Goal: Information Seeking & Learning: Learn about a topic

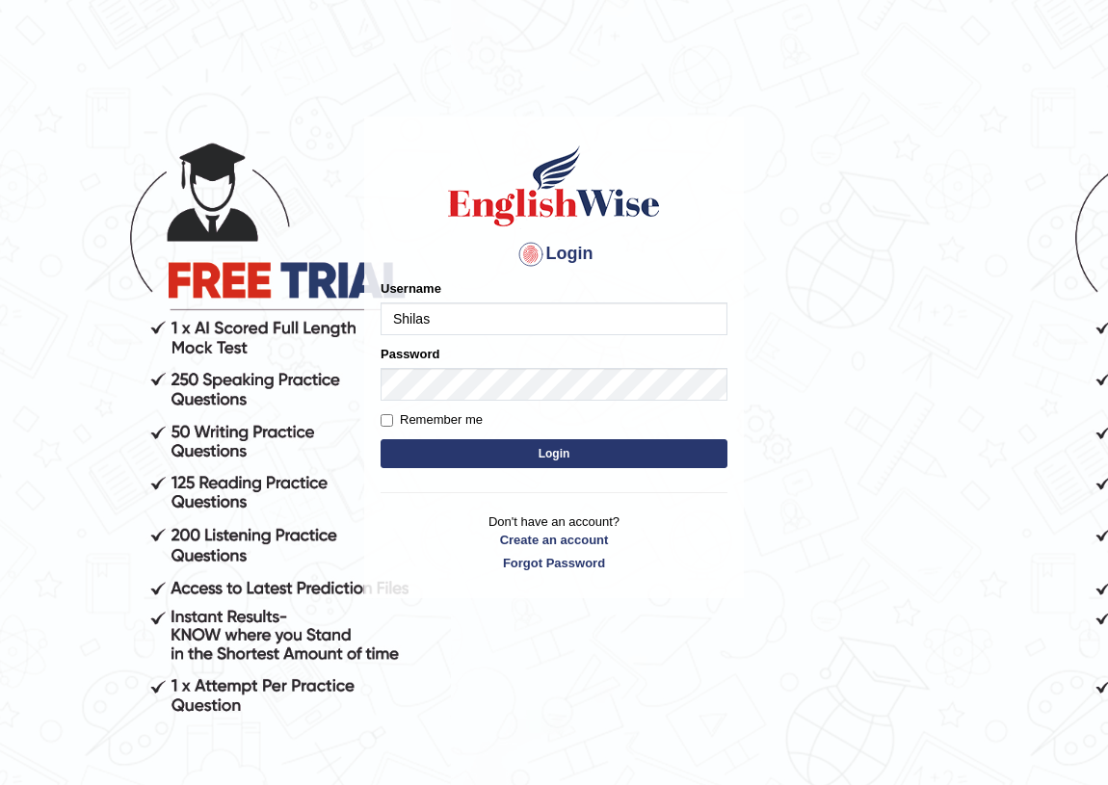
type input "Shilas"
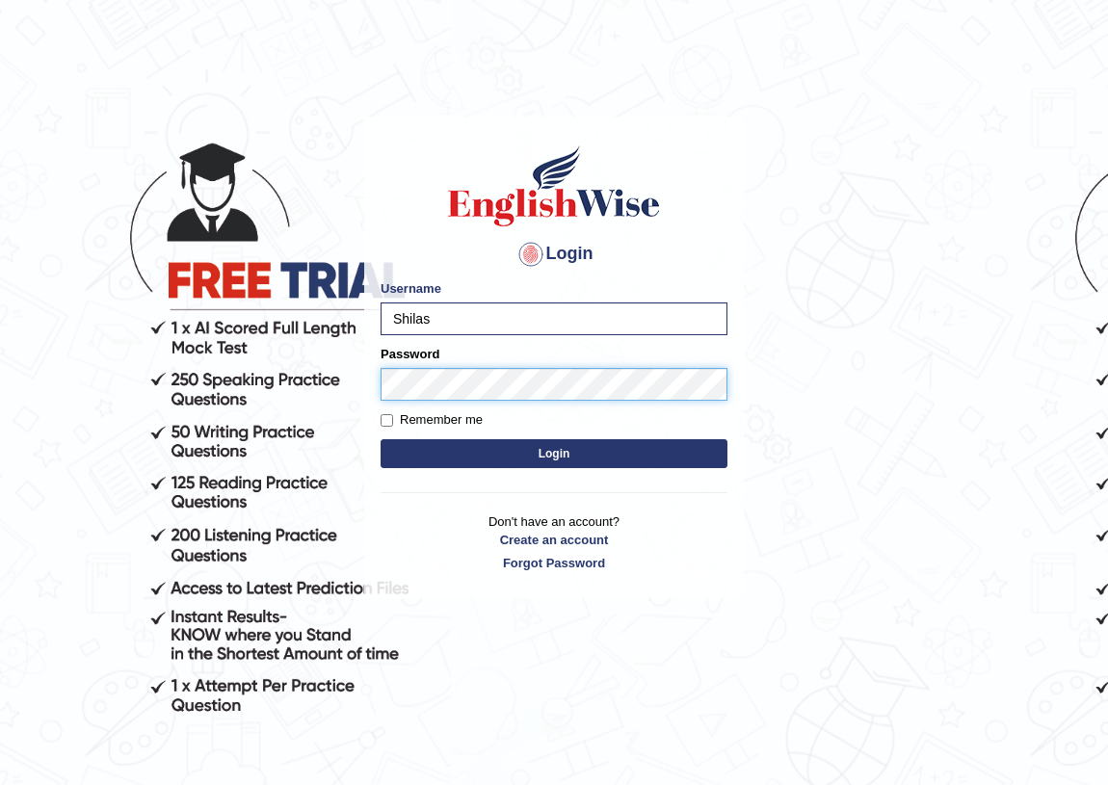
click at [381, 439] on button "Login" at bounding box center [554, 453] width 347 height 29
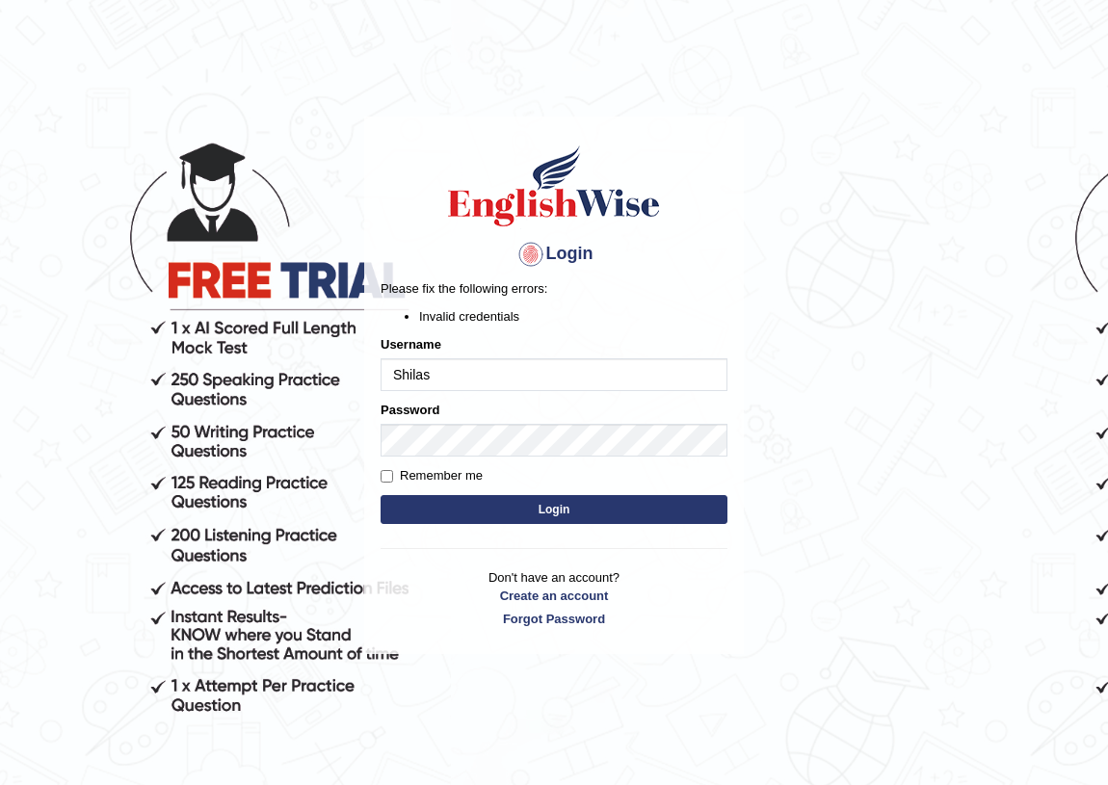
click at [605, 497] on button "Login" at bounding box center [554, 509] width 347 height 29
click at [463, 510] on button "Login" at bounding box center [554, 509] width 347 height 29
click at [468, 511] on button "Login" at bounding box center [554, 509] width 347 height 29
click at [609, 509] on button "Login" at bounding box center [554, 509] width 347 height 29
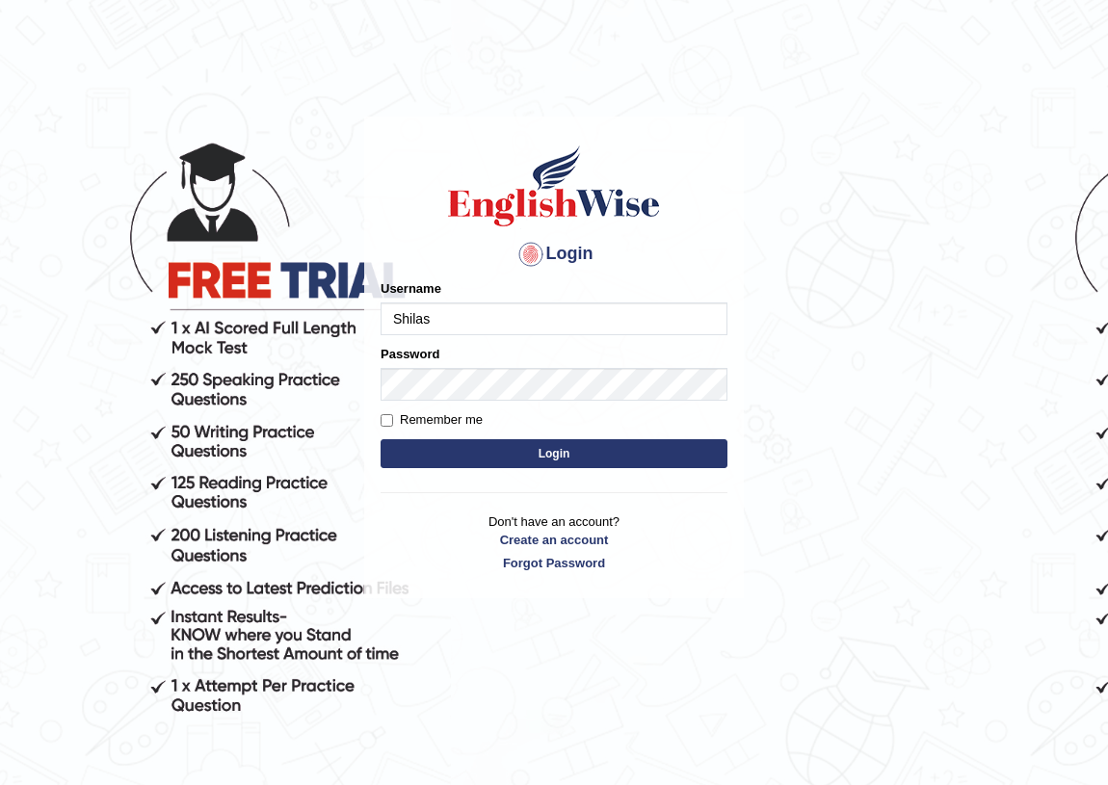
type input "Shilas"
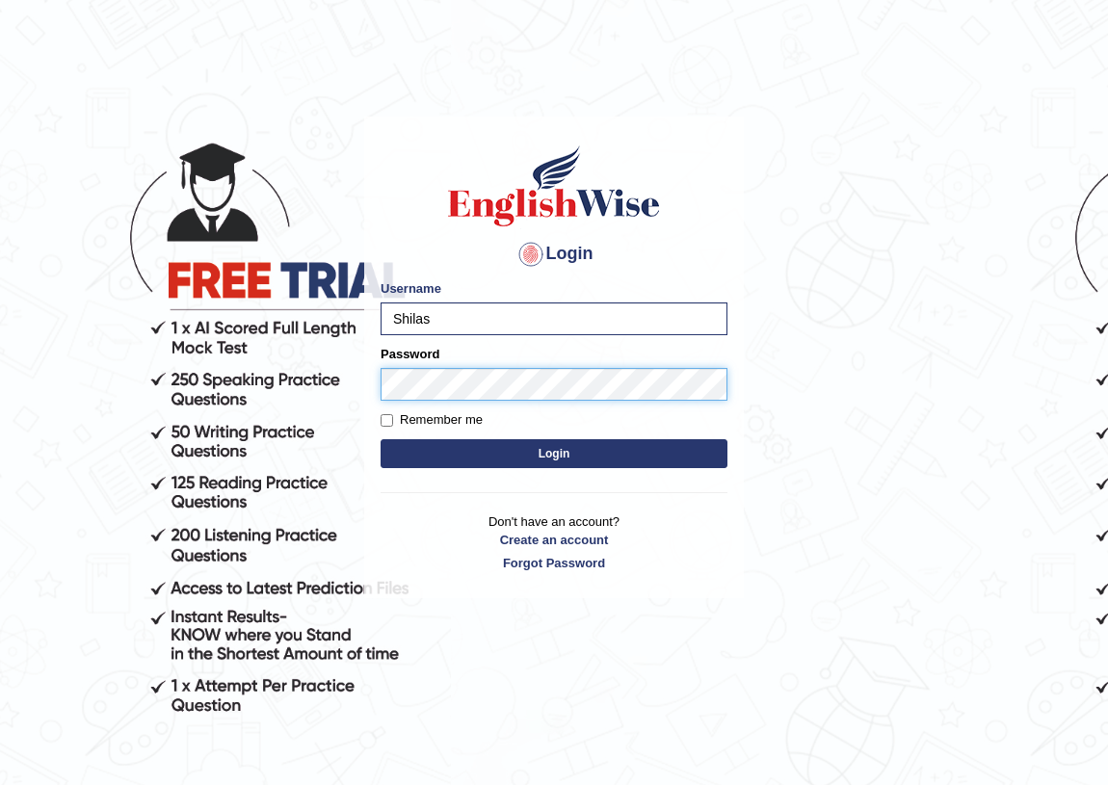
click at [381, 439] on button "Login" at bounding box center [554, 453] width 347 height 29
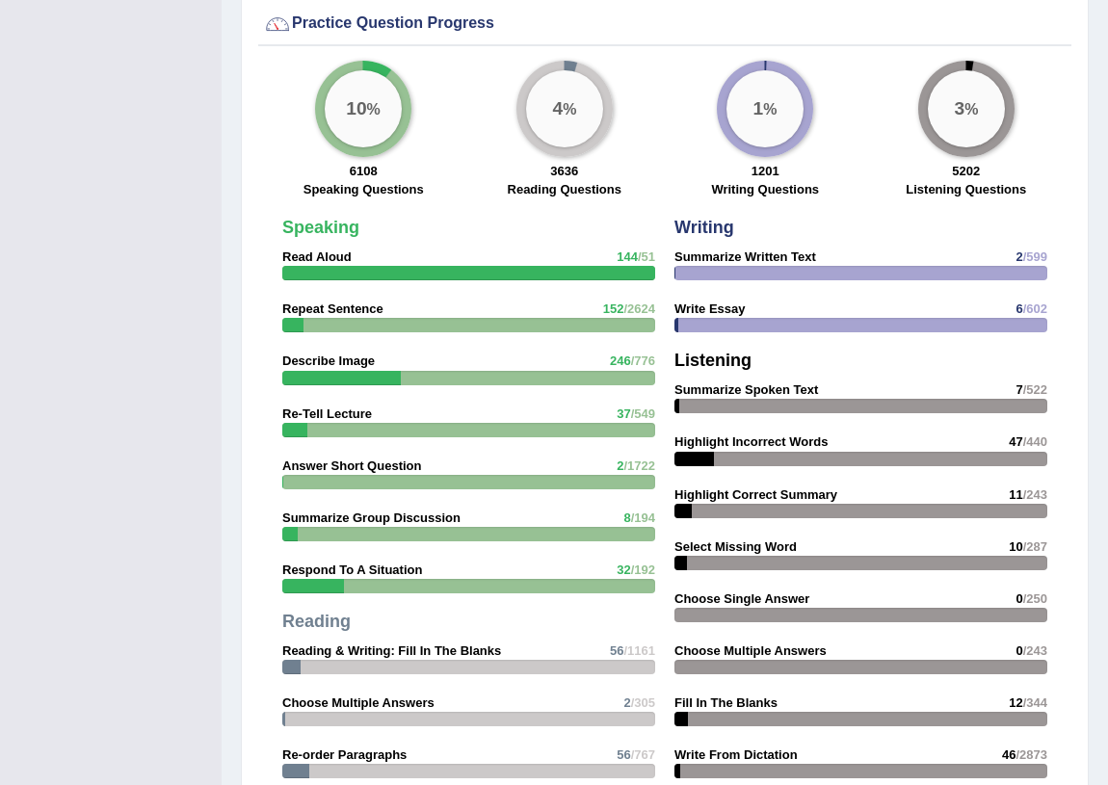
scroll to position [1489, 0]
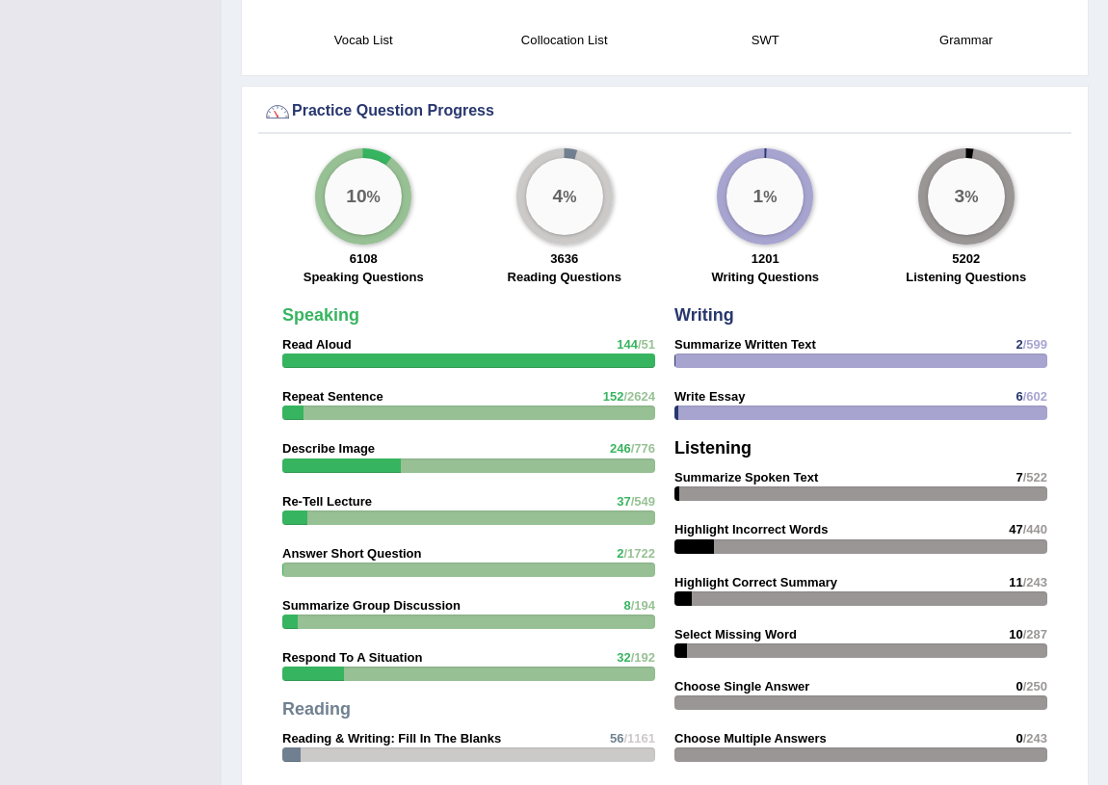
click at [395, 189] on div "10 %" at bounding box center [363, 196] width 77 height 77
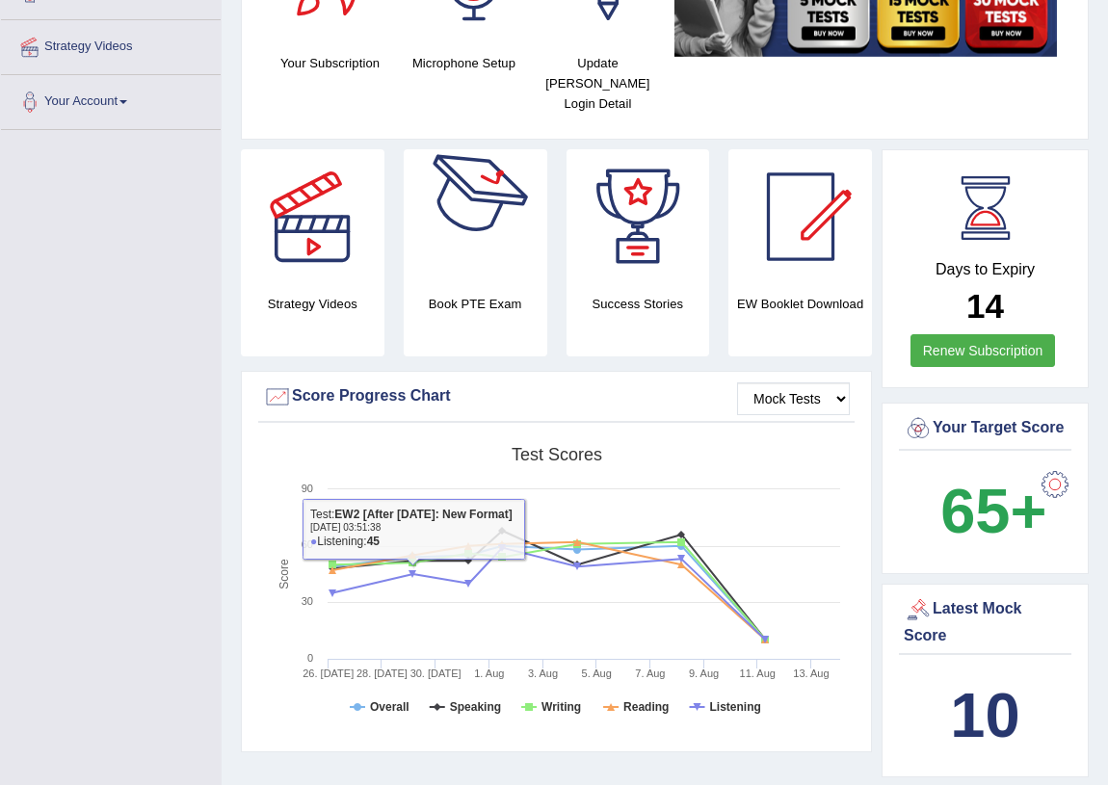
scroll to position [0, 0]
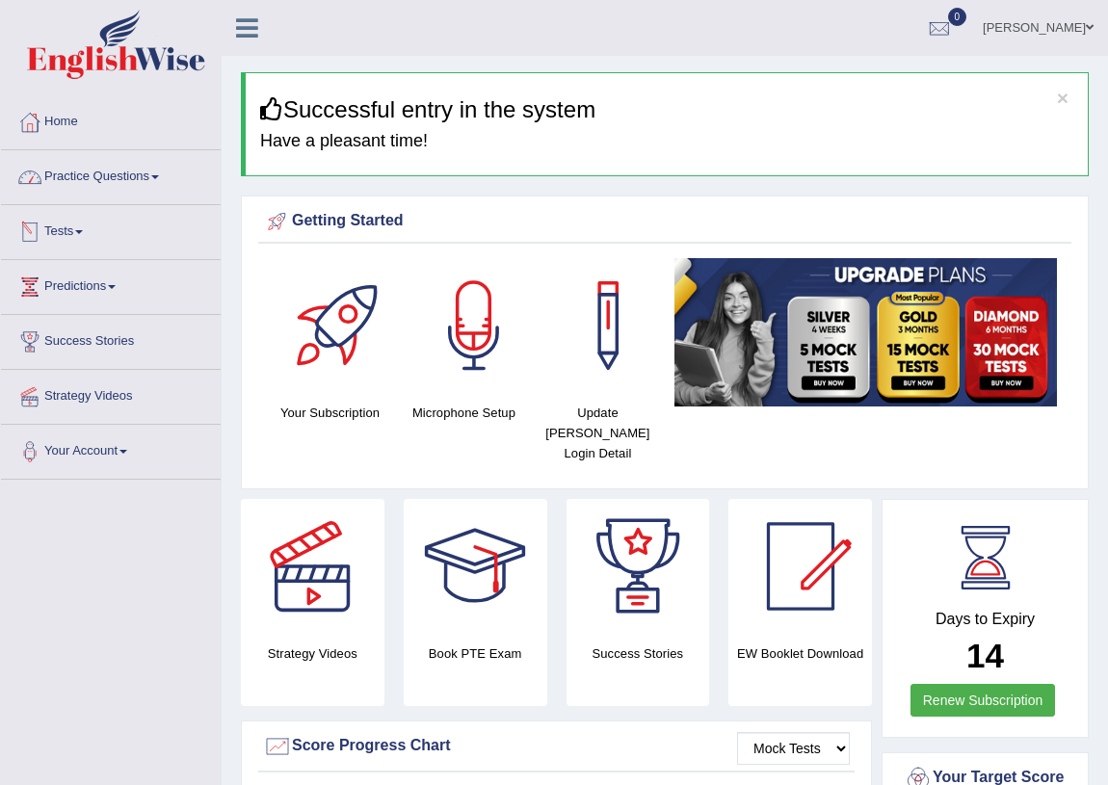
click at [145, 184] on link "Practice Questions" at bounding box center [111, 174] width 220 height 48
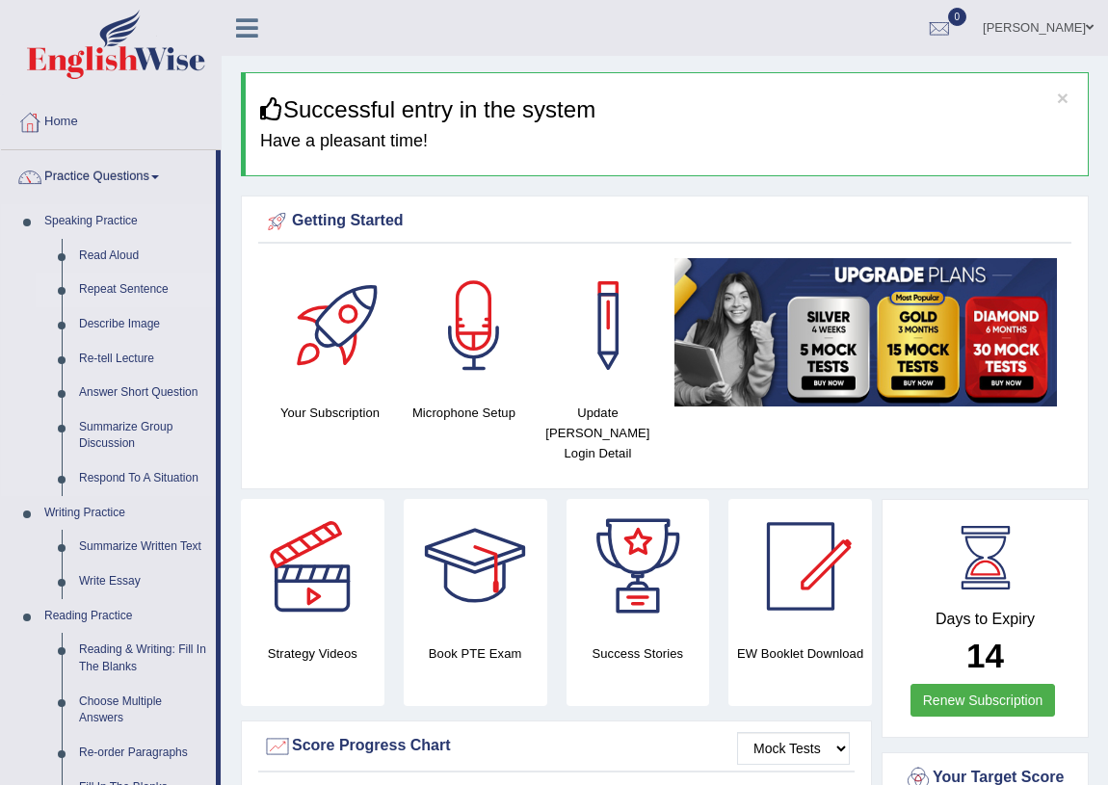
click at [117, 280] on link "Repeat Sentence" at bounding box center [143, 290] width 146 height 35
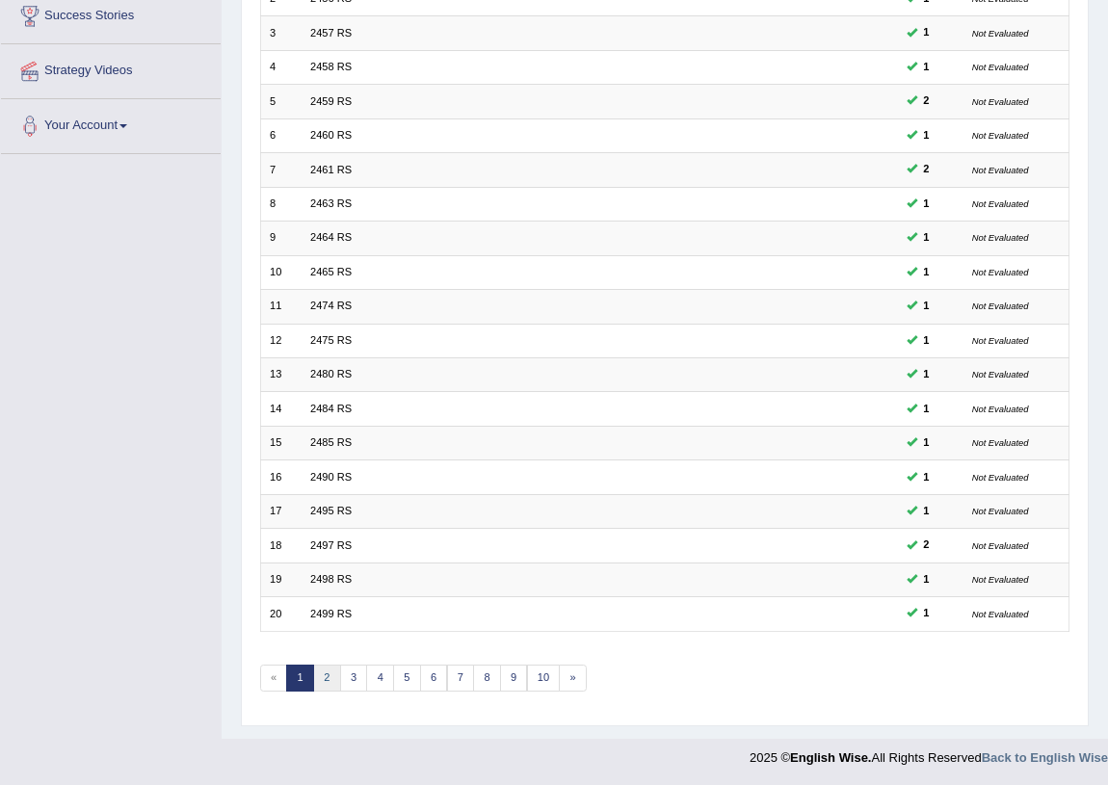
click at [323, 675] on link "2" at bounding box center [327, 678] width 28 height 27
click at [359, 682] on link "3" at bounding box center [354, 678] width 28 height 27
drag, startPoint x: 386, startPoint y: 679, endPoint x: 383, endPoint y: 652, distance: 26.3
click at [385, 677] on link "4" at bounding box center [380, 678] width 28 height 27
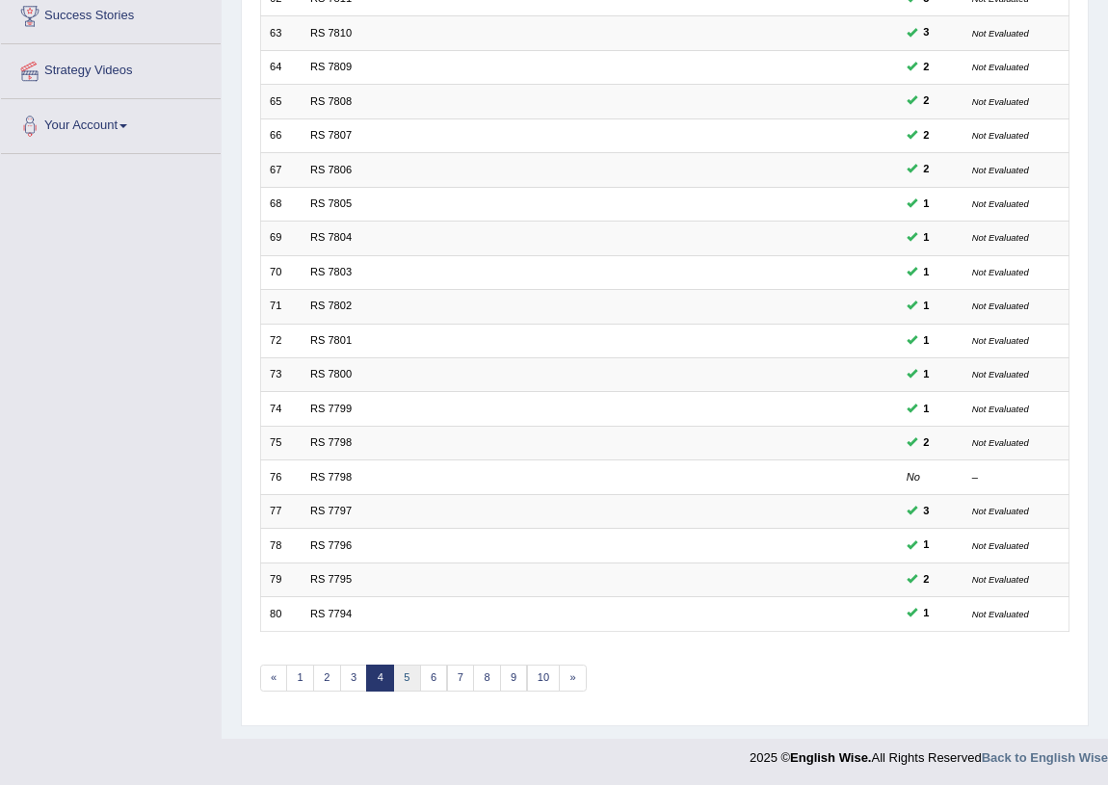
click at [399, 667] on link "5" at bounding box center [407, 678] width 28 height 27
click at [432, 683] on link "6" at bounding box center [434, 678] width 28 height 27
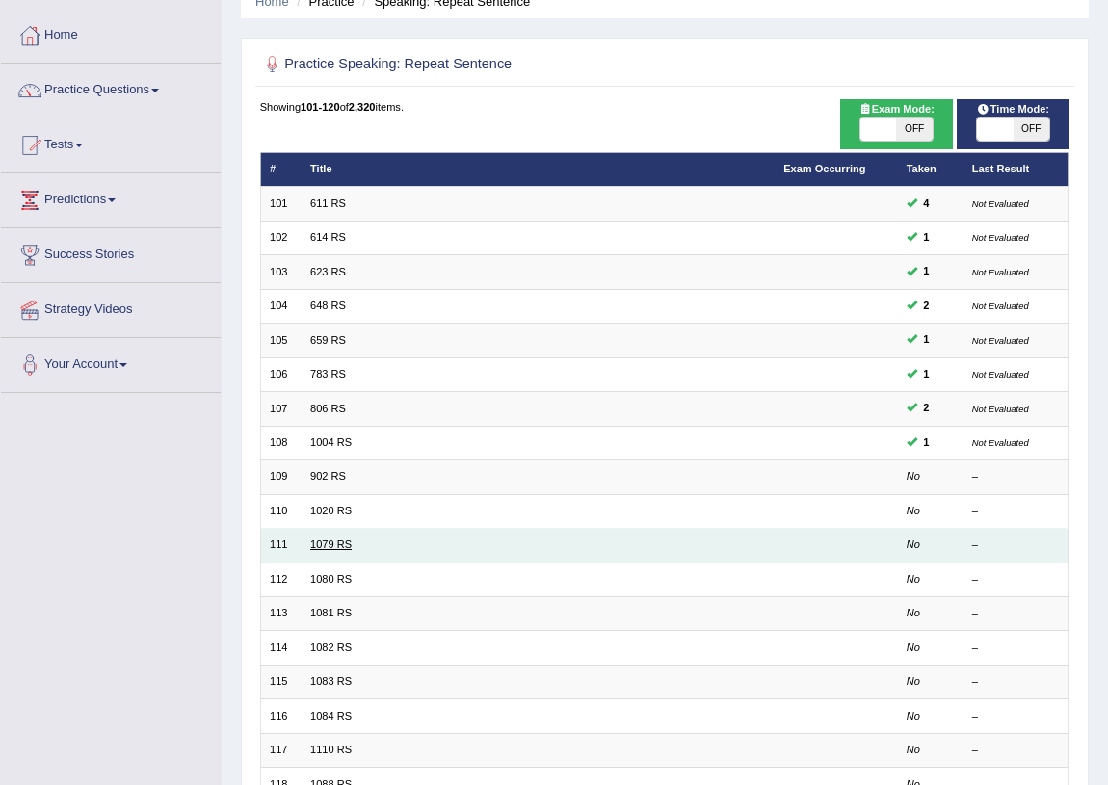
click at [337, 543] on link "1079 RS" at bounding box center [330, 545] width 41 height 12
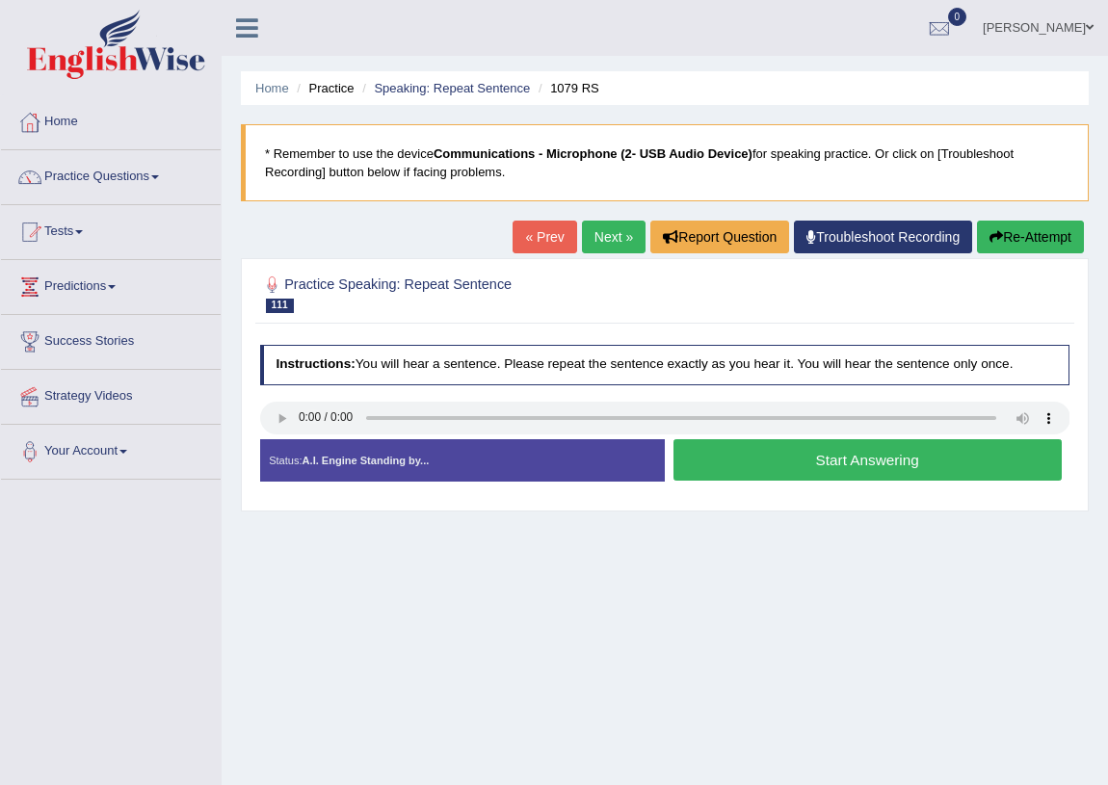
click at [862, 443] on button "Start Answering" at bounding box center [868, 459] width 388 height 41
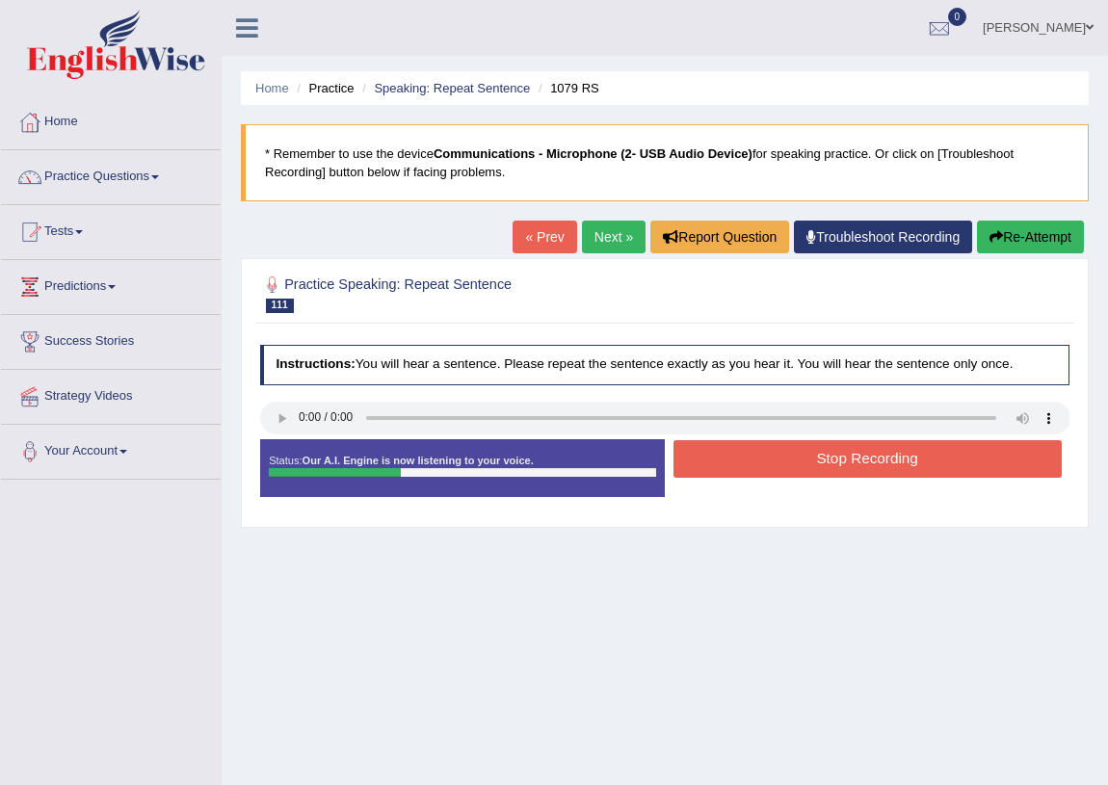
click at [924, 449] on button "Stop Recording" at bounding box center [868, 459] width 388 height 38
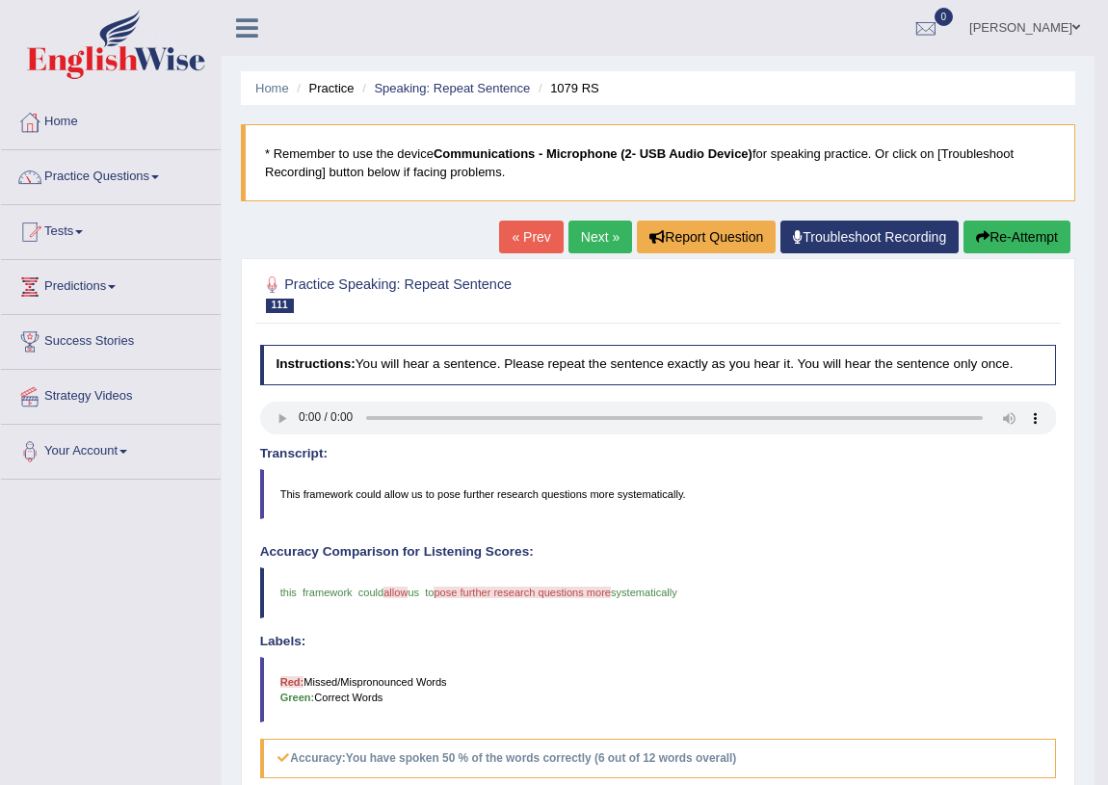
click at [506, 246] on link "« Prev" at bounding box center [531, 237] width 64 height 33
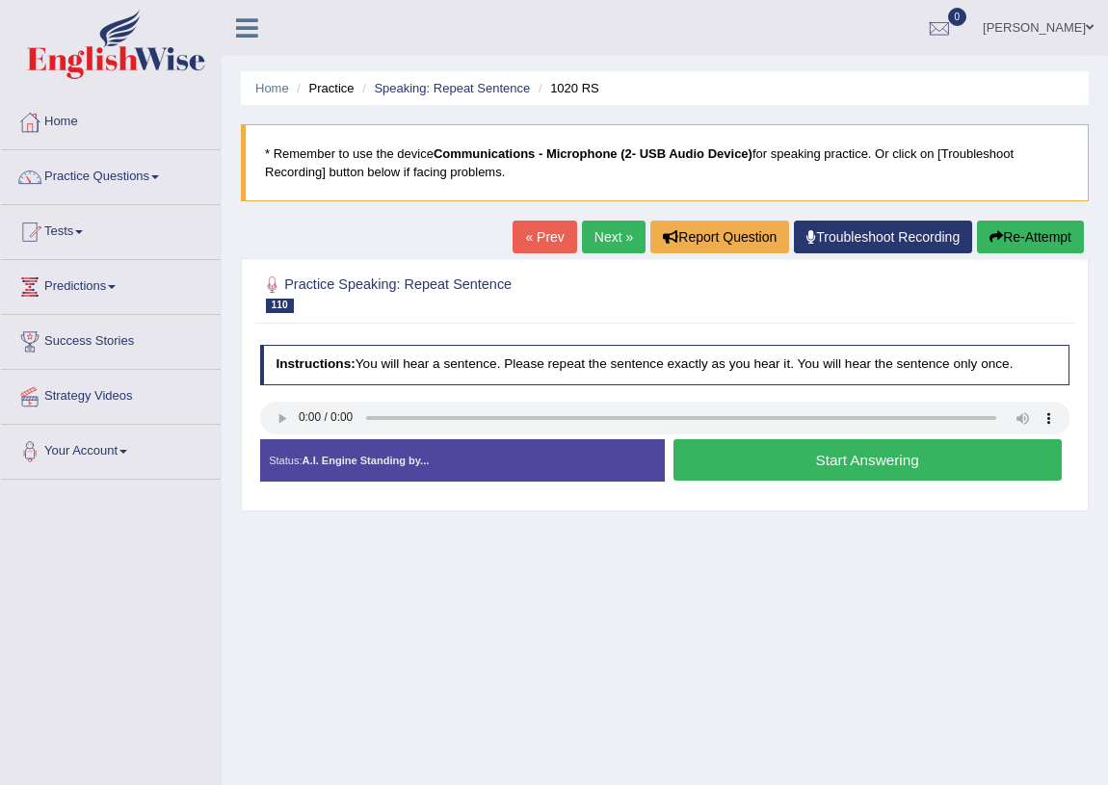
click at [919, 452] on button "Start Answering" at bounding box center [868, 459] width 388 height 41
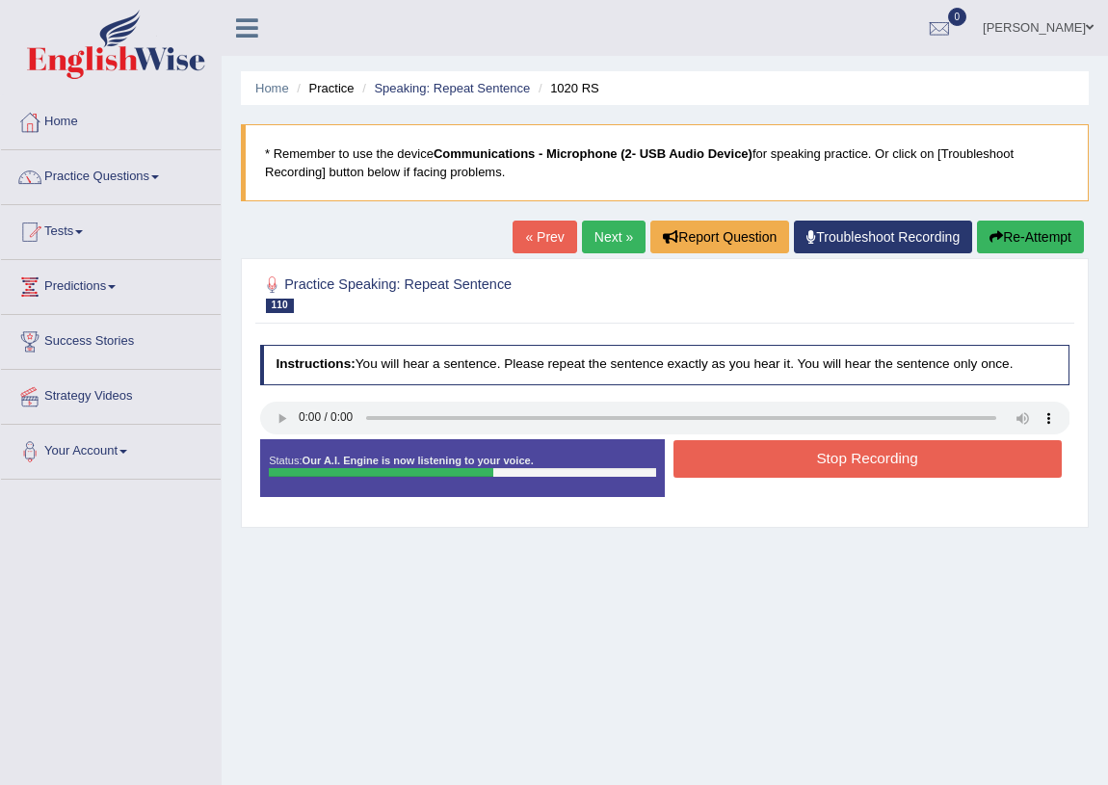
click at [919, 452] on button "Stop Recording" at bounding box center [868, 459] width 388 height 38
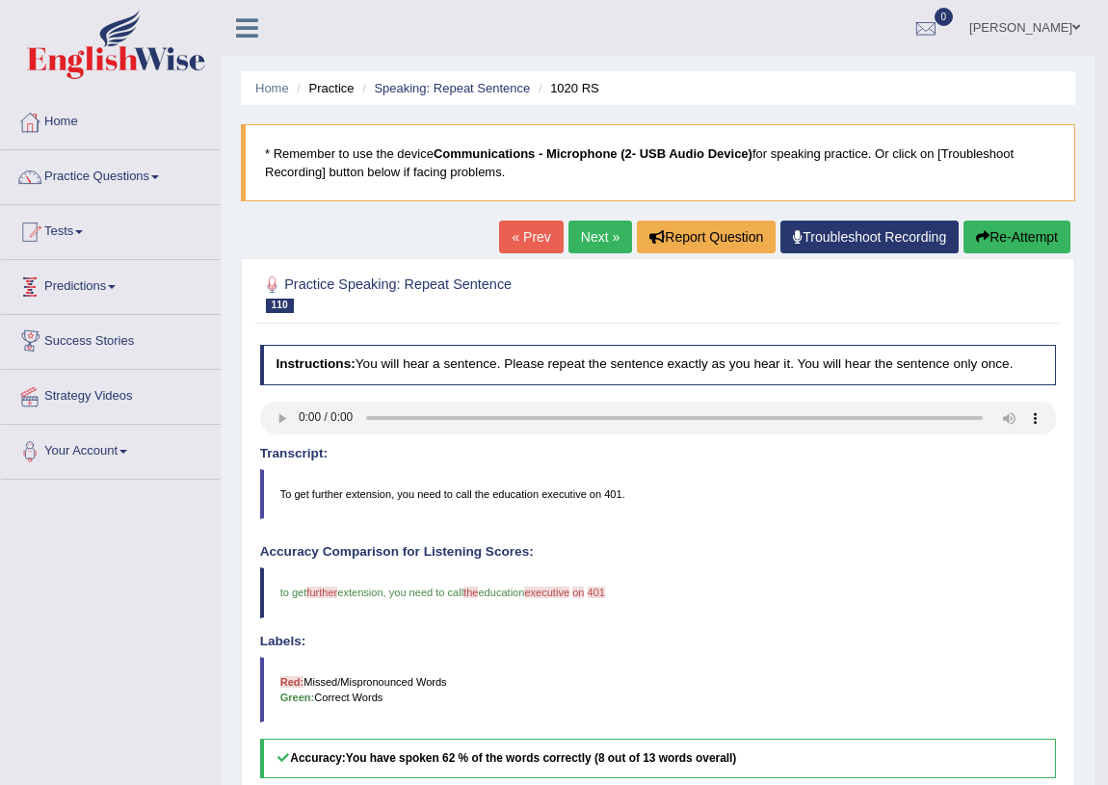
click at [577, 243] on link "Next »" at bounding box center [601, 237] width 64 height 33
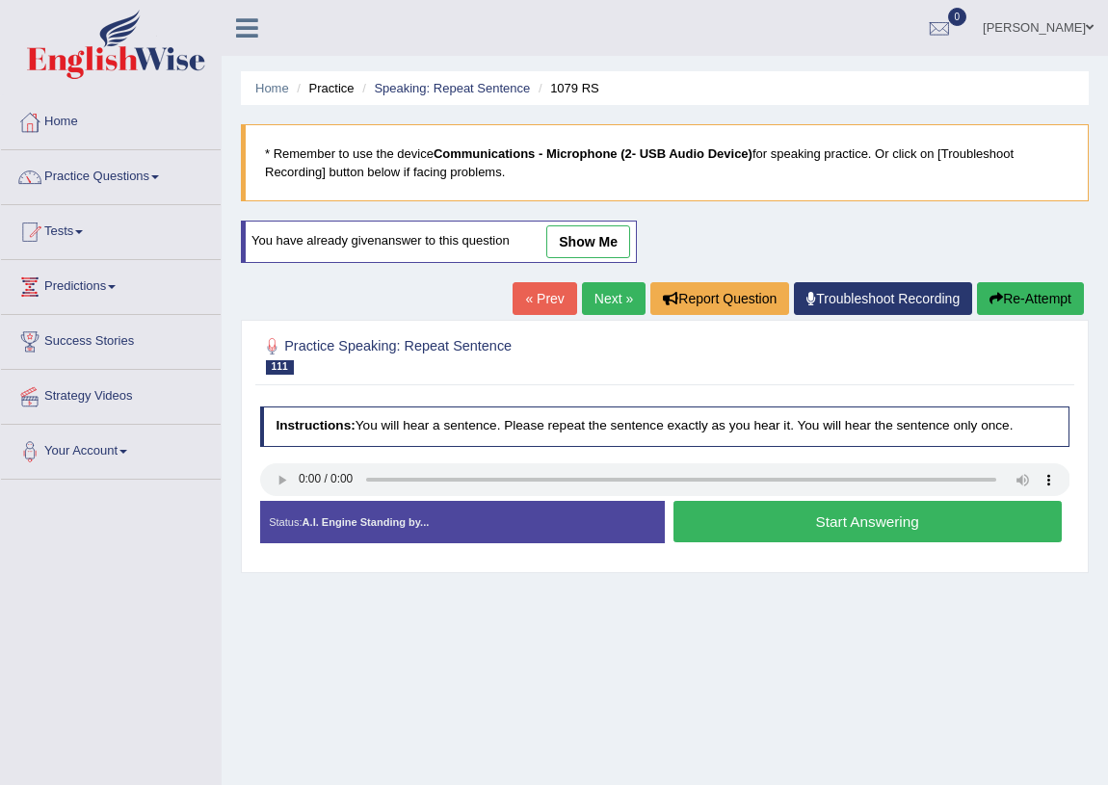
click at [606, 299] on link "Next »" at bounding box center [614, 298] width 64 height 33
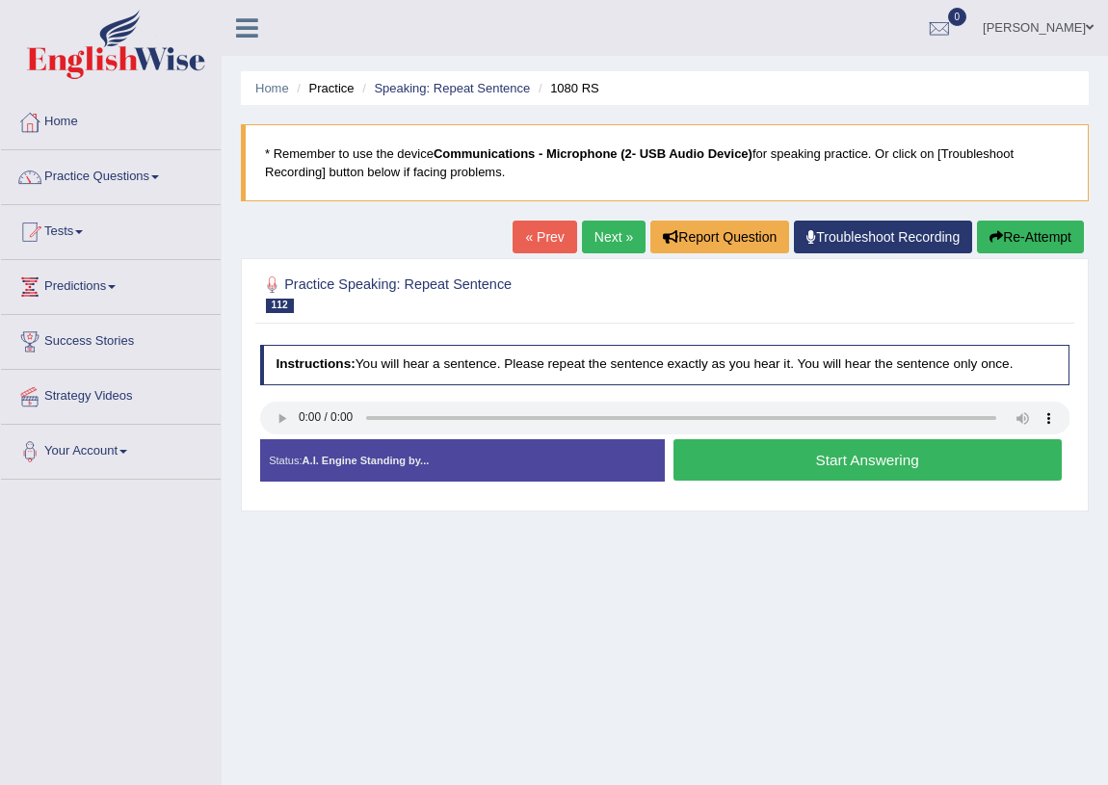
click at [916, 501] on div "Instructions: You will hear a sentence. Please repeat the sentence exactly as y…" at bounding box center [664, 419] width 818 height 167
click at [924, 456] on button "Start Answering" at bounding box center [868, 459] width 388 height 41
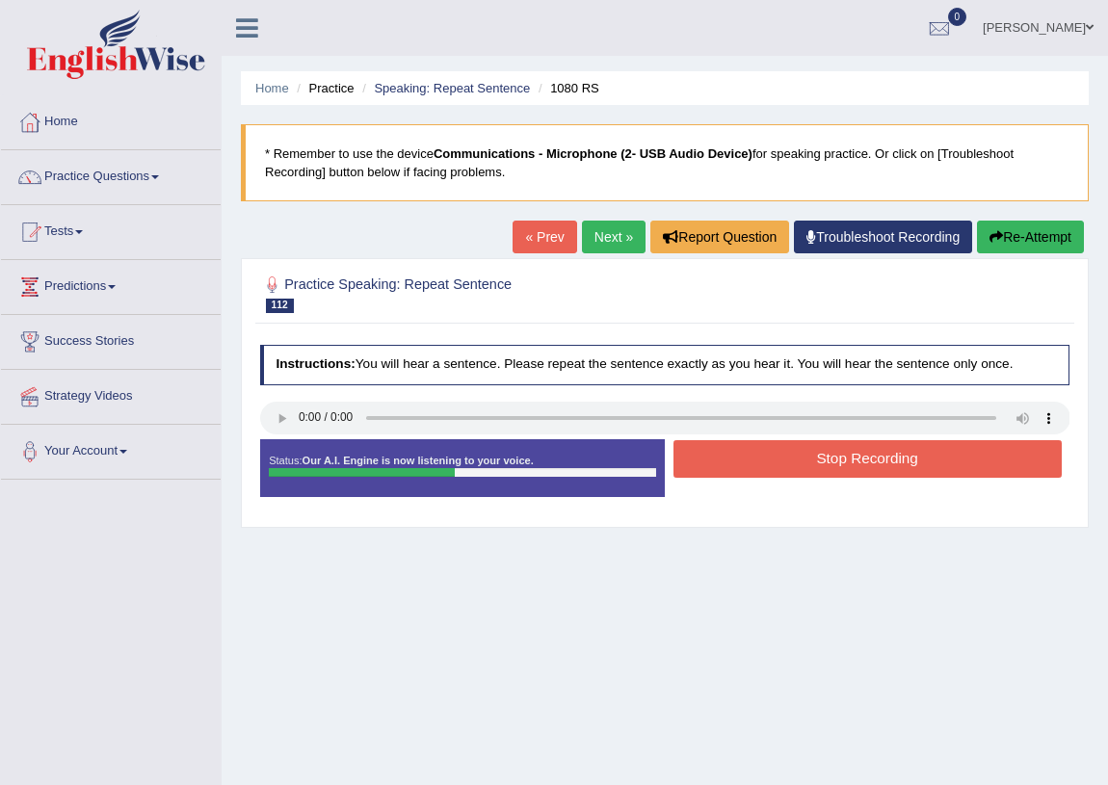
click at [838, 471] on button "Stop Recording" at bounding box center [868, 459] width 388 height 38
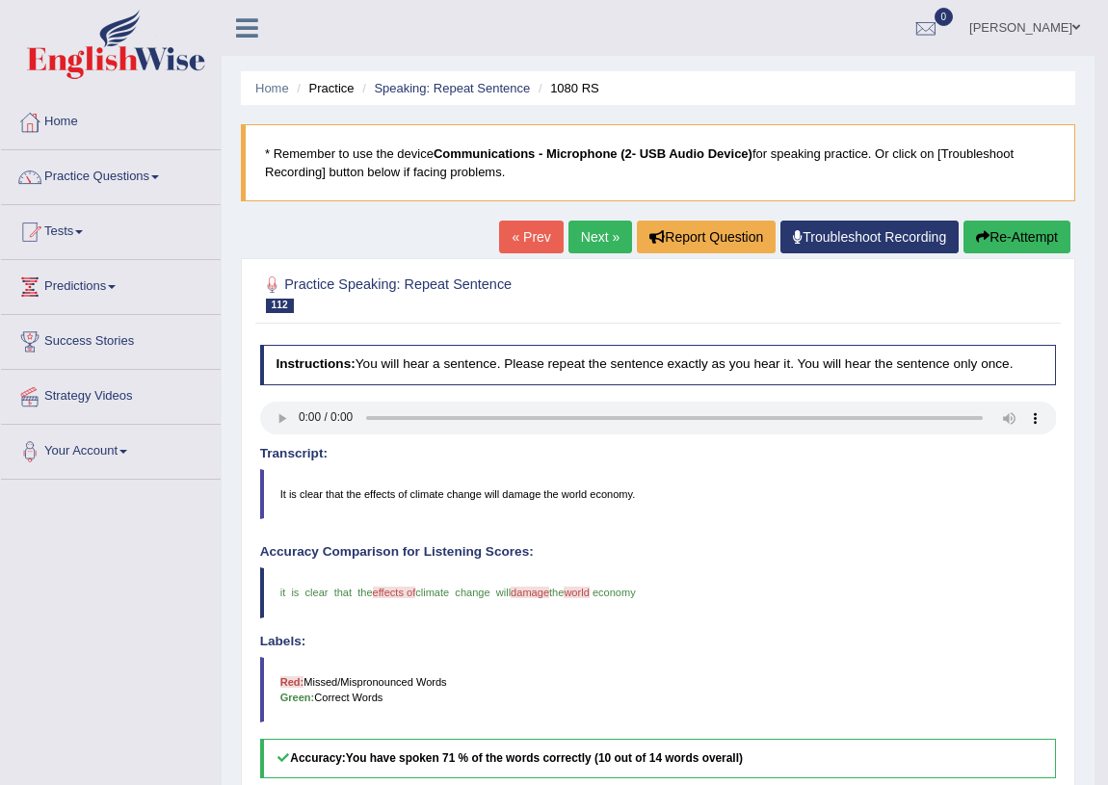
click at [578, 241] on link "Next »" at bounding box center [601, 237] width 64 height 33
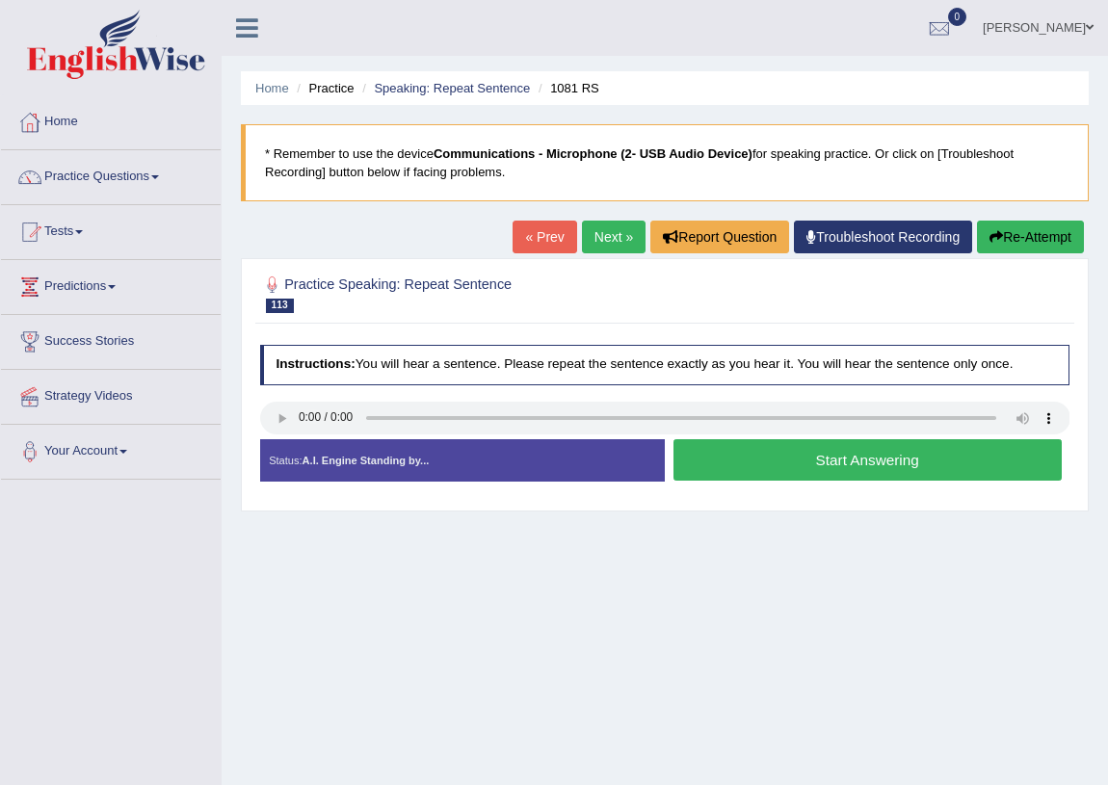
click at [765, 452] on button "Start Answering" at bounding box center [868, 459] width 388 height 41
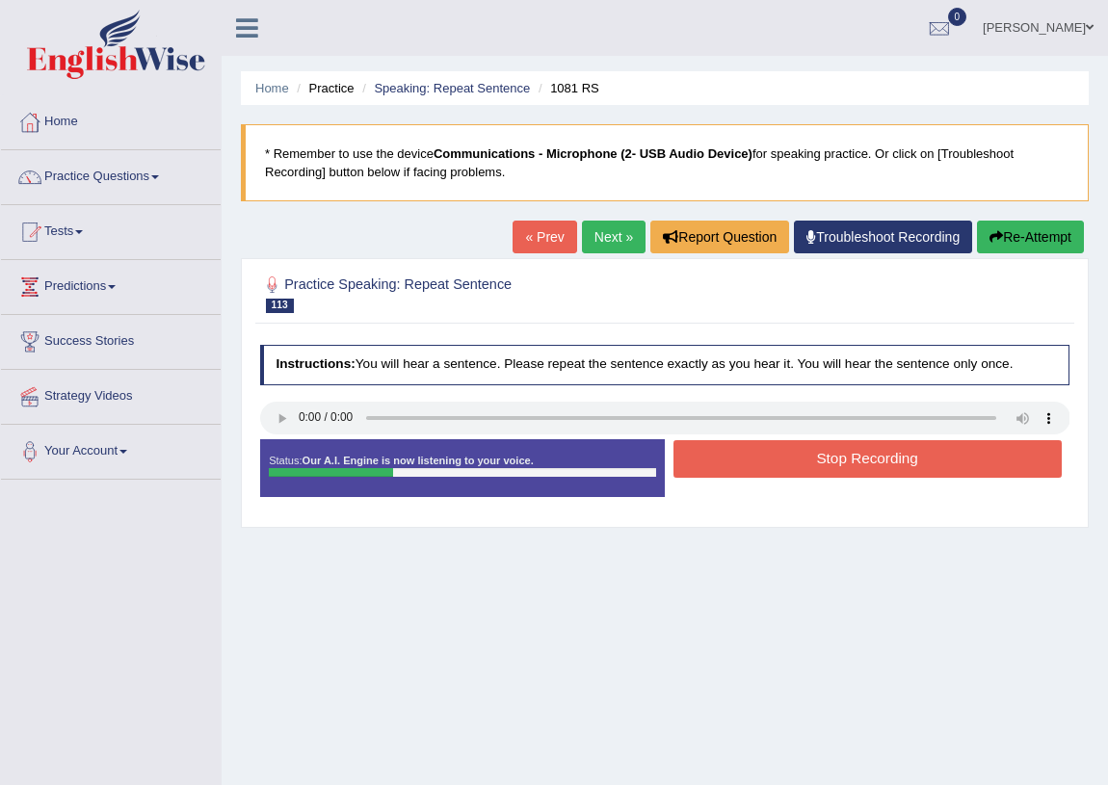
click at [783, 462] on button "Stop Recording" at bounding box center [868, 459] width 388 height 38
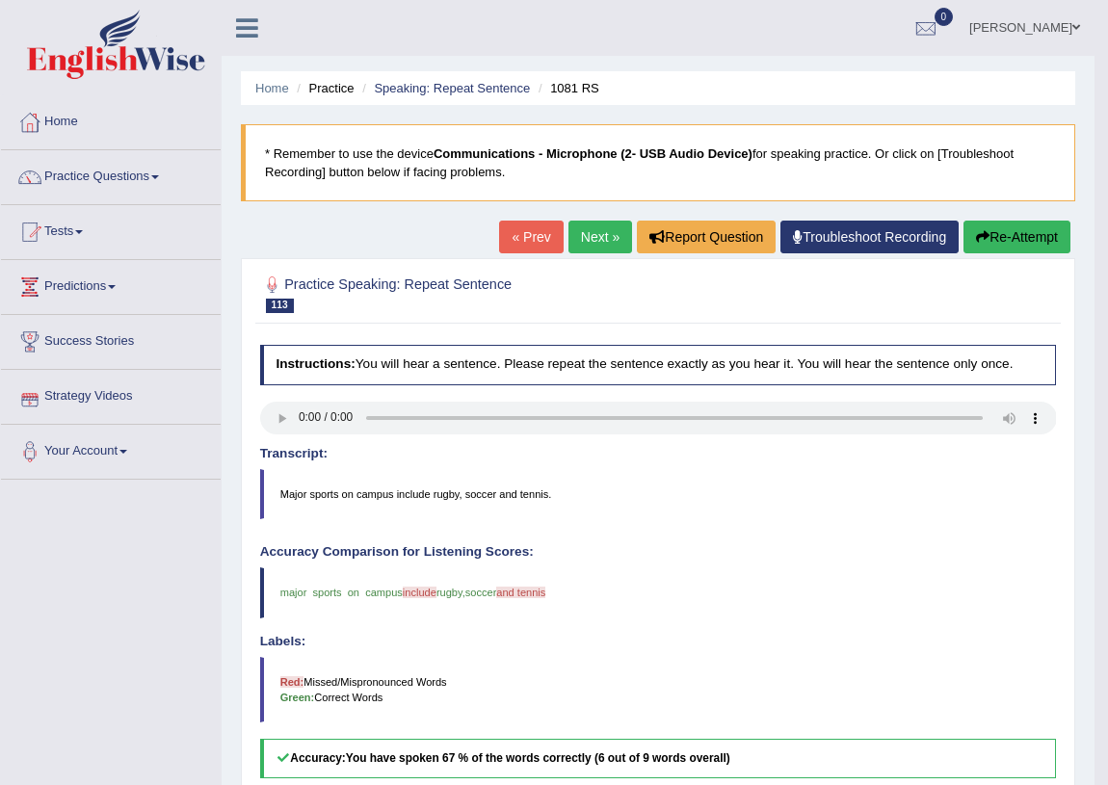
click at [598, 226] on link "Next »" at bounding box center [601, 237] width 64 height 33
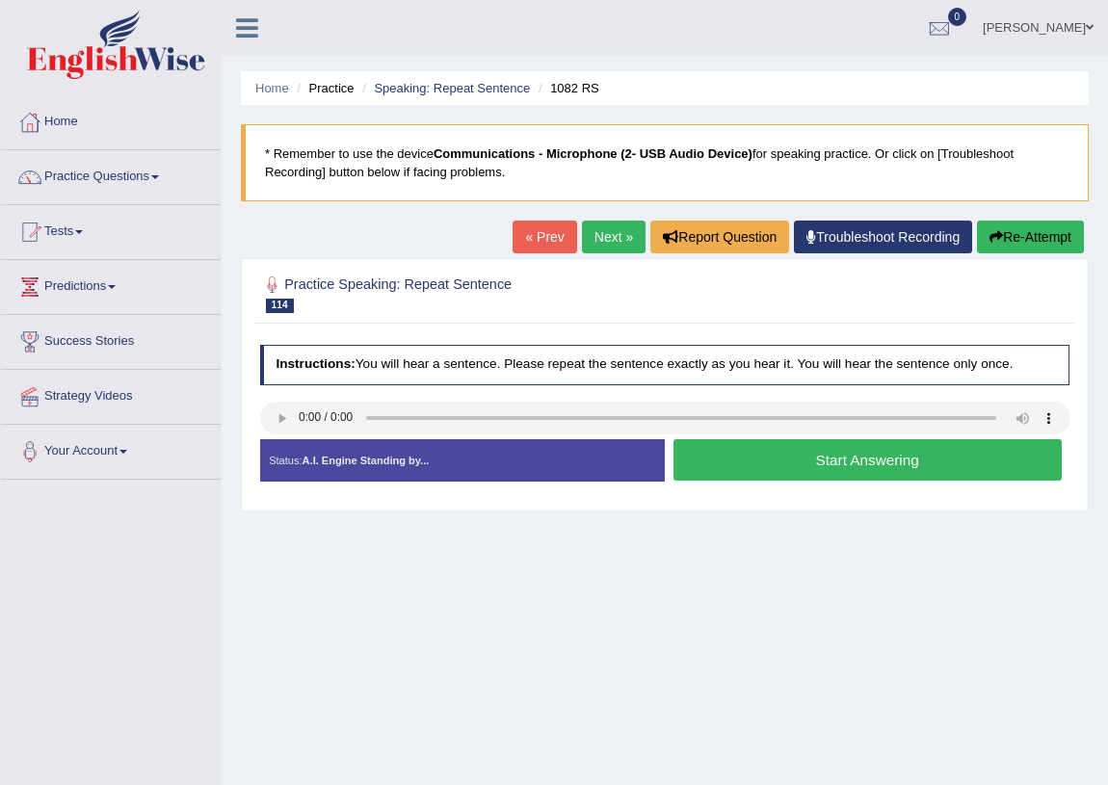
click at [934, 460] on button "Start Answering" at bounding box center [868, 459] width 388 height 41
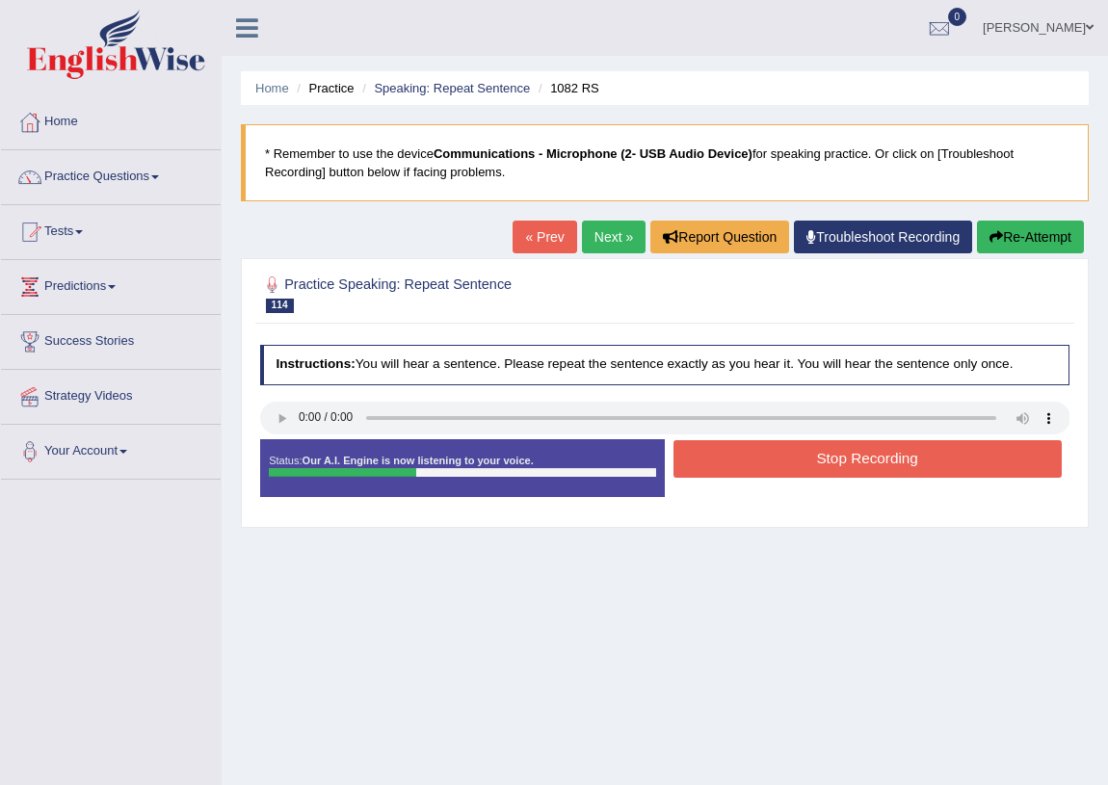
click at [934, 460] on button "Stop Recording" at bounding box center [868, 459] width 388 height 38
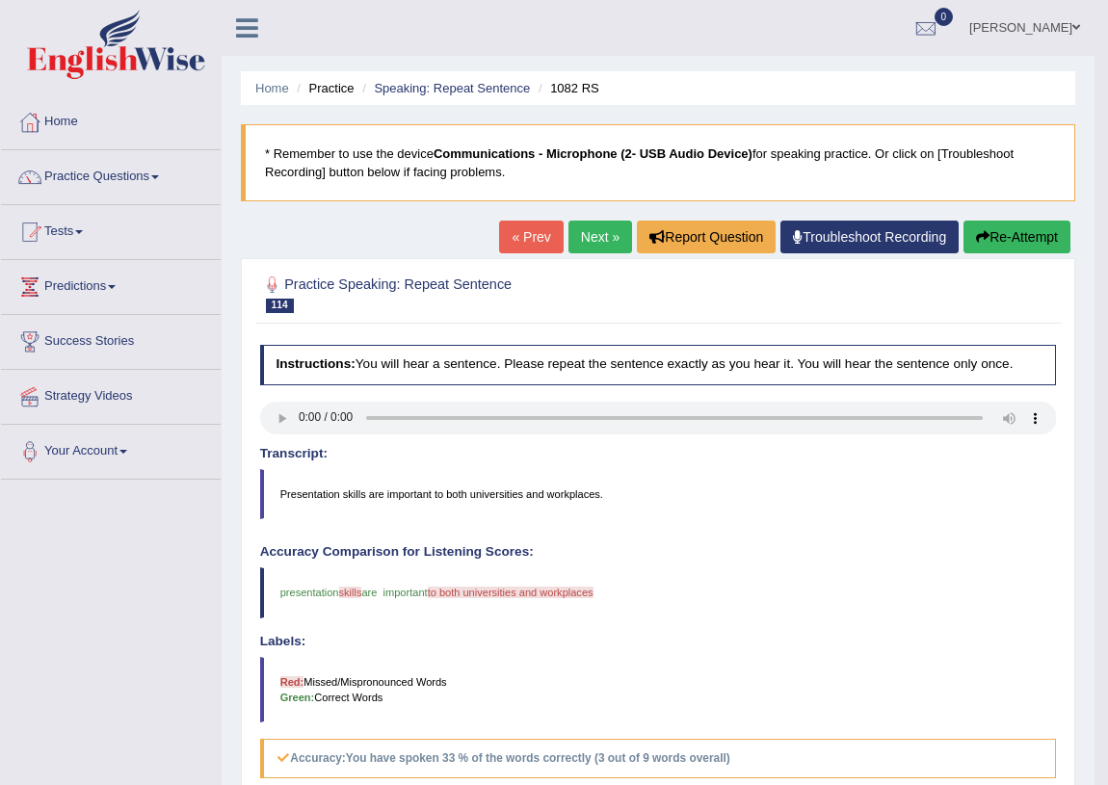
click at [967, 231] on button "Re-Attempt" at bounding box center [1017, 237] width 107 height 33
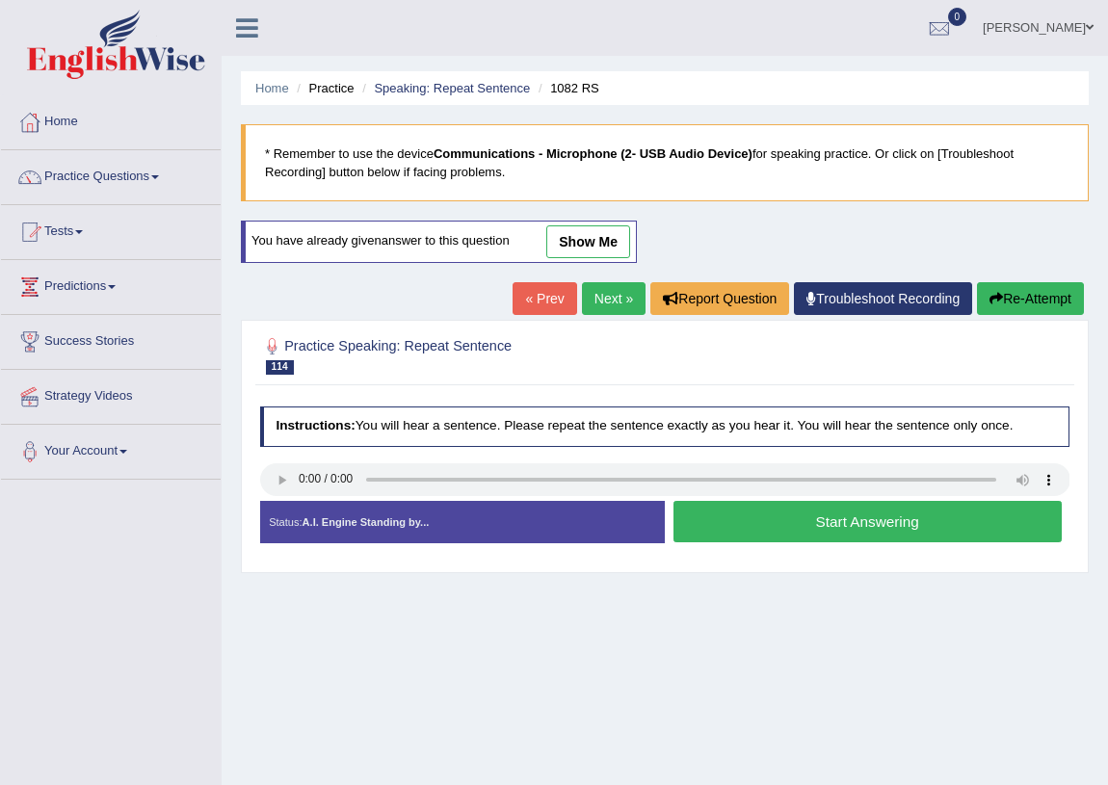
click at [905, 519] on button "Start Answering" at bounding box center [868, 521] width 388 height 41
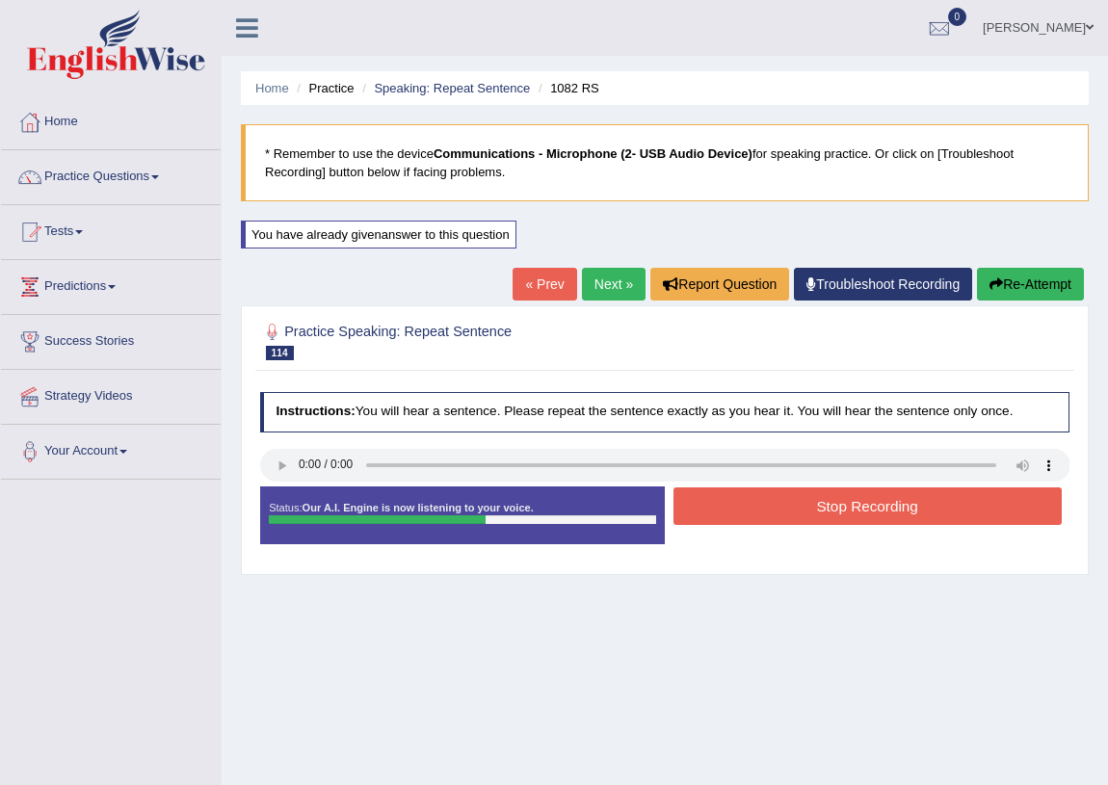
click at [873, 507] on button "Stop Recording" at bounding box center [868, 507] width 388 height 38
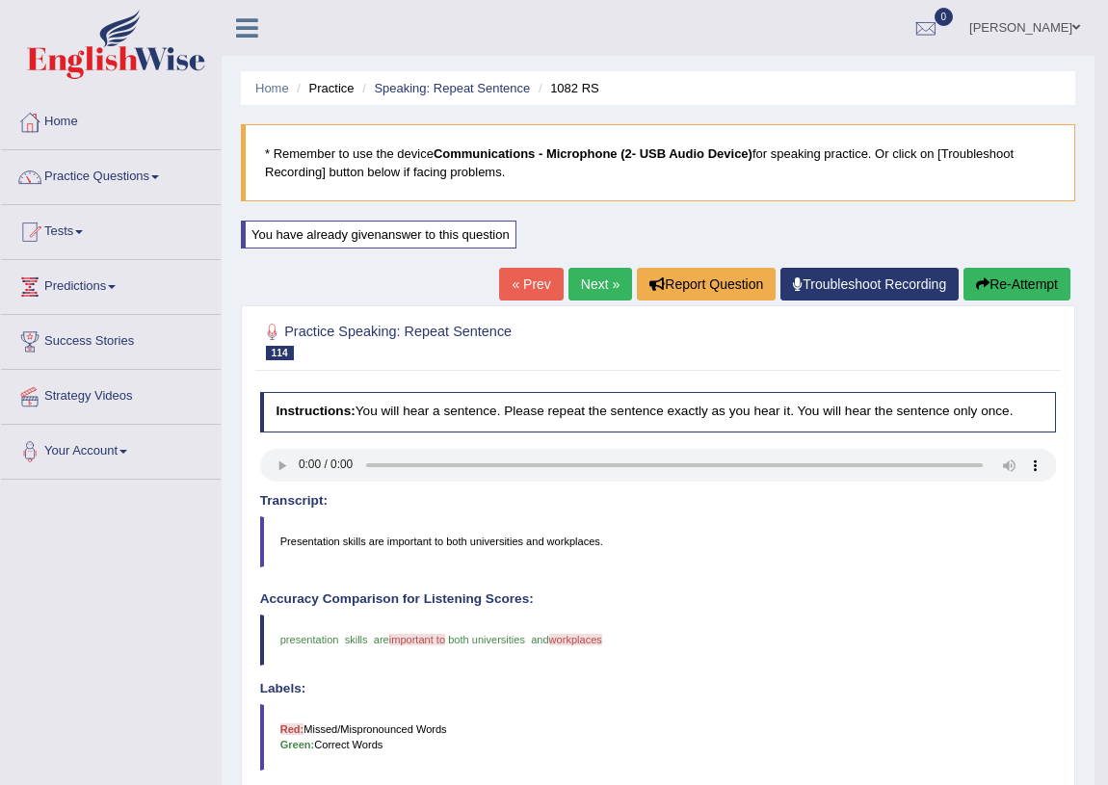
click at [576, 295] on link "Next »" at bounding box center [601, 284] width 64 height 33
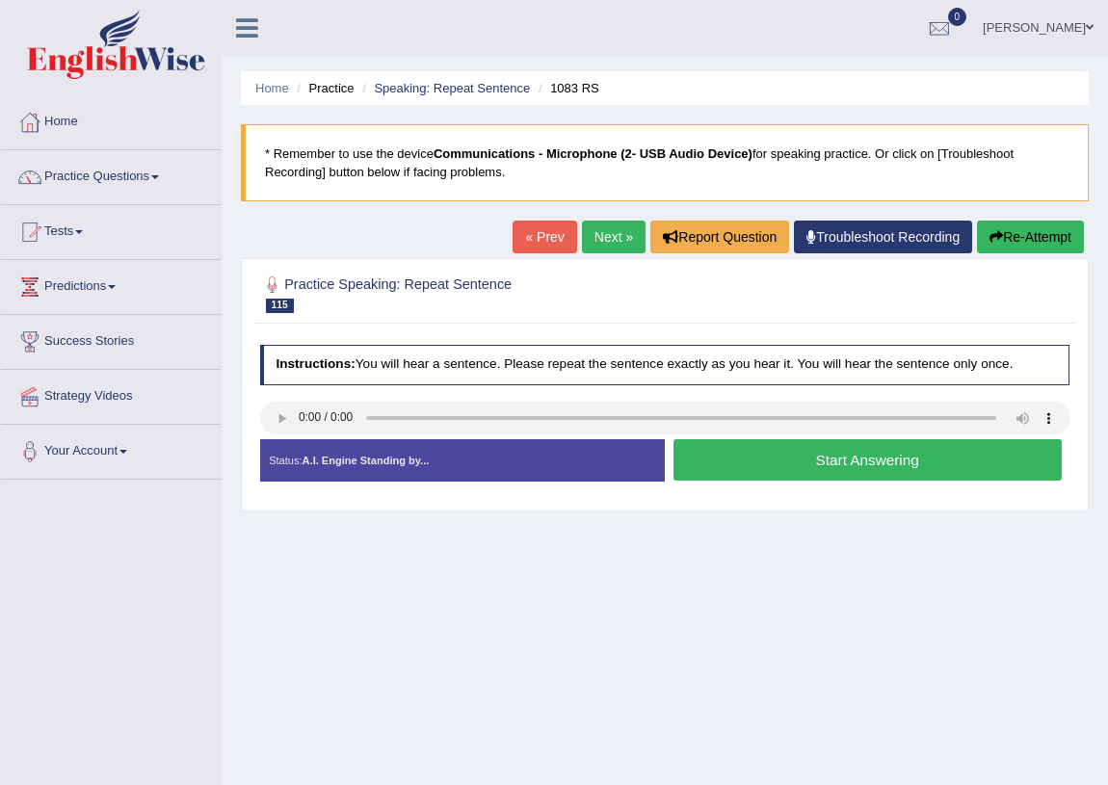
click at [915, 476] on button "Start Answering" at bounding box center [868, 459] width 388 height 41
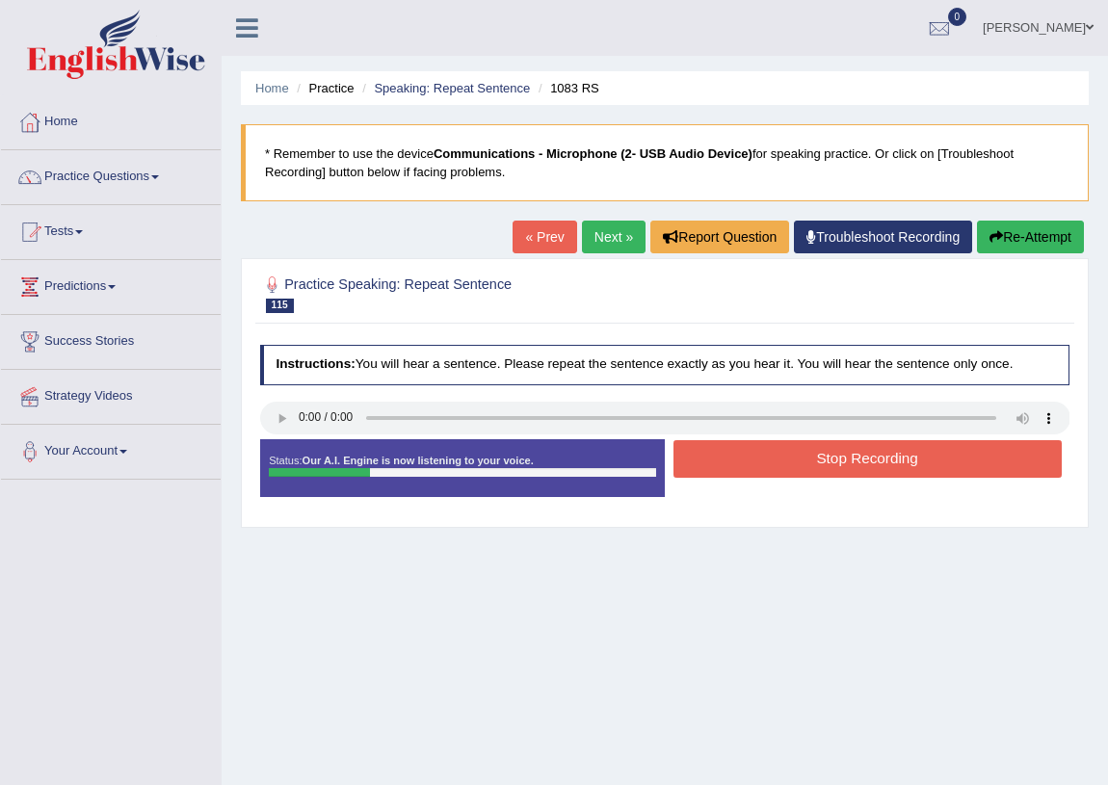
click at [910, 469] on button "Stop Recording" at bounding box center [868, 459] width 388 height 38
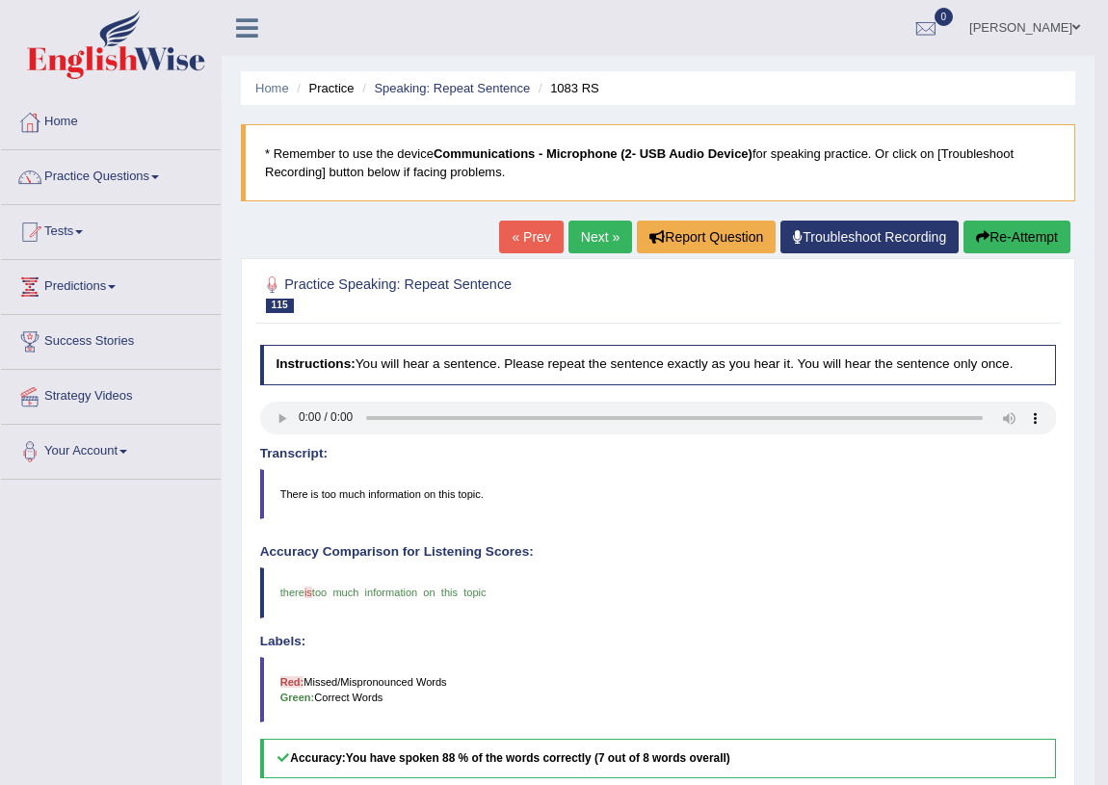
click at [590, 236] on link "Next »" at bounding box center [601, 237] width 64 height 33
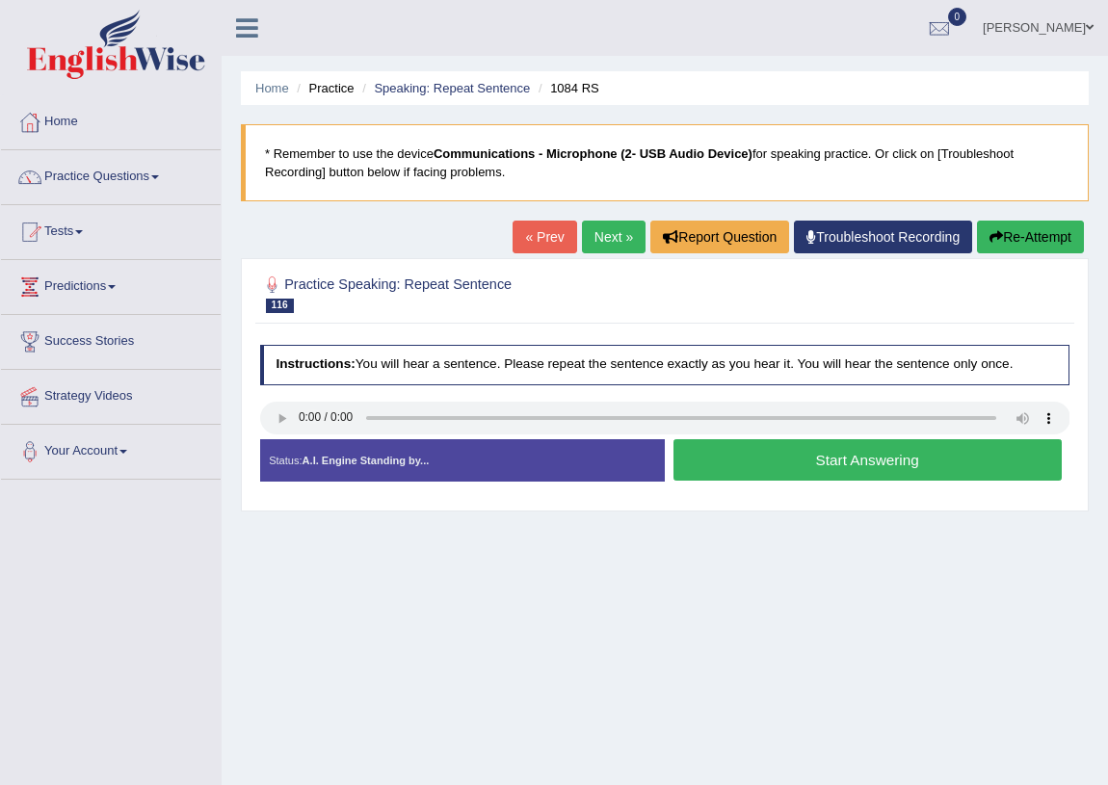
click at [838, 465] on button "Start Answering" at bounding box center [868, 459] width 388 height 41
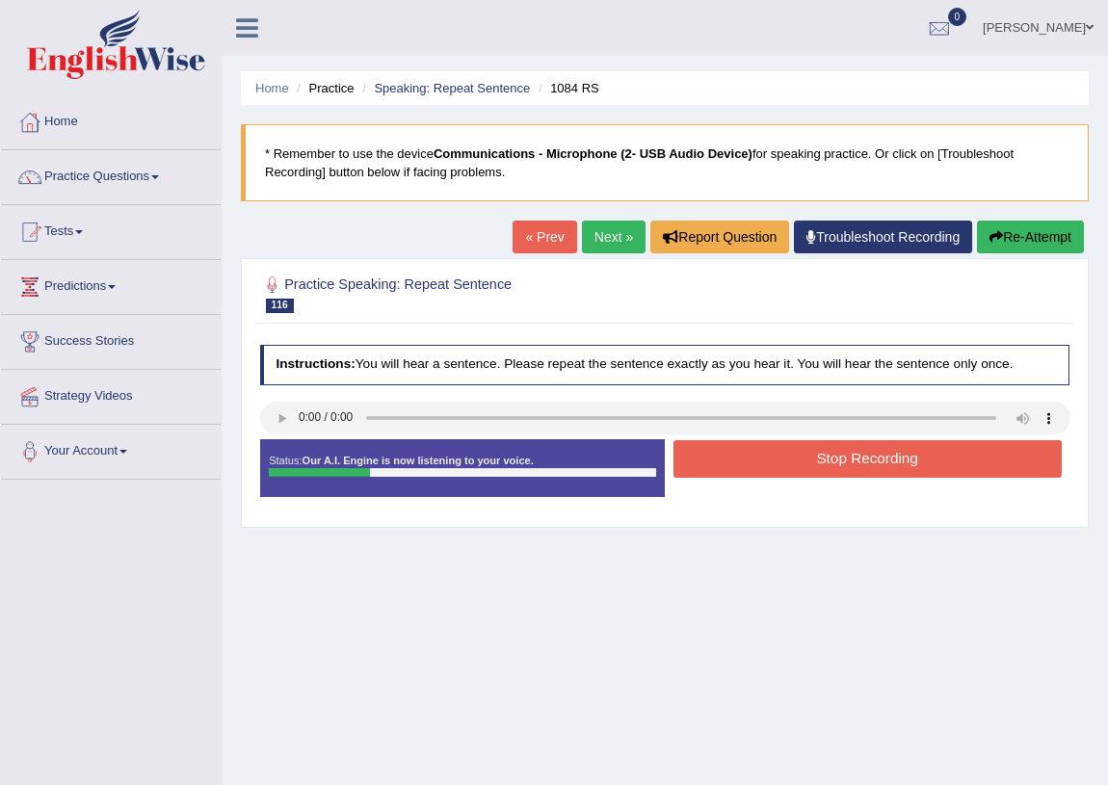
click at [838, 465] on button "Stop Recording" at bounding box center [868, 459] width 388 height 38
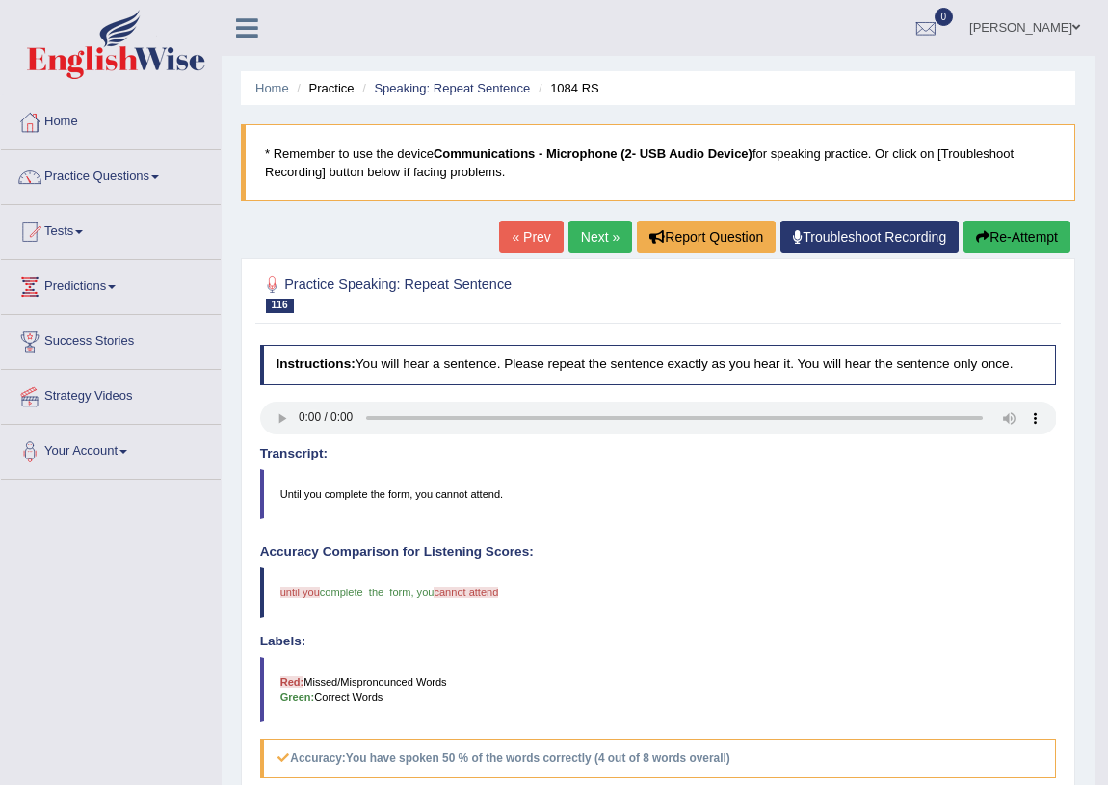
click at [1031, 233] on button "Re-Attempt" at bounding box center [1017, 237] width 107 height 33
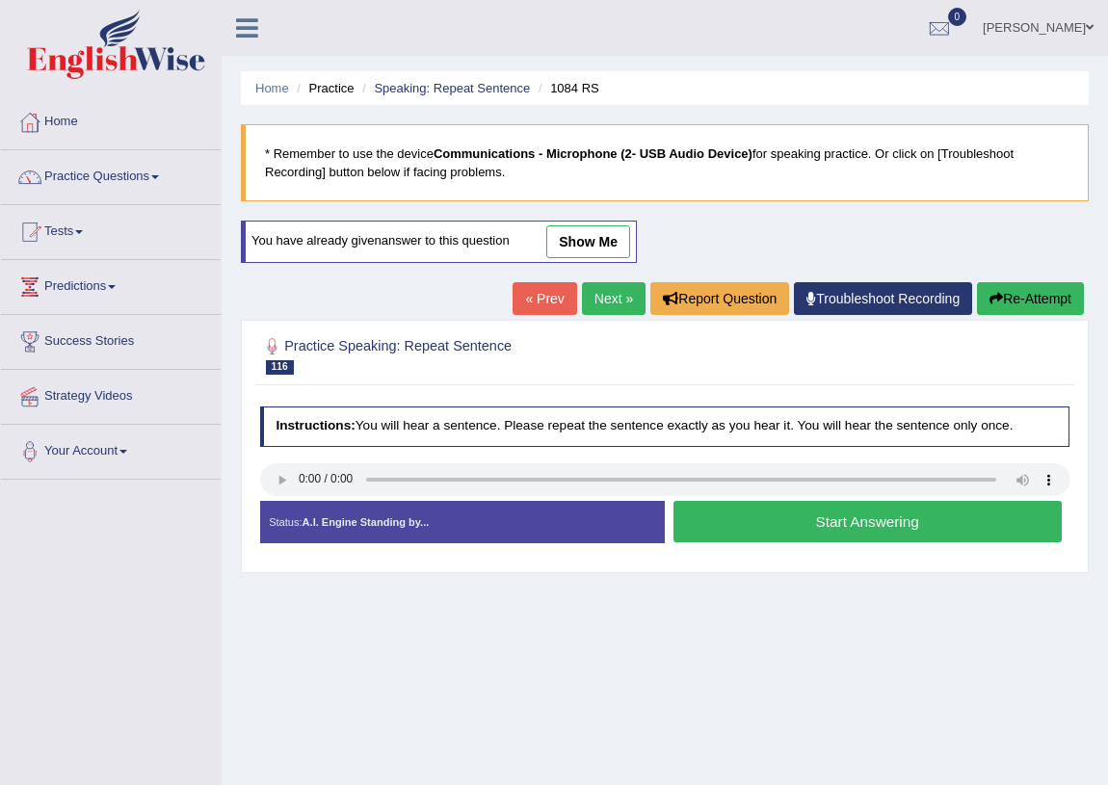
click at [850, 537] on button "Start Answering" at bounding box center [868, 521] width 388 height 41
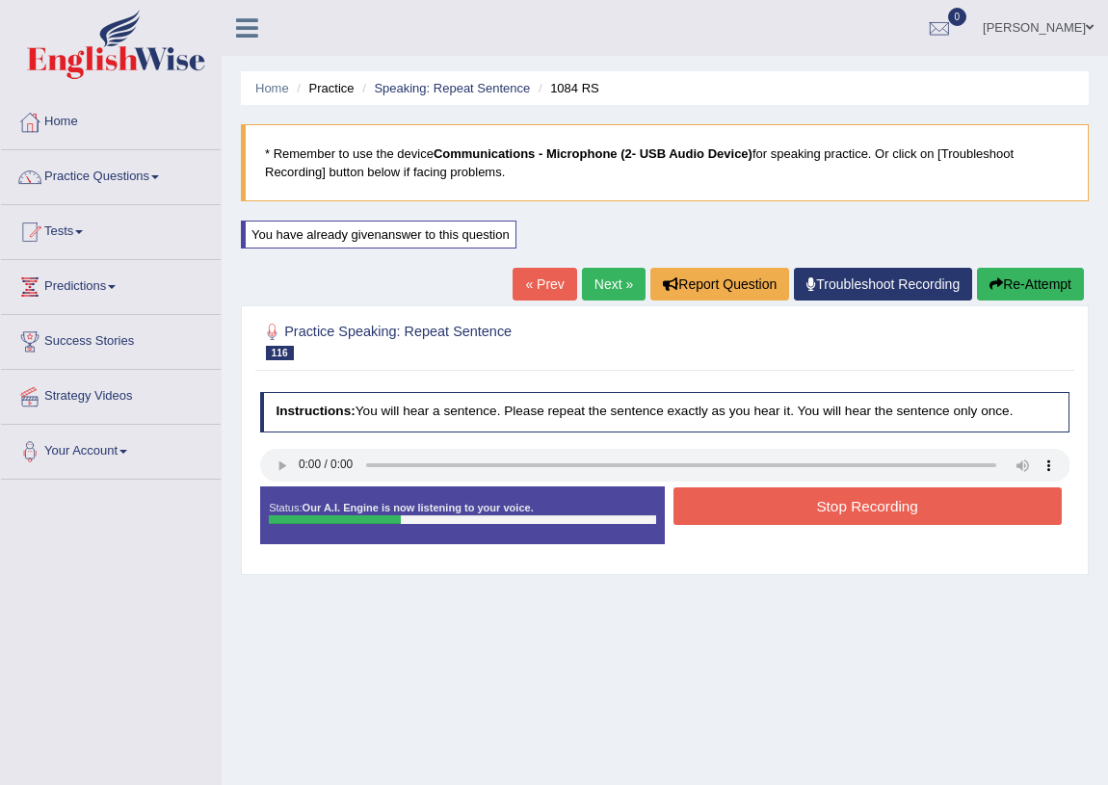
click at [851, 506] on button "Stop Recording" at bounding box center [868, 507] width 388 height 38
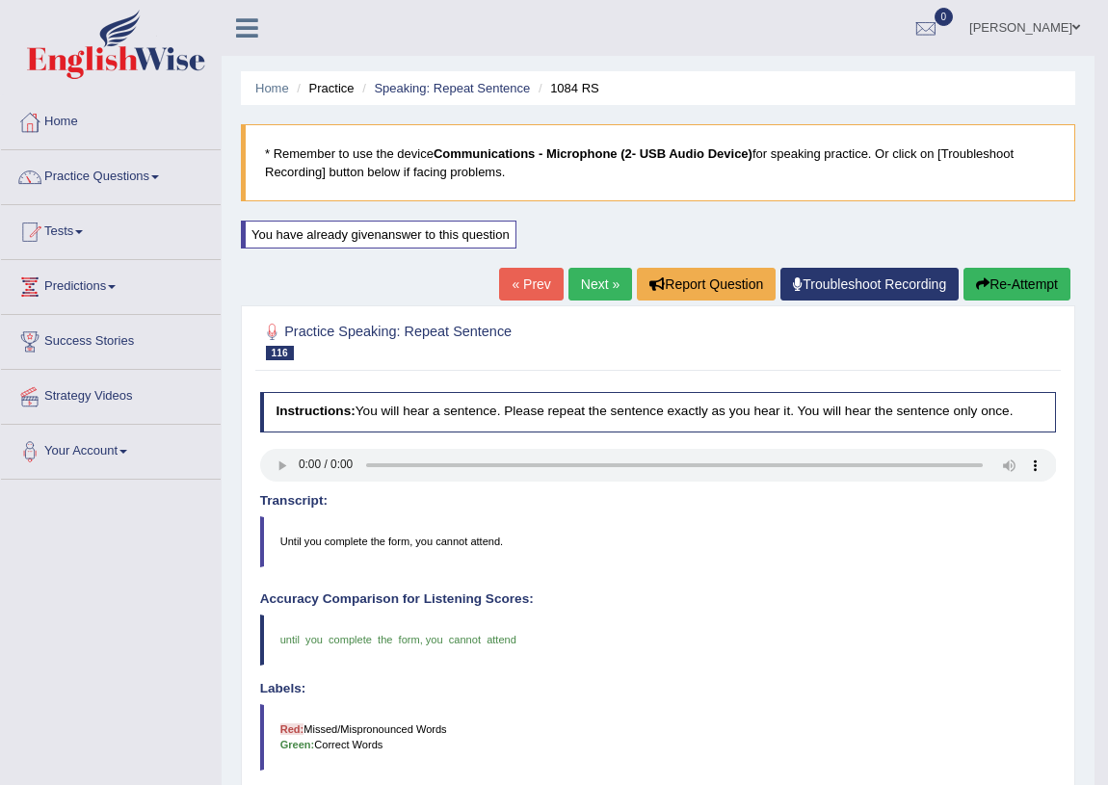
click at [597, 282] on link "Next »" at bounding box center [601, 284] width 64 height 33
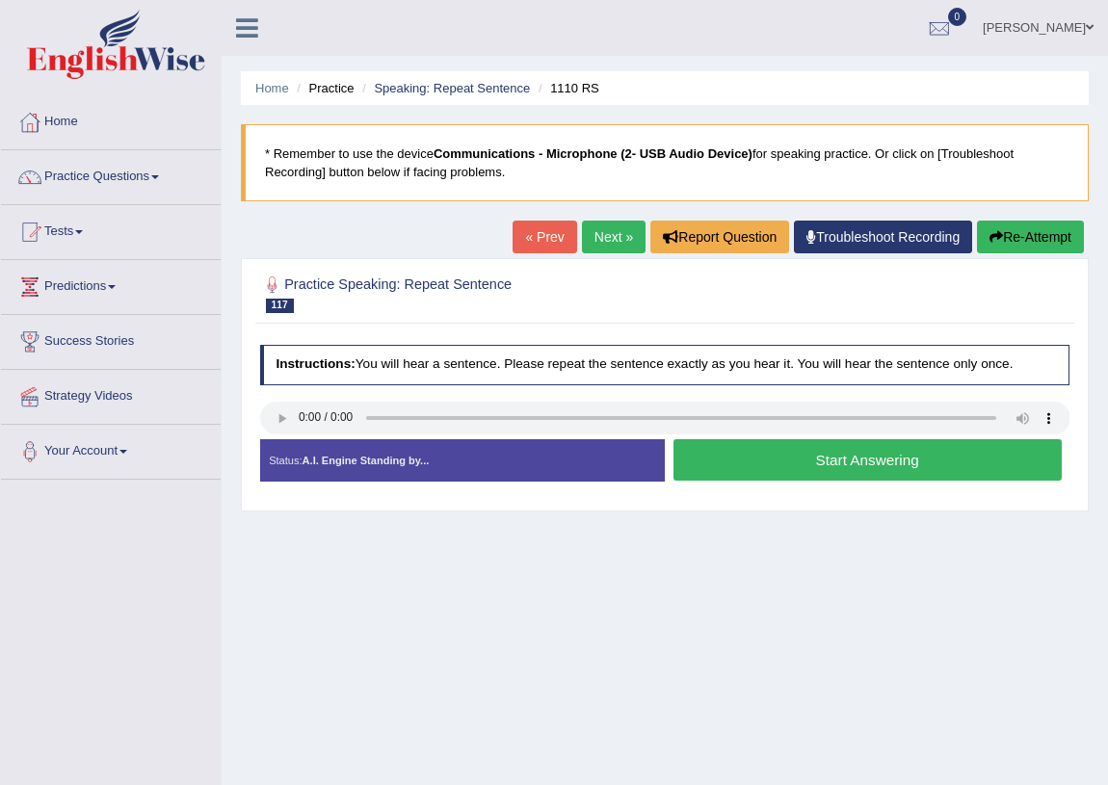
click at [757, 466] on button "Start Answering" at bounding box center [868, 459] width 388 height 41
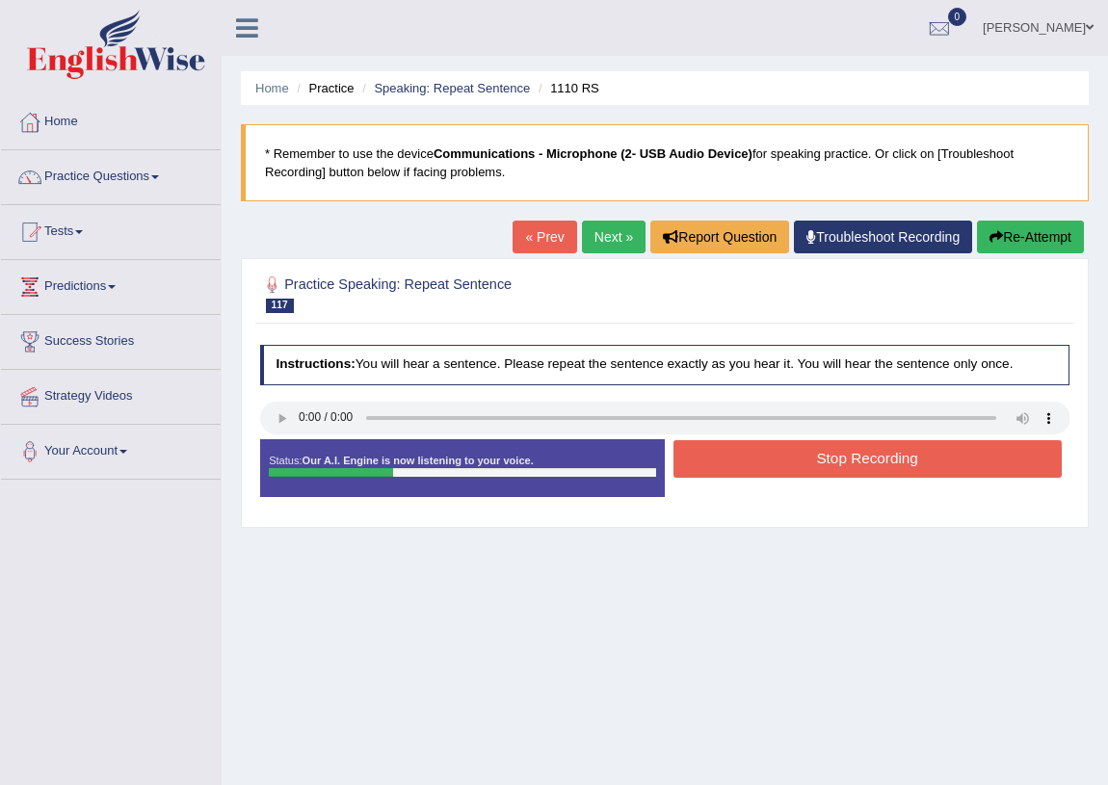
click at [757, 466] on button "Stop Recording" at bounding box center [868, 459] width 388 height 38
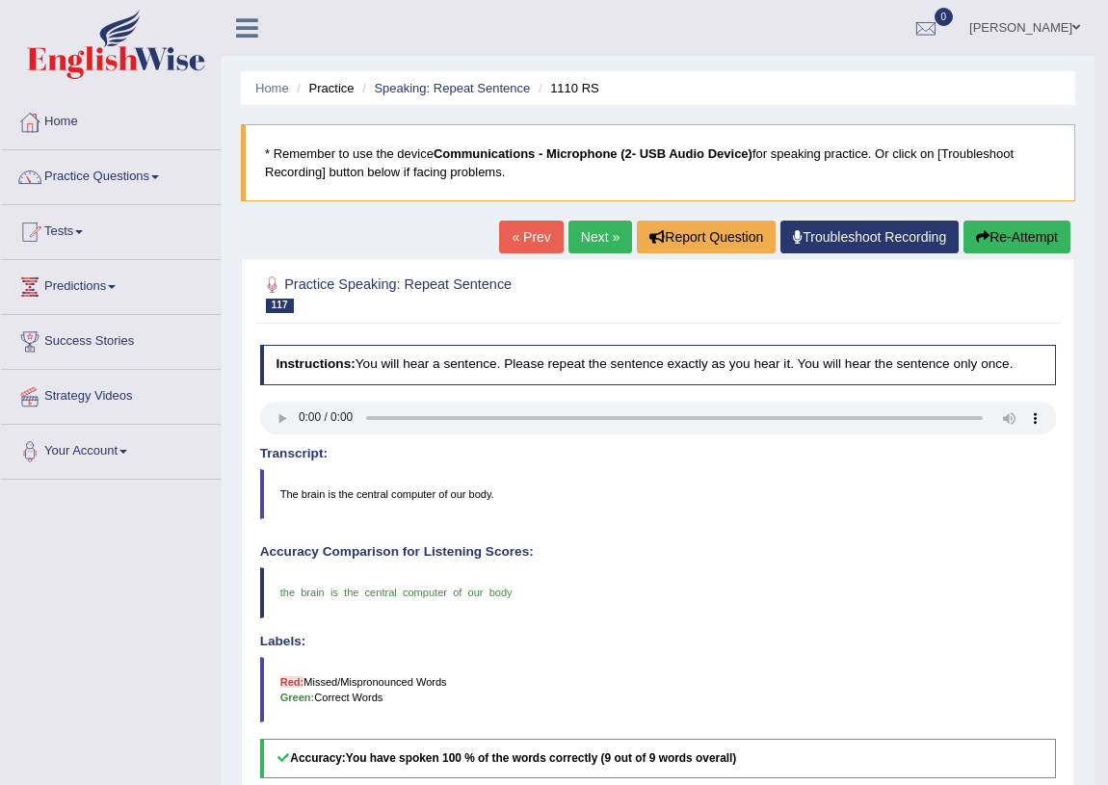
click at [589, 228] on link "Next »" at bounding box center [601, 237] width 64 height 33
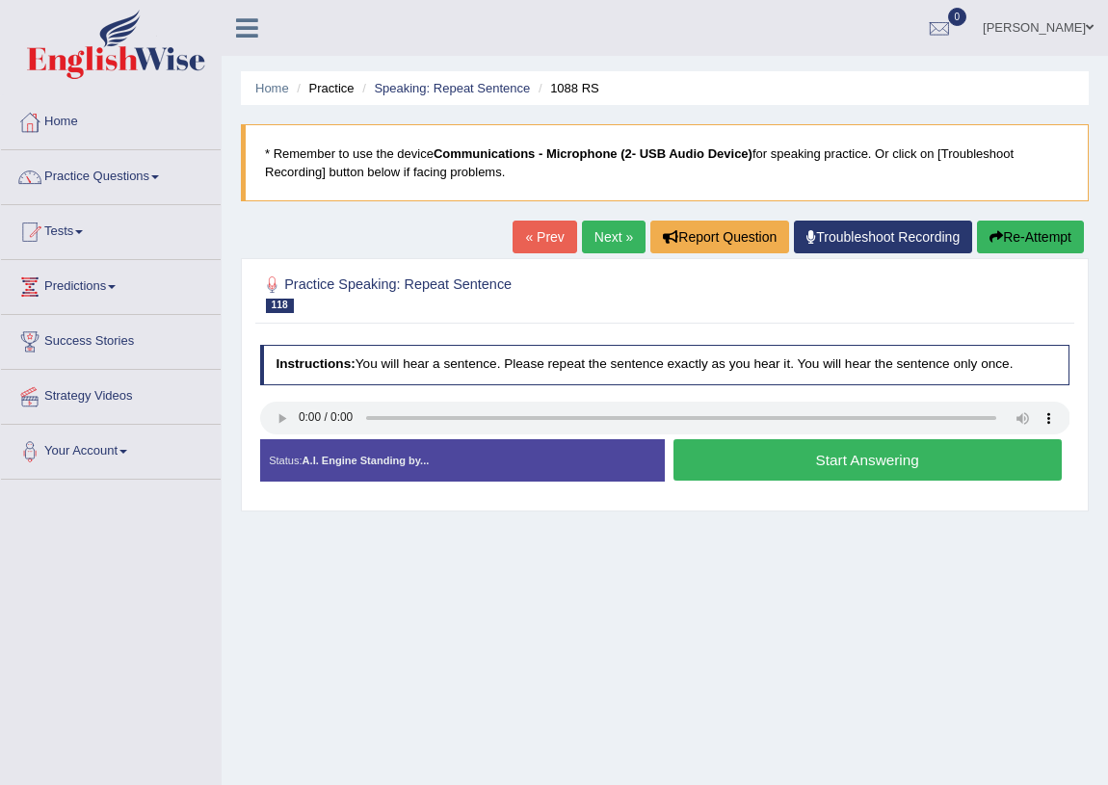
click at [911, 469] on button "Start Answering" at bounding box center [868, 459] width 388 height 41
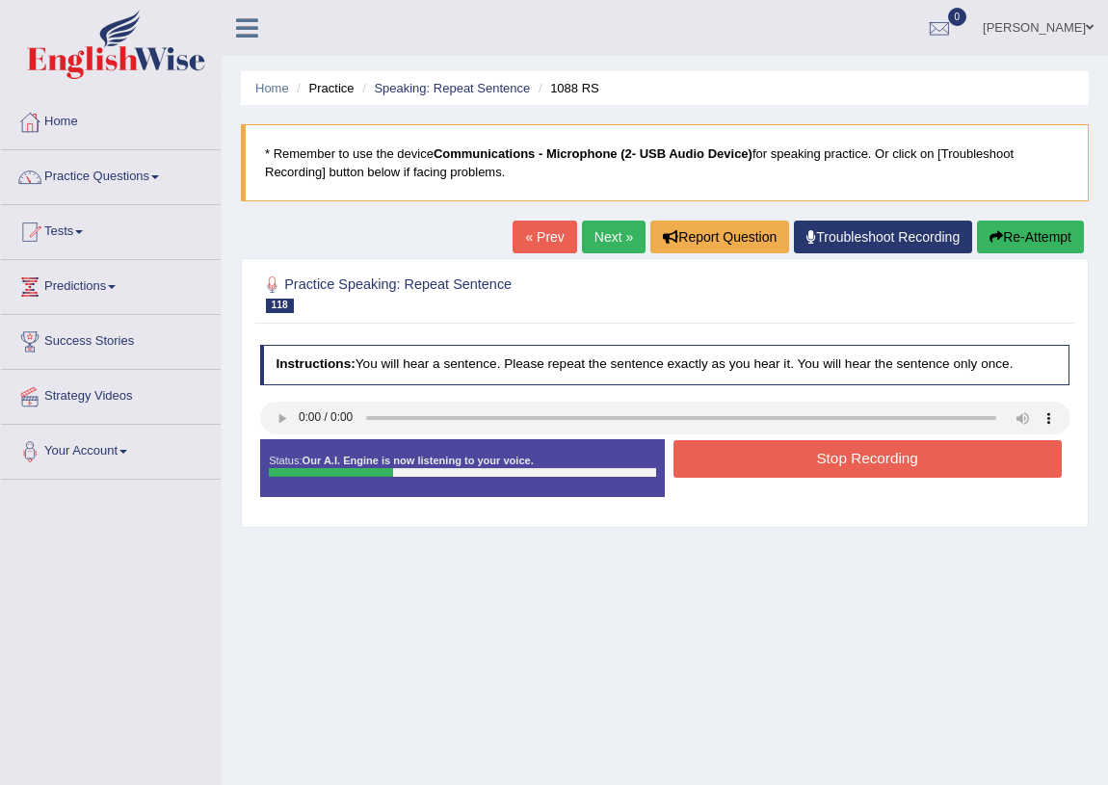
click at [746, 460] on button "Stop Recording" at bounding box center [868, 459] width 388 height 38
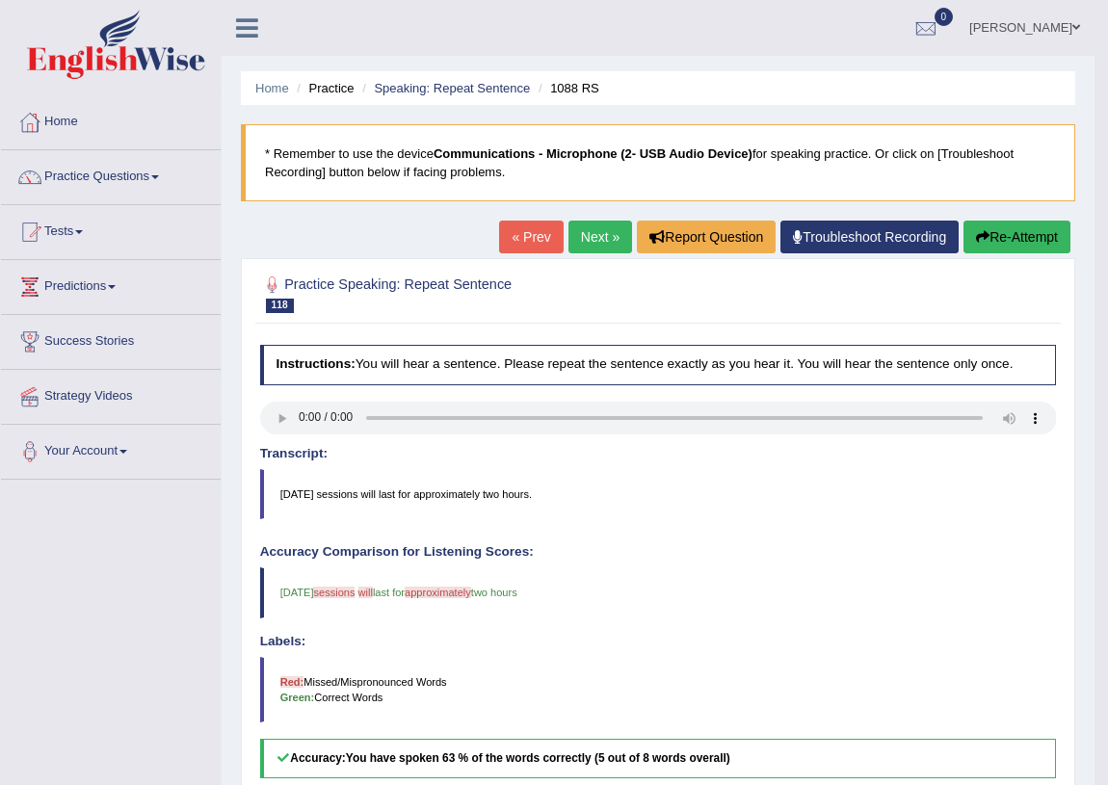
click at [598, 229] on link "Next »" at bounding box center [601, 237] width 64 height 33
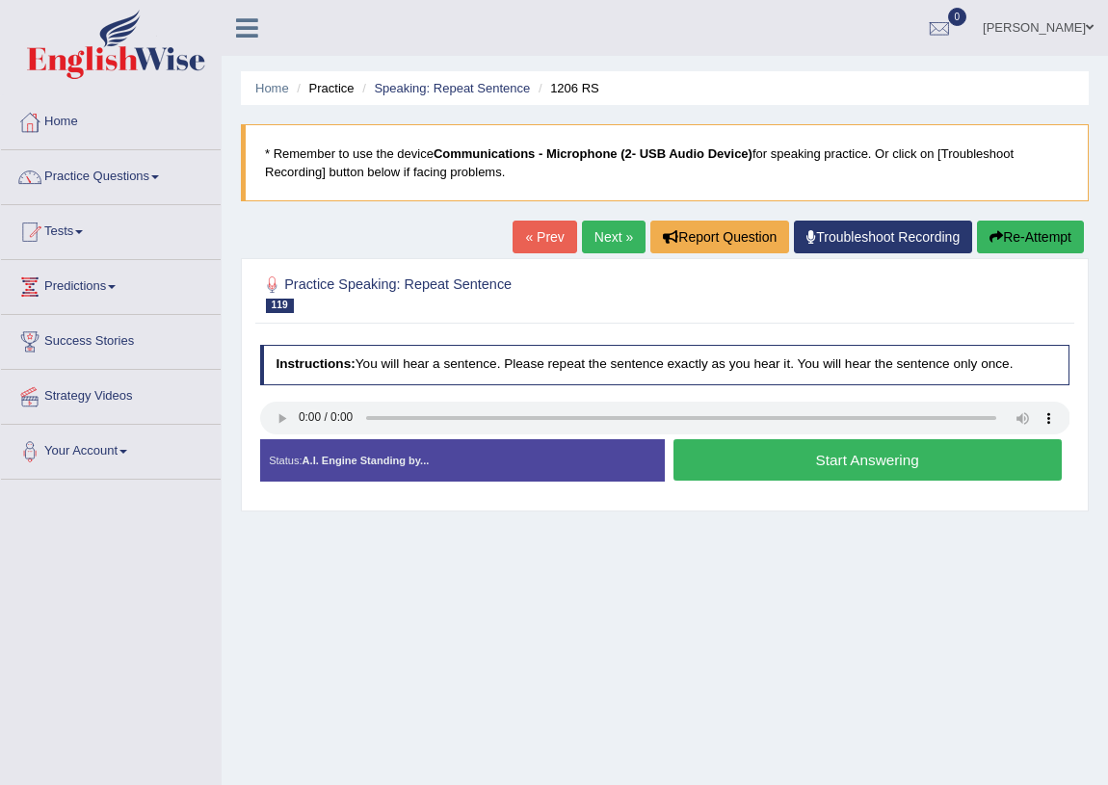
click at [828, 450] on button "Start Answering" at bounding box center [868, 459] width 388 height 41
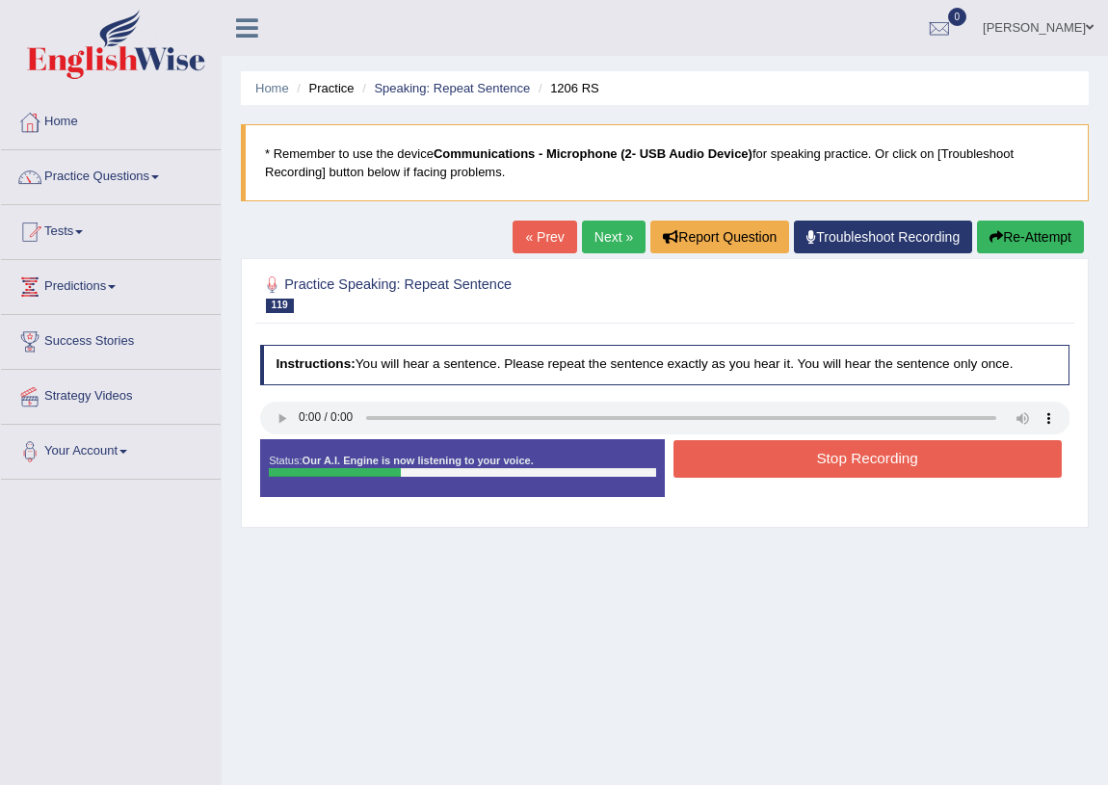
click at [828, 450] on button "Stop Recording" at bounding box center [868, 459] width 388 height 38
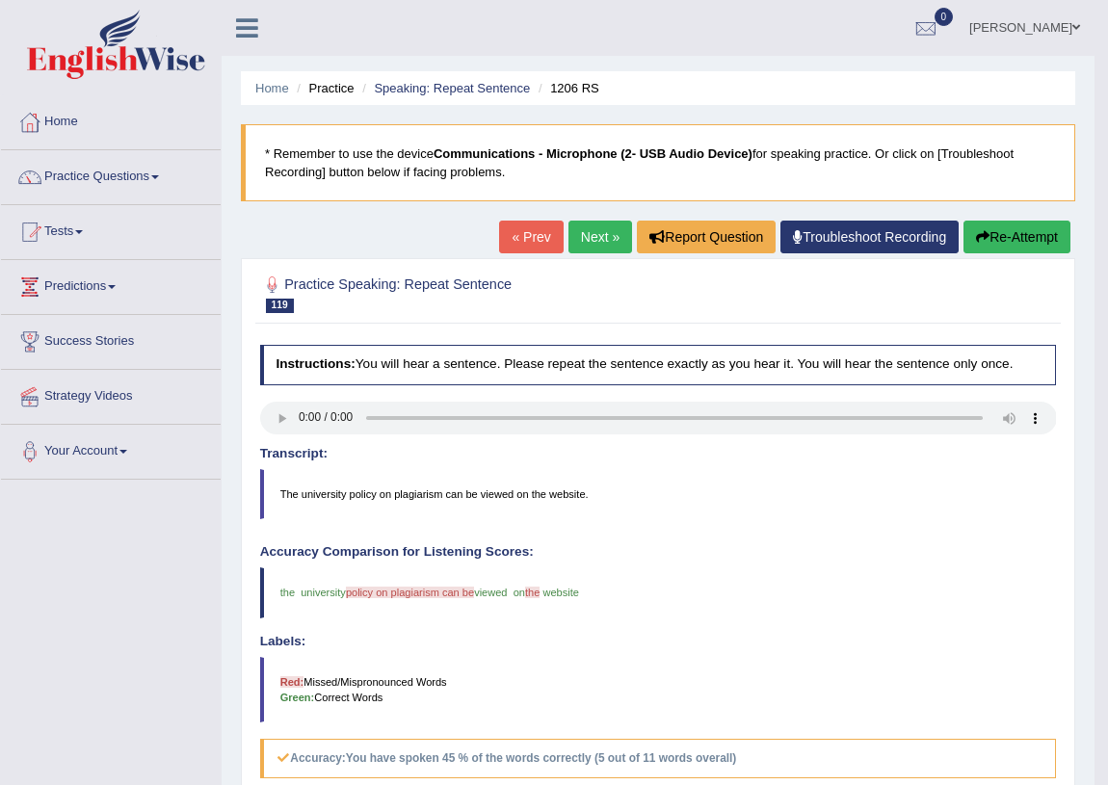
click at [583, 238] on link "Next »" at bounding box center [601, 237] width 64 height 33
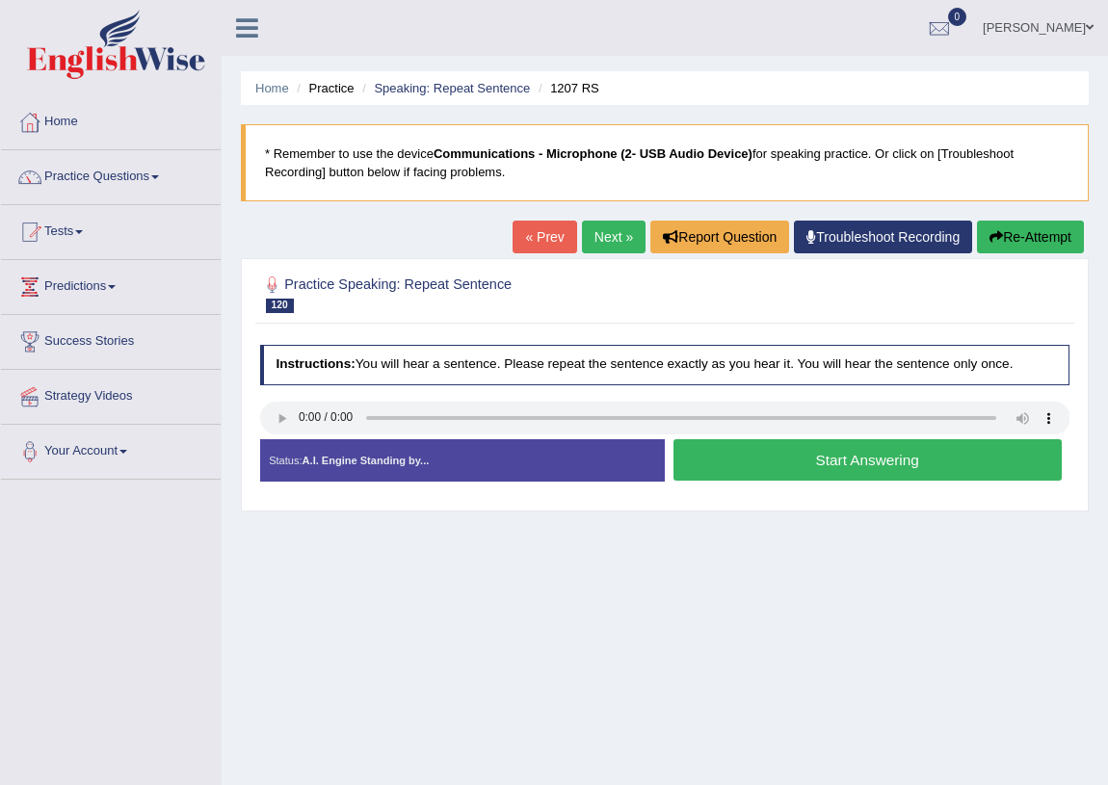
click at [739, 472] on button "Start Answering" at bounding box center [868, 459] width 388 height 41
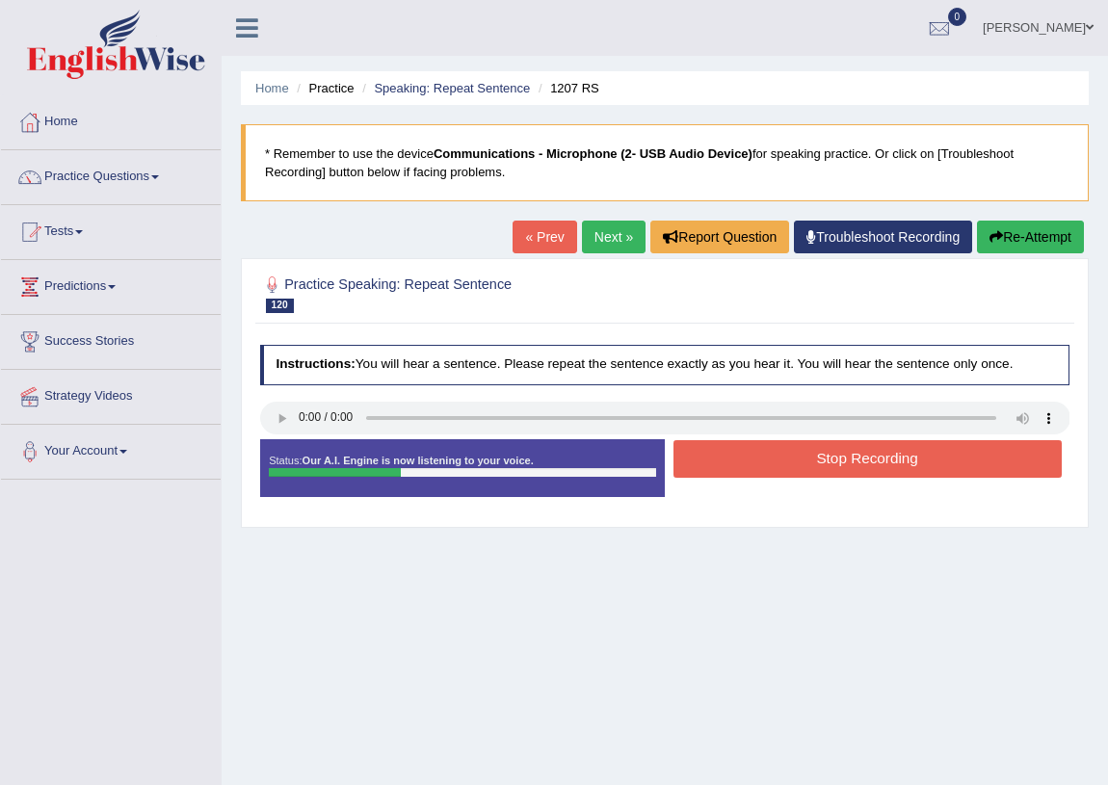
click at [733, 466] on button "Stop Recording" at bounding box center [868, 459] width 388 height 38
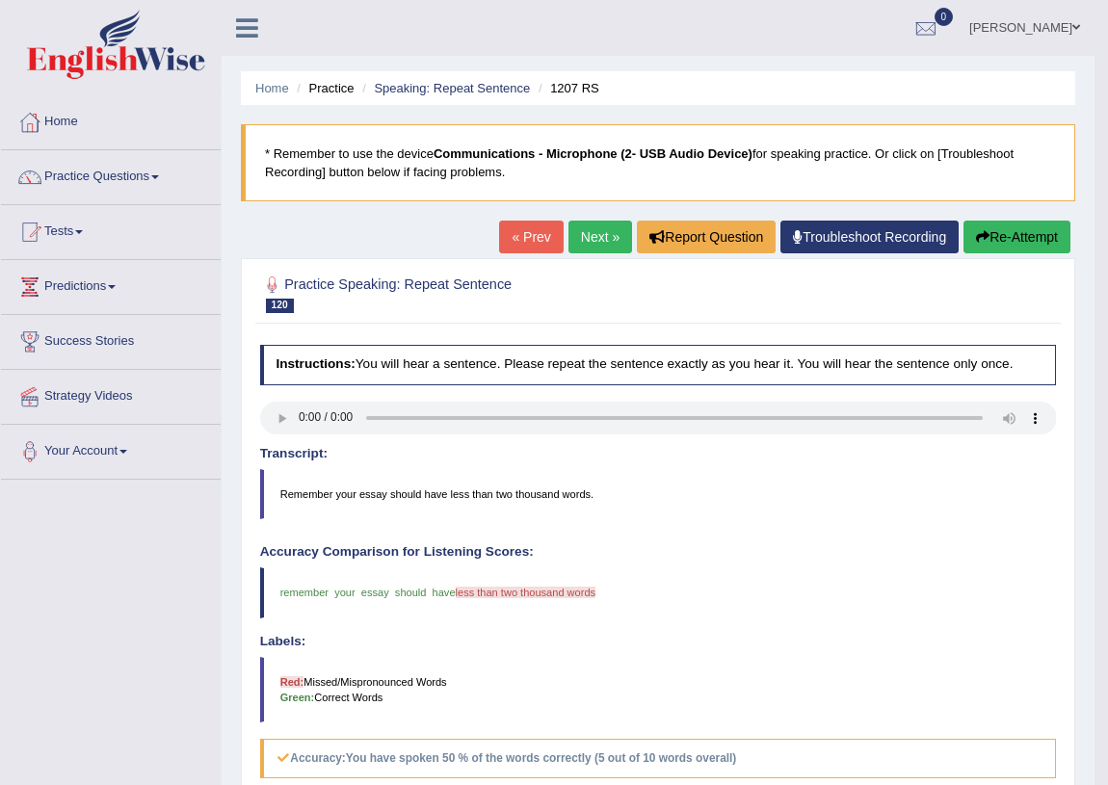
click at [600, 222] on link "Next »" at bounding box center [601, 237] width 64 height 33
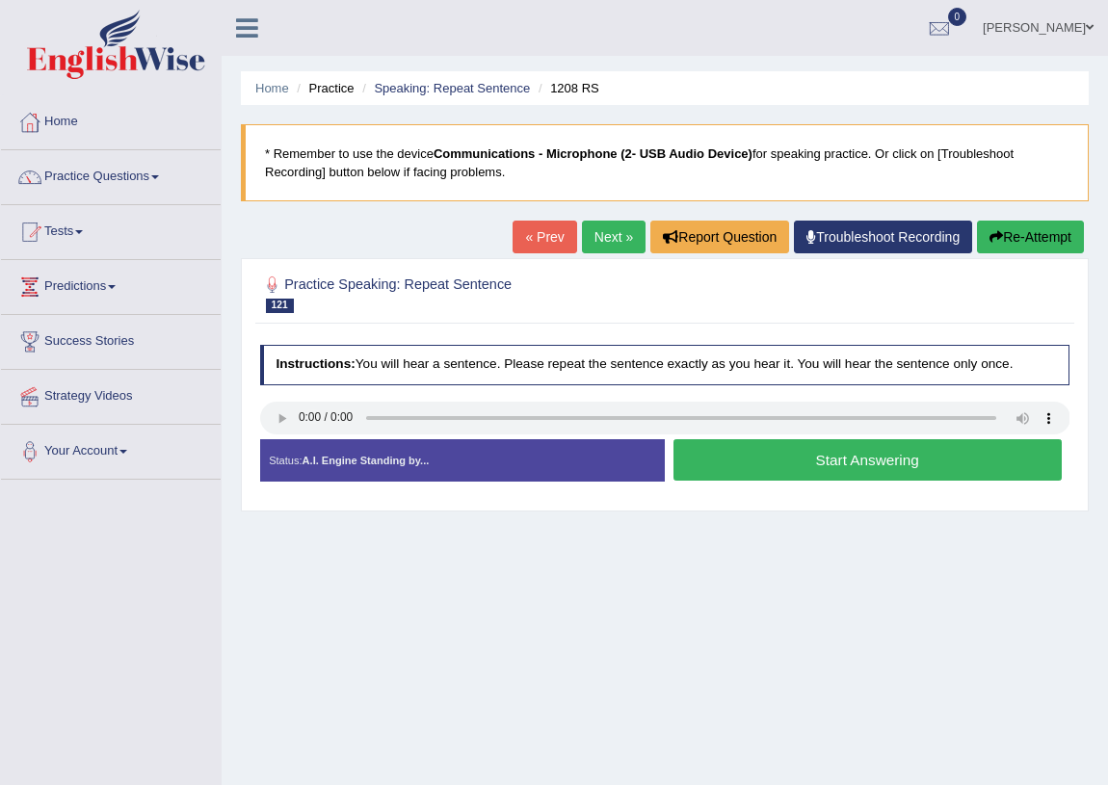
click at [734, 463] on button "Start Answering" at bounding box center [868, 459] width 388 height 41
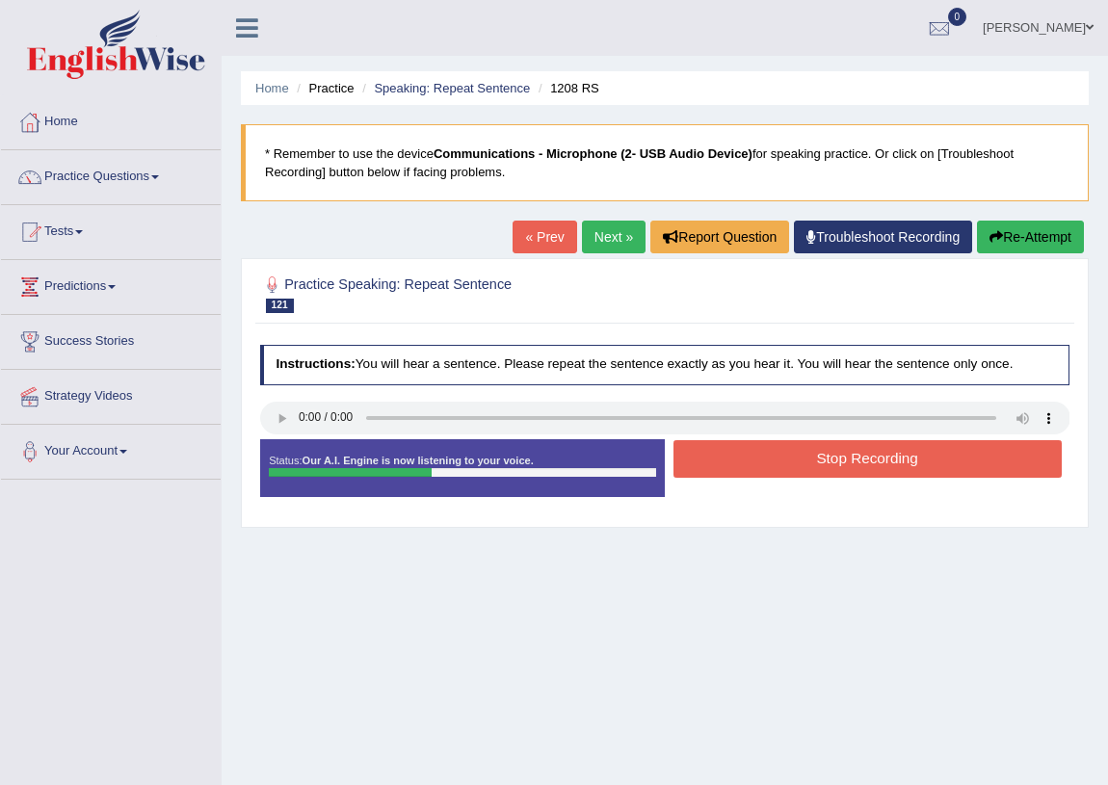
click at [730, 461] on button "Stop Recording" at bounding box center [868, 459] width 388 height 38
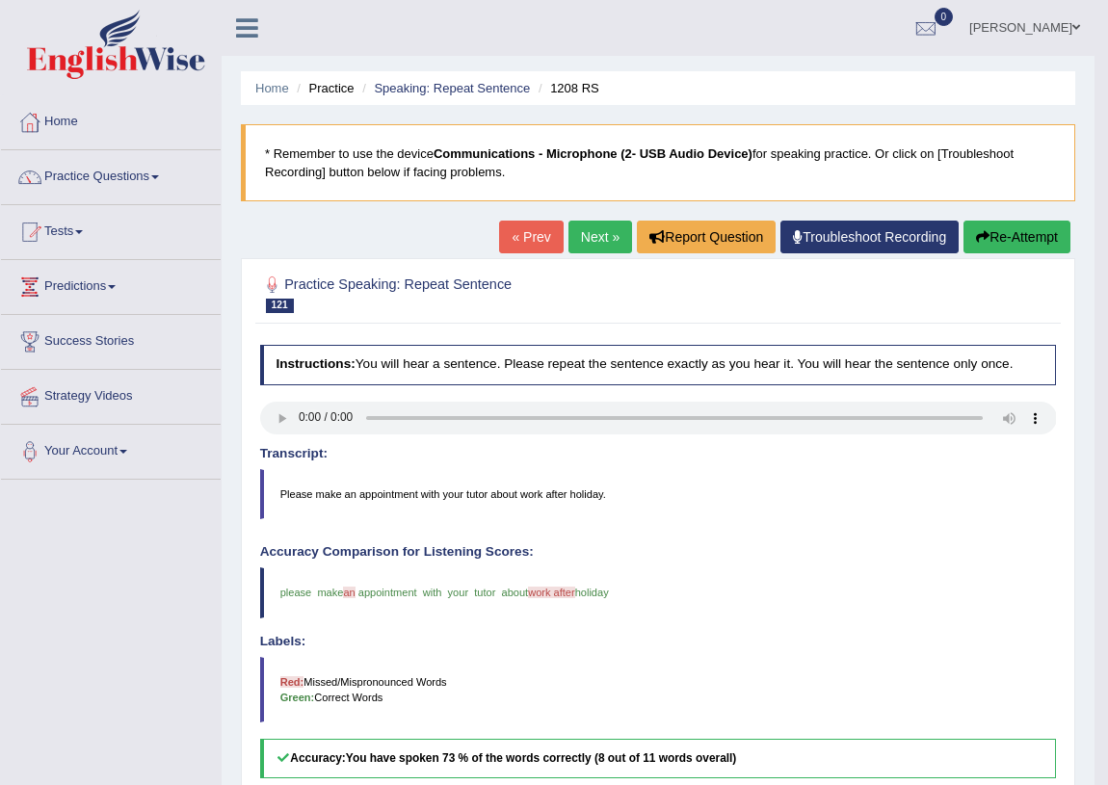
click at [607, 243] on link "Next »" at bounding box center [601, 237] width 64 height 33
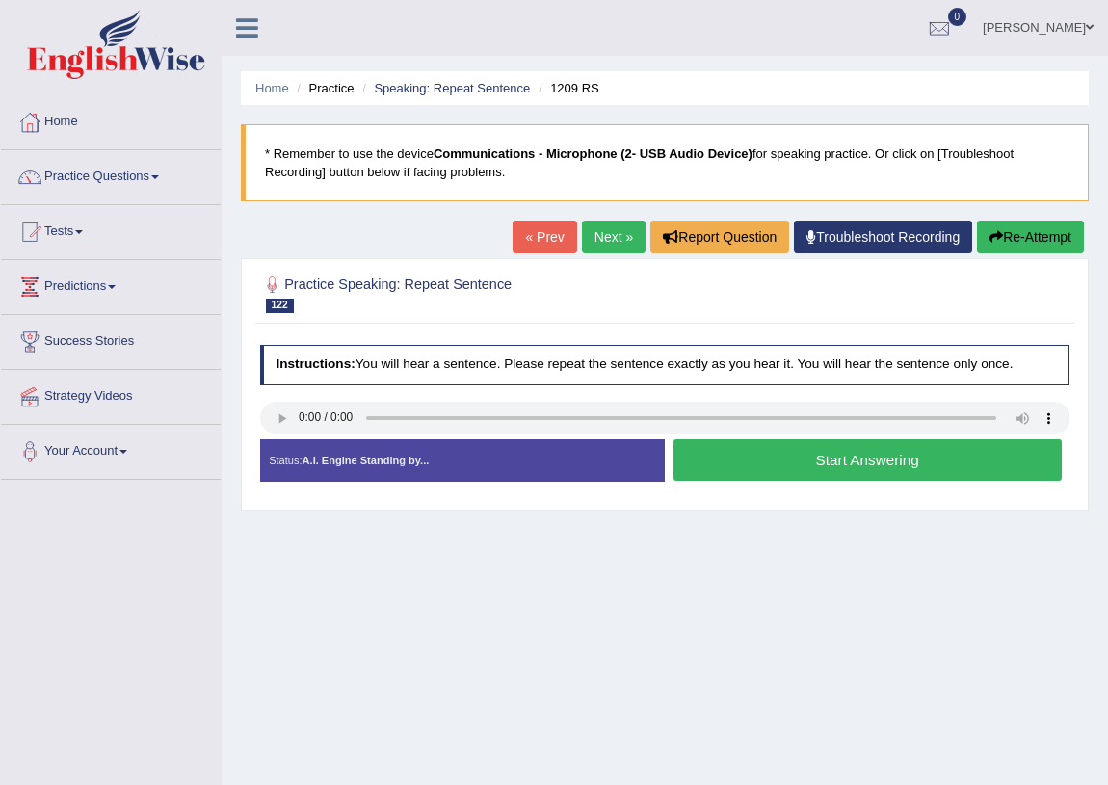
click at [723, 452] on button "Start Answering" at bounding box center [868, 459] width 388 height 41
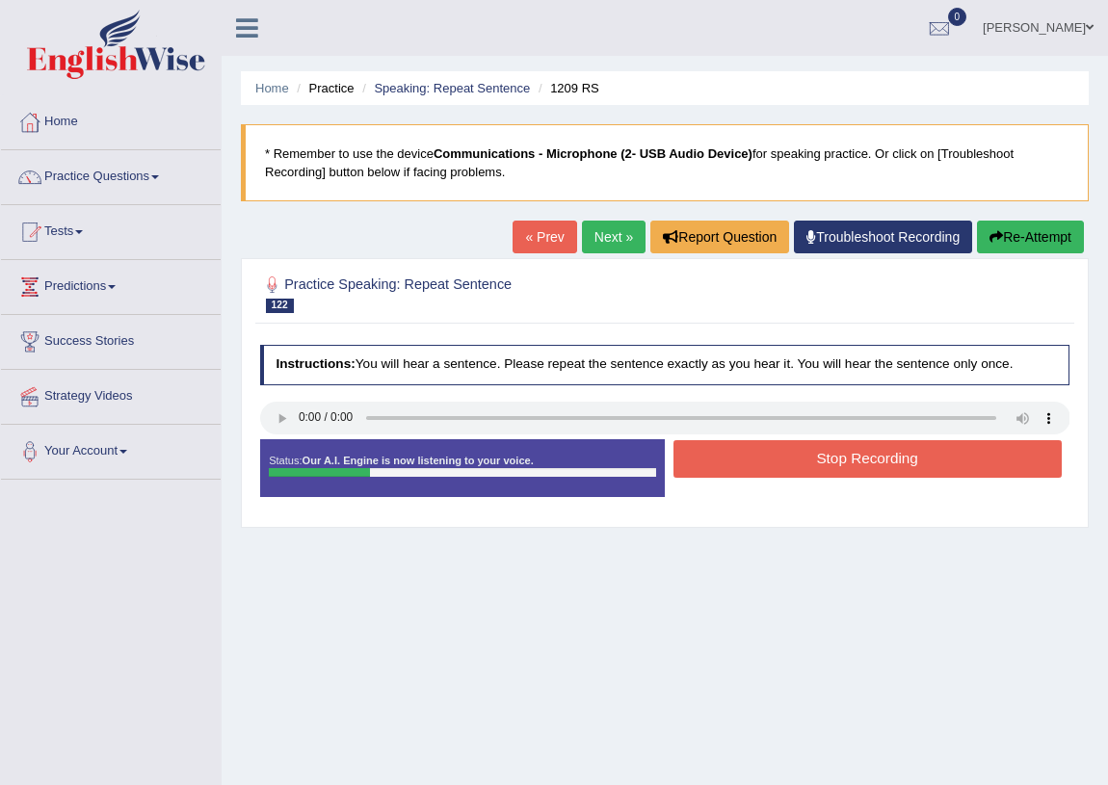
click at [724, 452] on button "Stop Recording" at bounding box center [868, 459] width 388 height 38
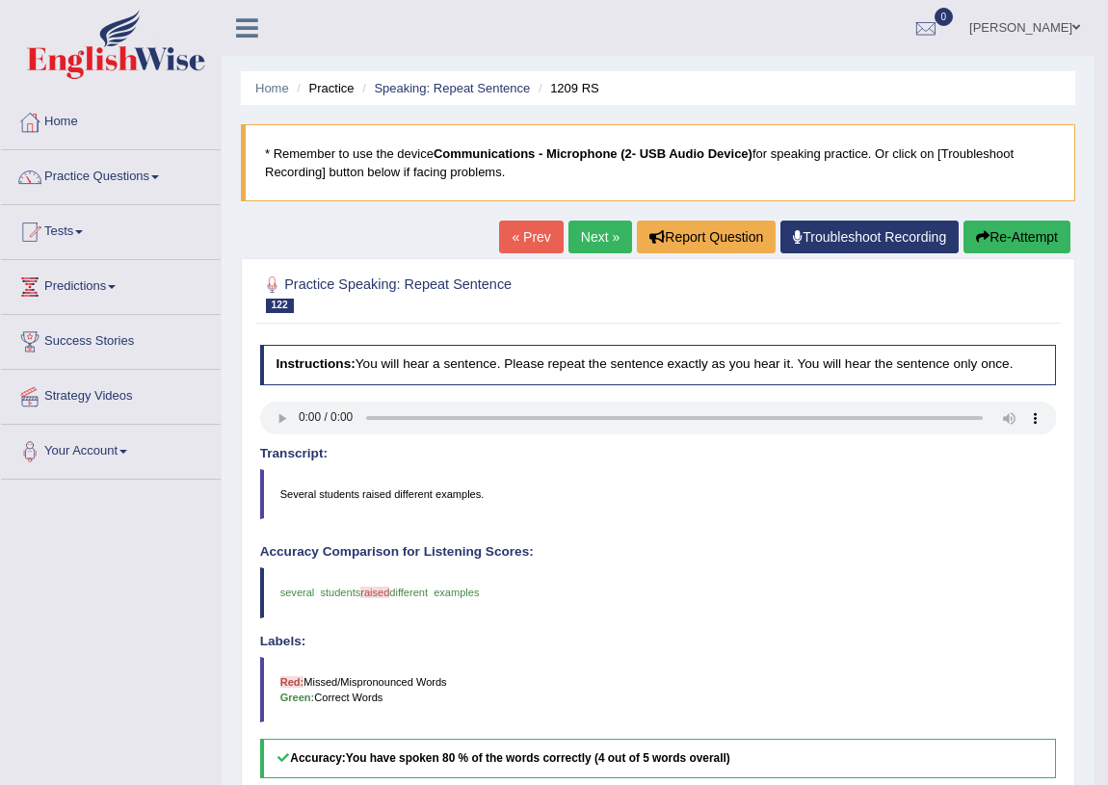
click at [1006, 230] on button "Re-Attempt" at bounding box center [1017, 237] width 107 height 33
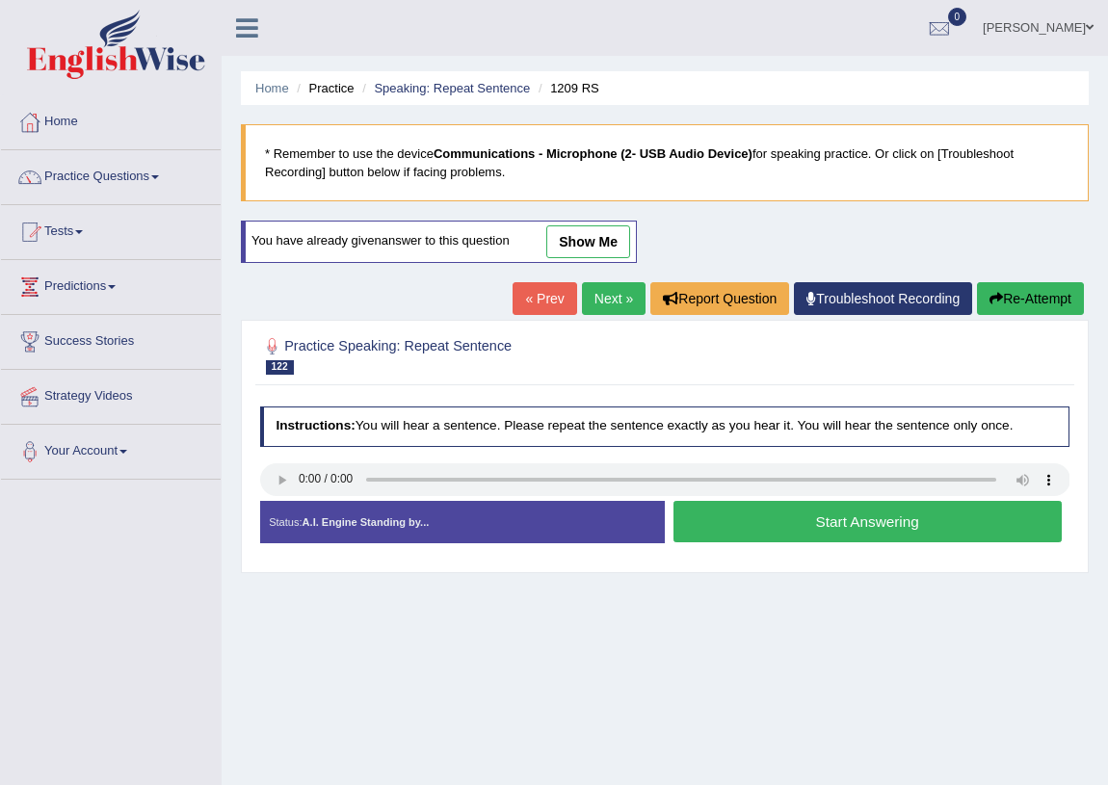
click at [754, 514] on button "Start Answering" at bounding box center [868, 521] width 388 height 41
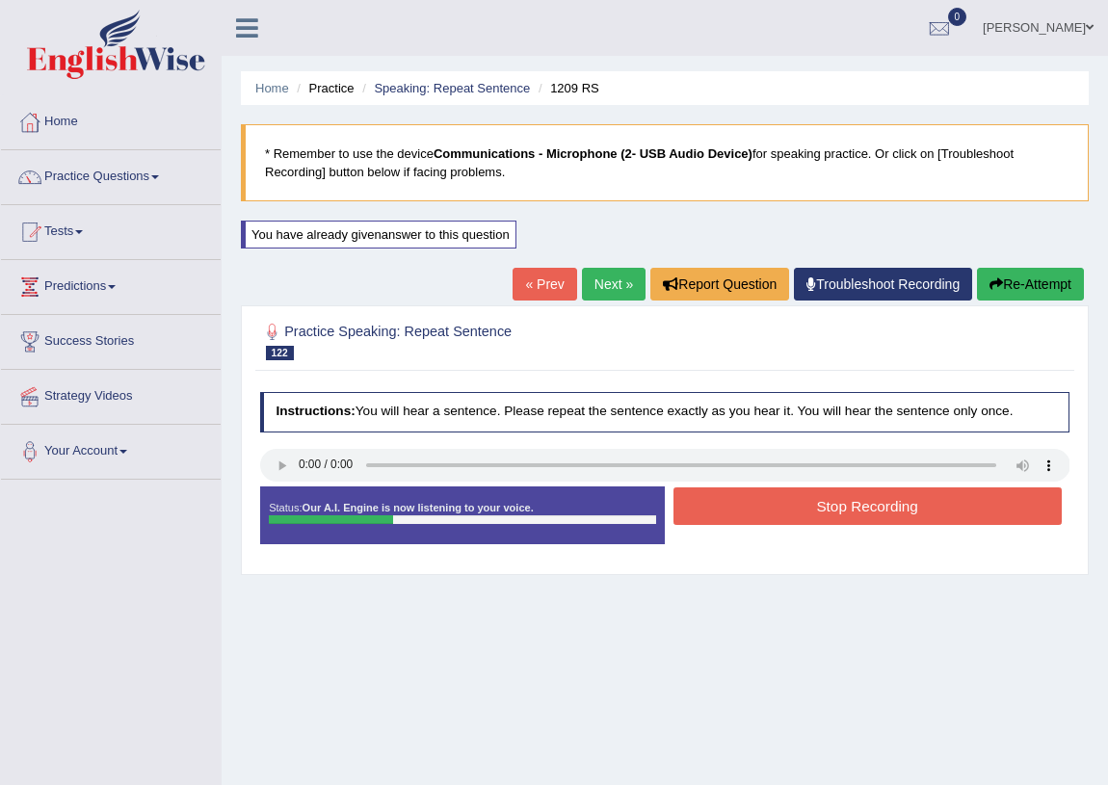
click at [754, 514] on button "Stop Recording" at bounding box center [868, 507] width 388 height 38
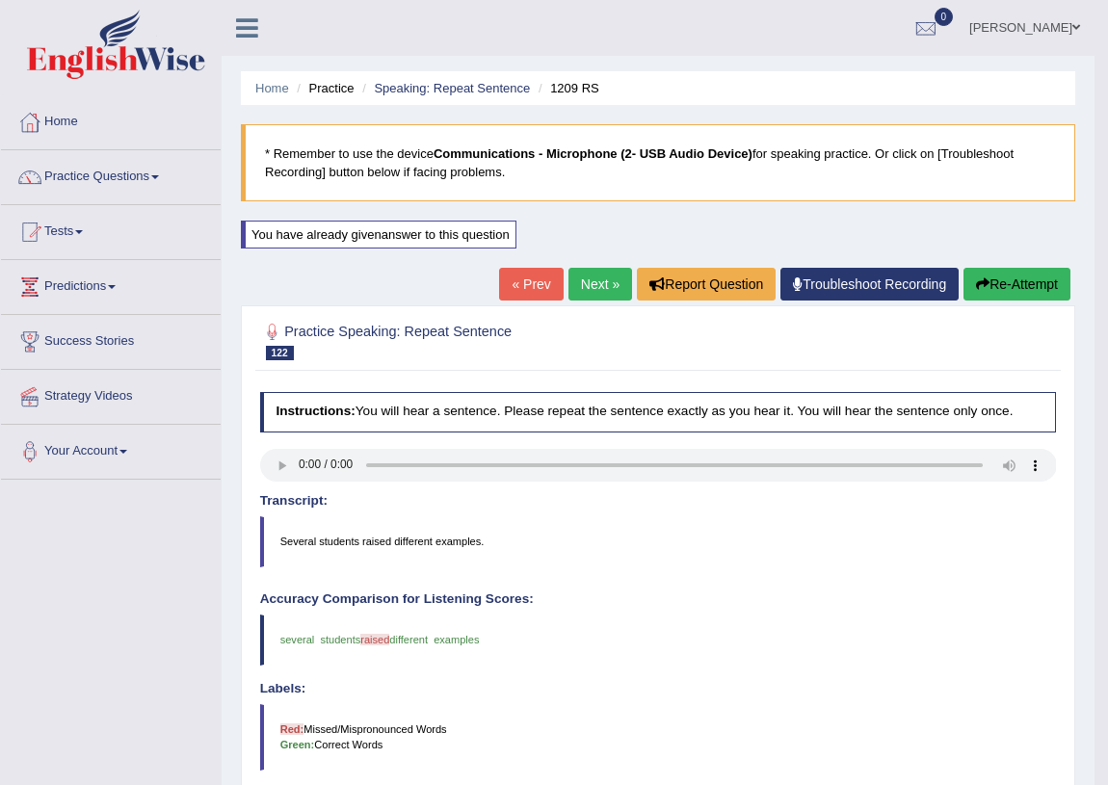
click at [981, 283] on icon "button" at bounding box center [982, 284] width 13 height 13
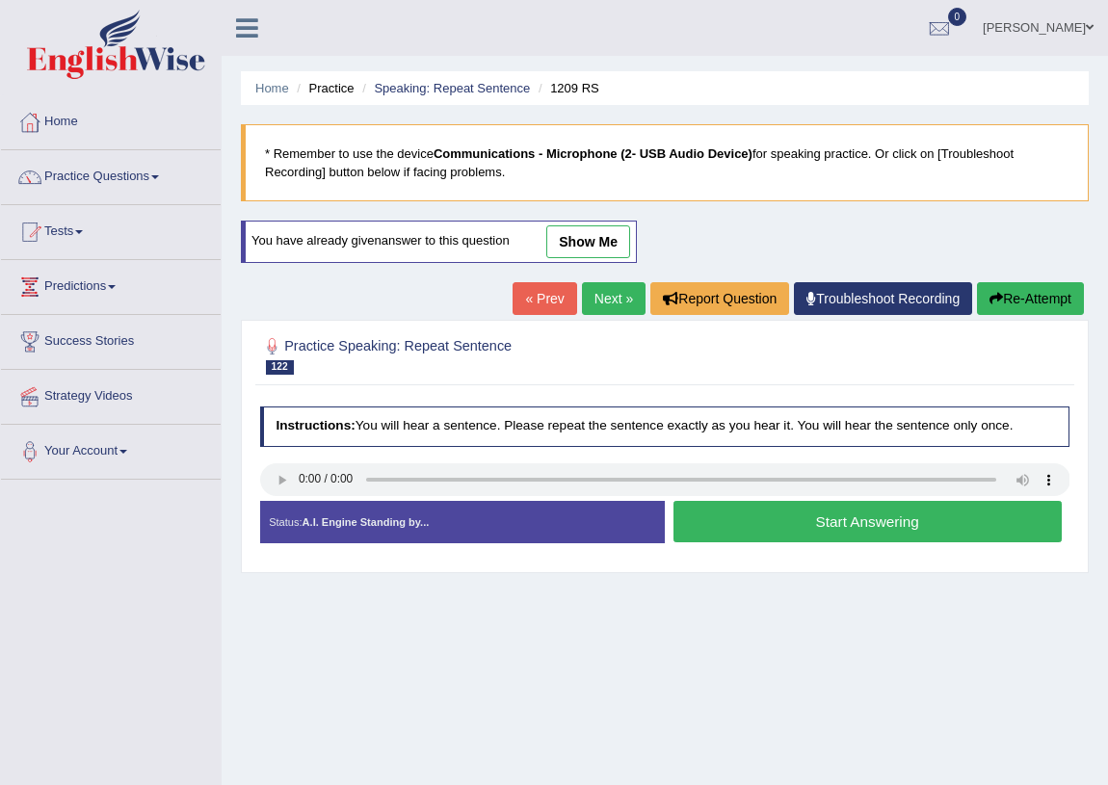
click at [732, 514] on button "Start Answering" at bounding box center [868, 521] width 388 height 41
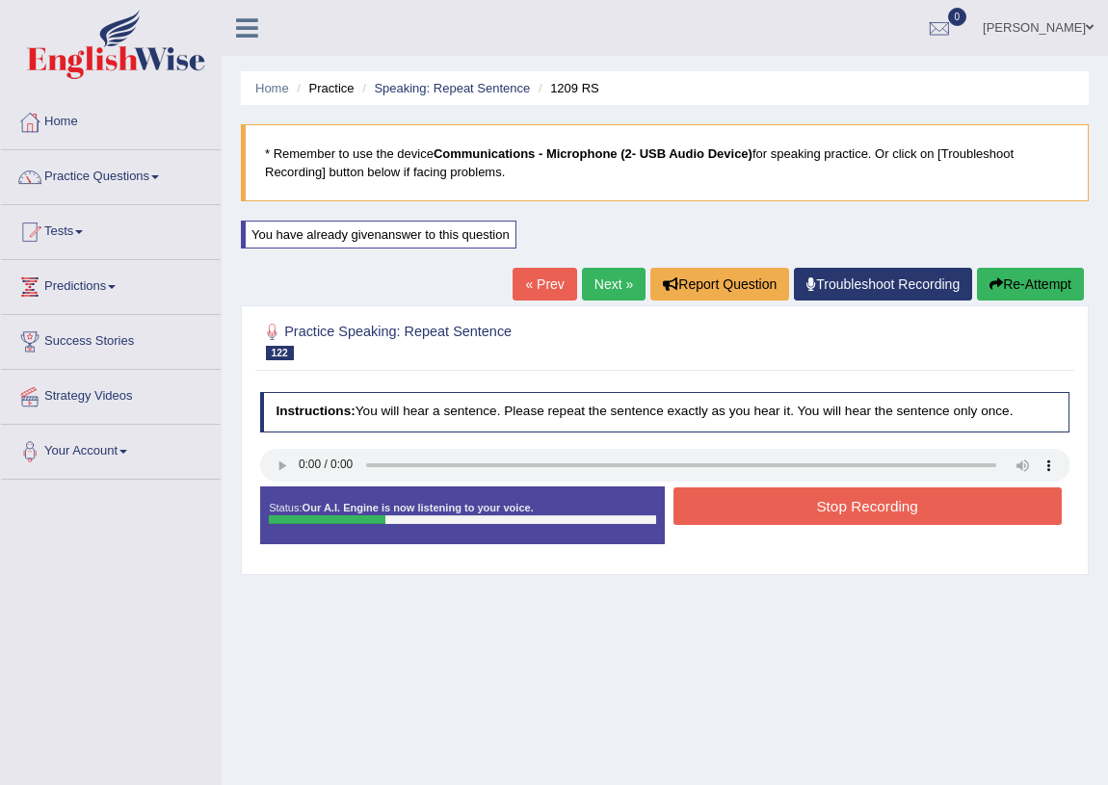
click at [743, 504] on button "Stop Recording" at bounding box center [868, 507] width 388 height 38
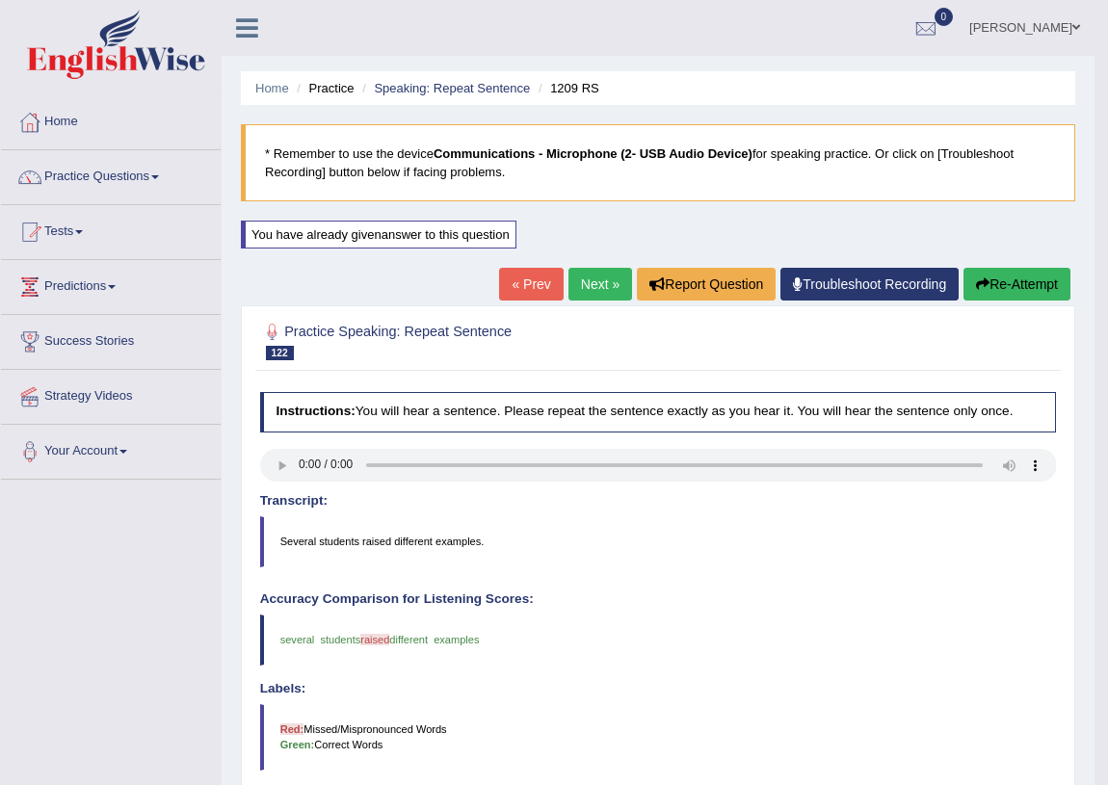
click at [590, 279] on link "Next »" at bounding box center [601, 284] width 64 height 33
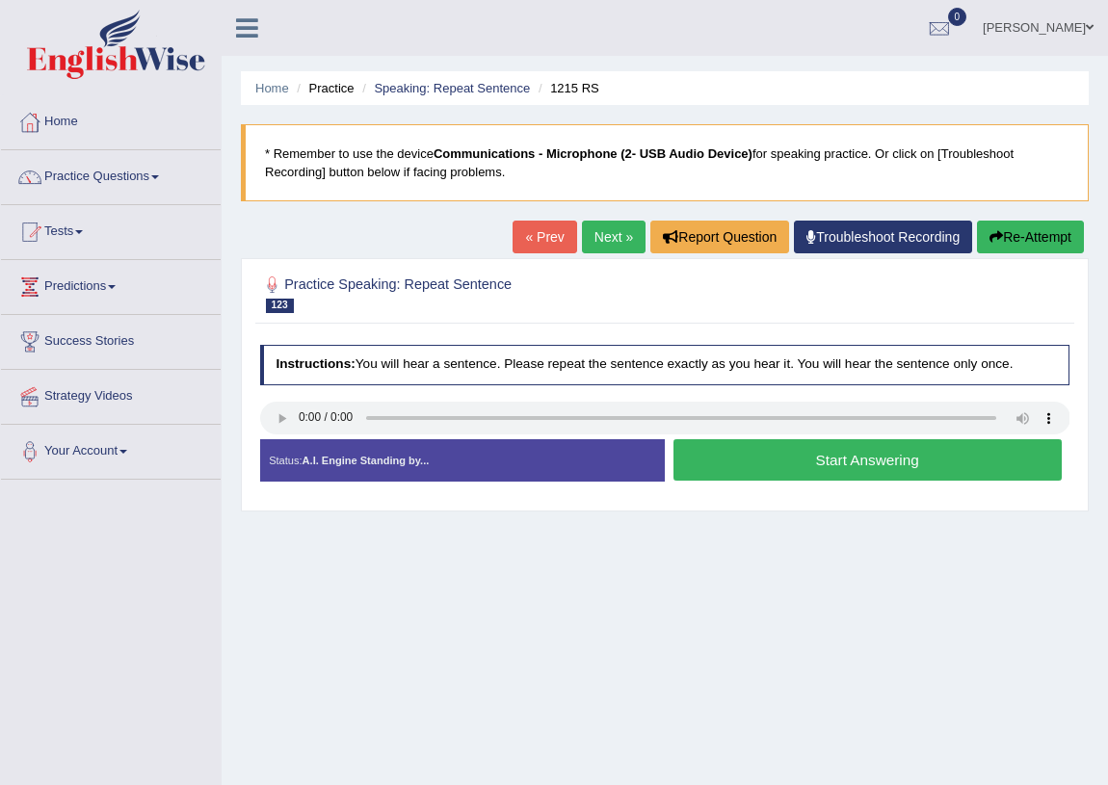
click at [770, 456] on button "Start Answering" at bounding box center [868, 459] width 388 height 41
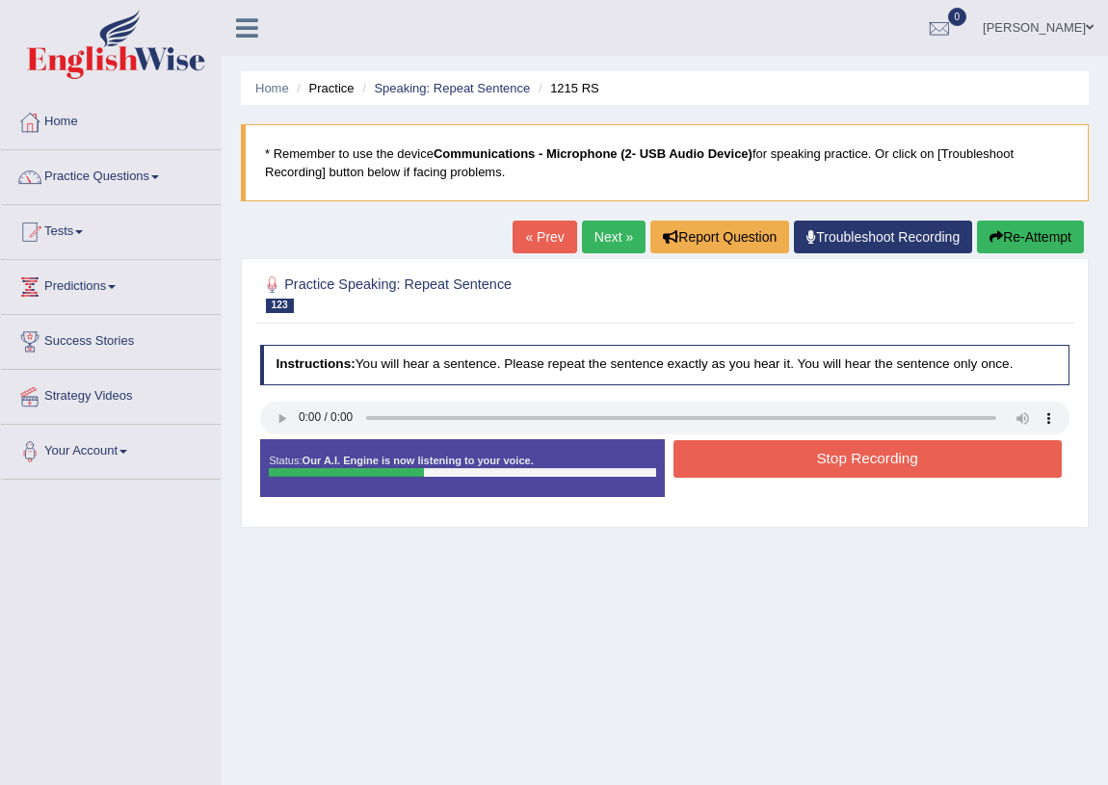
click at [770, 456] on button "Stop Recording" at bounding box center [868, 459] width 388 height 38
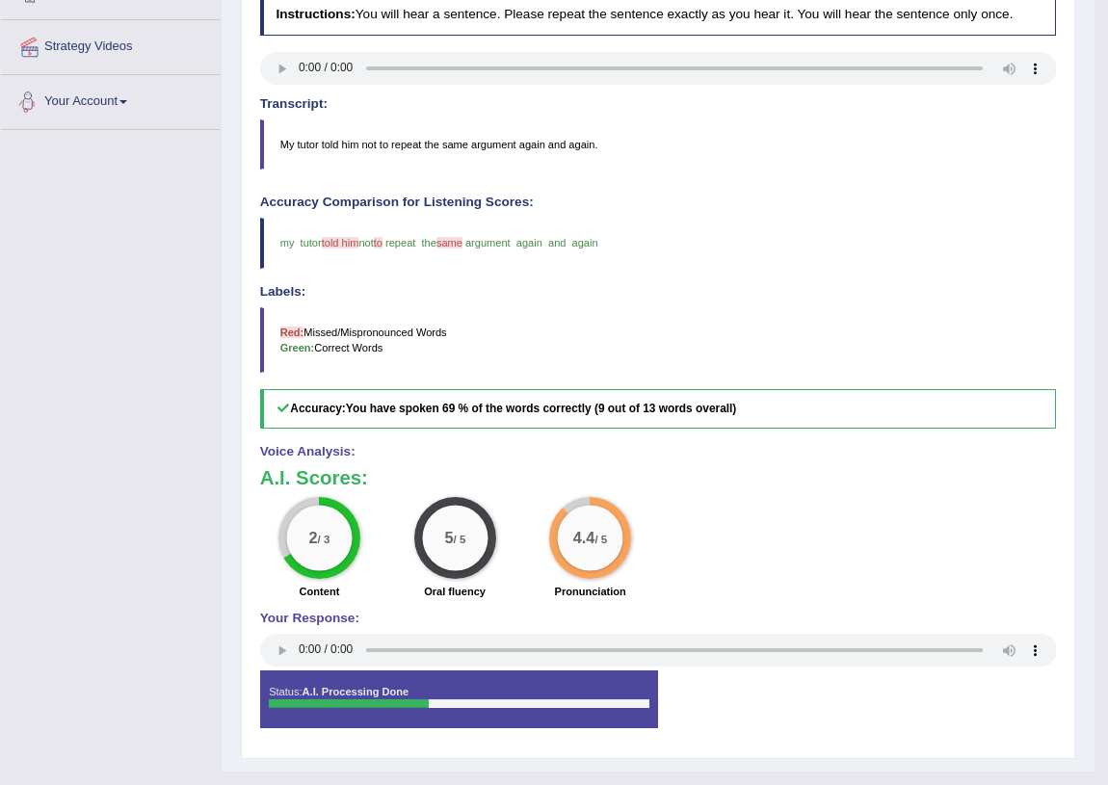
scroll to position [87, 0]
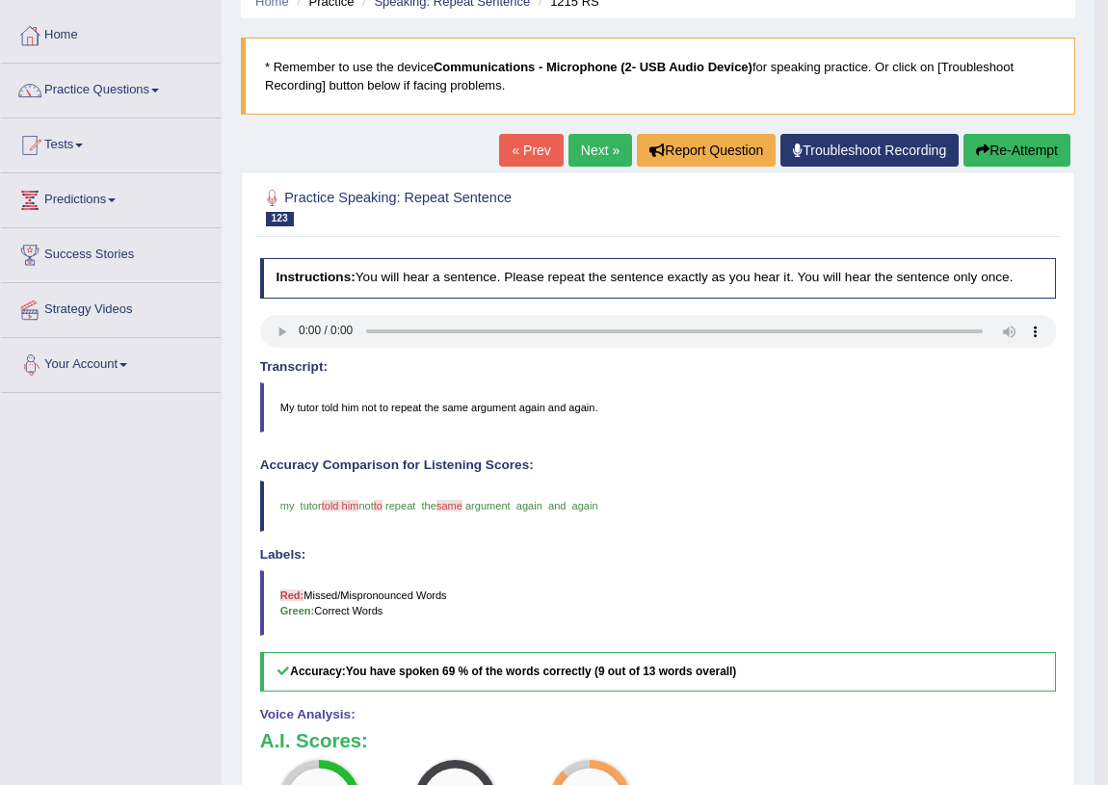
click at [596, 155] on link "Next »" at bounding box center [601, 150] width 64 height 33
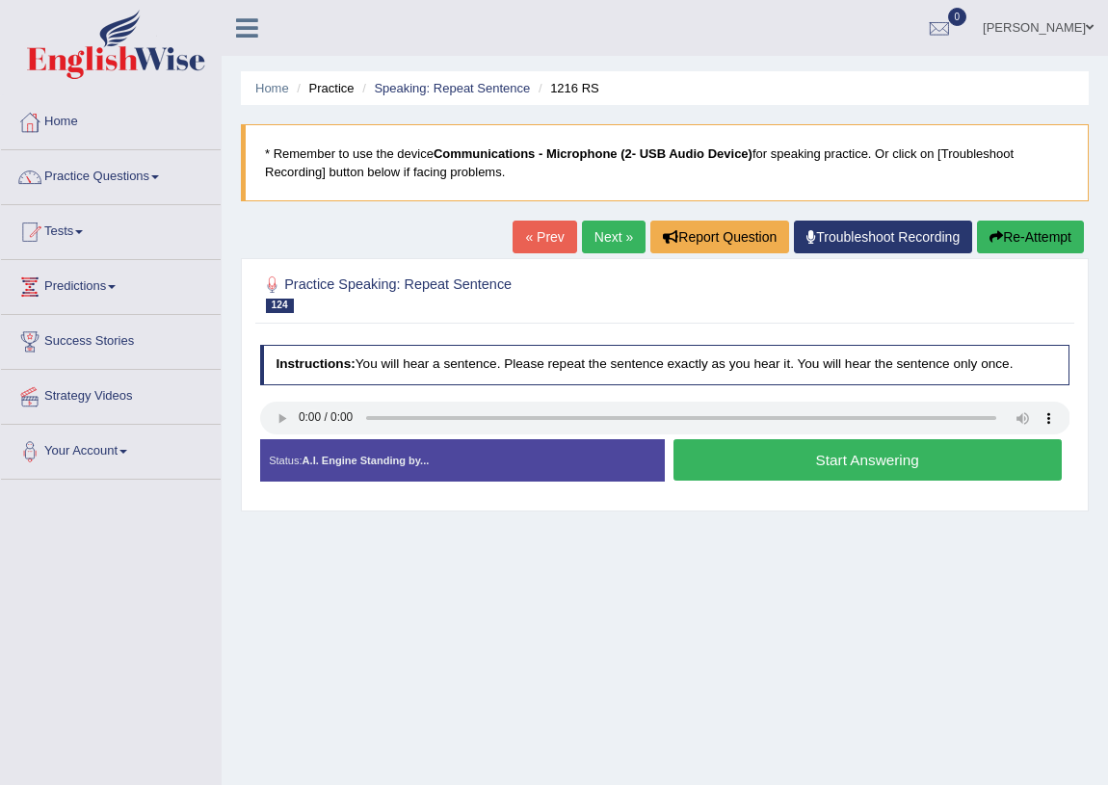
click at [828, 449] on button "Start Answering" at bounding box center [868, 459] width 388 height 41
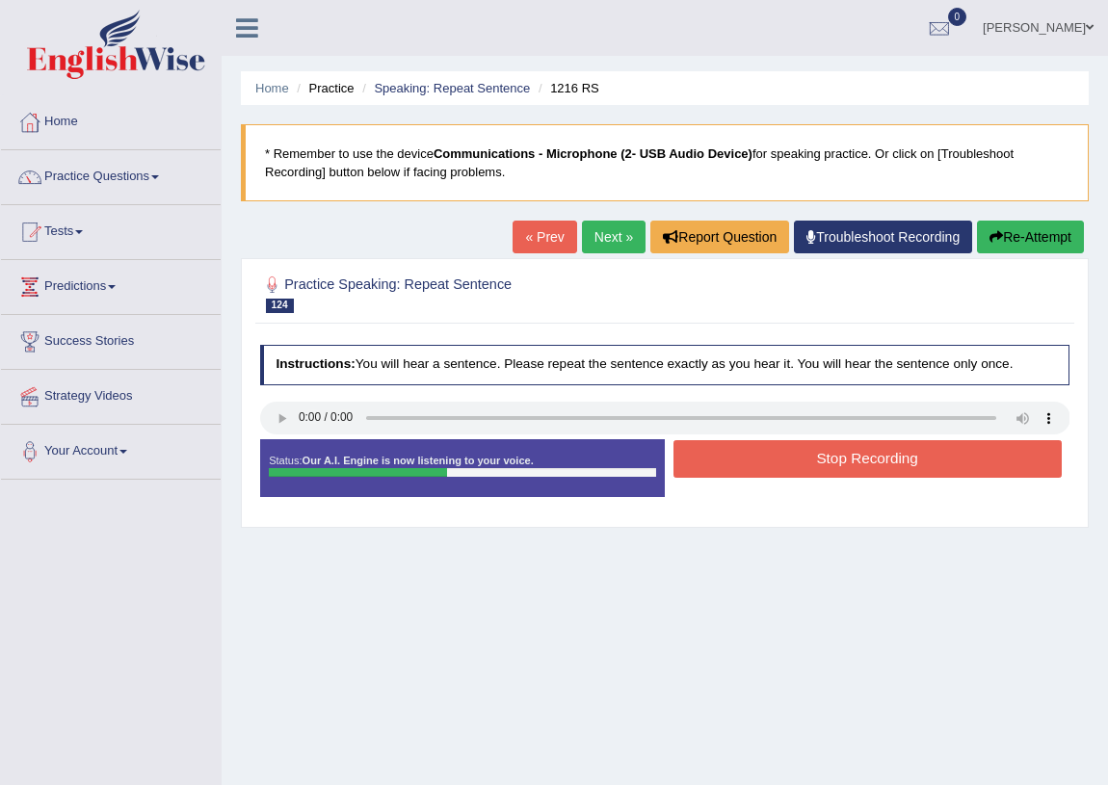
click at [830, 449] on button "Stop Recording" at bounding box center [868, 459] width 388 height 38
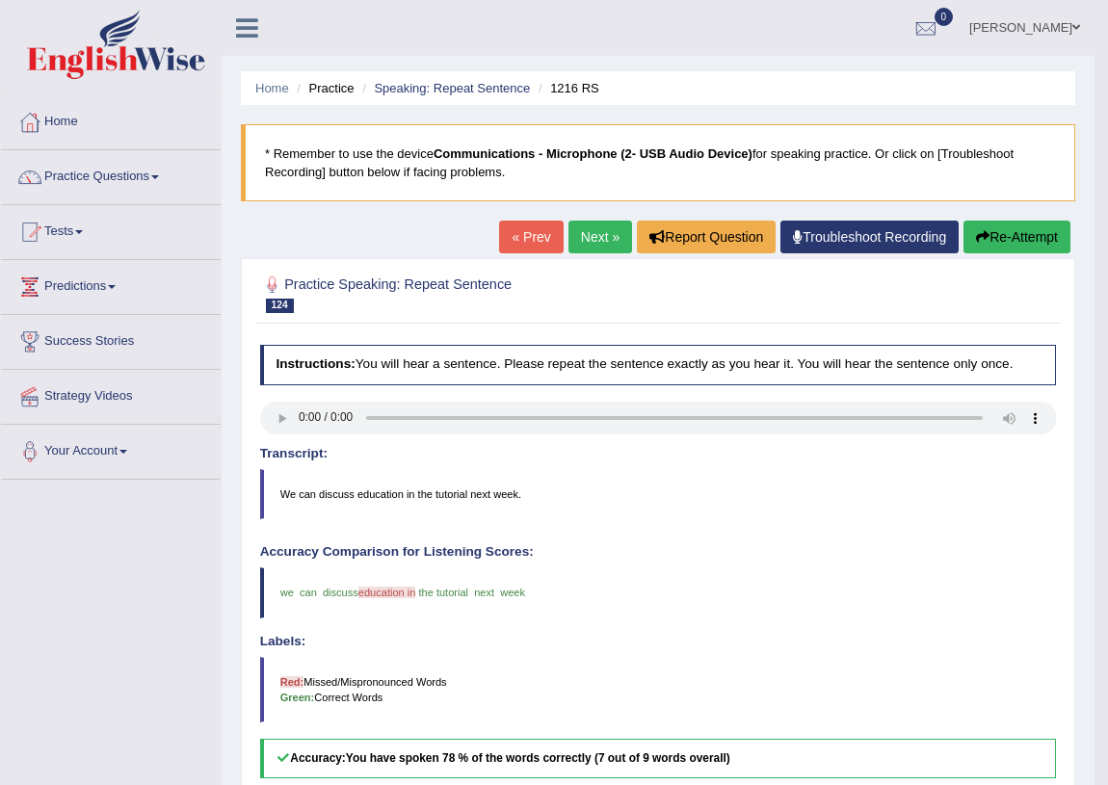
click at [1008, 234] on button "Re-Attempt" at bounding box center [1017, 237] width 107 height 33
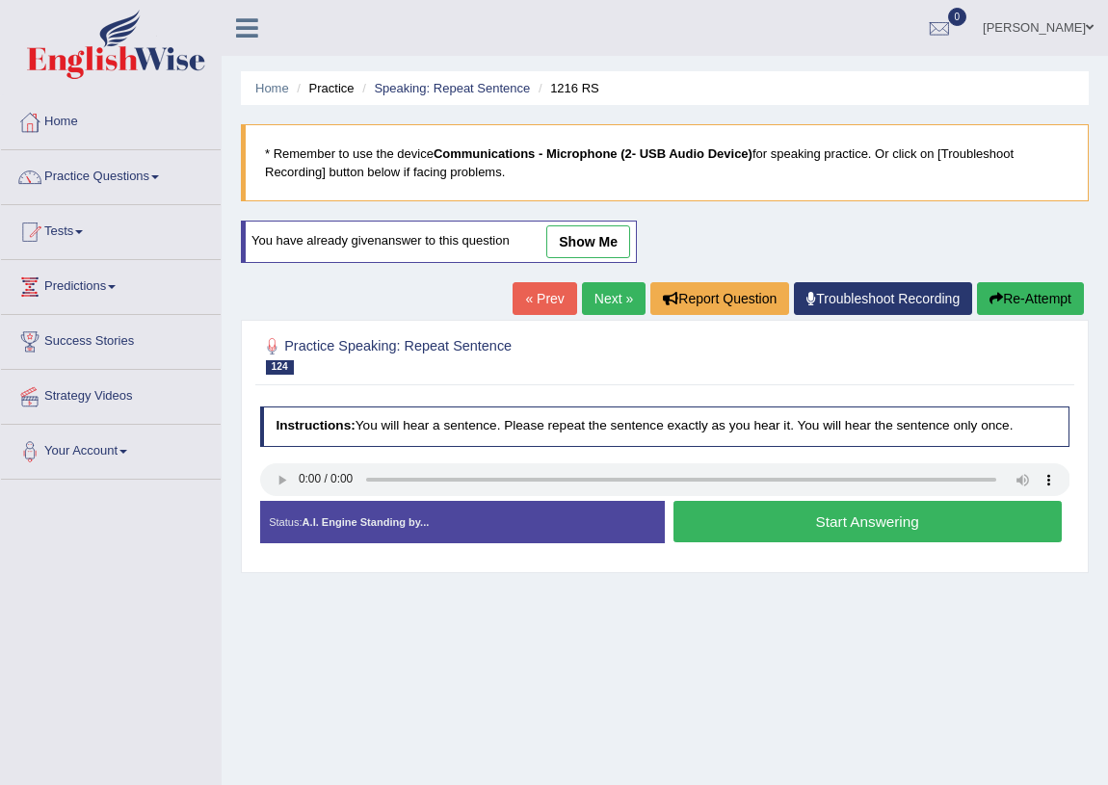
click at [727, 508] on button "Start Answering" at bounding box center [868, 521] width 388 height 41
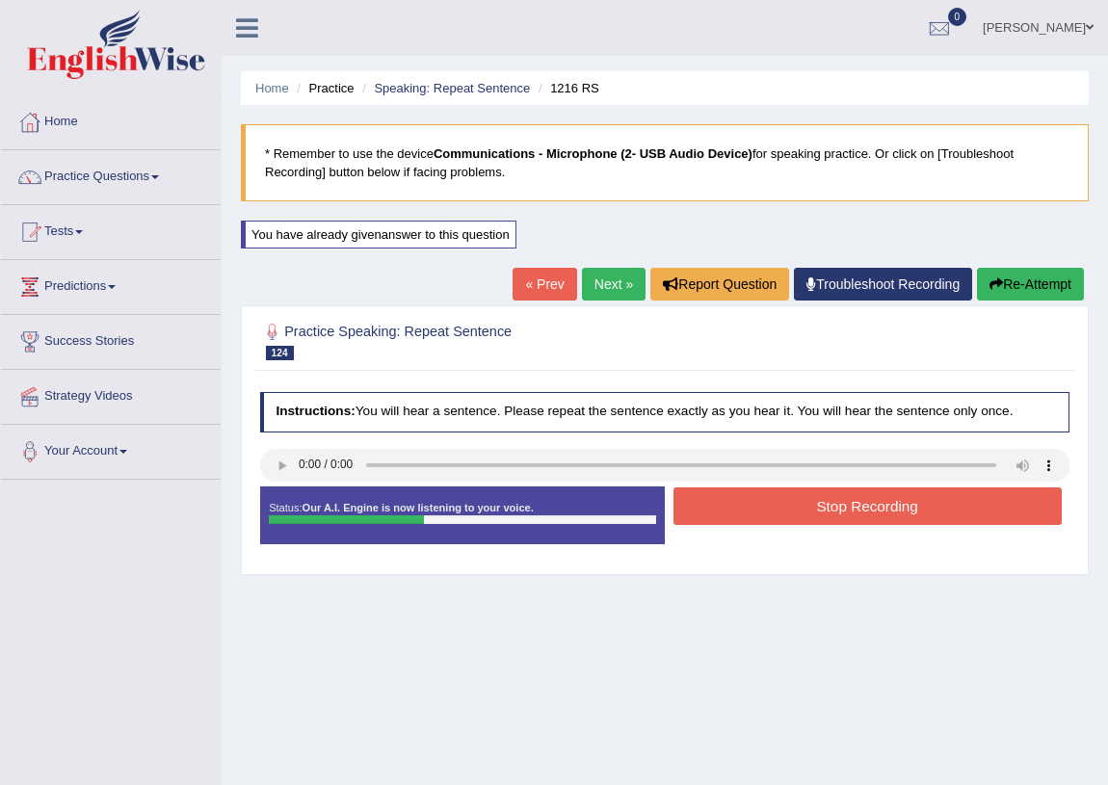
click at [785, 498] on button "Stop Recording" at bounding box center [868, 507] width 388 height 38
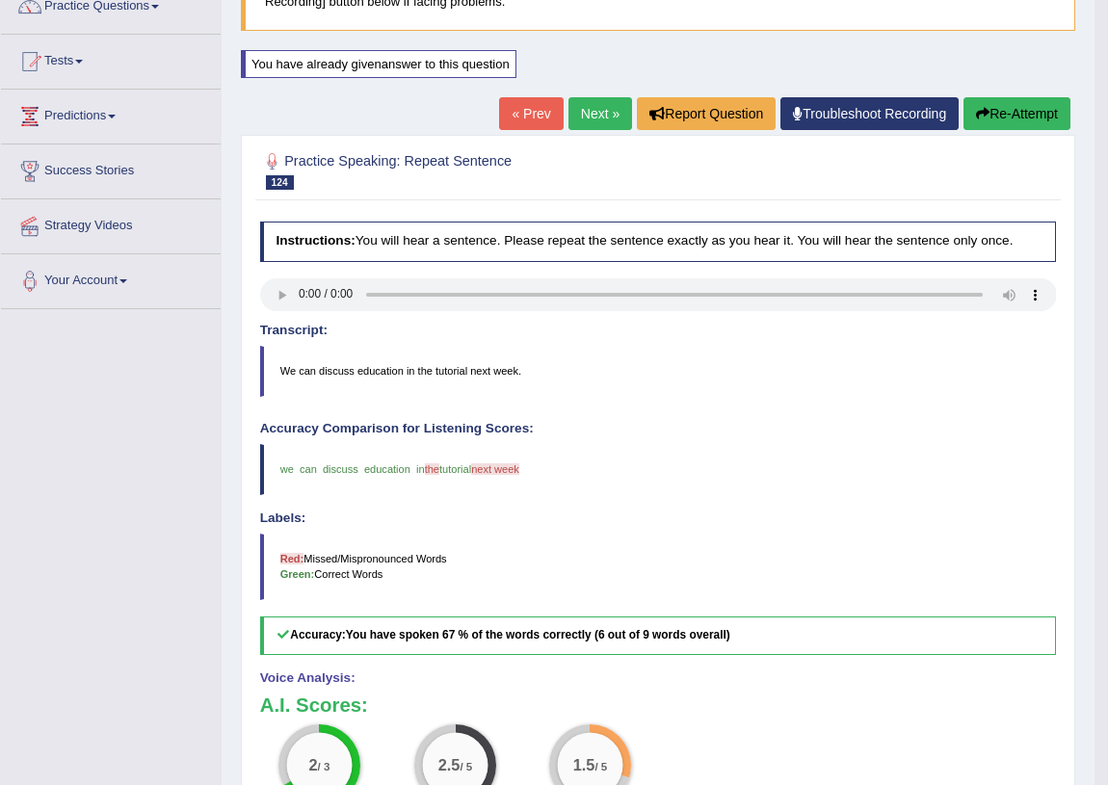
scroll to position [83, 0]
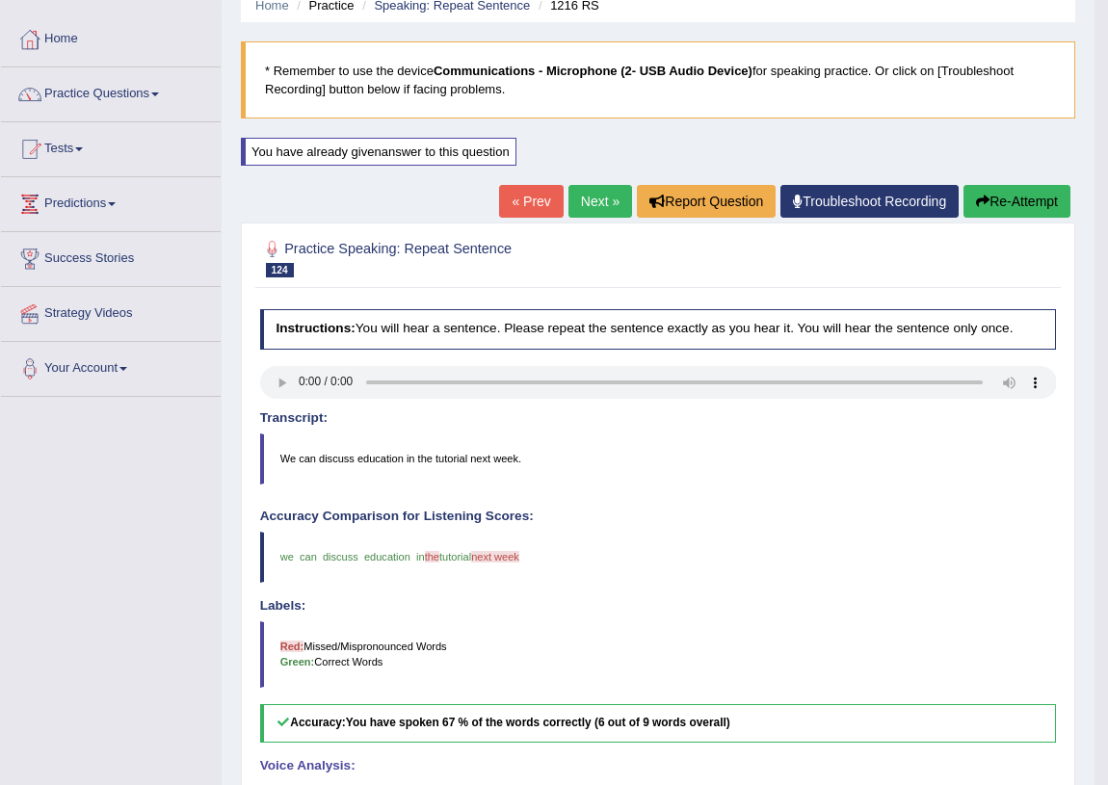
click at [998, 189] on button "Re-Attempt" at bounding box center [1017, 201] width 107 height 33
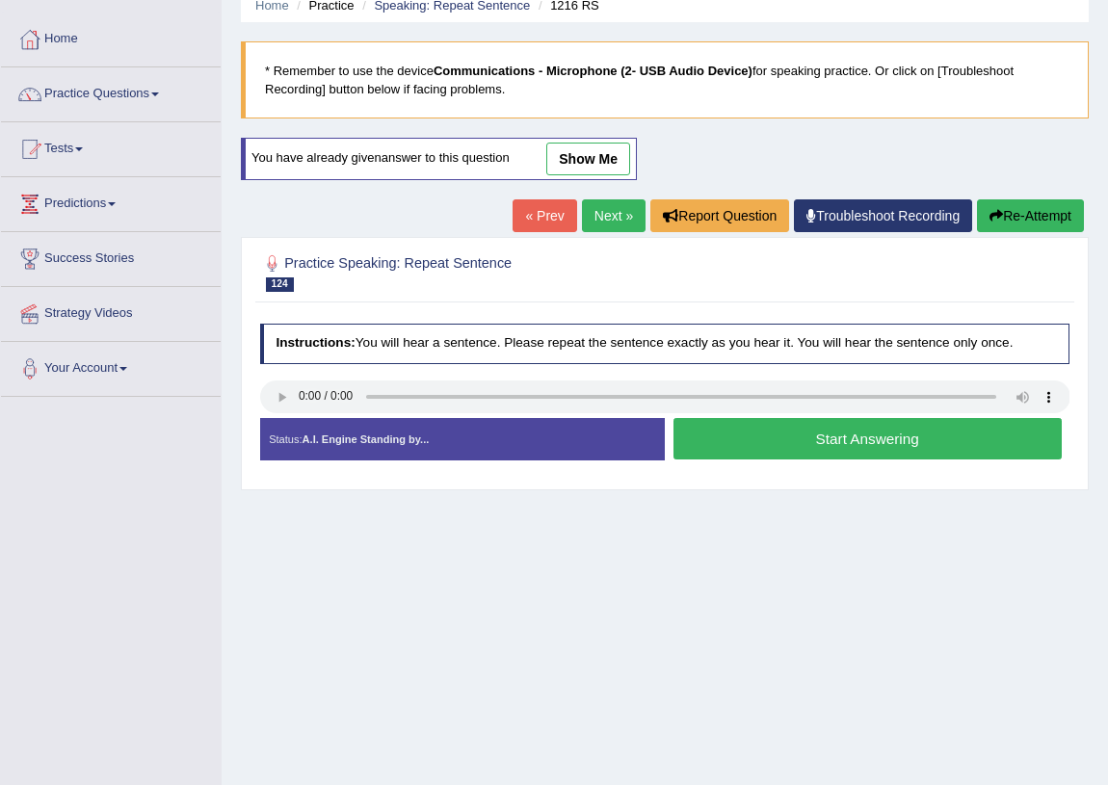
click at [824, 436] on button "Start Answering" at bounding box center [868, 438] width 388 height 41
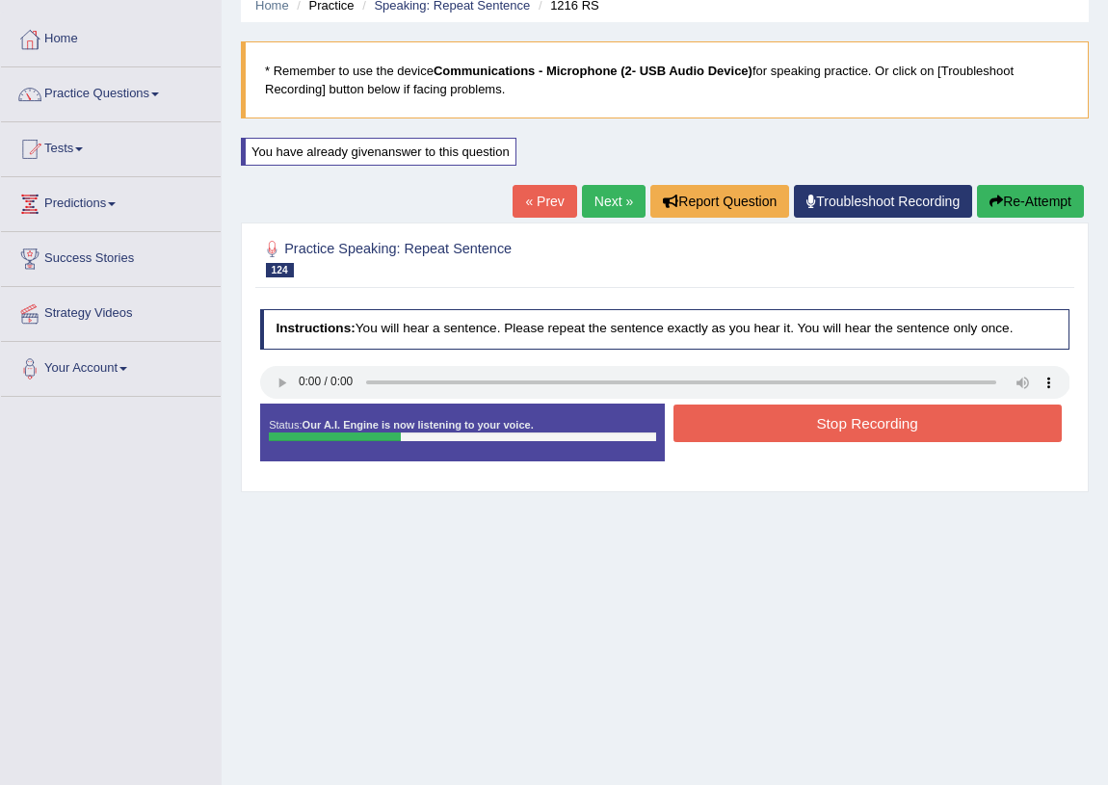
click at [824, 429] on button "Stop Recording" at bounding box center [868, 424] width 388 height 38
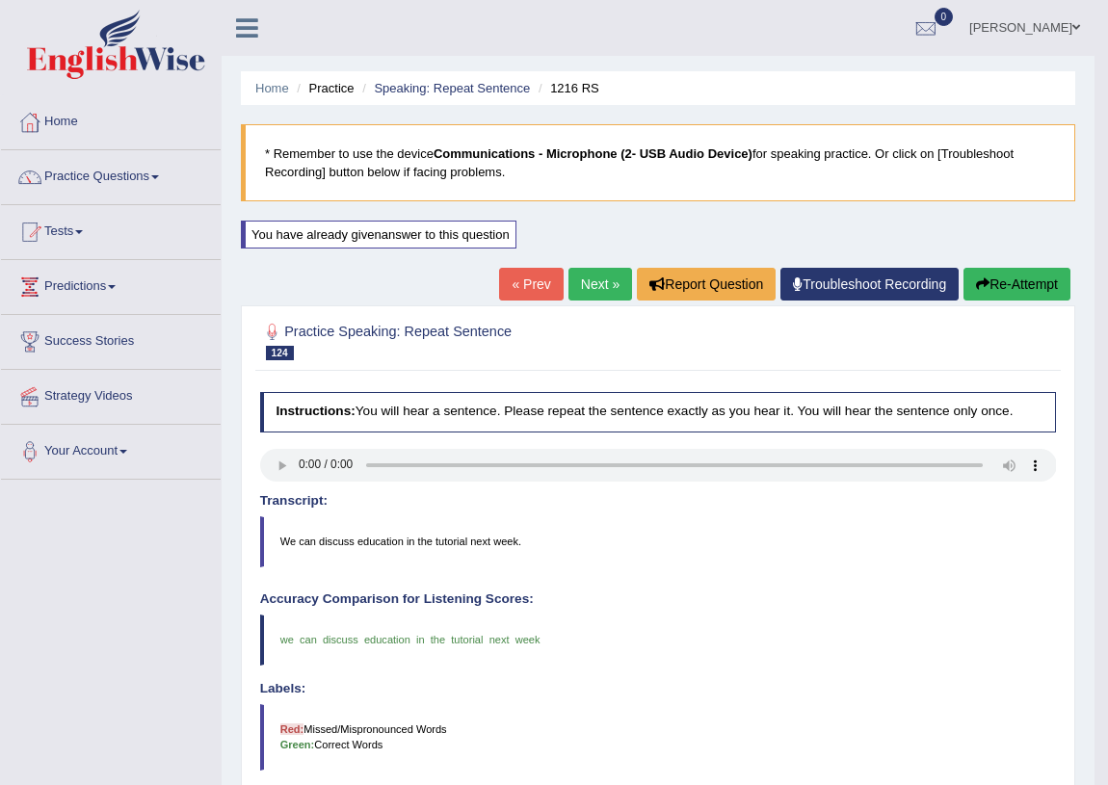
click at [582, 284] on link "Next »" at bounding box center [601, 284] width 64 height 33
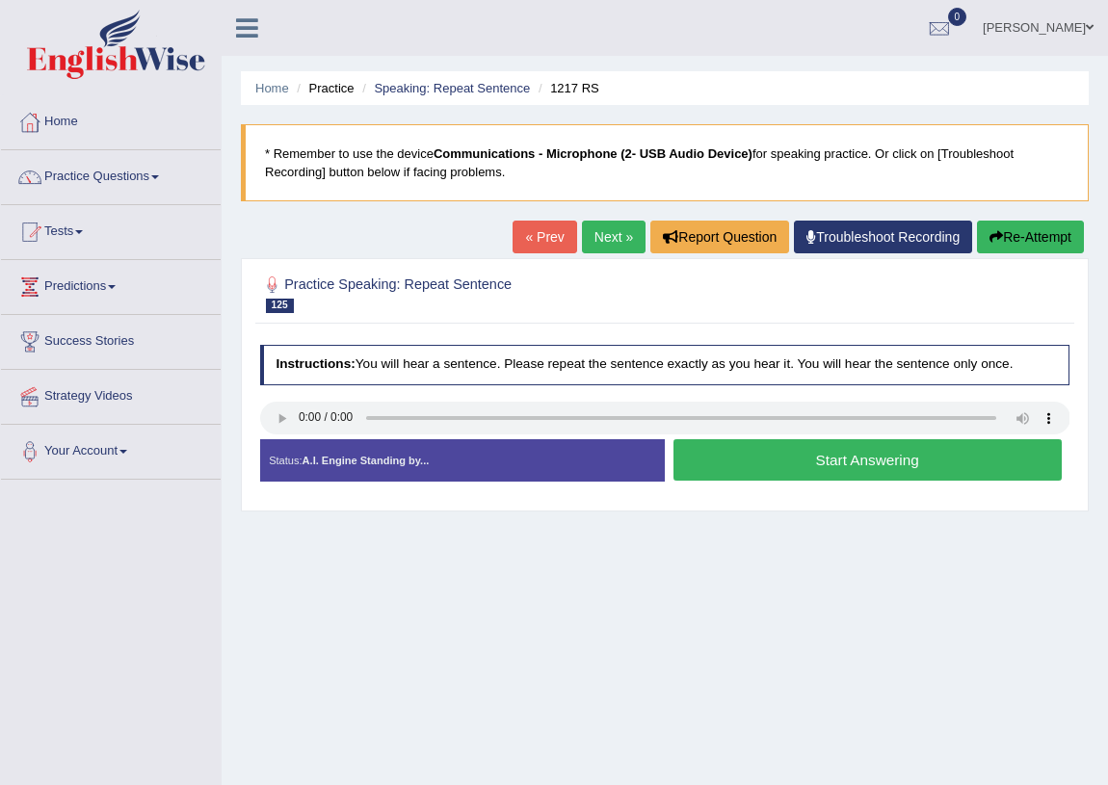
click at [742, 464] on button "Start Answering" at bounding box center [868, 459] width 388 height 41
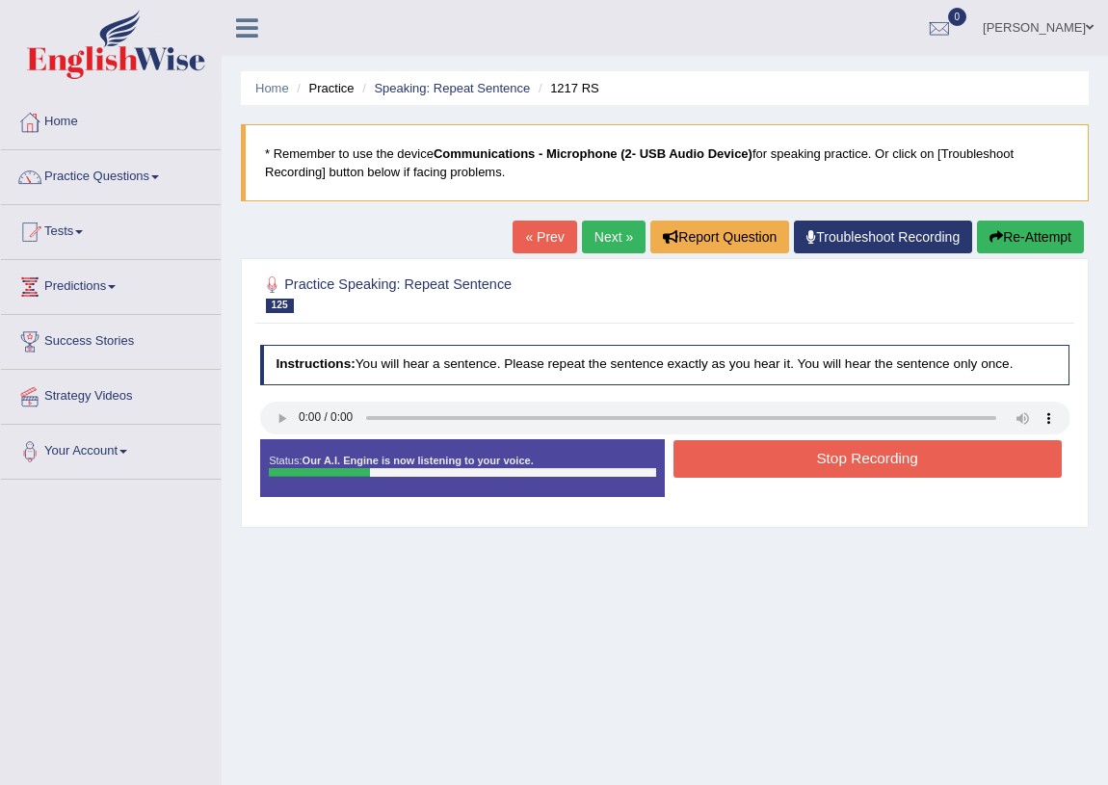
click at [742, 464] on button "Stop Recording" at bounding box center [868, 459] width 388 height 38
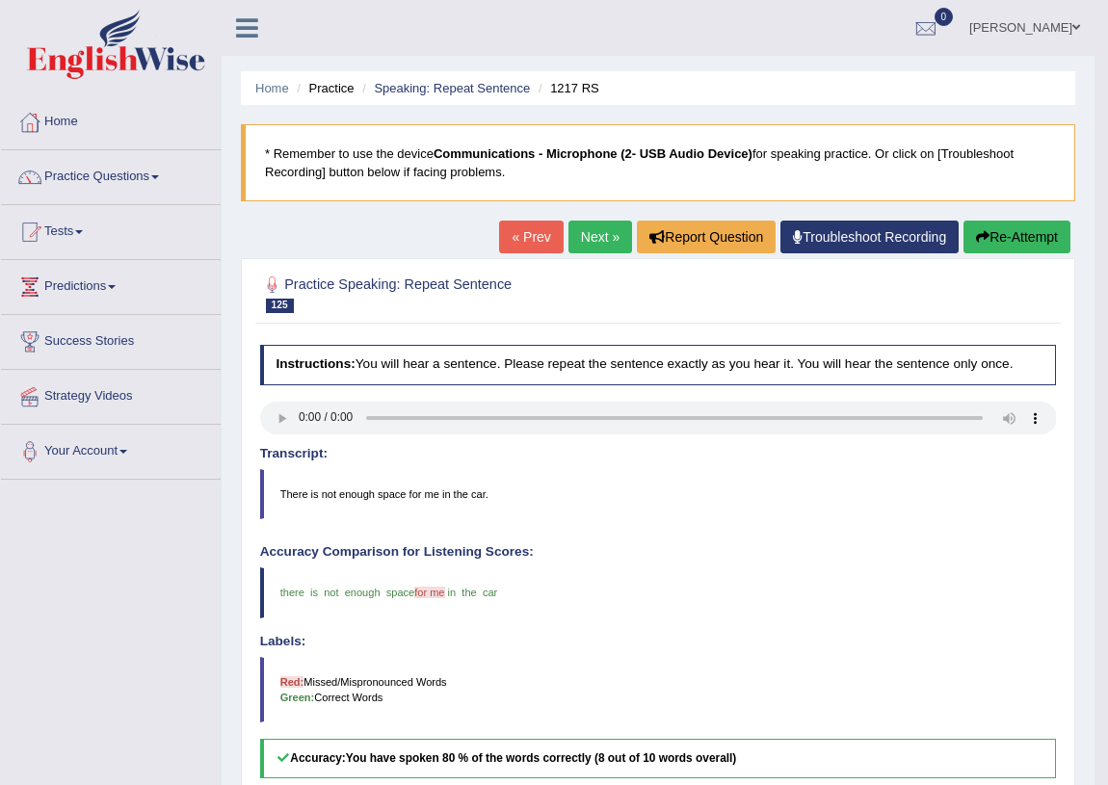
click at [1009, 242] on button "Re-Attempt" at bounding box center [1017, 237] width 107 height 33
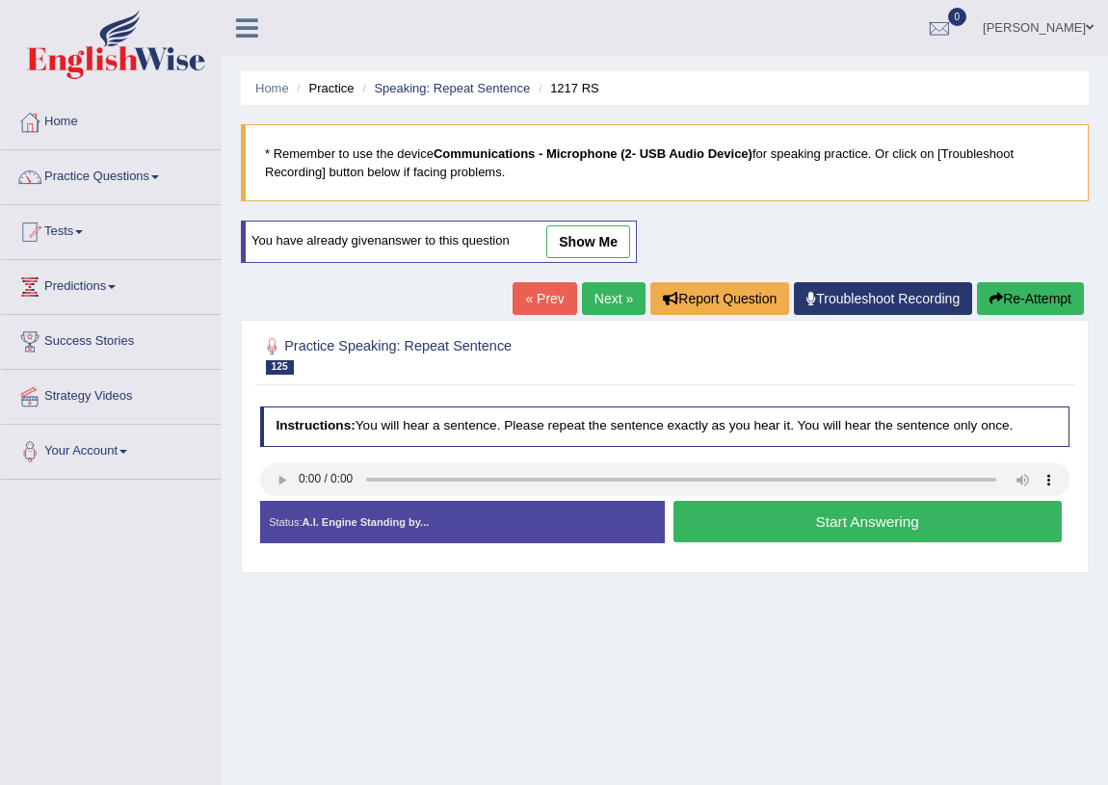
click at [876, 518] on button "Start Answering" at bounding box center [868, 521] width 388 height 41
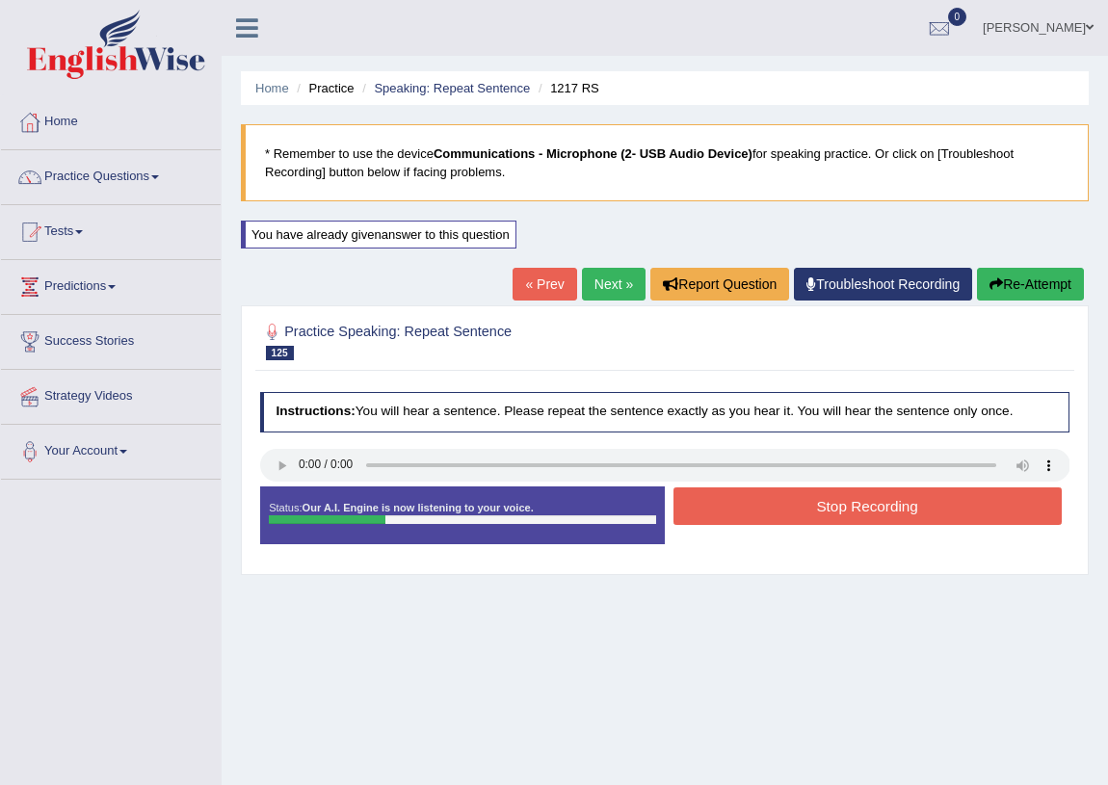
click at [862, 509] on button "Stop Recording" at bounding box center [868, 507] width 388 height 38
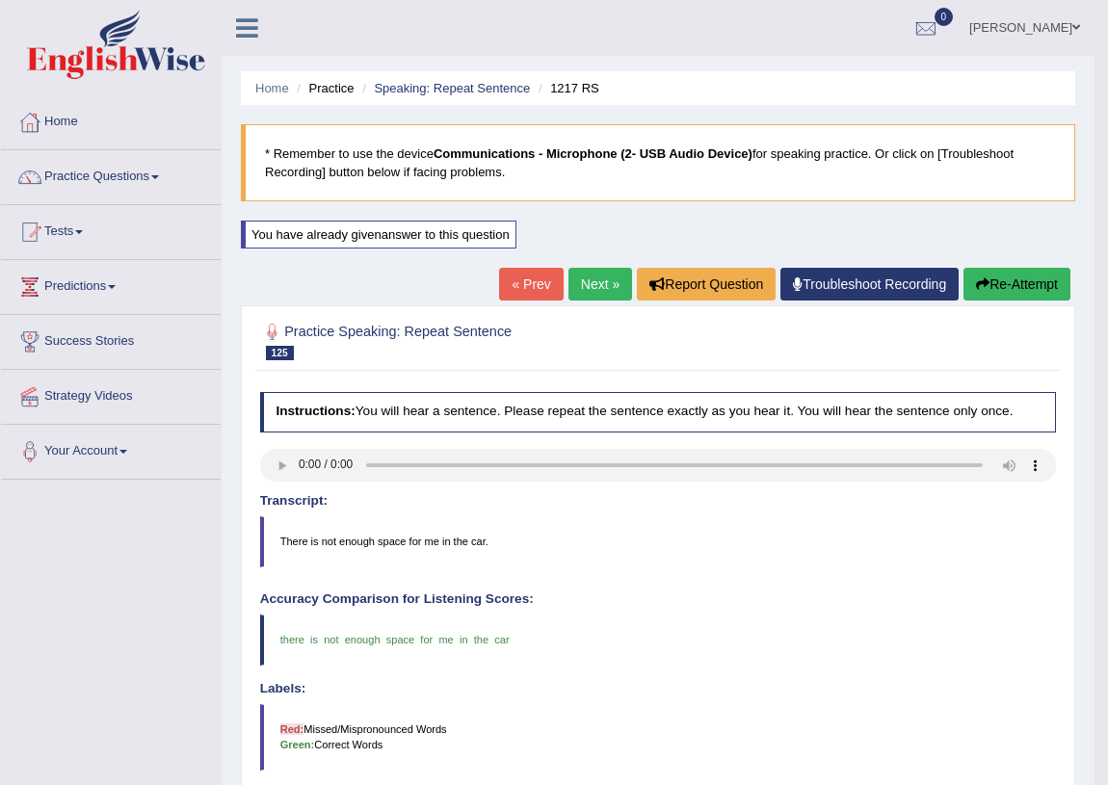
click at [612, 279] on link "Next »" at bounding box center [601, 284] width 64 height 33
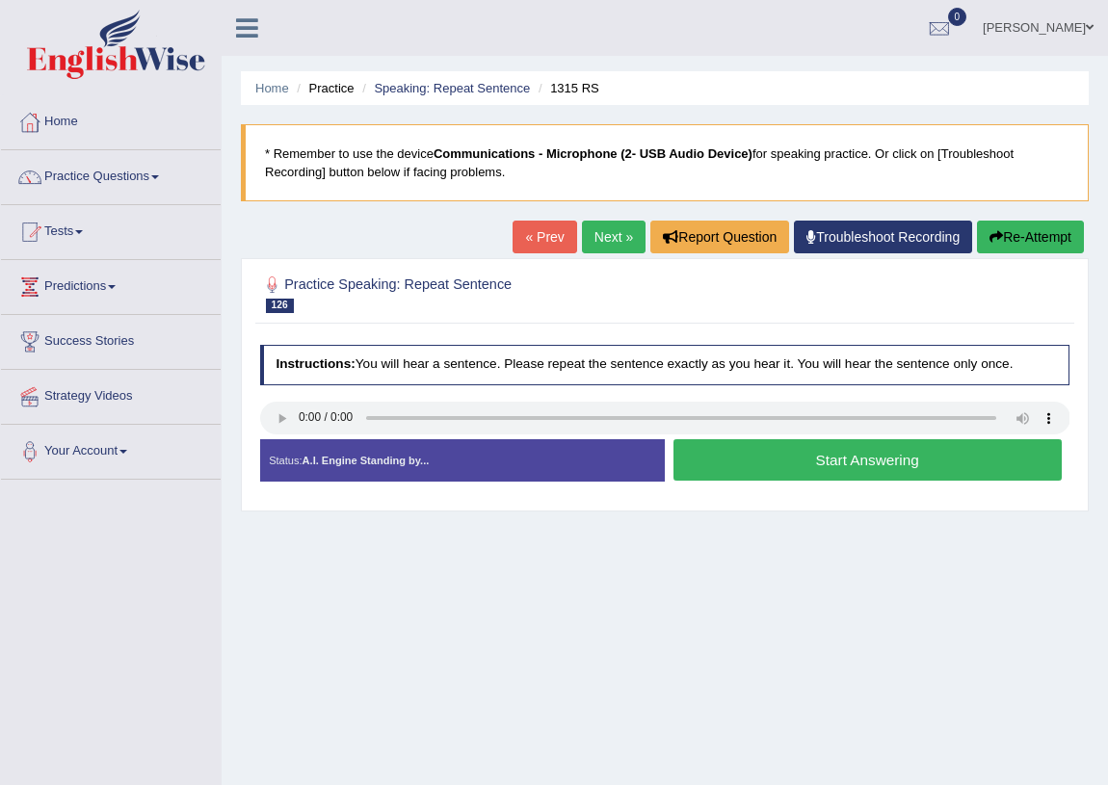
click at [762, 449] on button "Start Answering" at bounding box center [868, 459] width 388 height 41
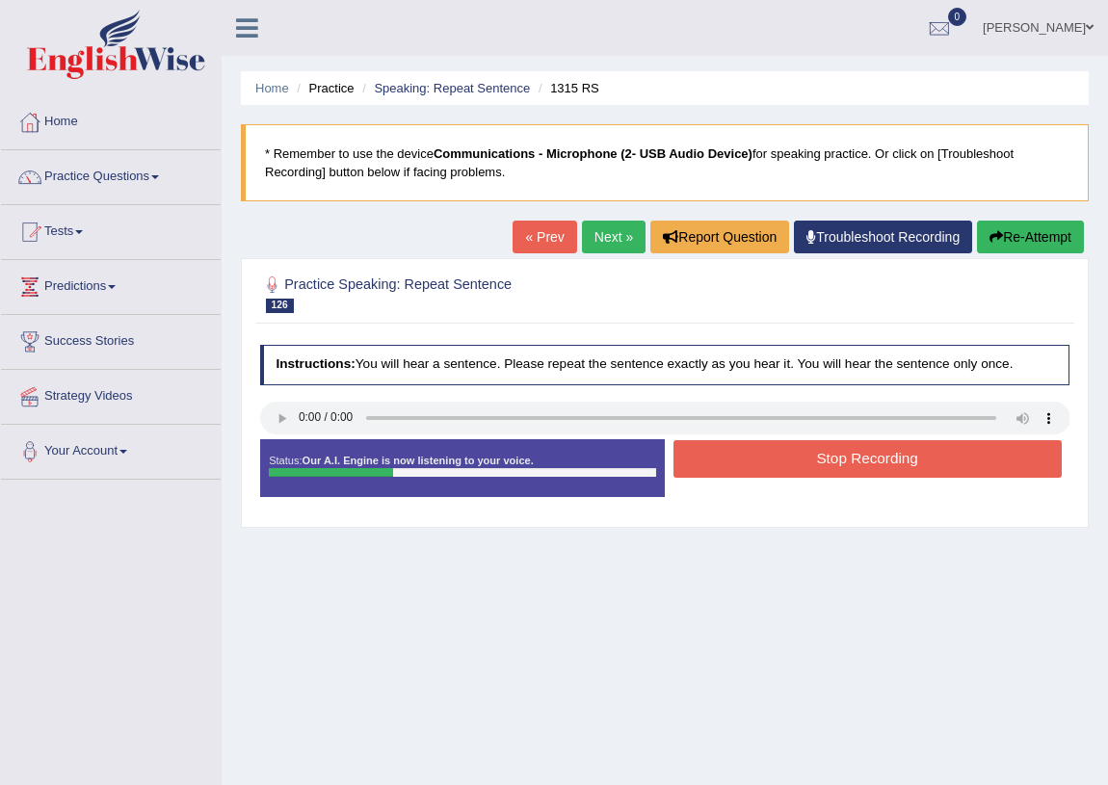
click at [762, 449] on button "Stop Recording" at bounding box center [868, 459] width 388 height 38
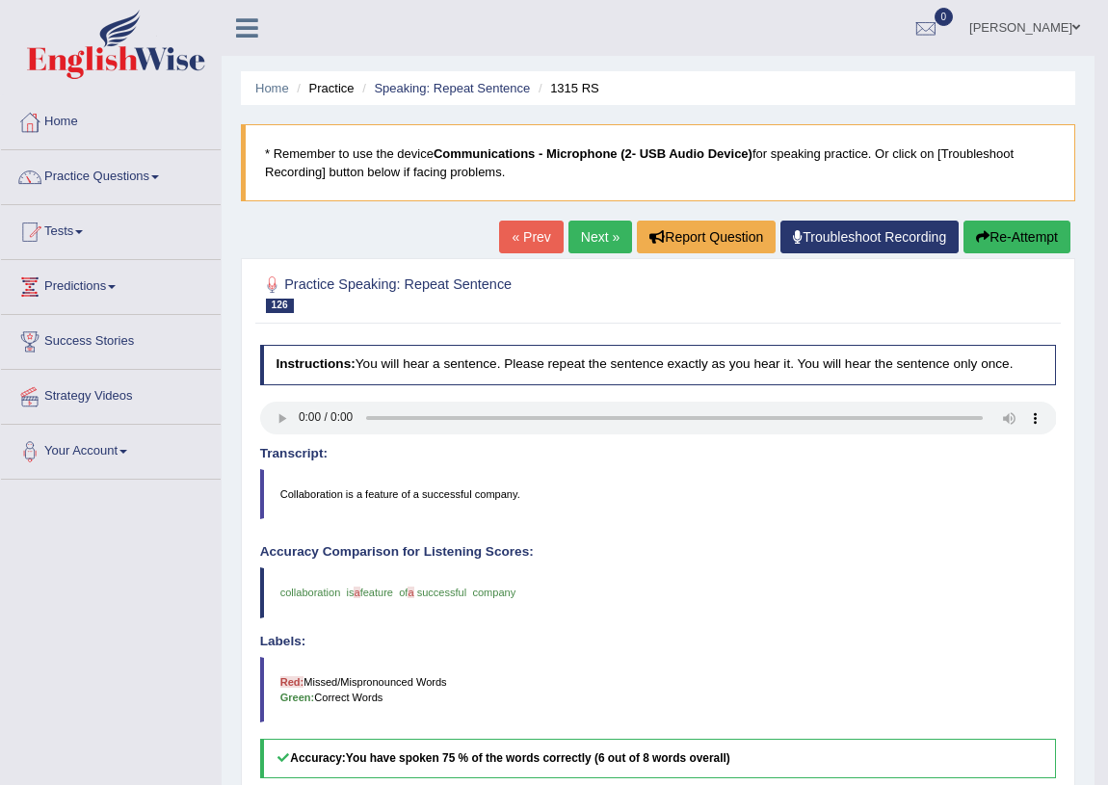
click at [605, 220] on div "Home Practice Speaking: Repeat Sentence 1315 RS * Remember to use the device Co…" at bounding box center [658, 561] width 873 height 1122
click at [598, 233] on link "Next »" at bounding box center [601, 237] width 64 height 33
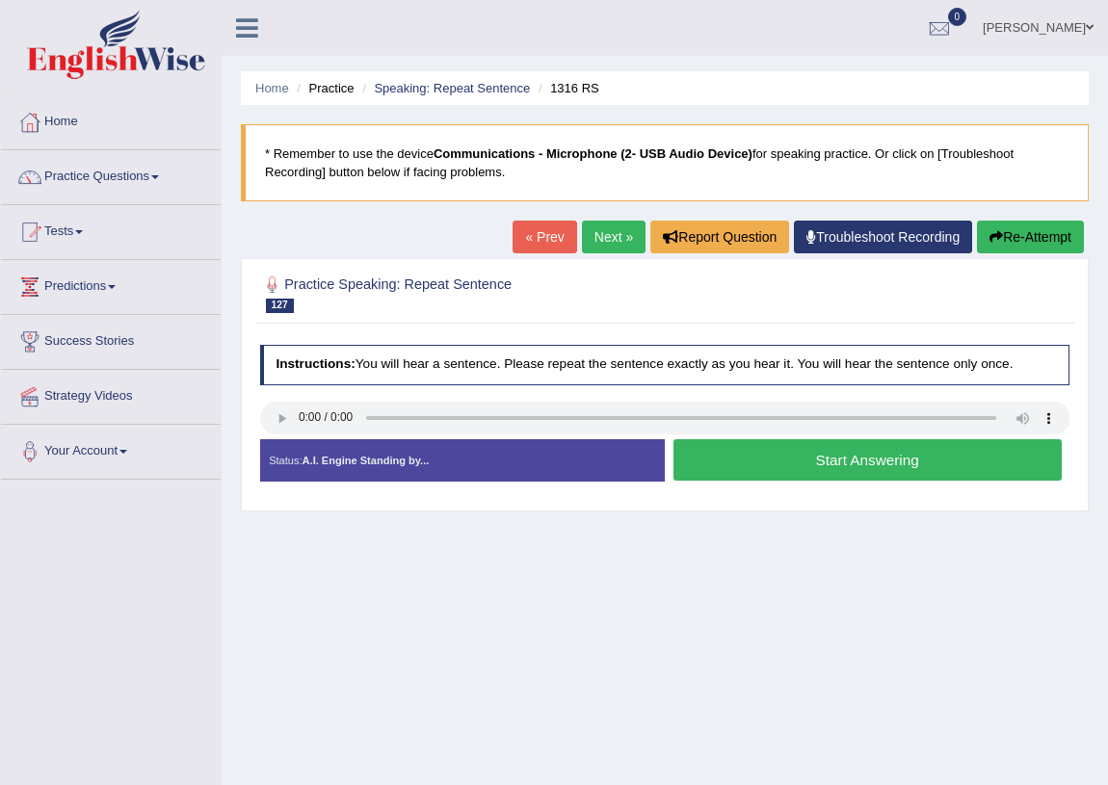
click at [777, 460] on button "Start Answering" at bounding box center [868, 459] width 388 height 41
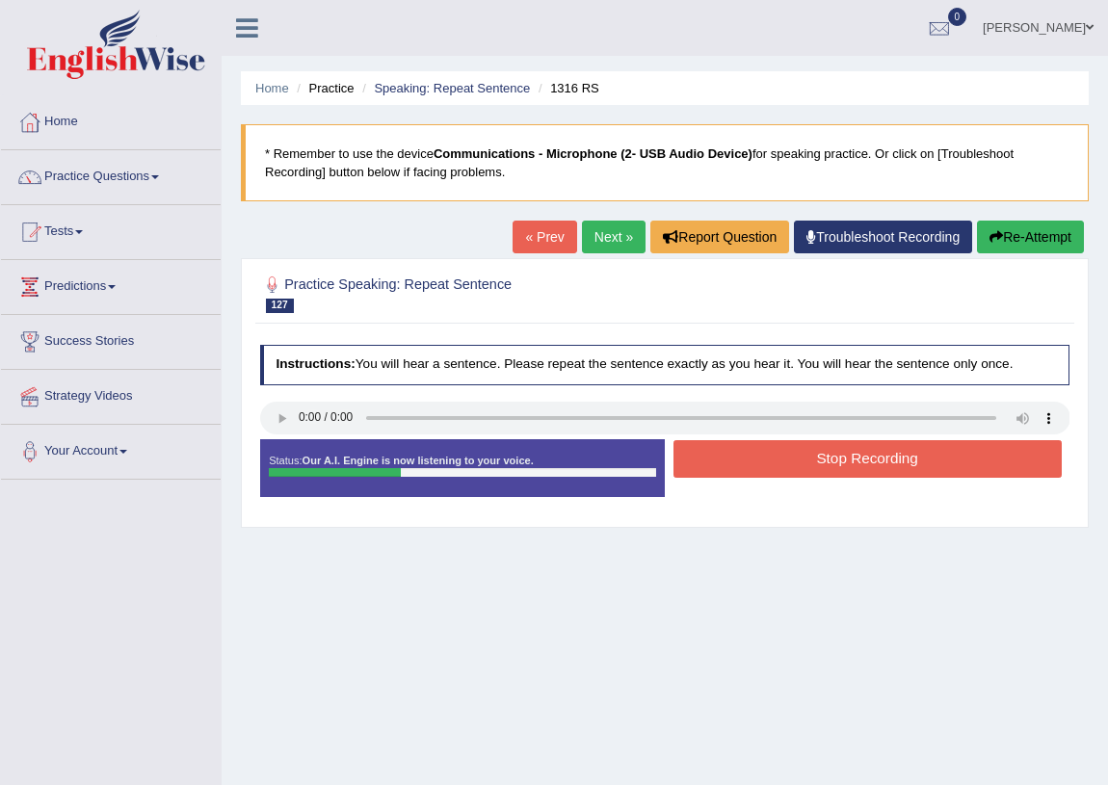
click at [777, 460] on button "Stop Recording" at bounding box center [868, 459] width 388 height 38
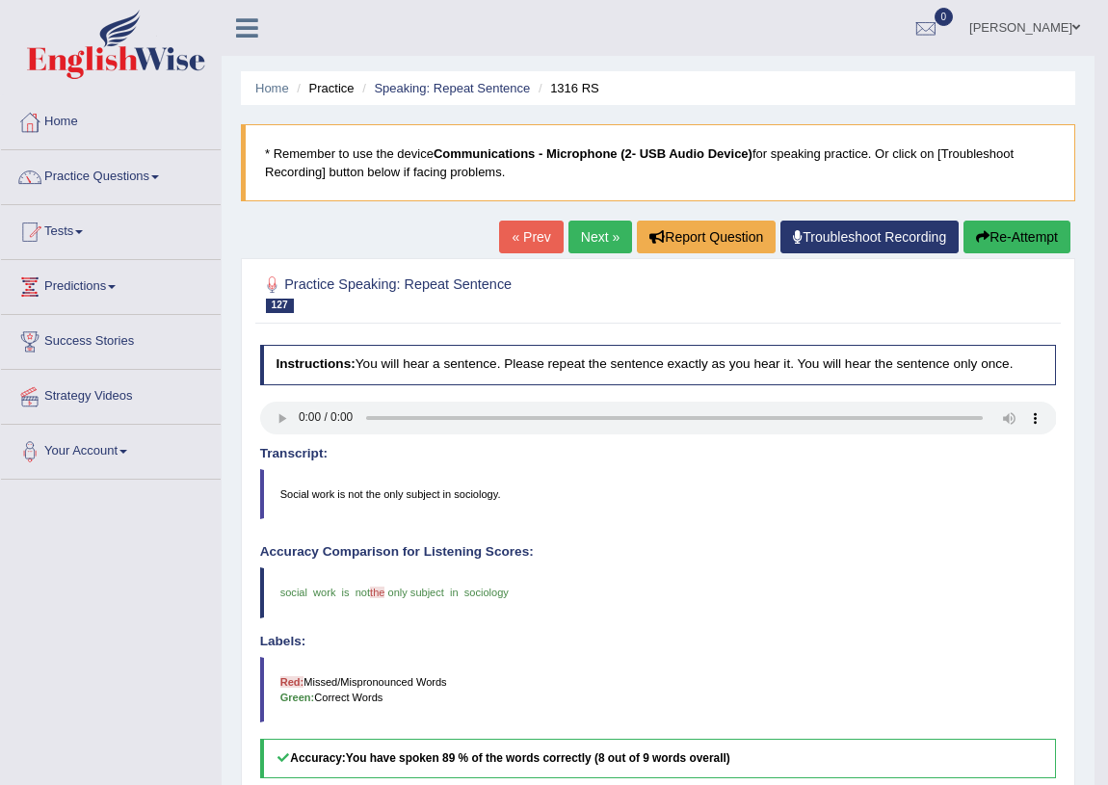
click at [569, 240] on link "Next »" at bounding box center [601, 237] width 64 height 33
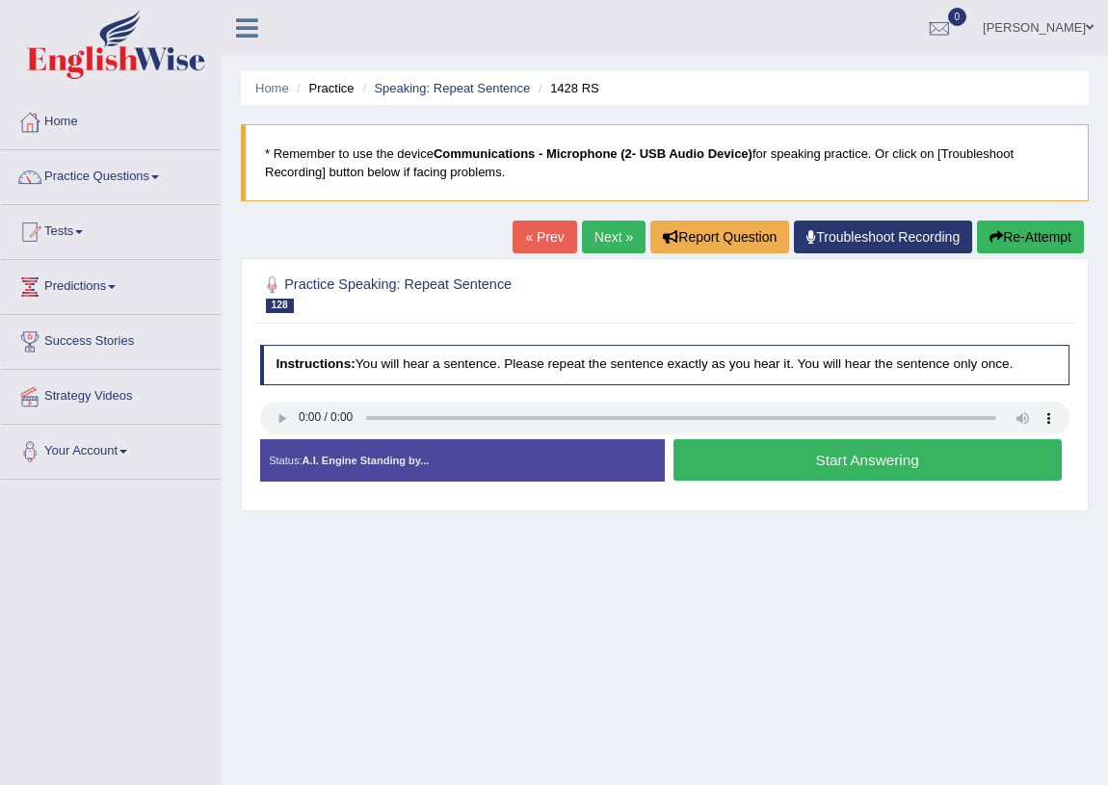
click at [801, 462] on button "Start Answering" at bounding box center [868, 459] width 388 height 41
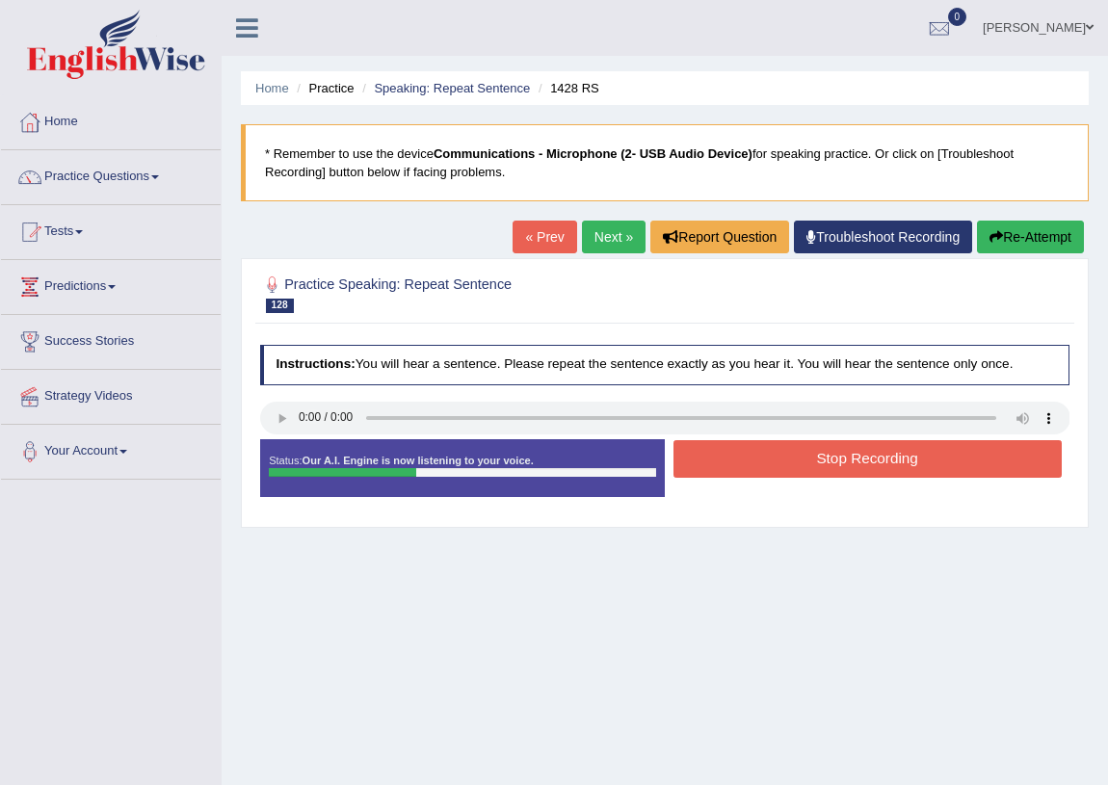
click at [801, 462] on button "Stop Recording" at bounding box center [868, 459] width 388 height 38
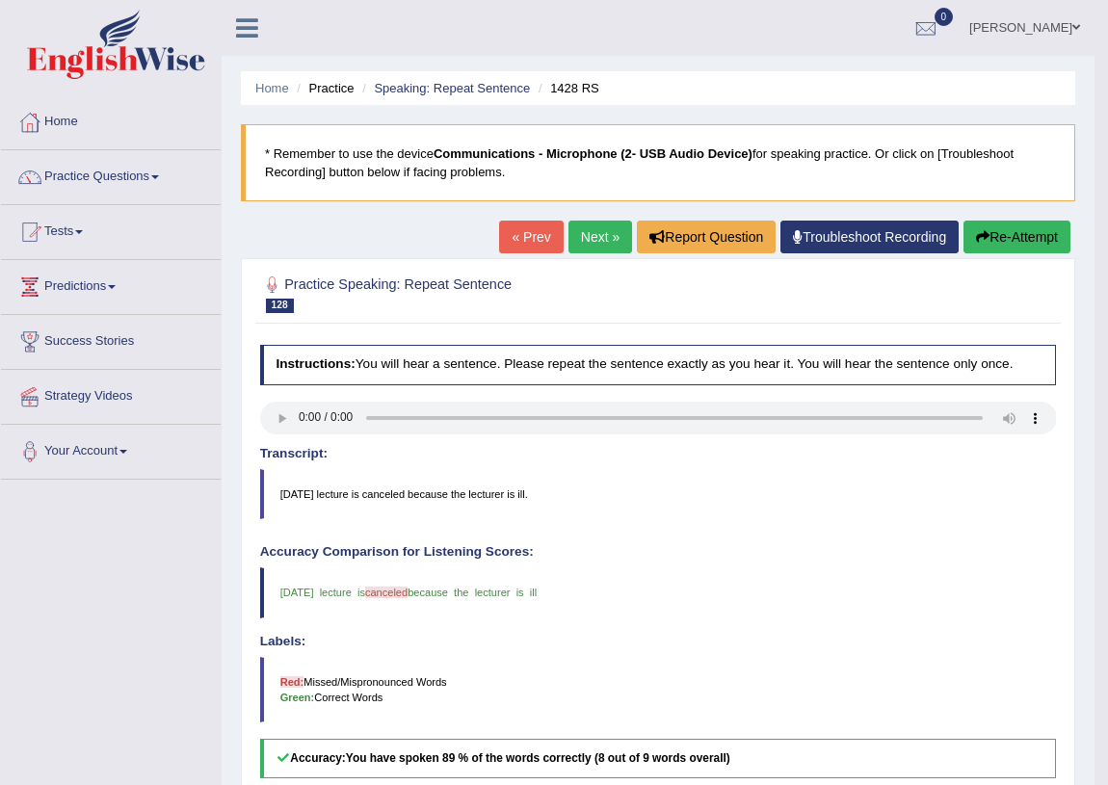
click at [582, 221] on link "Next »" at bounding box center [601, 237] width 64 height 33
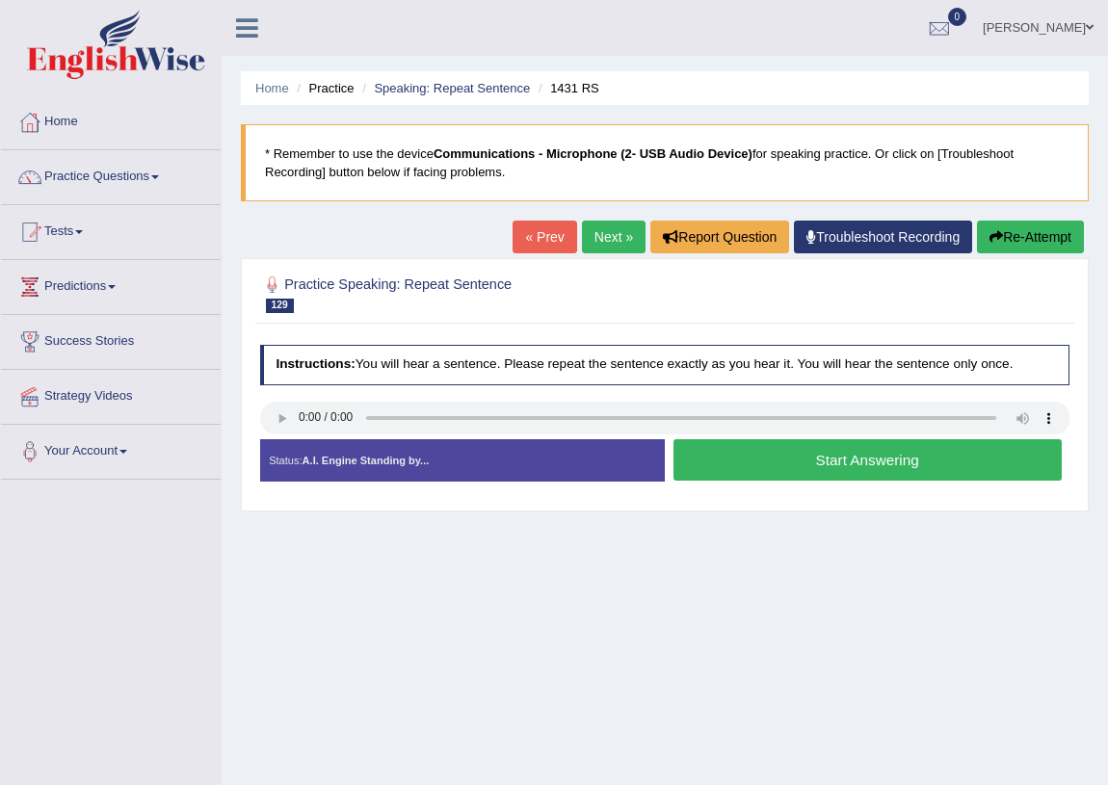
click at [737, 452] on button "Start Answering" at bounding box center [868, 459] width 388 height 41
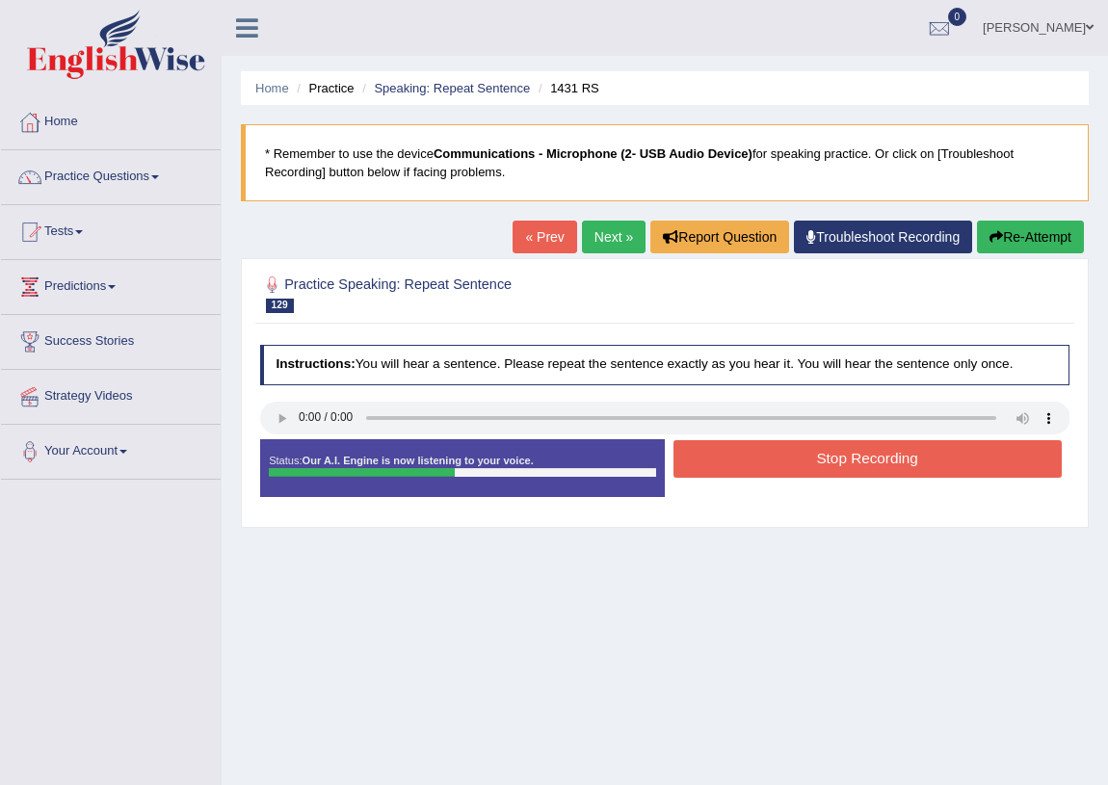
click at [777, 452] on button "Stop Recording" at bounding box center [868, 459] width 388 height 38
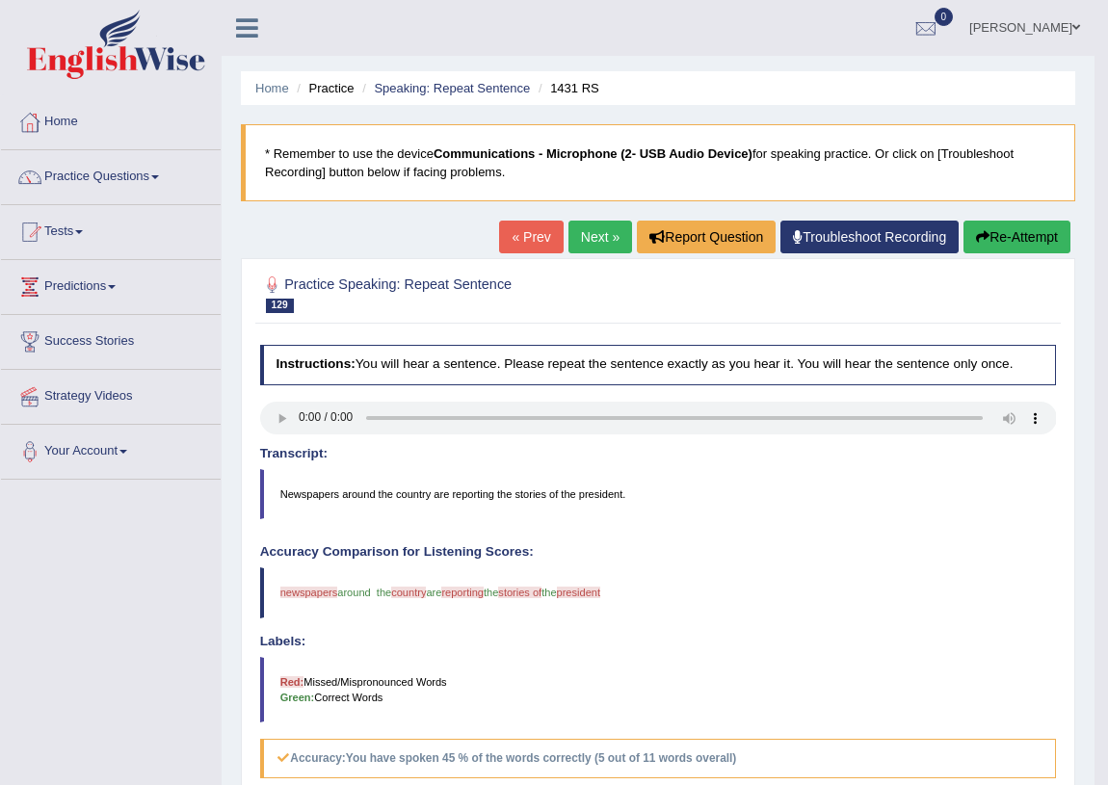
click at [1040, 243] on button "Re-Attempt" at bounding box center [1017, 237] width 107 height 33
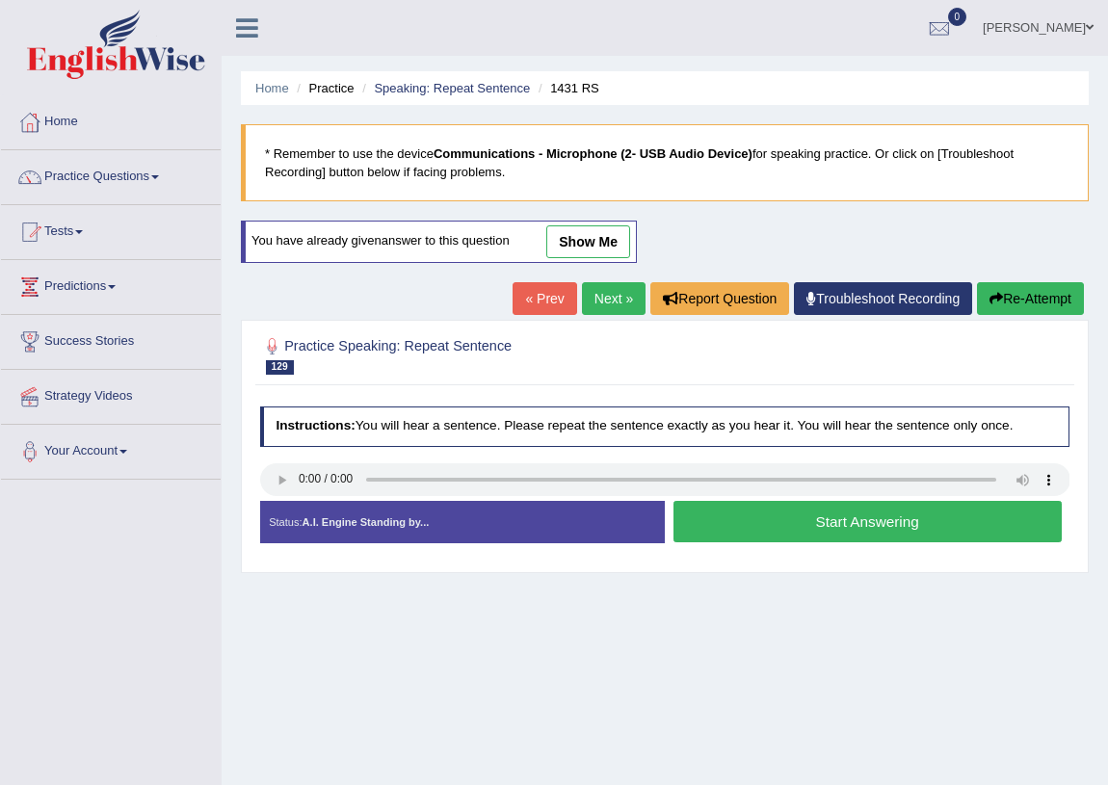
click at [725, 514] on button "Start Answering" at bounding box center [868, 521] width 388 height 41
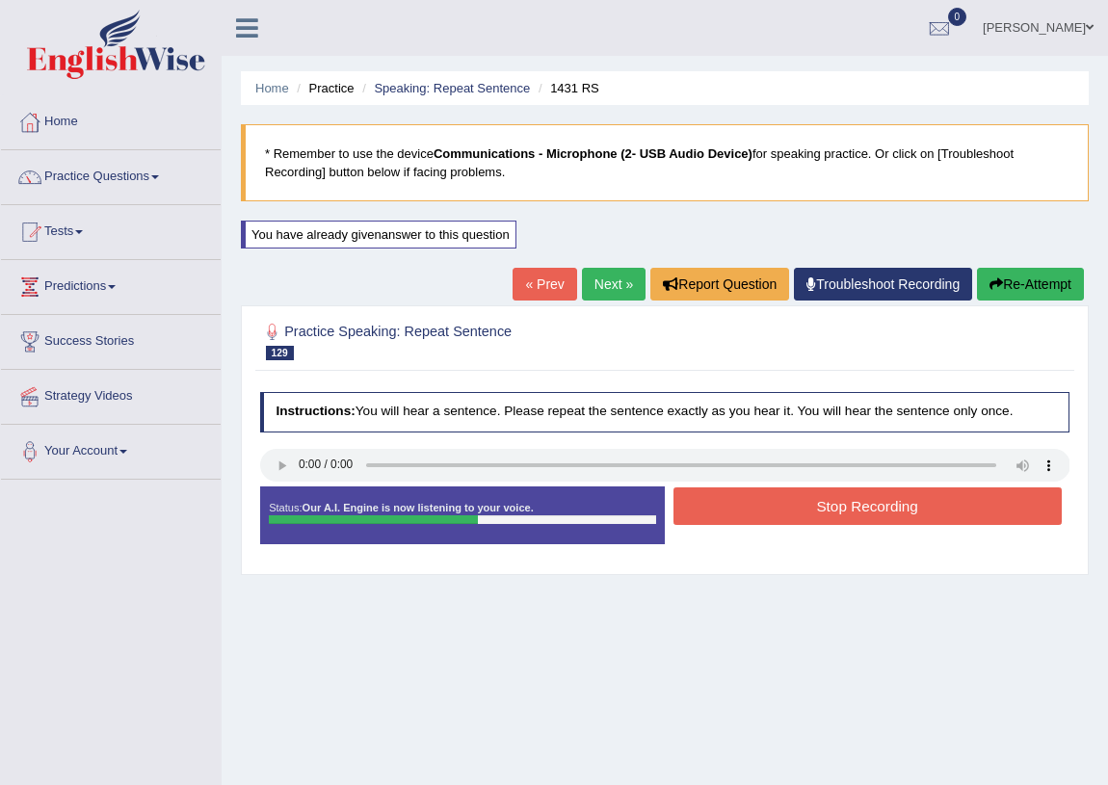
click at [792, 503] on button "Stop Recording" at bounding box center [868, 507] width 388 height 38
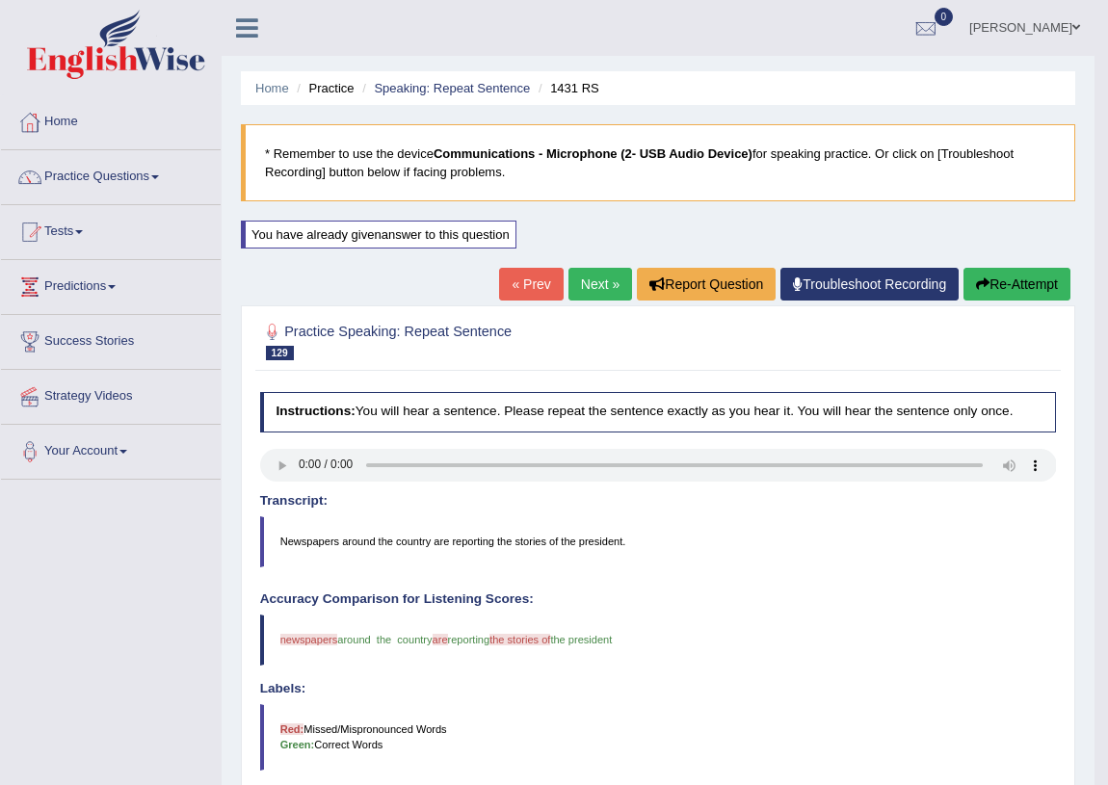
click at [617, 268] on link "Next »" at bounding box center [601, 284] width 64 height 33
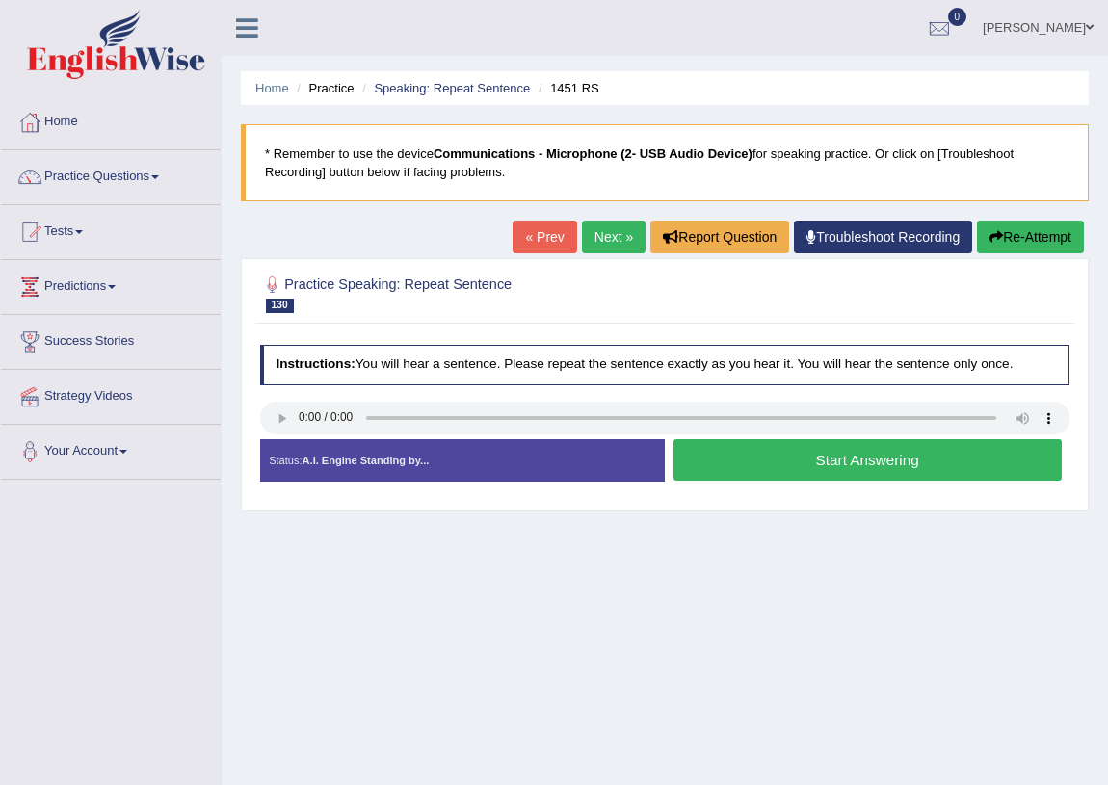
click at [815, 476] on button "Start Answering" at bounding box center [868, 459] width 388 height 41
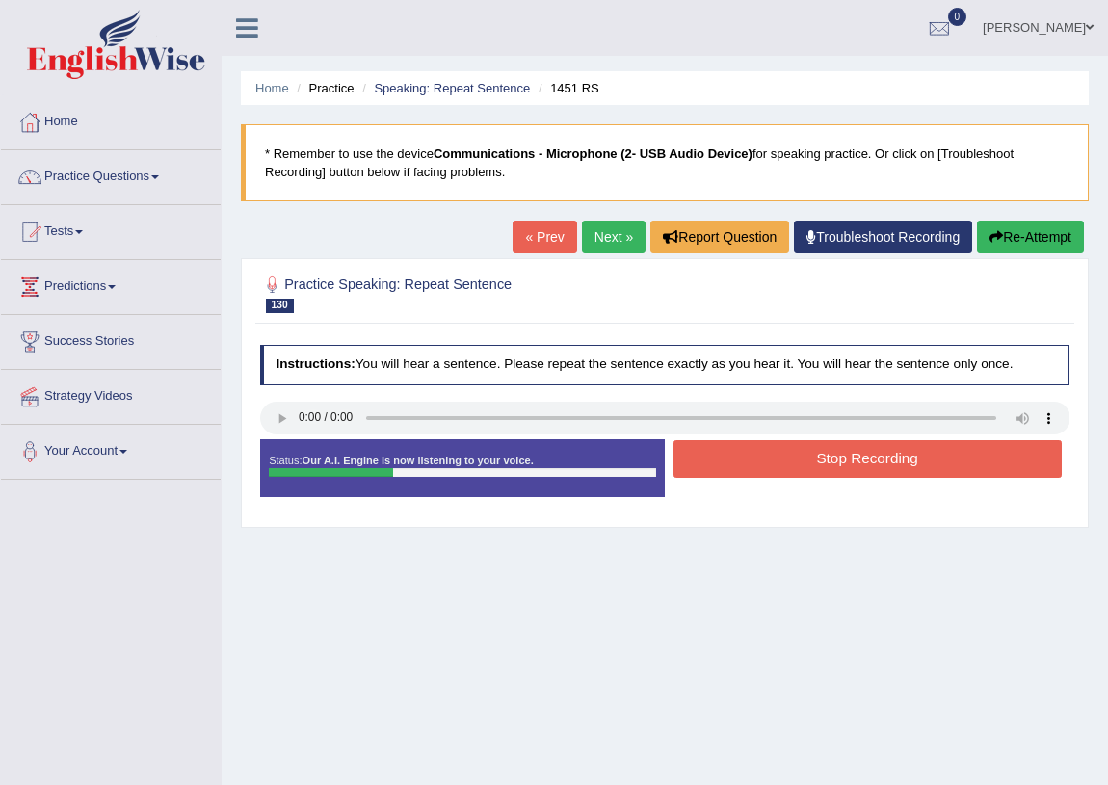
click at [866, 455] on button "Stop Recording" at bounding box center [868, 459] width 388 height 38
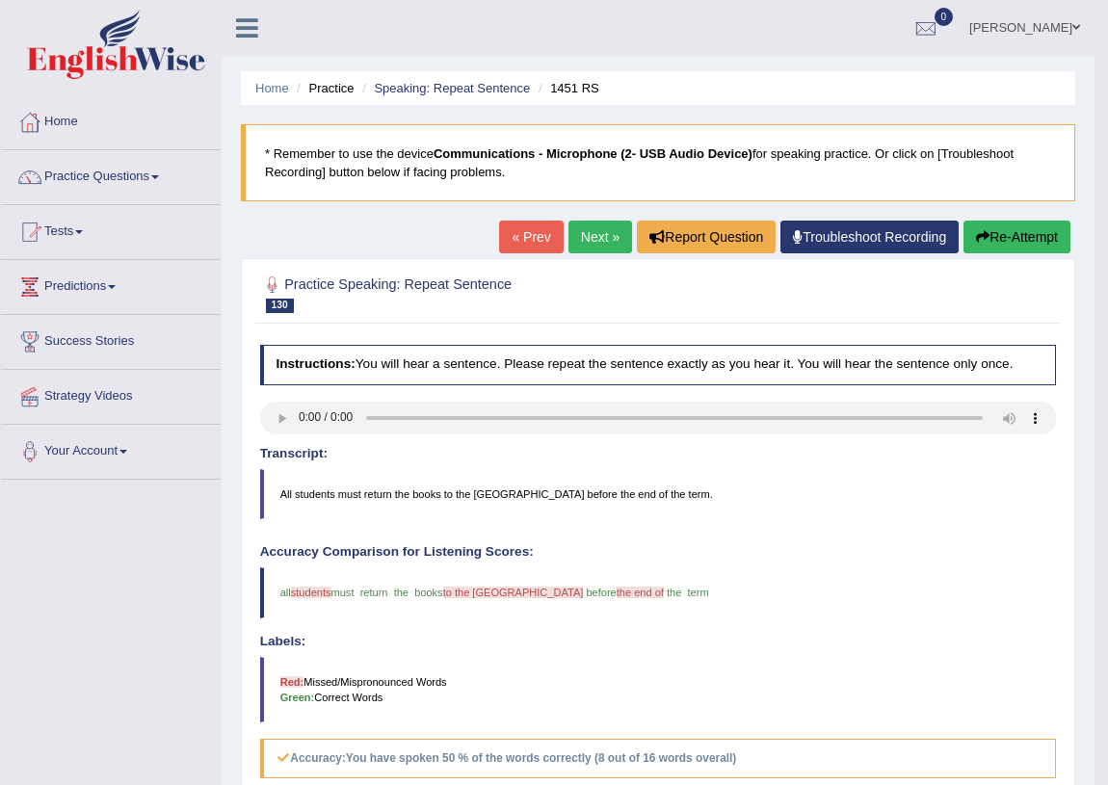
click at [590, 248] on link "Next »" at bounding box center [601, 237] width 64 height 33
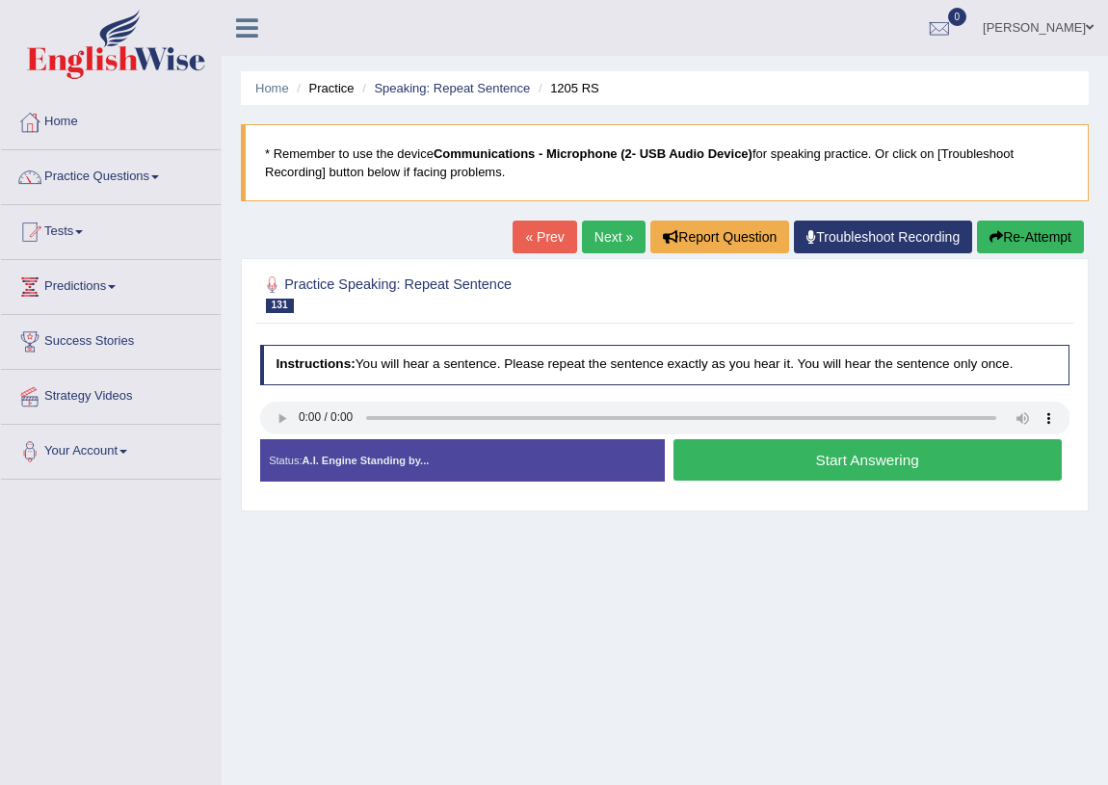
click at [878, 452] on button "Start Answering" at bounding box center [868, 459] width 388 height 41
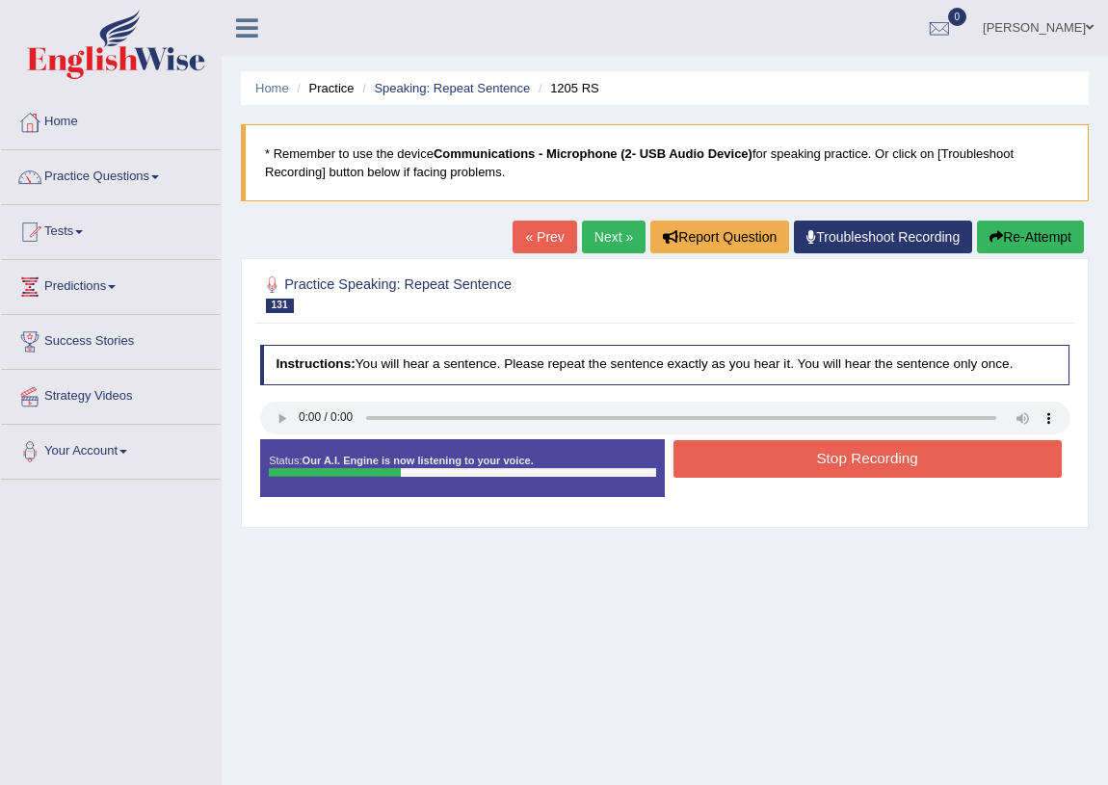
click at [869, 463] on button "Stop Recording" at bounding box center [868, 459] width 388 height 38
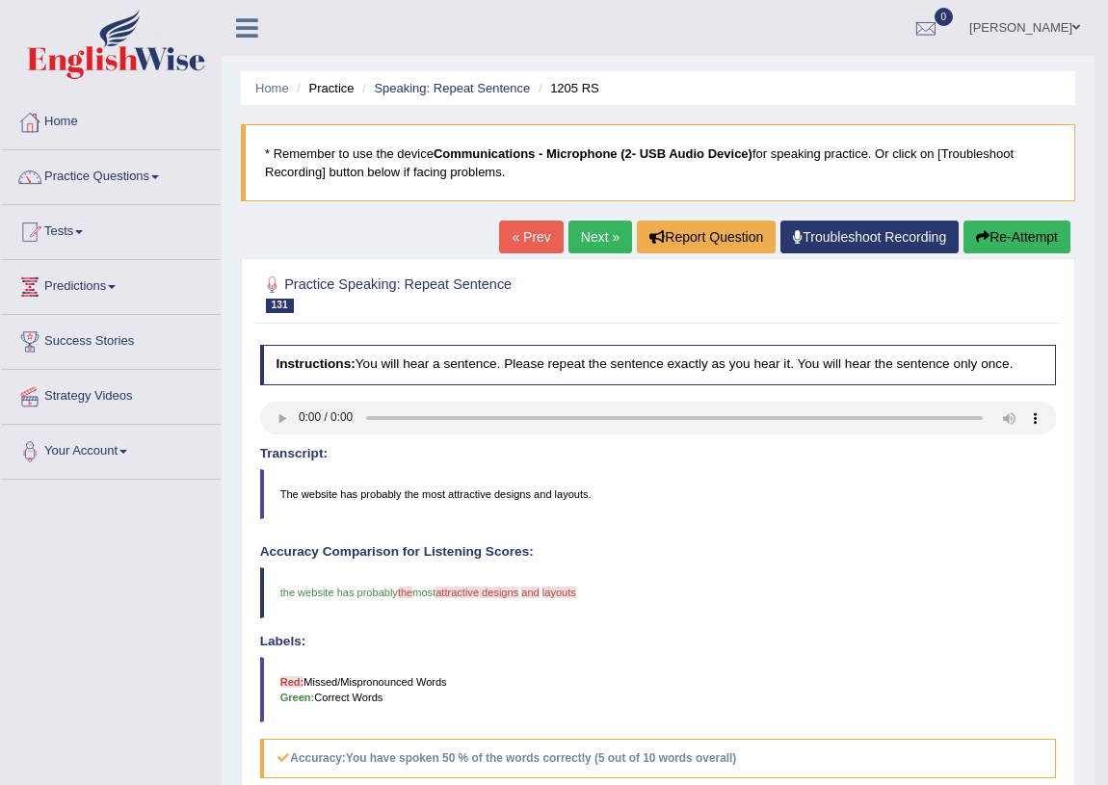
click at [602, 241] on link "Next »" at bounding box center [601, 237] width 64 height 33
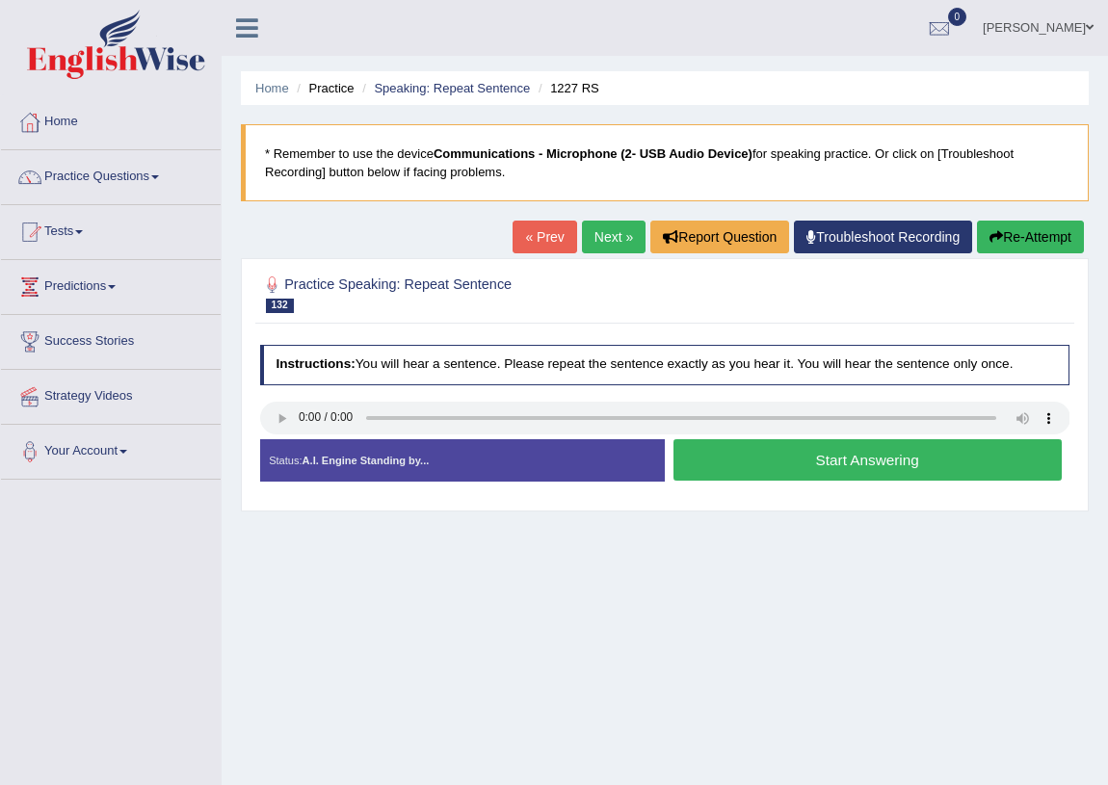
click at [846, 470] on button "Start Answering" at bounding box center [868, 459] width 388 height 41
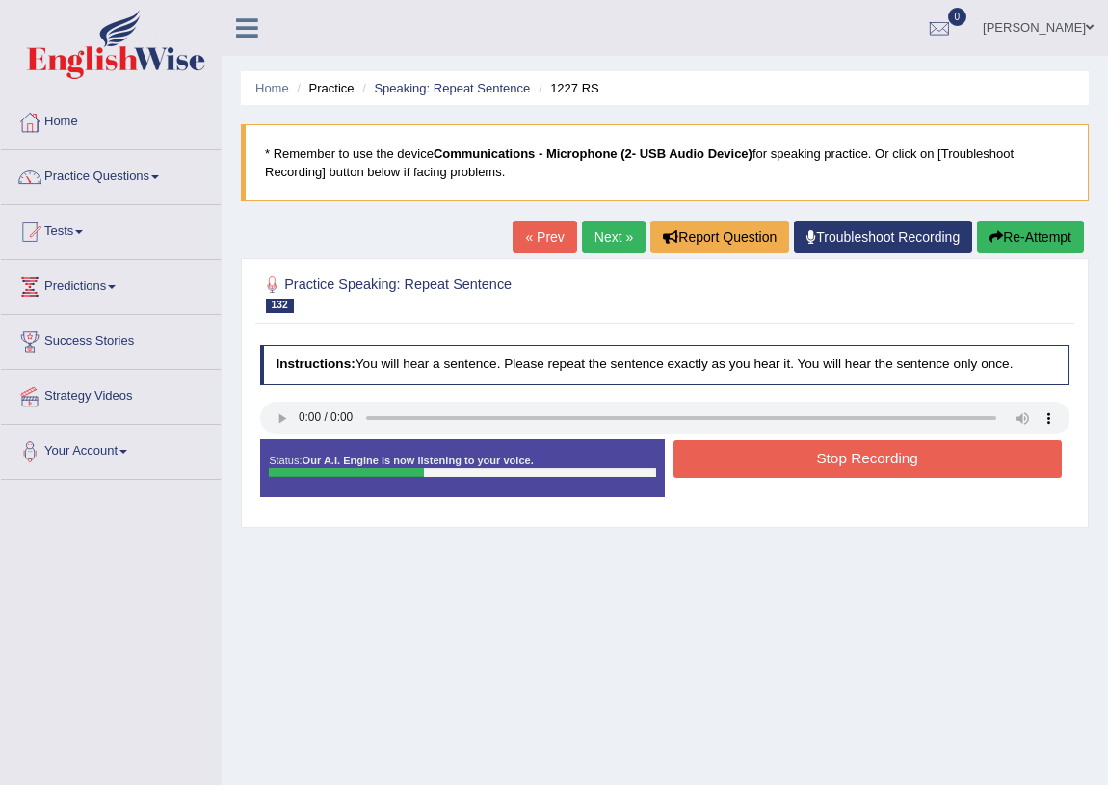
click at [835, 473] on button "Stop Recording" at bounding box center [868, 459] width 388 height 38
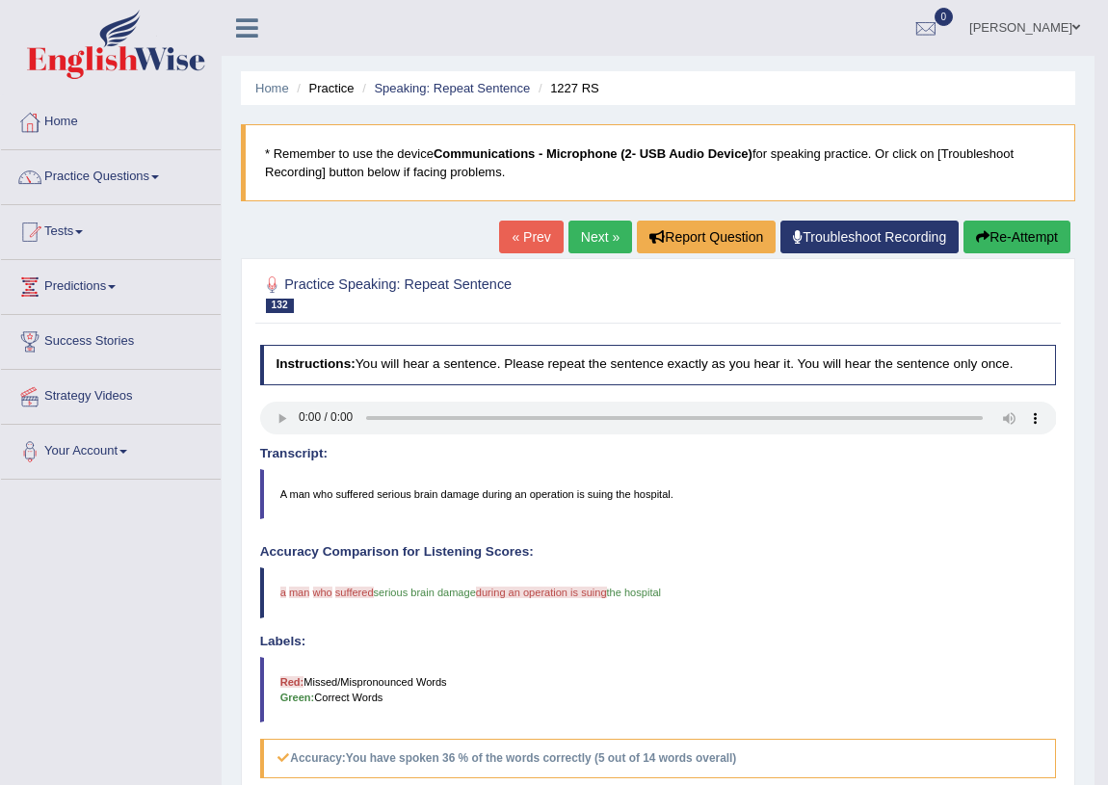
click at [997, 240] on button "Re-Attempt" at bounding box center [1017, 237] width 107 height 33
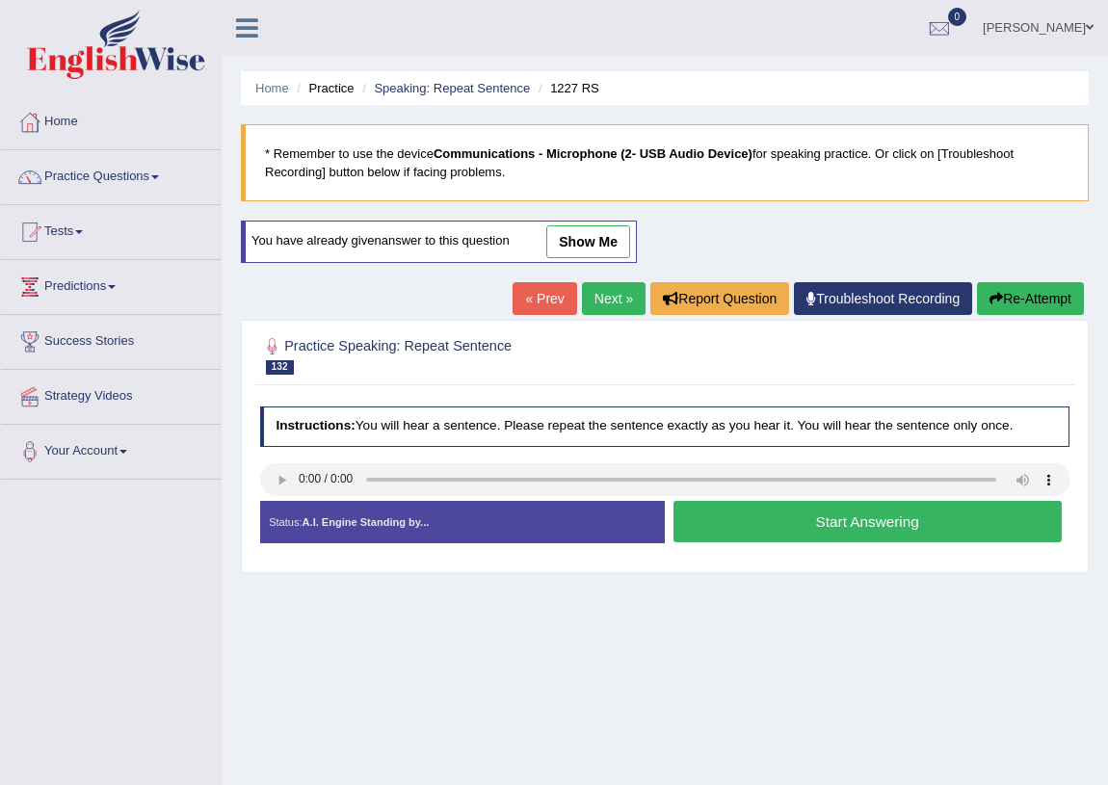
click at [892, 518] on button "Start Answering" at bounding box center [868, 521] width 388 height 41
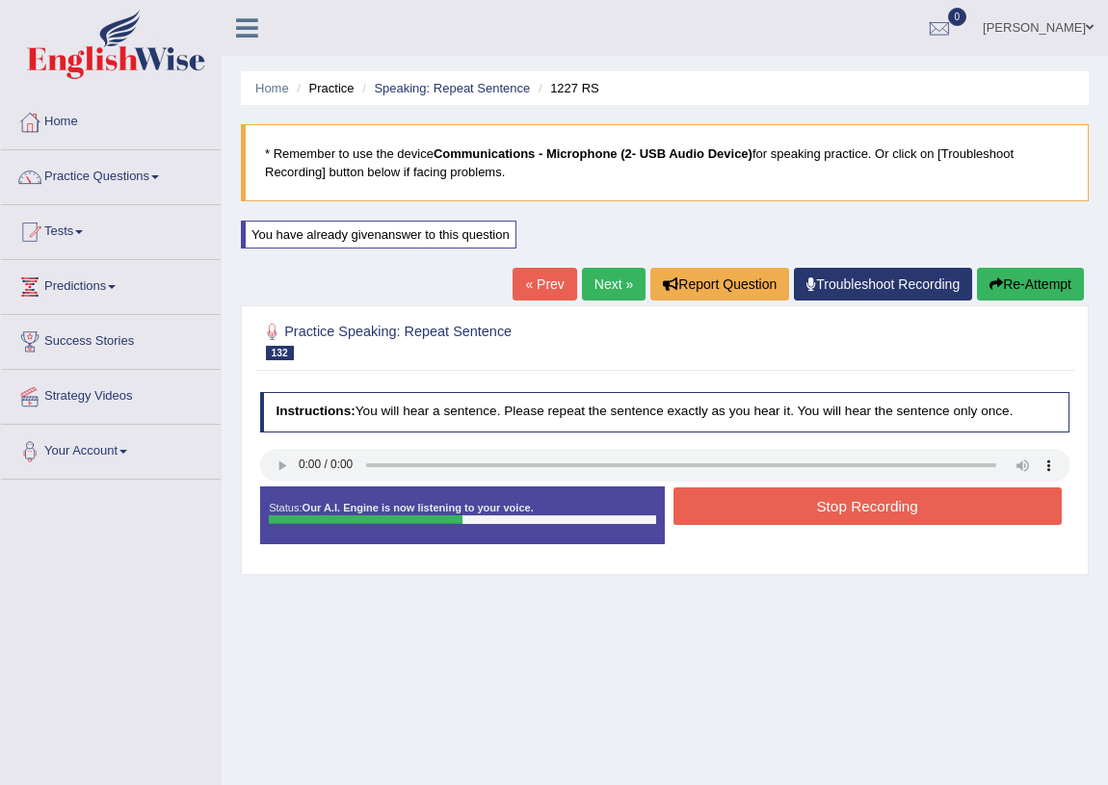
click at [880, 512] on button "Stop Recording" at bounding box center [868, 507] width 388 height 38
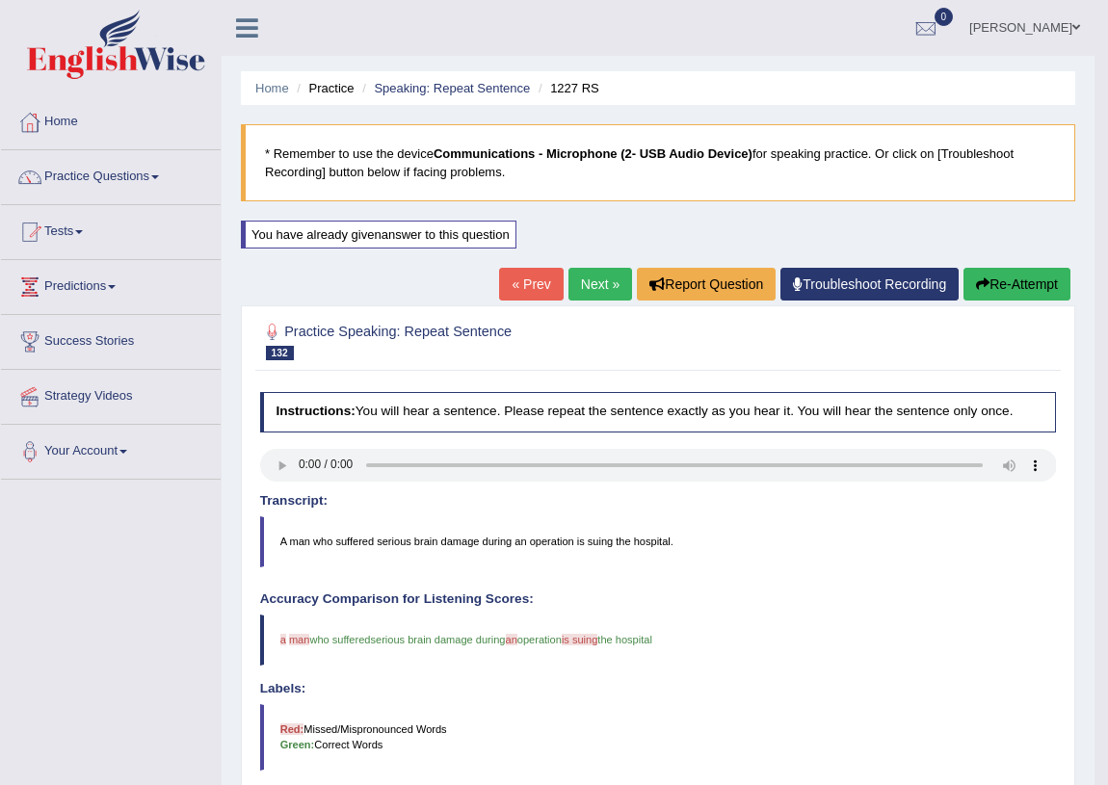
click at [569, 286] on link "Next »" at bounding box center [601, 284] width 64 height 33
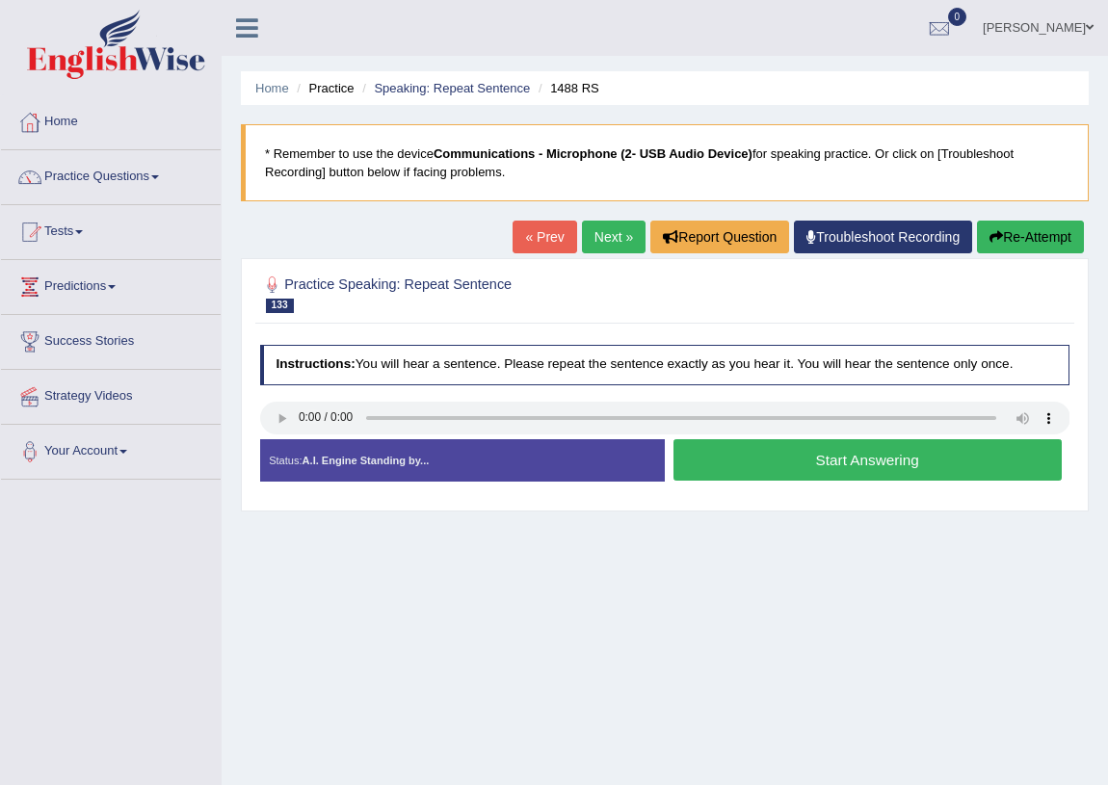
click at [757, 477] on button "Start Answering" at bounding box center [868, 459] width 388 height 41
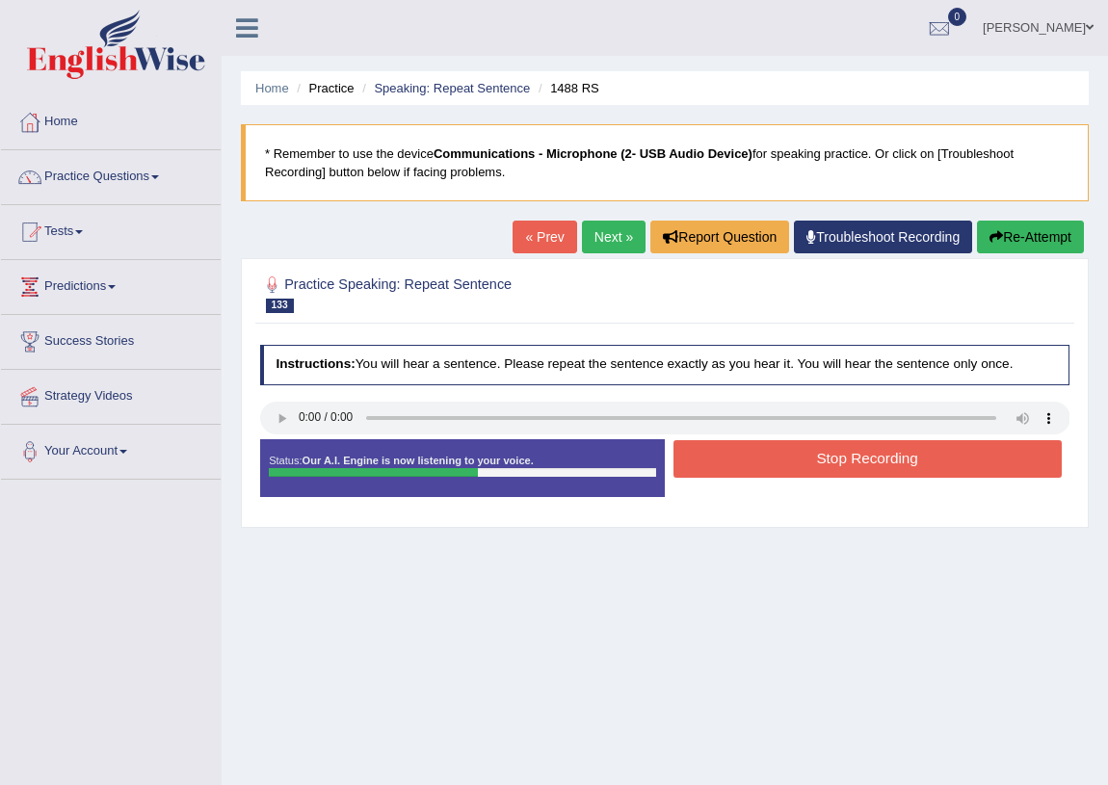
click at [843, 452] on button "Stop Recording" at bounding box center [868, 459] width 388 height 38
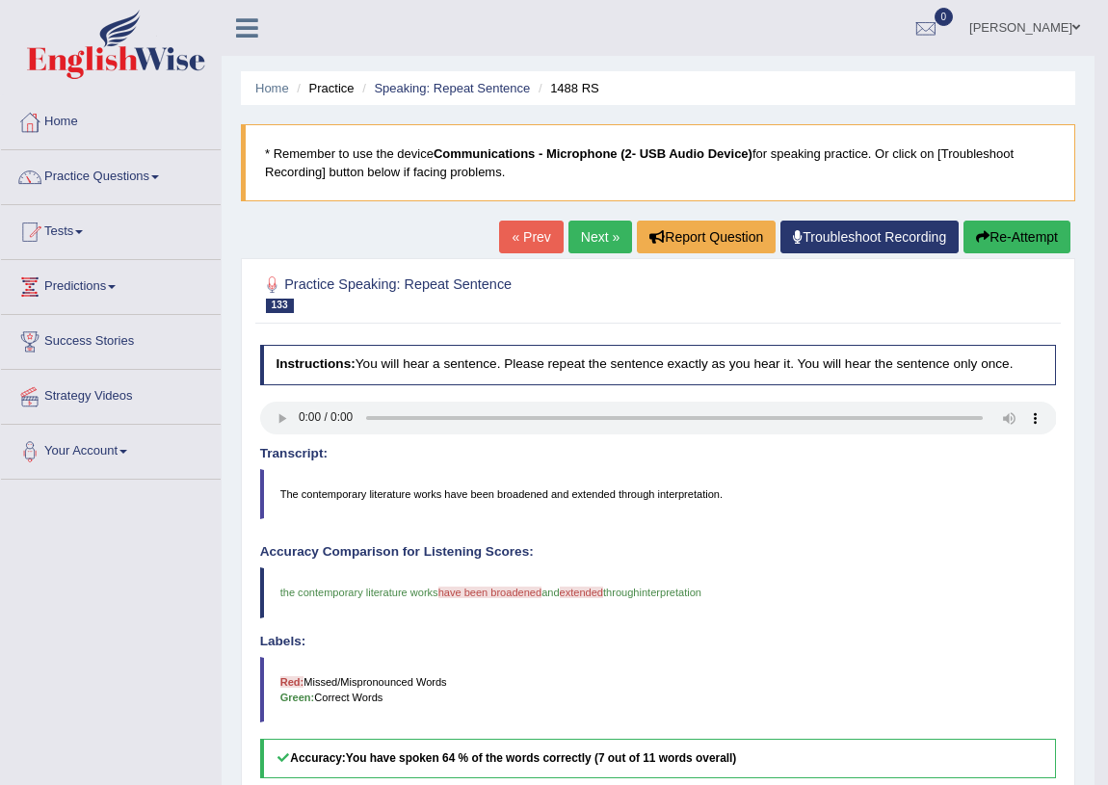
click at [1032, 228] on button "Re-Attempt" at bounding box center [1017, 237] width 107 height 33
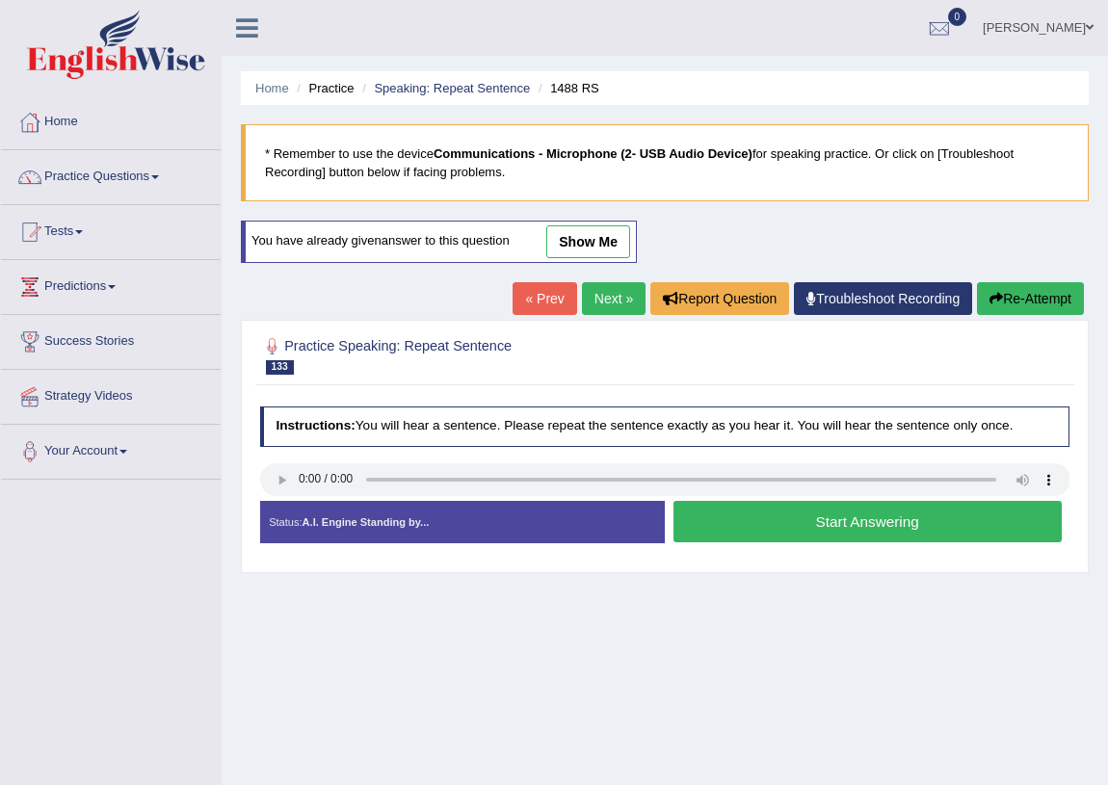
click at [864, 518] on button "Start Answering" at bounding box center [868, 521] width 388 height 41
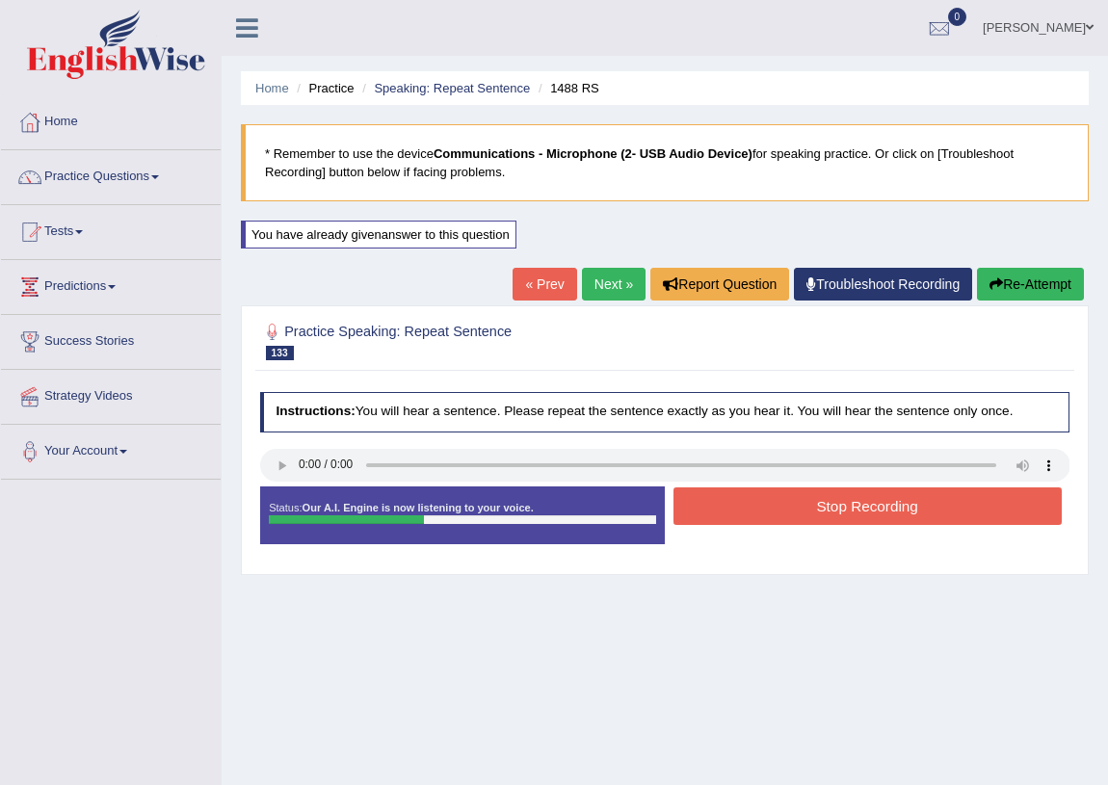
click at [934, 504] on button "Stop Recording" at bounding box center [868, 507] width 388 height 38
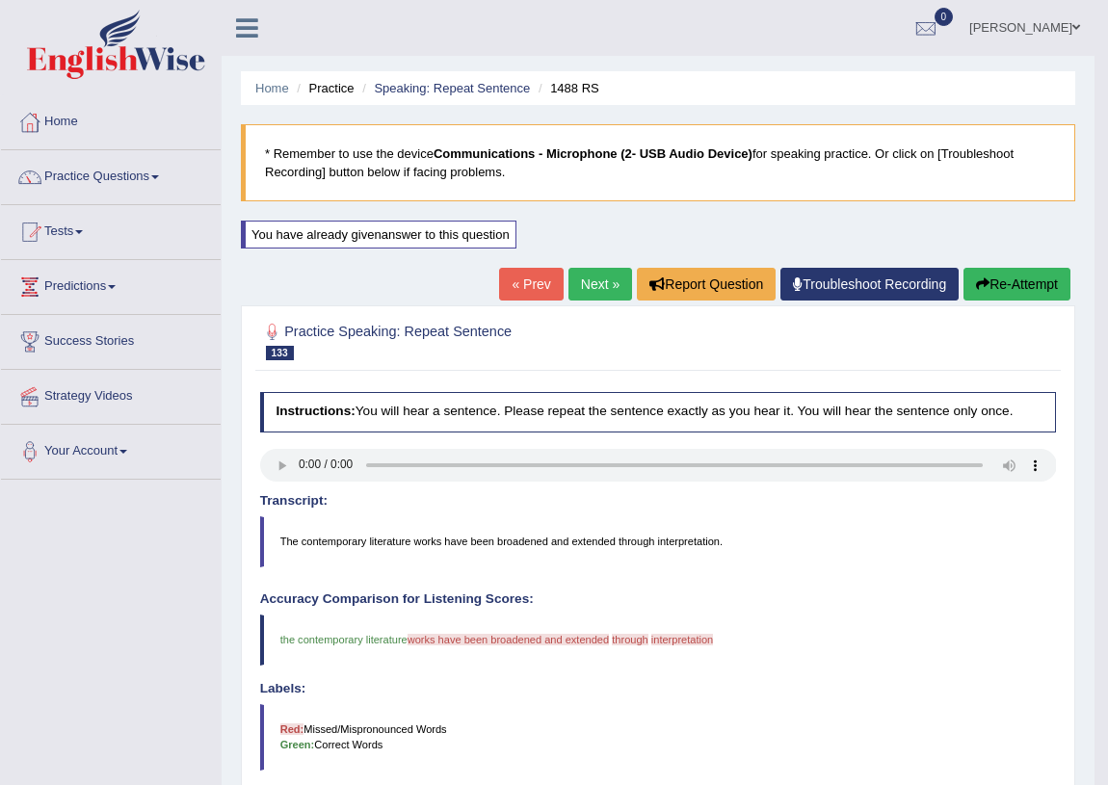
click at [591, 278] on link "Next »" at bounding box center [601, 284] width 64 height 33
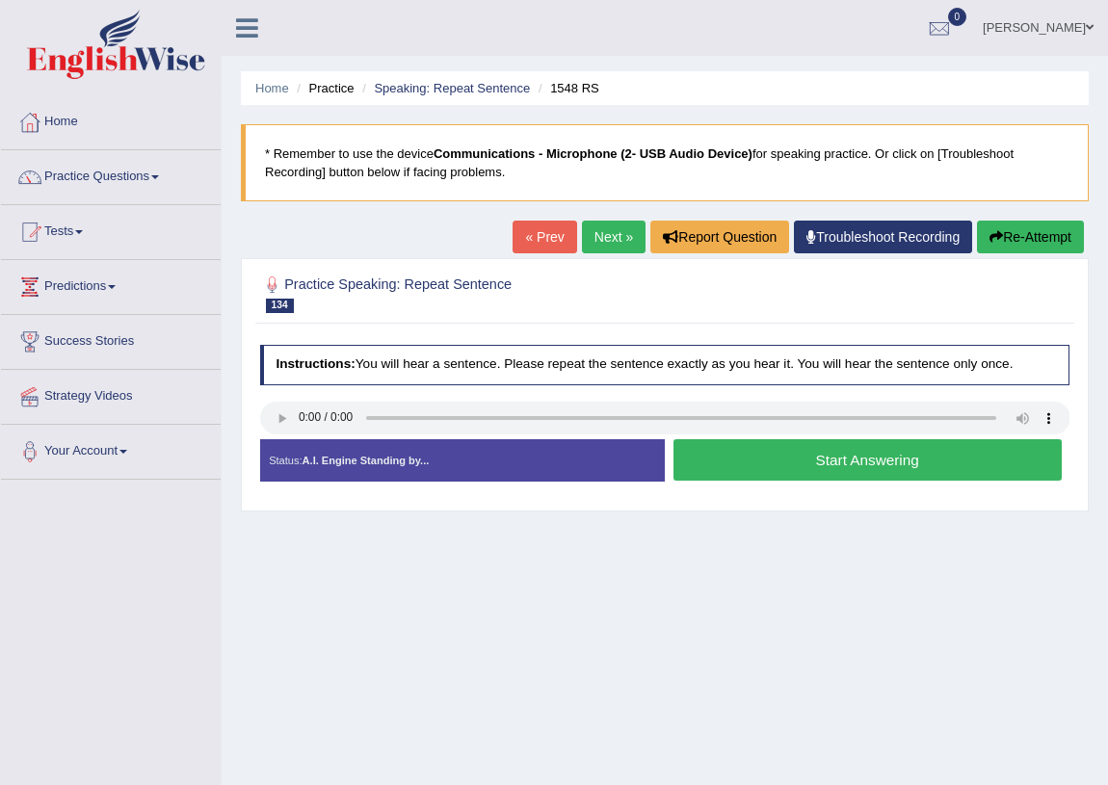
click at [817, 465] on button "Start Answering" at bounding box center [868, 459] width 388 height 41
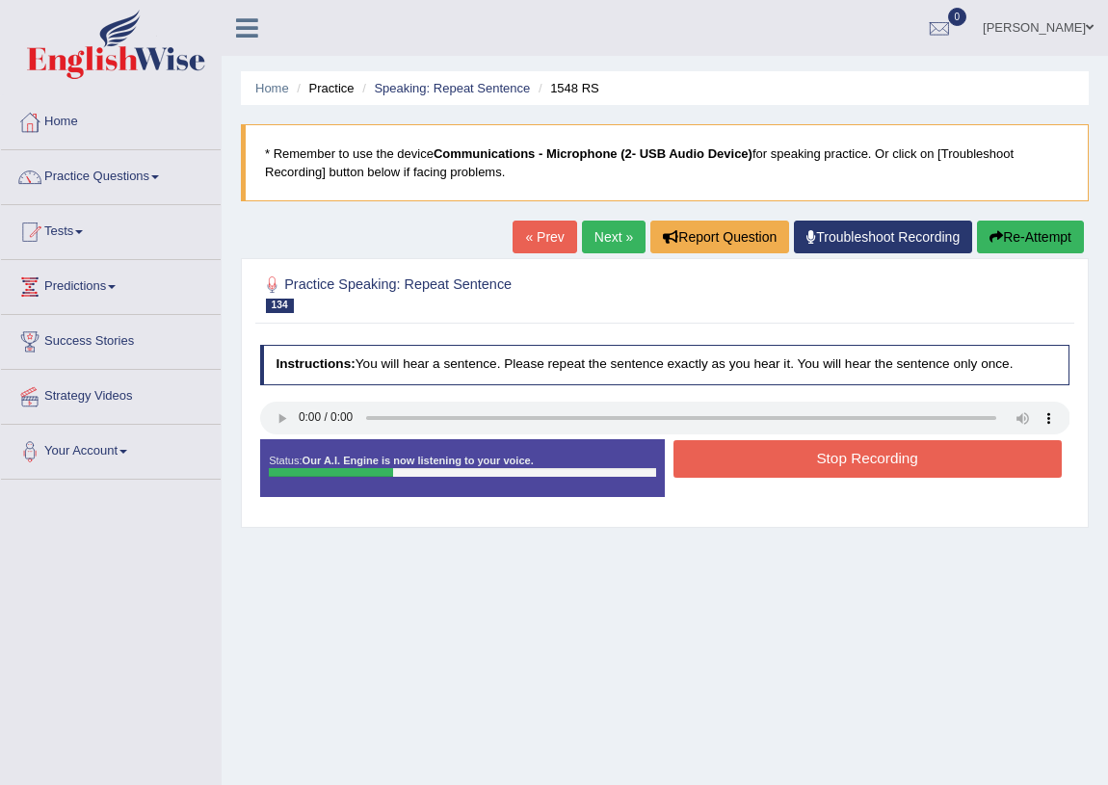
click at [817, 465] on button "Stop Recording" at bounding box center [868, 459] width 388 height 38
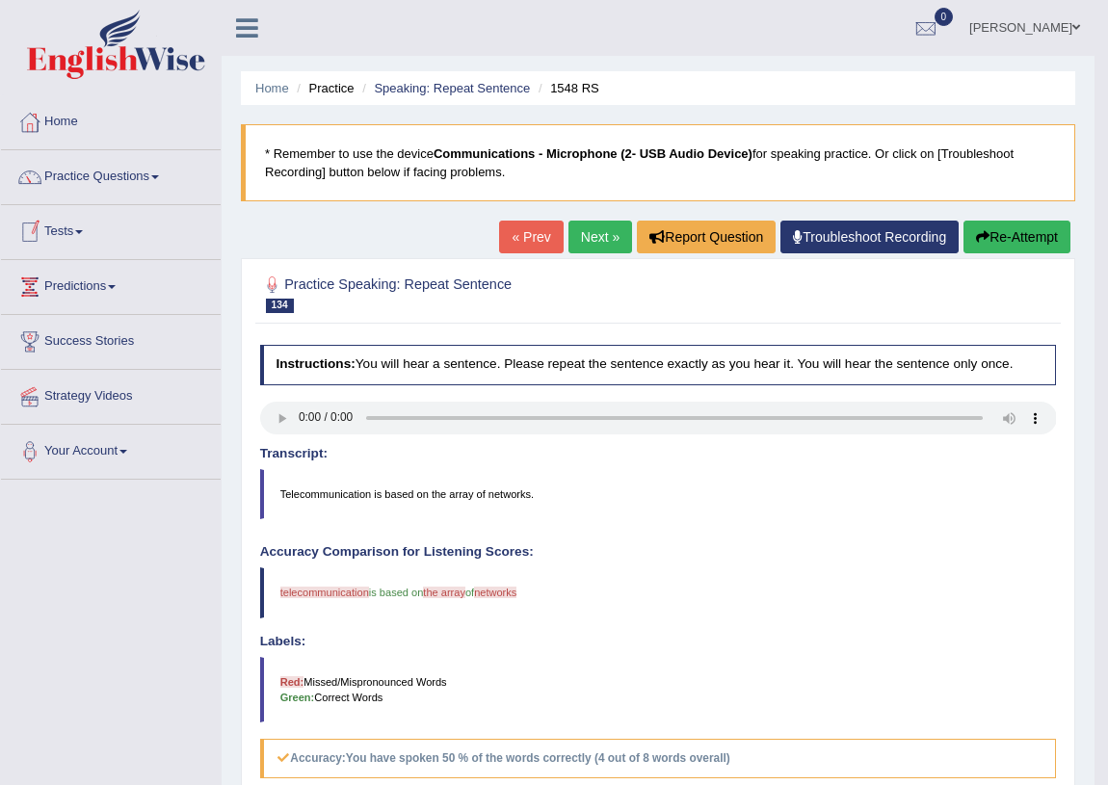
click at [569, 242] on link "Next »" at bounding box center [601, 237] width 64 height 33
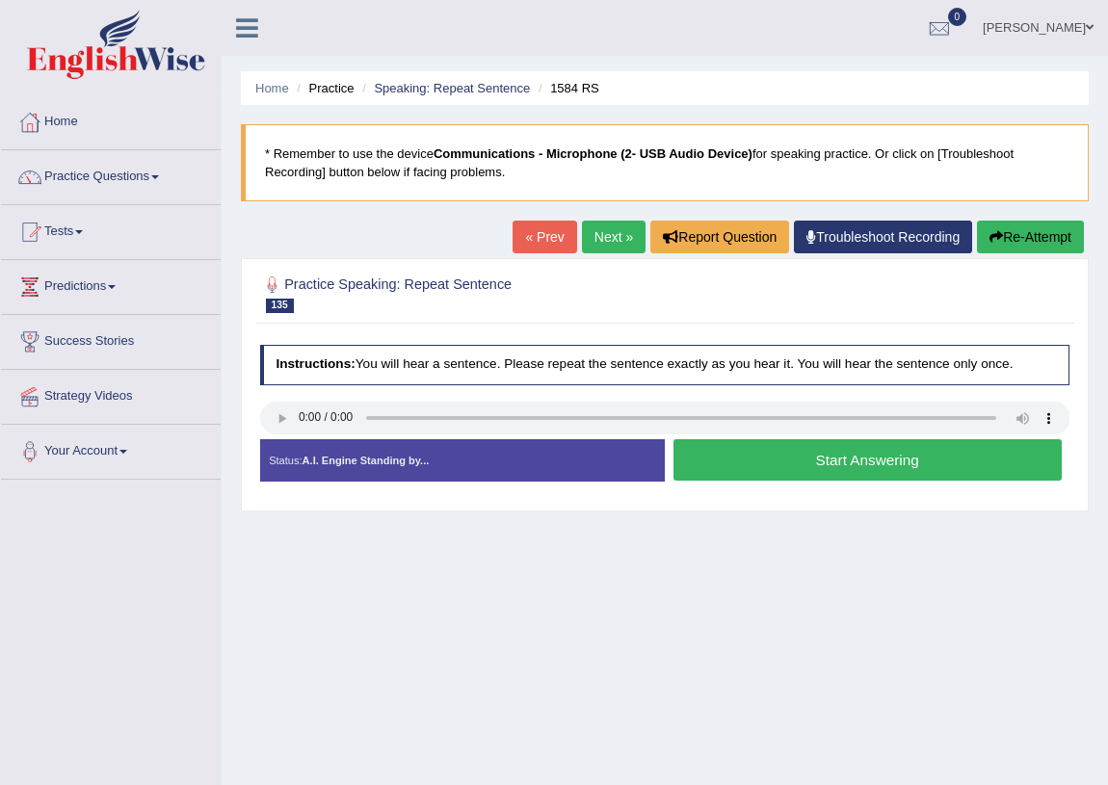
click at [792, 457] on button "Start Answering" at bounding box center [868, 459] width 388 height 41
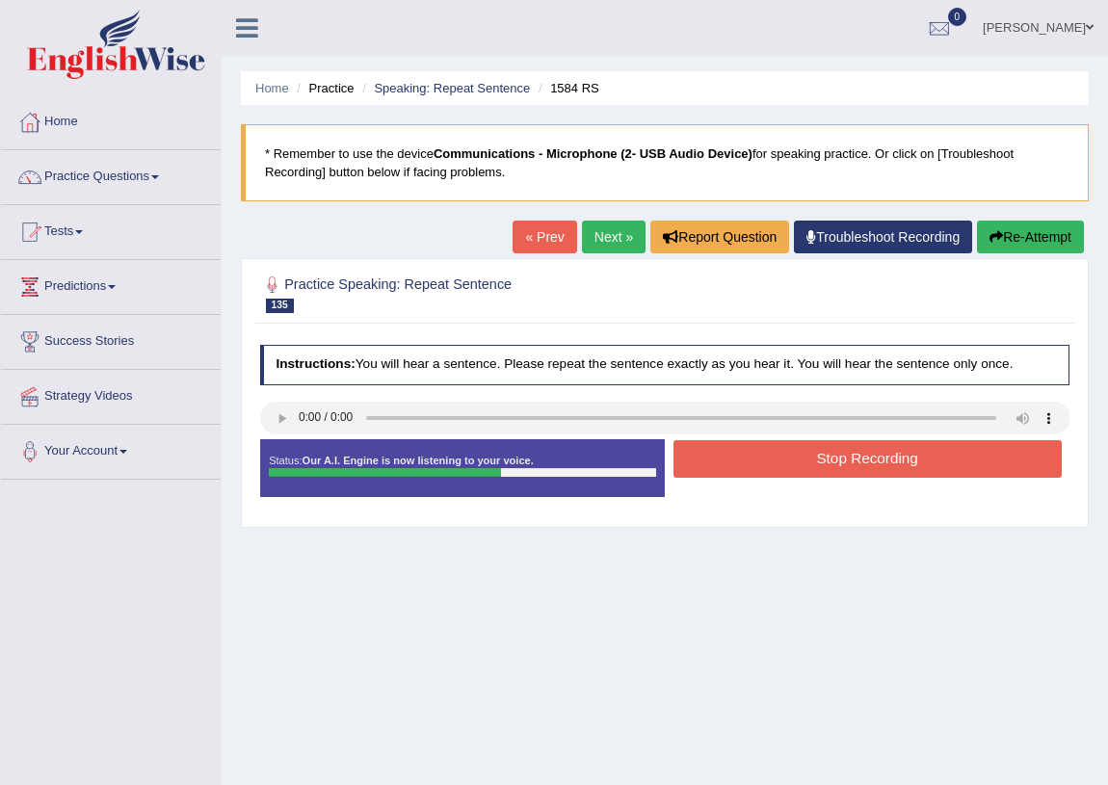
click at [792, 457] on button "Stop Recording" at bounding box center [868, 459] width 388 height 38
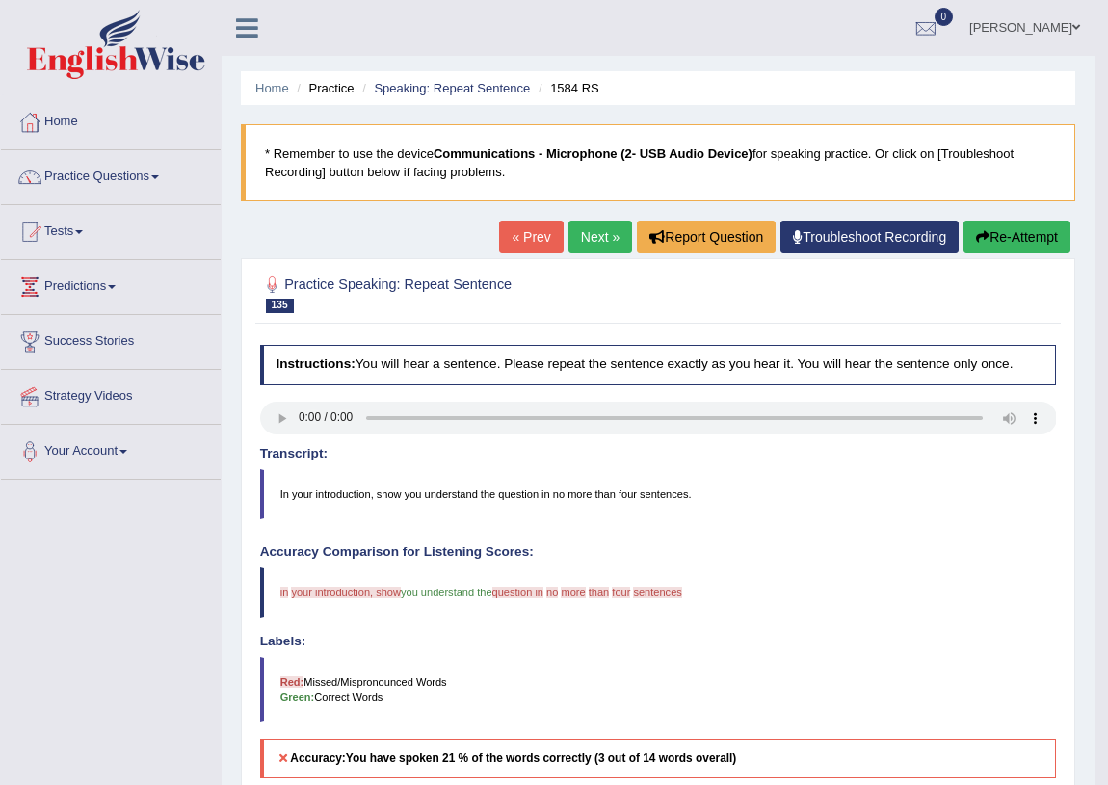
click at [1022, 243] on button "Re-Attempt" at bounding box center [1017, 237] width 107 height 33
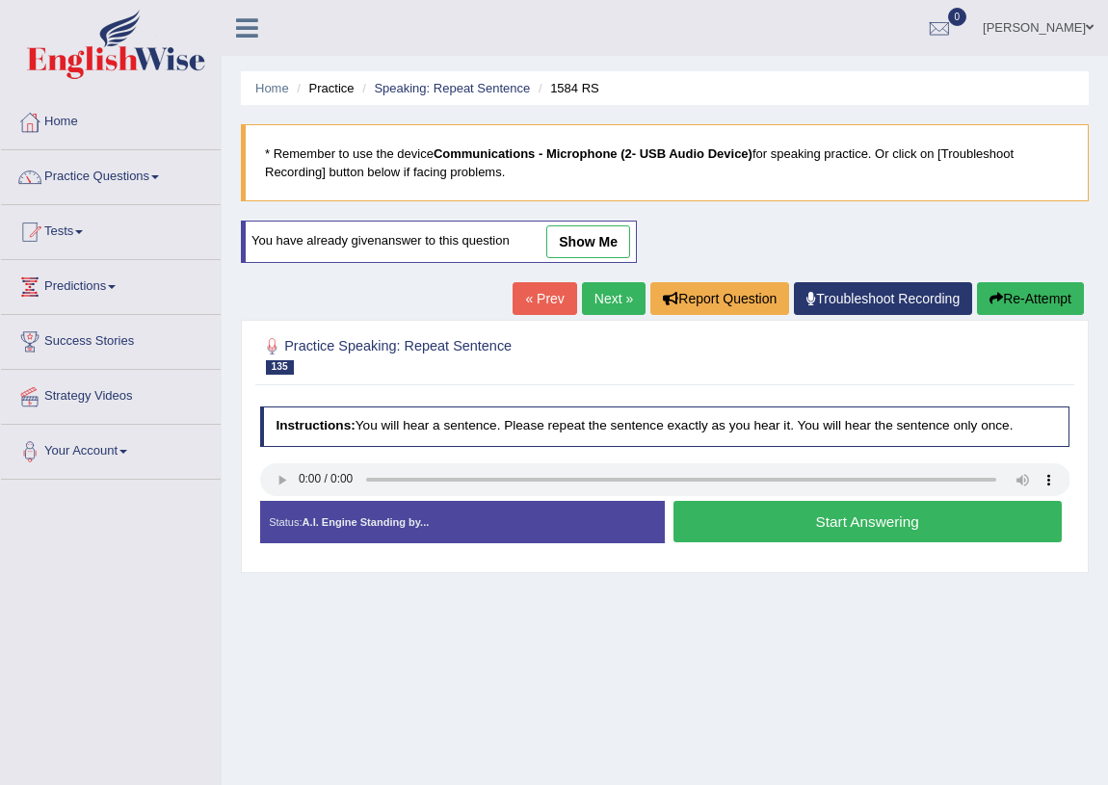
click at [762, 517] on button "Start Answering" at bounding box center [868, 521] width 388 height 41
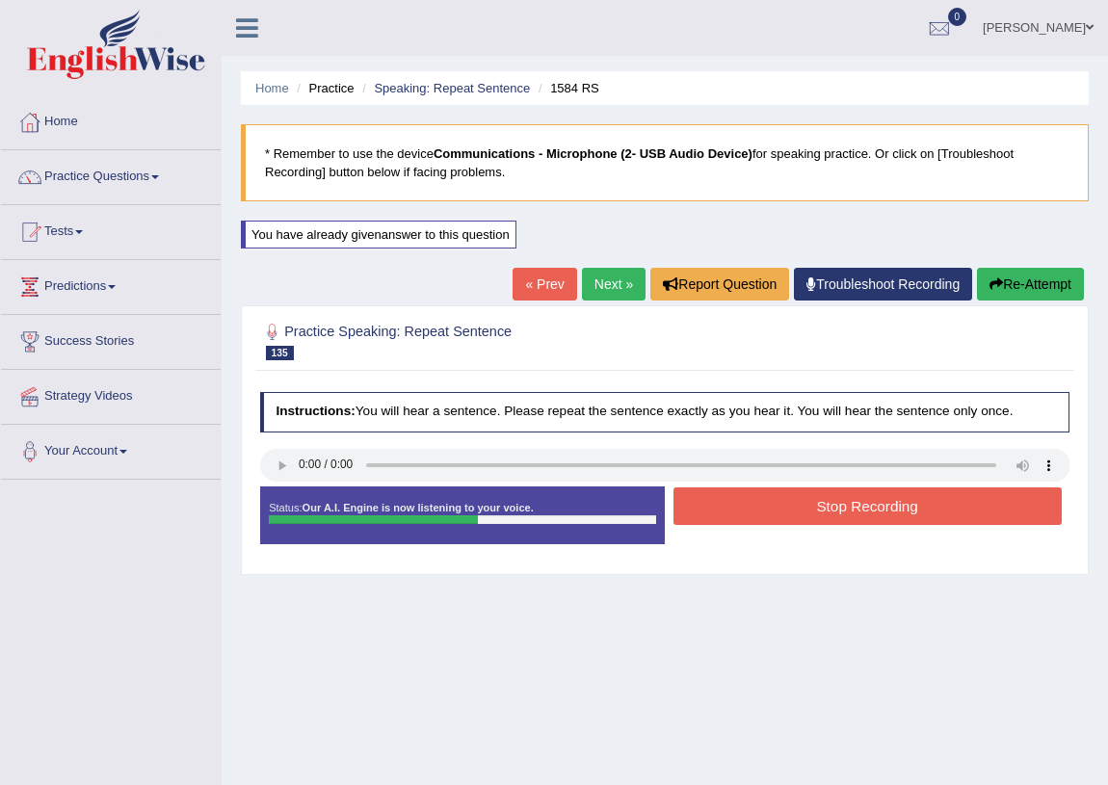
click at [762, 517] on button "Stop Recording" at bounding box center [868, 507] width 388 height 38
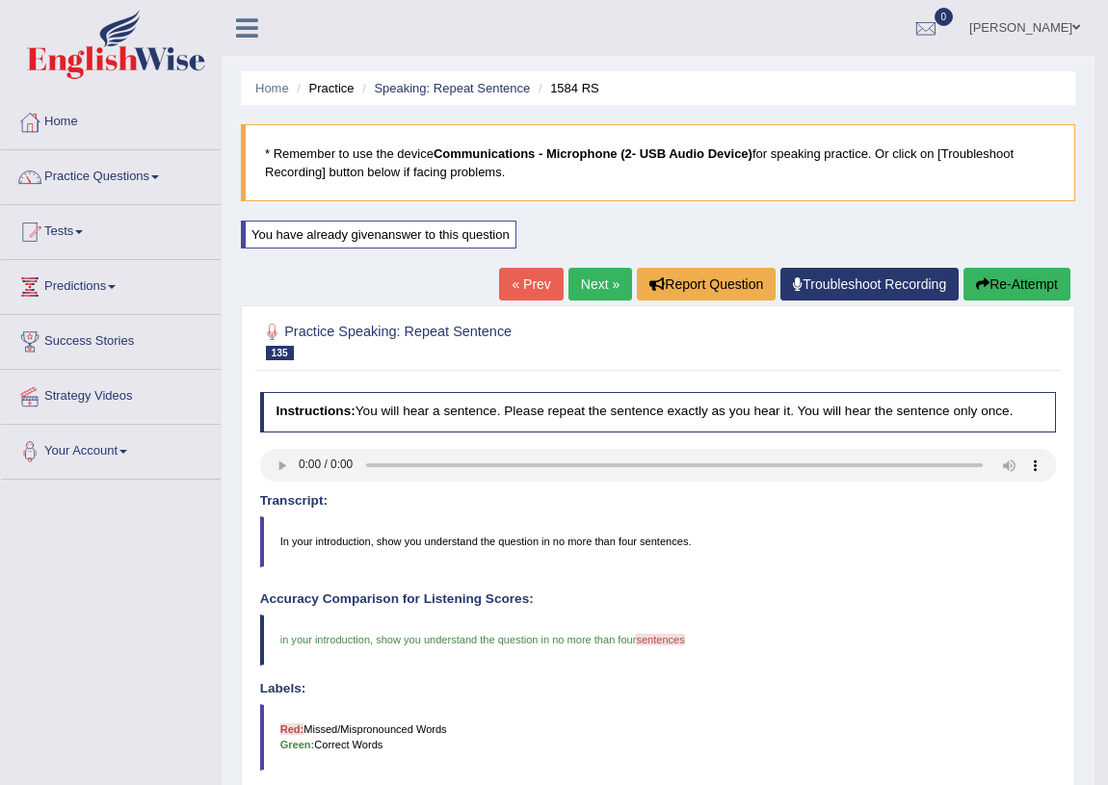
click at [585, 289] on link "Next »" at bounding box center [601, 284] width 64 height 33
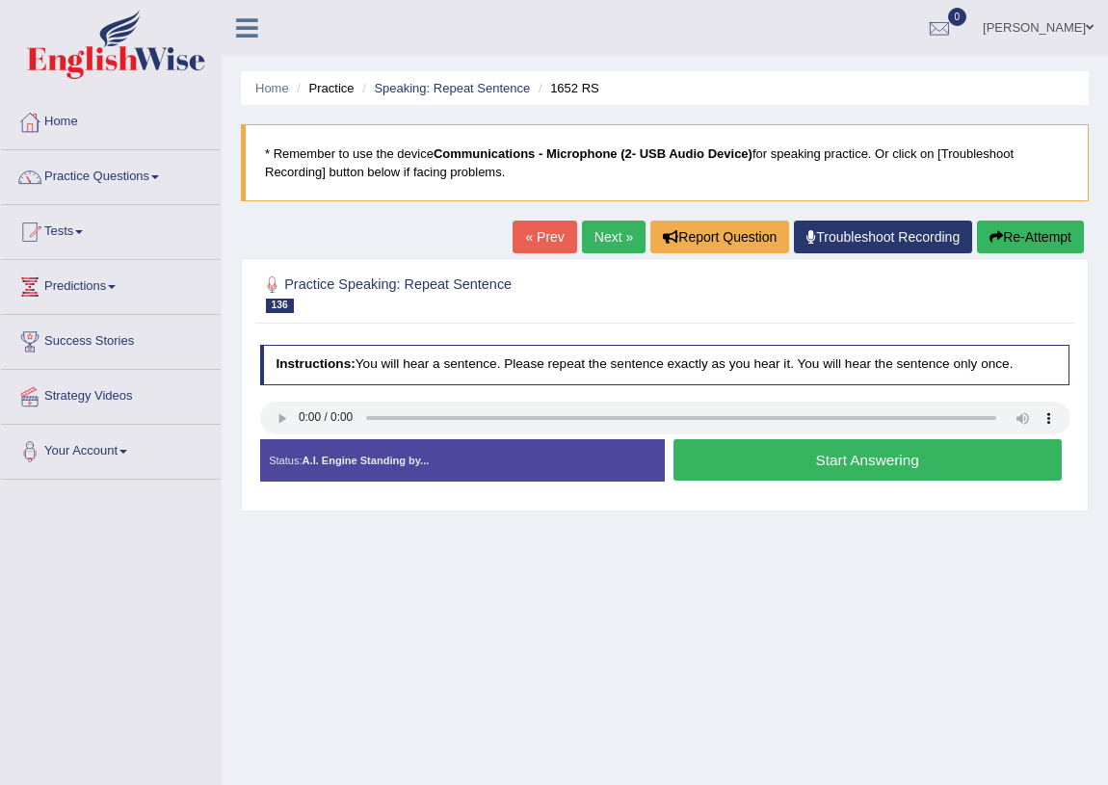
click at [824, 450] on button "Start Answering" at bounding box center [868, 459] width 388 height 41
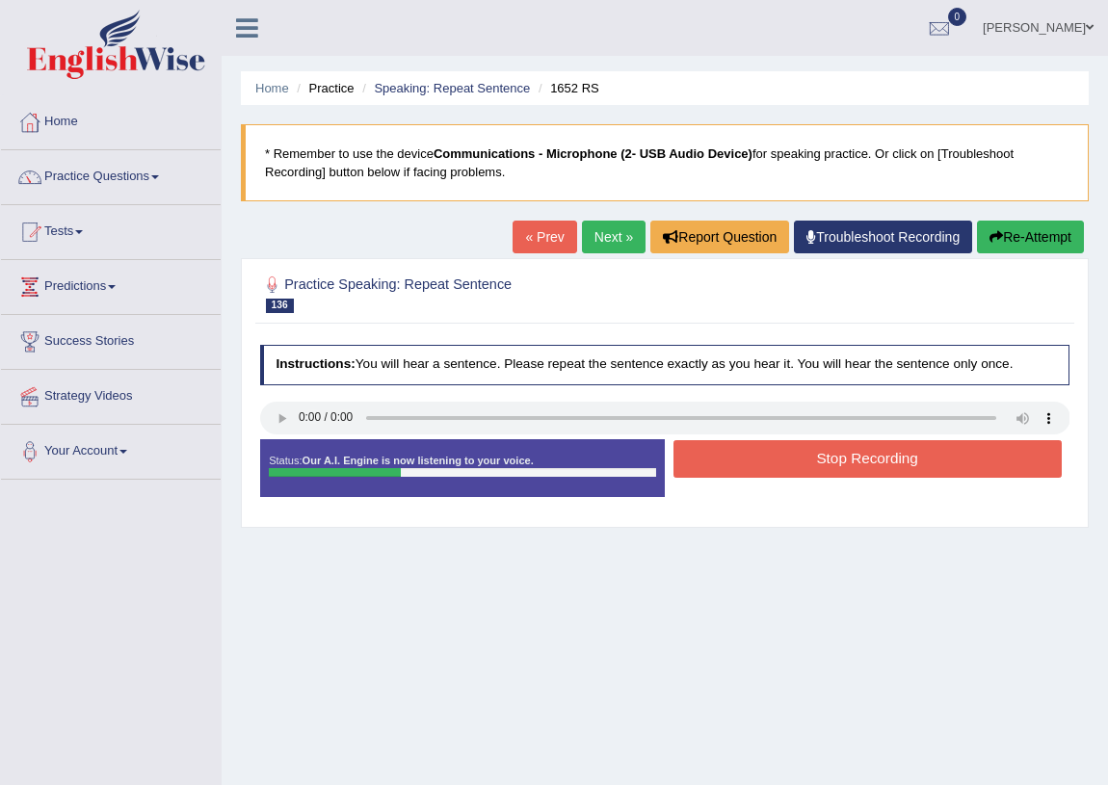
click at [823, 451] on button "Stop Recording" at bounding box center [868, 459] width 388 height 38
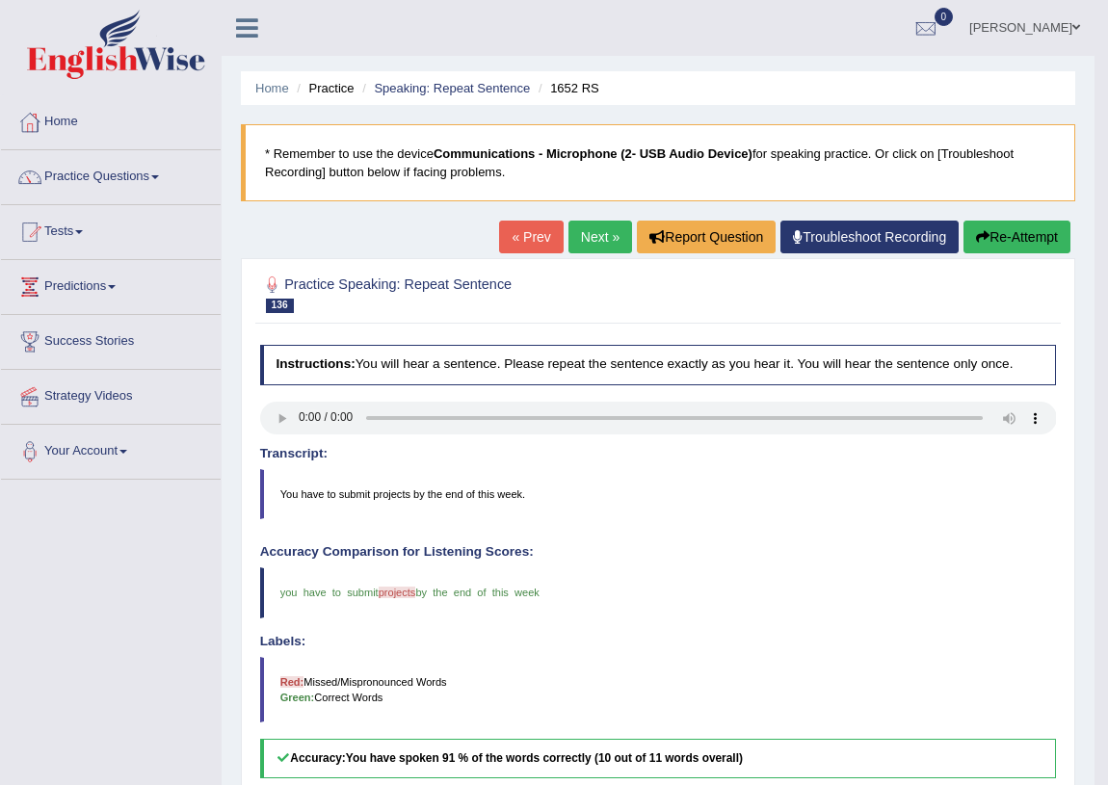
click at [607, 234] on link "Next »" at bounding box center [601, 237] width 64 height 33
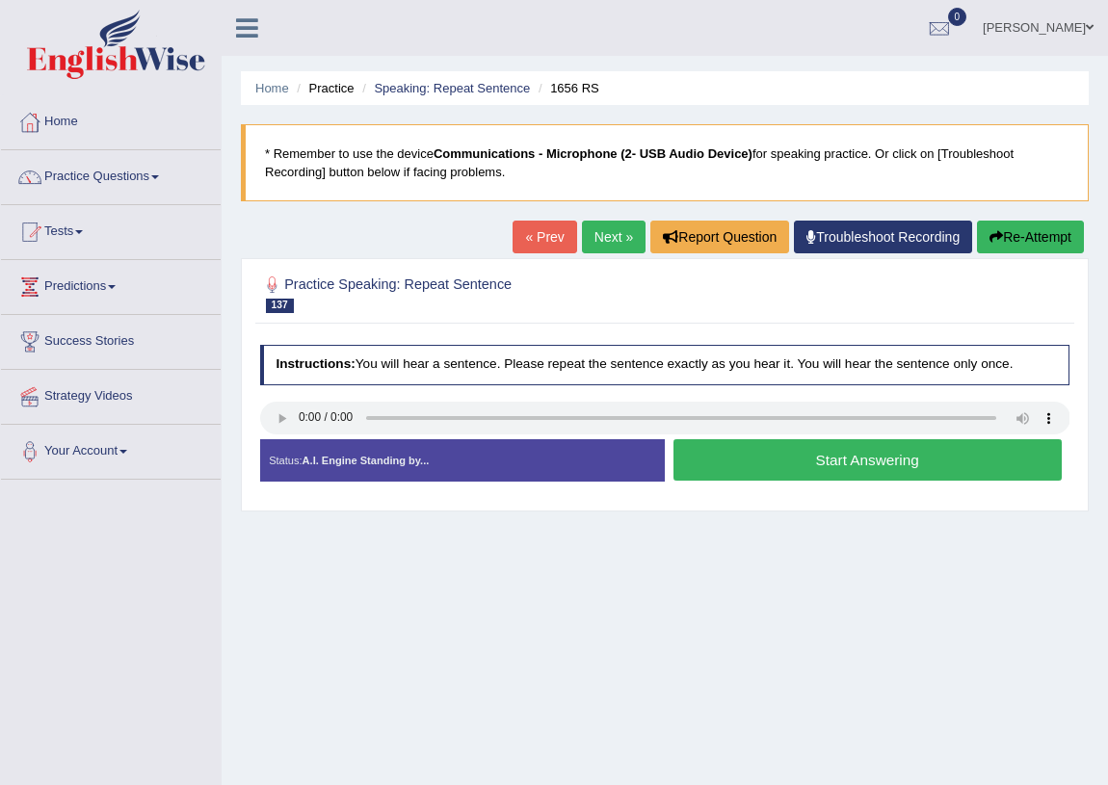
click at [828, 462] on button "Start Answering" at bounding box center [868, 459] width 388 height 41
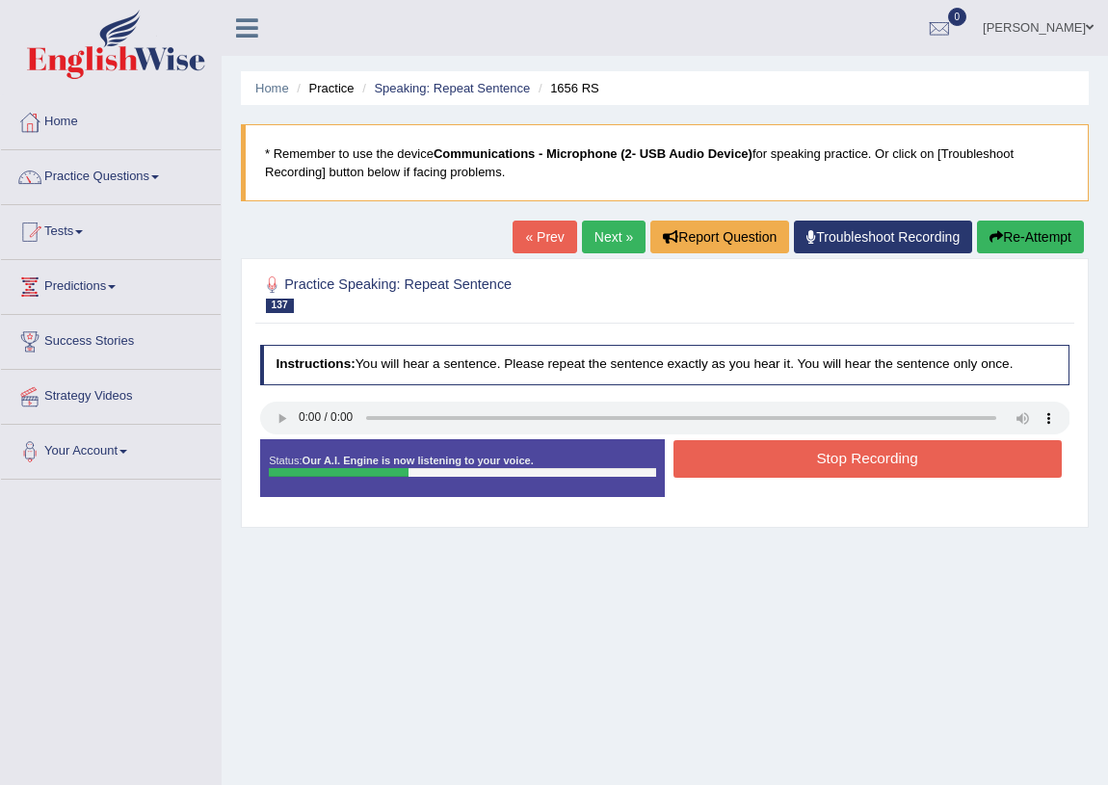
click at [828, 462] on button "Stop Recording" at bounding box center [868, 459] width 388 height 38
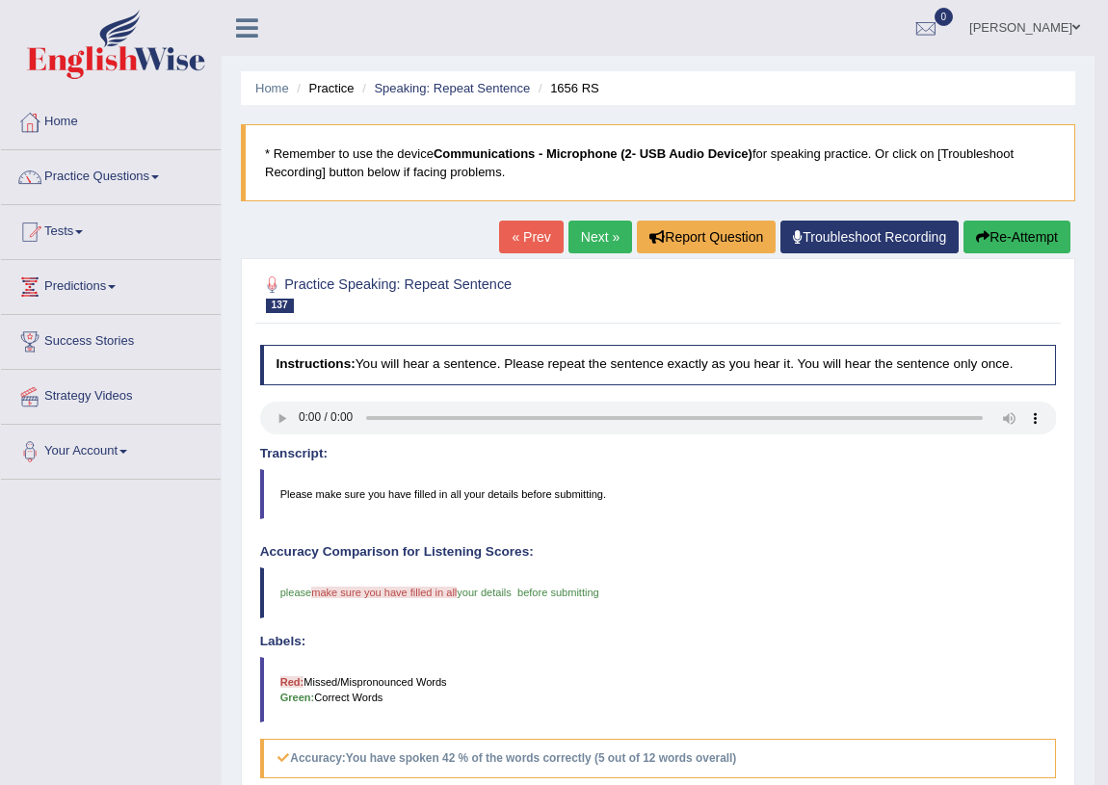
click at [981, 232] on icon "button" at bounding box center [982, 236] width 13 height 13
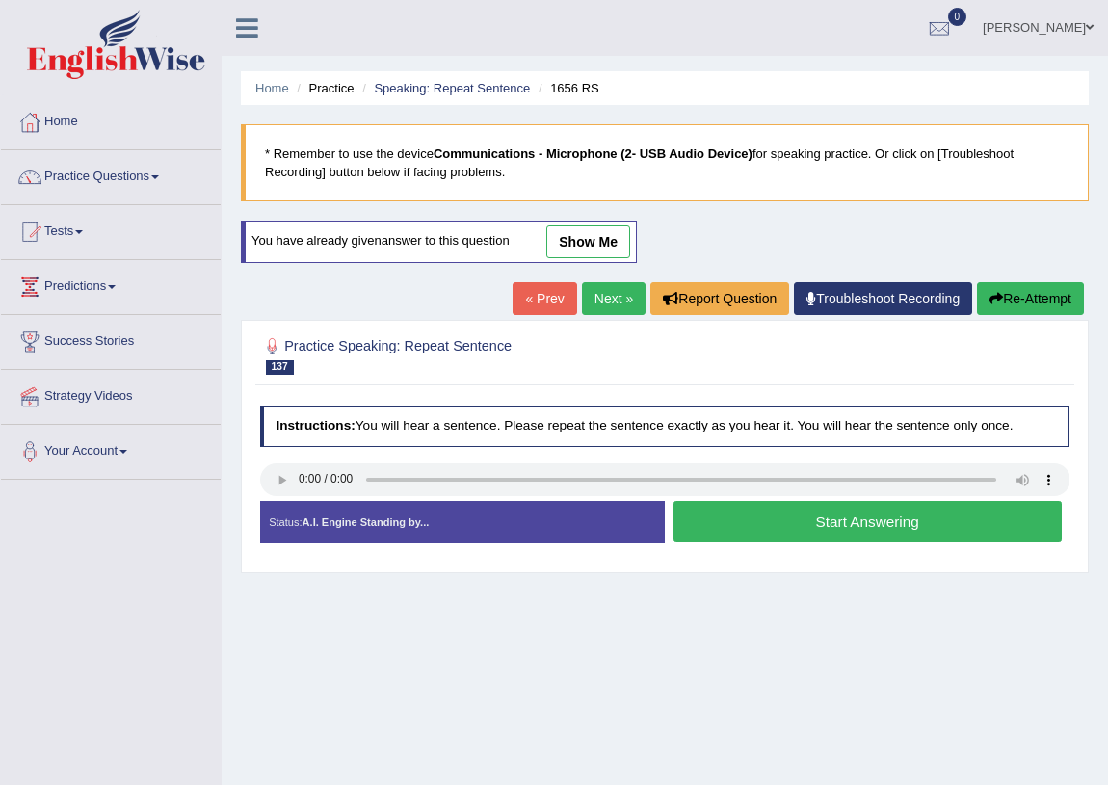
click at [779, 507] on button "Start Answering" at bounding box center [868, 521] width 388 height 41
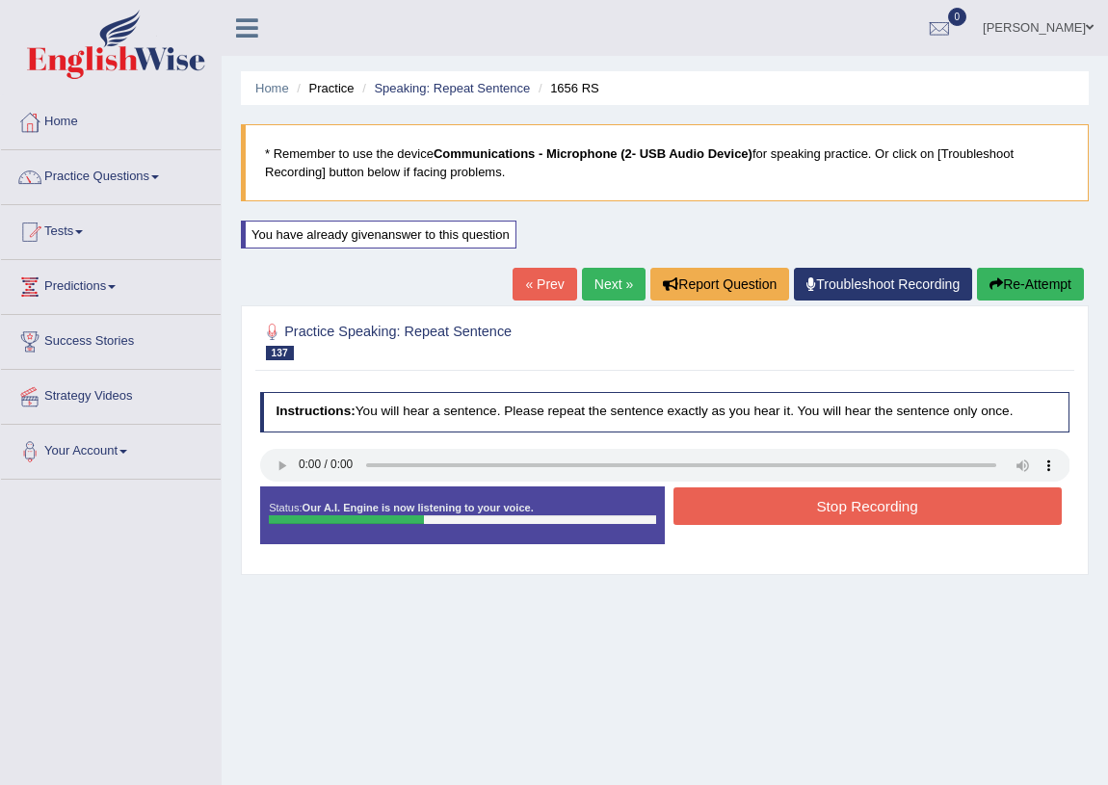
click at [814, 505] on button "Stop Recording" at bounding box center [868, 507] width 388 height 38
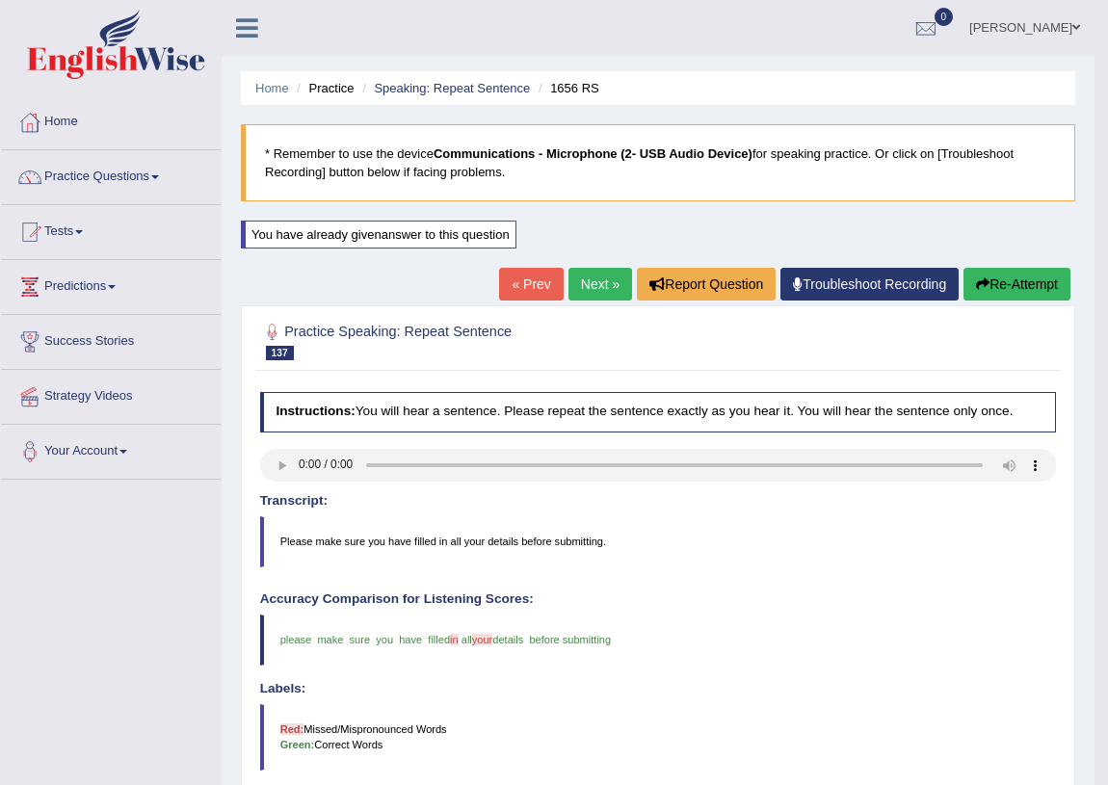
click at [601, 284] on link "Next »" at bounding box center [601, 284] width 64 height 33
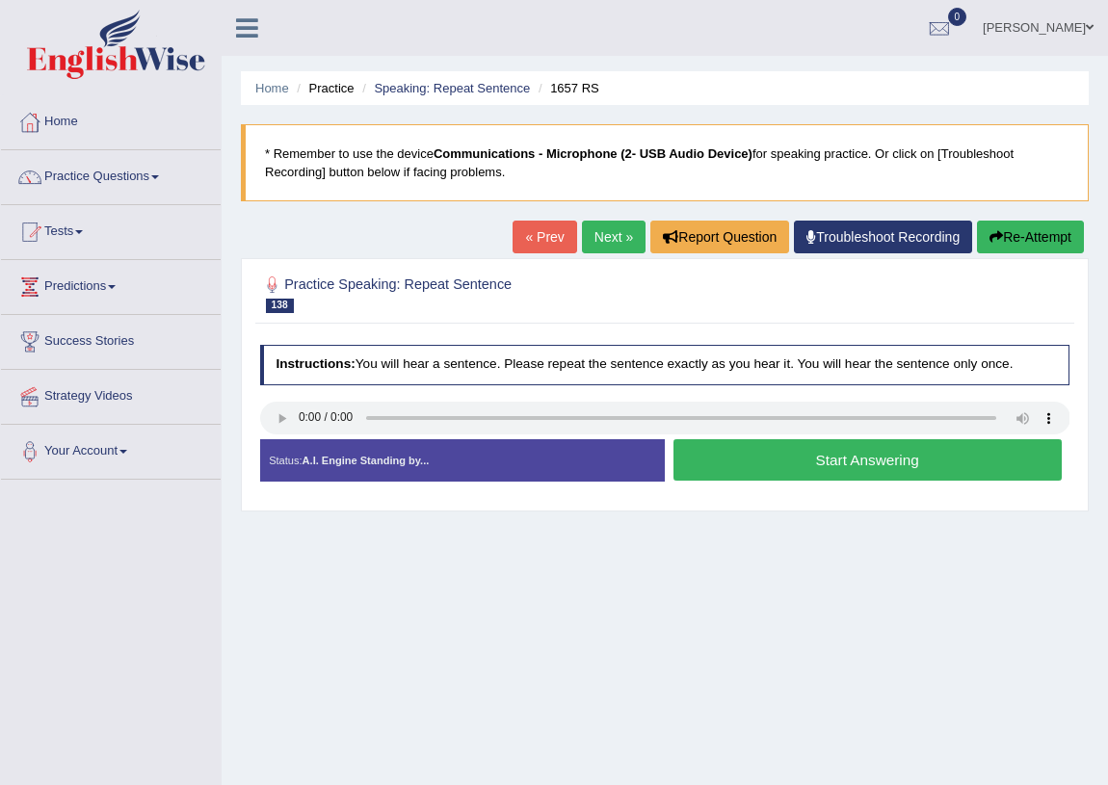
click at [752, 452] on button "Start Answering" at bounding box center [868, 459] width 388 height 41
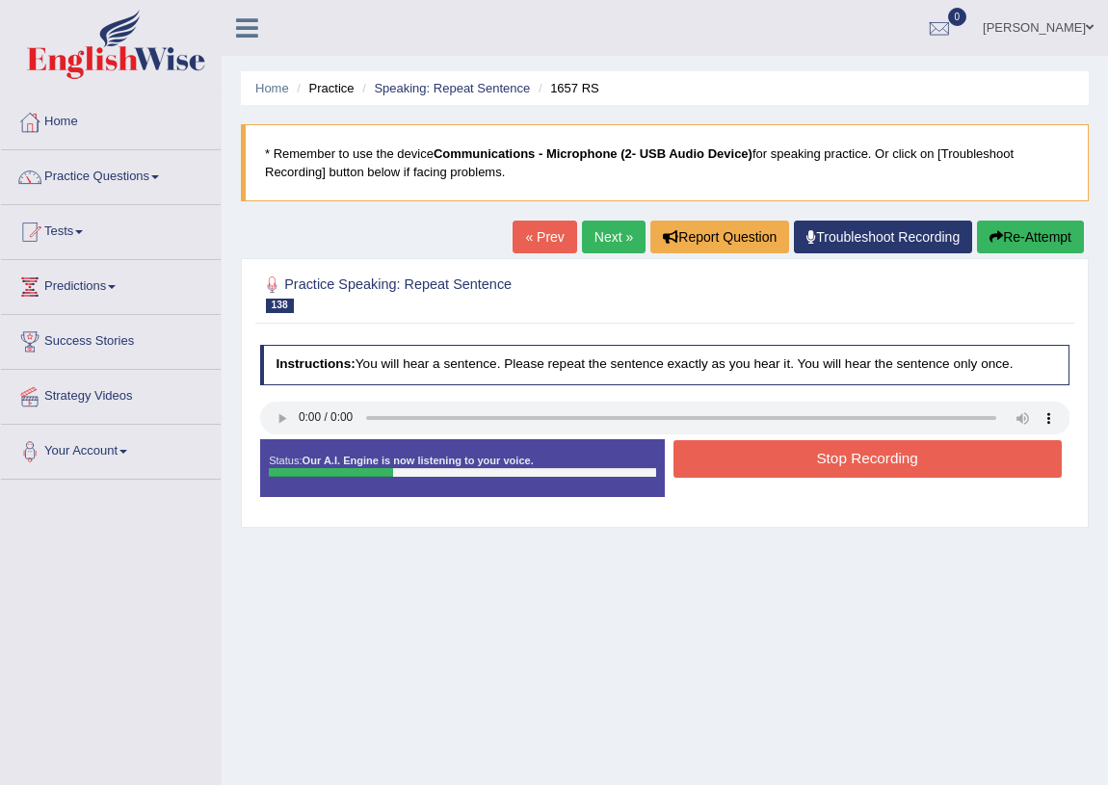
click at [805, 459] on button "Stop Recording" at bounding box center [868, 459] width 388 height 38
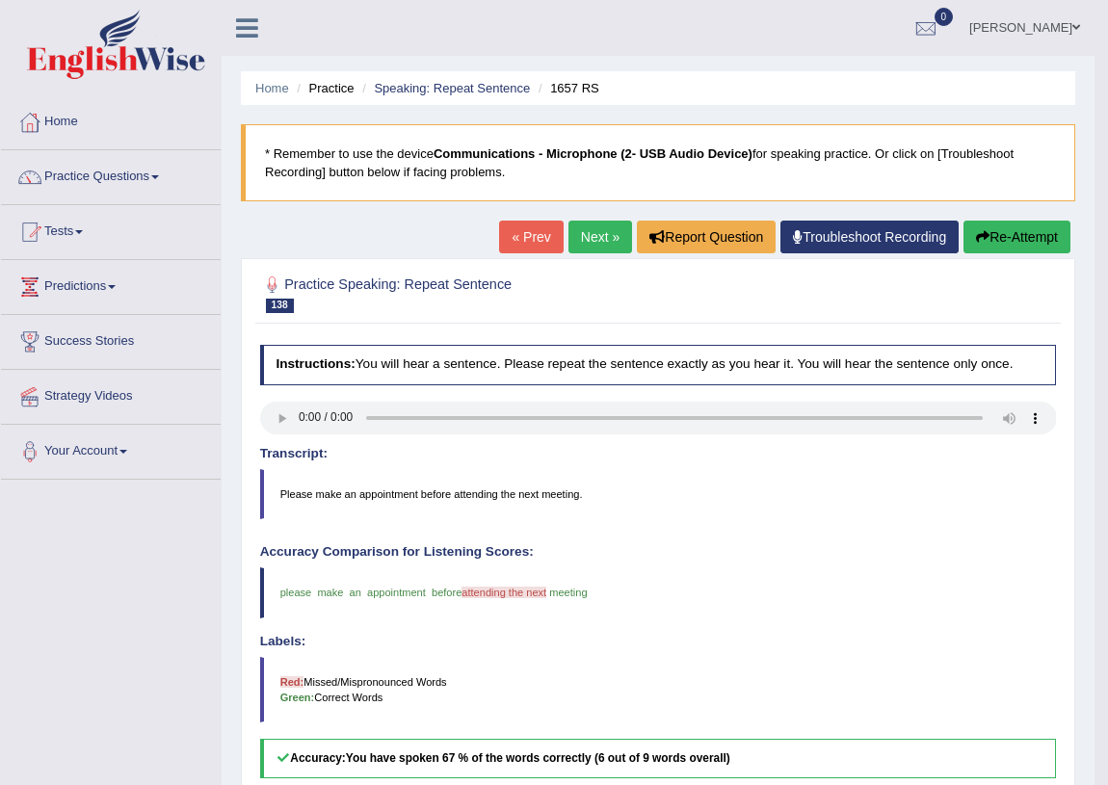
click at [569, 245] on link "Next »" at bounding box center [601, 237] width 64 height 33
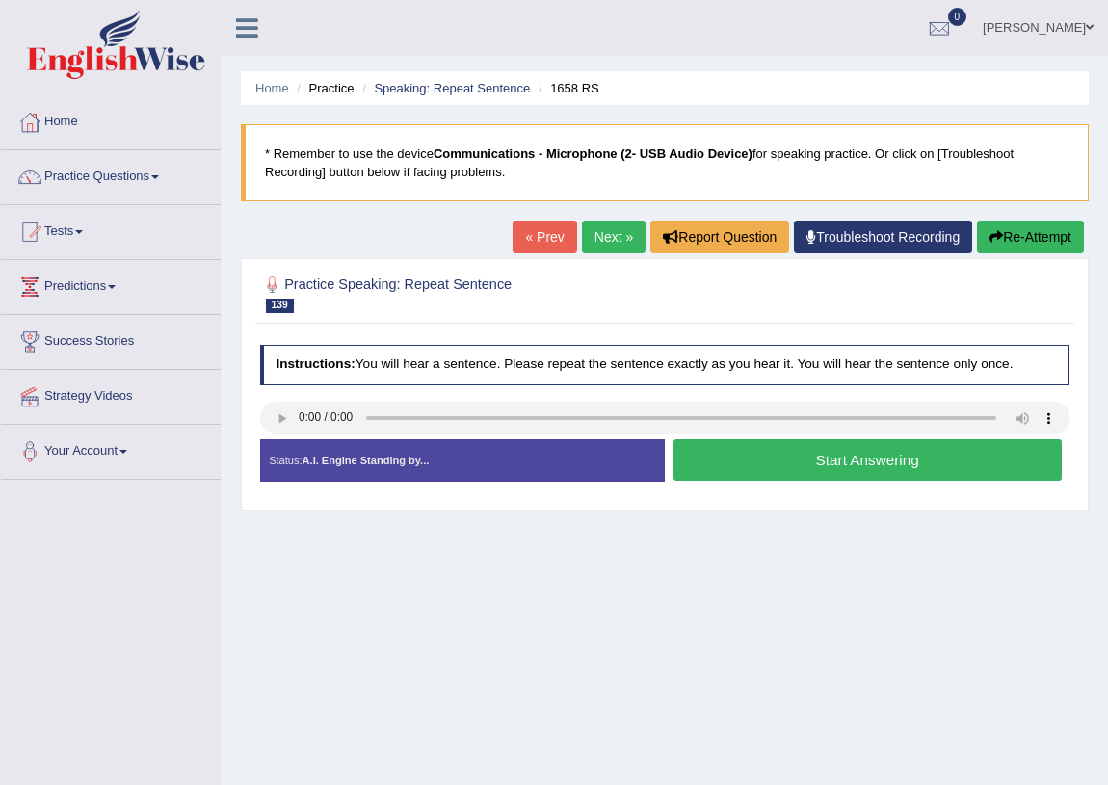
click at [848, 460] on button "Start Answering" at bounding box center [868, 459] width 388 height 41
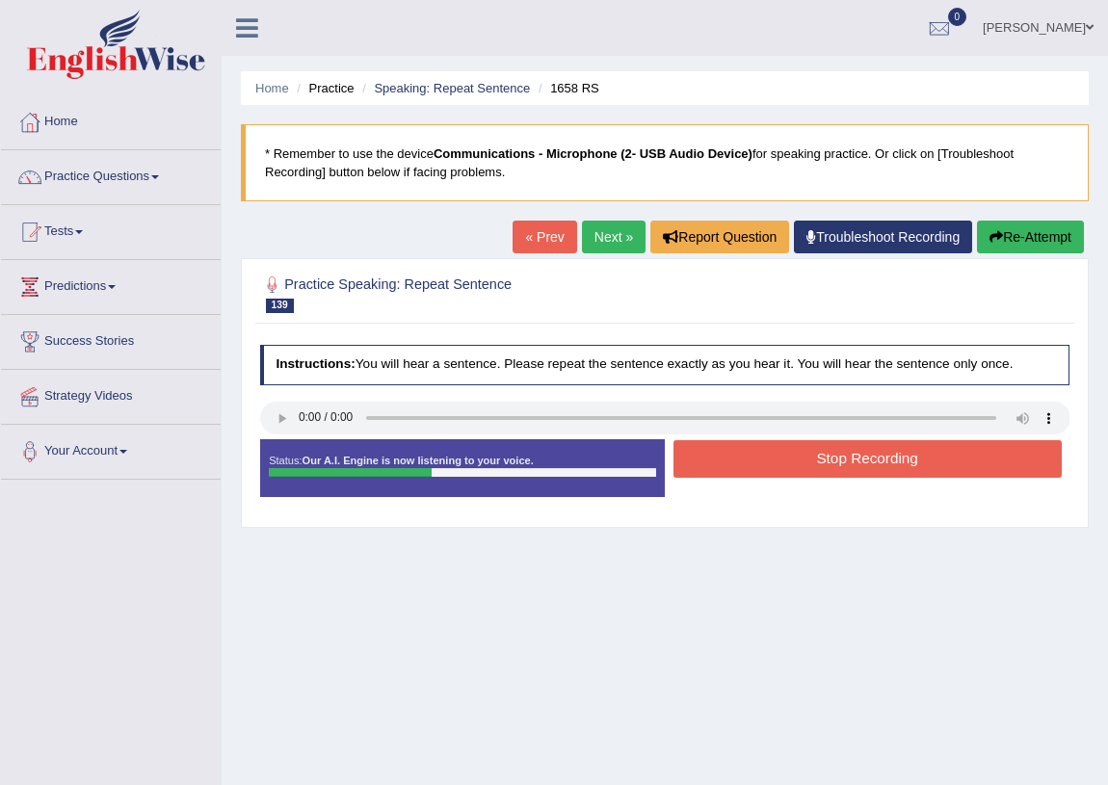
click at [848, 460] on button "Stop Recording" at bounding box center [868, 459] width 388 height 38
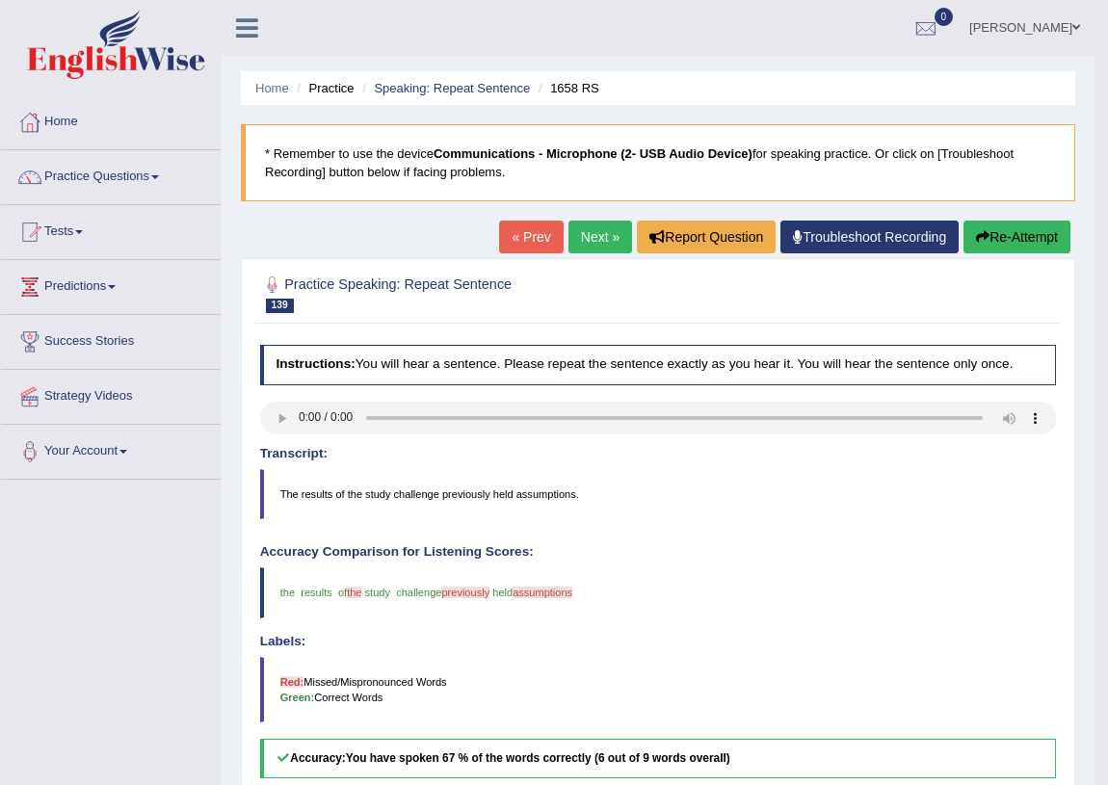
click at [590, 226] on link "Next »" at bounding box center [601, 237] width 64 height 33
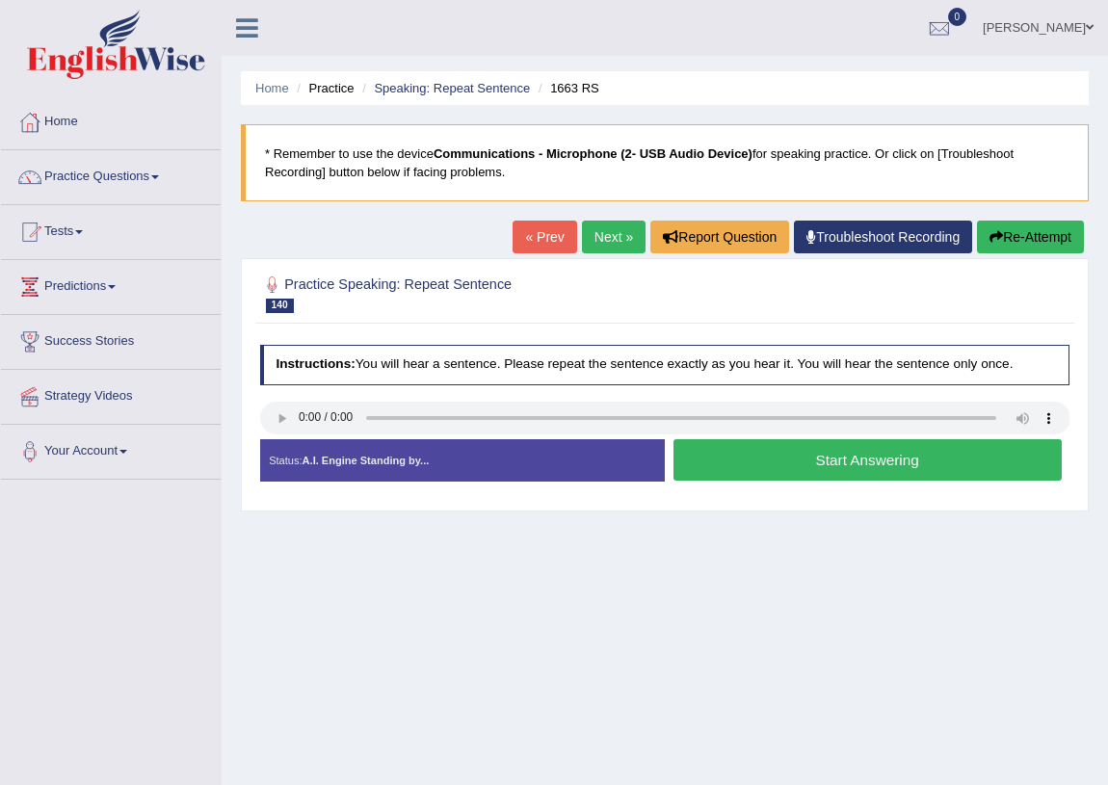
click at [736, 462] on button "Start Answering" at bounding box center [868, 459] width 388 height 41
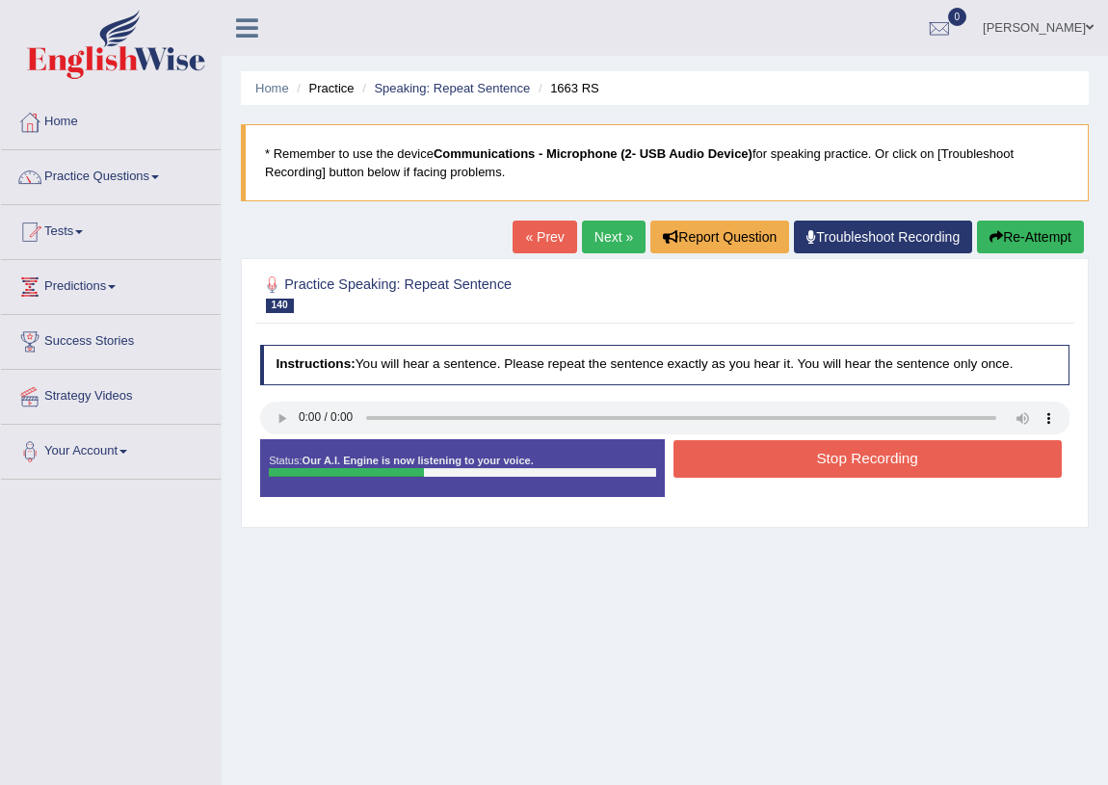
click at [754, 457] on button "Stop Recording" at bounding box center [868, 459] width 388 height 38
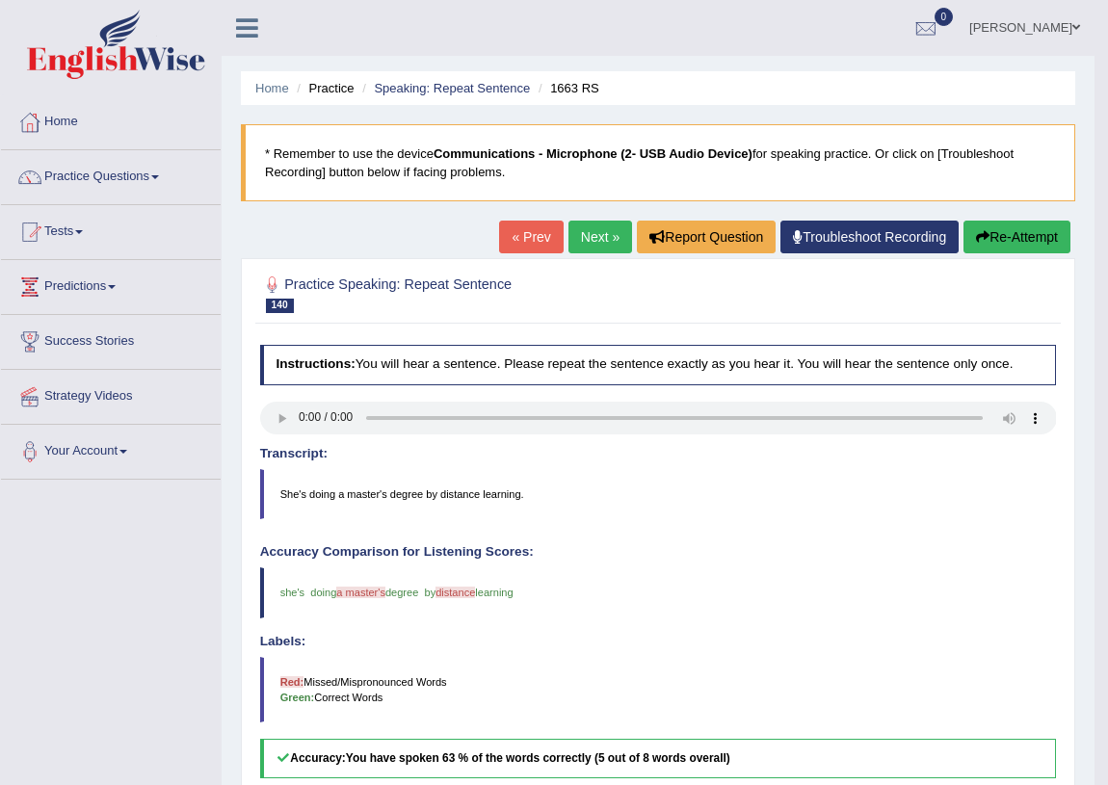
click at [572, 237] on link "Next »" at bounding box center [601, 237] width 64 height 33
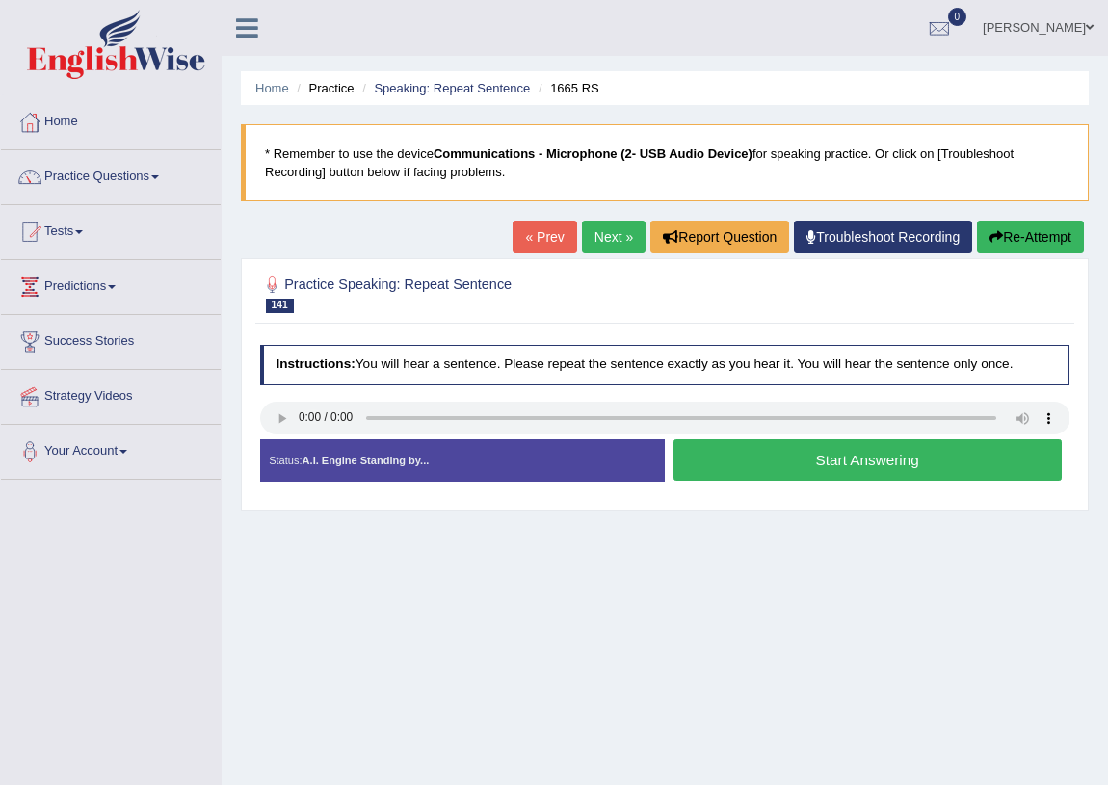
click at [728, 451] on button "Start Answering" at bounding box center [868, 459] width 388 height 41
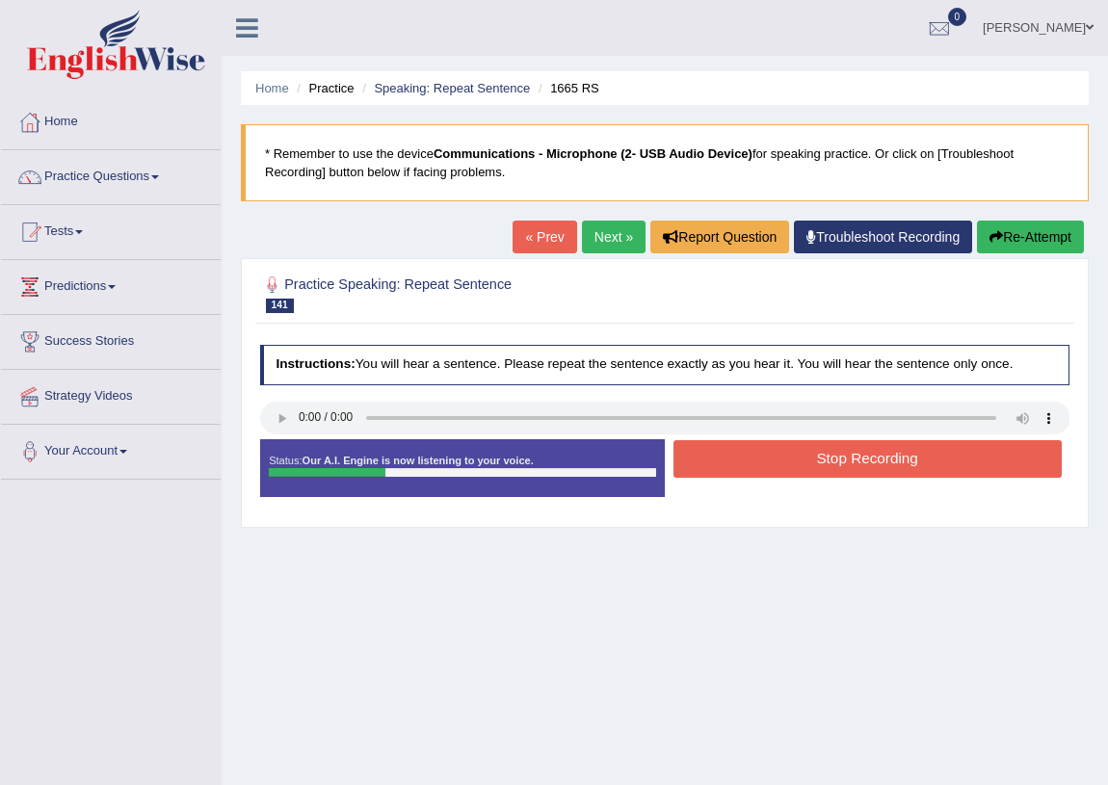
click at [728, 451] on button "Stop Recording" at bounding box center [868, 459] width 388 height 38
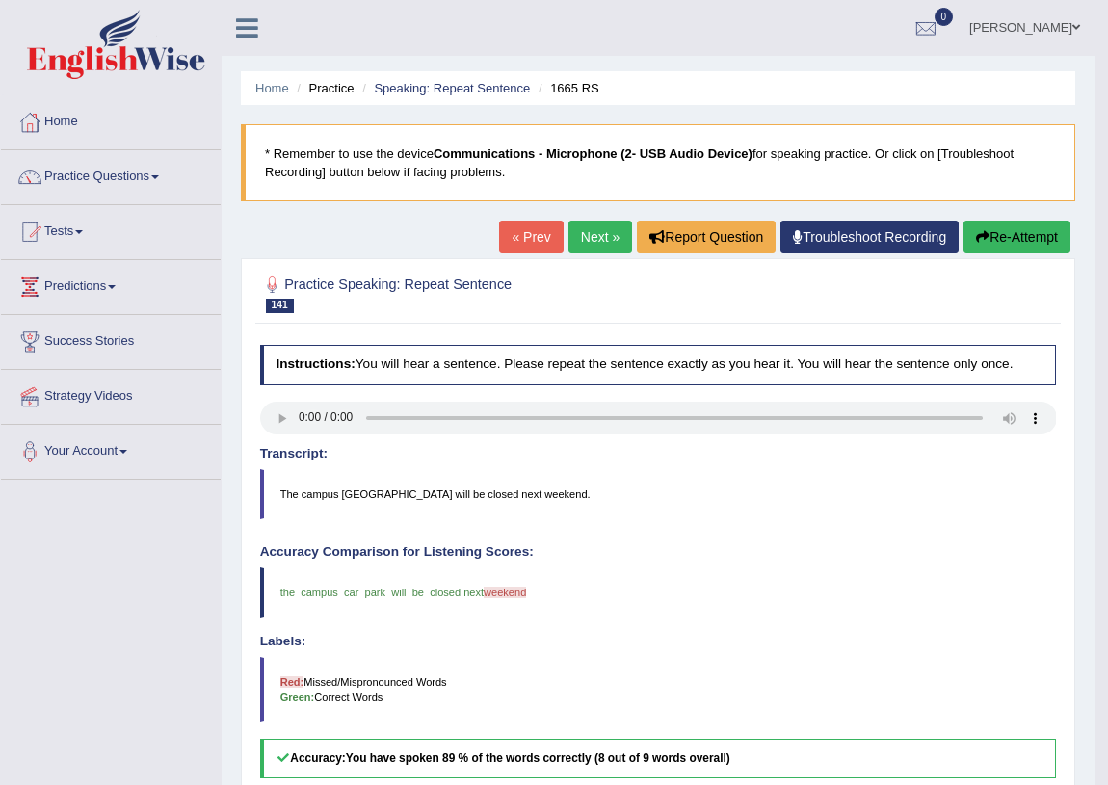
click at [605, 242] on link "Next »" at bounding box center [601, 237] width 64 height 33
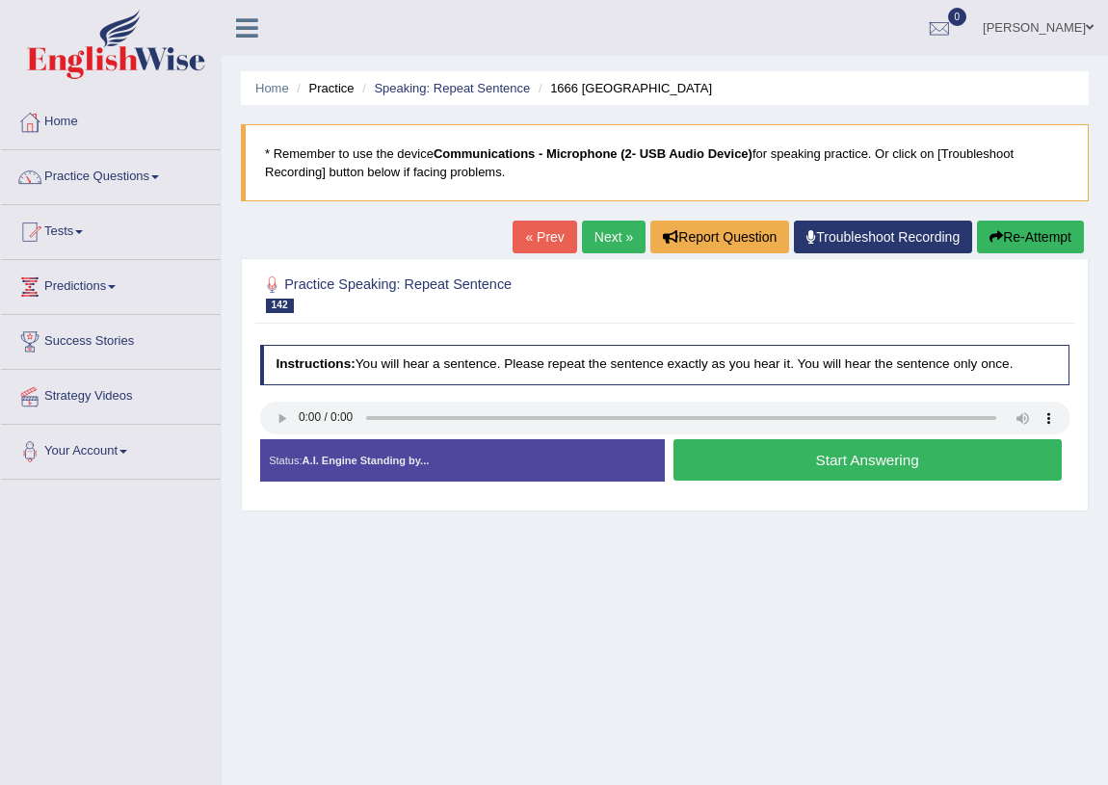
click at [781, 452] on button "Start Answering" at bounding box center [868, 459] width 388 height 41
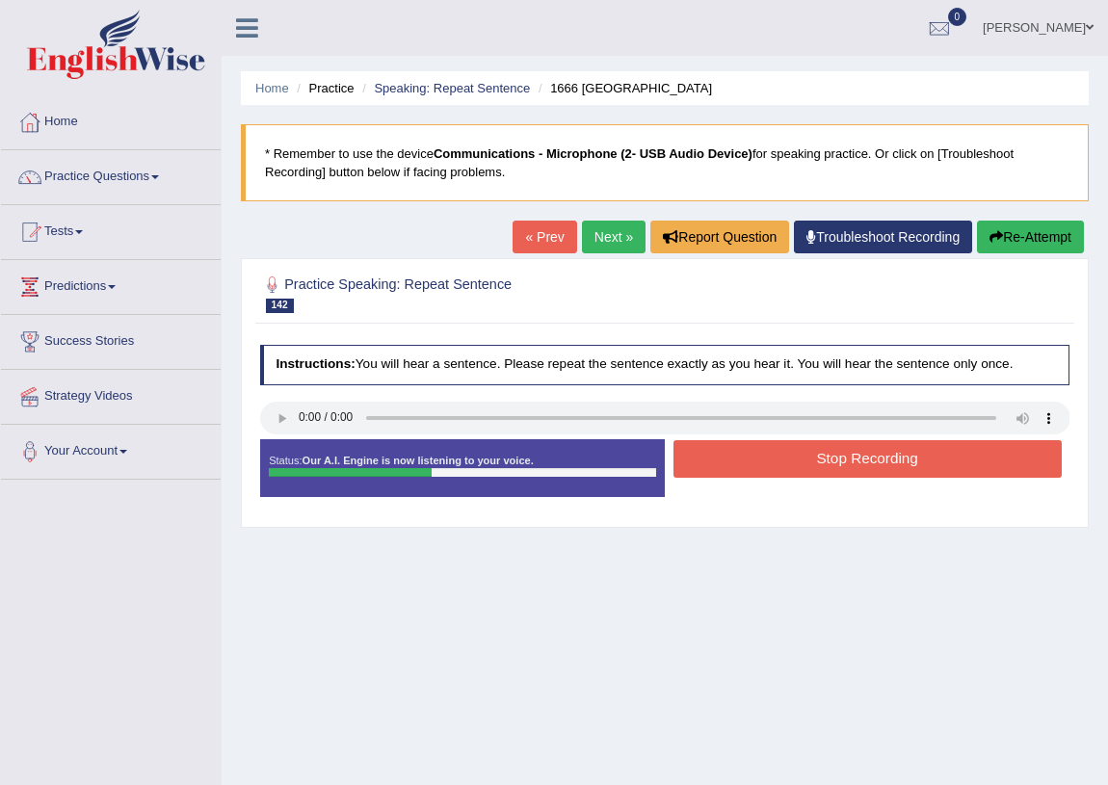
click at [747, 452] on button "Stop Recording" at bounding box center [868, 459] width 388 height 38
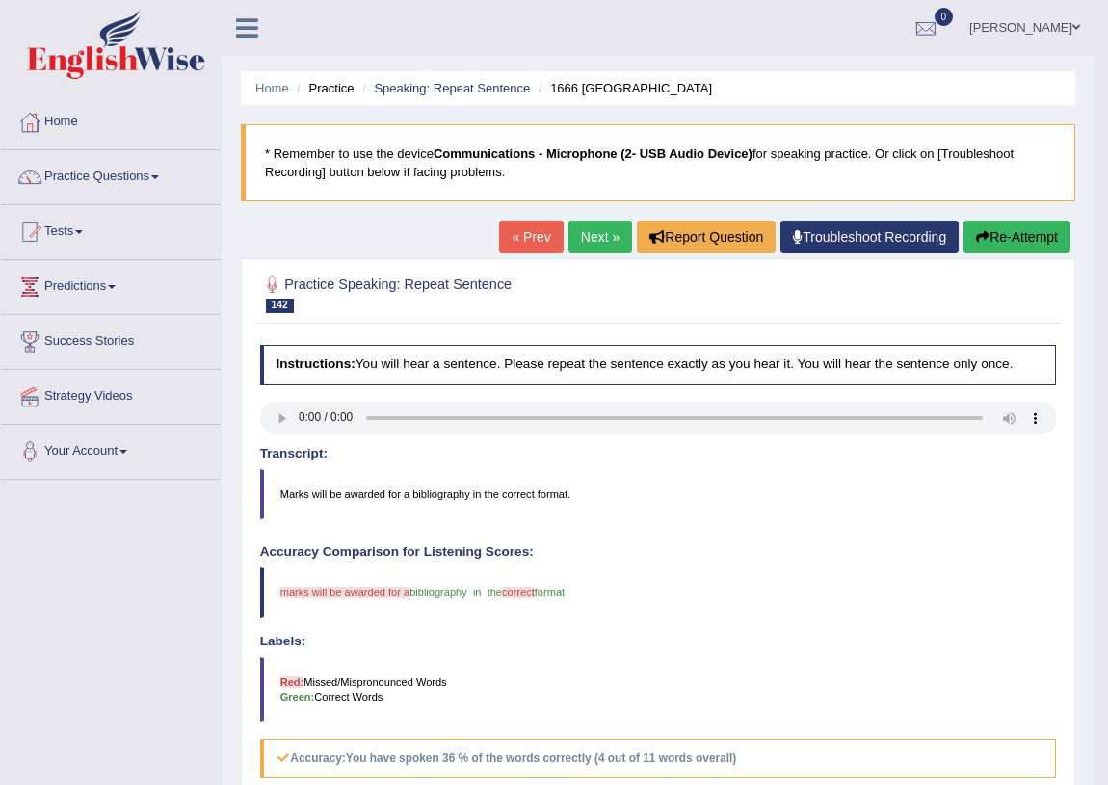
click at [984, 227] on button "Re-Attempt" at bounding box center [1017, 237] width 107 height 33
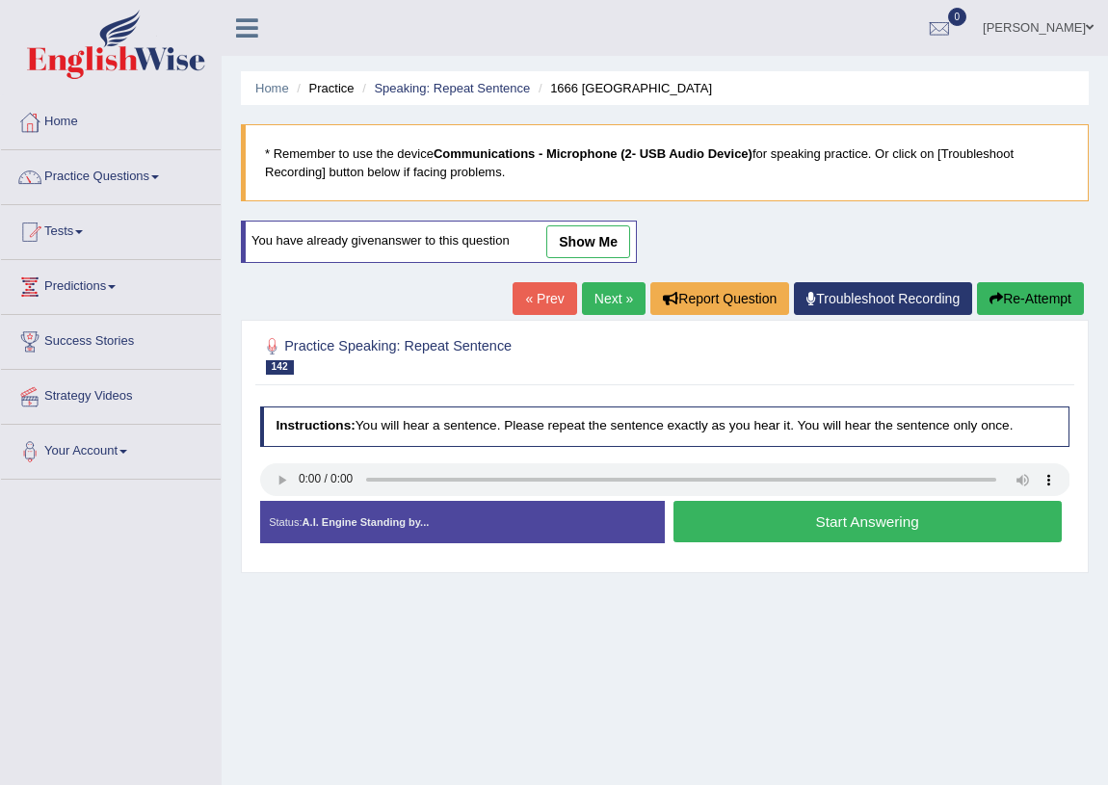
click at [726, 517] on button "Start Answering" at bounding box center [868, 521] width 388 height 41
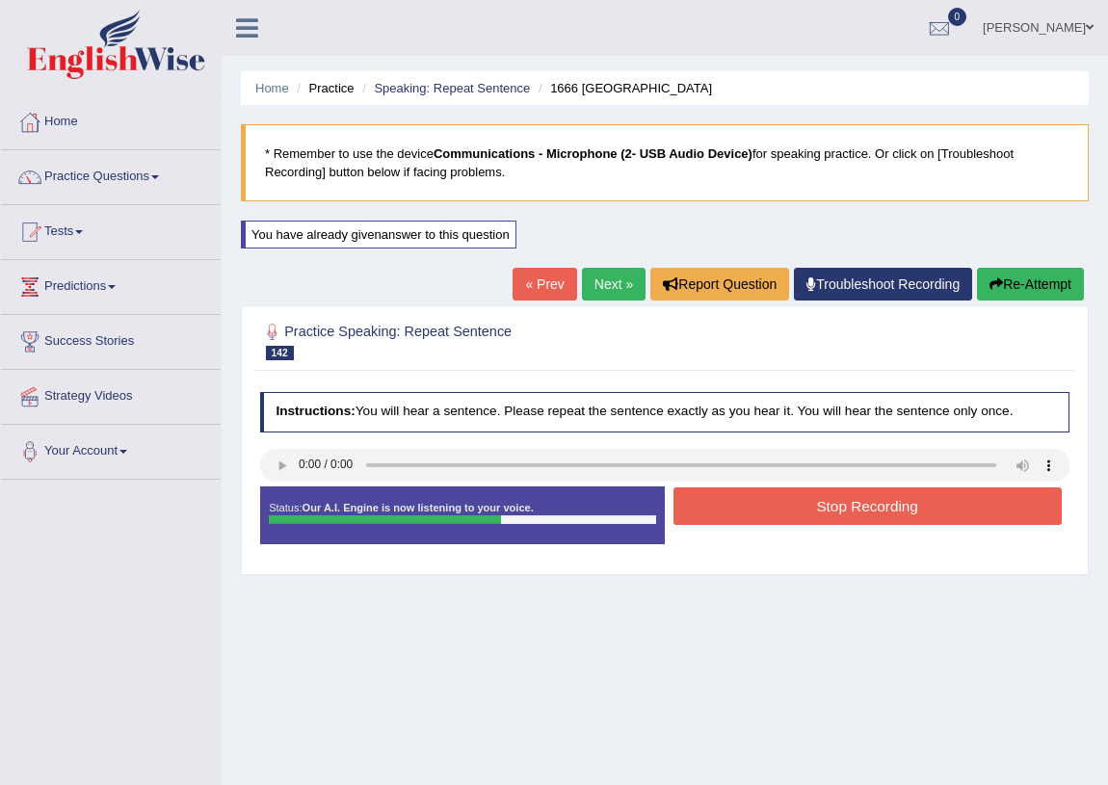
click at [771, 508] on button "Stop Recording" at bounding box center [868, 507] width 388 height 38
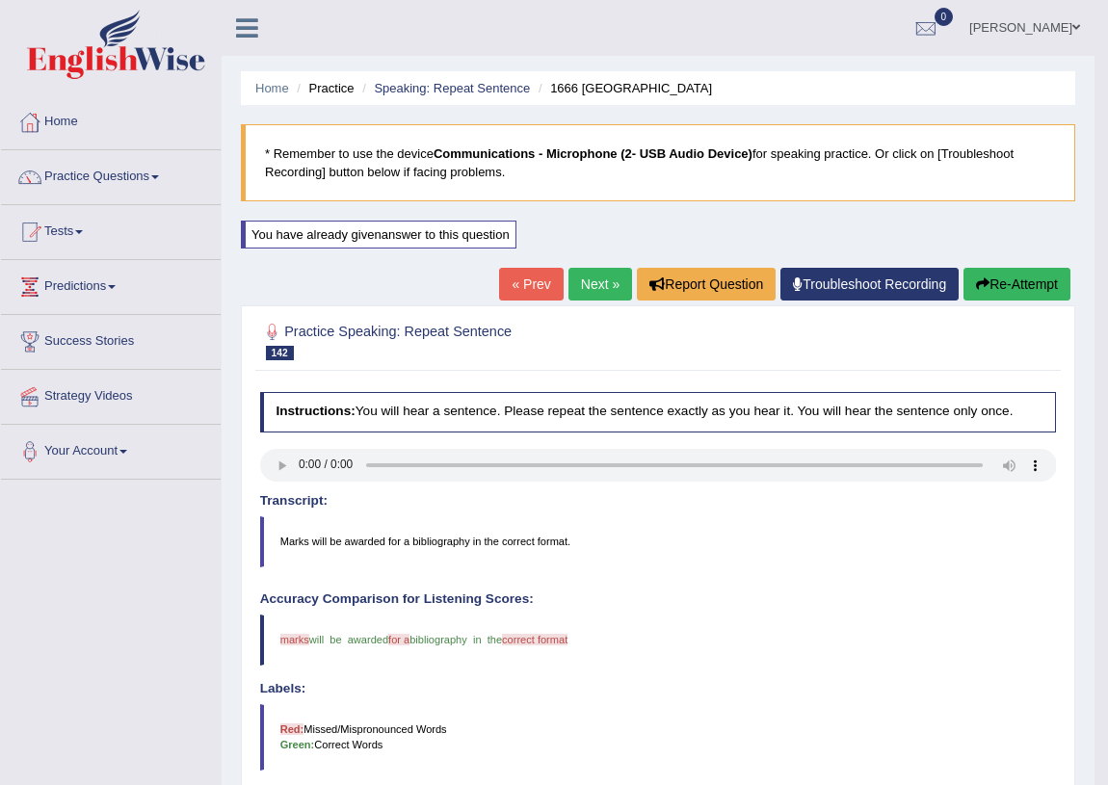
click at [1025, 281] on button "Re-Attempt" at bounding box center [1017, 284] width 107 height 33
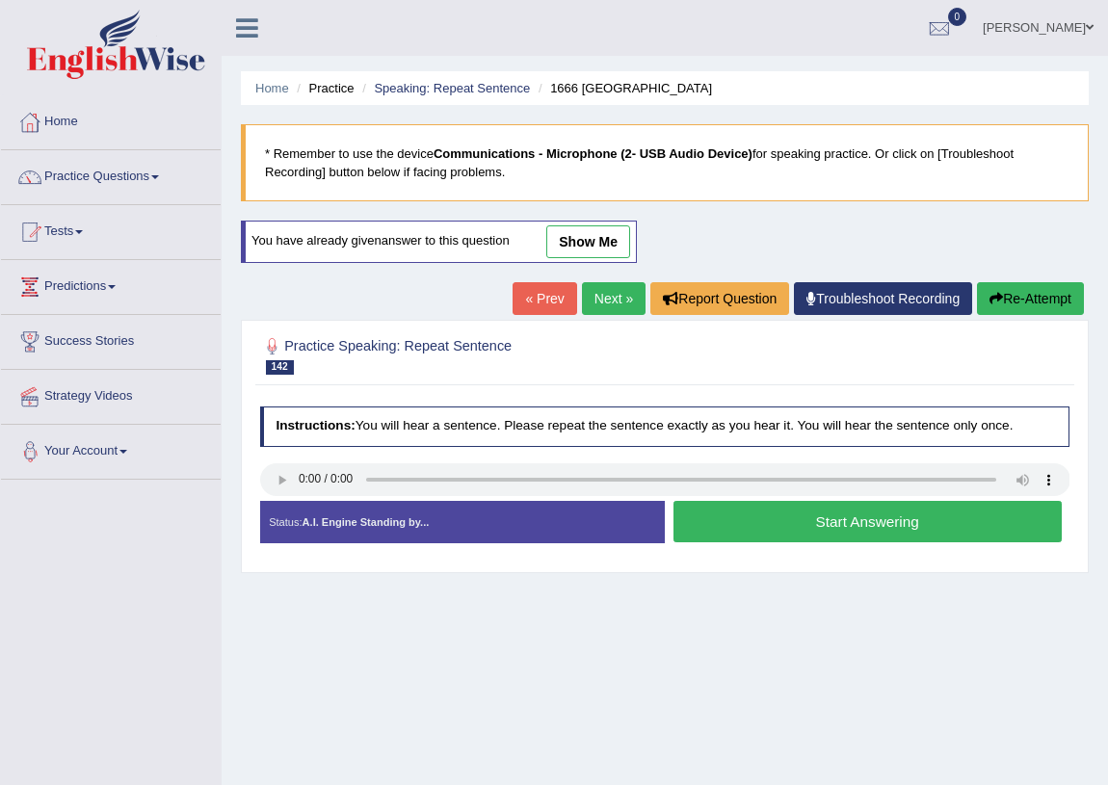
click at [724, 521] on button "Start Answering" at bounding box center [868, 521] width 388 height 41
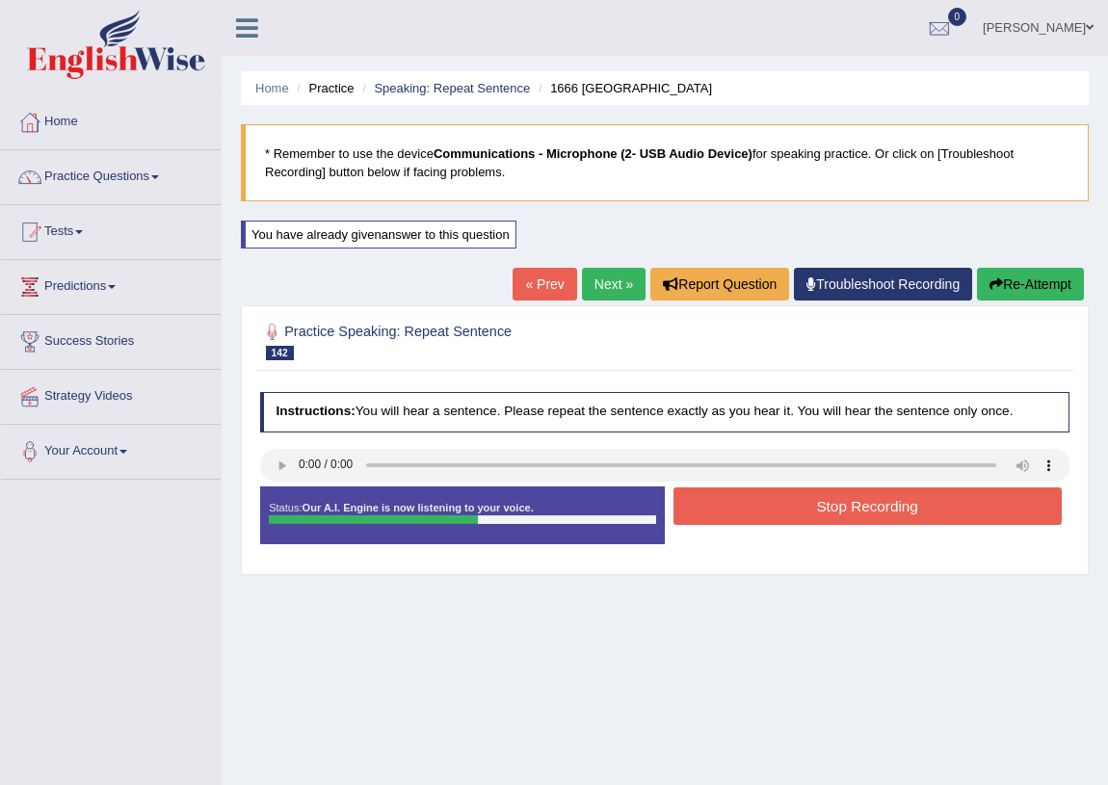
click at [763, 502] on button "Stop Recording" at bounding box center [868, 507] width 388 height 38
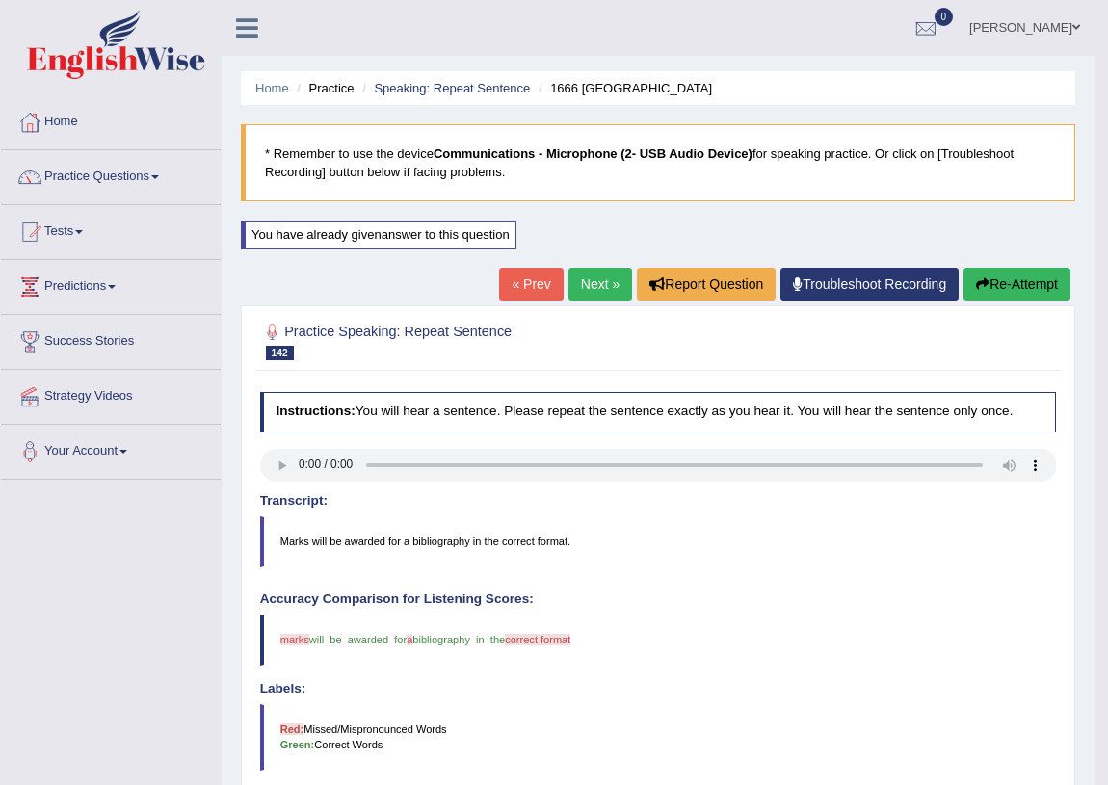
click at [570, 286] on link "Next »" at bounding box center [601, 284] width 64 height 33
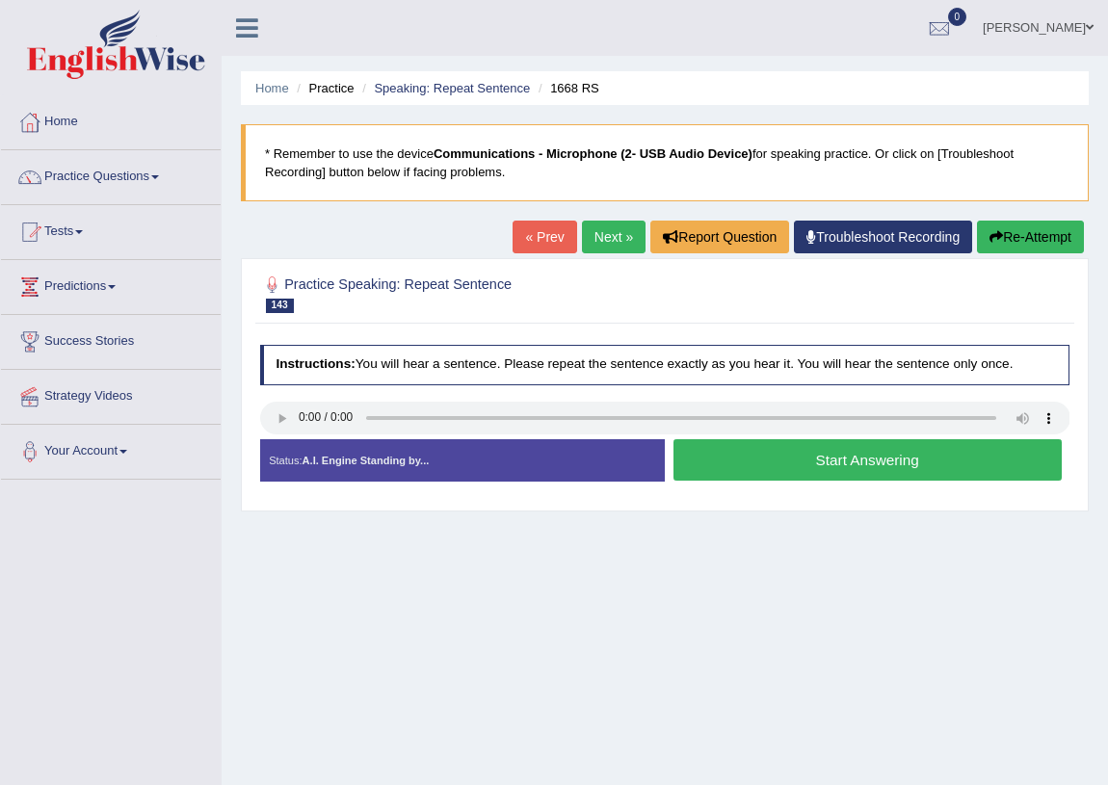
click at [932, 466] on button "Start Answering" at bounding box center [868, 459] width 388 height 41
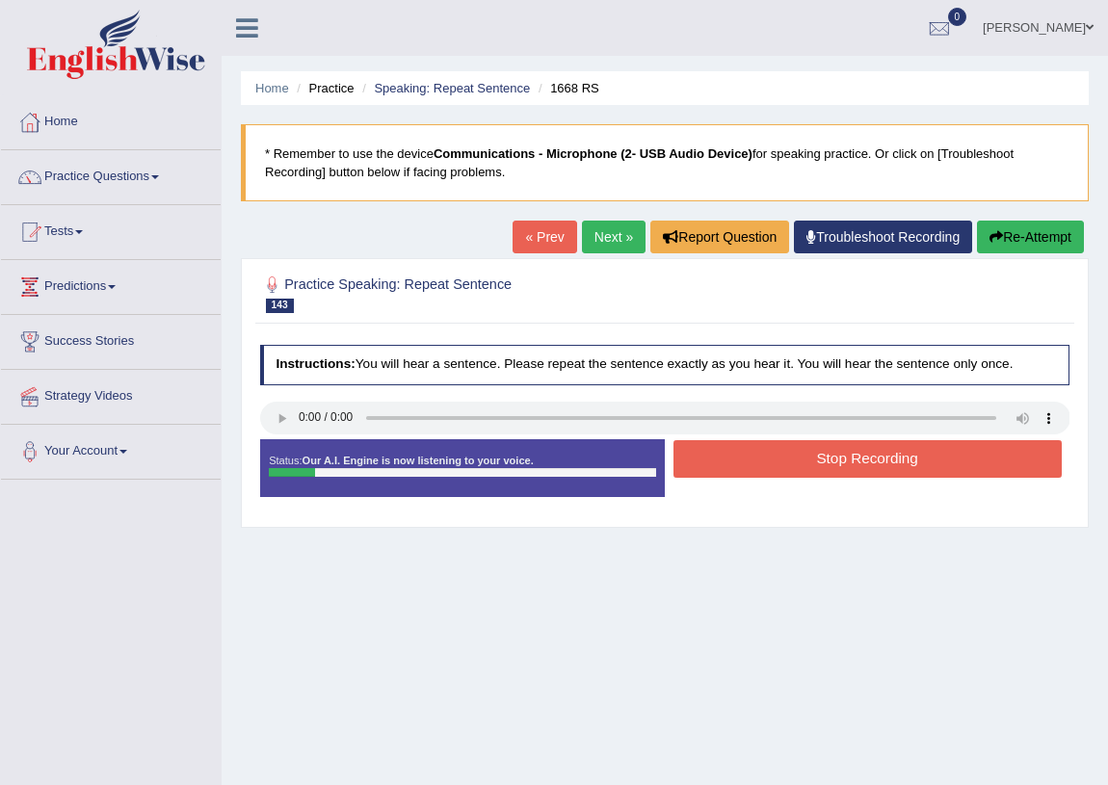
click at [916, 466] on button "Stop Recording" at bounding box center [868, 459] width 388 height 38
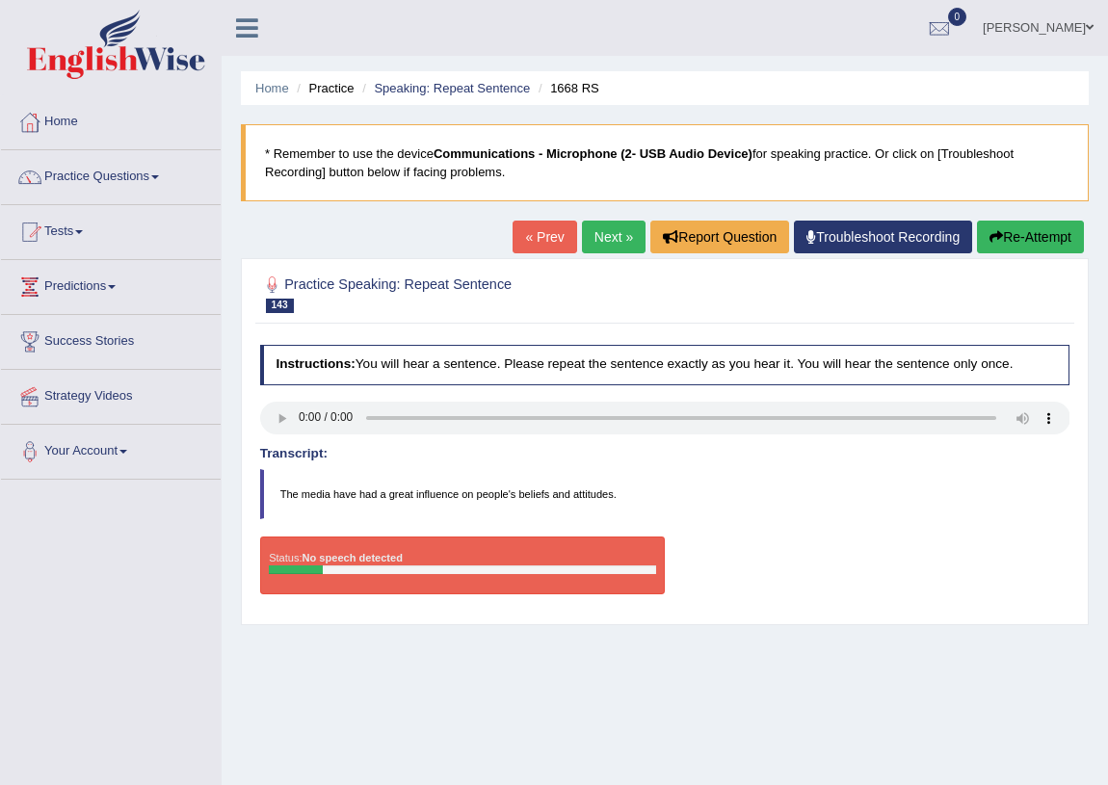
drag, startPoint x: 553, startPoint y: 587, endPoint x: 484, endPoint y: 563, distance: 73.5
drag, startPoint x: 317, startPoint y: 532, endPoint x: 368, endPoint y: 473, distance: 77.9
click at [359, 556] on div "Instructions: You will hear a sentence. Please repeat the sentence exactly as y…" at bounding box center [664, 475] width 818 height 279
click at [1056, 234] on button "Re-Attempt" at bounding box center [1030, 237] width 107 height 33
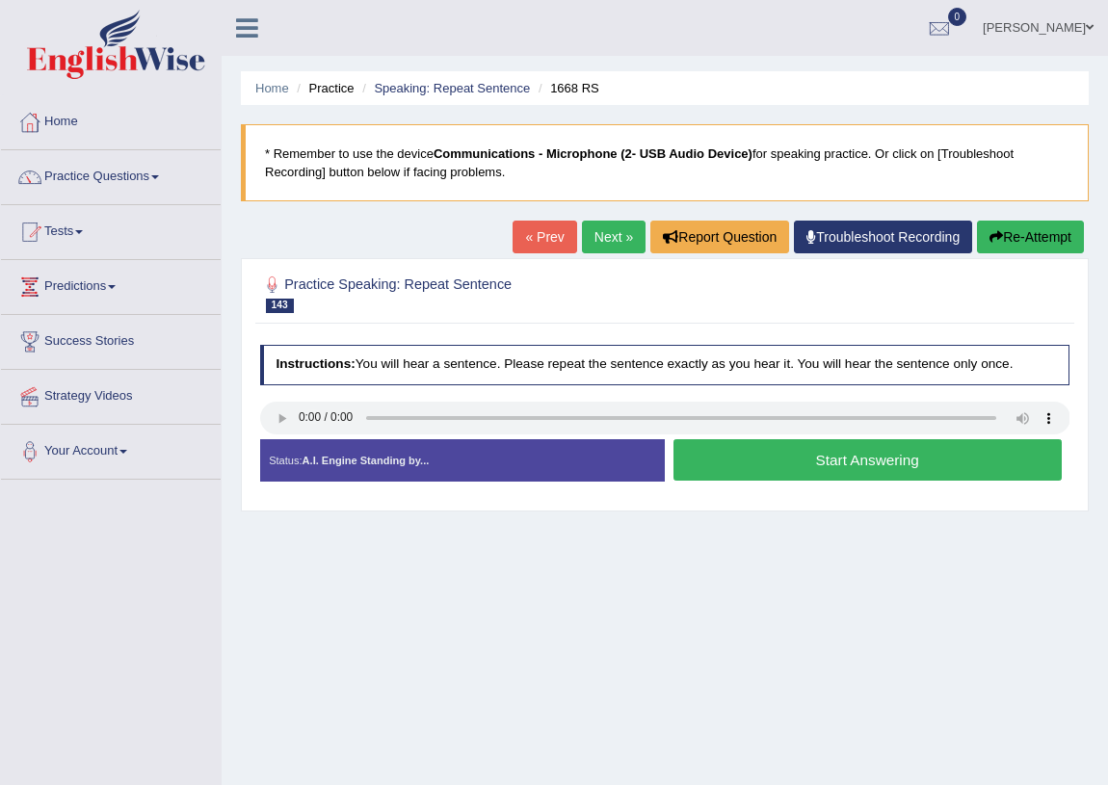
click at [814, 460] on button "Start Answering" at bounding box center [868, 459] width 388 height 41
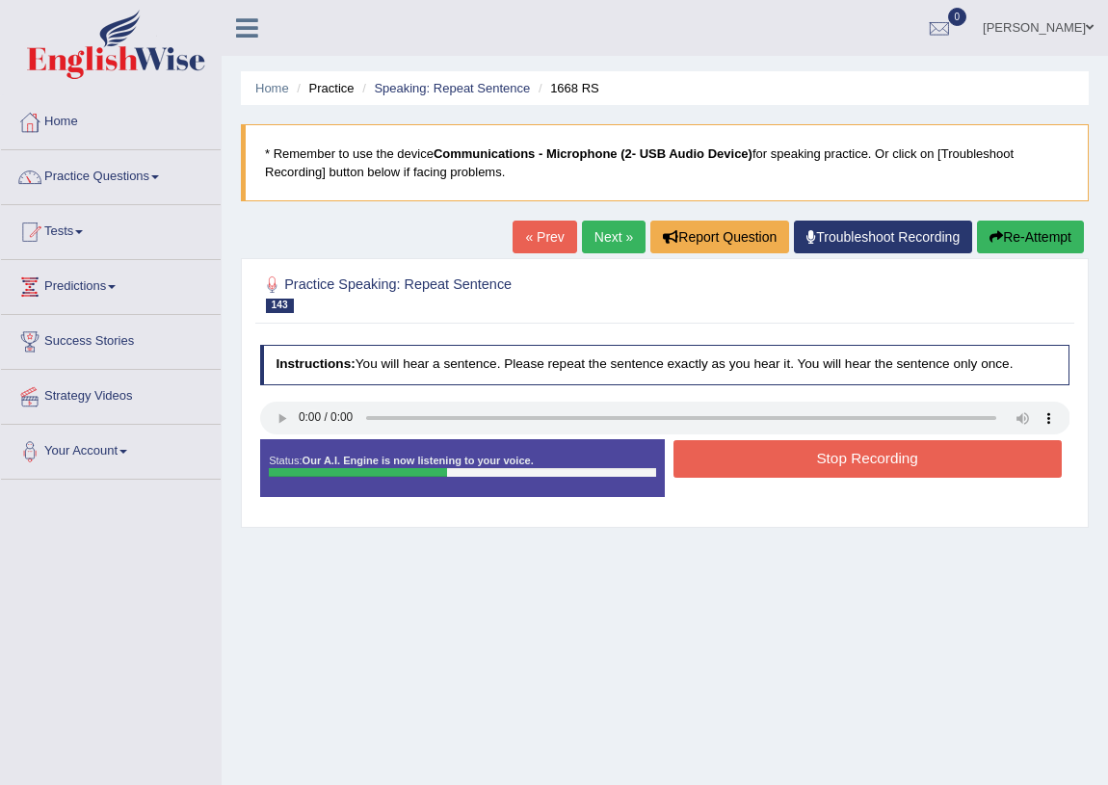
click at [817, 460] on button "Stop Recording" at bounding box center [868, 459] width 388 height 38
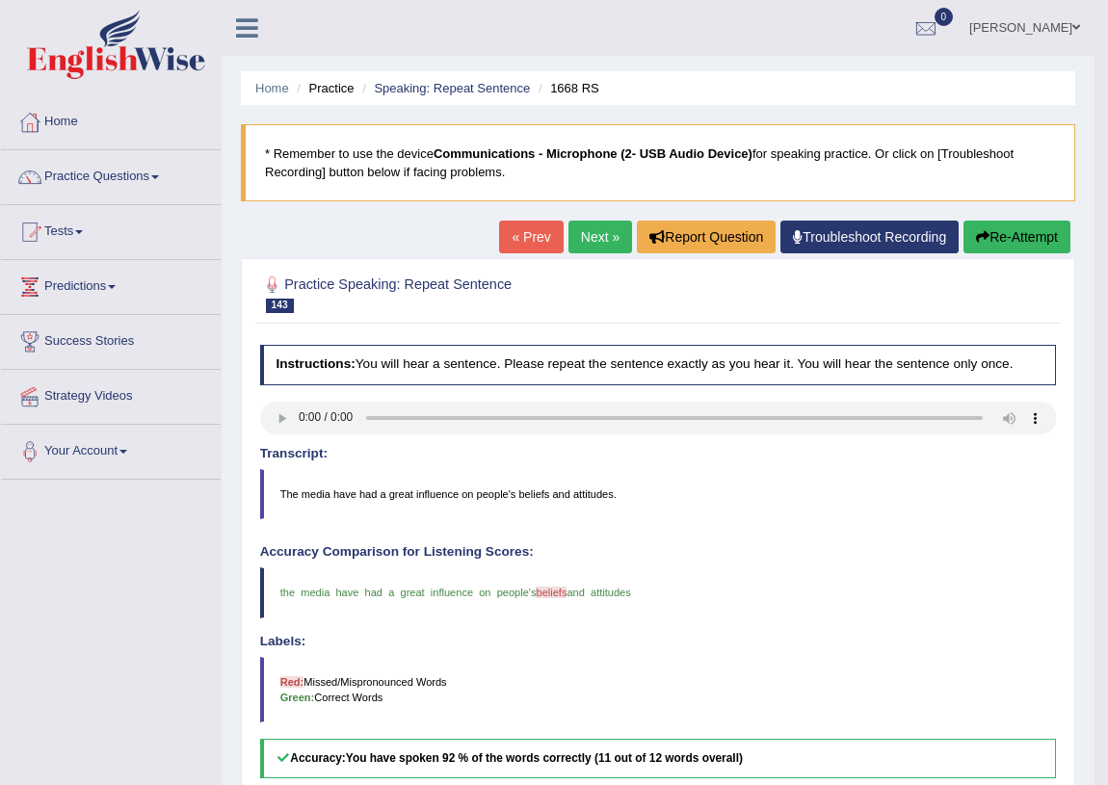
click at [573, 244] on link "Next »" at bounding box center [601, 237] width 64 height 33
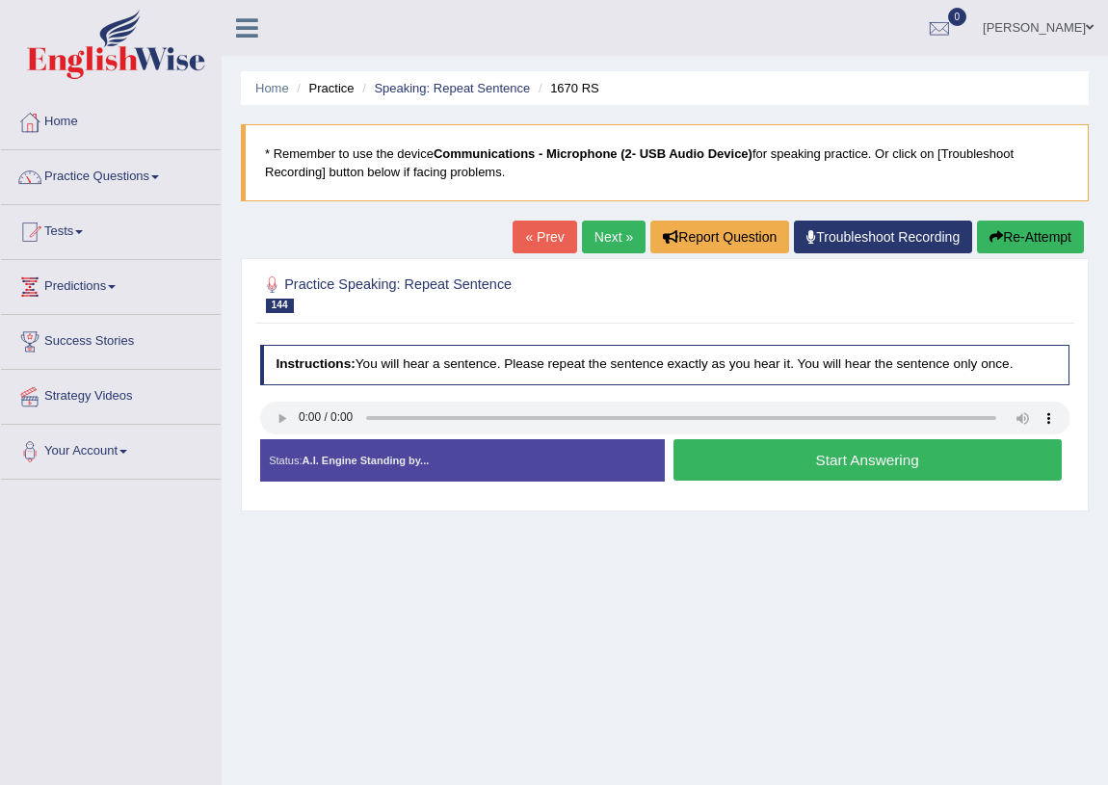
click at [793, 466] on button "Start Answering" at bounding box center [868, 459] width 388 height 41
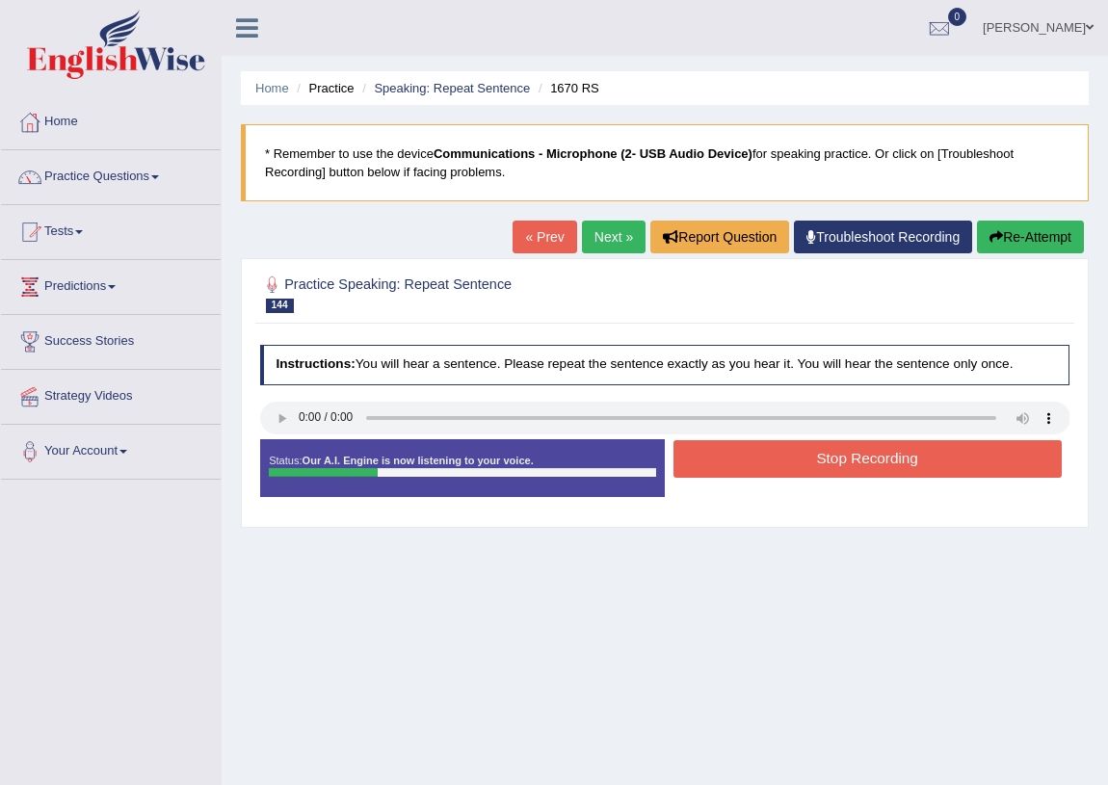
click at [826, 456] on button "Stop Recording" at bounding box center [868, 459] width 388 height 38
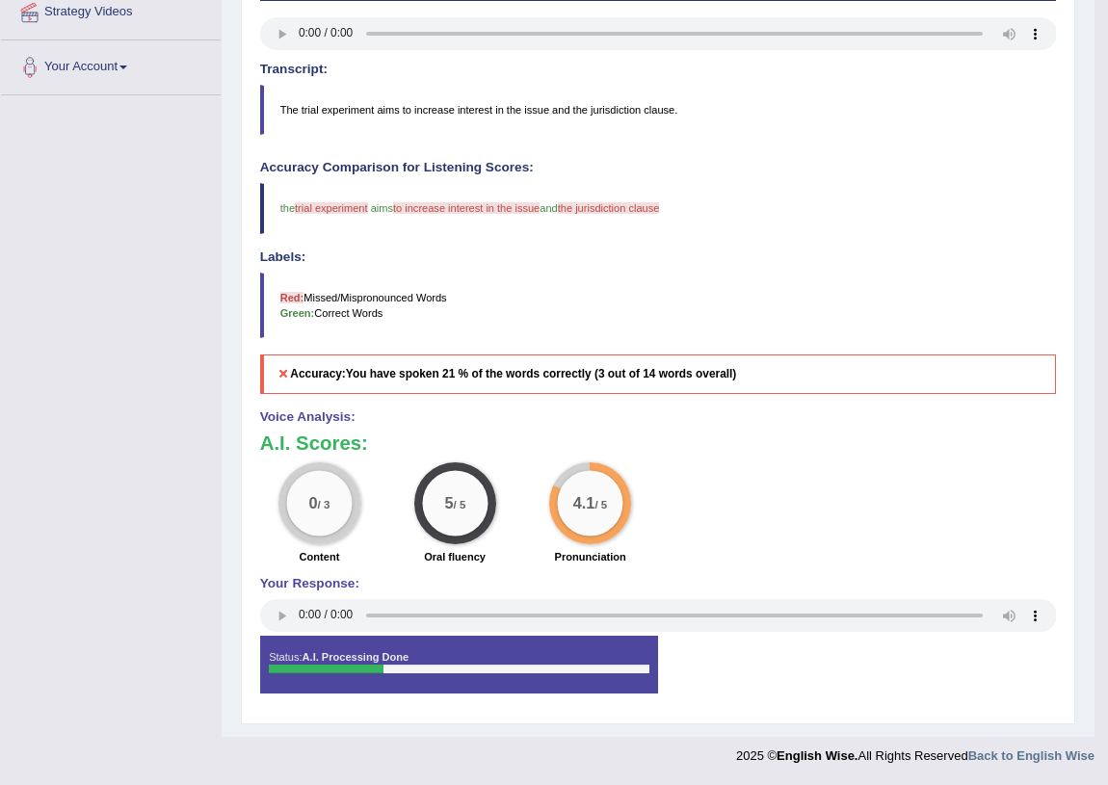
scroll to position [36, 0]
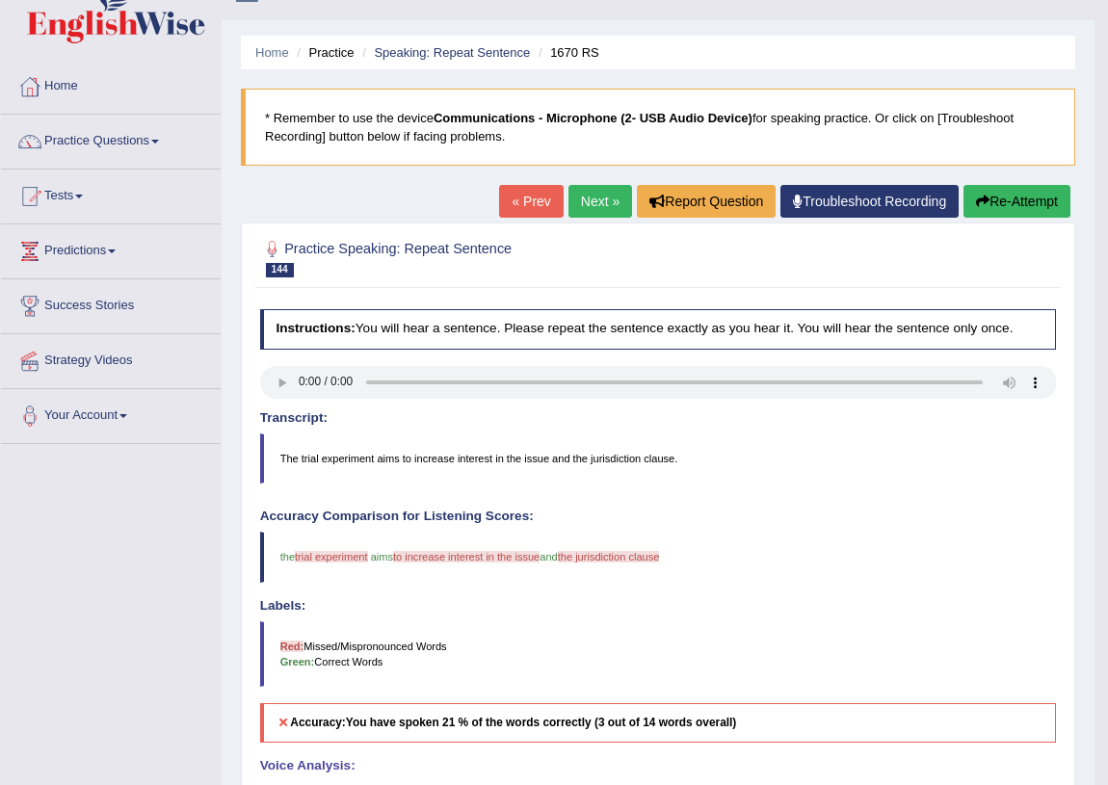
click at [580, 198] on link "Next »" at bounding box center [601, 201] width 64 height 33
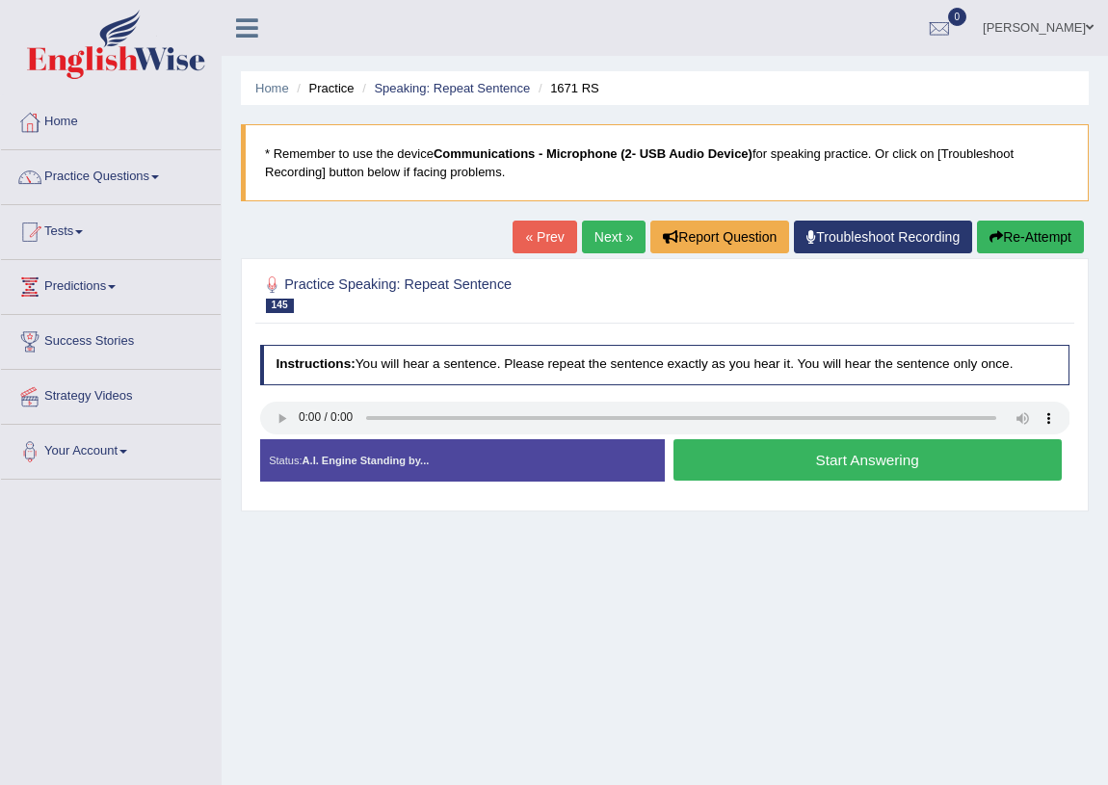
click at [732, 452] on button "Start Answering" at bounding box center [868, 459] width 388 height 41
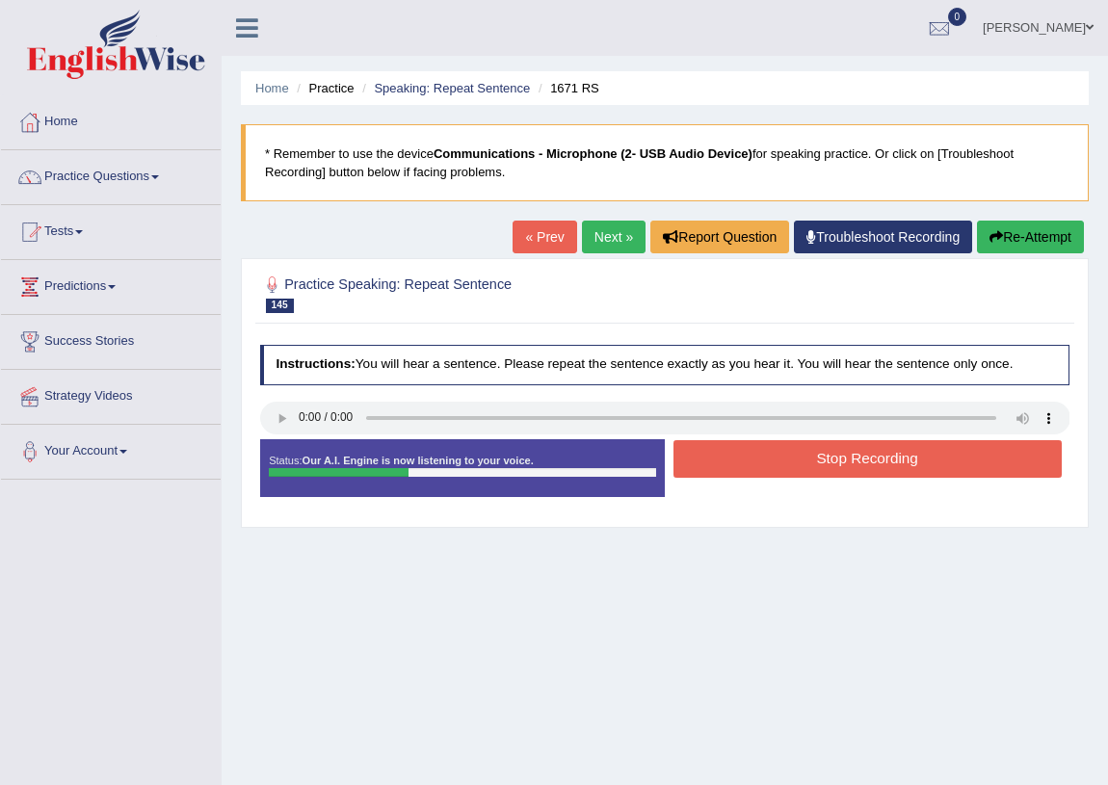
click at [730, 463] on button "Stop Recording" at bounding box center [868, 459] width 388 height 38
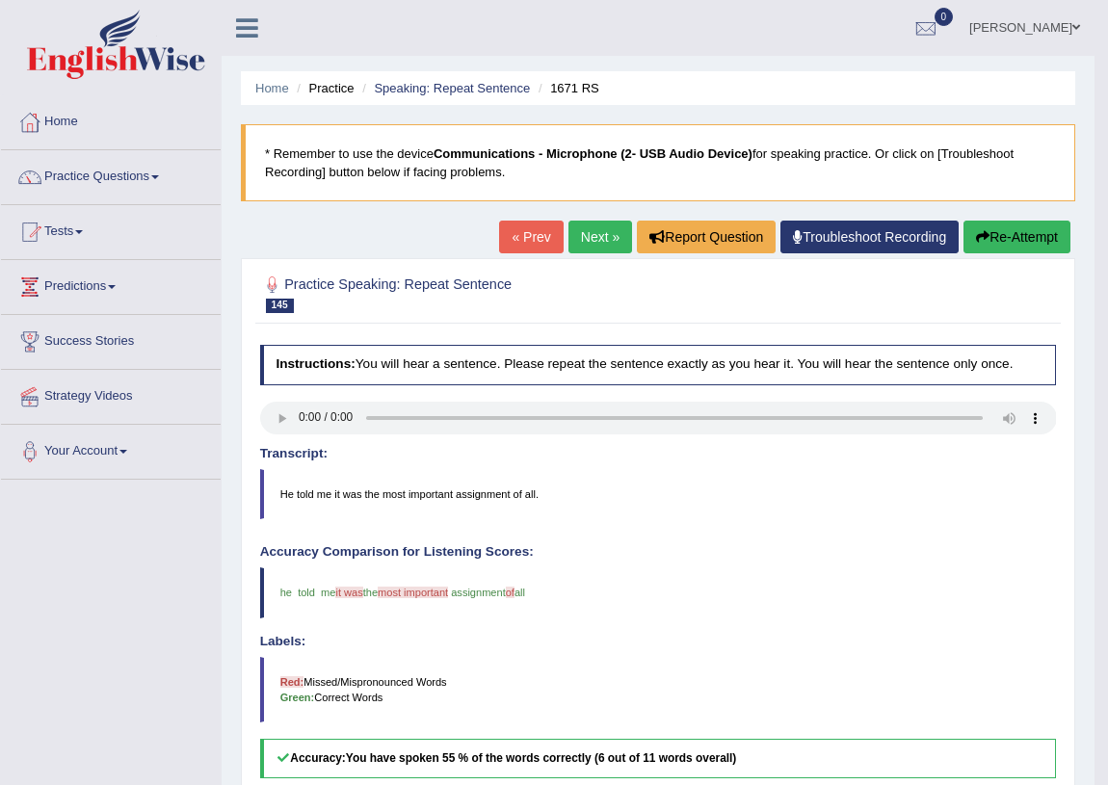
click at [183, 684] on div "Toggle navigation Home Practice Questions Speaking Practice Read Aloud Repeat S…" at bounding box center [547, 580] width 1095 height 1160
click at [712, 540] on div "Instructions: You will hear a sentence. Please repeat the sentence exactly as y…" at bounding box center [657, 717] width 805 height 763
click at [585, 228] on link "Next »" at bounding box center [601, 237] width 64 height 33
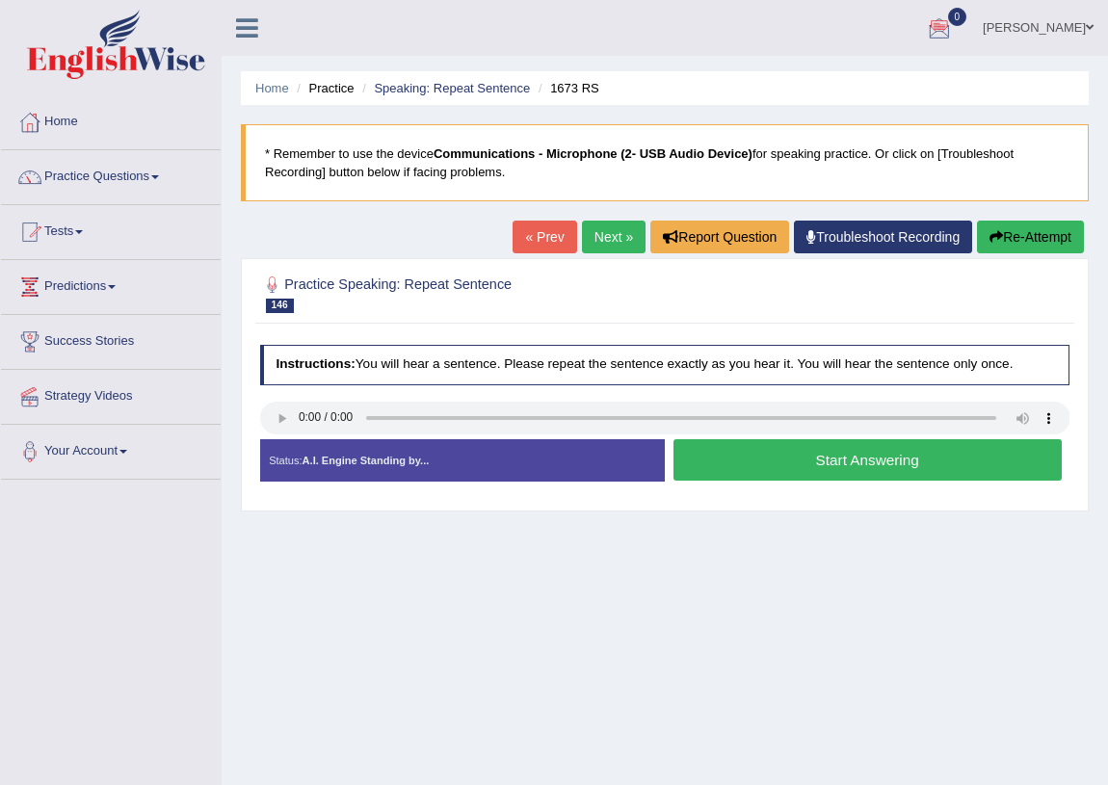
click at [866, 457] on button "Start Answering" at bounding box center [868, 459] width 388 height 41
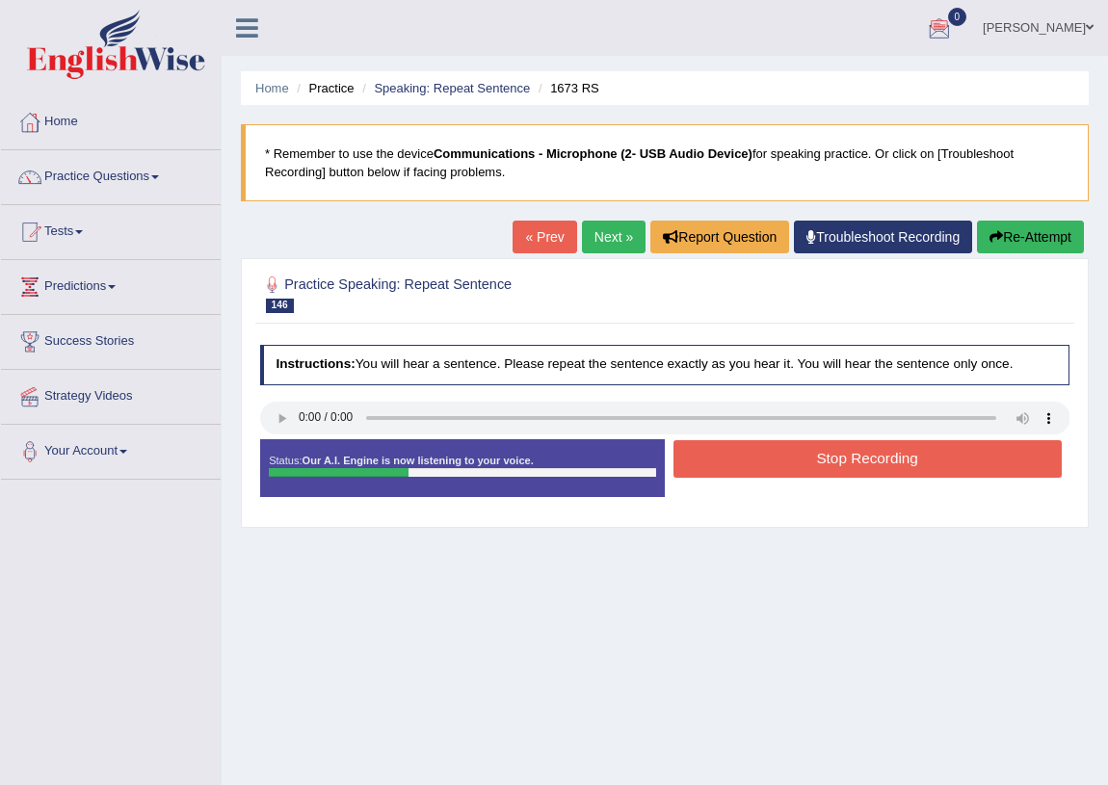
click at [866, 458] on button "Stop Recording" at bounding box center [868, 459] width 388 height 38
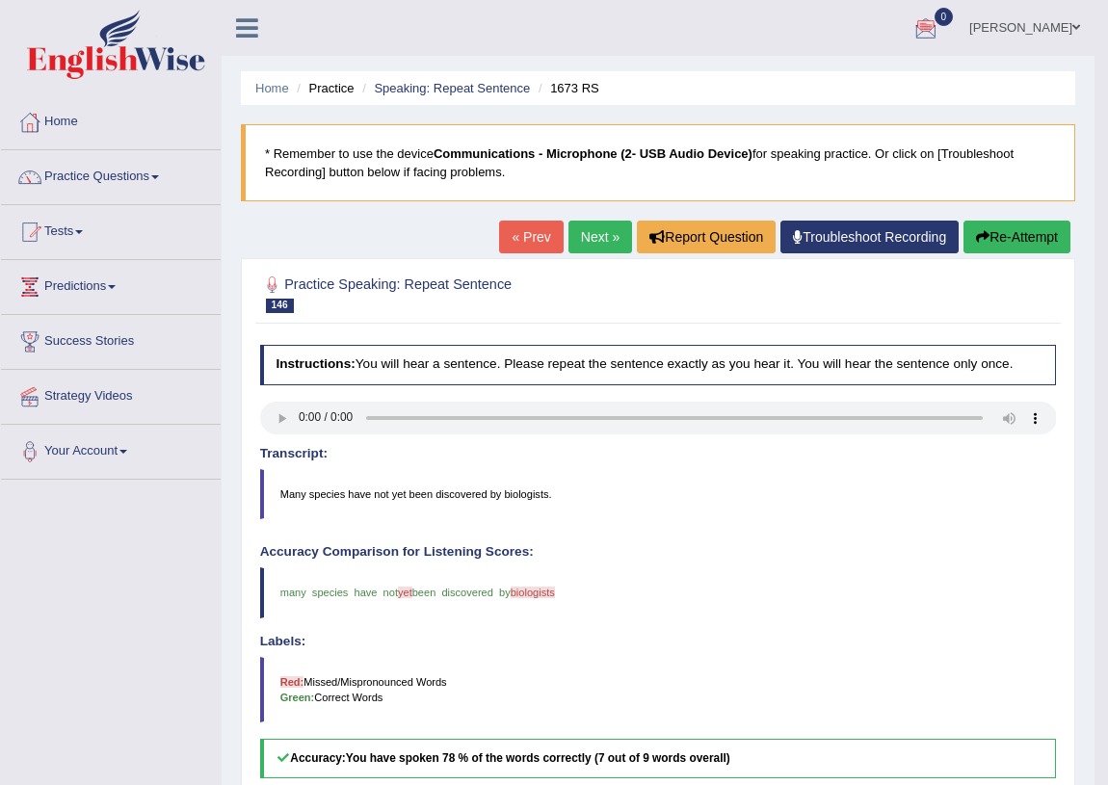
click at [578, 239] on link "Next »" at bounding box center [601, 237] width 64 height 33
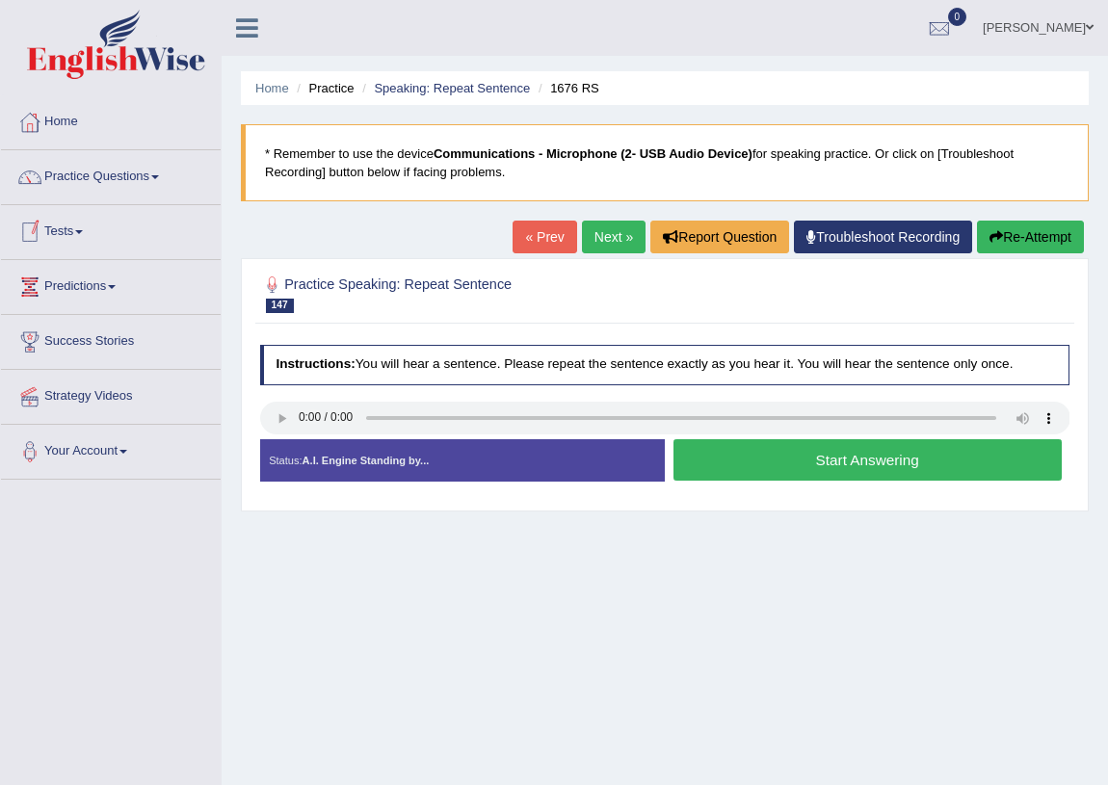
click at [864, 467] on button "Start Answering" at bounding box center [868, 459] width 388 height 41
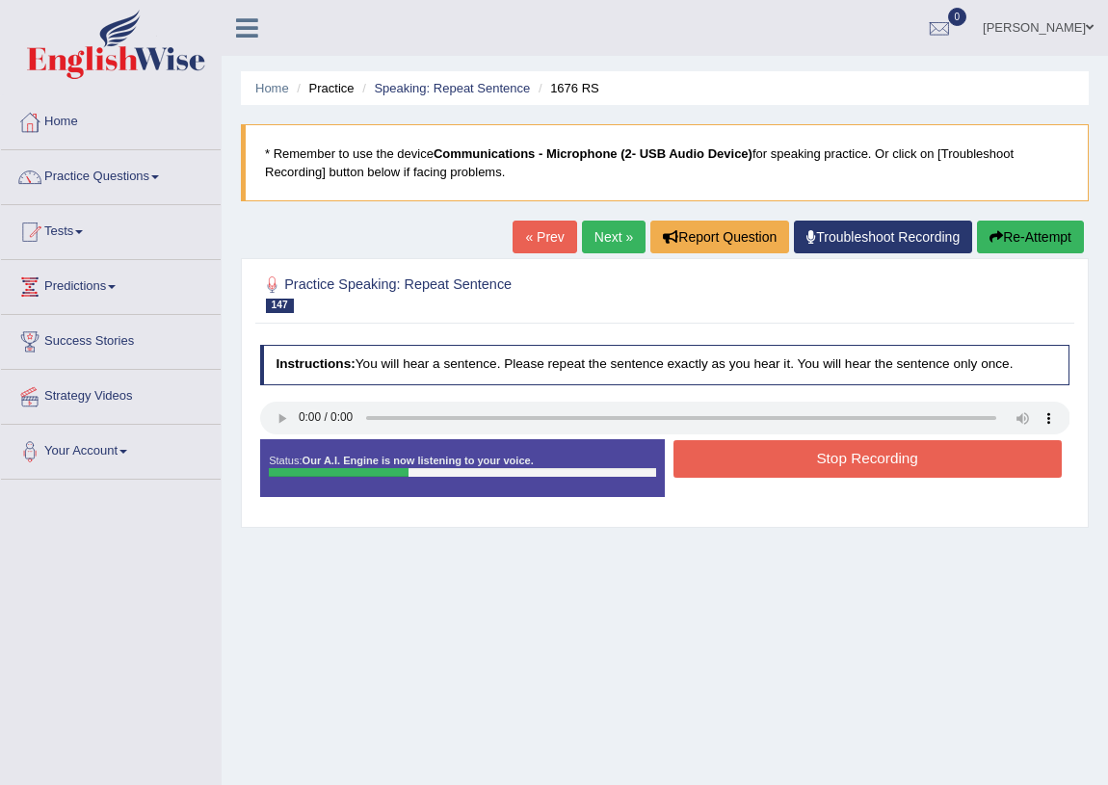
click at [864, 467] on button "Stop Recording" at bounding box center [868, 459] width 388 height 38
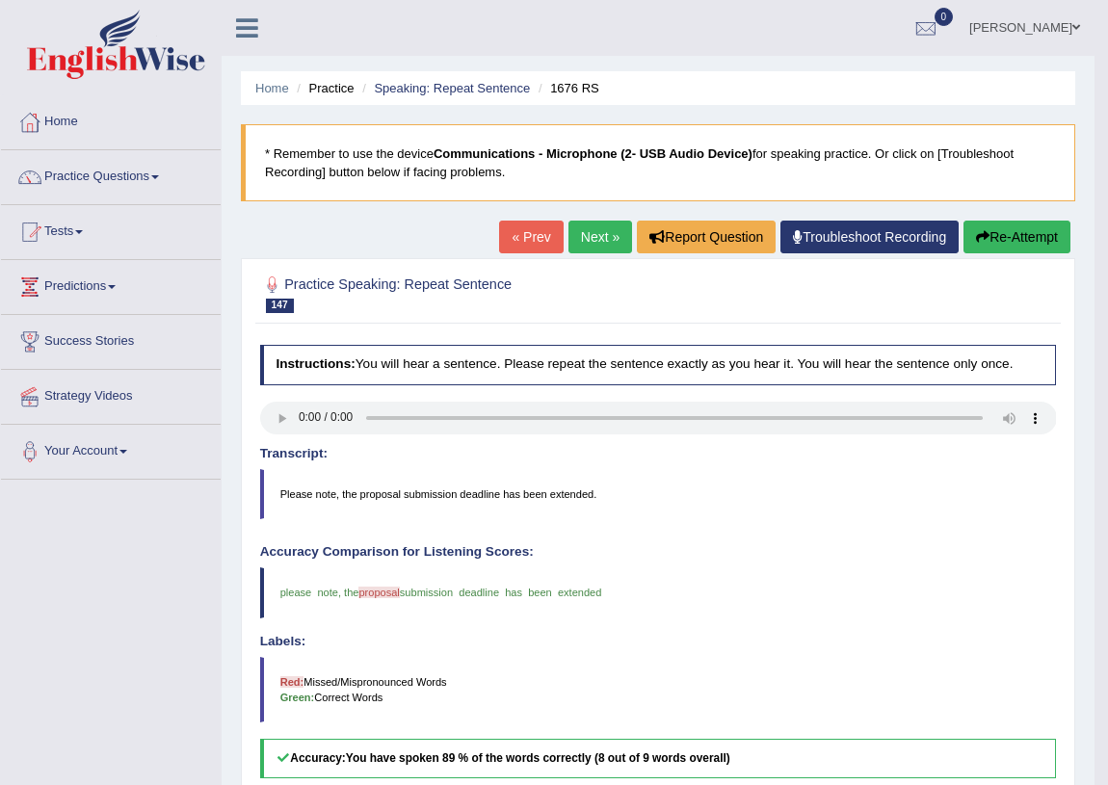
click at [575, 231] on link "Next »" at bounding box center [601, 237] width 64 height 33
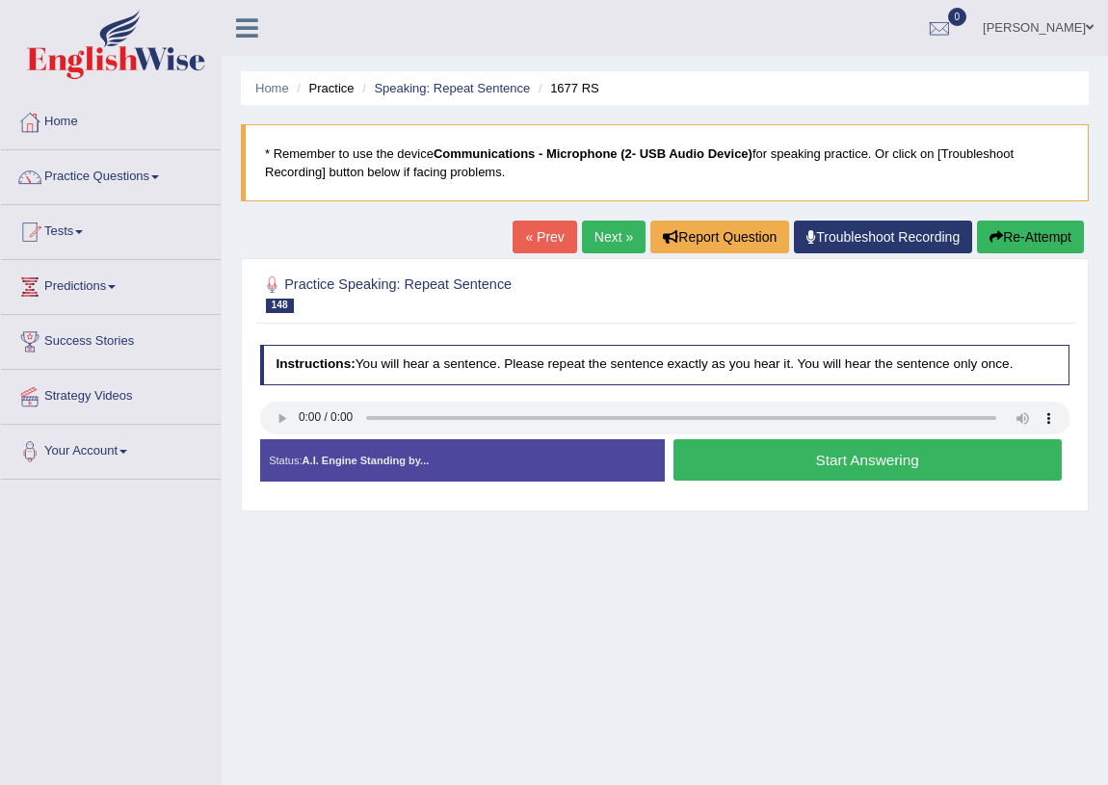
click at [1051, 460] on button "Start Answering" at bounding box center [868, 459] width 388 height 41
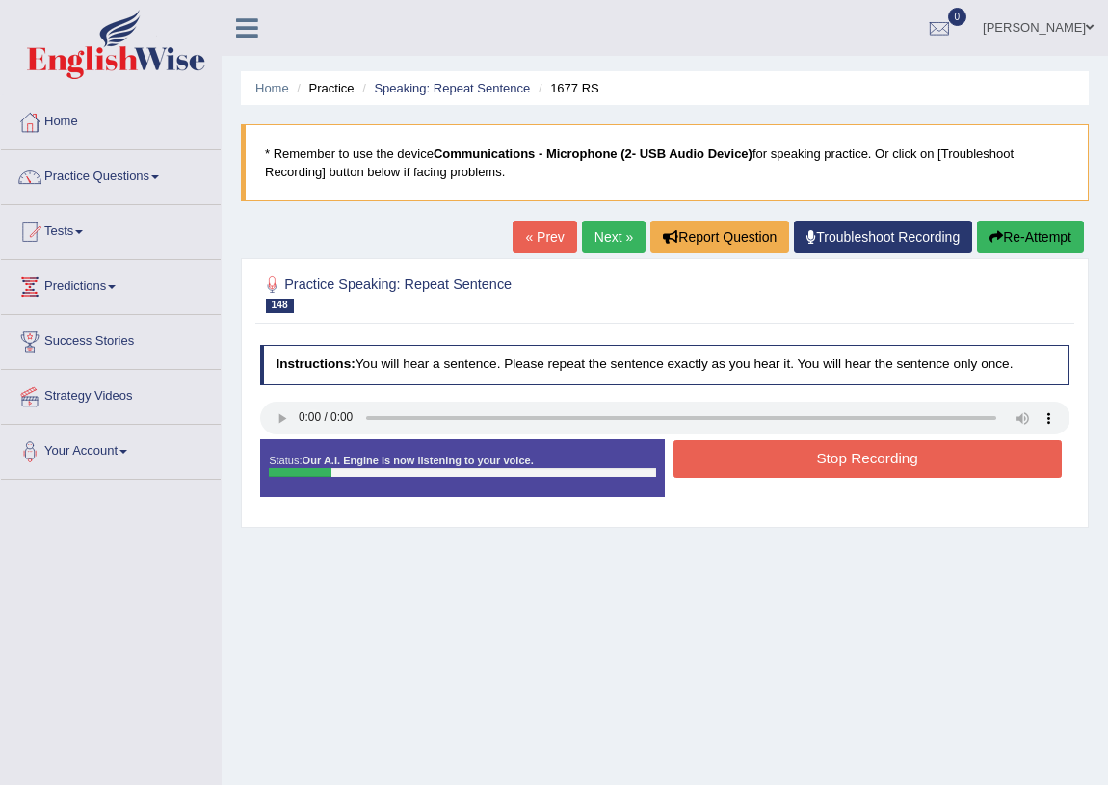
click at [858, 444] on button "Stop Recording" at bounding box center [868, 459] width 388 height 38
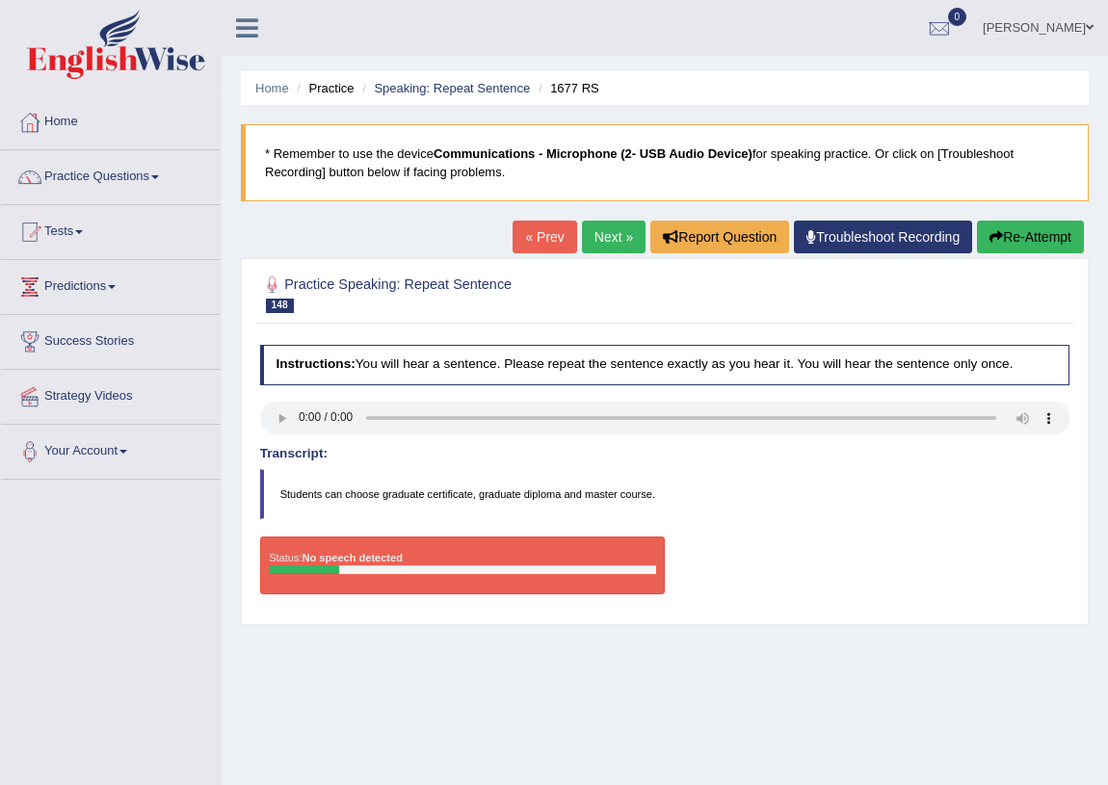
click at [1012, 231] on button "Re-Attempt" at bounding box center [1030, 237] width 107 height 33
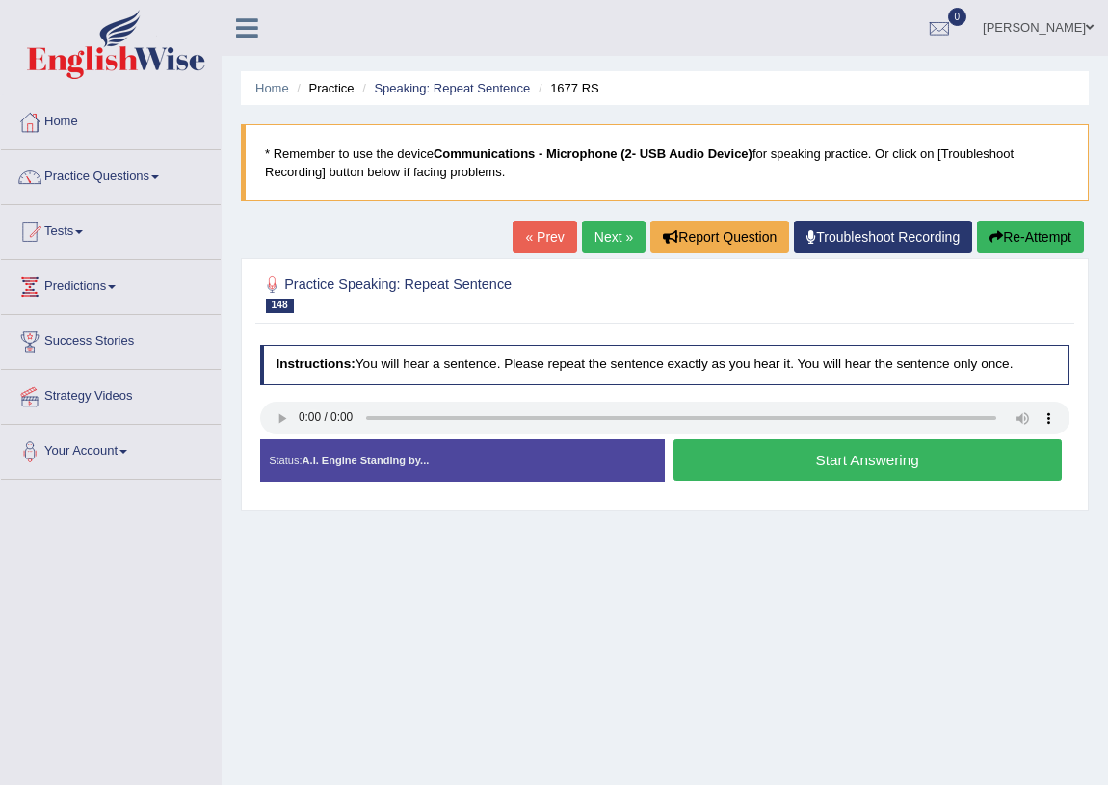
click at [894, 454] on button "Start Answering" at bounding box center [868, 459] width 388 height 41
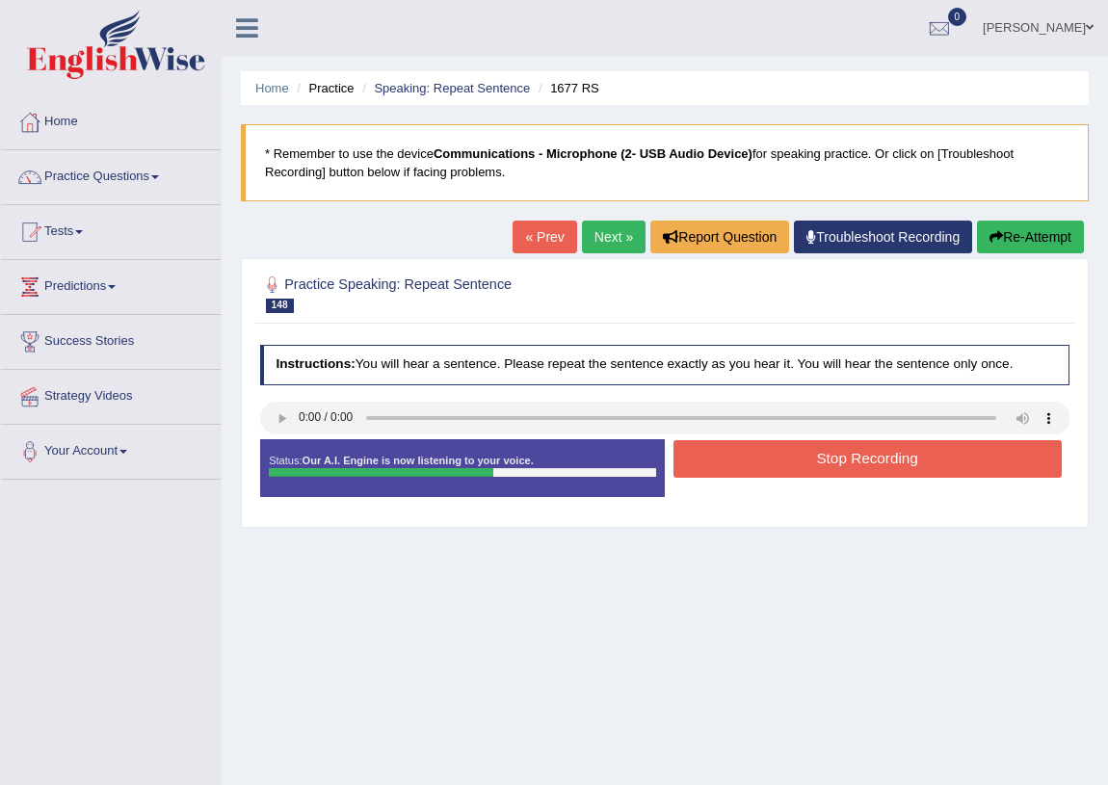
click at [842, 467] on button "Stop Recording" at bounding box center [868, 459] width 388 height 38
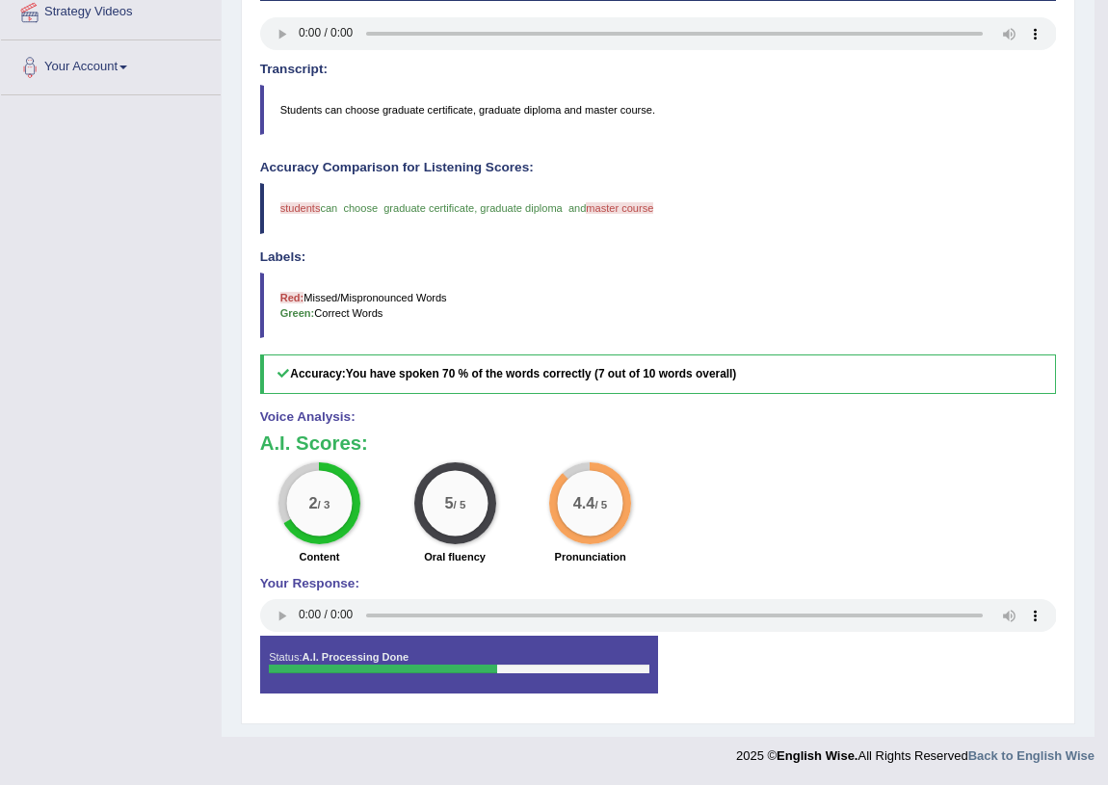
scroll to position [36, 0]
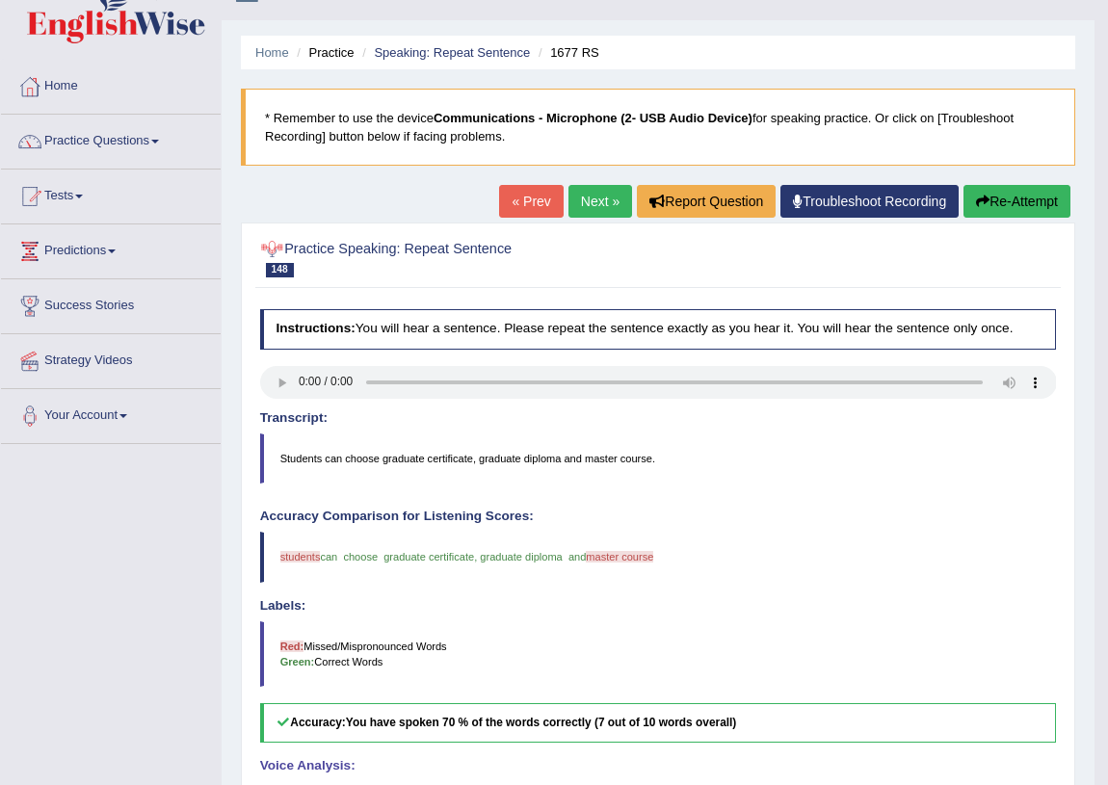
click at [616, 210] on link "Next »" at bounding box center [601, 201] width 64 height 33
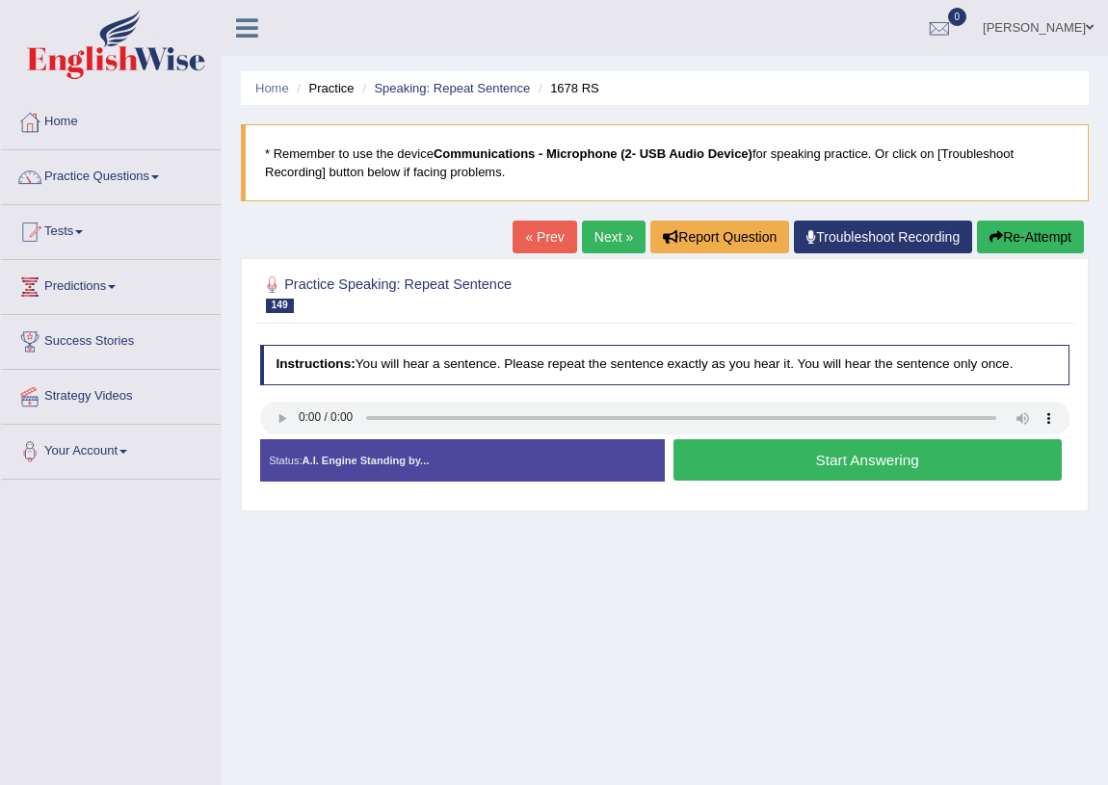
click at [919, 448] on button "Start Answering" at bounding box center [868, 459] width 388 height 41
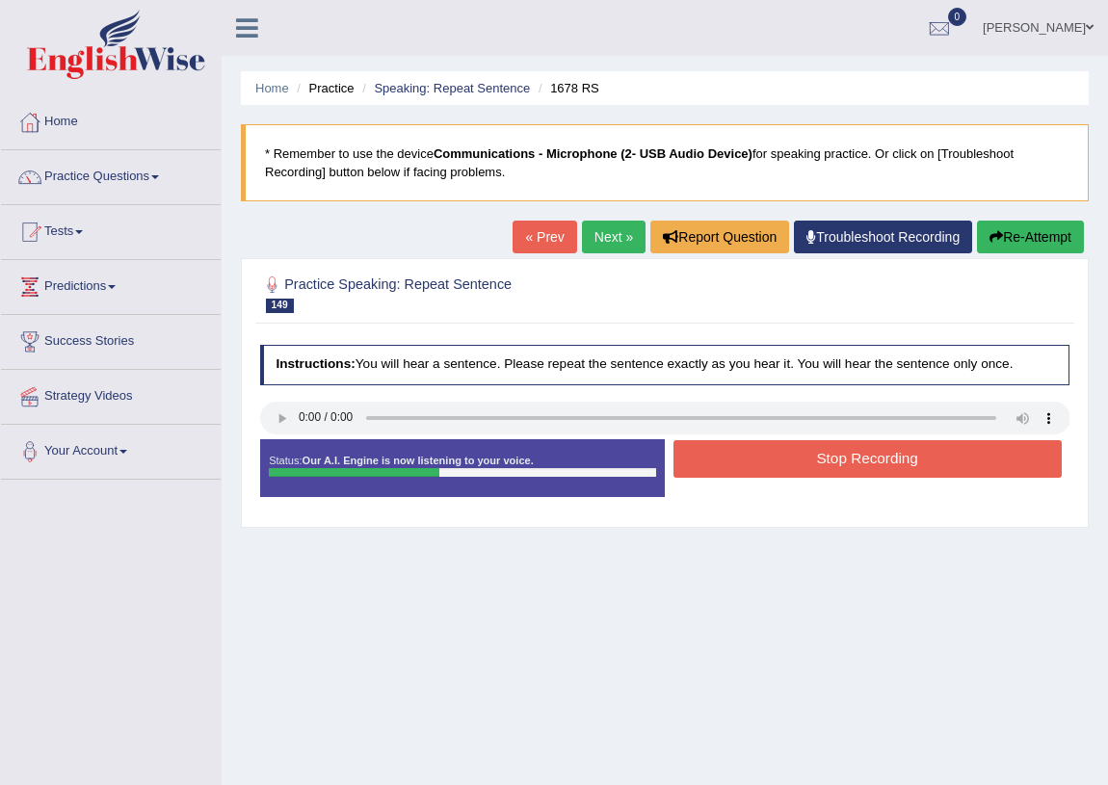
click at [871, 457] on button "Stop Recording" at bounding box center [868, 459] width 388 height 38
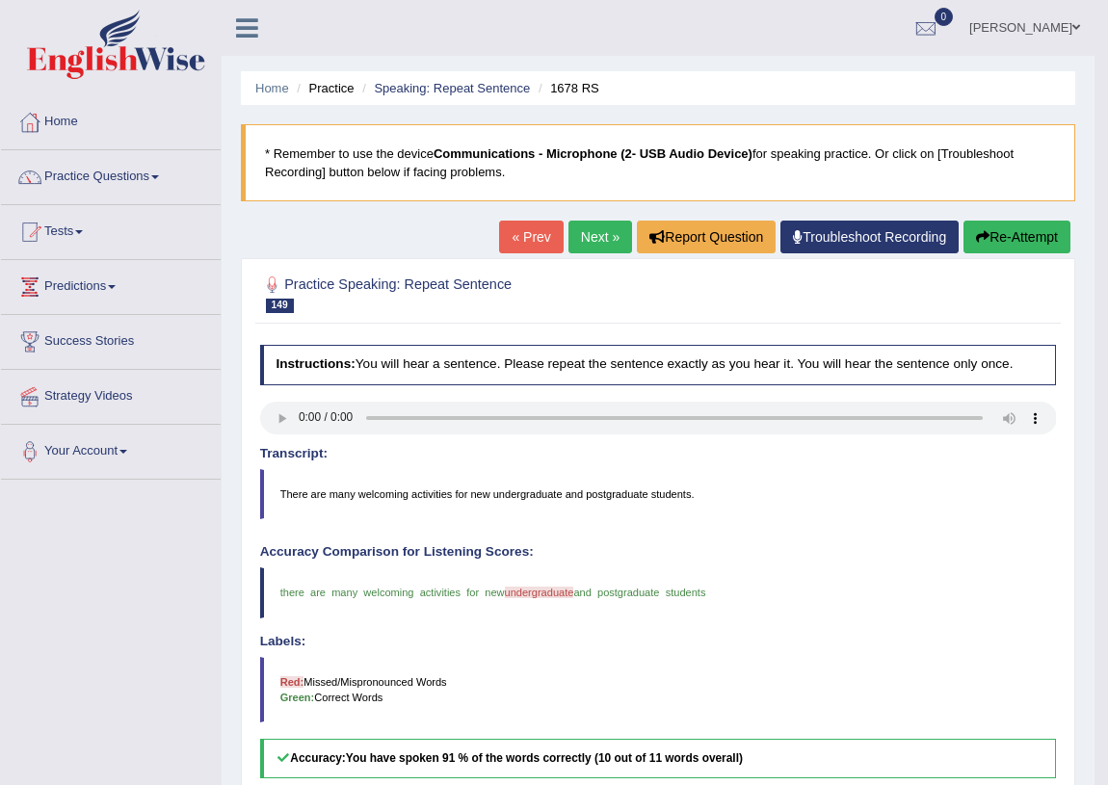
click at [582, 237] on link "Next »" at bounding box center [601, 237] width 64 height 33
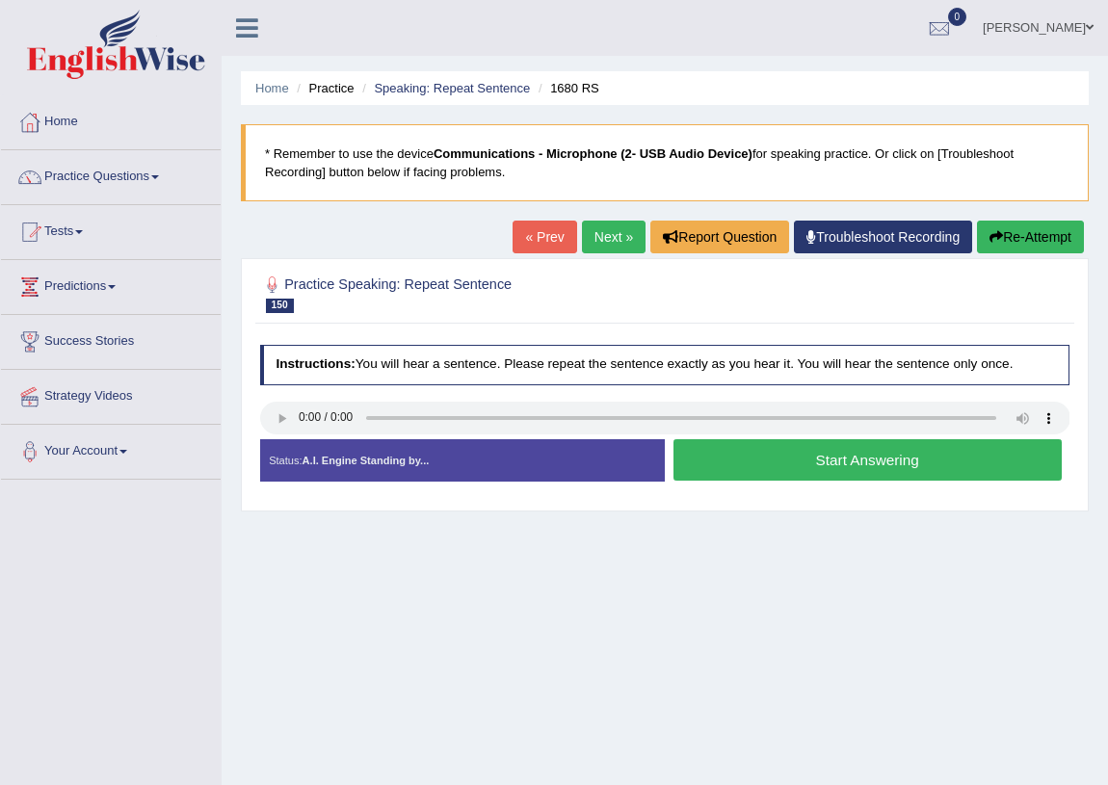
click at [761, 462] on button "Start Answering" at bounding box center [868, 459] width 388 height 41
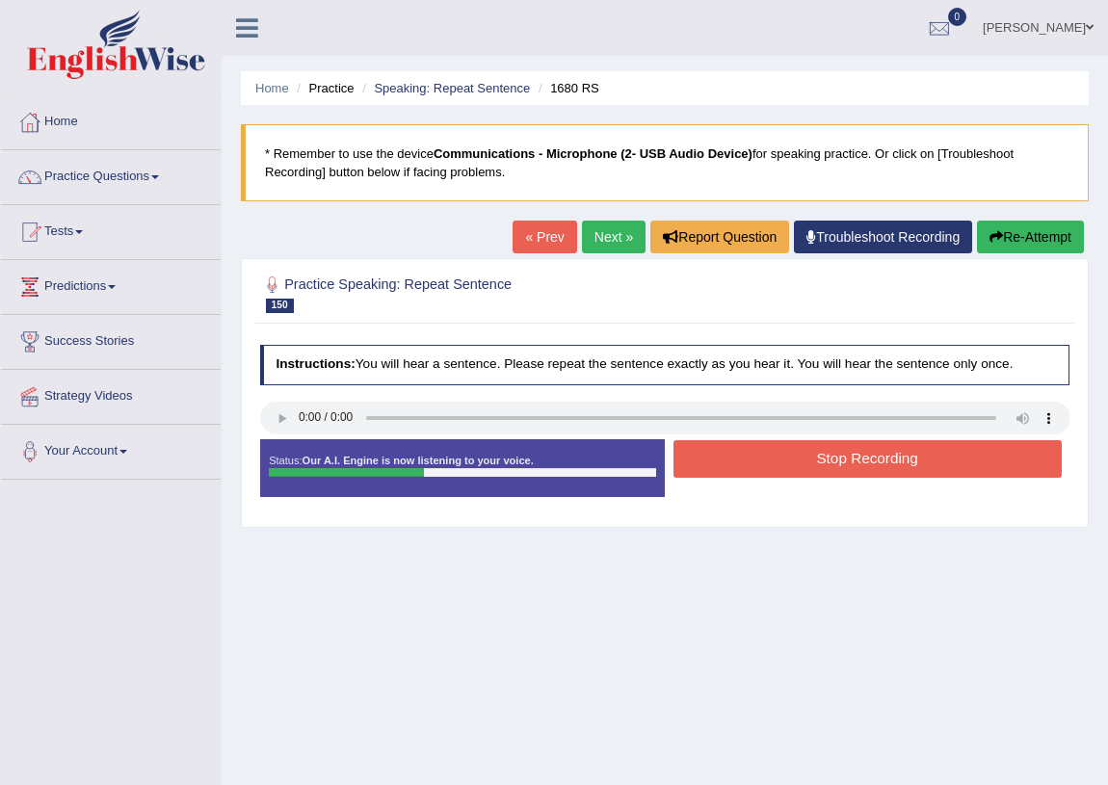
click at [777, 462] on button "Stop Recording" at bounding box center [868, 459] width 388 height 38
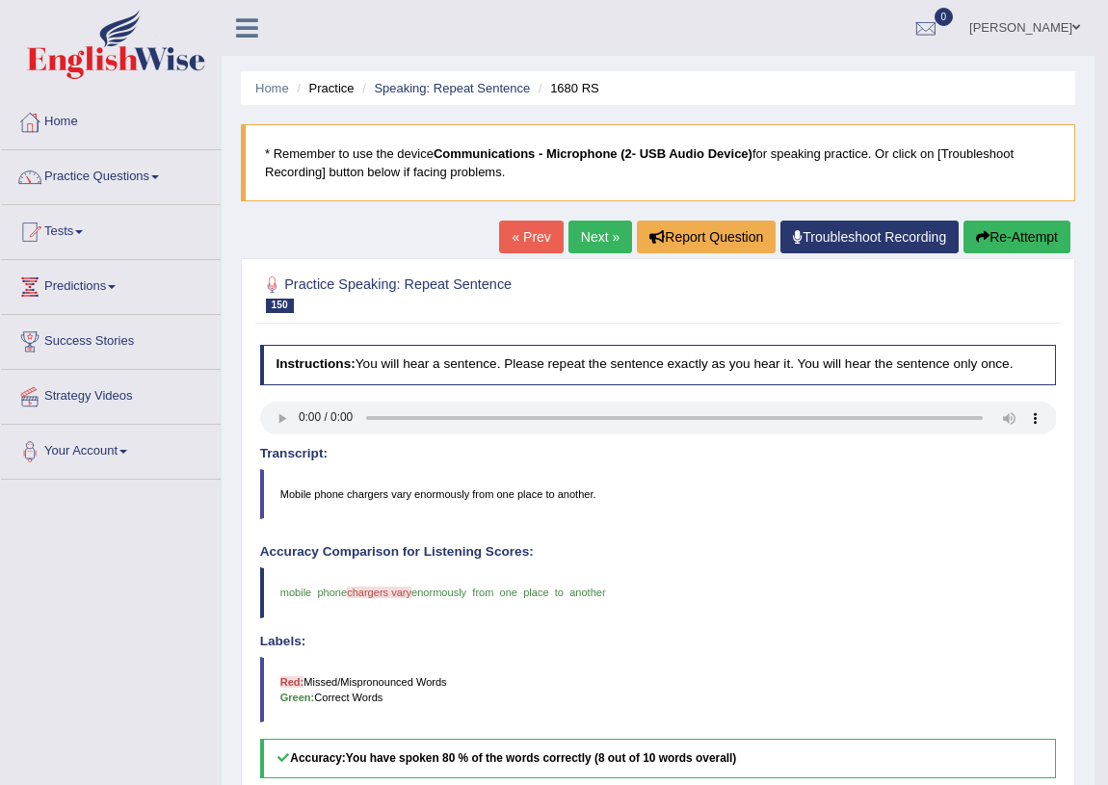
click at [589, 241] on link "Next »" at bounding box center [601, 237] width 64 height 33
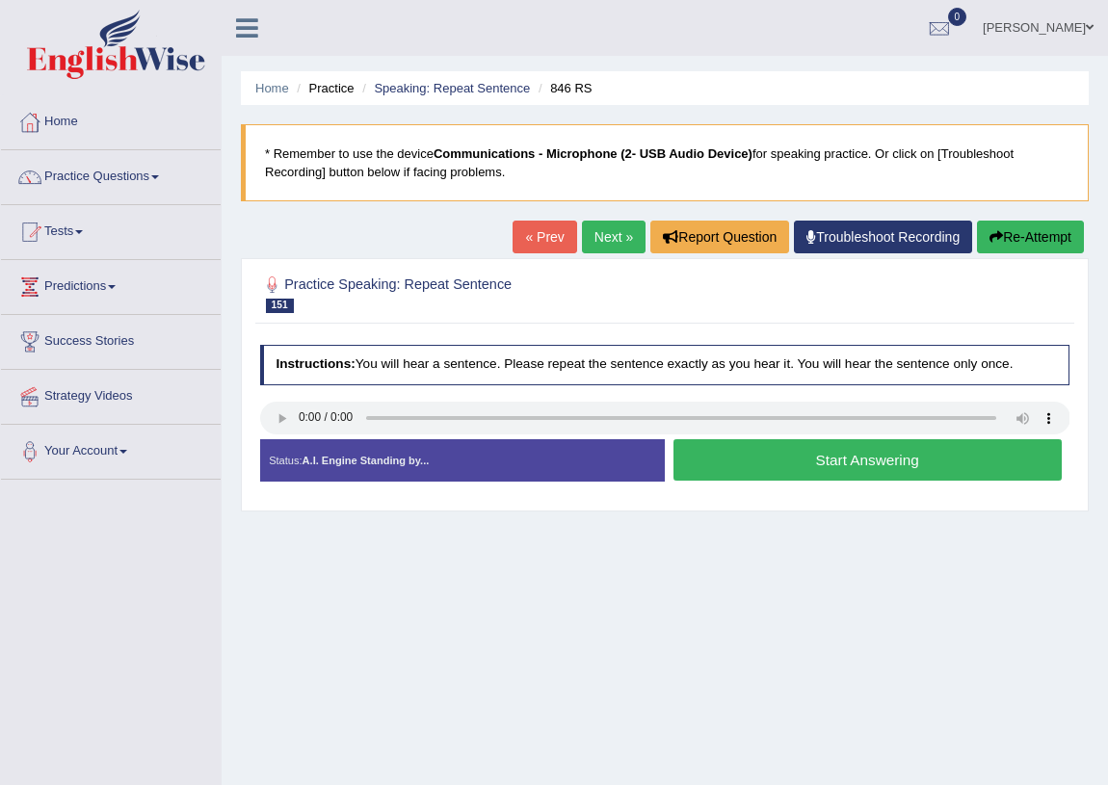
click at [763, 449] on button "Start Answering" at bounding box center [868, 459] width 388 height 41
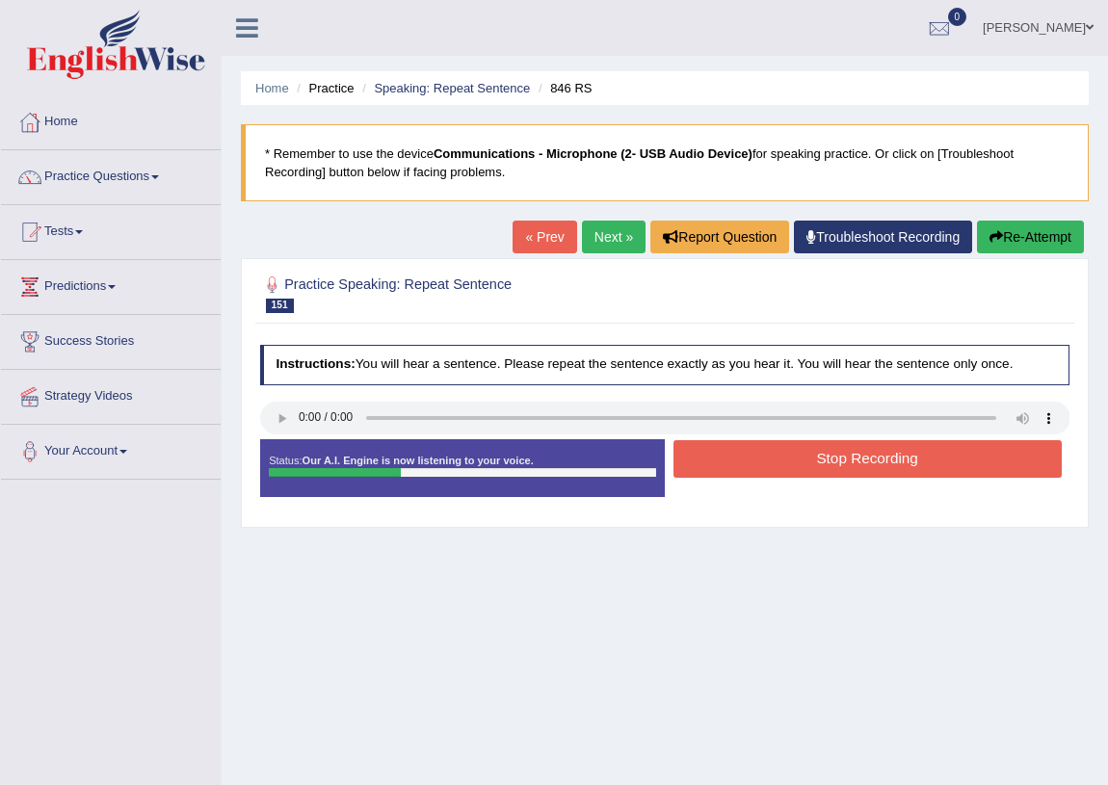
click at [761, 448] on button "Stop Recording" at bounding box center [868, 459] width 388 height 38
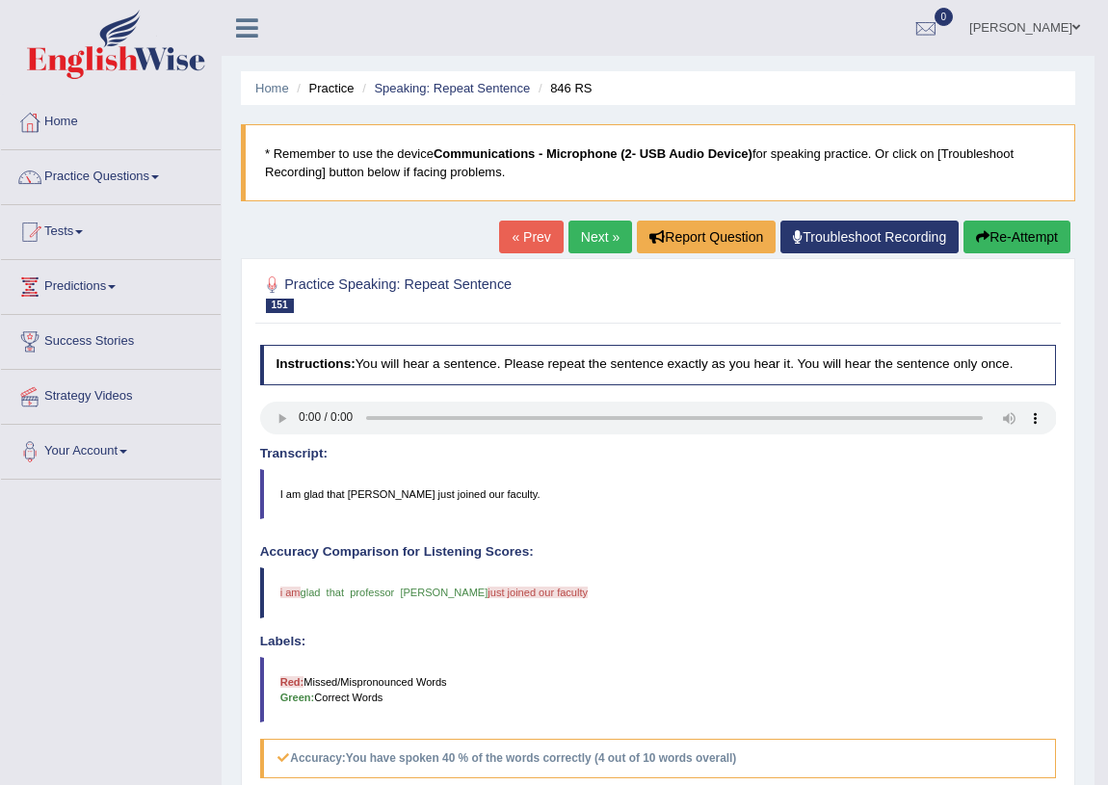
click at [1013, 228] on button "Re-Attempt" at bounding box center [1017, 237] width 107 height 33
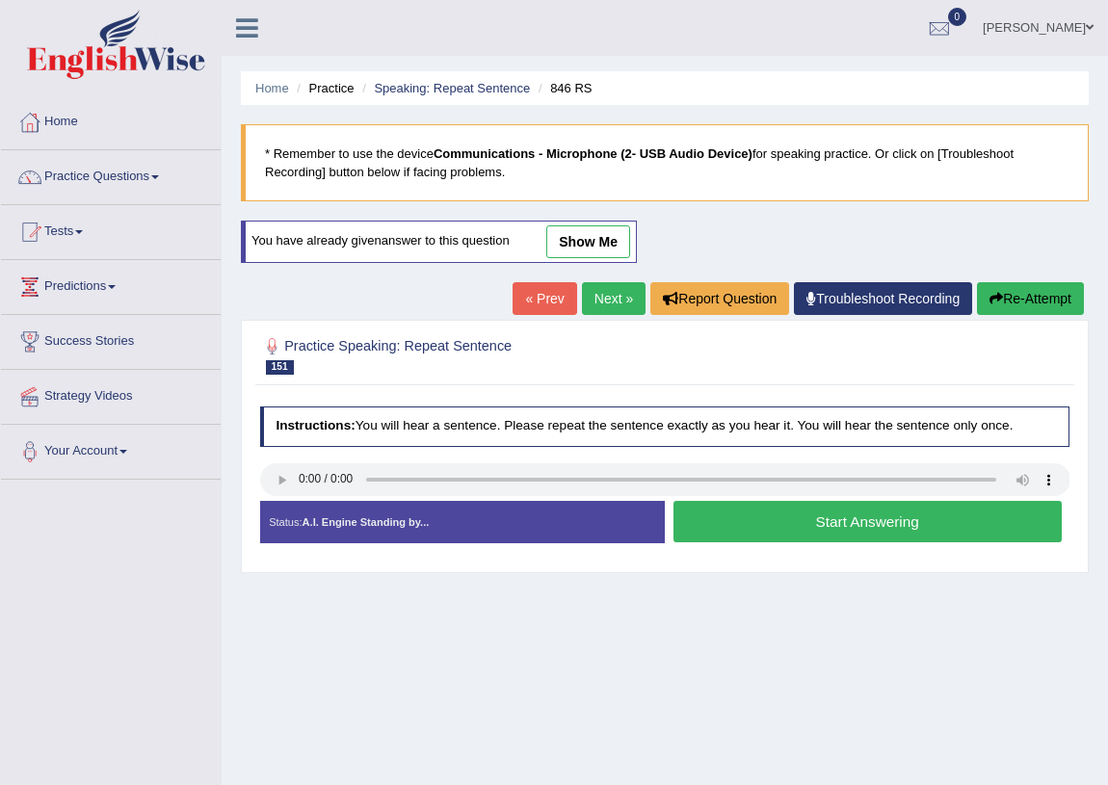
click at [761, 524] on button "Start Answering" at bounding box center [868, 521] width 388 height 41
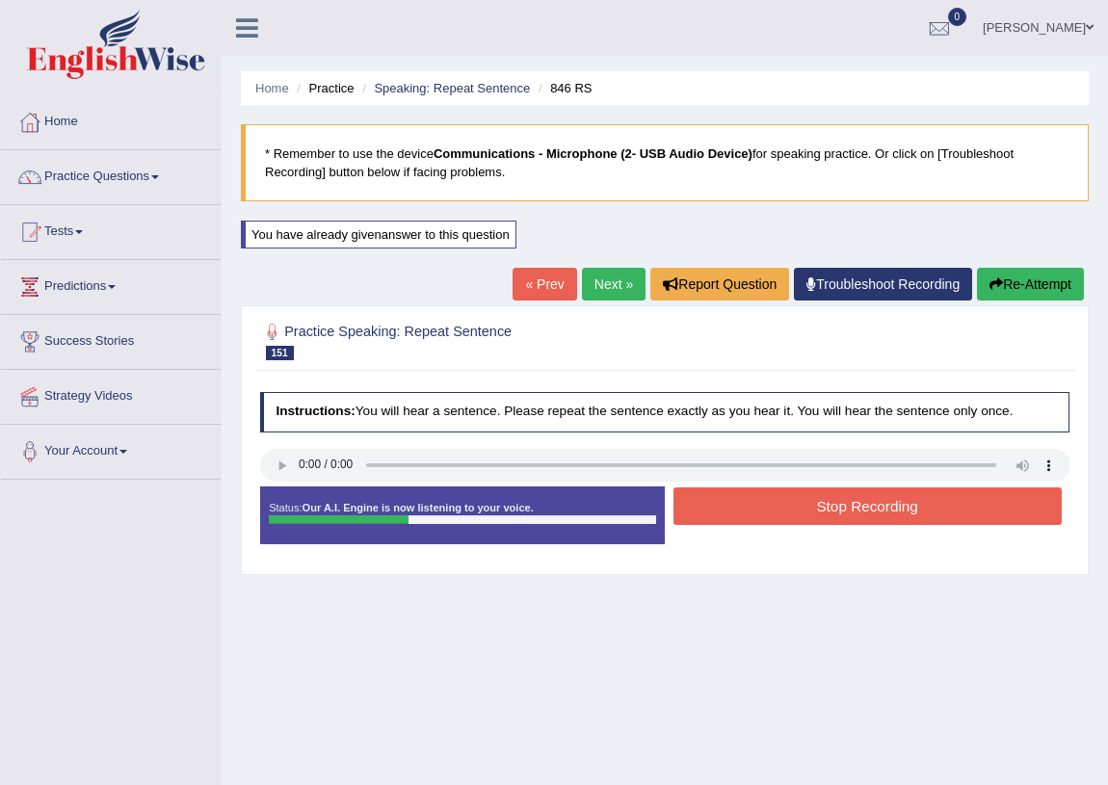
click at [758, 515] on button "Stop Recording" at bounding box center [868, 507] width 388 height 38
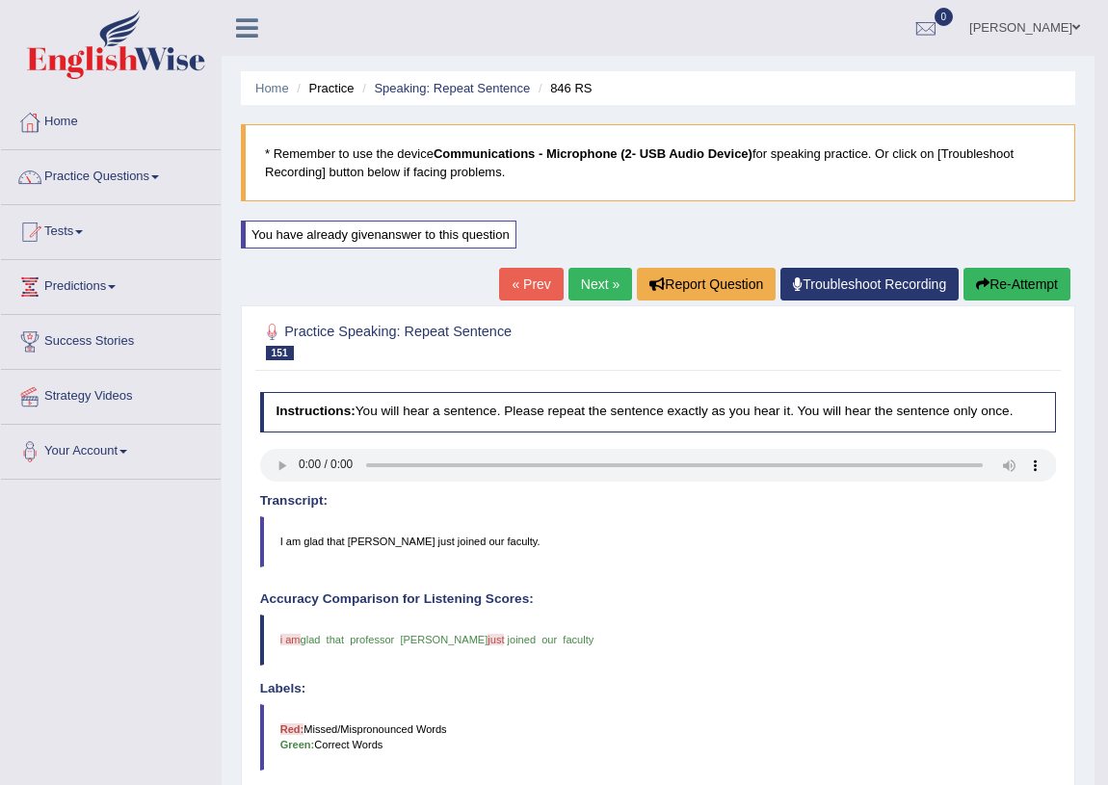
click at [587, 279] on link "Next »" at bounding box center [601, 284] width 64 height 33
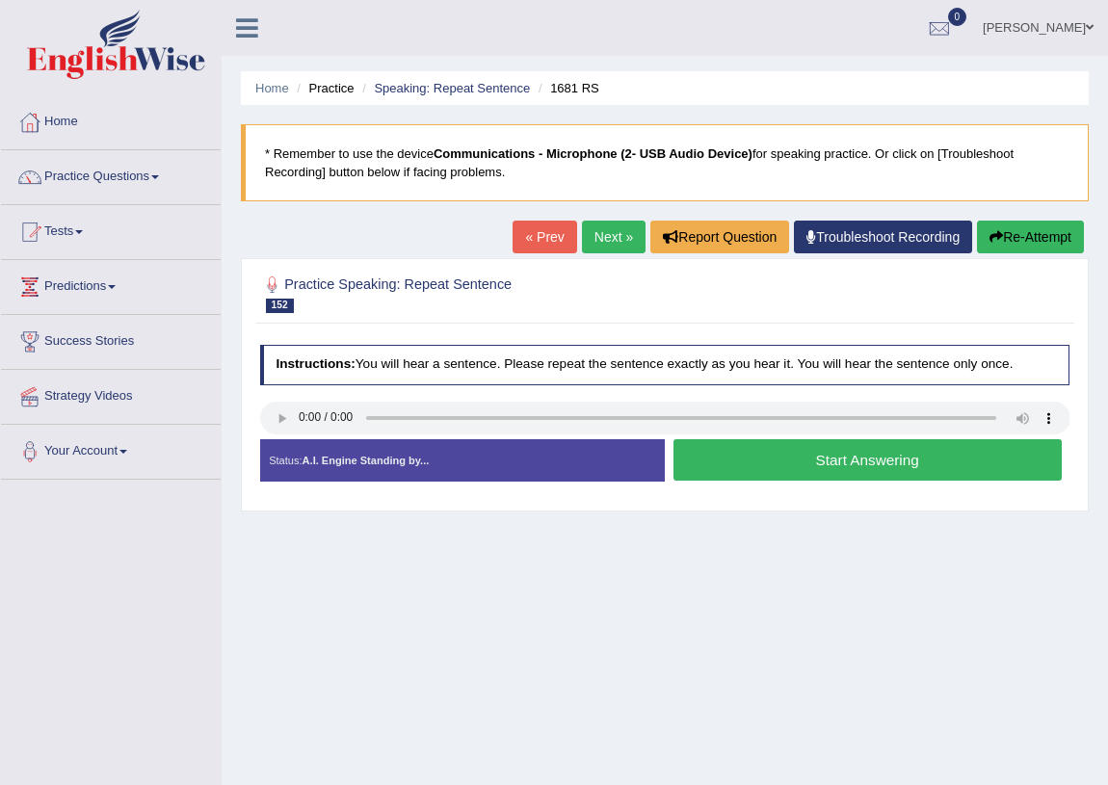
click at [807, 457] on button "Start Answering" at bounding box center [868, 459] width 388 height 41
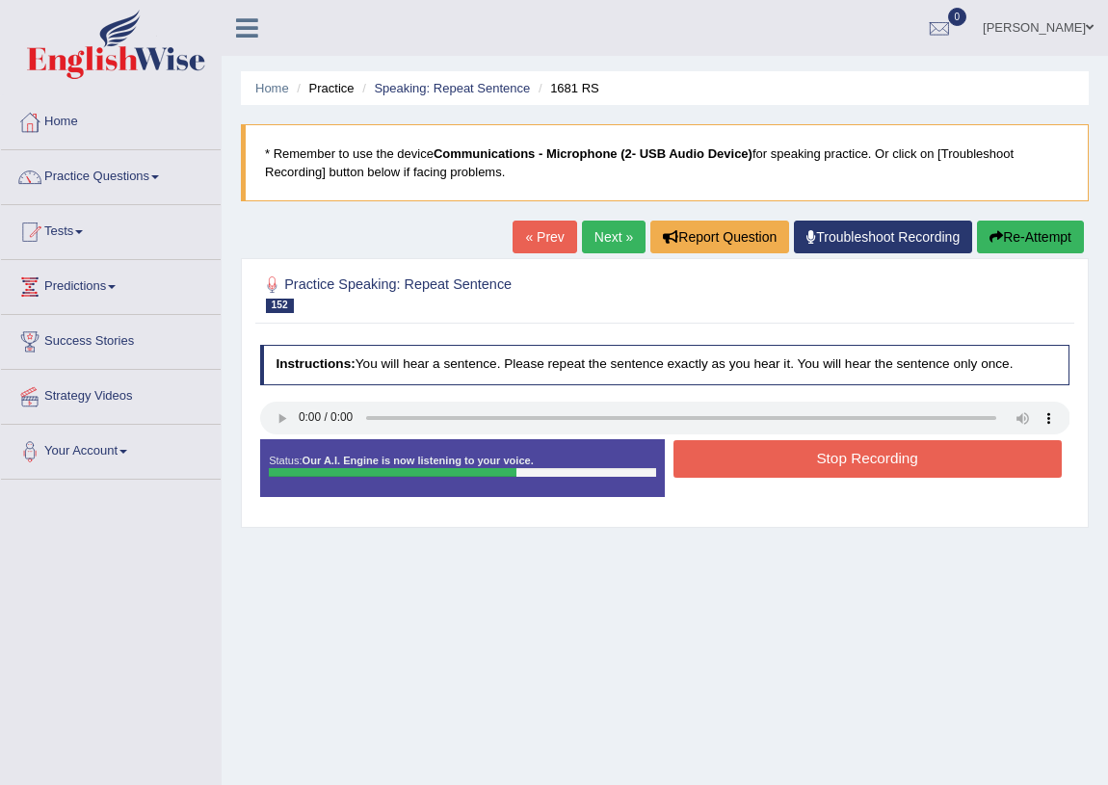
click at [809, 459] on button "Stop Recording" at bounding box center [868, 459] width 388 height 38
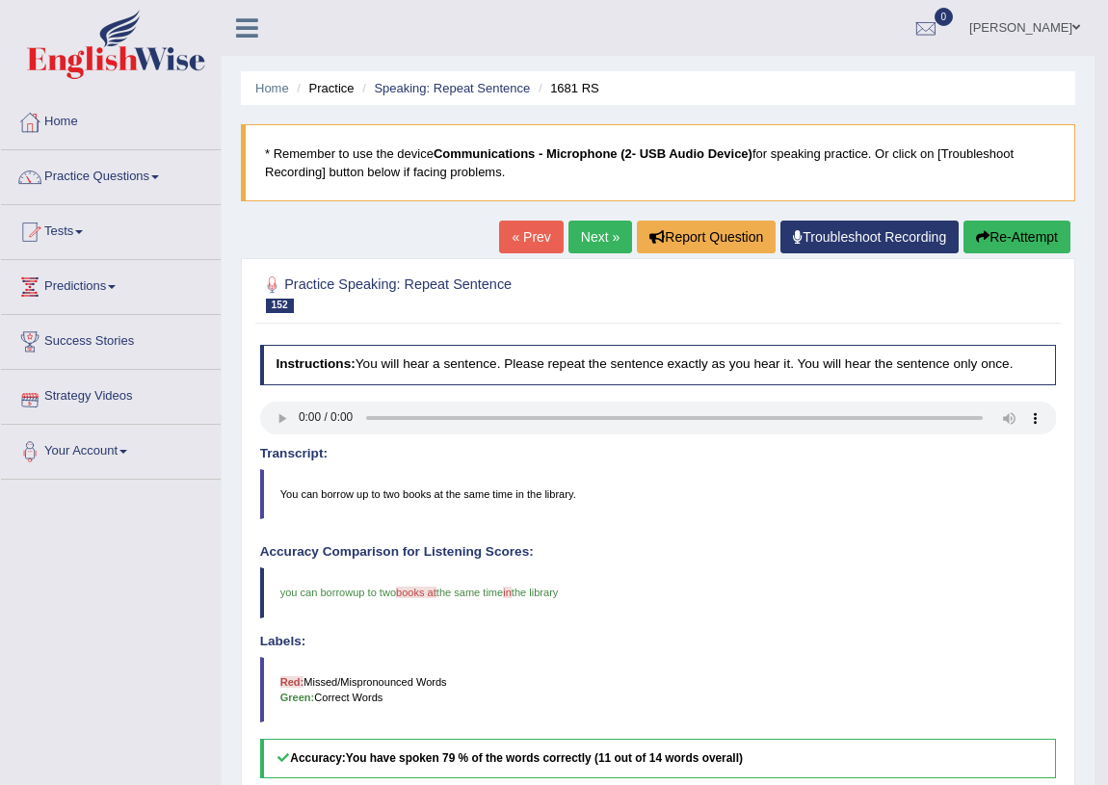
click at [589, 237] on link "Next »" at bounding box center [601, 237] width 64 height 33
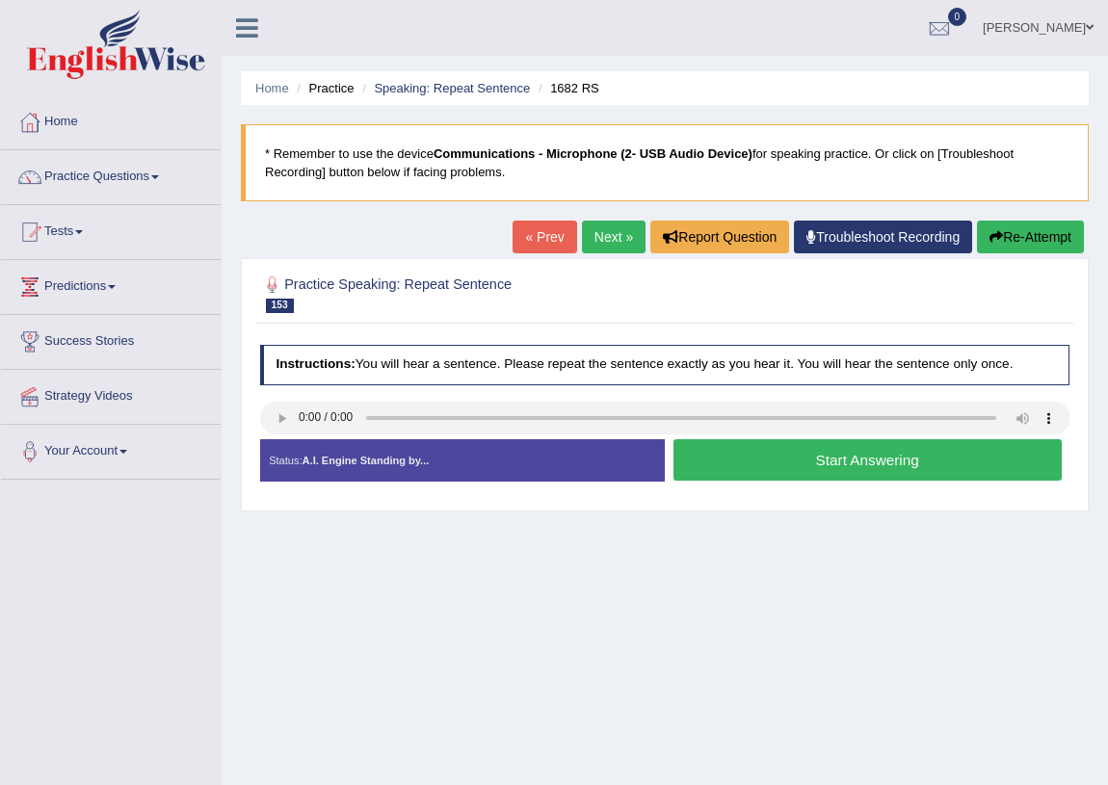
click at [806, 455] on button "Start Answering" at bounding box center [868, 459] width 388 height 41
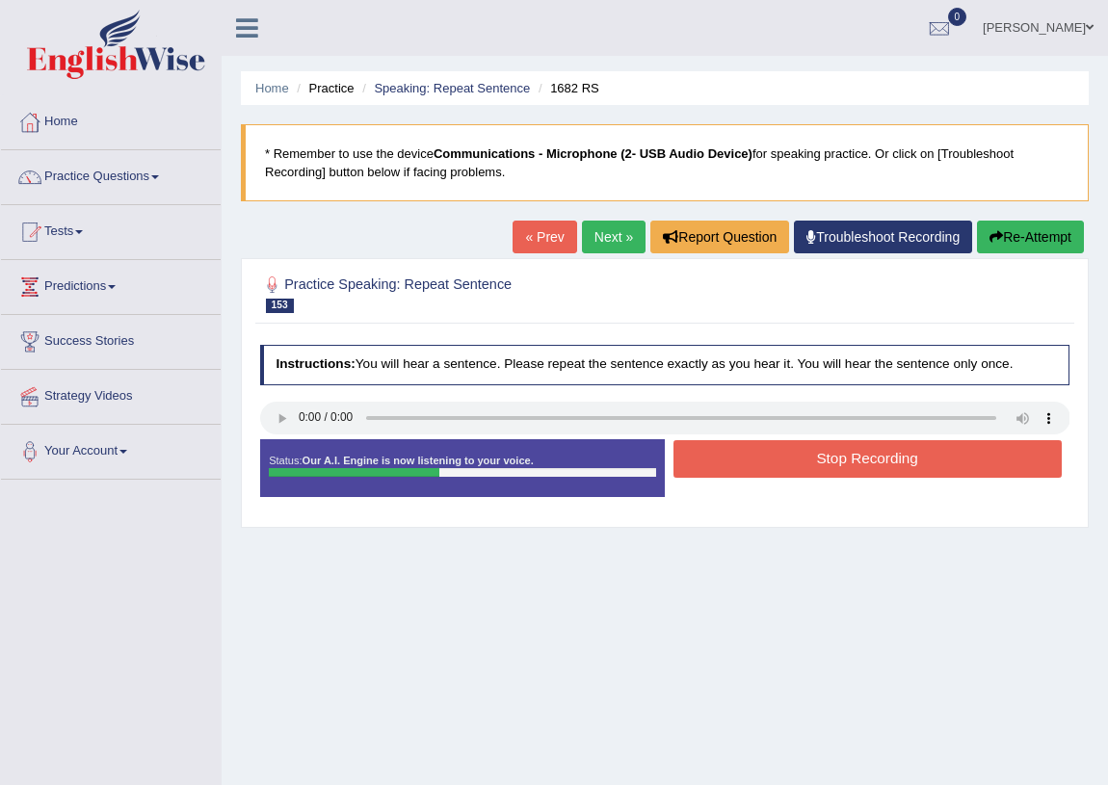
click at [812, 459] on button "Stop Recording" at bounding box center [868, 459] width 388 height 38
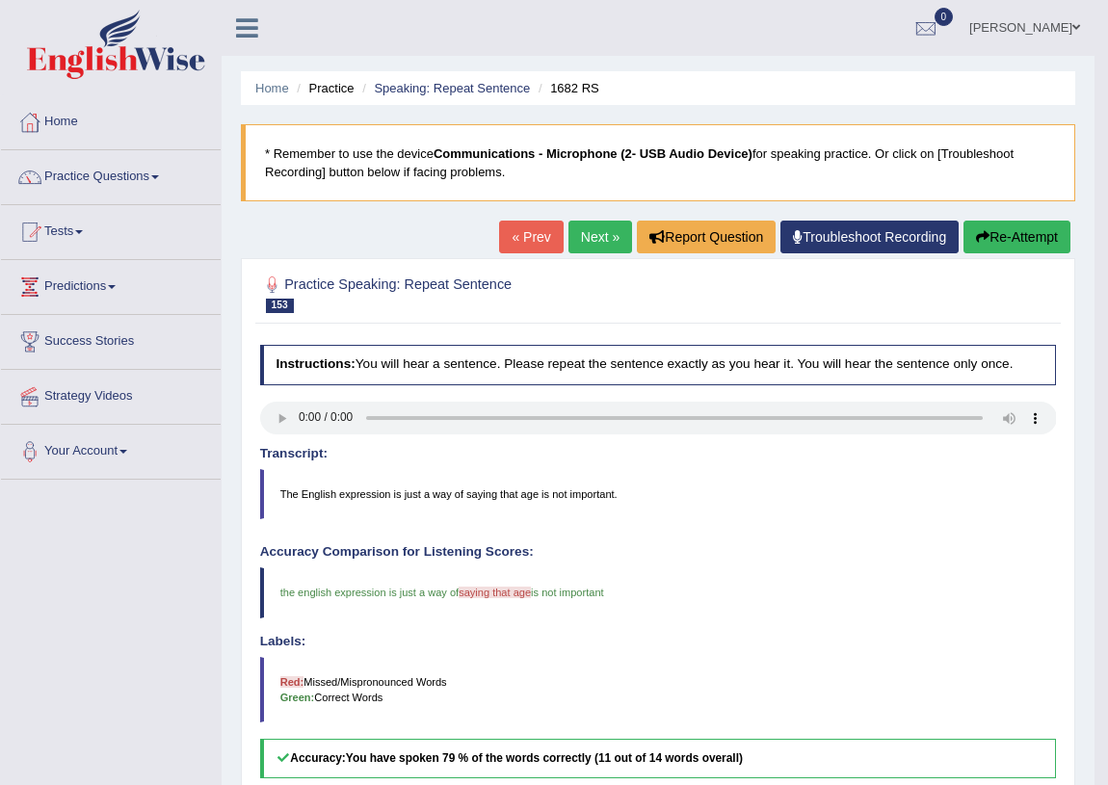
click at [586, 219] on div "Home Practice Speaking: Repeat Sentence 1682 RS * Remember to use the device Co…" at bounding box center [658, 561] width 873 height 1122
click at [587, 219] on div "Home Practice Speaking: Repeat Sentence 1682 RS * Remember to use the device Co…" at bounding box center [658, 561] width 873 height 1122
click at [588, 235] on link "Next »" at bounding box center [601, 237] width 64 height 33
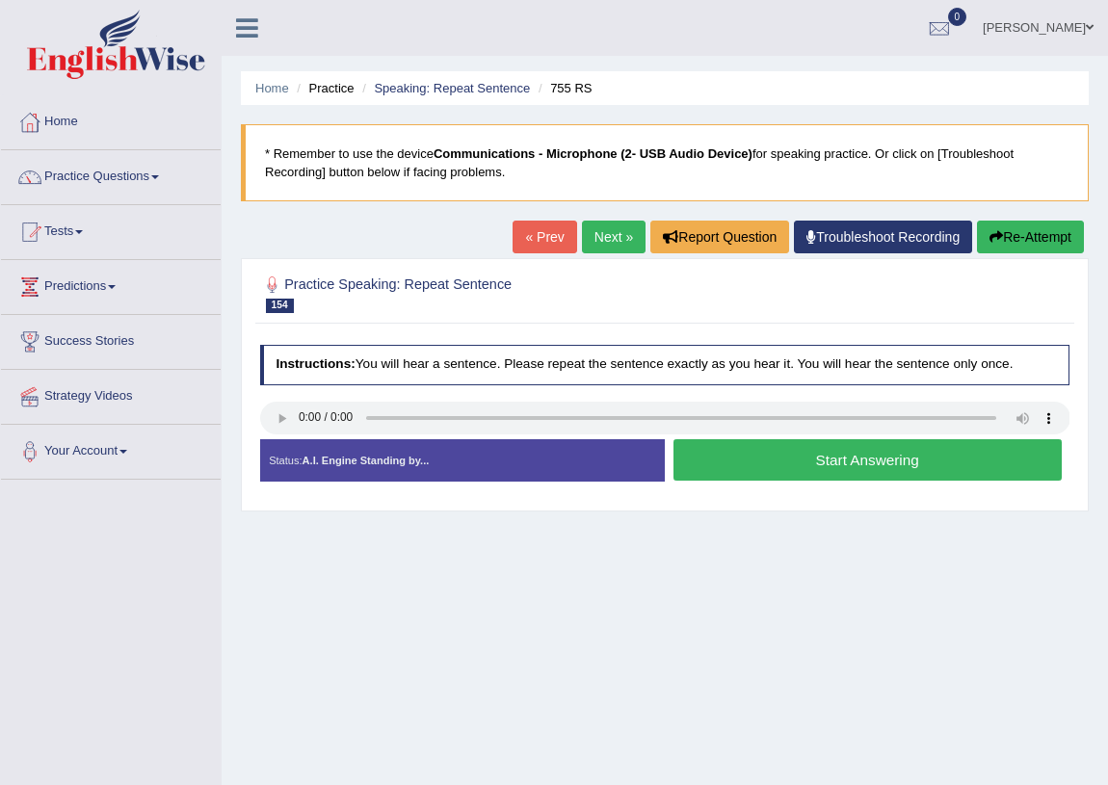
click at [875, 462] on button "Start Answering" at bounding box center [868, 459] width 388 height 41
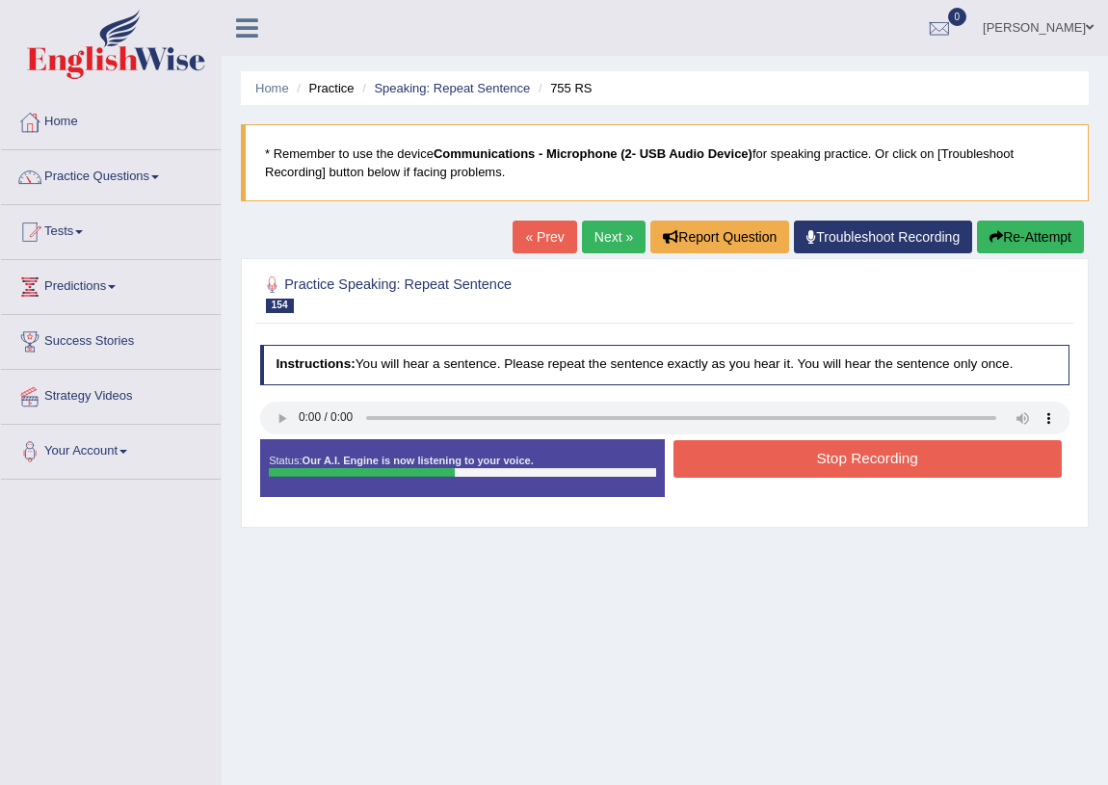
click at [875, 462] on button "Stop Recording" at bounding box center [868, 459] width 388 height 38
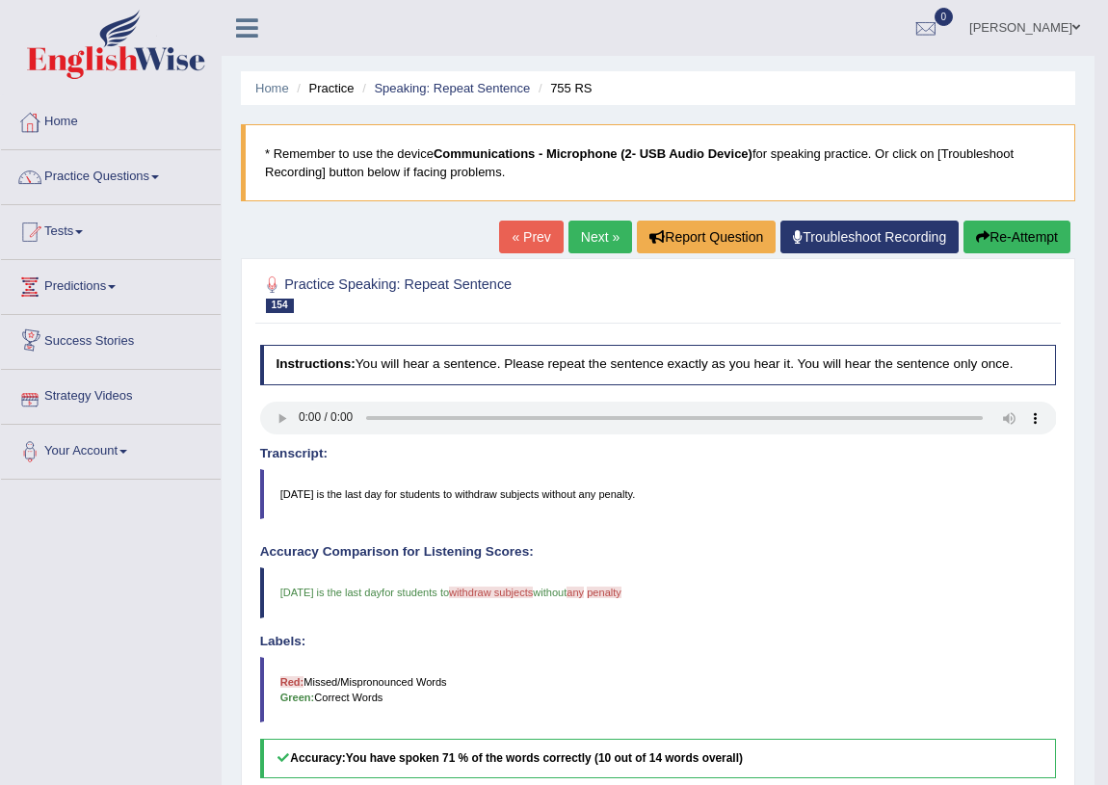
click at [583, 236] on link "Next »" at bounding box center [601, 237] width 64 height 33
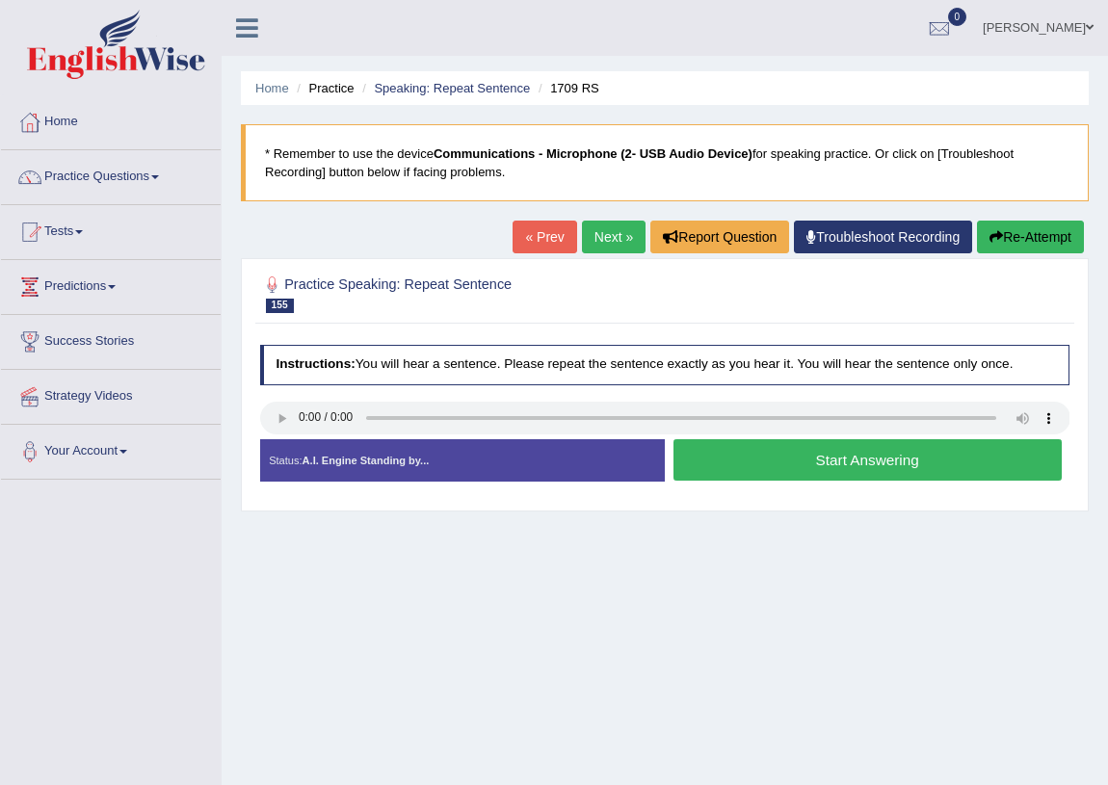
click at [868, 461] on button "Start Answering" at bounding box center [868, 459] width 388 height 41
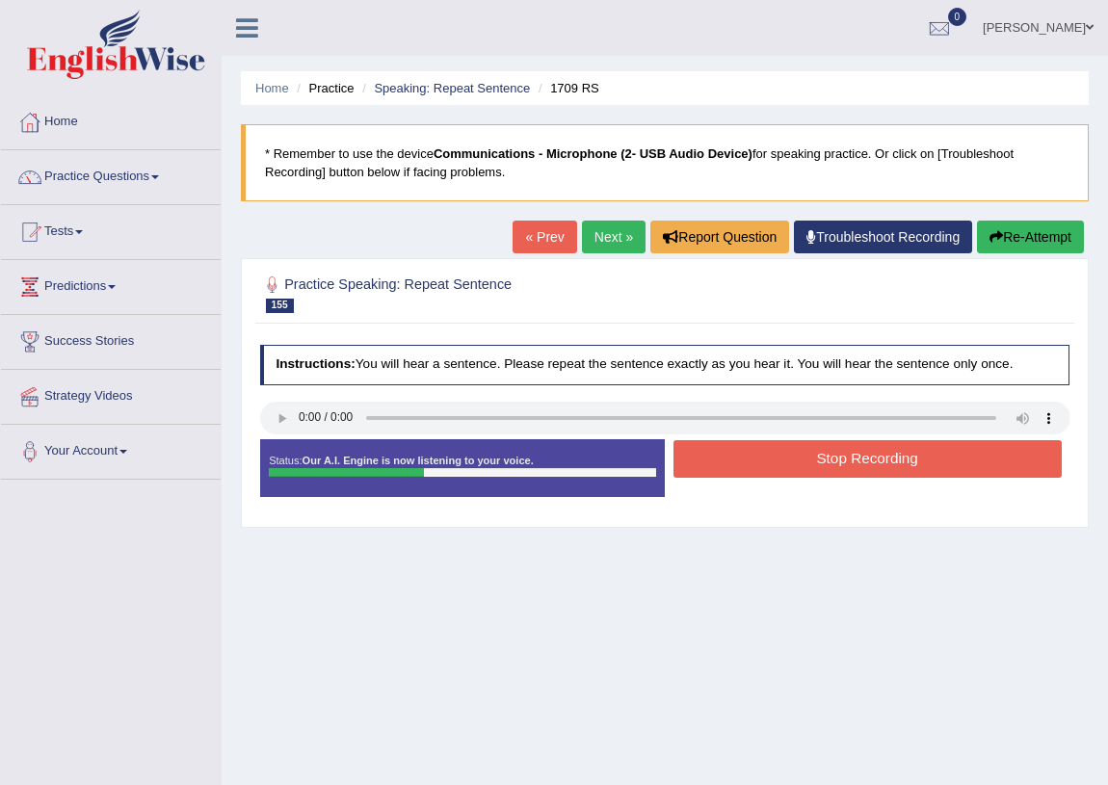
click at [868, 461] on button "Stop Recording" at bounding box center [868, 459] width 388 height 38
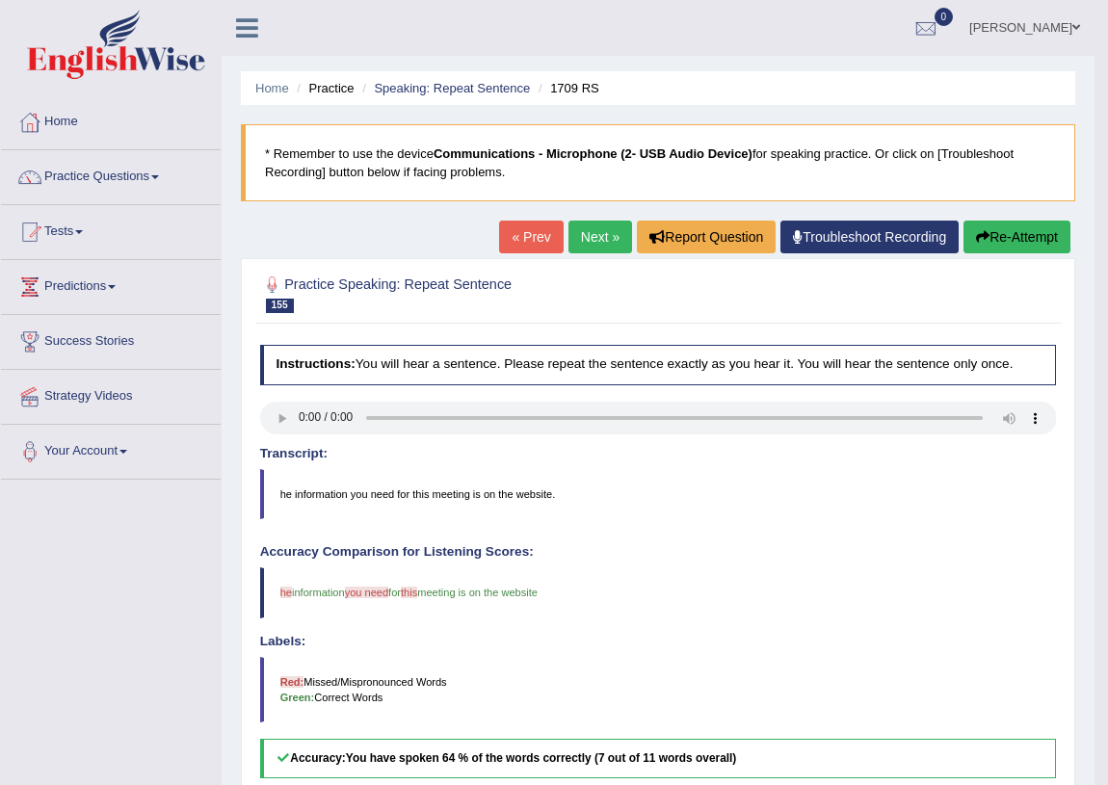
click at [997, 231] on button "Re-Attempt" at bounding box center [1017, 237] width 107 height 33
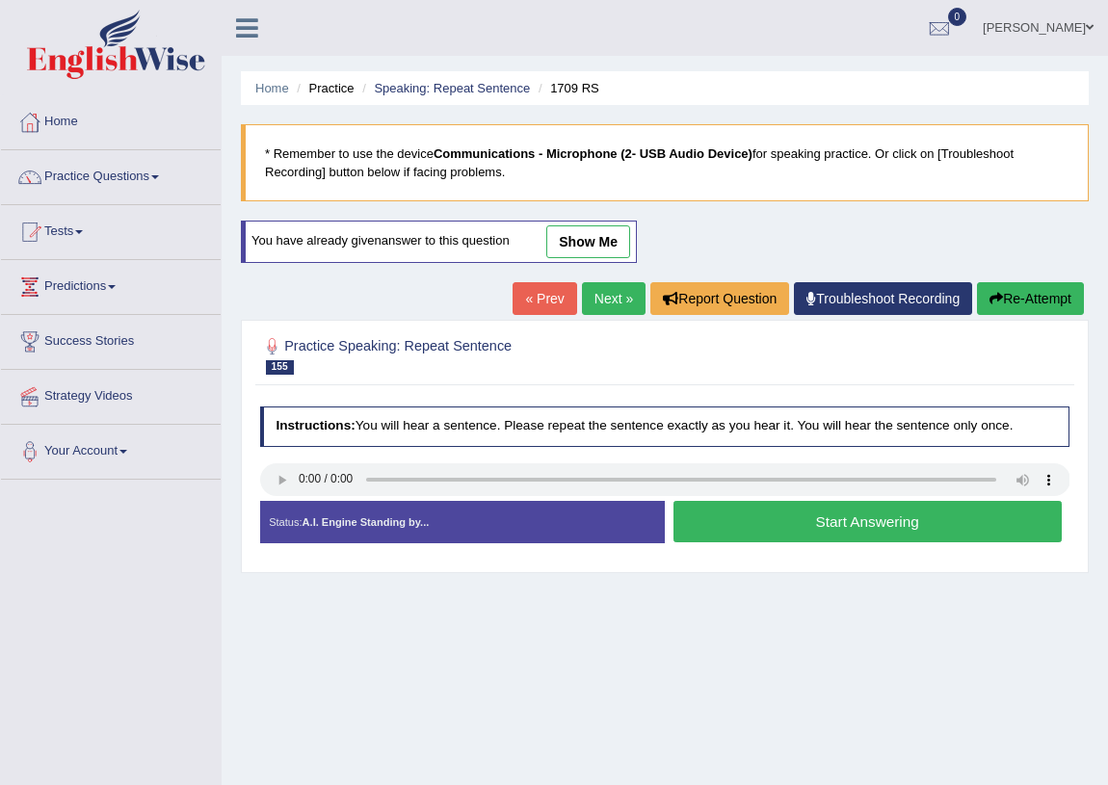
click at [744, 524] on button "Start Answering" at bounding box center [868, 521] width 388 height 41
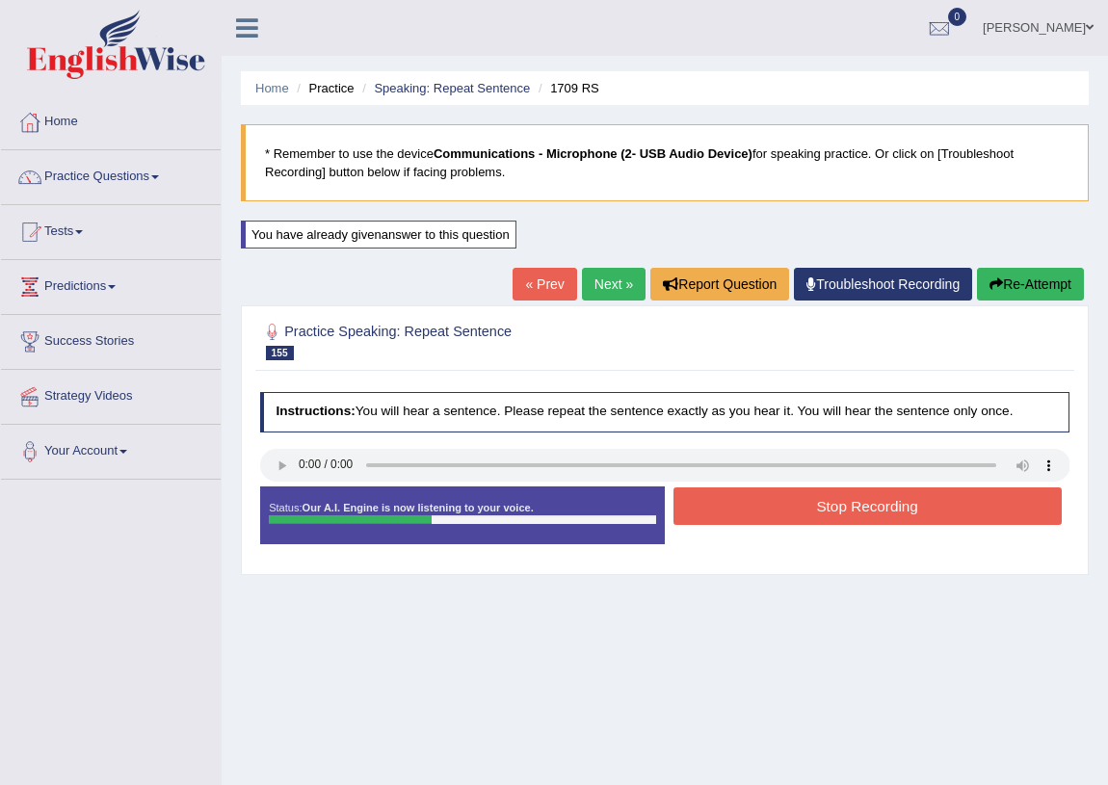
click at [786, 511] on button "Stop Recording" at bounding box center [868, 507] width 388 height 38
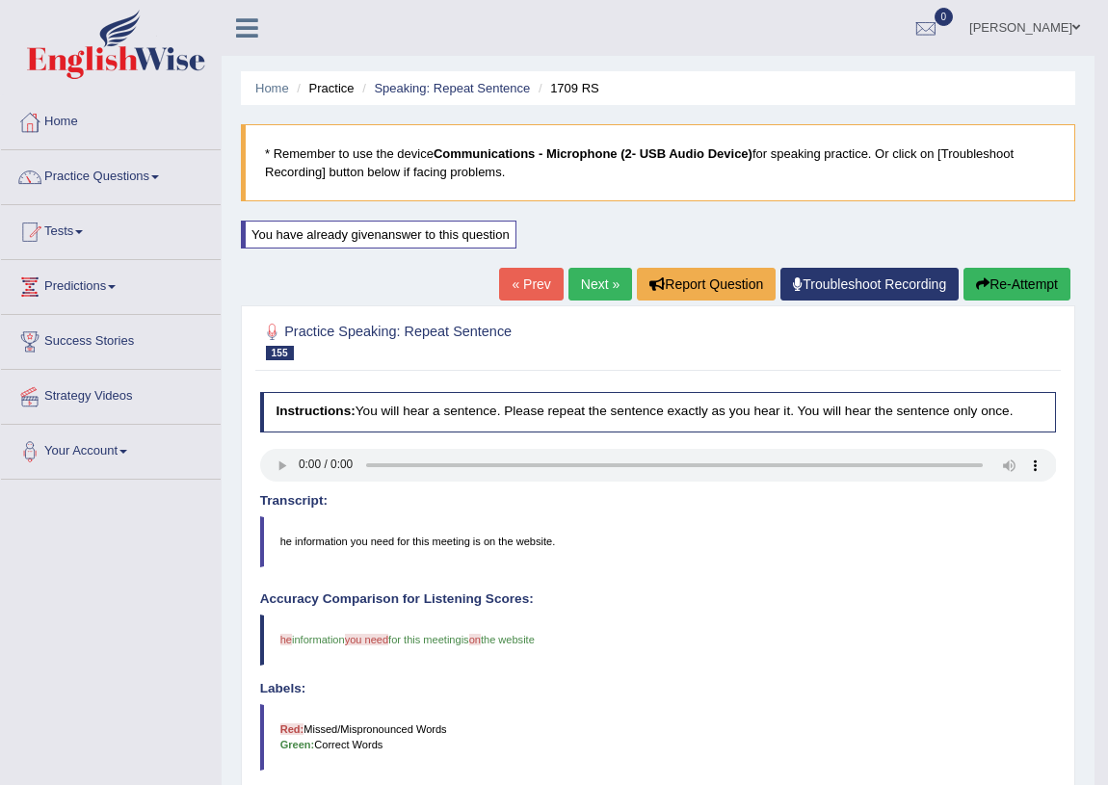
click at [601, 279] on link "Next »" at bounding box center [601, 284] width 64 height 33
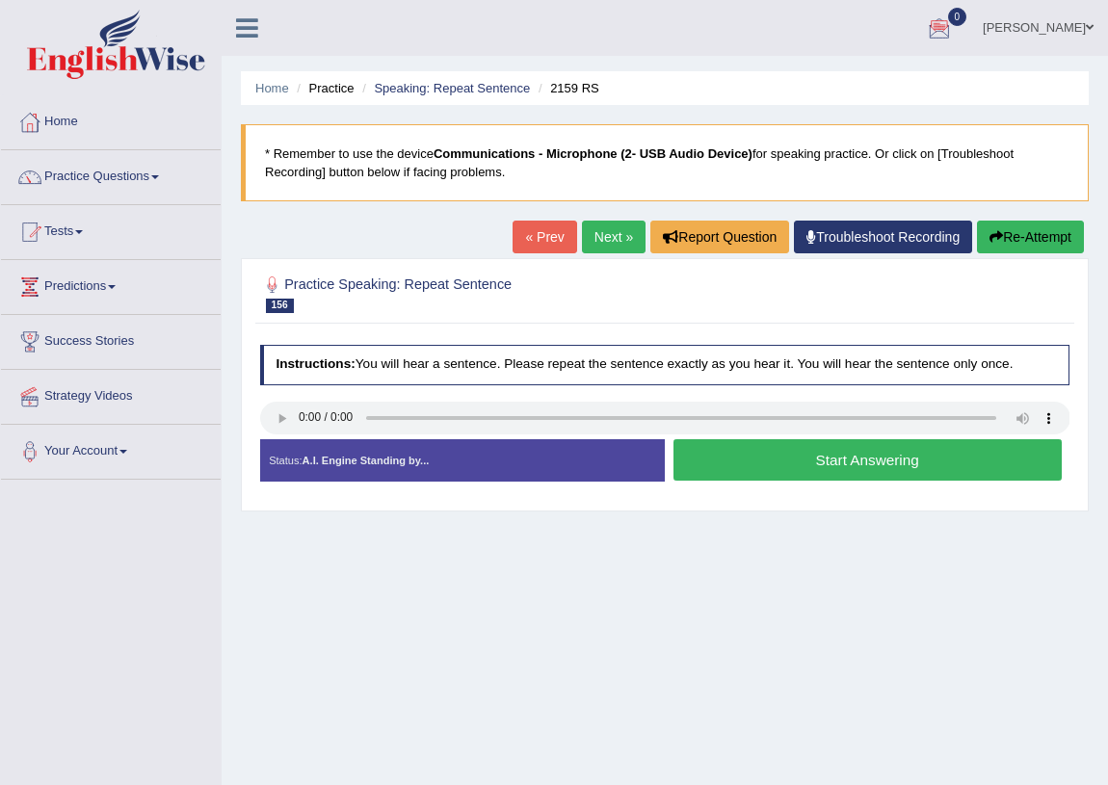
click at [793, 460] on button "Start Answering" at bounding box center [868, 459] width 388 height 41
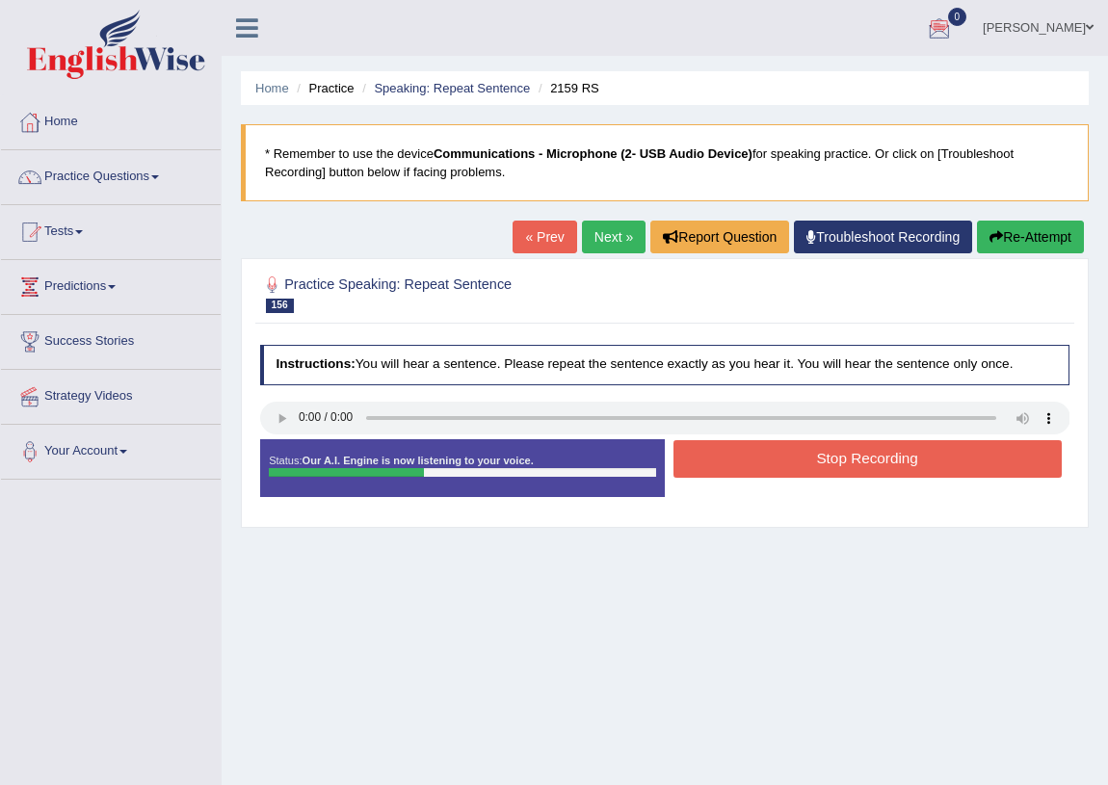
click at [796, 462] on button "Stop Recording" at bounding box center [868, 459] width 388 height 38
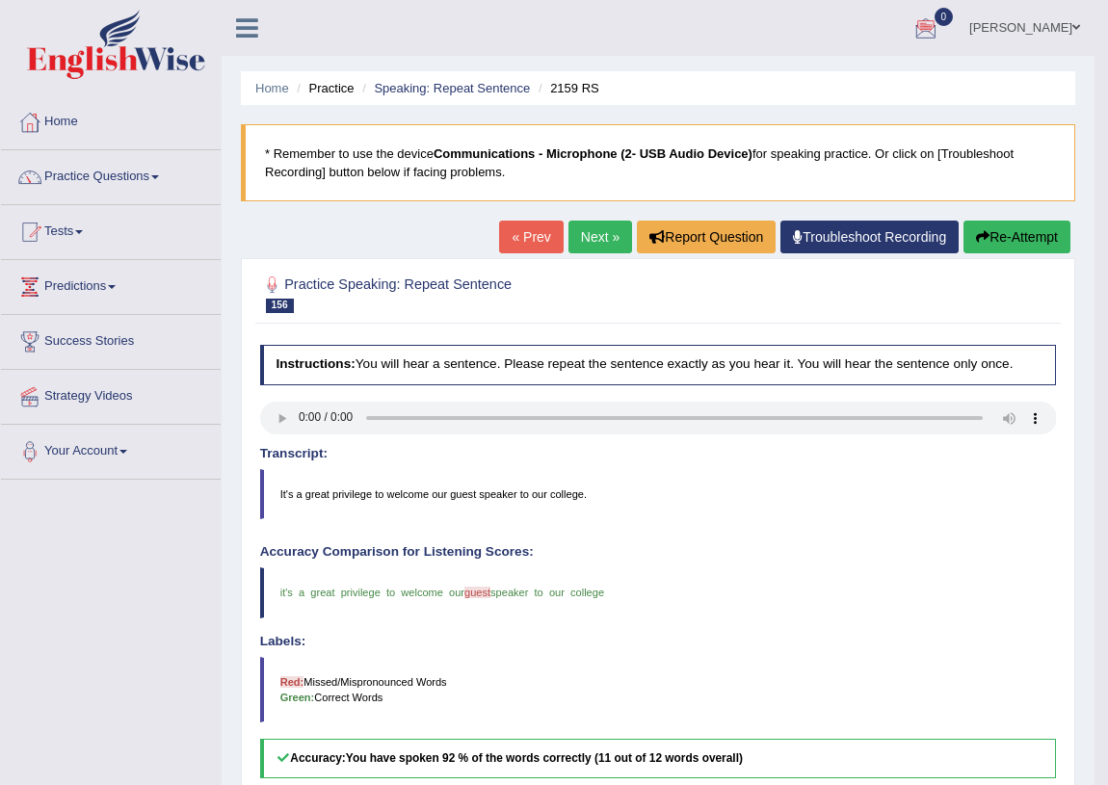
click at [594, 240] on link "Next »" at bounding box center [601, 237] width 64 height 33
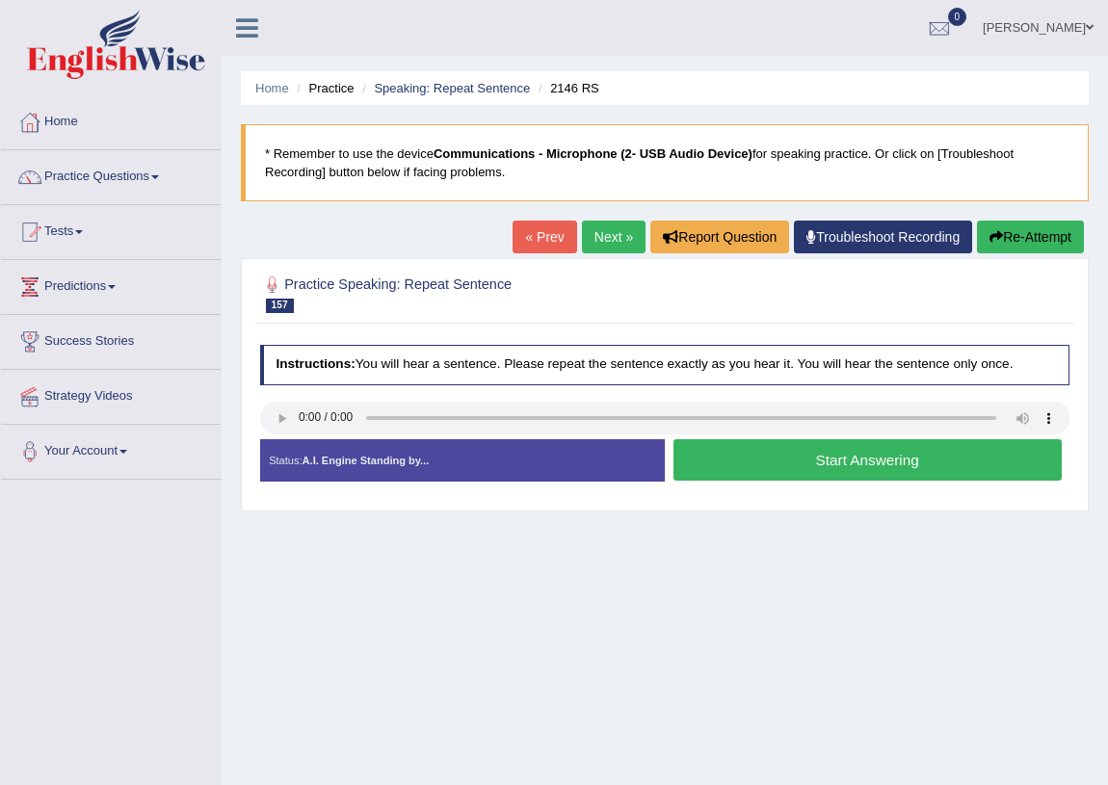
click at [896, 456] on button "Start Answering" at bounding box center [868, 459] width 388 height 41
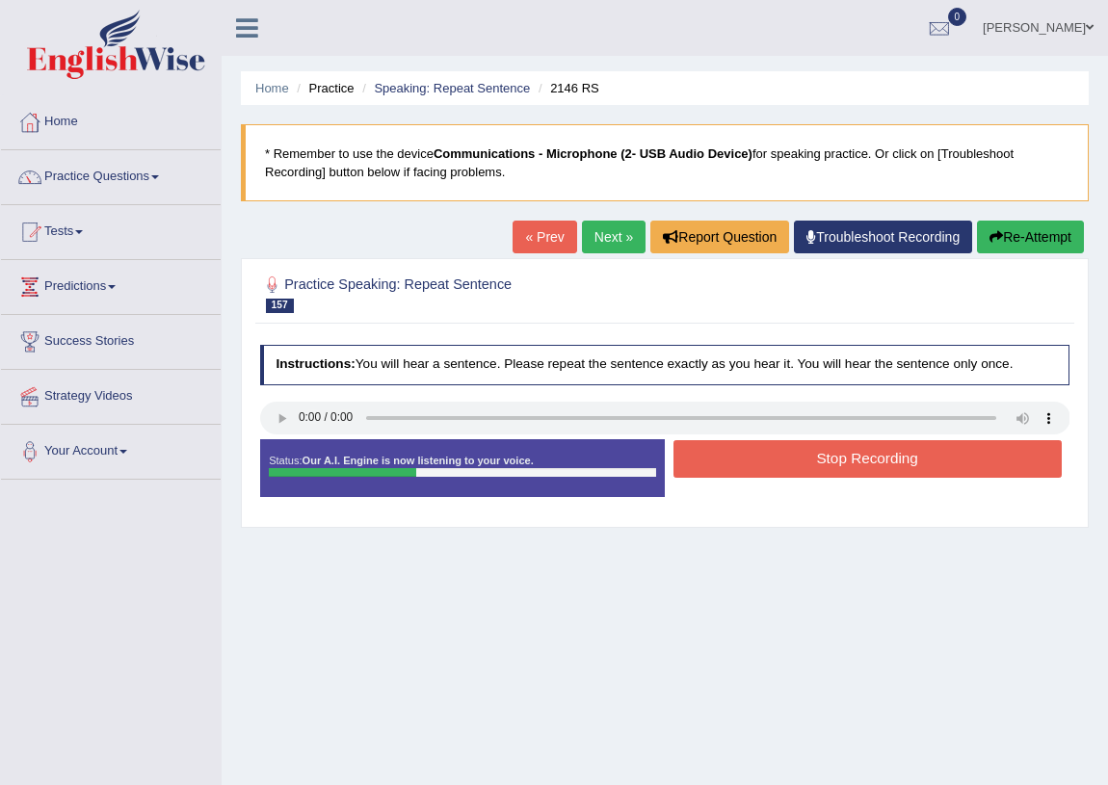
click at [941, 456] on button "Stop Recording" at bounding box center [868, 459] width 388 height 38
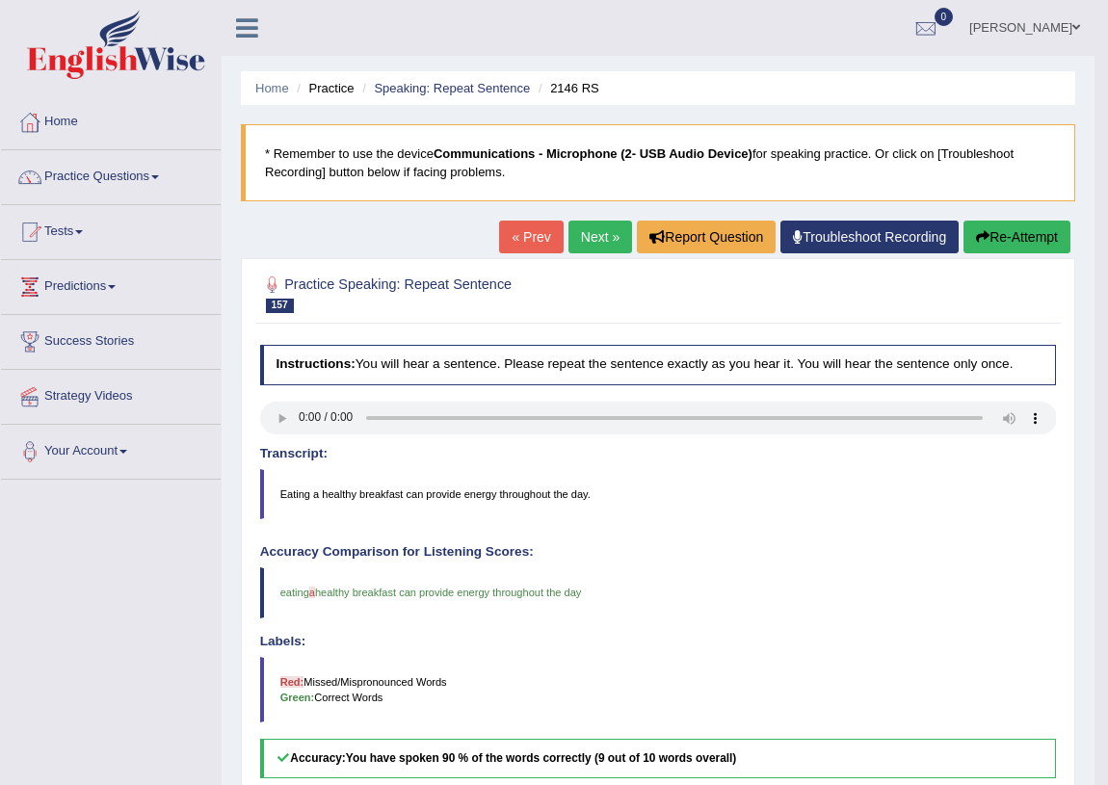
click at [589, 239] on link "Next »" at bounding box center [601, 237] width 64 height 33
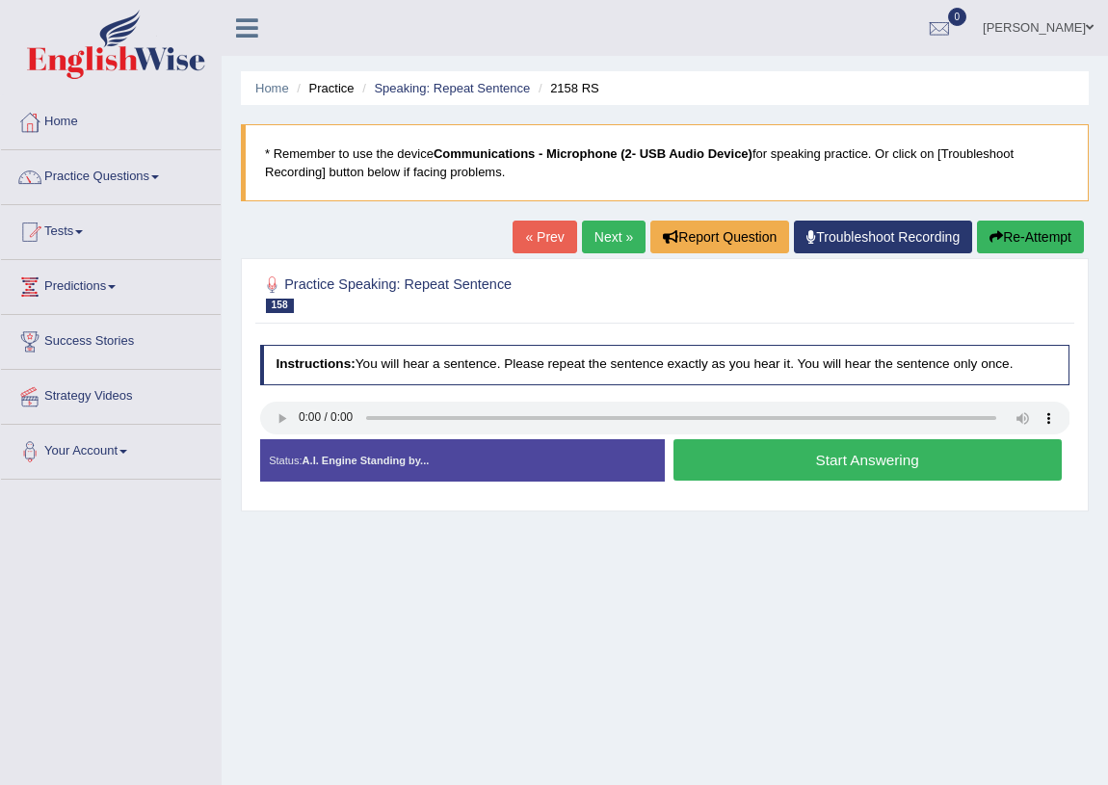
click at [809, 464] on button "Start Answering" at bounding box center [868, 459] width 388 height 41
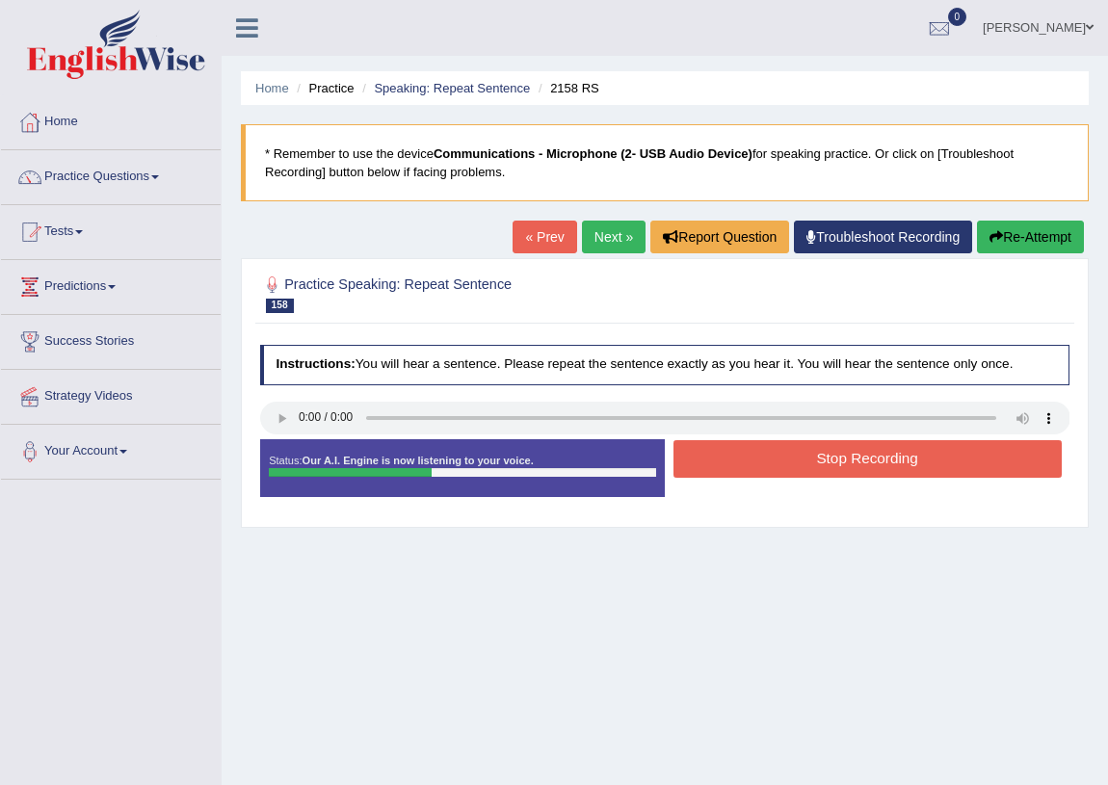
click at [838, 466] on button "Stop Recording" at bounding box center [868, 459] width 388 height 38
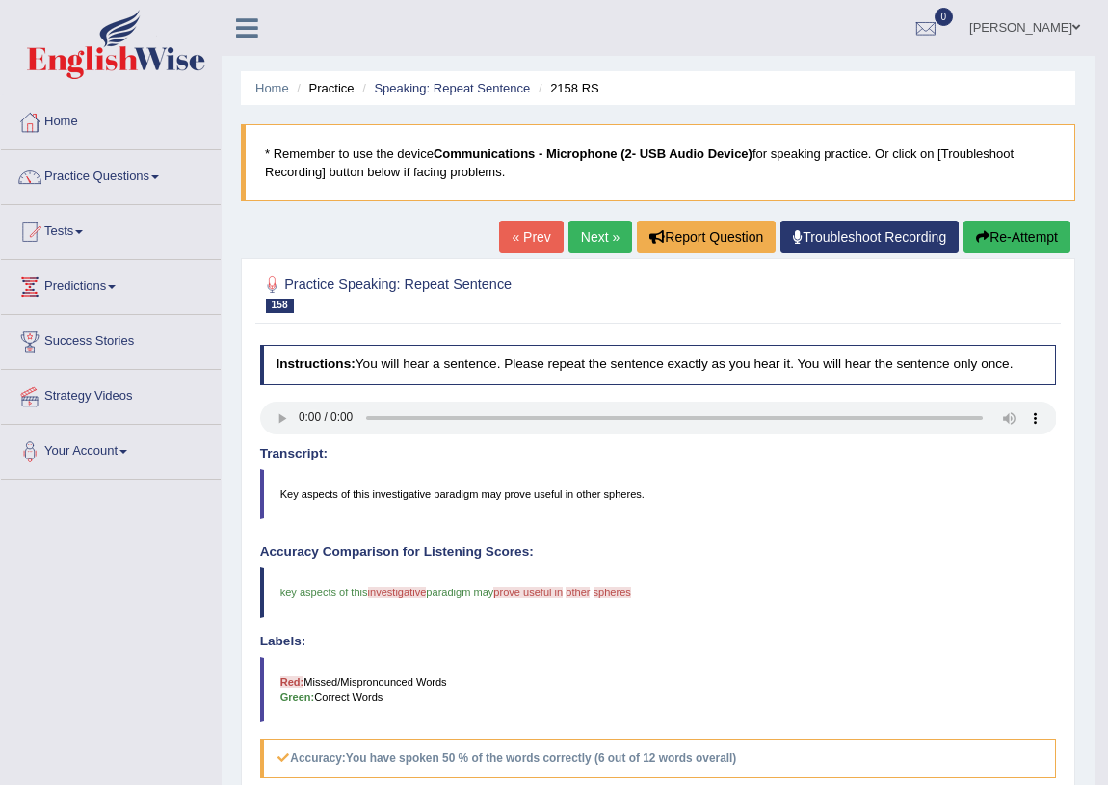
click at [587, 234] on link "Next »" at bounding box center [601, 237] width 64 height 33
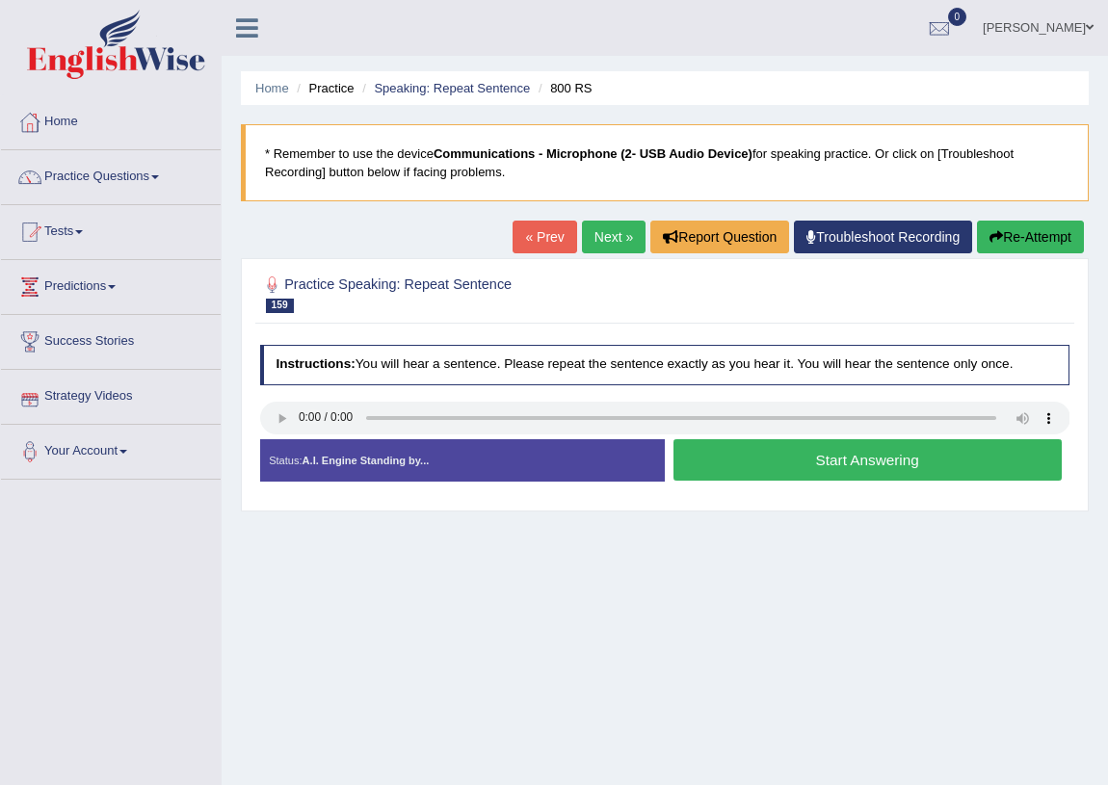
click at [895, 455] on button "Start Answering" at bounding box center [868, 459] width 388 height 41
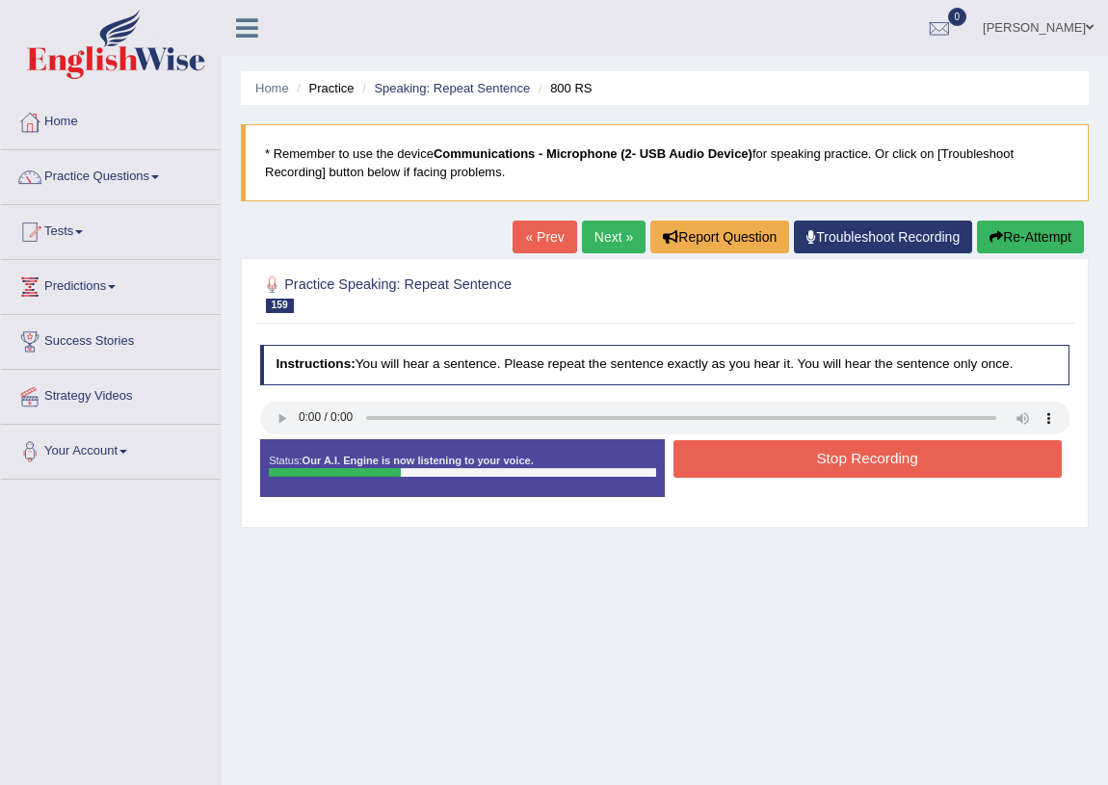
click at [850, 455] on button "Stop Recording" at bounding box center [868, 459] width 388 height 38
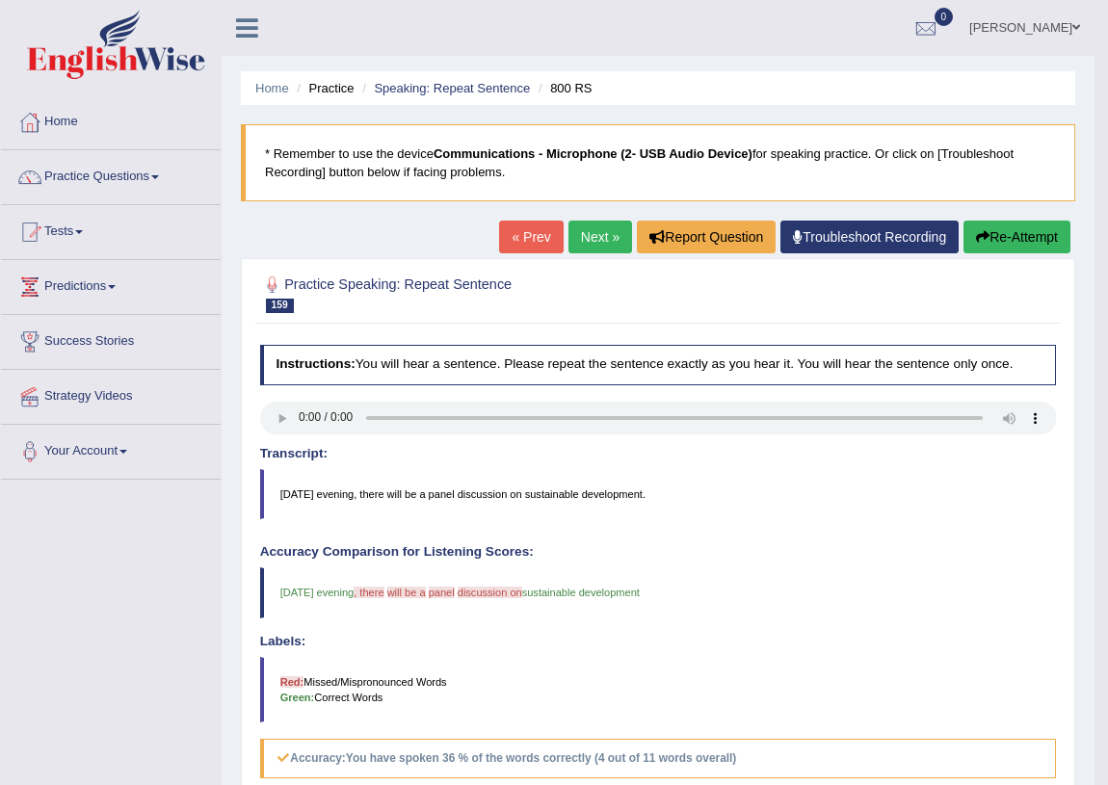
click at [590, 229] on link "Next »" at bounding box center [601, 237] width 64 height 33
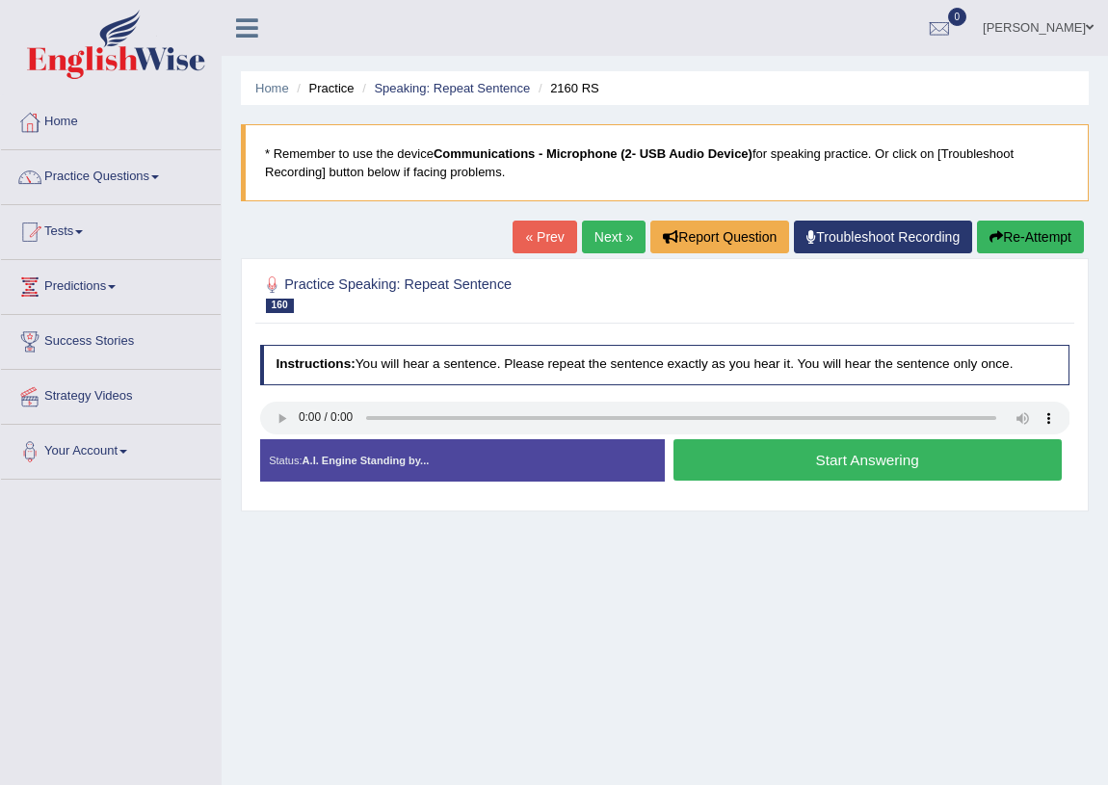
click at [745, 460] on button "Start Answering" at bounding box center [868, 459] width 388 height 41
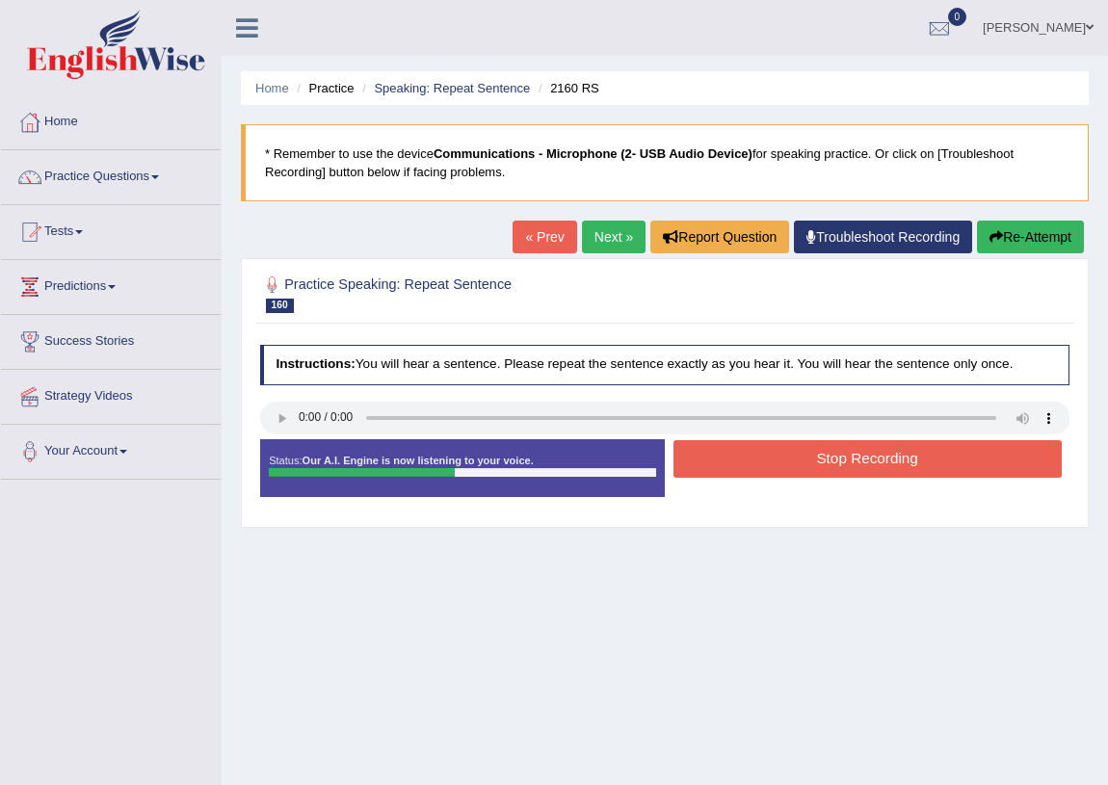
click at [745, 460] on button "Stop Recording" at bounding box center [868, 459] width 388 height 38
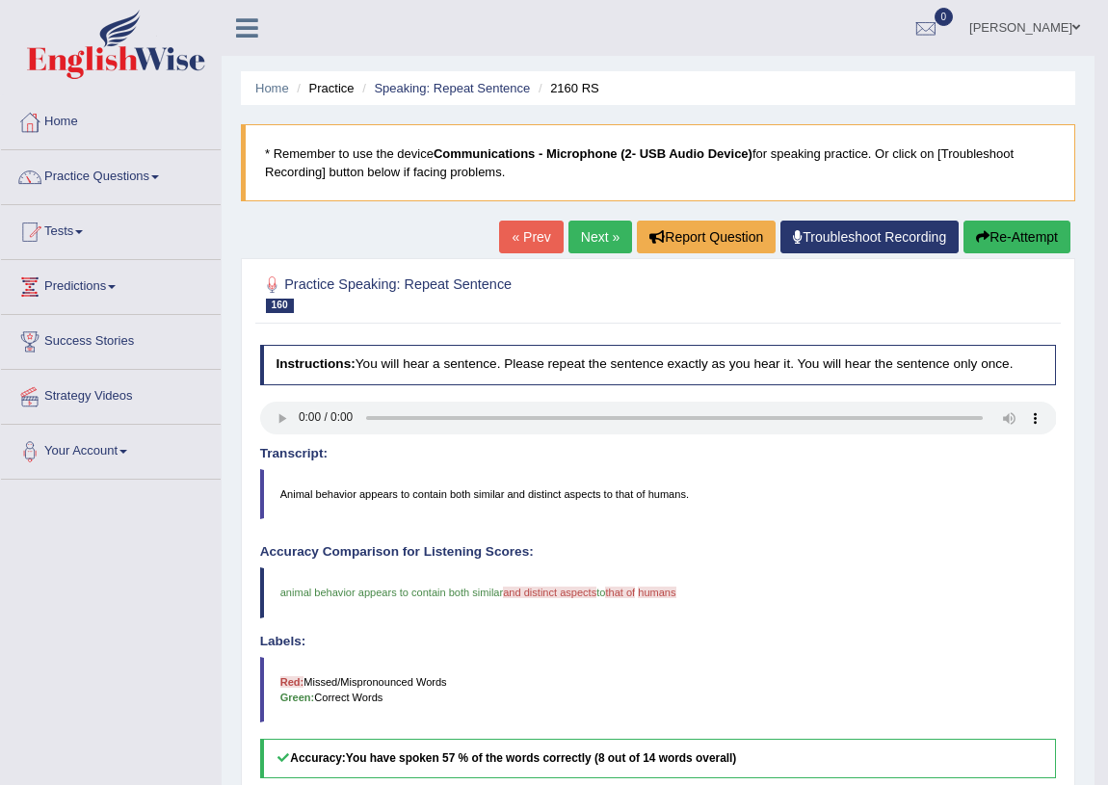
click at [585, 240] on link "Next »" at bounding box center [601, 237] width 64 height 33
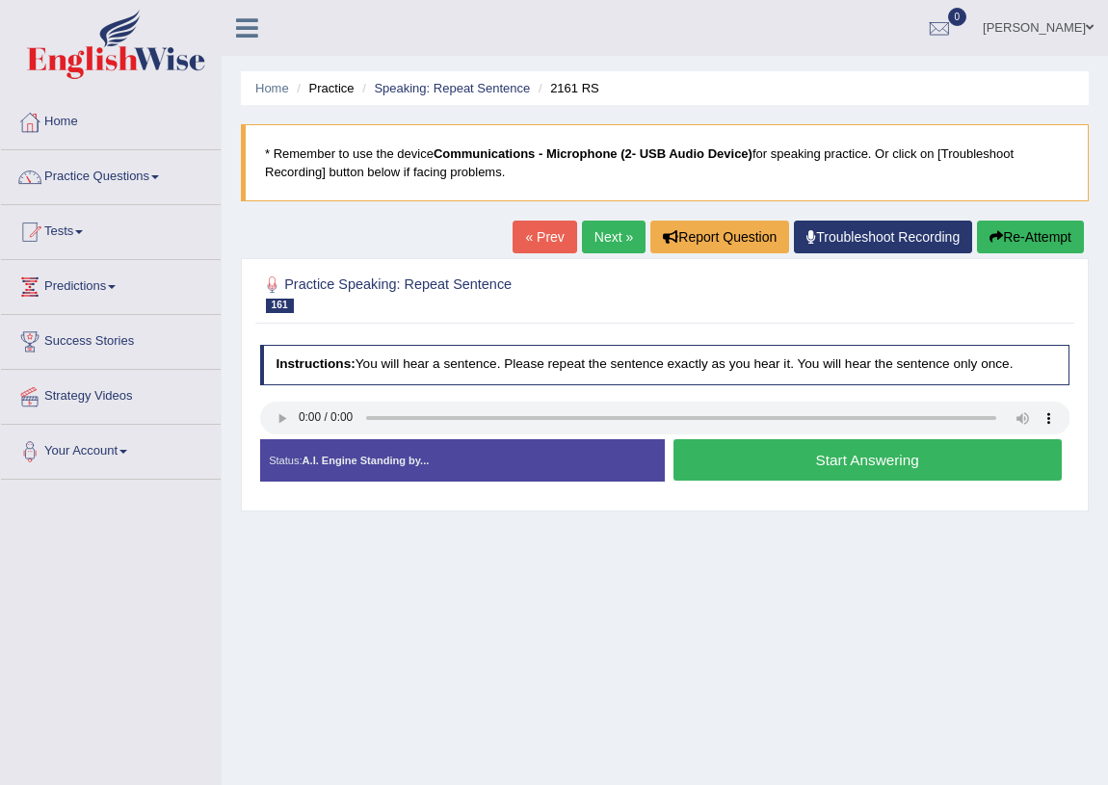
click at [775, 461] on button "Start Answering" at bounding box center [868, 459] width 388 height 41
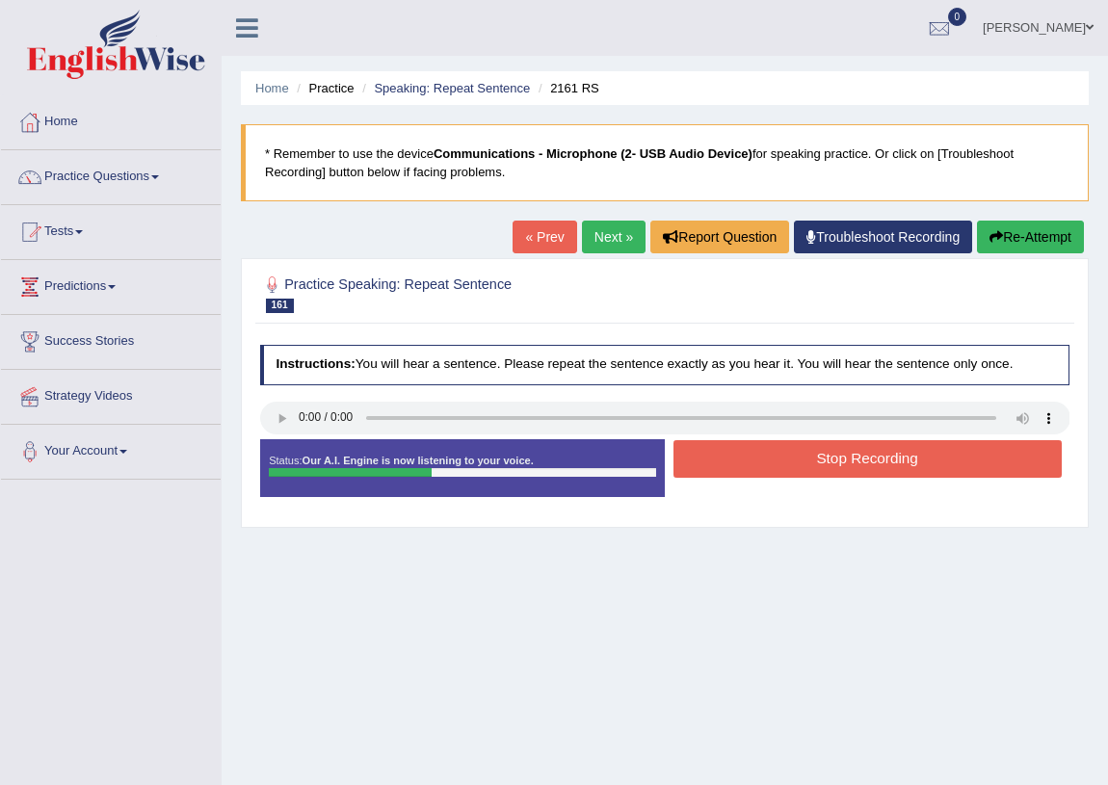
click at [775, 461] on button "Stop Recording" at bounding box center [868, 459] width 388 height 38
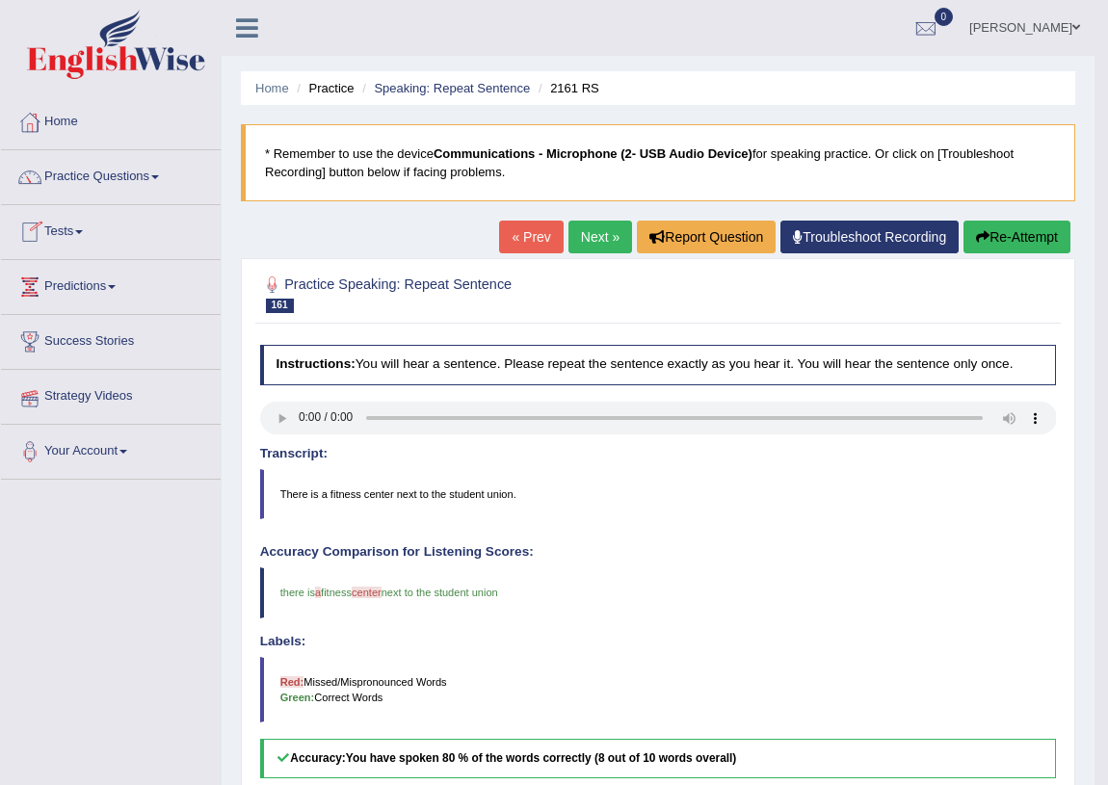
click at [1015, 622] on div "Accuracy Comparison for Listening Scores: there is a the fitness center centre …" at bounding box center [658, 662] width 797 height 233
click at [609, 236] on link "Next »" at bounding box center [601, 237] width 64 height 33
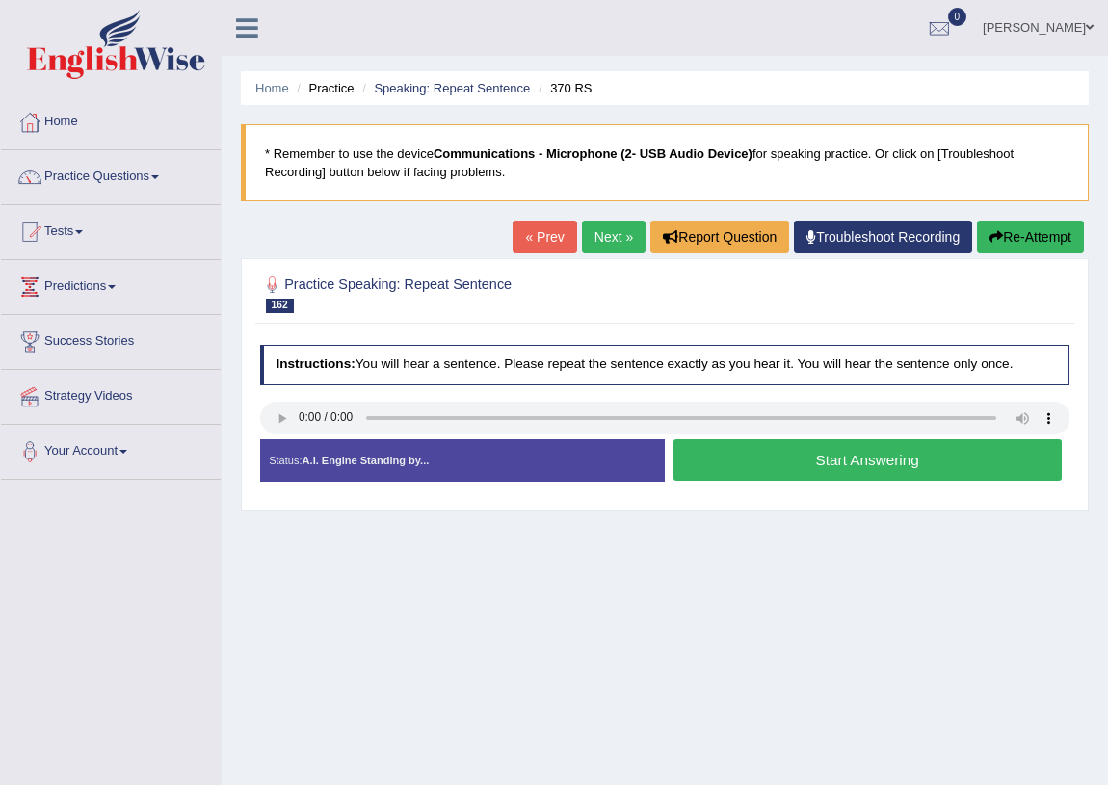
click at [864, 451] on button "Start Answering" at bounding box center [868, 459] width 388 height 41
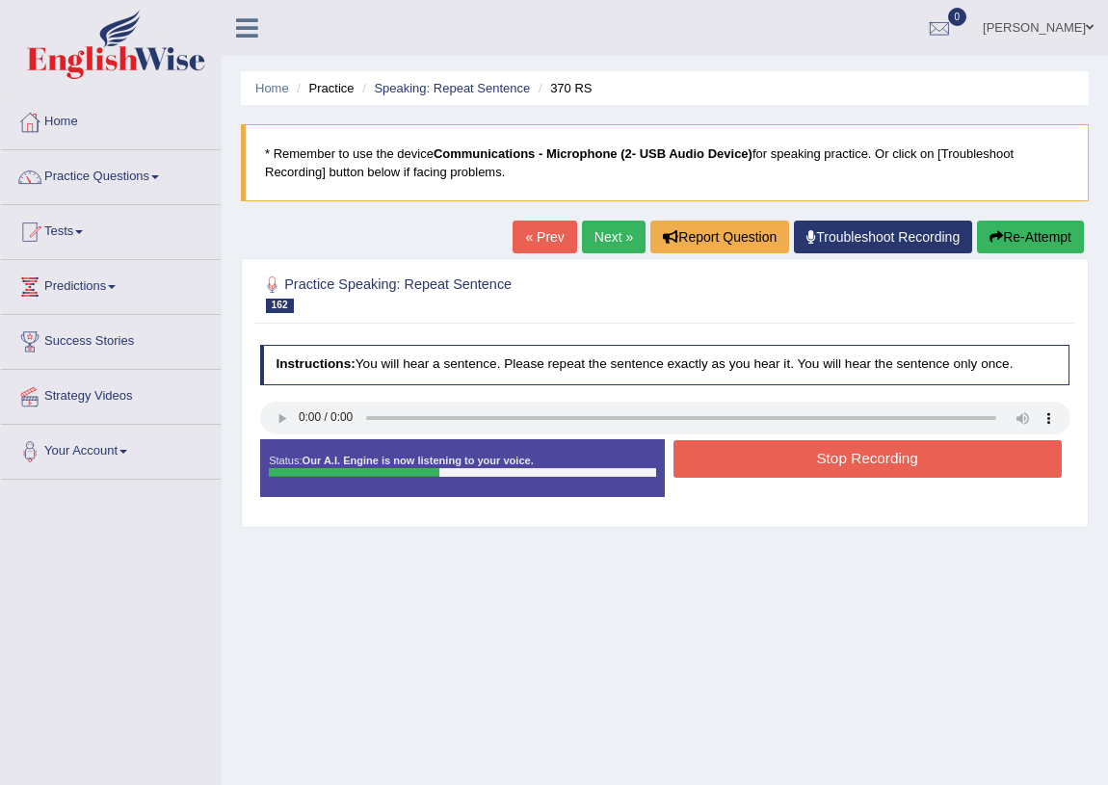
click at [864, 452] on button "Stop Recording" at bounding box center [868, 459] width 388 height 38
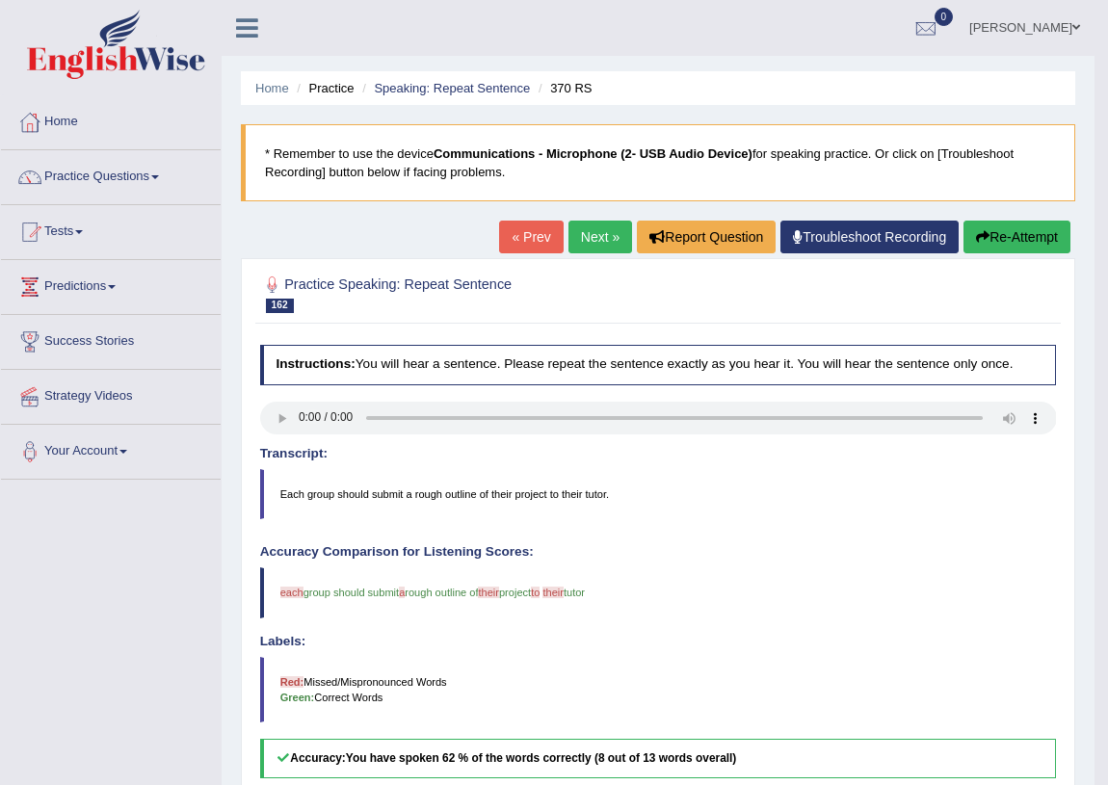
click at [597, 227] on link "Next »" at bounding box center [601, 237] width 64 height 33
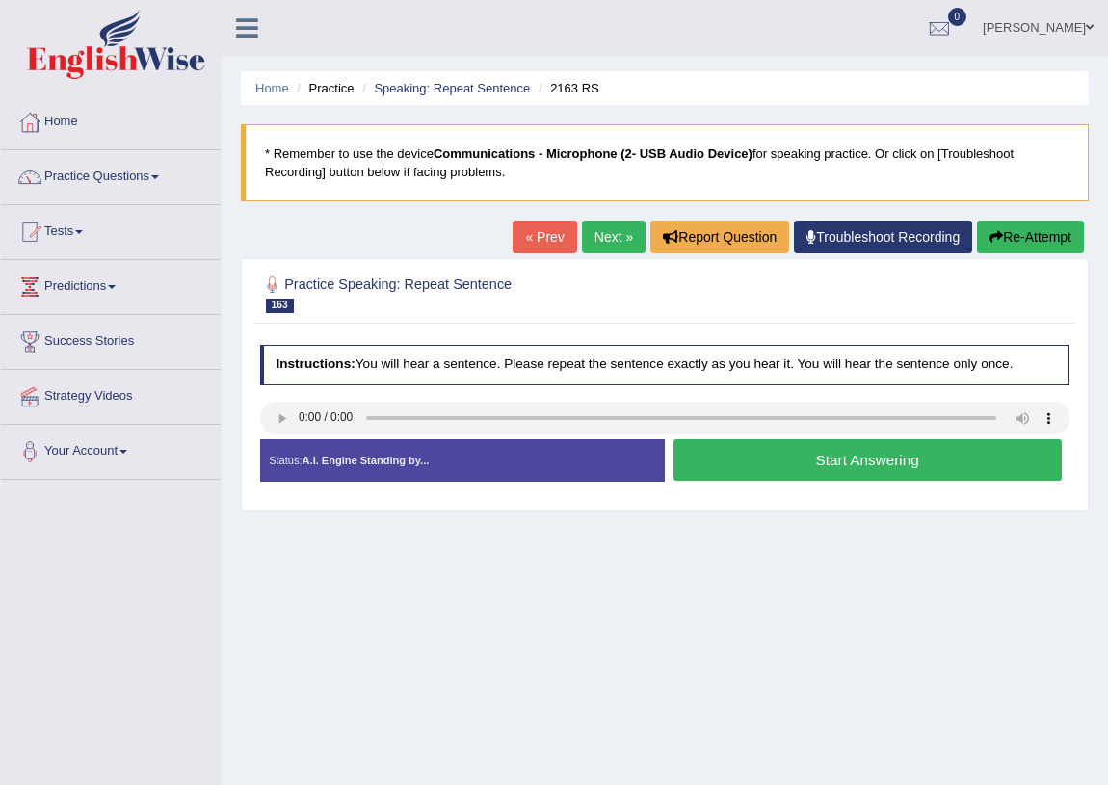
click at [771, 467] on button "Start Answering" at bounding box center [868, 459] width 388 height 41
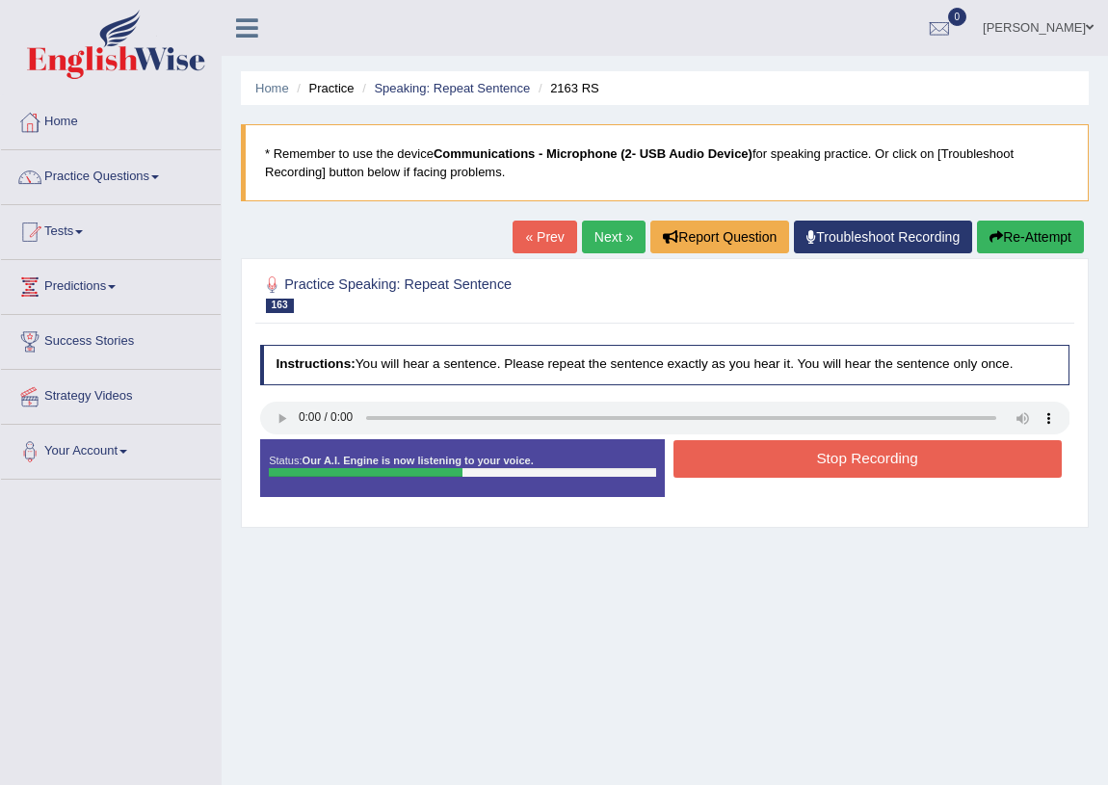
click at [801, 451] on button "Stop Recording" at bounding box center [868, 459] width 388 height 38
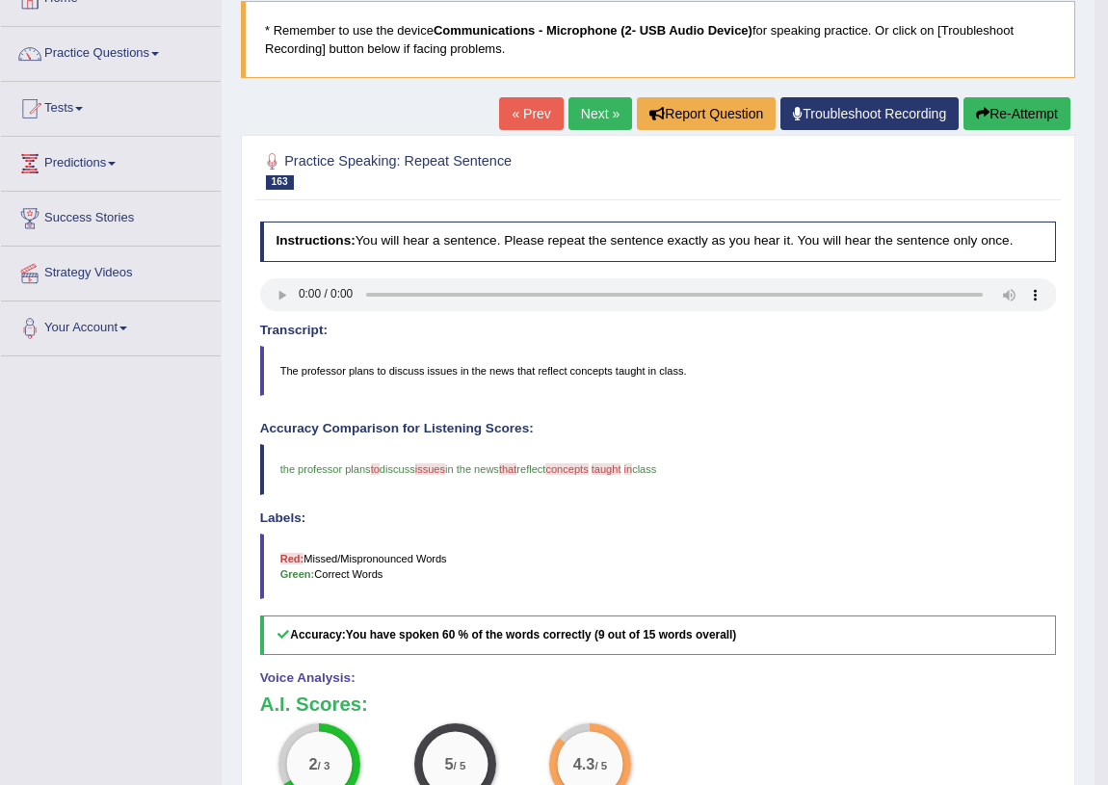
scroll to position [36, 0]
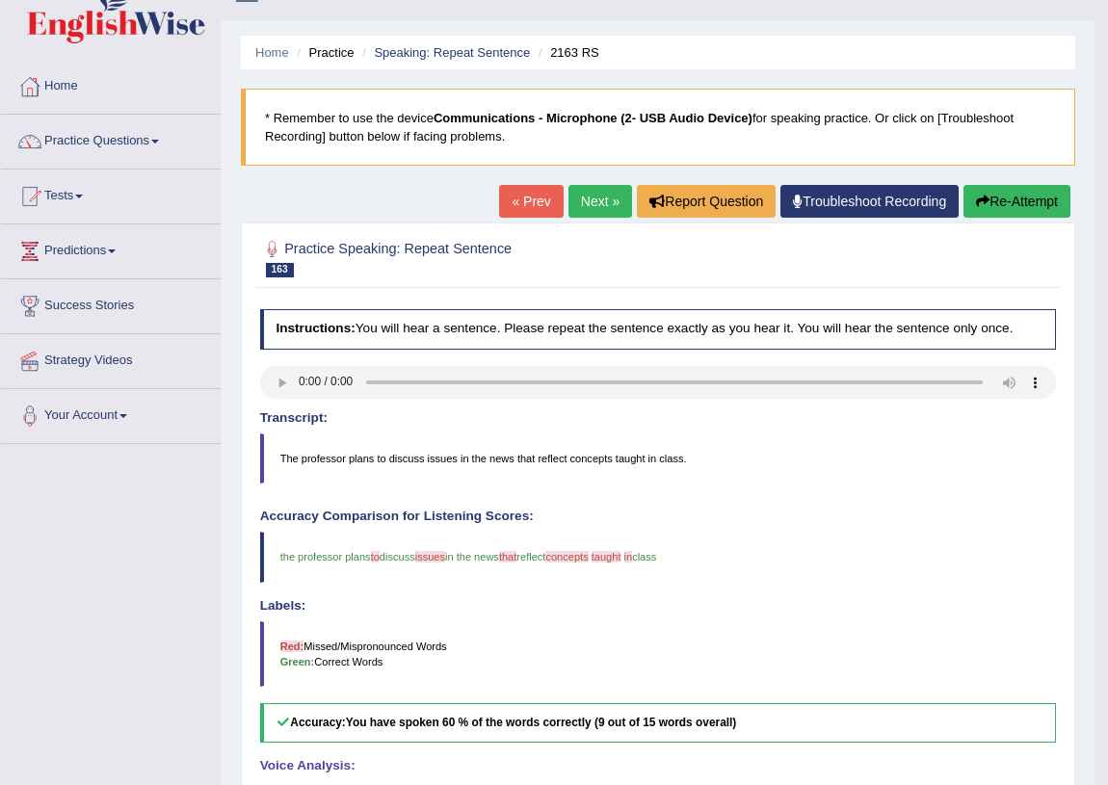
click at [591, 200] on link "Next »" at bounding box center [601, 201] width 64 height 33
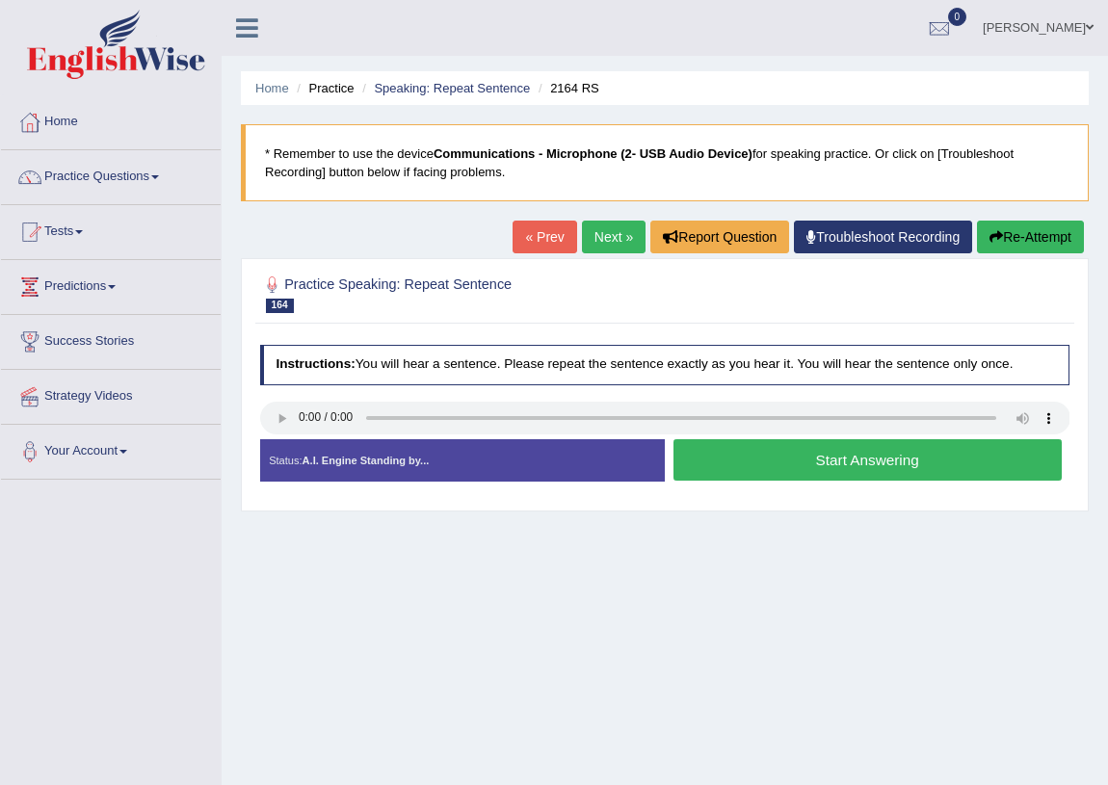
click at [744, 475] on button "Start Answering" at bounding box center [868, 459] width 388 height 41
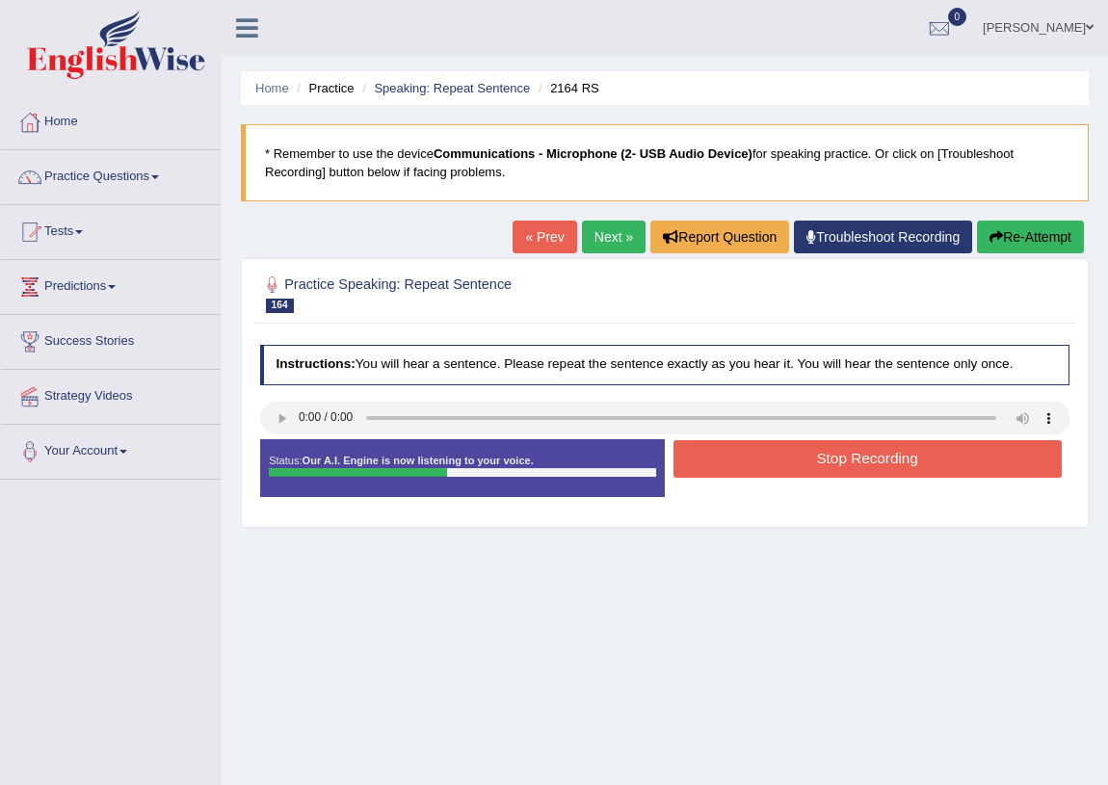
click at [759, 456] on button "Stop Recording" at bounding box center [868, 459] width 388 height 38
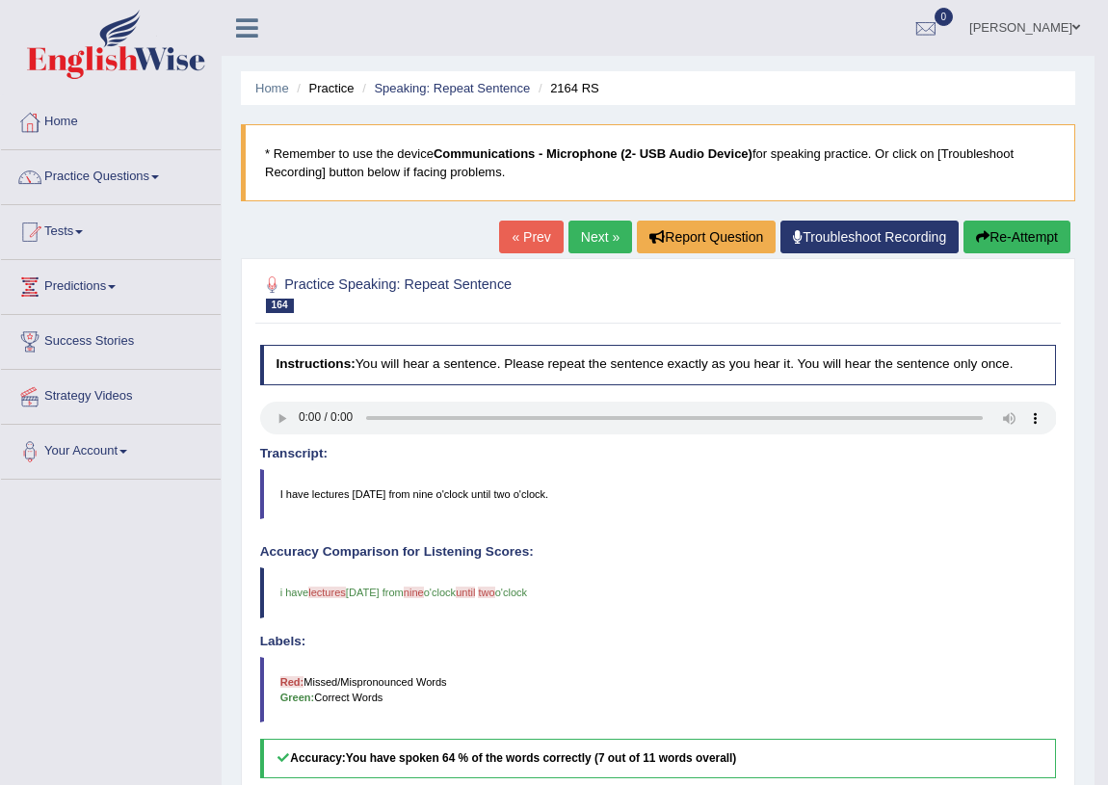
click at [600, 239] on link "Next »" at bounding box center [601, 237] width 64 height 33
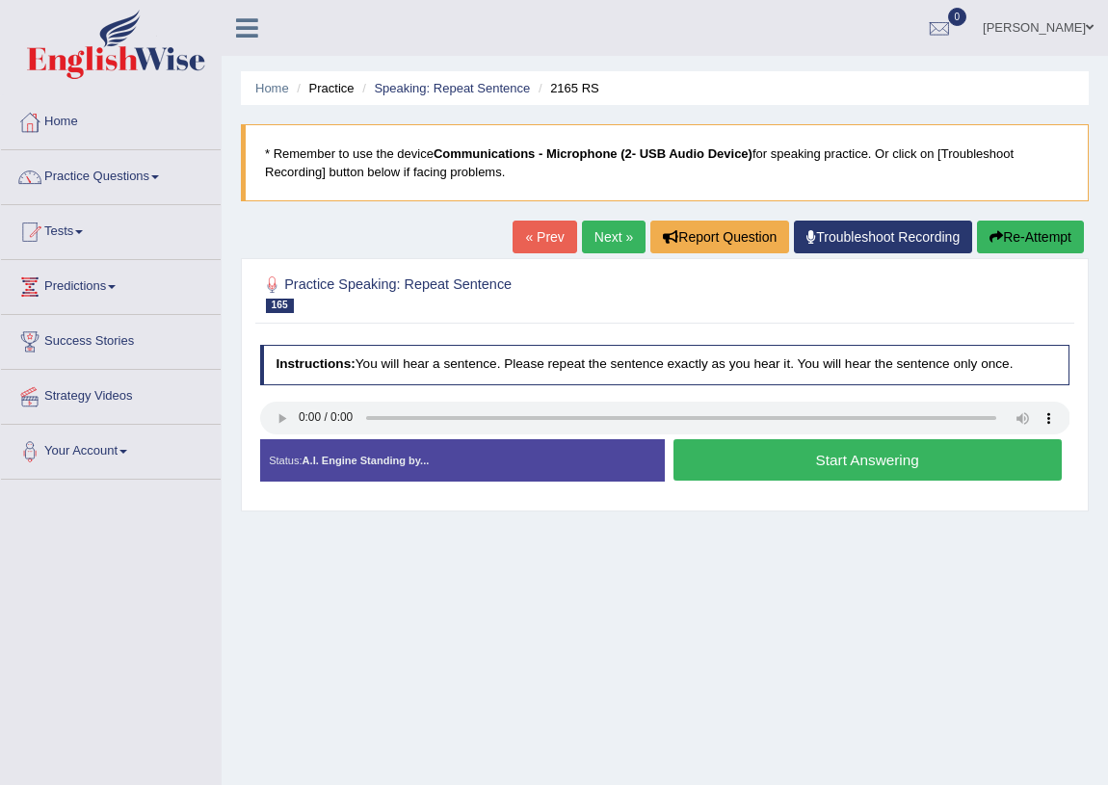
click at [784, 463] on button "Start Answering" at bounding box center [868, 459] width 388 height 41
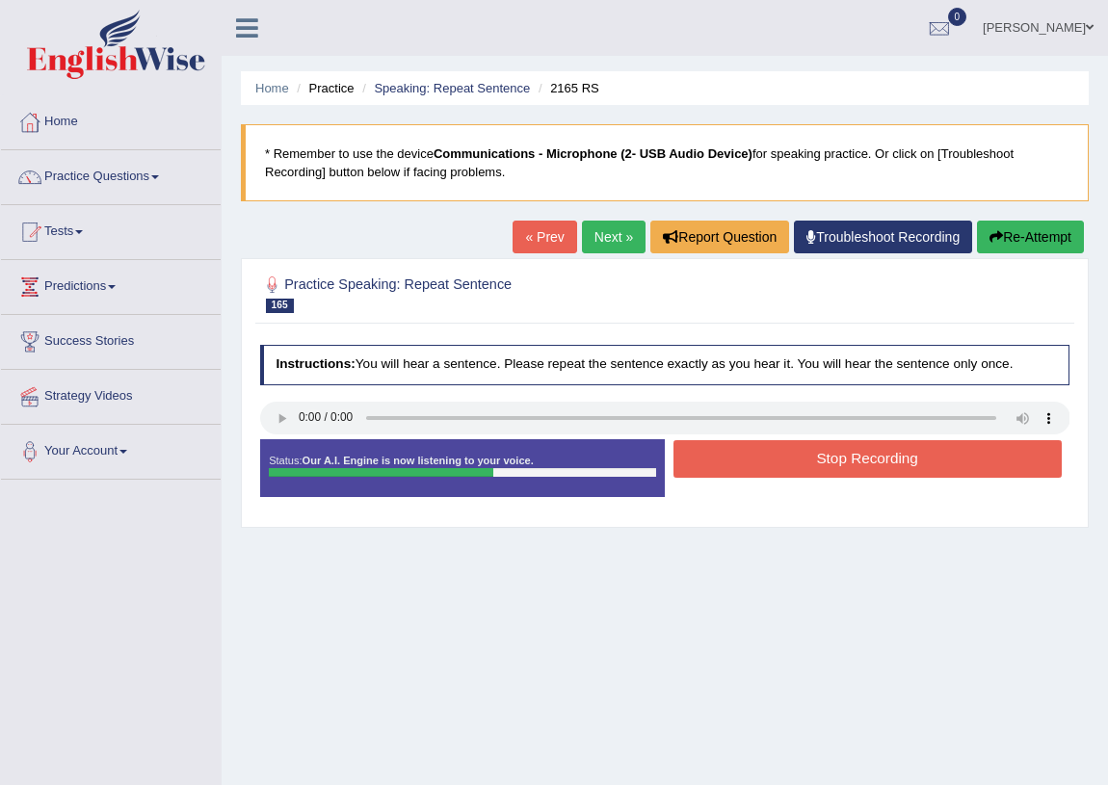
click at [752, 462] on button "Stop Recording" at bounding box center [868, 459] width 388 height 38
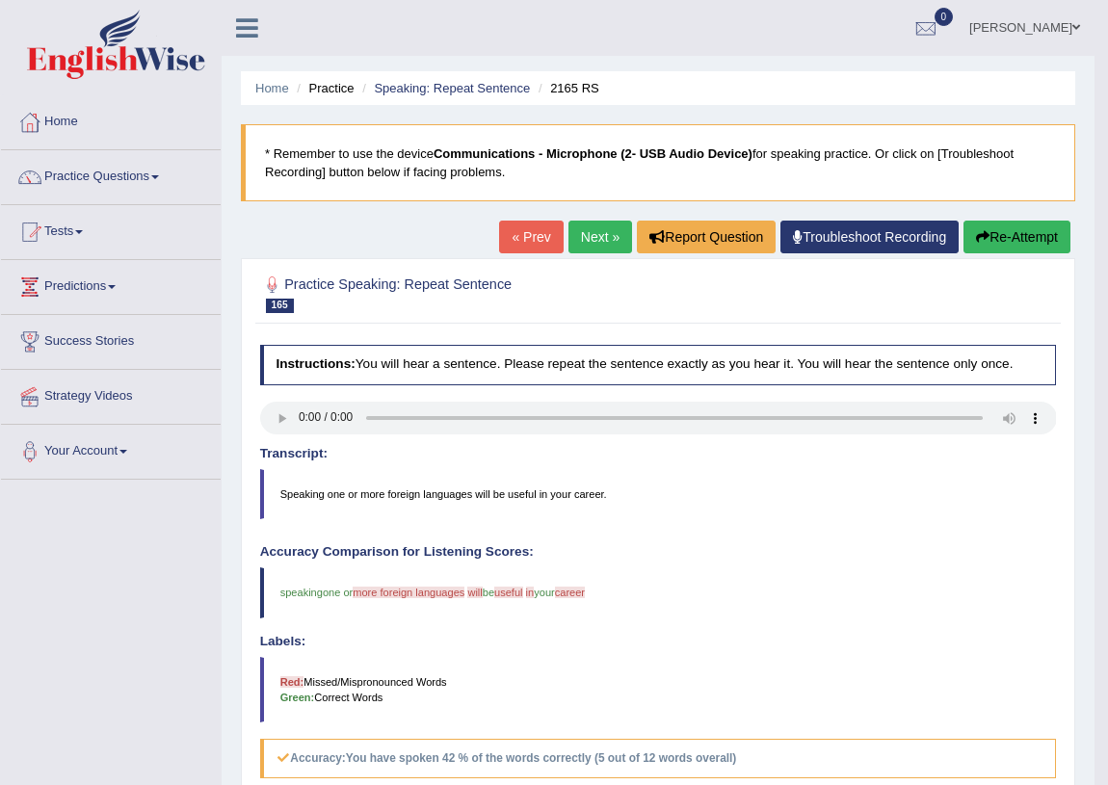
click at [1002, 231] on button "Re-Attempt" at bounding box center [1017, 237] width 107 height 33
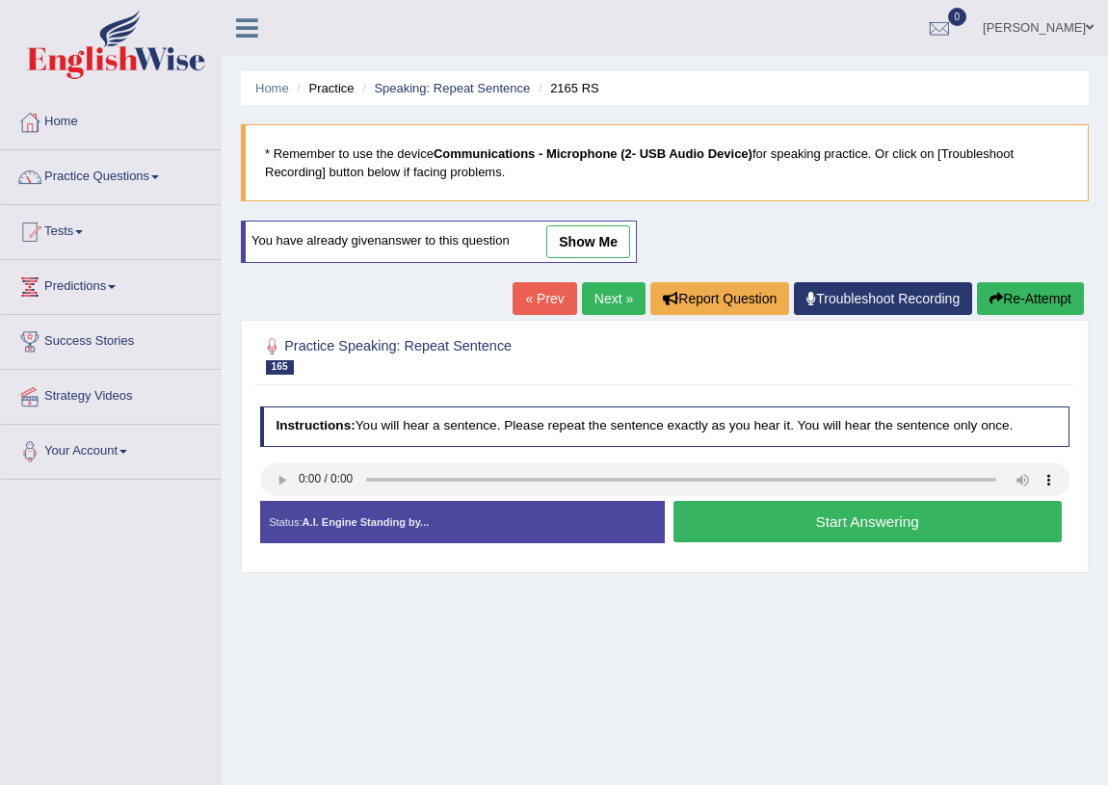
click at [771, 519] on button "Start Answering" at bounding box center [868, 521] width 388 height 41
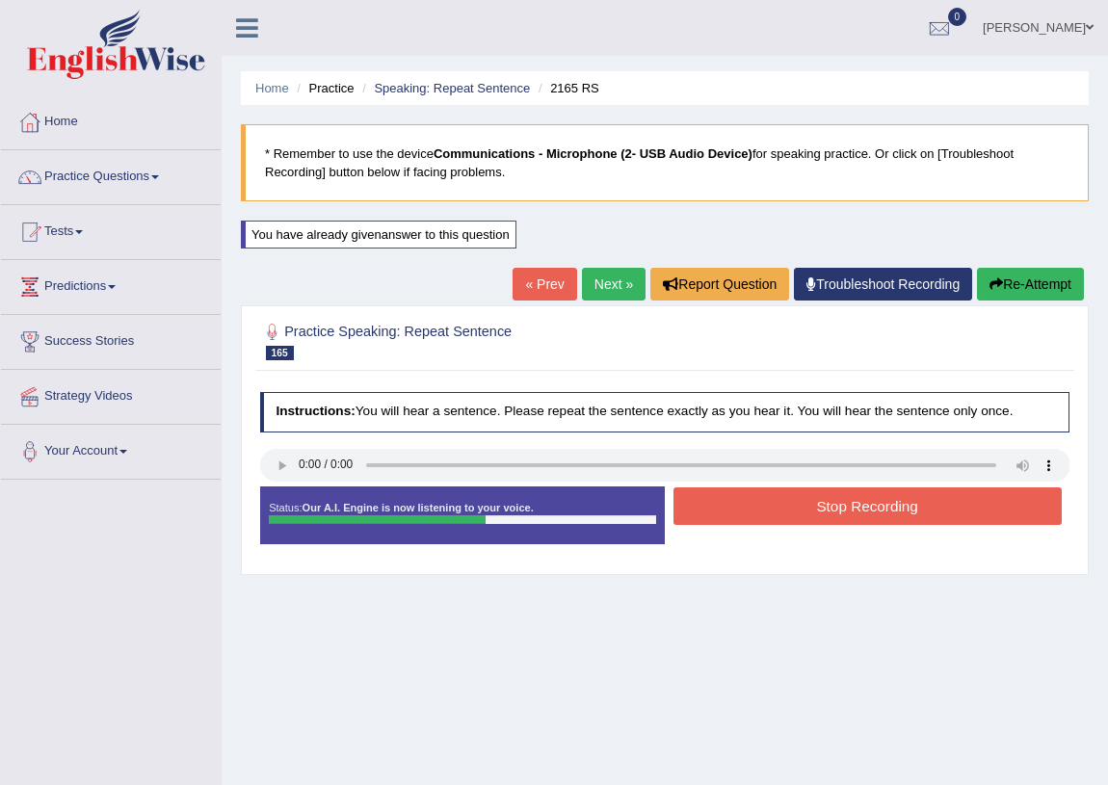
click at [784, 500] on button "Stop Recording" at bounding box center [868, 507] width 388 height 38
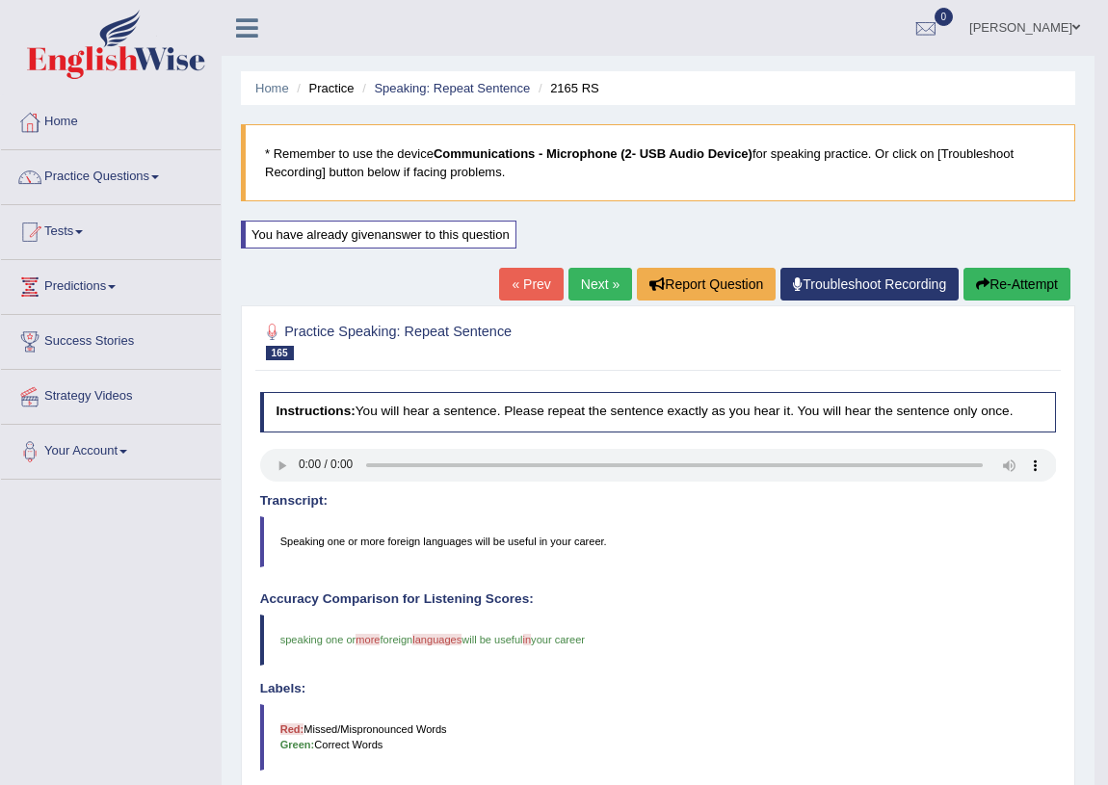
click at [591, 292] on link "Next »" at bounding box center [601, 284] width 64 height 33
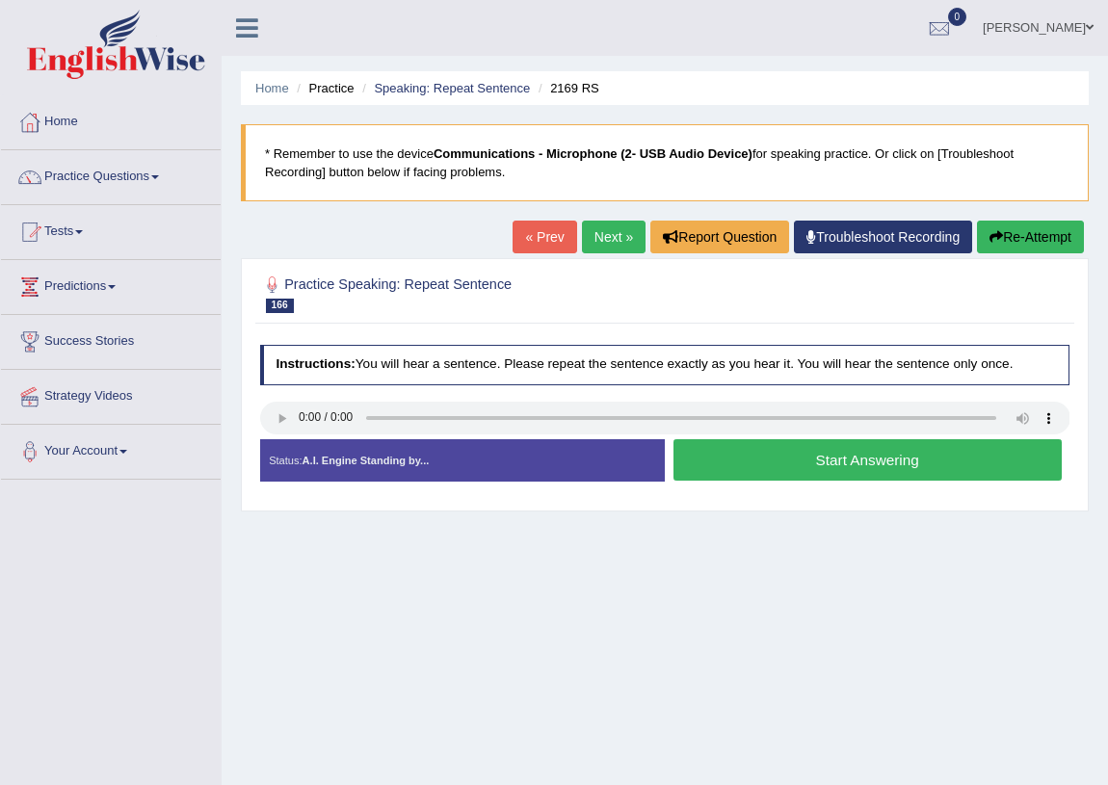
click at [767, 450] on button "Start Answering" at bounding box center [868, 459] width 388 height 41
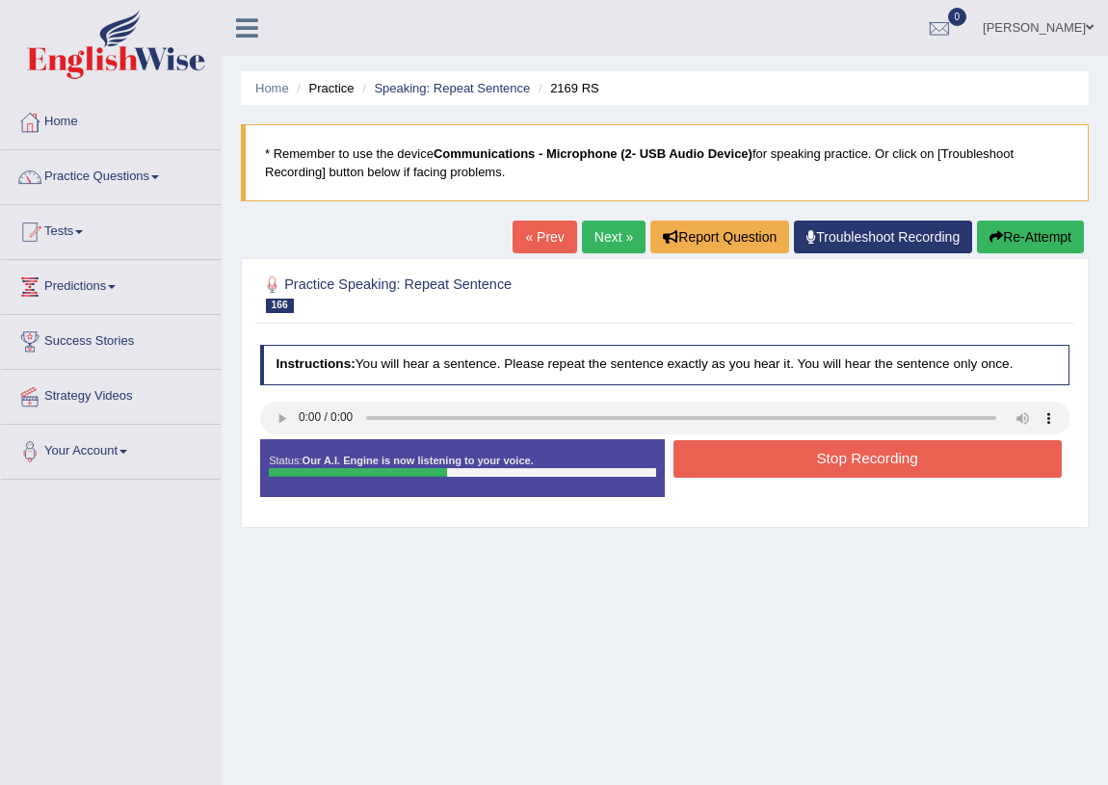
click at [759, 462] on button "Stop Recording" at bounding box center [868, 459] width 388 height 38
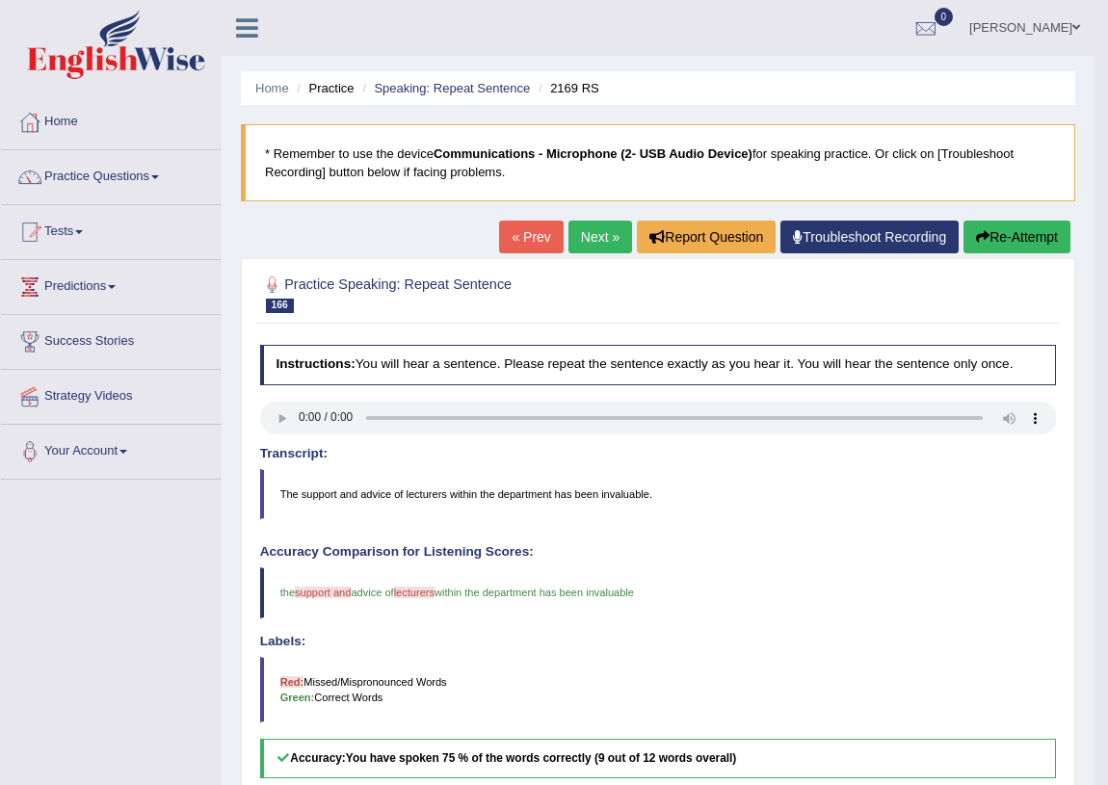
click at [603, 244] on link "Next »" at bounding box center [601, 237] width 64 height 33
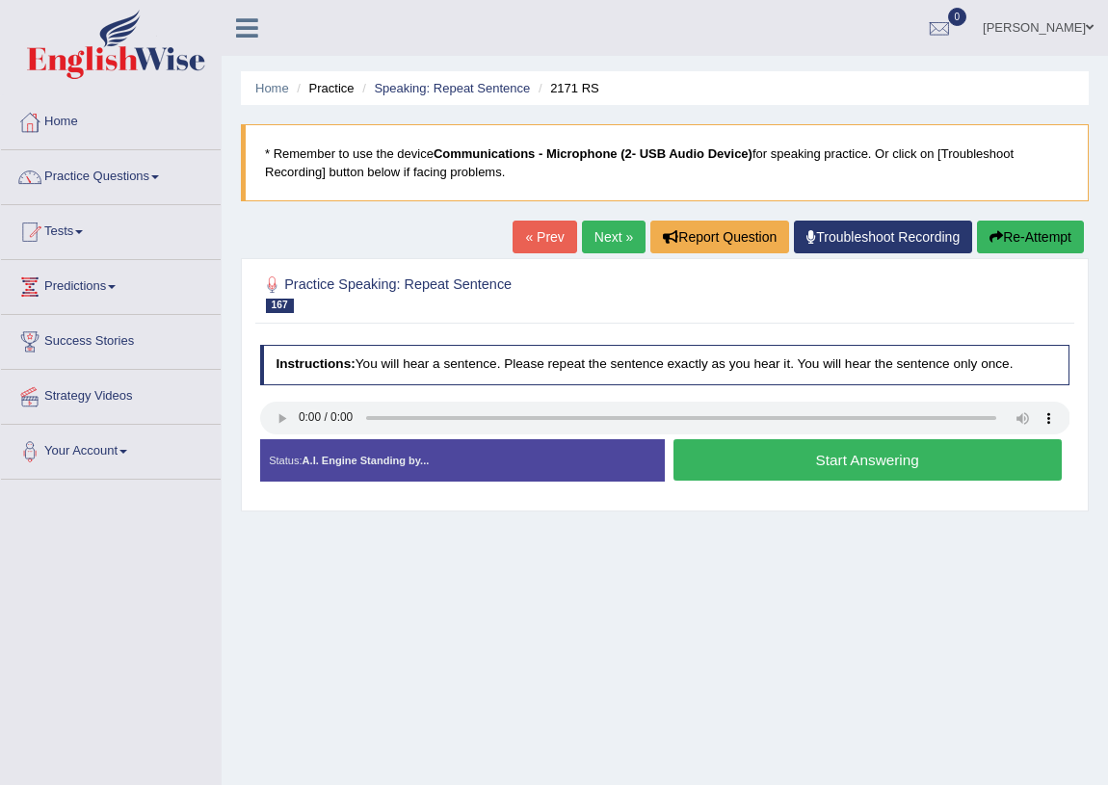
click at [800, 464] on button "Start Answering" at bounding box center [868, 459] width 388 height 41
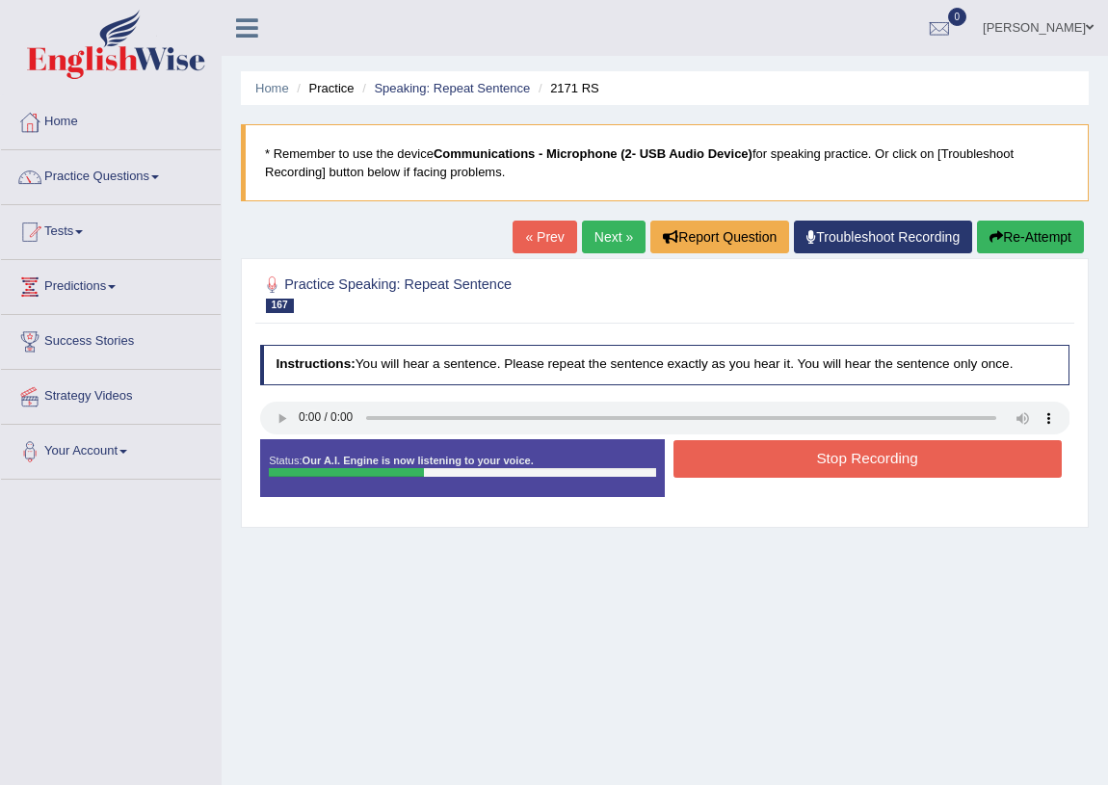
click at [763, 452] on button "Stop Recording" at bounding box center [868, 459] width 388 height 38
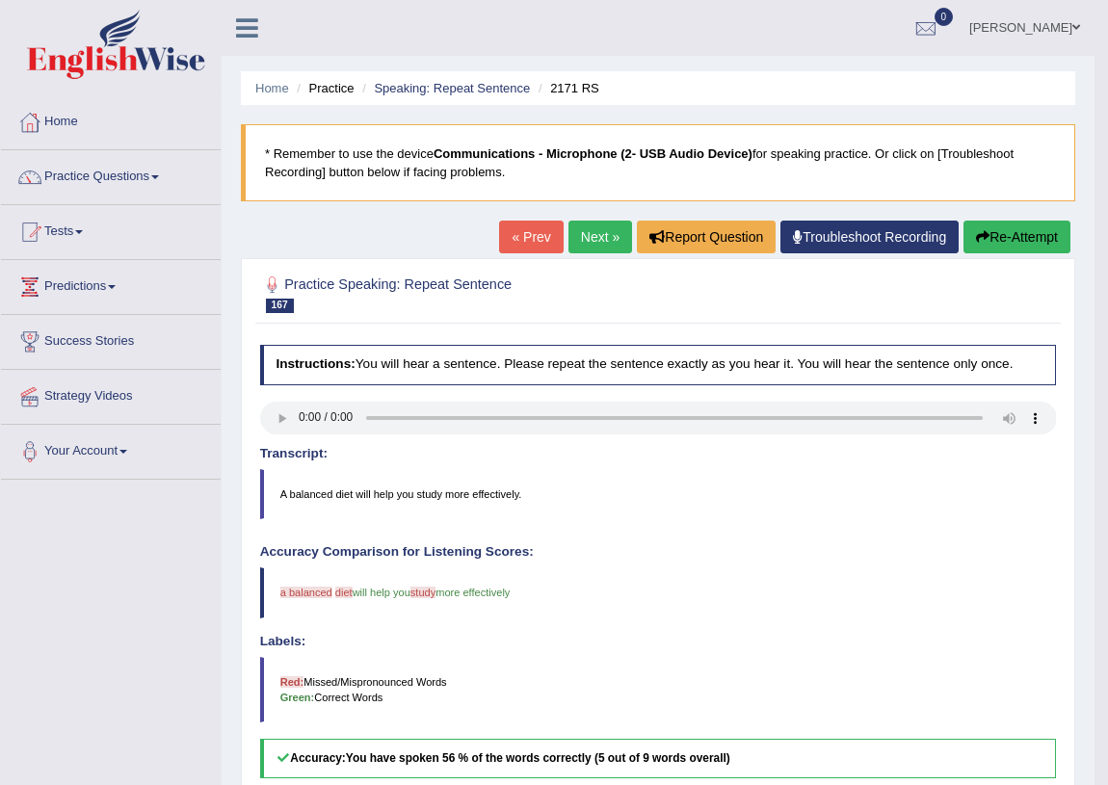
click at [1044, 240] on button "Re-Attempt" at bounding box center [1017, 237] width 107 height 33
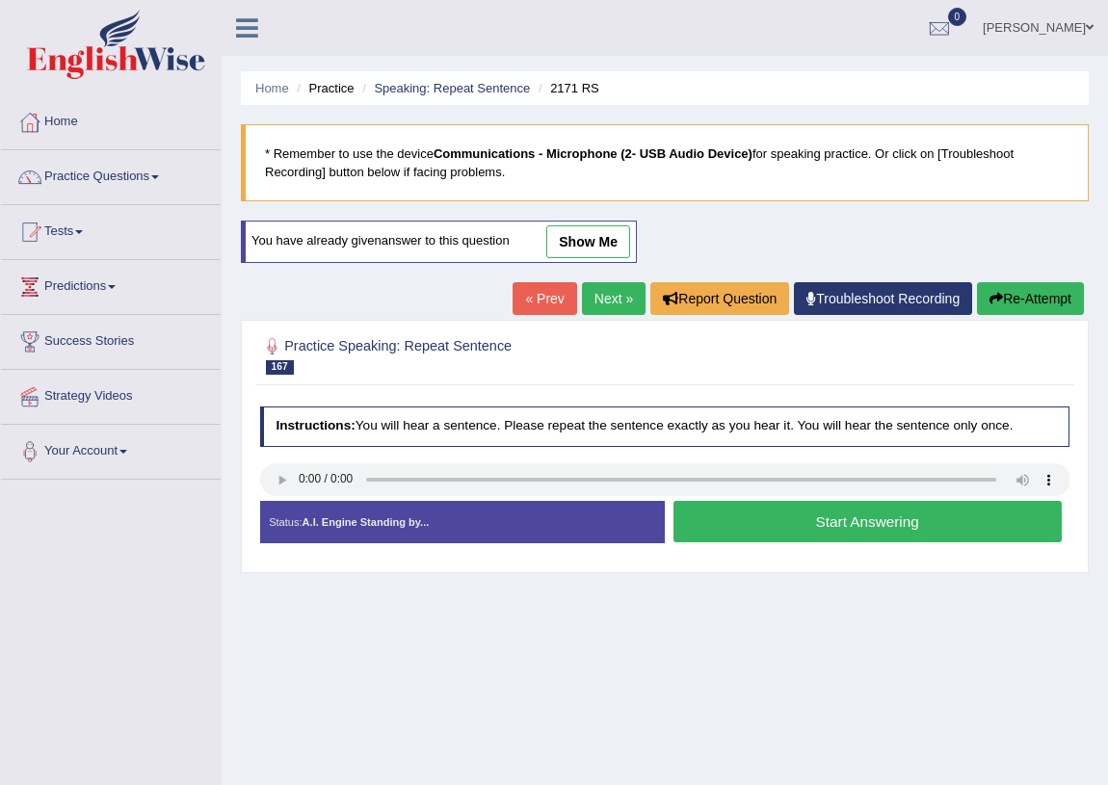
drag, startPoint x: 0, startPoint y: 0, endPoint x: 778, endPoint y: 529, distance: 940.7
click at [778, 529] on button "Start Answering" at bounding box center [868, 521] width 388 height 41
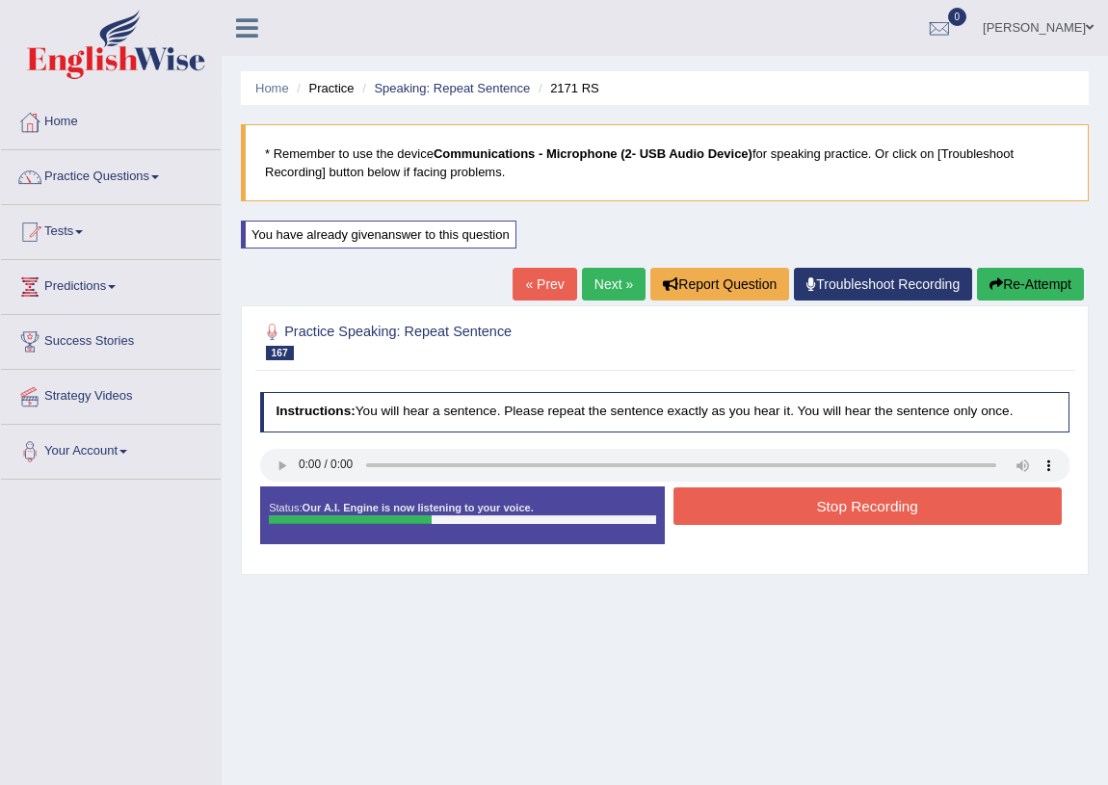
click at [752, 503] on button "Stop Recording" at bounding box center [868, 507] width 388 height 38
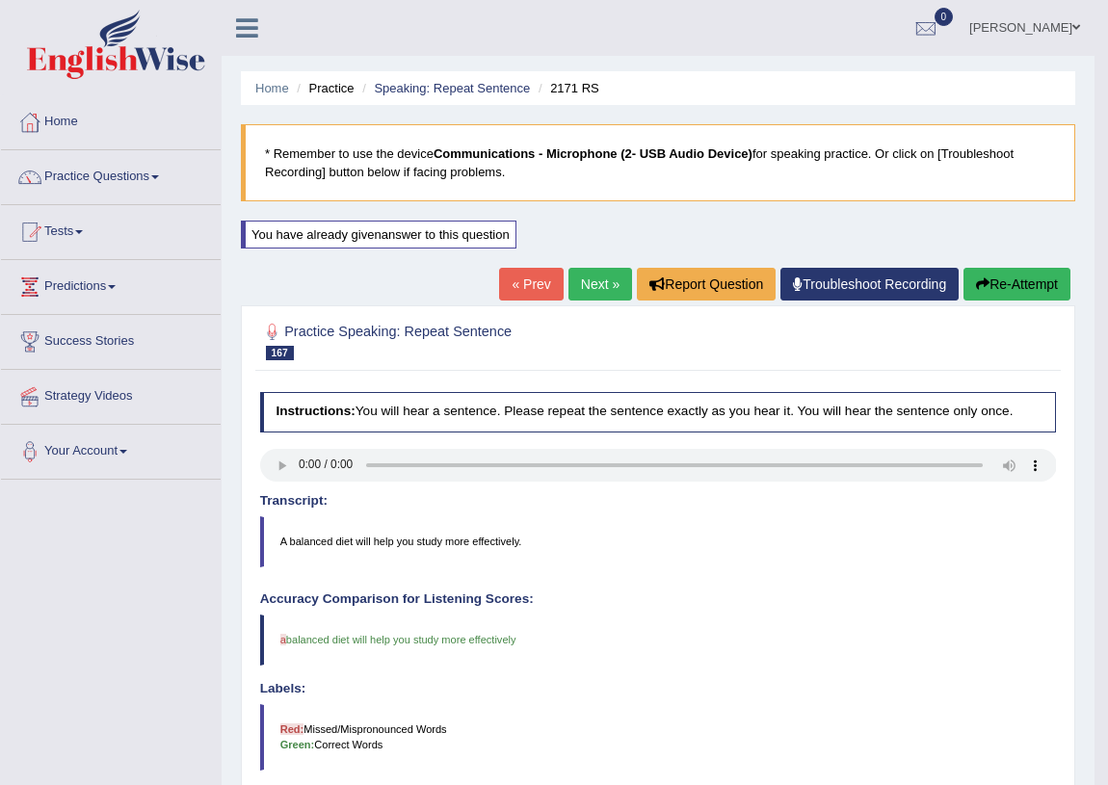
click at [586, 279] on link "Next »" at bounding box center [601, 284] width 64 height 33
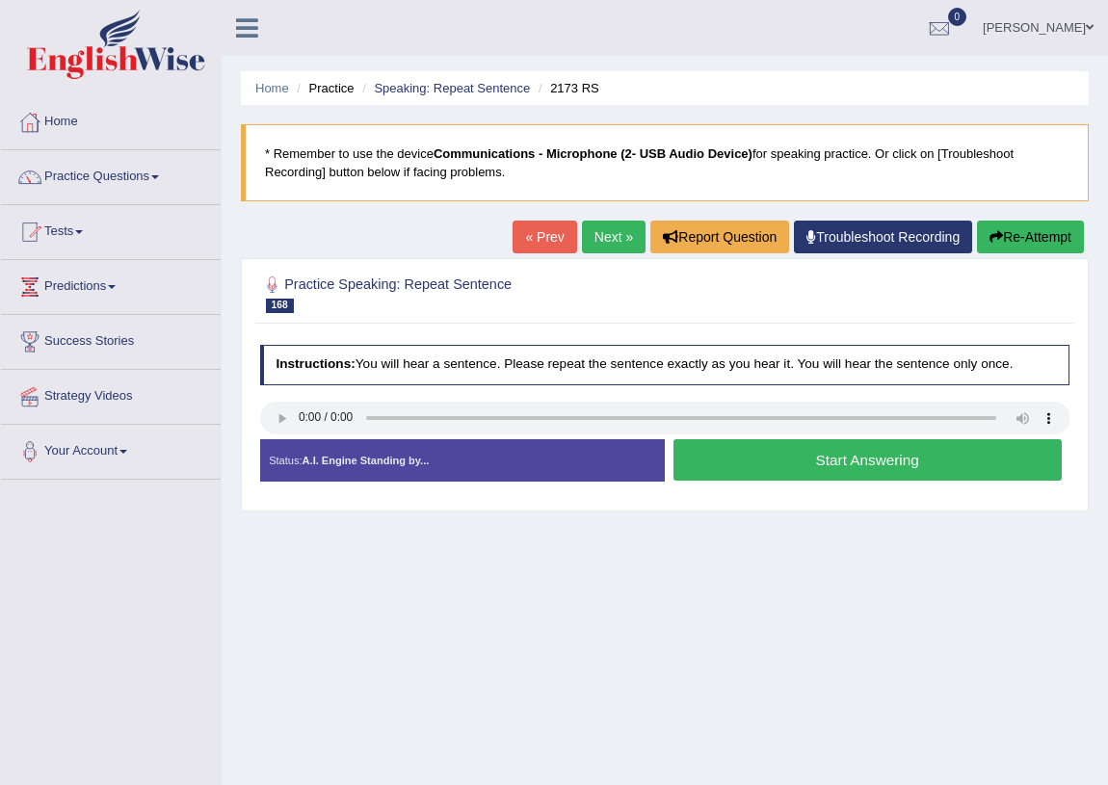
click at [828, 462] on button "Start Answering" at bounding box center [868, 459] width 388 height 41
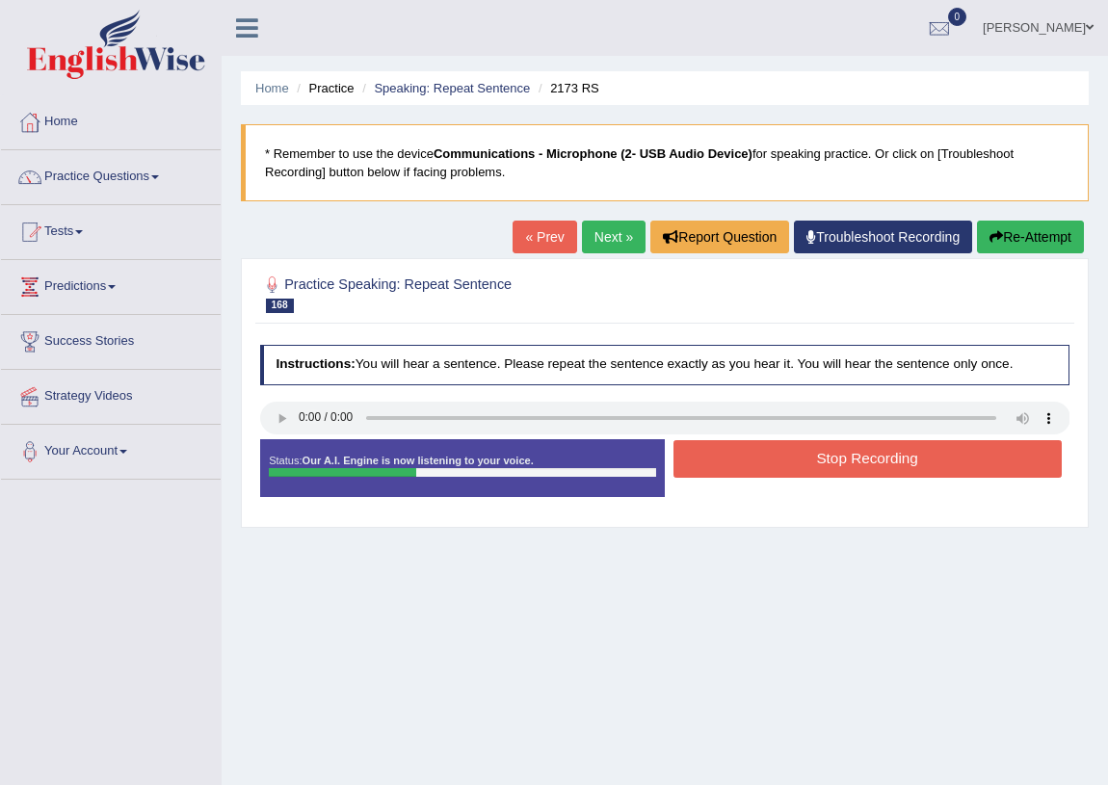
click at [828, 462] on button "Stop Recording" at bounding box center [868, 459] width 388 height 38
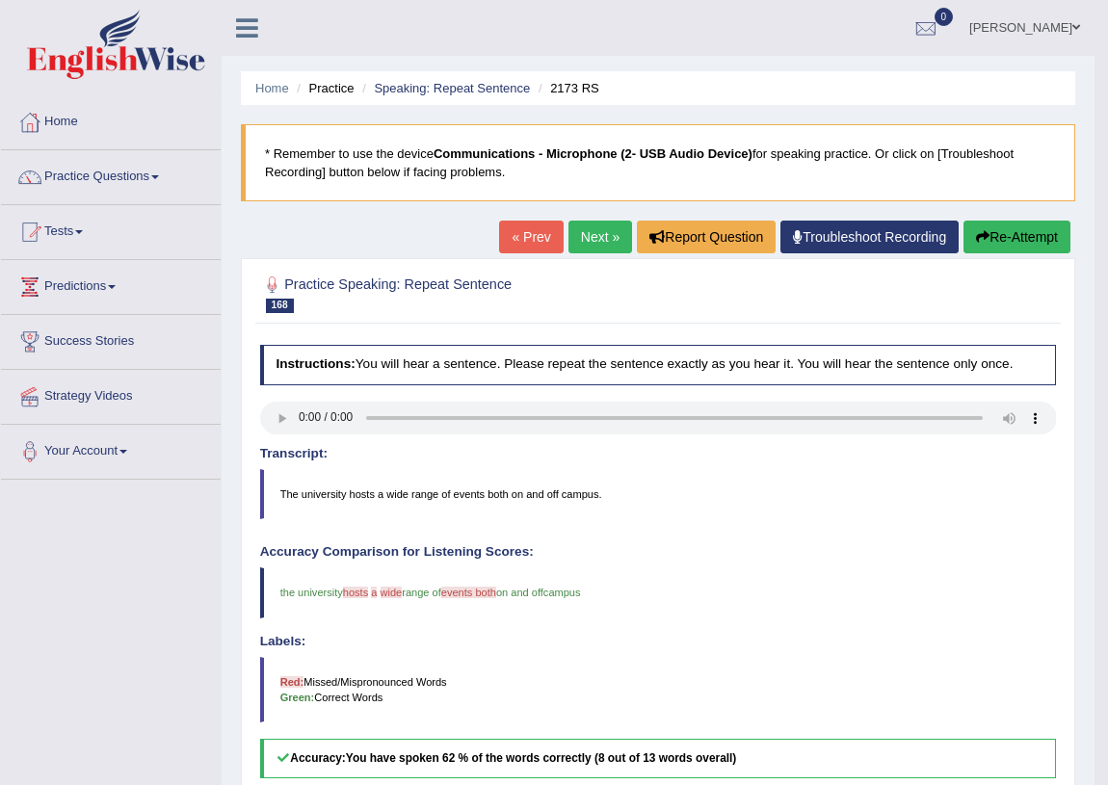
click at [579, 244] on link "Next »" at bounding box center [601, 237] width 64 height 33
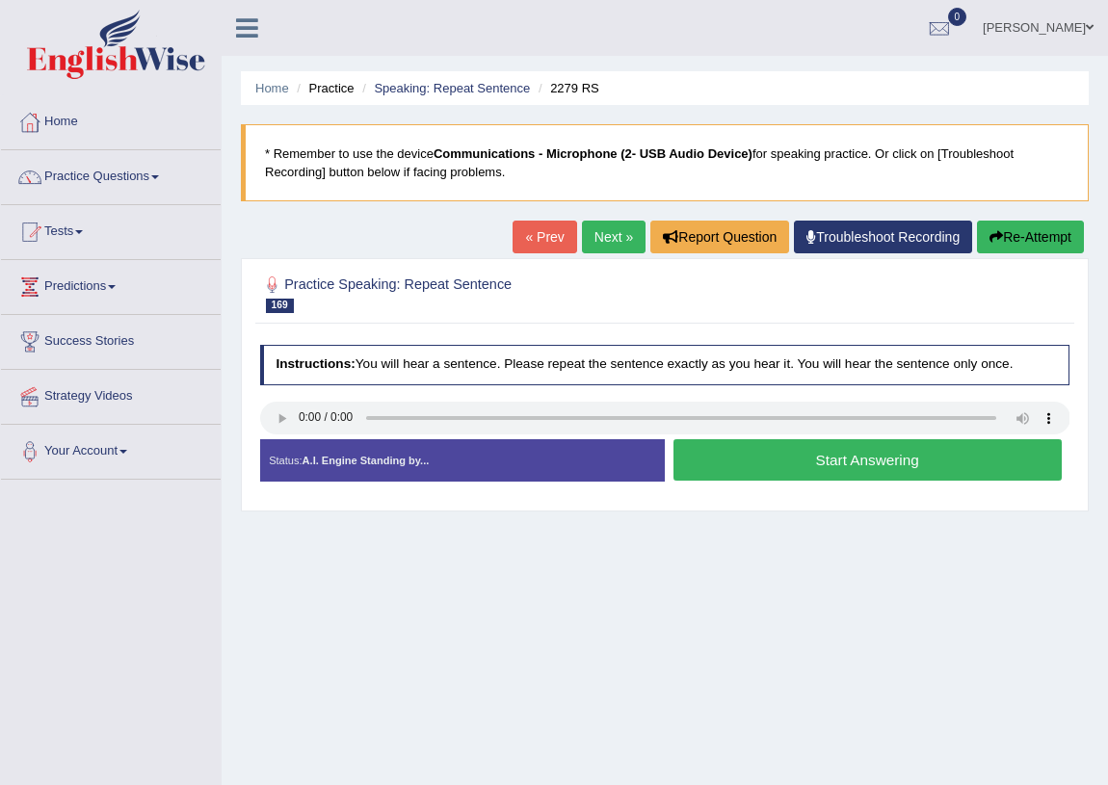
click at [812, 467] on button "Start Answering" at bounding box center [868, 459] width 388 height 41
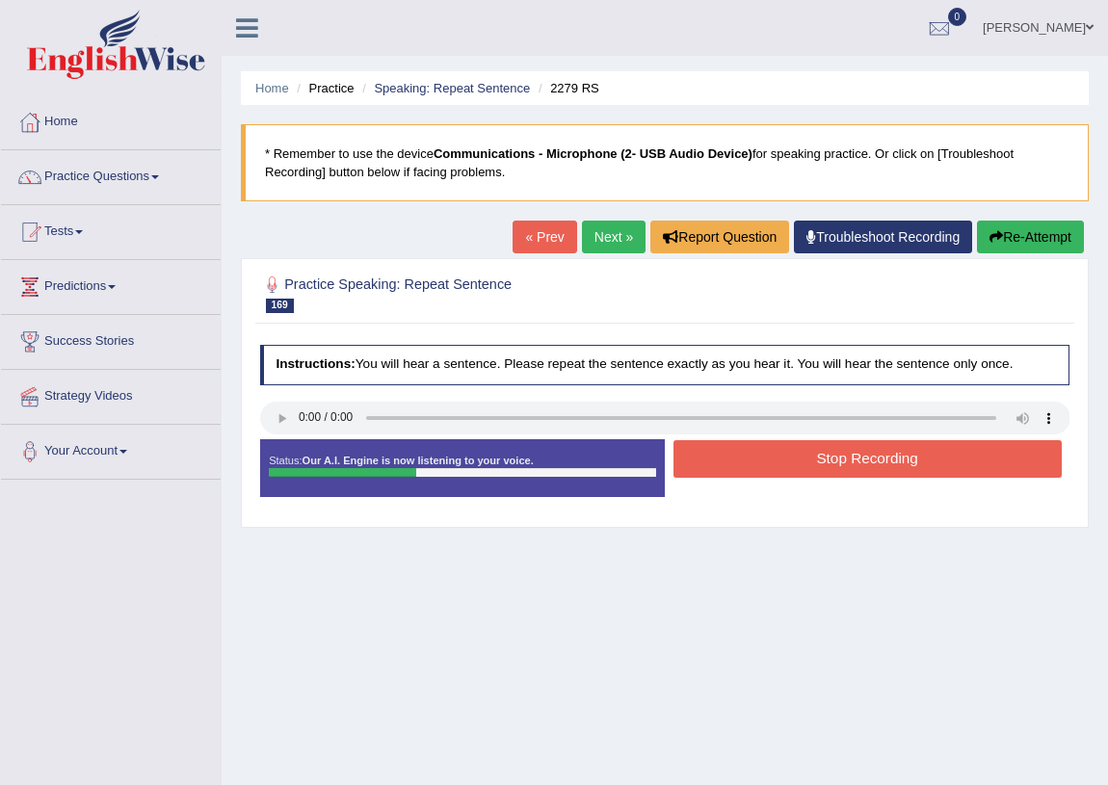
click at [813, 450] on button "Stop Recording" at bounding box center [868, 459] width 388 height 38
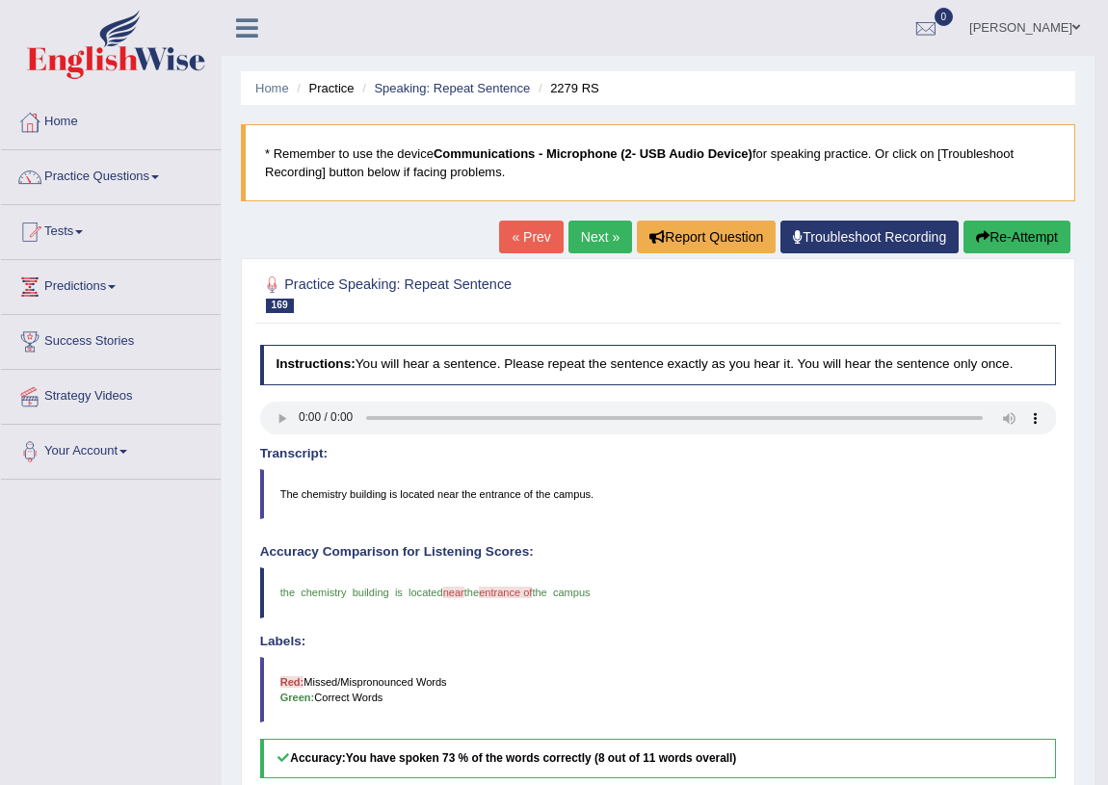
click at [579, 239] on link "Next »" at bounding box center [601, 237] width 64 height 33
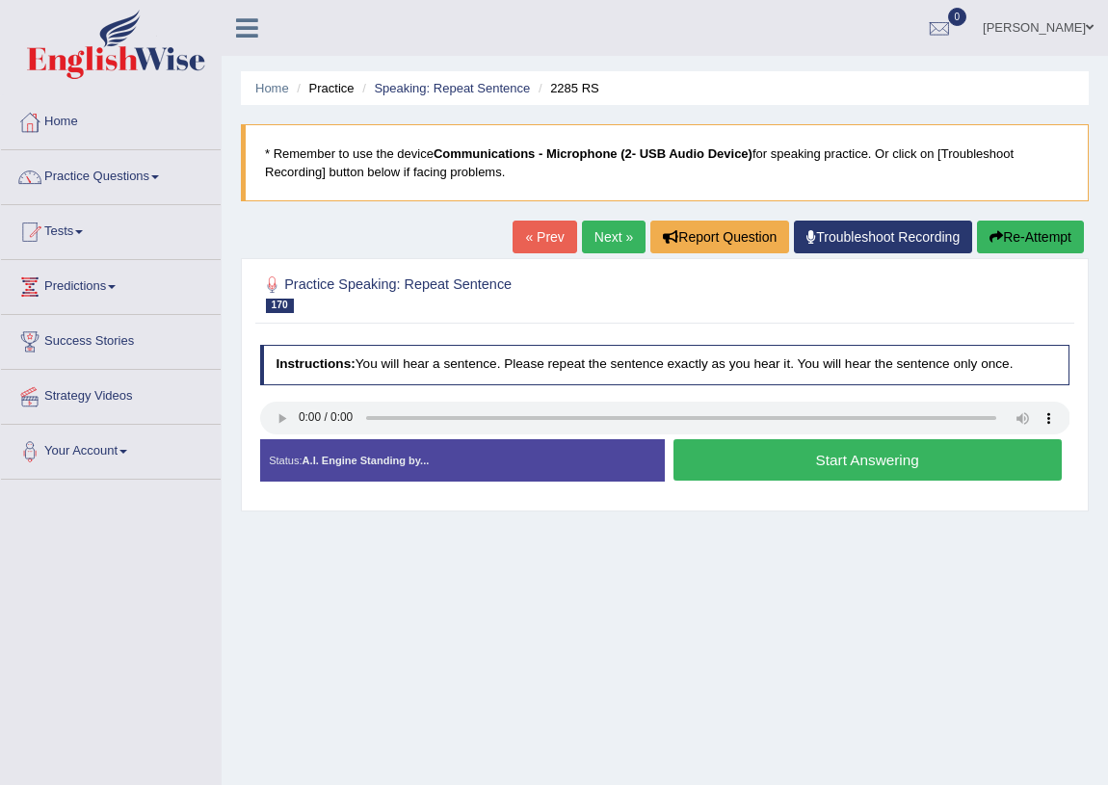
click at [729, 461] on button "Start Answering" at bounding box center [868, 459] width 388 height 41
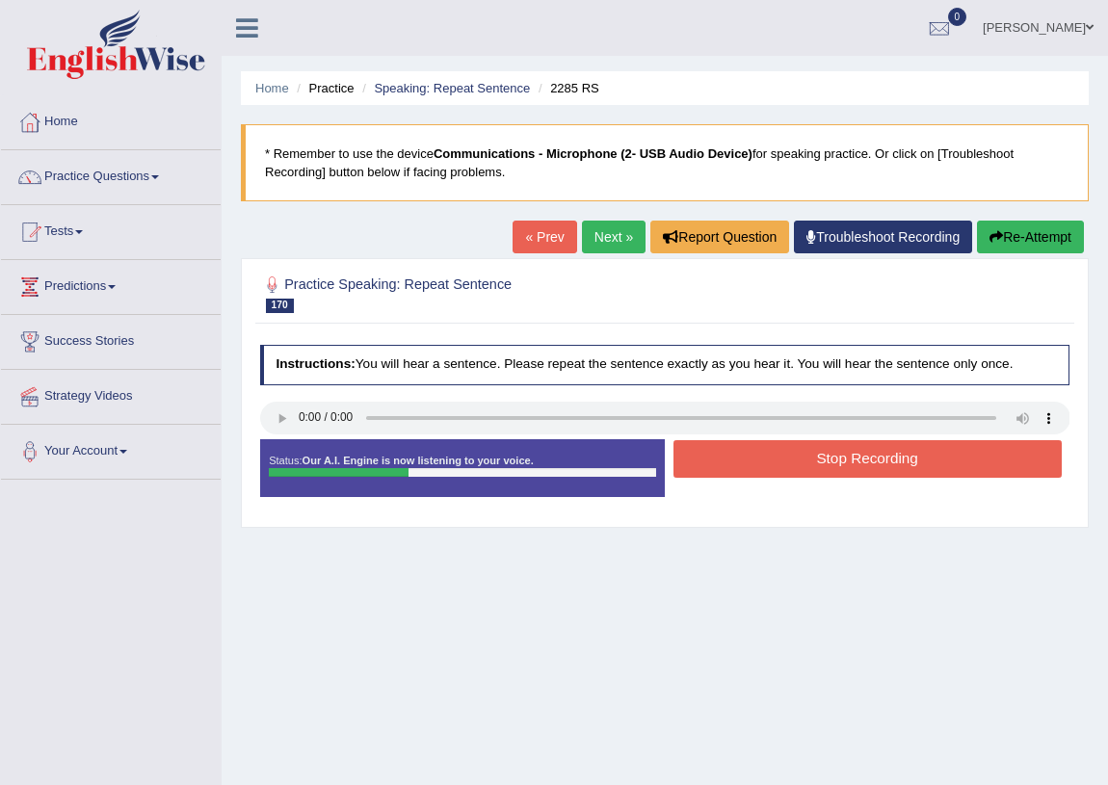
click at [751, 449] on button "Stop Recording" at bounding box center [868, 459] width 388 height 38
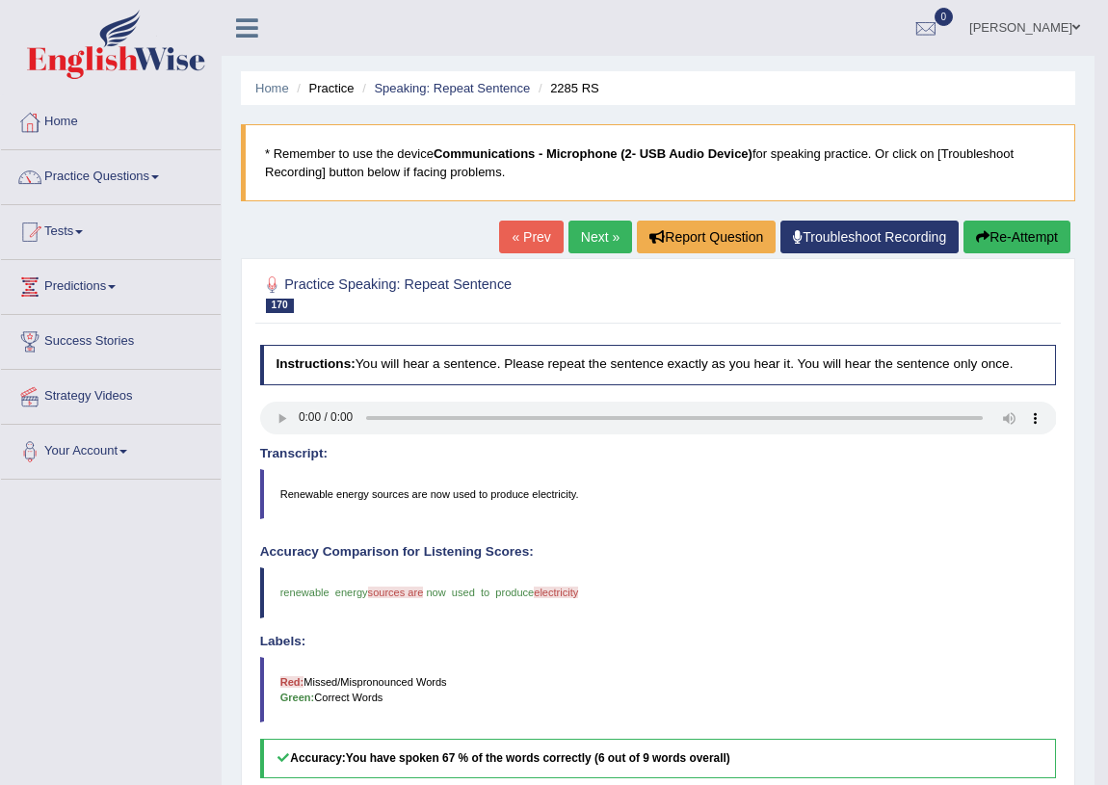
click at [588, 248] on link "Next »" at bounding box center [601, 237] width 64 height 33
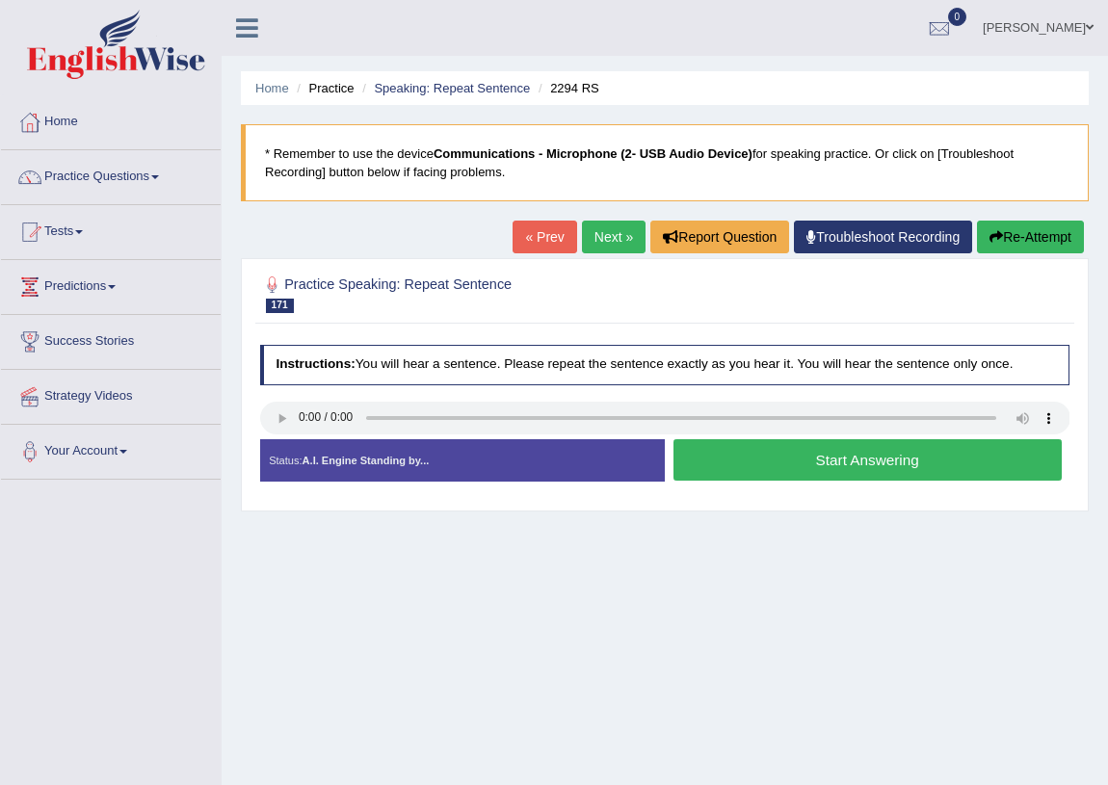
click at [765, 463] on button "Start Answering" at bounding box center [868, 459] width 388 height 41
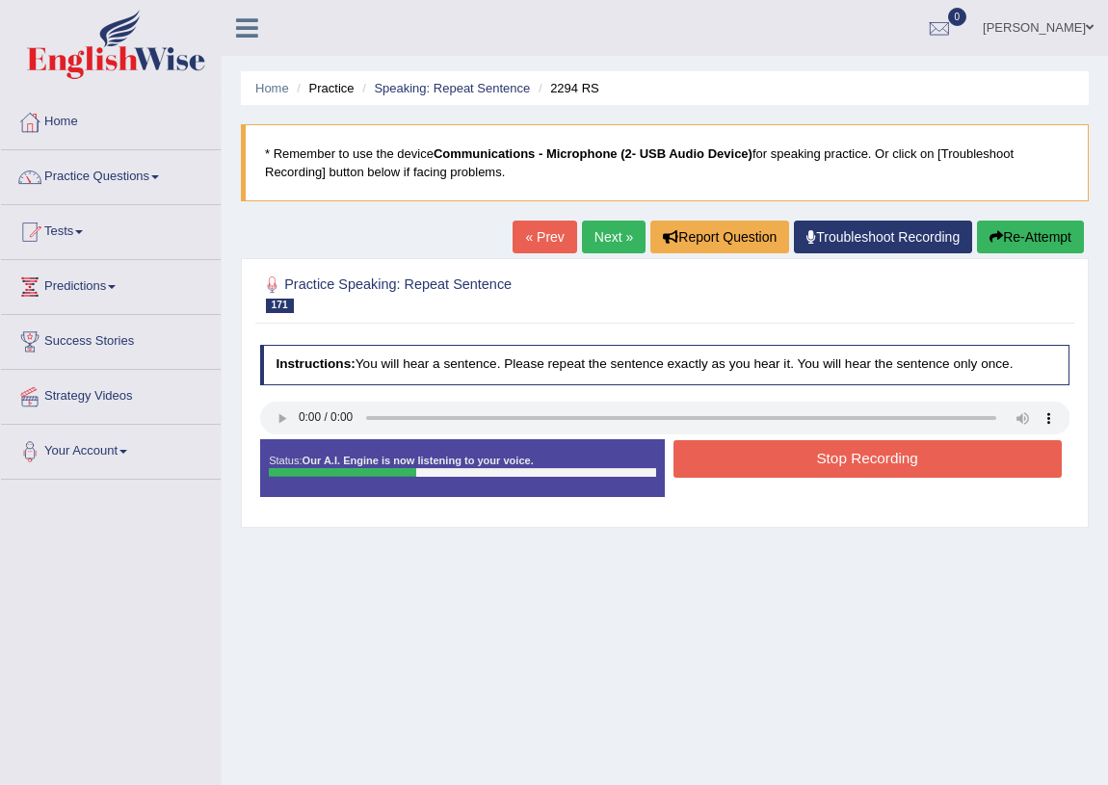
click at [764, 461] on button "Stop Recording" at bounding box center [868, 459] width 388 height 38
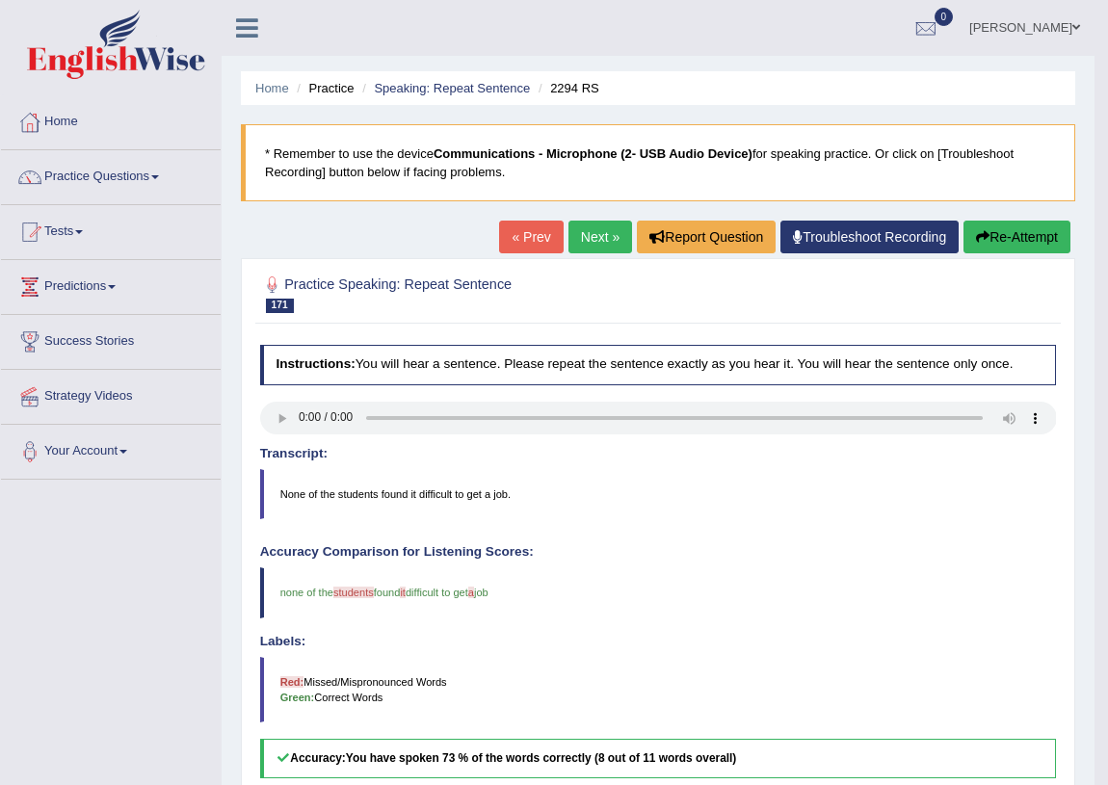
click at [586, 231] on link "Next »" at bounding box center [601, 237] width 64 height 33
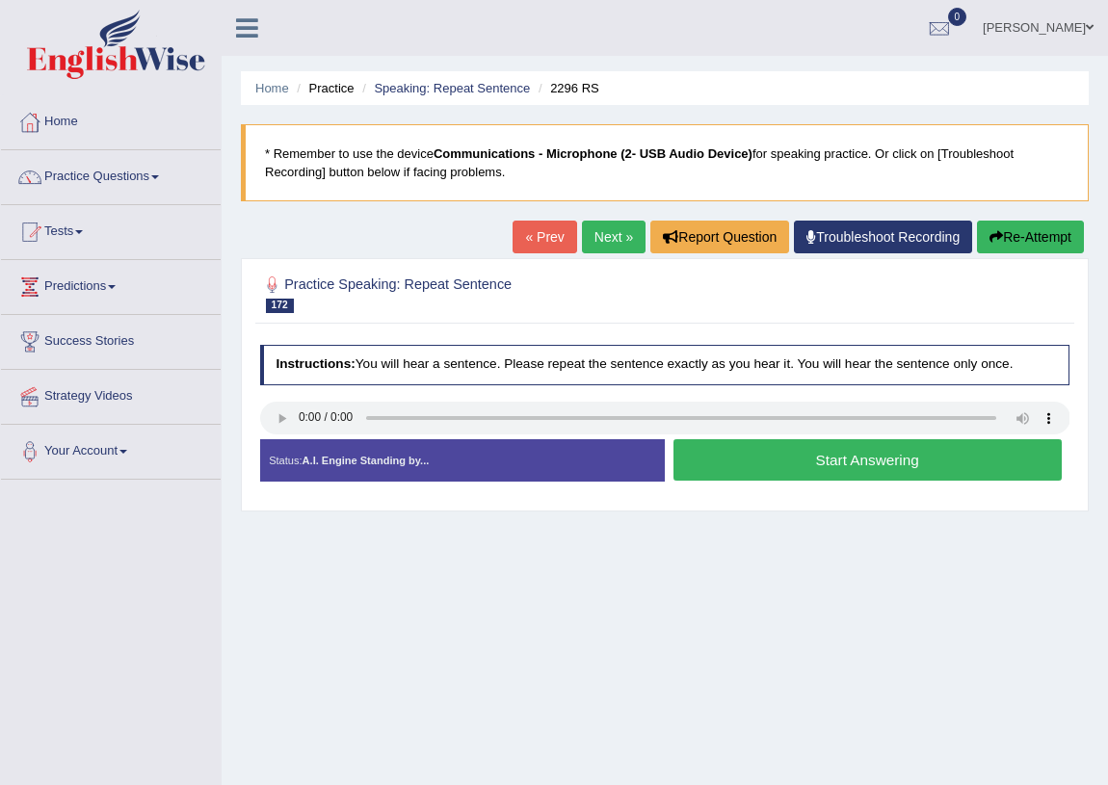
click at [728, 472] on button "Start Answering" at bounding box center [868, 459] width 388 height 41
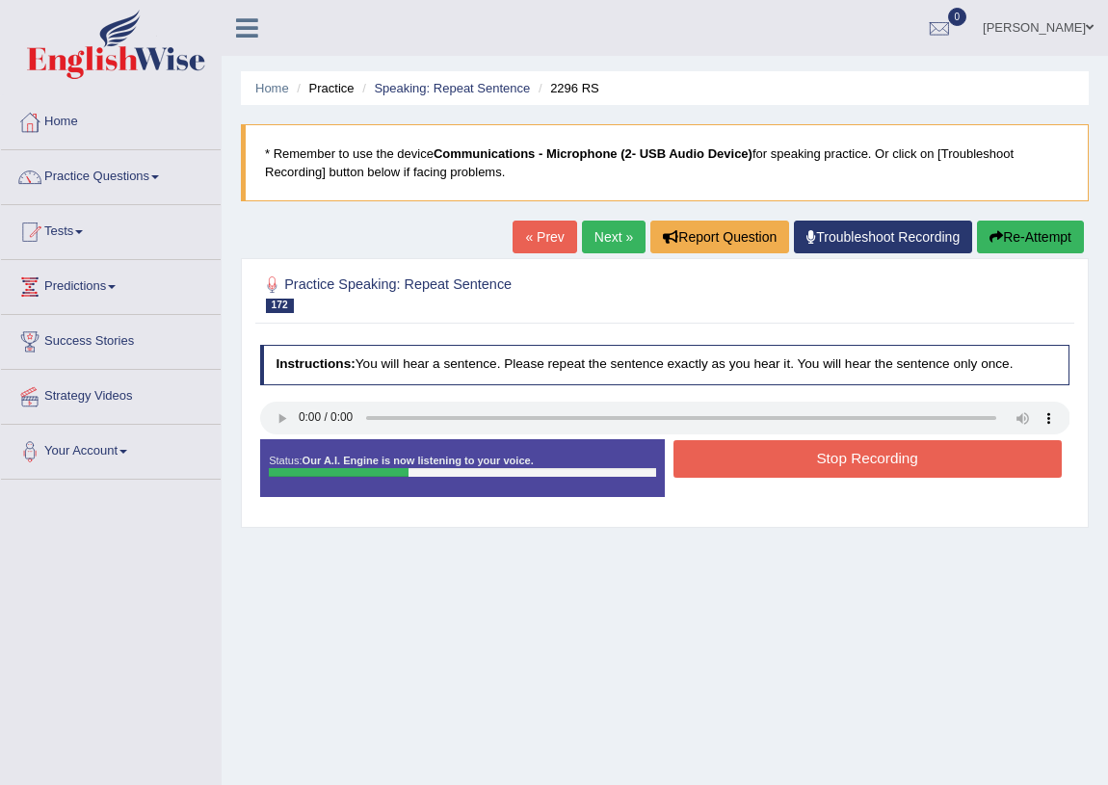
click at [733, 462] on button "Stop Recording" at bounding box center [868, 459] width 388 height 38
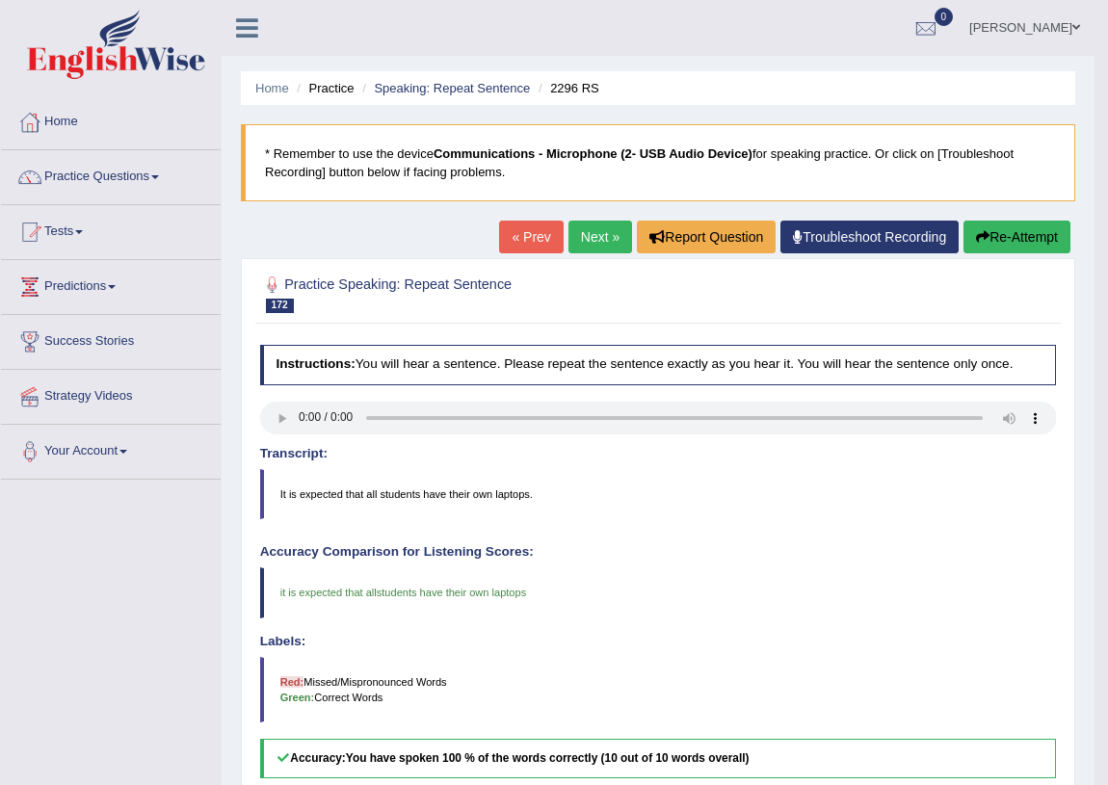
click at [611, 229] on link "Next »" at bounding box center [601, 237] width 64 height 33
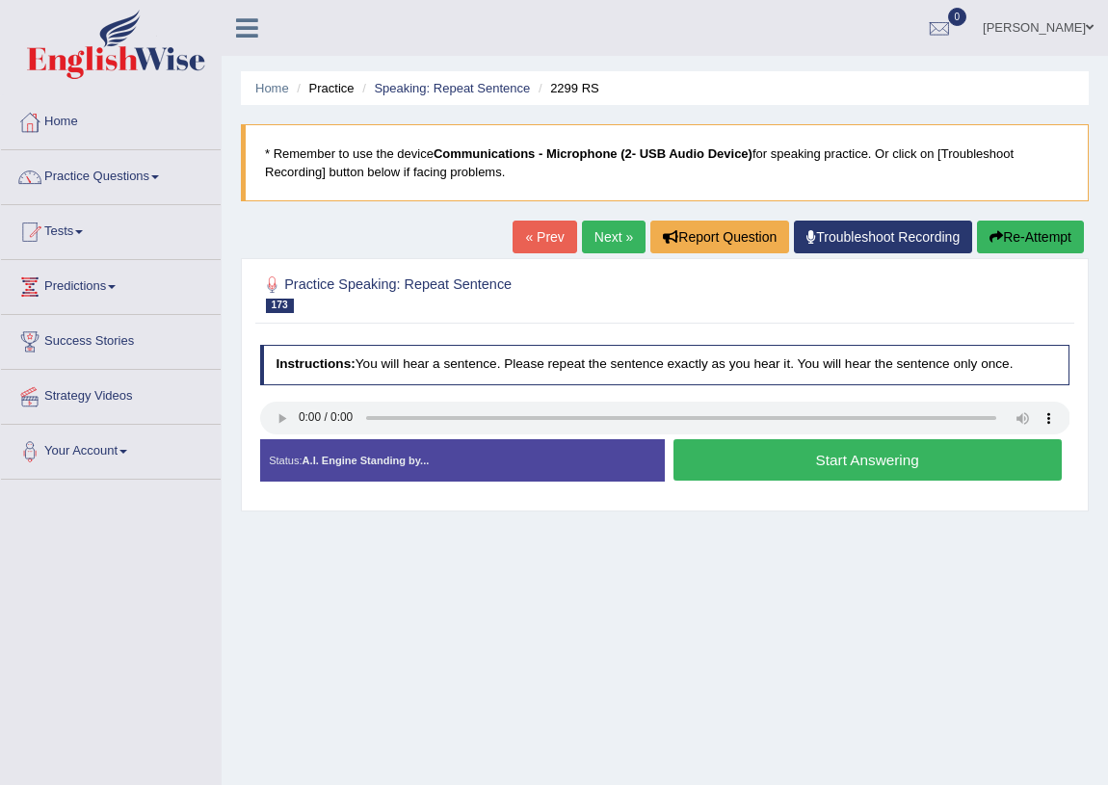
click at [872, 458] on button "Start Answering" at bounding box center [868, 459] width 388 height 41
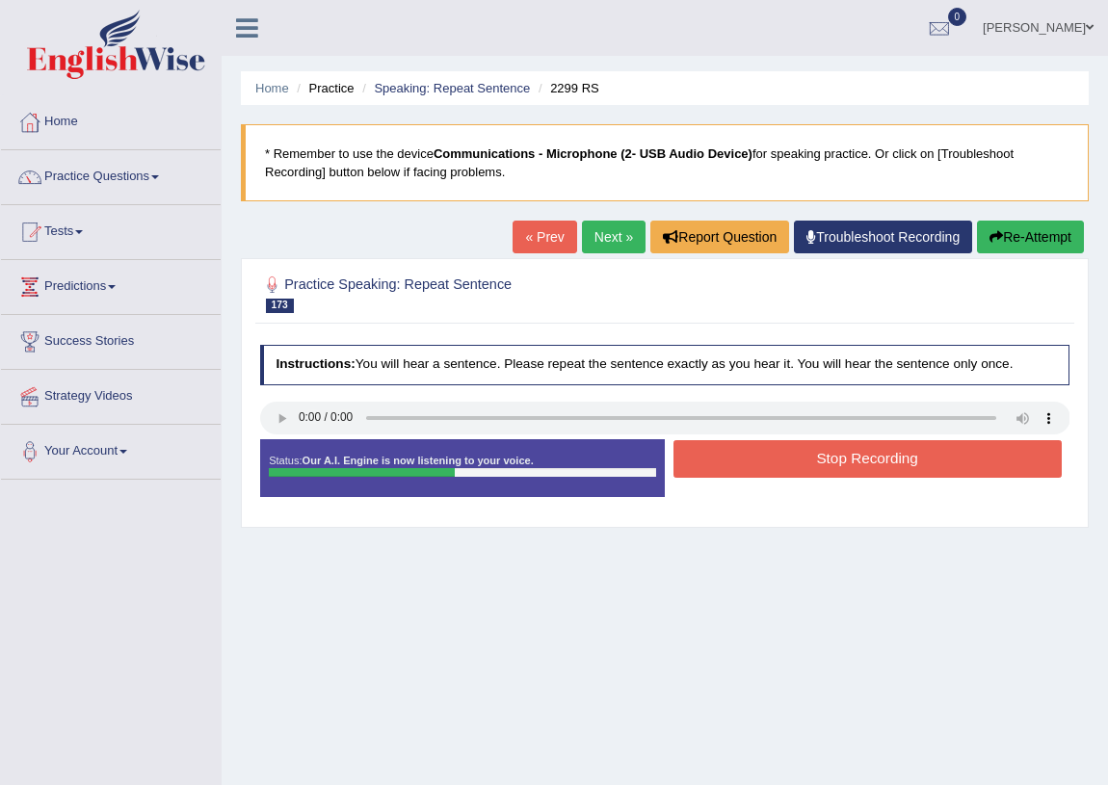
click at [872, 458] on button "Stop Recording" at bounding box center [868, 459] width 388 height 38
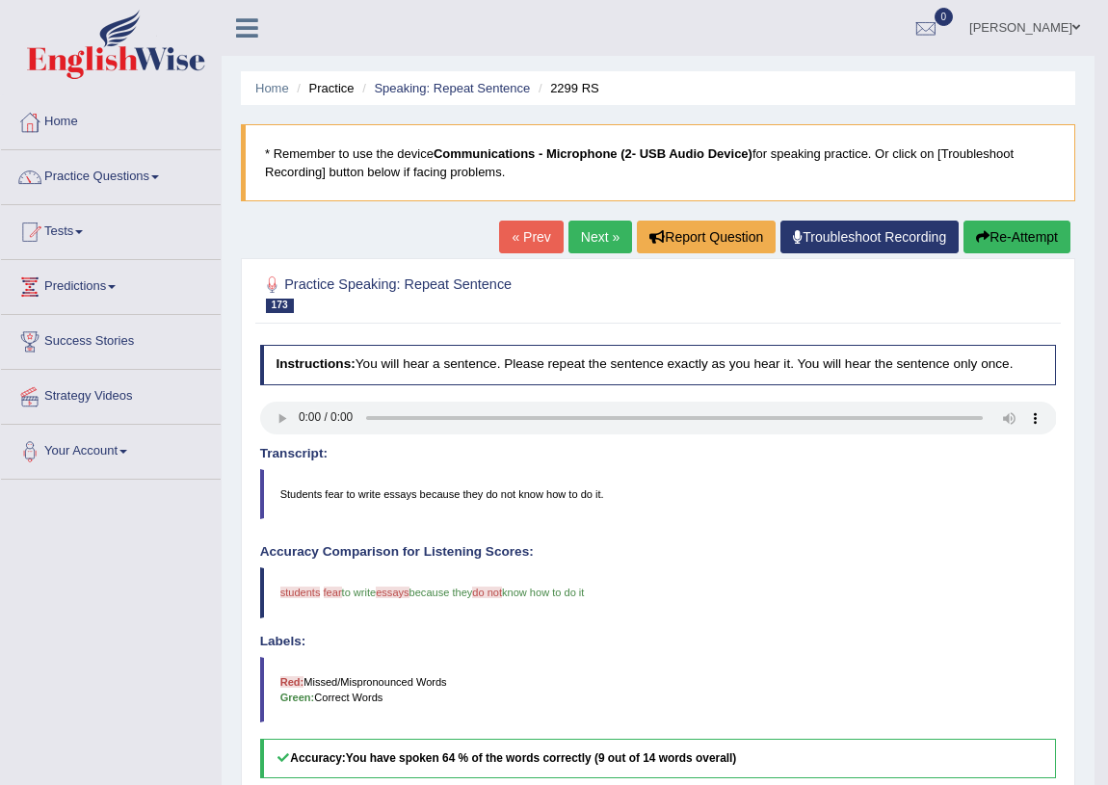
click at [1008, 236] on button "Re-Attempt" at bounding box center [1017, 237] width 107 height 33
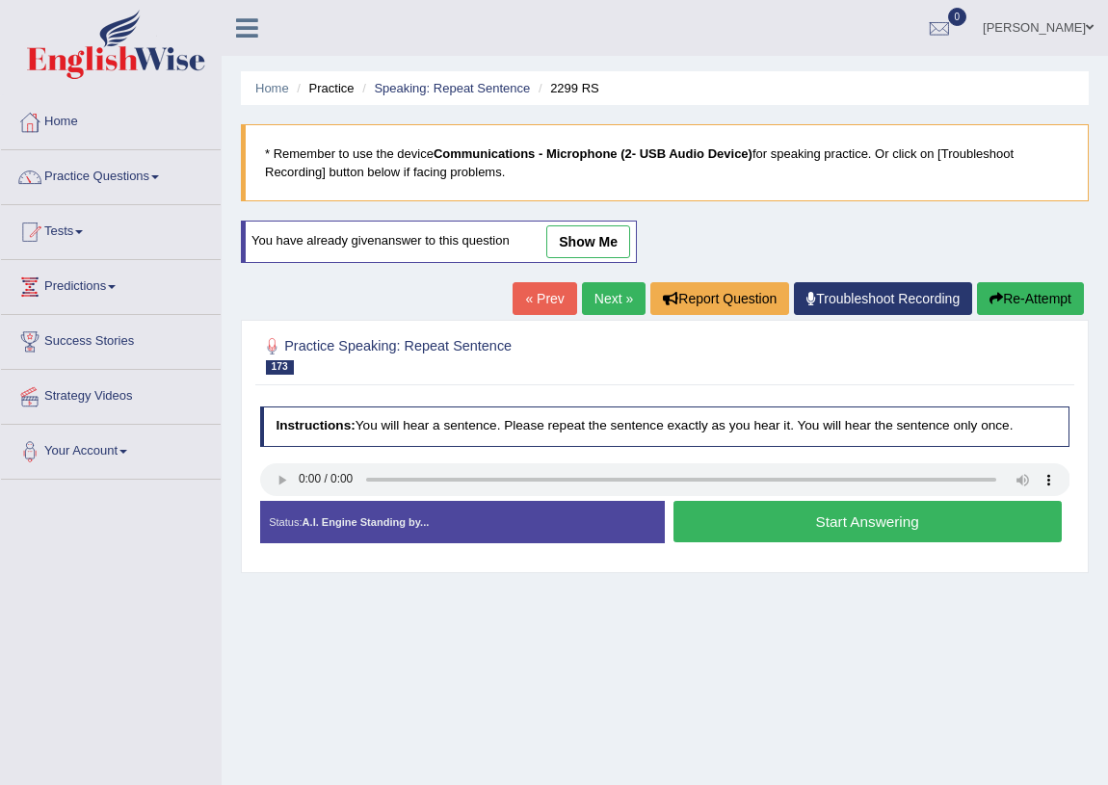
click at [780, 526] on button "Start Answering" at bounding box center [868, 521] width 388 height 41
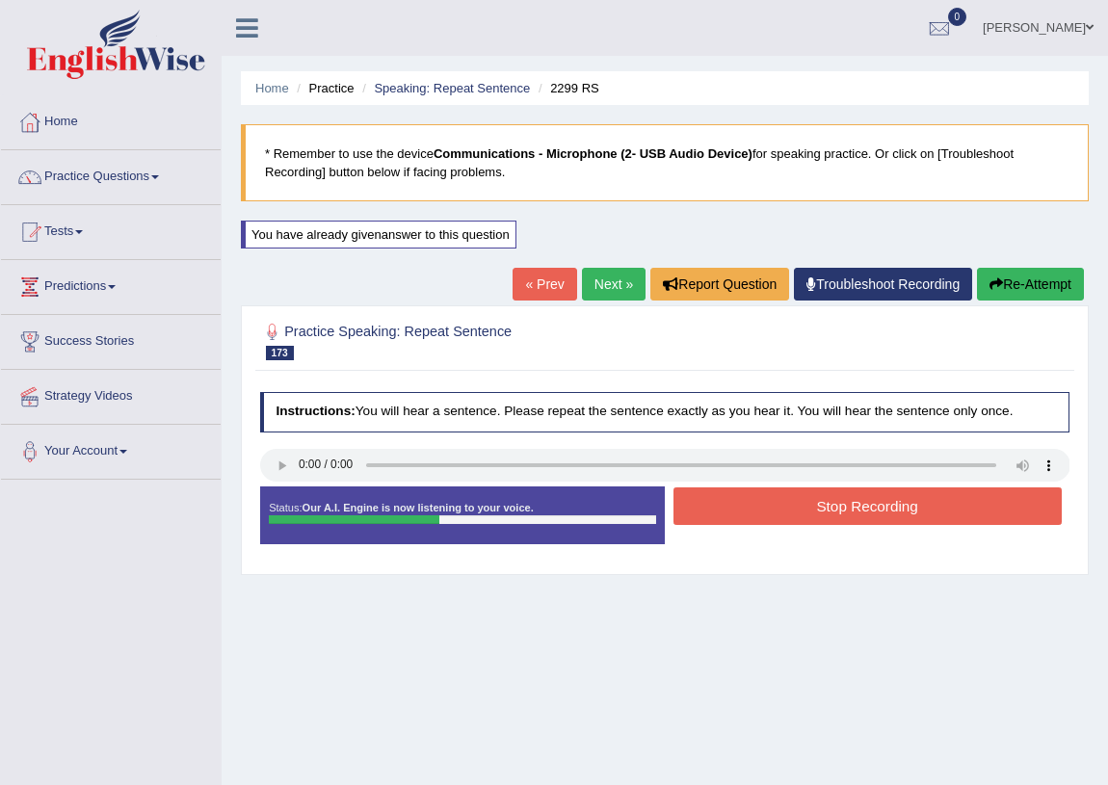
click at [837, 503] on button "Stop Recording" at bounding box center [868, 507] width 388 height 38
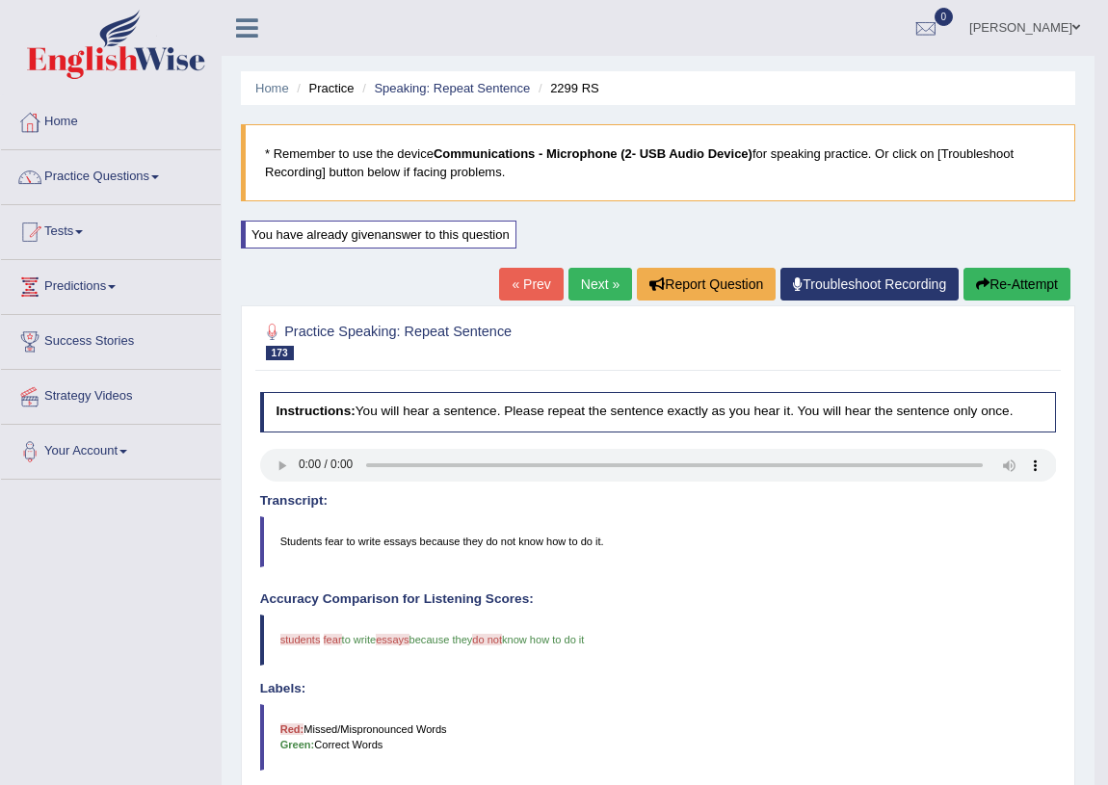
click at [598, 289] on link "Next »" at bounding box center [601, 284] width 64 height 33
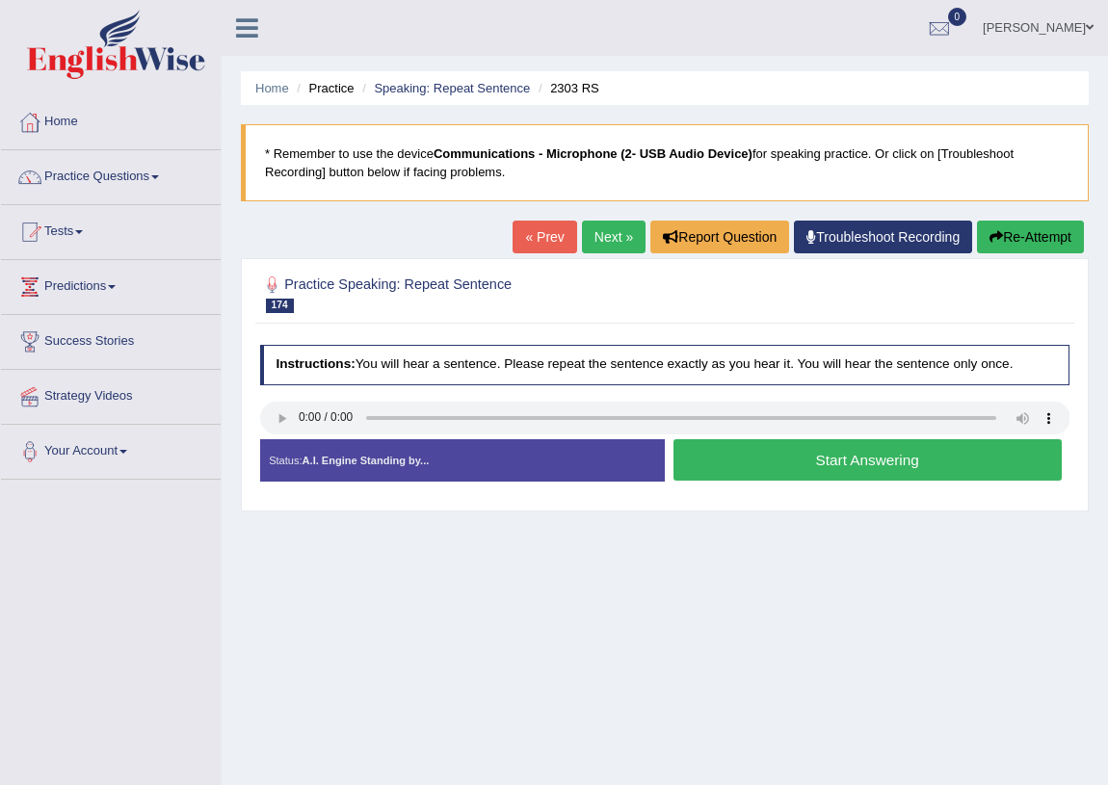
click at [732, 466] on button "Start Answering" at bounding box center [868, 459] width 388 height 41
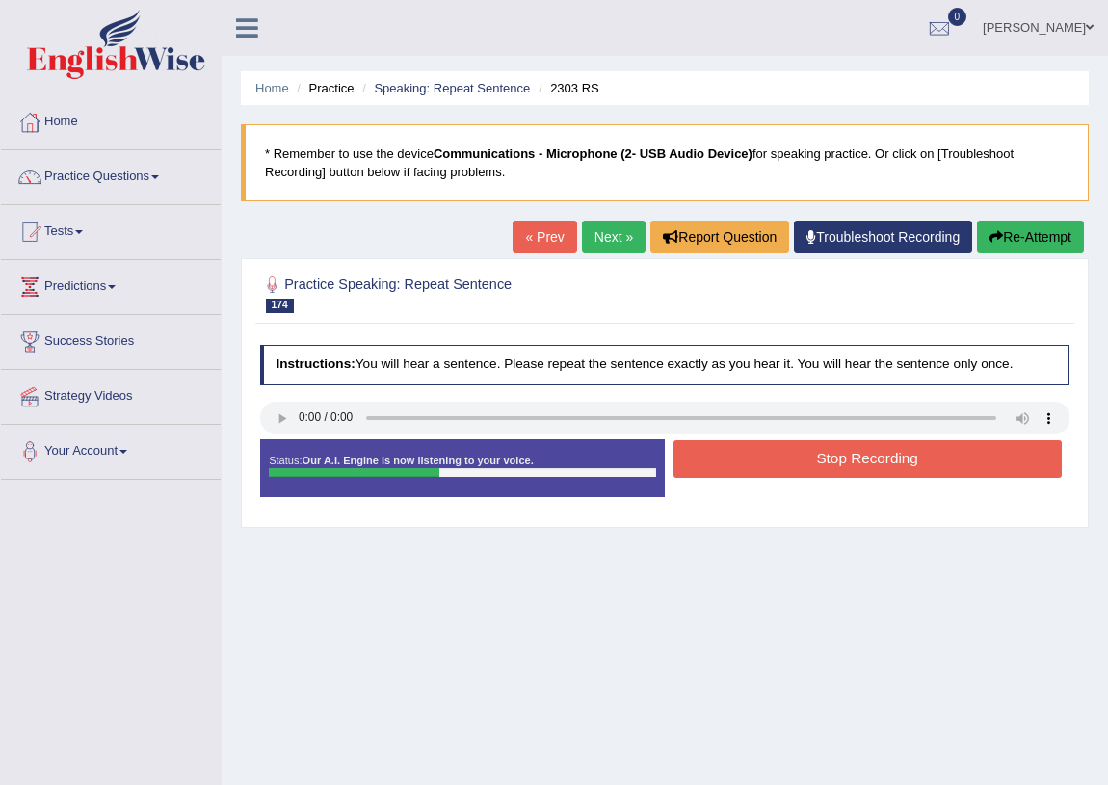
click at [723, 459] on button "Stop Recording" at bounding box center [868, 459] width 388 height 38
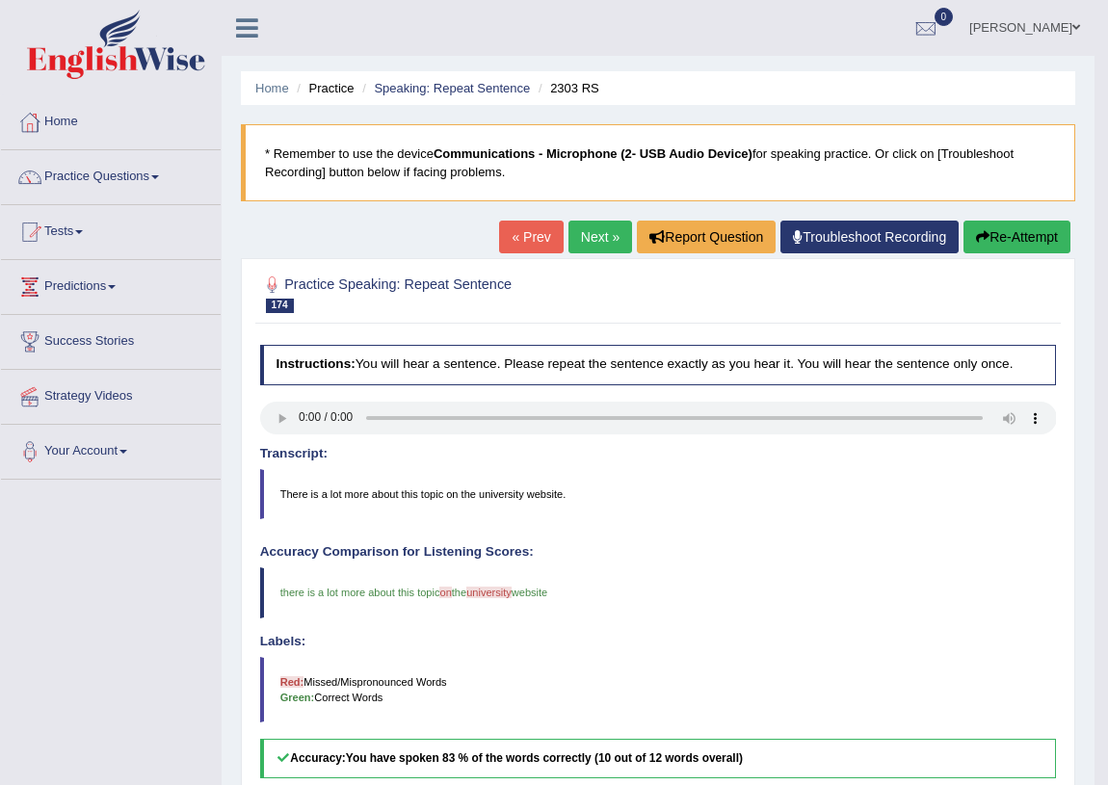
click at [591, 226] on link "Next »" at bounding box center [601, 237] width 64 height 33
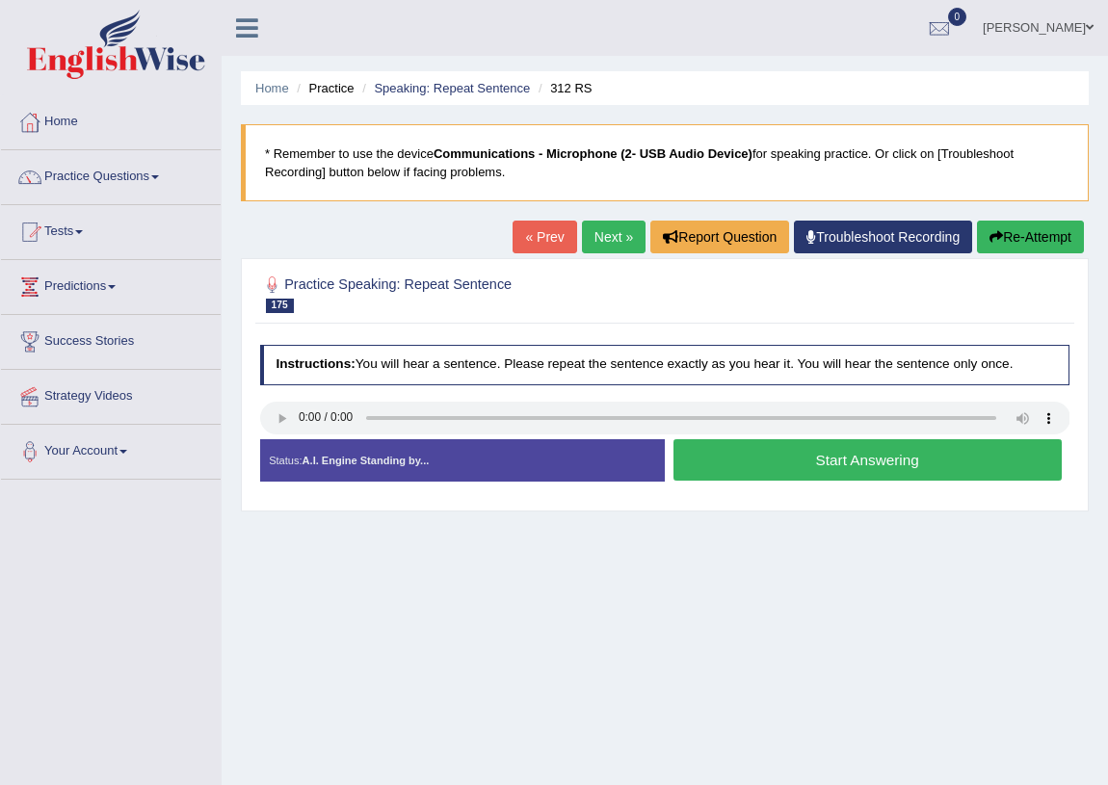
click at [740, 448] on button "Start Answering" at bounding box center [868, 459] width 388 height 41
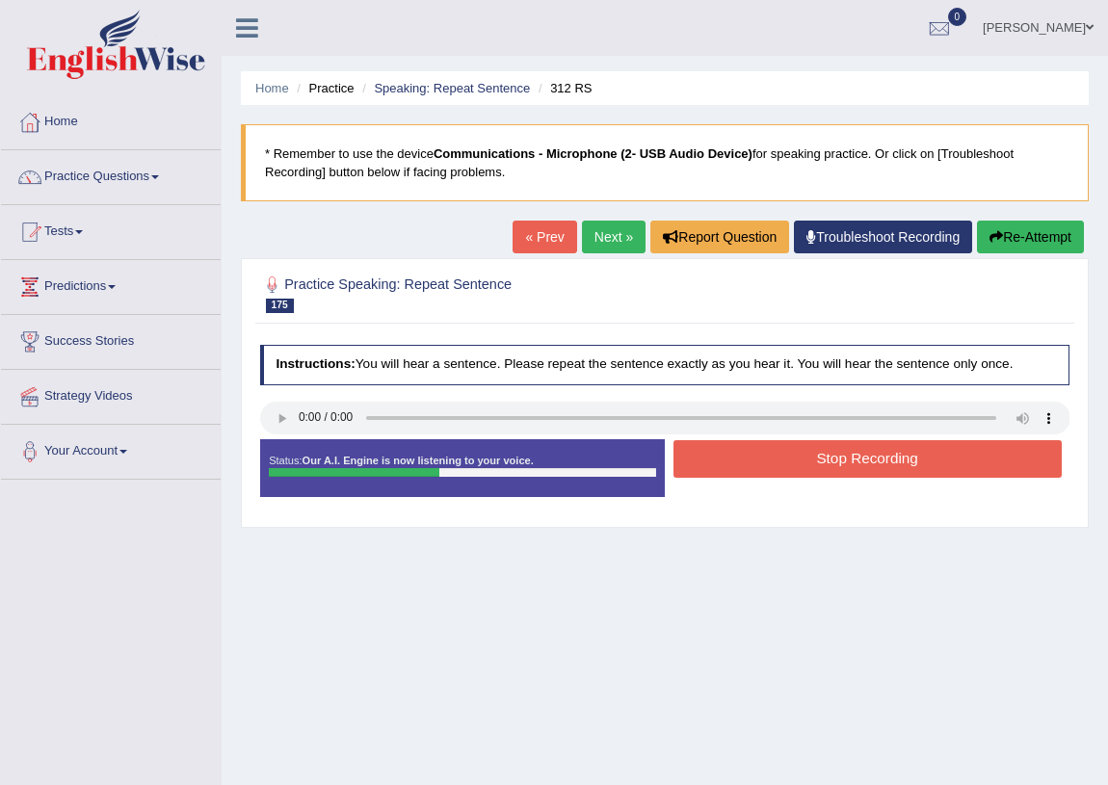
click at [823, 448] on button "Stop Recording" at bounding box center [868, 459] width 388 height 38
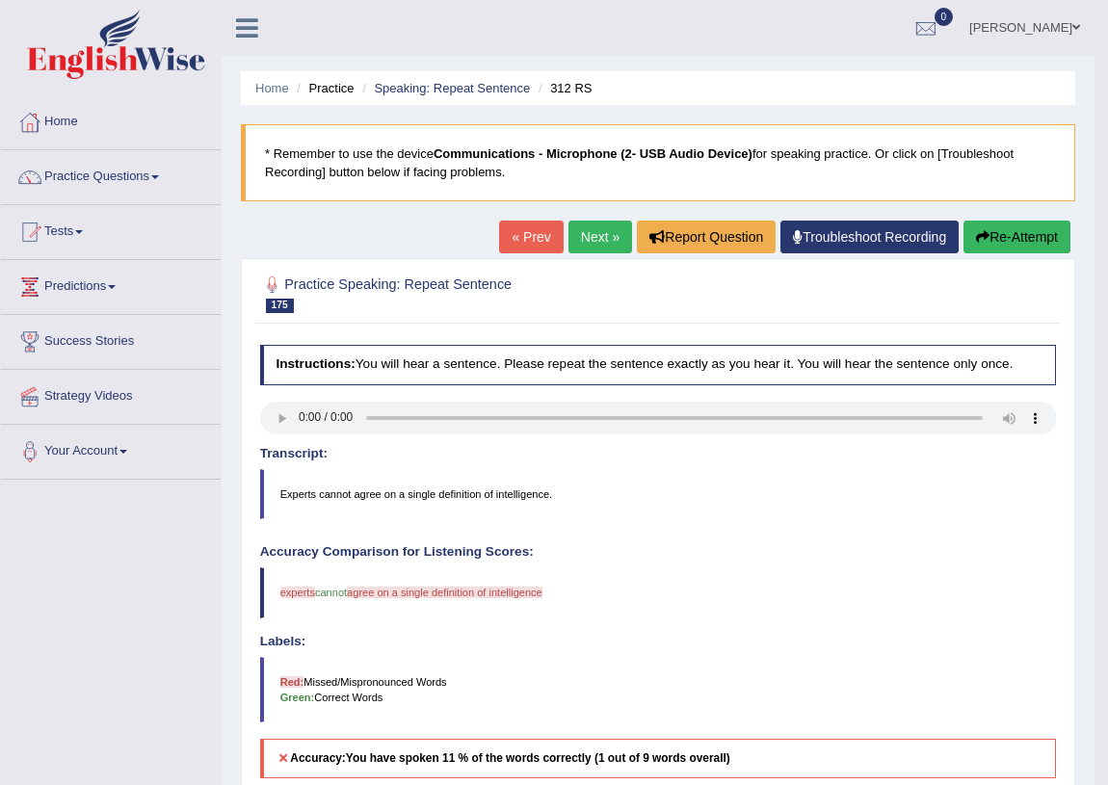
click at [974, 228] on button "Re-Attempt" at bounding box center [1017, 237] width 107 height 33
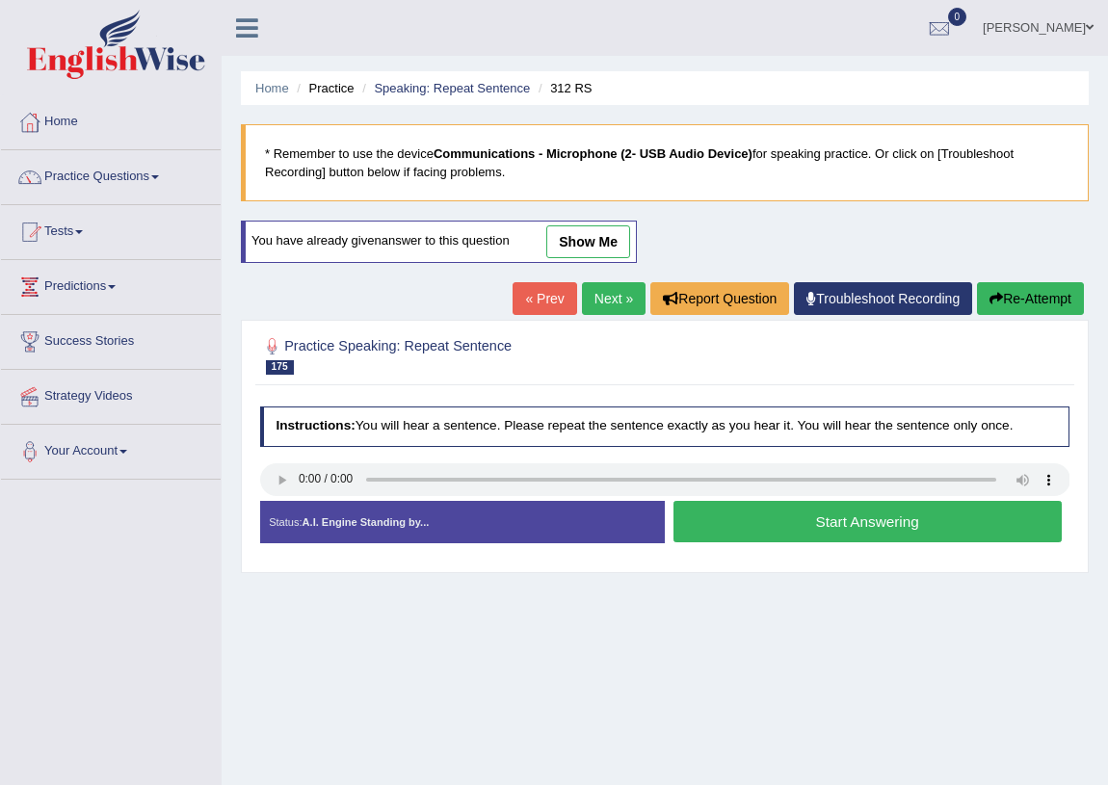
click at [786, 528] on button "Start Answering" at bounding box center [868, 521] width 388 height 41
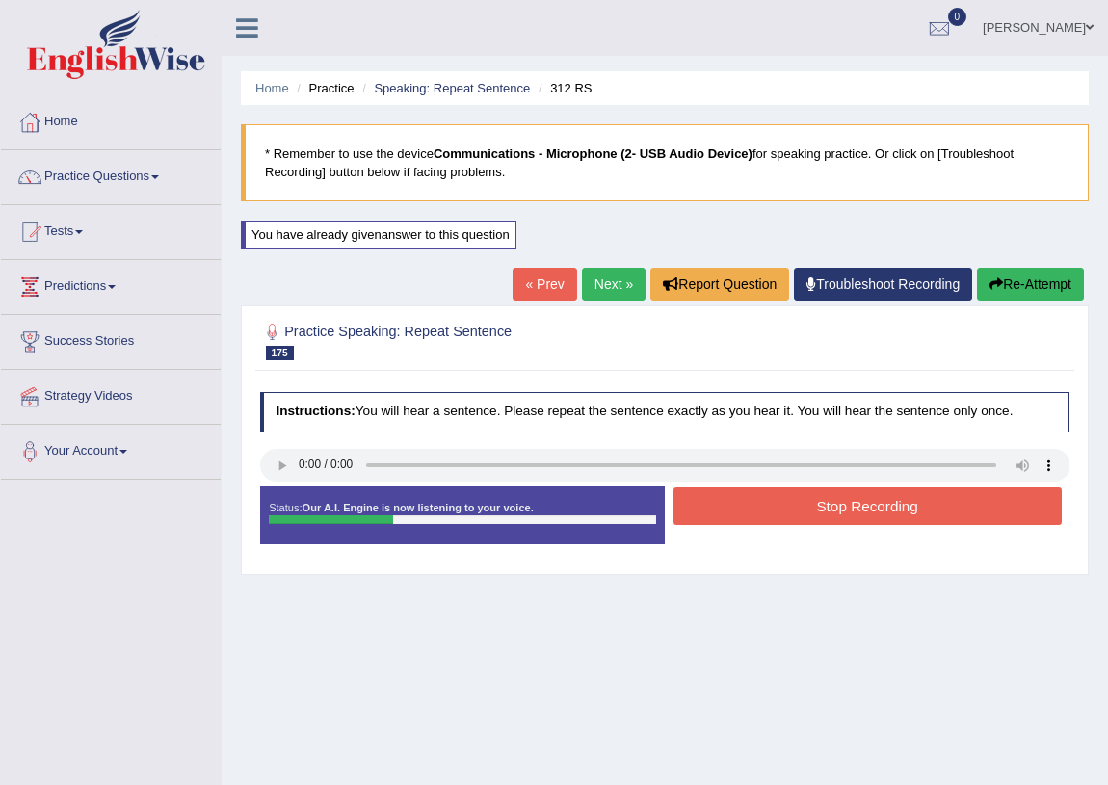
click at [823, 501] on button "Stop Recording" at bounding box center [868, 507] width 388 height 38
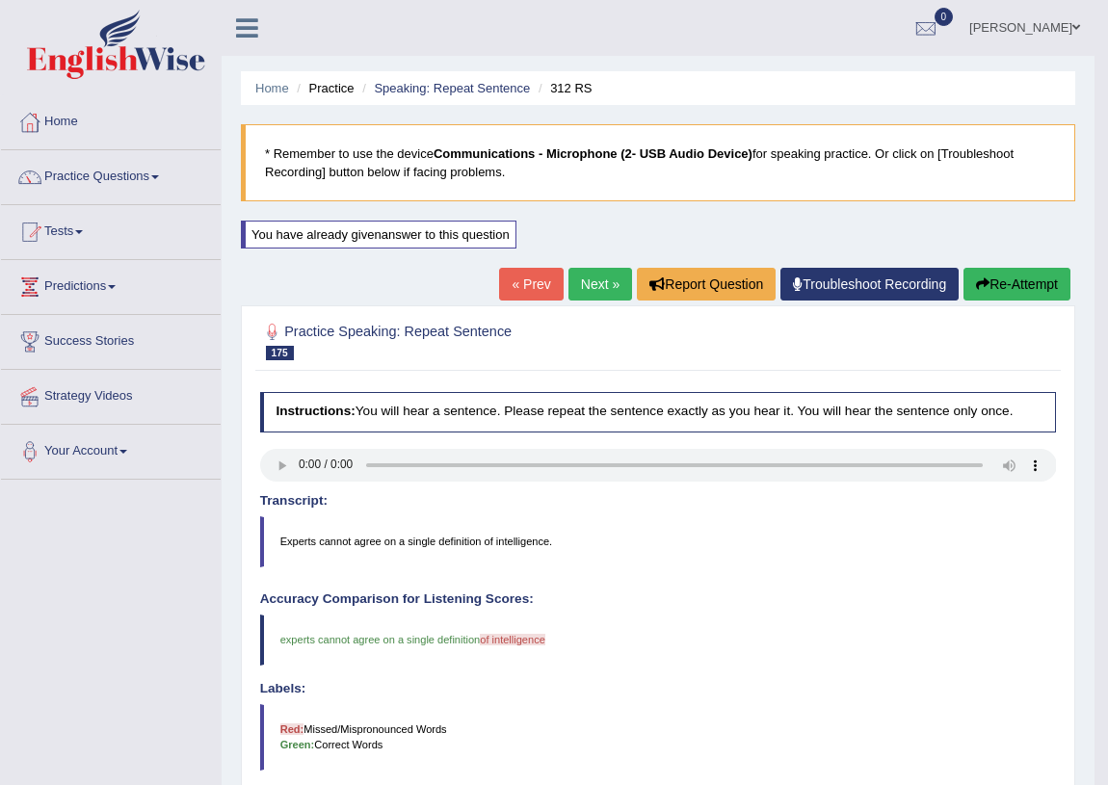
click at [598, 271] on link "Next »" at bounding box center [601, 284] width 64 height 33
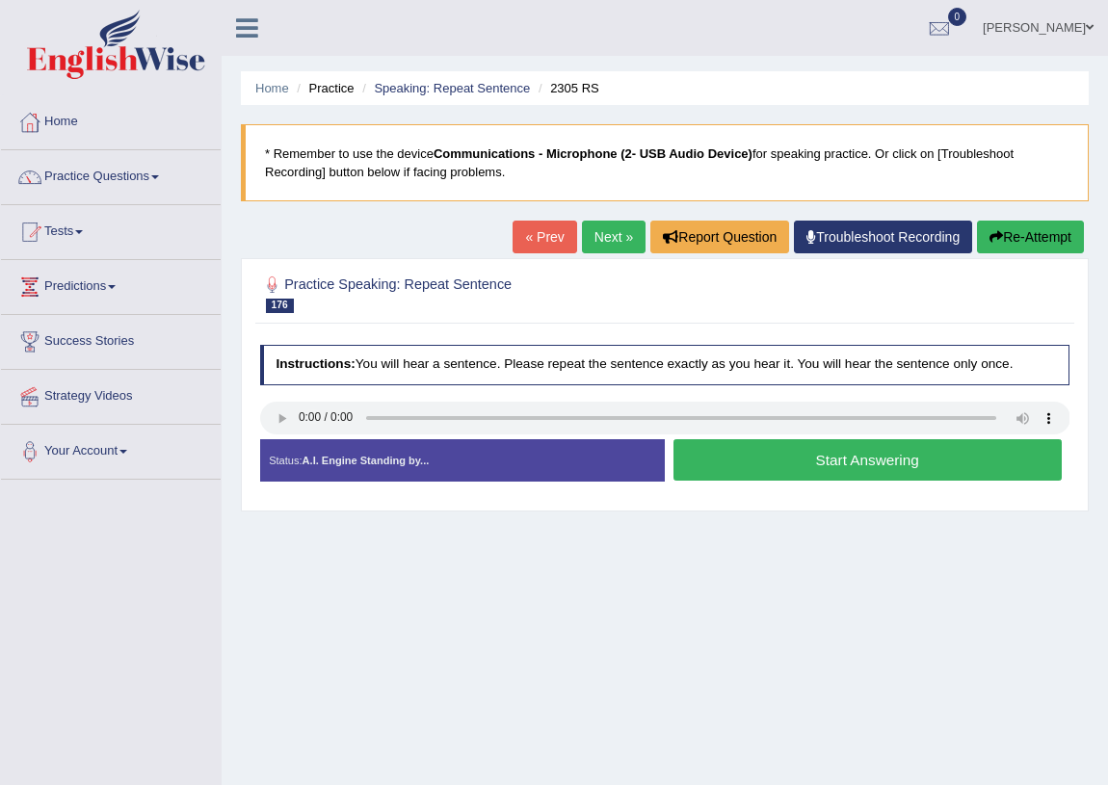
click at [785, 461] on button "Start Answering" at bounding box center [868, 459] width 388 height 41
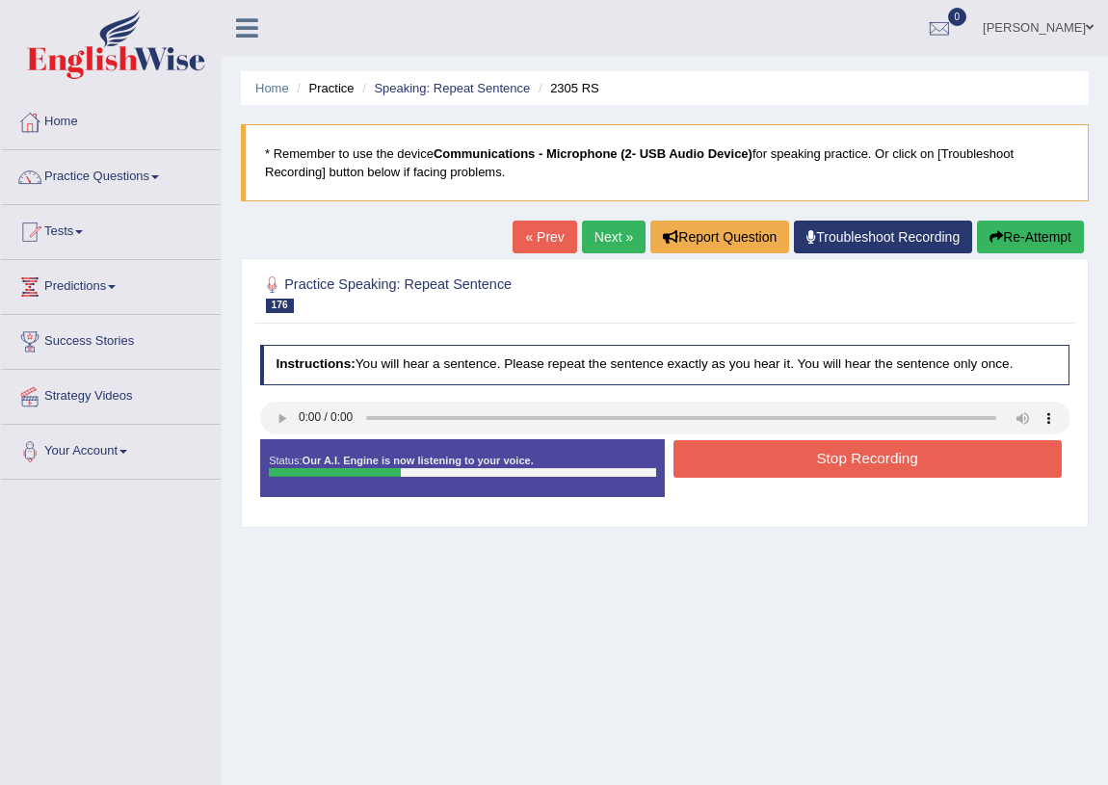
click at [785, 461] on button "Stop Recording" at bounding box center [868, 459] width 388 height 38
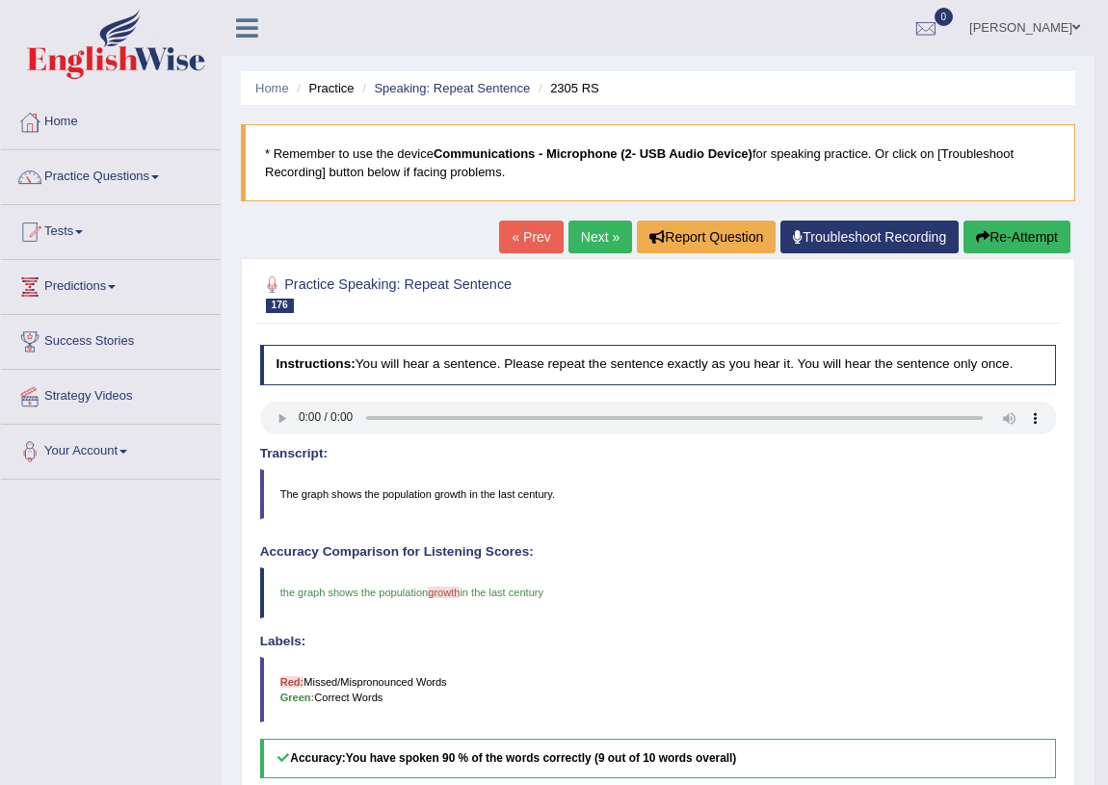
click at [612, 239] on link "Next »" at bounding box center [601, 237] width 64 height 33
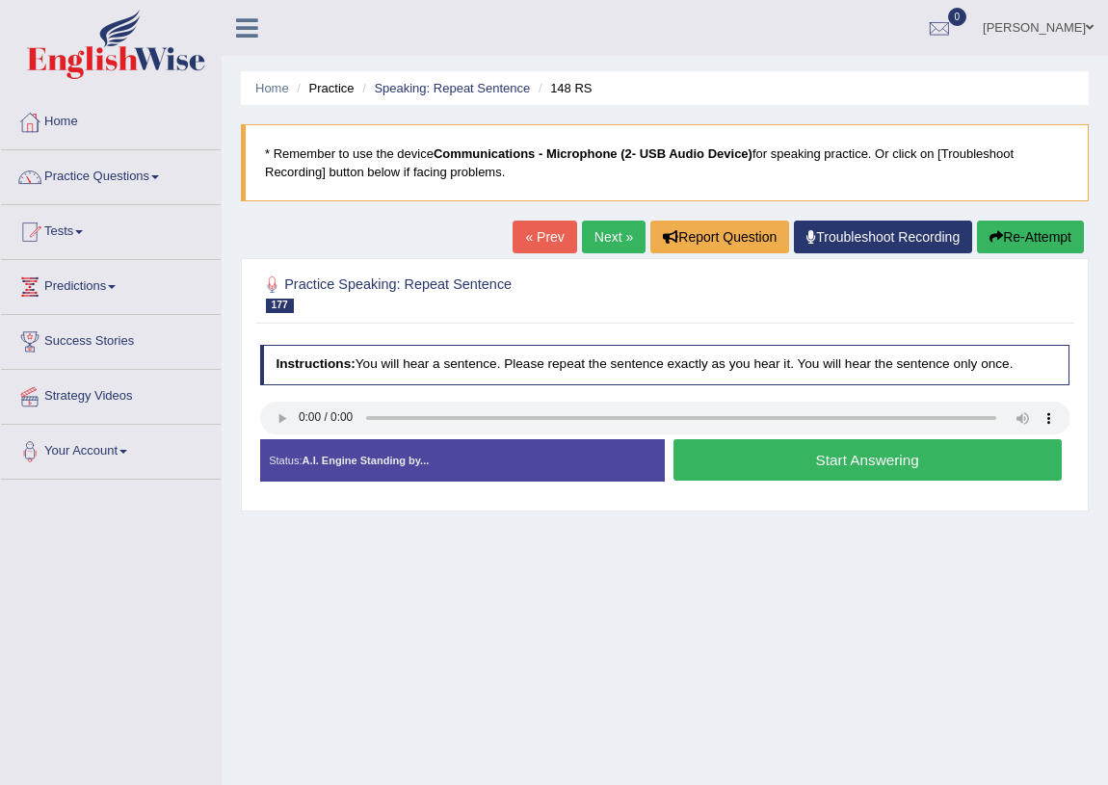
click at [816, 474] on button "Start Answering" at bounding box center [868, 459] width 388 height 41
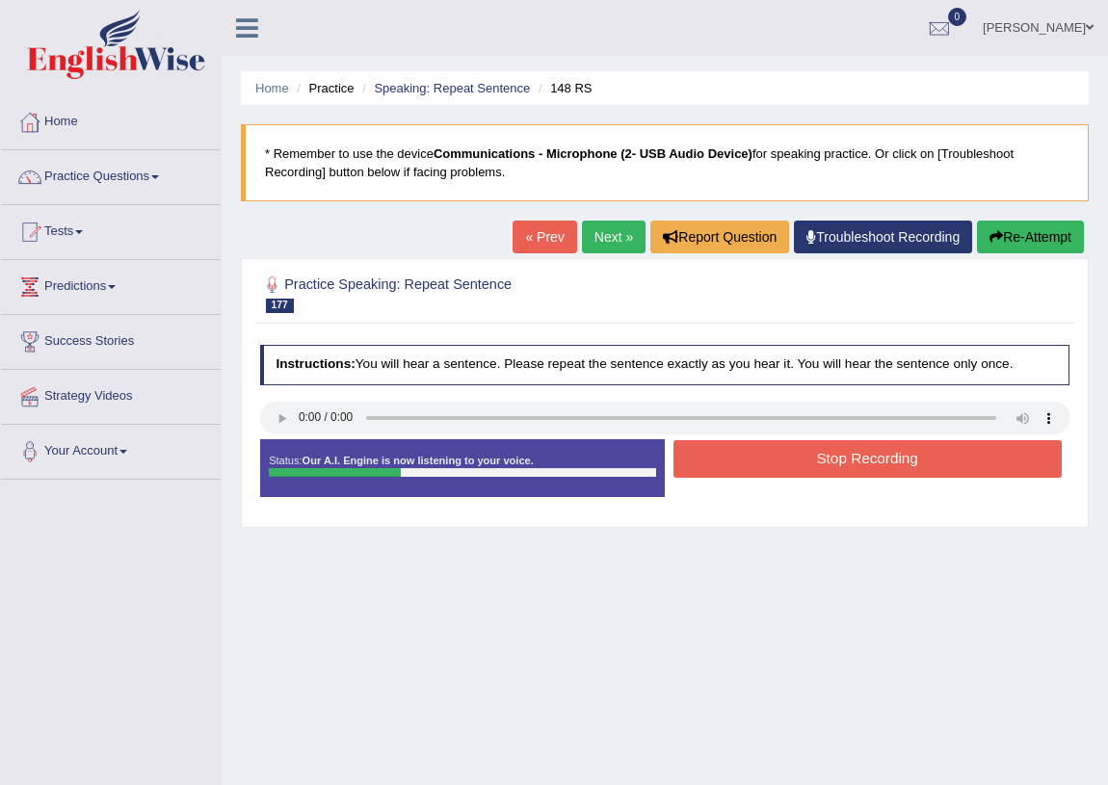
click at [806, 465] on button "Stop Recording" at bounding box center [868, 459] width 388 height 38
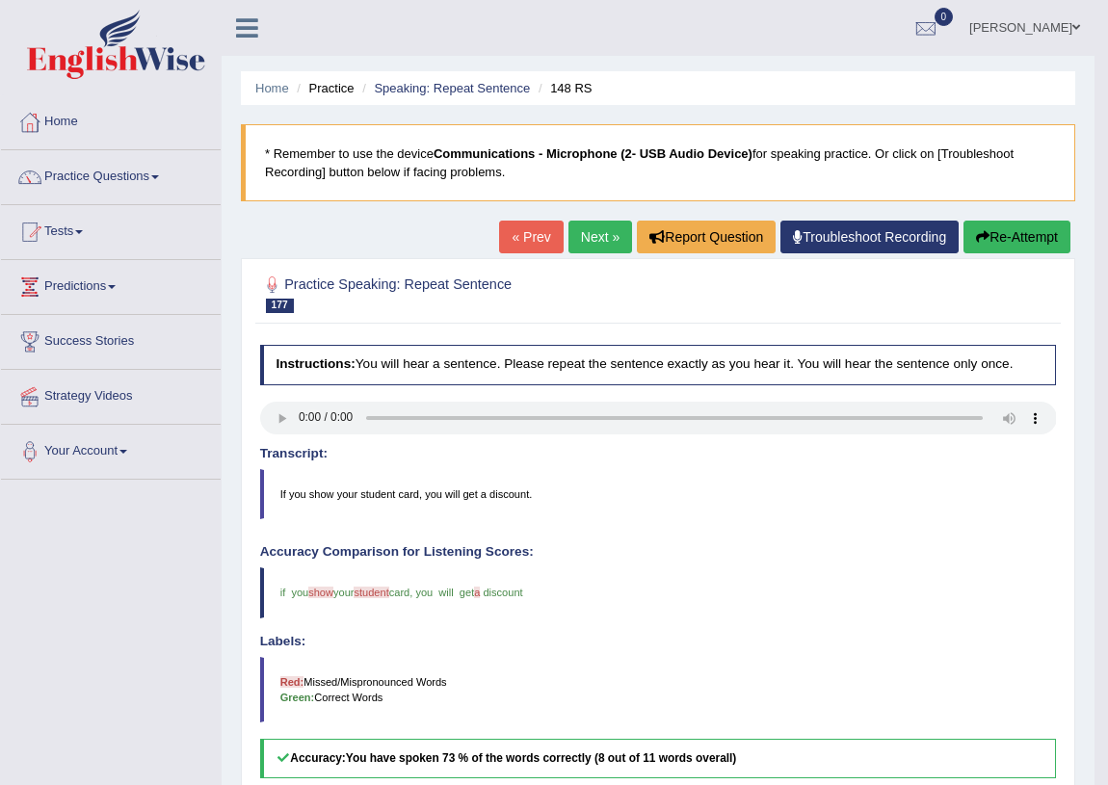
click at [995, 240] on button "Re-Attempt" at bounding box center [1017, 237] width 107 height 33
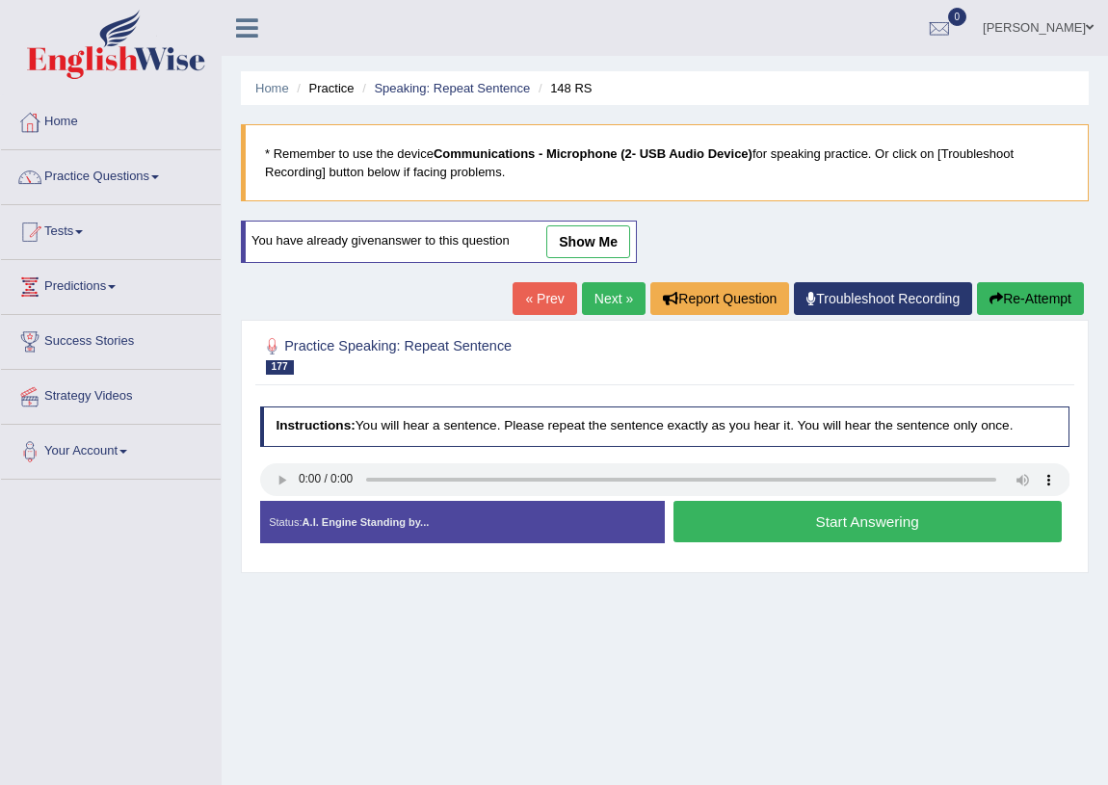
click at [785, 527] on button "Start Answering" at bounding box center [868, 521] width 388 height 41
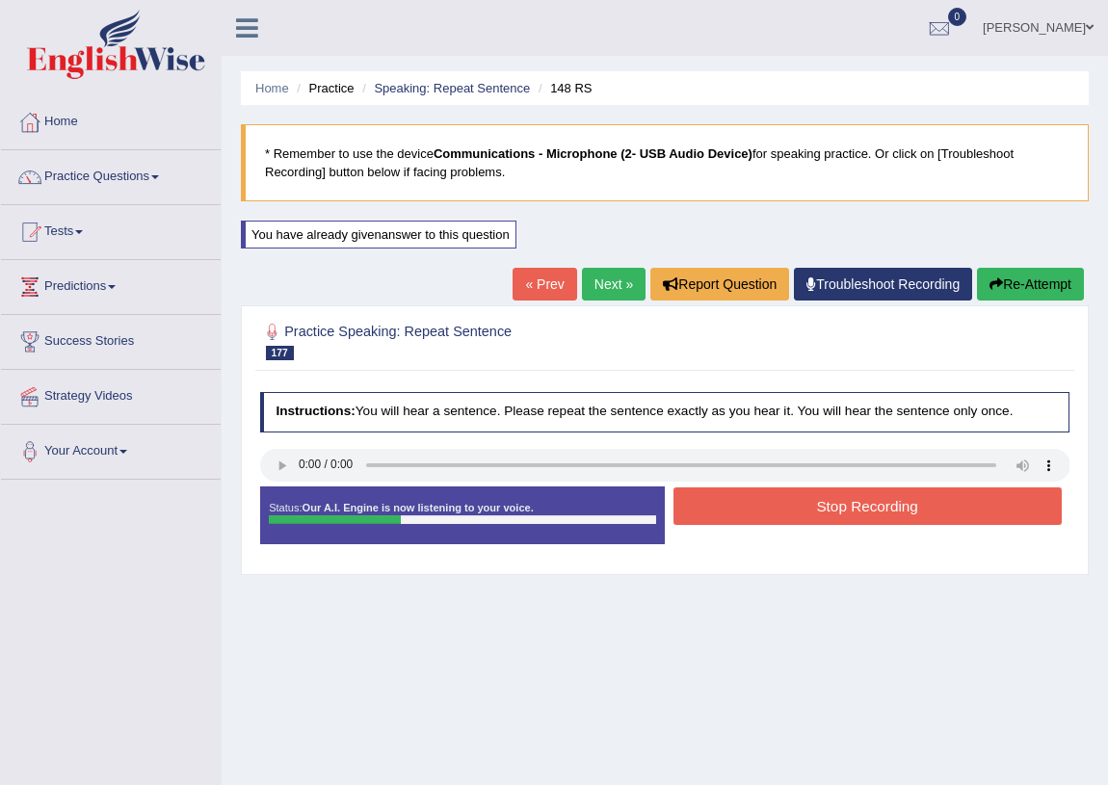
click at [786, 509] on button "Stop Recording" at bounding box center [868, 507] width 388 height 38
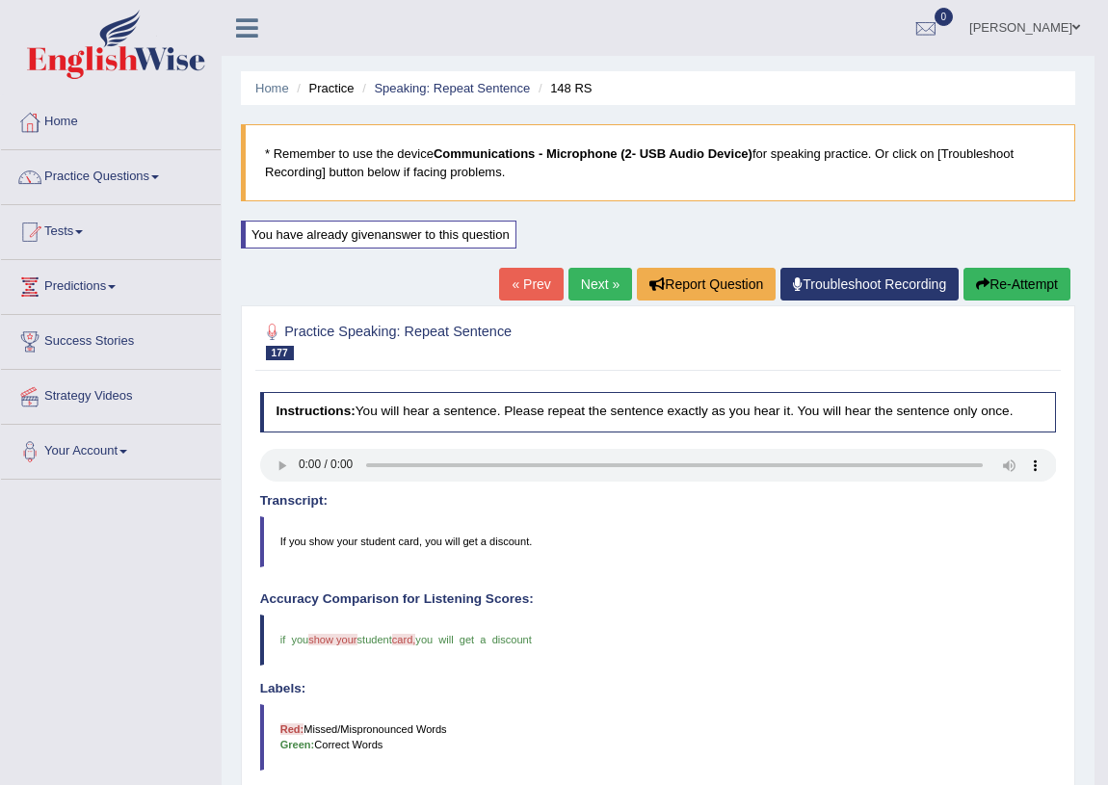
click at [582, 293] on link "Next »" at bounding box center [601, 284] width 64 height 33
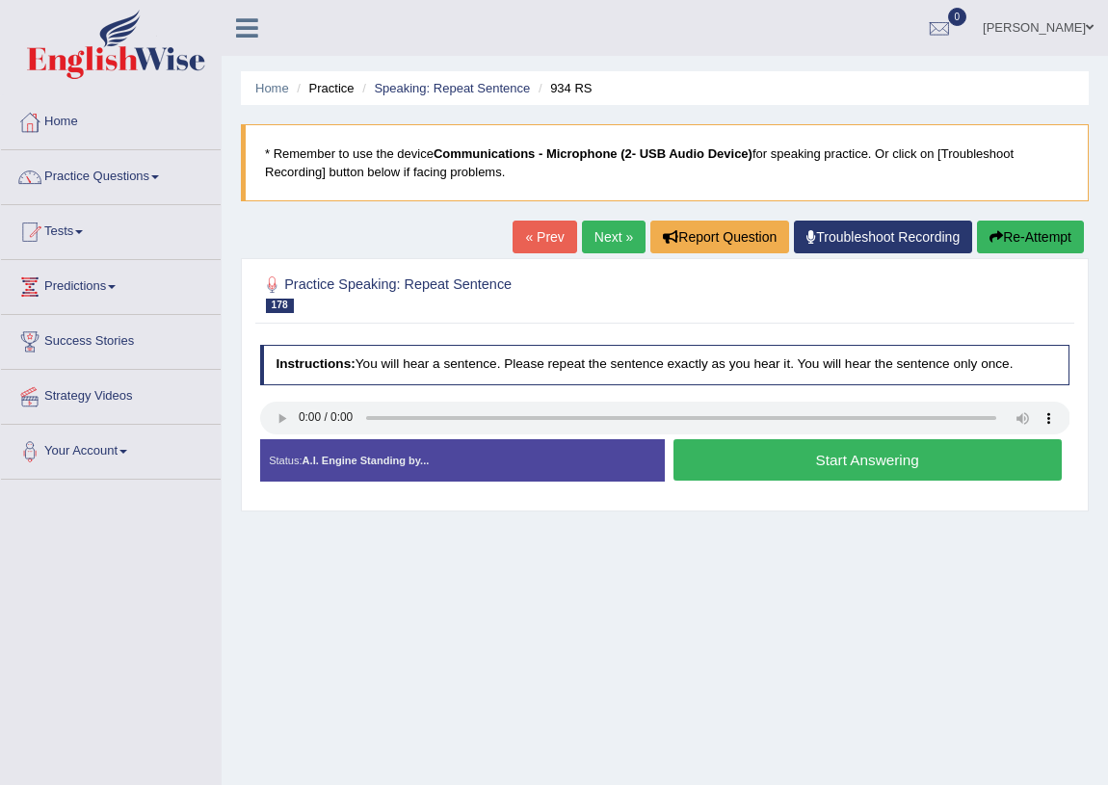
click at [781, 462] on button "Start Answering" at bounding box center [868, 459] width 388 height 41
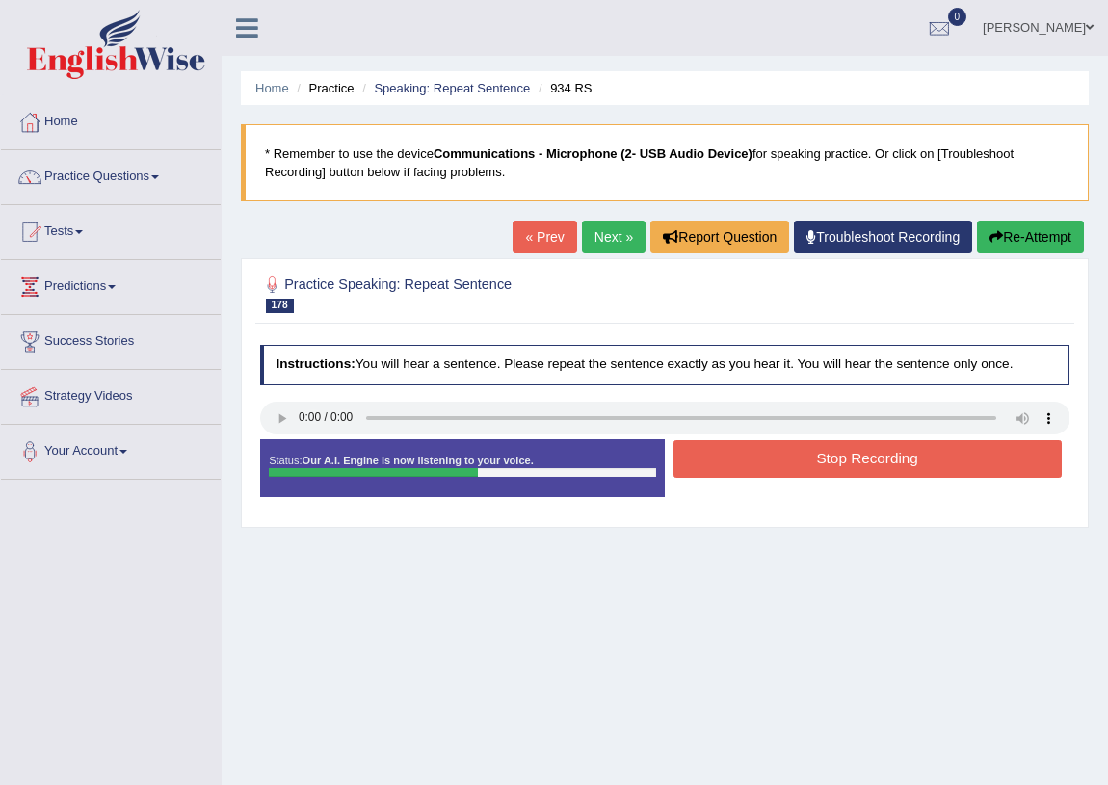
click at [778, 462] on button "Stop Recording" at bounding box center [868, 459] width 388 height 38
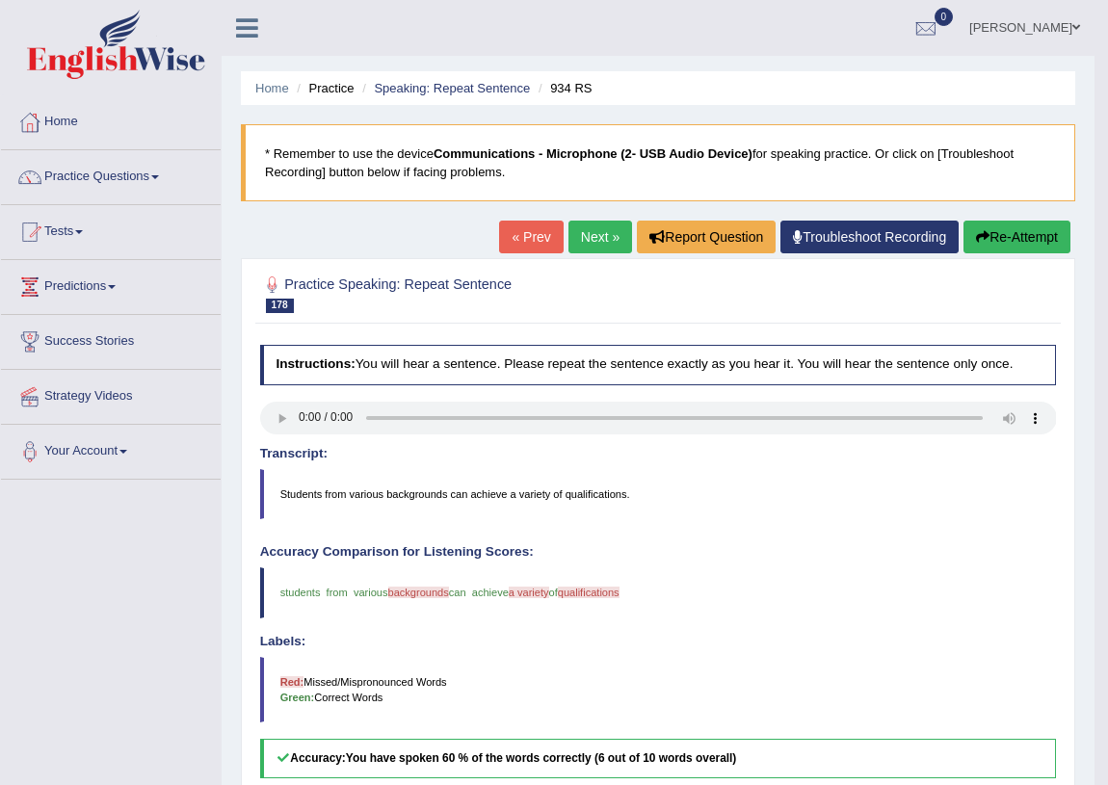
click at [1018, 236] on button "Re-Attempt" at bounding box center [1017, 237] width 107 height 33
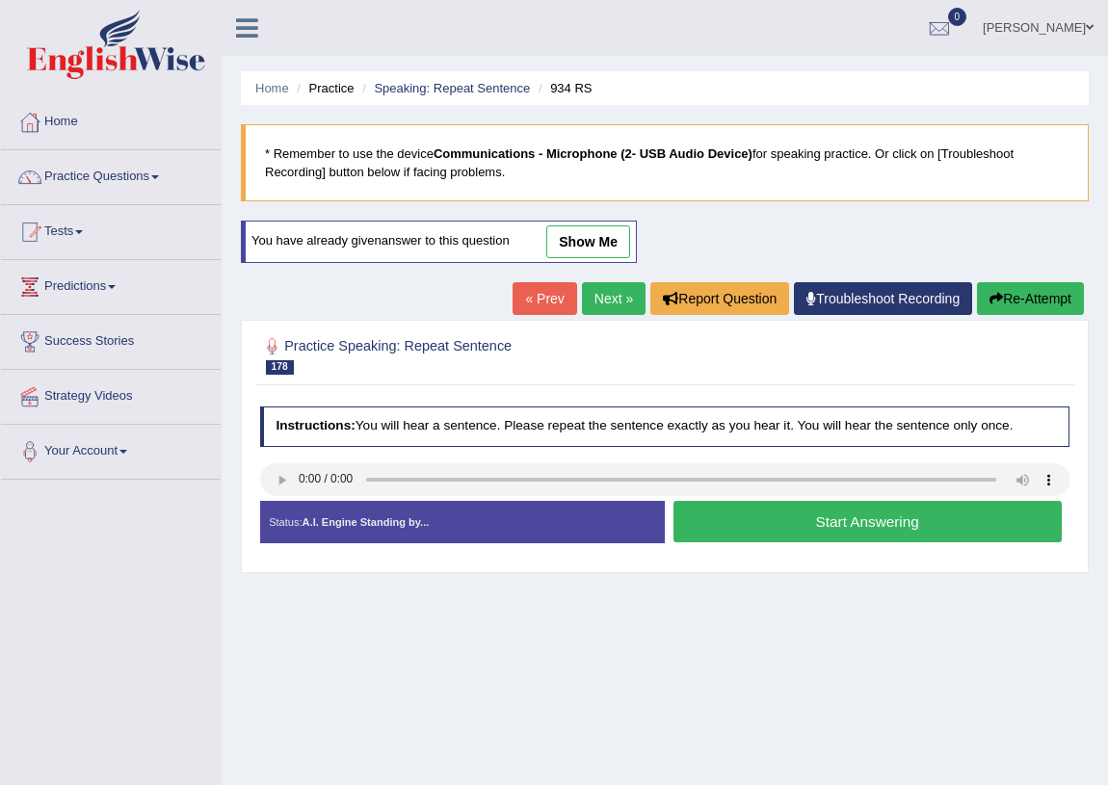
click at [781, 526] on button "Start Answering" at bounding box center [868, 521] width 388 height 41
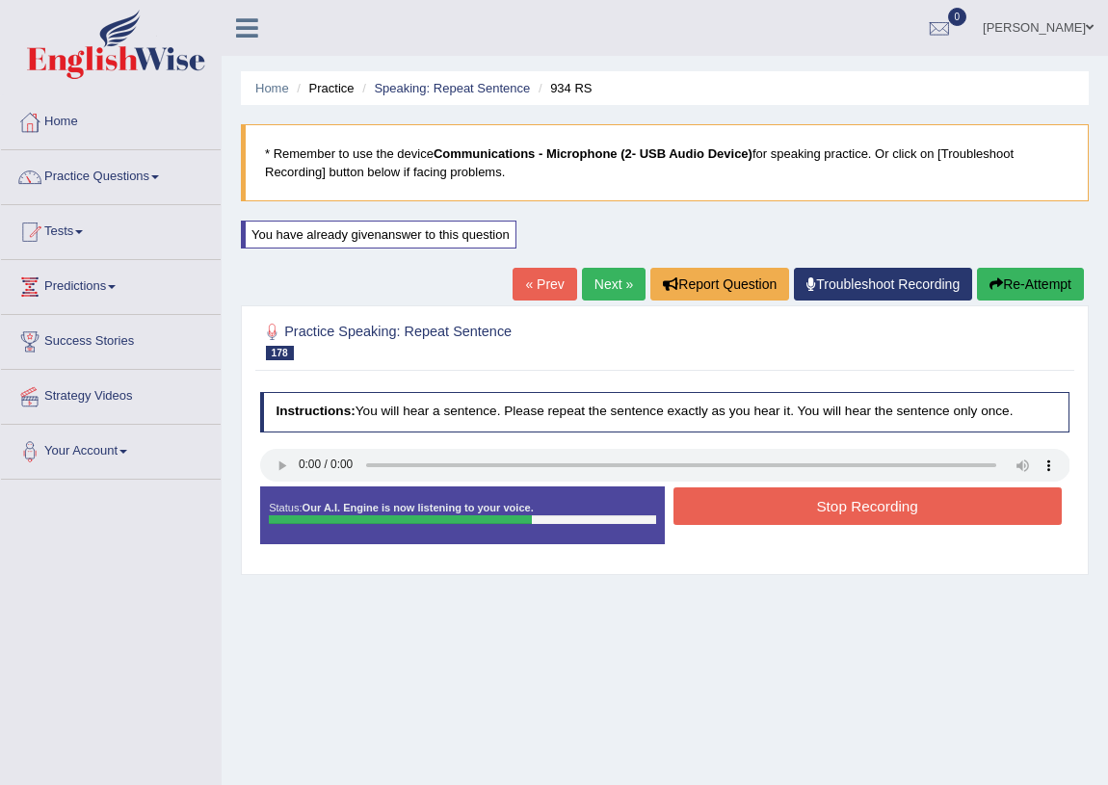
click at [819, 507] on button "Stop Recording" at bounding box center [868, 507] width 388 height 38
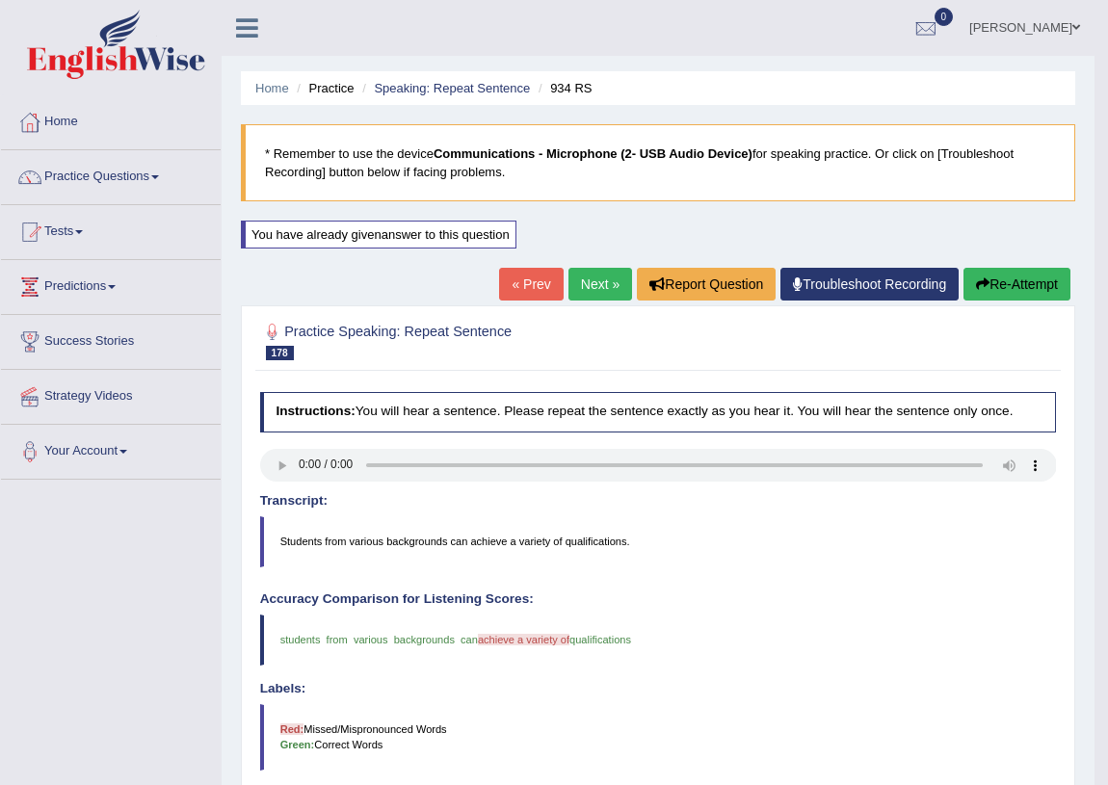
click at [1041, 273] on button "Re-Attempt" at bounding box center [1017, 284] width 107 height 33
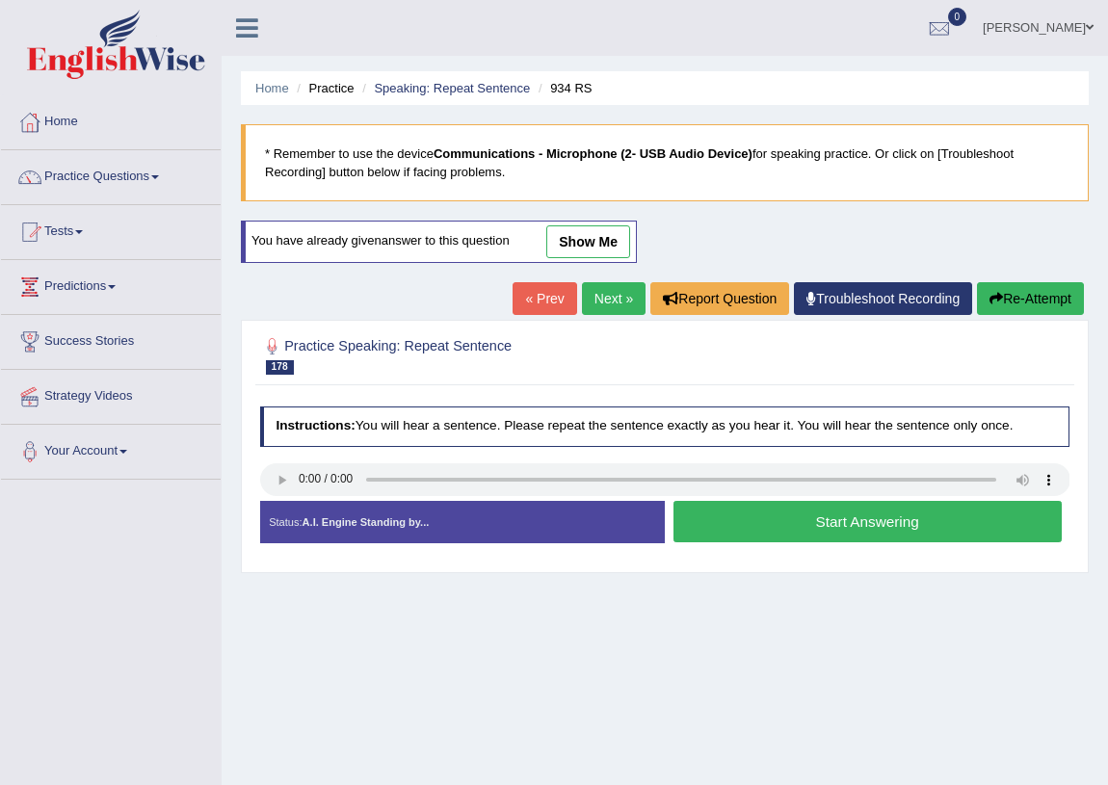
click at [766, 529] on button "Start Answering" at bounding box center [868, 521] width 388 height 41
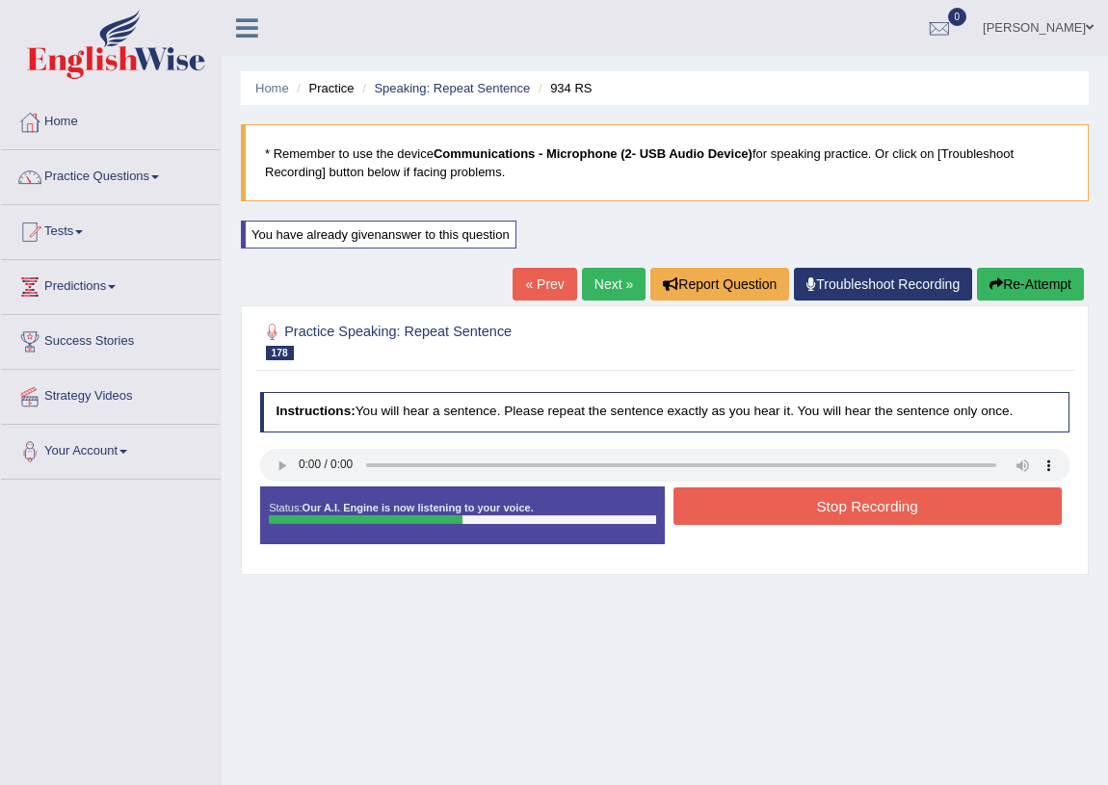
click at [829, 503] on button "Stop Recording" at bounding box center [868, 507] width 388 height 38
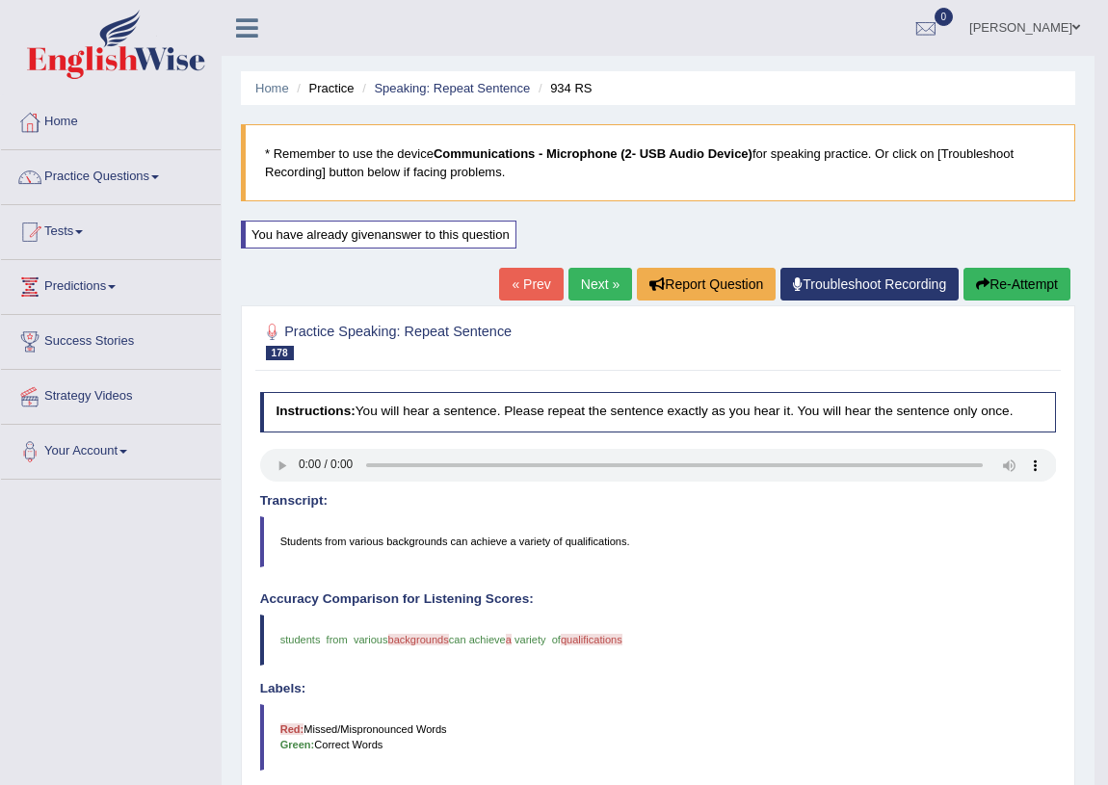
click at [600, 273] on link "Next »" at bounding box center [601, 284] width 64 height 33
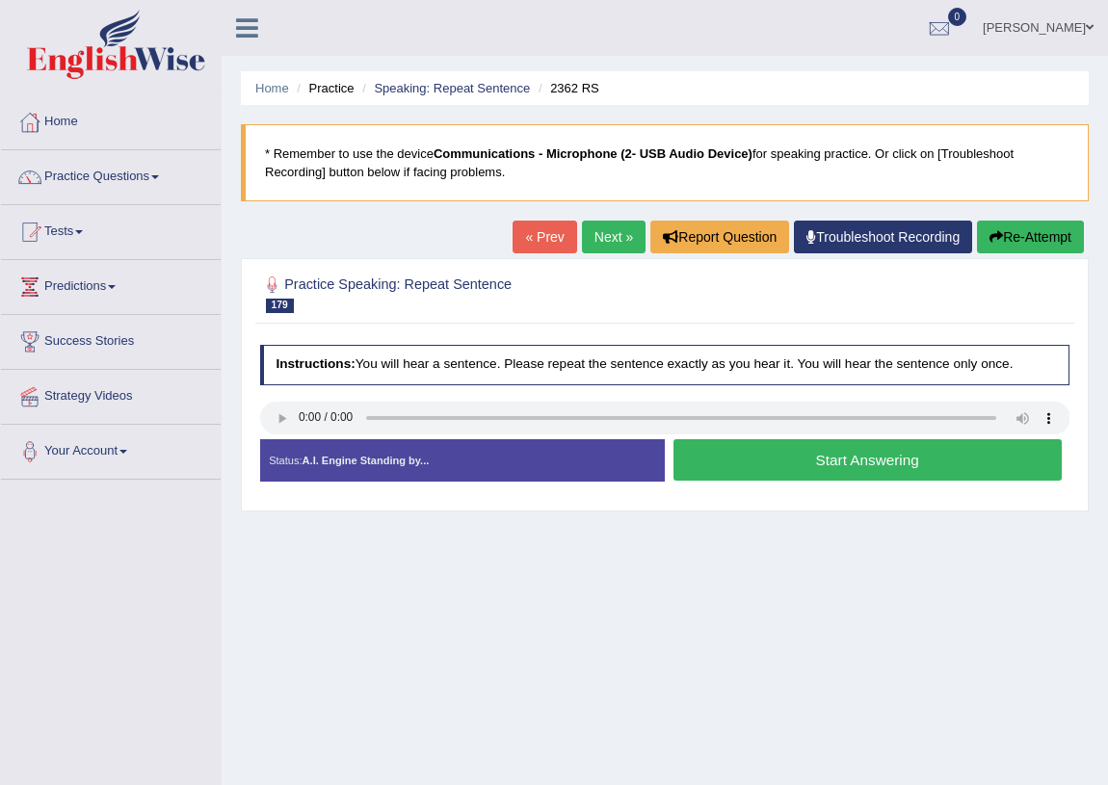
click at [846, 468] on button "Start Answering" at bounding box center [868, 459] width 388 height 41
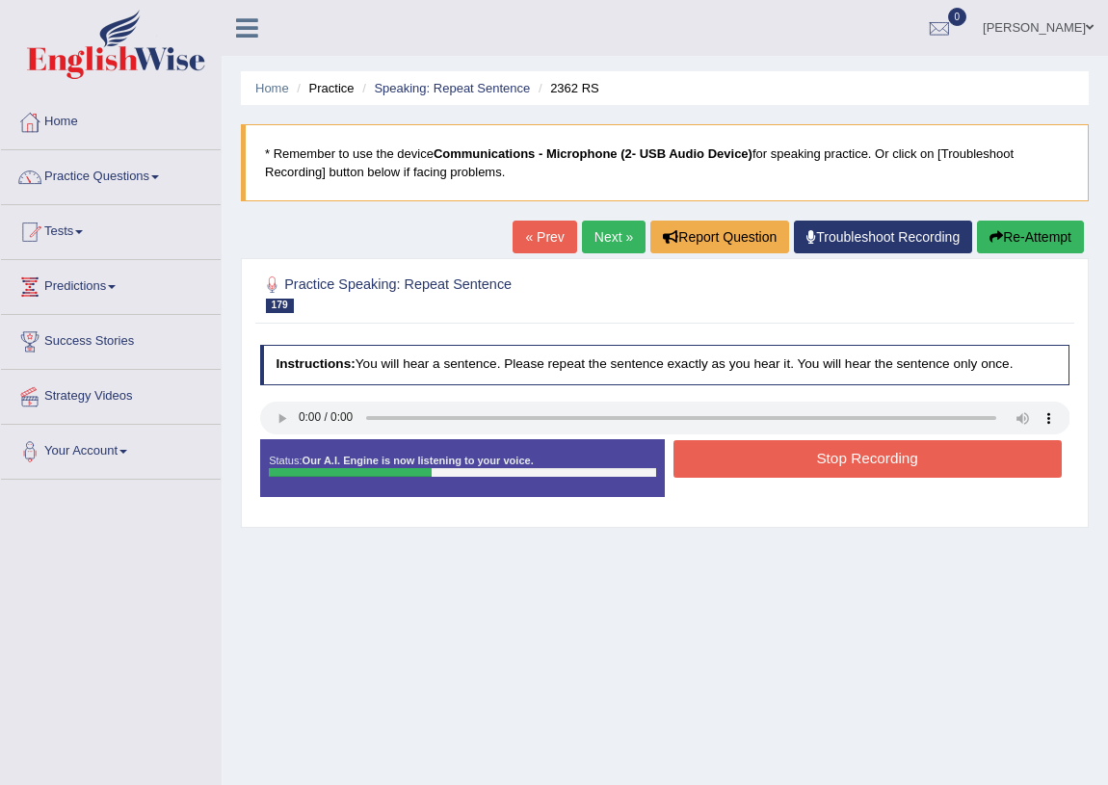
click at [852, 461] on button "Stop Recording" at bounding box center [868, 459] width 388 height 38
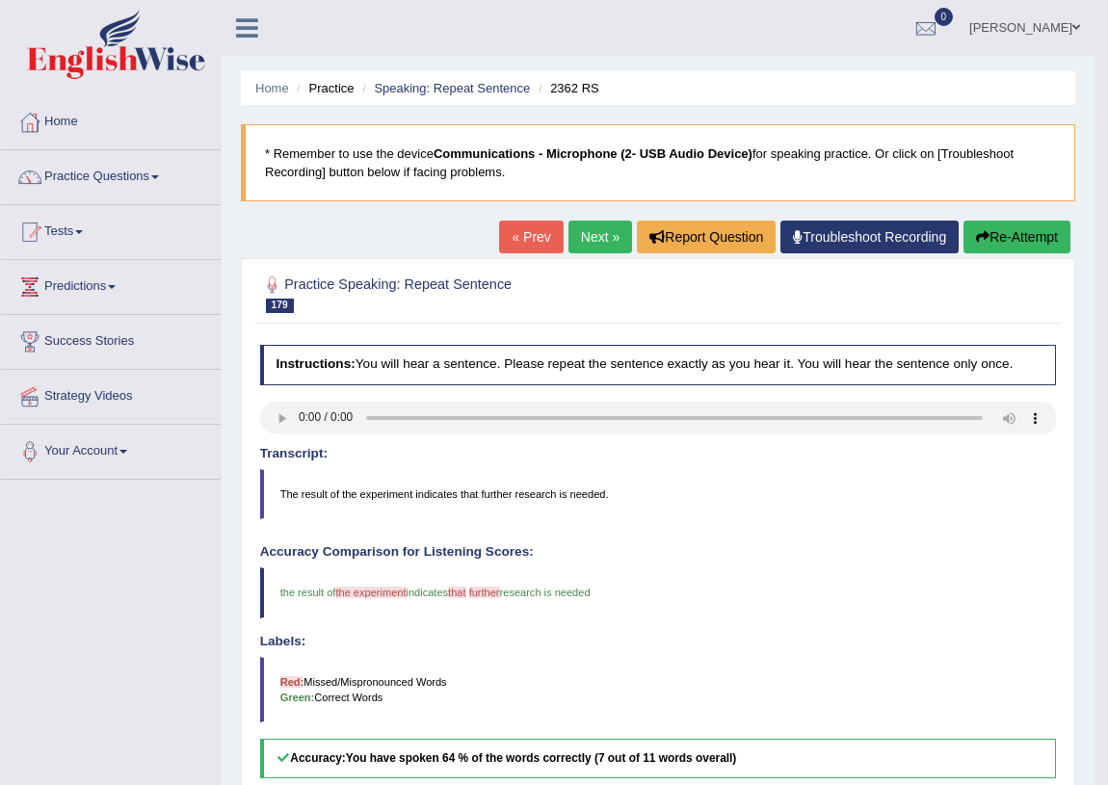
click at [598, 243] on link "Next »" at bounding box center [601, 237] width 64 height 33
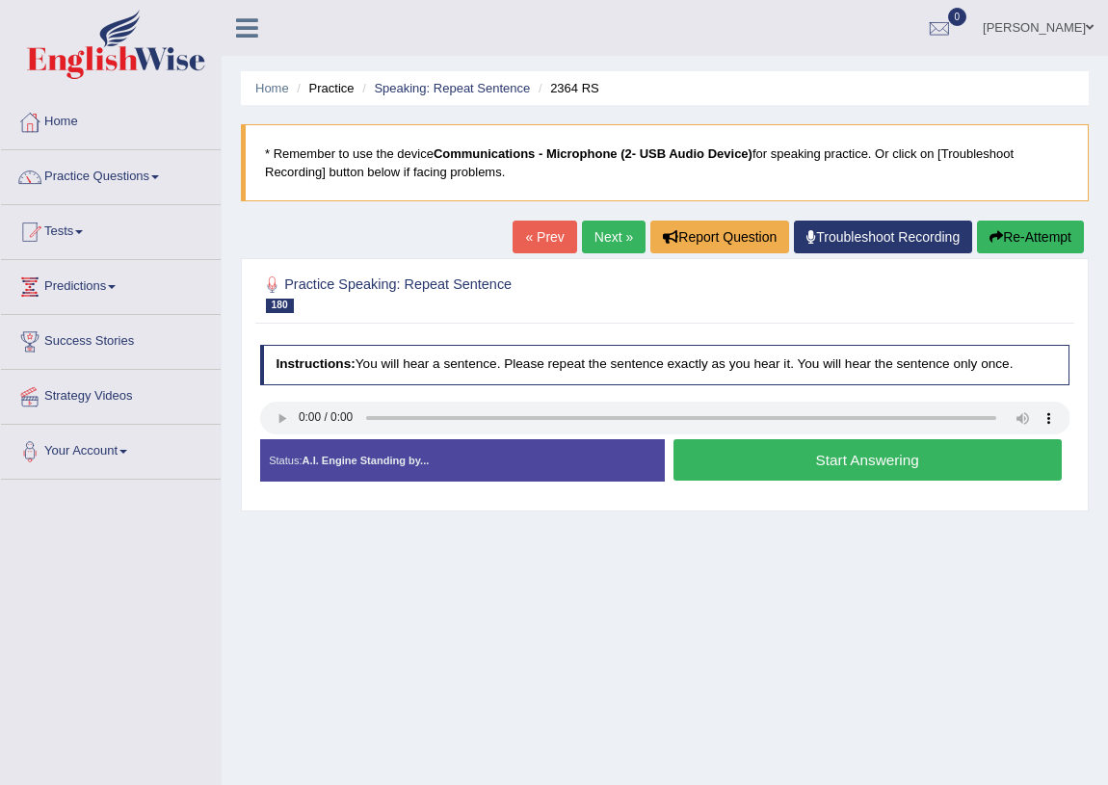
click at [735, 467] on button "Start Answering" at bounding box center [868, 459] width 388 height 41
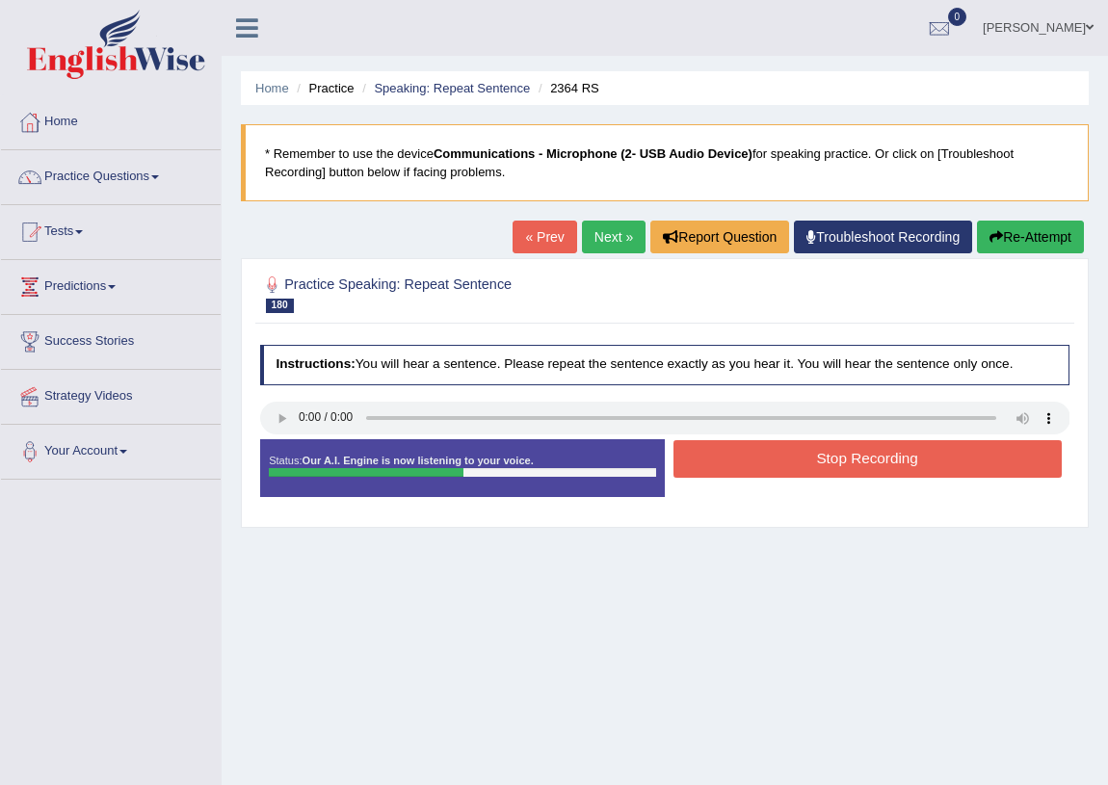
click at [762, 459] on button "Stop Recording" at bounding box center [868, 459] width 388 height 38
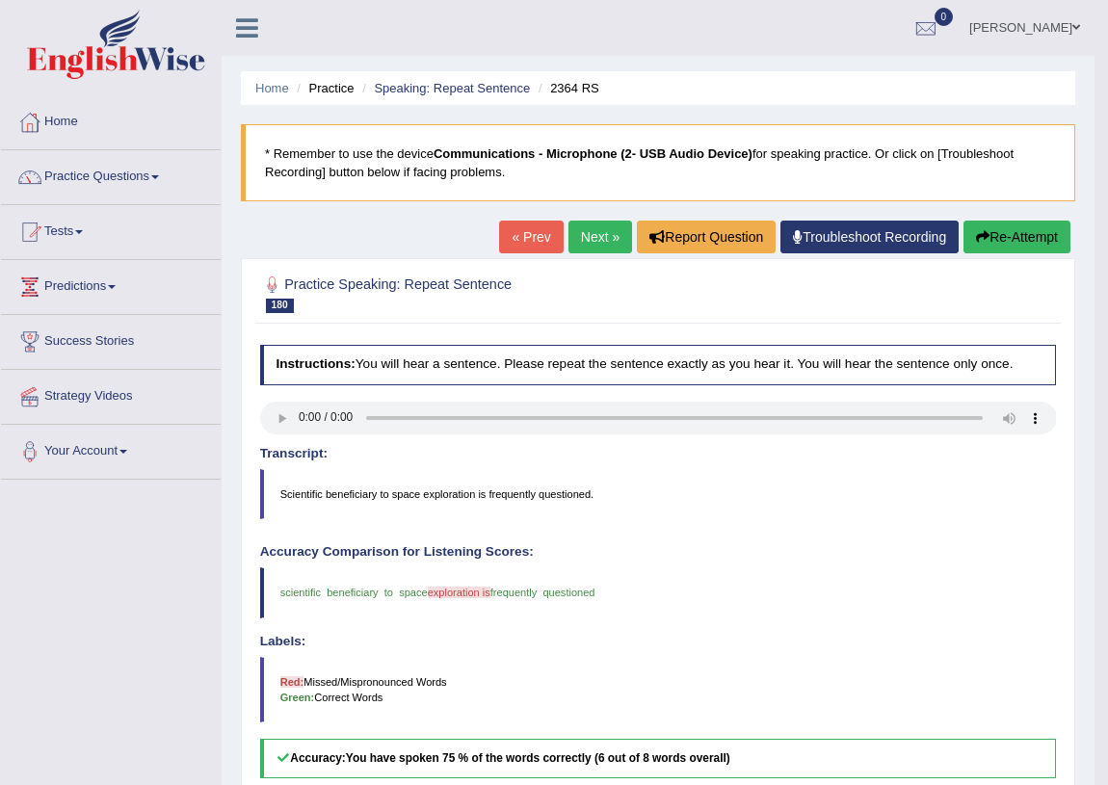
click at [1032, 224] on button "Re-Attempt" at bounding box center [1017, 237] width 107 height 33
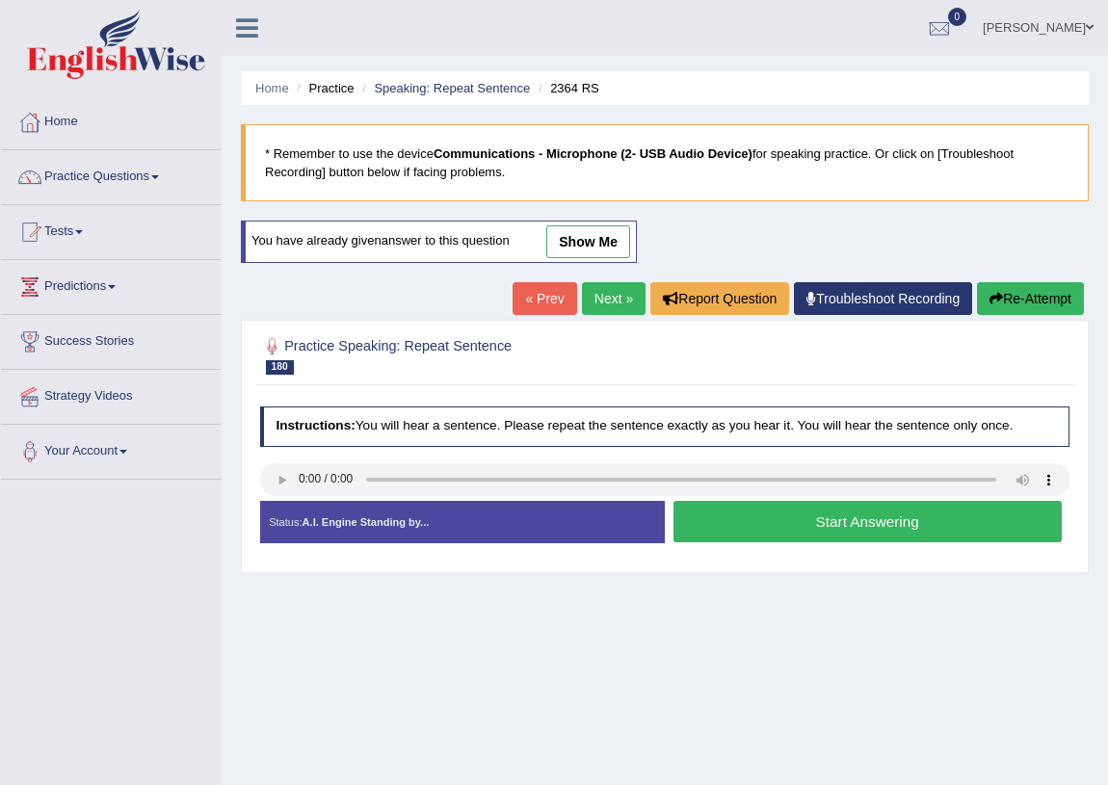
click at [780, 532] on button "Start Answering" at bounding box center [868, 521] width 388 height 41
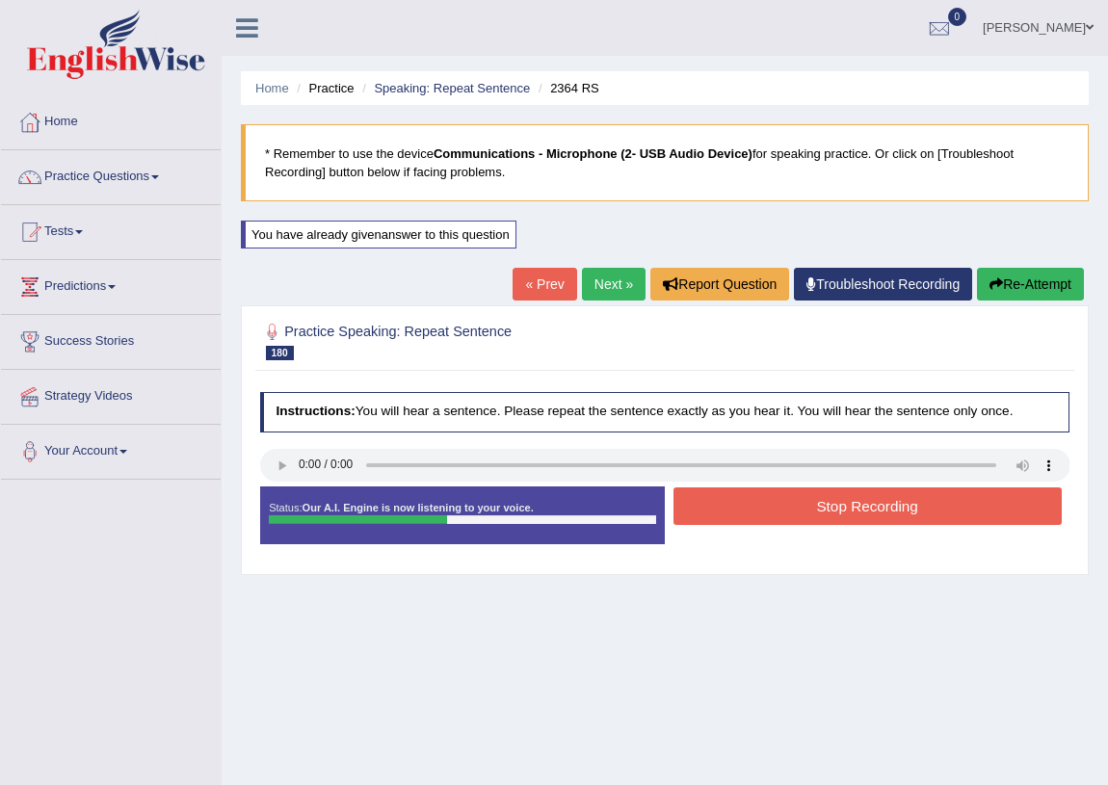
click at [801, 509] on button "Stop Recording" at bounding box center [868, 507] width 388 height 38
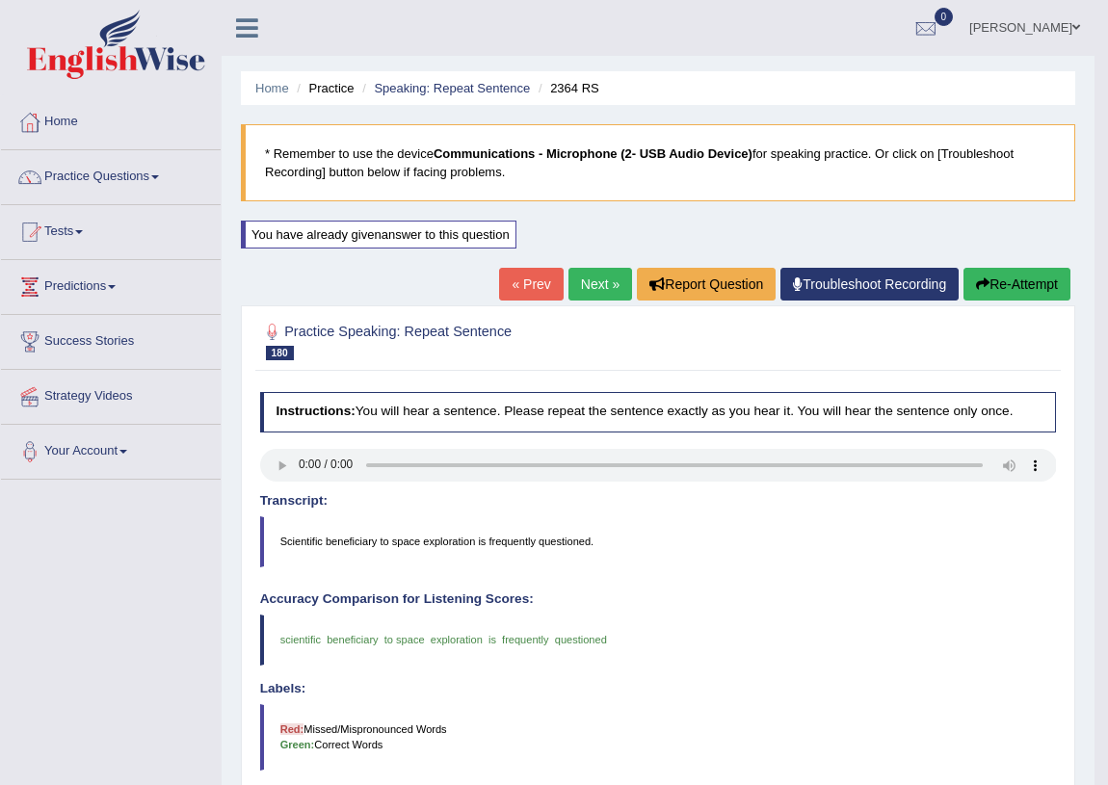
click at [575, 268] on link "Next »" at bounding box center [601, 284] width 64 height 33
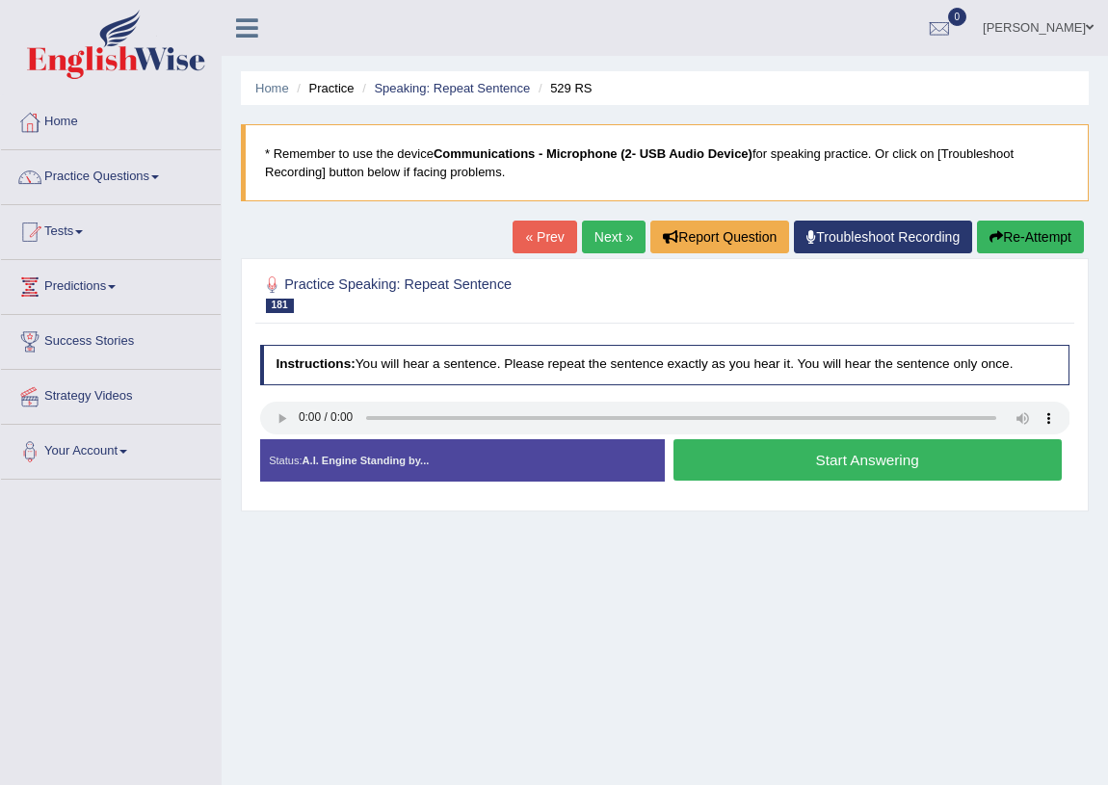
click at [730, 463] on button "Start Answering" at bounding box center [868, 459] width 388 height 41
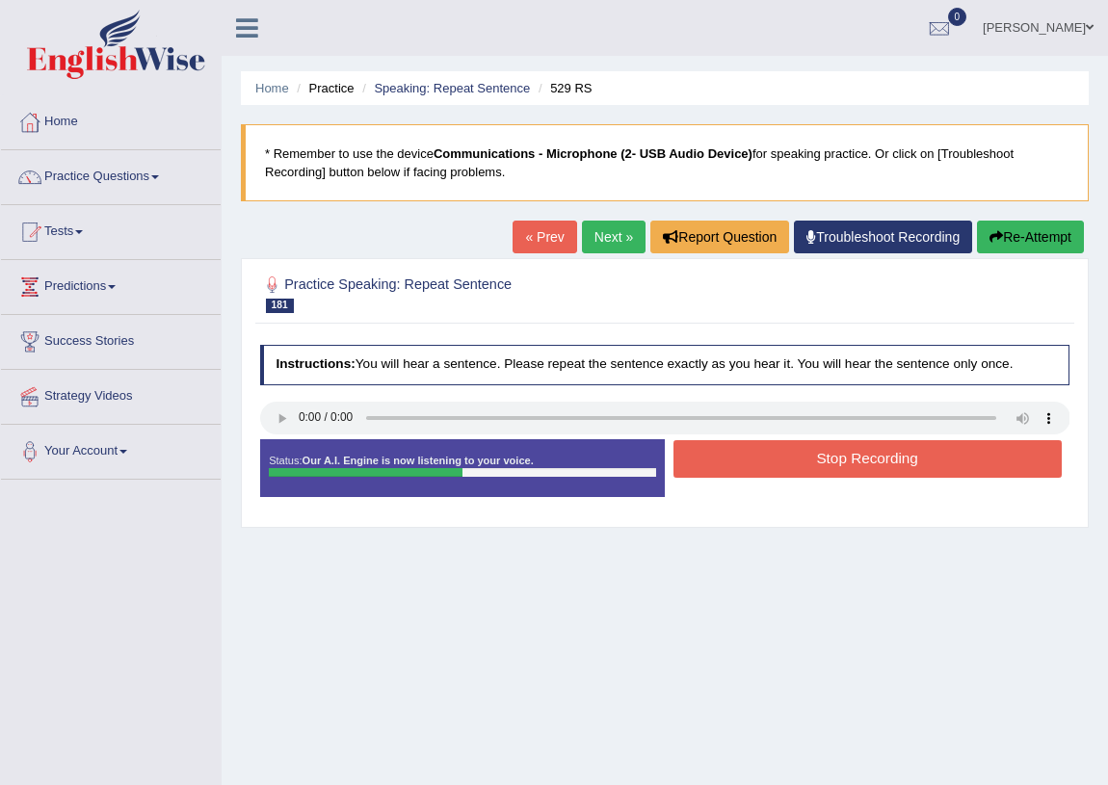
click at [748, 463] on button "Stop Recording" at bounding box center [868, 459] width 388 height 38
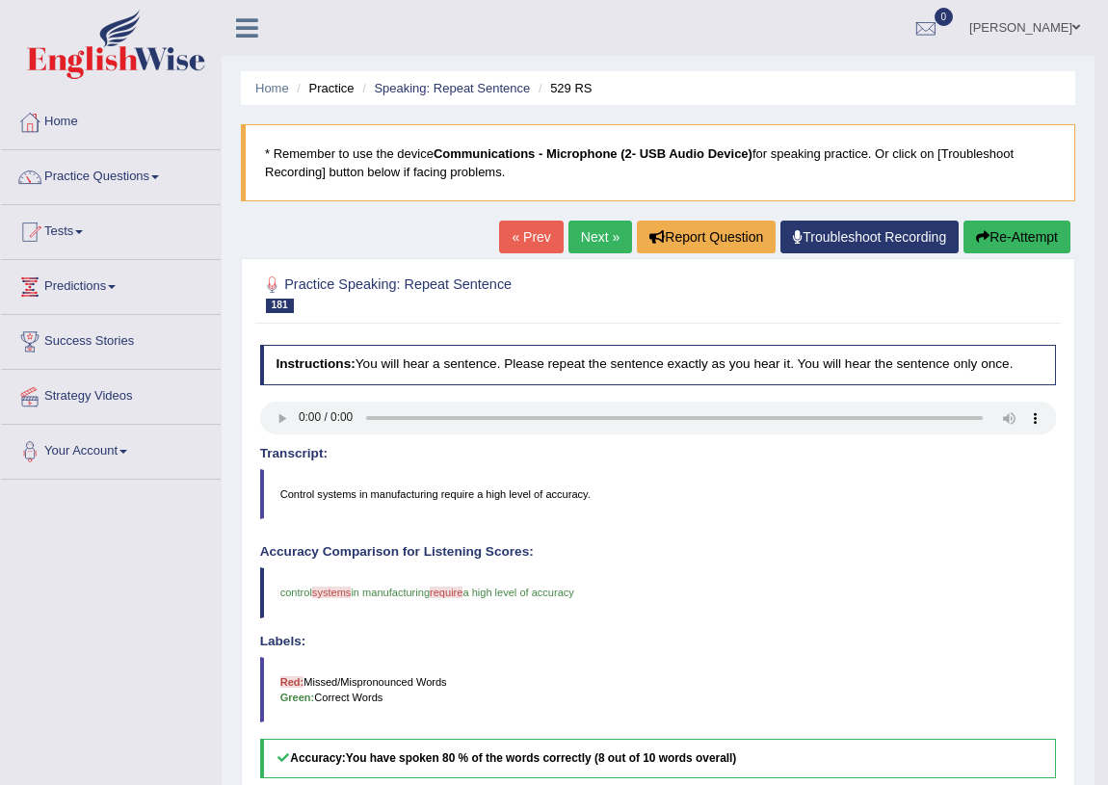
click at [576, 227] on link "Next »" at bounding box center [601, 237] width 64 height 33
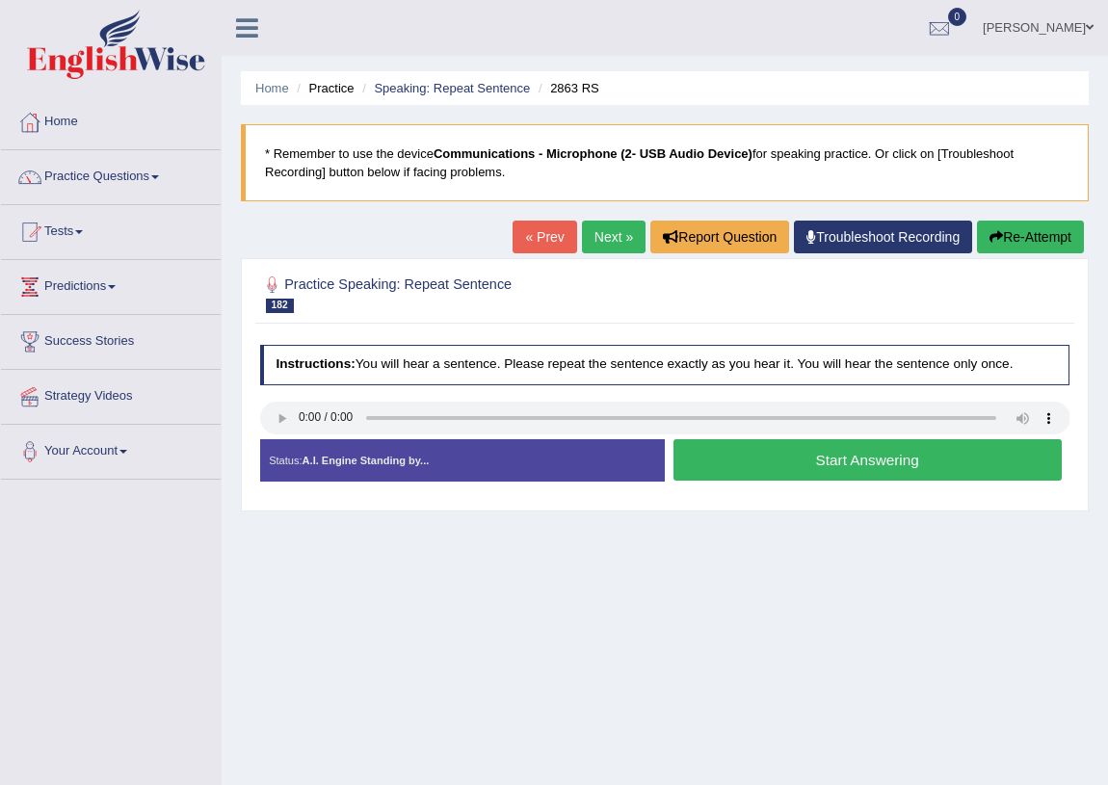
click at [901, 447] on button "Start Answering" at bounding box center [868, 459] width 388 height 41
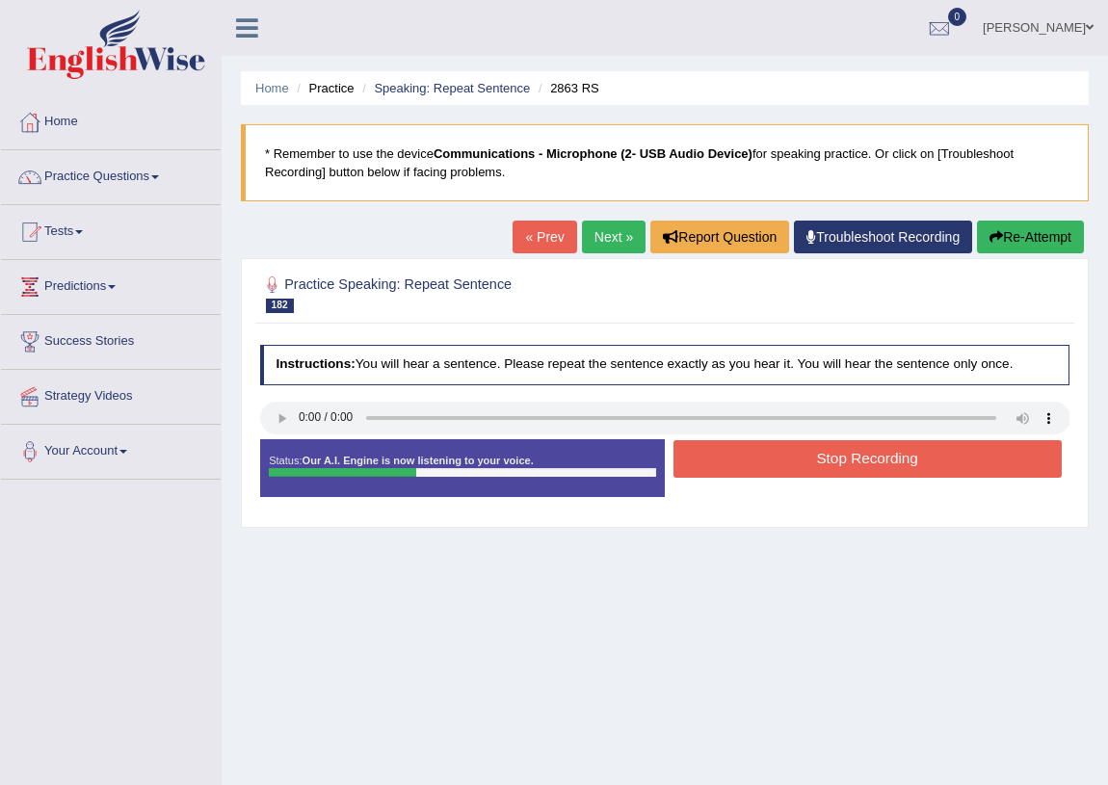
click at [901, 447] on button "Stop Recording" at bounding box center [868, 459] width 388 height 38
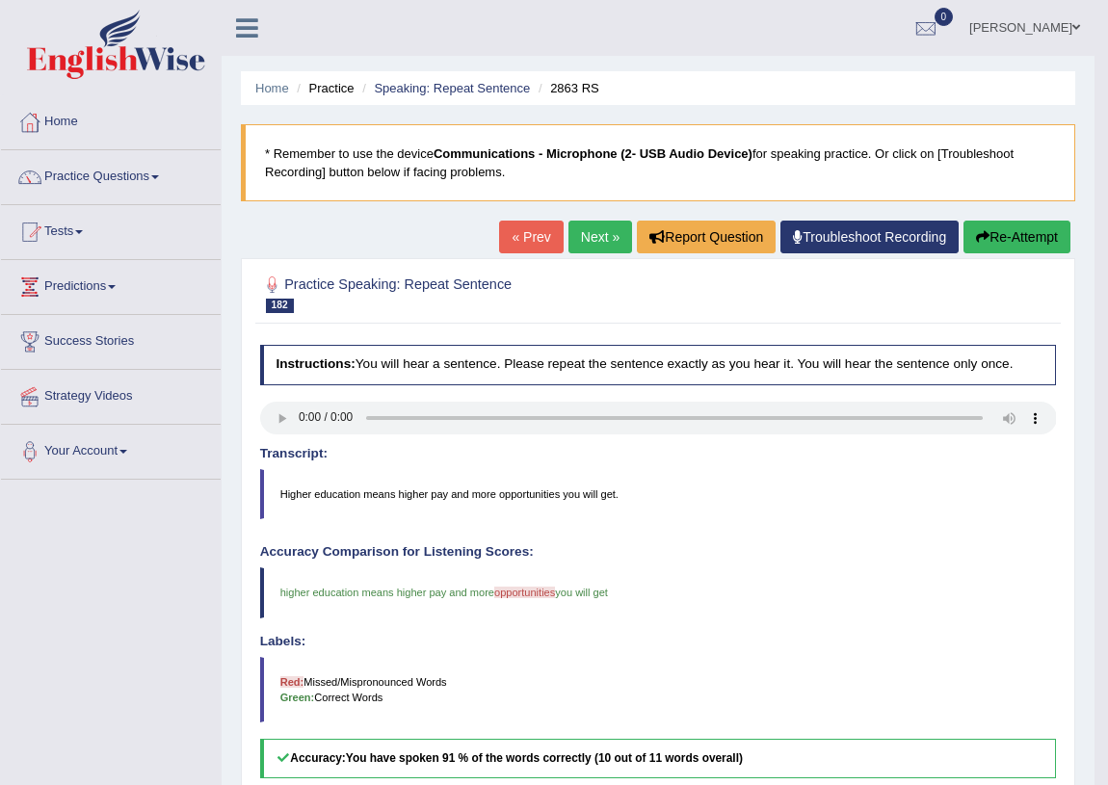
click at [585, 240] on link "Next »" at bounding box center [601, 237] width 64 height 33
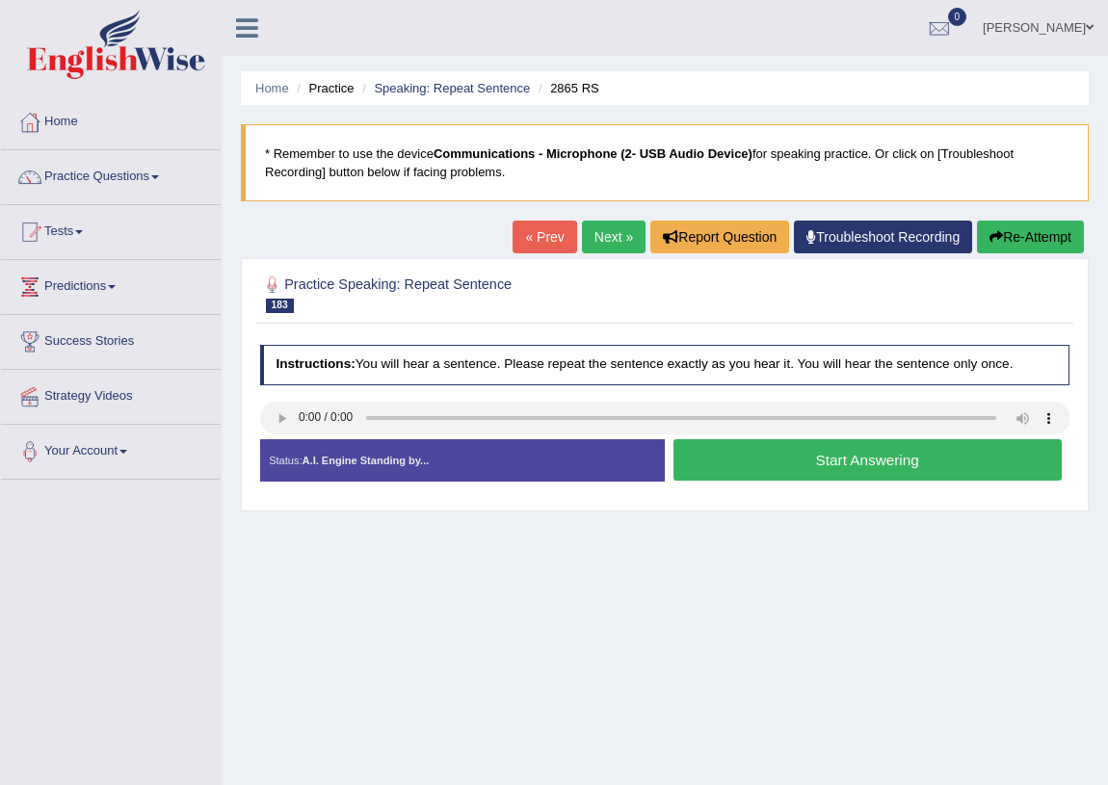
click at [817, 458] on button "Start Answering" at bounding box center [868, 459] width 388 height 41
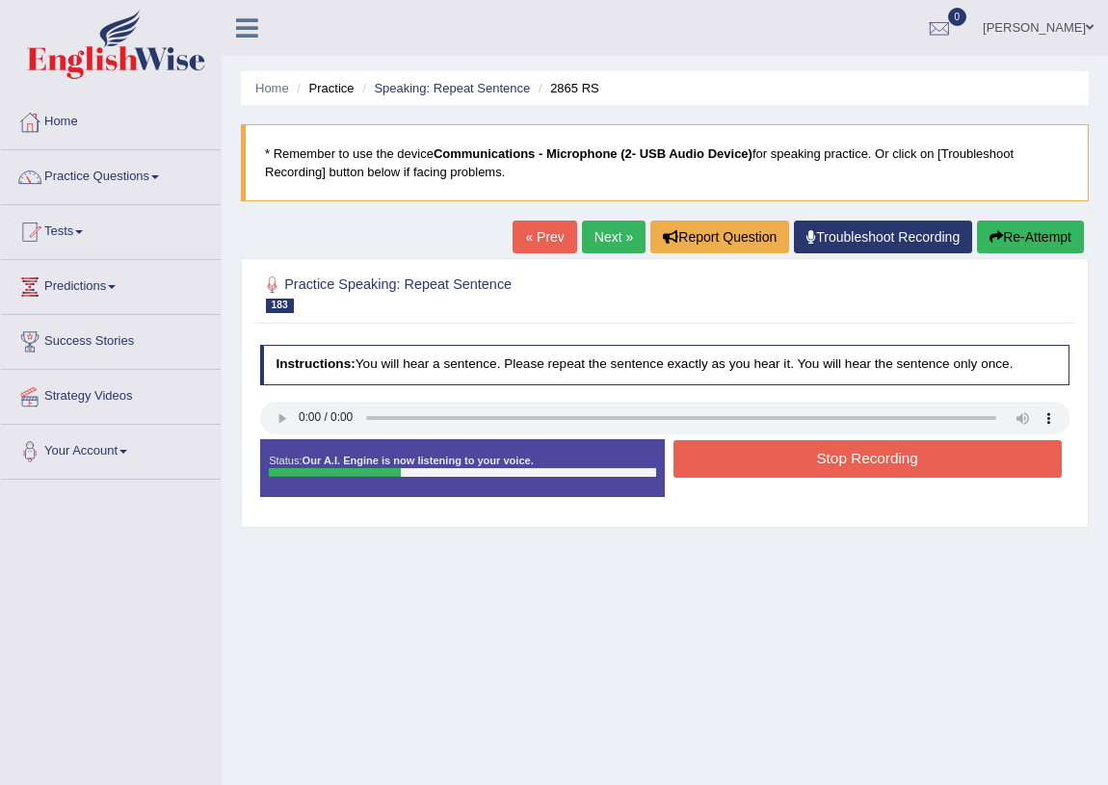
click at [817, 458] on button "Stop Recording" at bounding box center [868, 459] width 388 height 38
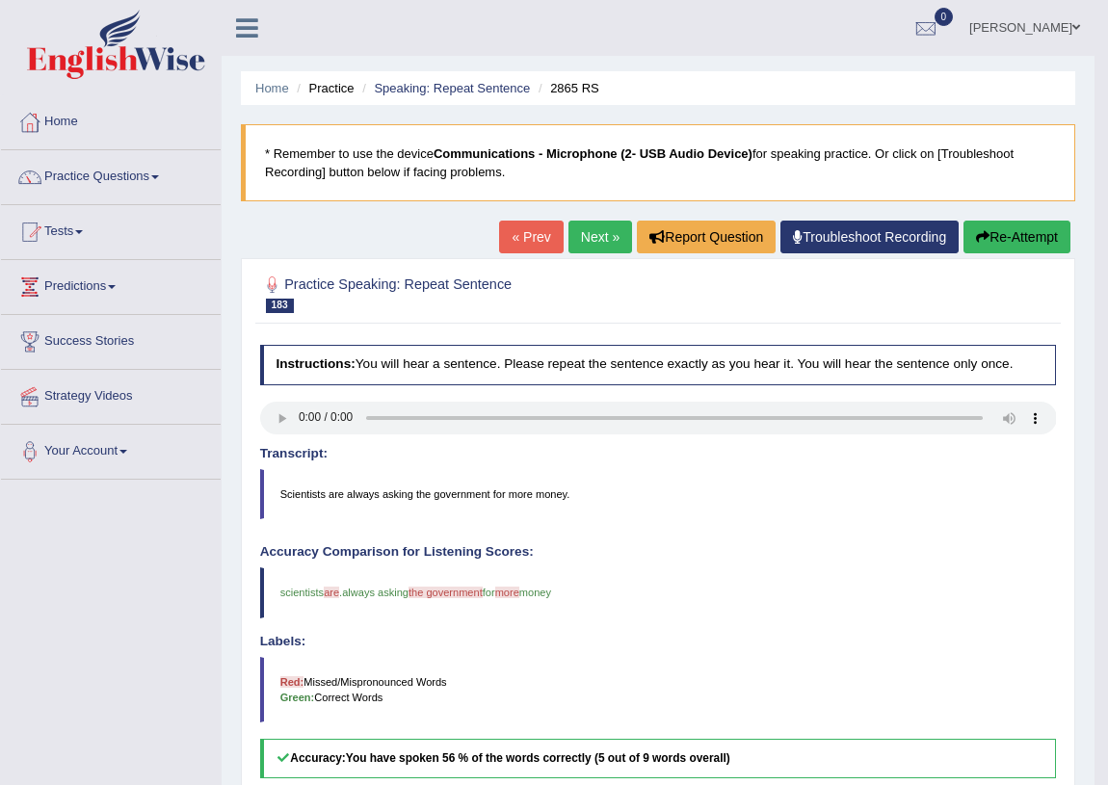
click at [1013, 230] on button "Re-Attempt" at bounding box center [1017, 237] width 107 height 33
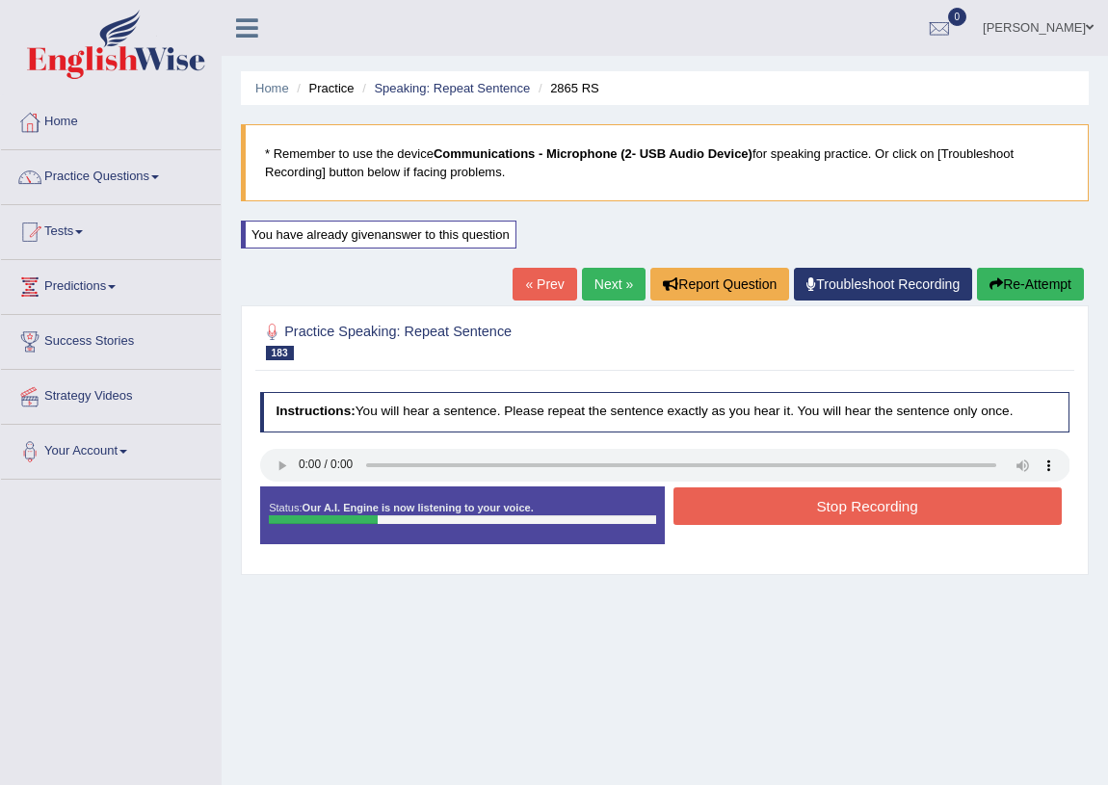
click at [729, 511] on button "Stop Recording" at bounding box center [868, 507] width 388 height 38
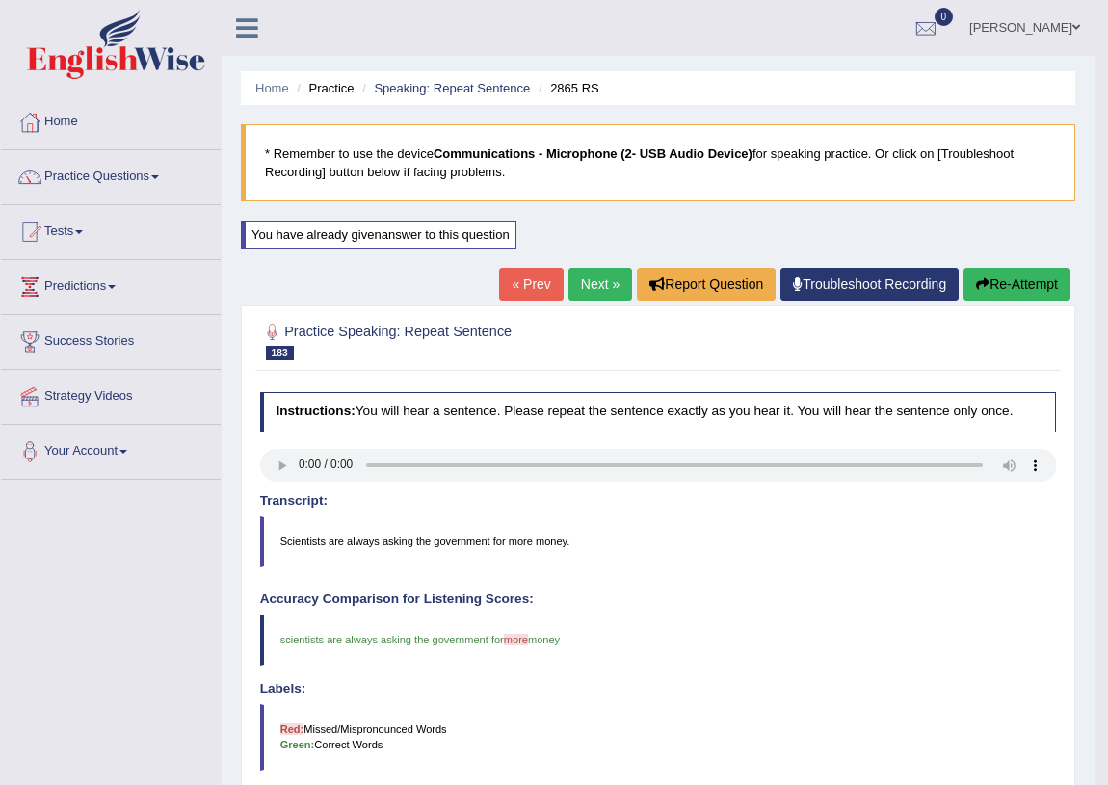
click at [581, 281] on link "Next »" at bounding box center [601, 284] width 64 height 33
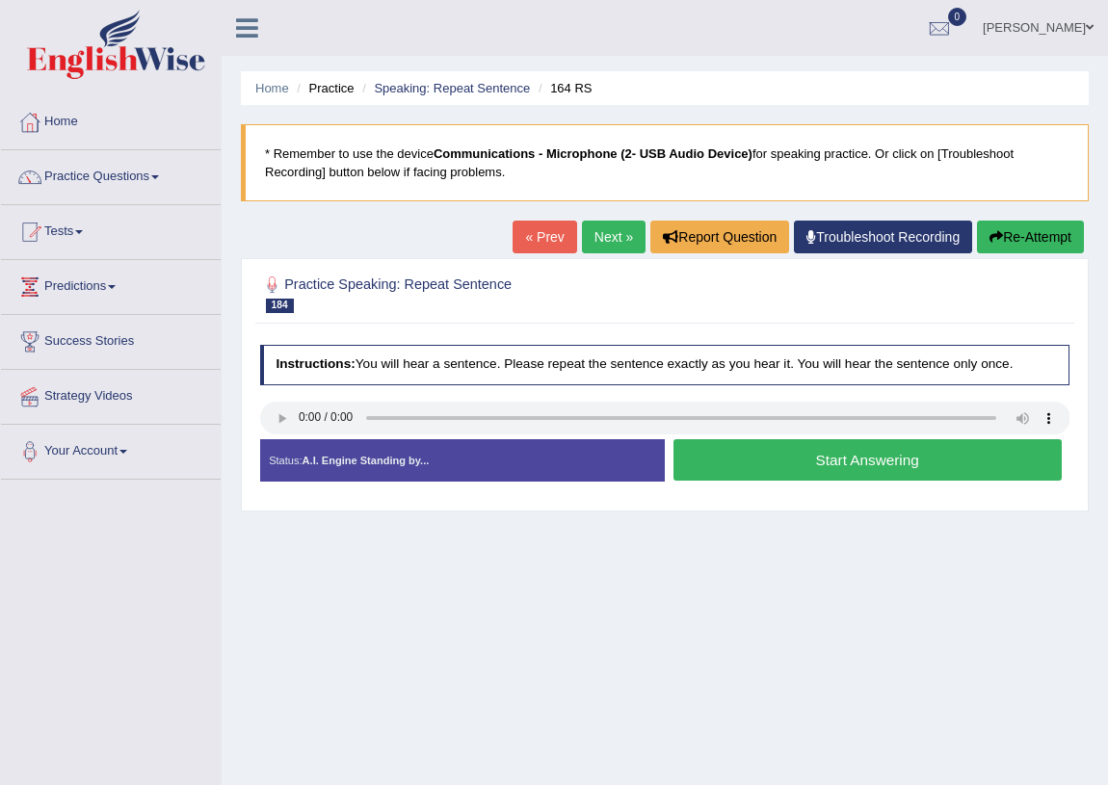
click at [441, 485] on div "Status: A.I. Engine Standing by... Start Answering Stop Recording" at bounding box center [665, 468] width 811 height 59
click at [790, 461] on button "Start Answering" at bounding box center [868, 459] width 388 height 41
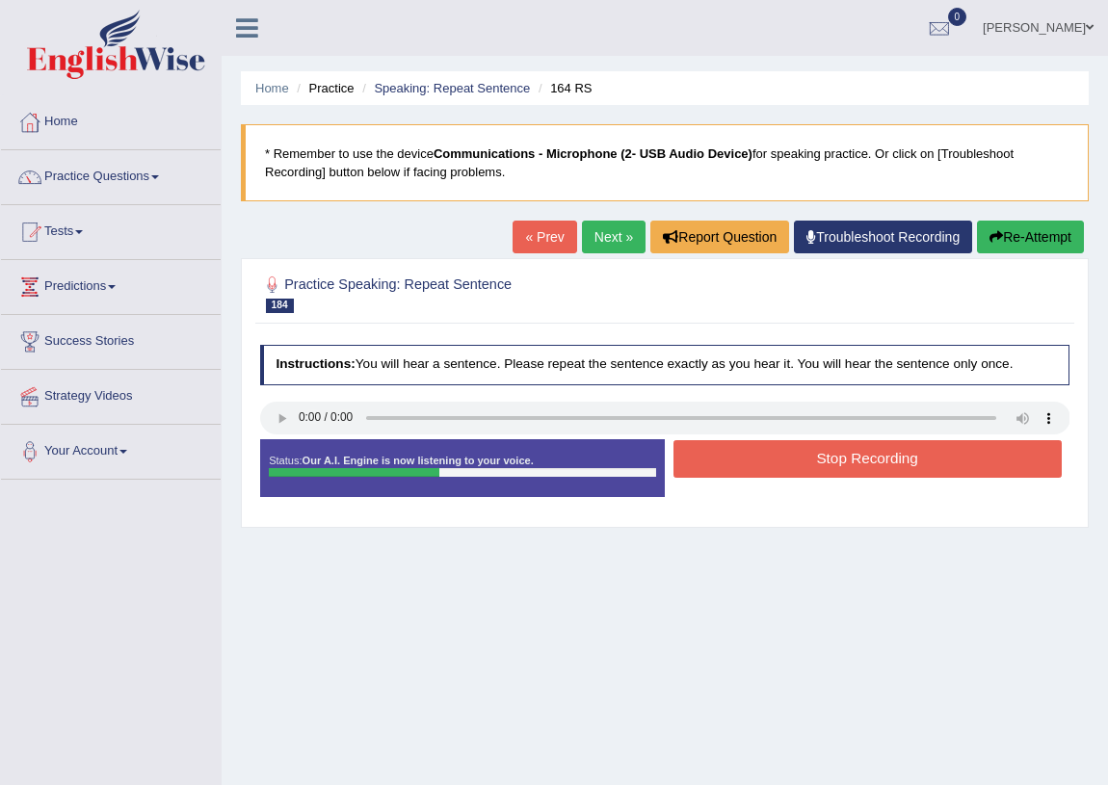
click at [790, 461] on button "Stop Recording" at bounding box center [868, 459] width 388 height 38
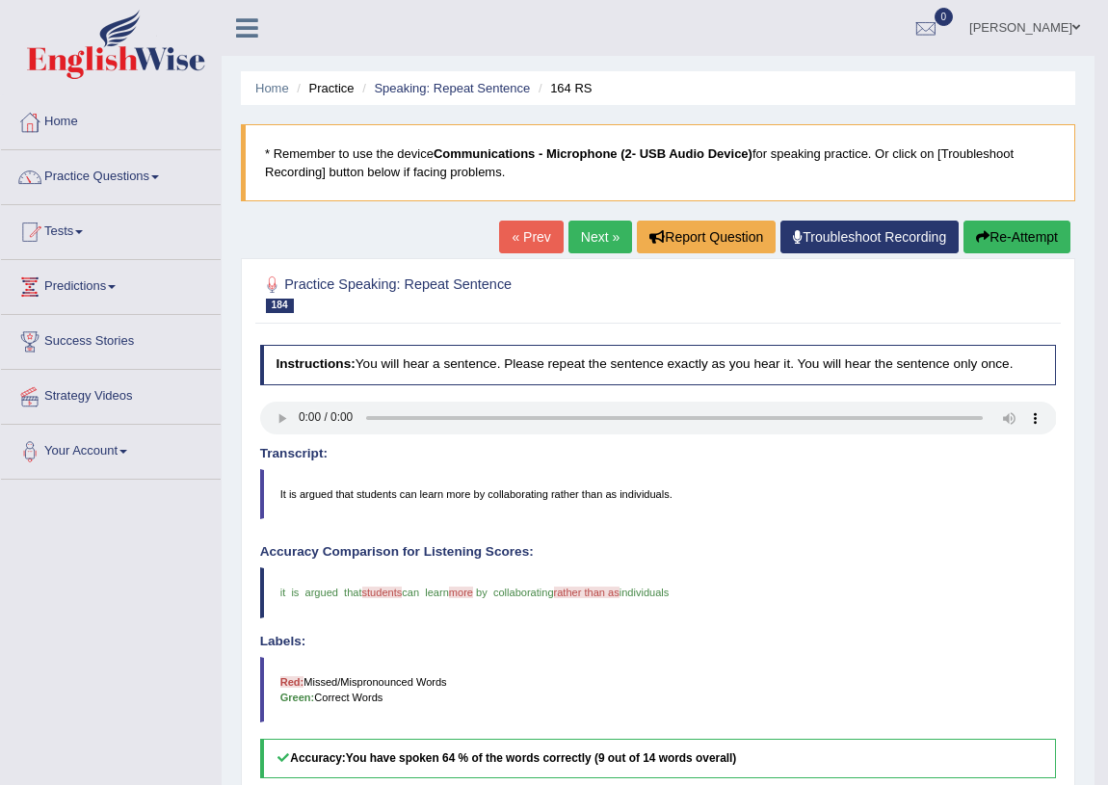
click at [593, 220] on div "Home Practice Speaking: Repeat Sentence 164 RS * Remember to use the device Com…" at bounding box center [658, 561] width 873 height 1122
click at [589, 231] on link "Next »" at bounding box center [601, 237] width 64 height 33
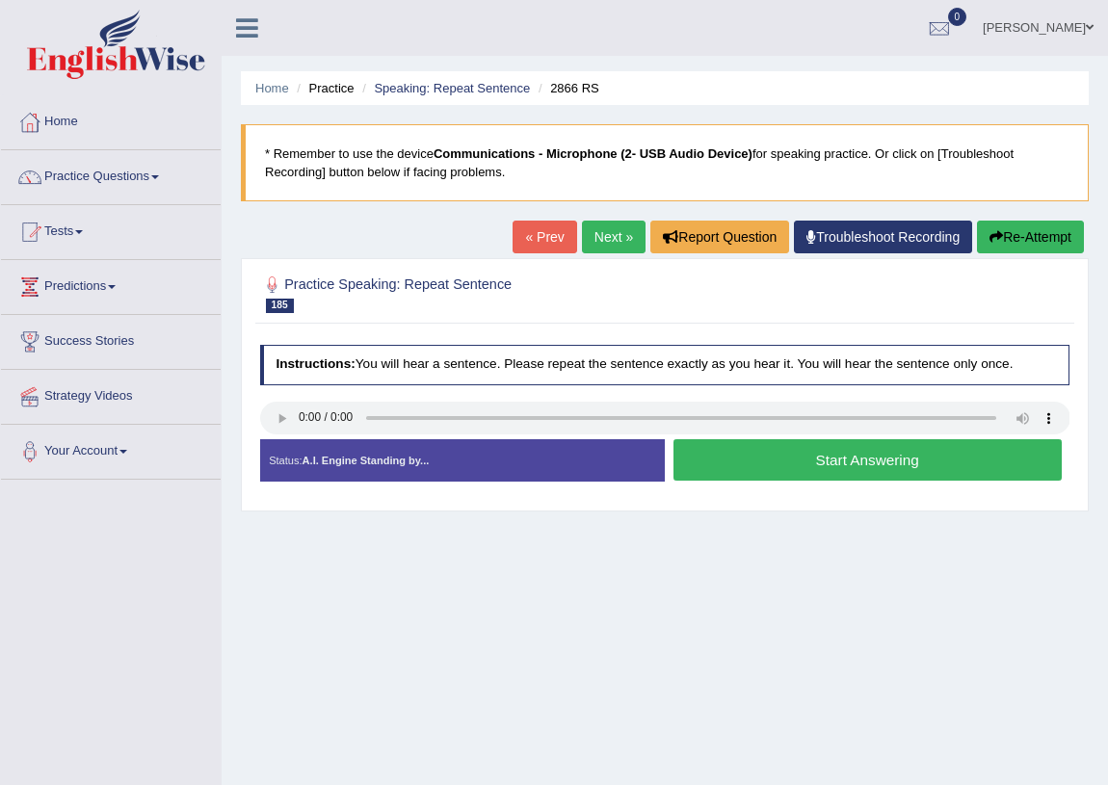
click at [820, 467] on button "Start Answering" at bounding box center [868, 459] width 388 height 41
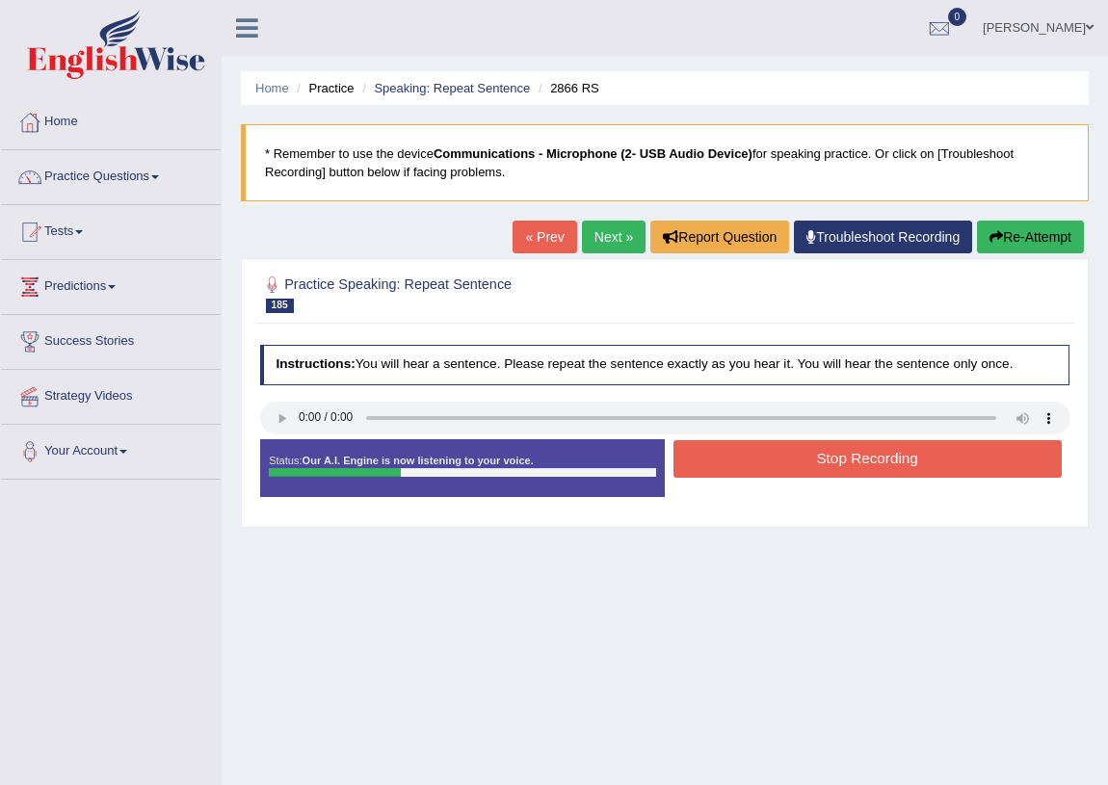
click at [820, 467] on button "Stop Recording" at bounding box center [868, 459] width 388 height 38
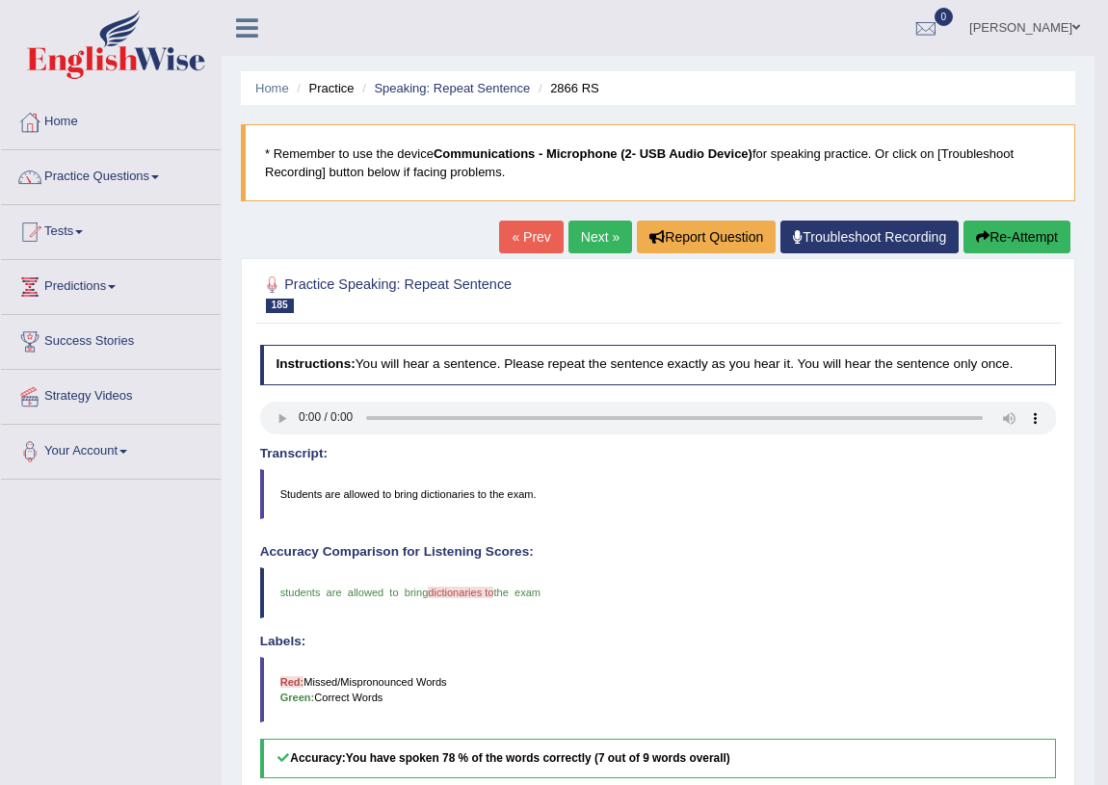
click at [596, 233] on link "Next »" at bounding box center [601, 237] width 64 height 33
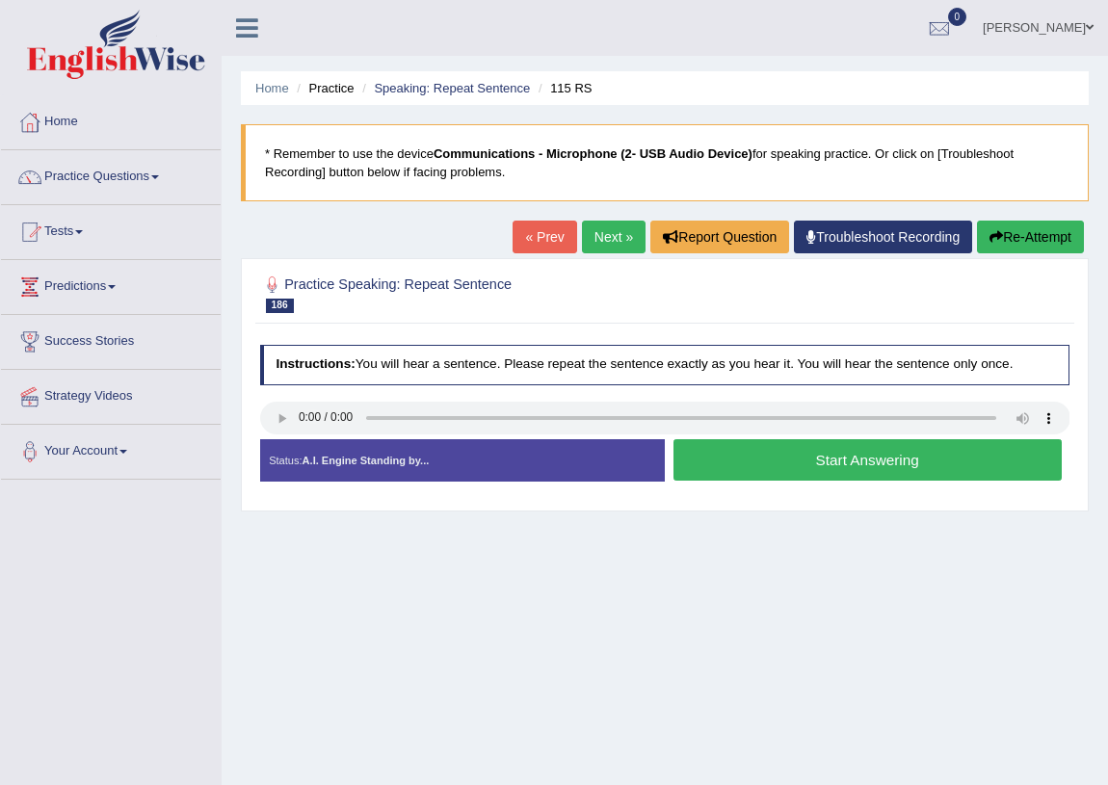
click at [778, 462] on button "Start Answering" at bounding box center [868, 459] width 388 height 41
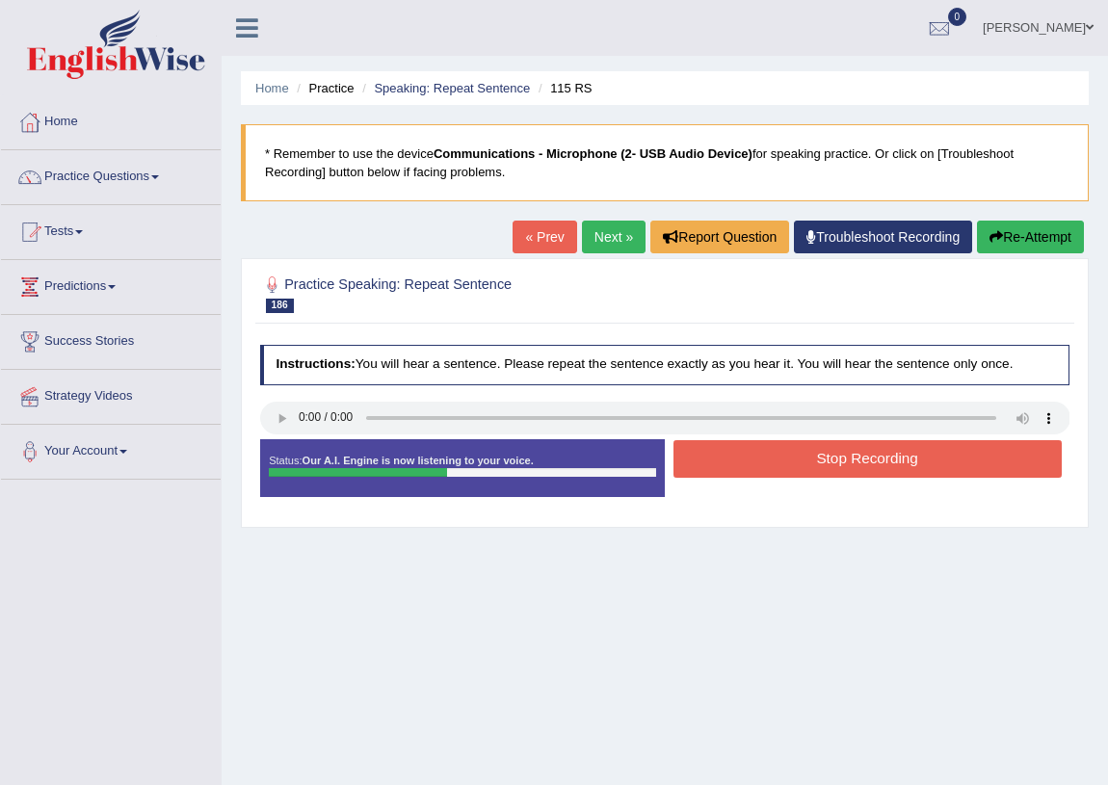
click at [778, 462] on button "Stop Recording" at bounding box center [868, 459] width 388 height 38
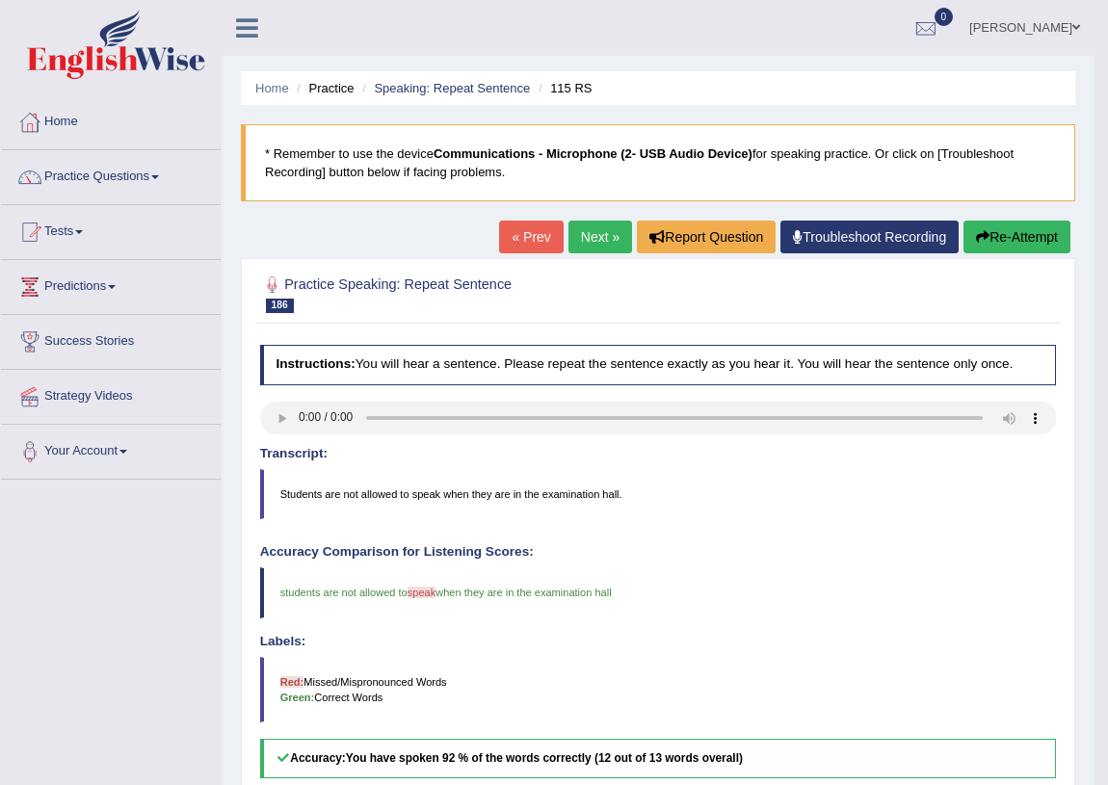
click at [588, 243] on link "Next »" at bounding box center [601, 237] width 64 height 33
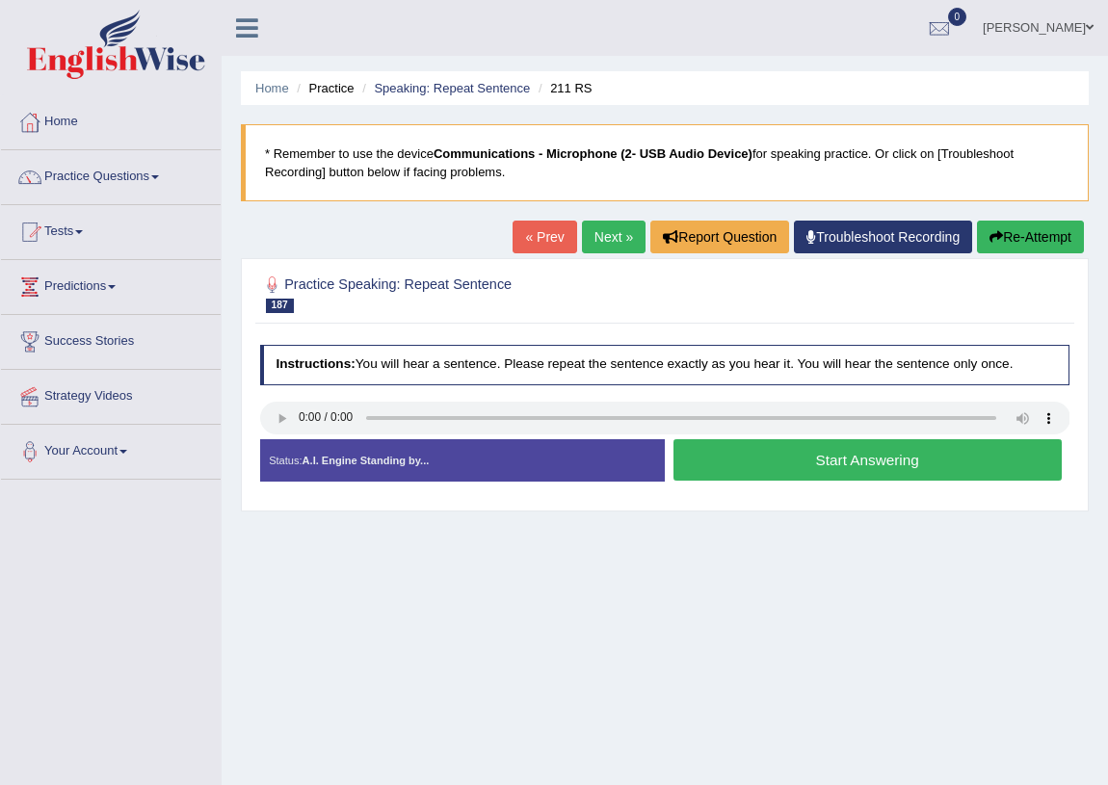
click at [801, 471] on button "Start Answering" at bounding box center [868, 459] width 388 height 41
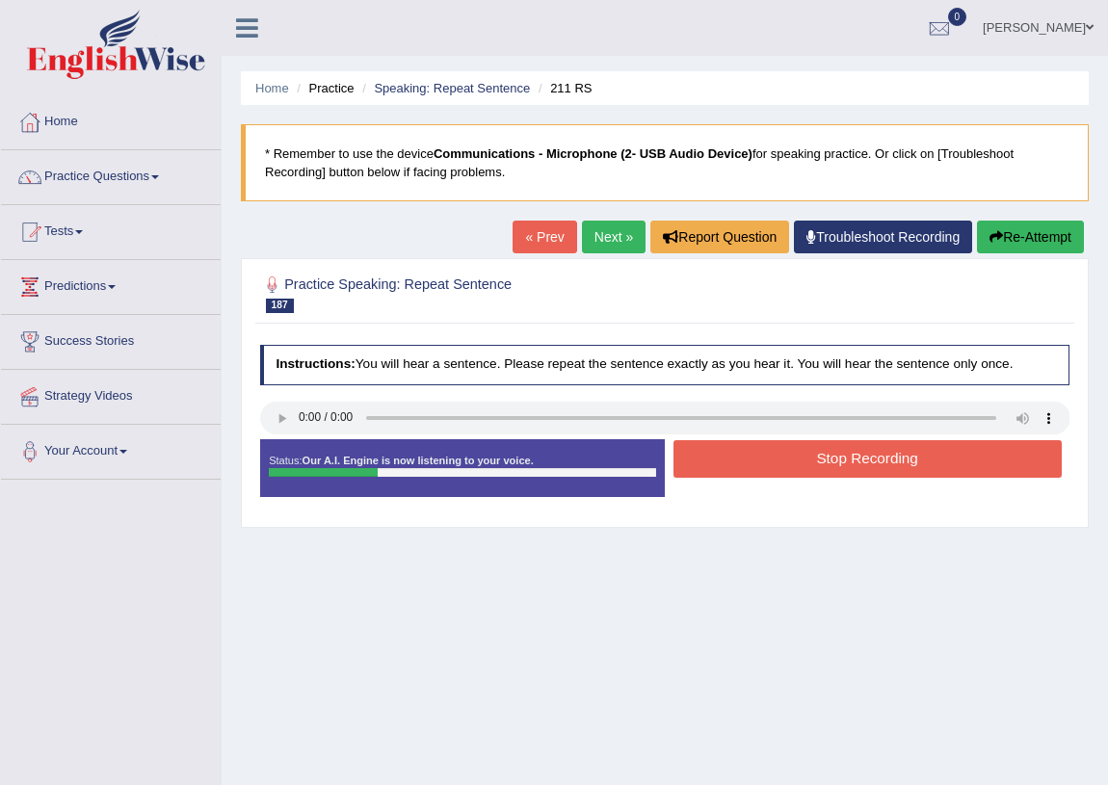
click at [804, 467] on button "Stop Recording" at bounding box center [868, 459] width 388 height 38
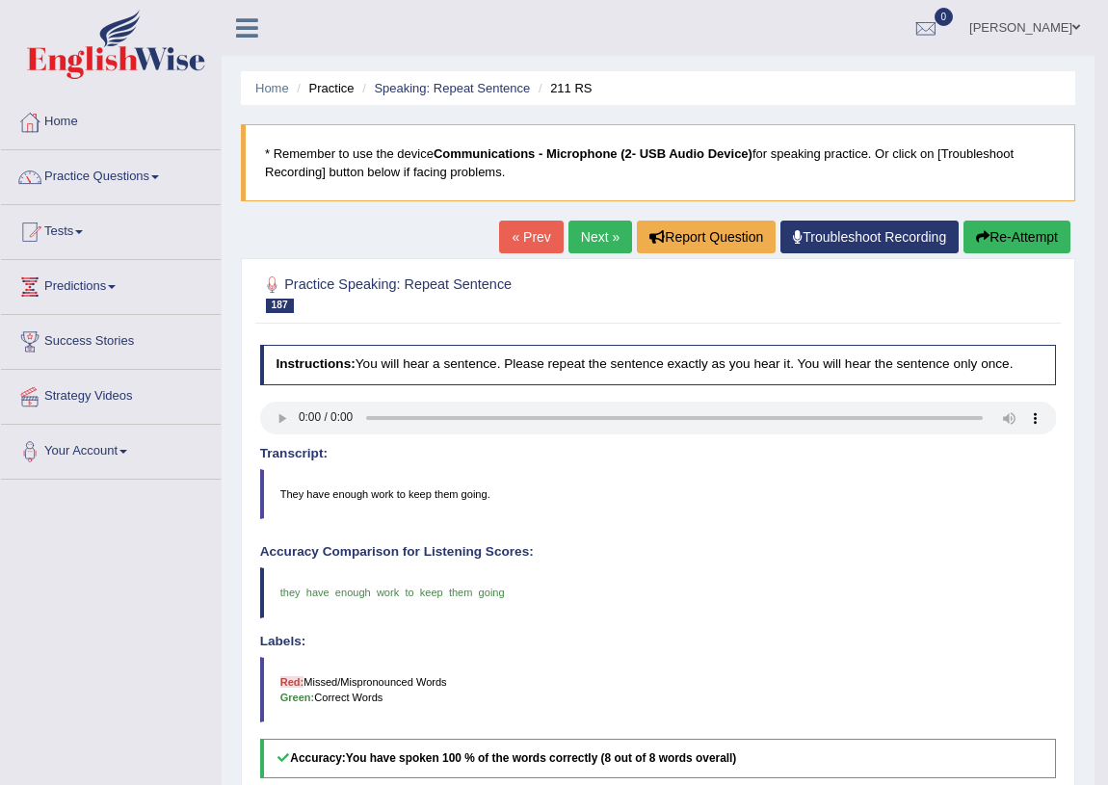
click at [587, 247] on link "Next »" at bounding box center [601, 237] width 64 height 33
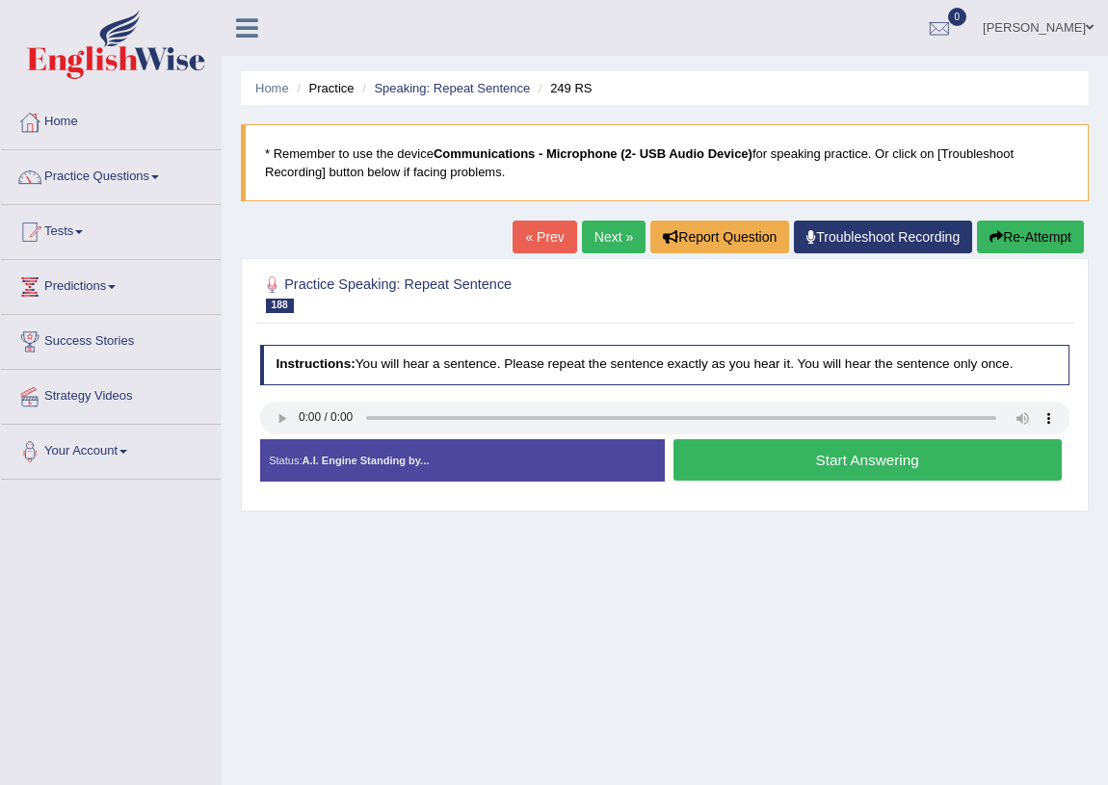
click at [760, 462] on button "Start Answering" at bounding box center [868, 459] width 388 height 41
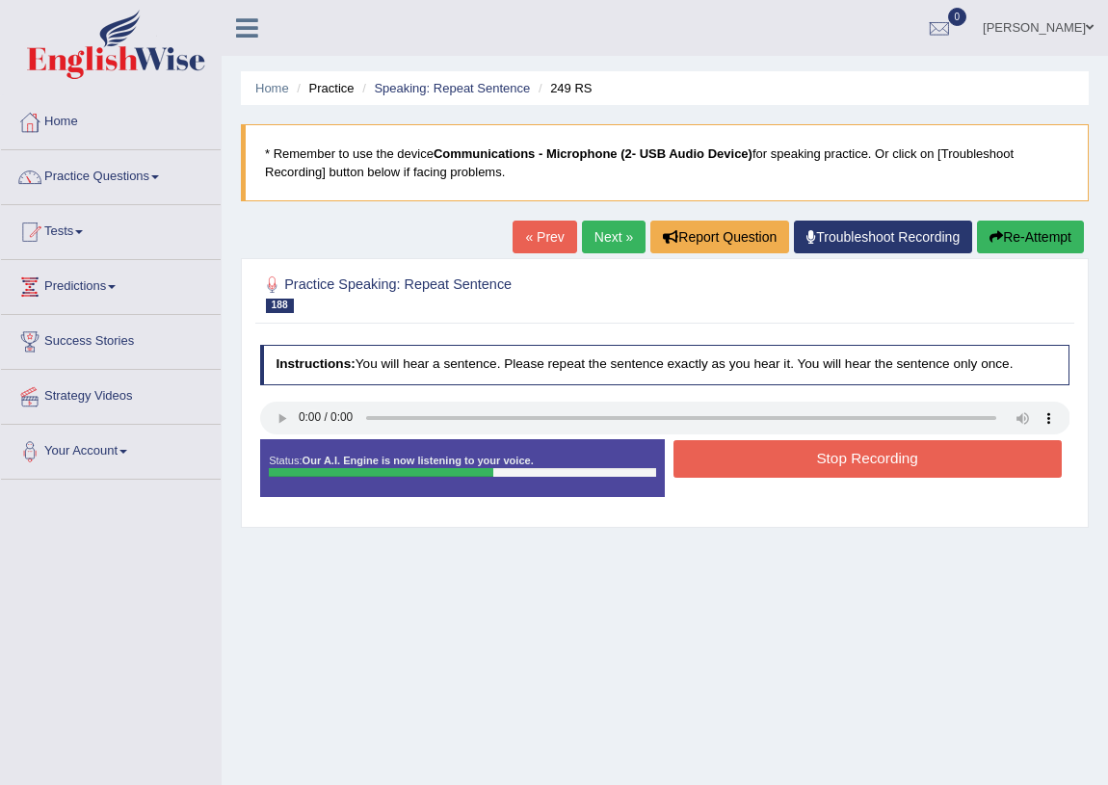
click at [760, 462] on button "Stop Recording" at bounding box center [868, 459] width 388 height 38
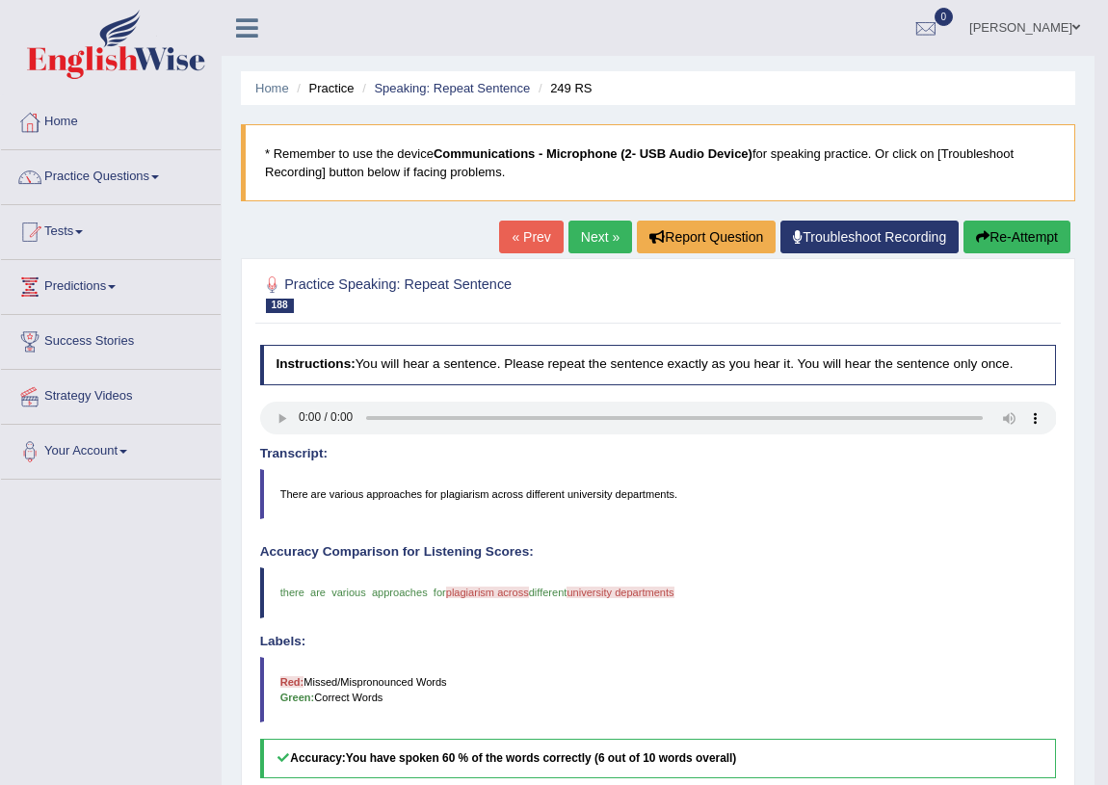
click at [583, 235] on link "Next »" at bounding box center [601, 237] width 64 height 33
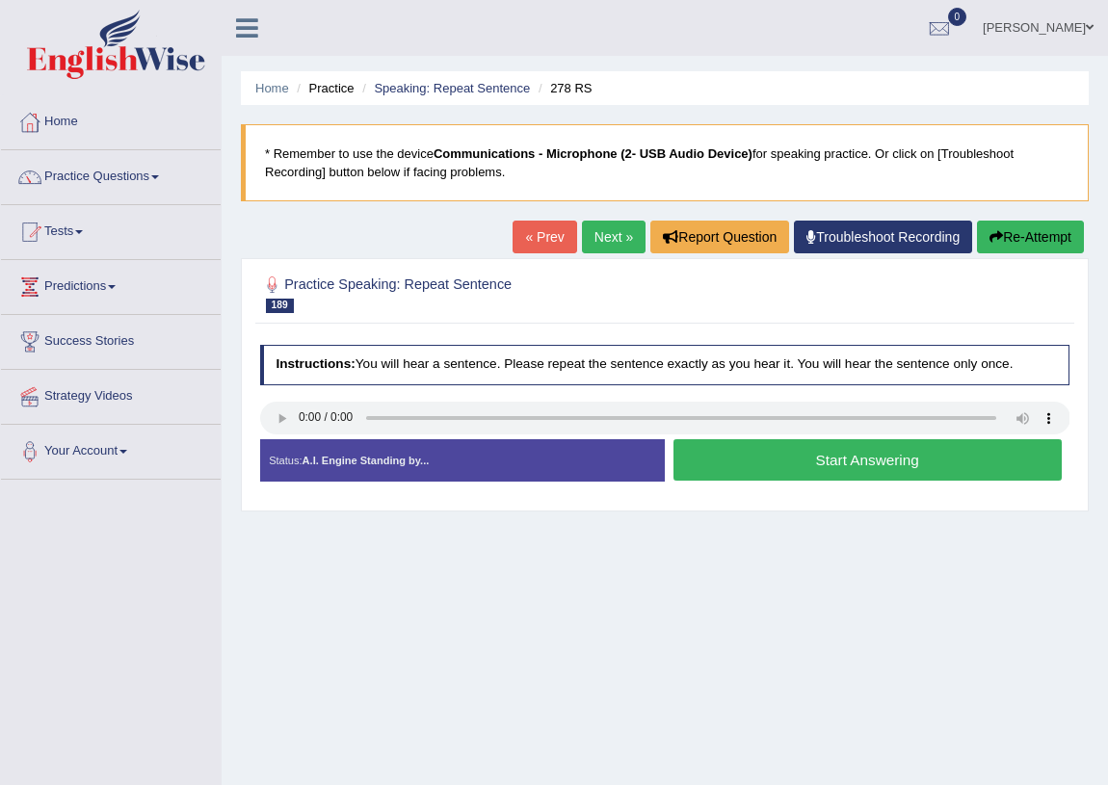
click at [771, 452] on button "Start Answering" at bounding box center [868, 459] width 388 height 41
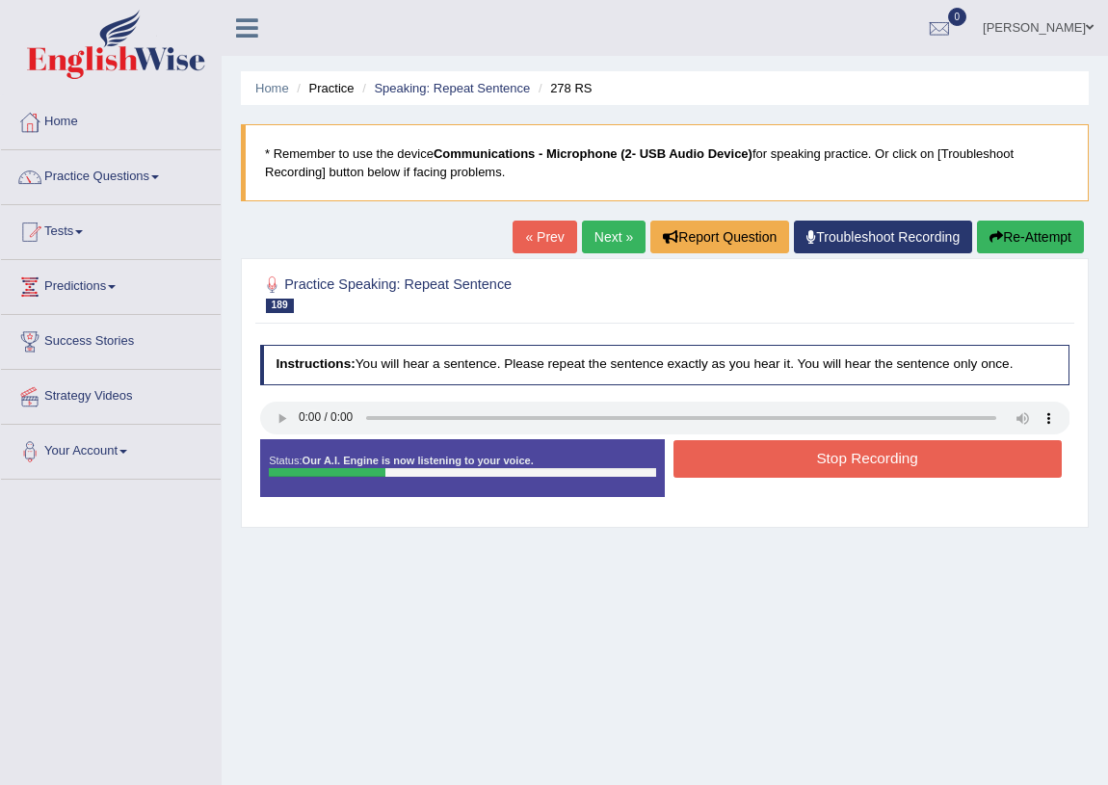
click at [771, 453] on button "Stop Recording" at bounding box center [868, 459] width 388 height 38
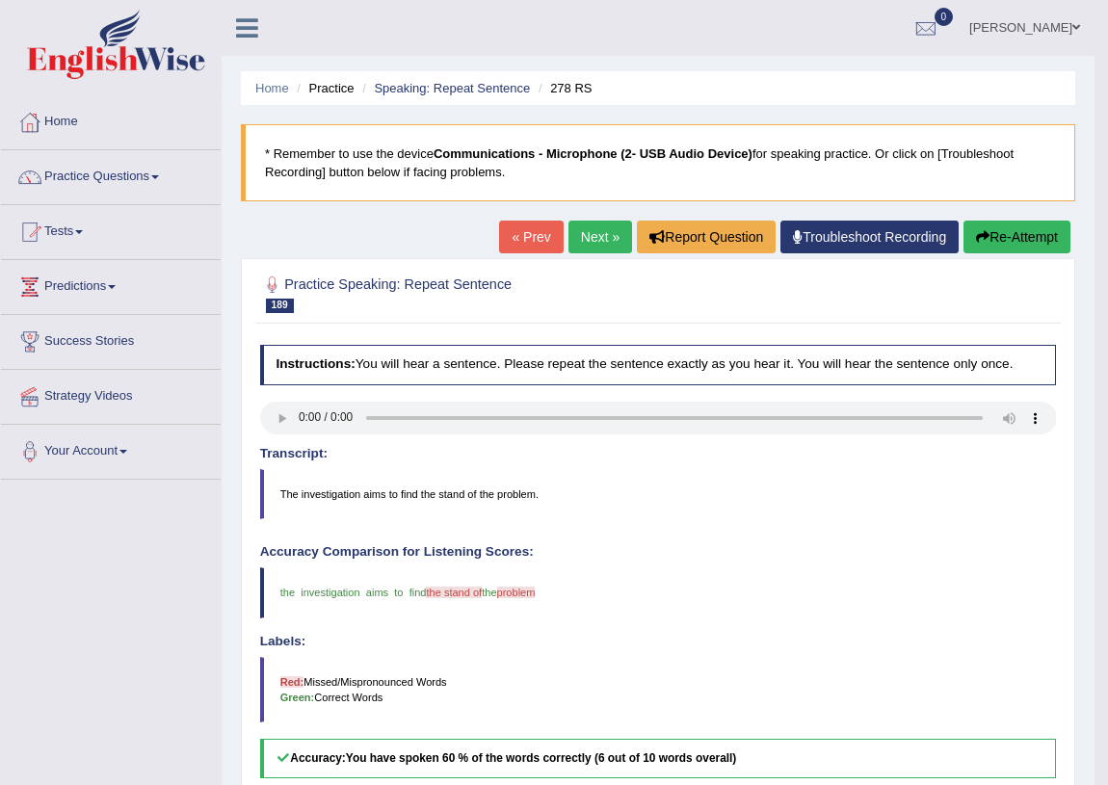
click at [573, 230] on link "Next »" at bounding box center [601, 237] width 64 height 33
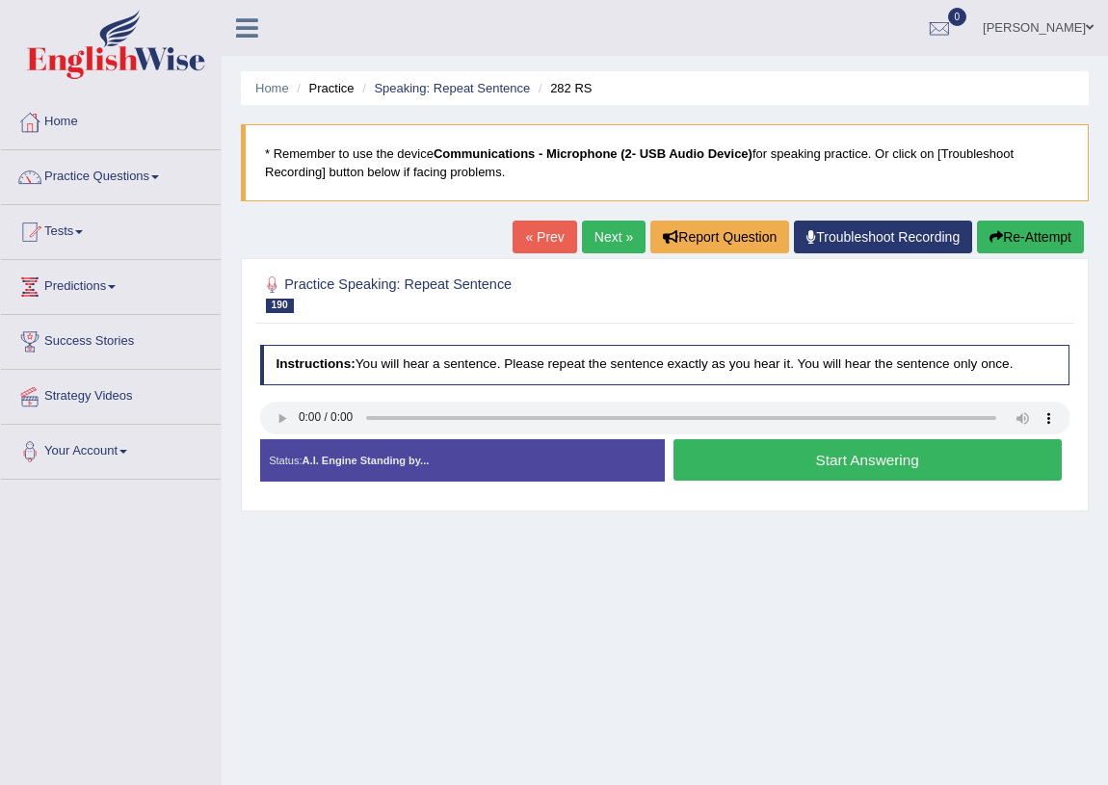
click at [756, 468] on button "Start Answering" at bounding box center [868, 459] width 388 height 41
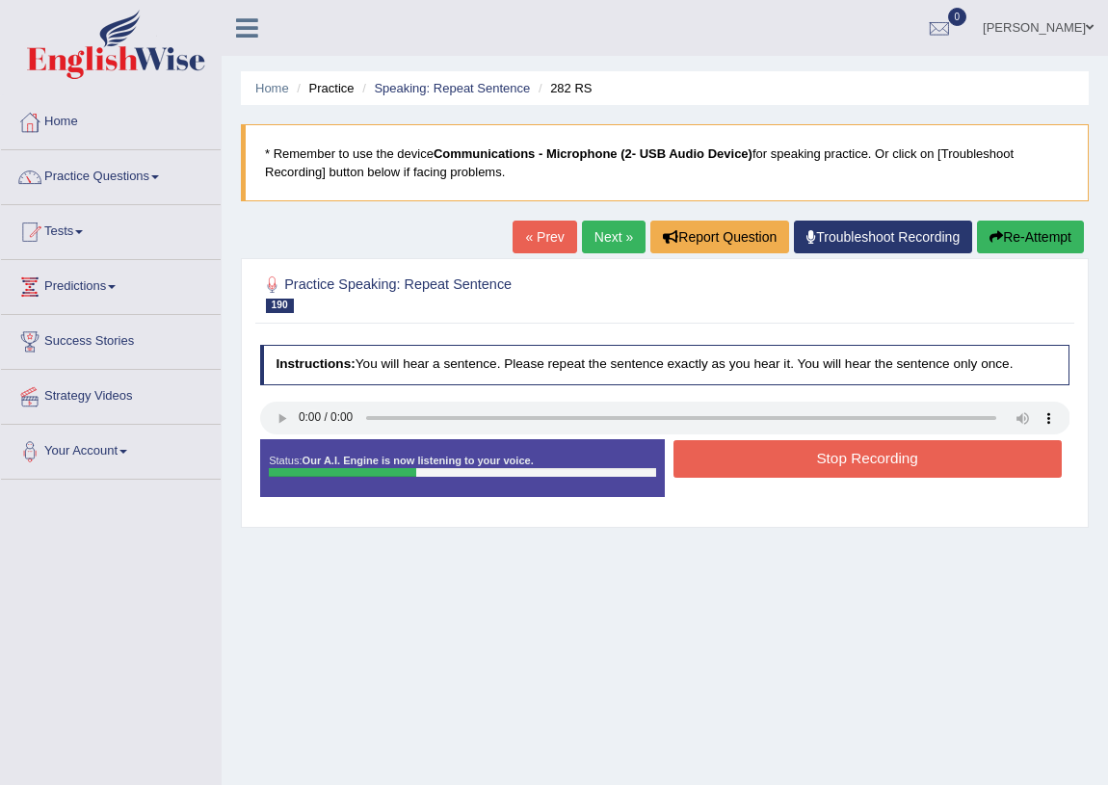
click at [775, 466] on button "Stop Recording" at bounding box center [868, 459] width 388 height 38
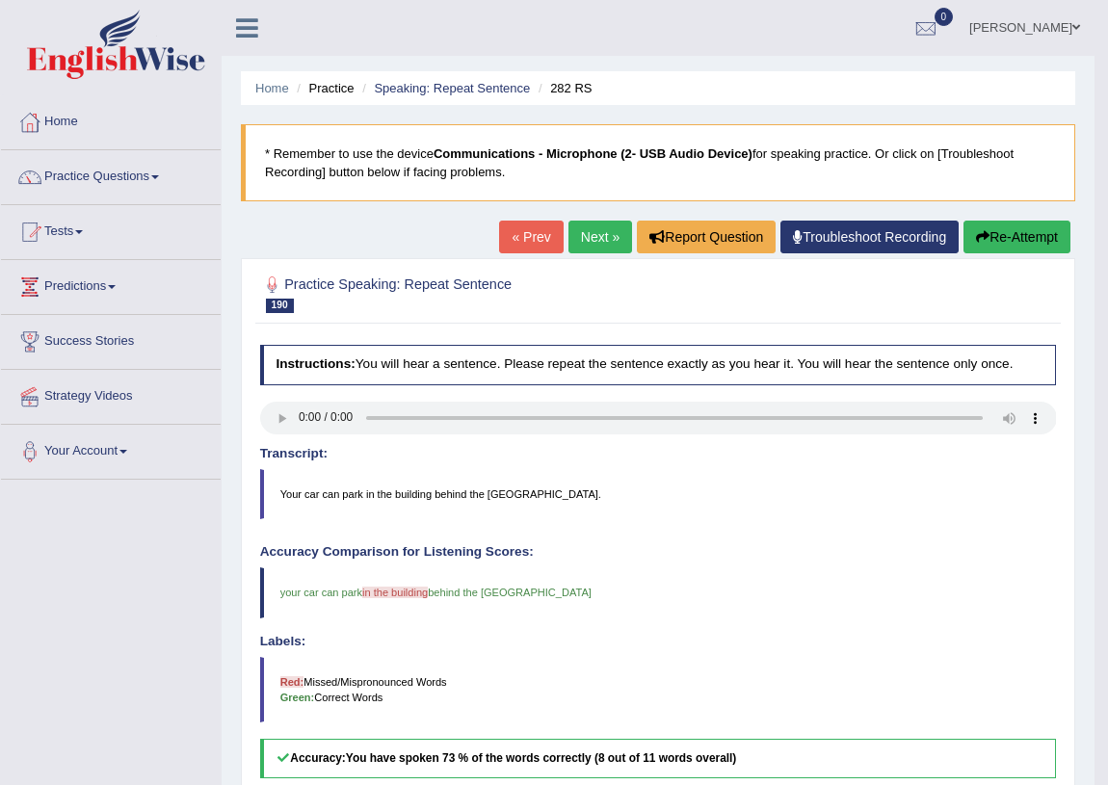
click at [569, 234] on link "Next »" at bounding box center [601, 237] width 64 height 33
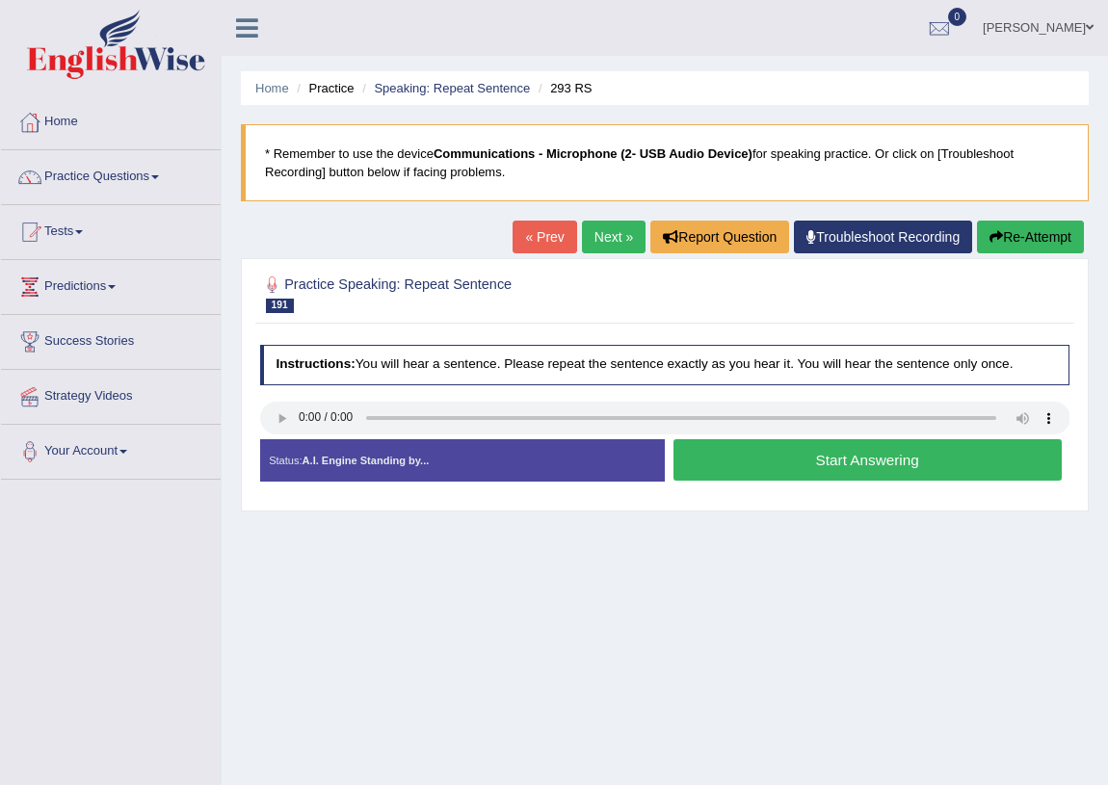
click at [741, 452] on button "Start Answering" at bounding box center [868, 459] width 388 height 41
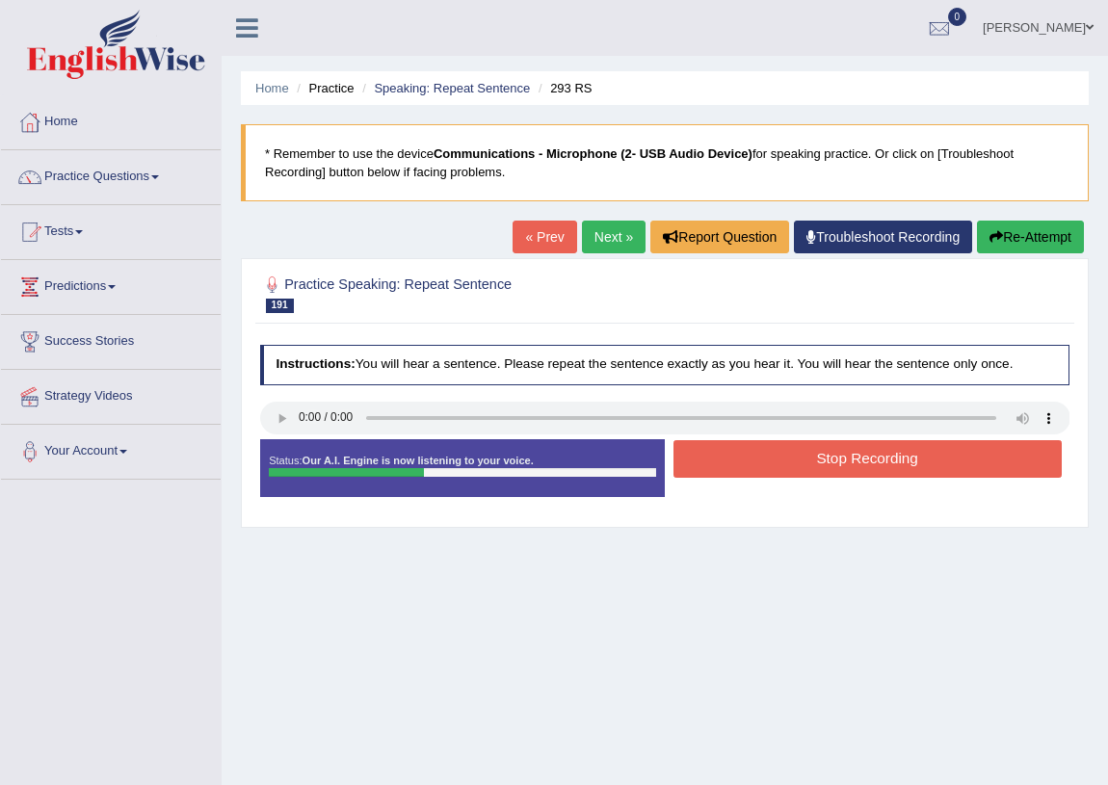
click at [741, 452] on button "Stop Recording" at bounding box center [868, 459] width 388 height 38
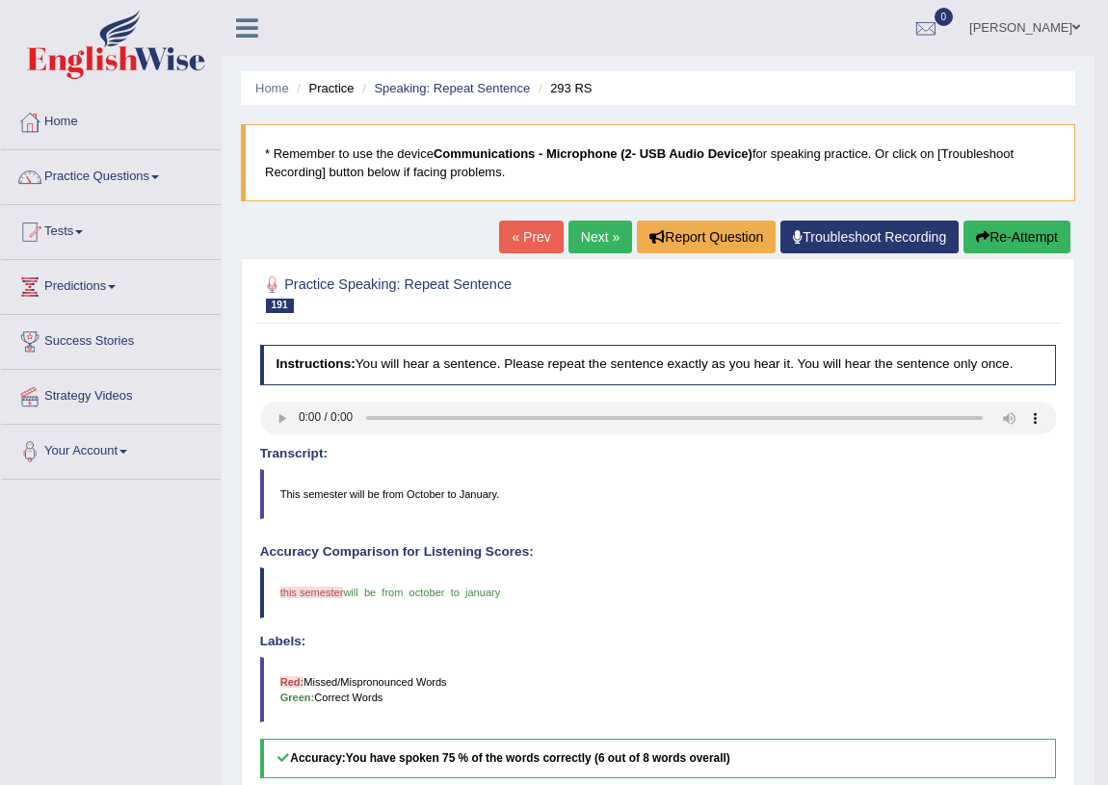
click at [982, 235] on icon "button" at bounding box center [982, 236] width 13 height 13
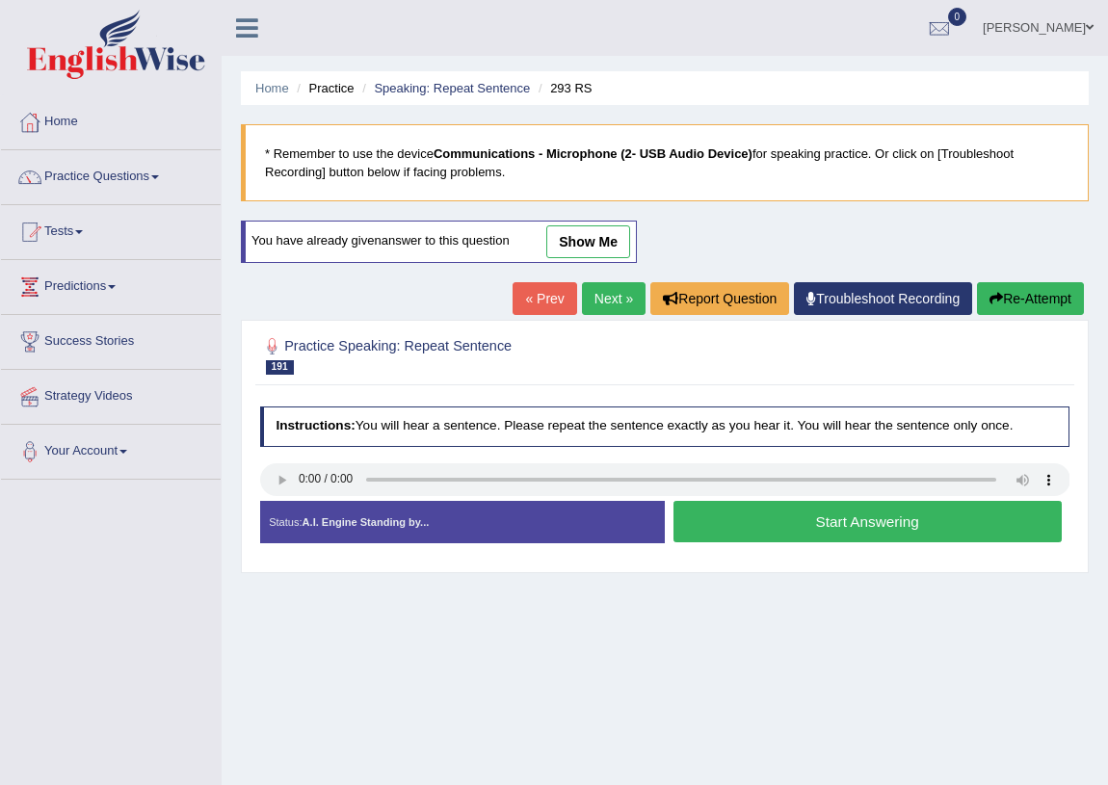
click at [757, 512] on button "Start Answering" at bounding box center [868, 521] width 388 height 41
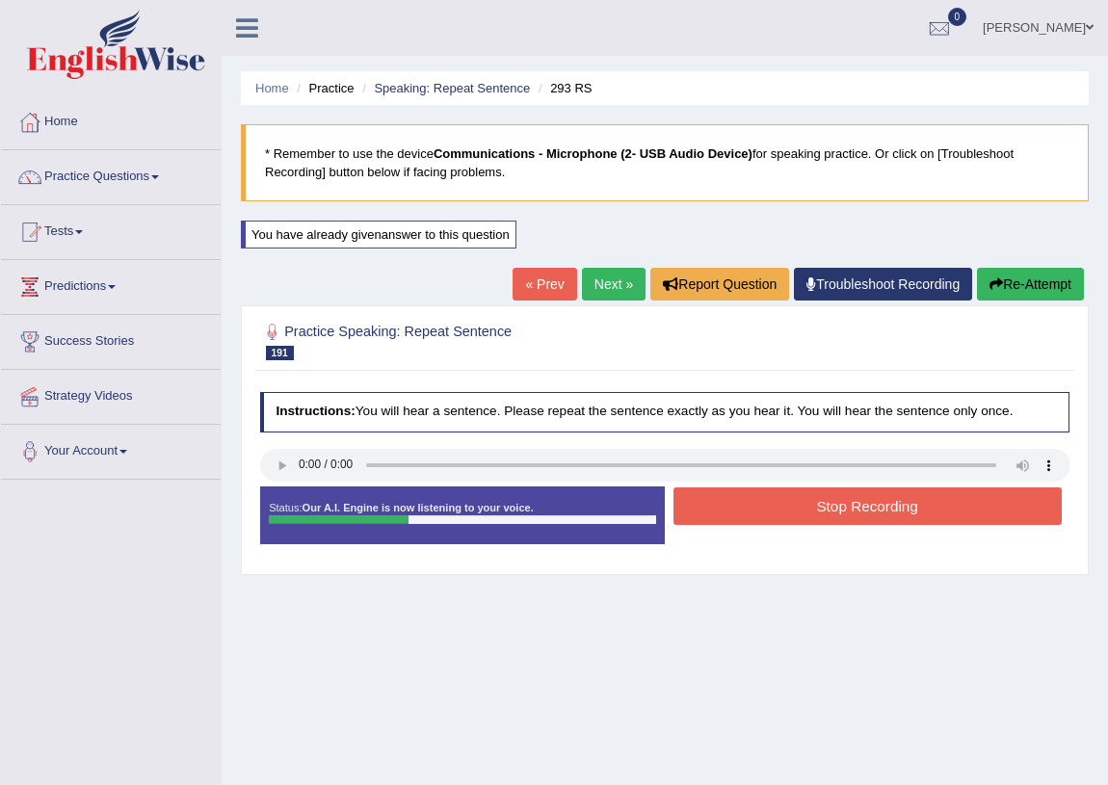
click at [757, 512] on button "Stop Recording" at bounding box center [868, 507] width 388 height 38
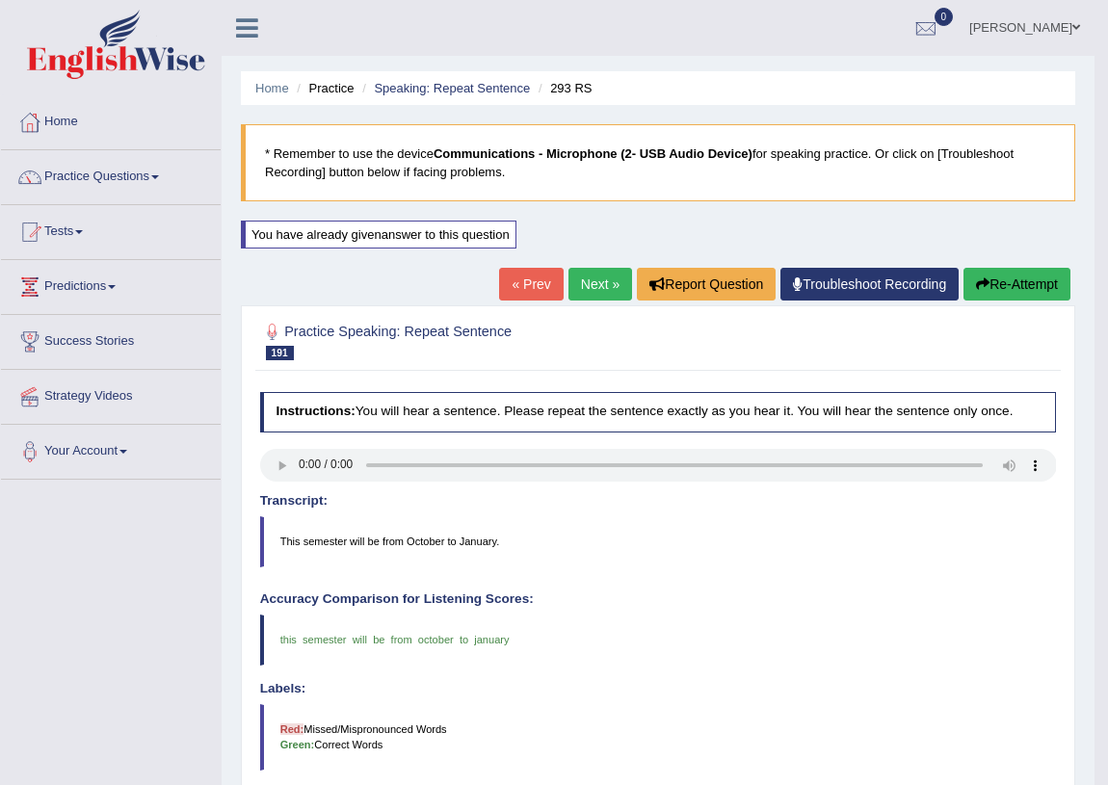
click at [606, 290] on link "Next »" at bounding box center [601, 284] width 64 height 33
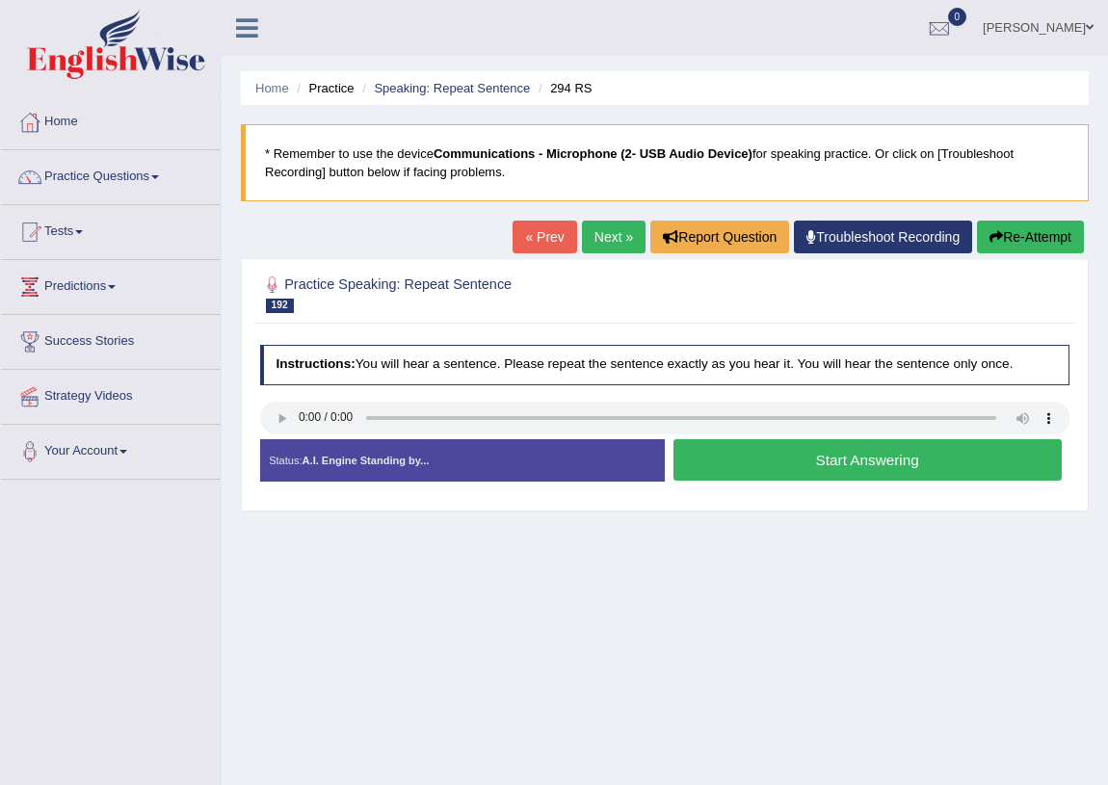
click at [740, 450] on button "Start Answering" at bounding box center [868, 459] width 388 height 41
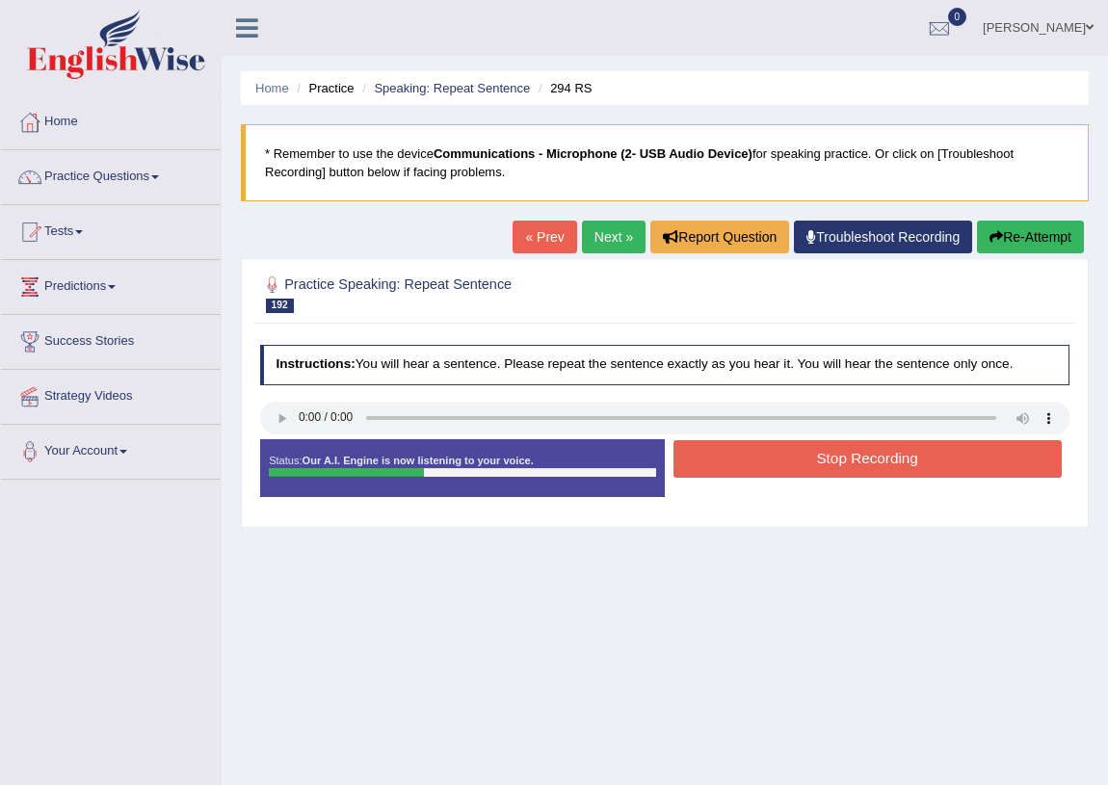
click at [739, 450] on button "Stop Recording" at bounding box center [868, 459] width 388 height 38
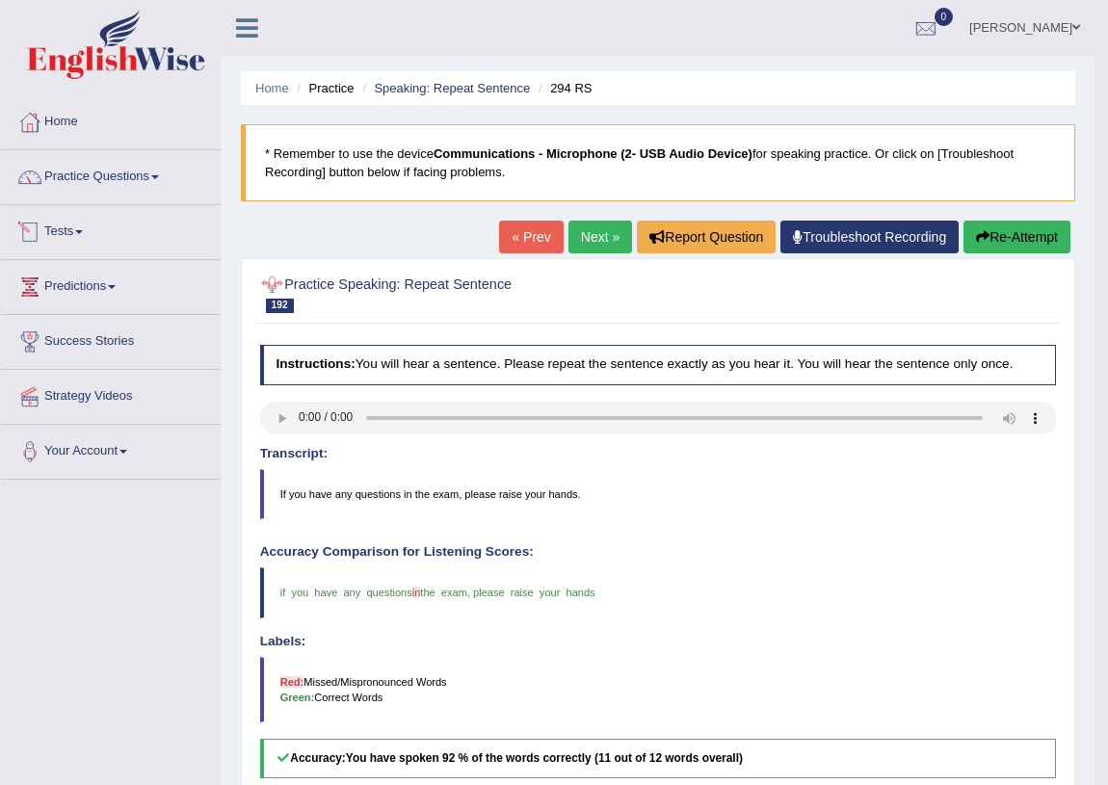
click at [583, 240] on link "Next »" at bounding box center [601, 237] width 64 height 33
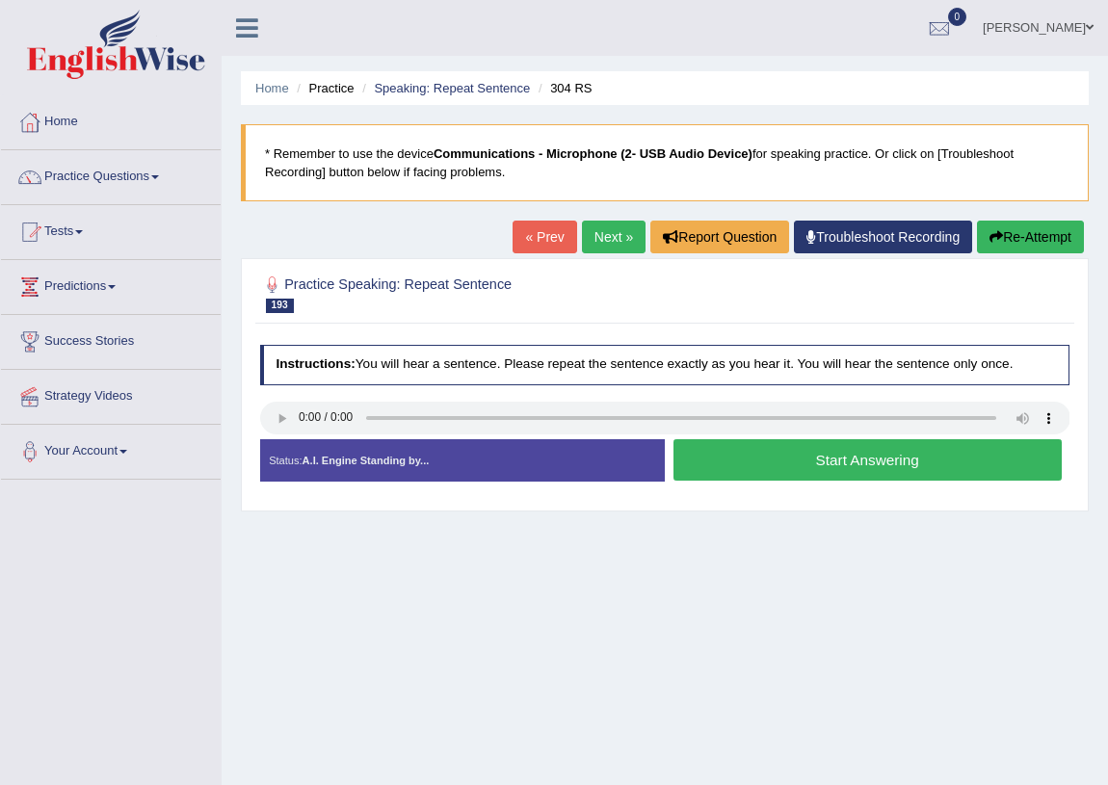
click at [794, 454] on button "Start Answering" at bounding box center [868, 459] width 388 height 41
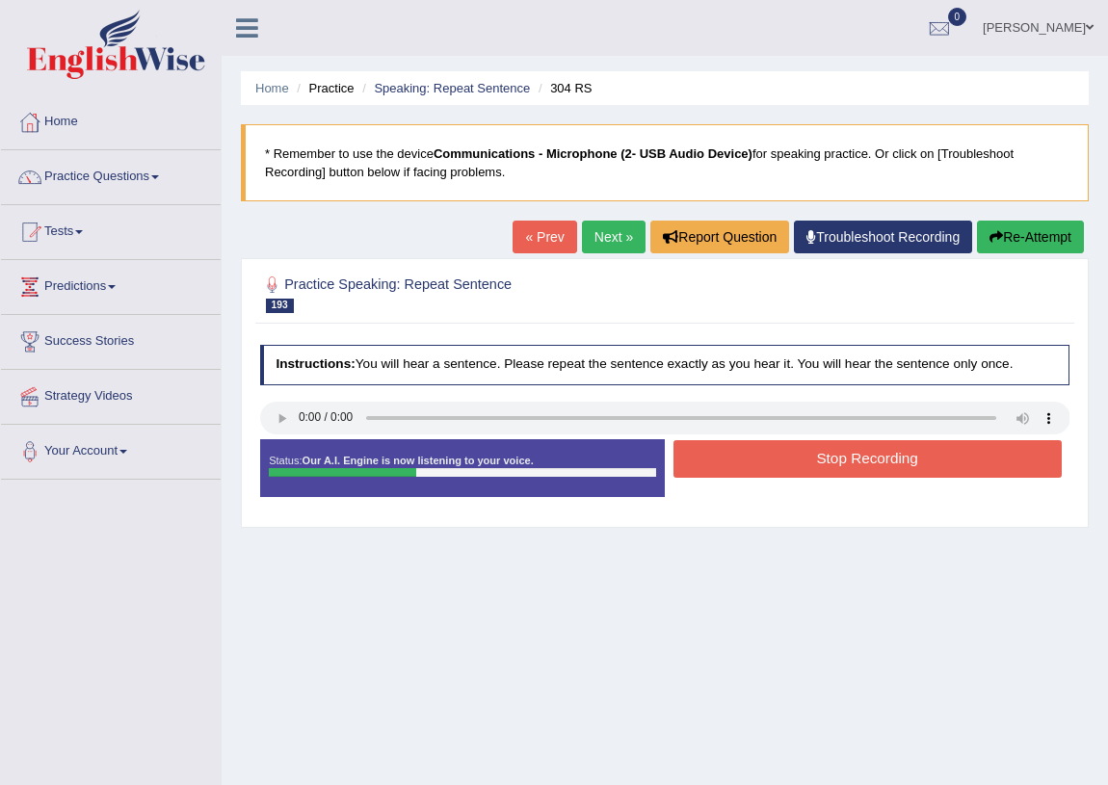
click at [794, 454] on button "Stop Recording" at bounding box center [868, 459] width 388 height 38
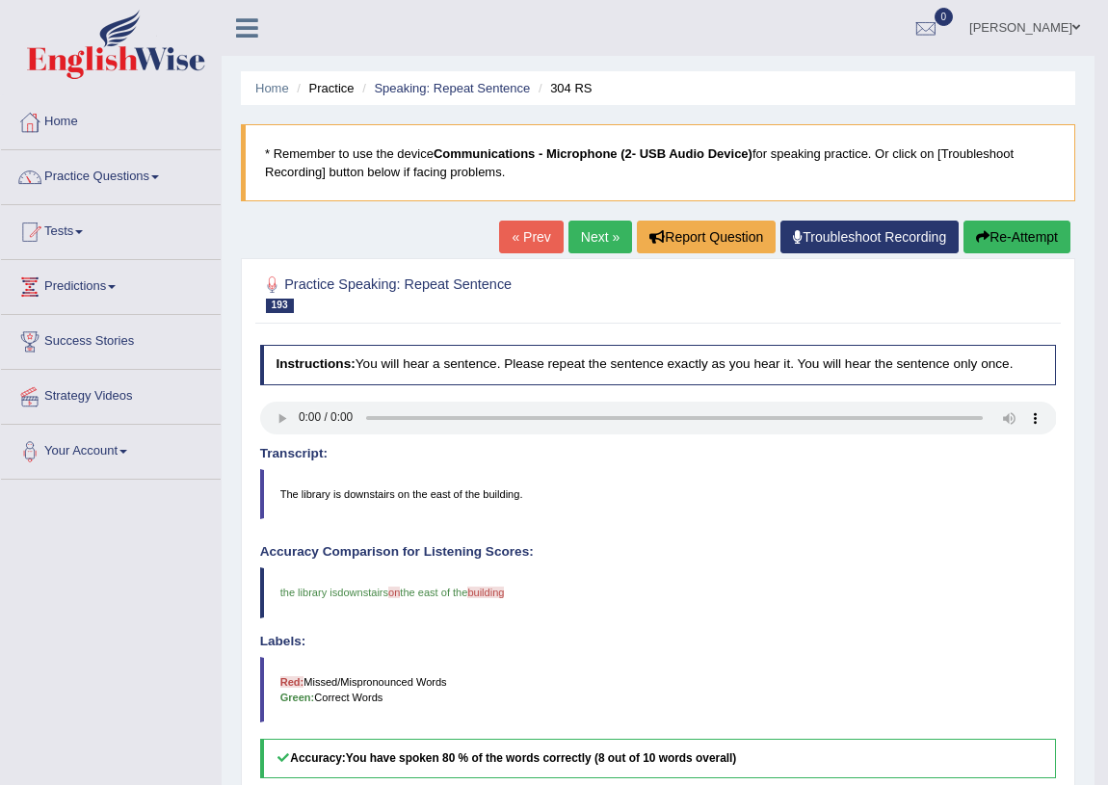
click at [576, 233] on link "Next »" at bounding box center [601, 237] width 64 height 33
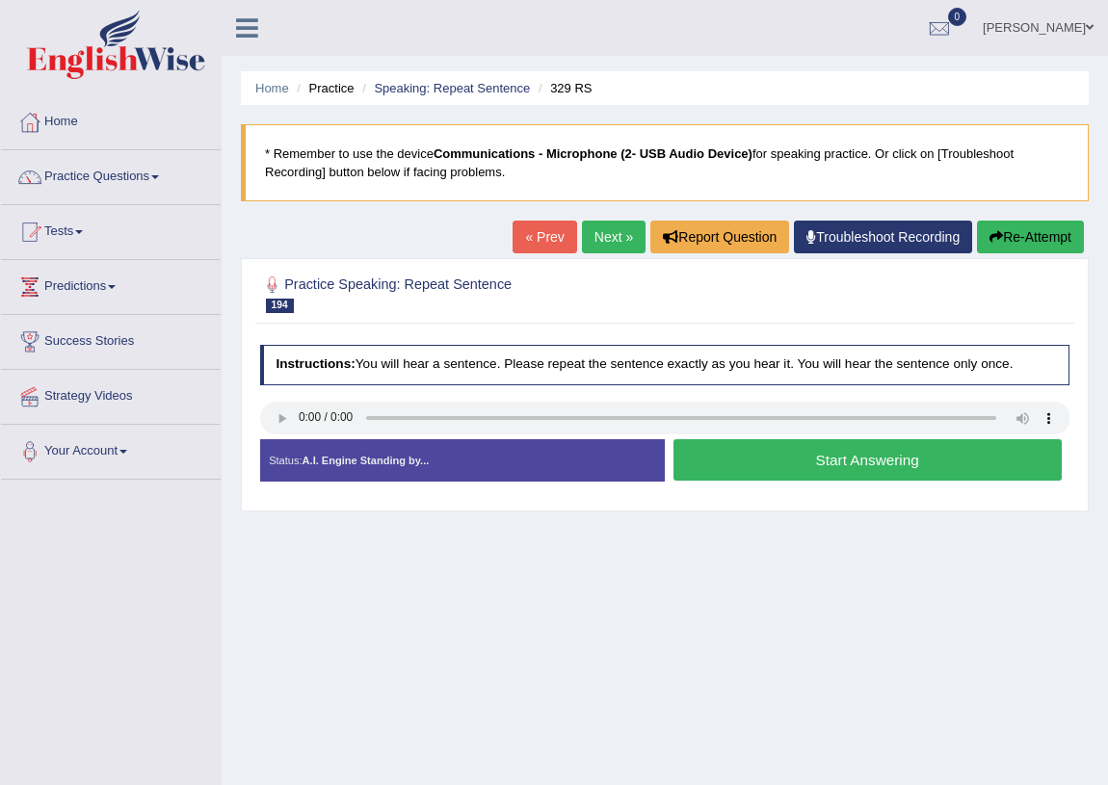
click at [849, 468] on button "Start Answering" at bounding box center [868, 459] width 388 height 41
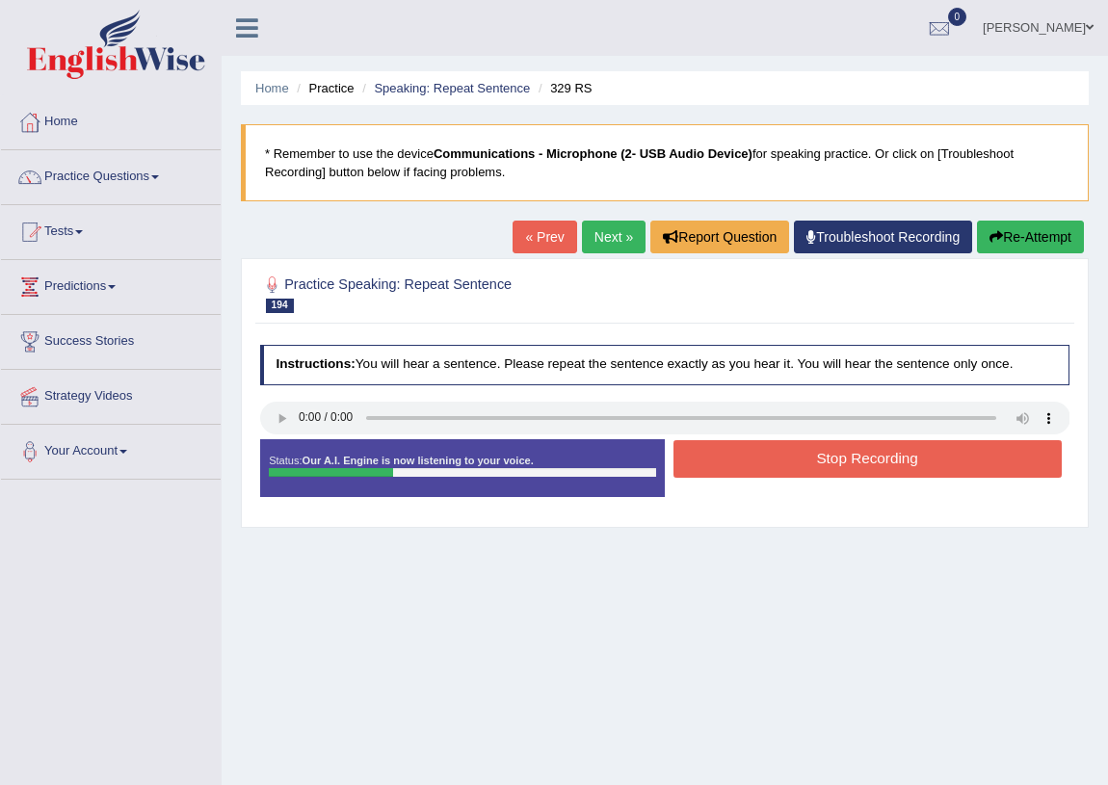
click at [849, 468] on button "Stop Recording" at bounding box center [868, 459] width 388 height 38
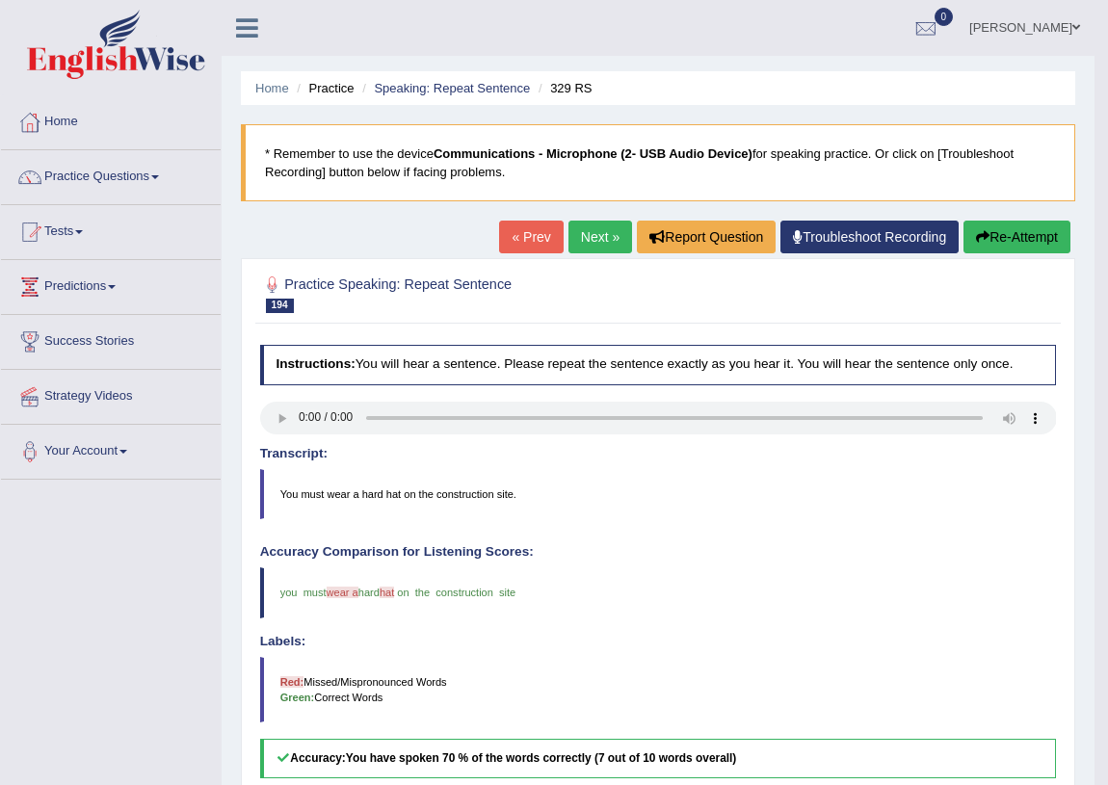
click at [593, 238] on link "Next »" at bounding box center [601, 237] width 64 height 33
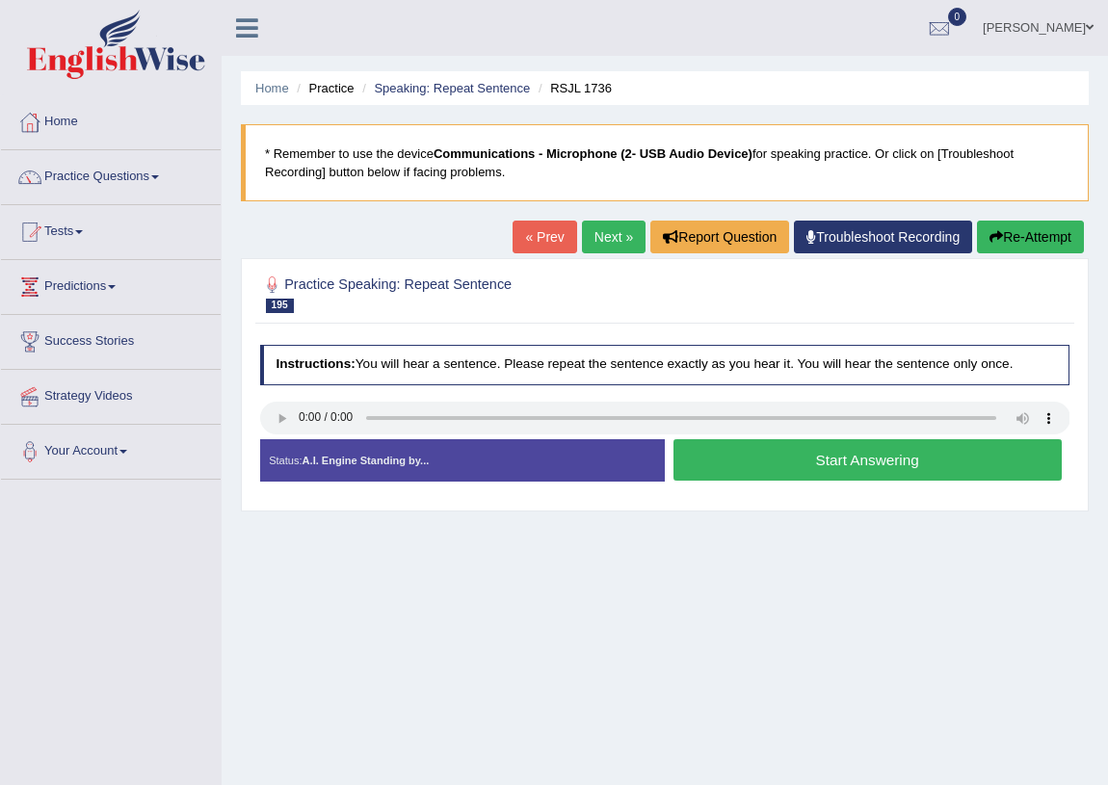
click at [819, 457] on button "Start Answering" at bounding box center [868, 459] width 388 height 41
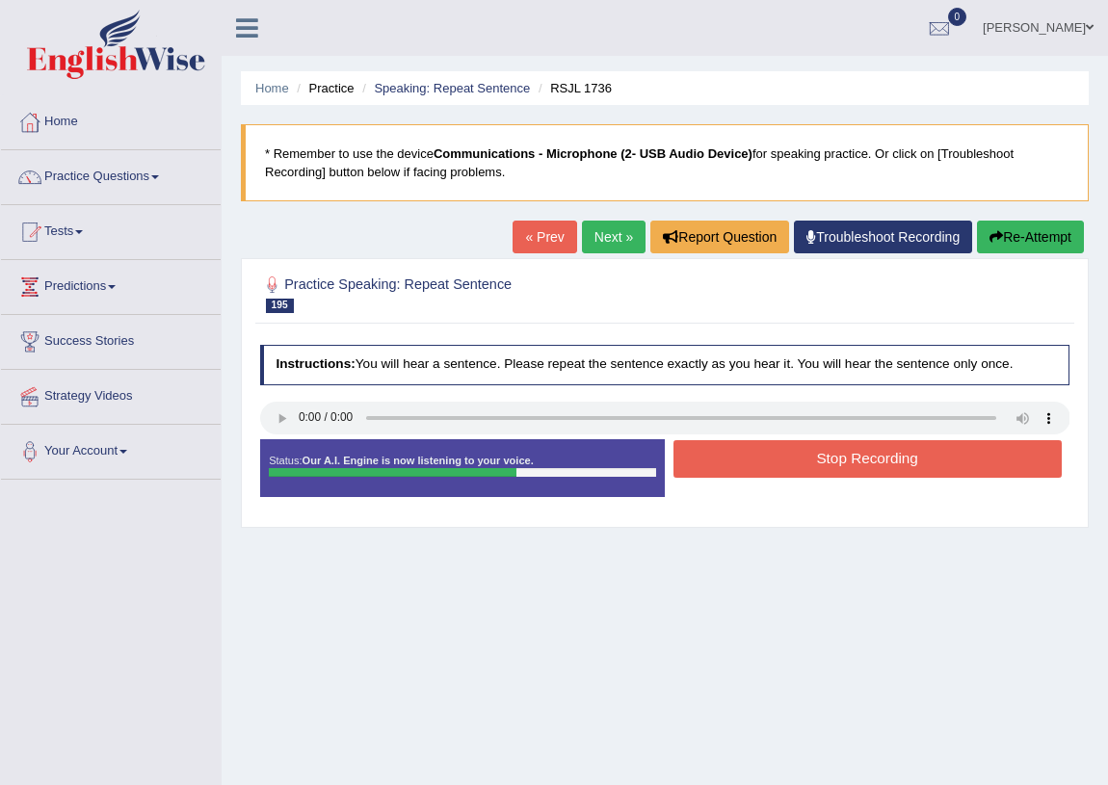
click at [816, 458] on button "Stop Recording" at bounding box center [868, 459] width 388 height 38
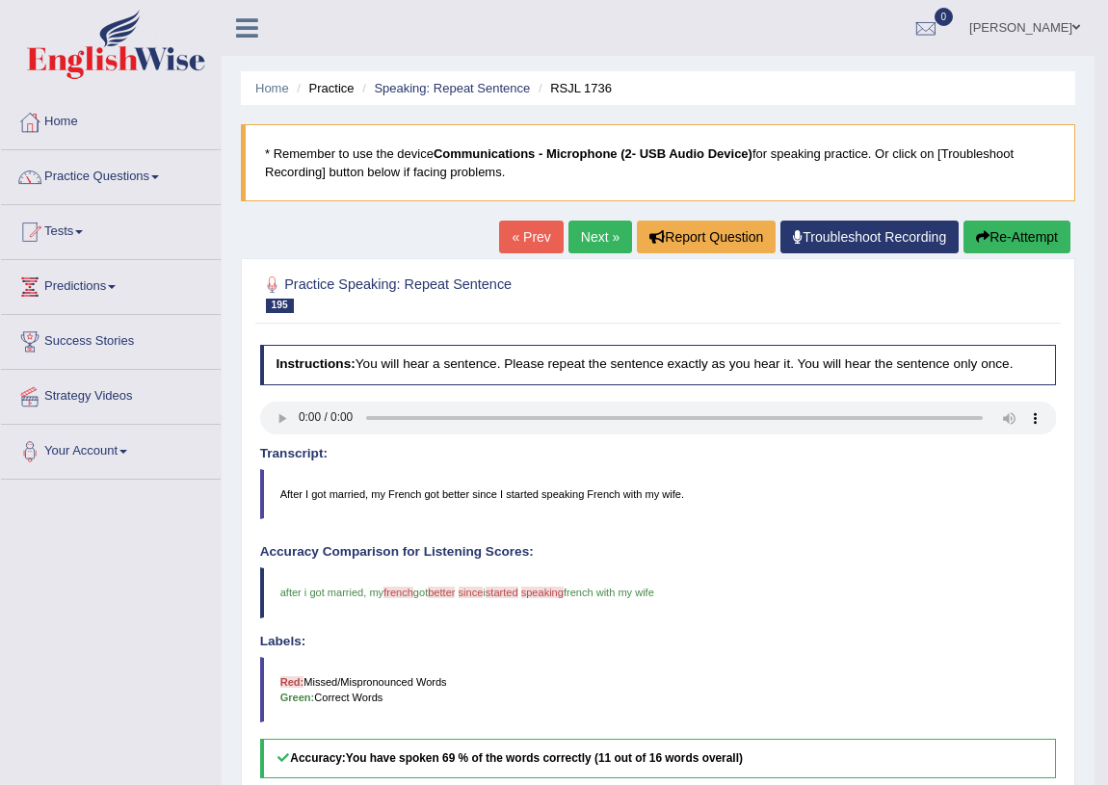
click at [587, 238] on link "Next »" at bounding box center [601, 237] width 64 height 33
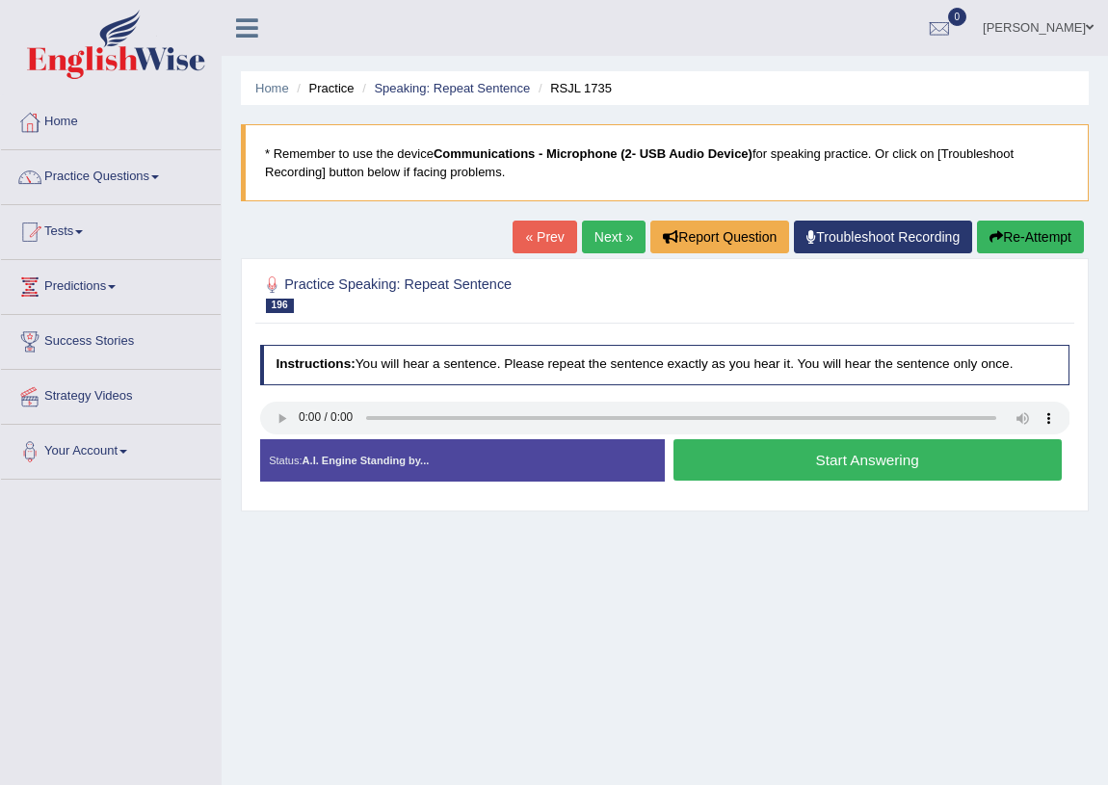
click at [716, 466] on button "Start Answering" at bounding box center [868, 459] width 388 height 41
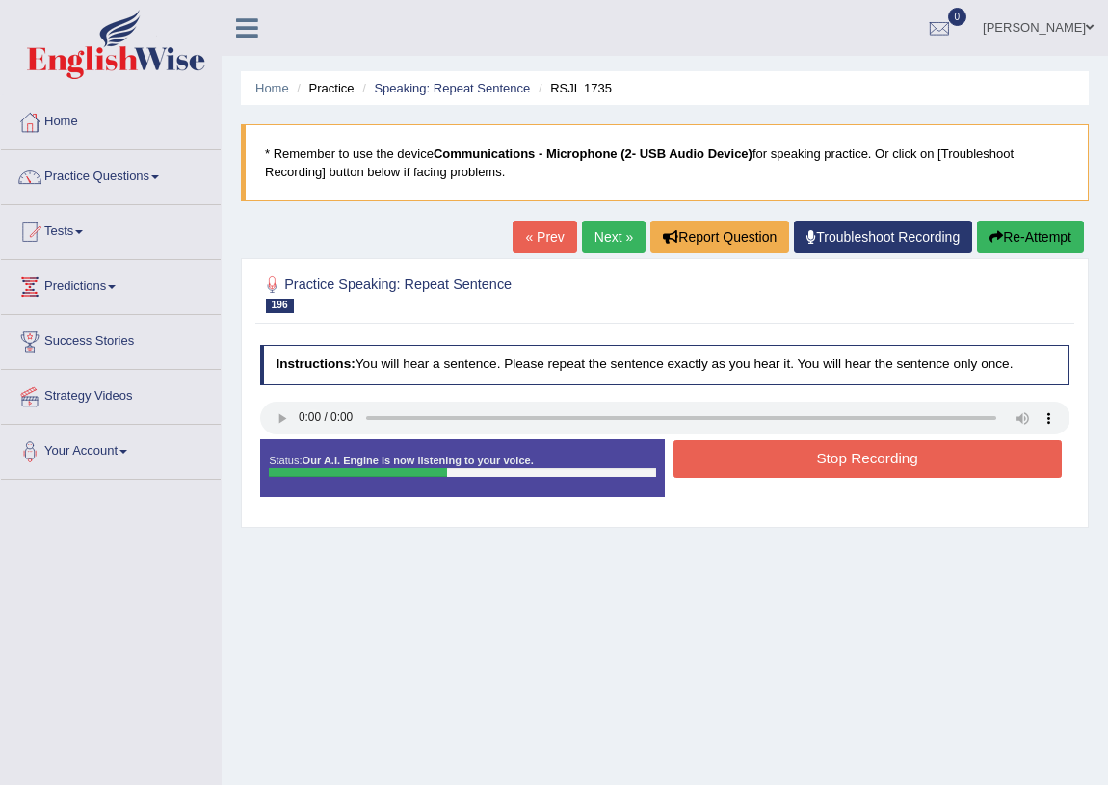
click at [773, 456] on button "Stop Recording" at bounding box center [868, 459] width 388 height 38
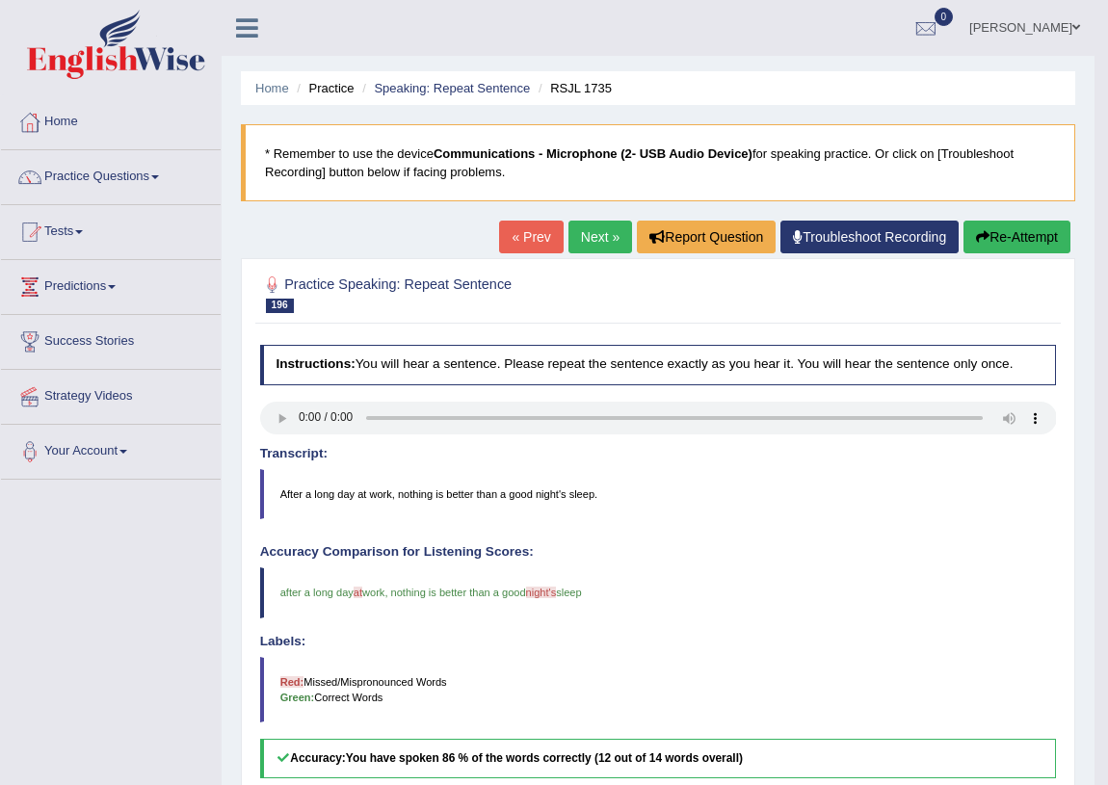
click at [602, 233] on link "Next »" at bounding box center [601, 237] width 64 height 33
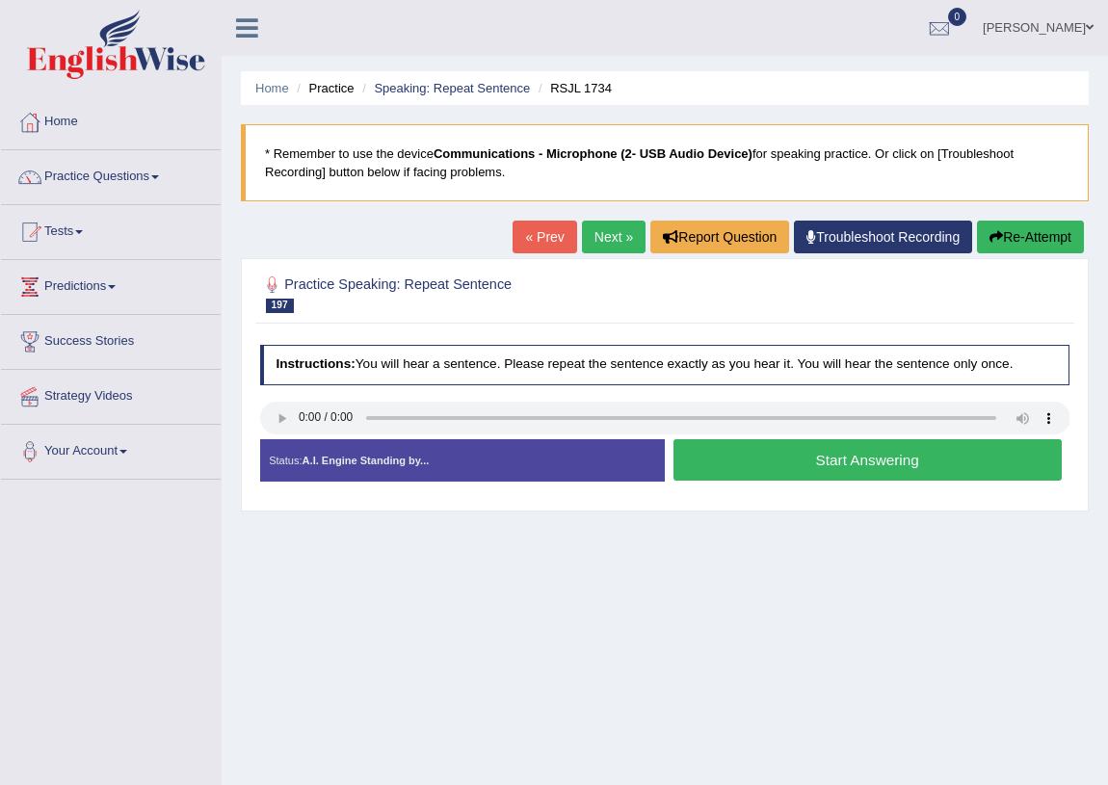
click at [790, 462] on button "Start Answering" at bounding box center [868, 459] width 388 height 41
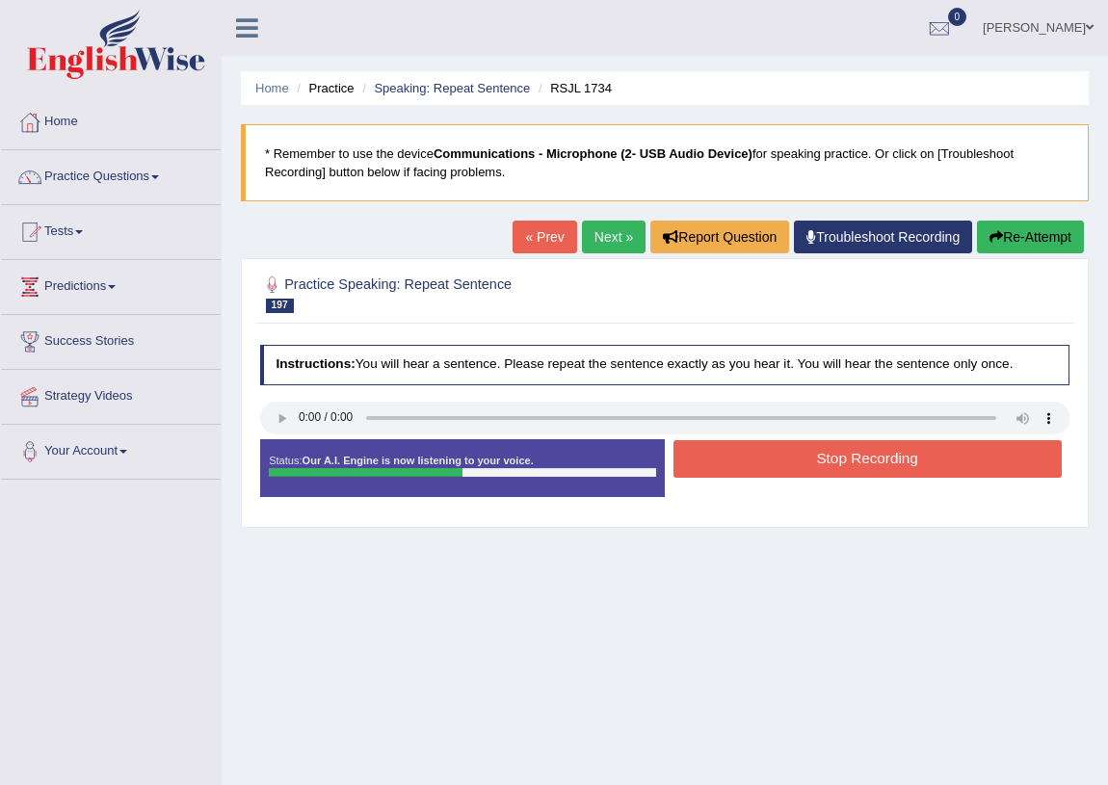
click at [790, 462] on button "Stop Recording" at bounding box center [868, 459] width 388 height 38
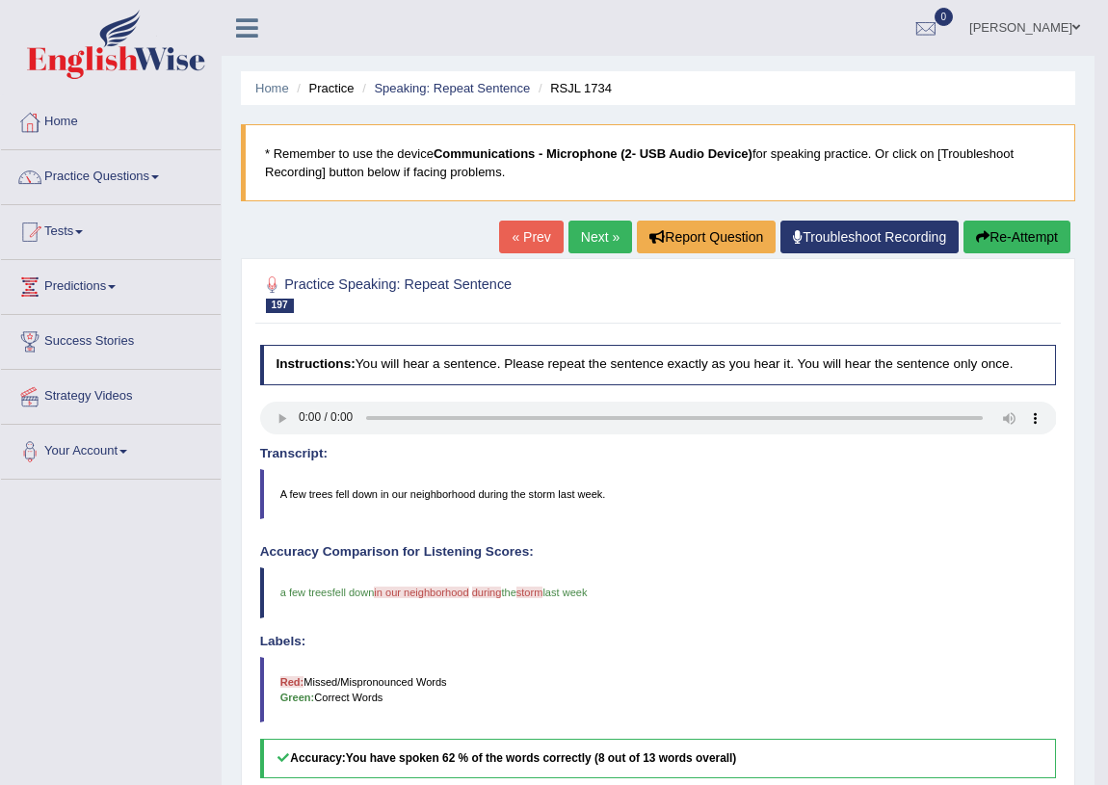
click at [593, 233] on link "Next »" at bounding box center [601, 237] width 64 height 33
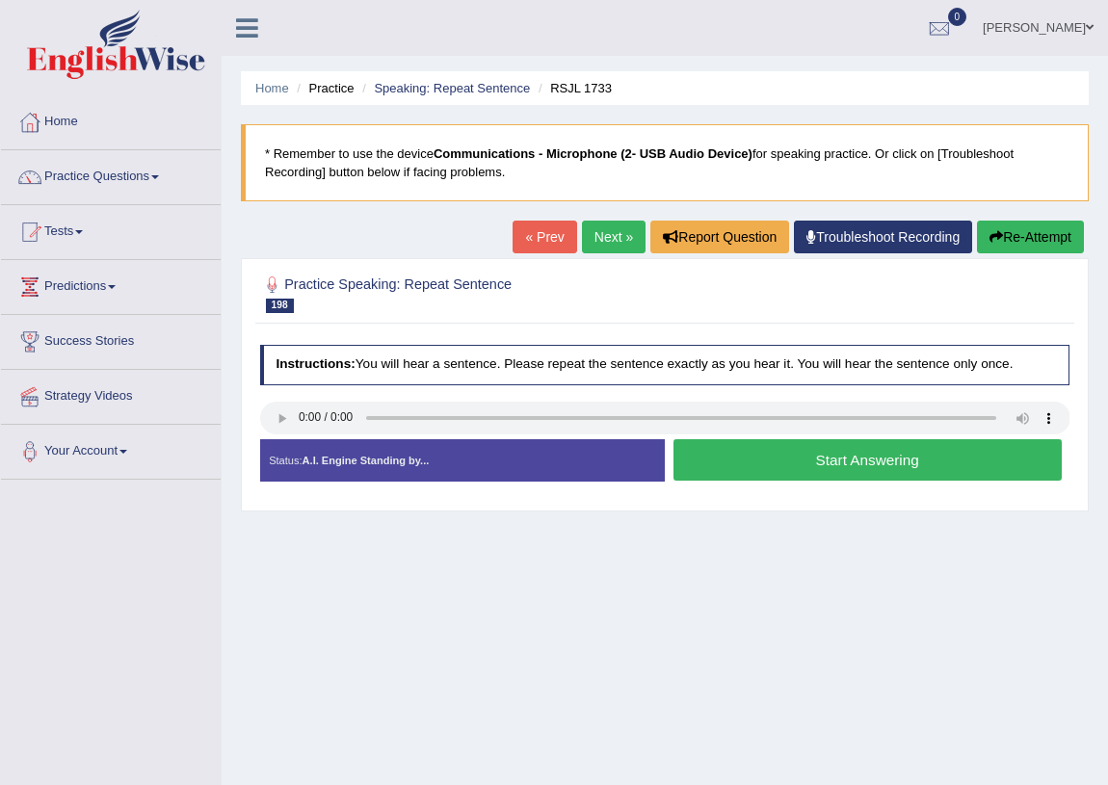
click at [848, 465] on button "Start Answering" at bounding box center [868, 459] width 388 height 41
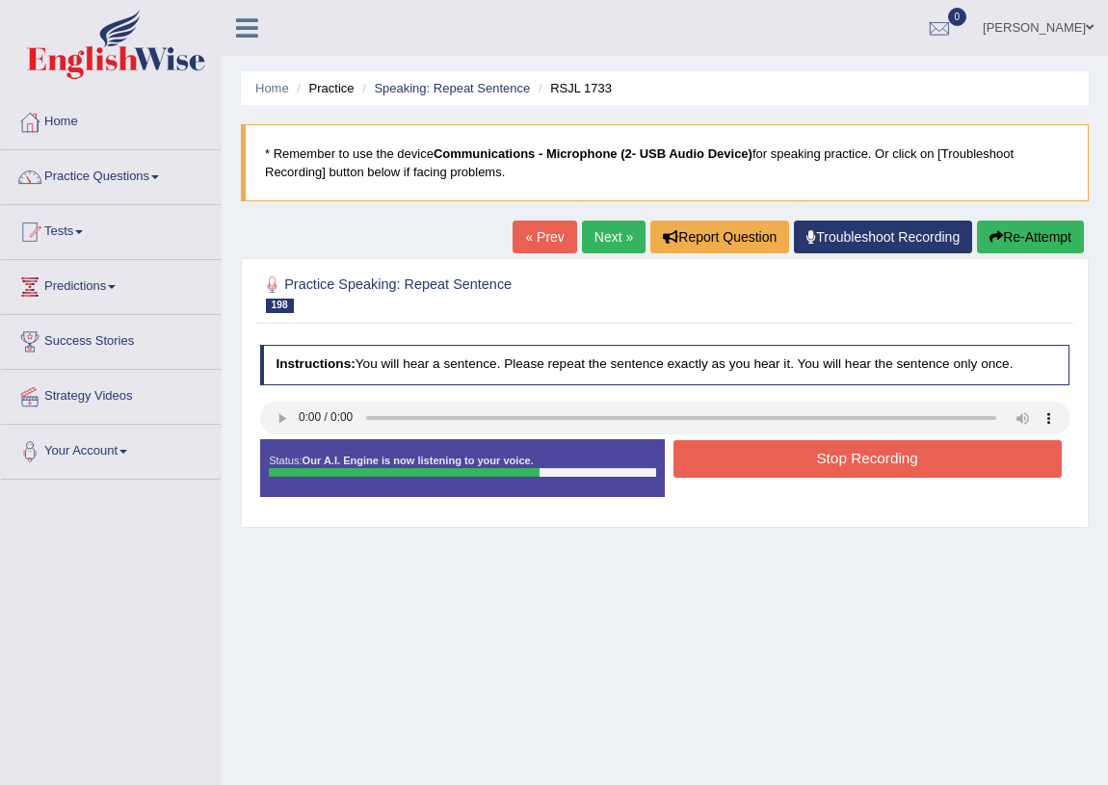
click at [800, 459] on button "Stop Recording" at bounding box center [868, 459] width 388 height 38
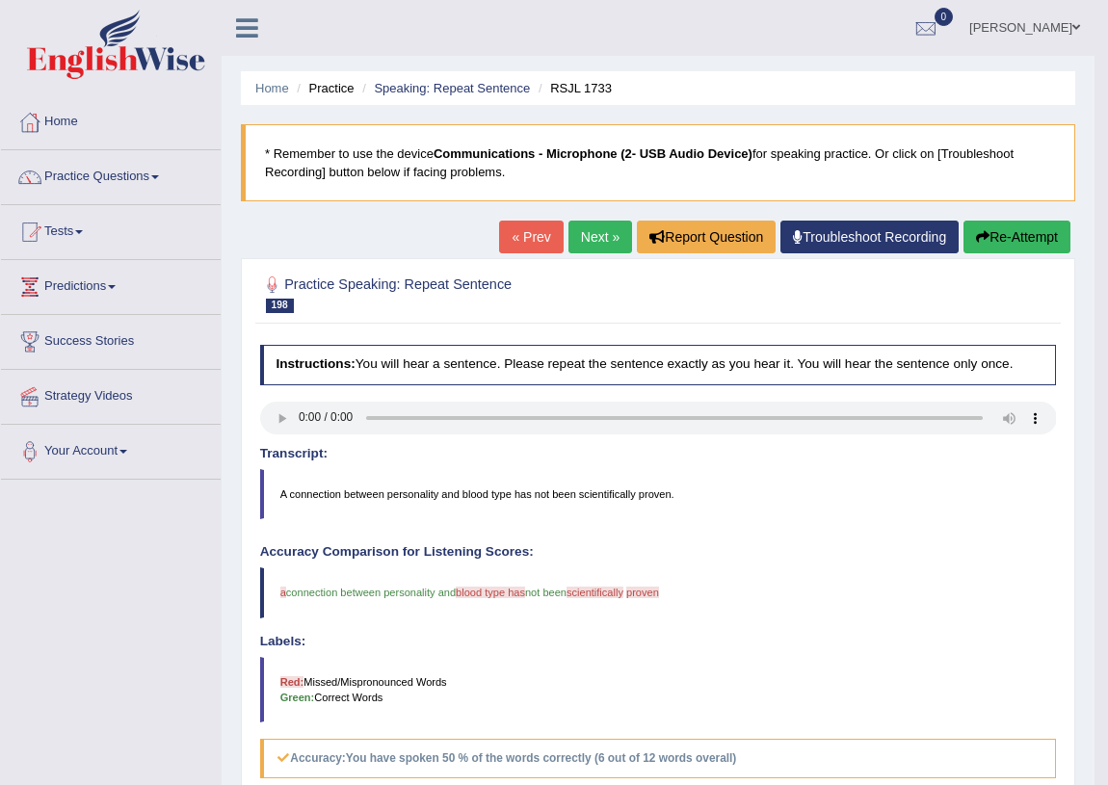
click at [996, 239] on button "Re-Attempt" at bounding box center [1017, 237] width 107 height 33
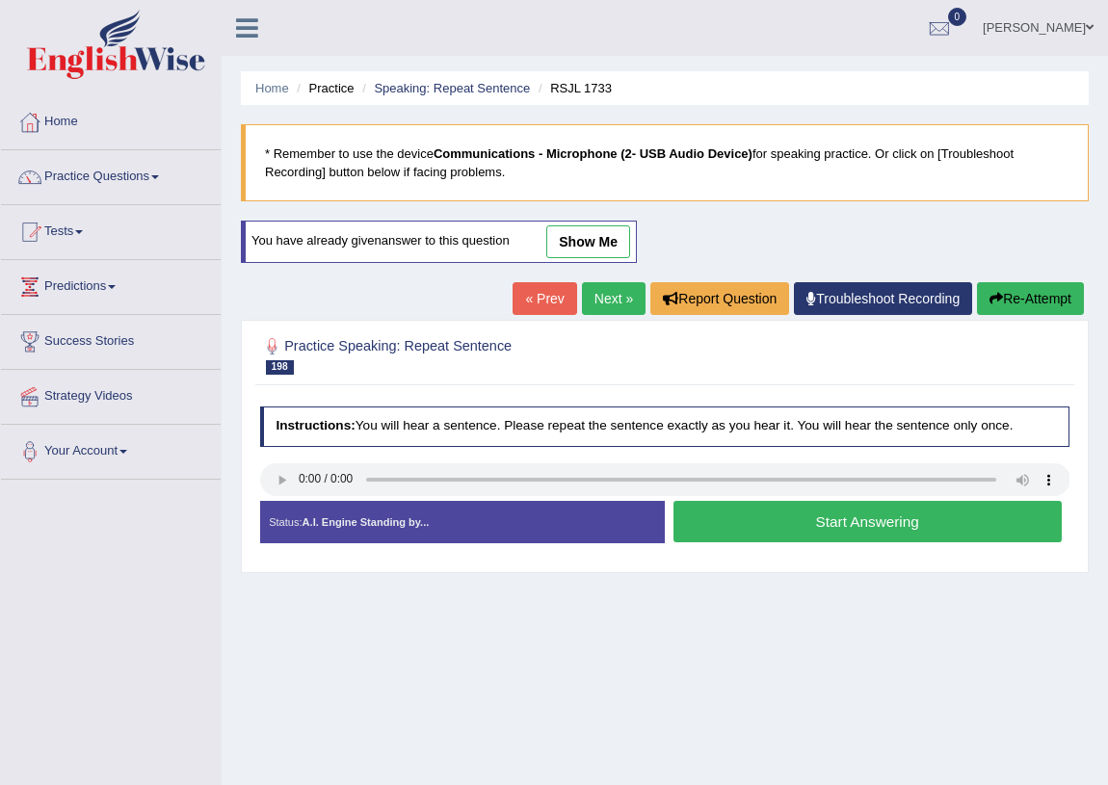
click at [849, 530] on button "Start Answering" at bounding box center [868, 521] width 388 height 41
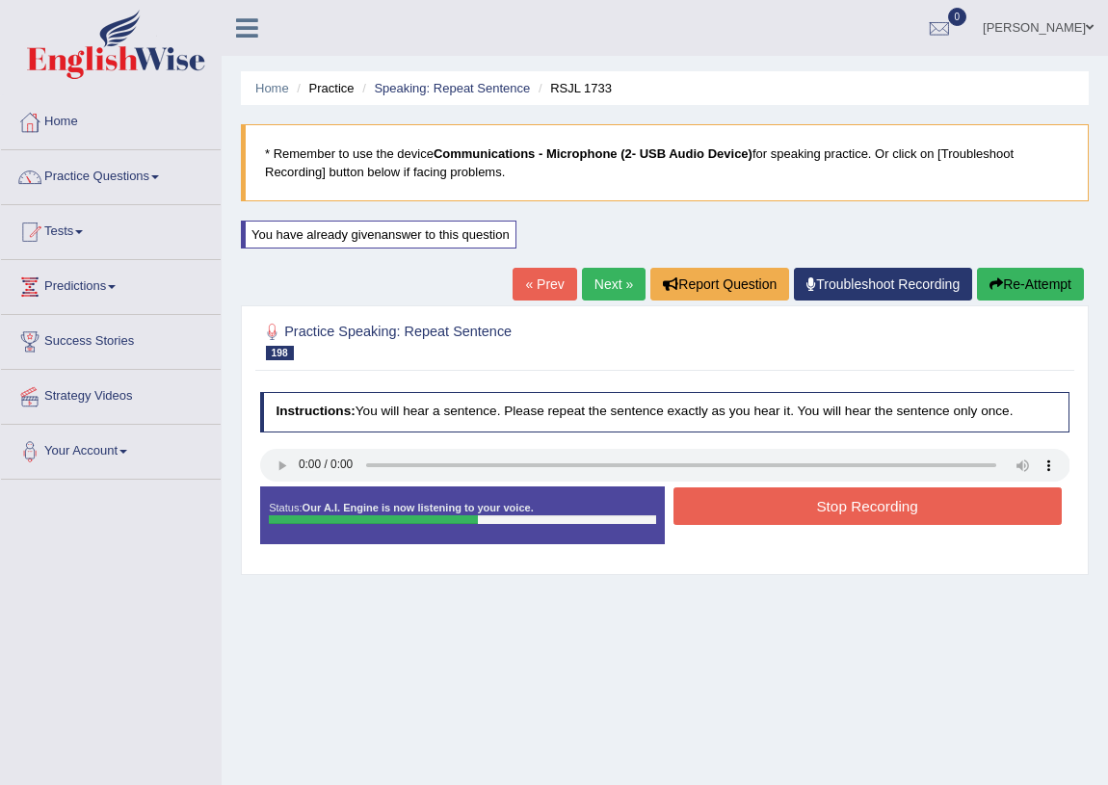
click at [794, 502] on button "Stop Recording" at bounding box center [868, 507] width 388 height 38
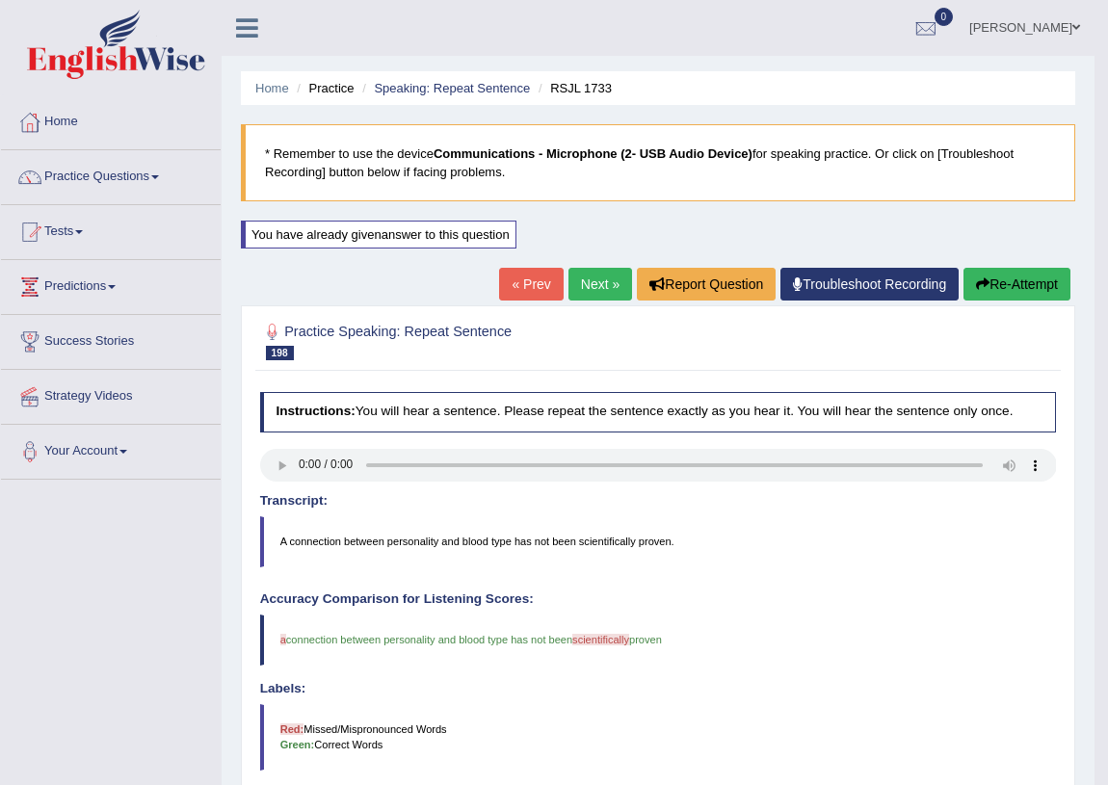
click at [580, 283] on link "Next »" at bounding box center [601, 284] width 64 height 33
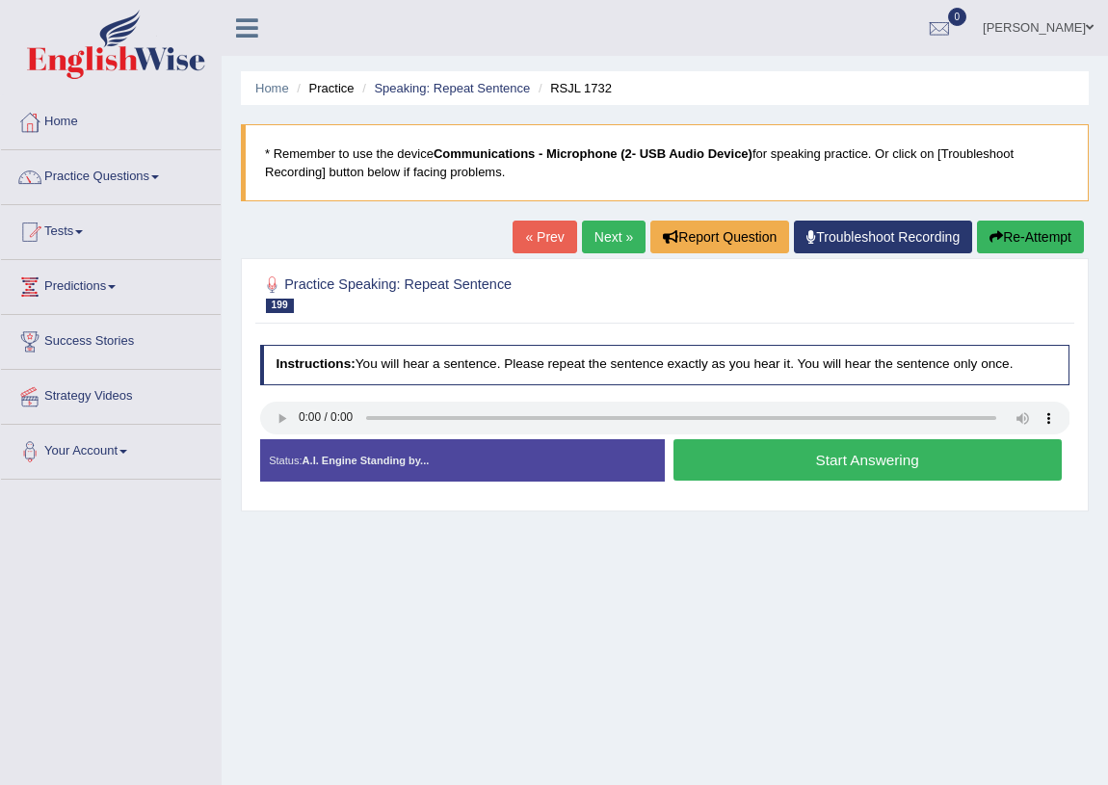
click at [748, 466] on button "Start Answering" at bounding box center [868, 459] width 388 height 41
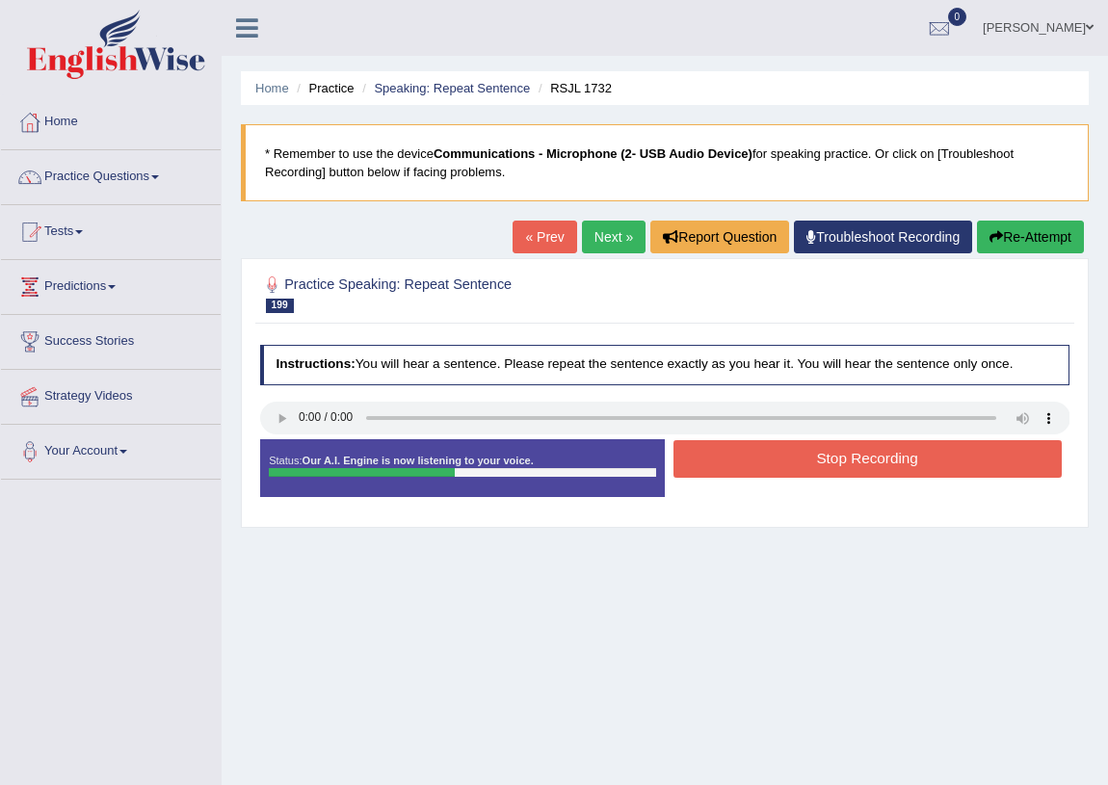
click at [781, 460] on button "Stop Recording" at bounding box center [868, 459] width 388 height 38
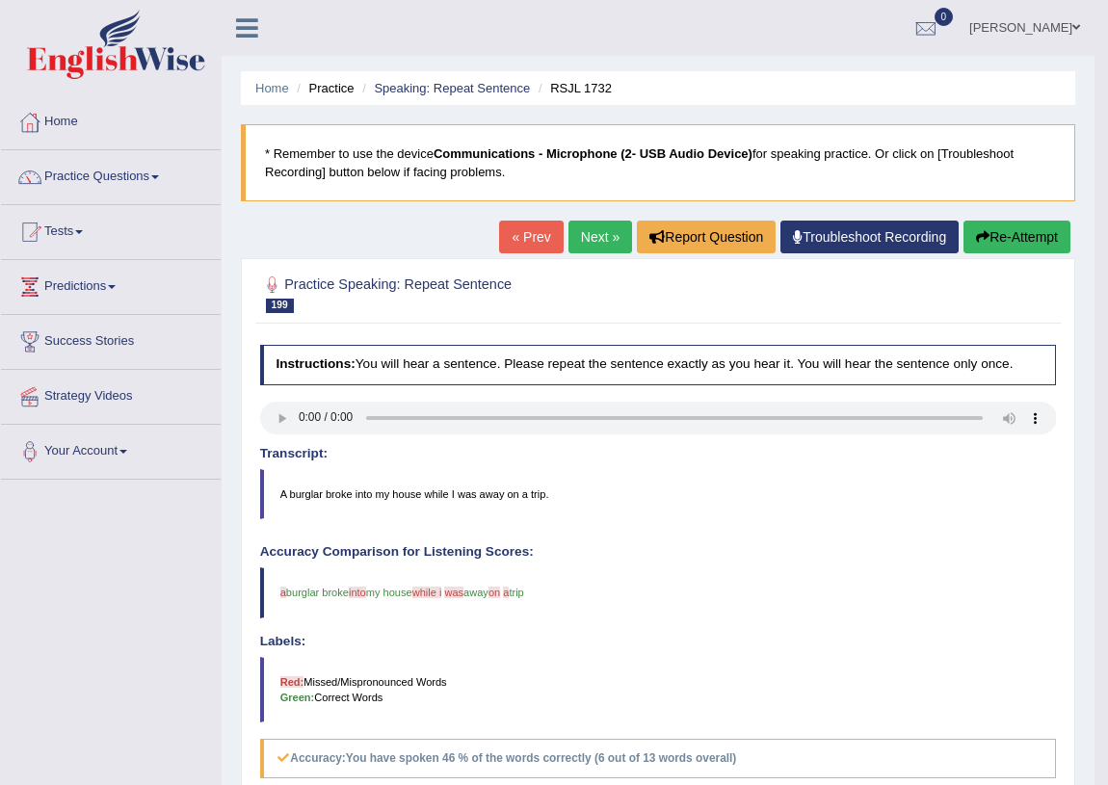
click at [580, 240] on link "Next »" at bounding box center [601, 237] width 64 height 33
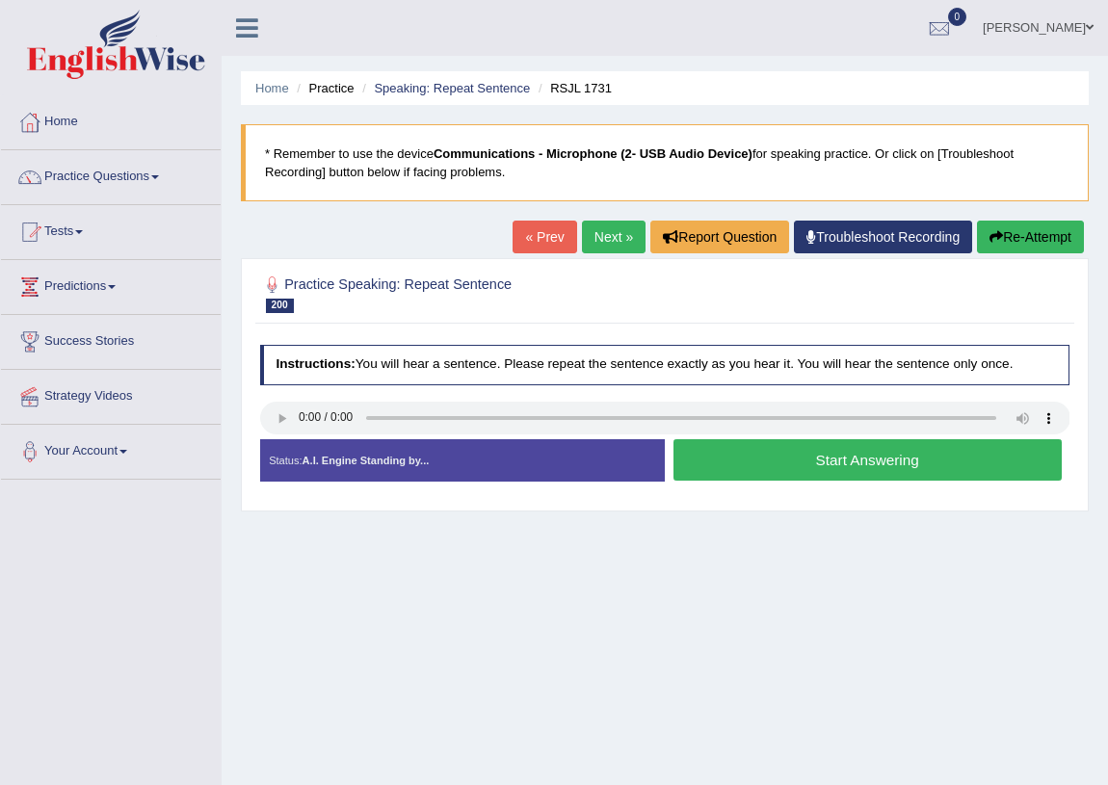
click at [778, 462] on button "Start Answering" at bounding box center [868, 459] width 388 height 41
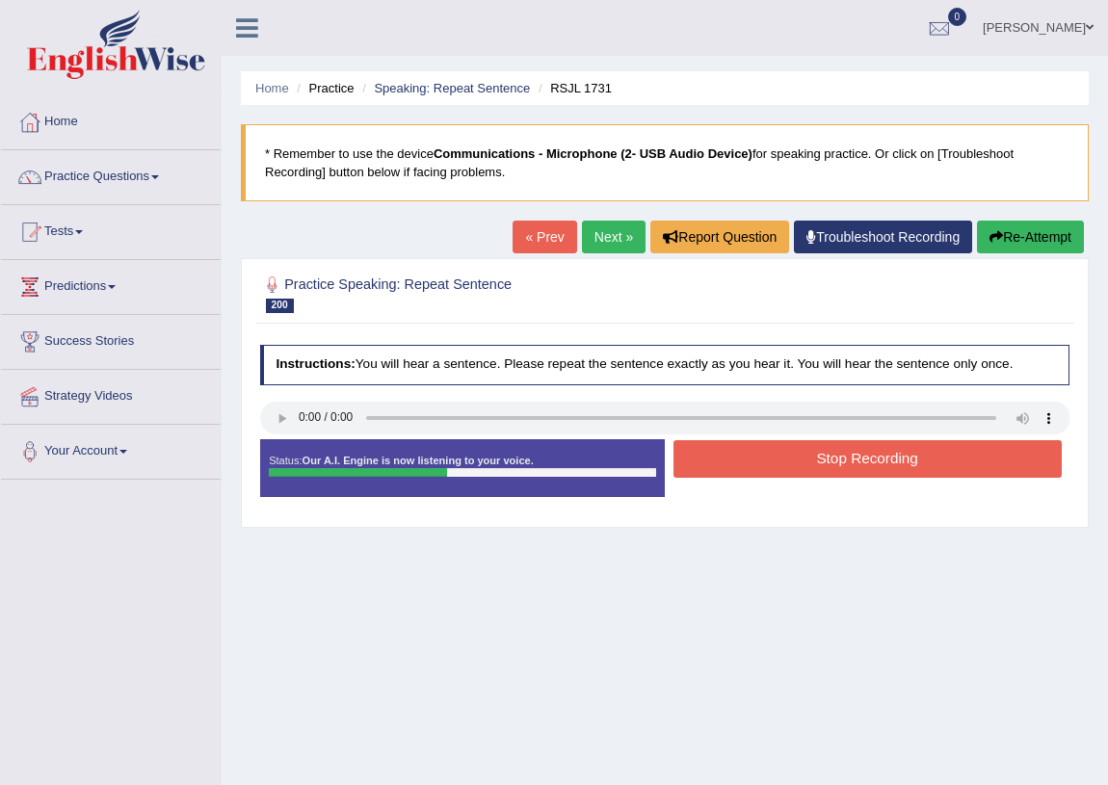
click at [778, 462] on button "Stop Recording" at bounding box center [868, 459] width 388 height 38
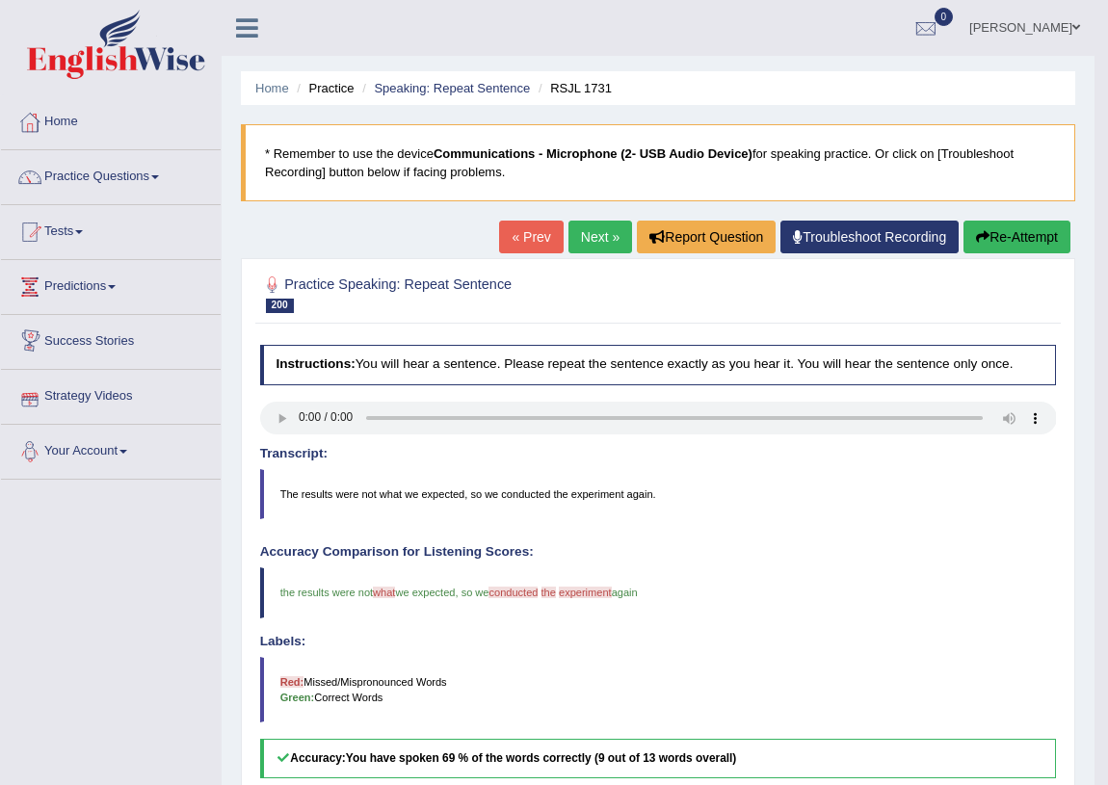
click at [595, 240] on link "Next »" at bounding box center [601, 237] width 64 height 33
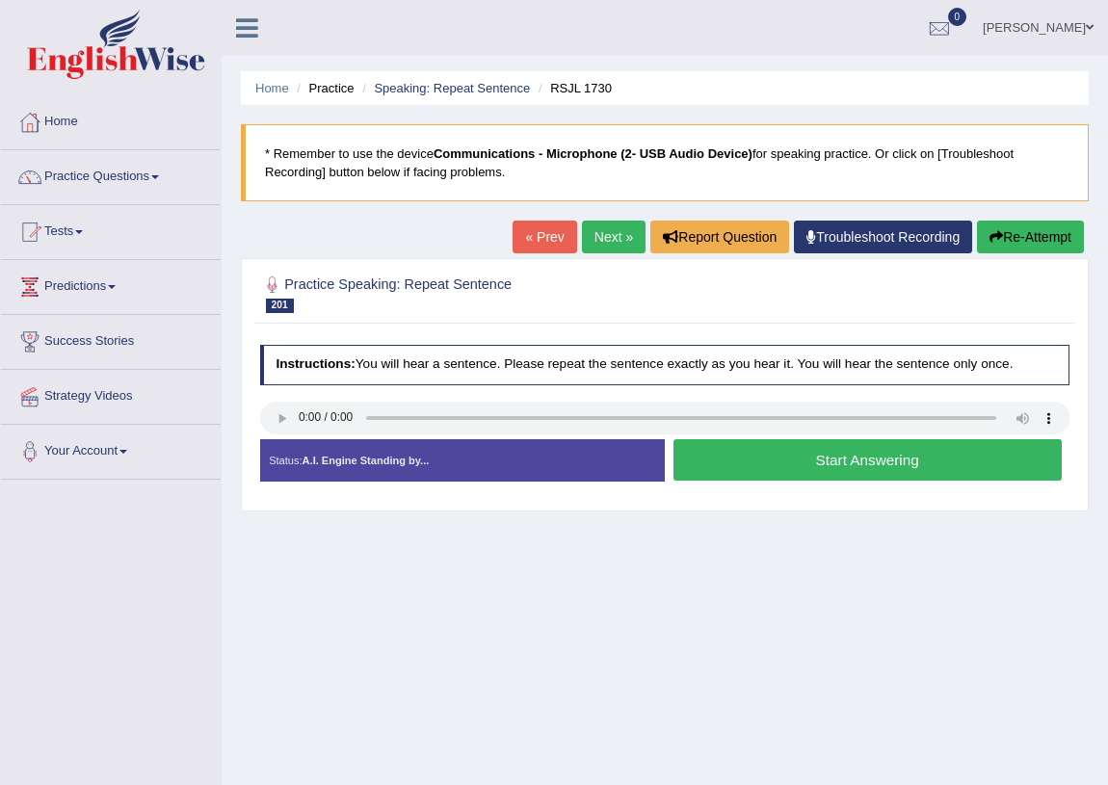
click at [748, 467] on button "Start Answering" at bounding box center [868, 459] width 388 height 41
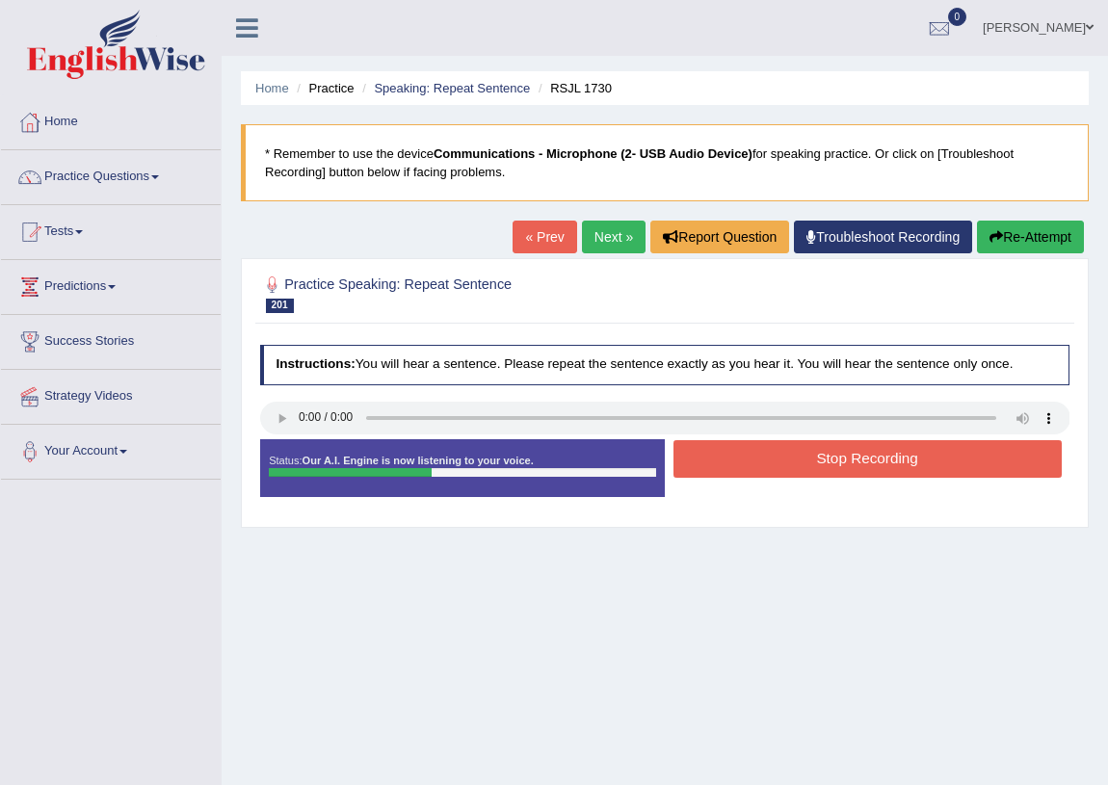
click at [742, 457] on button "Stop Recording" at bounding box center [868, 459] width 388 height 38
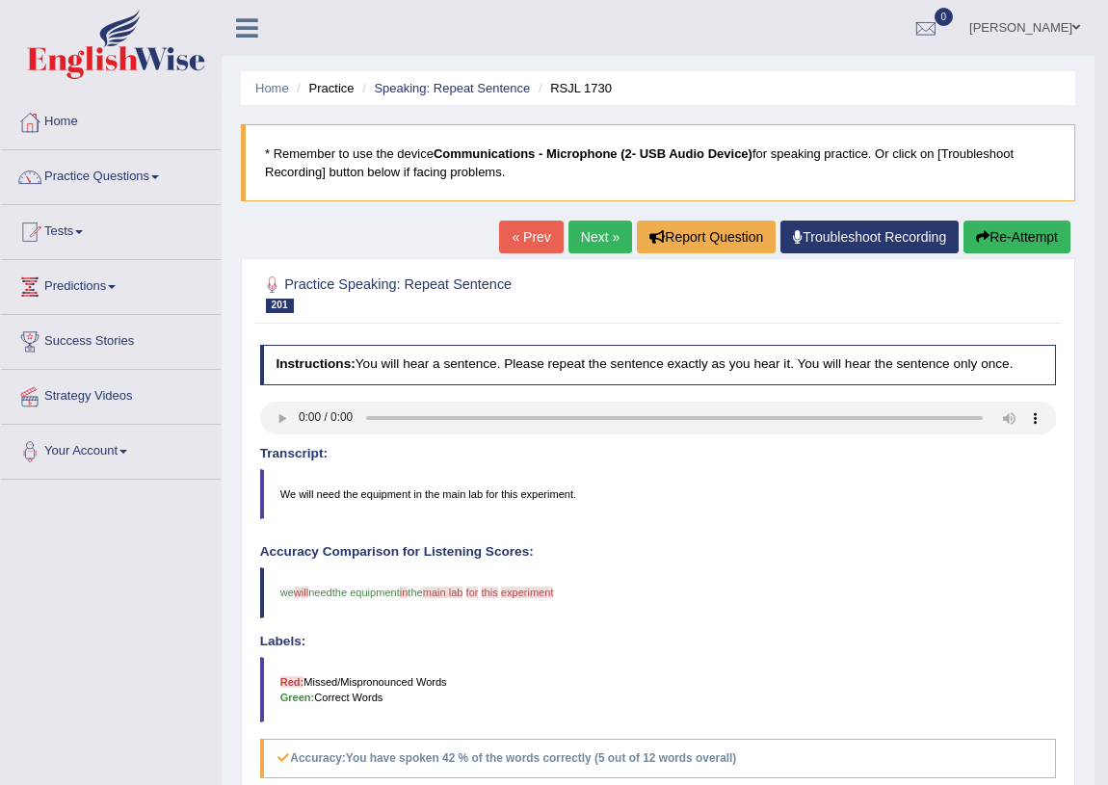
click at [606, 234] on link "Next »" at bounding box center [601, 237] width 64 height 33
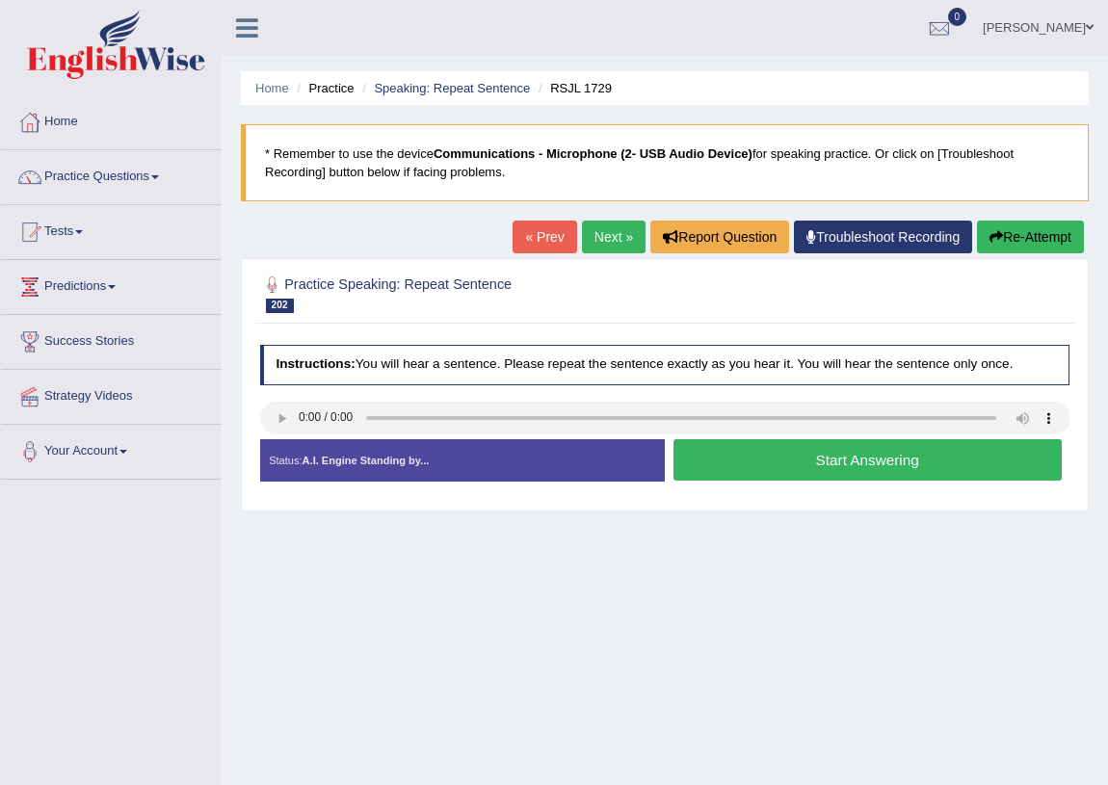
click at [753, 453] on button "Start Answering" at bounding box center [868, 459] width 388 height 41
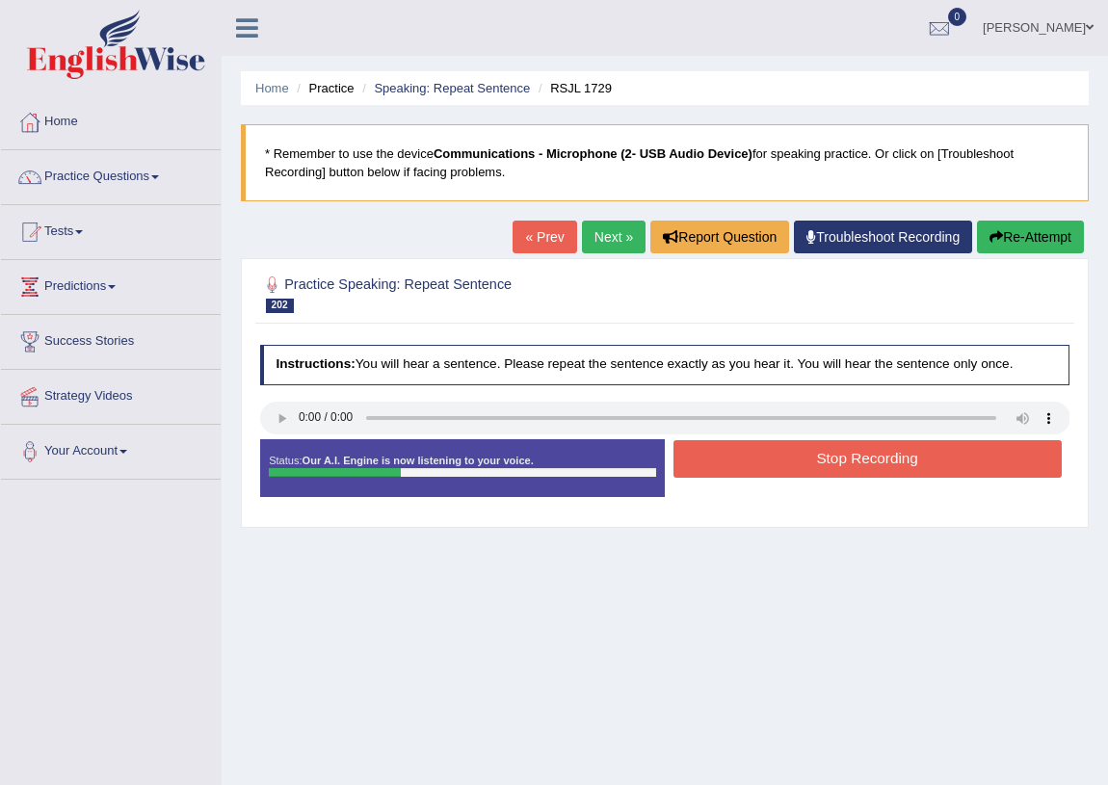
click at [737, 462] on button "Stop Recording" at bounding box center [868, 459] width 388 height 38
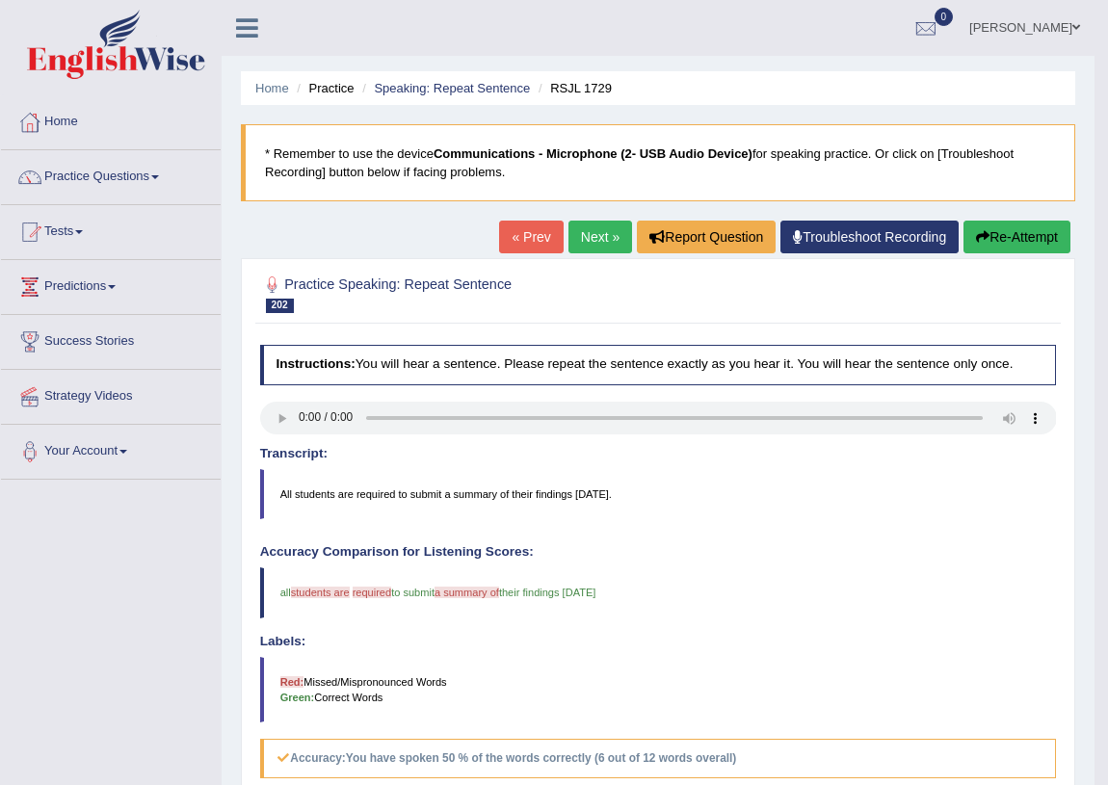
click at [578, 241] on link "Next »" at bounding box center [601, 237] width 64 height 33
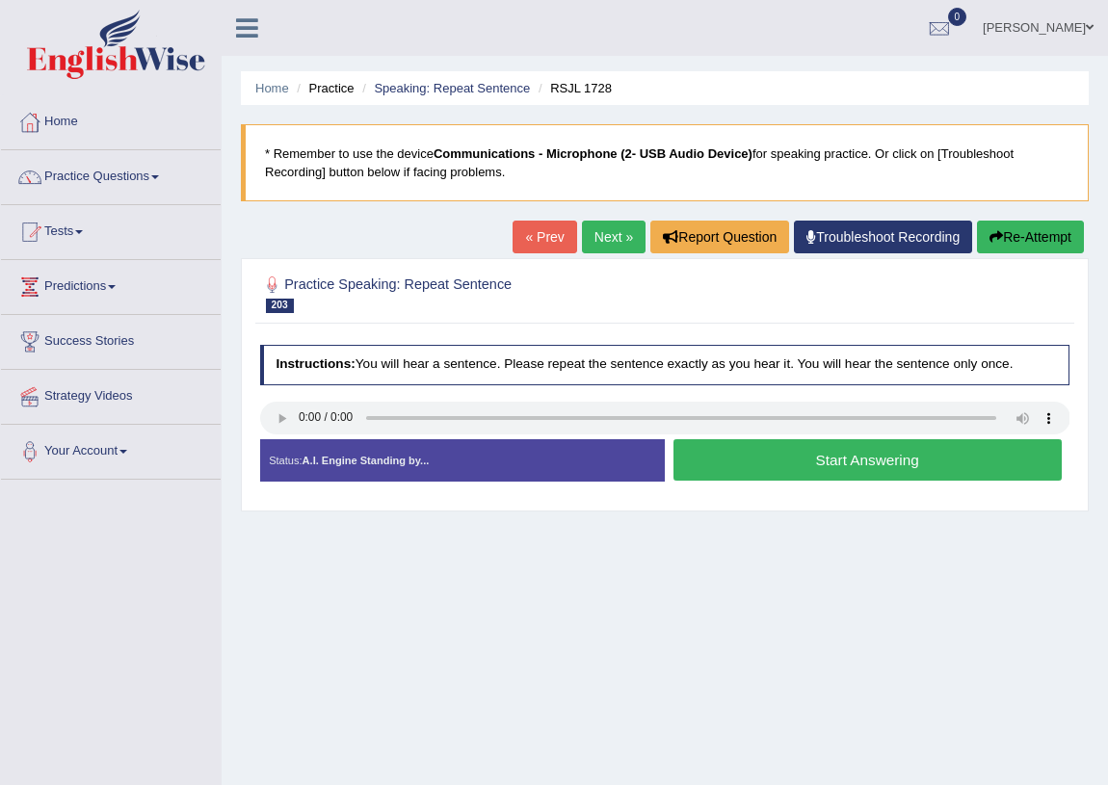
click at [699, 454] on button "Start Answering" at bounding box center [868, 459] width 388 height 41
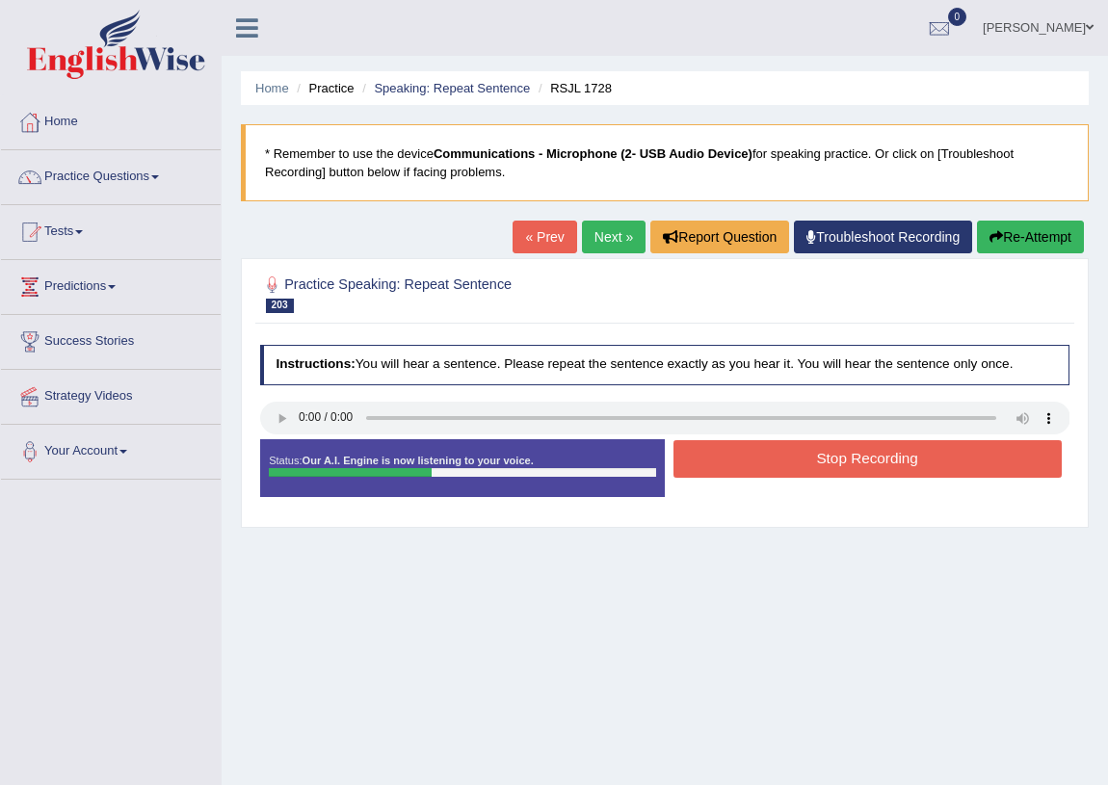
click at [760, 459] on button "Stop Recording" at bounding box center [868, 459] width 388 height 38
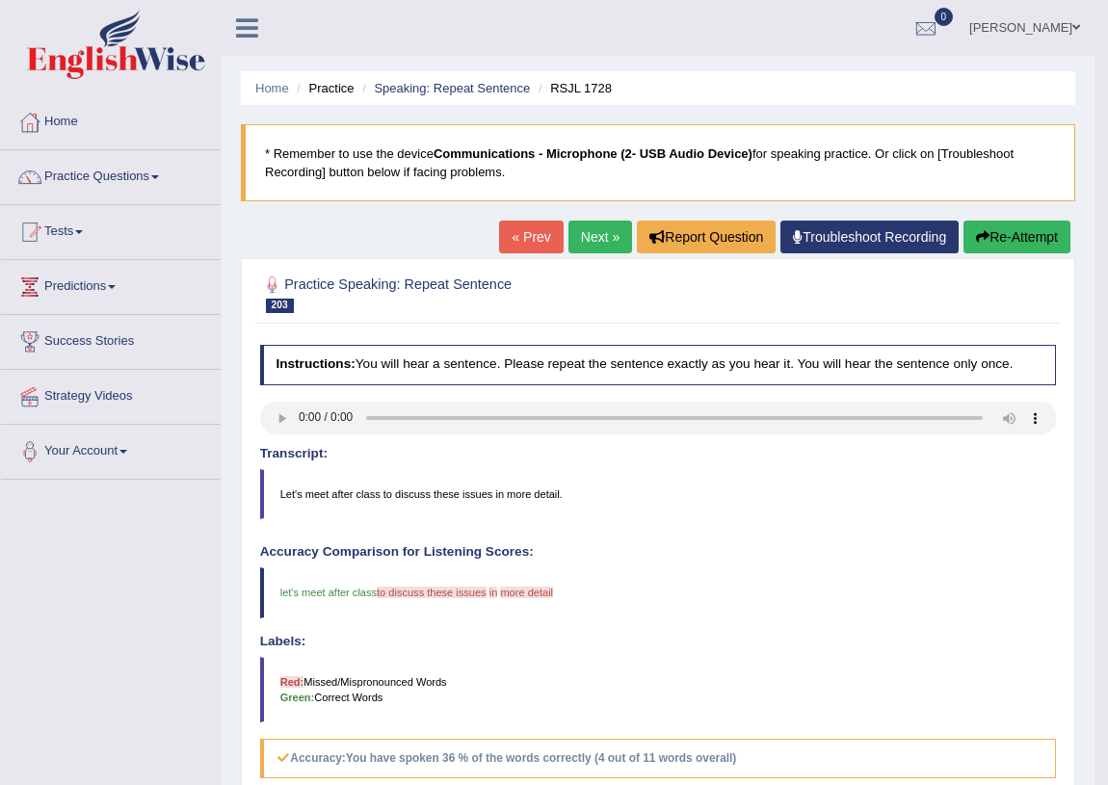
click at [990, 240] on button "Re-Attempt" at bounding box center [1017, 237] width 107 height 33
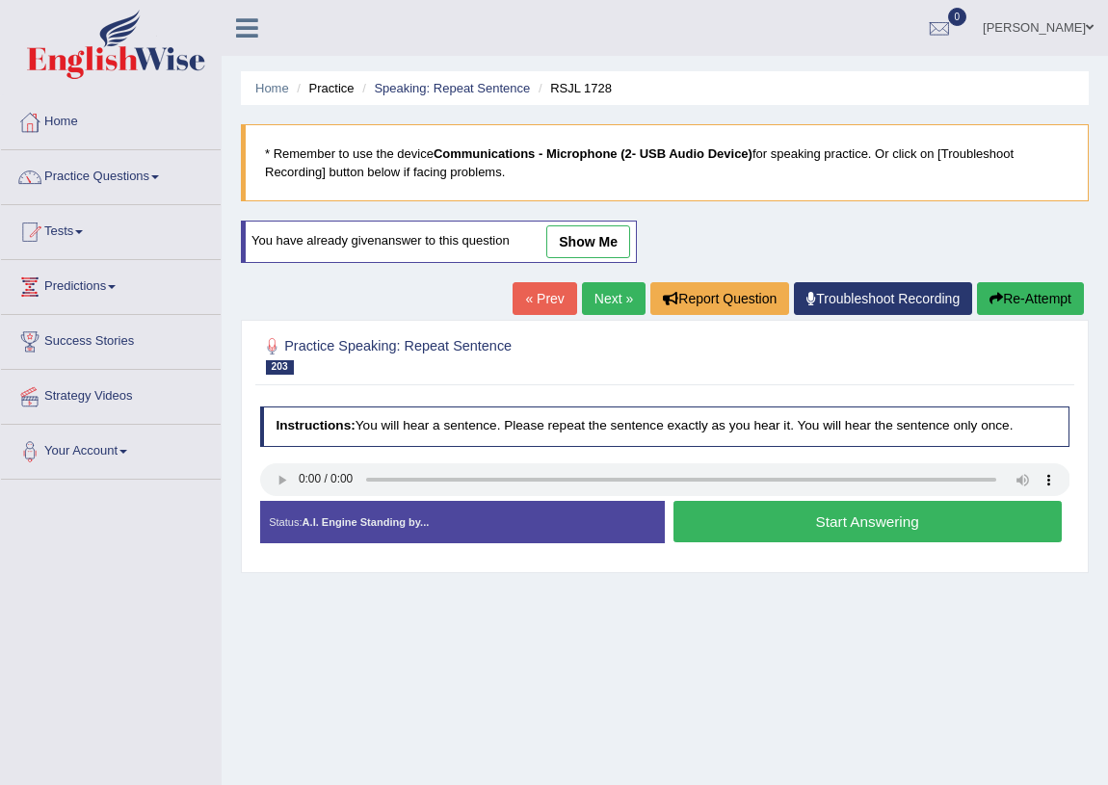
click at [770, 519] on button "Start Answering" at bounding box center [868, 521] width 388 height 41
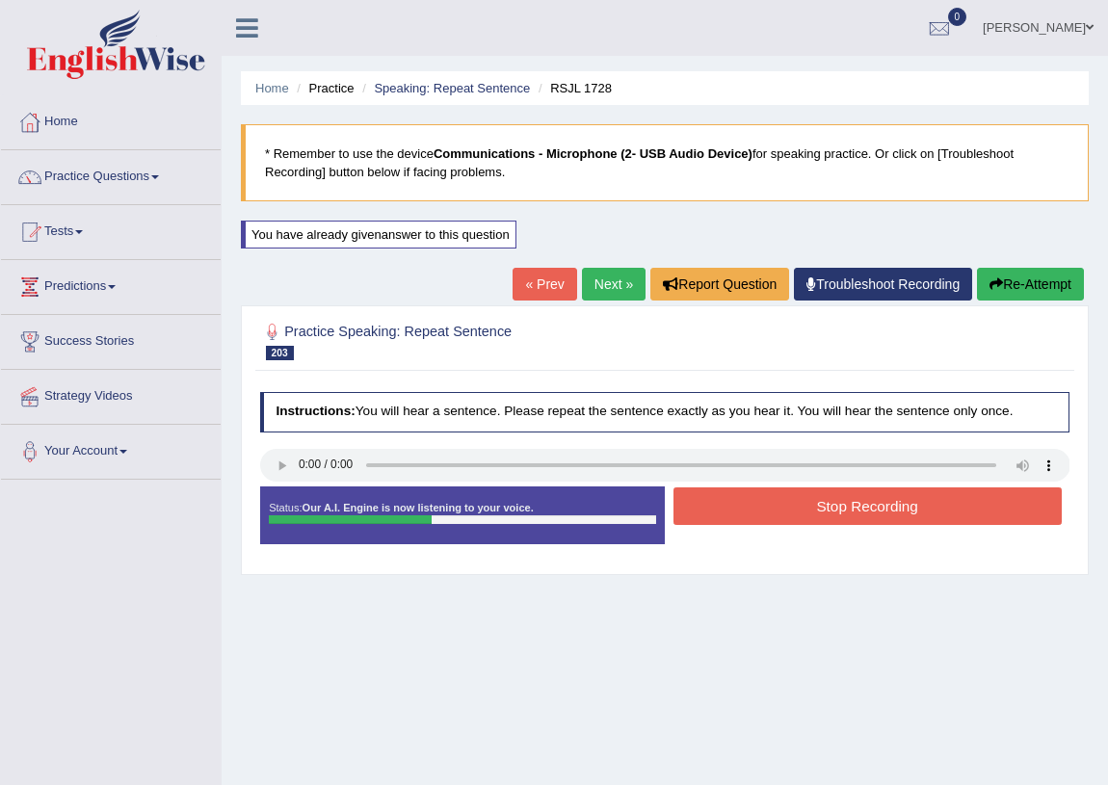
click at [771, 497] on button "Stop Recording" at bounding box center [868, 507] width 388 height 38
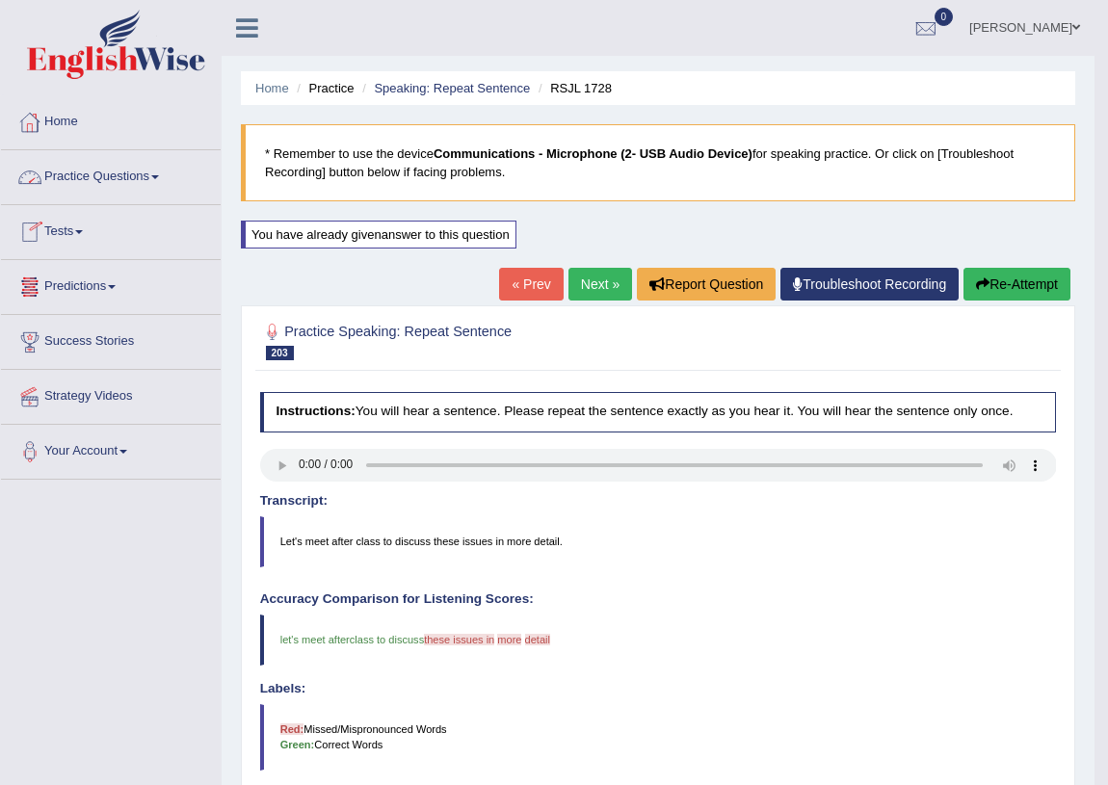
click at [99, 173] on link "Practice Questions" at bounding box center [111, 174] width 220 height 48
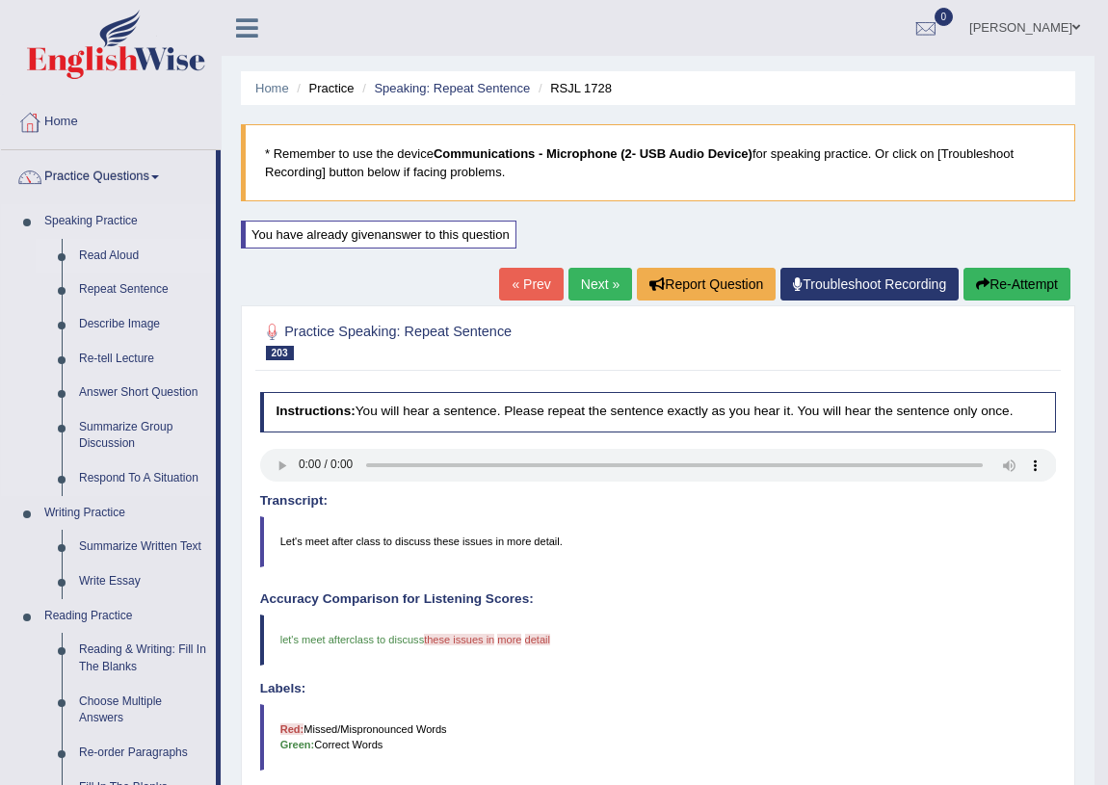
click at [102, 253] on link "Read Aloud" at bounding box center [143, 256] width 146 height 35
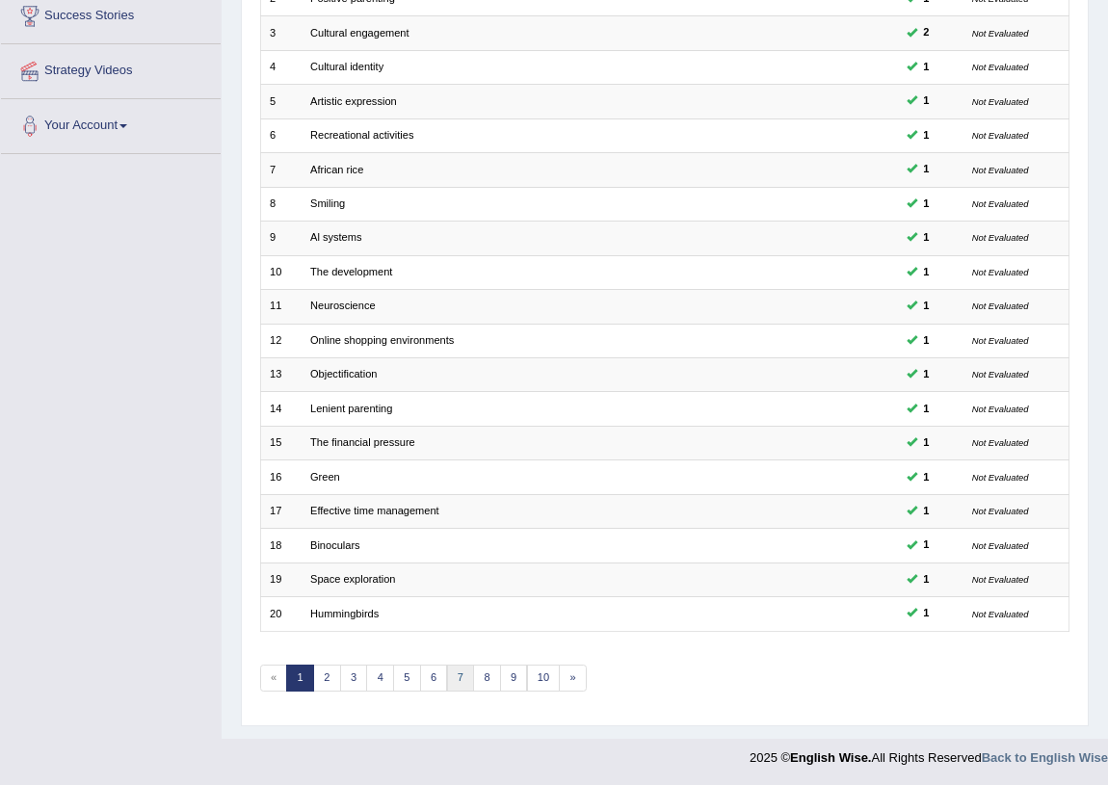
click at [466, 675] on link "7" at bounding box center [461, 678] width 28 height 27
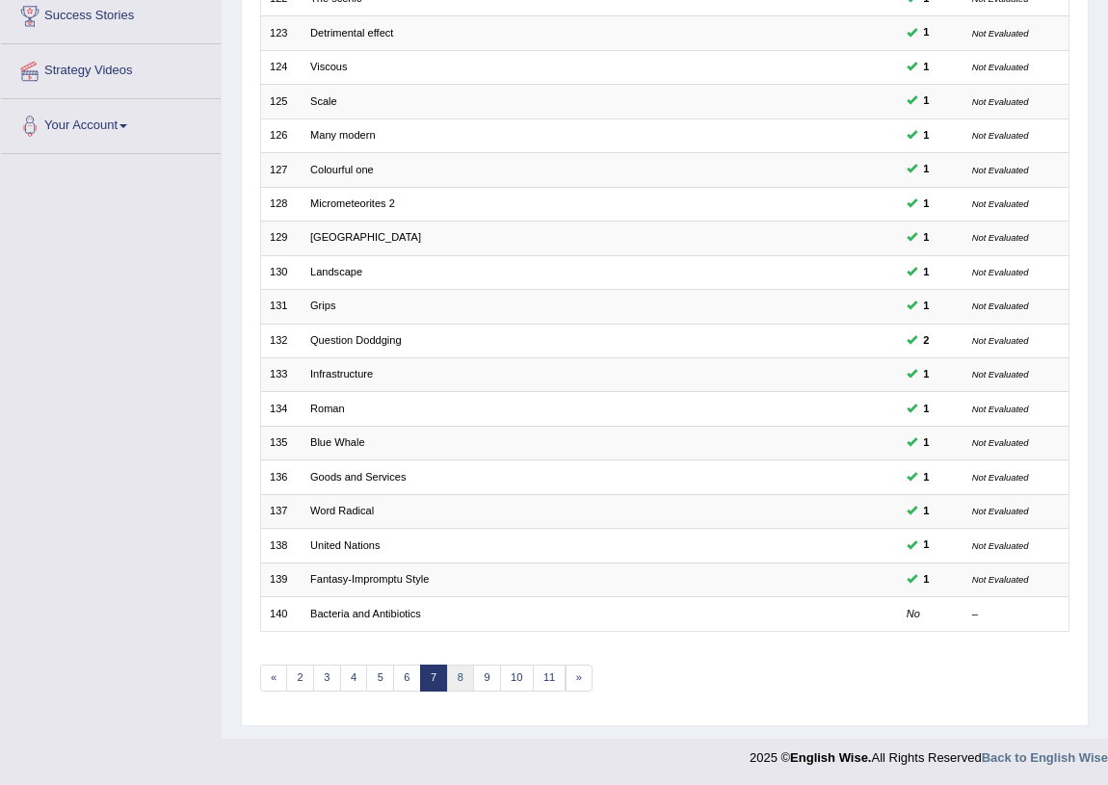
click at [452, 665] on link "8" at bounding box center [461, 678] width 28 height 27
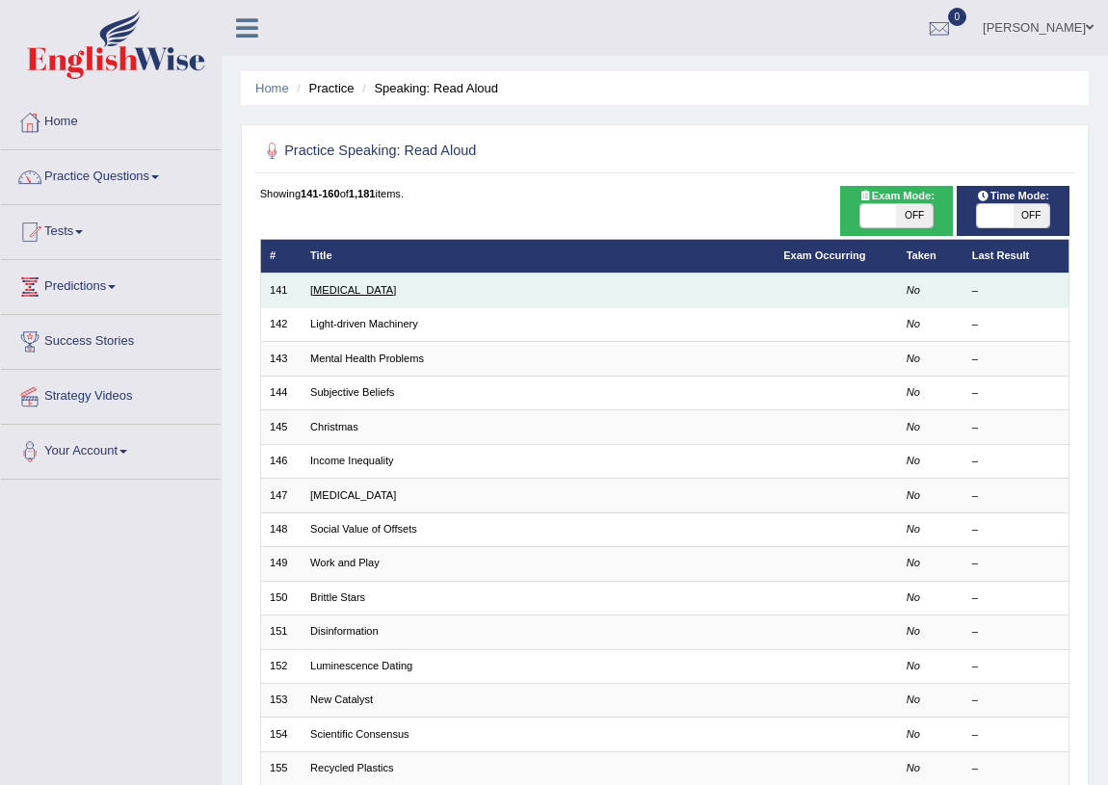
click at [333, 287] on link "[MEDICAL_DATA]" at bounding box center [353, 290] width 86 height 12
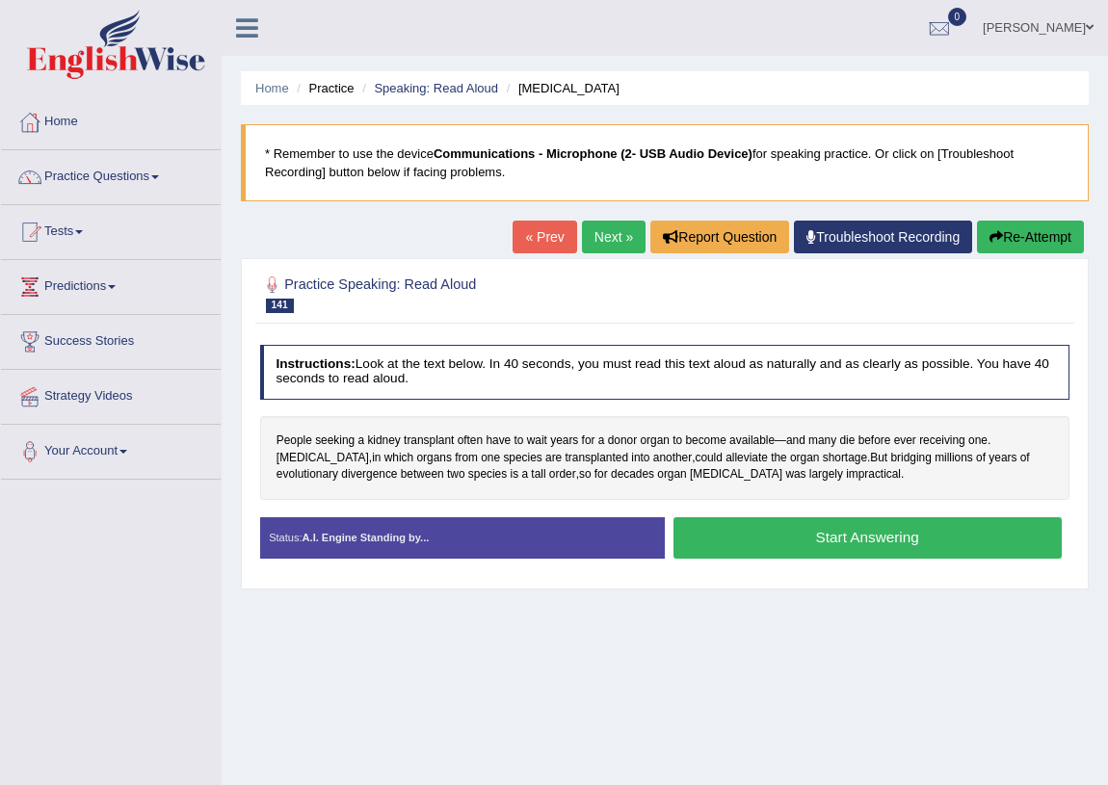
click at [830, 528] on button "Start Answering" at bounding box center [868, 538] width 388 height 41
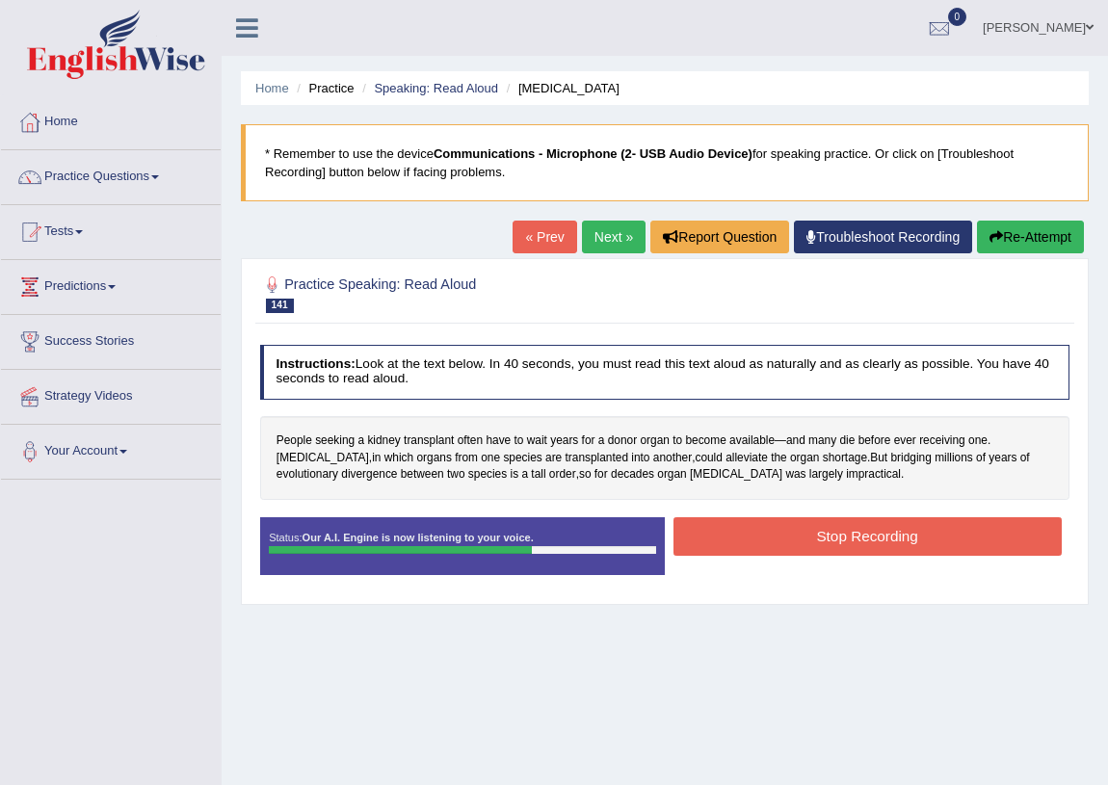
click at [830, 528] on button "Stop Recording" at bounding box center [868, 537] width 388 height 38
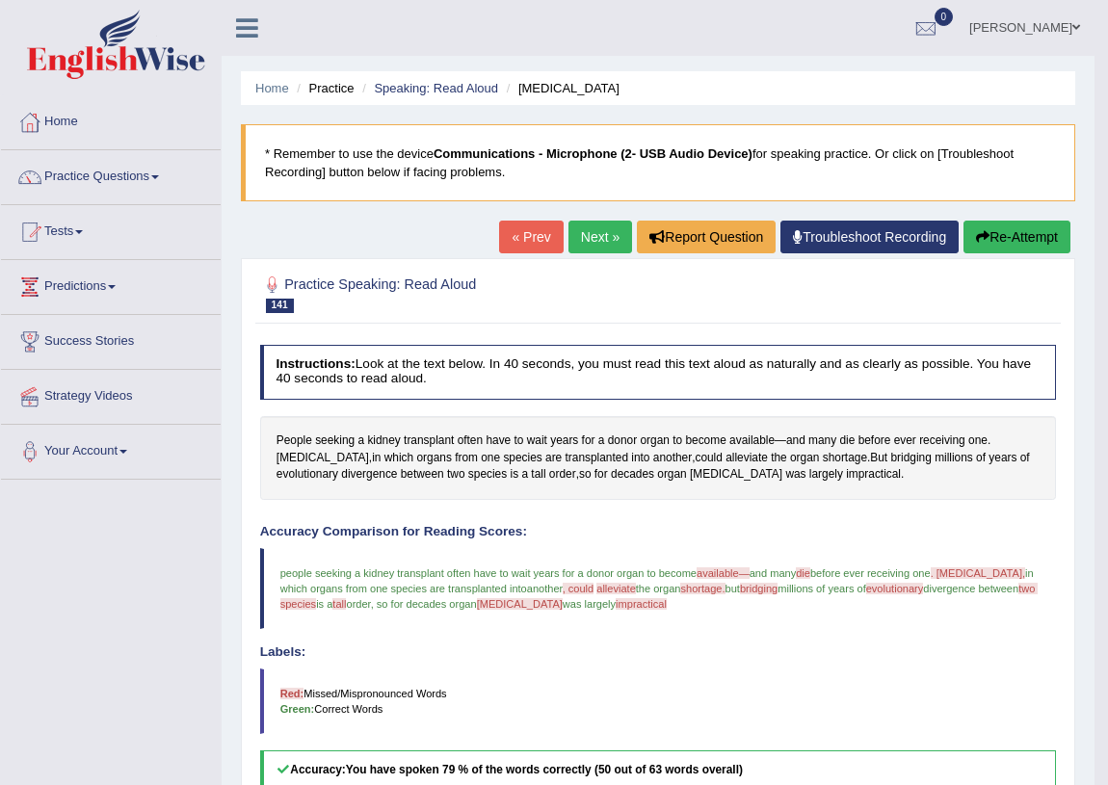
click at [610, 239] on link "Next »" at bounding box center [601, 237] width 64 height 33
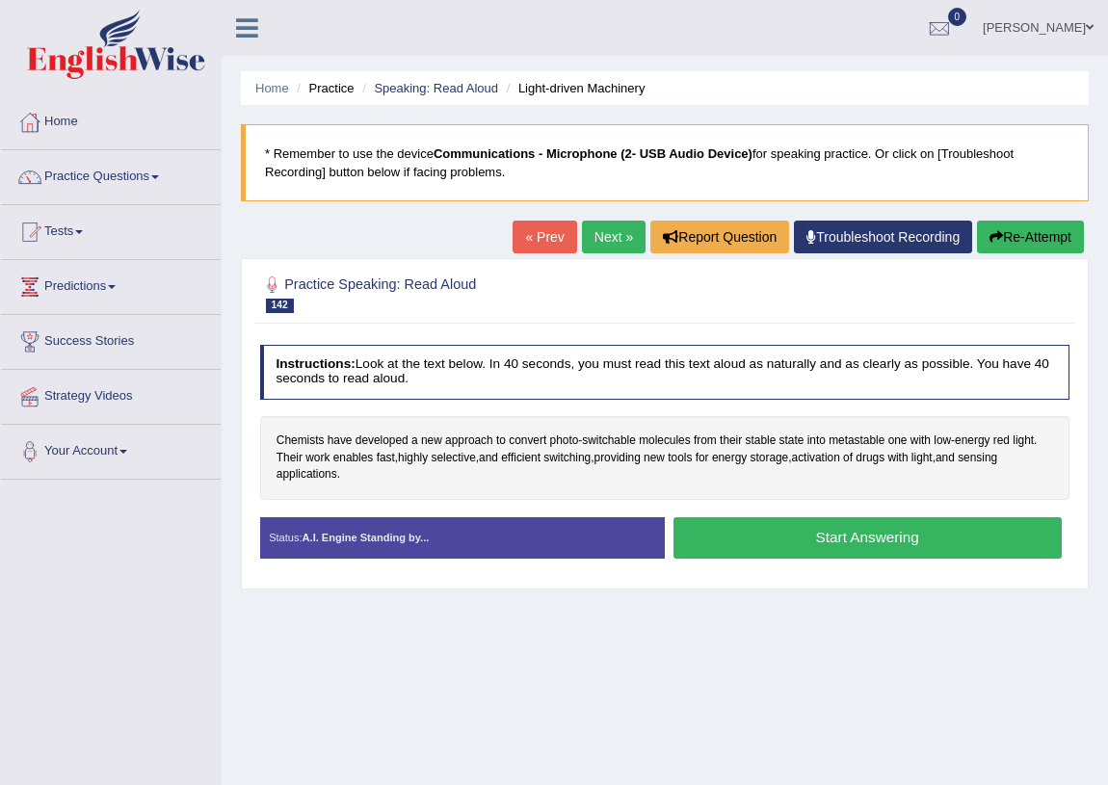
click at [748, 532] on button "Start Answering" at bounding box center [868, 538] width 388 height 41
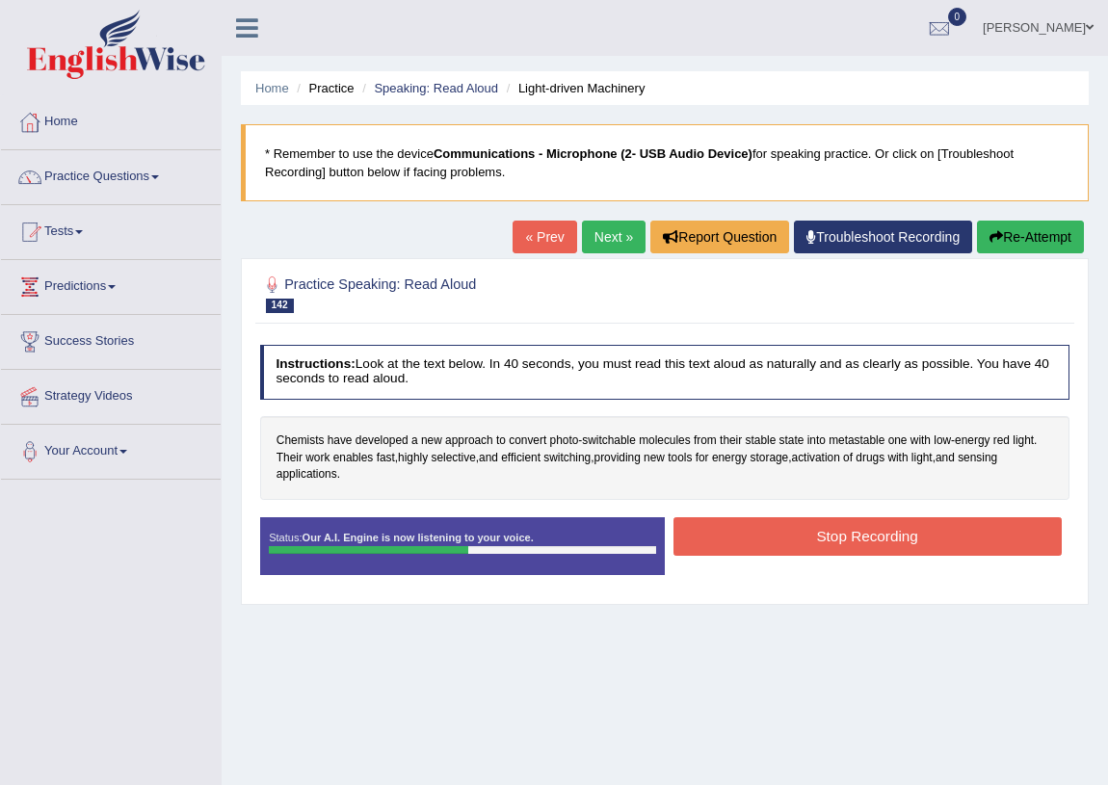
click at [850, 528] on button "Stop Recording" at bounding box center [868, 537] width 388 height 38
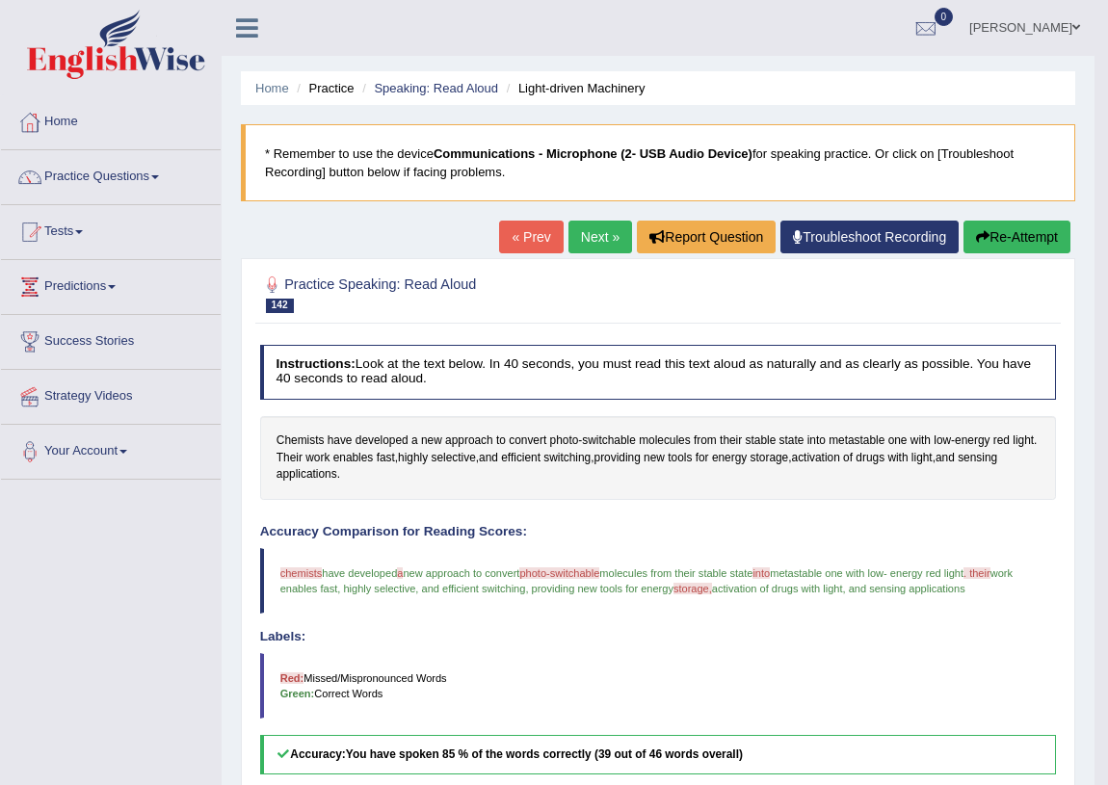
click at [586, 239] on link "Next »" at bounding box center [601, 237] width 64 height 33
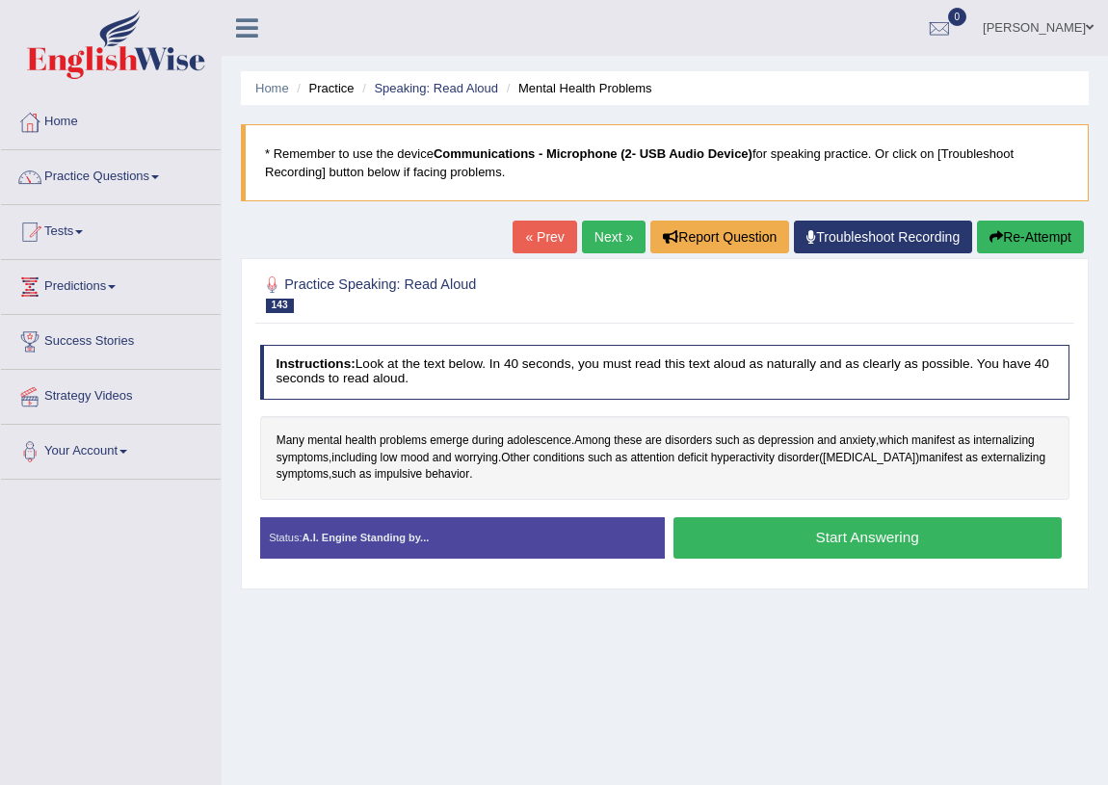
click at [760, 527] on button "Start Answering" at bounding box center [868, 538] width 388 height 41
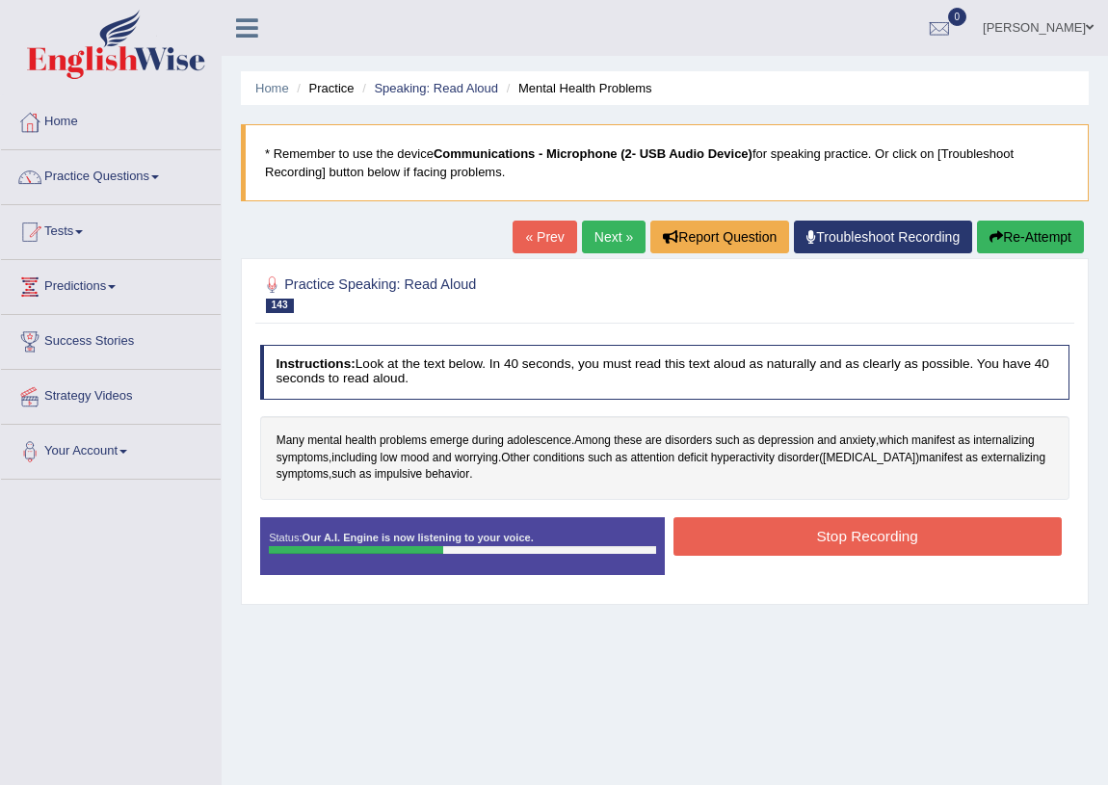
click at [760, 529] on button "Stop Recording" at bounding box center [868, 537] width 388 height 38
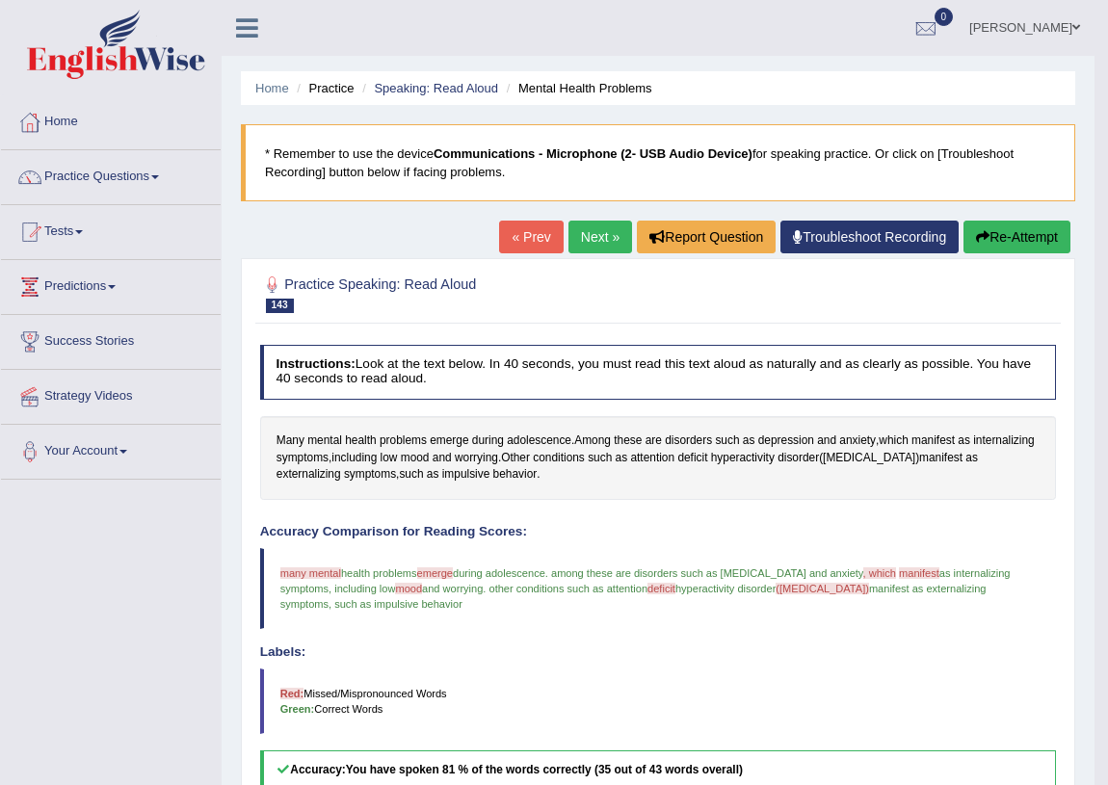
click at [589, 242] on link "Next »" at bounding box center [601, 237] width 64 height 33
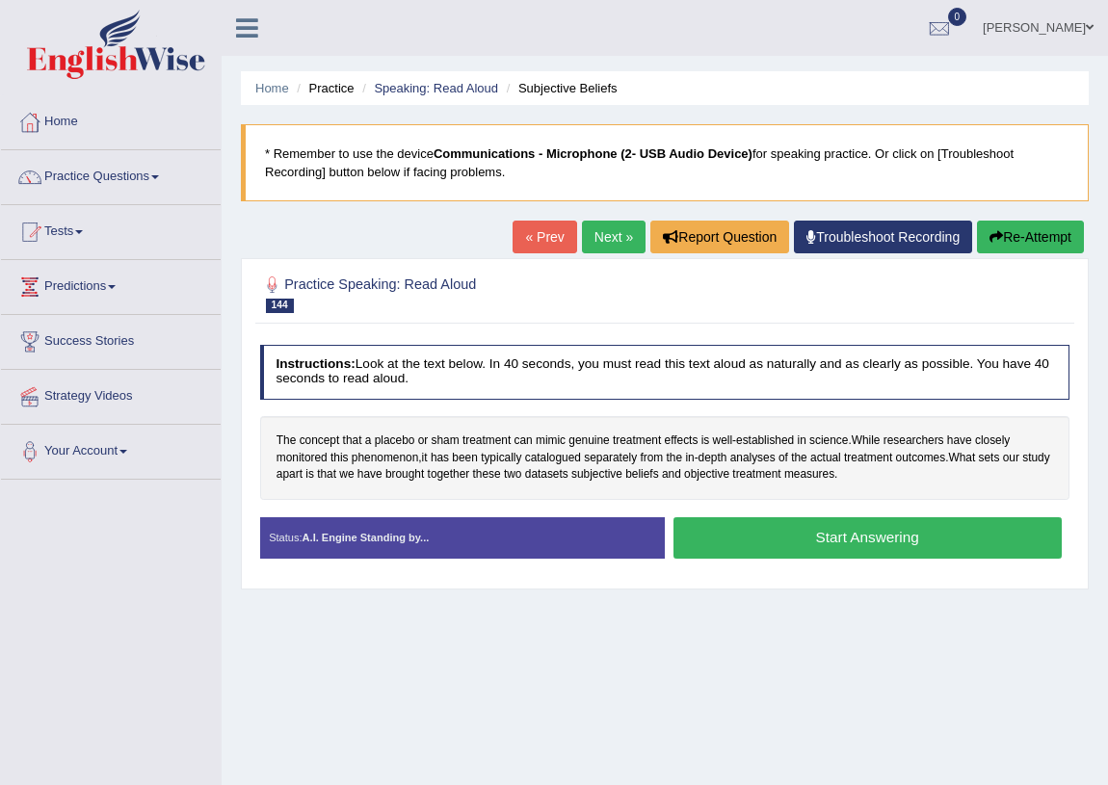
click at [709, 529] on button "Start Answering" at bounding box center [868, 538] width 388 height 41
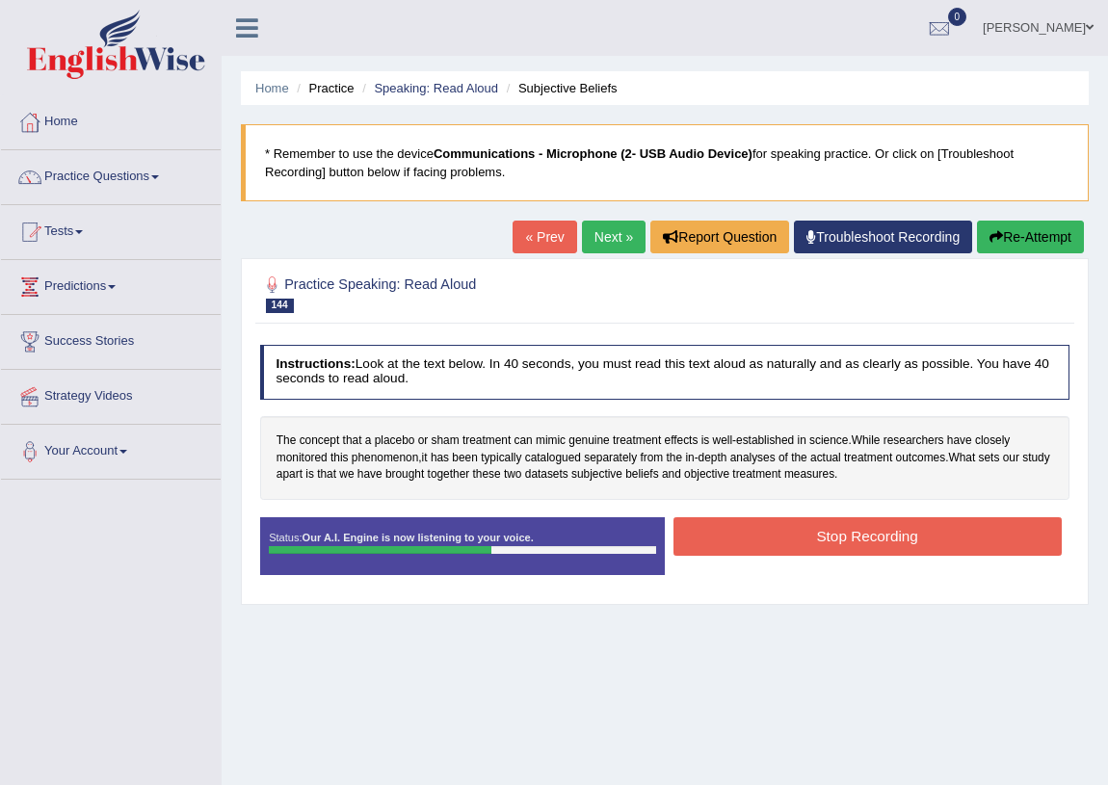
click at [840, 536] on button "Stop Recording" at bounding box center [868, 537] width 388 height 38
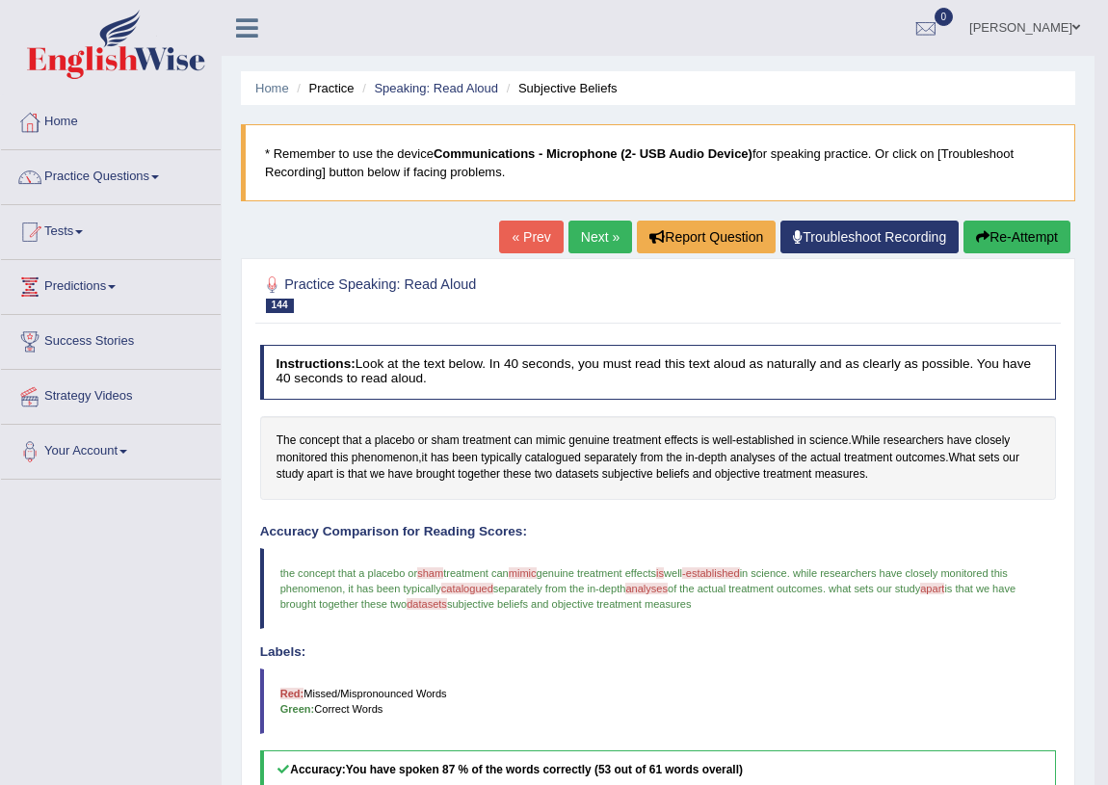
drag, startPoint x: 573, startPoint y: 227, endPoint x: 602, endPoint y: 236, distance: 30.2
click at [576, 229] on link "Next »" at bounding box center [601, 237] width 64 height 33
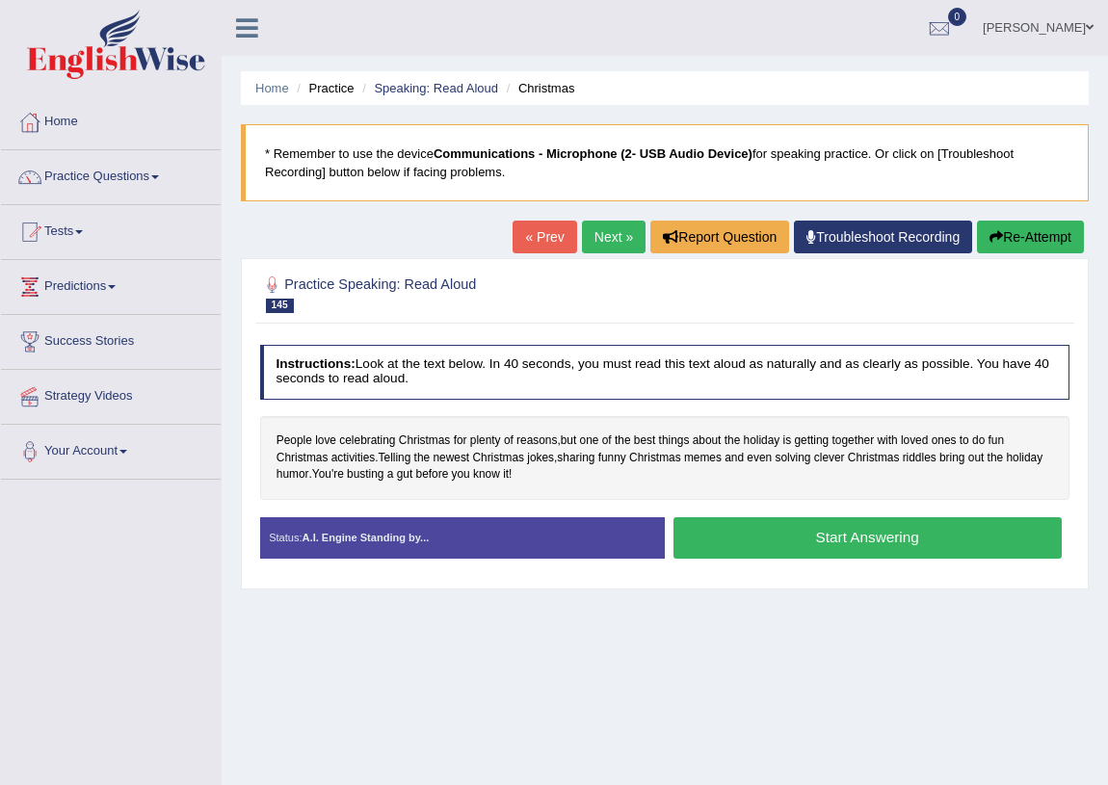
click at [737, 535] on button "Start Answering" at bounding box center [868, 538] width 388 height 41
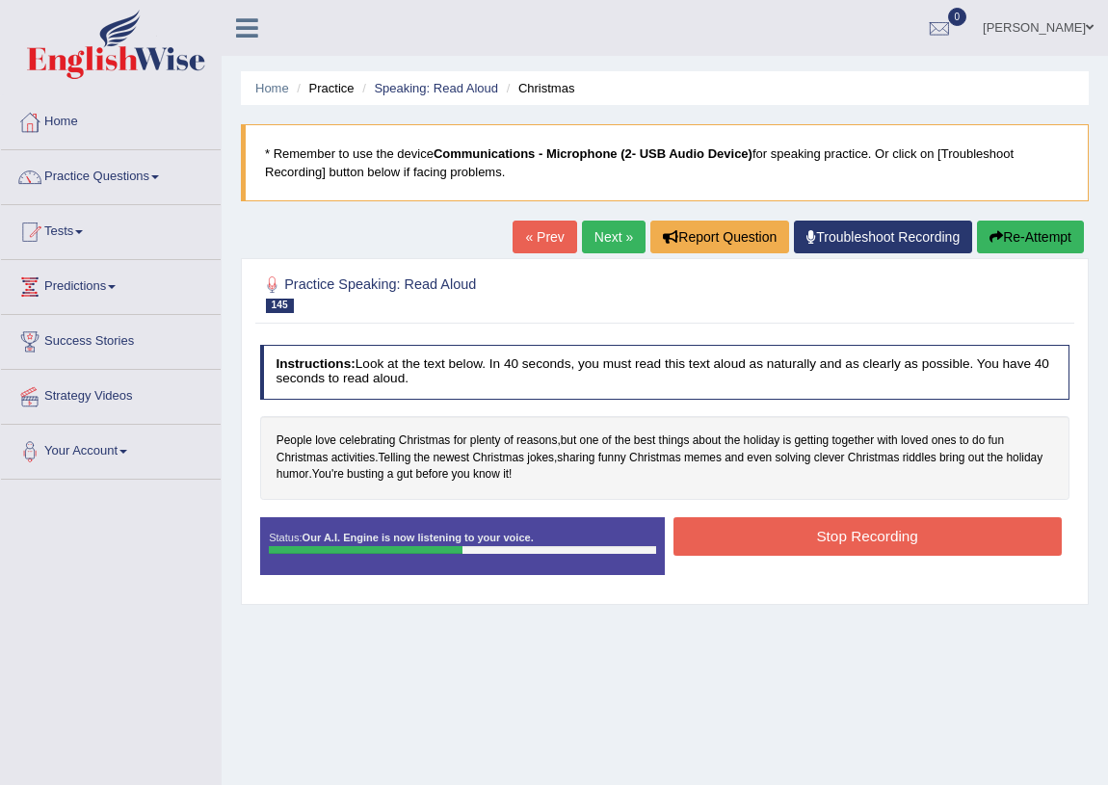
click at [740, 530] on button "Stop Recording" at bounding box center [868, 537] width 388 height 38
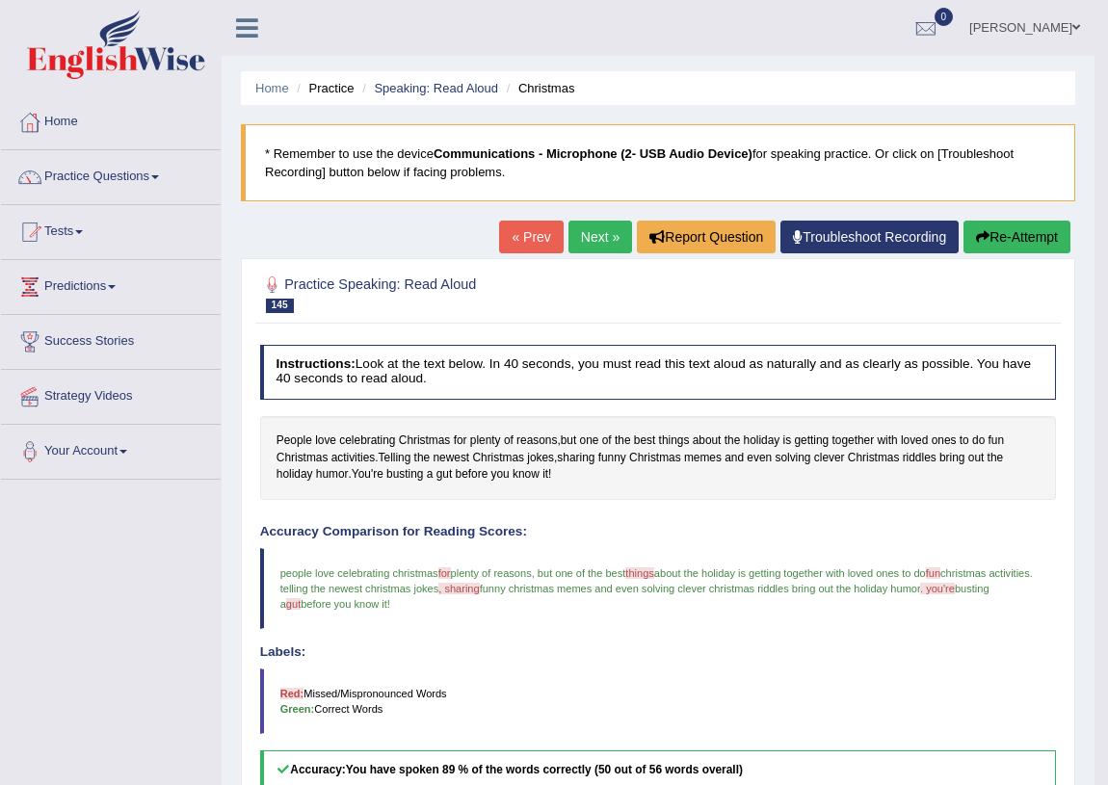
click at [583, 240] on link "Next »" at bounding box center [601, 237] width 64 height 33
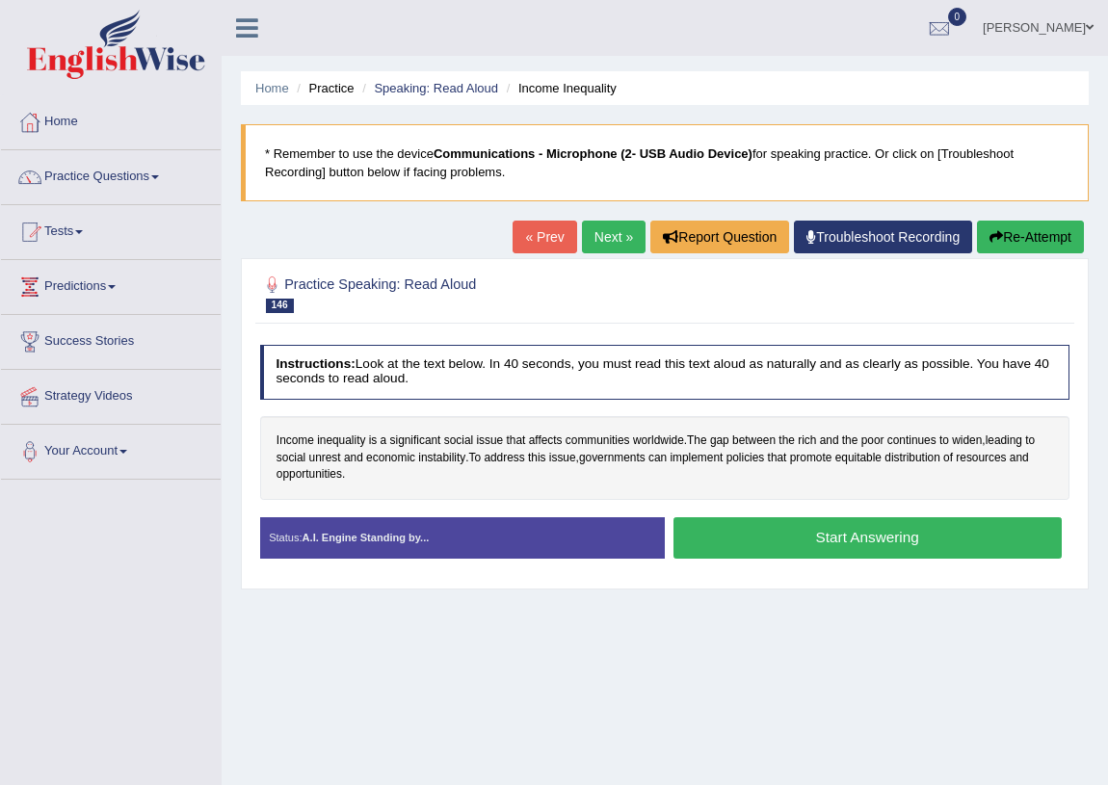
click at [893, 543] on button "Start Answering" at bounding box center [868, 538] width 388 height 41
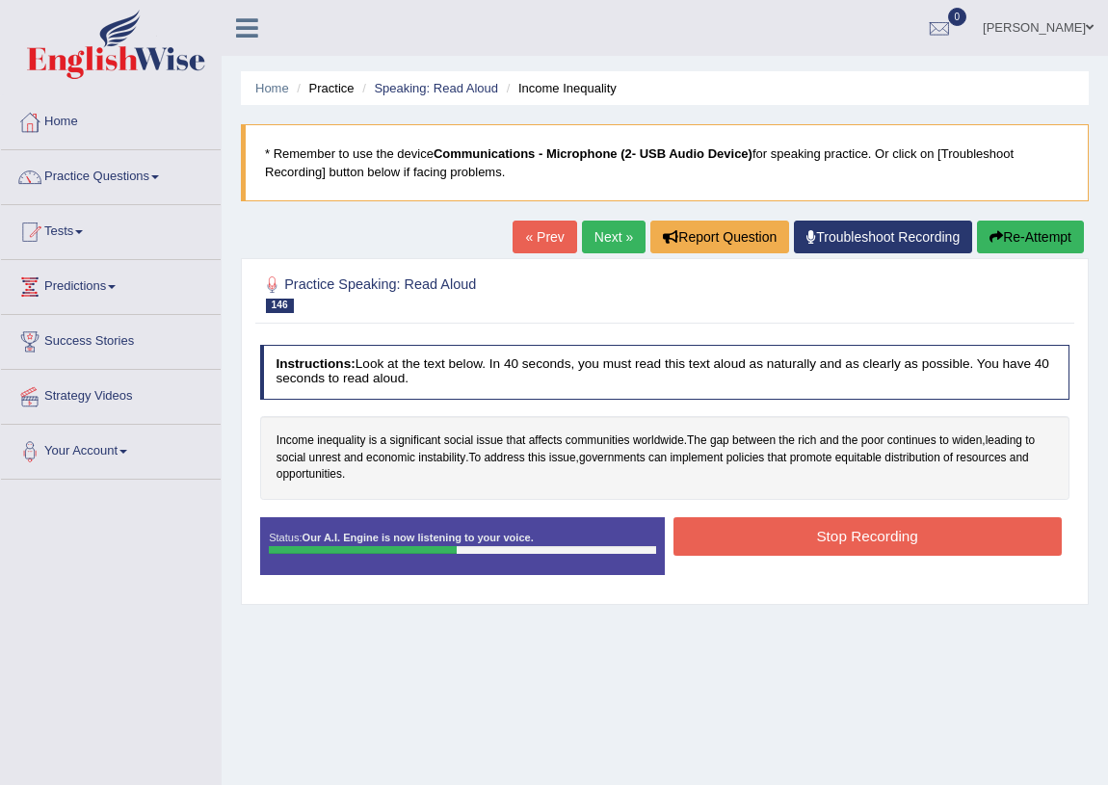
click at [801, 530] on button "Stop Recording" at bounding box center [868, 537] width 388 height 38
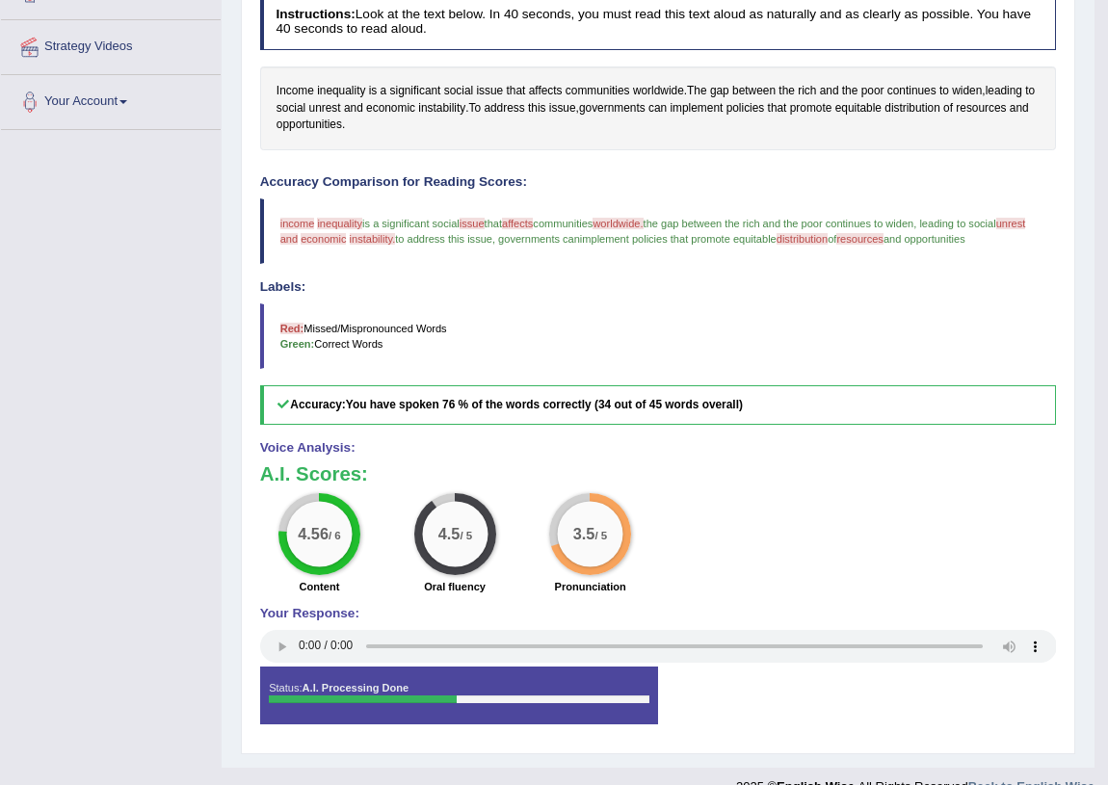
scroll to position [87, 0]
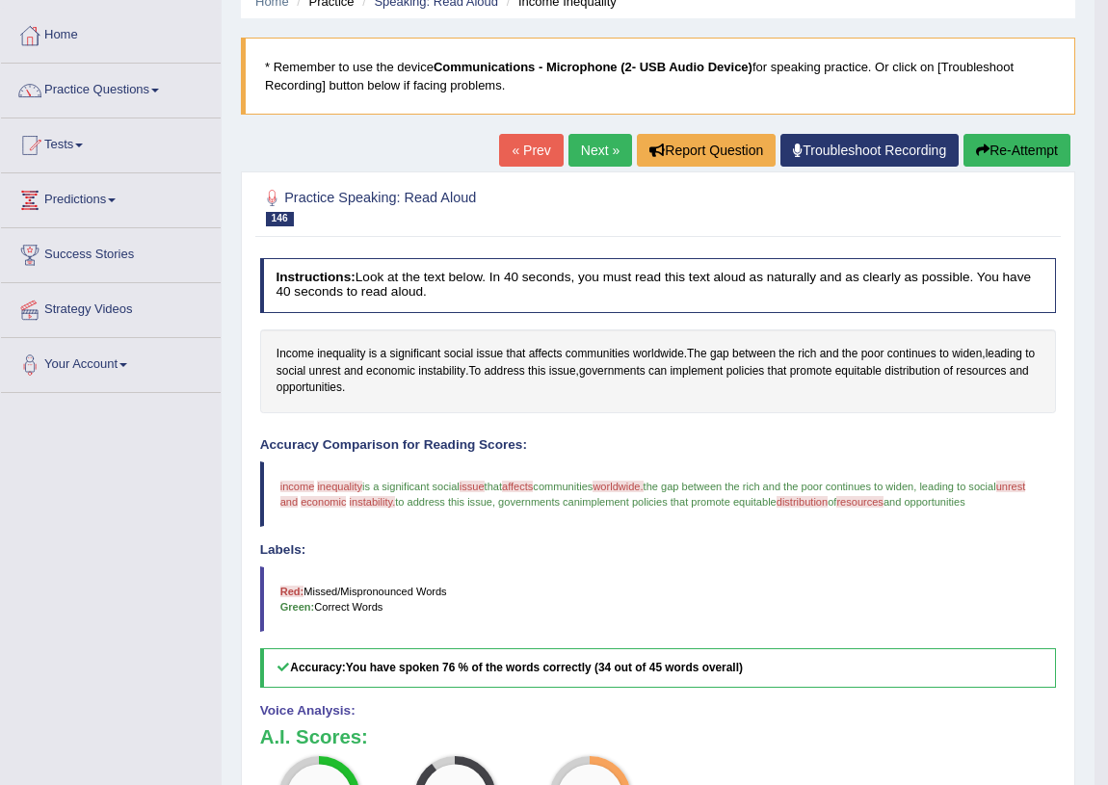
click at [599, 142] on link "Next »" at bounding box center [601, 150] width 64 height 33
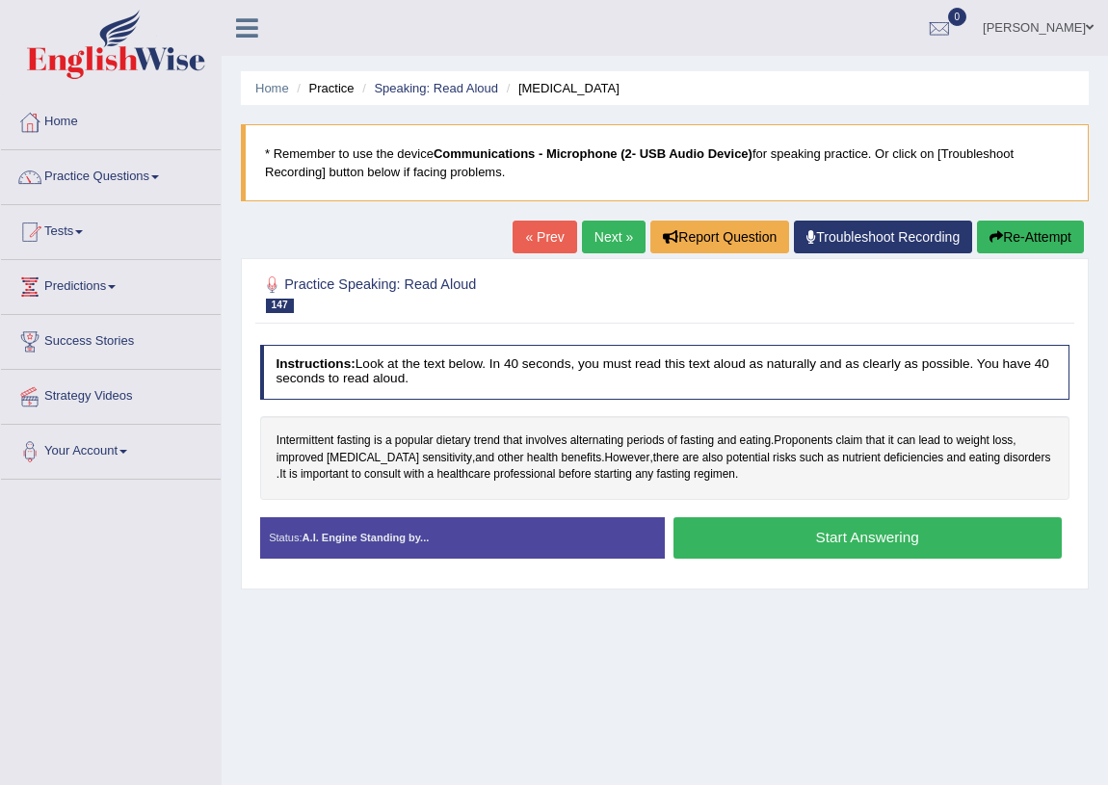
click at [742, 537] on button "Start Answering" at bounding box center [868, 538] width 388 height 41
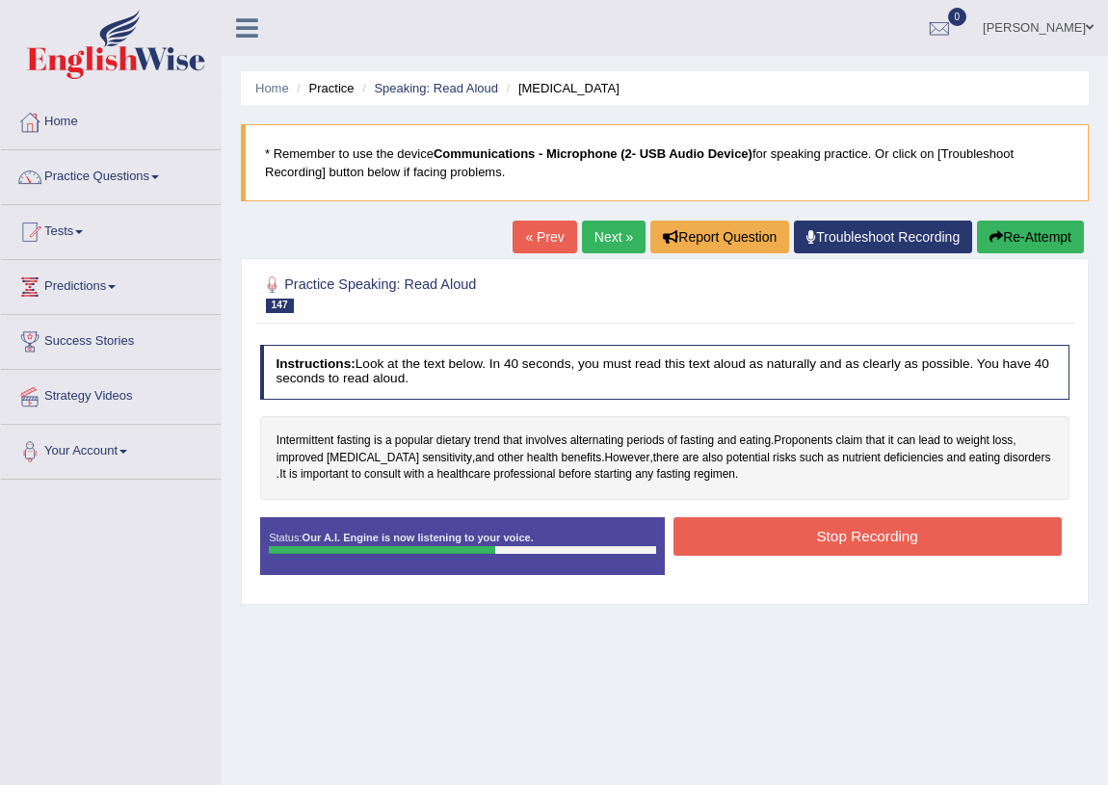
click at [765, 530] on button "Stop Recording" at bounding box center [868, 537] width 388 height 38
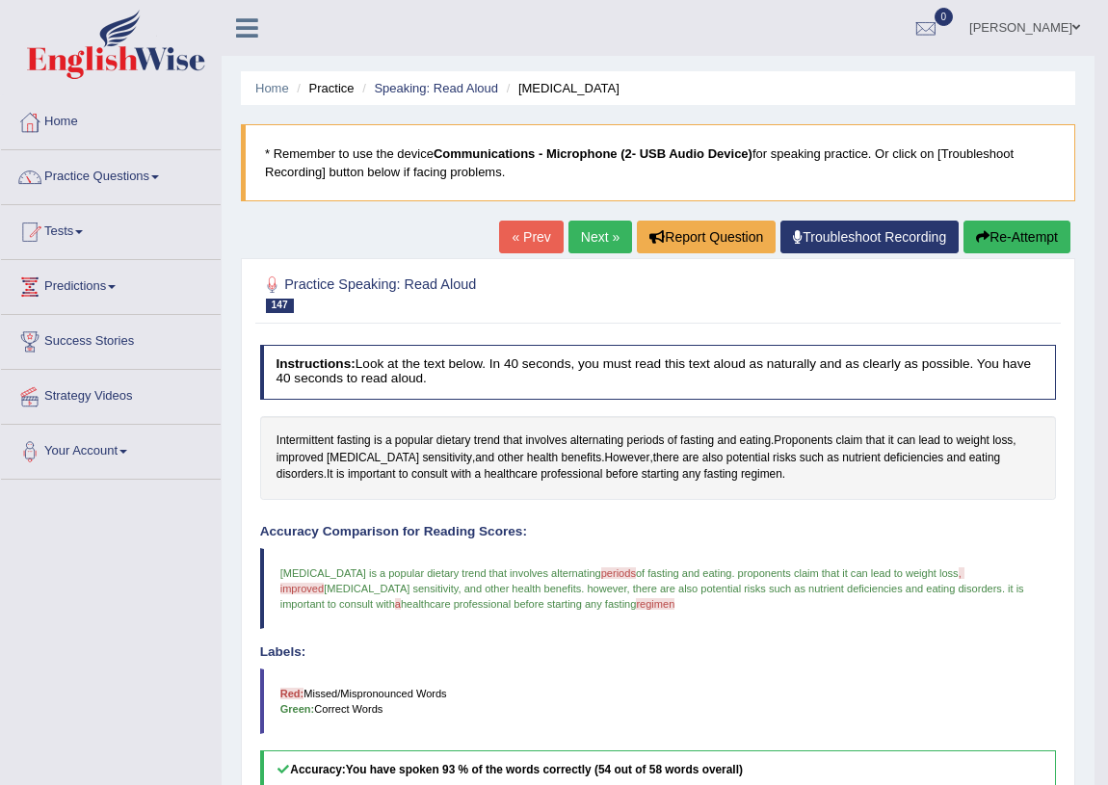
click at [572, 230] on link "Next »" at bounding box center [601, 237] width 64 height 33
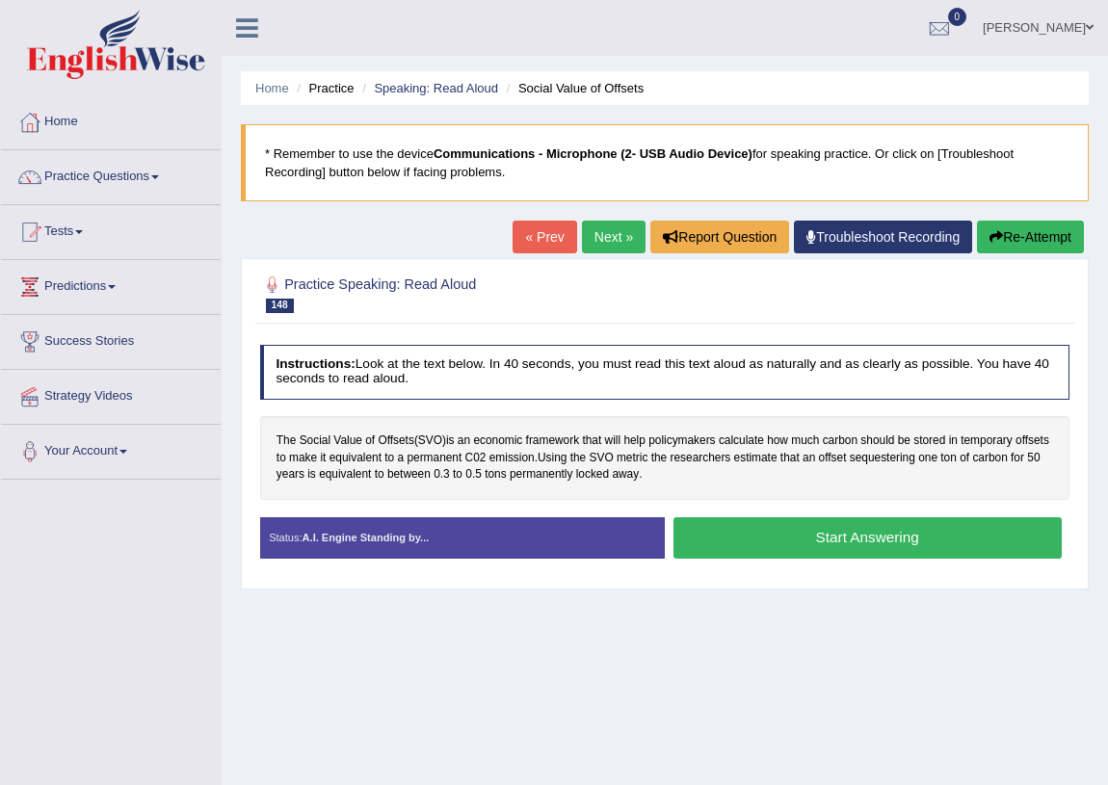
click at [771, 541] on button "Start Answering" at bounding box center [868, 538] width 388 height 41
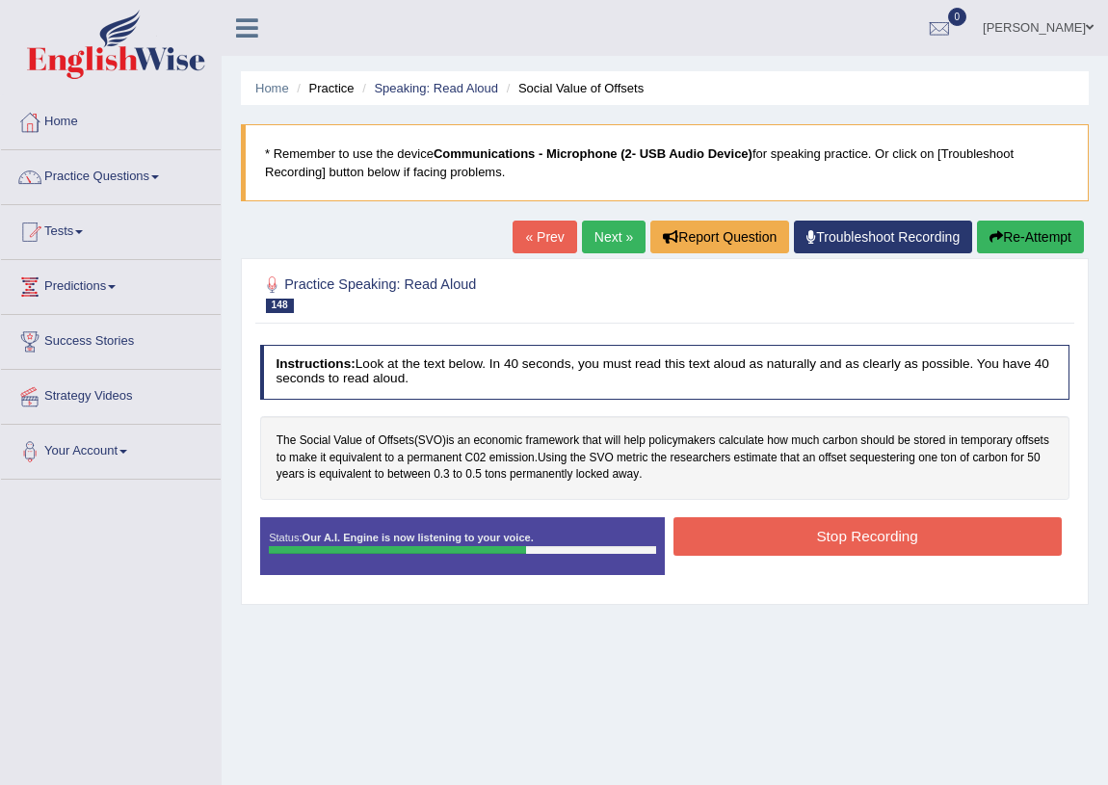
click at [729, 540] on button "Stop Recording" at bounding box center [868, 537] width 388 height 38
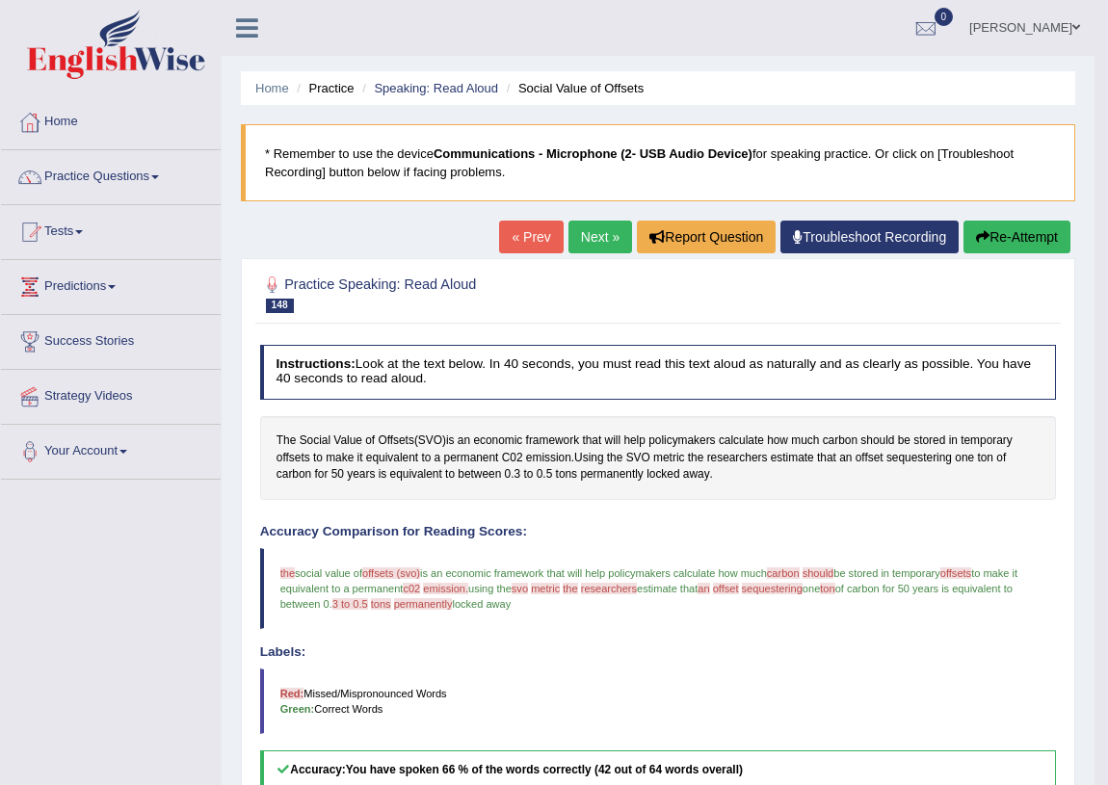
scroll to position [350, 0]
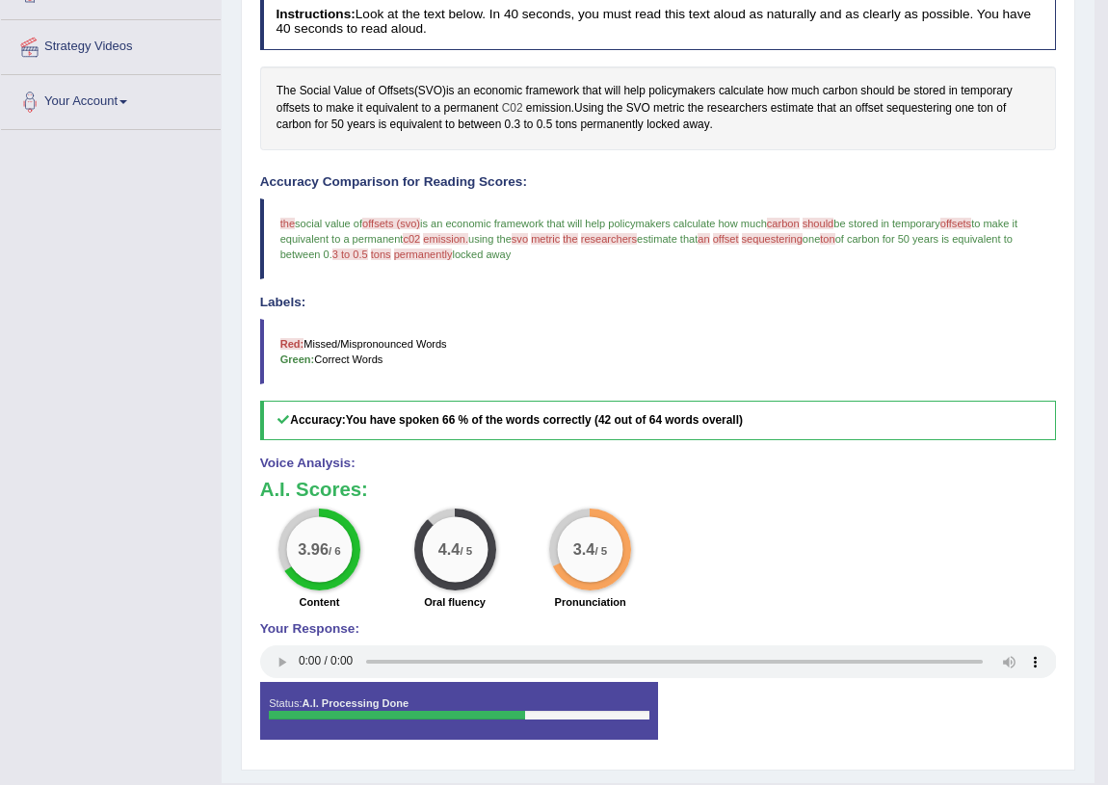
click at [518, 107] on span "C02" at bounding box center [512, 108] width 21 height 17
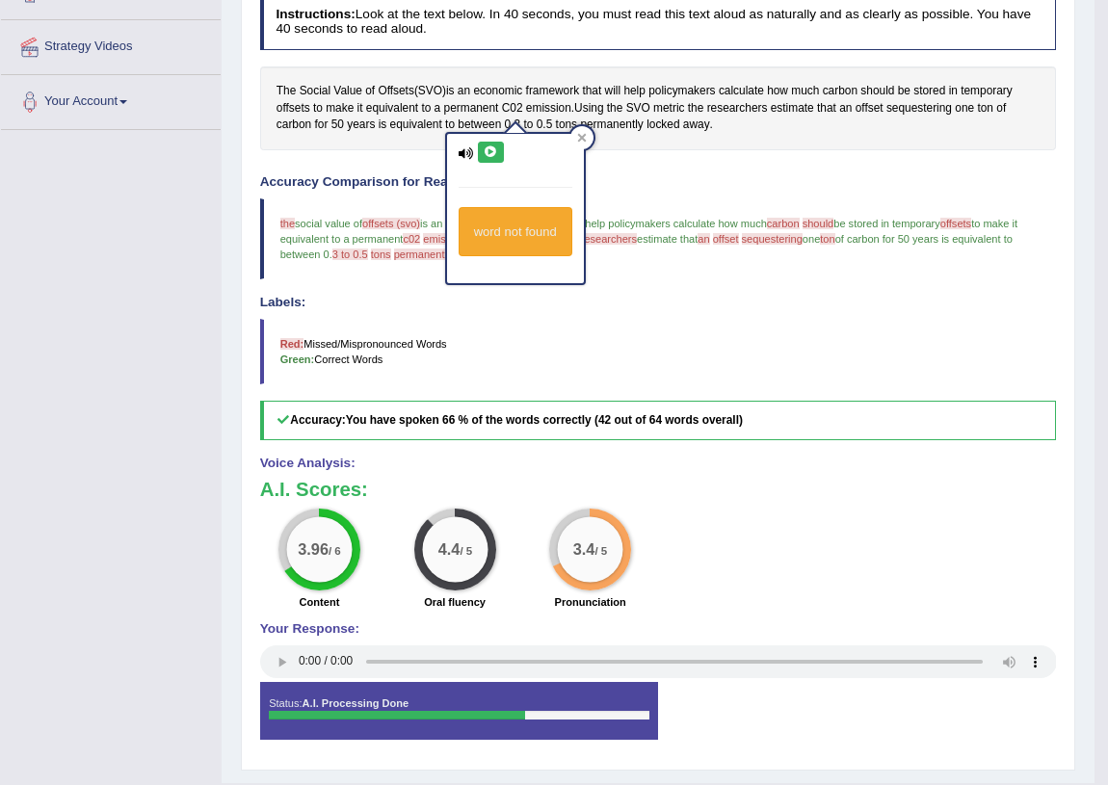
click at [492, 143] on button at bounding box center [491, 152] width 26 height 21
click at [489, 149] on icon at bounding box center [491, 152] width 14 height 12
click at [667, 158] on div "Instructions: Look at the text below. In 40 seconds, you must read this text al…" at bounding box center [657, 374] width 805 height 775
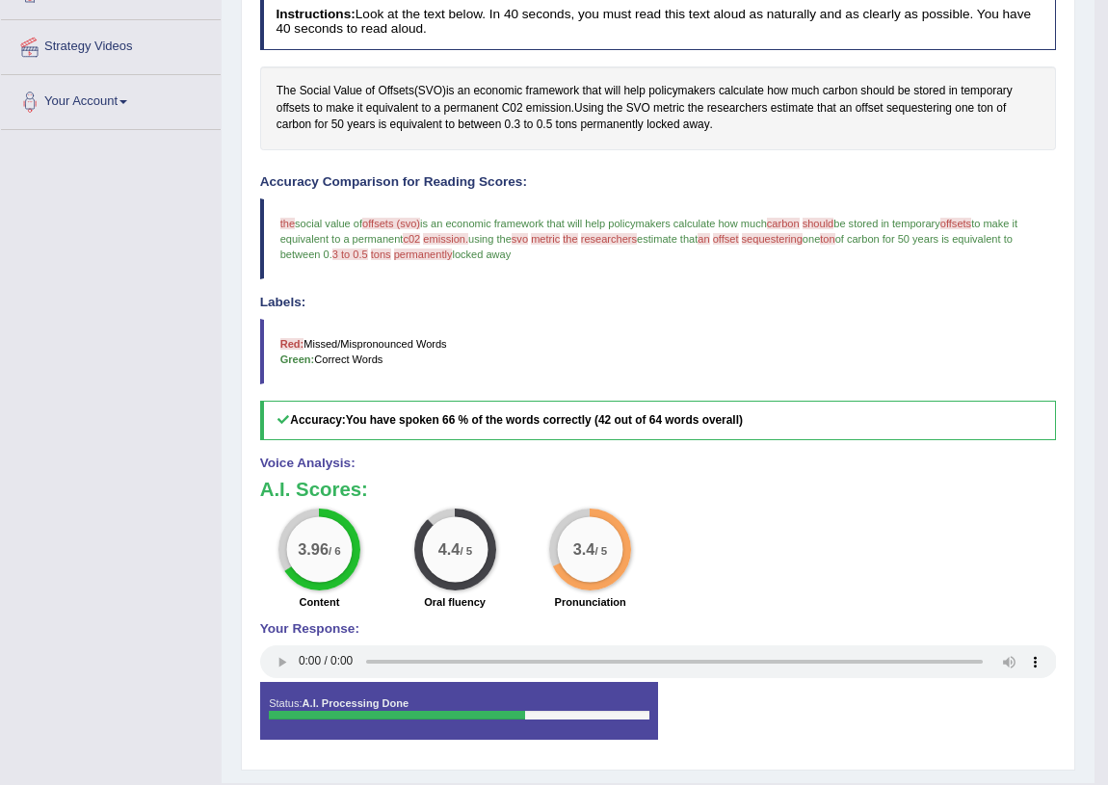
scroll to position [0, 0]
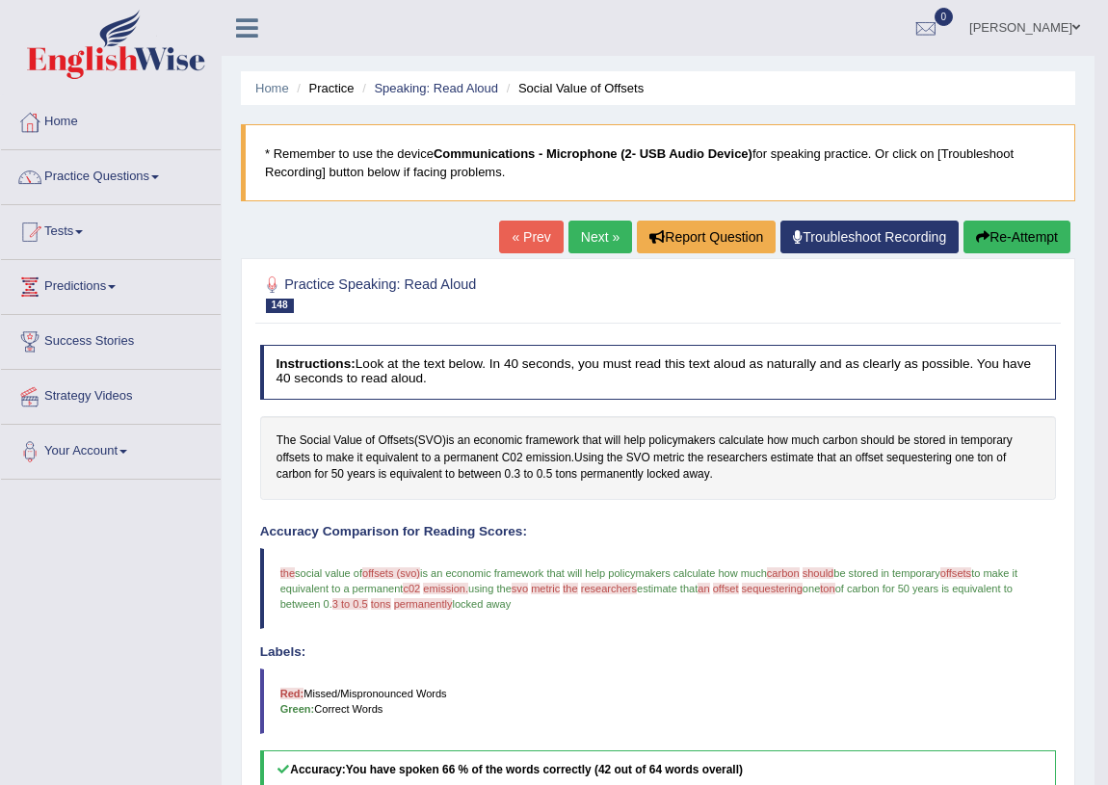
click at [1025, 226] on button "Re-Attempt" at bounding box center [1017, 237] width 107 height 33
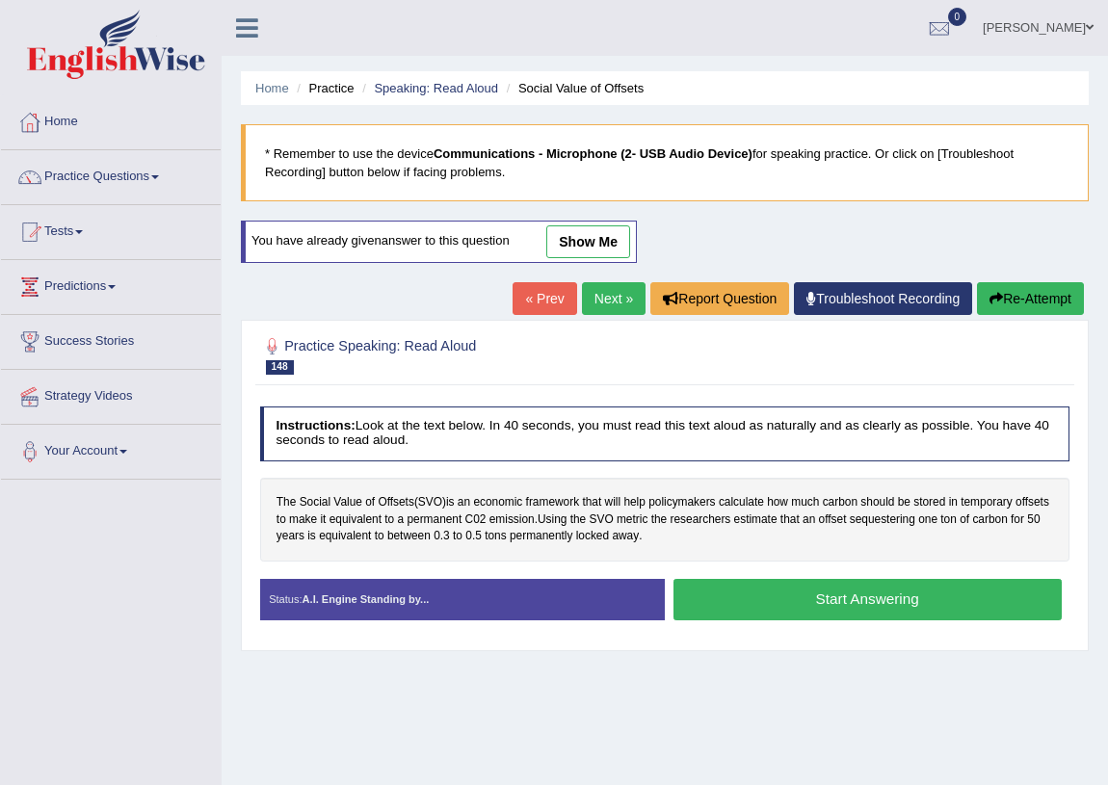
click at [727, 595] on button "Start Answering" at bounding box center [868, 599] width 388 height 41
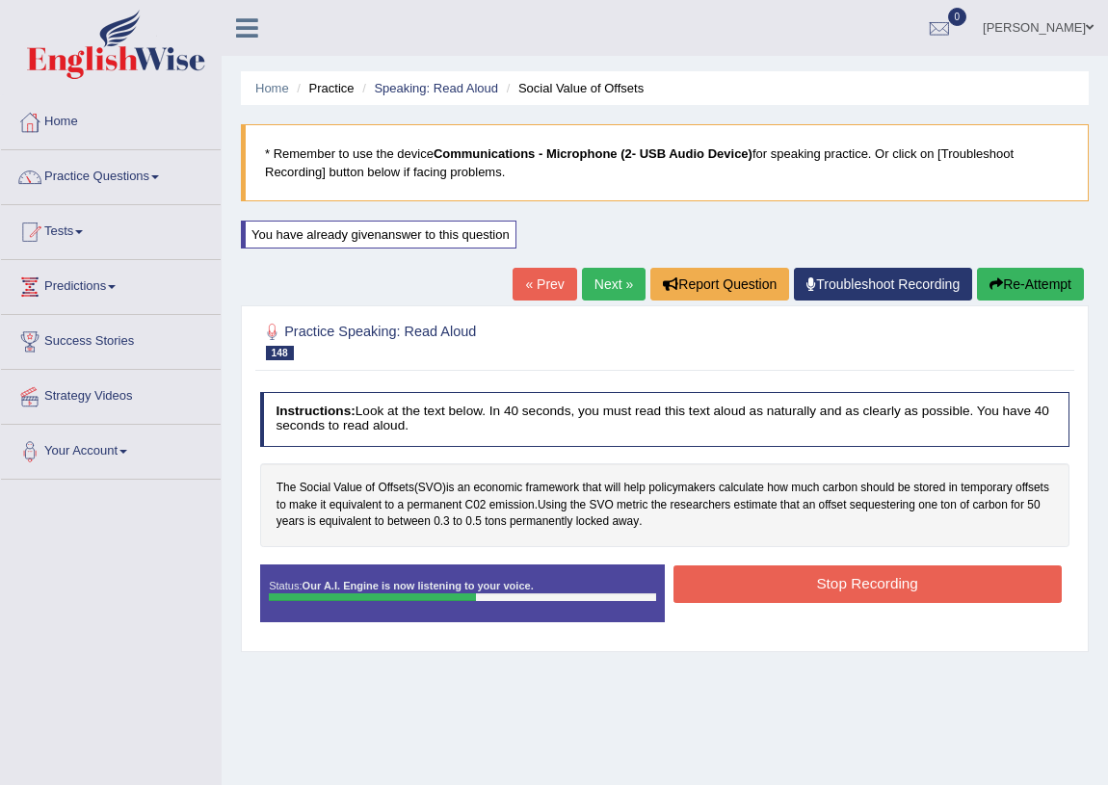
click at [765, 574] on button "Stop Recording" at bounding box center [868, 585] width 388 height 38
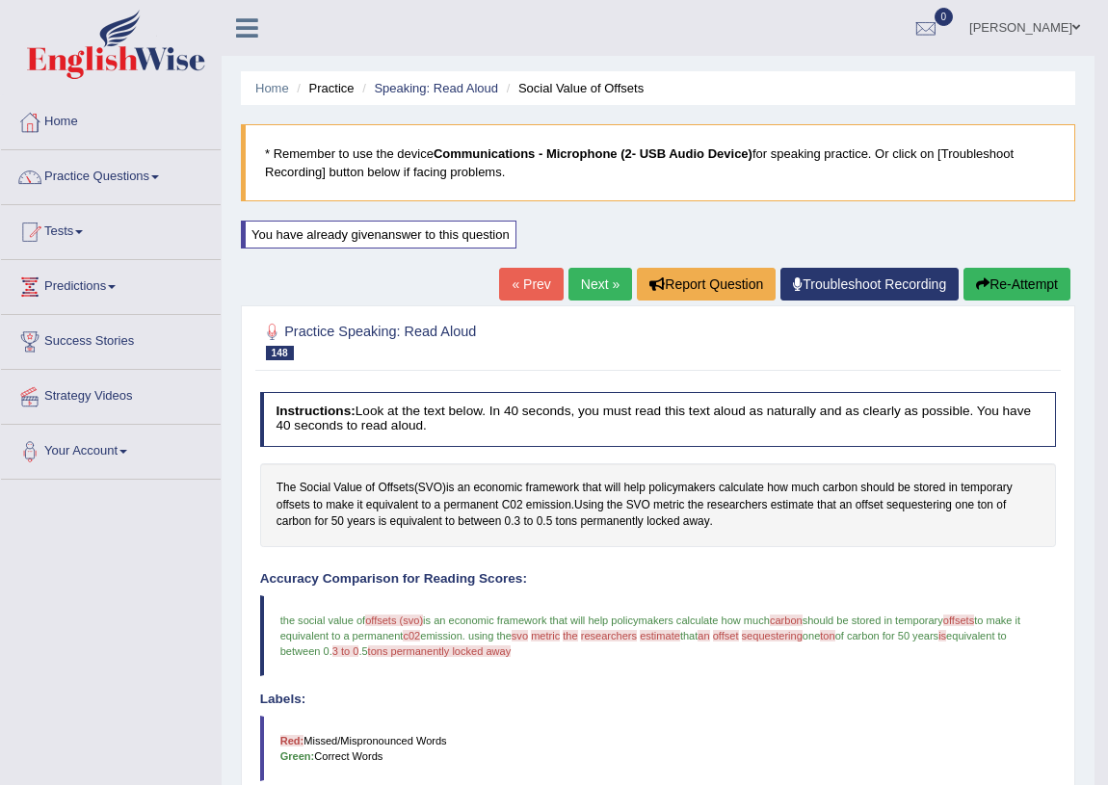
click at [601, 284] on link "Next »" at bounding box center [601, 284] width 64 height 33
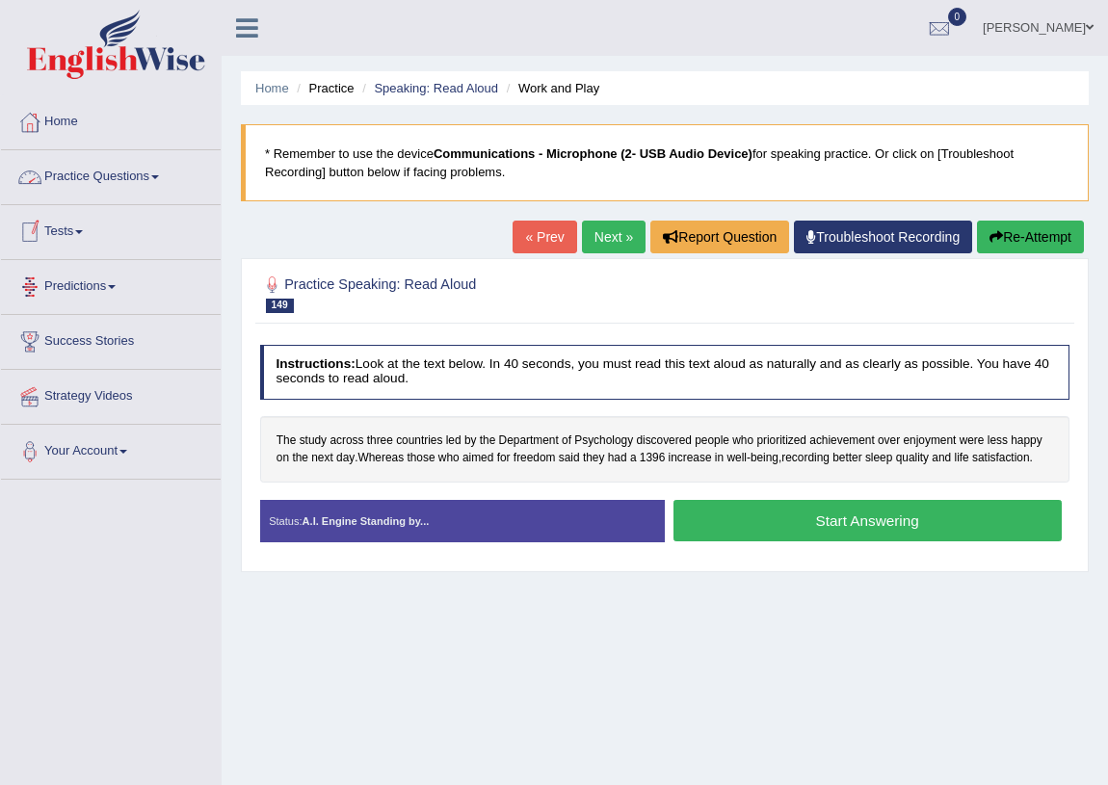
click at [99, 170] on link "Practice Questions" at bounding box center [111, 174] width 220 height 48
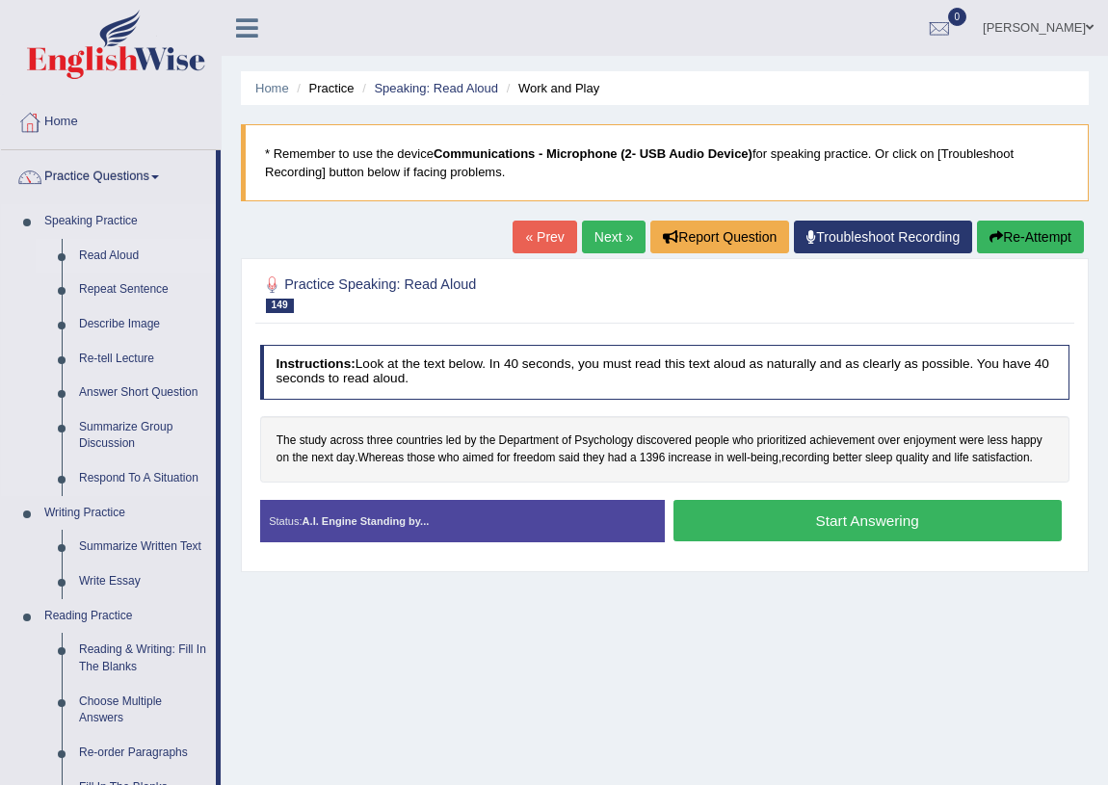
click at [146, 258] on link "Read Aloud" at bounding box center [143, 256] width 146 height 35
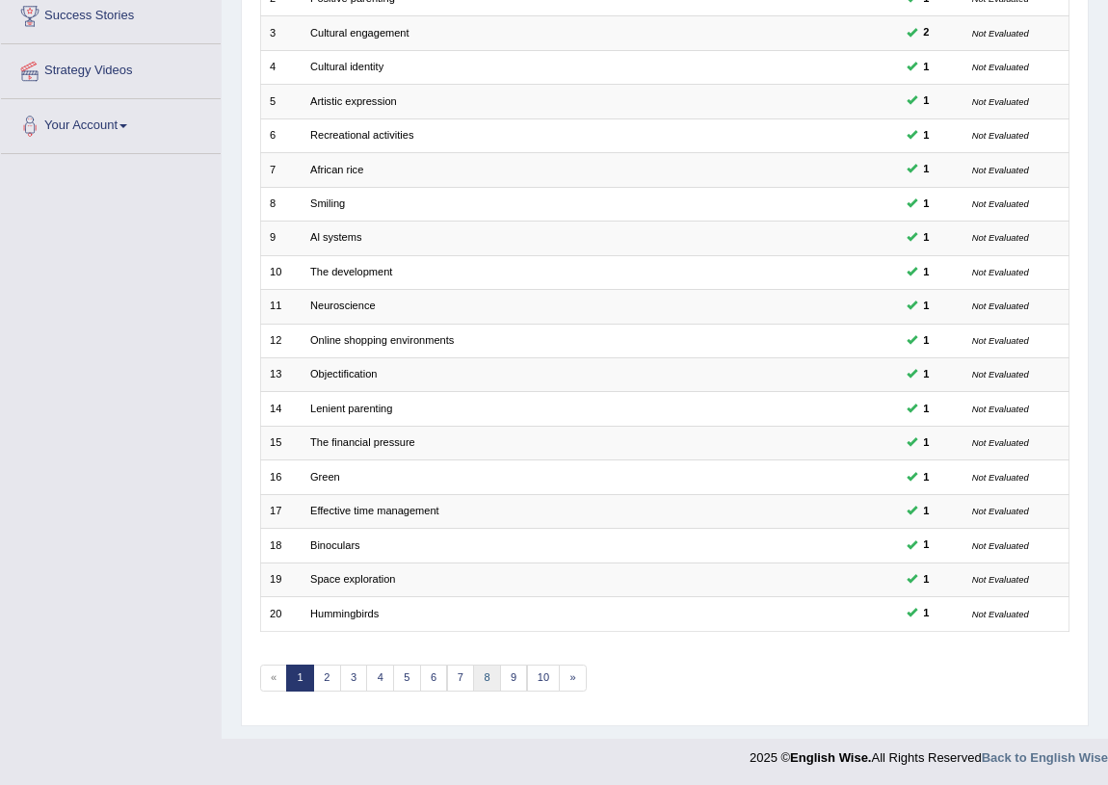
click at [489, 681] on link "8" at bounding box center [487, 678] width 28 height 27
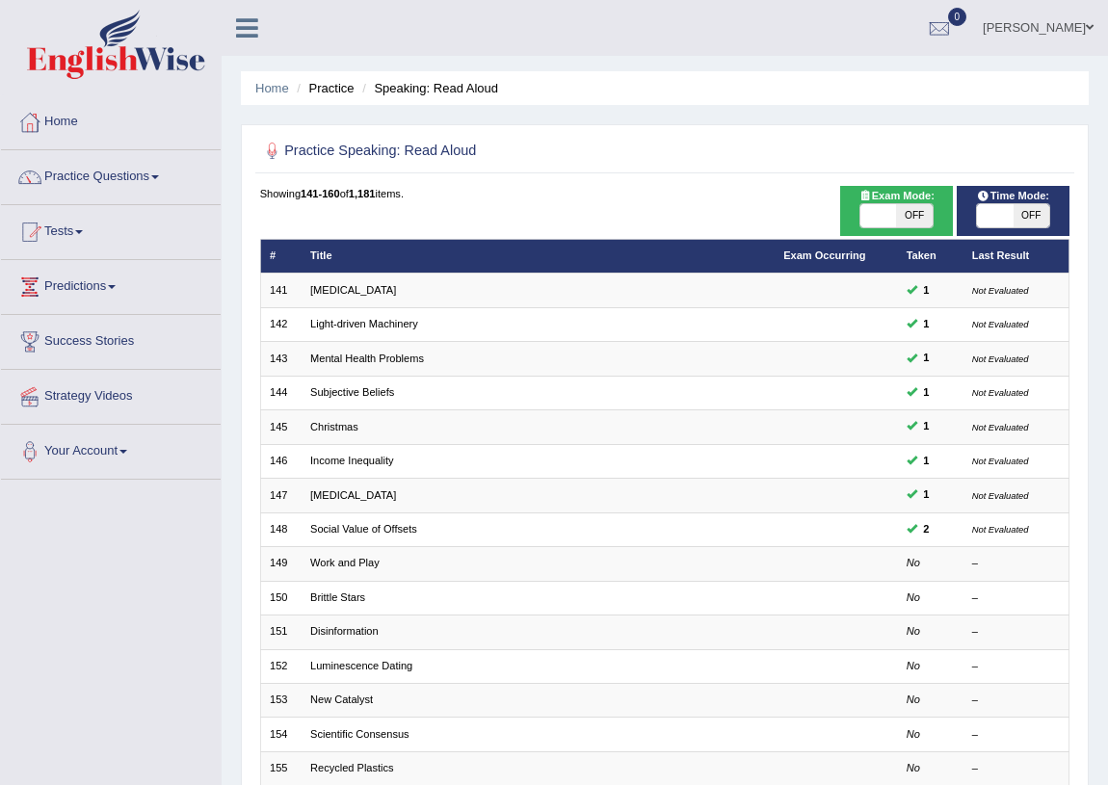
scroll to position [326, 0]
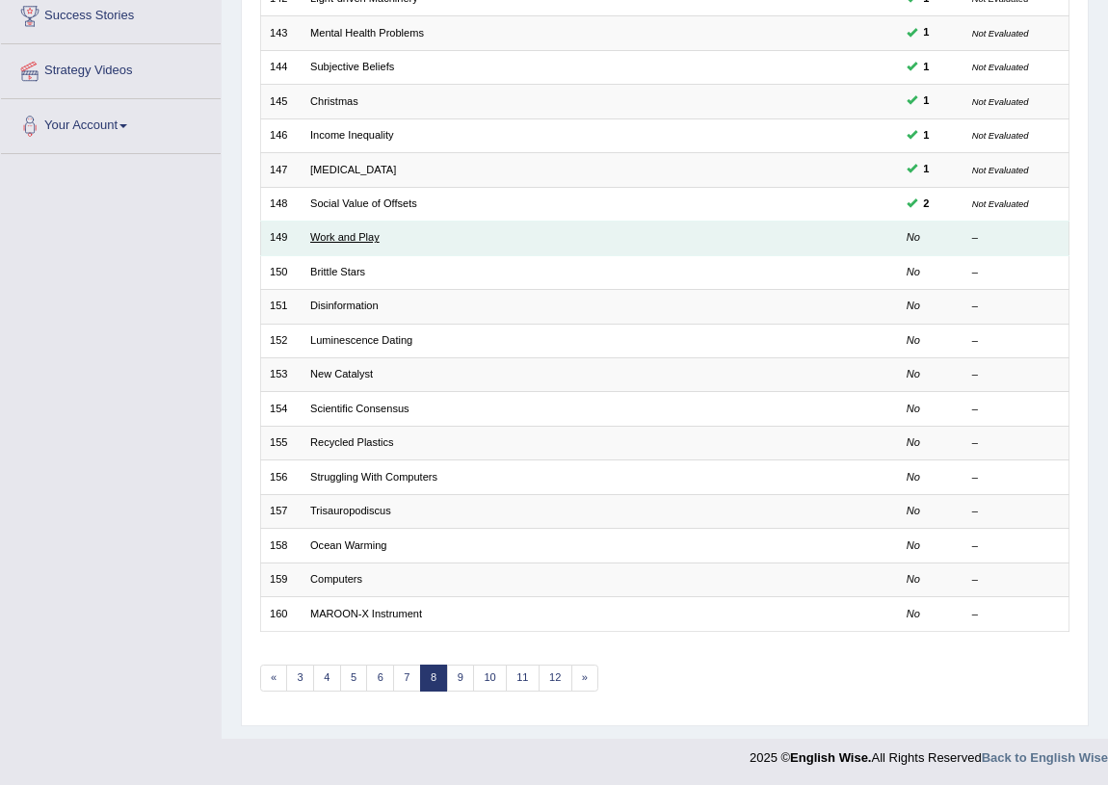
click at [338, 237] on link "Work and Play" at bounding box center [344, 237] width 69 height 12
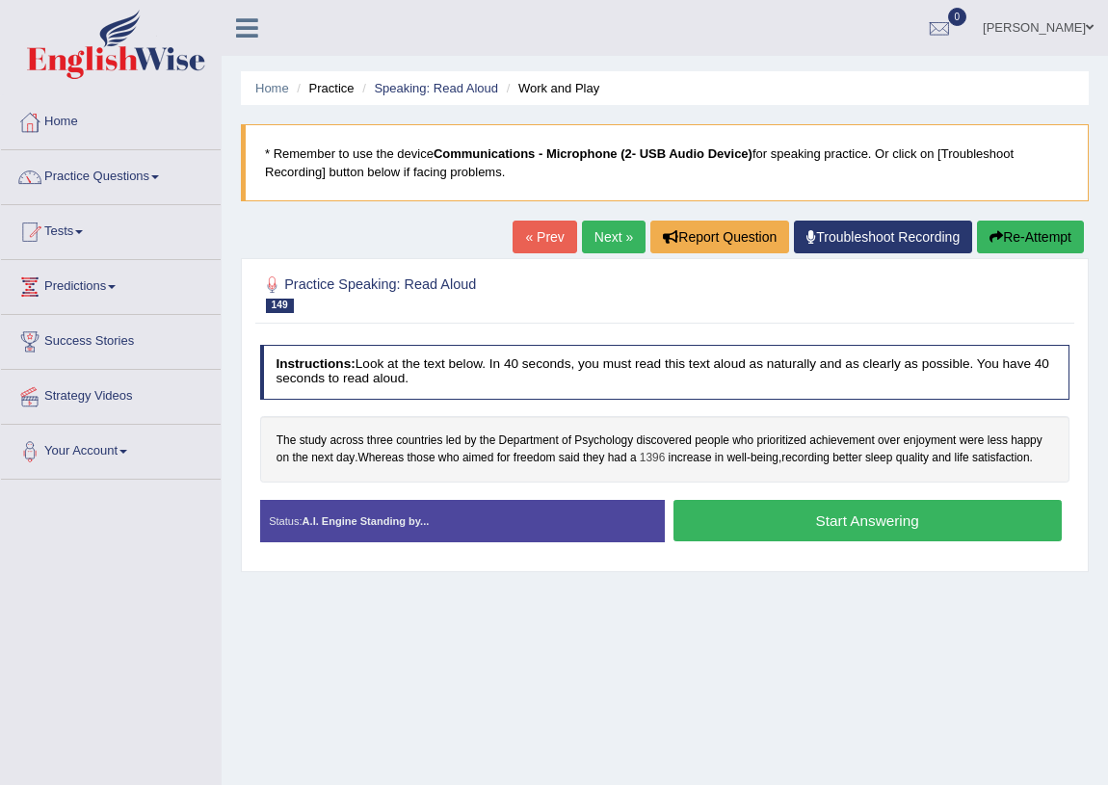
click at [655, 456] on span "1396" at bounding box center [652, 458] width 25 height 17
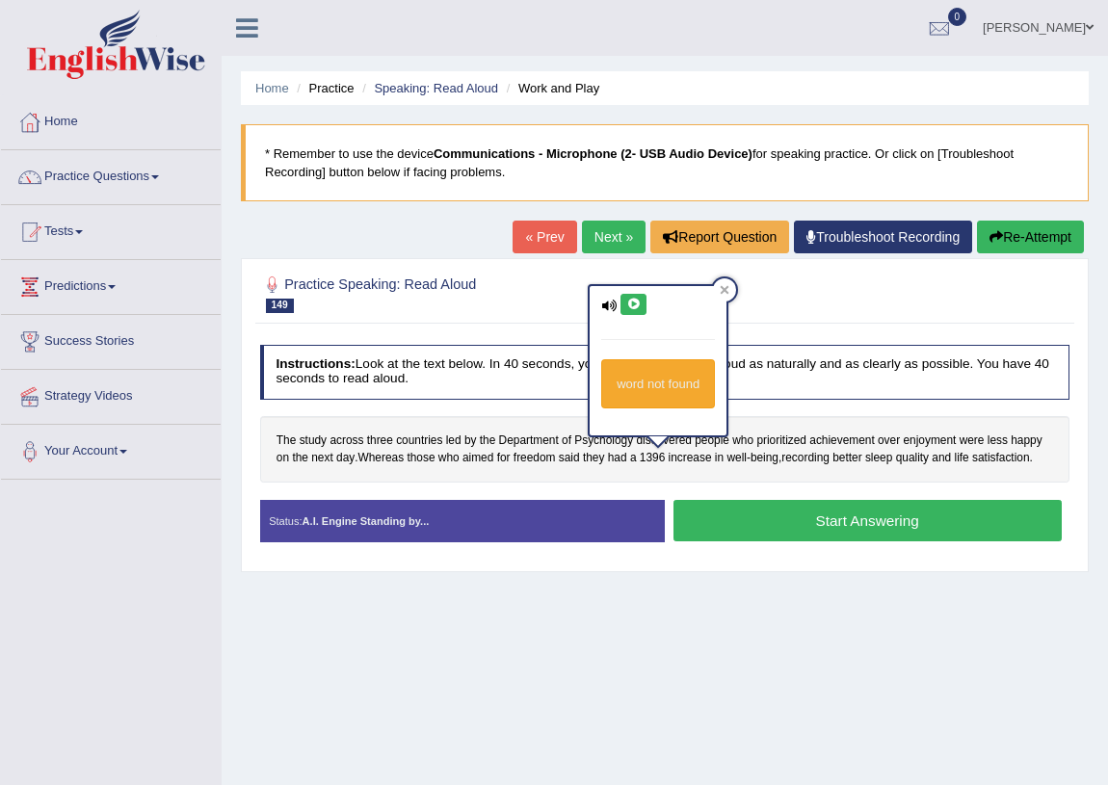
click at [639, 299] on icon at bounding box center [633, 305] width 14 height 12
click at [627, 648] on div "Home Practice Speaking: Read Aloud Work and Play * Remember to use the device C…" at bounding box center [665, 482] width 887 height 964
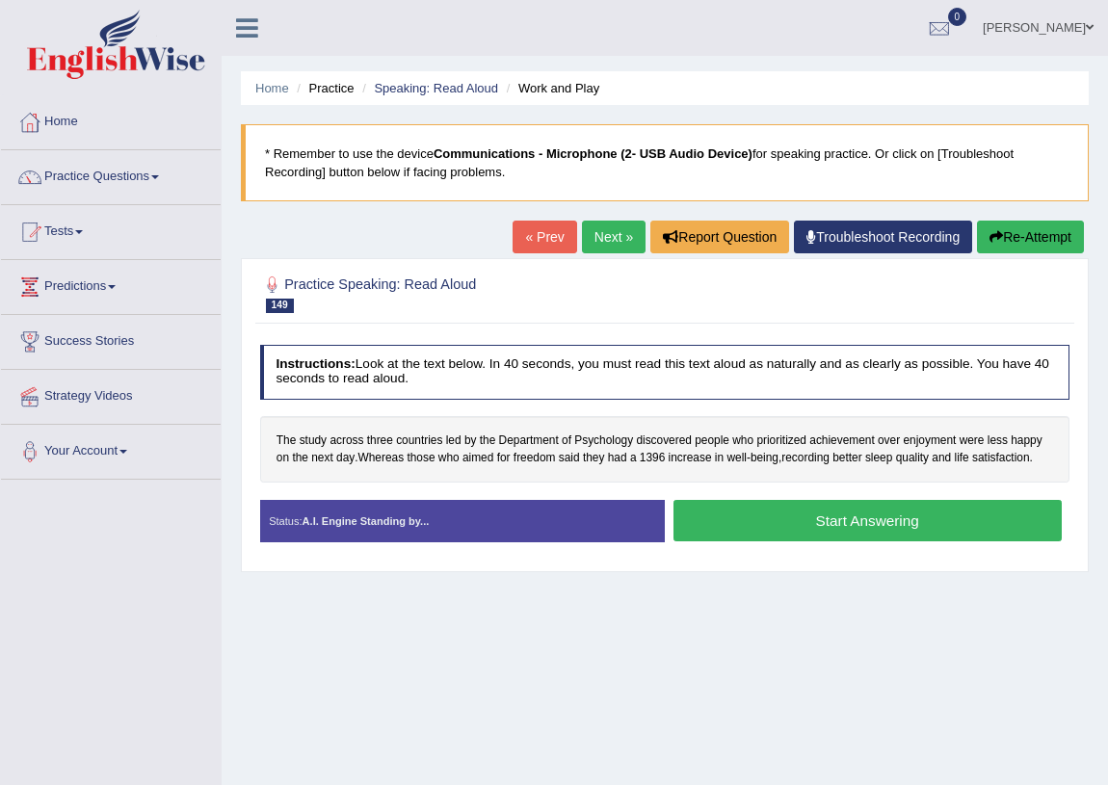
click at [841, 525] on button "Start Answering" at bounding box center [868, 520] width 388 height 41
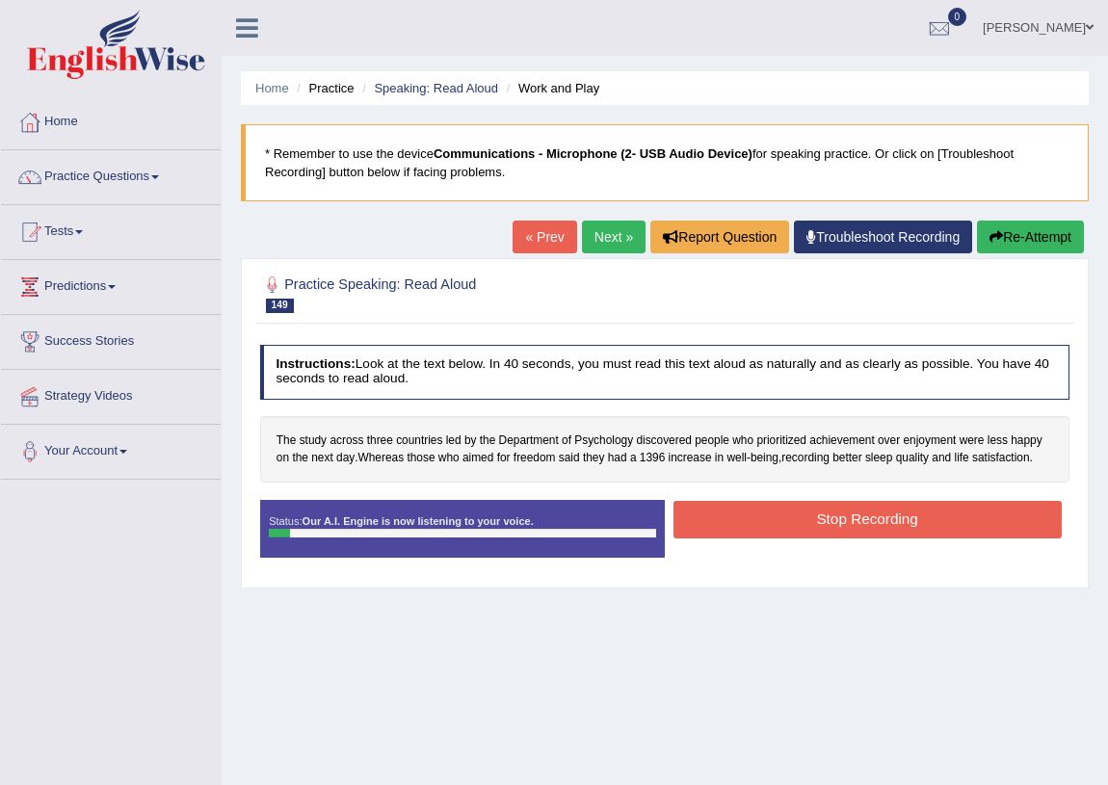
click at [725, 521] on button "Stop Recording" at bounding box center [868, 520] width 388 height 38
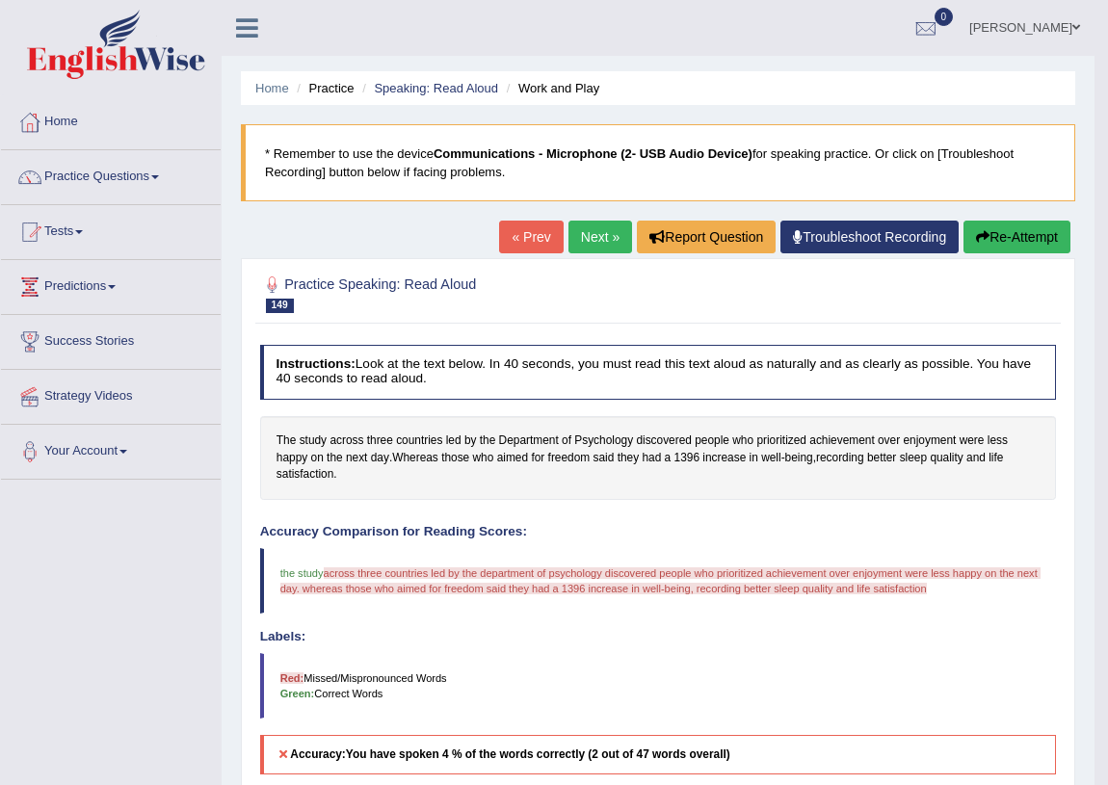
click at [976, 235] on icon "button" at bounding box center [982, 236] width 13 height 13
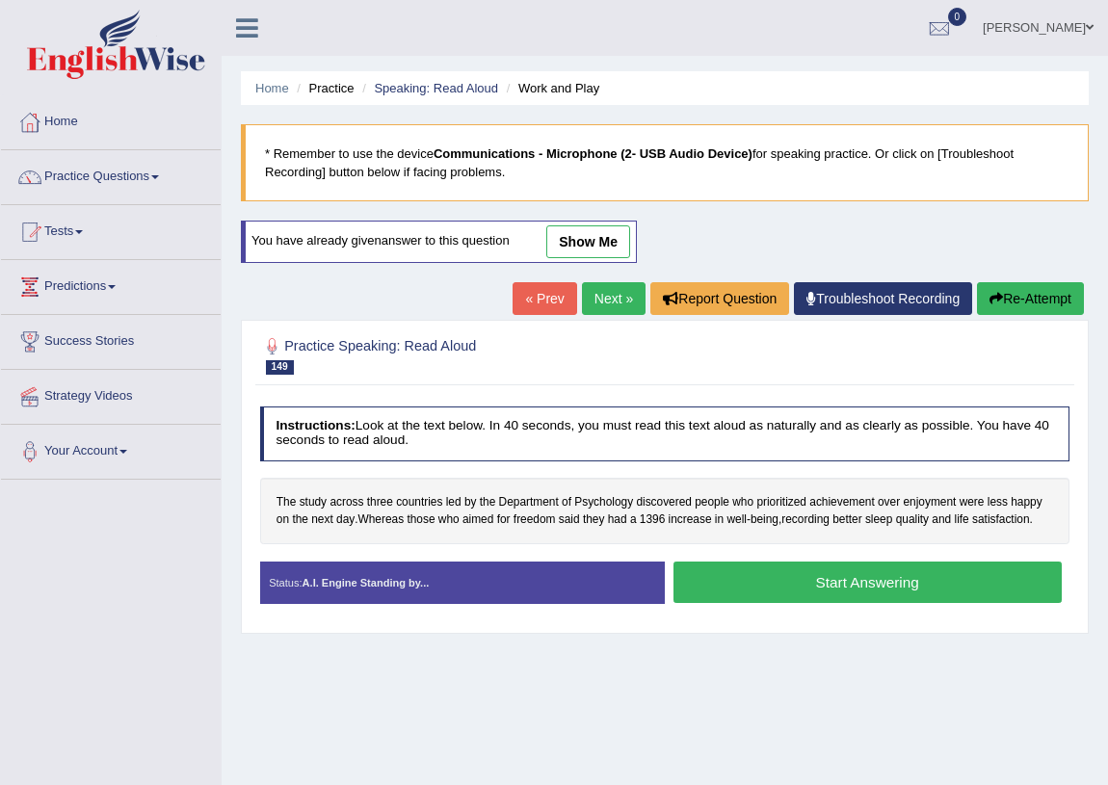
click at [727, 589] on button "Start Answering" at bounding box center [868, 582] width 388 height 41
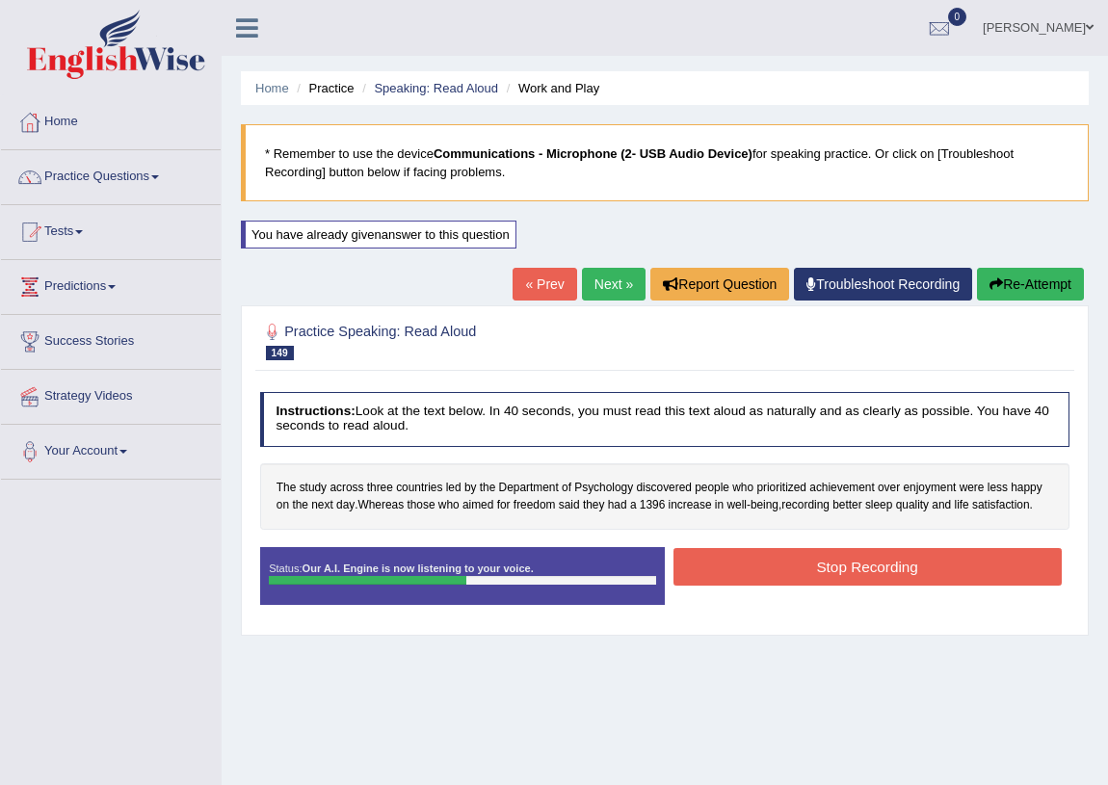
click at [838, 559] on button "Stop Recording" at bounding box center [868, 567] width 388 height 38
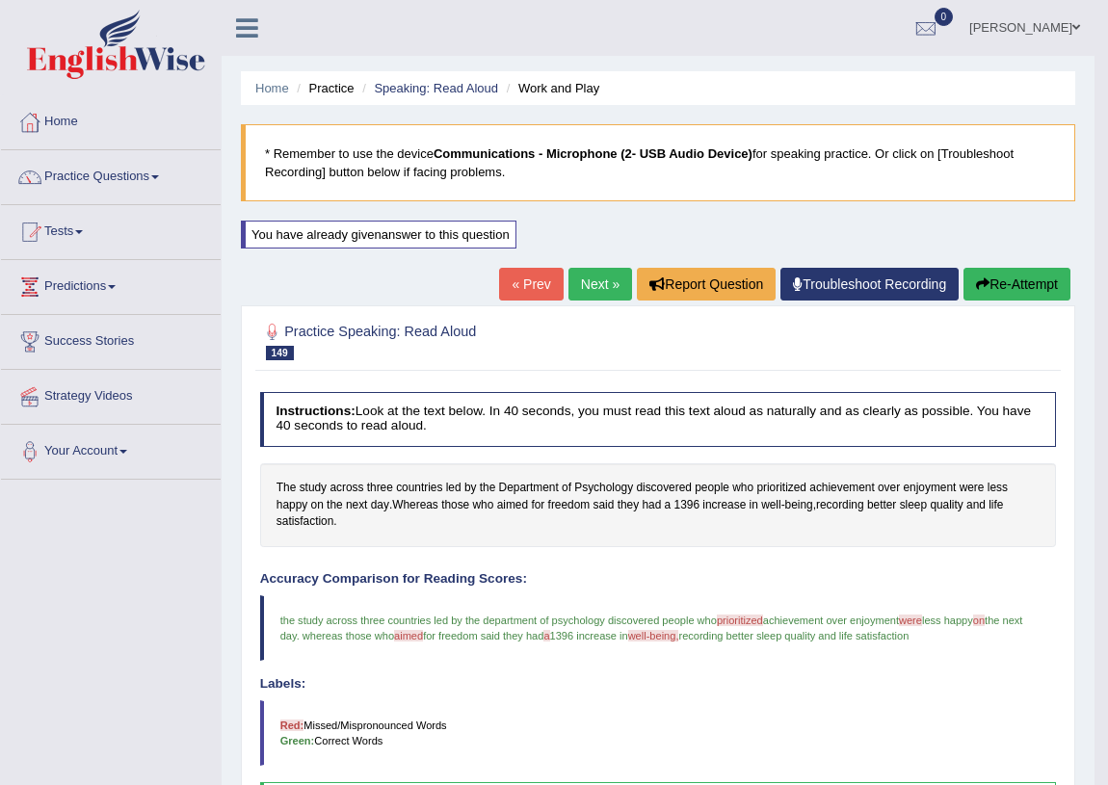
click at [569, 281] on link "Next »" at bounding box center [601, 284] width 64 height 33
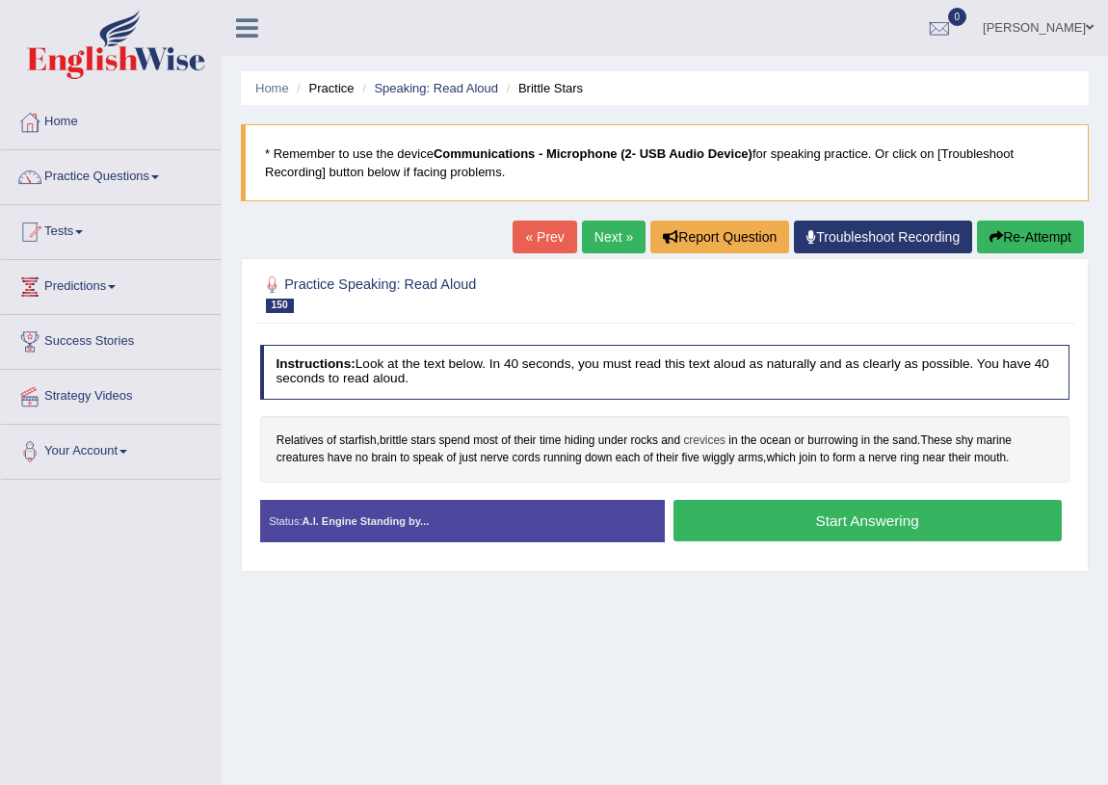
click at [696, 442] on span "crevices" at bounding box center [704, 441] width 42 height 17
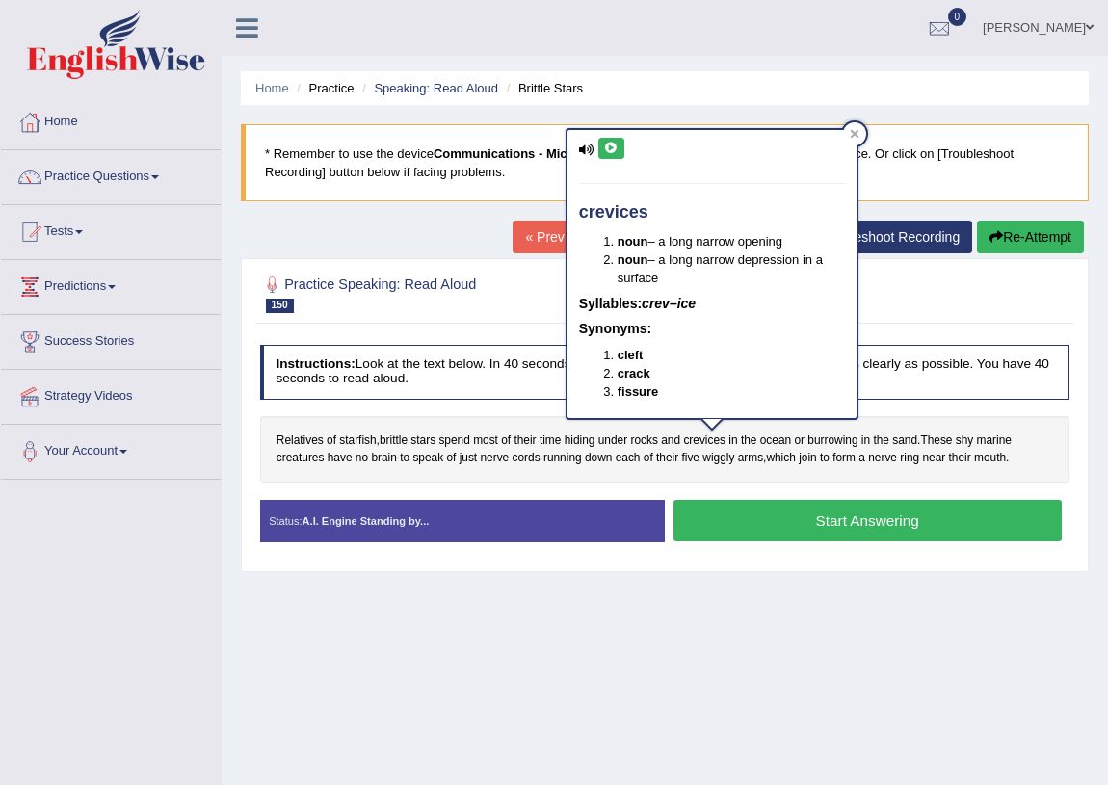
click at [612, 145] on icon at bounding box center [611, 149] width 14 height 12
click at [856, 130] on icon at bounding box center [855, 134] width 10 height 10
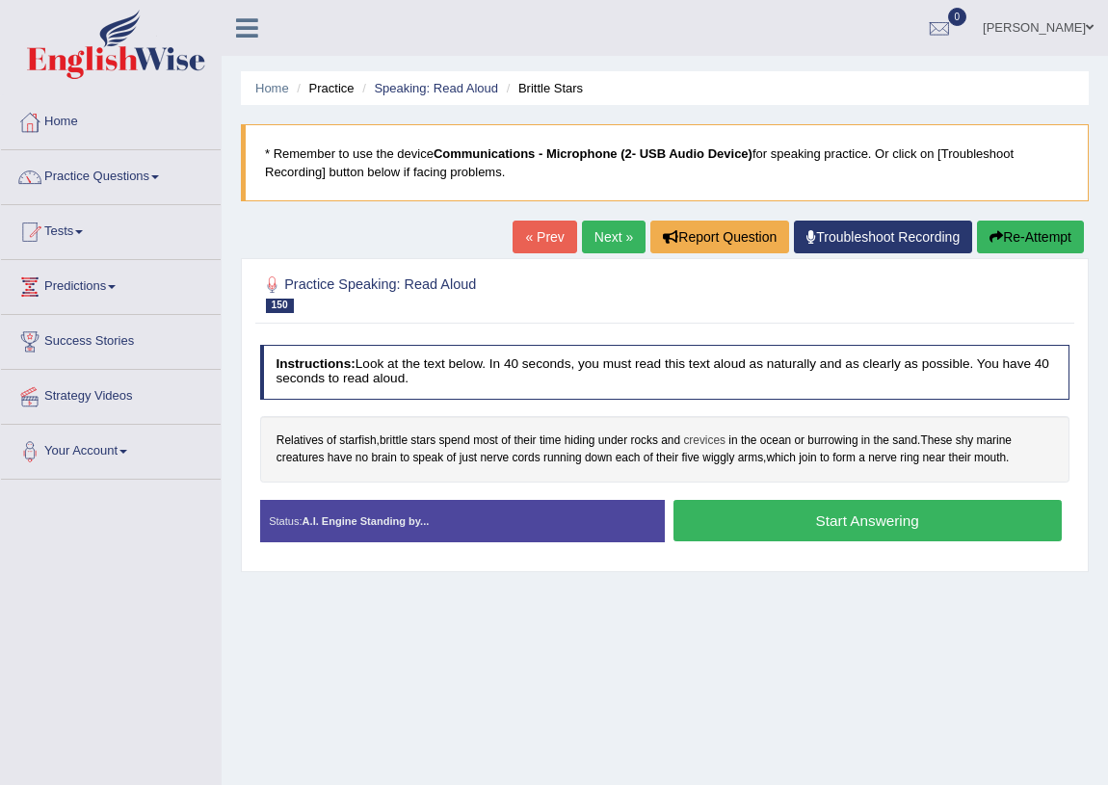
click at [701, 438] on span "crevices" at bounding box center [704, 441] width 42 height 17
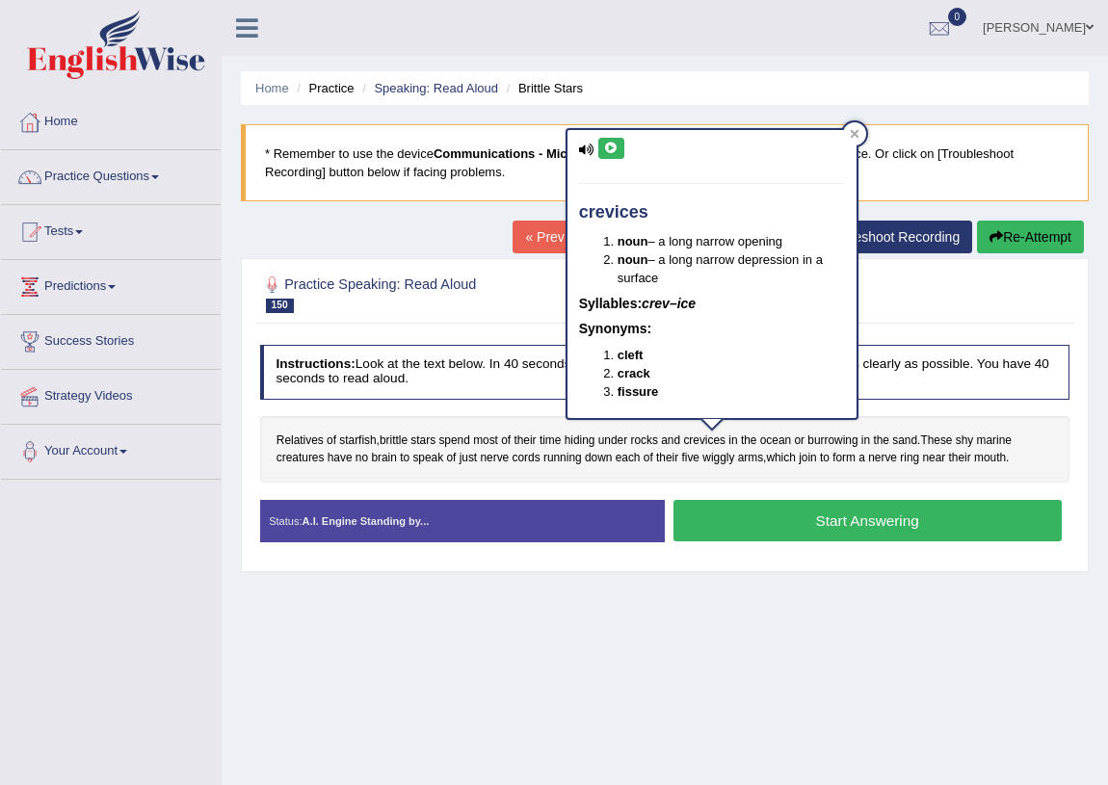
click at [607, 145] on icon at bounding box center [611, 149] width 14 height 12
click at [856, 132] on icon at bounding box center [854, 134] width 9 height 9
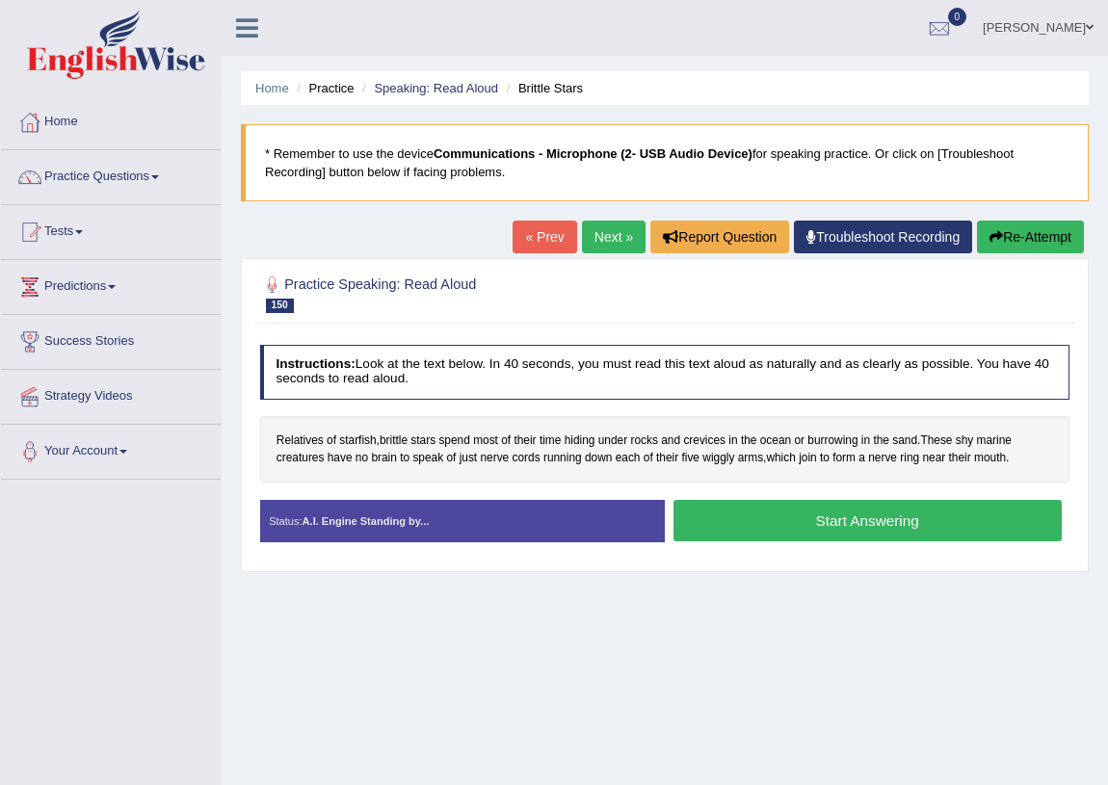
click at [761, 525] on button "Start Answering" at bounding box center [868, 520] width 388 height 41
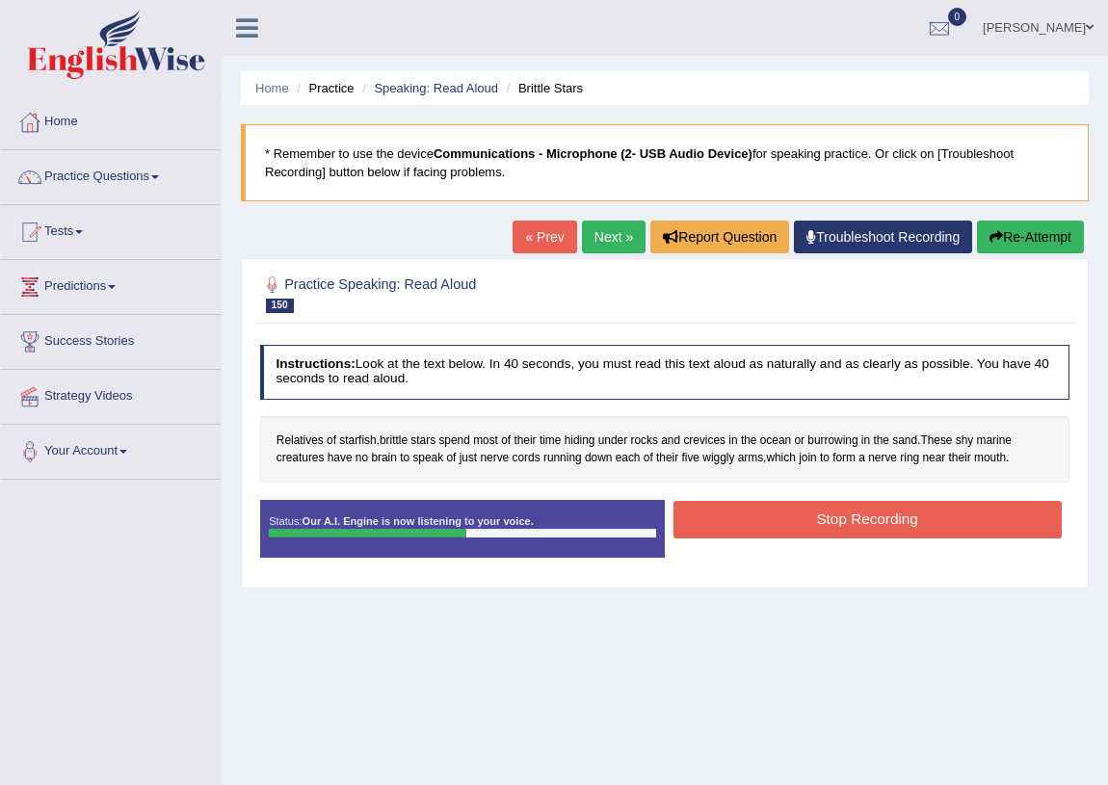
click at [857, 507] on button "Stop Recording" at bounding box center [868, 520] width 388 height 38
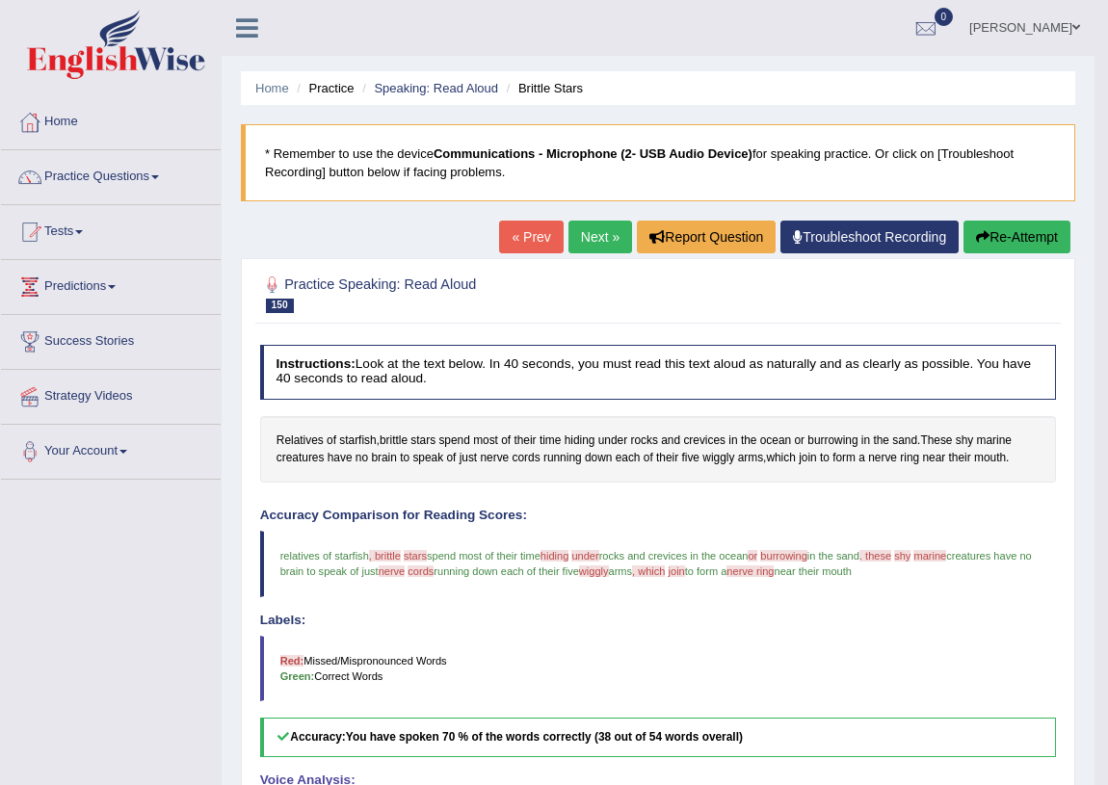
click at [601, 227] on link "Next »" at bounding box center [601, 237] width 64 height 33
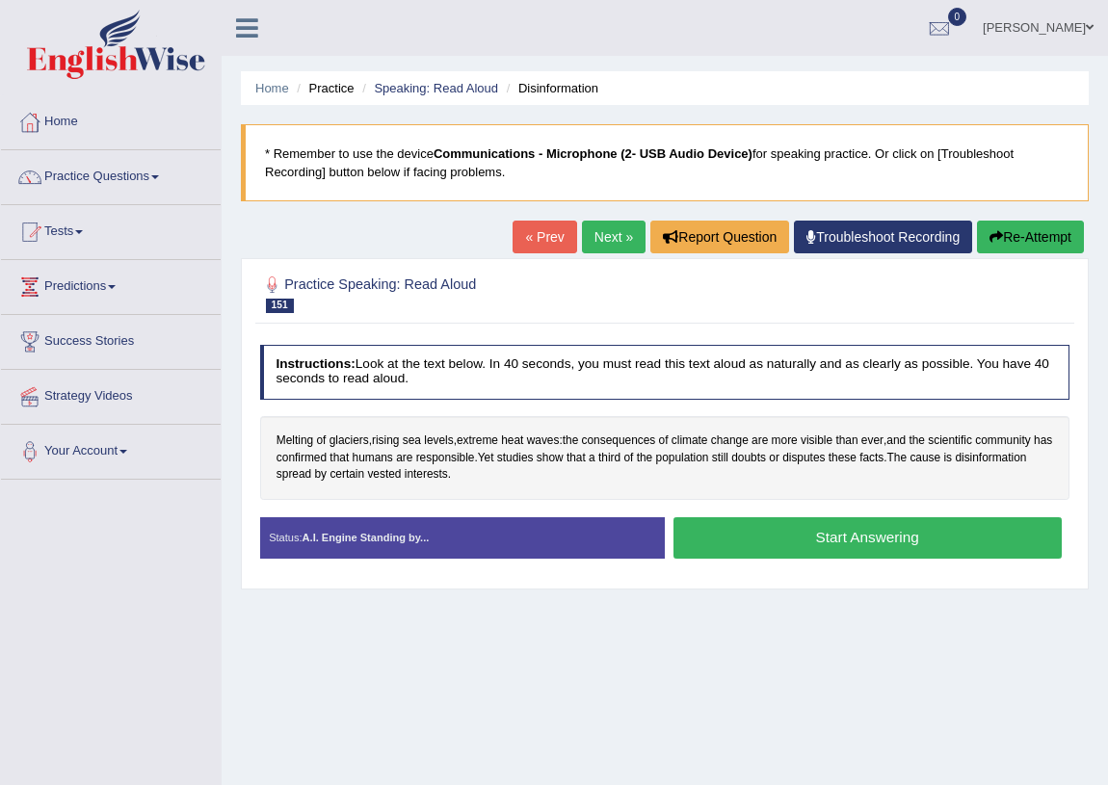
scroll to position [226, 0]
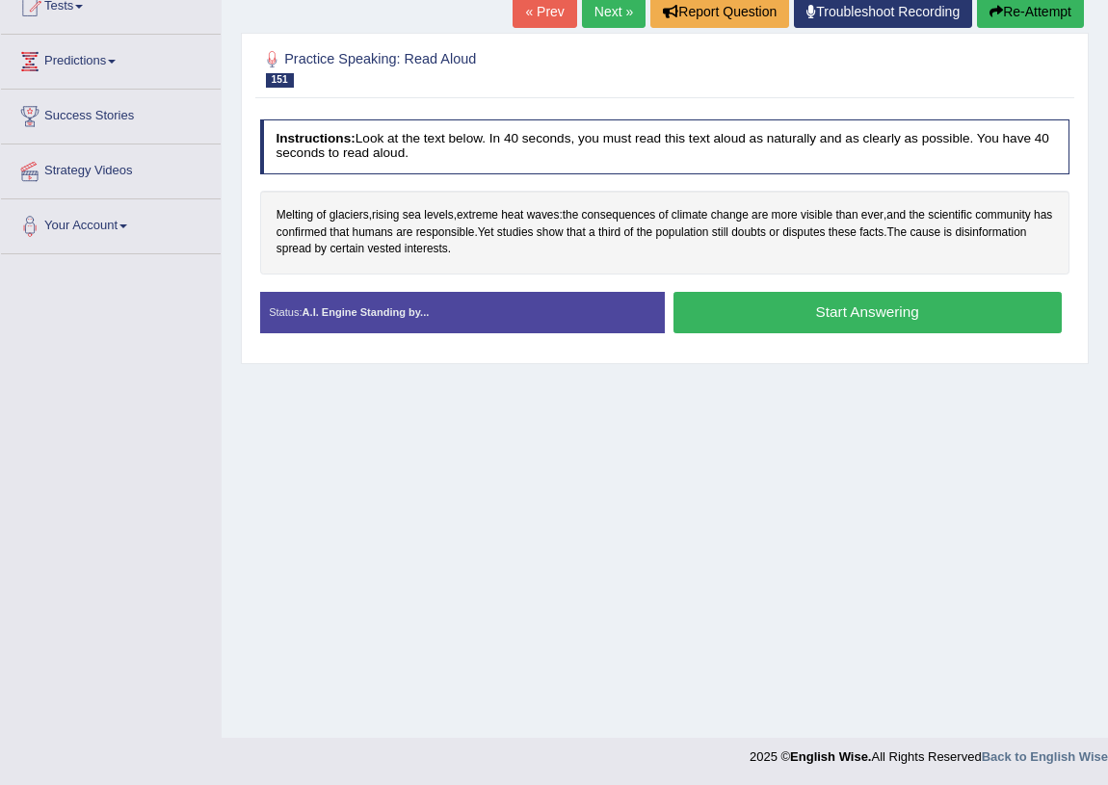
click at [745, 447] on div "Home Practice Speaking: Read Aloud Disinformation * Remember to use the device …" at bounding box center [665, 256] width 887 height 964
click at [723, 307] on button "Start Answering" at bounding box center [868, 312] width 388 height 41
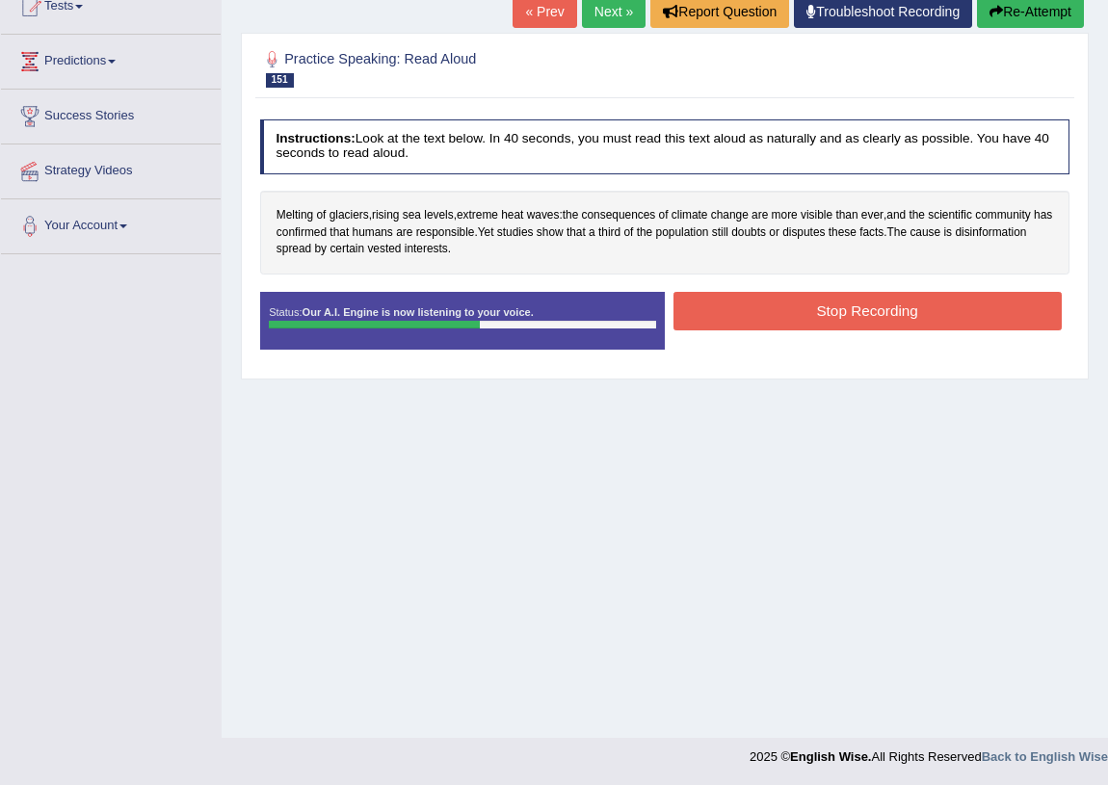
click at [748, 299] on button "Stop Recording" at bounding box center [868, 311] width 388 height 38
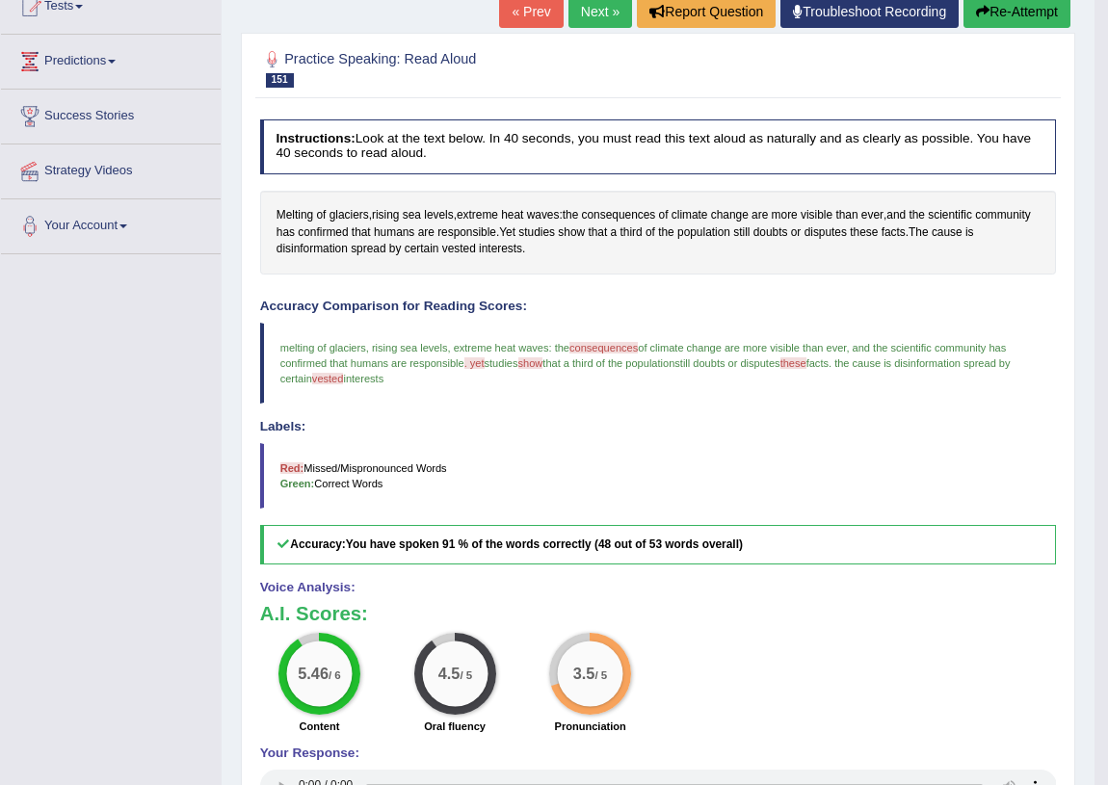
scroll to position [0, 0]
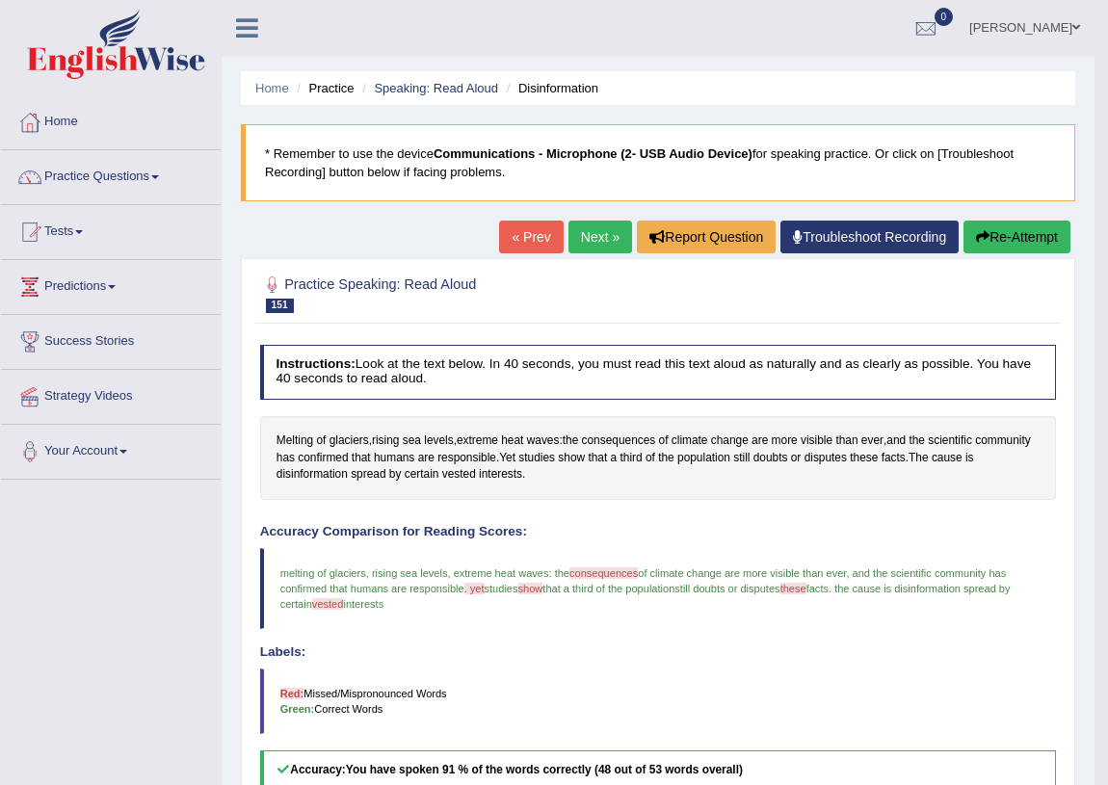
click at [570, 234] on link "Next »" at bounding box center [601, 237] width 64 height 33
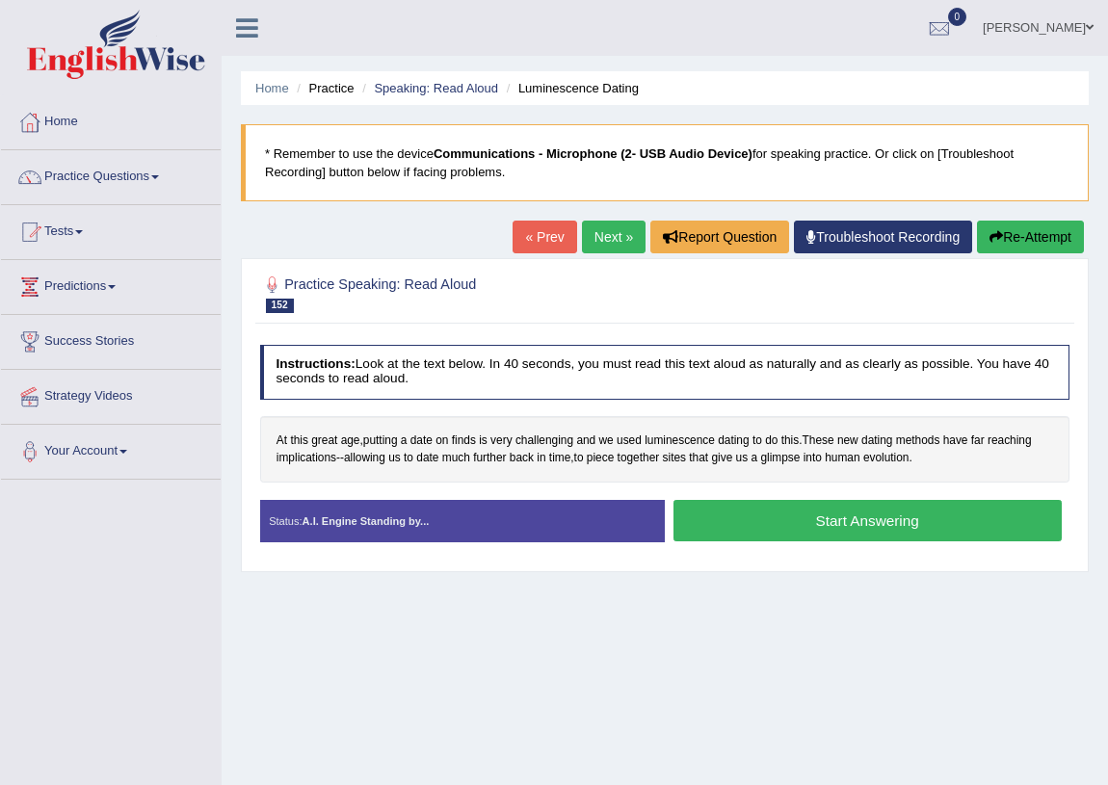
click at [810, 519] on button "Start Answering" at bounding box center [868, 520] width 388 height 41
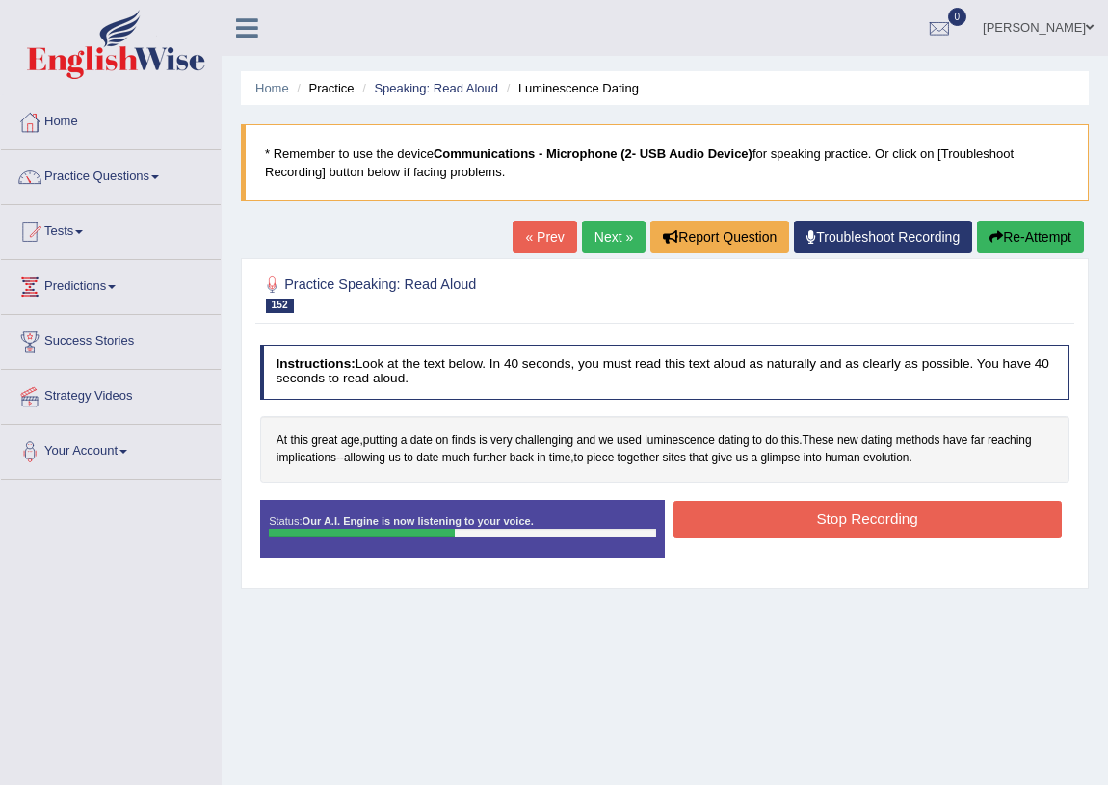
click at [758, 520] on button "Stop Recording" at bounding box center [868, 520] width 388 height 38
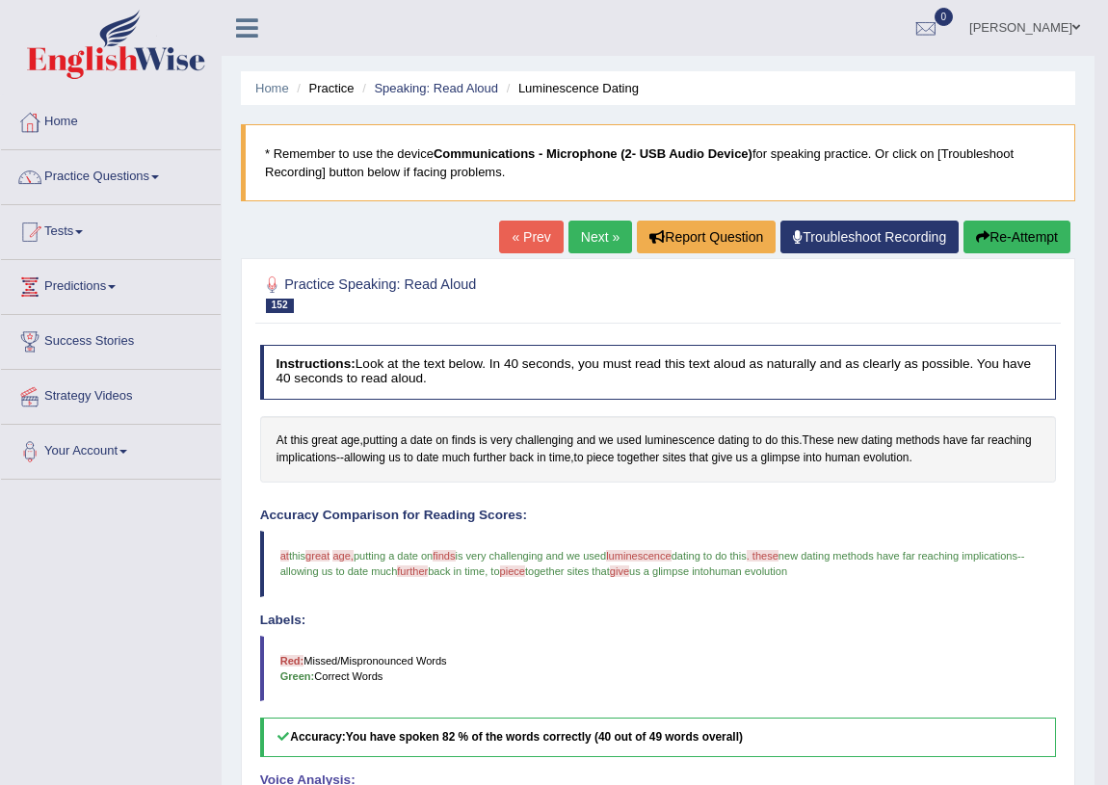
click at [579, 235] on link "Next »" at bounding box center [601, 237] width 64 height 33
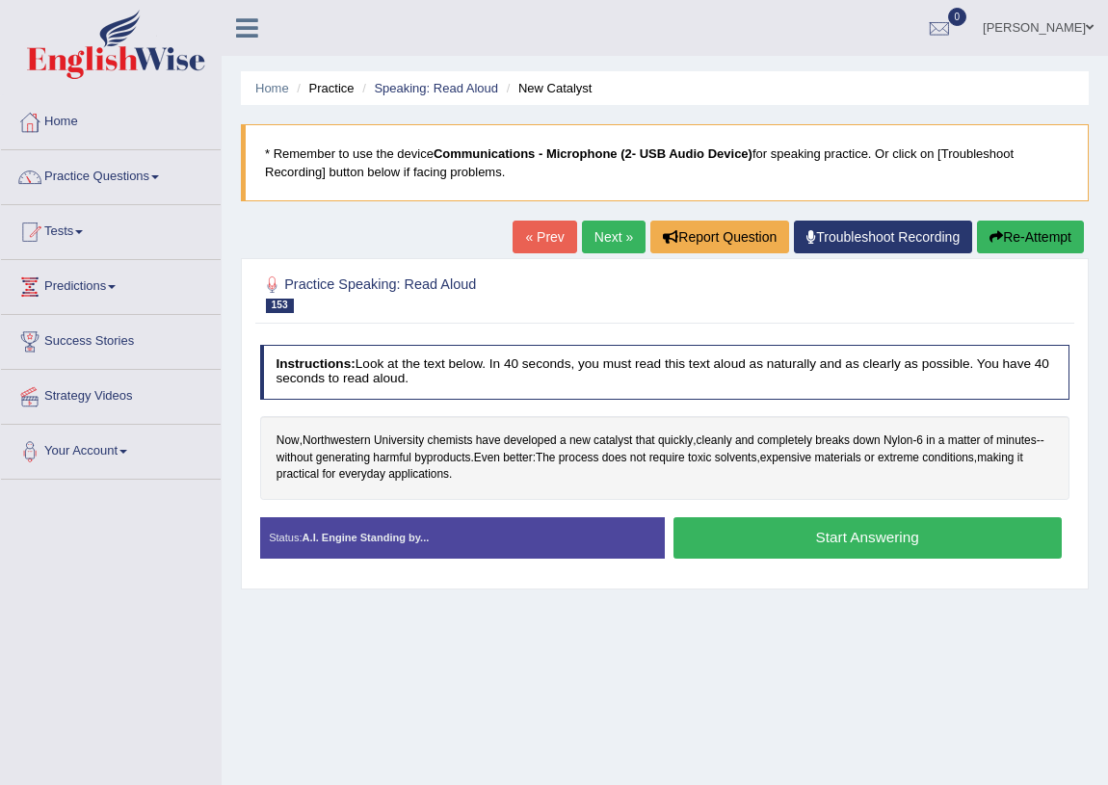
click at [773, 530] on button "Start Answering" at bounding box center [868, 538] width 388 height 41
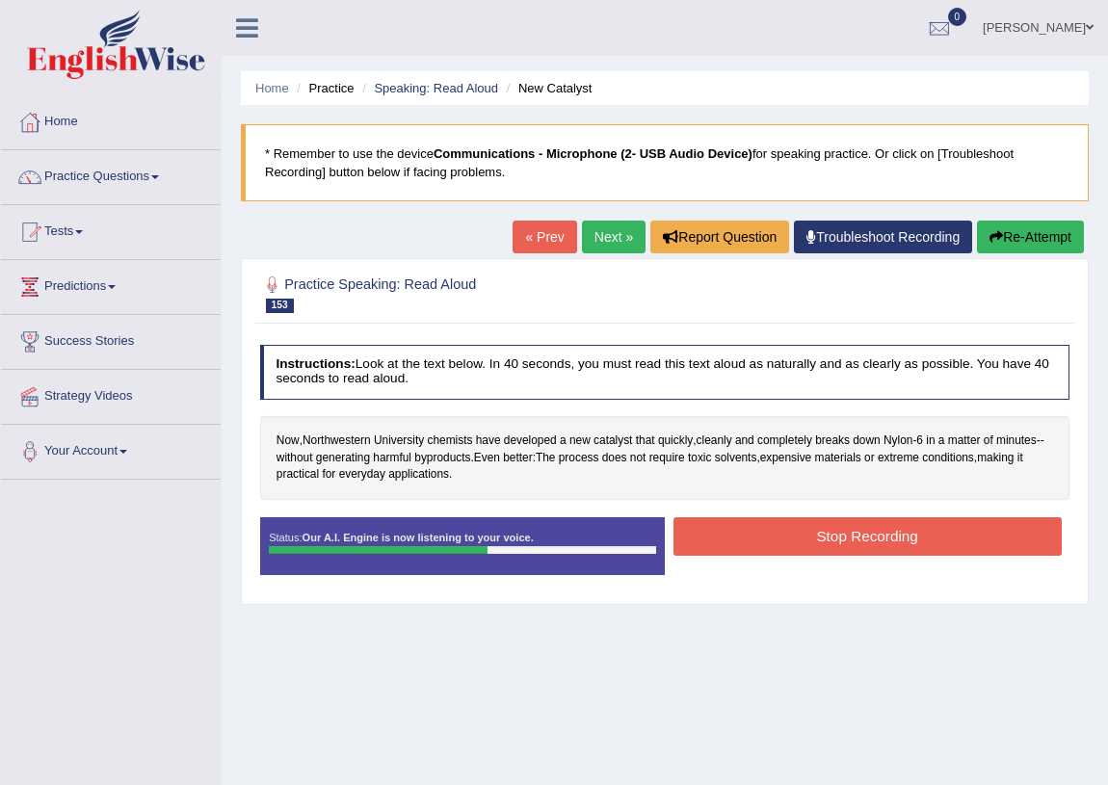
click at [738, 536] on button "Stop Recording" at bounding box center [868, 537] width 388 height 38
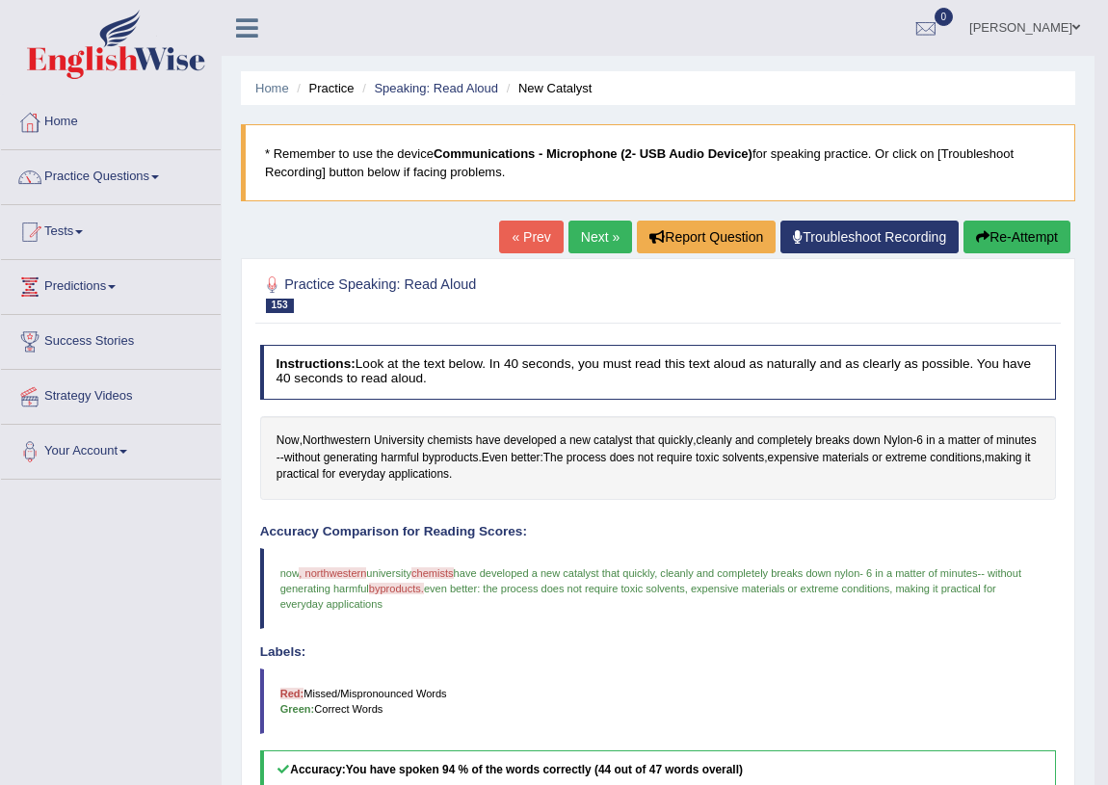
click at [596, 239] on link "Next »" at bounding box center [601, 237] width 64 height 33
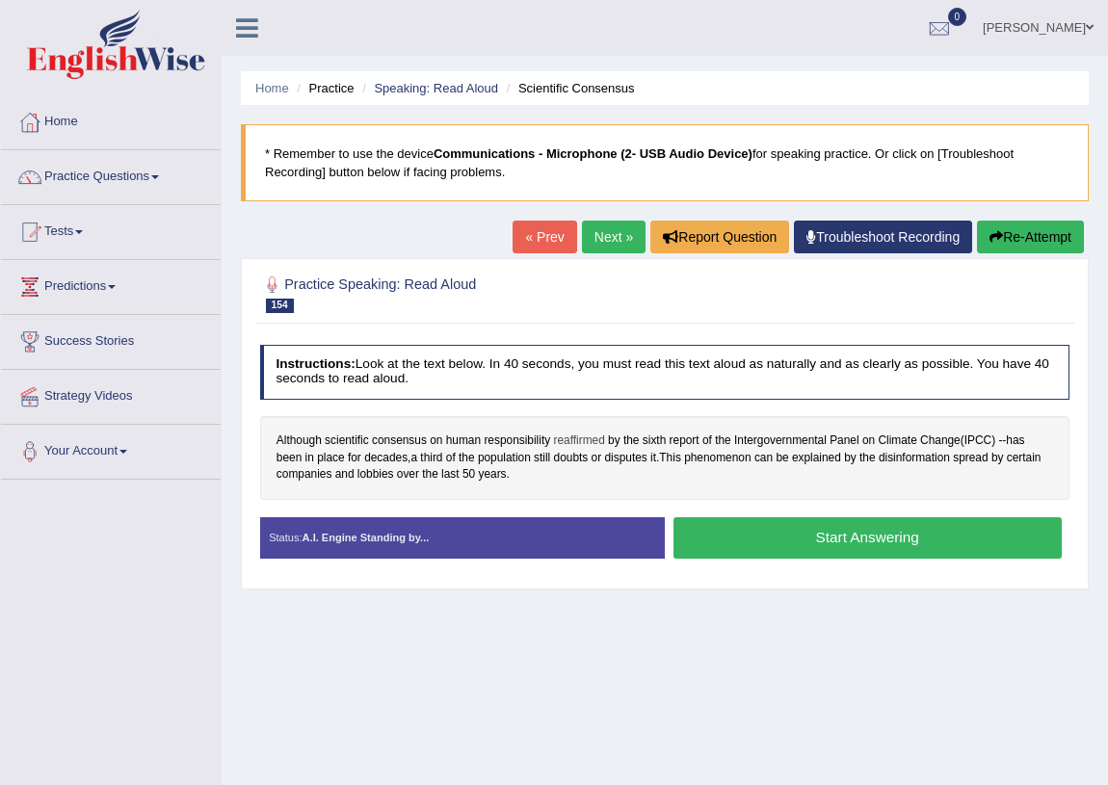
click at [577, 439] on span "reaffirmed" at bounding box center [578, 441] width 51 height 17
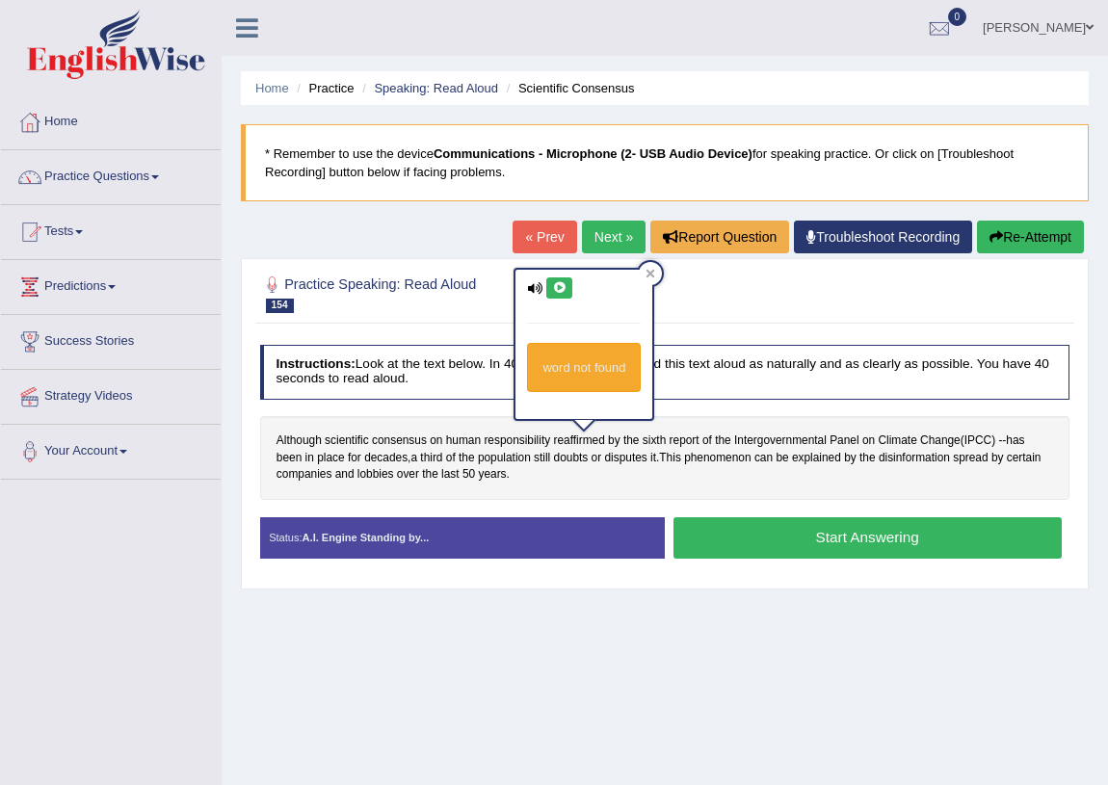
click at [563, 282] on icon at bounding box center [559, 288] width 14 height 12
click at [617, 452] on span "disputes" at bounding box center [625, 458] width 42 height 17
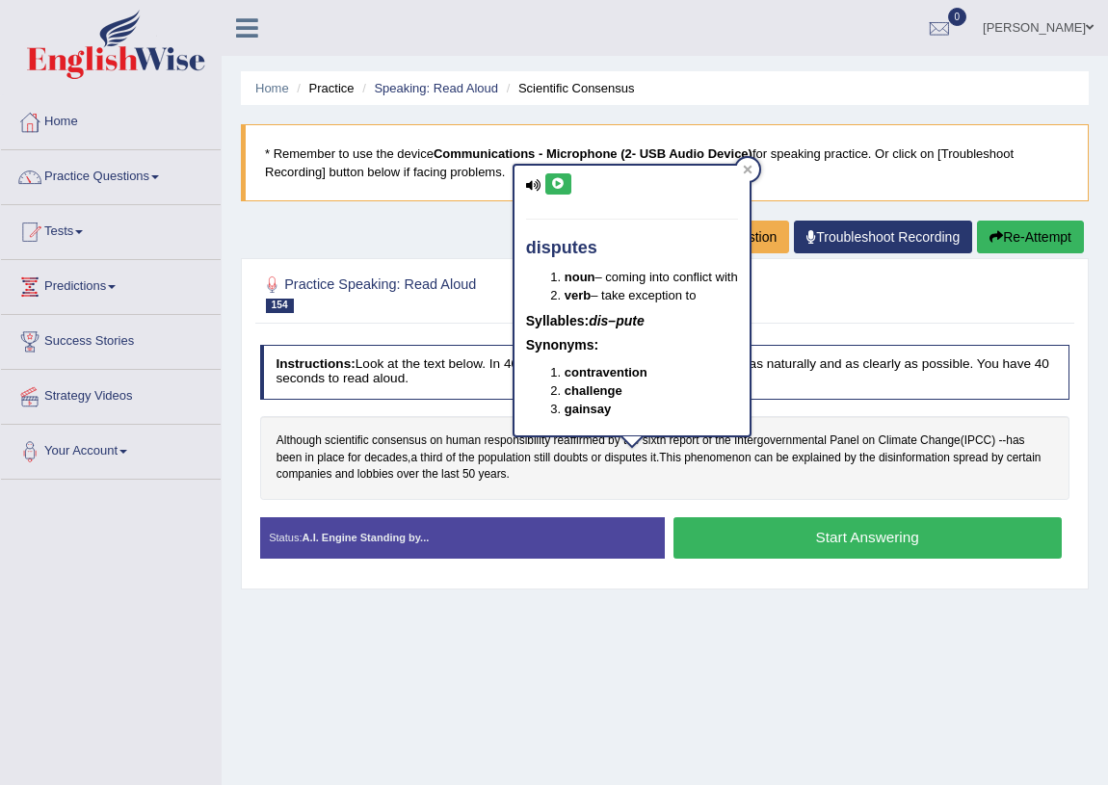
click at [584, 483] on div "Although scientific consensus on human responsibility reaffirmed by the sixth r…" at bounding box center [665, 458] width 811 height 84
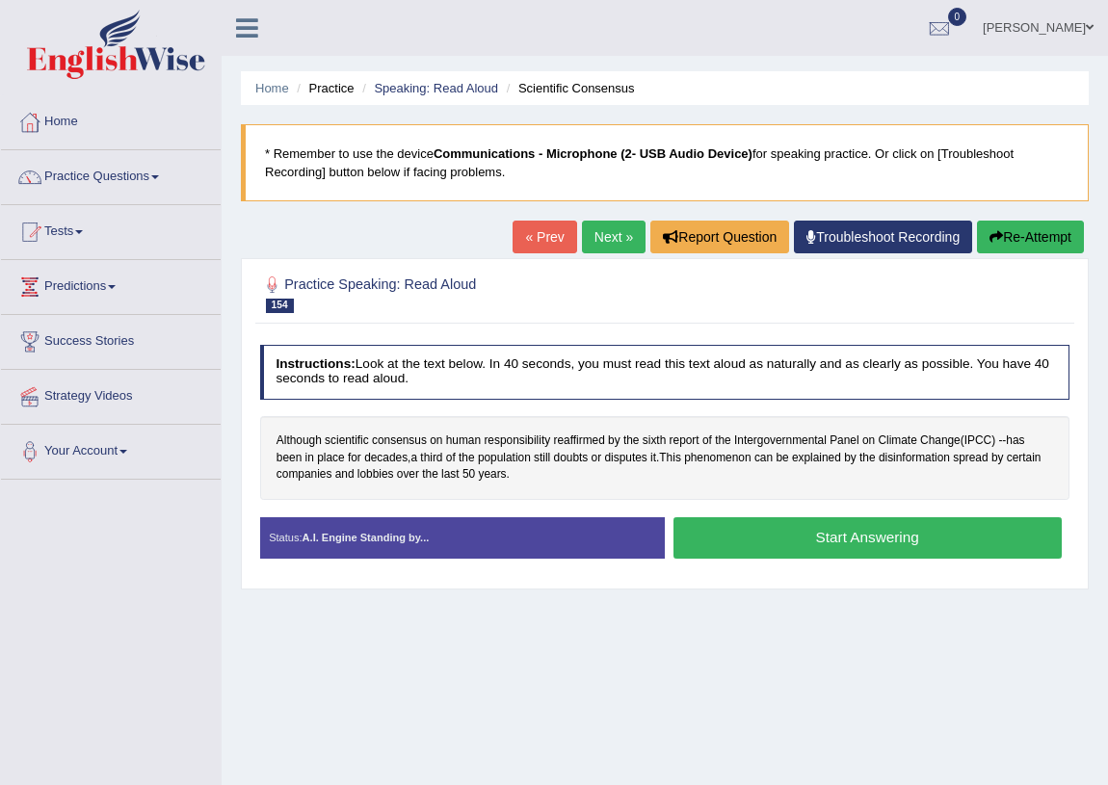
click at [880, 531] on button "Start Answering" at bounding box center [868, 538] width 388 height 41
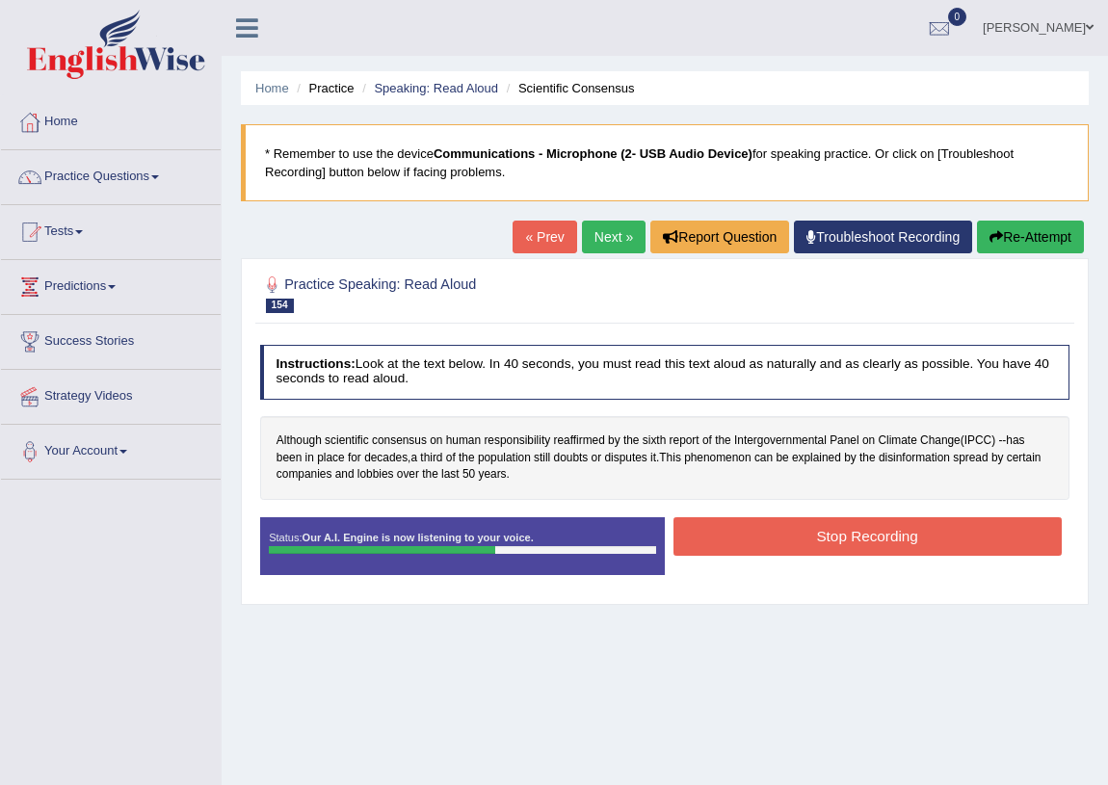
click at [761, 540] on button "Stop Recording" at bounding box center [868, 537] width 388 height 38
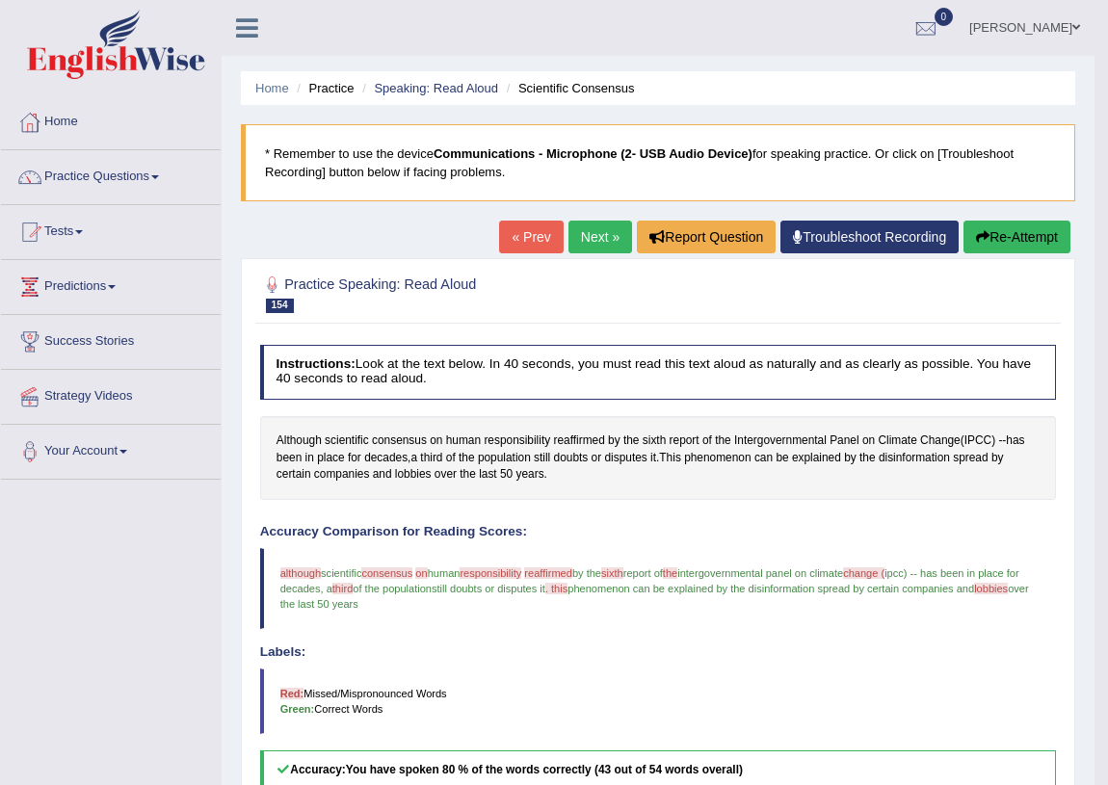
click at [612, 225] on link "Next »" at bounding box center [601, 237] width 64 height 33
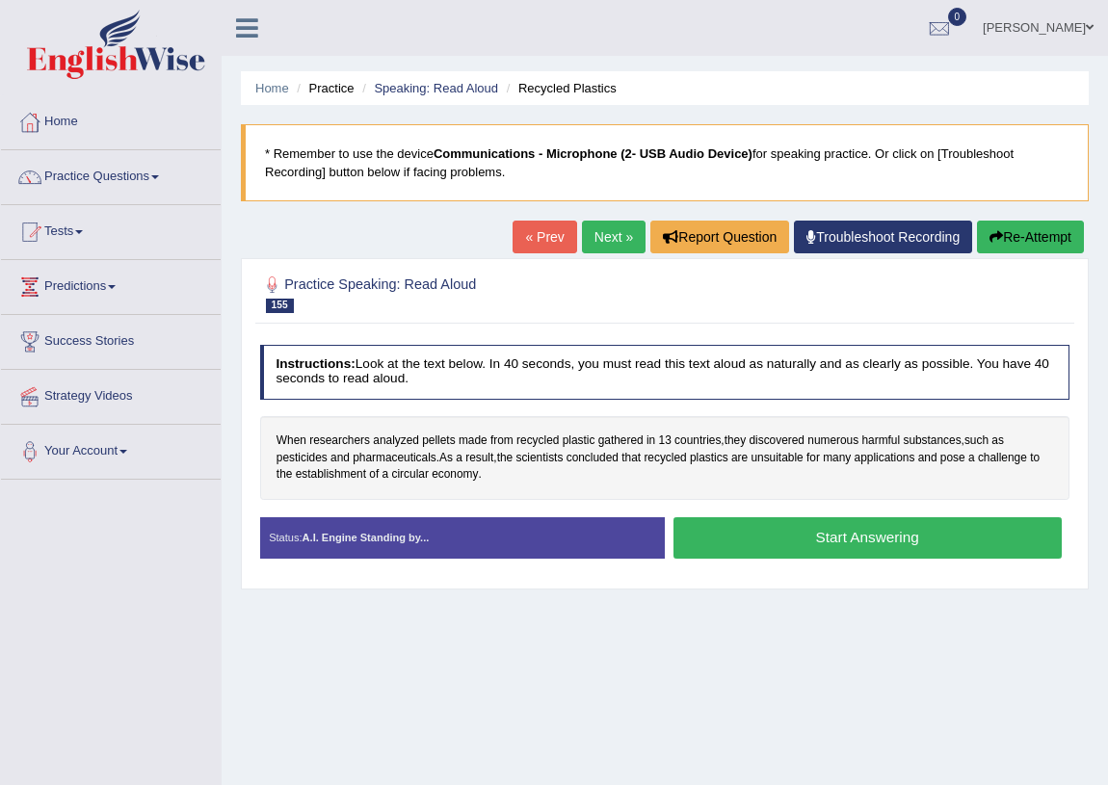
click at [718, 528] on button "Start Answering" at bounding box center [868, 538] width 388 height 41
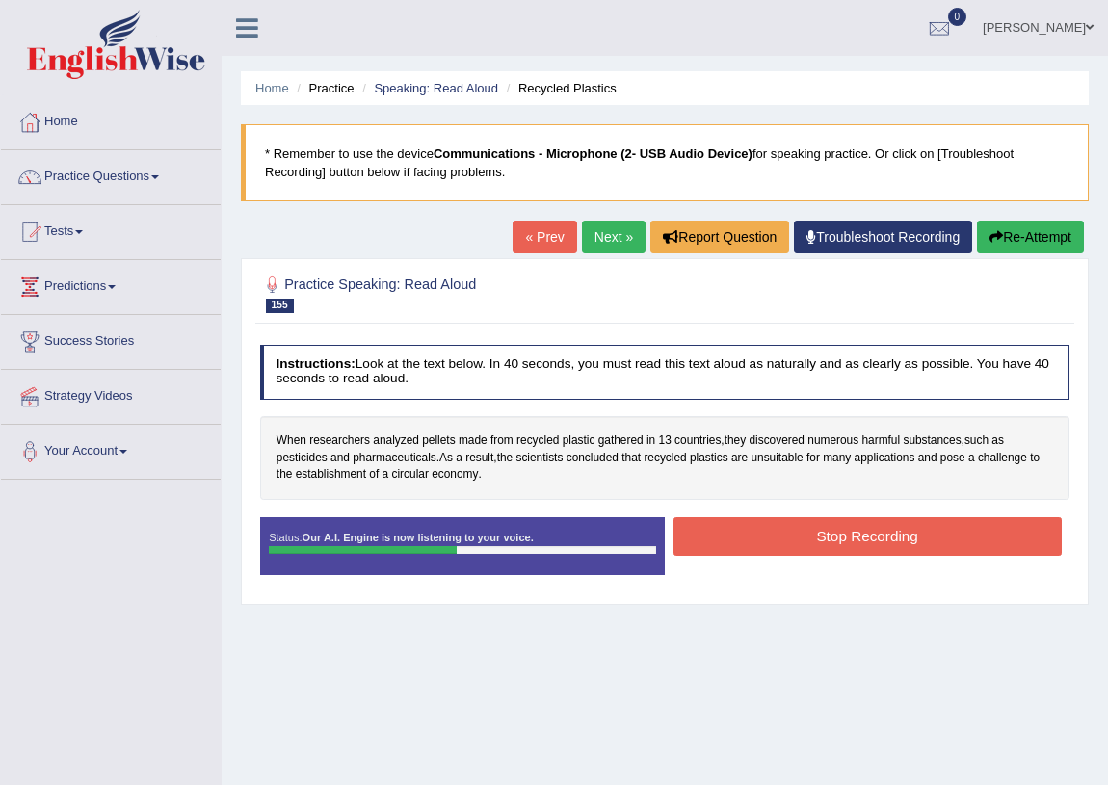
click at [781, 528] on button "Stop Recording" at bounding box center [868, 537] width 388 height 38
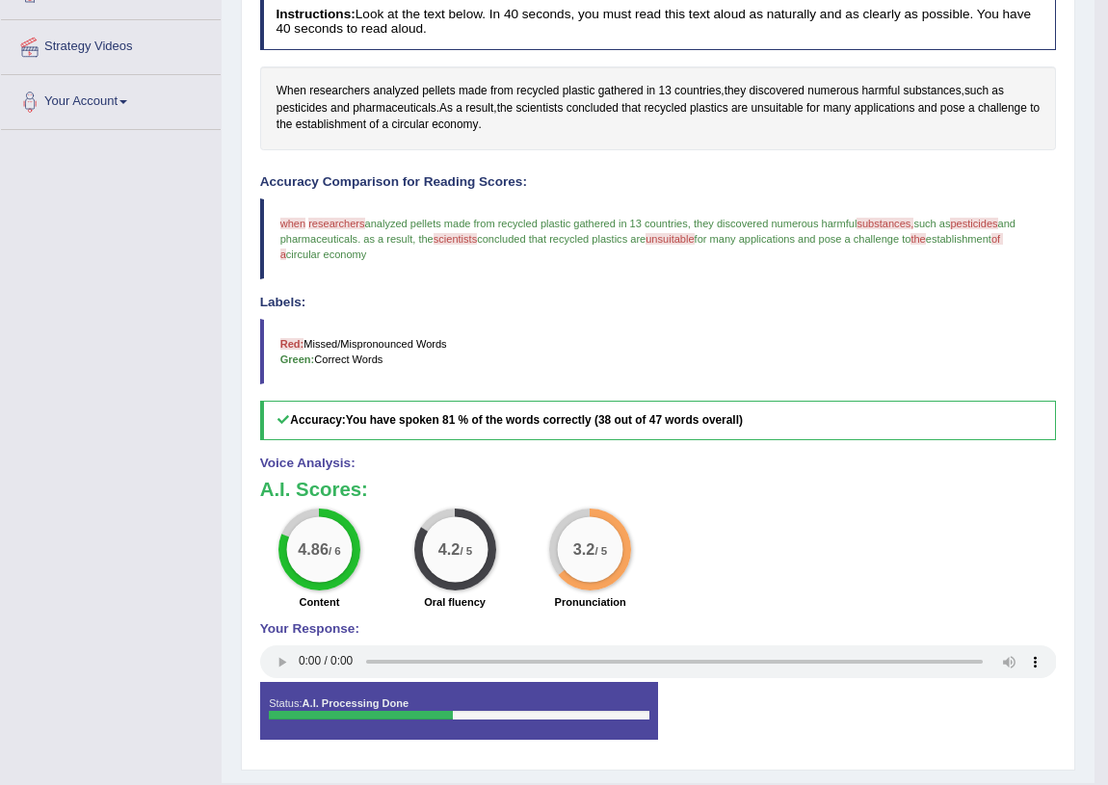
scroll to position [87, 0]
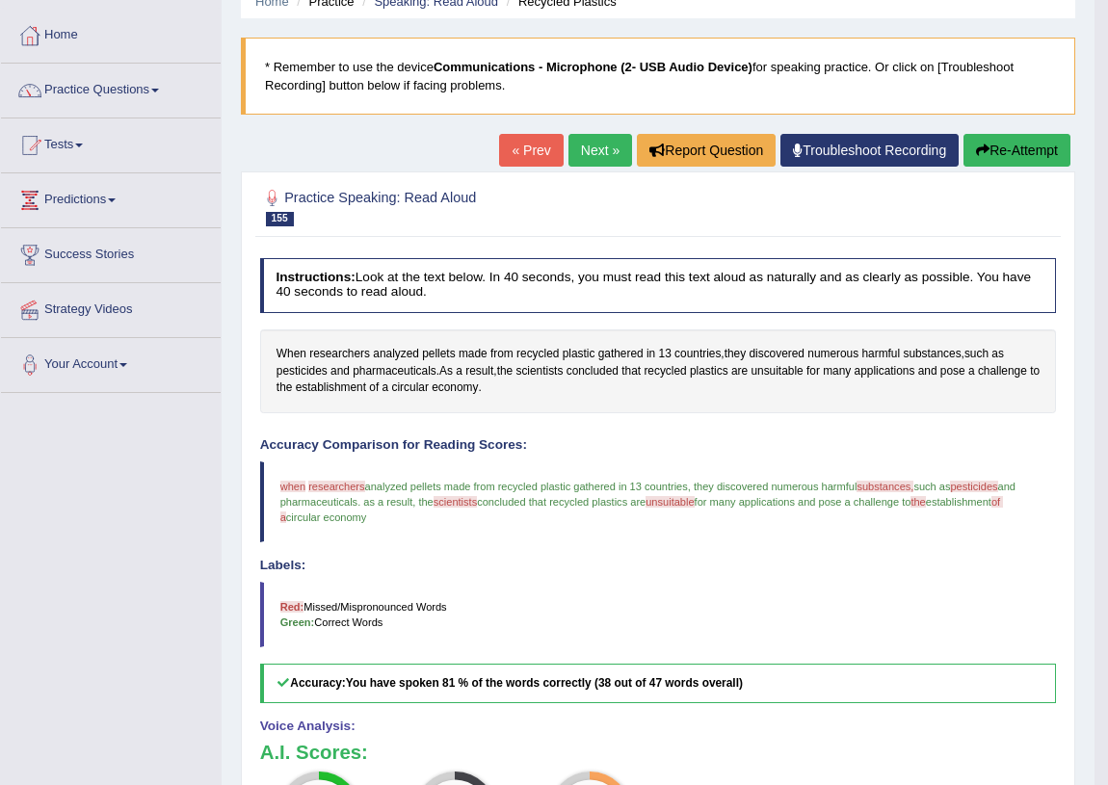
click at [586, 147] on link "Next »" at bounding box center [601, 150] width 64 height 33
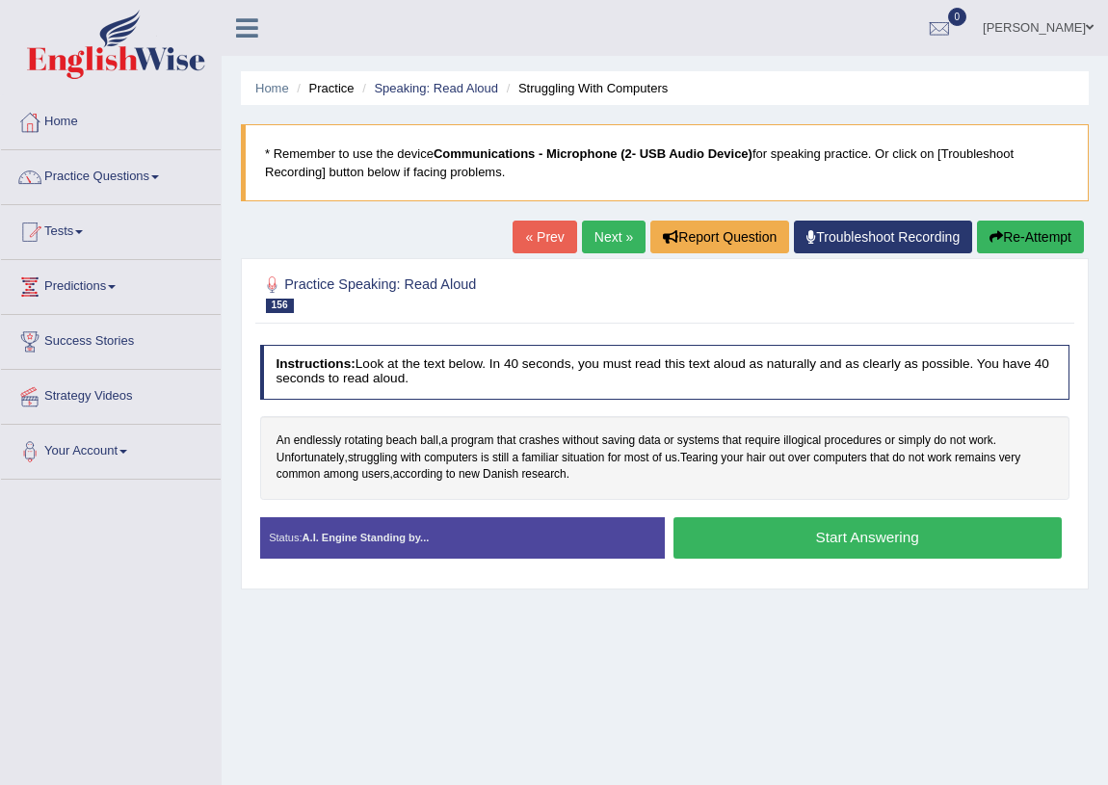
click at [697, 542] on button "Start Answering" at bounding box center [868, 538] width 388 height 41
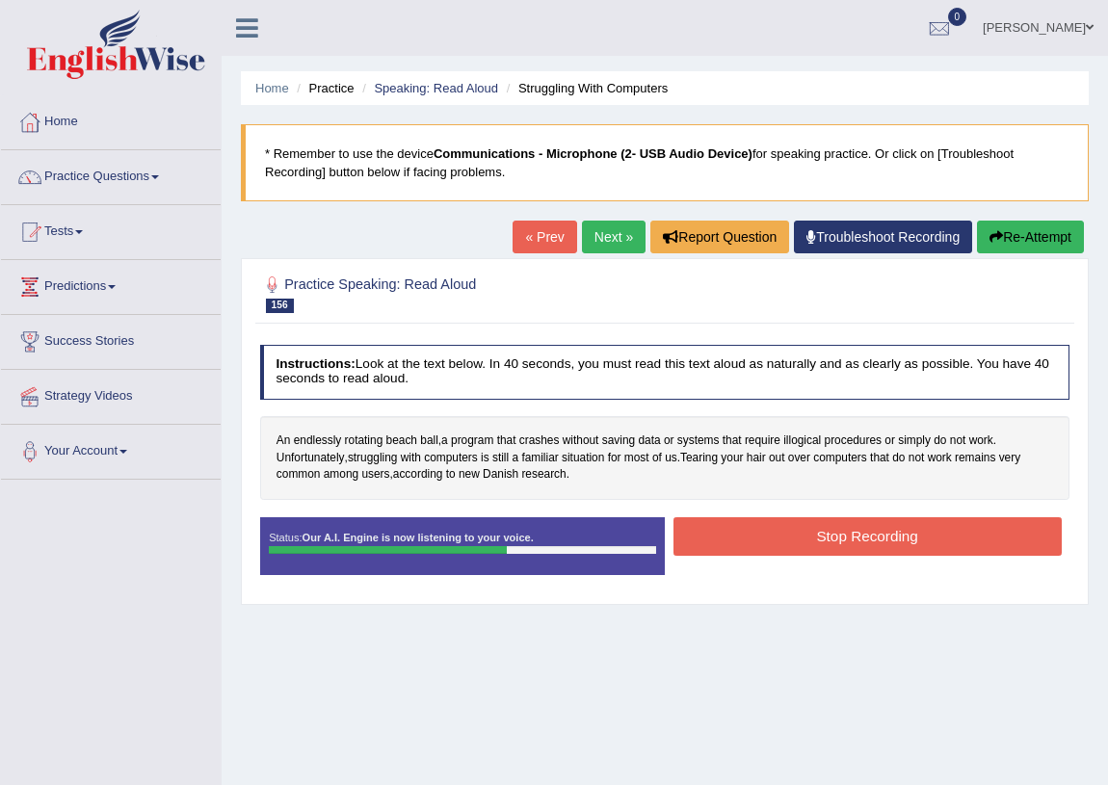
click at [700, 539] on button "Stop Recording" at bounding box center [868, 537] width 388 height 38
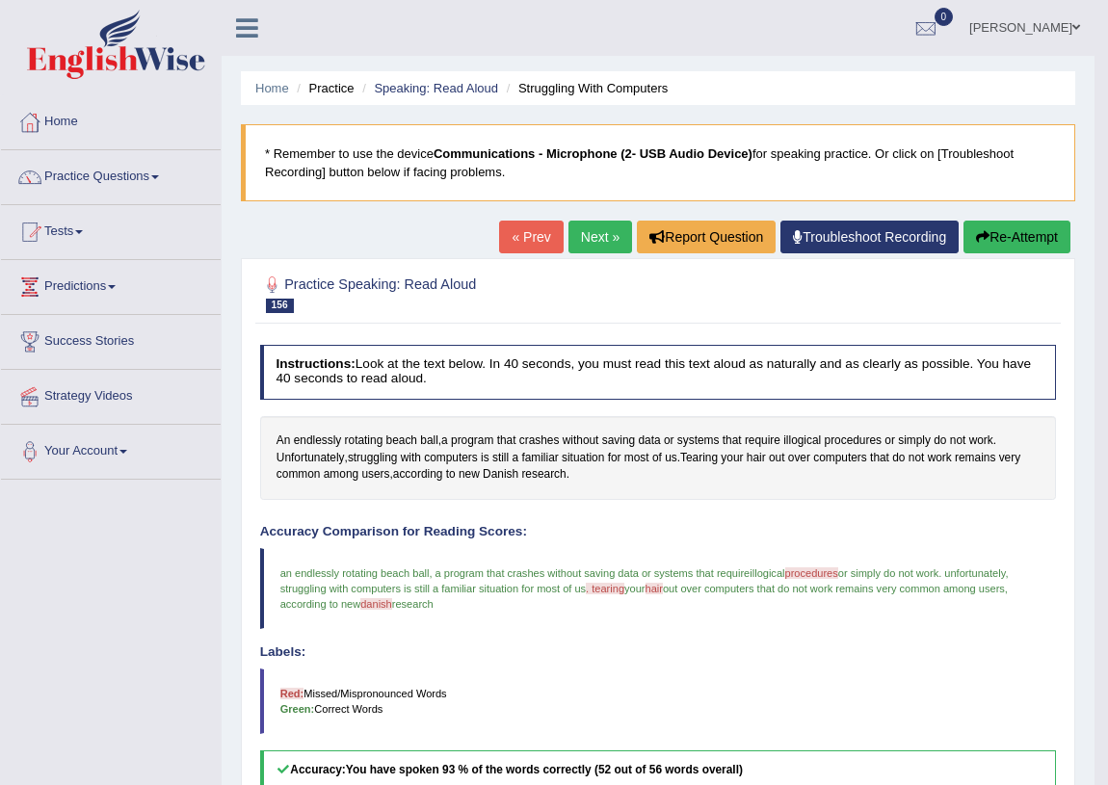
click at [995, 242] on button "Re-Attempt" at bounding box center [1017, 237] width 107 height 33
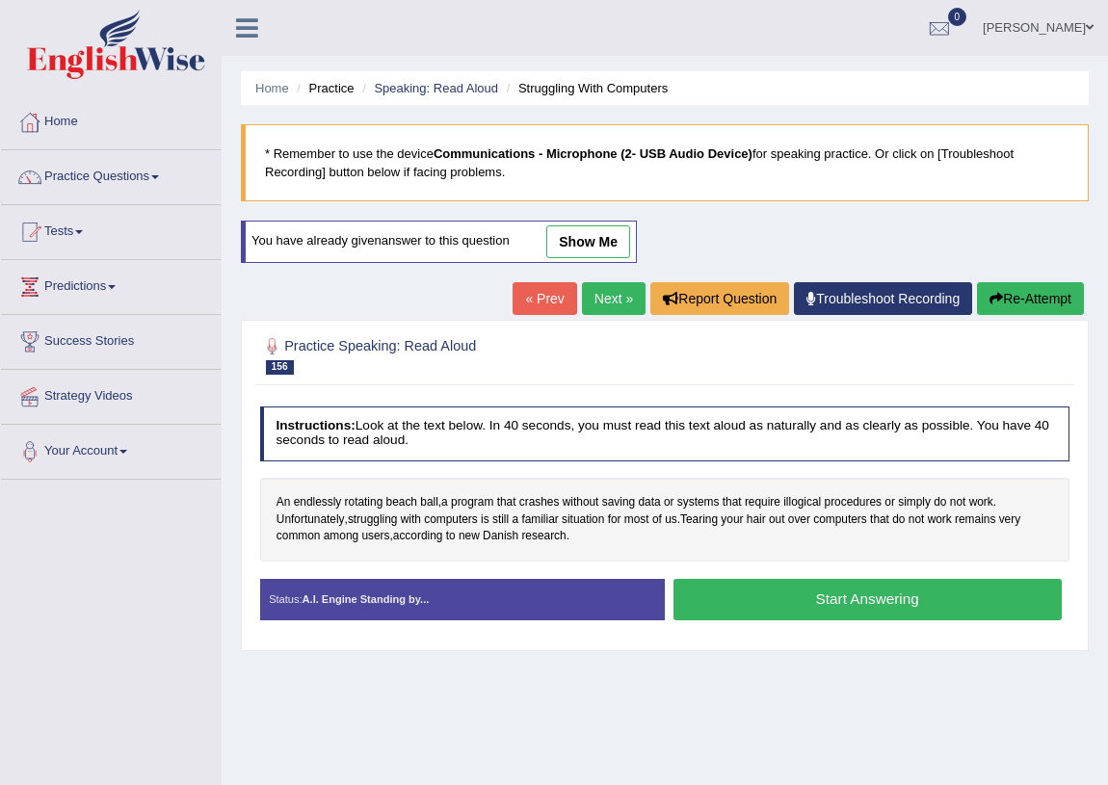
click at [708, 592] on button "Start Answering" at bounding box center [868, 599] width 388 height 41
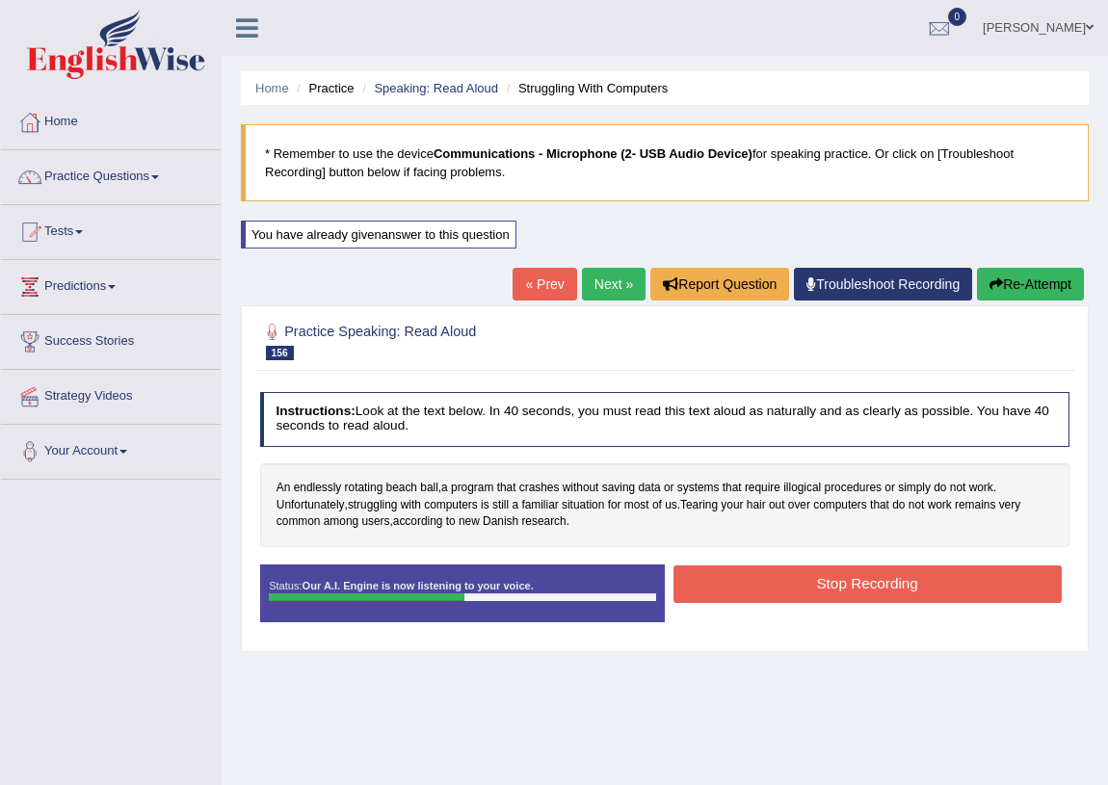
click at [762, 587] on button "Stop Recording" at bounding box center [868, 585] width 388 height 38
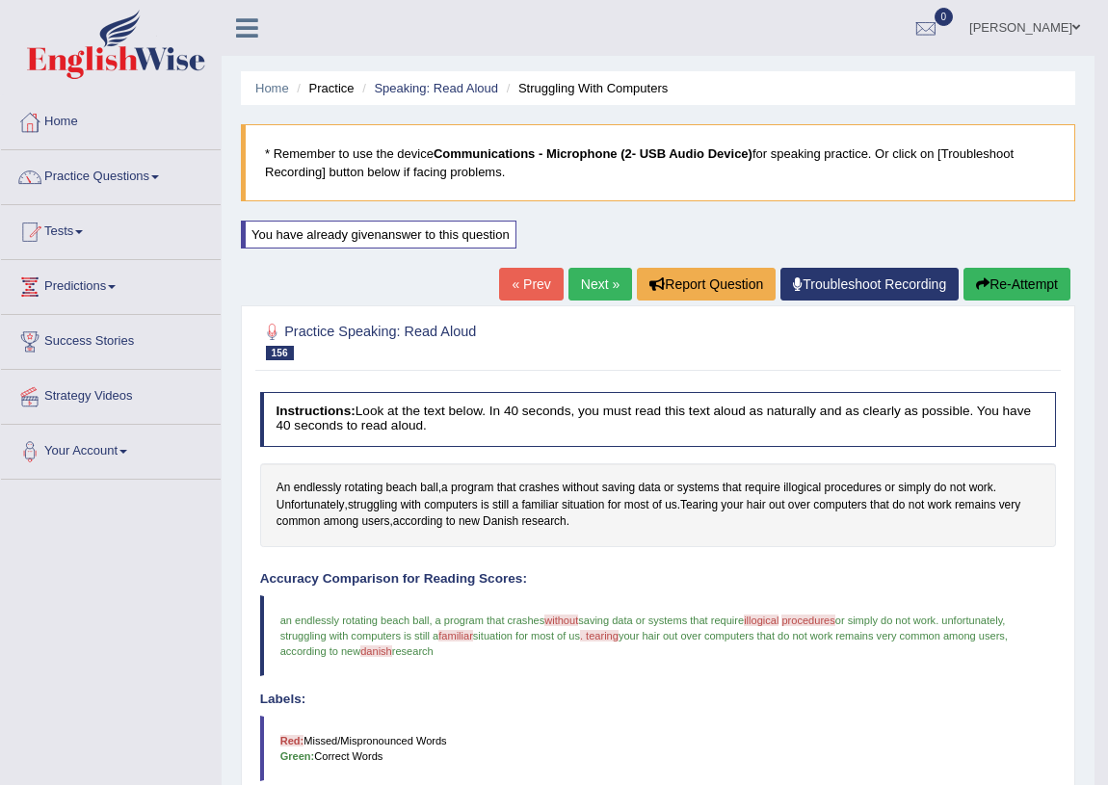
click at [596, 289] on link "Next »" at bounding box center [601, 284] width 64 height 33
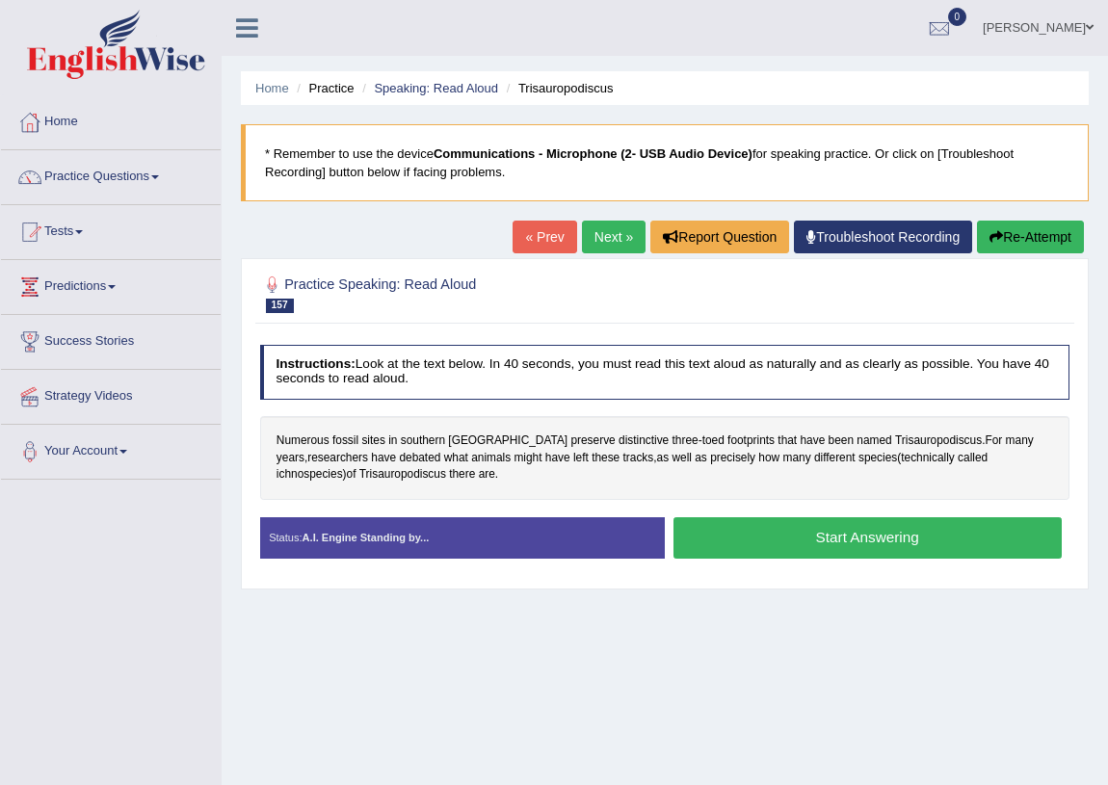
click at [732, 530] on button "Start Answering" at bounding box center [868, 538] width 388 height 41
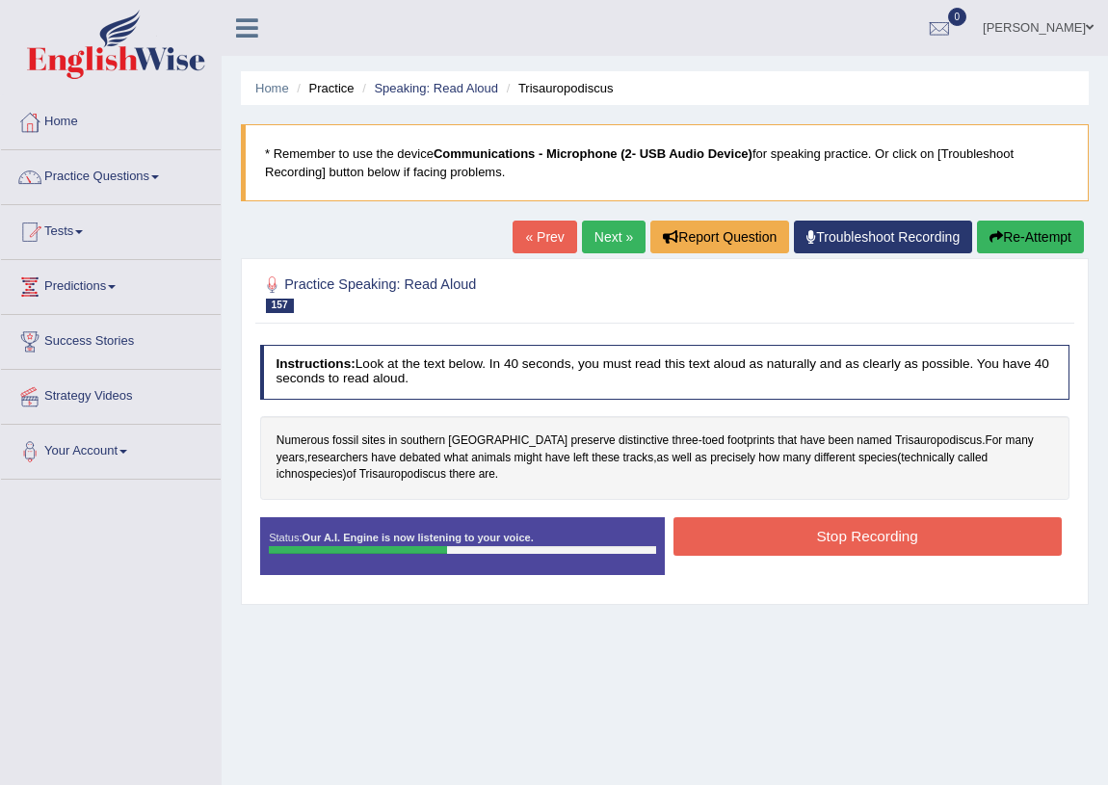
click at [782, 540] on button "Stop Recording" at bounding box center [868, 537] width 388 height 38
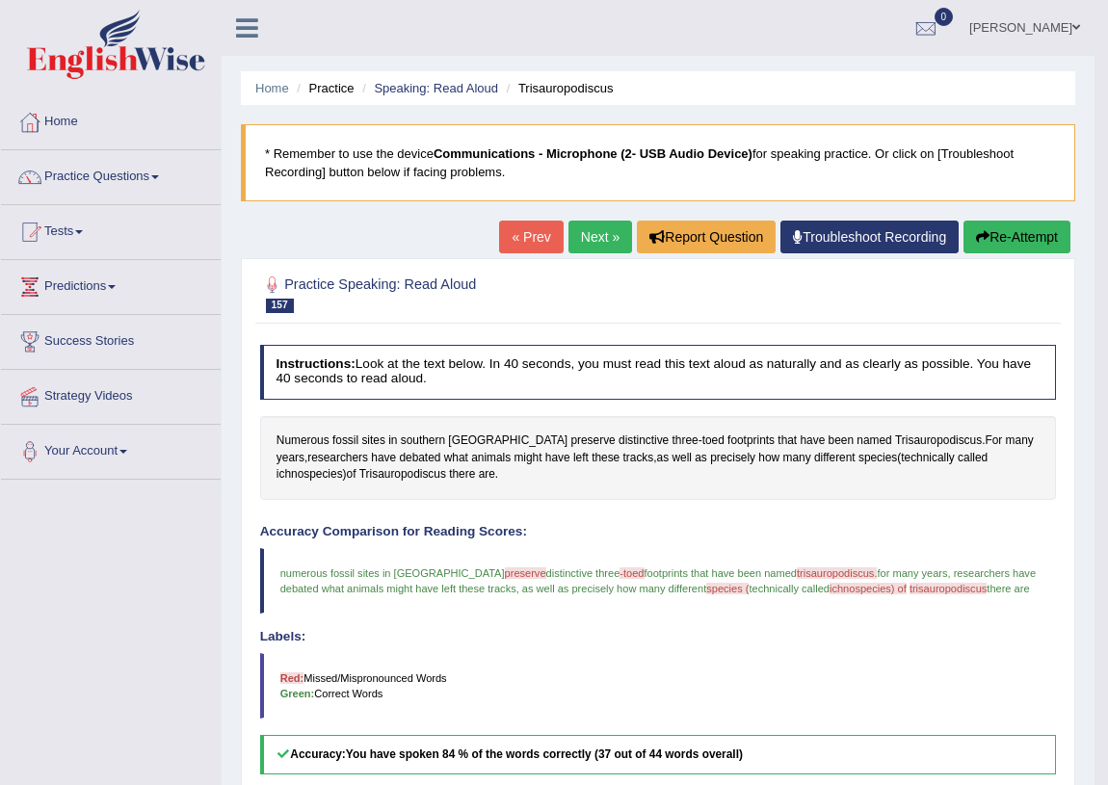
click at [603, 238] on link "Next »" at bounding box center [601, 237] width 64 height 33
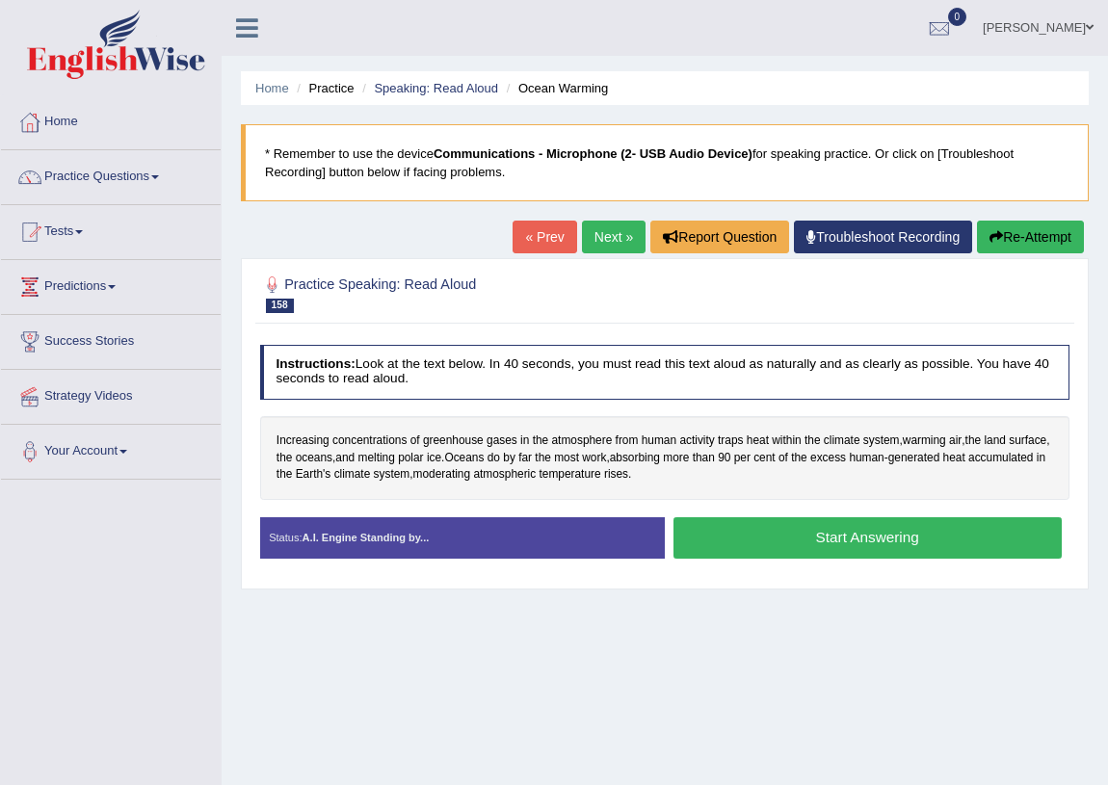
click at [755, 532] on button "Start Answering" at bounding box center [868, 538] width 388 height 41
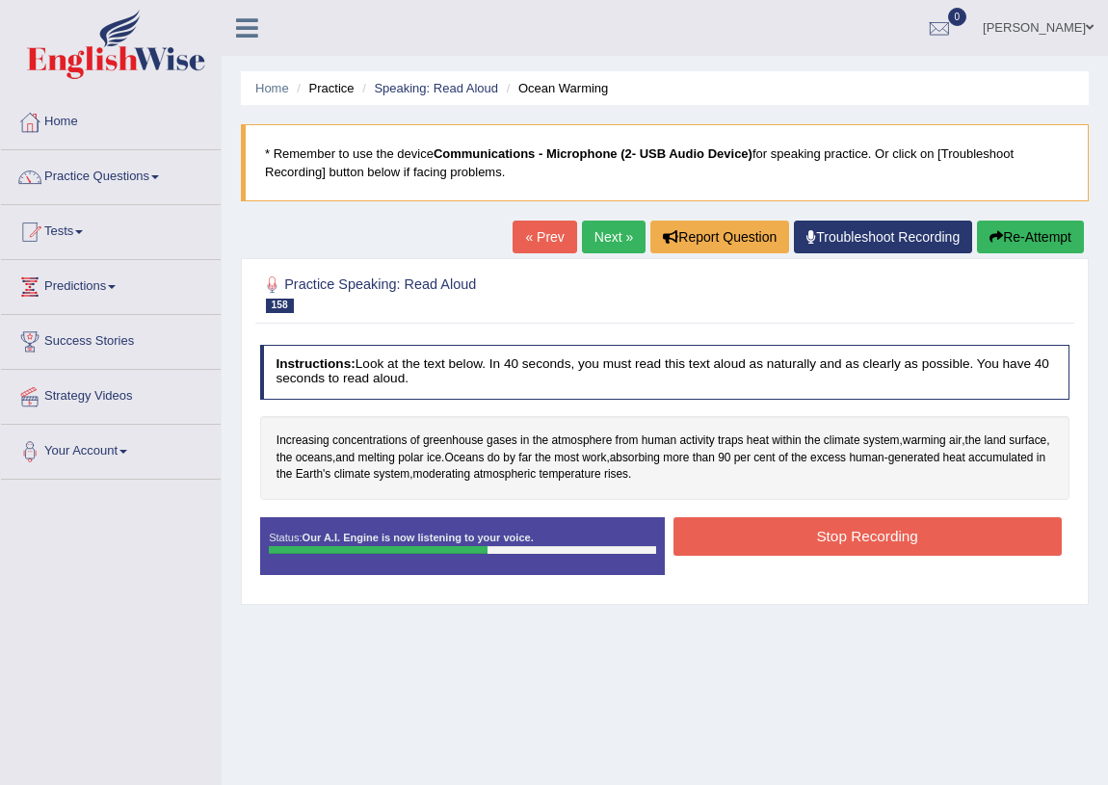
click at [696, 534] on button "Stop Recording" at bounding box center [868, 537] width 388 height 38
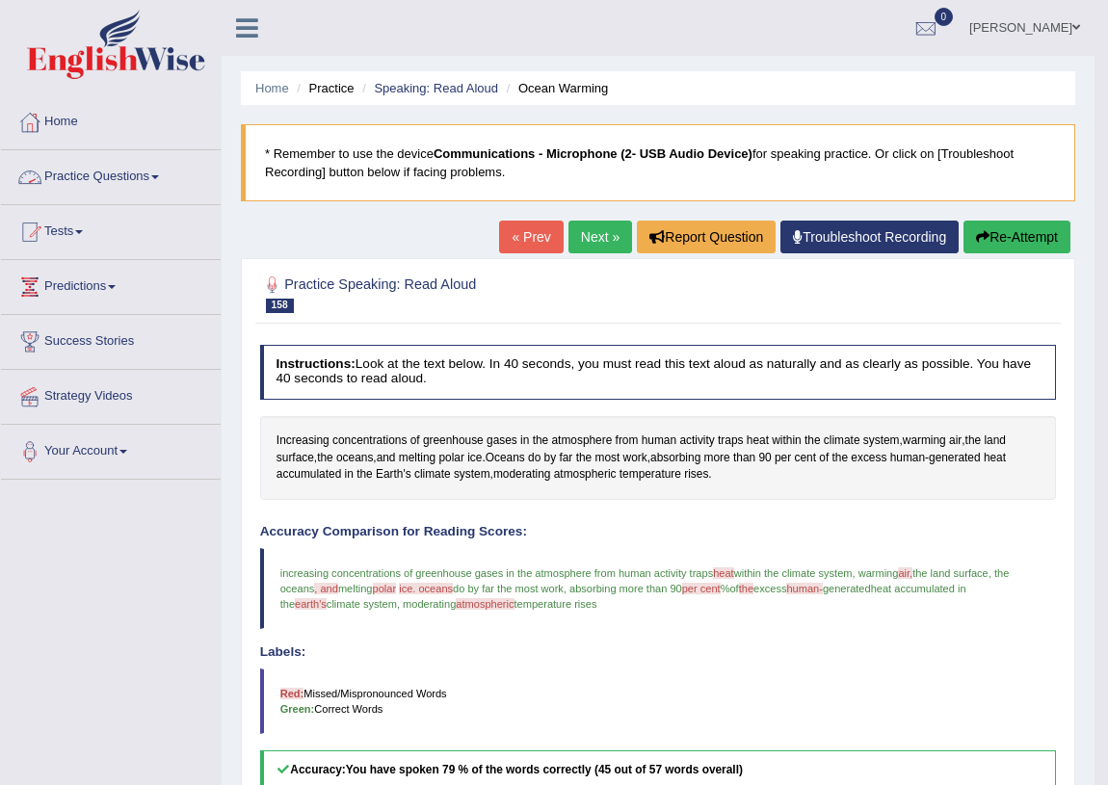
click at [571, 230] on link "Next »" at bounding box center [601, 237] width 64 height 33
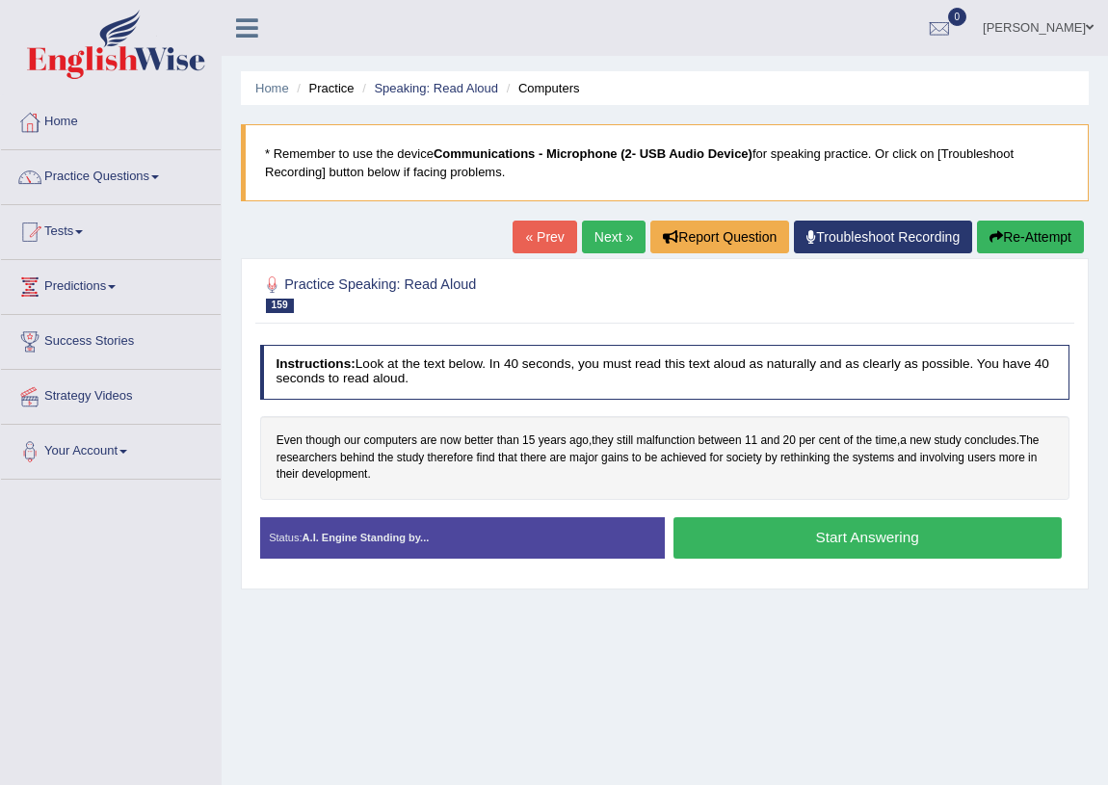
click at [732, 540] on button "Start Answering" at bounding box center [868, 538] width 388 height 41
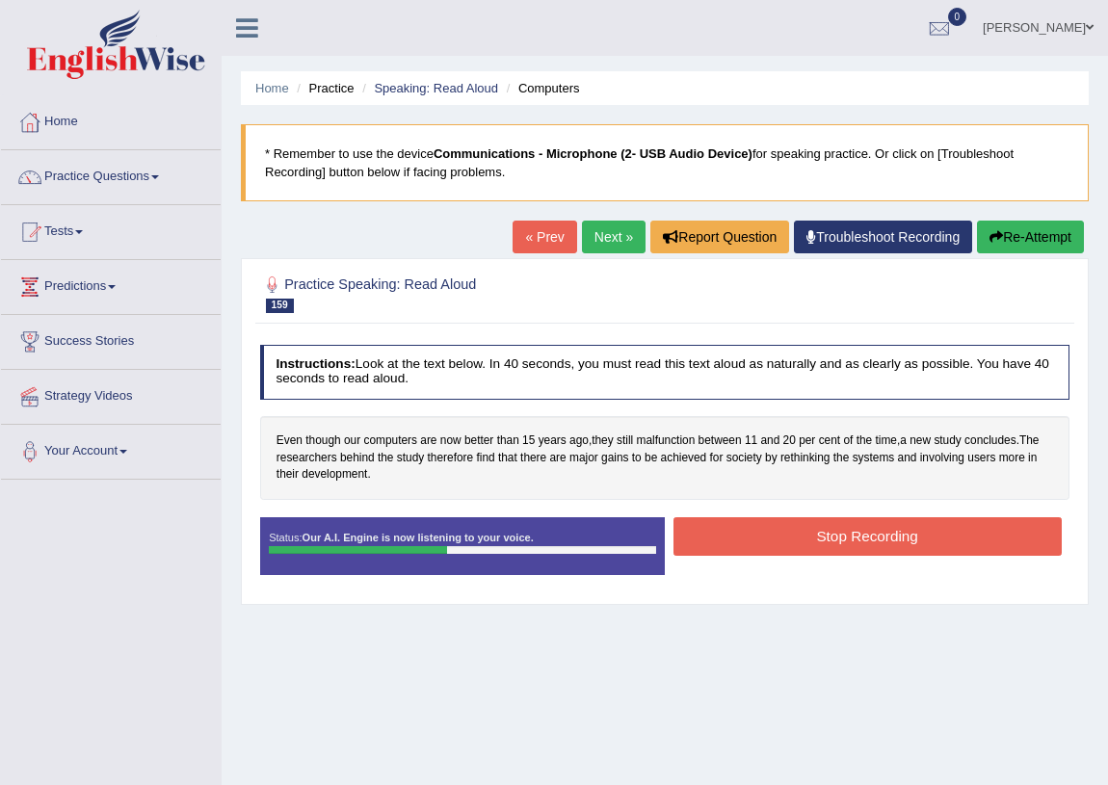
click at [751, 528] on button "Stop Recording" at bounding box center [868, 537] width 388 height 38
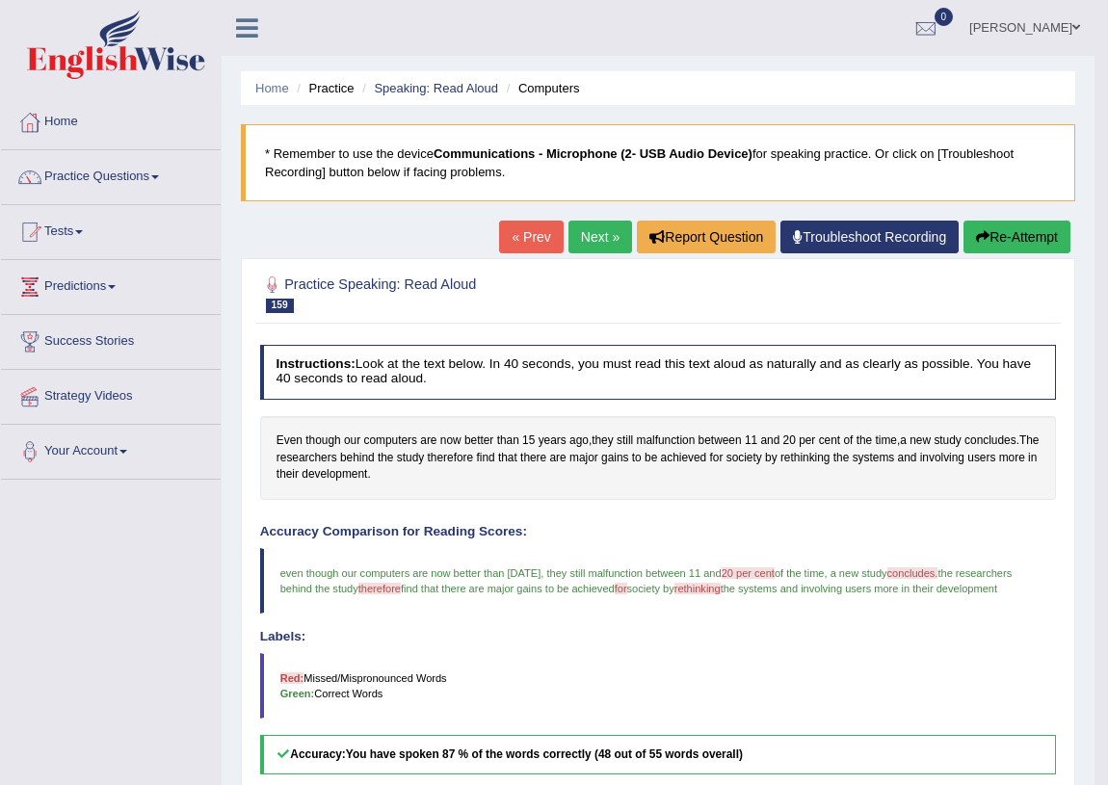
click at [591, 233] on link "Next »" at bounding box center [601, 237] width 64 height 33
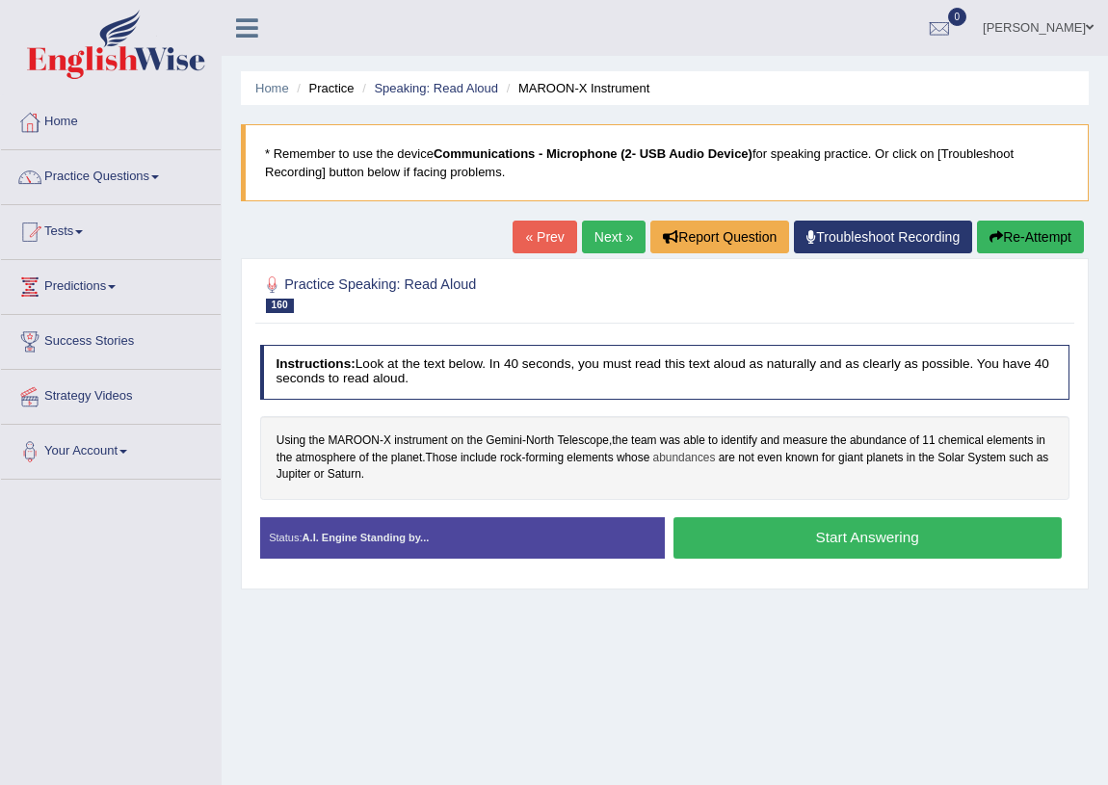
click at [694, 464] on span "abundances" at bounding box center [684, 458] width 63 height 17
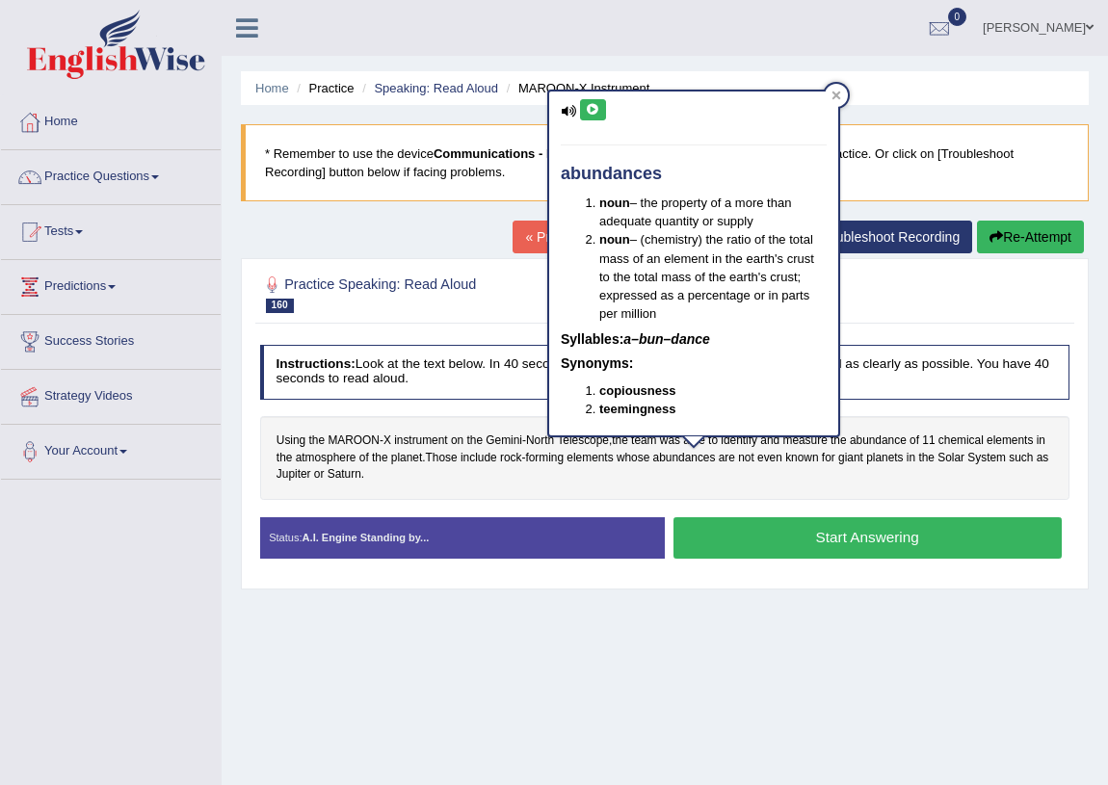
click at [595, 110] on icon at bounding box center [593, 110] width 14 height 12
click at [785, 483] on div "Using the MAROON - X instrument on the Gemini - North Telescope , the team was …" at bounding box center [665, 458] width 811 height 84
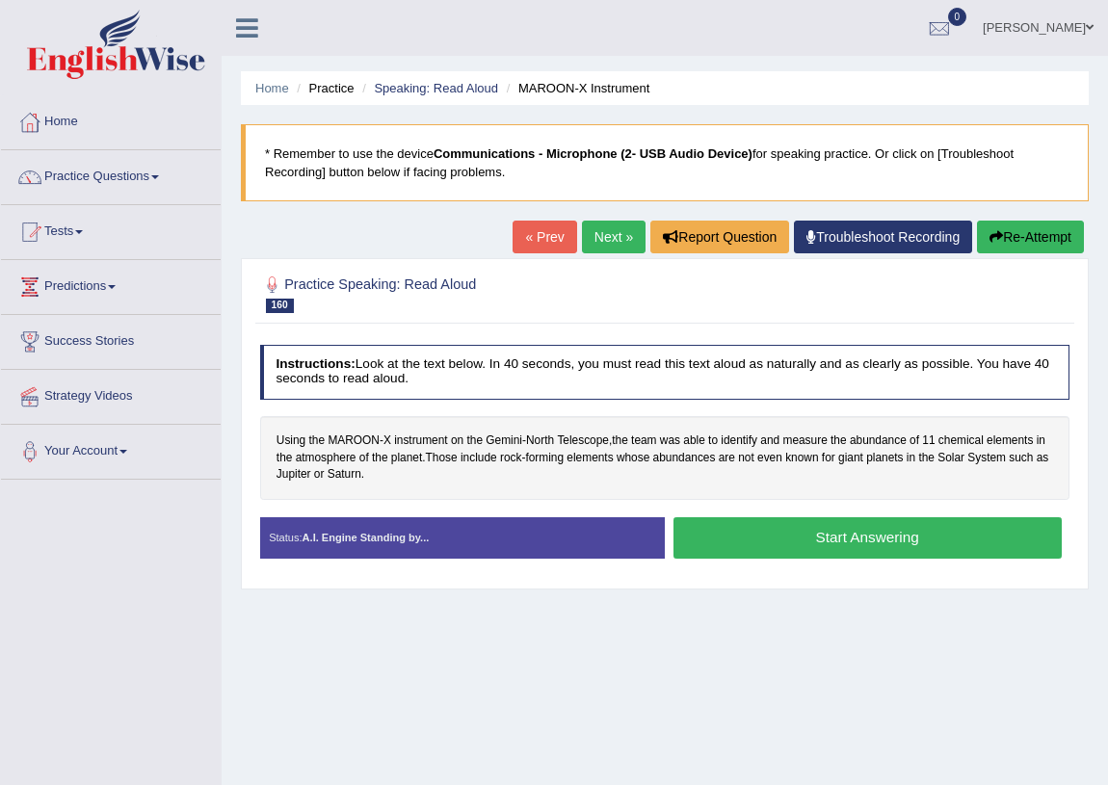
click at [831, 530] on button "Start Answering" at bounding box center [868, 538] width 388 height 41
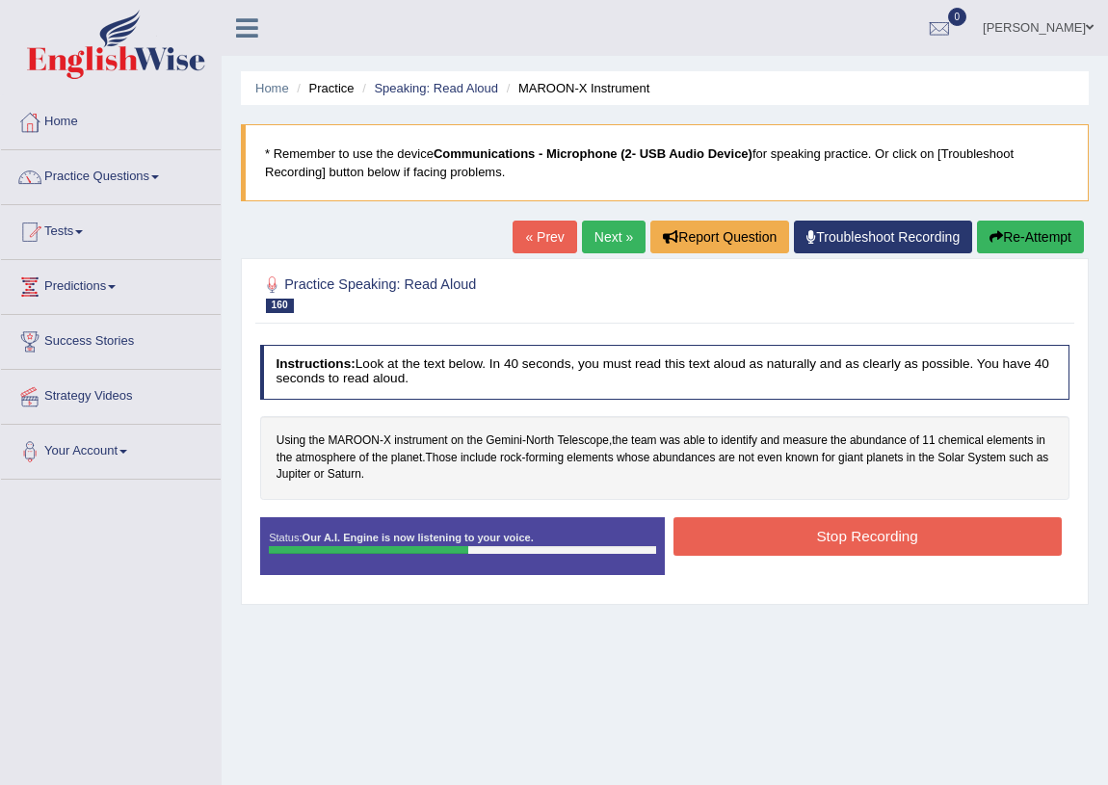
click at [892, 540] on button "Stop Recording" at bounding box center [868, 537] width 388 height 38
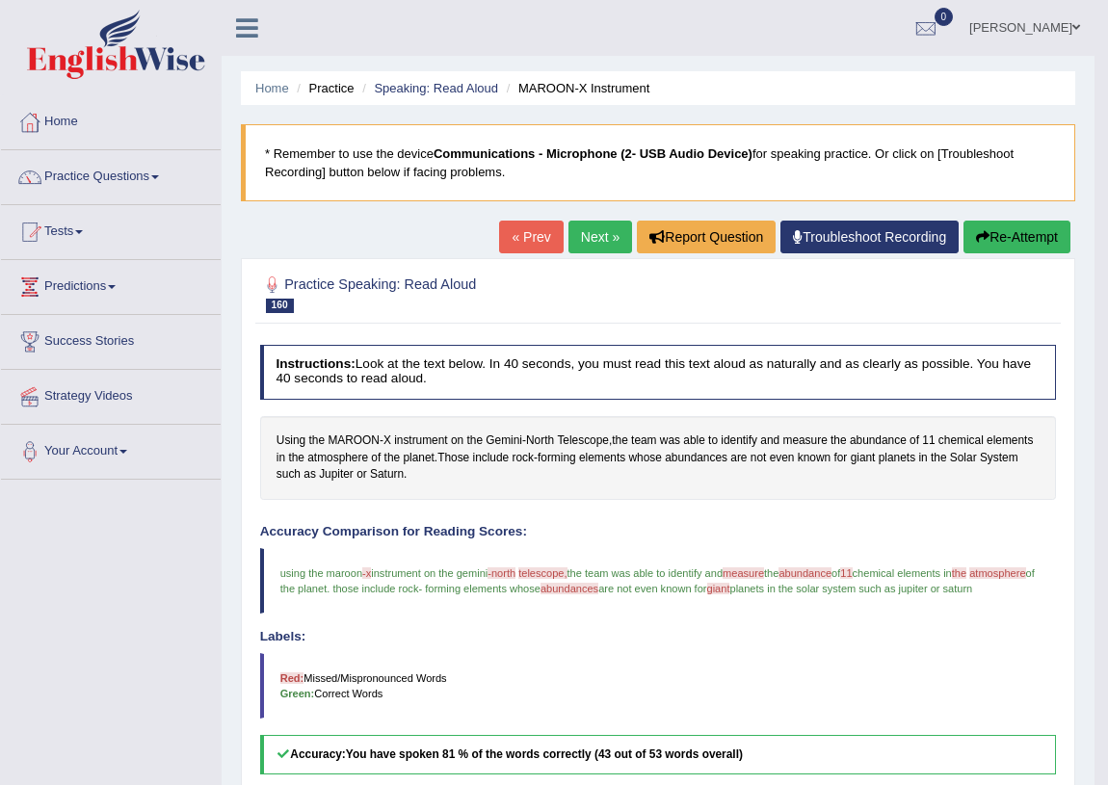
click at [578, 243] on link "Next »" at bounding box center [601, 237] width 64 height 33
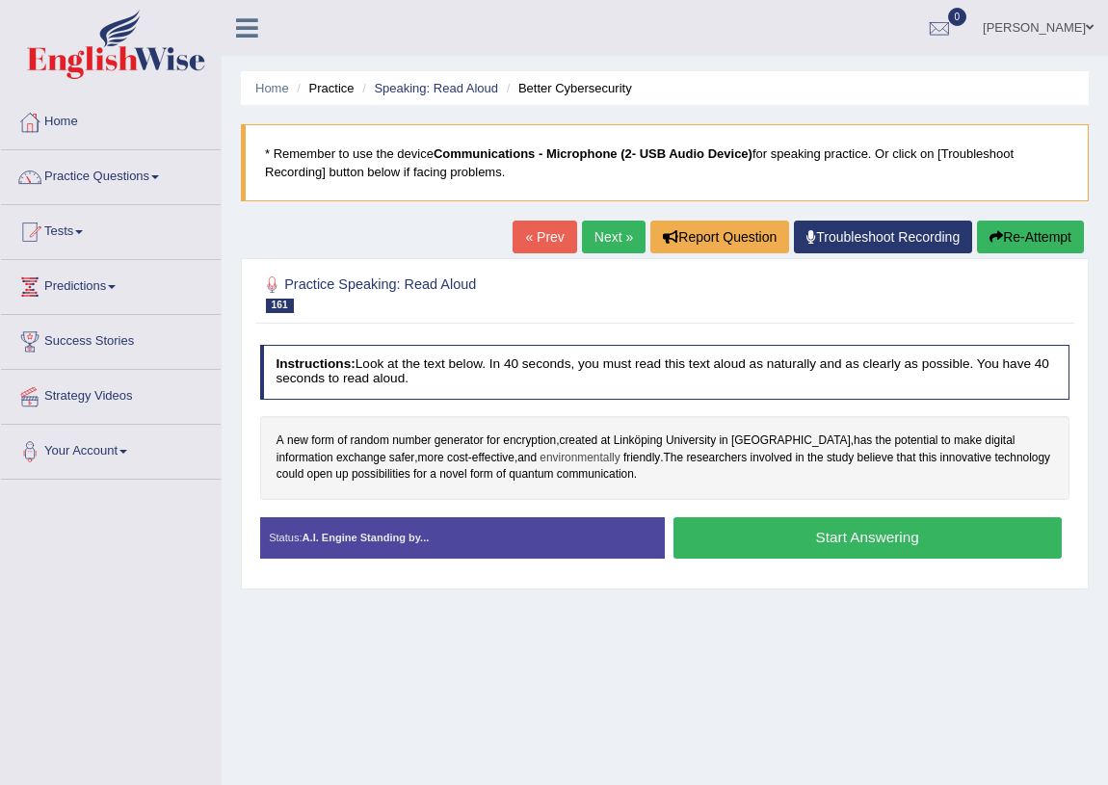
click at [540, 455] on span "environmentally" at bounding box center [580, 458] width 80 height 17
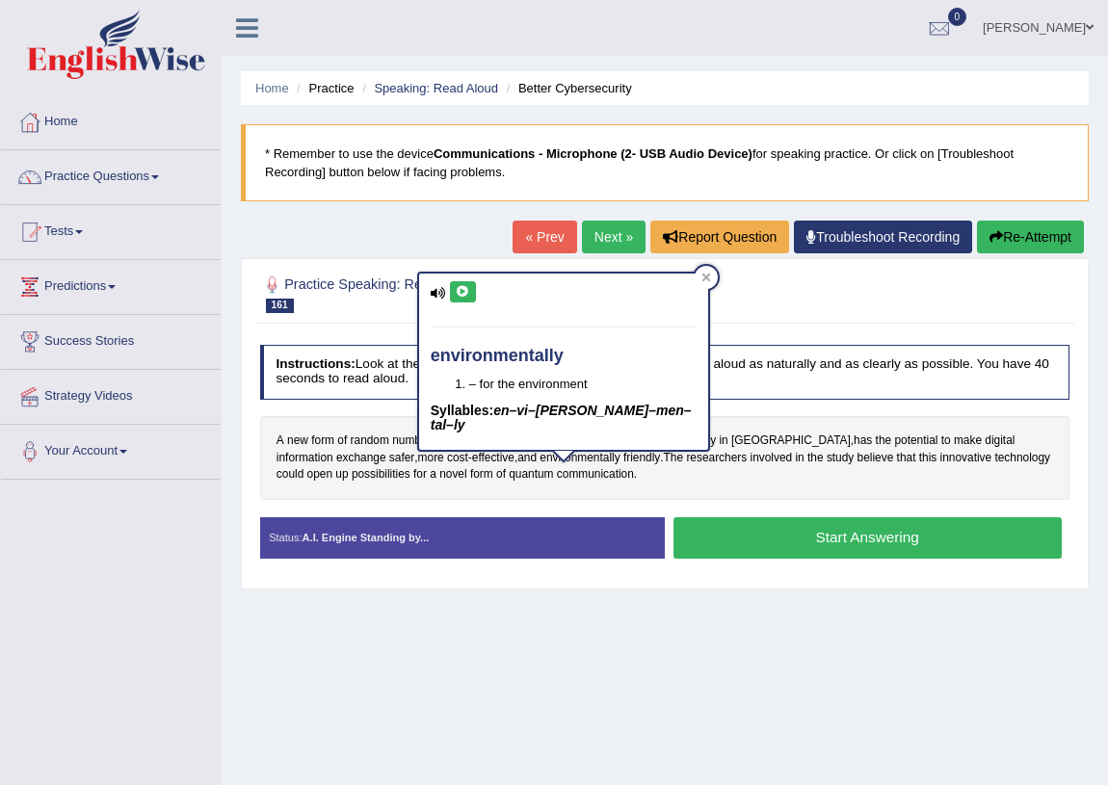
click at [471, 287] on button at bounding box center [463, 291] width 26 height 21
click at [705, 395] on h4 "Instructions: Look at the text below. In 40 seconds, you must read this text al…" at bounding box center [665, 372] width 811 height 55
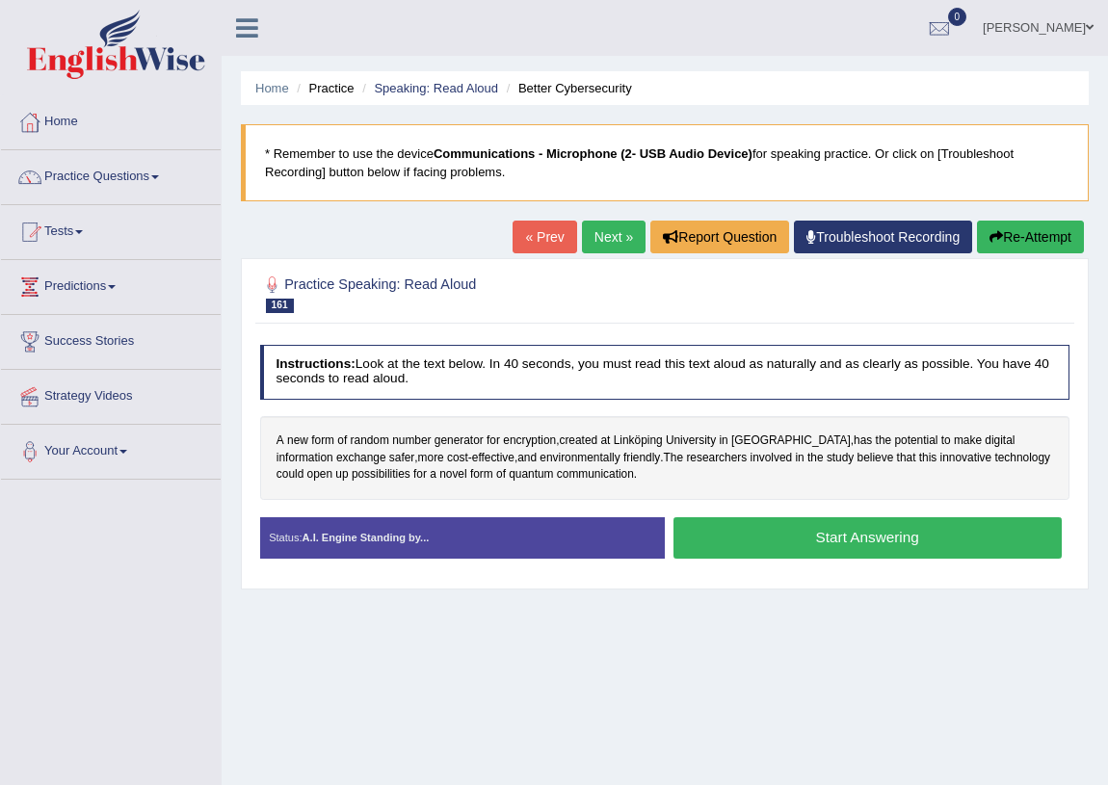
click at [709, 540] on button "Start Answering" at bounding box center [868, 538] width 388 height 41
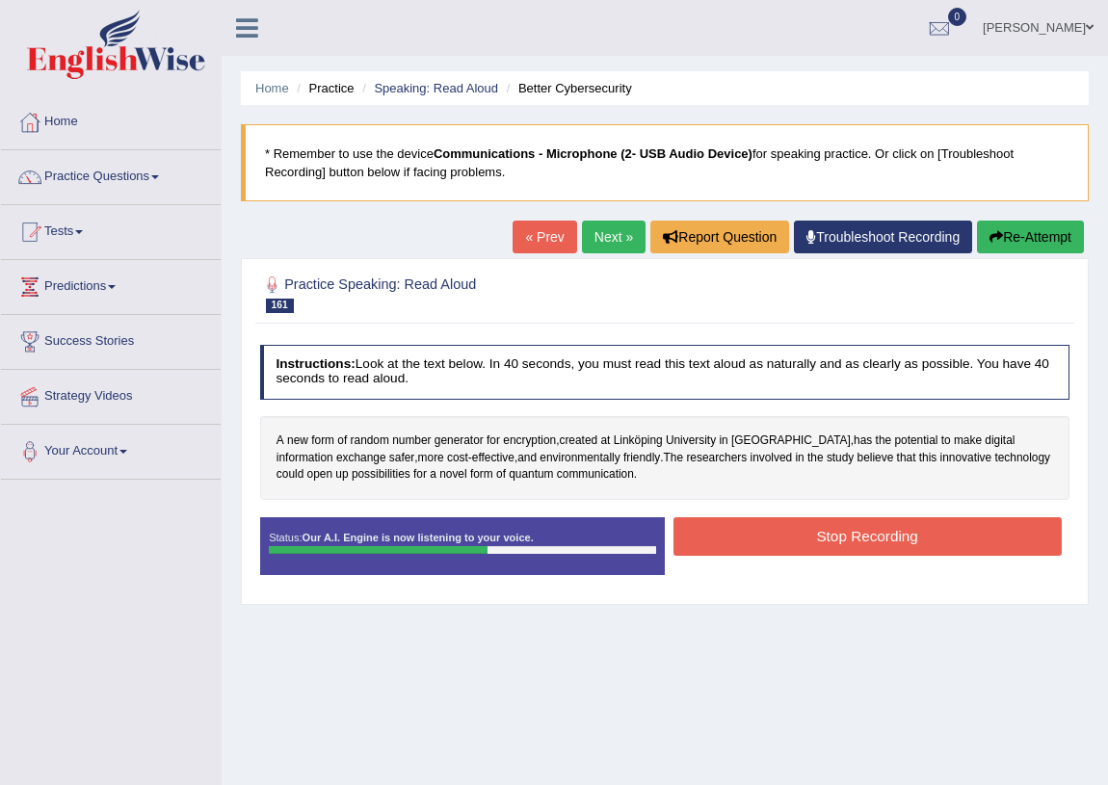
click at [719, 525] on button "Stop Recording" at bounding box center [868, 537] width 388 height 38
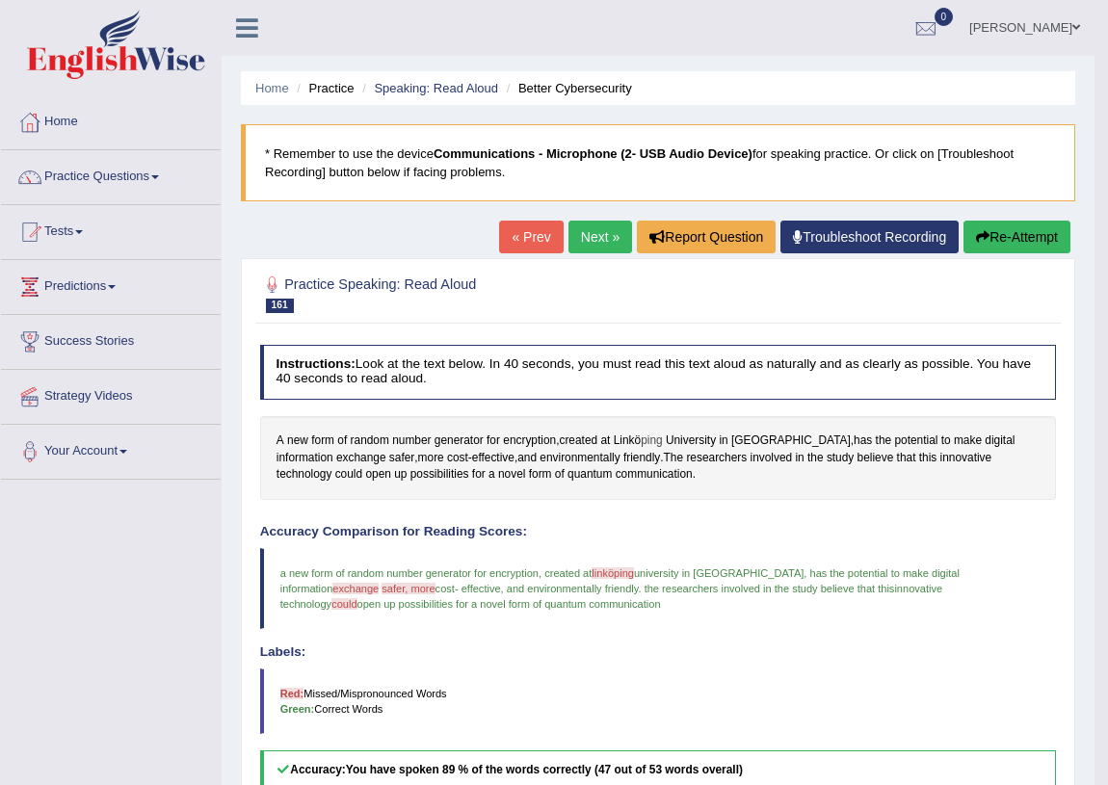
click at [647, 439] on span "ping" at bounding box center [651, 441] width 21 height 17
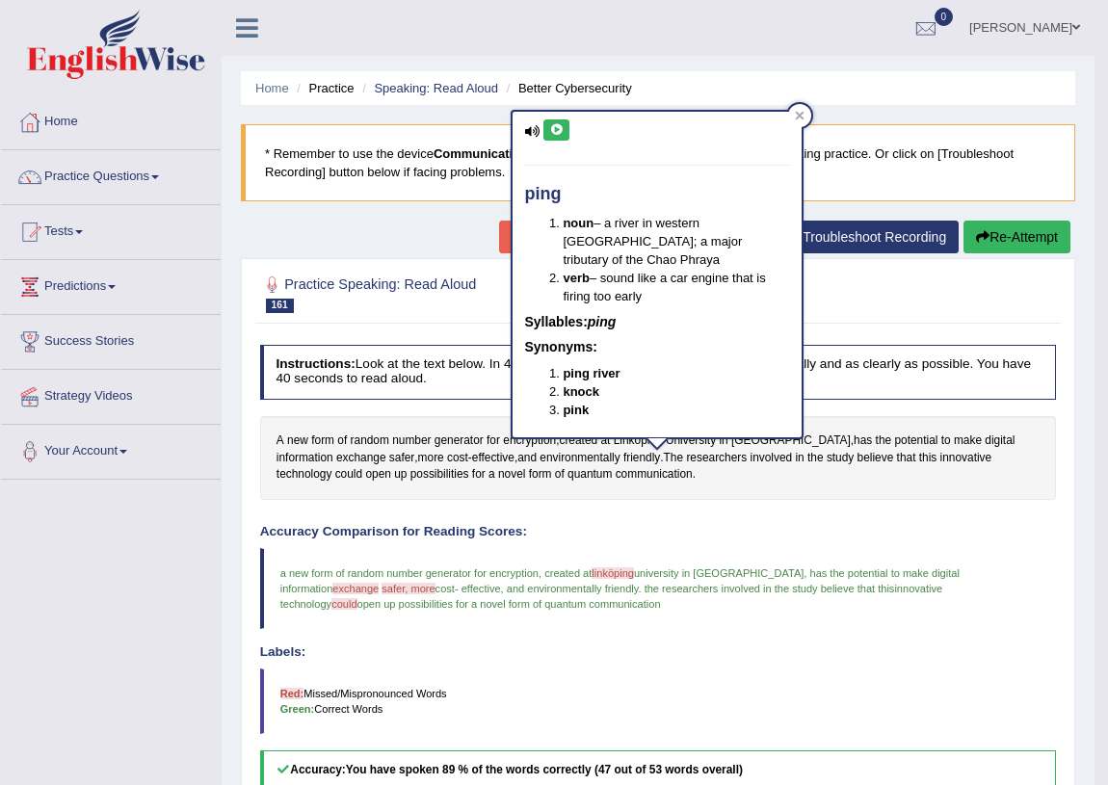
click at [549, 121] on button at bounding box center [557, 130] width 26 height 21
click at [552, 127] on icon at bounding box center [556, 130] width 14 height 12
click at [832, 487] on div "A new form of random number generator for encryption , created at Link ö ping U…" at bounding box center [658, 458] width 797 height 84
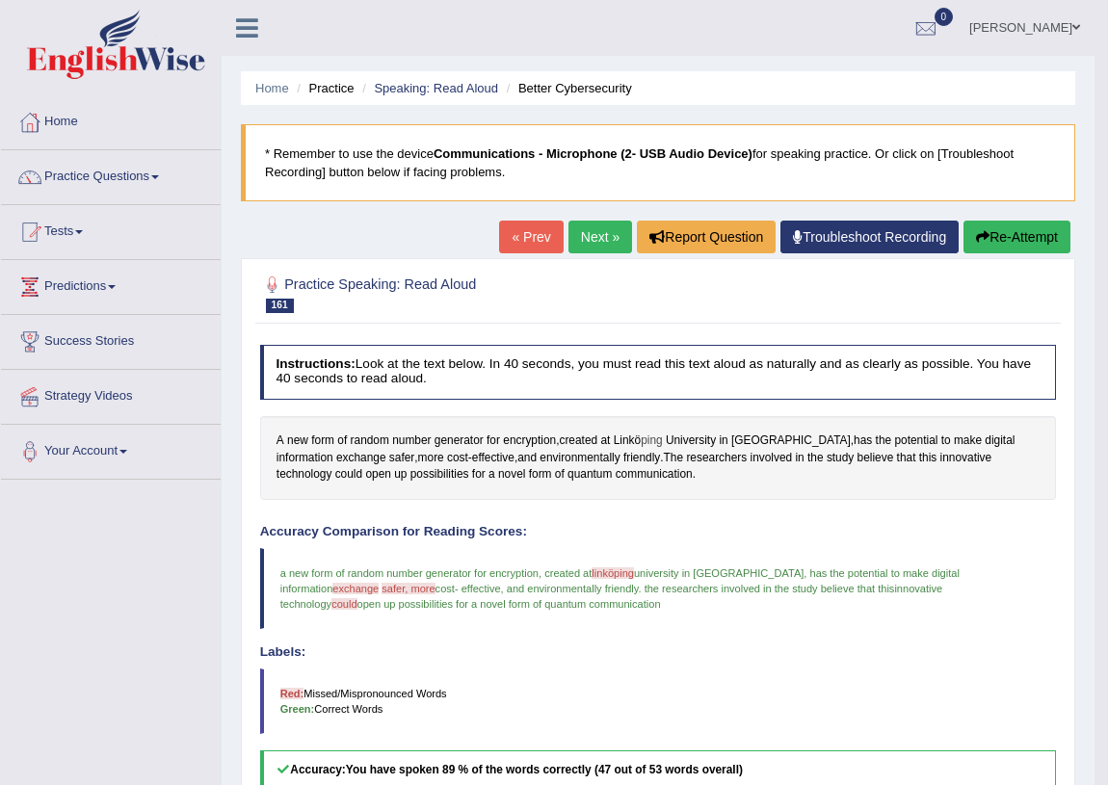
click at [648, 439] on span "ping" at bounding box center [651, 441] width 21 height 17
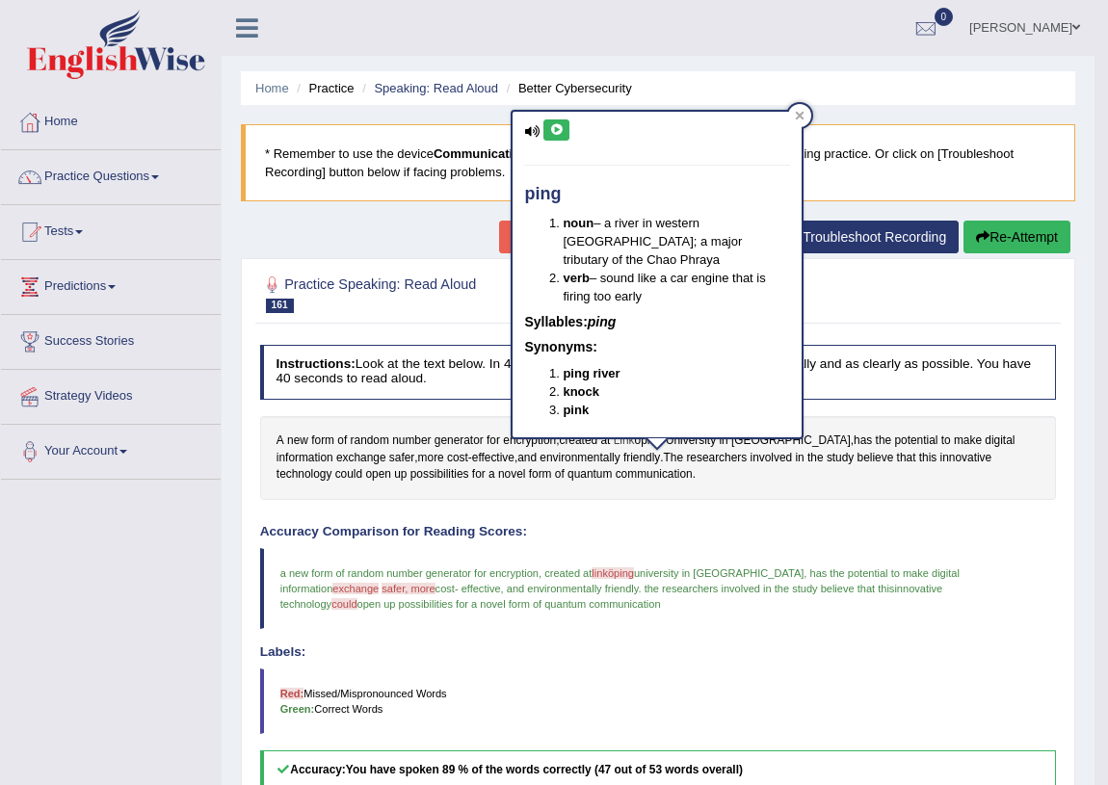
click at [628, 437] on span "Link" at bounding box center [624, 441] width 21 height 17
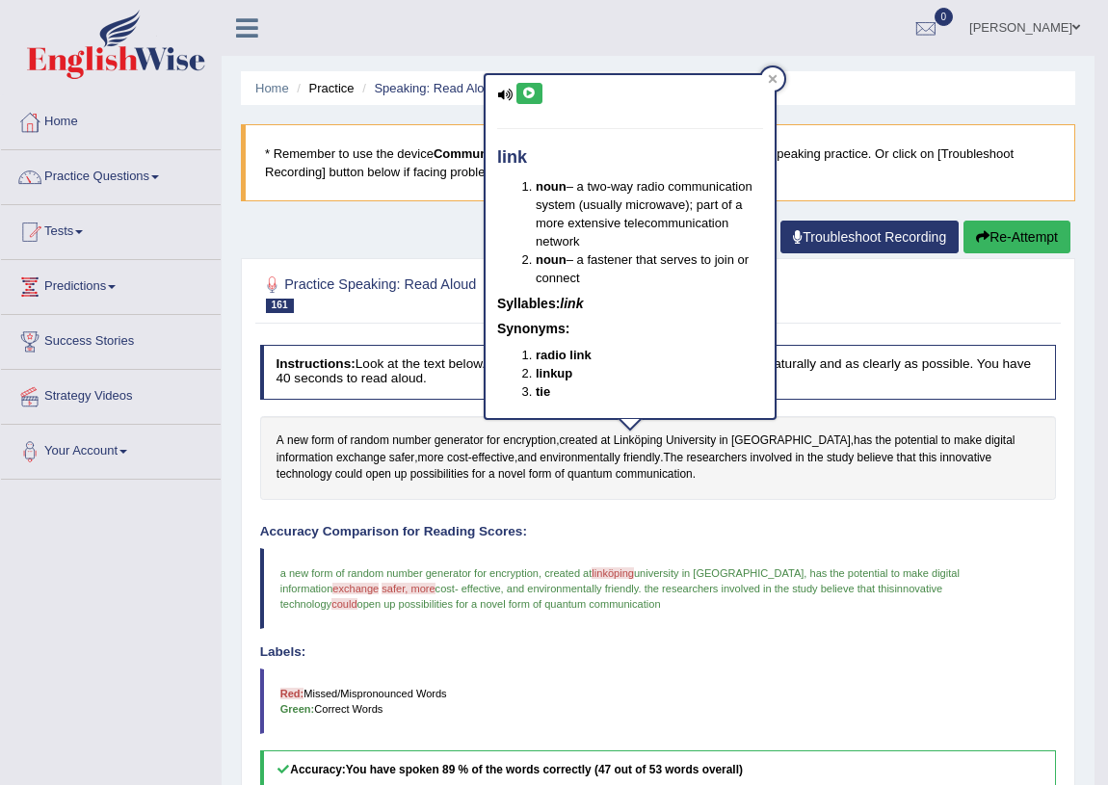
click at [528, 84] on button at bounding box center [530, 93] width 26 height 21
click at [771, 75] on icon at bounding box center [773, 79] width 10 height 10
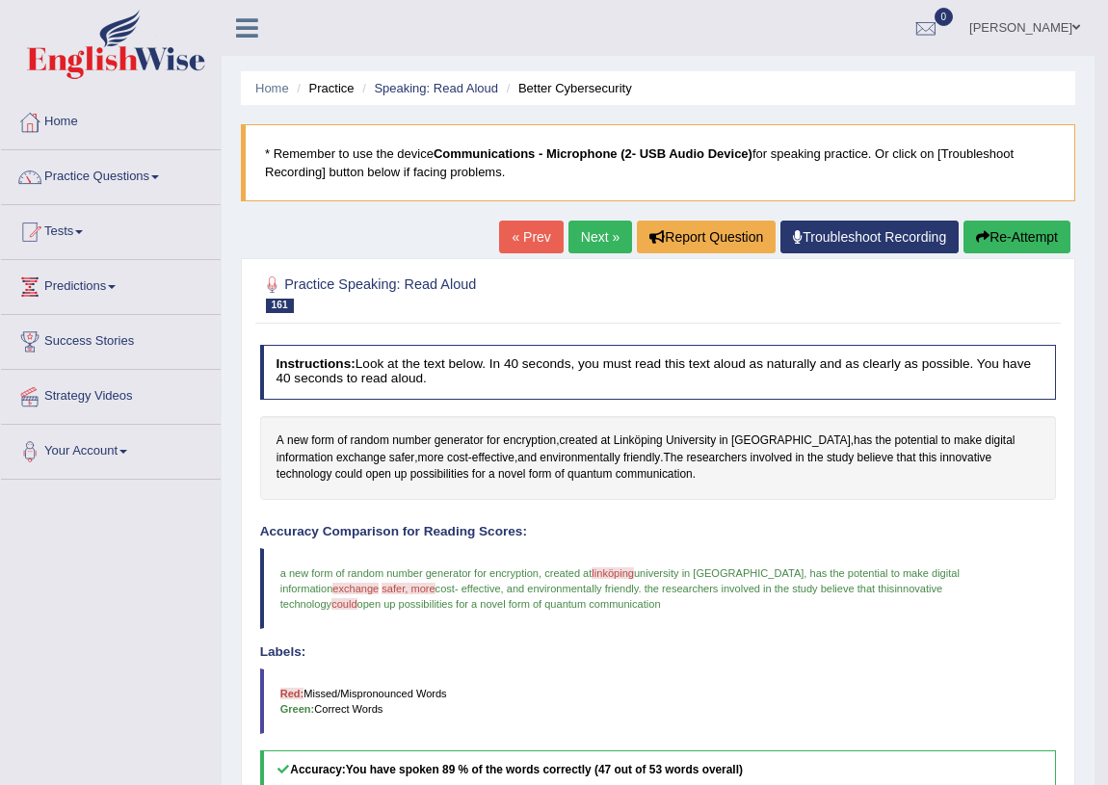
click at [1006, 237] on button "Re-Attempt" at bounding box center [1017, 237] width 107 height 33
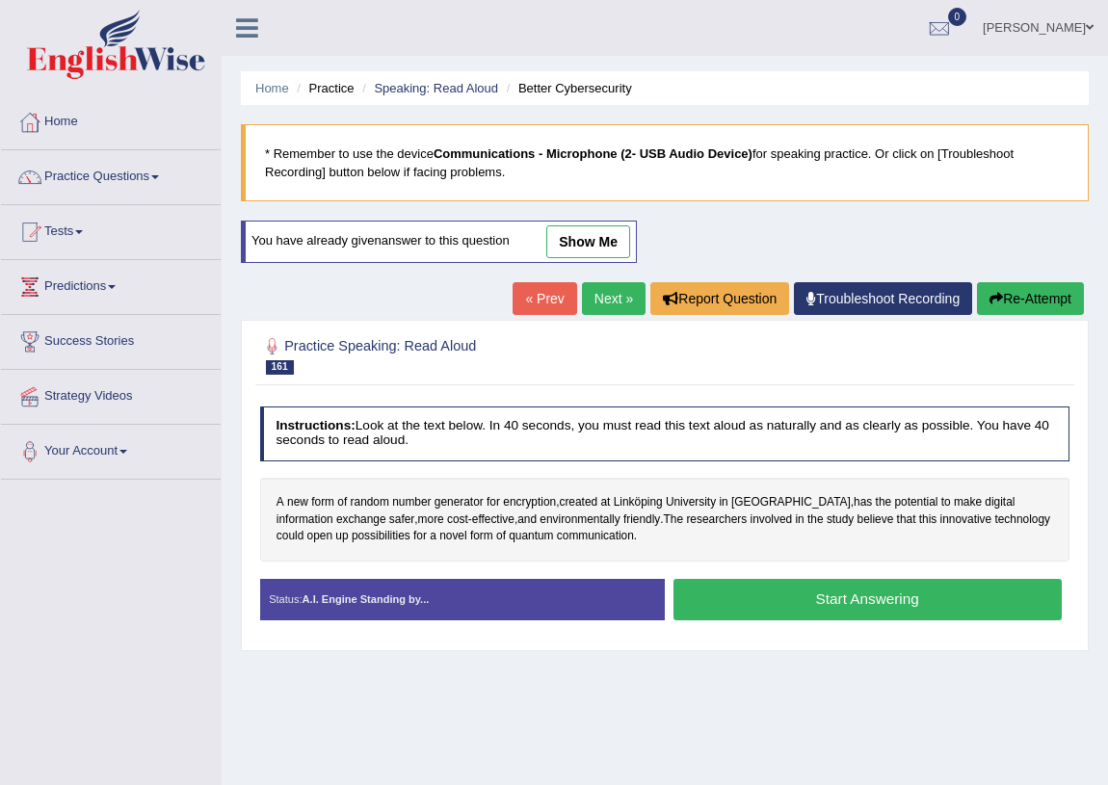
click at [780, 597] on button "Start Answering" at bounding box center [868, 599] width 388 height 41
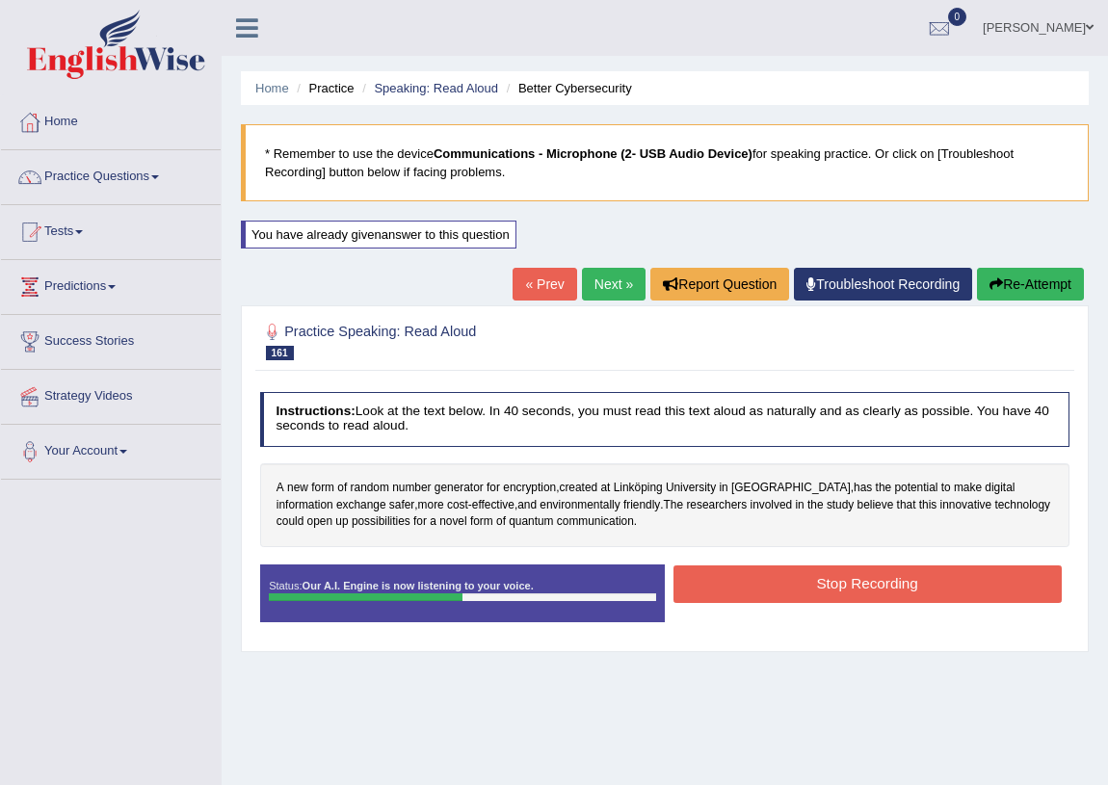
click at [730, 572] on button "Stop Recording" at bounding box center [868, 585] width 388 height 38
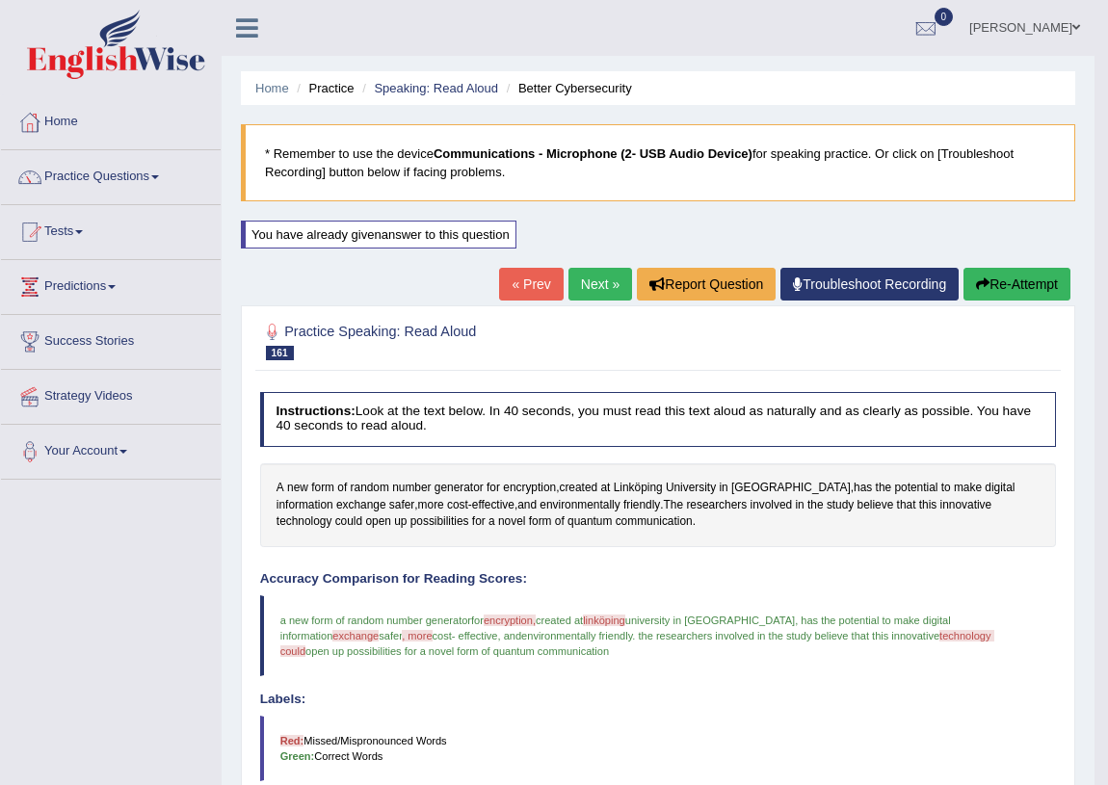
click at [579, 273] on link "Next »" at bounding box center [601, 284] width 64 height 33
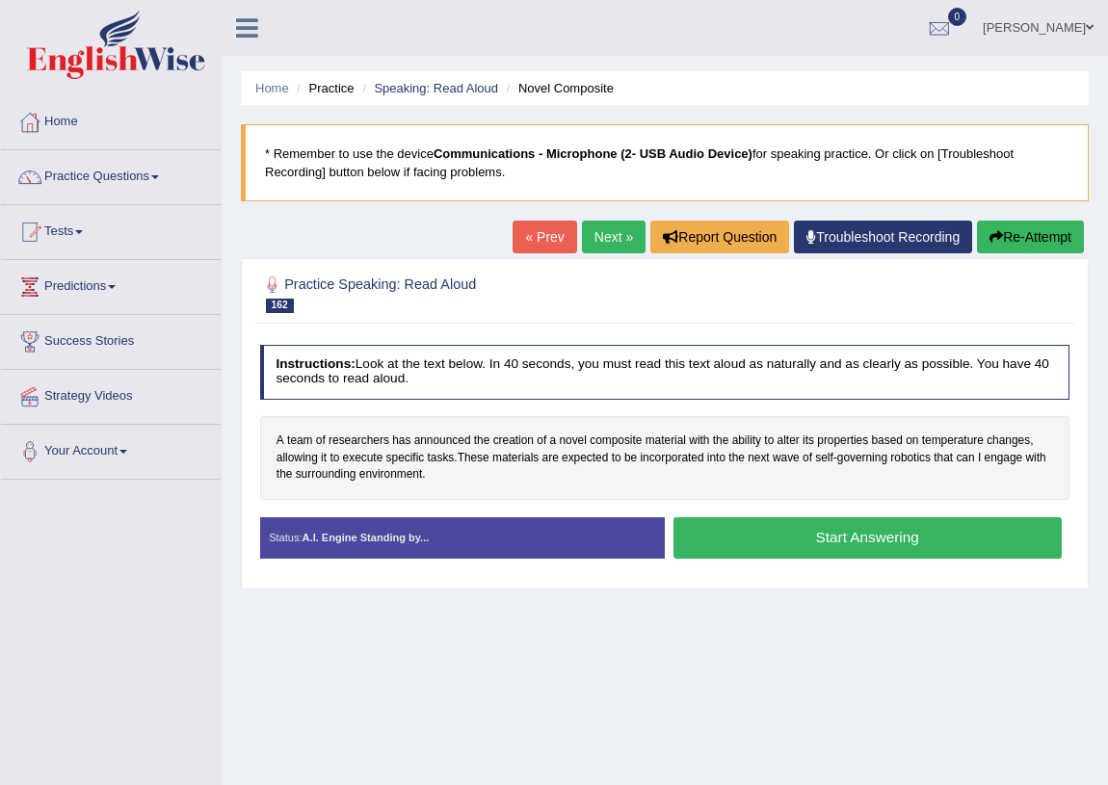
click at [743, 539] on button "Start Answering" at bounding box center [868, 538] width 388 height 41
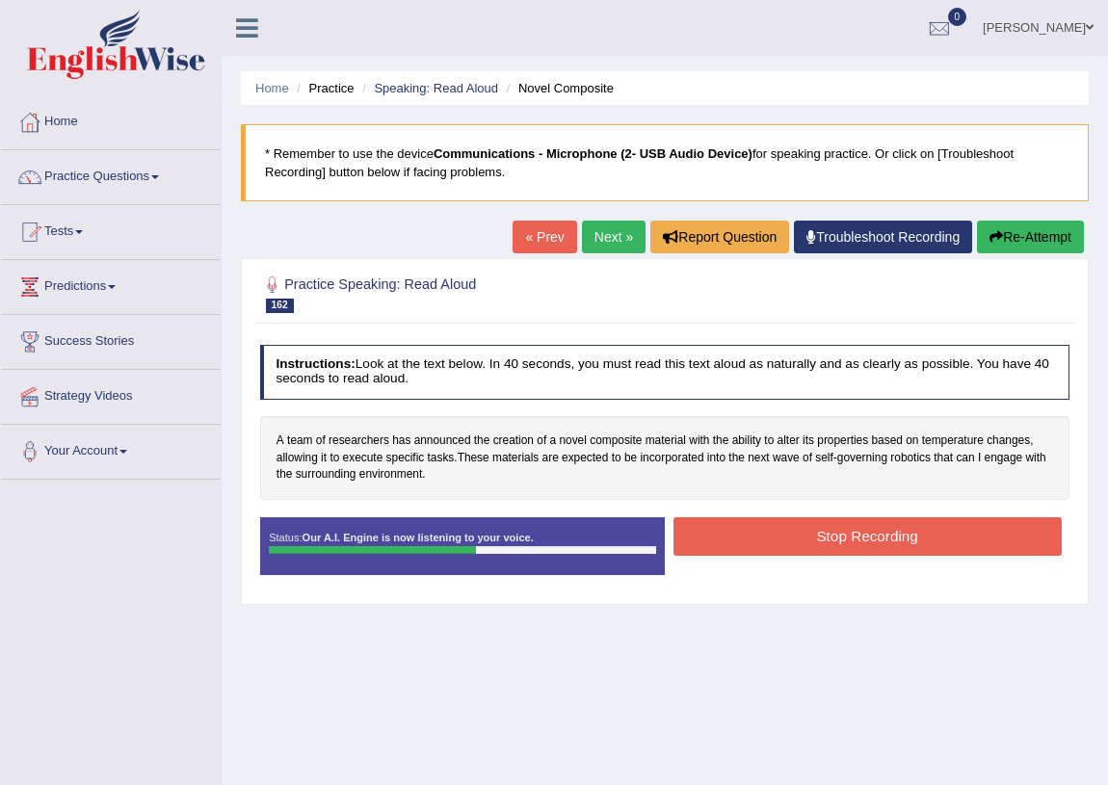
click at [800, 543] on button "Stop Recording" at bounding box center [868, 537] width 388 height 38
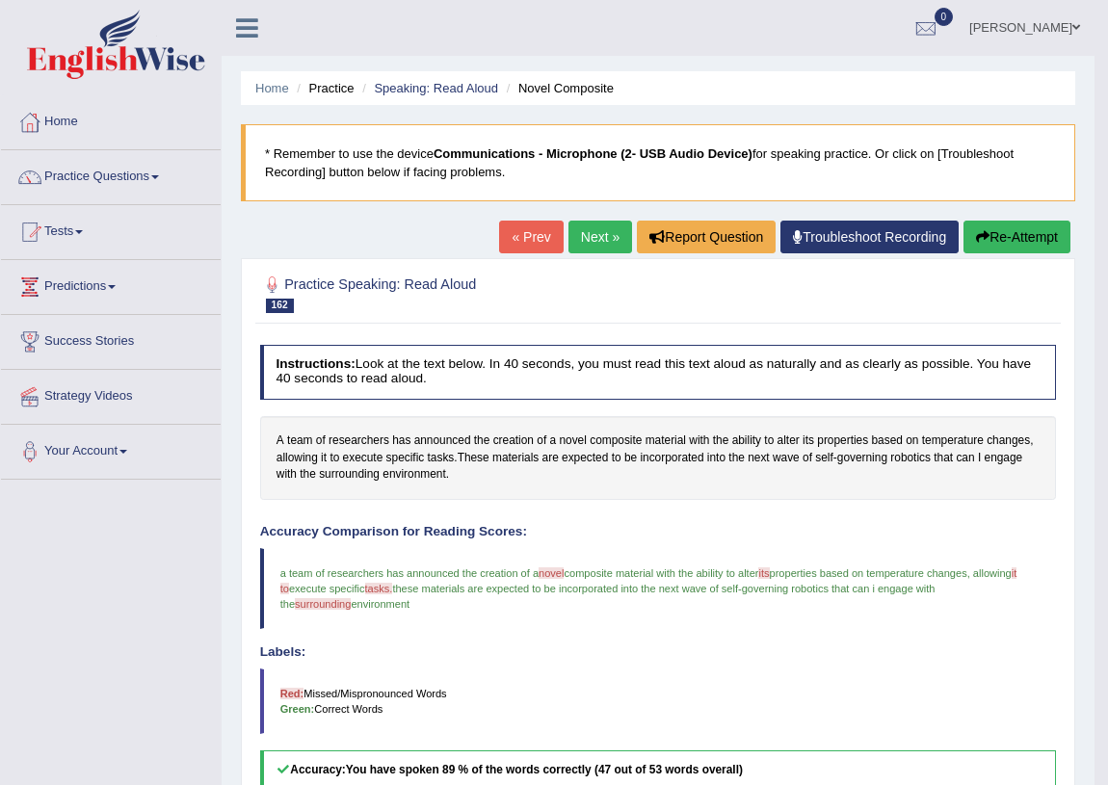
click at [595, 232] on link "Next »" at bounding box center [601, 237] width 64 height 33
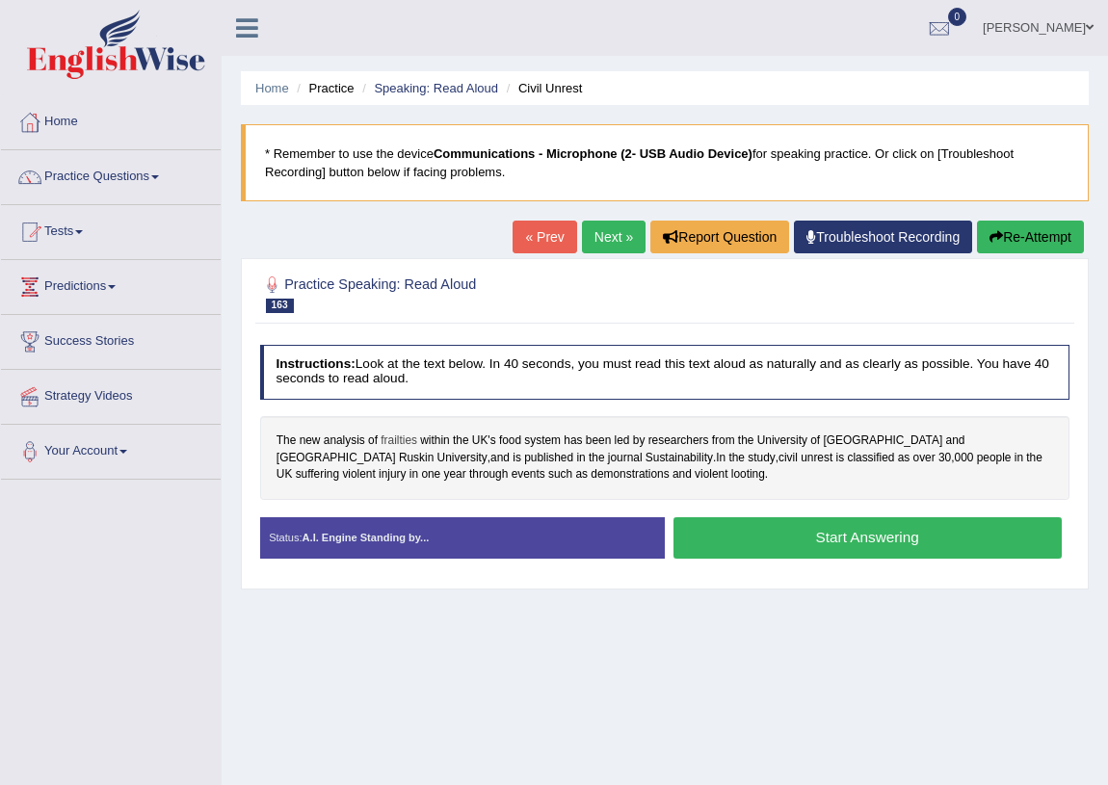
click at [394, 440] on span "frailties" at bounding box center [399, 441] width 37 height 17
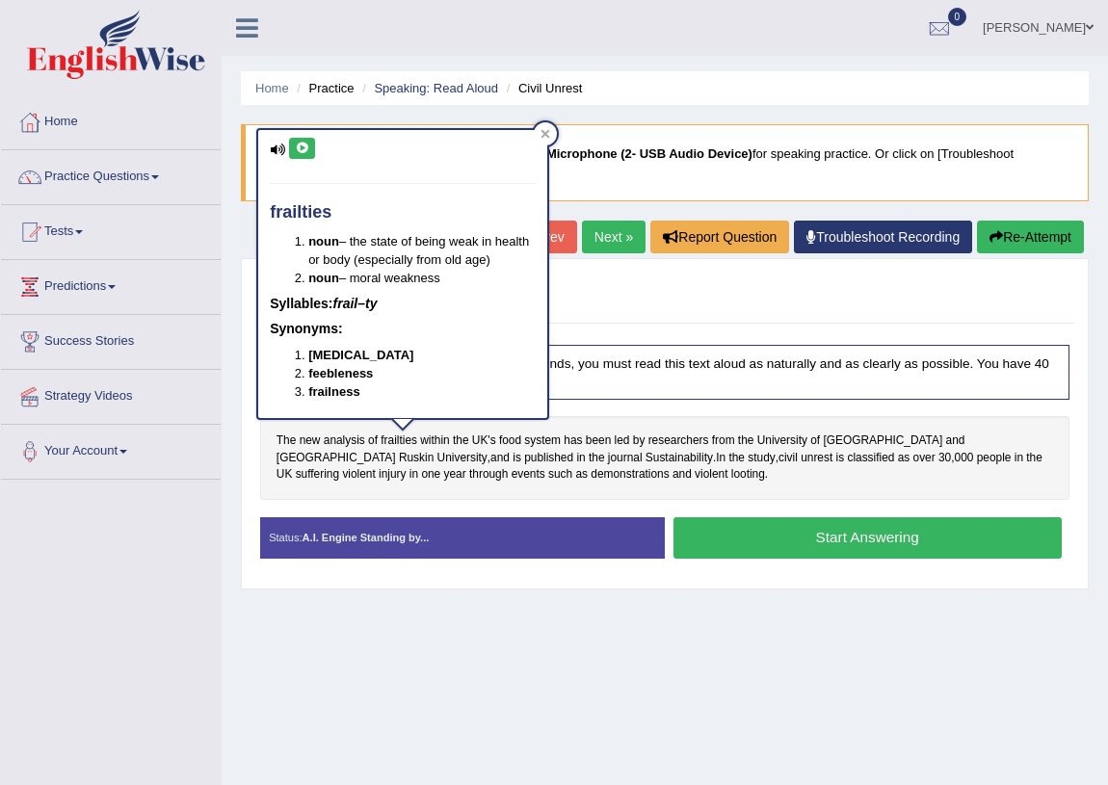
click at [289, 135] on div "frailties noun – the state of being weak in health or body (especially from old…" at bounding box center [402, 274] width 289 height 288
click at [308, 142] on button at bounding box center [302, 148] width 26 height 21
click at [609, 115] on div "Home Practice Speaking: Read Aloud Civil Unrest * Remember to use the device Co…" at bounding box center [665, 482] width 887 height 964
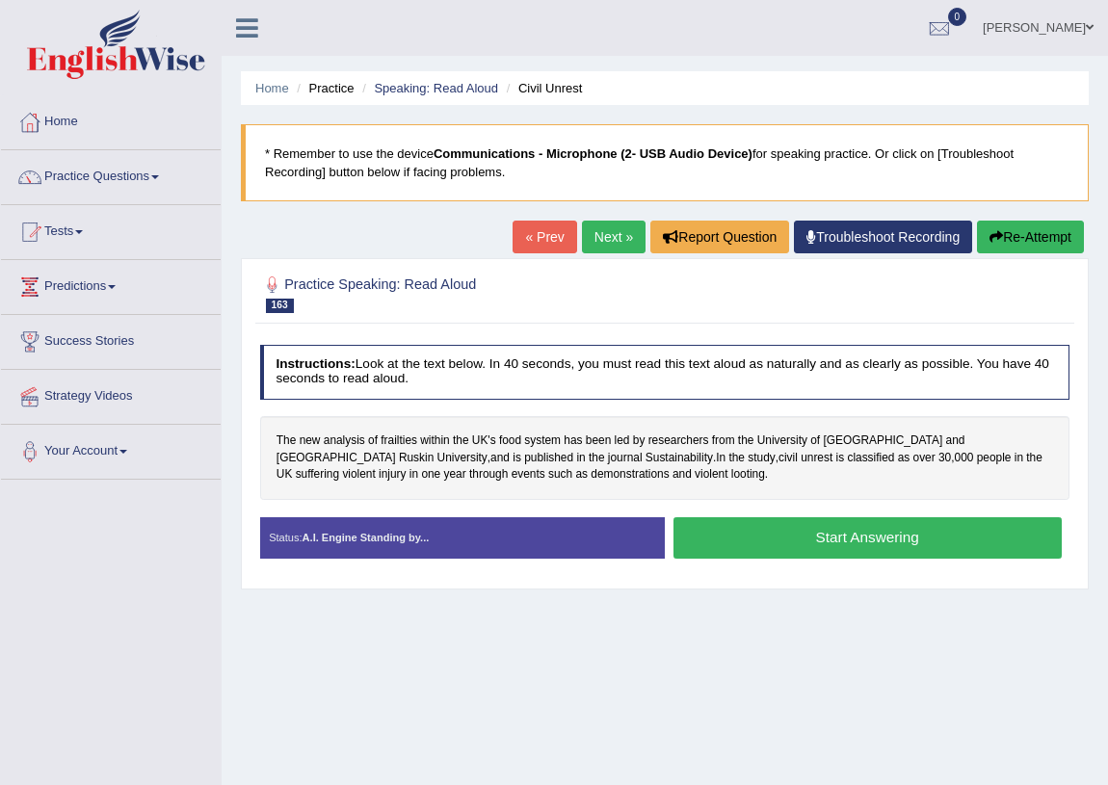
click at [743, 532] on button "Start Answering" at bounding box center [868, 538] width 388 height 41
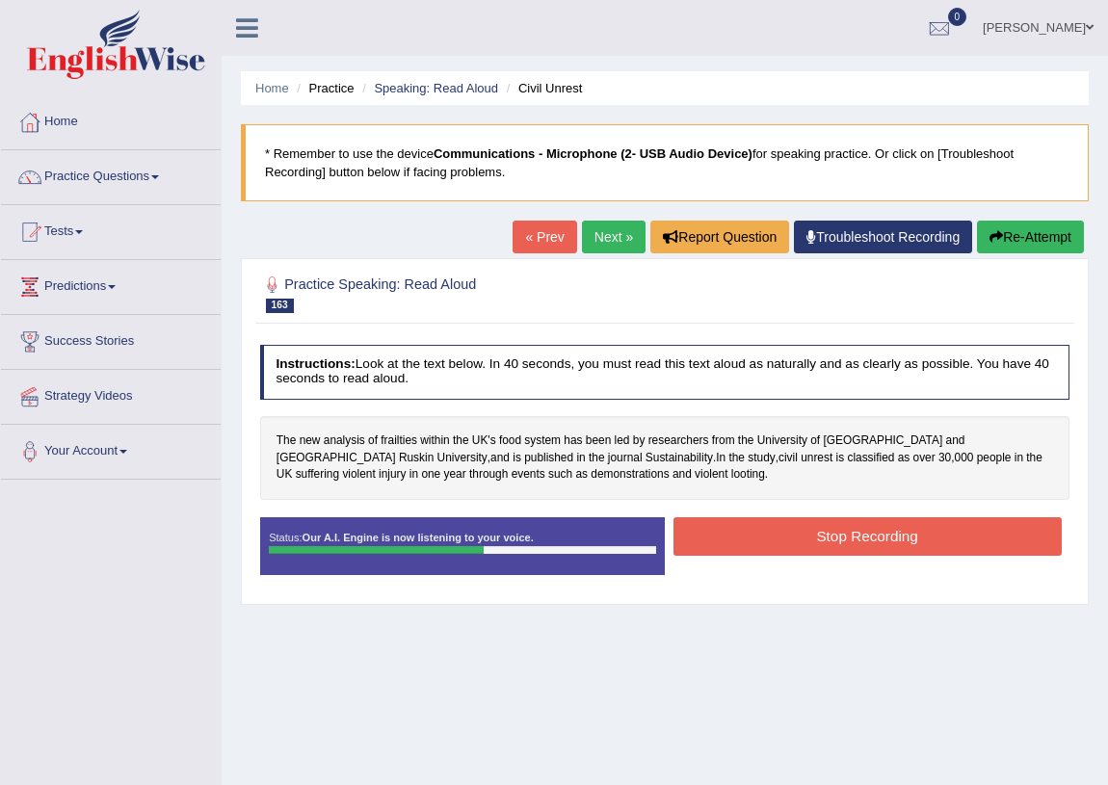
click at [753, 523] on button "Stop Recording" at bounding box center [868, 537] width 388 height 38
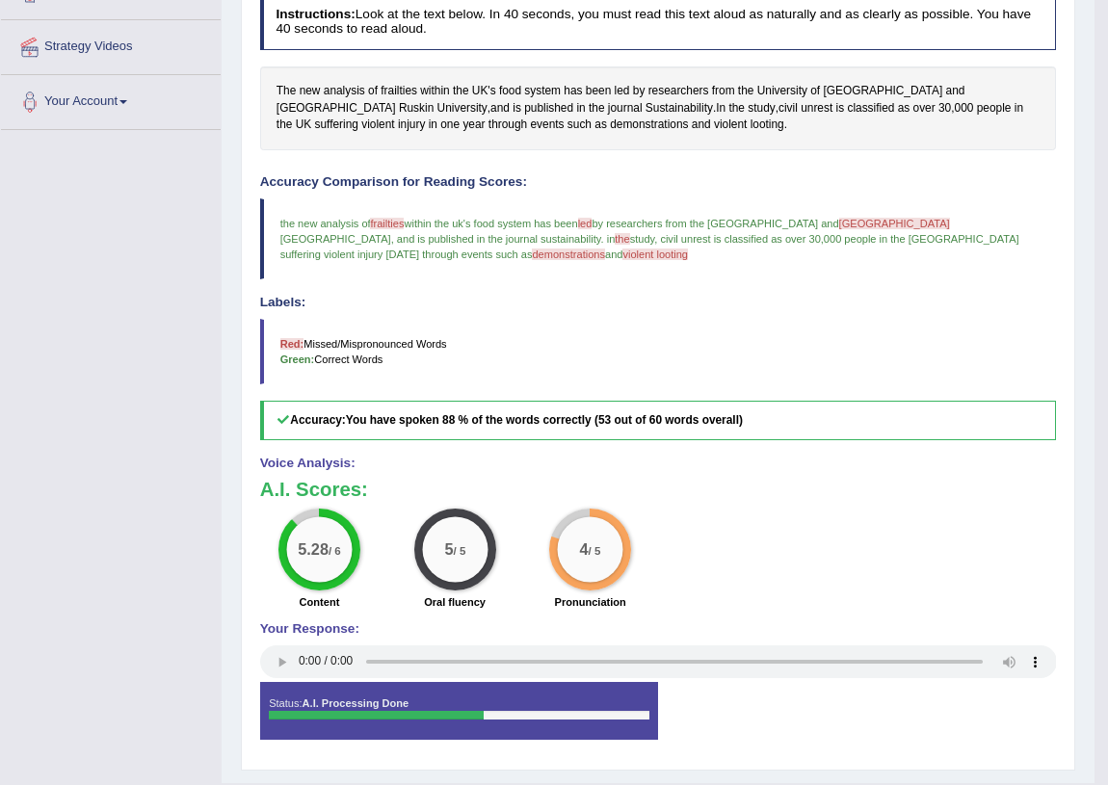
scroll to position [87, 0]
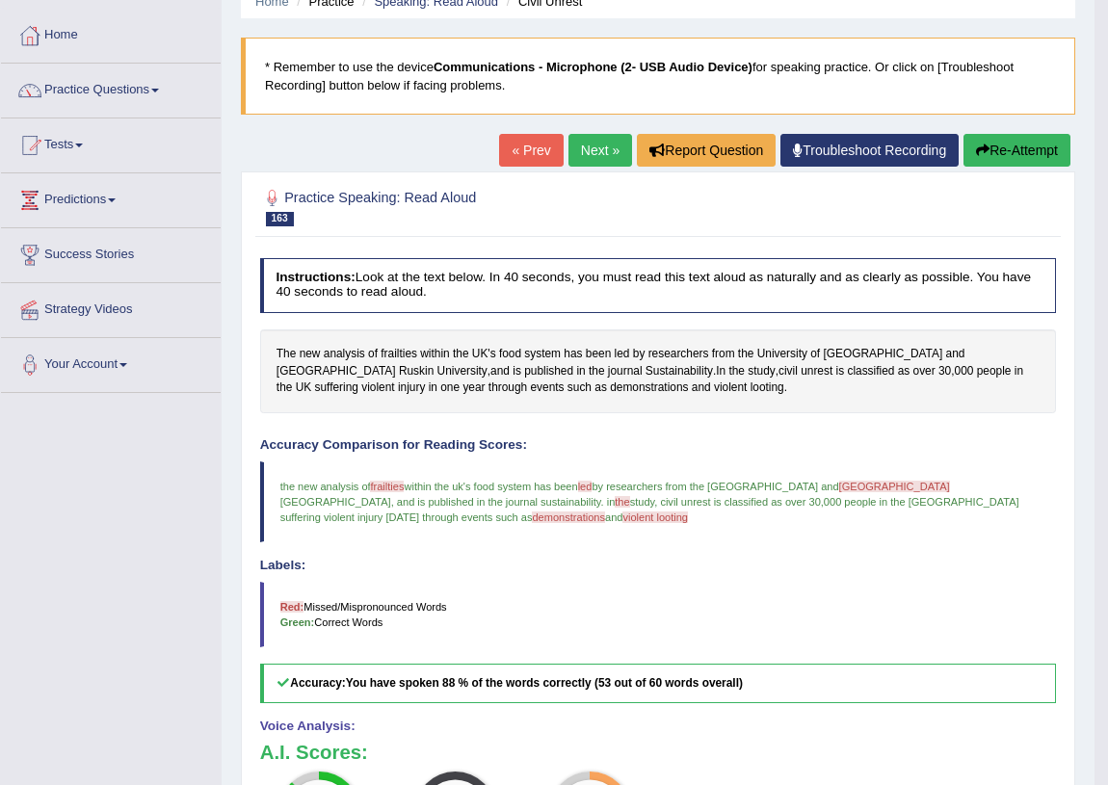
click at [603, 147] on link "Next »" at bounding box center [601, 150] width 64 height 33
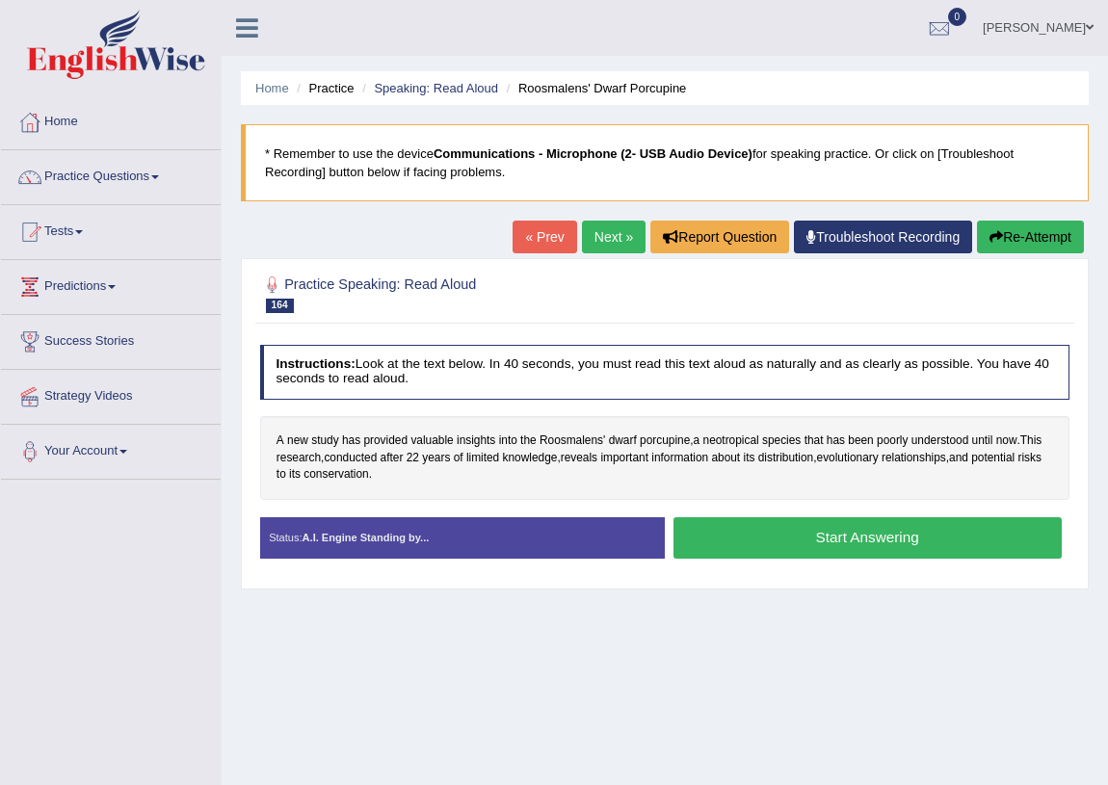
click at [754, 530] on button "Start Answering" at bounding box center [868, 538] width 388 height 41
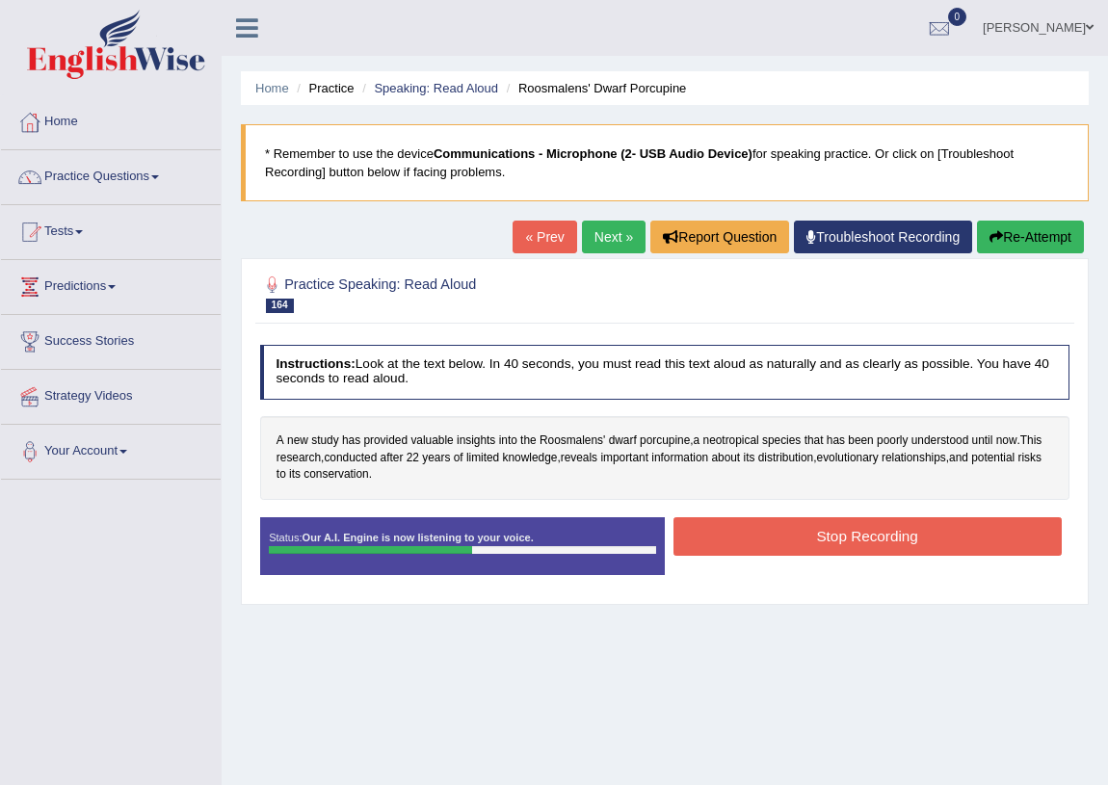
click at [739, 533] on button "Stop Recording" at bounding box center [868, 537] width 388 height 38
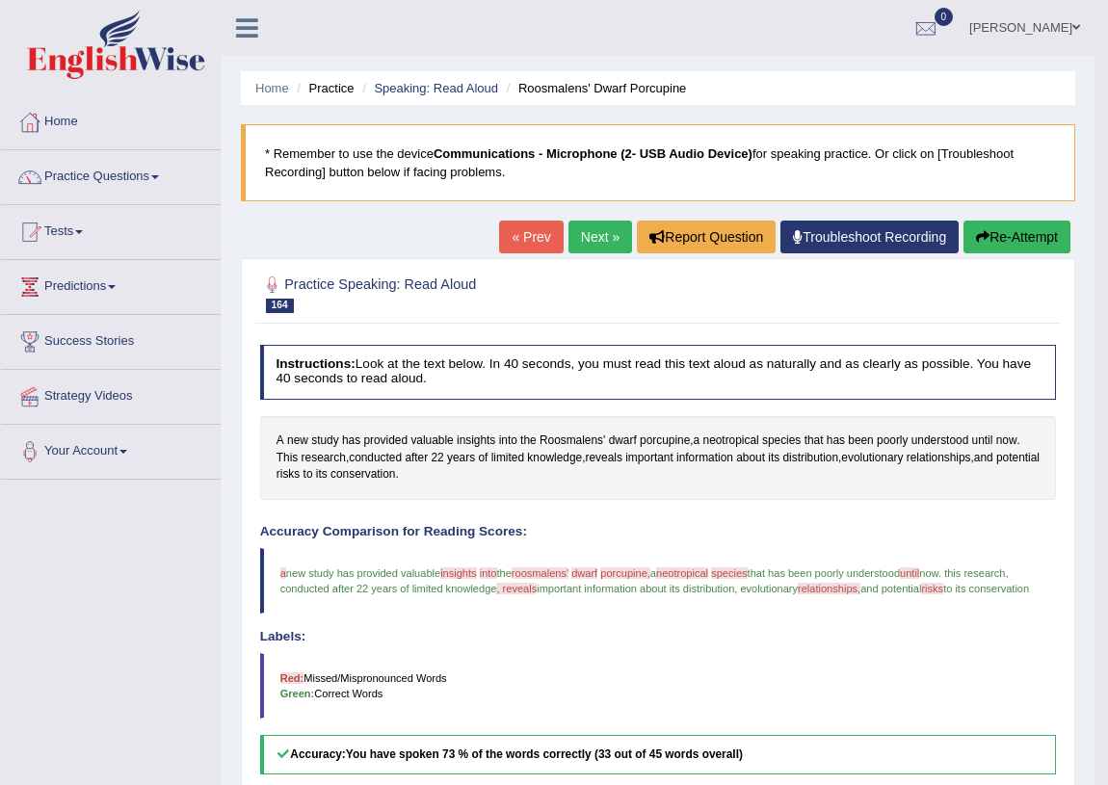
click at [578, 232] on link "Next »" at bounding box center [601, 237] width 64 height 33
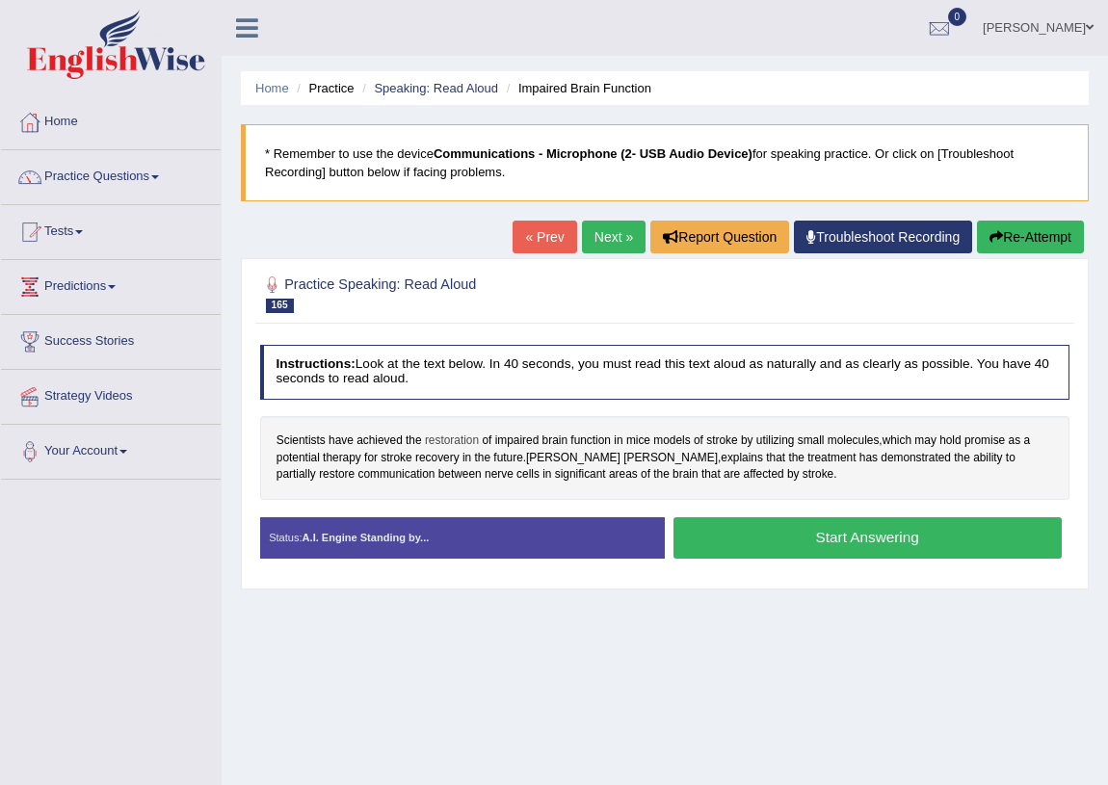
click at [453, 438] on span "restoration" at bounding box center [452, 441] width 54 height 17
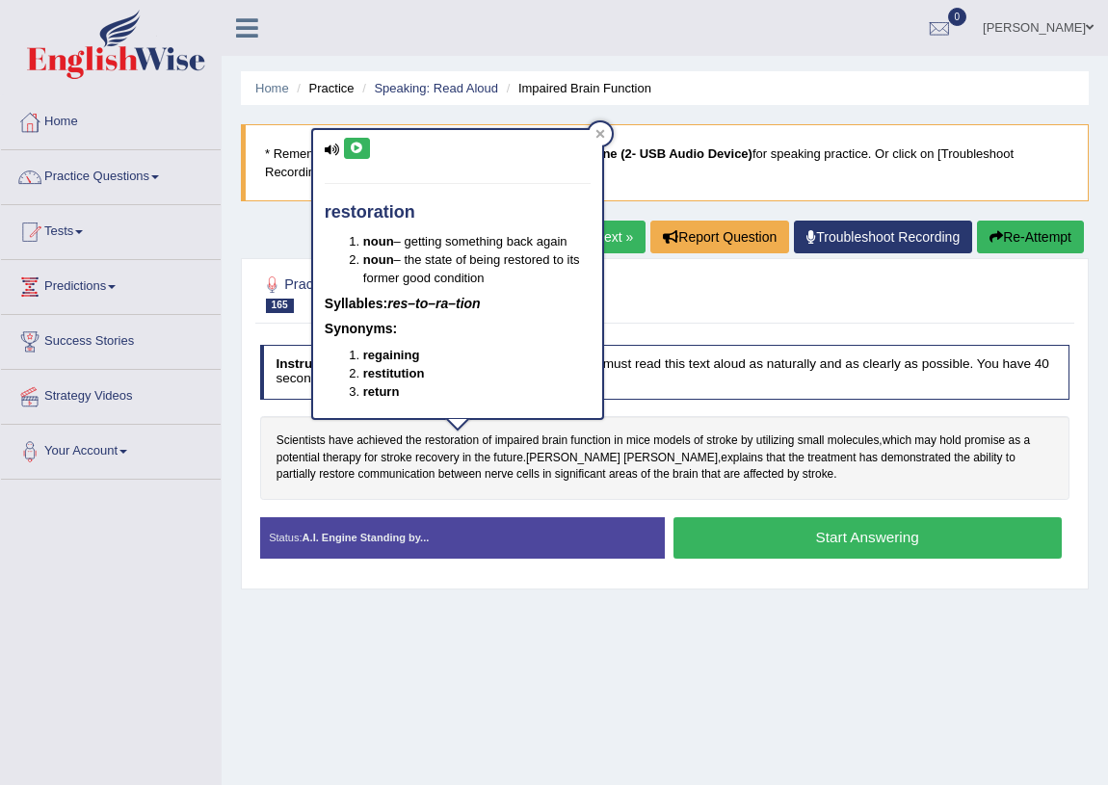
click at [356, 143] on icon at bounding box center [357, 149] width 14 height 12
click at [686, 303] on h2 "Practice Speaking: Read Aloud 165 Impaired Brain Function" at bounding box center [511, 293] width 502 height 40
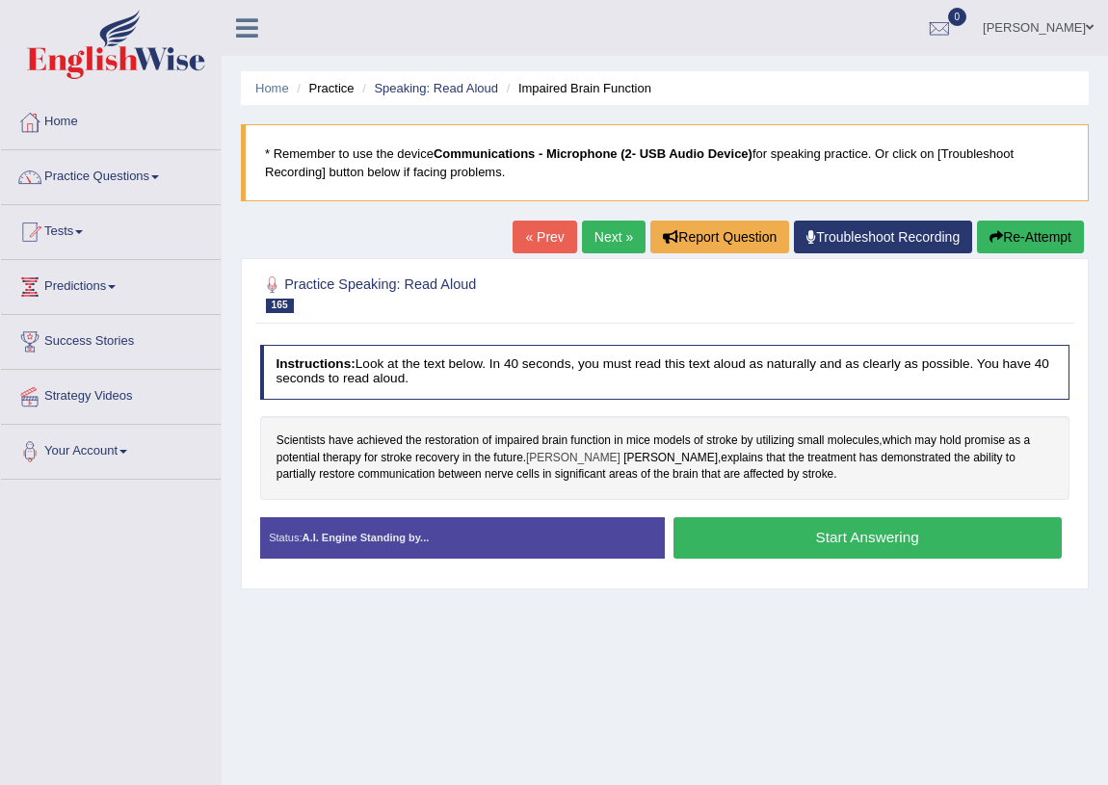
click at [555, 455] on span "[PERSON_NAME]" at bounding box center [573, 458] width 94 height 17
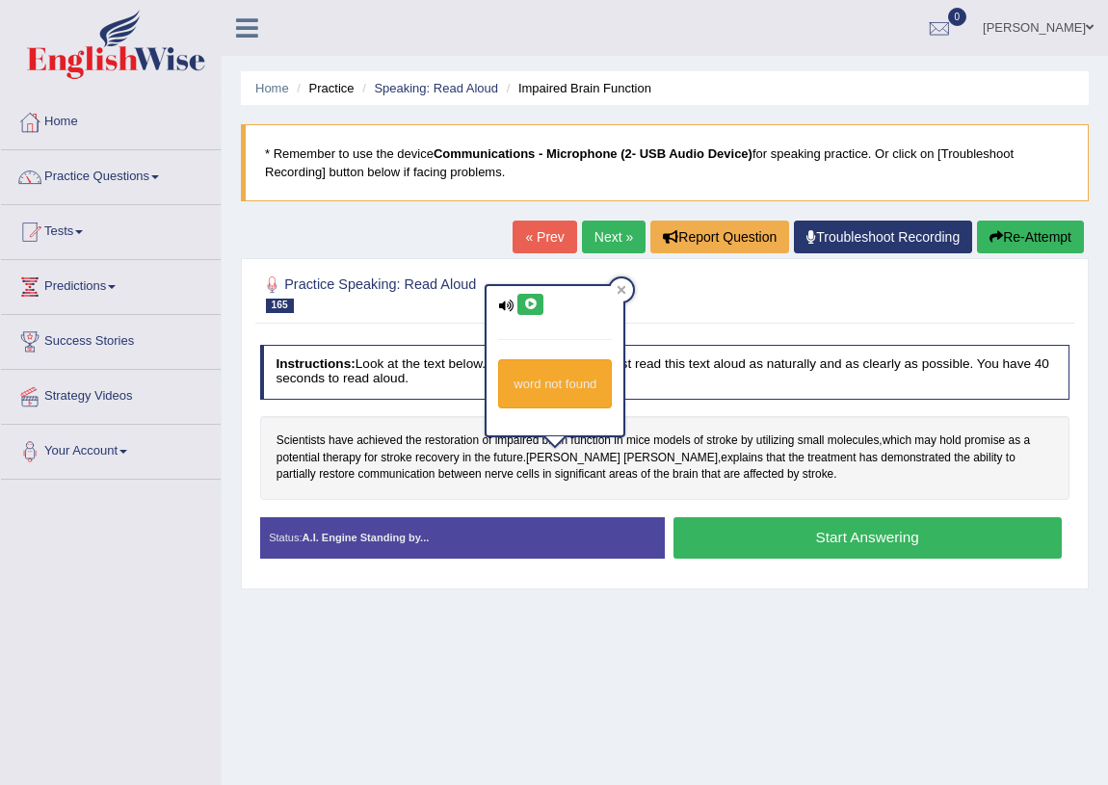
click at [539, 304] on button at bounding box center [531, 304] width 26 height 21
click at [624, 453] on span "[PERSON_NAME]" at bounding box center [671, 458] width 94 height 17
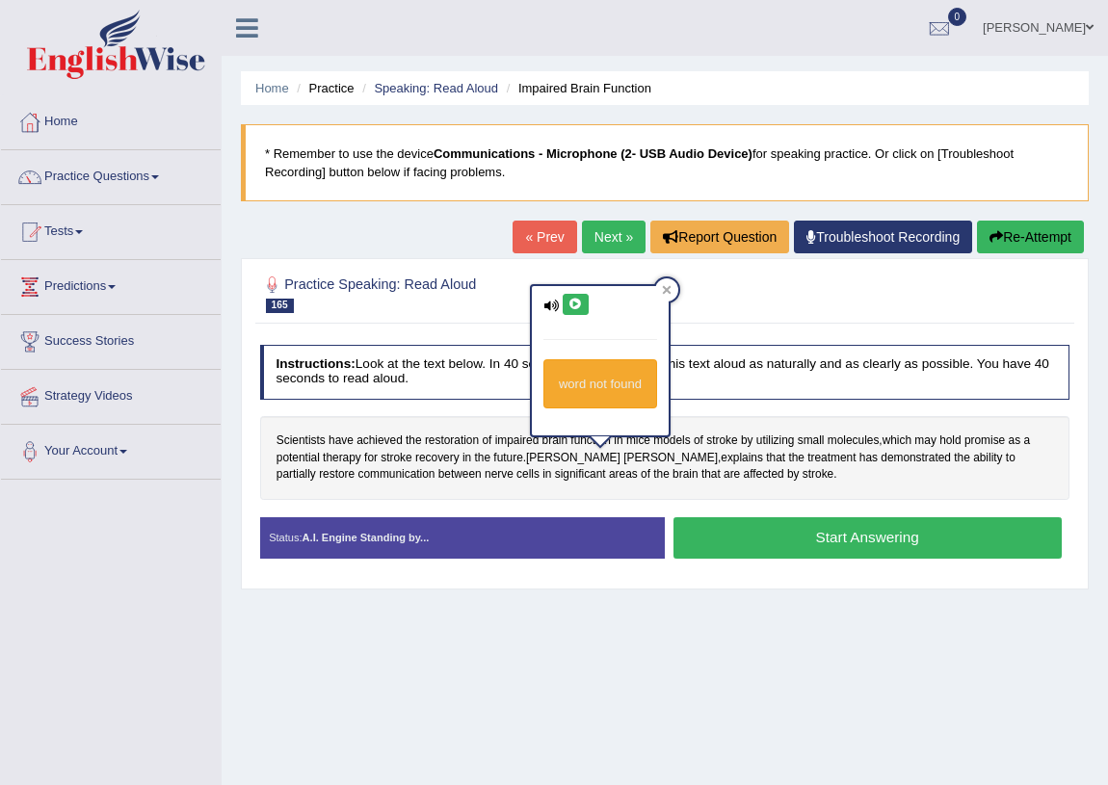
click at [573, 296] on button at bounding box center [576, 304] width 26 height 21
click at [702, 473] on span "that" at bounding box center [711, 474] width 19 height 17
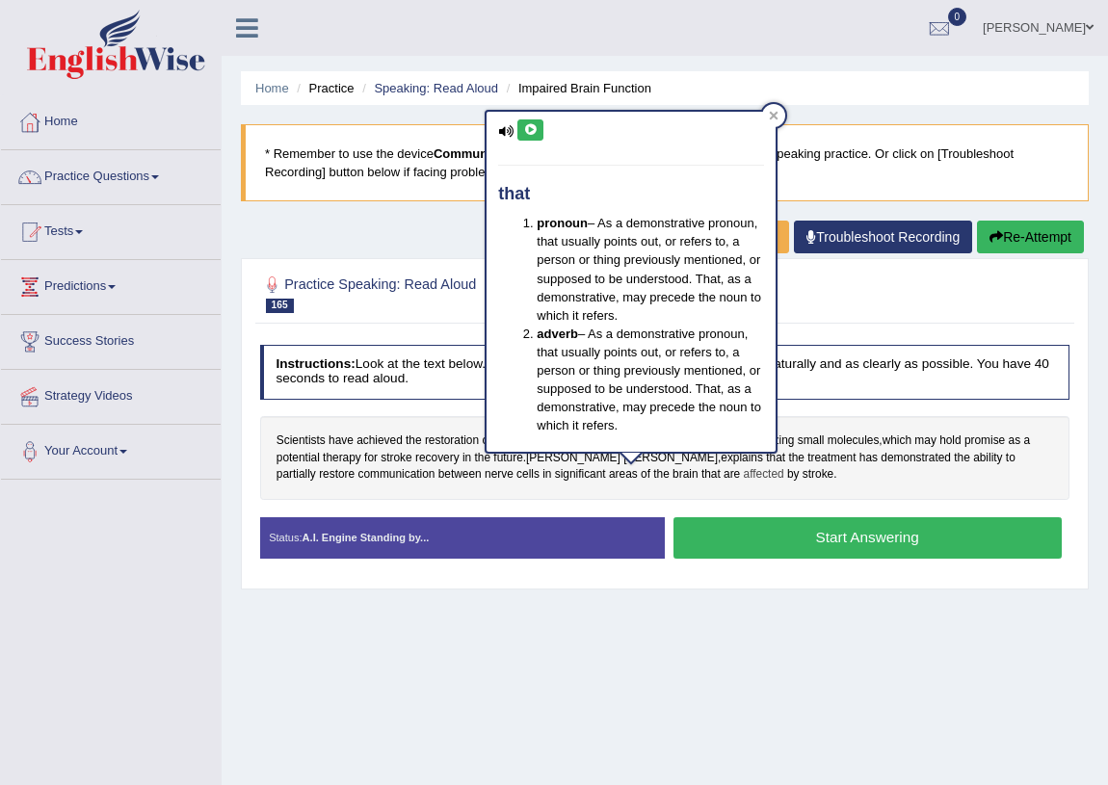
click at [661, 481] on div "Scientists have achieved the restoration of impaired brain function in mice mod…" at bounding box center [665, 458] width 811 height 84
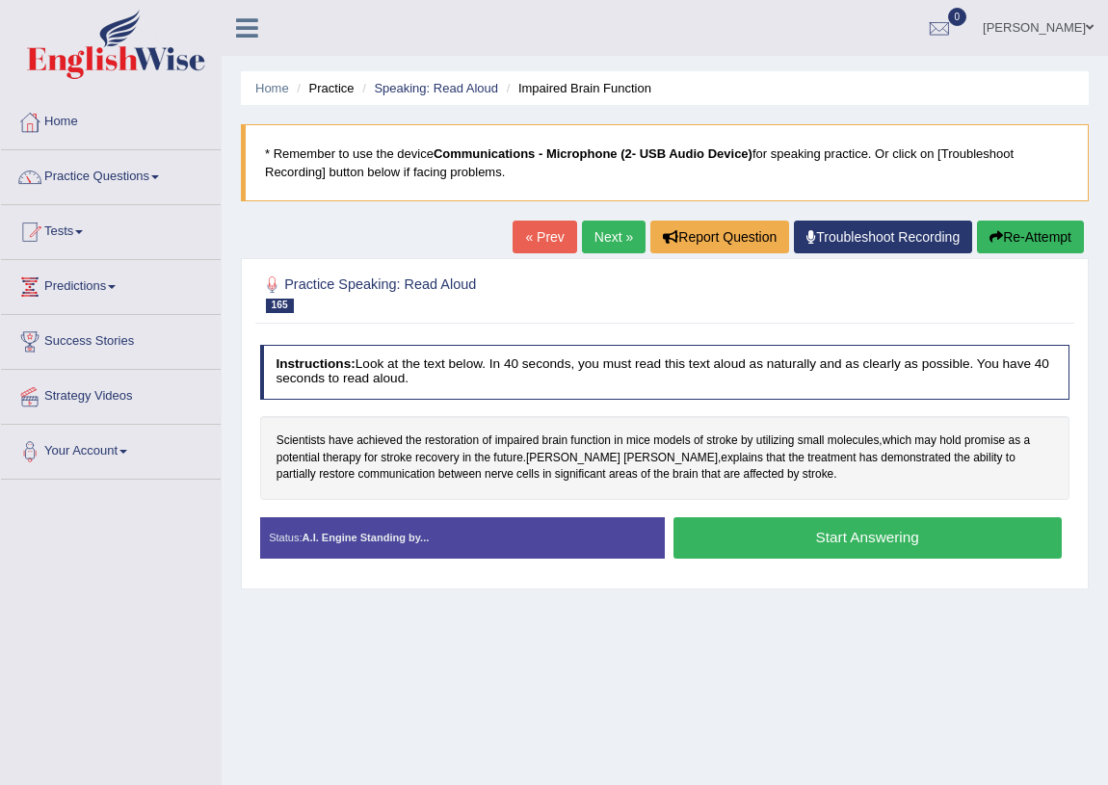
click at [850, 540] on button "Start Answering" at bounding box center [868, 538] width 388 height 41
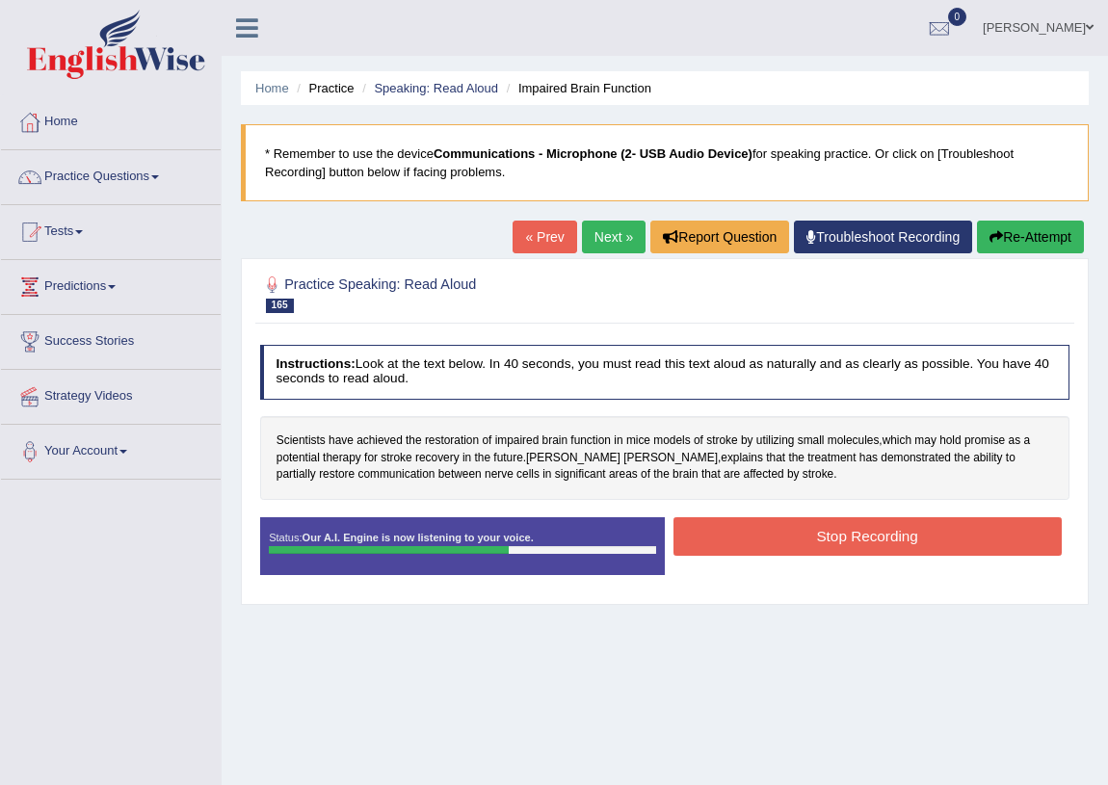
click at [767, 524] on button "Stop Recording" at bounding box center [868, 537] width 388 height 38
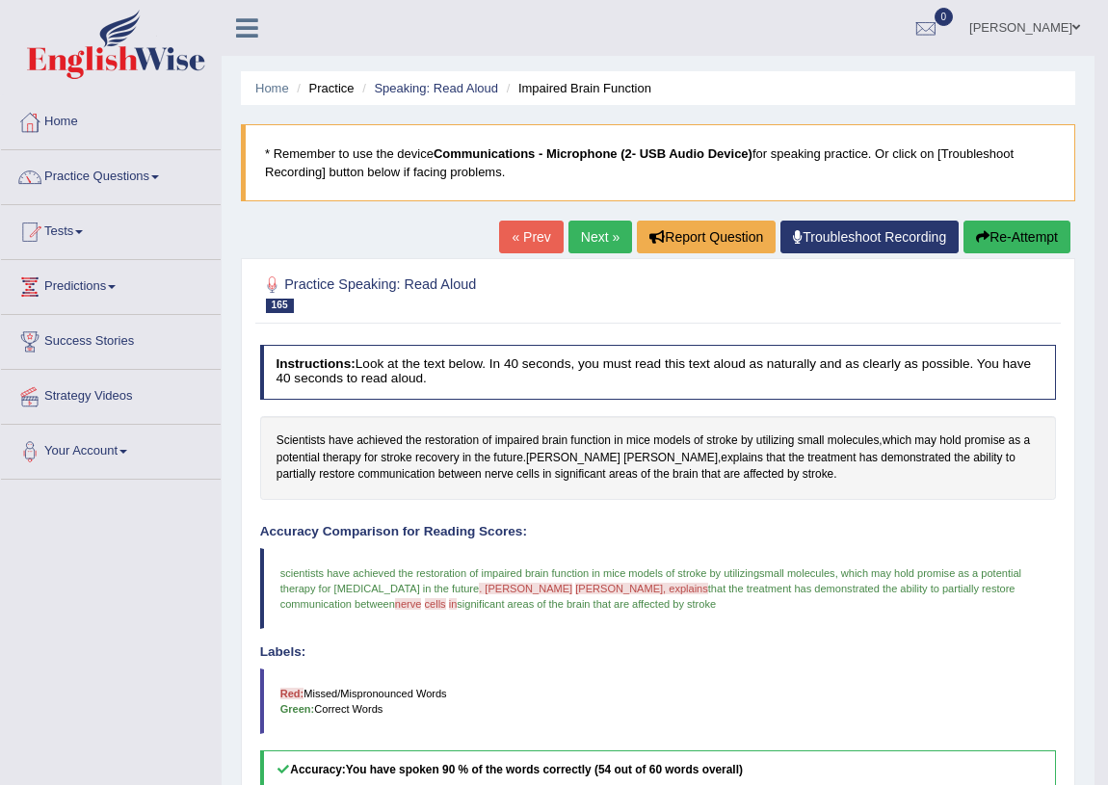
click at [604, 240] on link "Next »" at bounding box center [601, 237] width 64 height 33
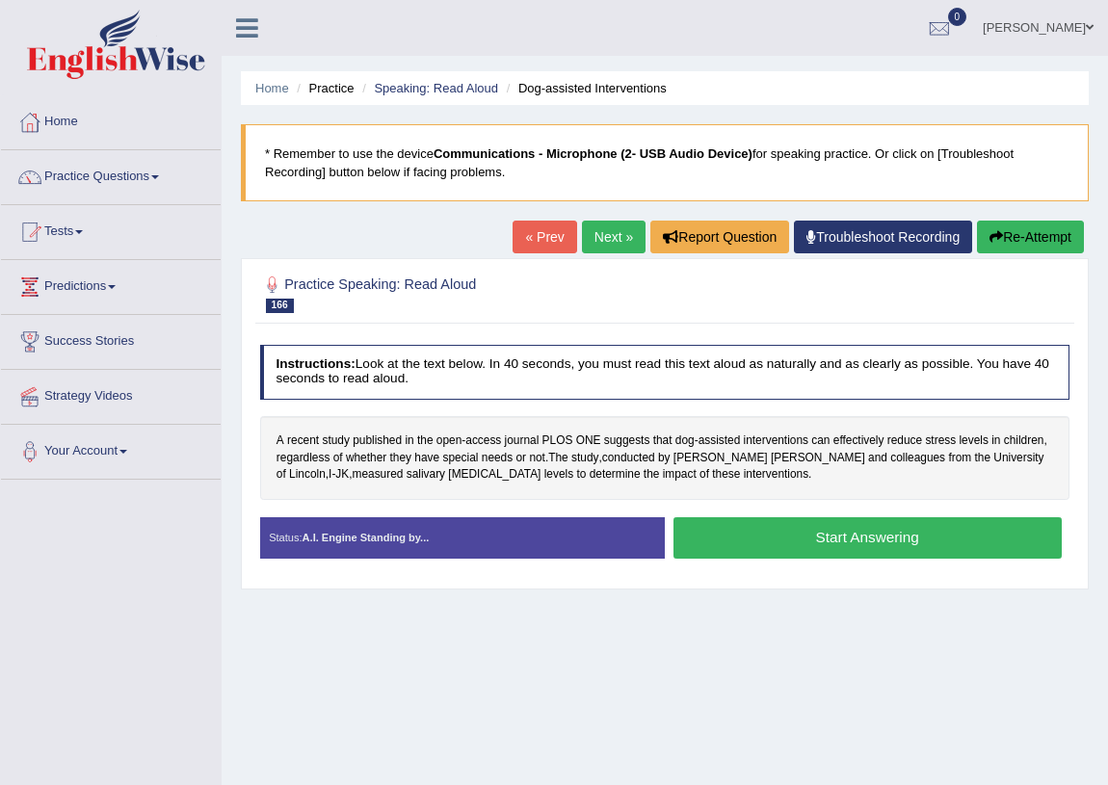
click at [713, 534] on button "Start Answering" at bounding box center [868, 538] width 388 height 41
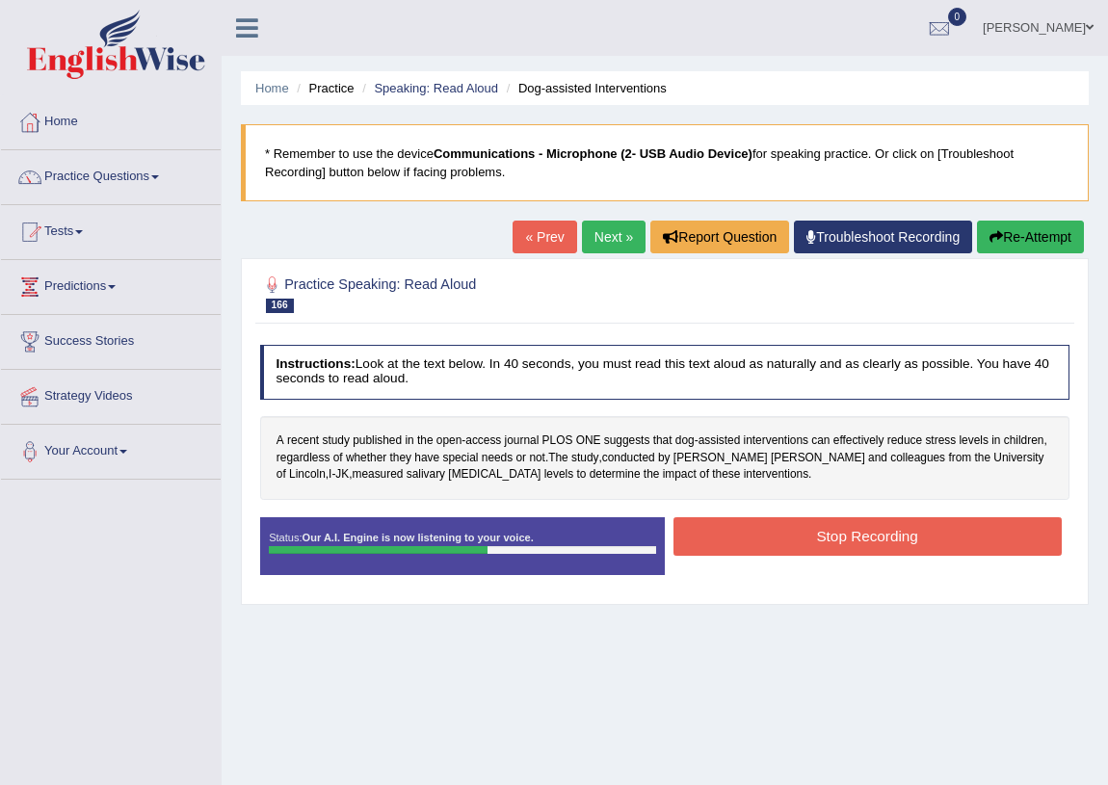
click at [746, 542] on button "Stop Recording" at bounding box center [868, 537] width 388 height 38
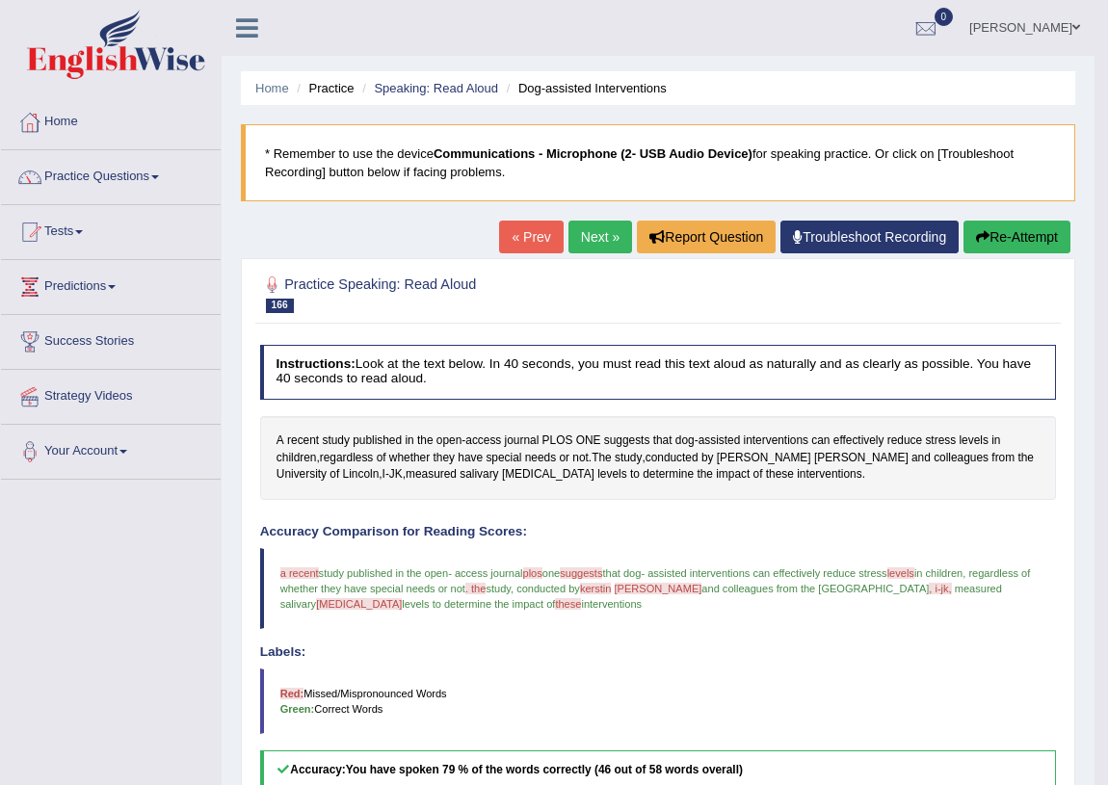
click at [569, 233] on link "Next »" at bounding box center [601, 237] width 64 height 33
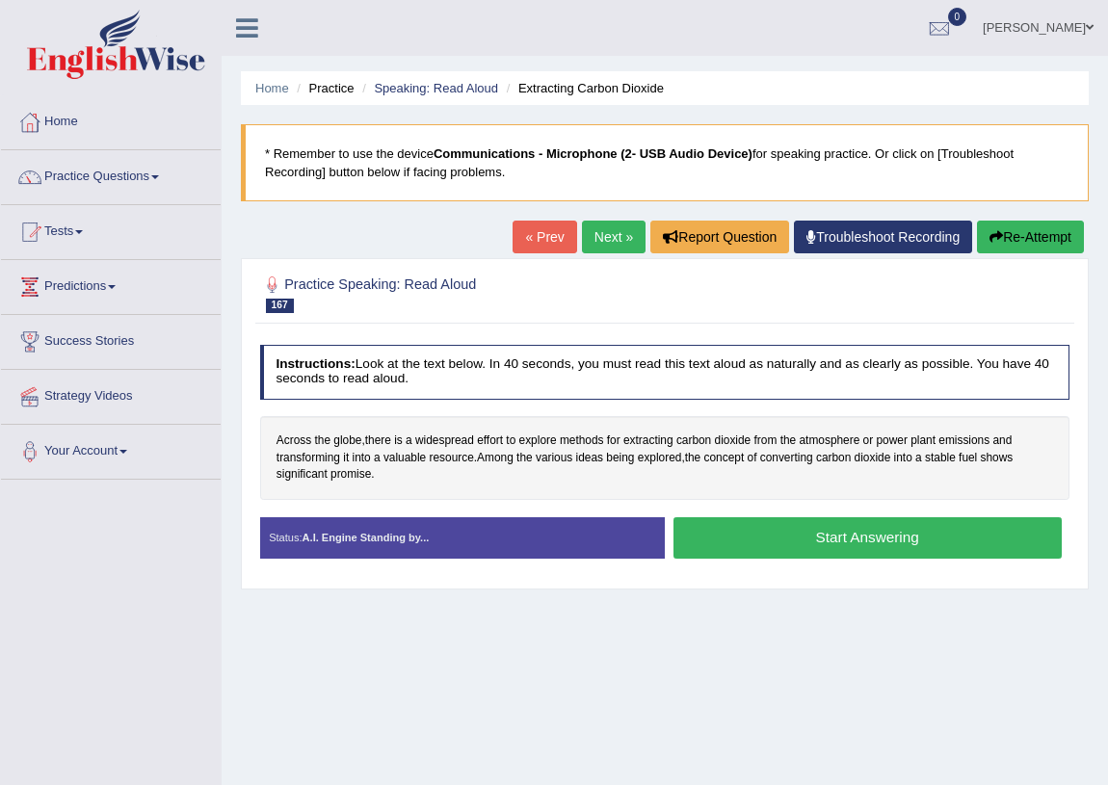
click at [752, 530] on button "Start Answering" at bounding box center [868, 538] width 388 height 41
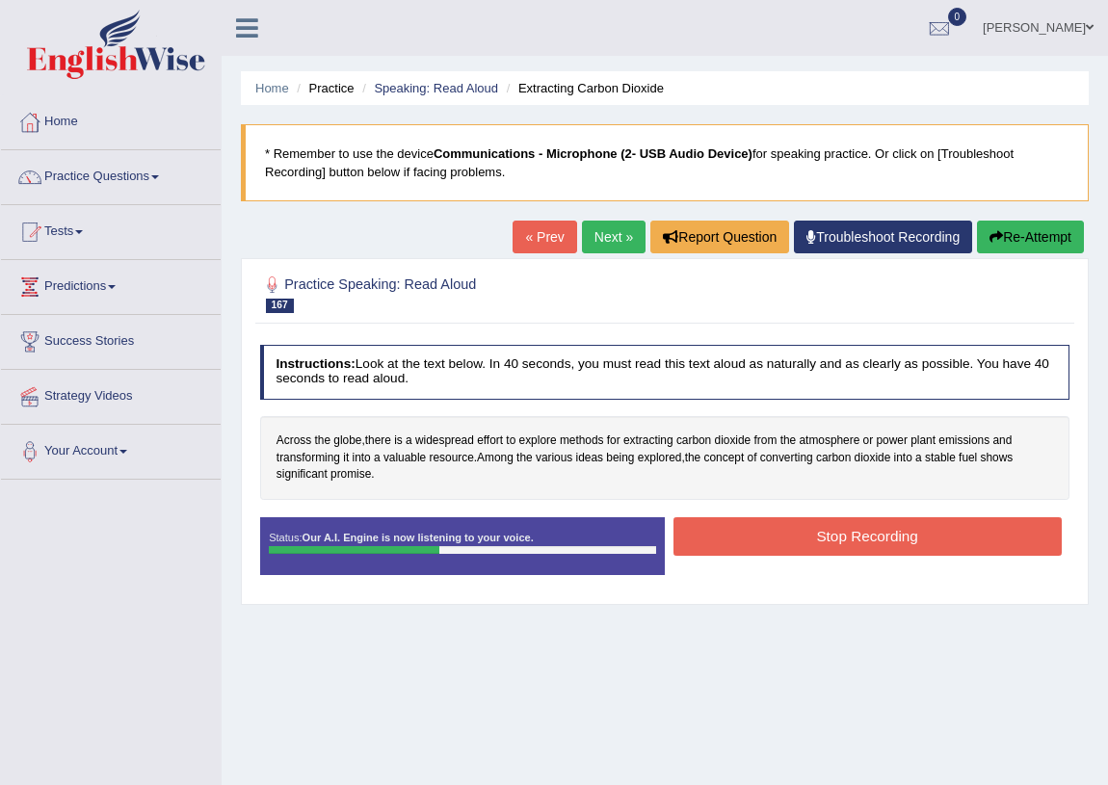
click at [732, 536] on button "Stop Recording" at bounding box center [868, 537] width 388 height 38
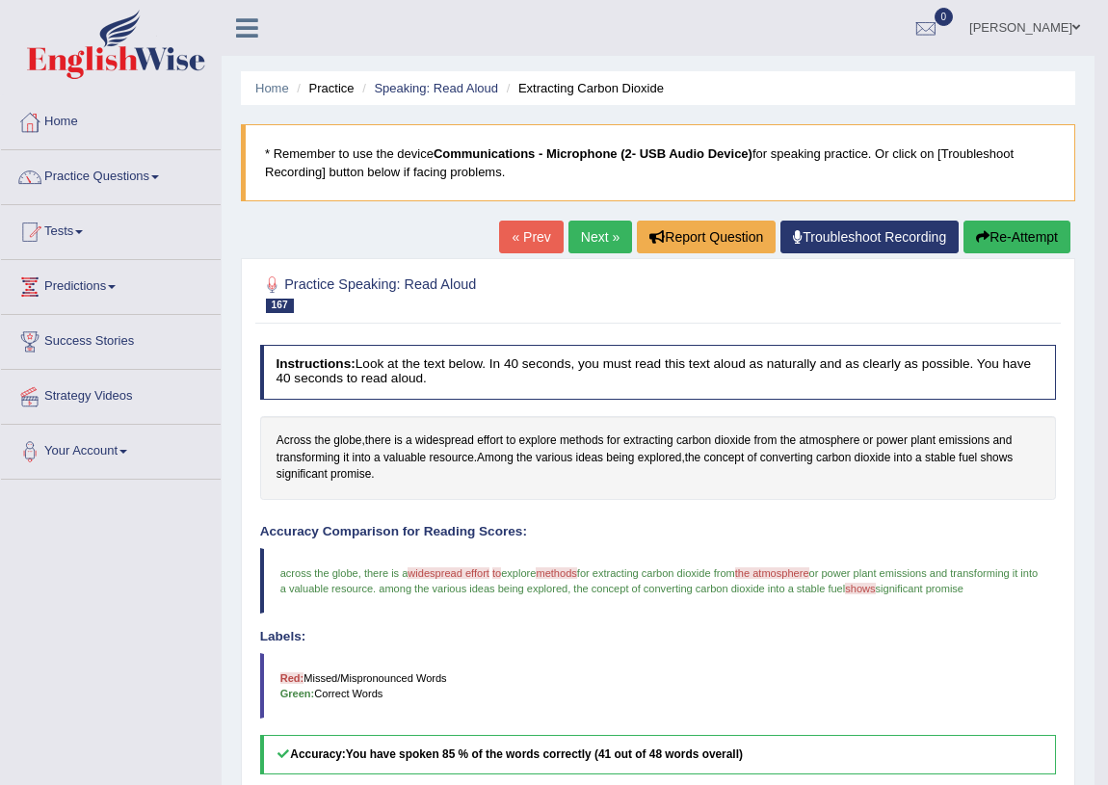
click at [572, 242] on link "Next »" at bounding box center [601, 237] width 64 height 33
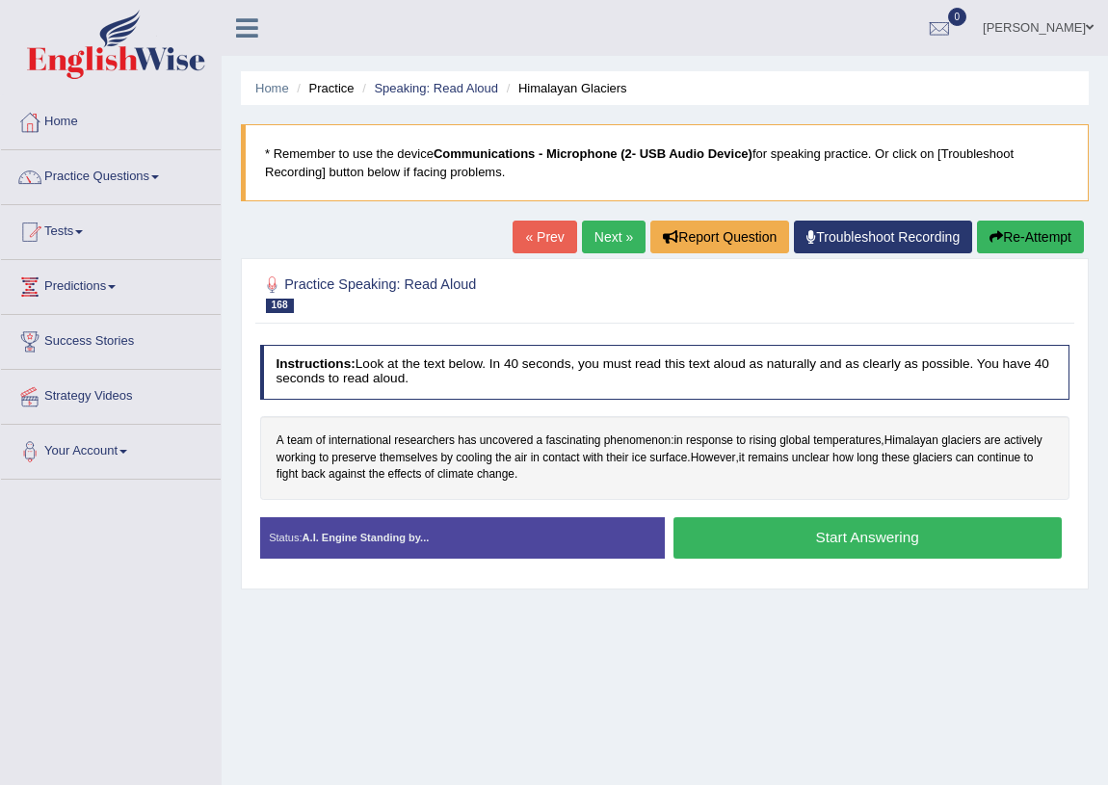
click at [719, 543] on button "Start Answering" at bounding box center [868, 538] width 388 height 41
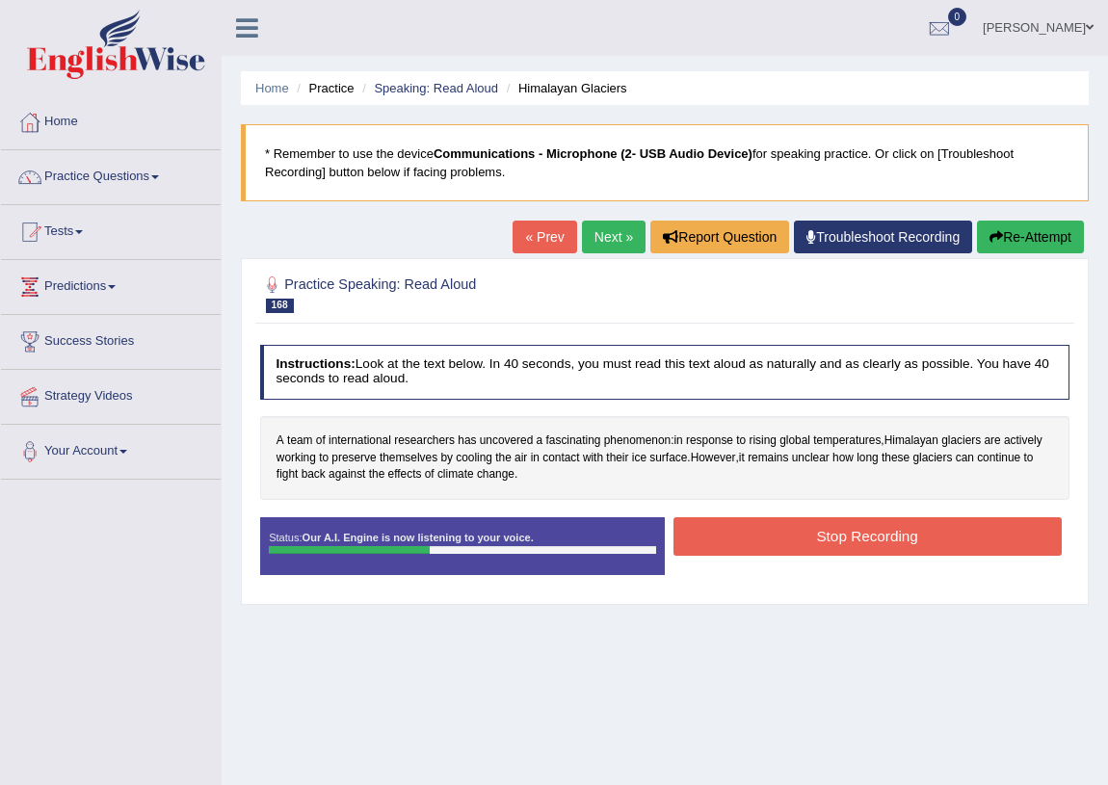
click at [792, 540] on button "Stop Recording" at bounding box center [868, 537] width 388 height 38
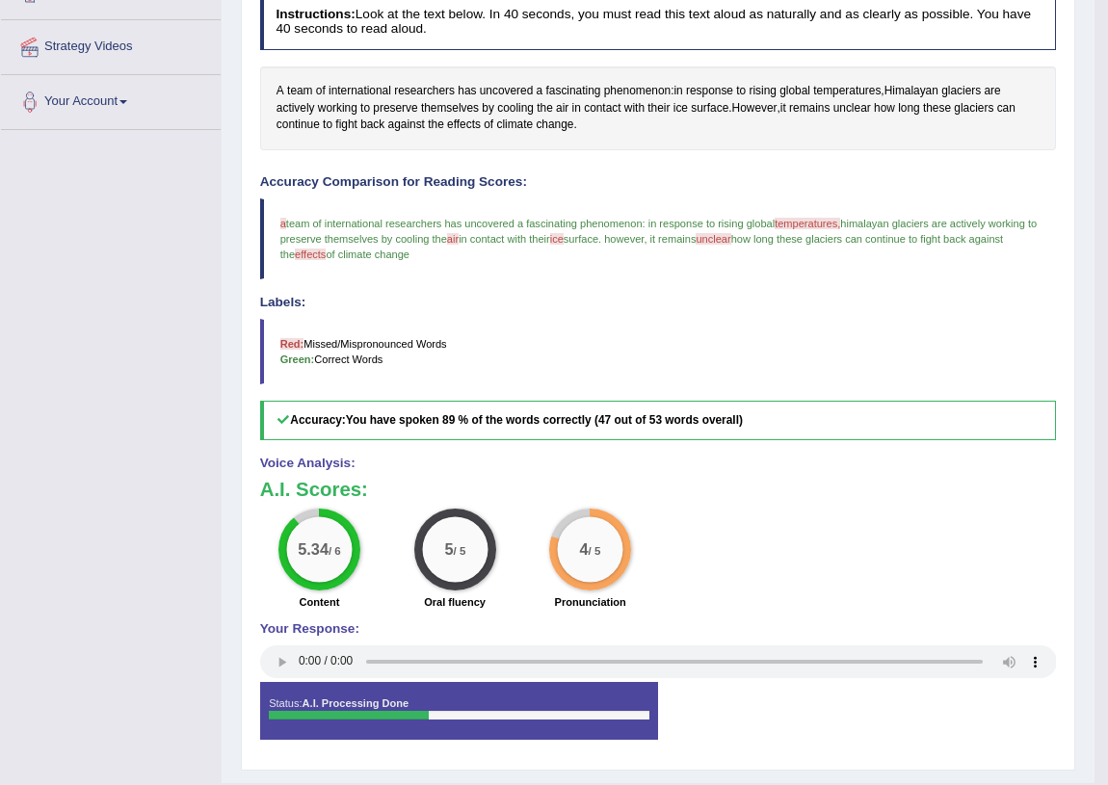
scroll to position [87, 0]
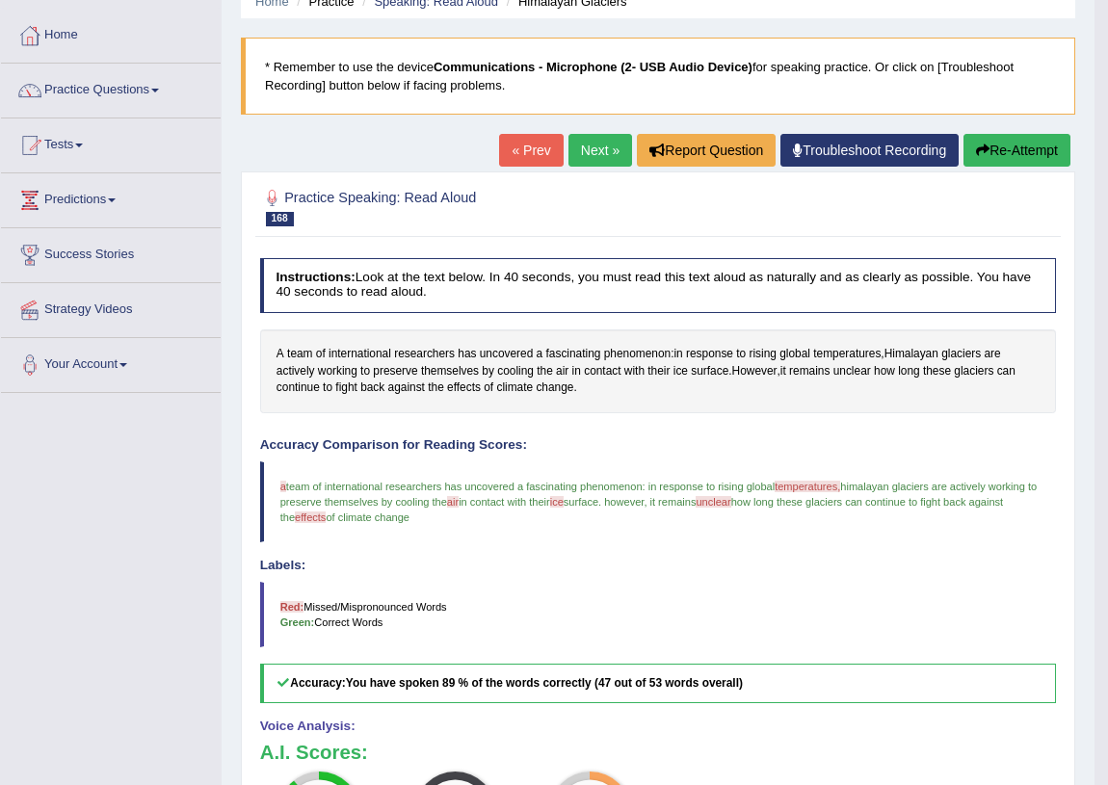
click at [590, 149] on link "Next »" at bounding box center [601, 150] width 64 height 33
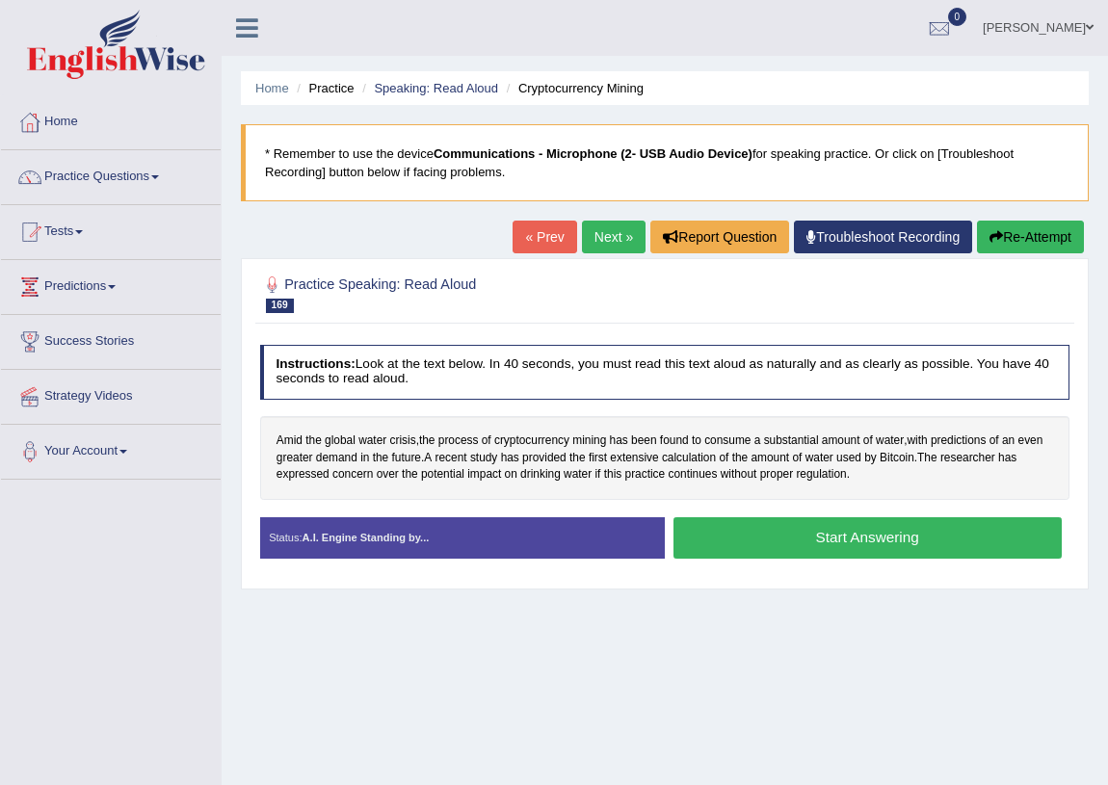
click at [749, 532] on button "Start Answering" at bounding box center [868, 538] width 388 height 41
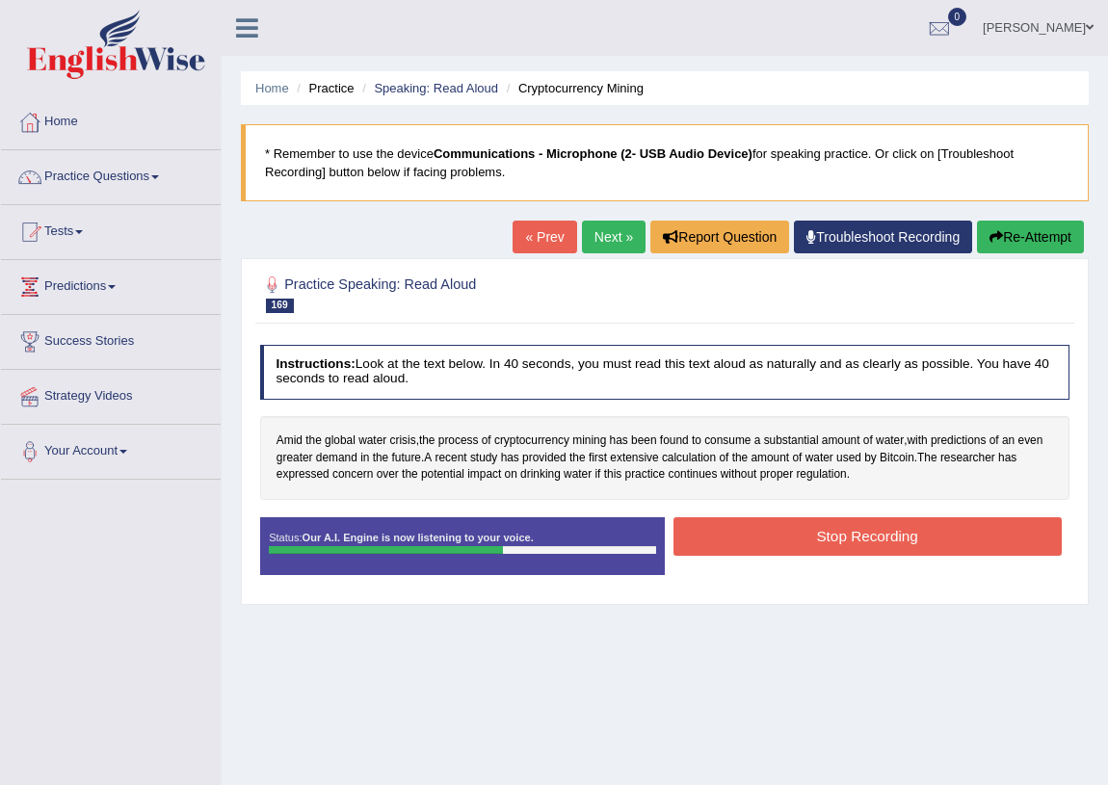
click at [808, 535] on button "Stop Recording" at bounding box center [868, 537] width 388 height 38
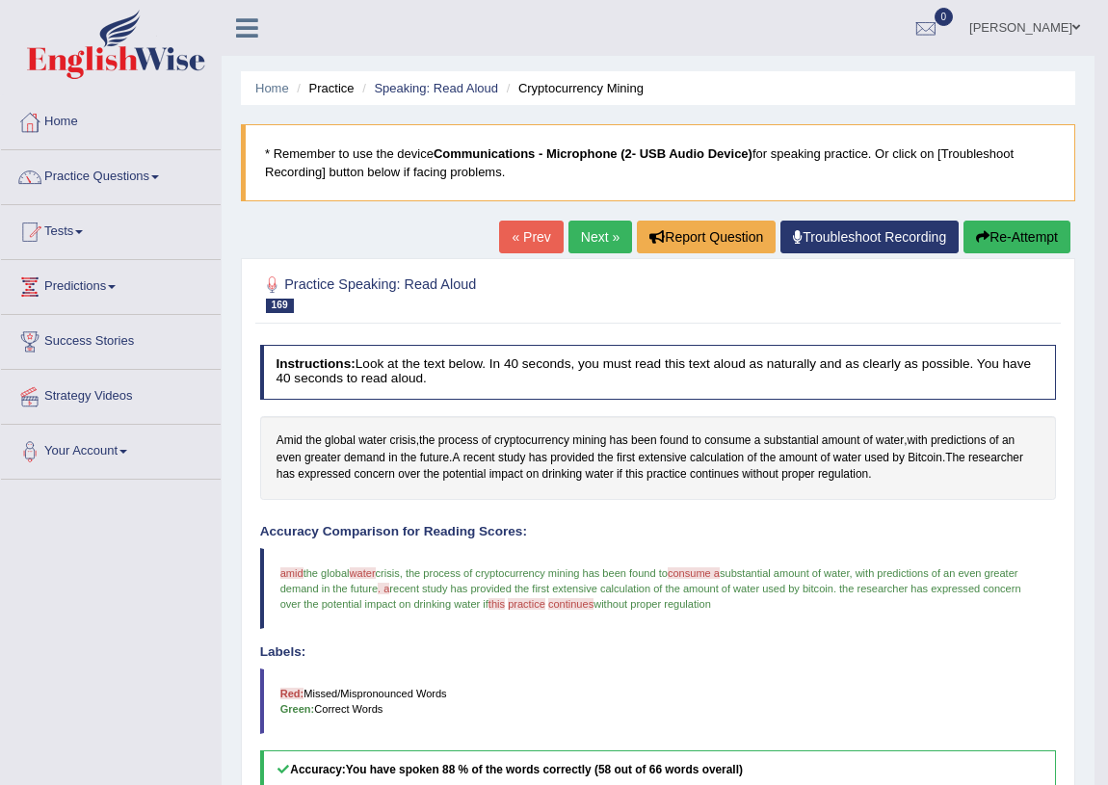
click at [587, 234] on link "Next »" at bounding box center [601, 237] width 64 height 33
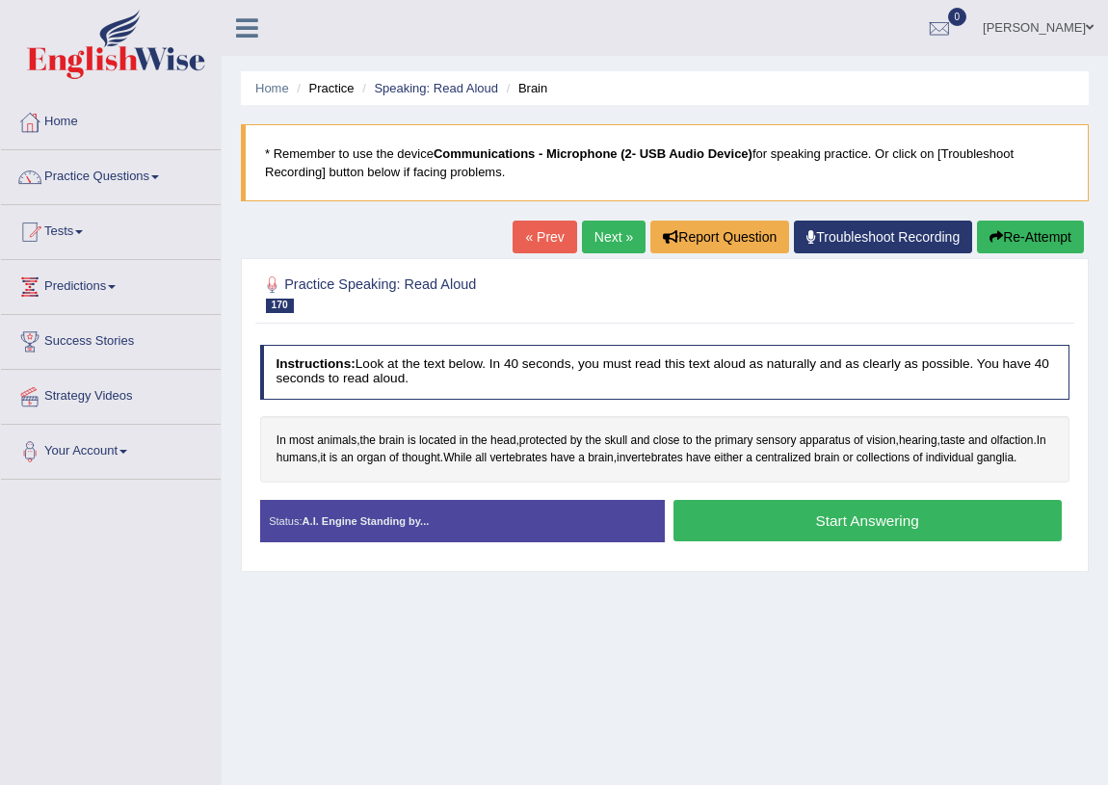
click at [709, 511] on button "Start Answering" at bounding box center [868, 520] width 388 height 41
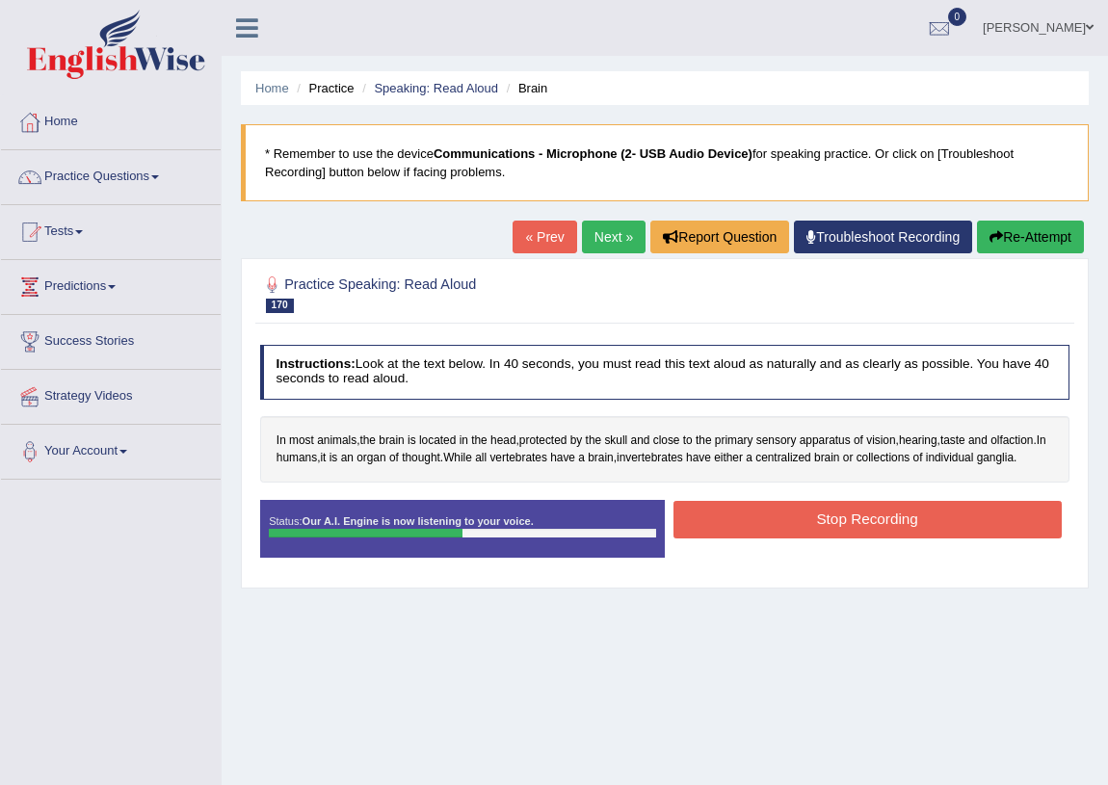
click at [811, 513] on button "Stop Recording" at bounding box center [868, 520] width 388 height 38
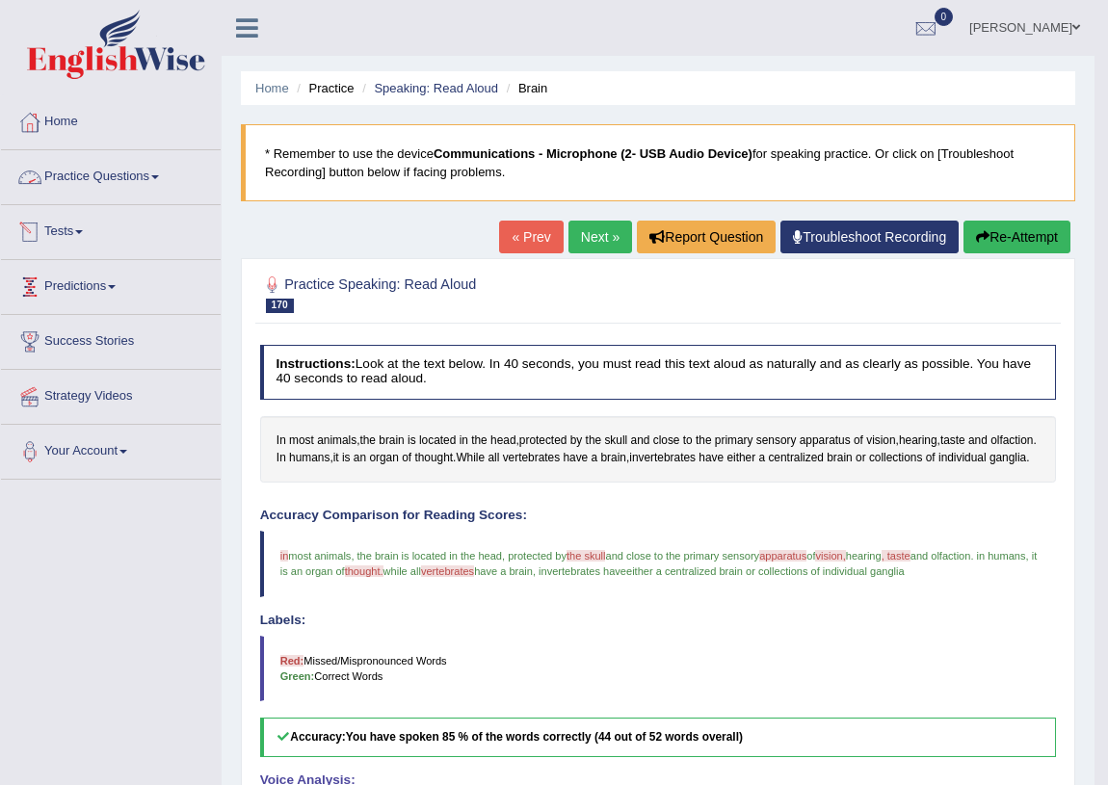
click at [174, 164] on link "Practice Questions" at bounding box center [111, 174] width 220 height 48
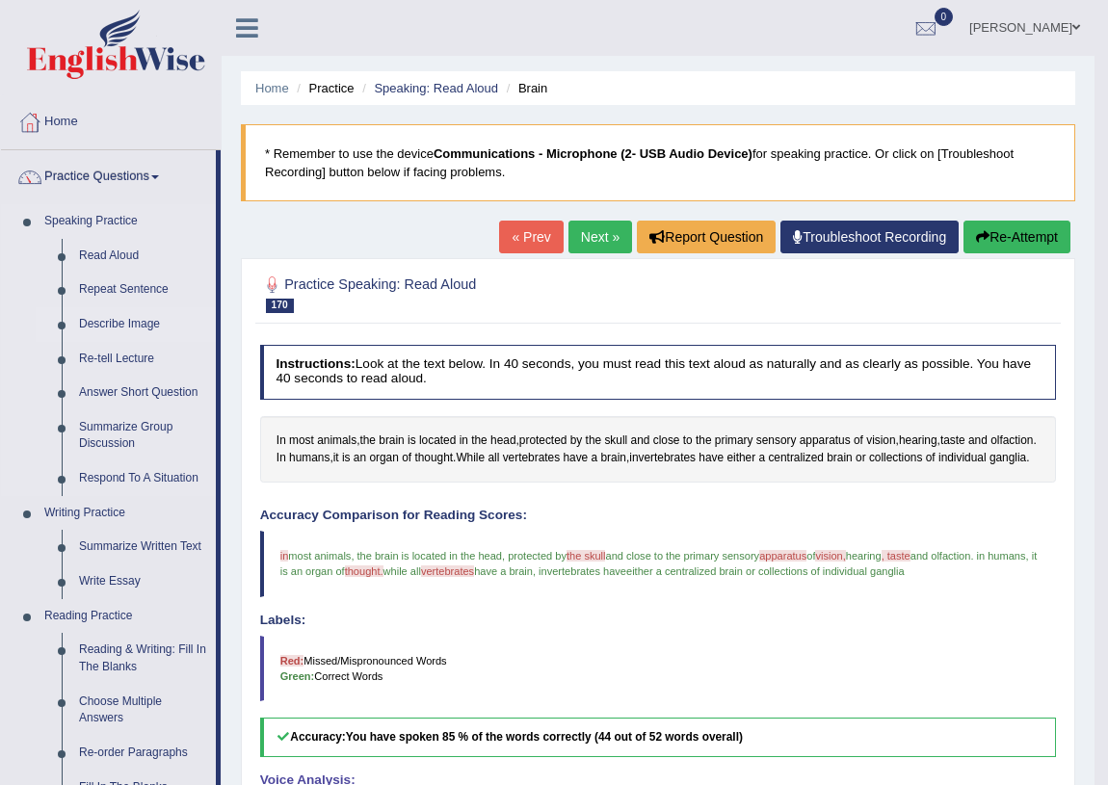
click at [114, 319] on link "Describe Image" at bounding box center [143, 324] width 146 height 35
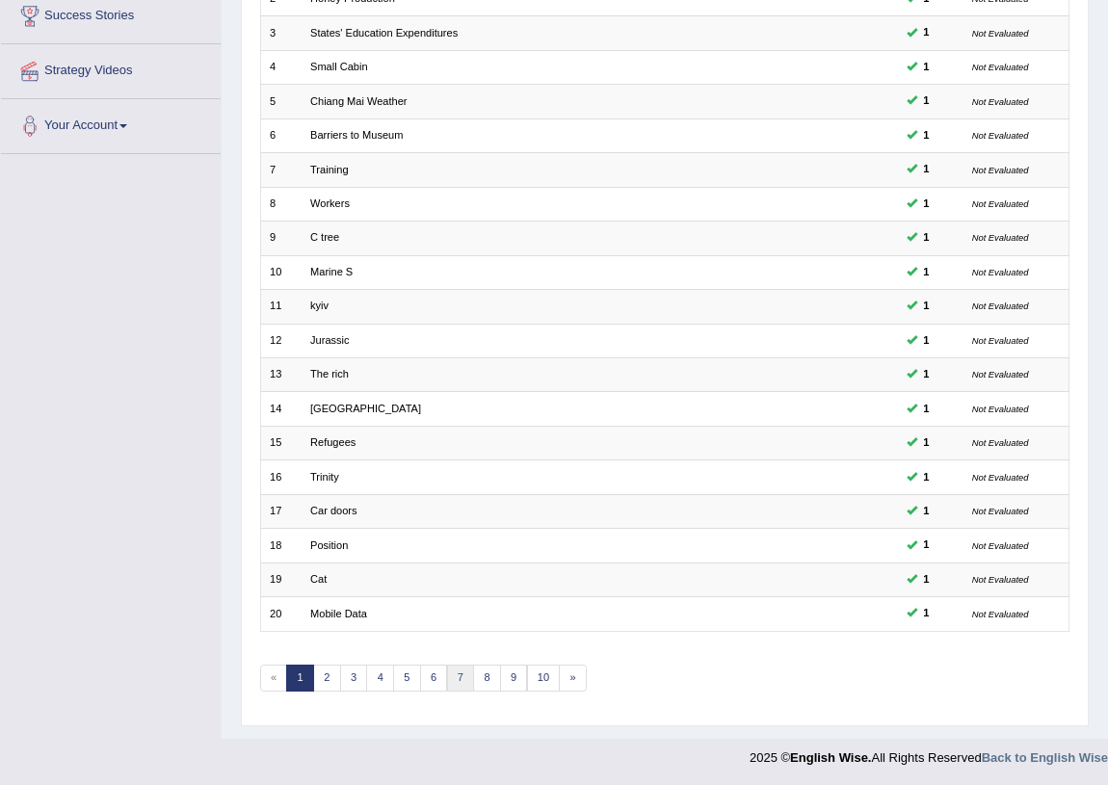
scroll to position [326, 0]
click at [462, 675] on link "7" at bounding box center [461, 678] width 28 height 27
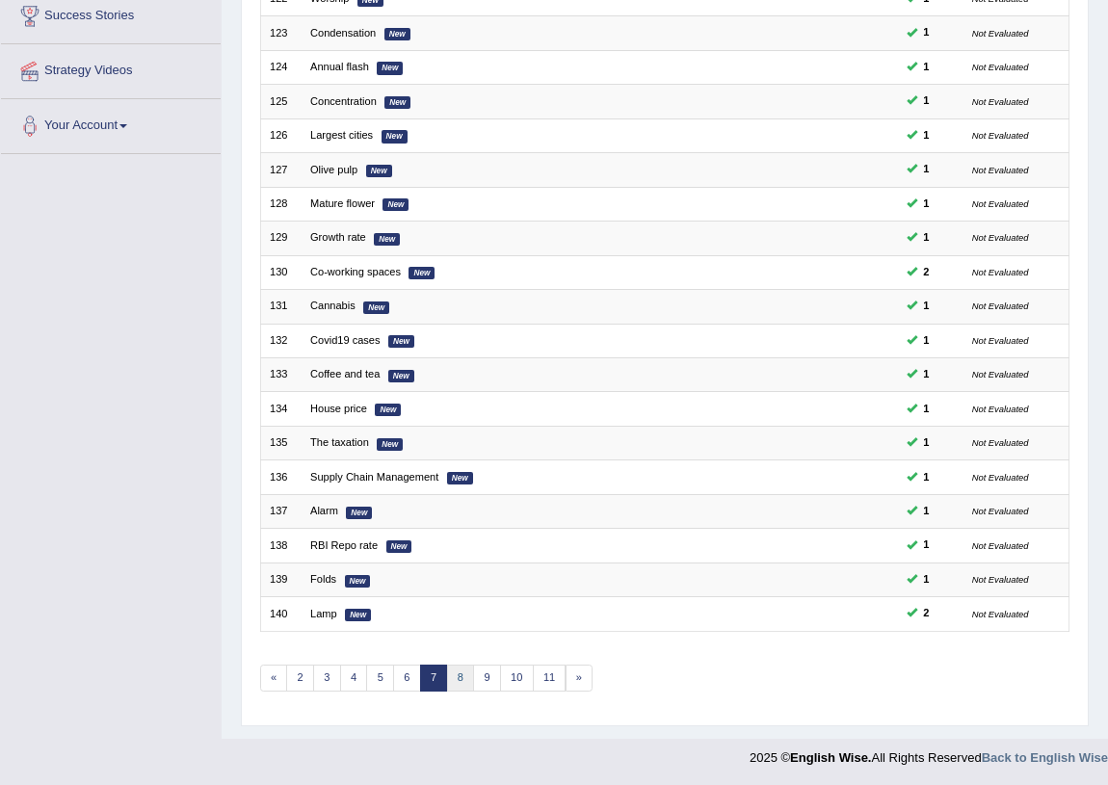
click at [468, 677] on link "8" at bounding box center [461, 678] width 28 height 27
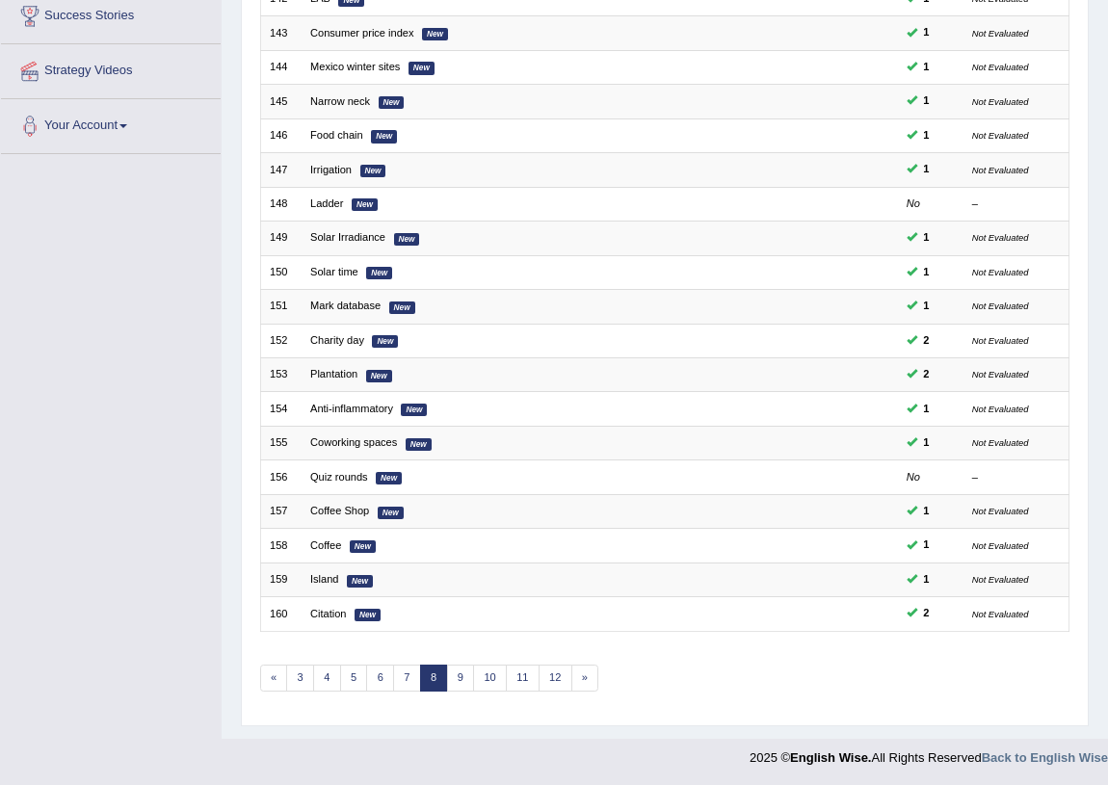
scroll to position [326, 0]
click at [466, 684] on link "9" at bounding box center [461, 678] width 28 height 27
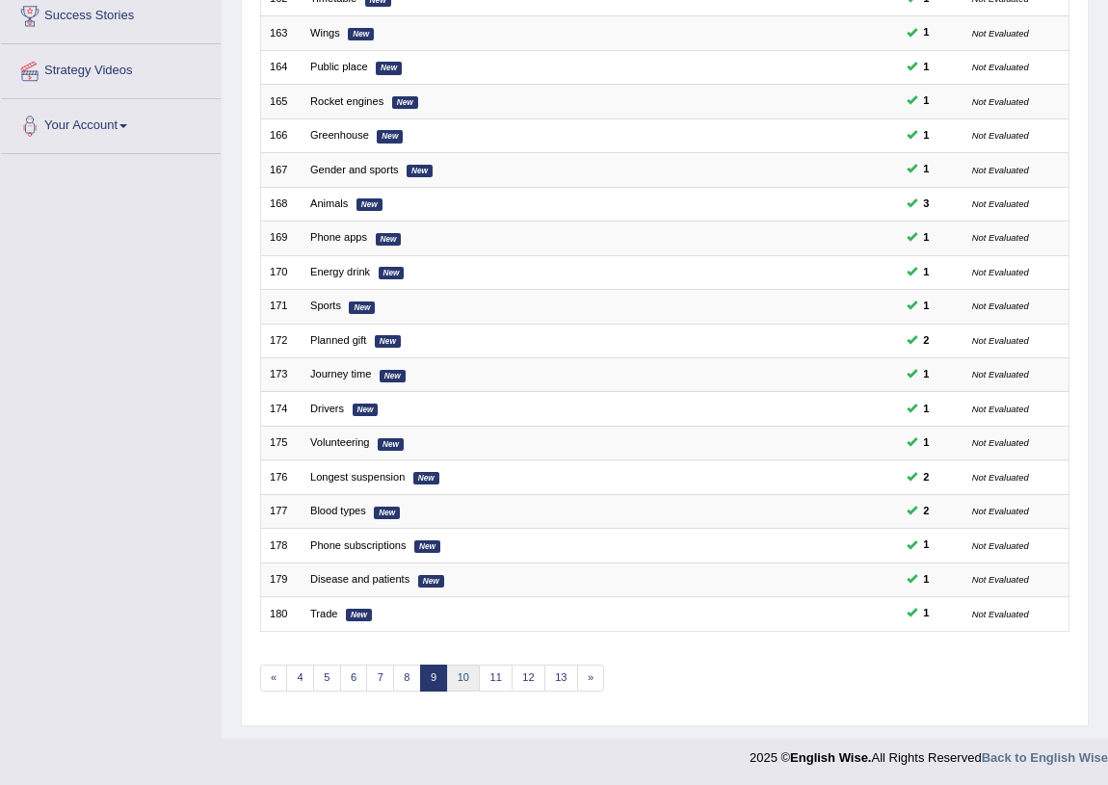
click at [452, 670] on link "10" at bounding box center [464, 678] width 34 height 27
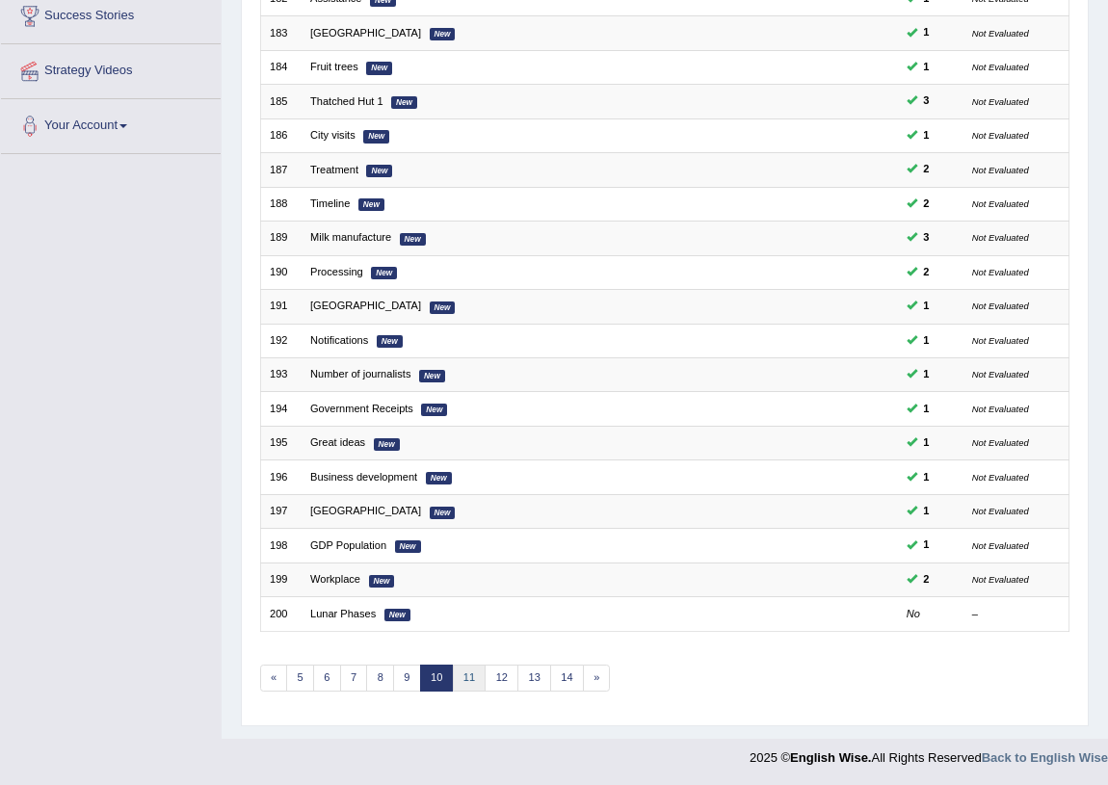
click at [466, 687] on link "11" at bounding box center [470, 678] width 34 height 27
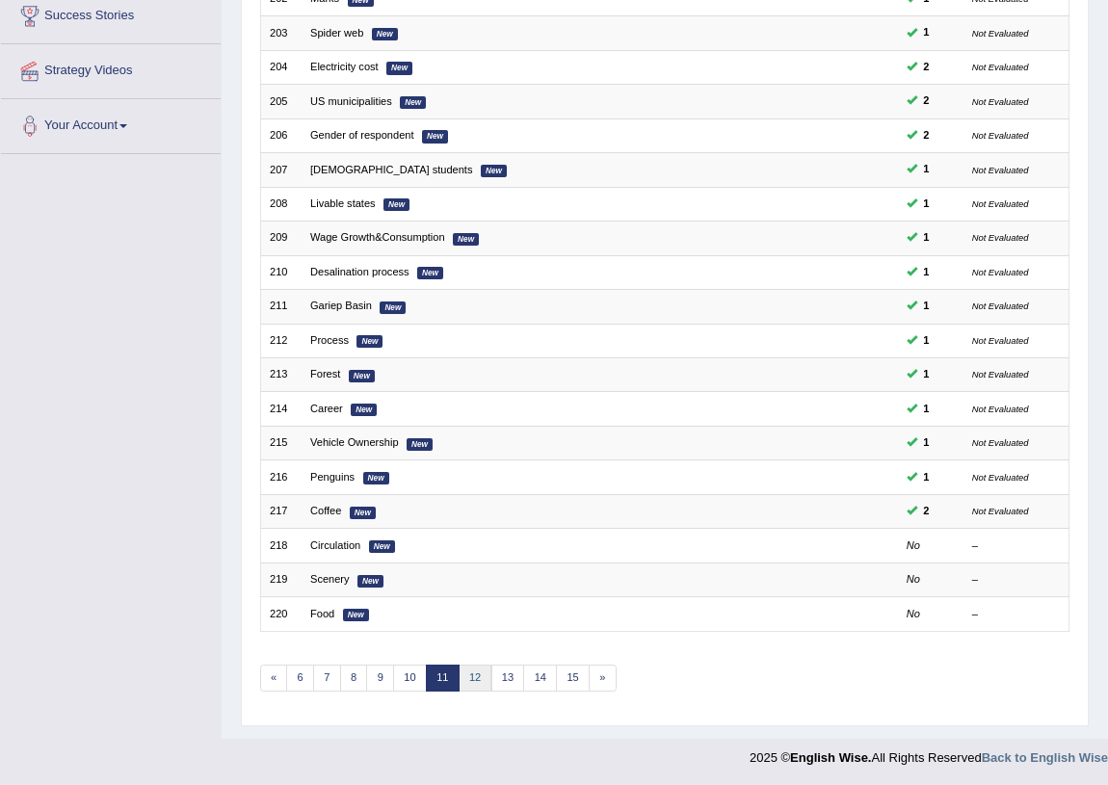
scroll to position [326, 0]
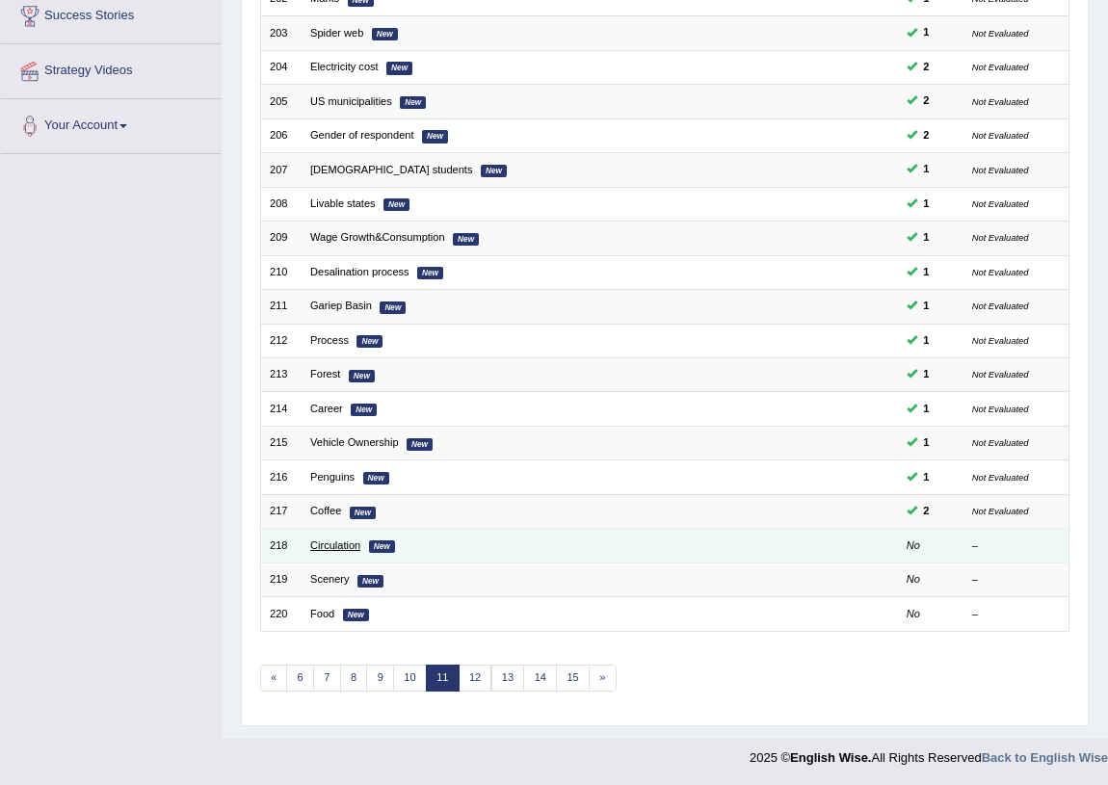
click at [330, 543] on link "Circulation" at bounding box center [335, 546] width 50 height 12
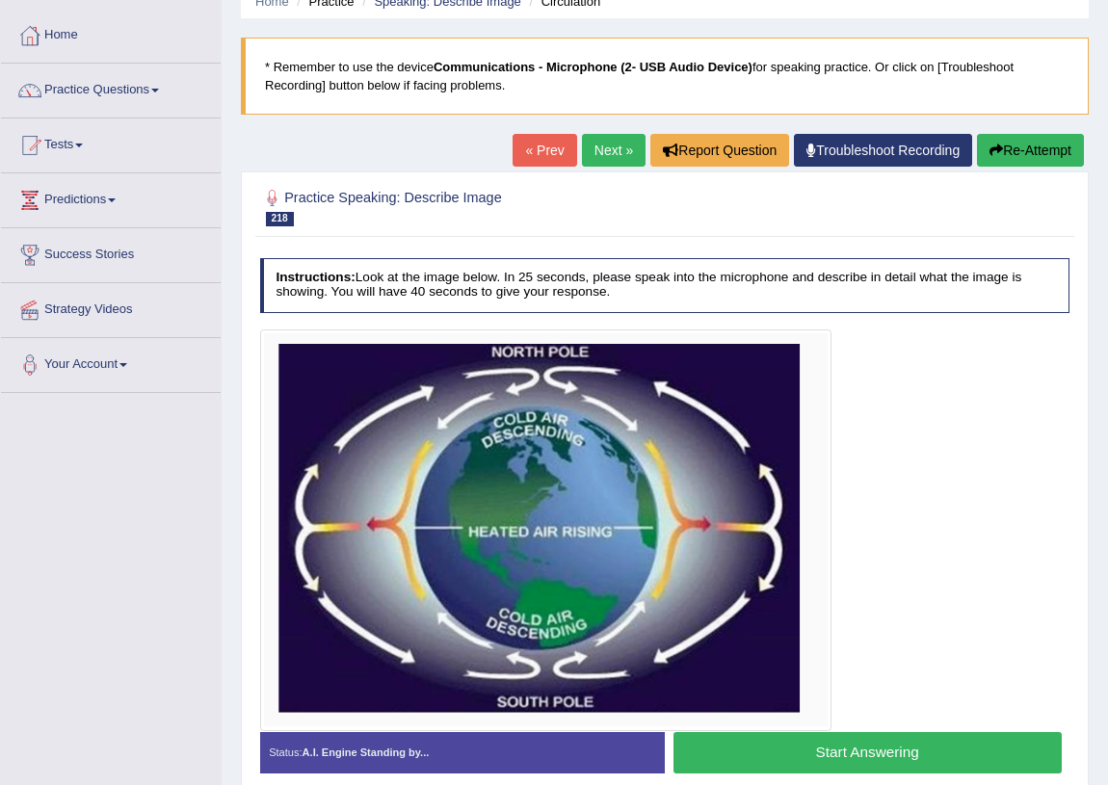
scroll to position [226, 0]
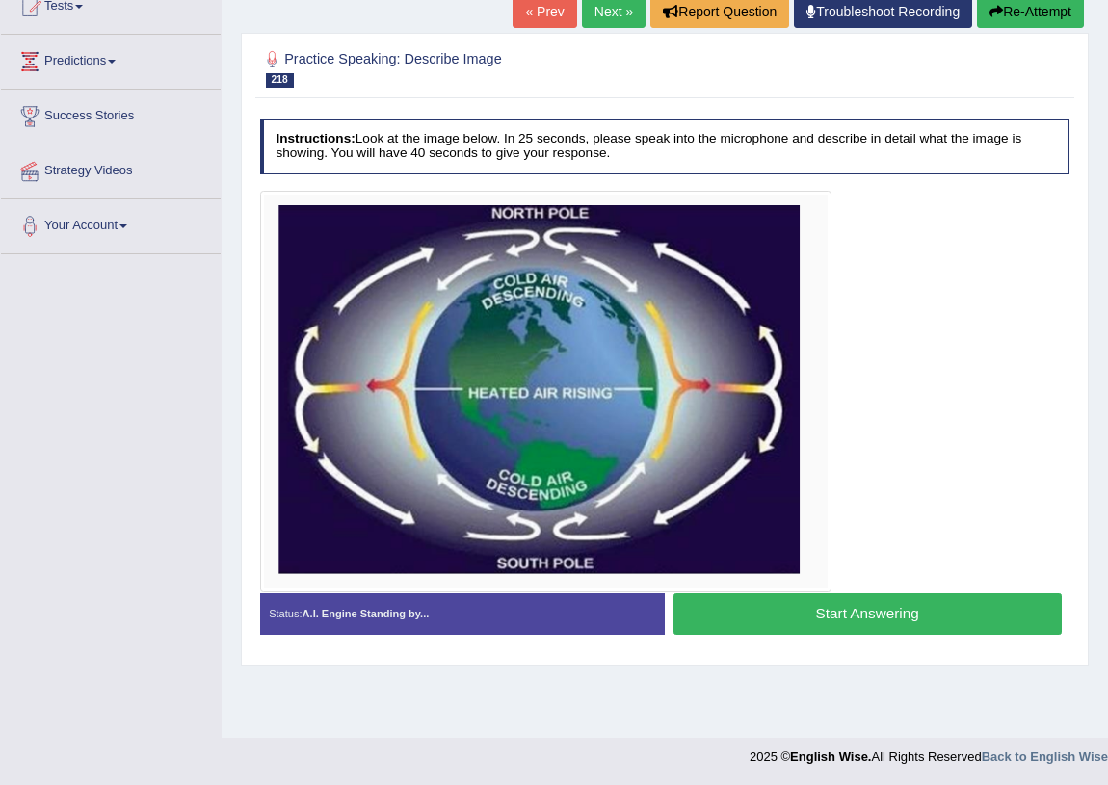
click at [757, 614] on button "Start Answering" at bounding box center [868, 614] width 388 height 41
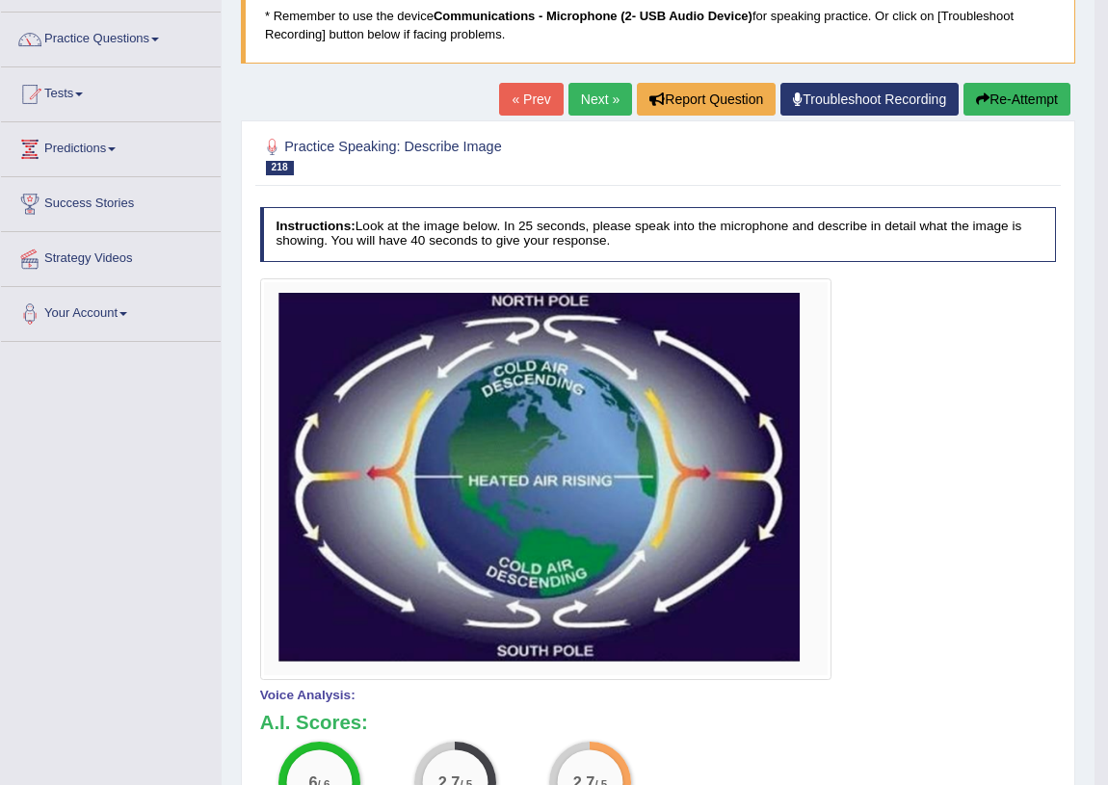
scroll to position [0, 0]
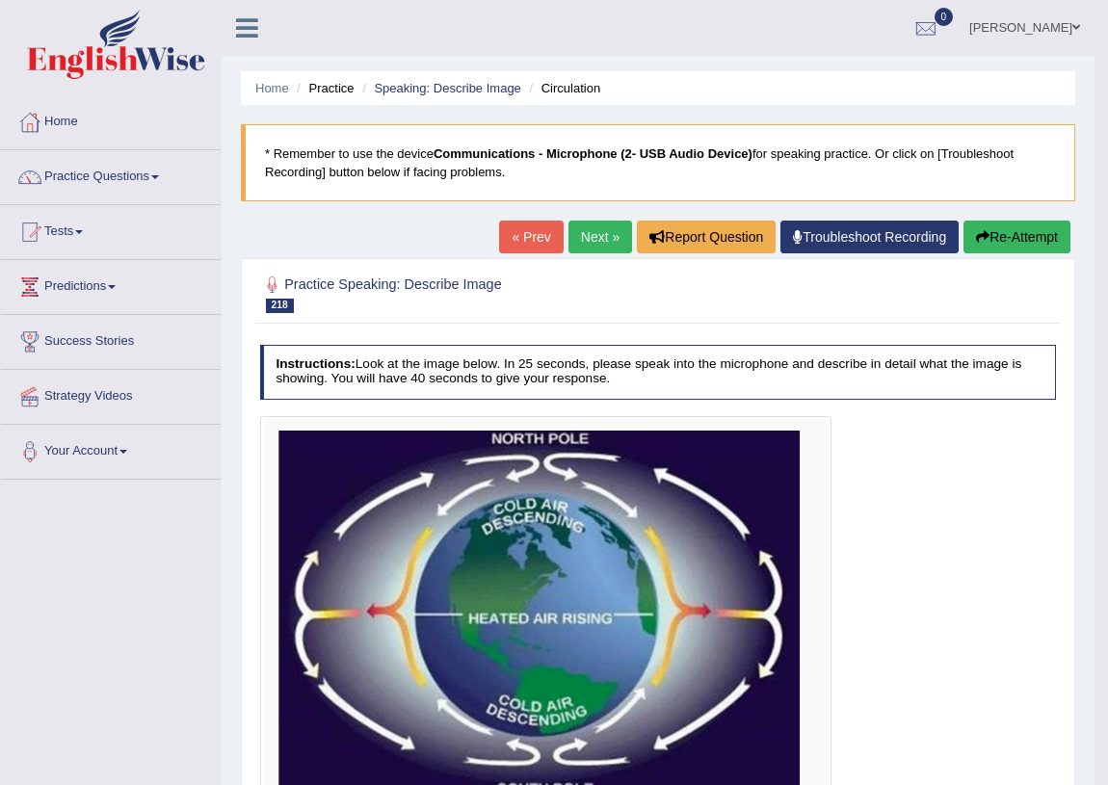
click at [585, 220] on div "Home Practice Speaking: Describe Image Circulation * Remember to use the device…" at bounding box center [658, 665] width 873 height 1330
click at [588, 231] on link "Next »" at bounding box center [601, 237] width 64 height 33
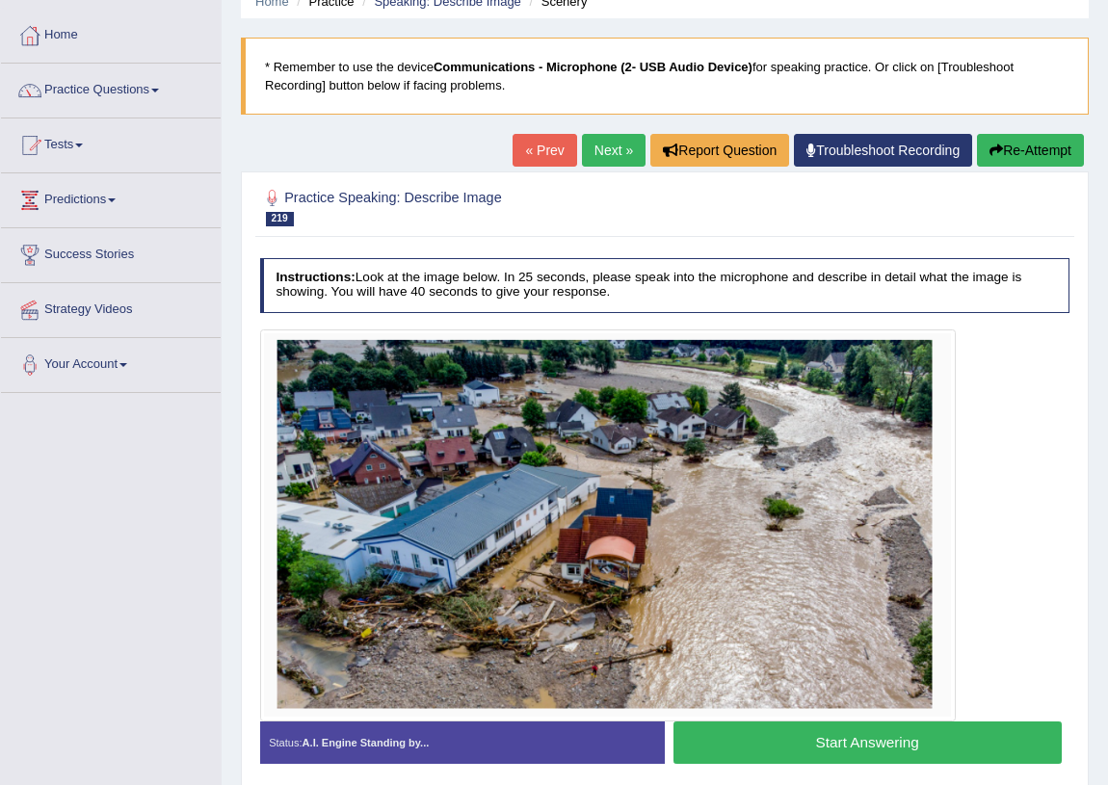
scroll to position [226, 0]
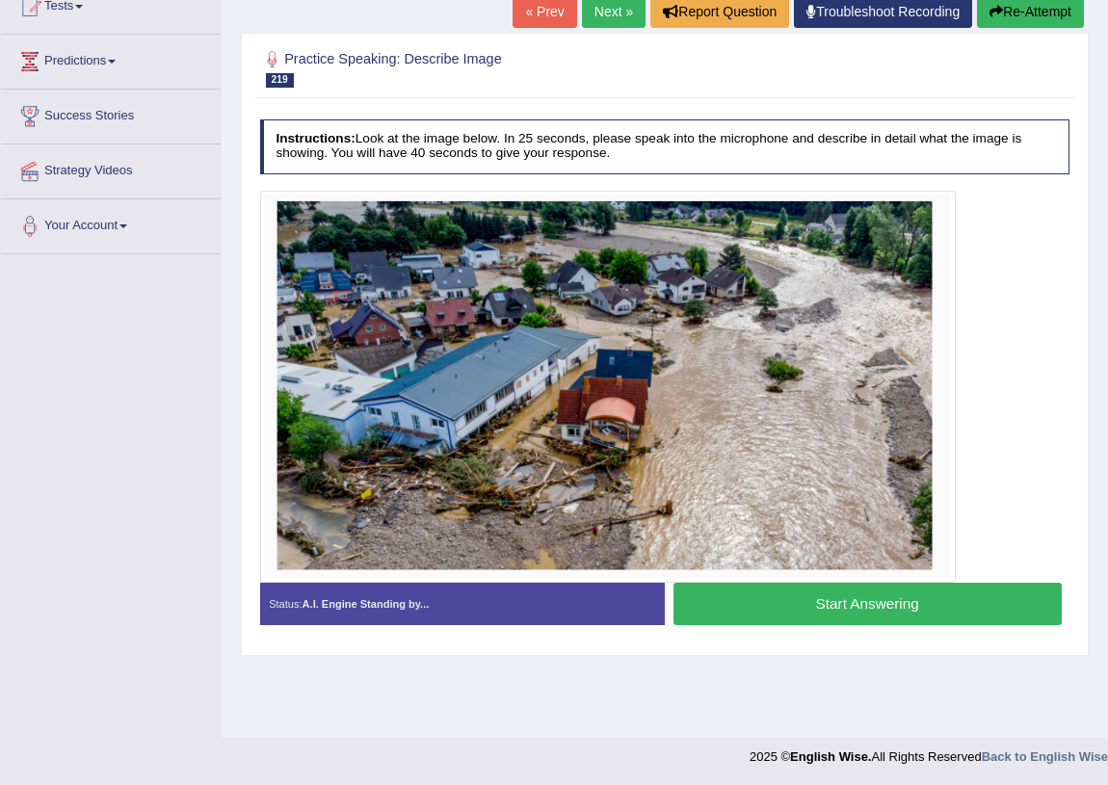
click at [794, 599] on button "Start Answering" at bounding box center [868, 603] width 388 height 41
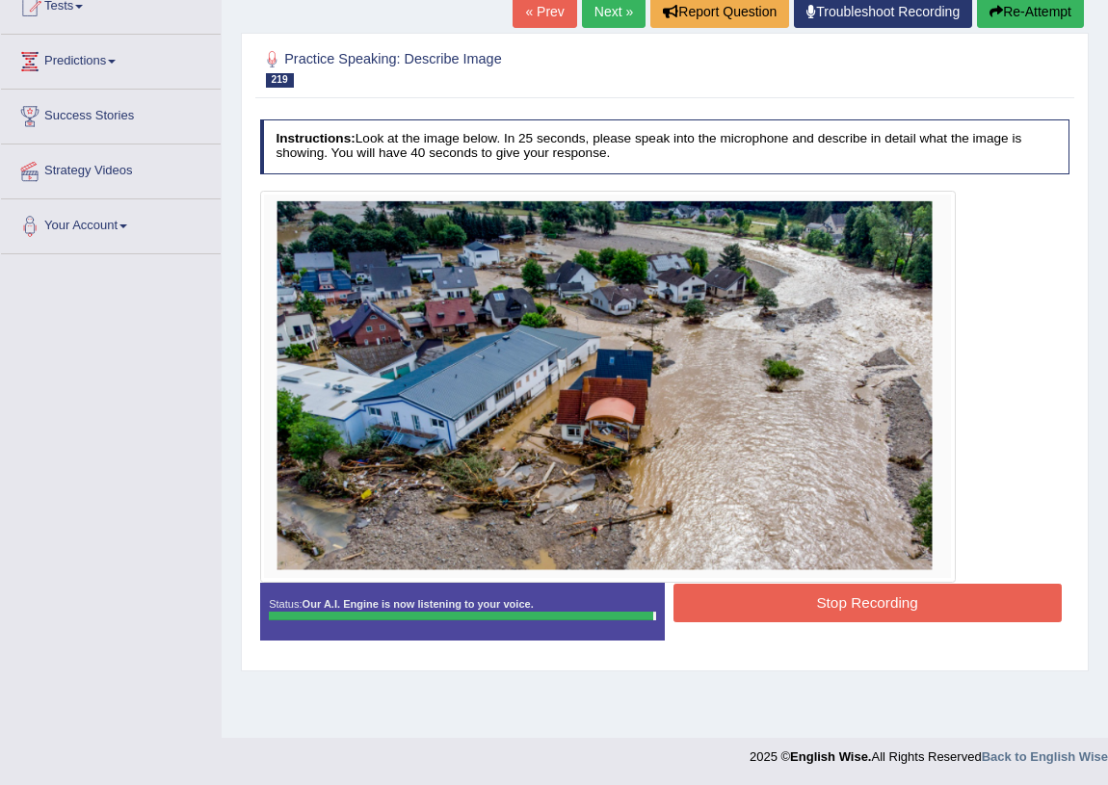
click at [865, 608] on button "Stop Recording" at bounding box center [868, 603] width 388 height 38
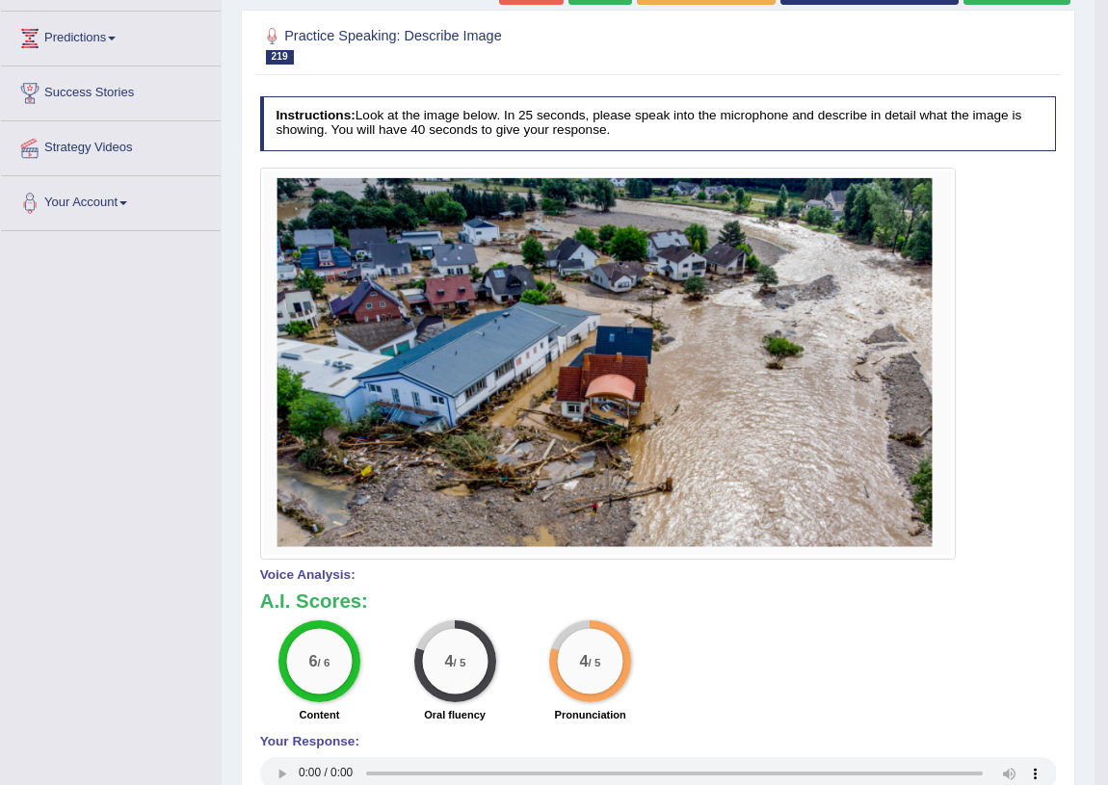
scroll to position [0, 0]
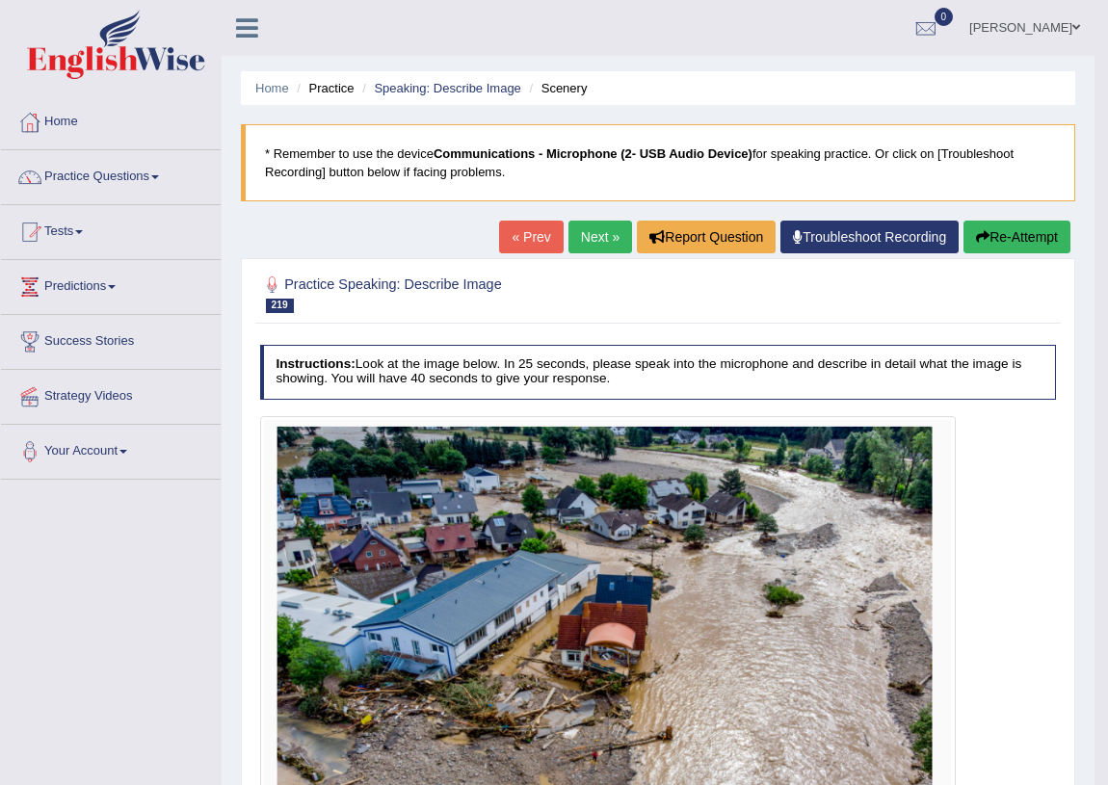
click at [593, 230] on link "Next »" at bounding box center [601, 237] width 64 height 33
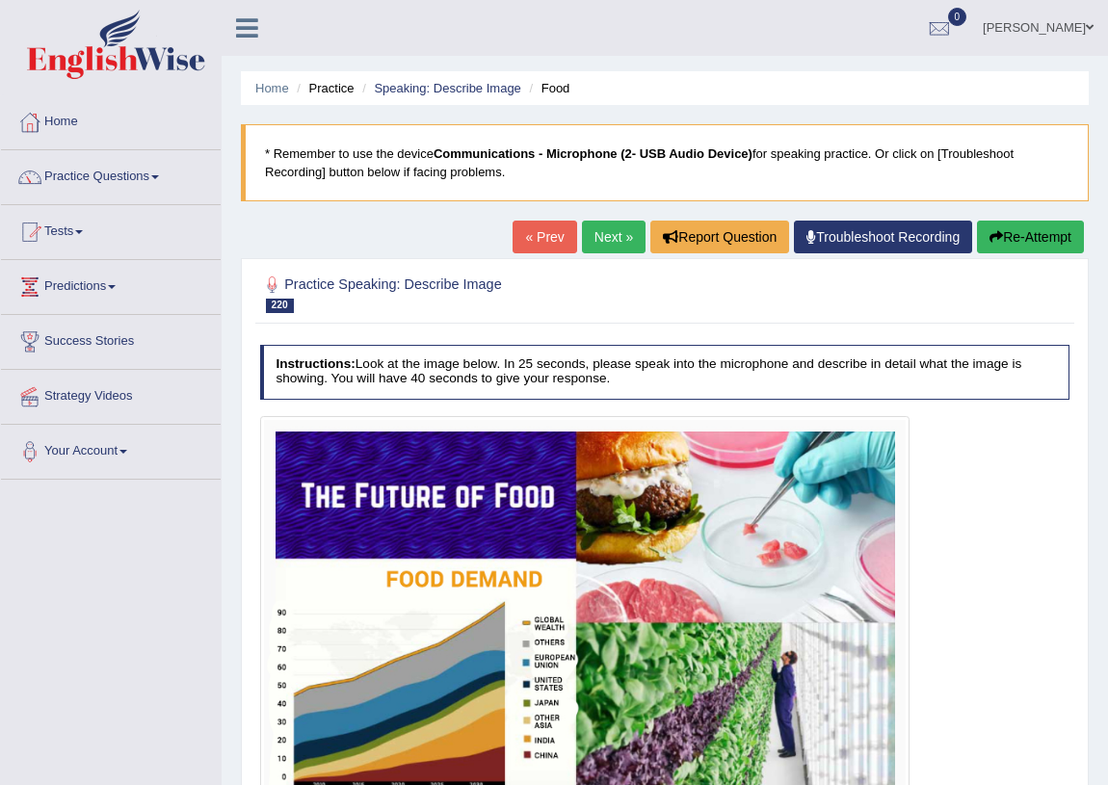
scroll to position [226, 0]
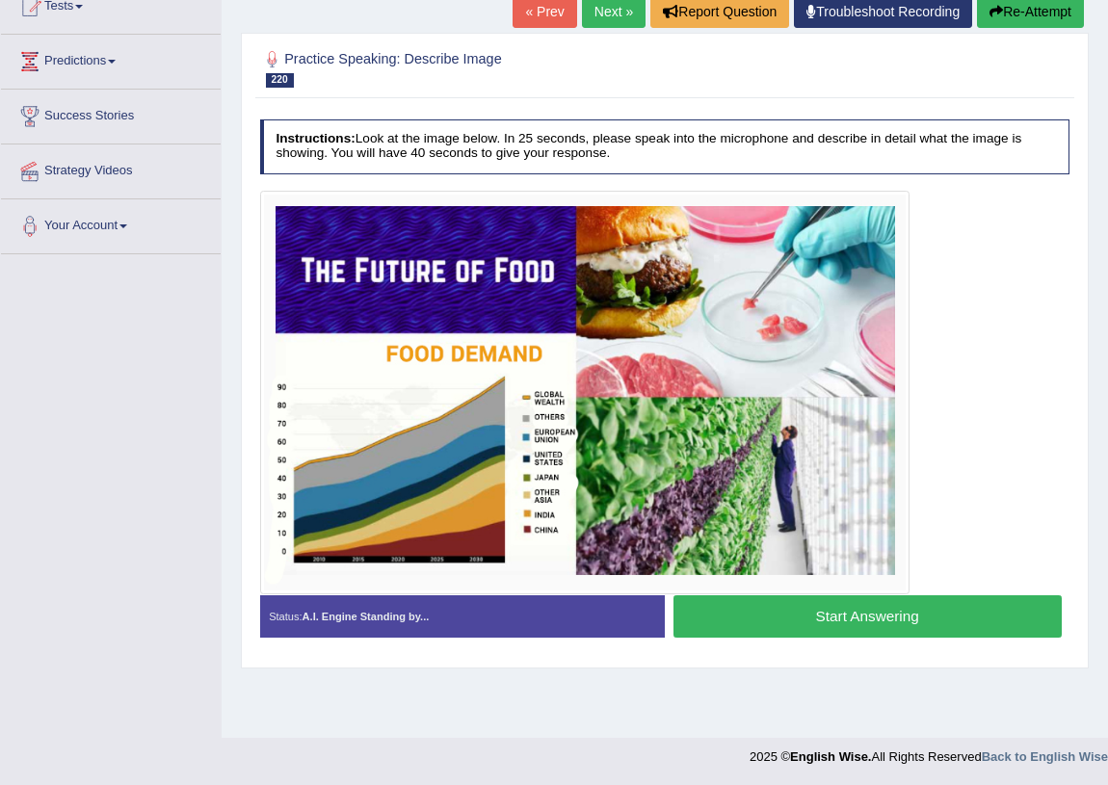
click at [764, 613] on button "Start Answering" at bounding box center [868, 616] width 388 height 41
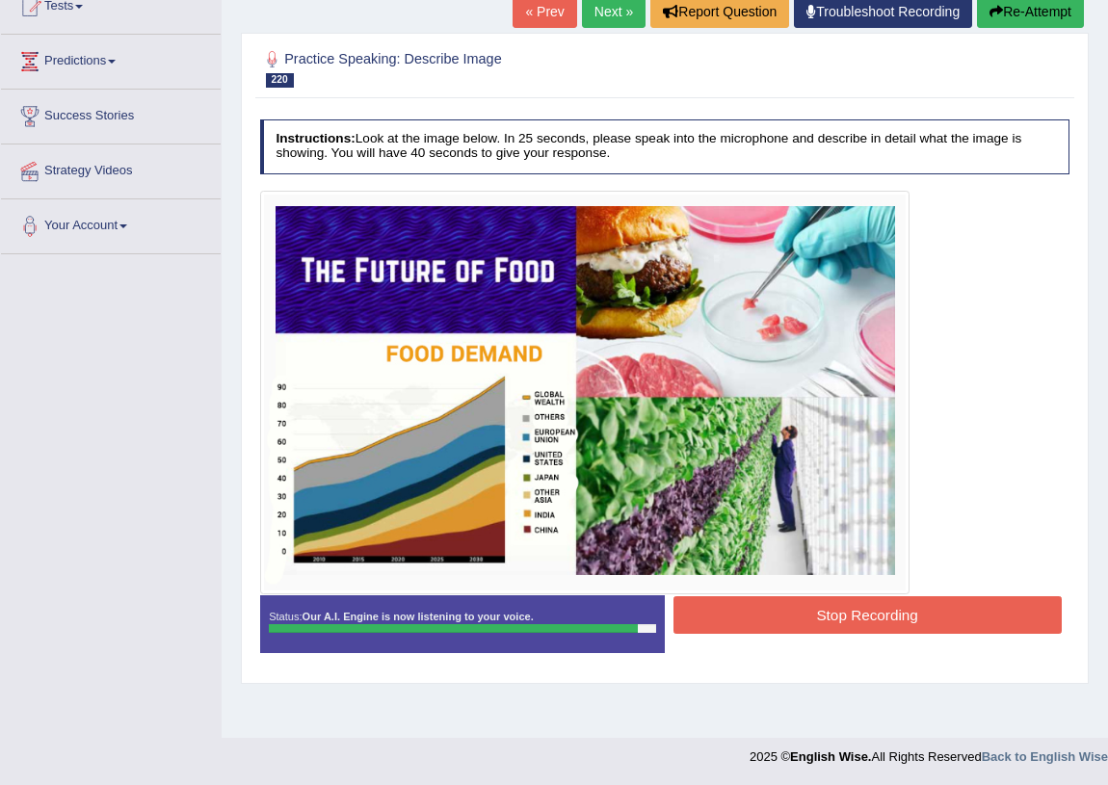
click at [830, 608] on button "Stop Recording" at bounding box center [868, 616] width 388 height 38
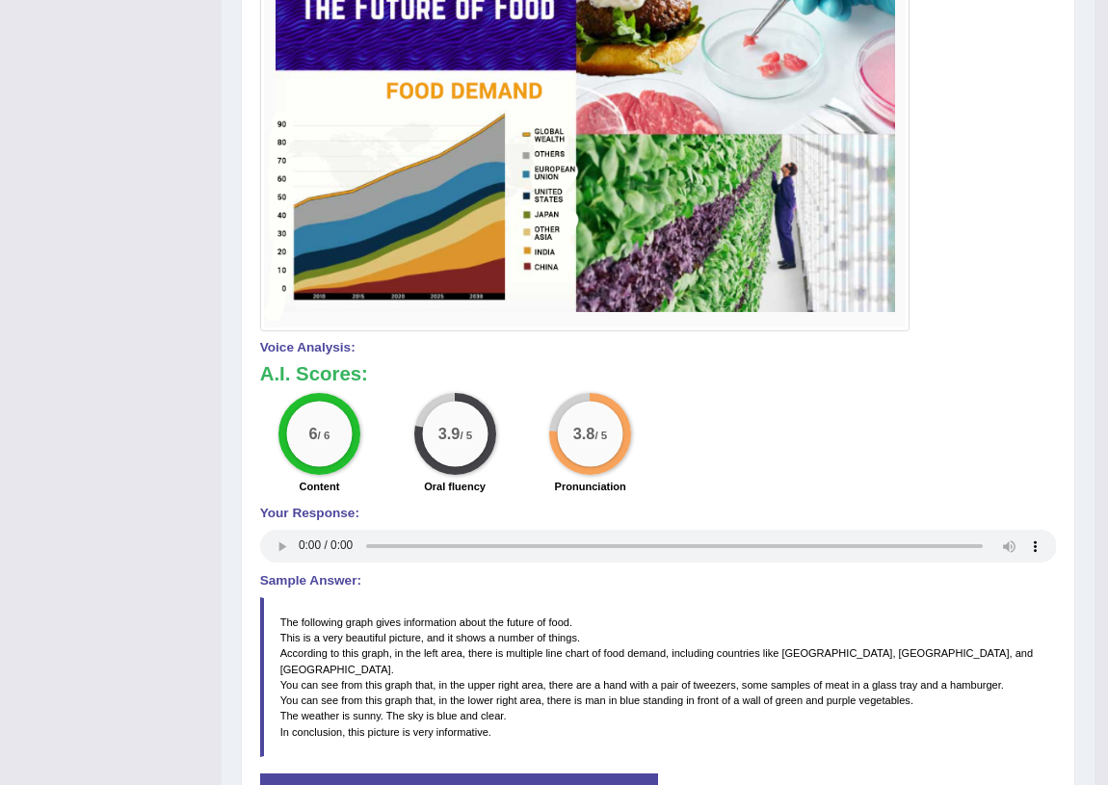
scroll to position [138, 0]
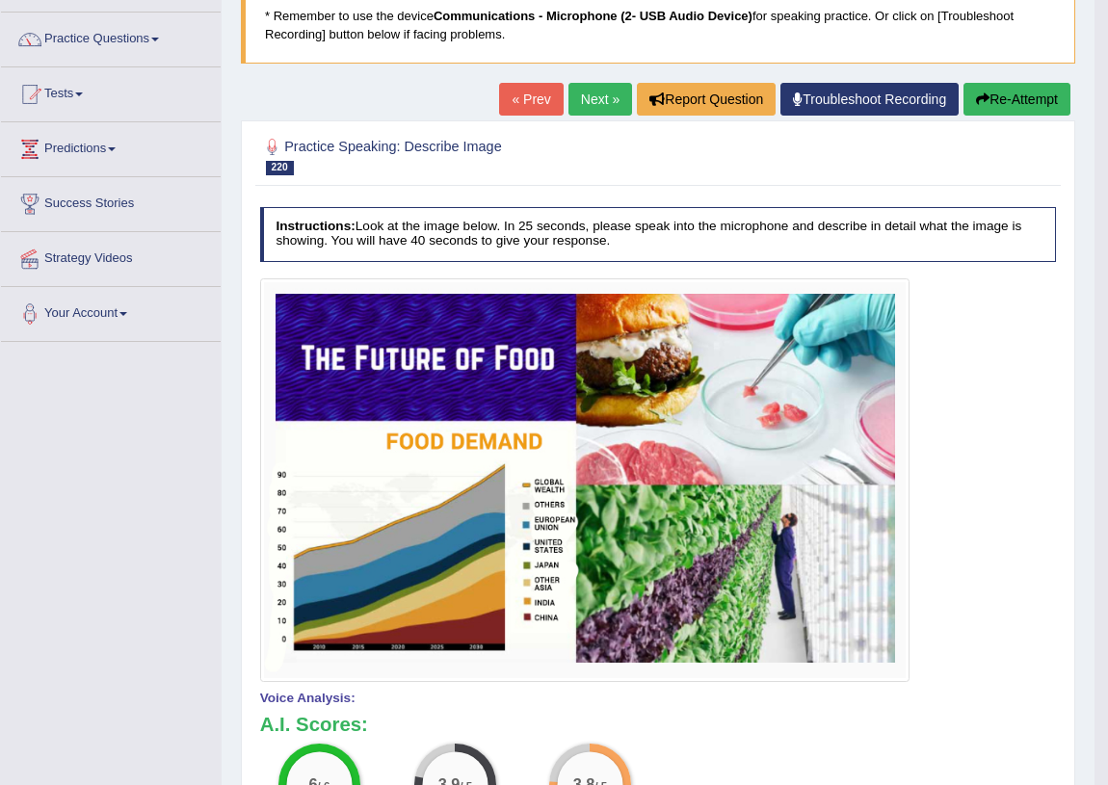
click at [1019, 98] on button "Re-Attempt" at bounding box center [1017, 99] width 107 height 33
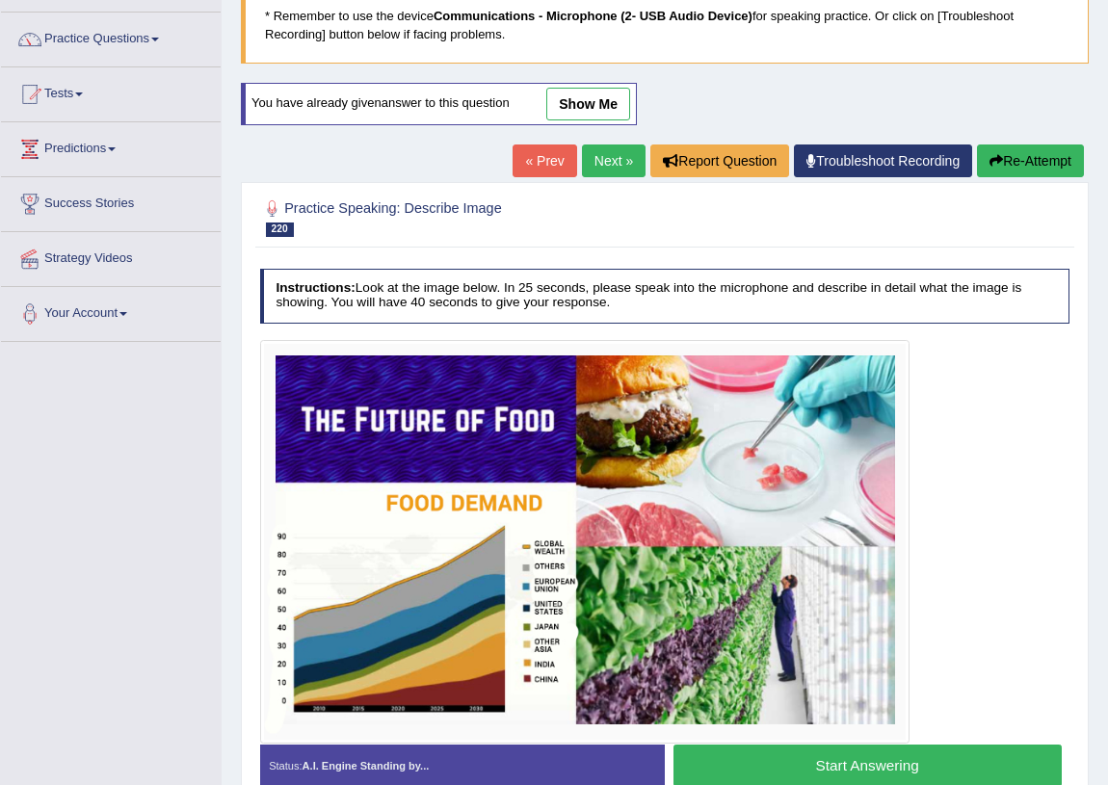
scroll to position [230, 0]
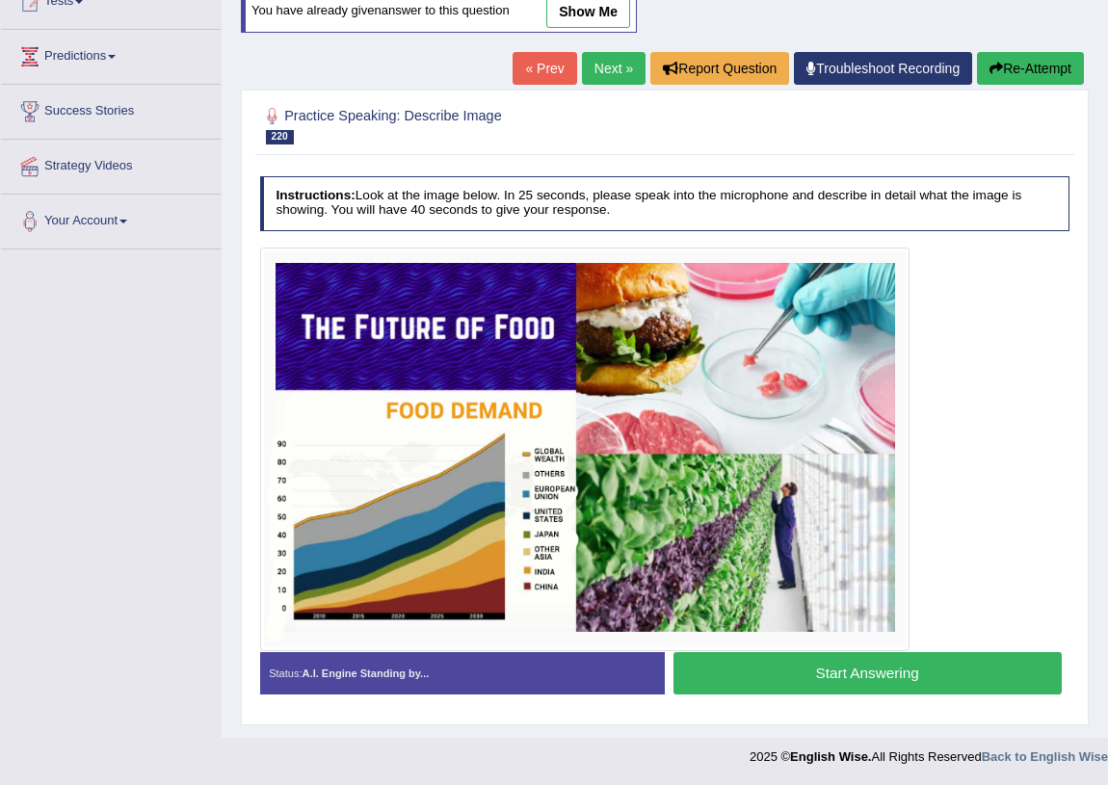
click at [819, 675] on button "Start Answering" at bounding box center [868, 672] width 388 height 41
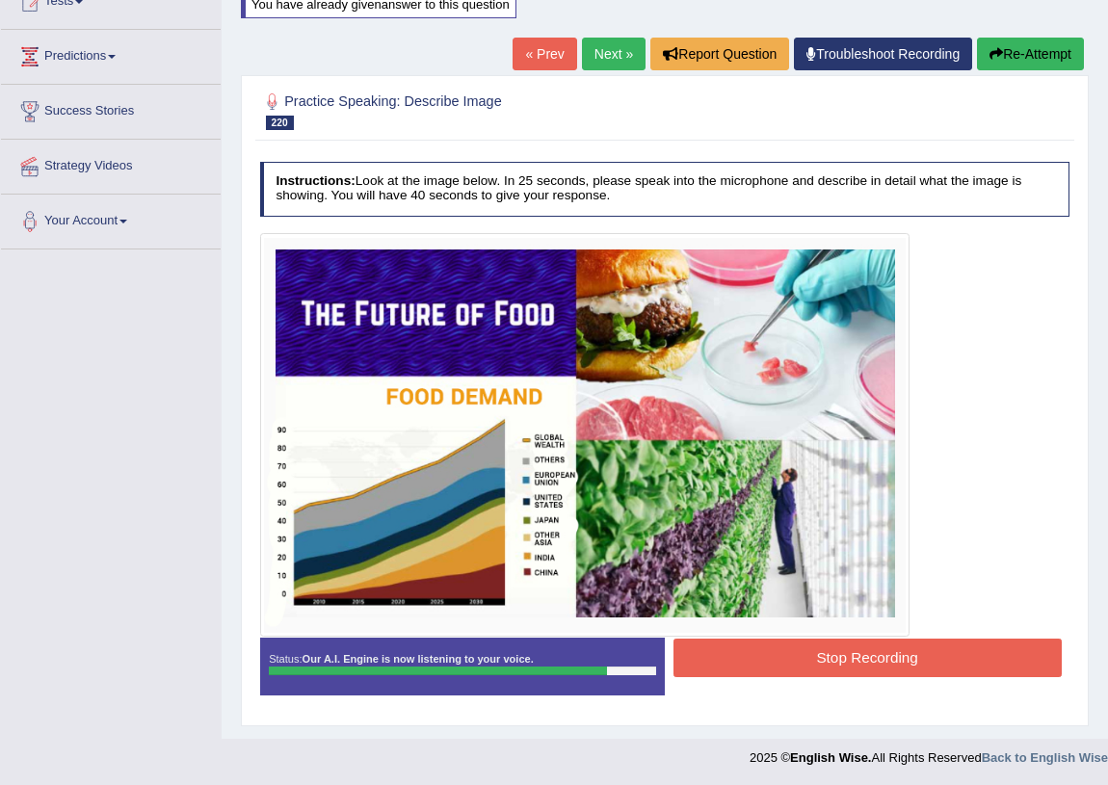
click at [754, 654] on button "Stop Recording" at bounding box center [868, 658] width 388 height 38
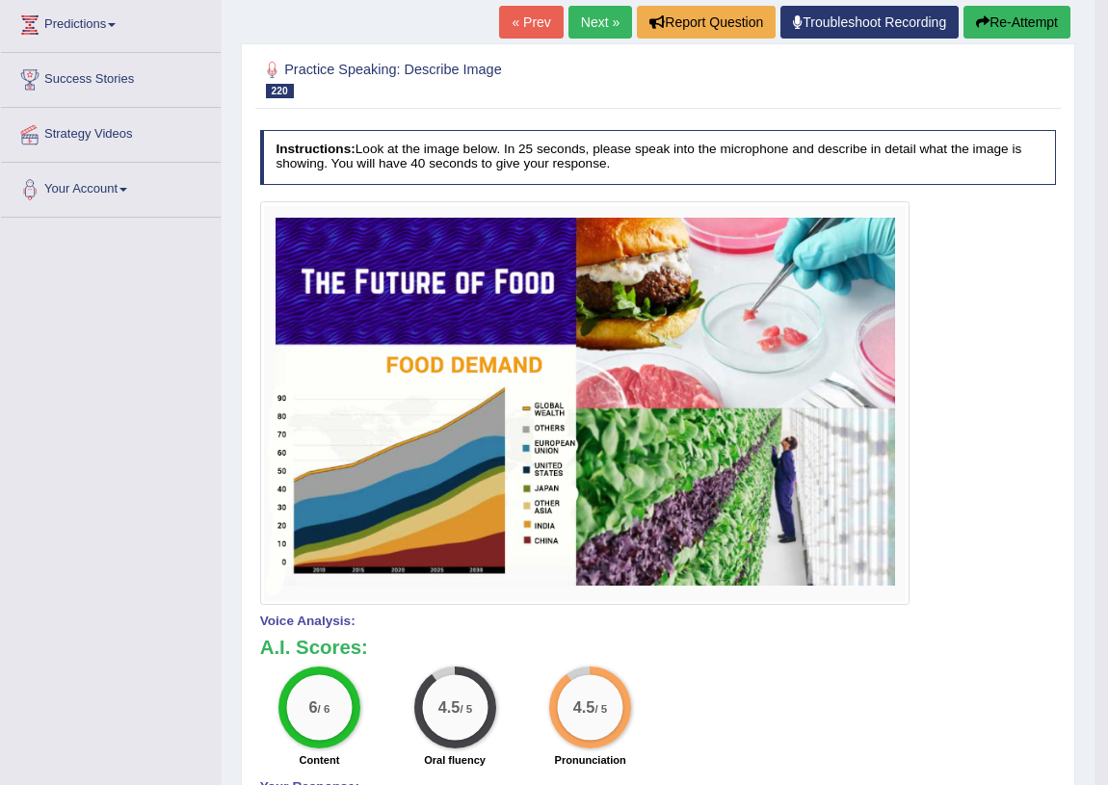
scroll to position [0, 0]
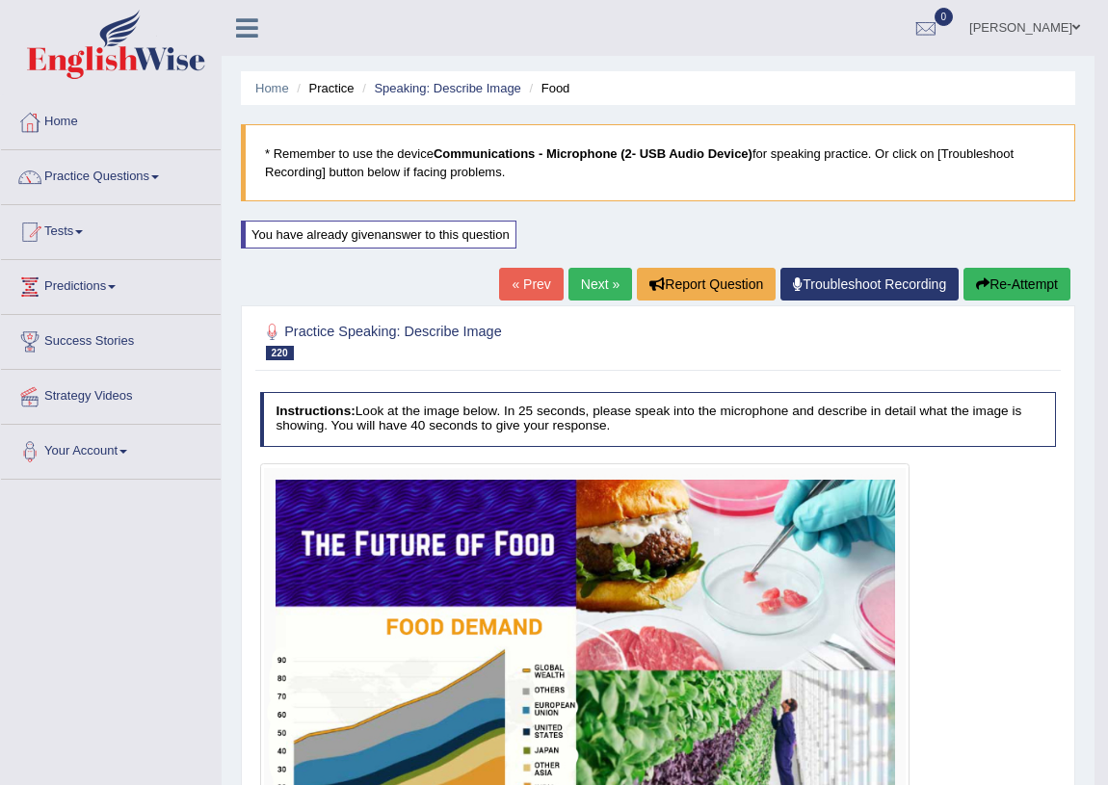
click at [585, 271] on link "Next »" at bounding box center [601, 284] width 64 height 33
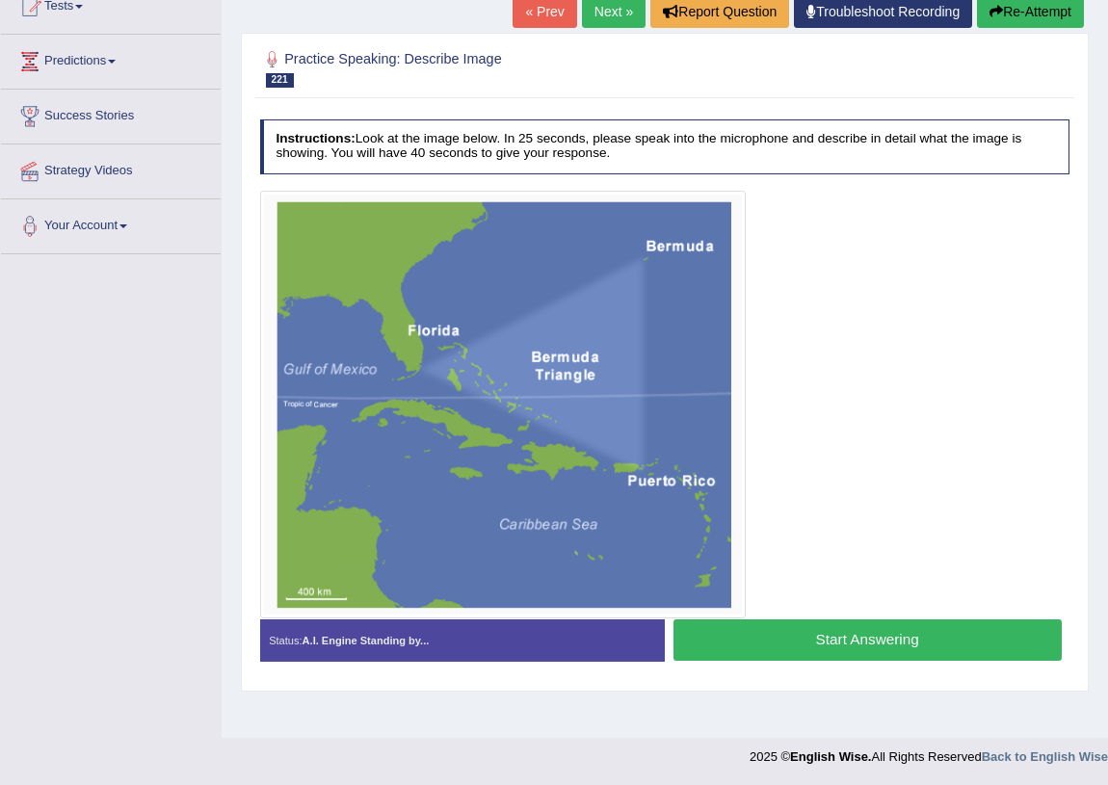
click at [757, 646] on button "Start Answering" at bounding box center [868, 640] width 388 height 41
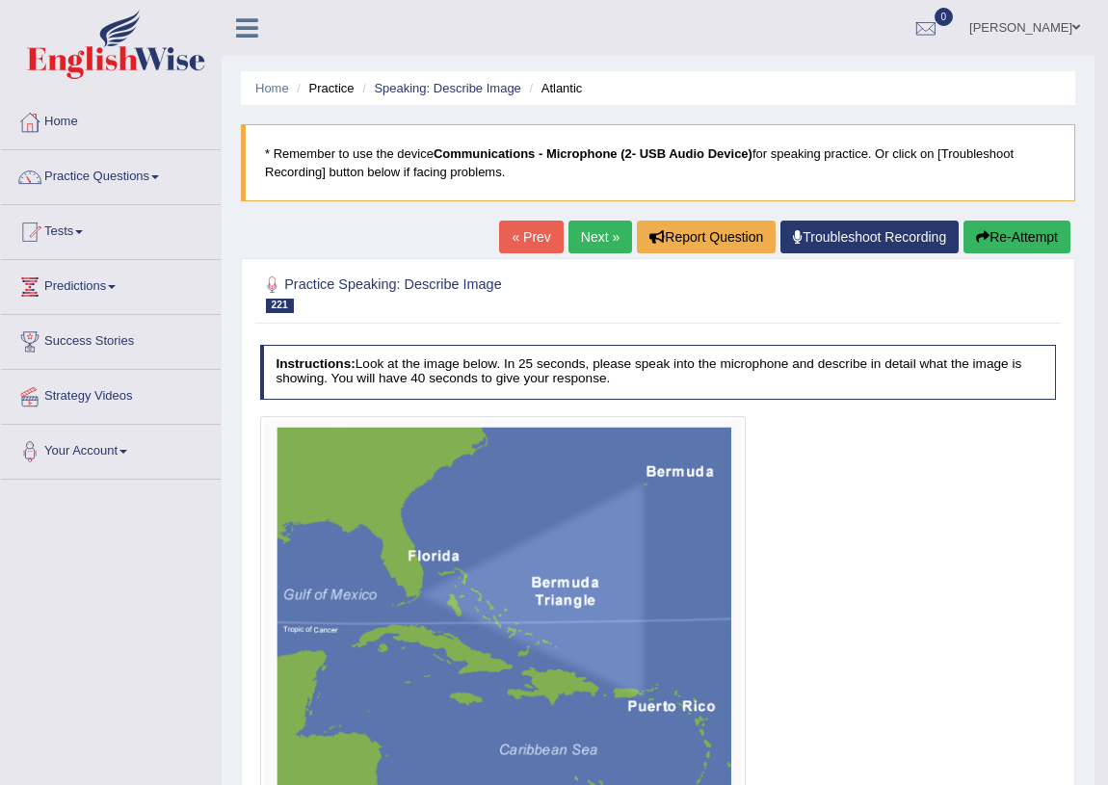
click at [994, 226] on button "Re-Attempt" at bounding box center [1017, 237] width 107 height 33
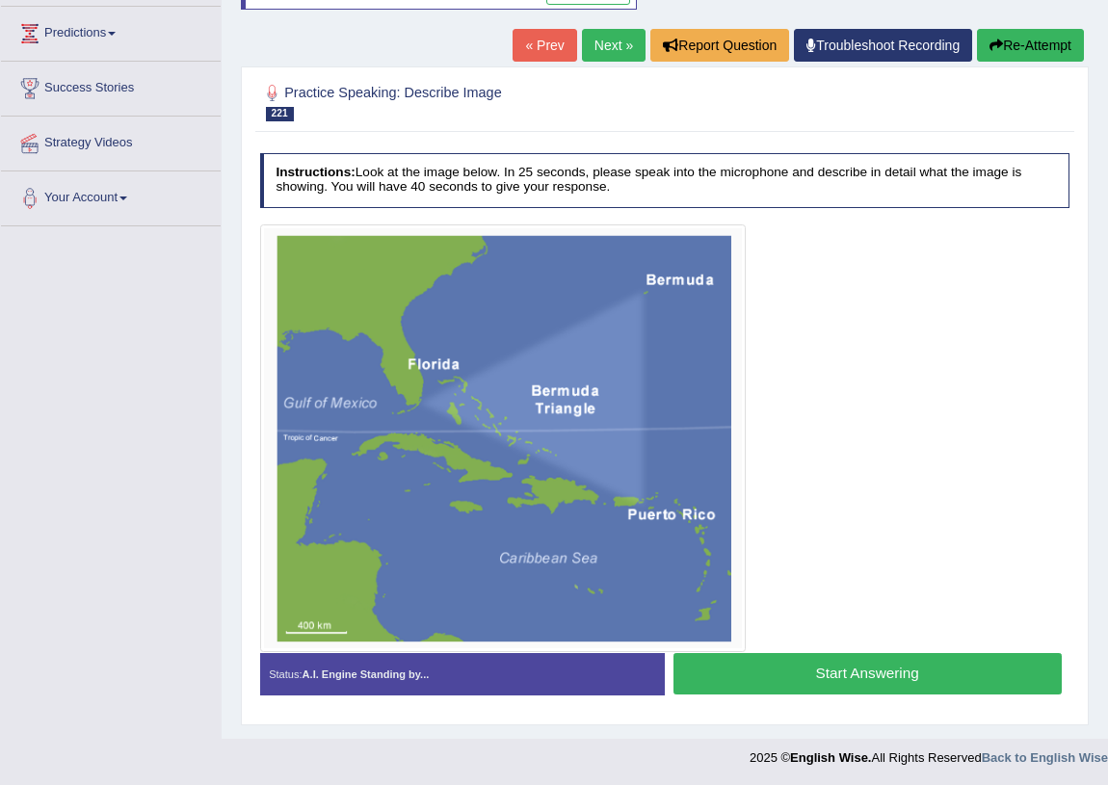
scroll to position [253, 0]
click at [826, 677] on button "Start Answering" at bounding box center [868, 673] width 388 height 41
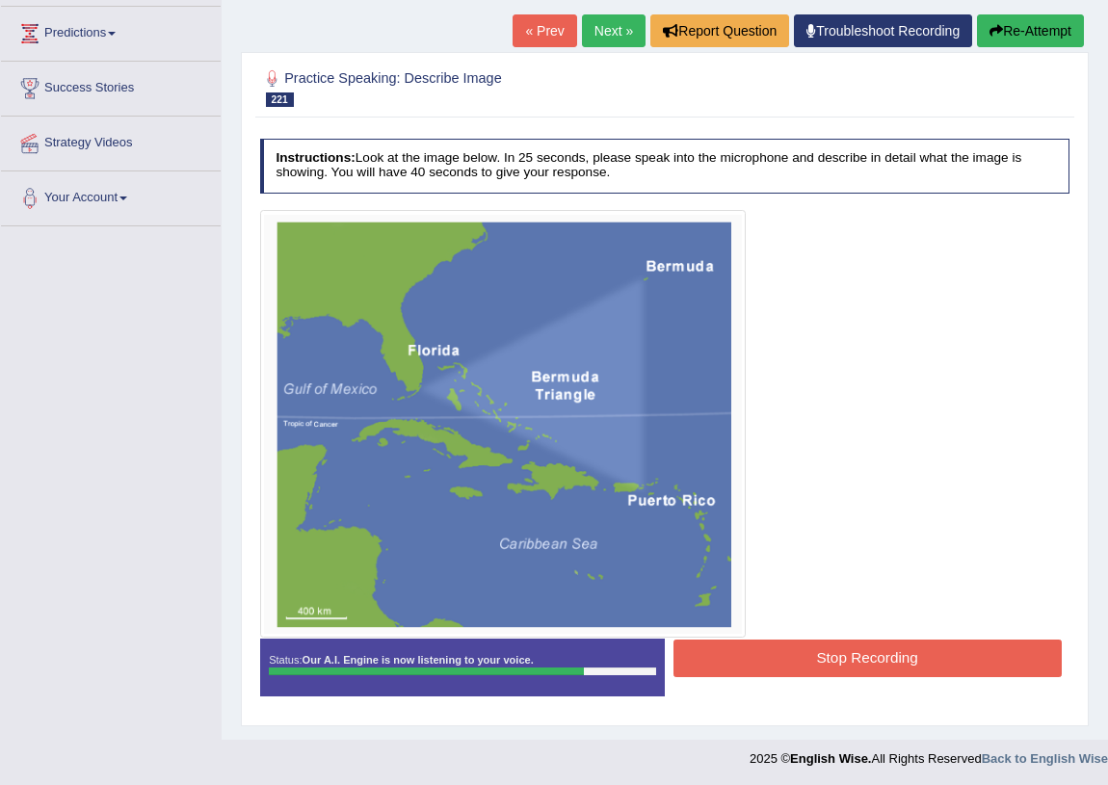
click at [754, 658] on button "Stop Recording" at bounding box center [868, 659] width 388 height 38
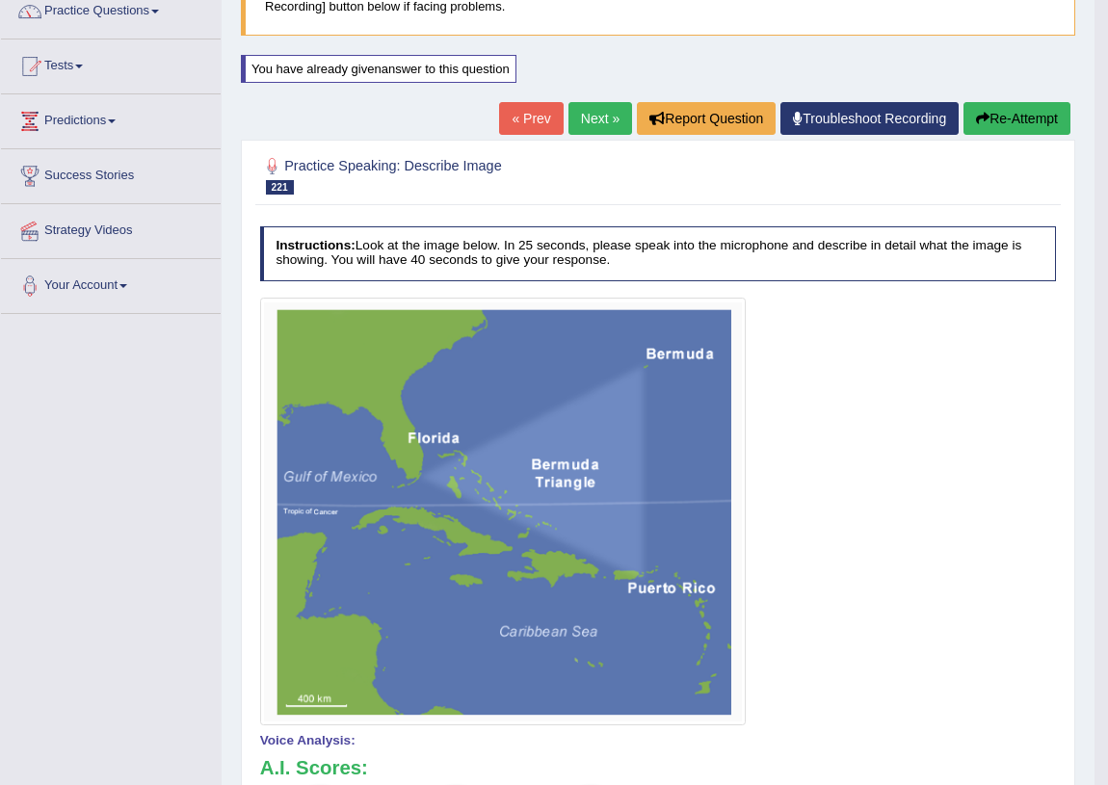
scroll to position [0, 0]
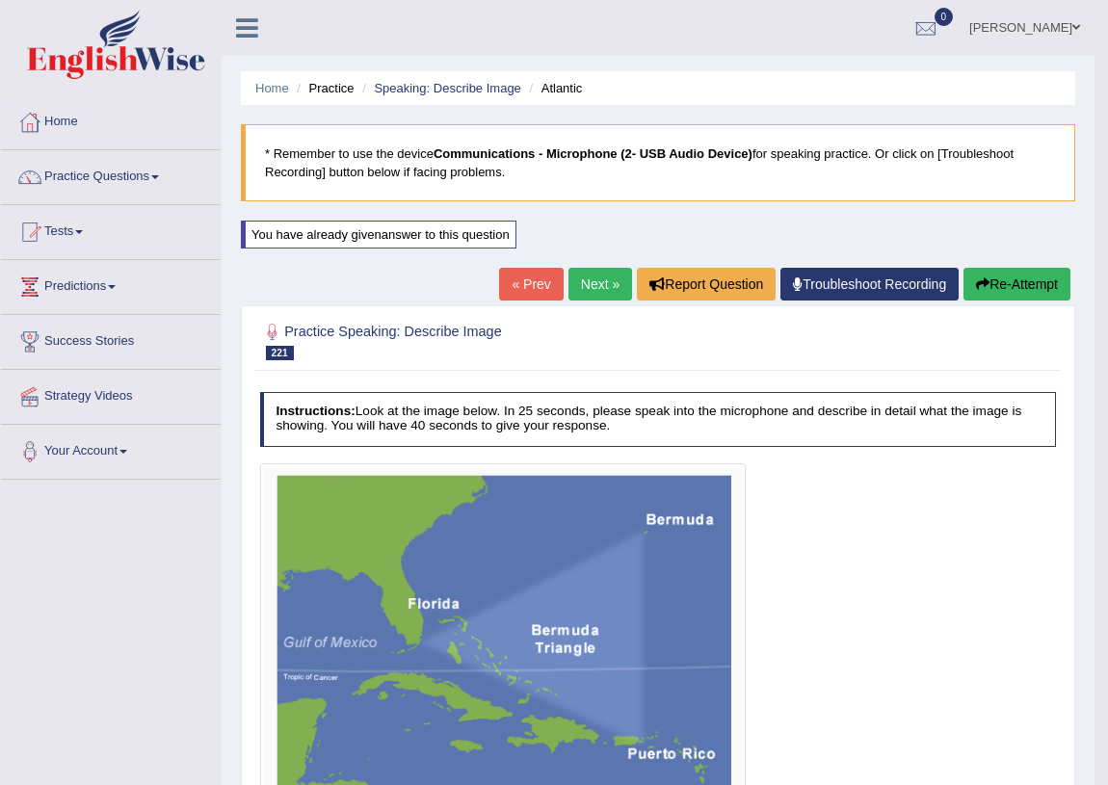
click at [569, 291] on link "Next »" at bounding box center [601, 284] width 64 height 33
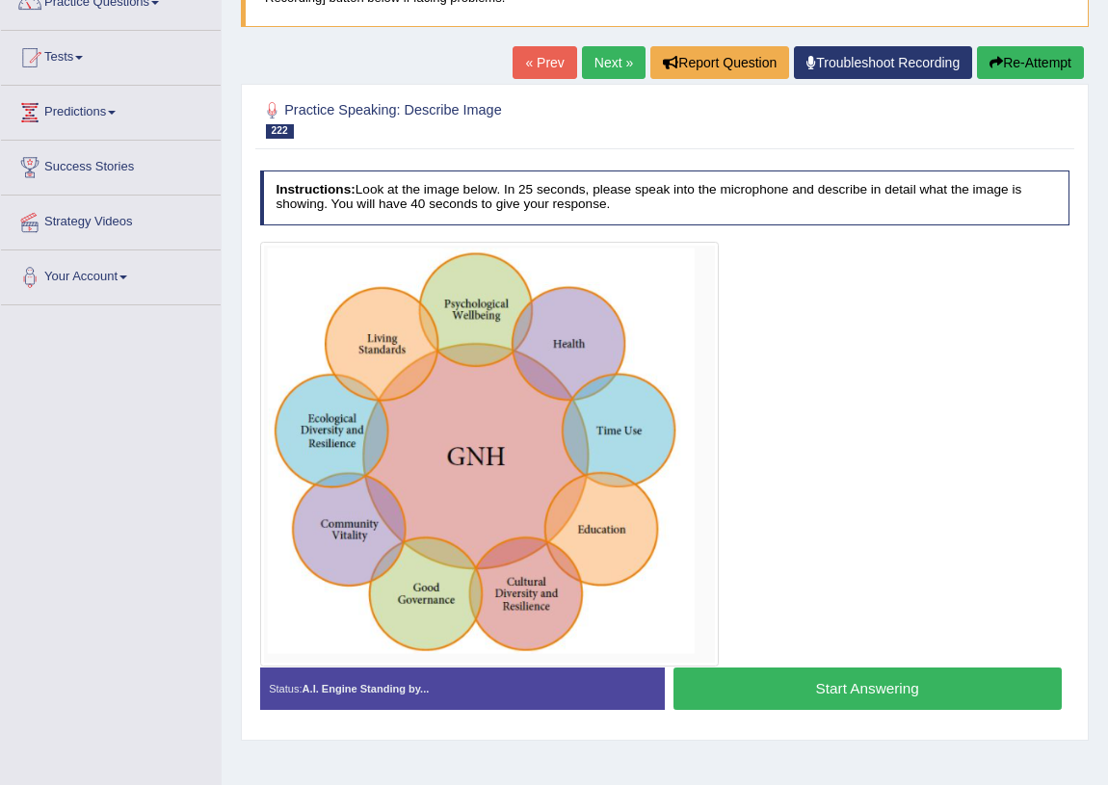
click at [886, 677] on button "Start Answering" at bounding box center [868, 688] width 388 height 41
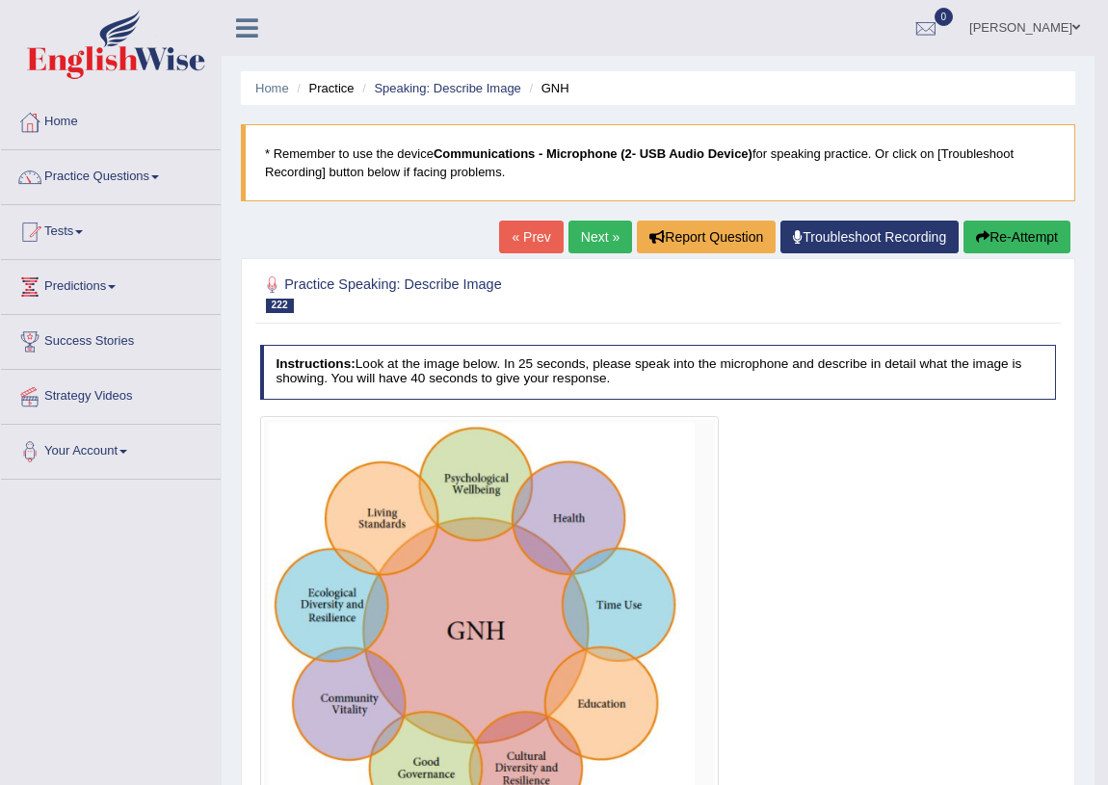
click at [1006, 242] on button "Re-Attempt" at bounding box center [1017, 237] width 107 height 33
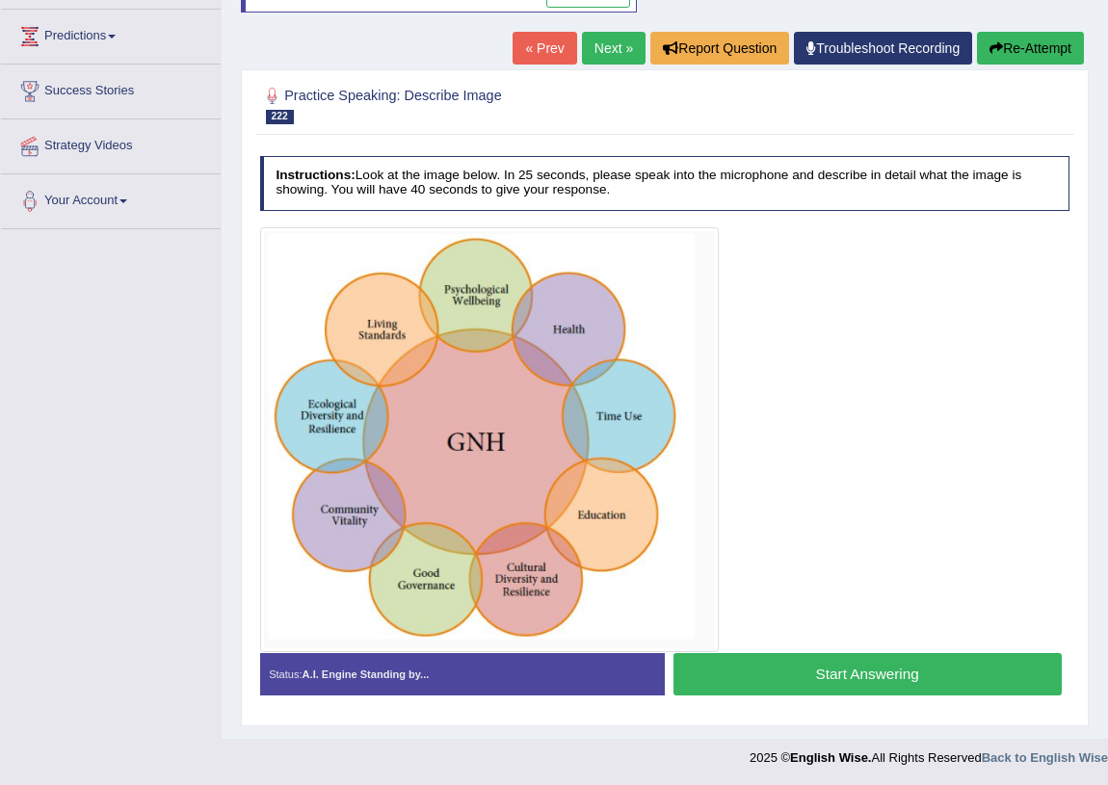
click at [874, 669] on button "Start Answering" at bounding box center [868, 673] width 388 height 41
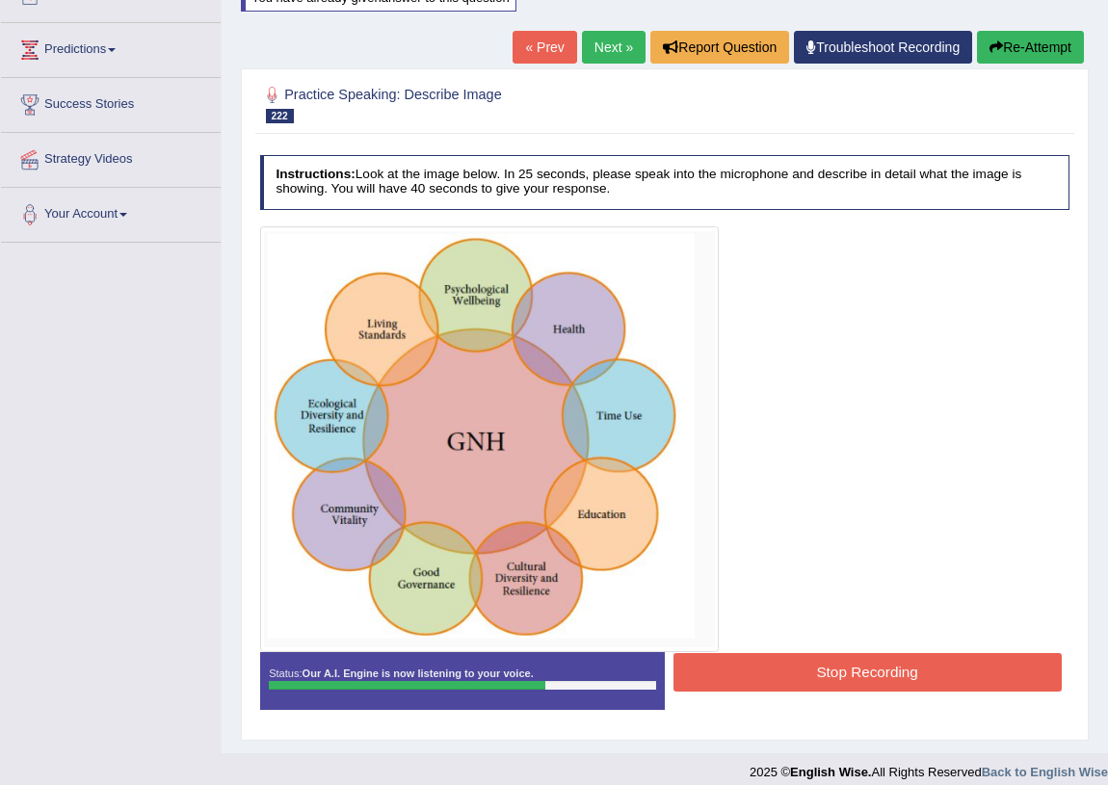
click at [767, 675] on button "Stop Recording" at bounding box center [868, 672] width 388 height 38
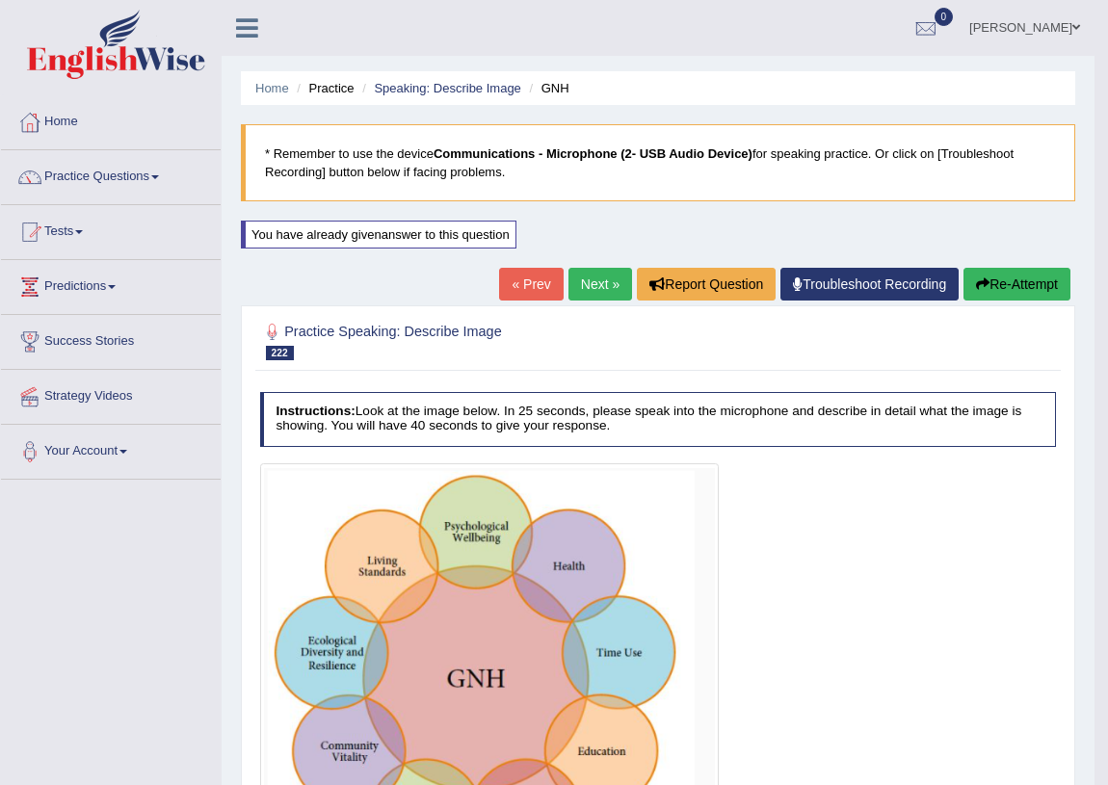
scroll to position [87, 0]
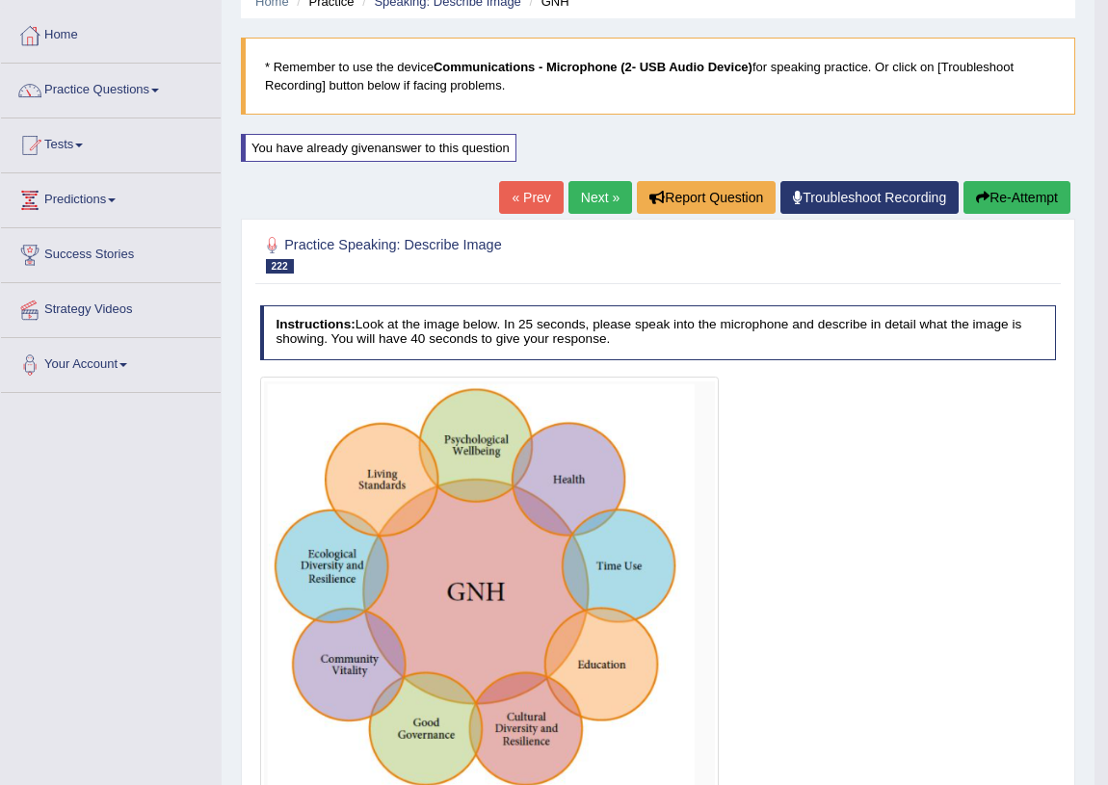
click at [599, 188] on link "Next »" at bounding box center [601, 197] width 64 height 33
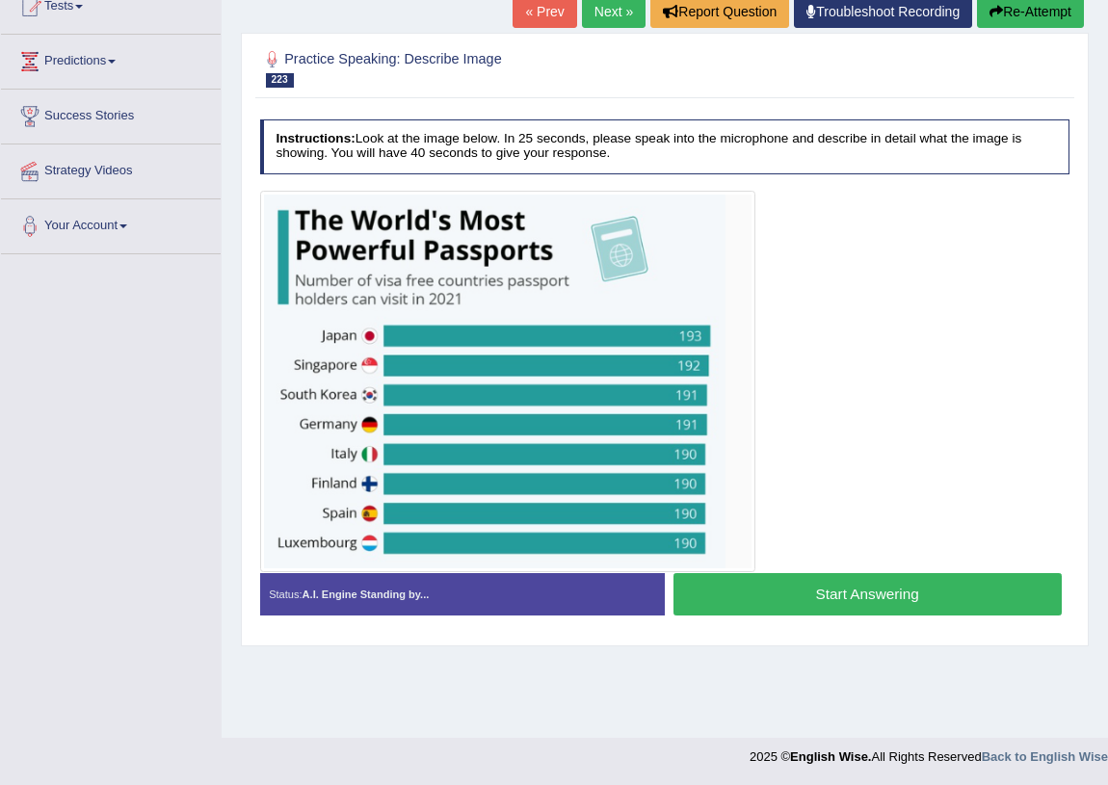
click at [790, 593] on button "Start Answering" at bounding box center [868, 593] width 388 height 41
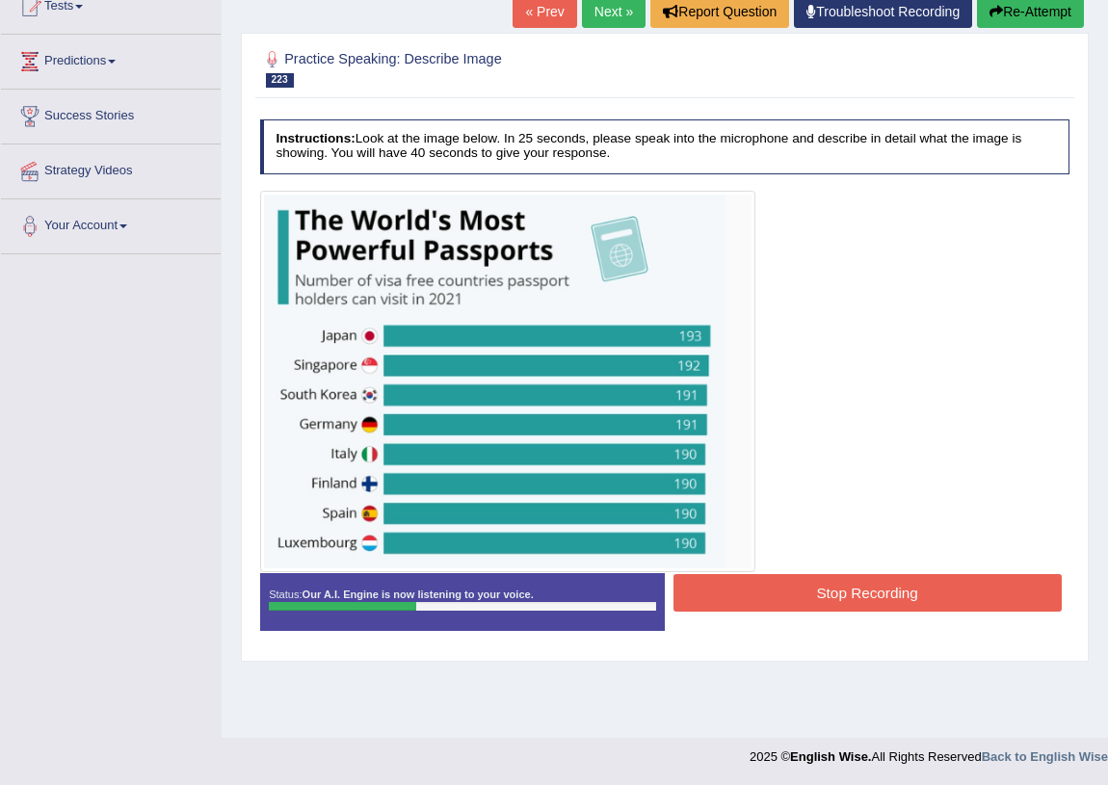
click at [908, 602] on button "Stop Recording" at bounding box center [868, 593] width 388 height 38
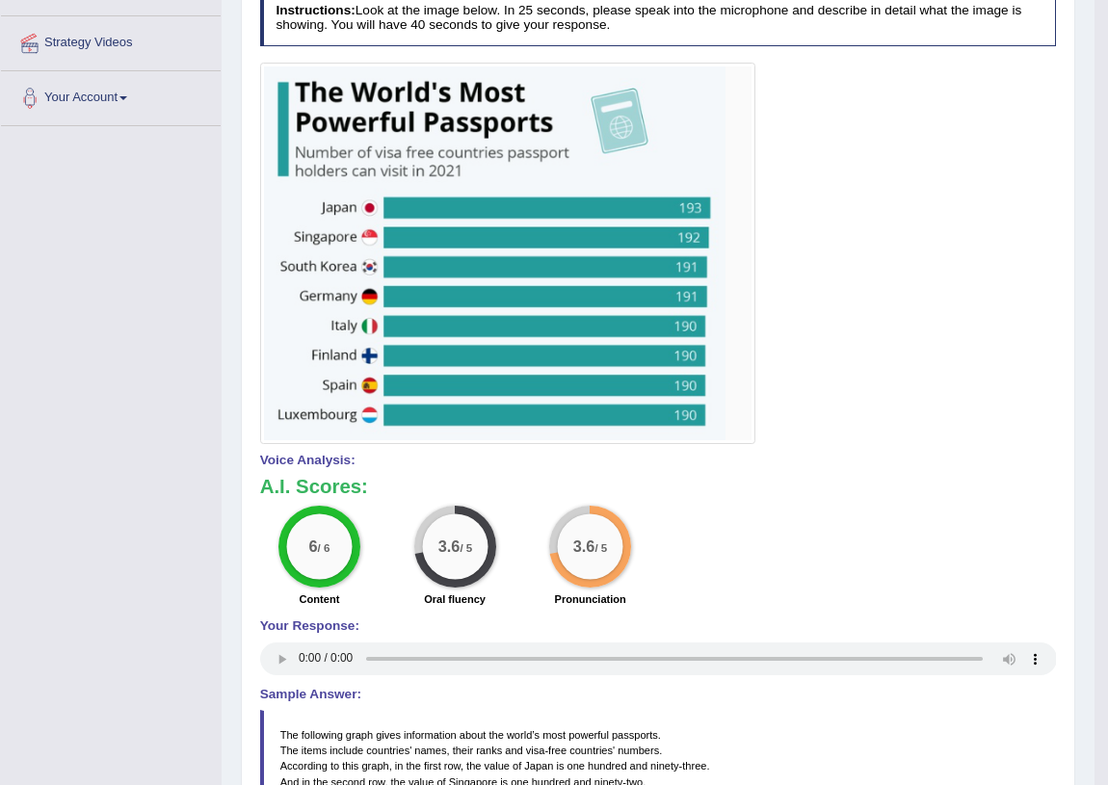
scroll to position [3, 0]
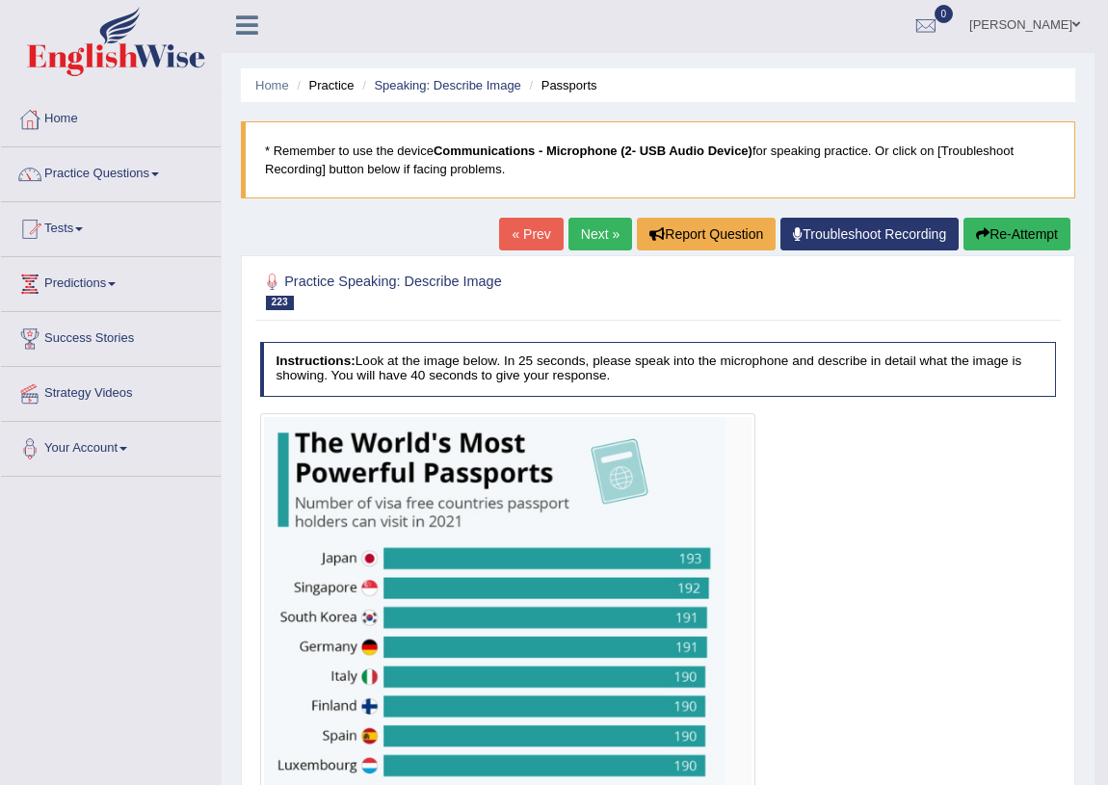
click at [976, 239] on icon "button" at bounding box center [982, 233] width 13 height 13
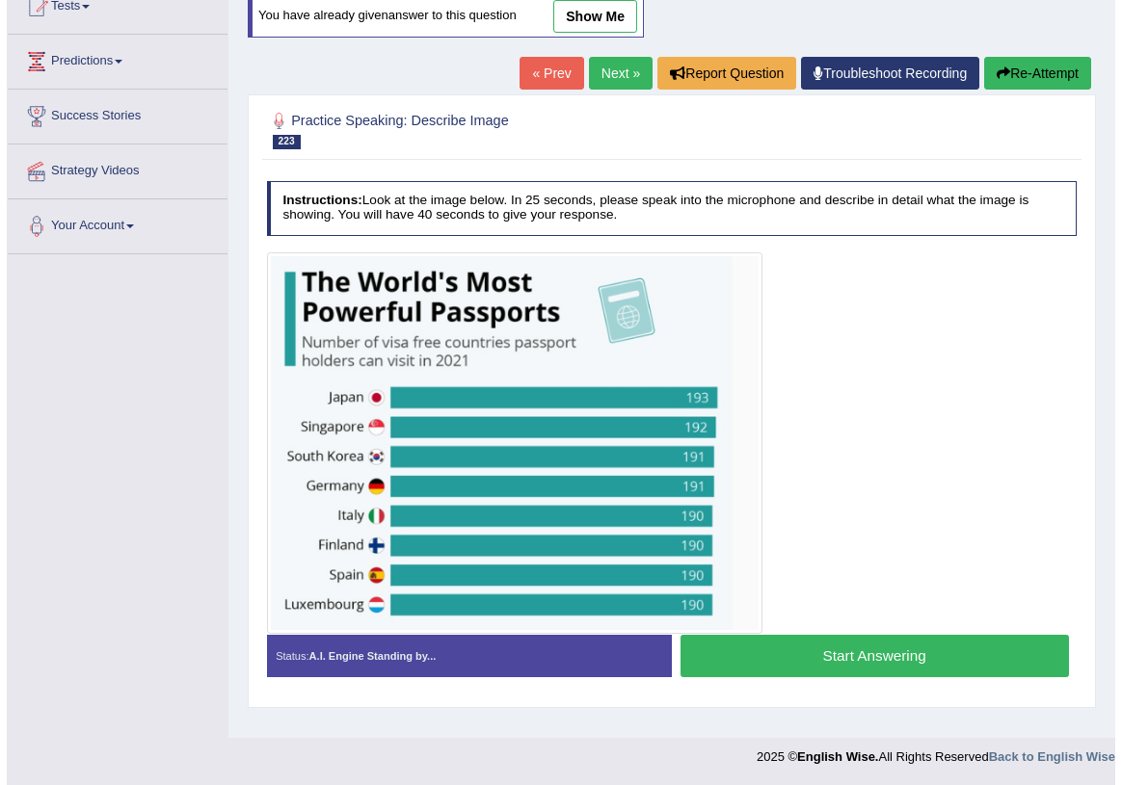
scroll to position [226, 0]
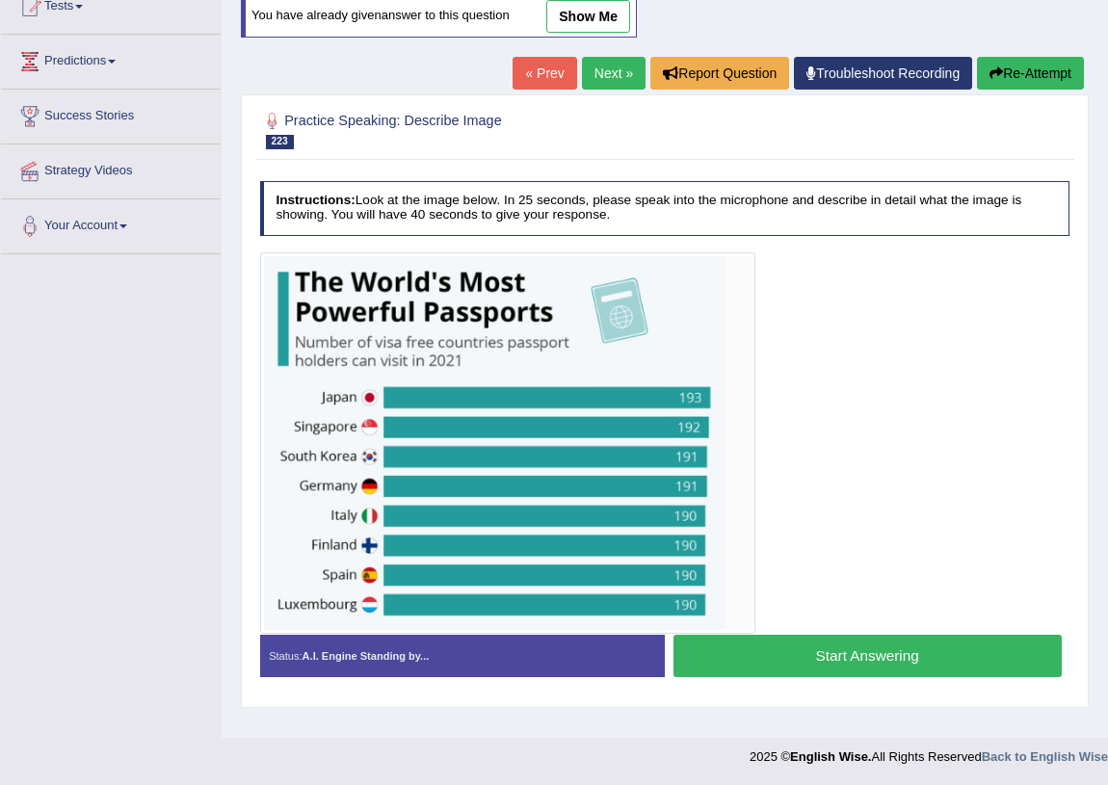
click at [756, 650] on button "Start Answering" at bounding box center [868, 655] width 388 height 41
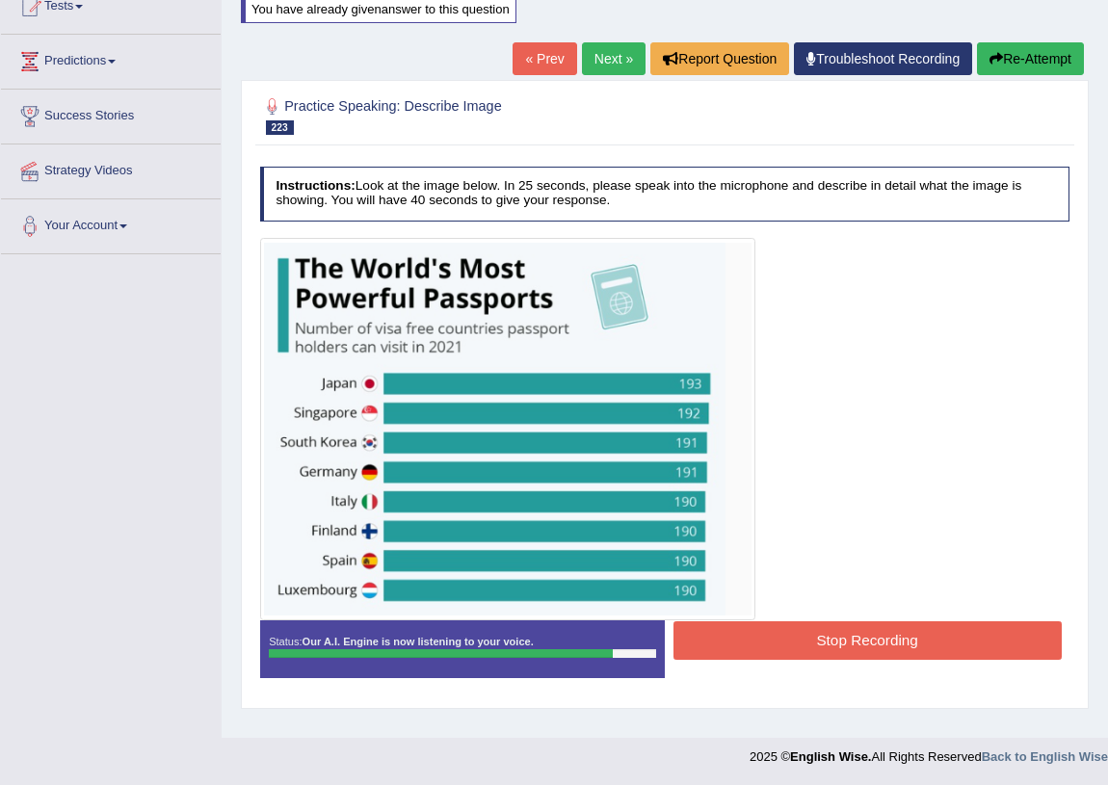
click at [837, 646] on button "Stop Recording" at bounding box center [868, 641] width 388 height 38
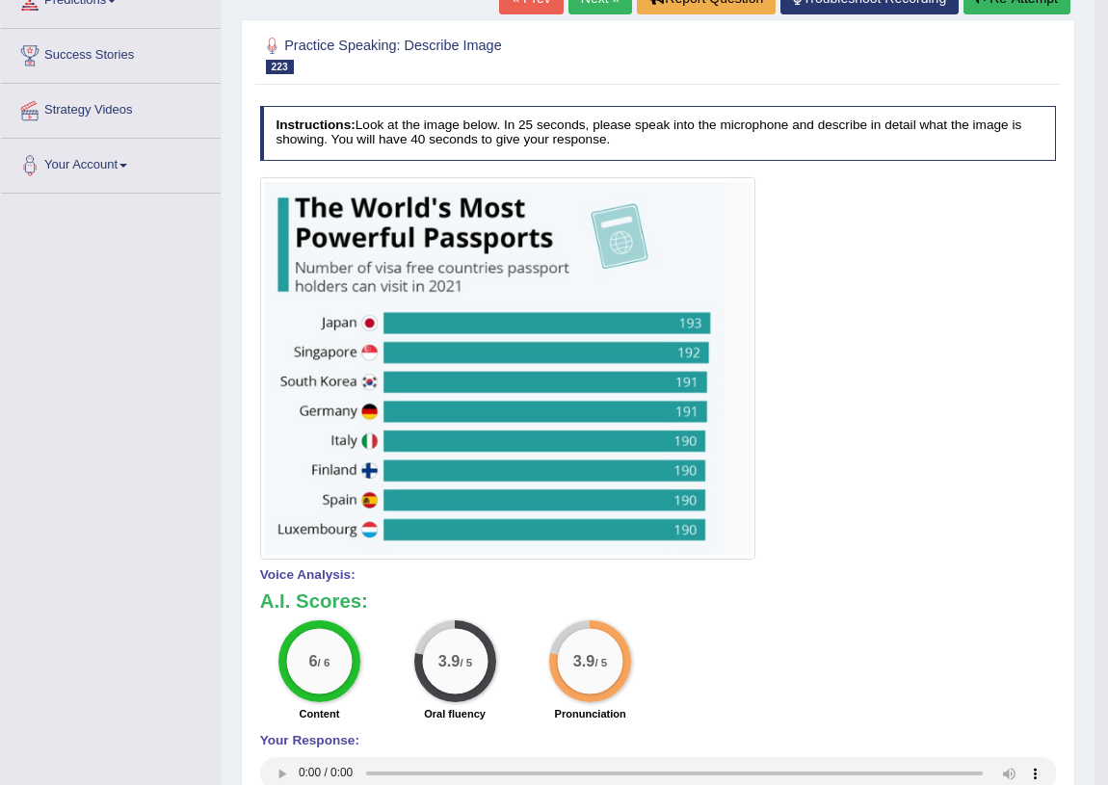
scroll to position [0, 0]
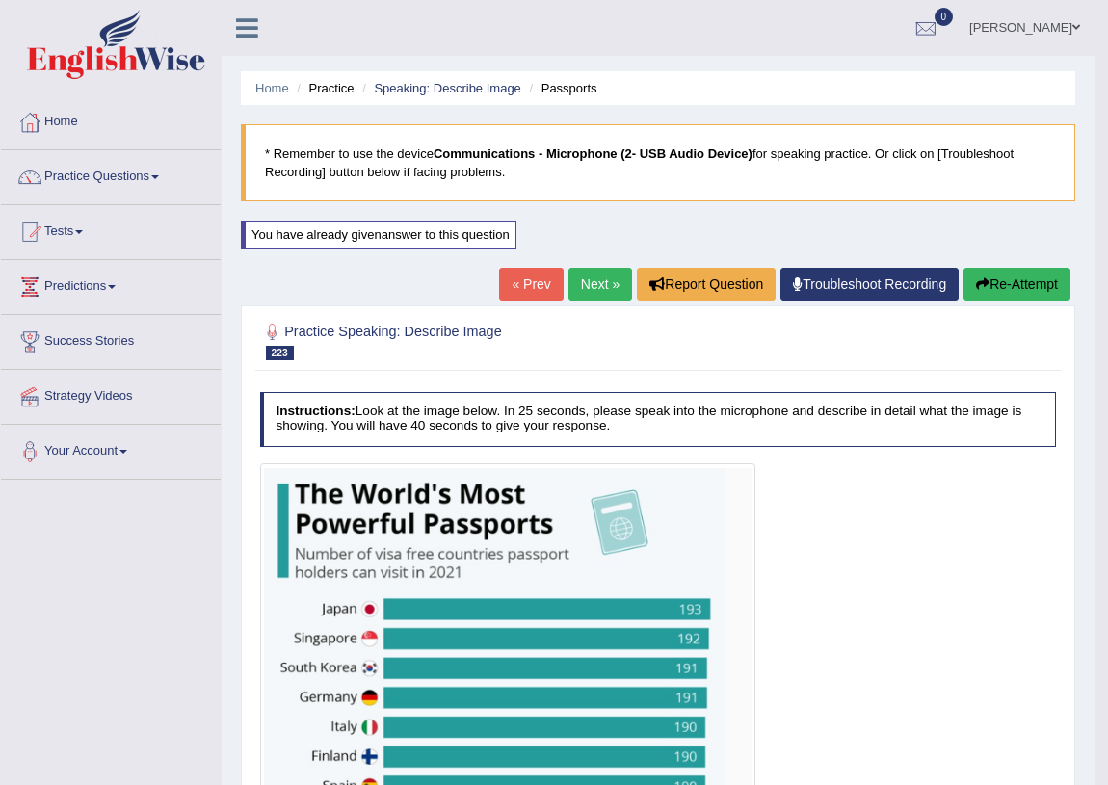
click at [600, 287] on link "Next »" at bounding box center [601, 284] width 64 height 33
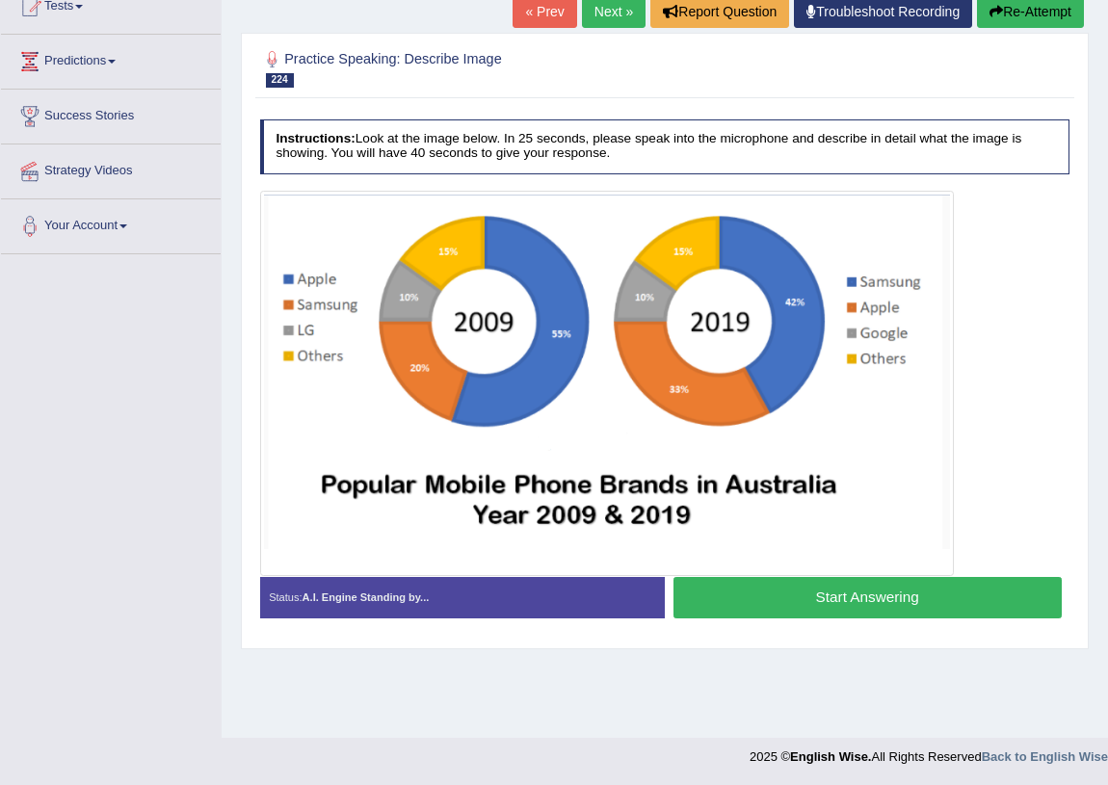
click at [888, 583] on button "Start Answering" at bounding box center [868, 597] width 388 height 41
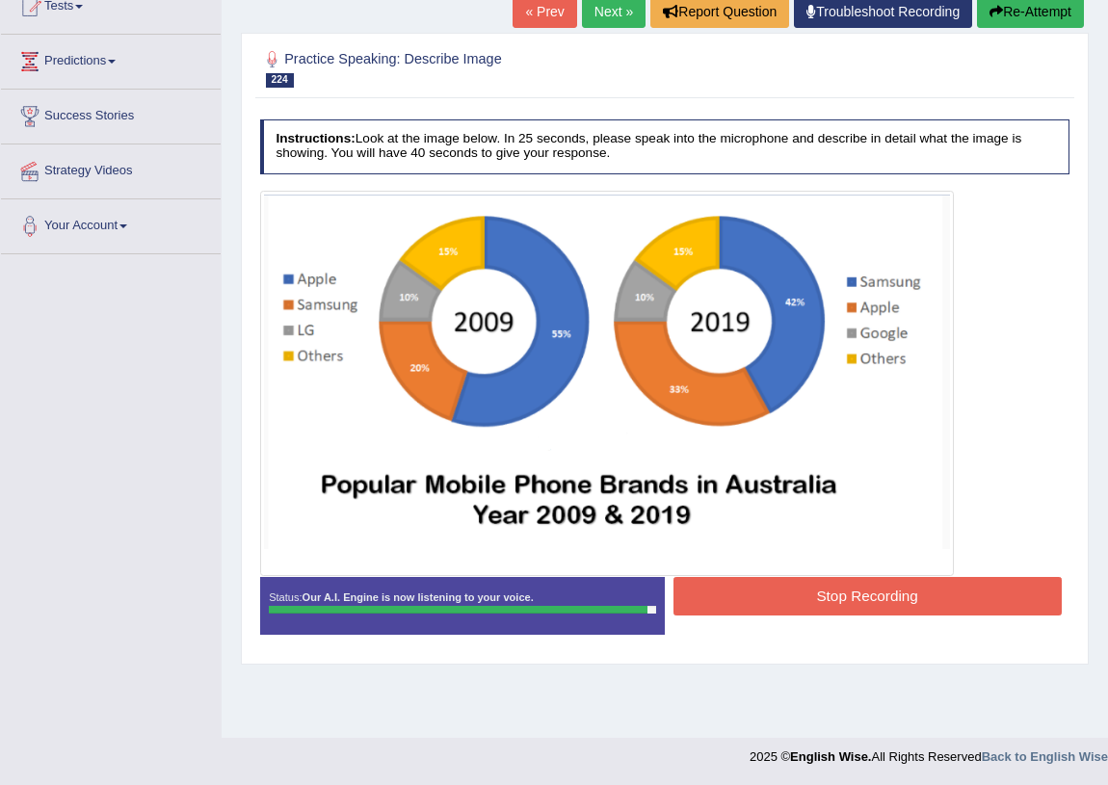
click at [956, 593] on button "Stop Recording" at bounding box center [868, 596] width 388 height 38
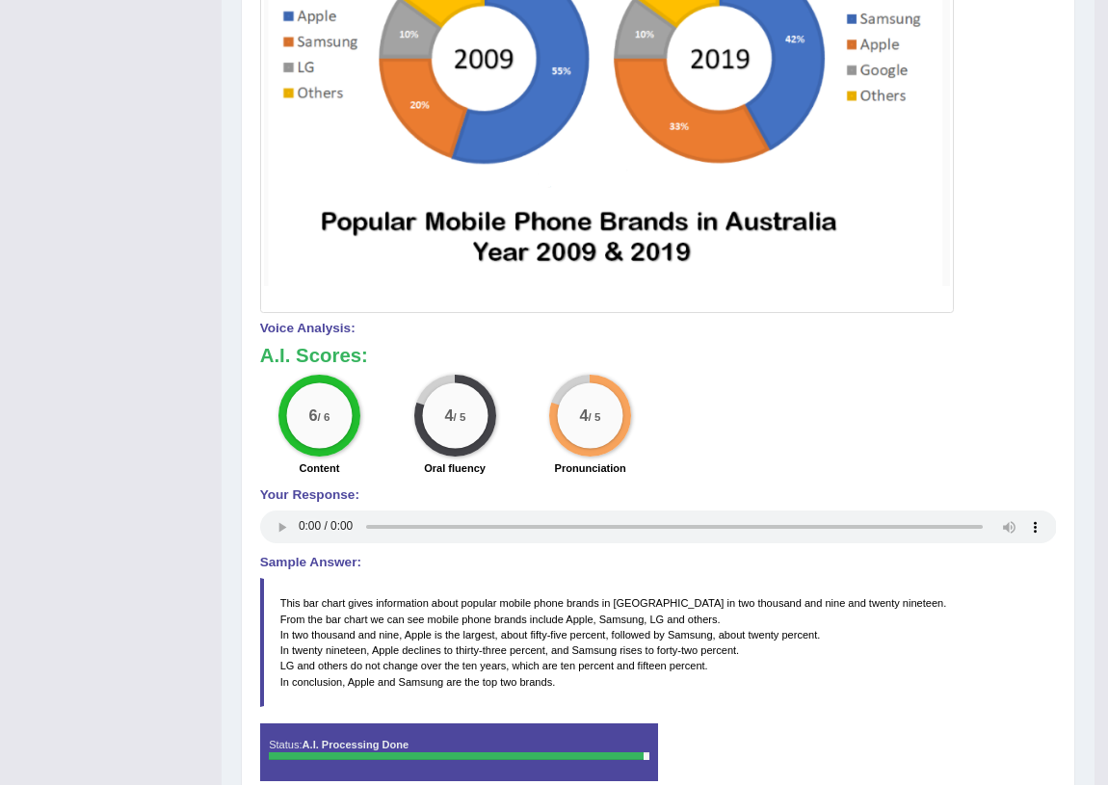
scroll to position [138, 0]
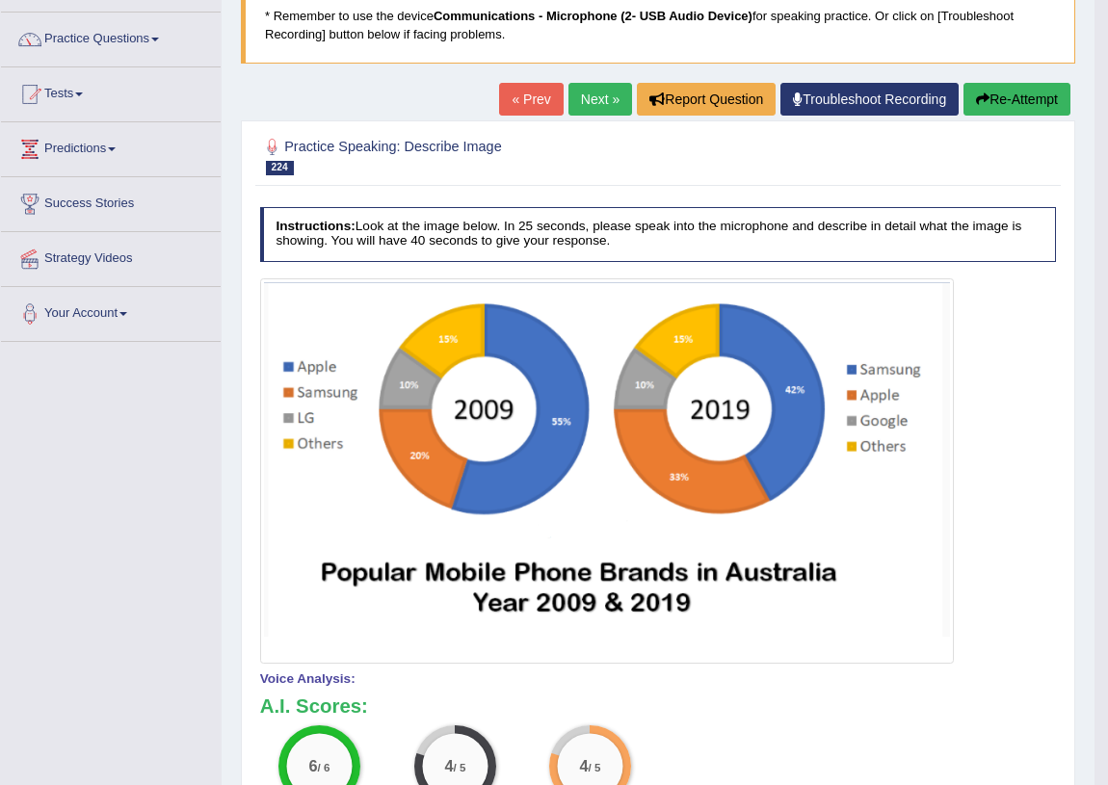
click at [592, 97] on link "Next »" at bounding box center [601, 99] width 64 height 33
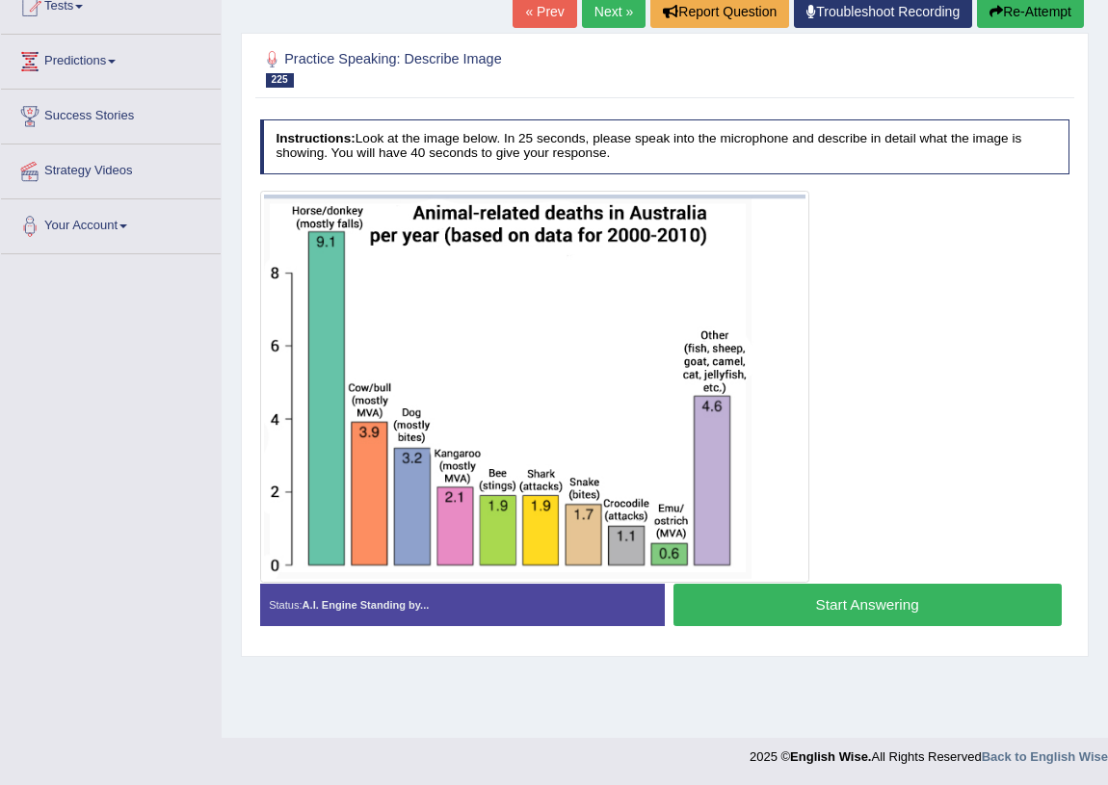
click at [793, 602] on button "Start Answering" at bounding box center [868, 604] width 388 height 41
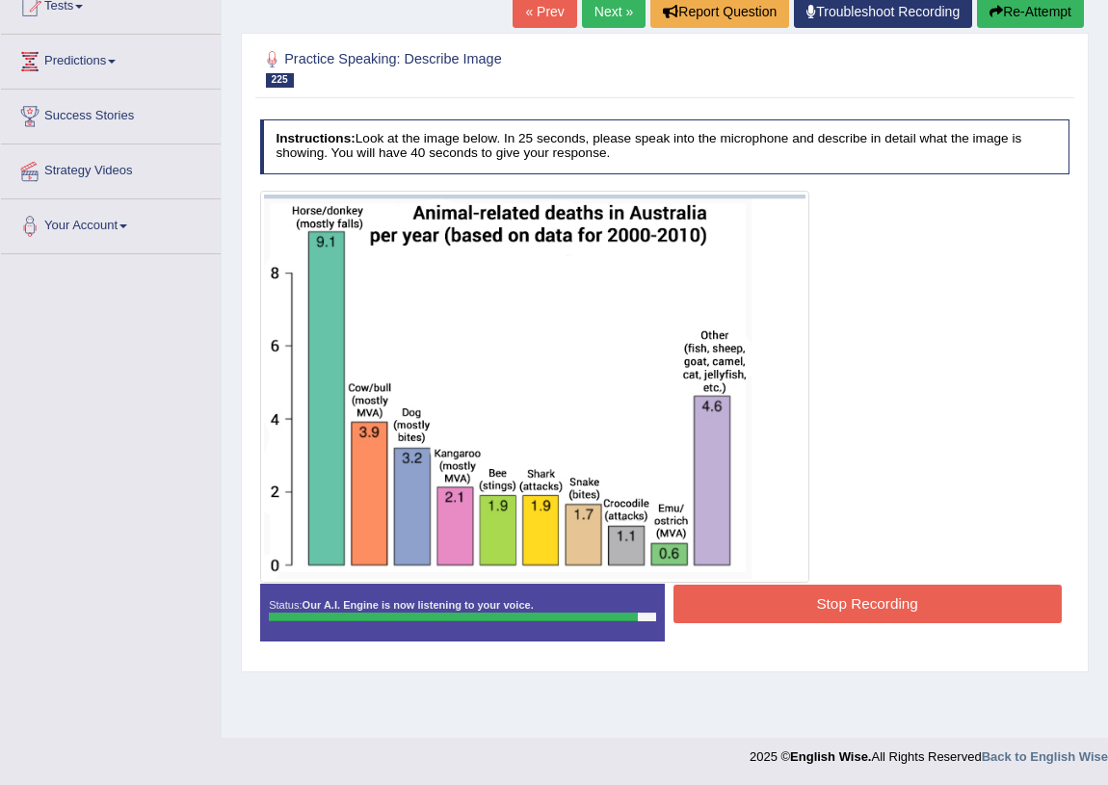
click at [848, 598] on button "Stop Recording" at bounding box center [868, 604] width 388 height 38
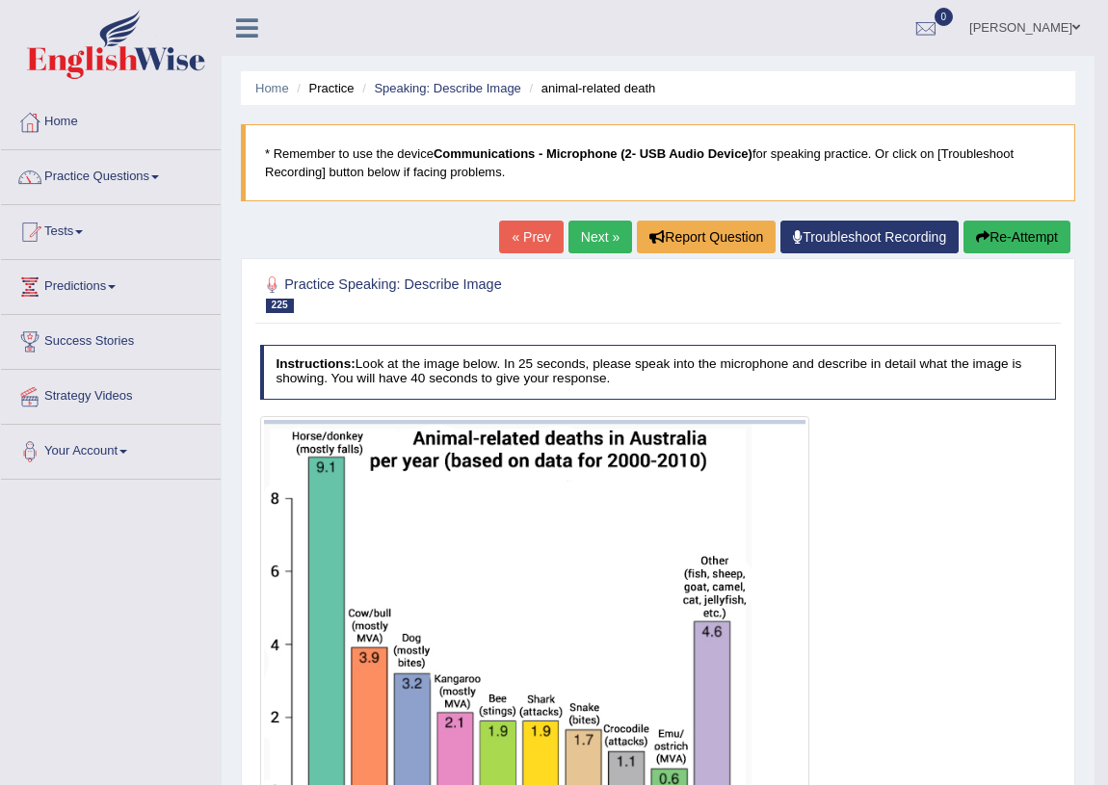
click at [587, 226] on link "Next »" at bounding box center [601, 237] width 64 height 33
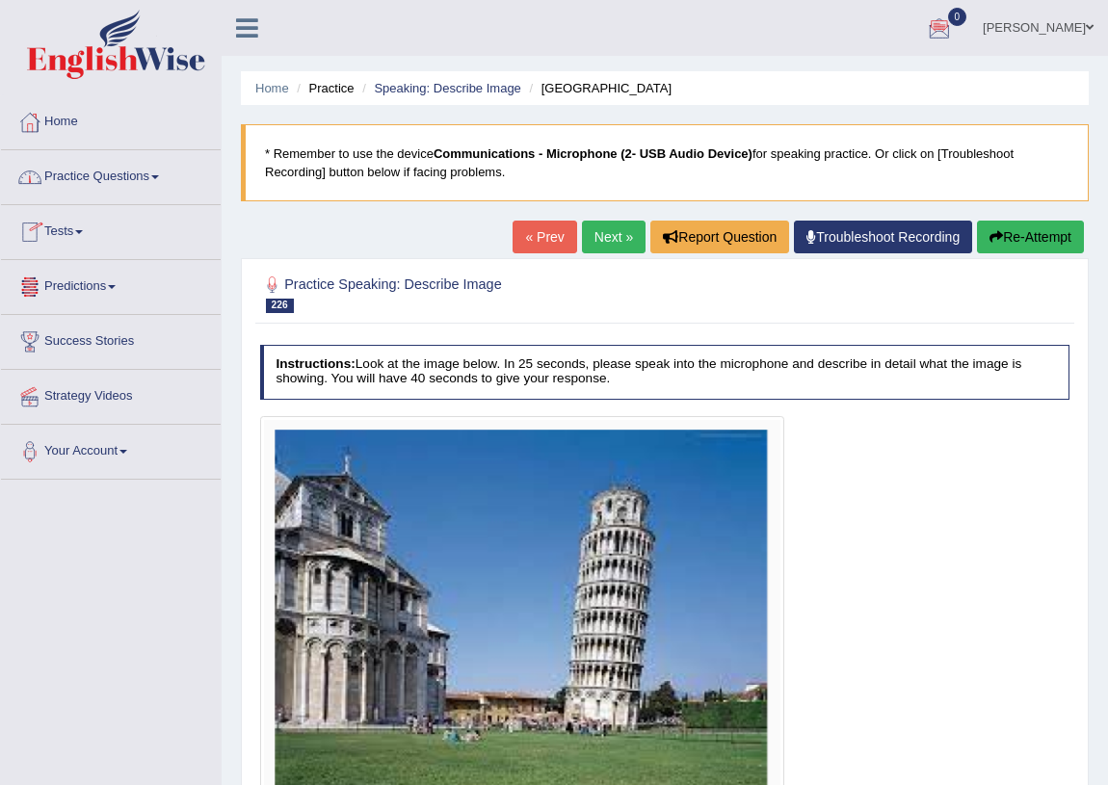
click at [150, 179] on link "Practice Questions" at bounding box center [111, 174] width 220 height 48
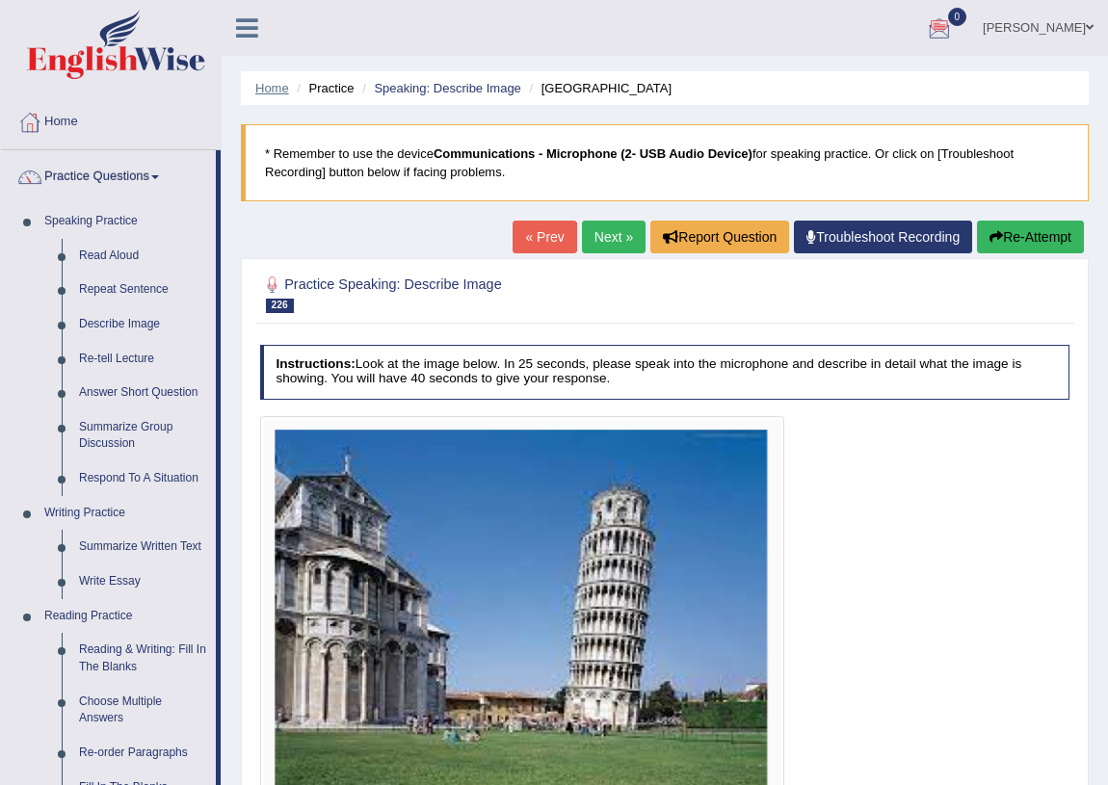
click at [273, 86] on link "Home" at bounding box center [272, 88] width 34 height 14
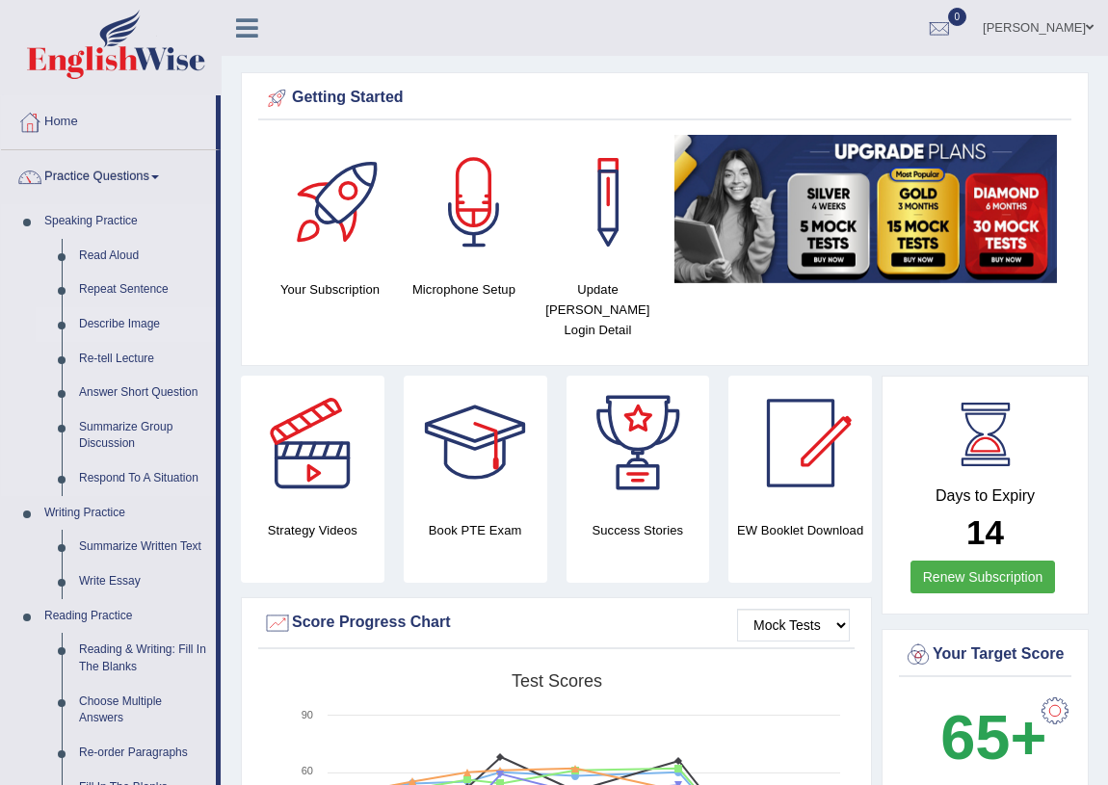
click at [114, 321] on link "Describe Image" at bounding box center [143, 324] width 146 height 35
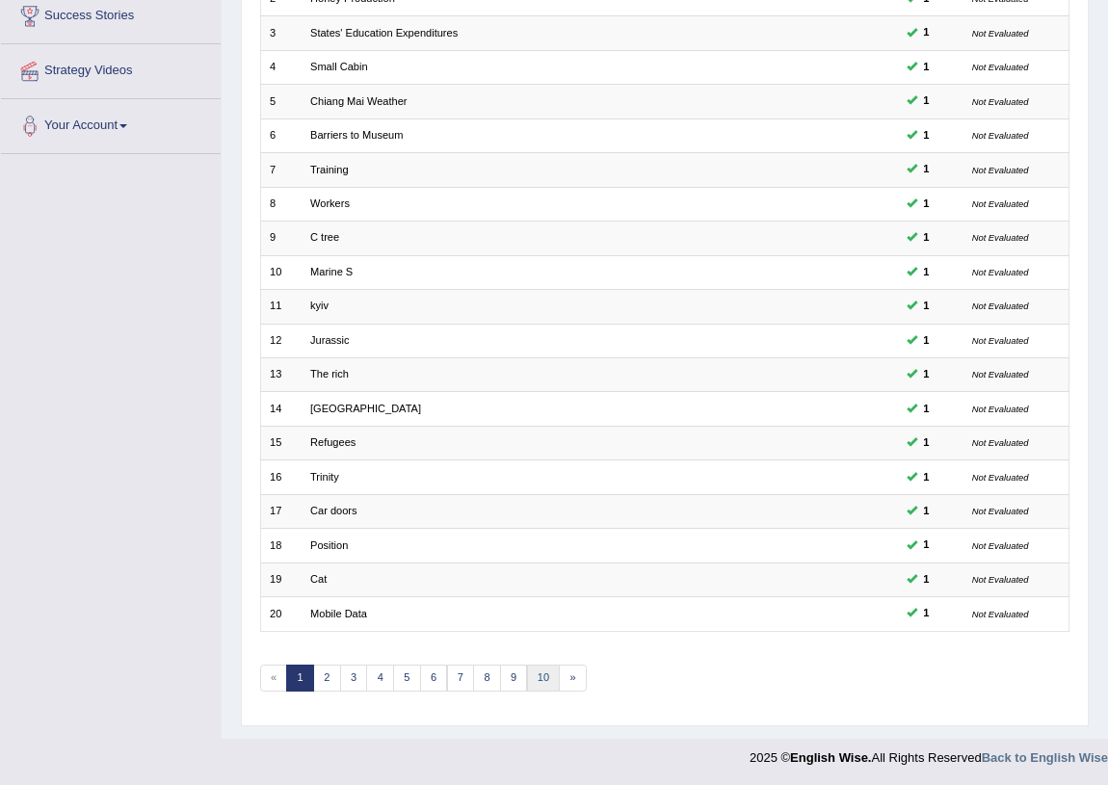
click at [544, 676] on link "10" at bounding box center [544, 678] width 34 height 27
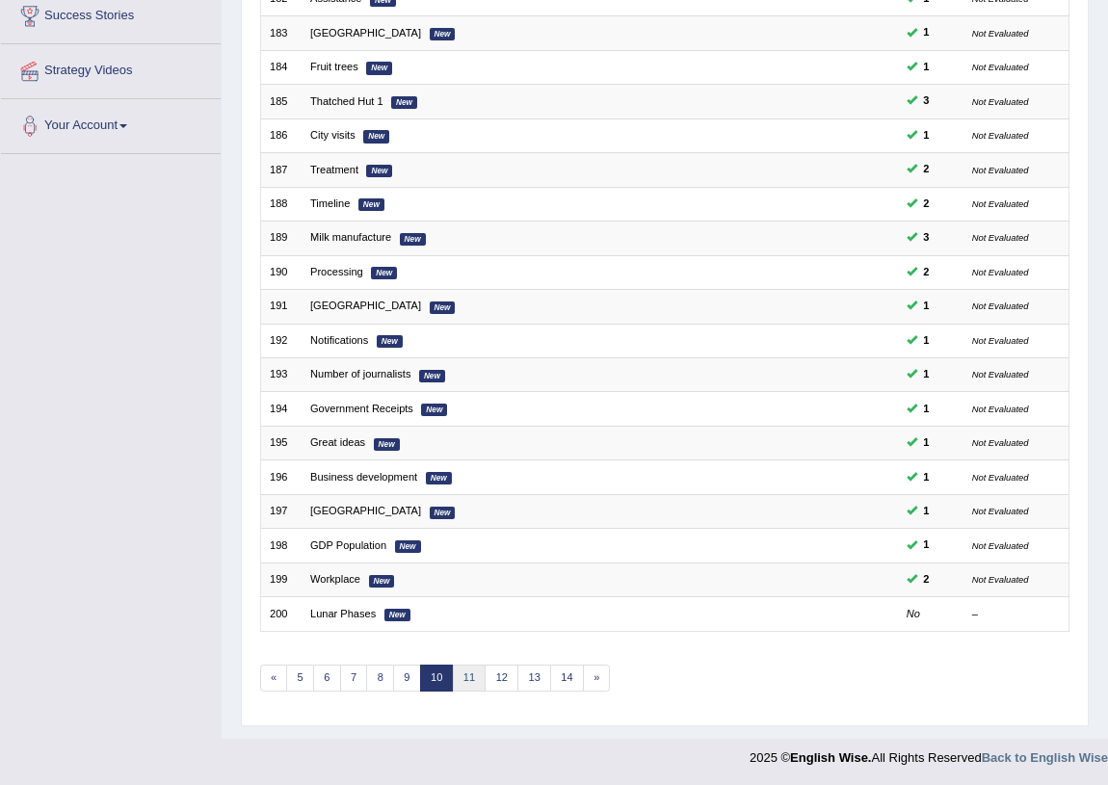
click at [477, 681] on link "11" at bounding box center [470, 678] width 34 height 27
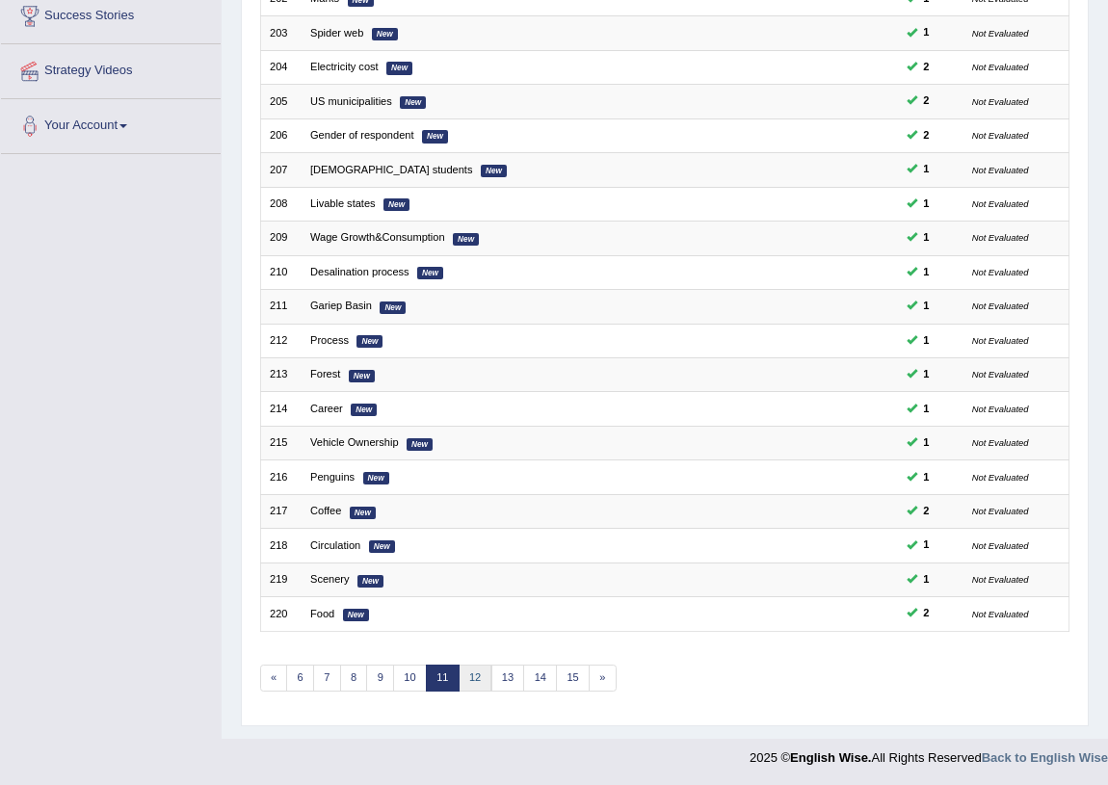
click at [471, 674] on link "12" at bounding box center [476, 678] width 34 height 27
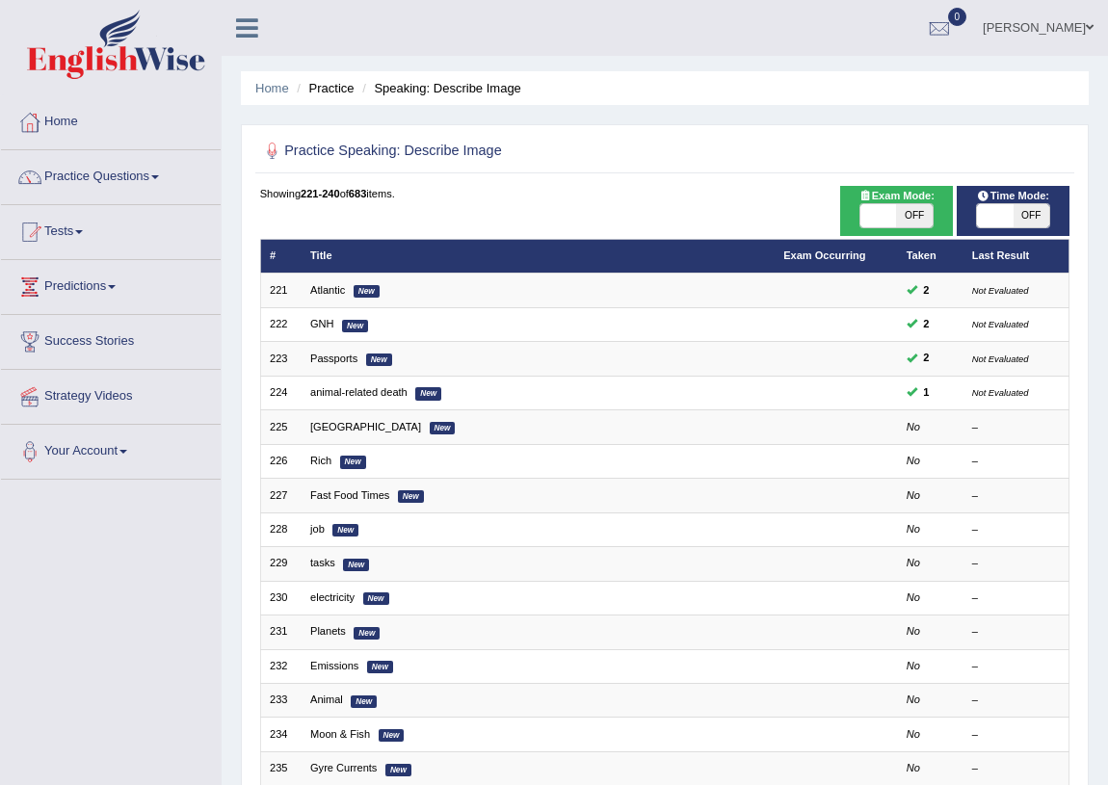
drag, startPoint x: 1025, startPoint y: 491, endPoint x: 147, endPoint y: 576, distance: 881.2
click at [117, 605] on div "Toggle navigation Home Practice Questions Speaking Practice Read Aloud Repeat S…" at bounding box center [554, 552] width 1108 height 1104
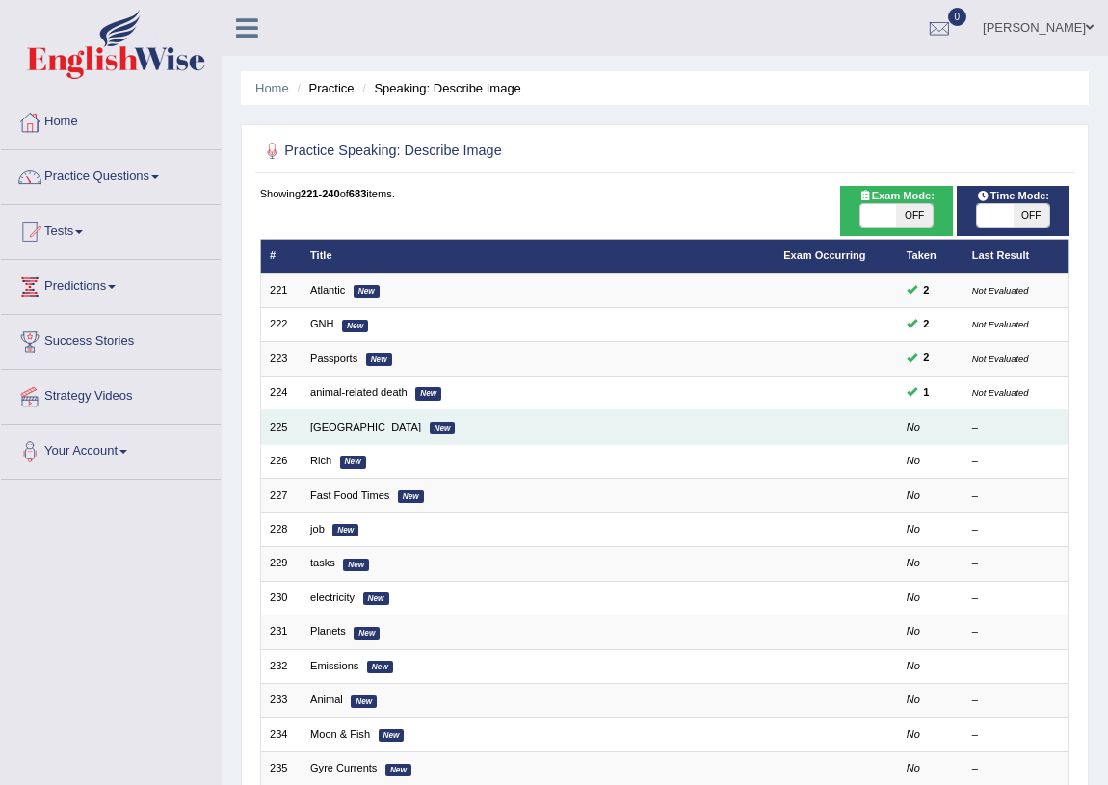
click at [370, 421] on link "Tower of Pisa" at bounding box center [365, 427] width 111 height 12
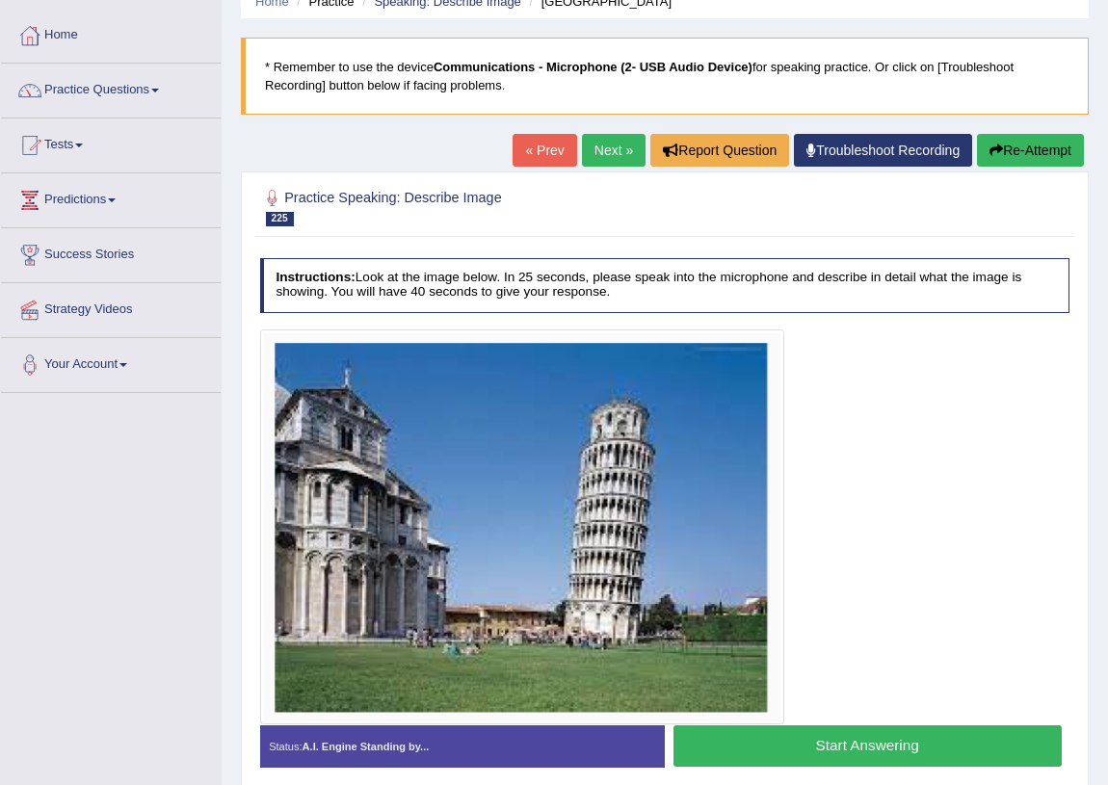
scroll to position [226, 0]
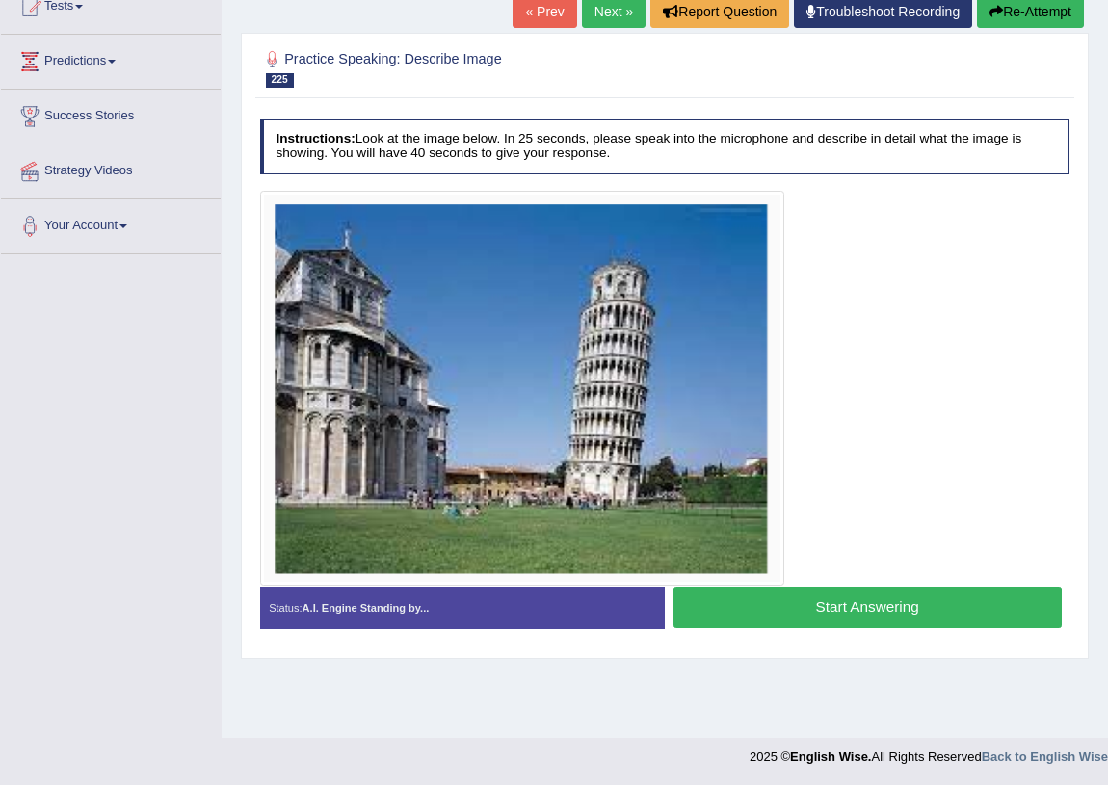
click at [774, 611] on button "Start Answering" at bounding box center [868, 607] width 388 height 41
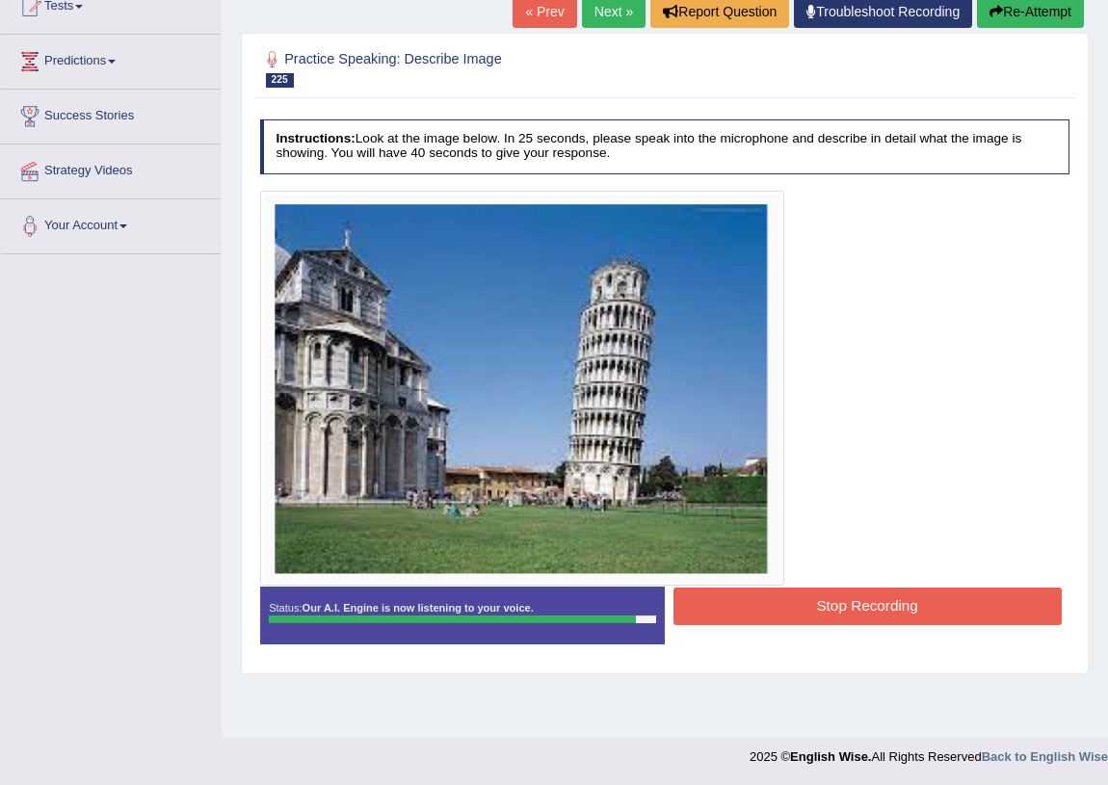
click at [845, 609] on button "Stop Recording" at bounding box center [868, 607] width 388 height 38
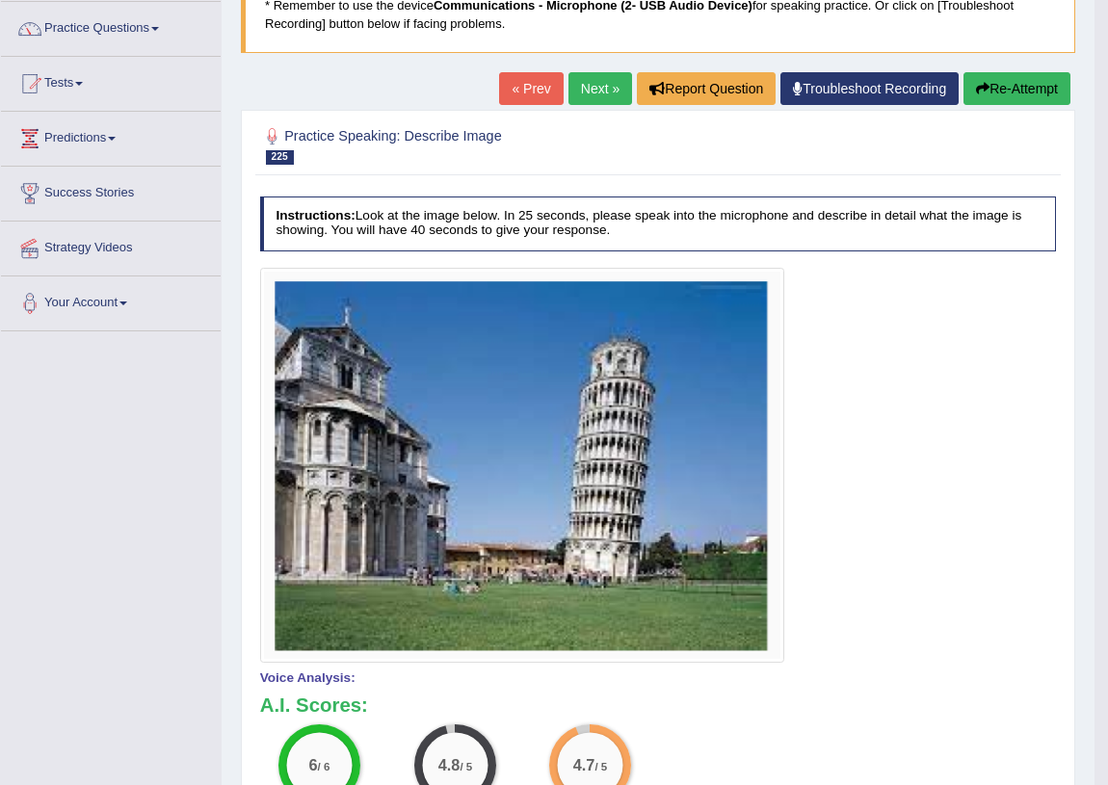
scroll to position [0, 0]
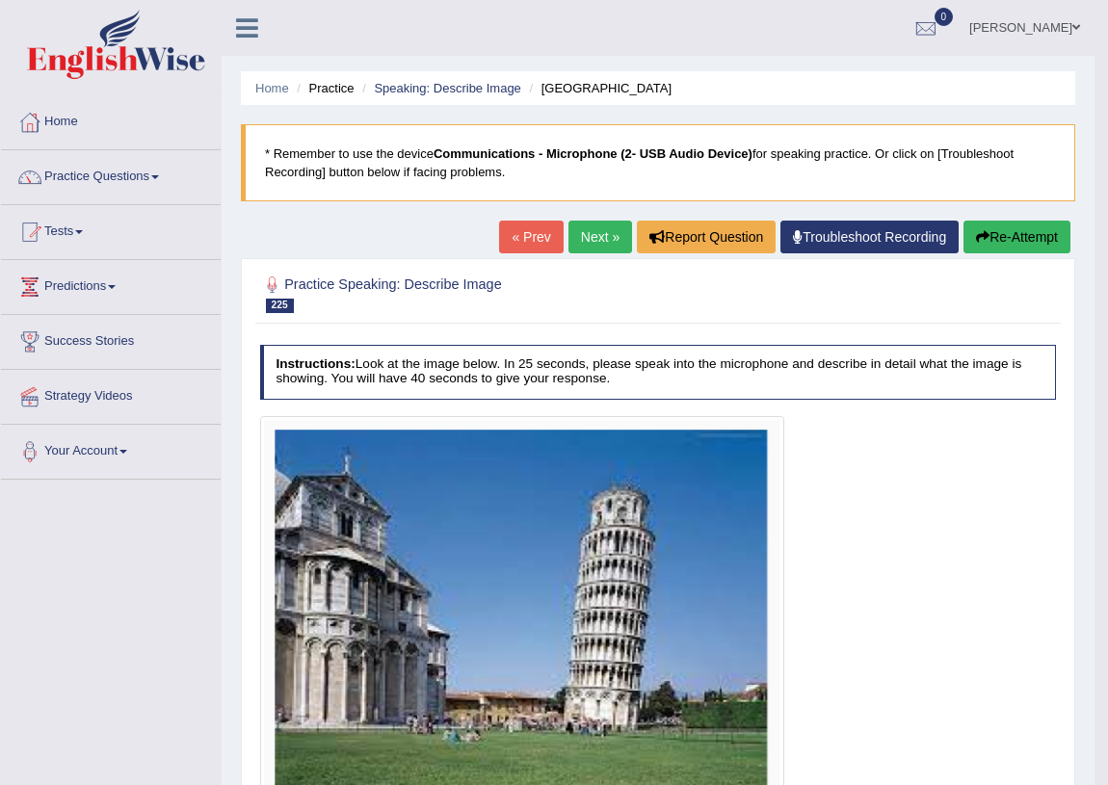
click at [578, 231] on link "Next »" at bounding box center [601, 237] width 64 height 33
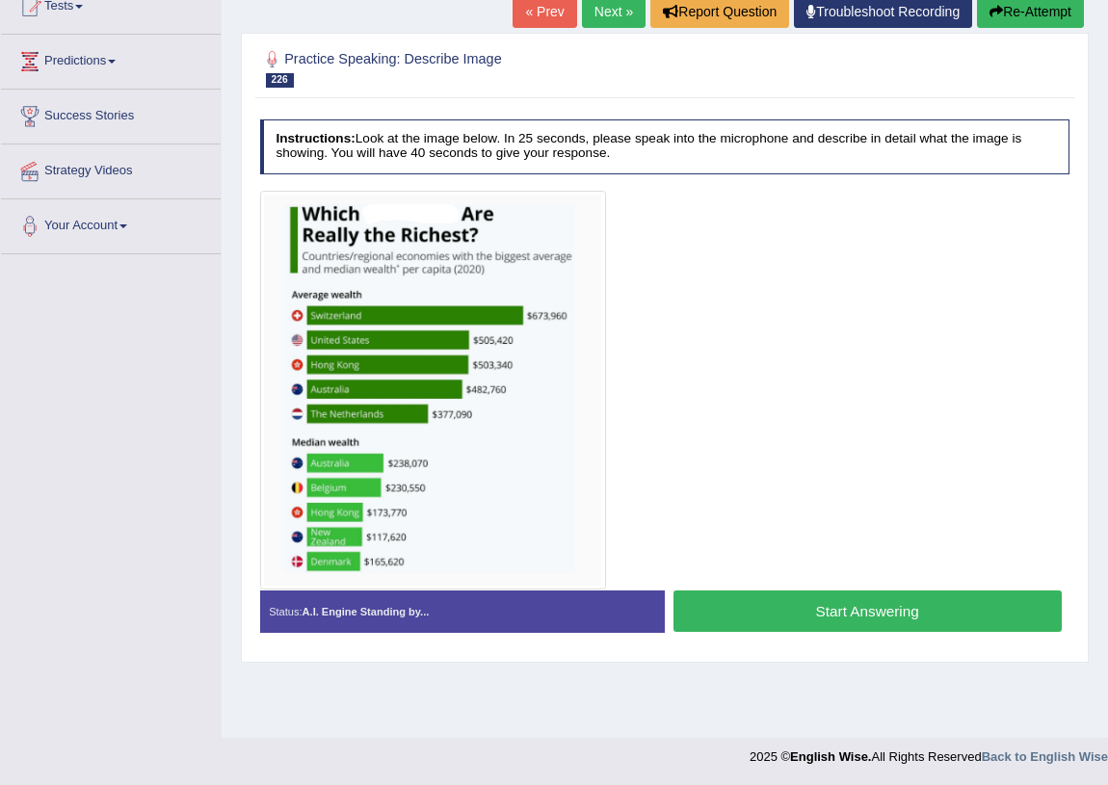
click at [798, 611] on button "Start Answering" at bounding box center [868, 611] width 388 height 41
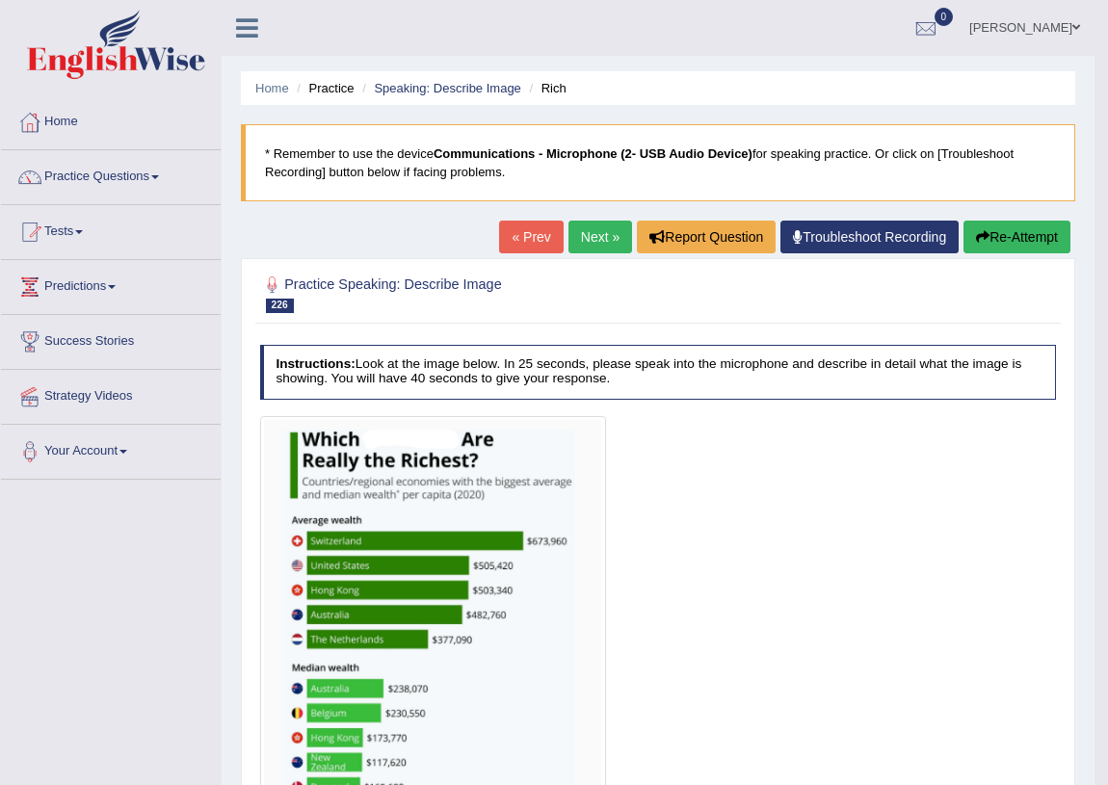
click at [990, 226] on button "Re-Attempt" at bounding box center [1017, 237] width 107 height 33
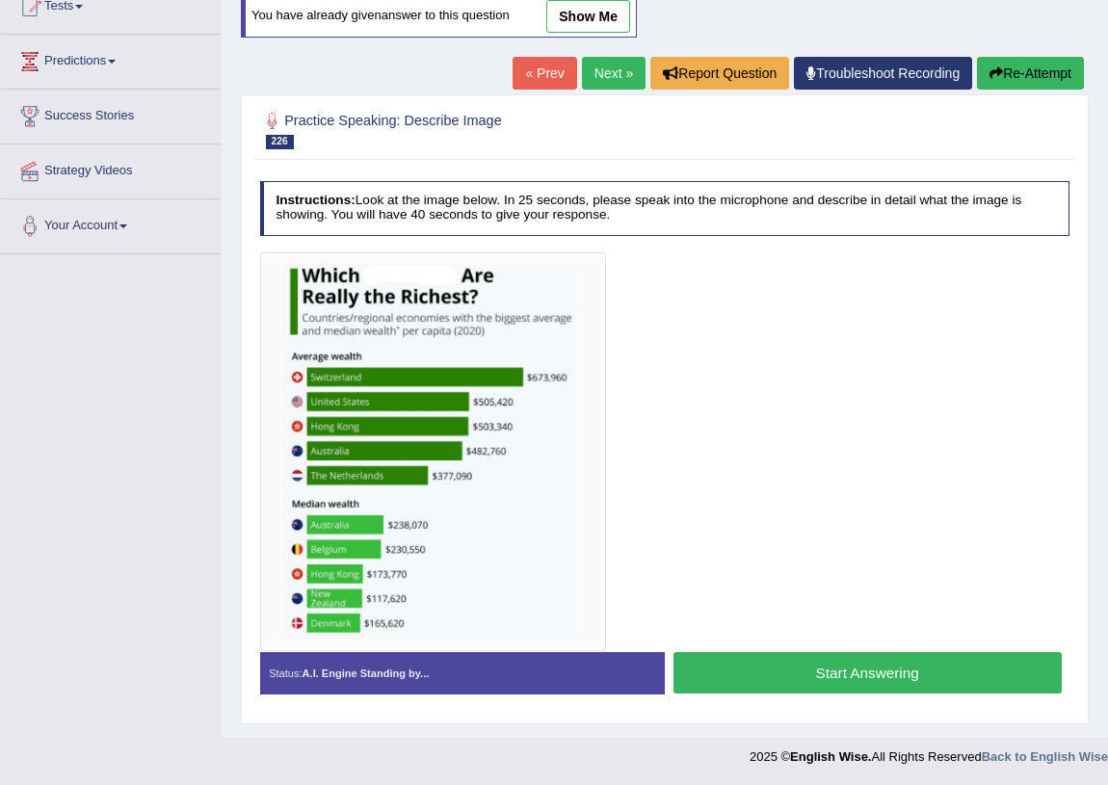
click at [924, 685] on button "Start Answering" at bounding box center [868, 672] width 388 height 41
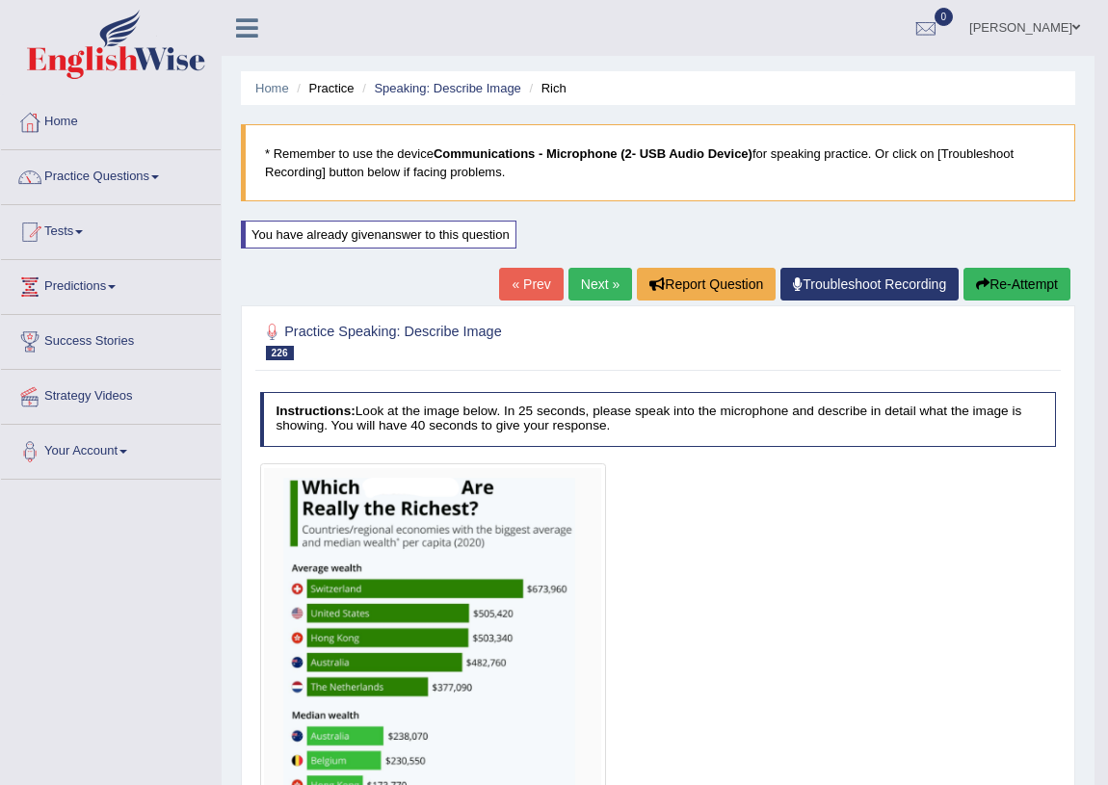
click at [587, 286] on link "Next »" at bounding box center [601, 284] width 64 height 33
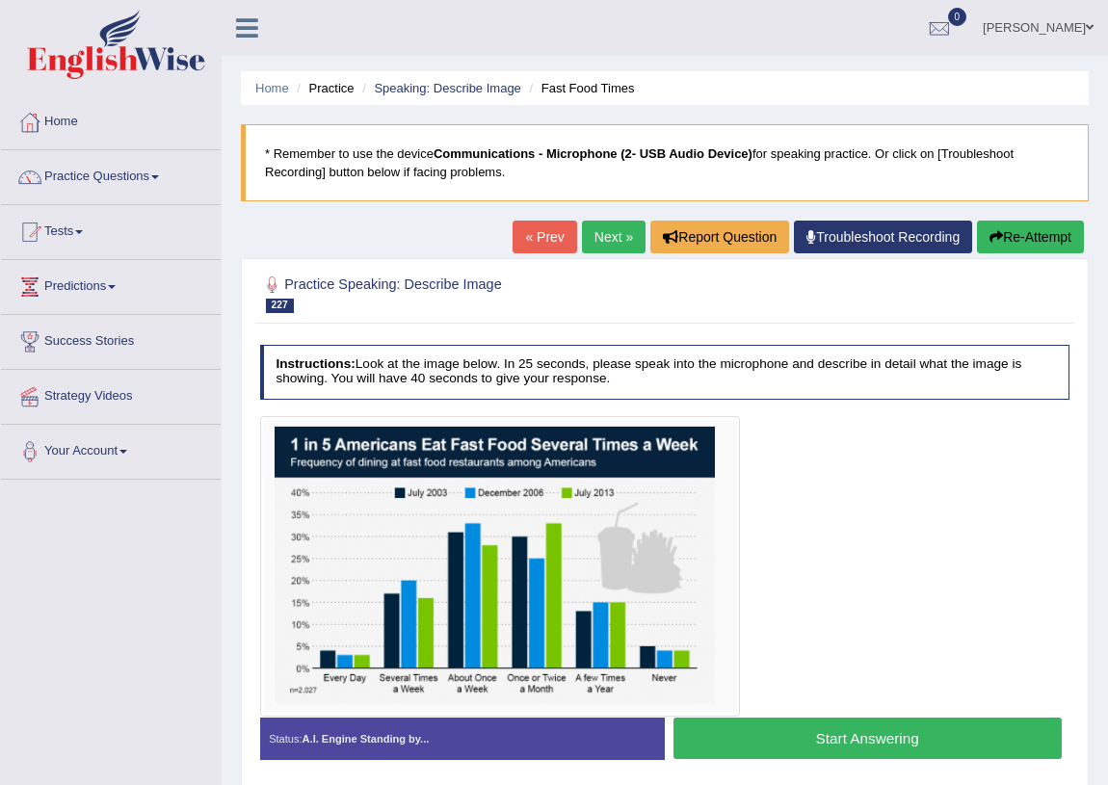
click at [832, 723] on button "Start Answering" at bounding box center [868, 738] width 388 height 41
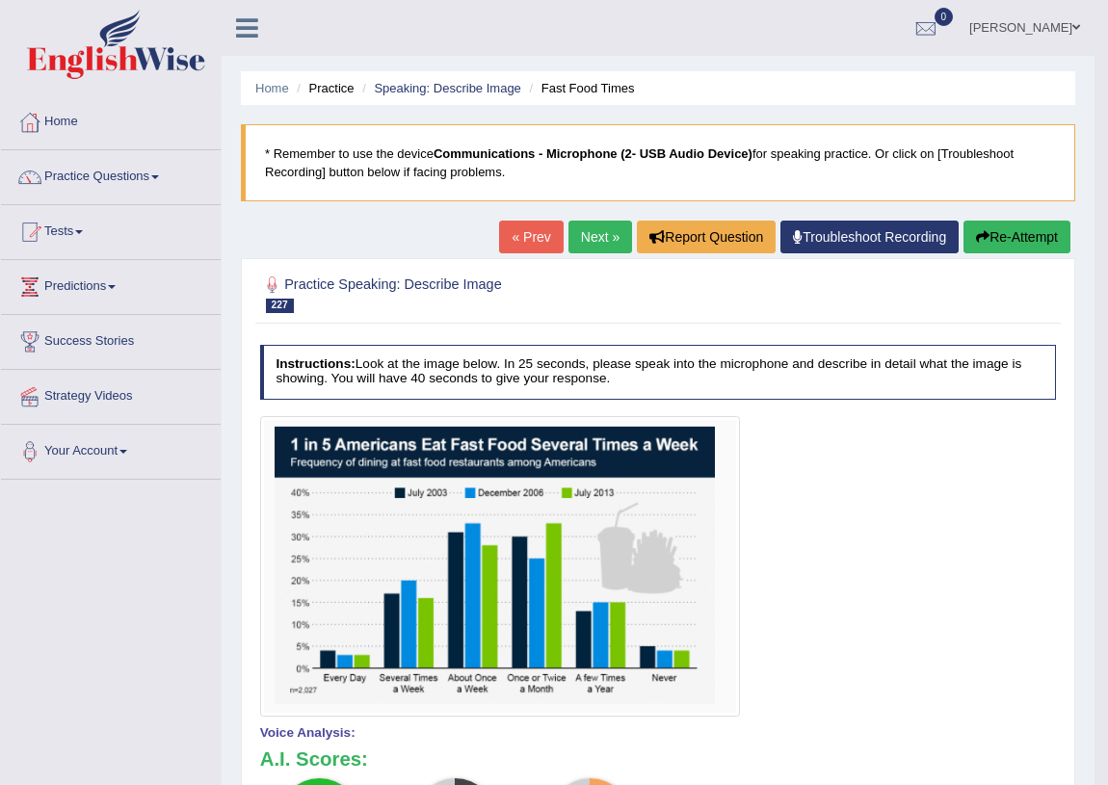
click at [592, 241] on link "Next »" at bounding box center [601, 237] width 64 height 33
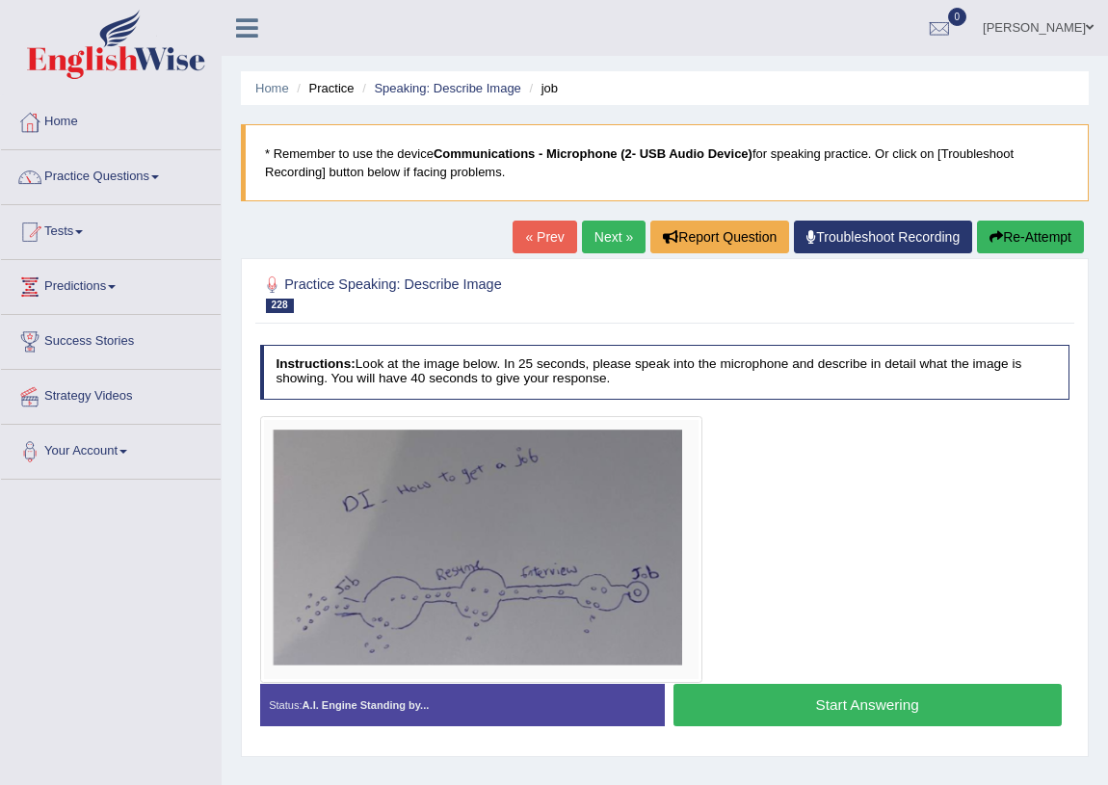
click at [875, 702] on button "Start Answering" at bounding box center [868, 704] width 388 height 41
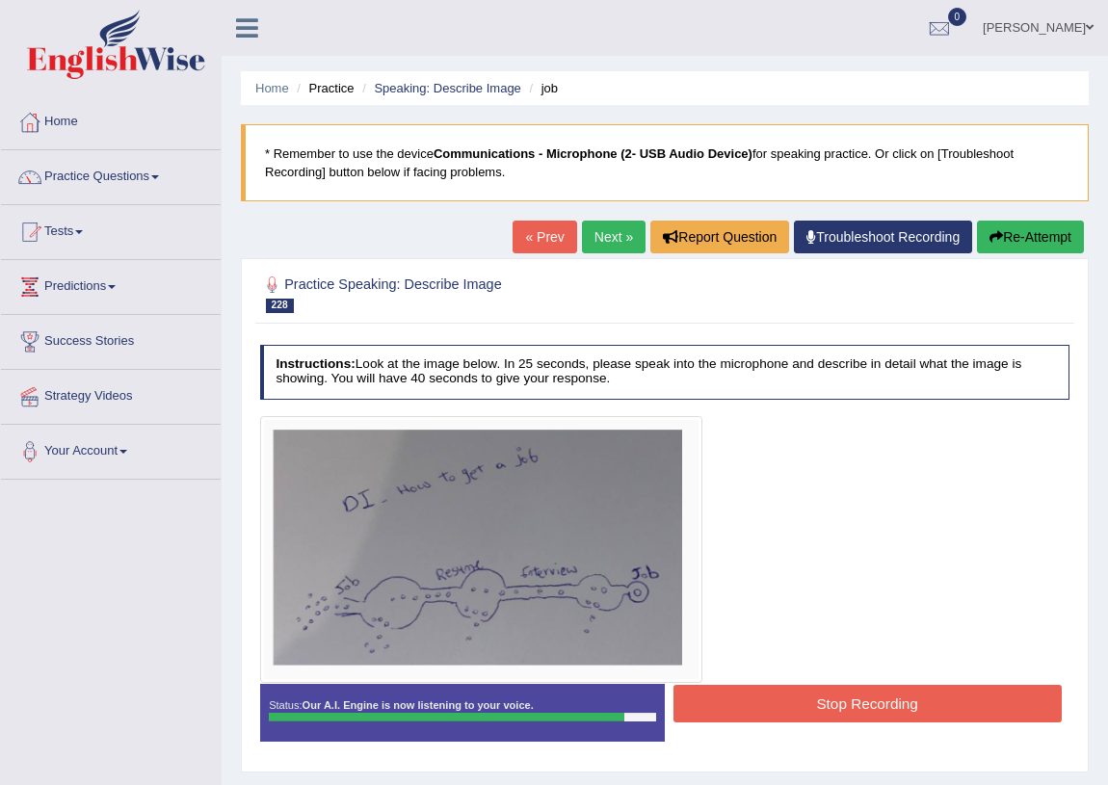
click at [812, 701] on button "Stop Recording" at bounding box center [868, 704] width 388 height 38
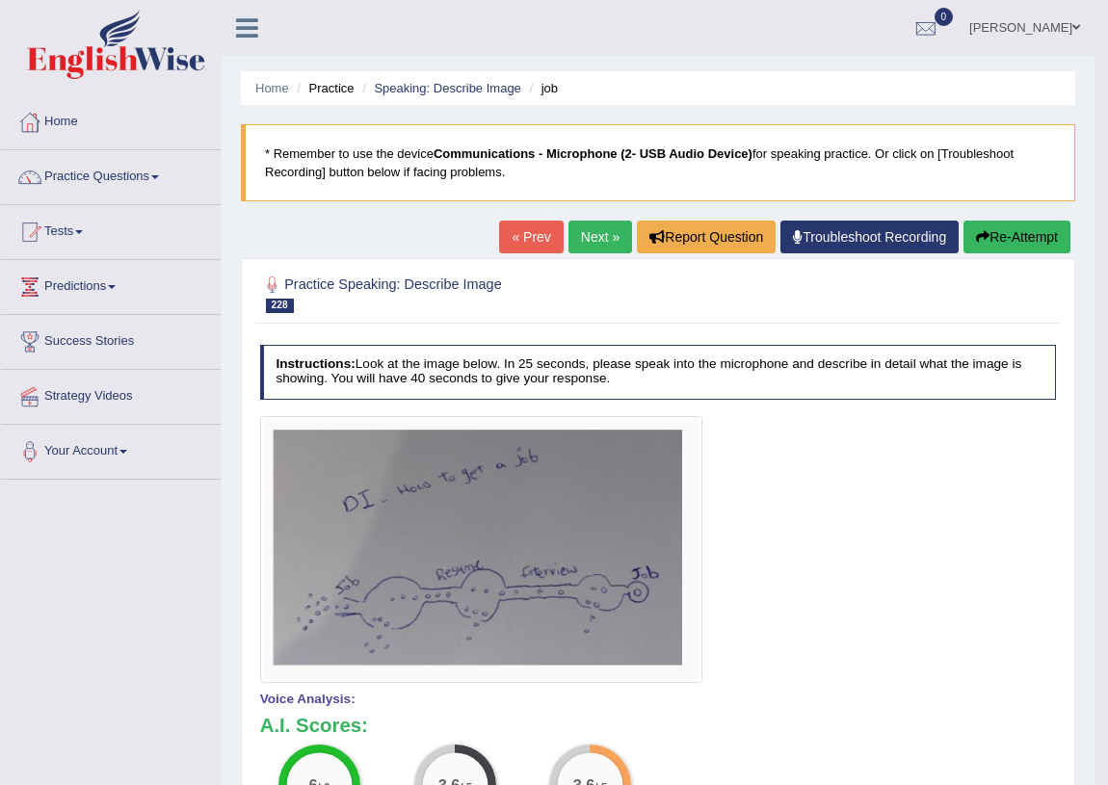
click at [585, 243] on link "Next »" at bounding box center [601, 237] width 64 height 33
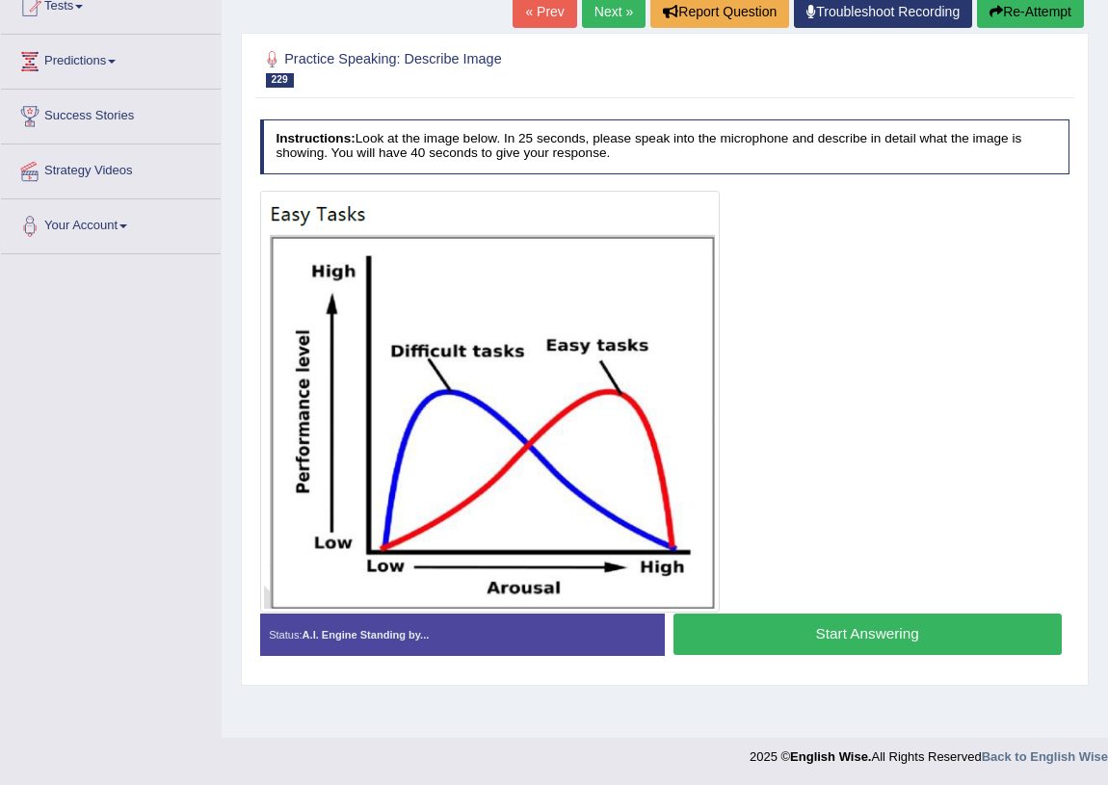
click at [960, 517] on div at bounding box center [665, 402] width 811 height 422
click at [892, 638] on button "Start Answering" at bounding box center [868, 634] width 388 height 41
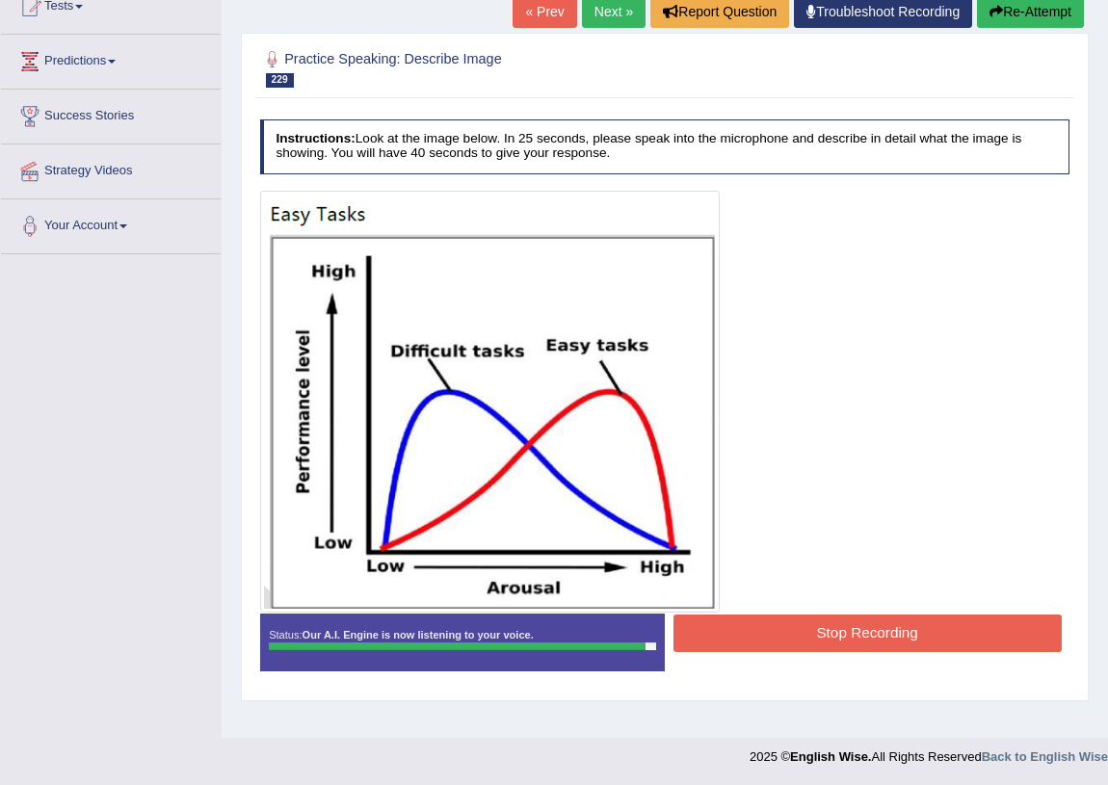
click at [873, 637] on button "Stop Recording" at bounding box center [868, 634] width 388 height 38
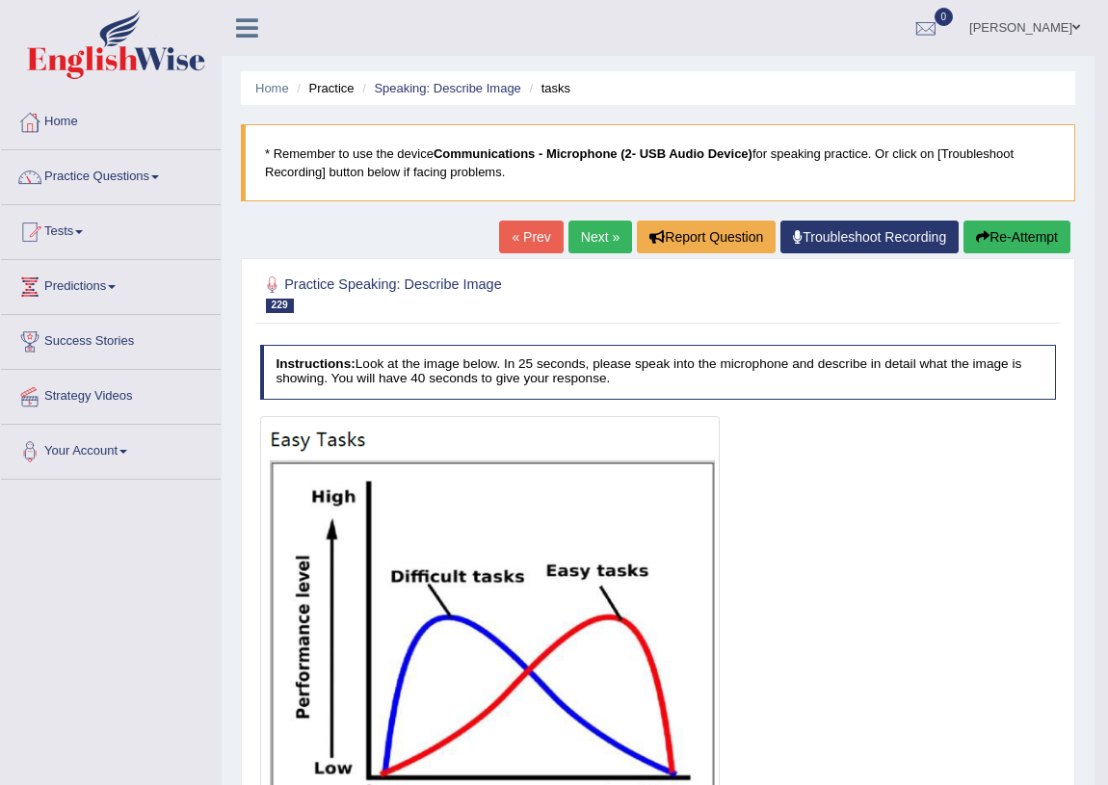
click at [1020, 240] on button "Re-Attempt" at bounding box center [1017, 237] width 107 height 33
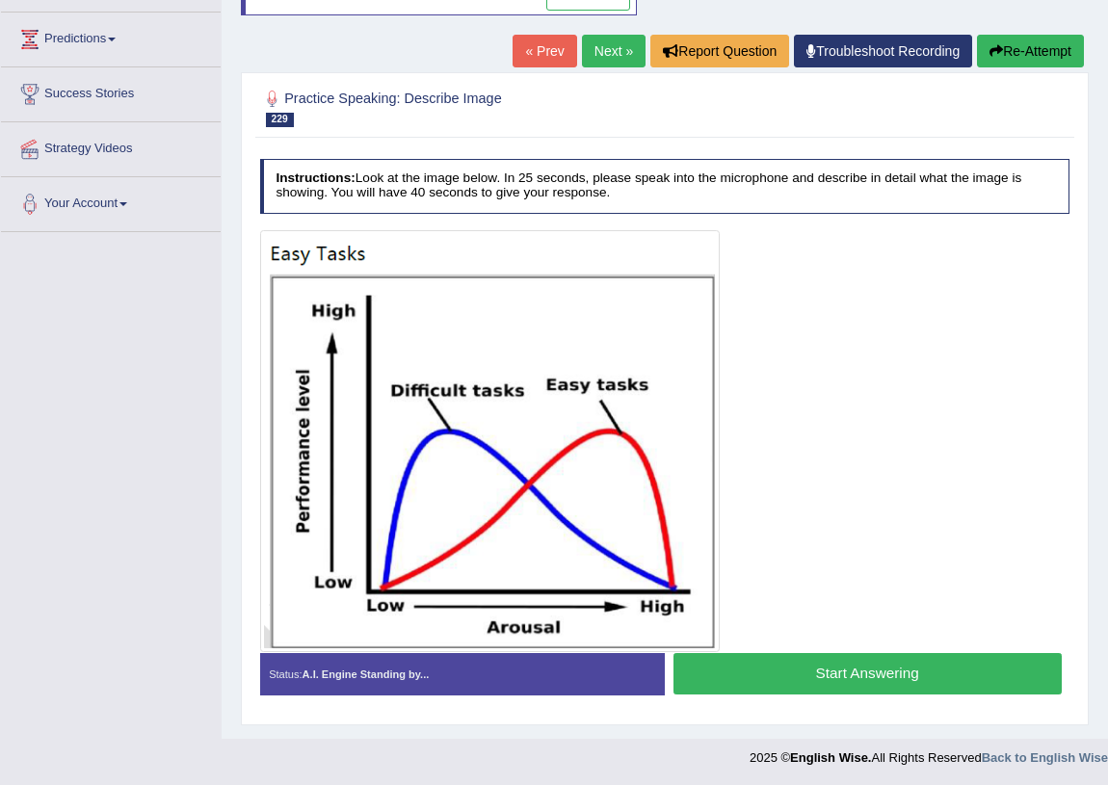
scroll to position [248, 0]
click at [866, 672] on button "Start Answering" at bounding box center [868, 673] width 388 height 41
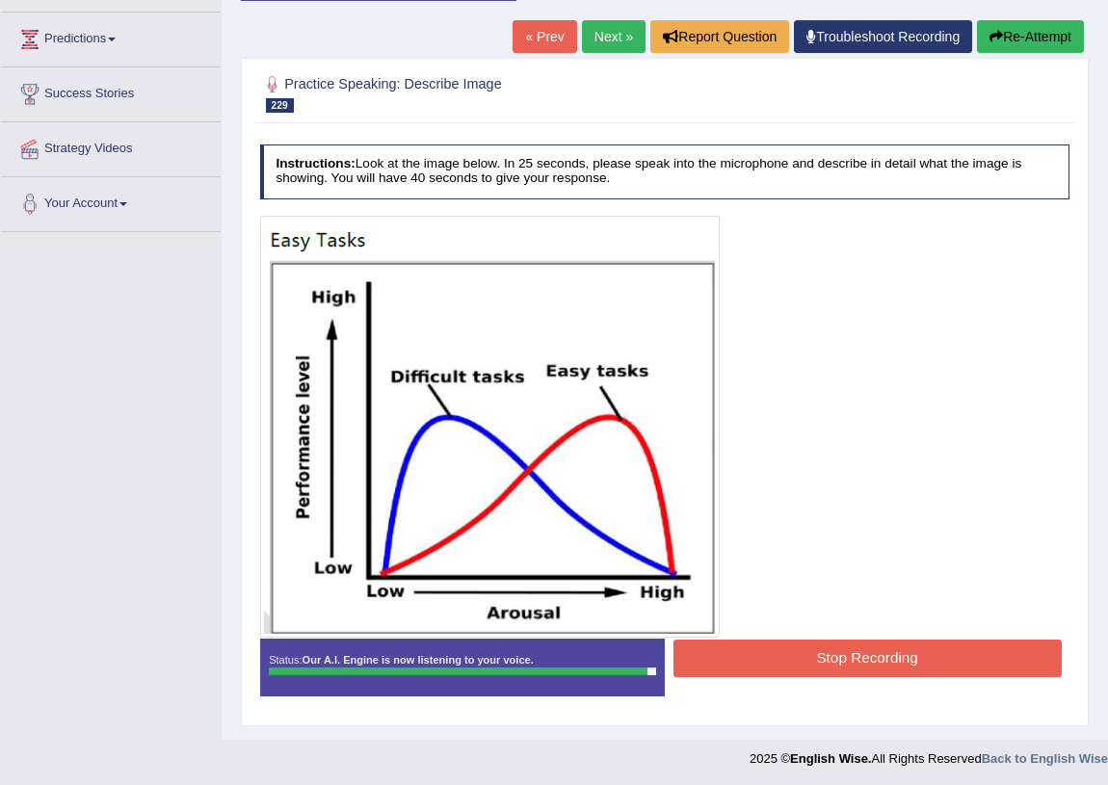
click at [890, 647] on button "Stop Recording" at bounding box center [868, 659] width 388 height 38
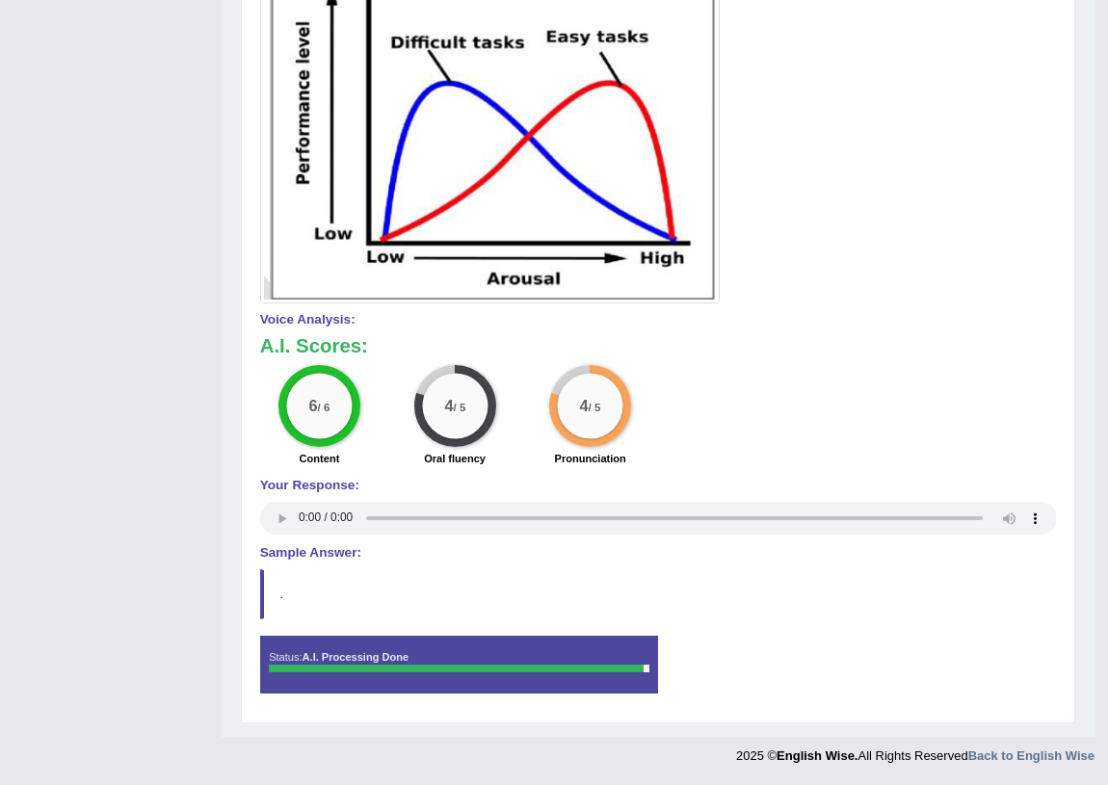
scroll to position [145, 0]
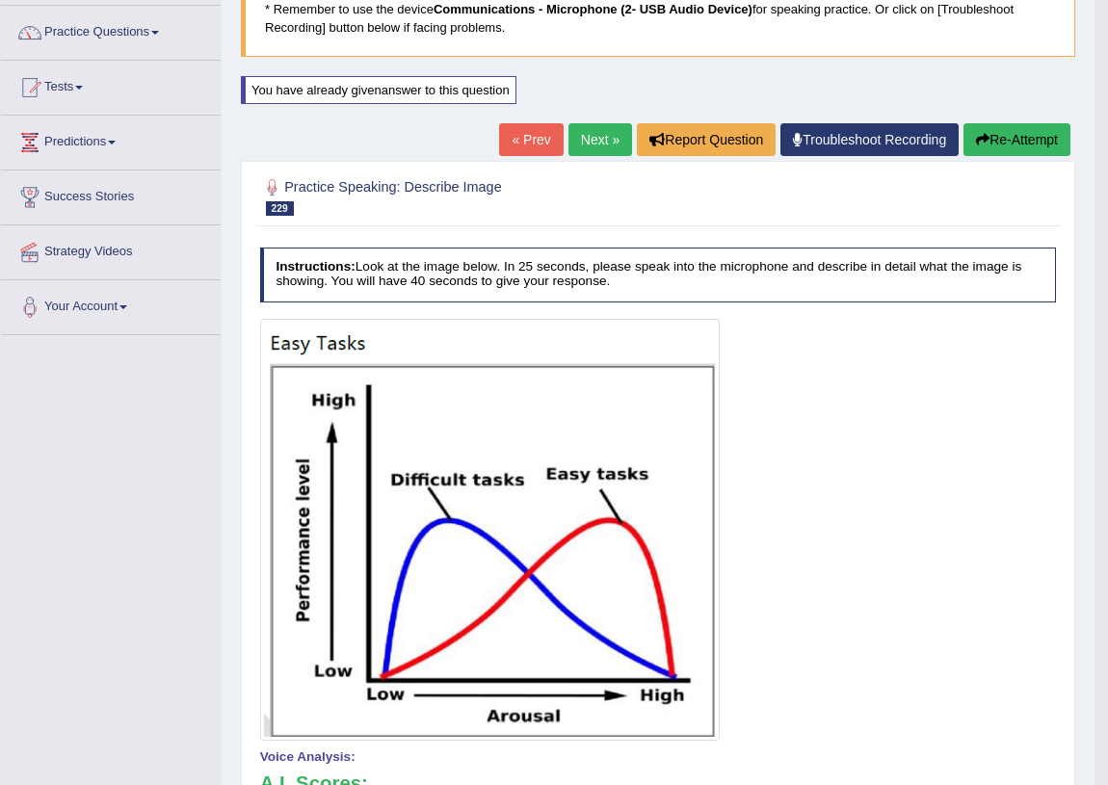
click at [607, 147] on link "Next »" at bounding box center [601, 139] width 64 height 33
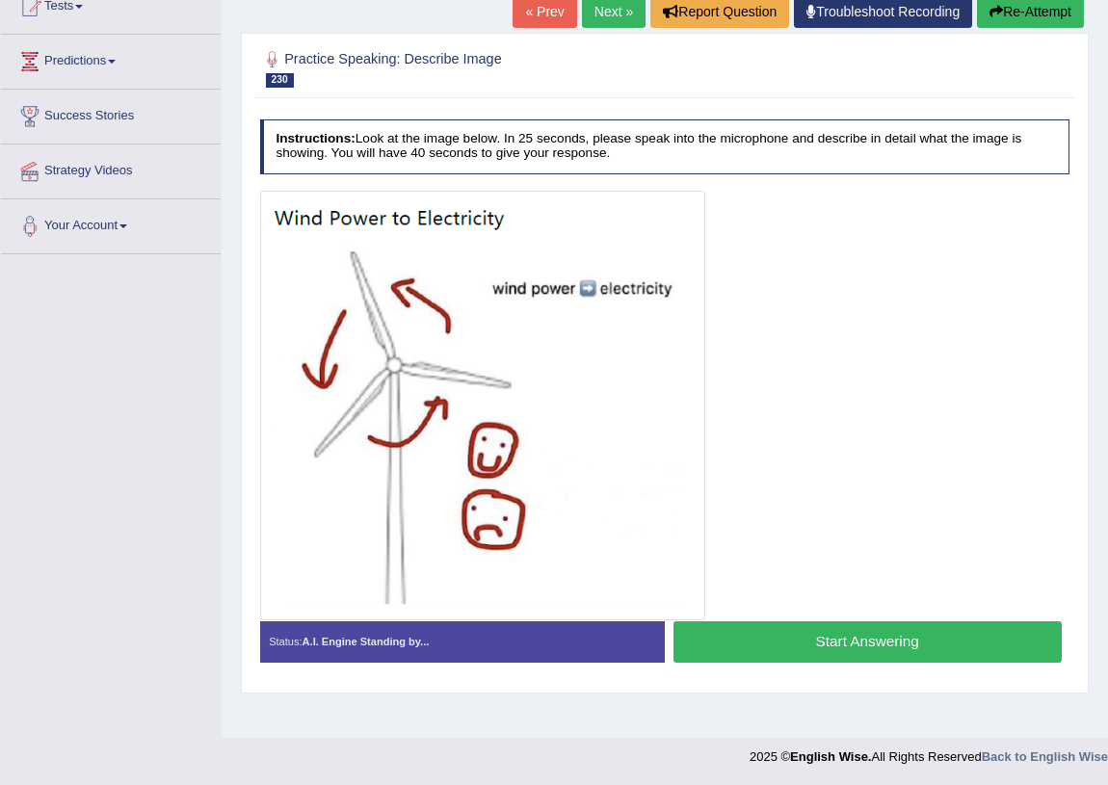
click at [866, 642] on button "Start Answering" at bounding box center [868, 642] width 388 height 41
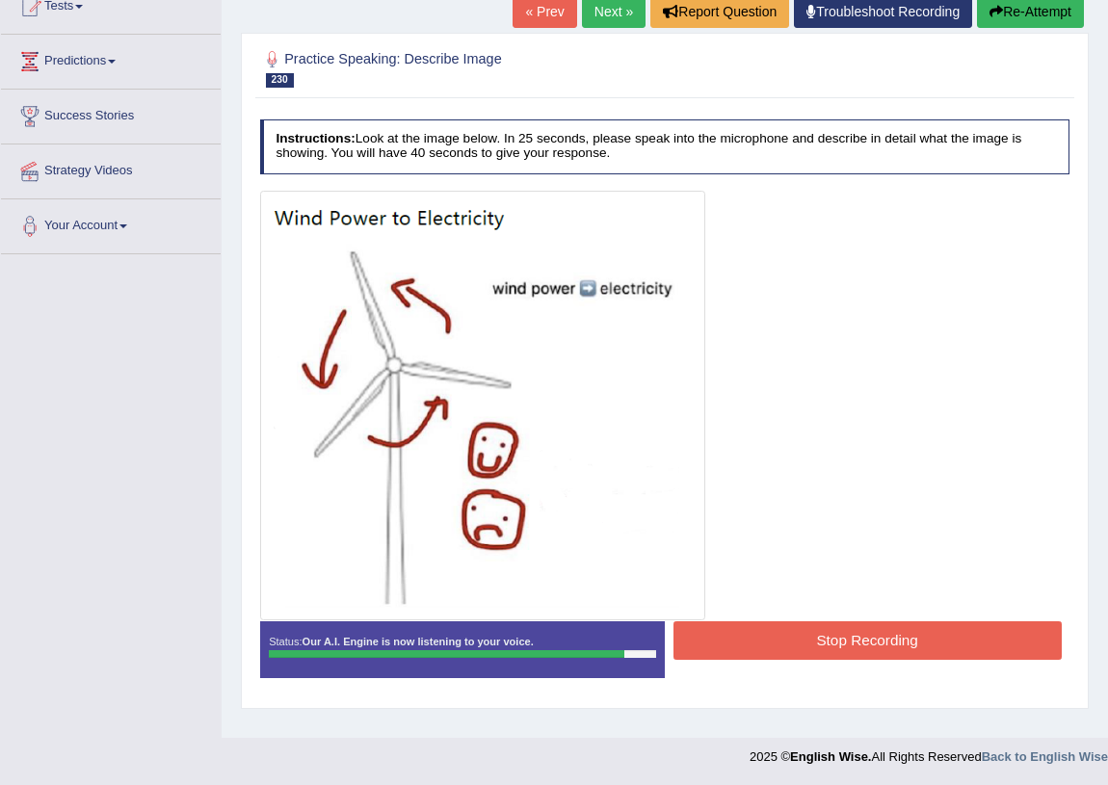
click at [793, 643] on button "Stop Recording" at bounding box center [868, 641] width 388 height 38
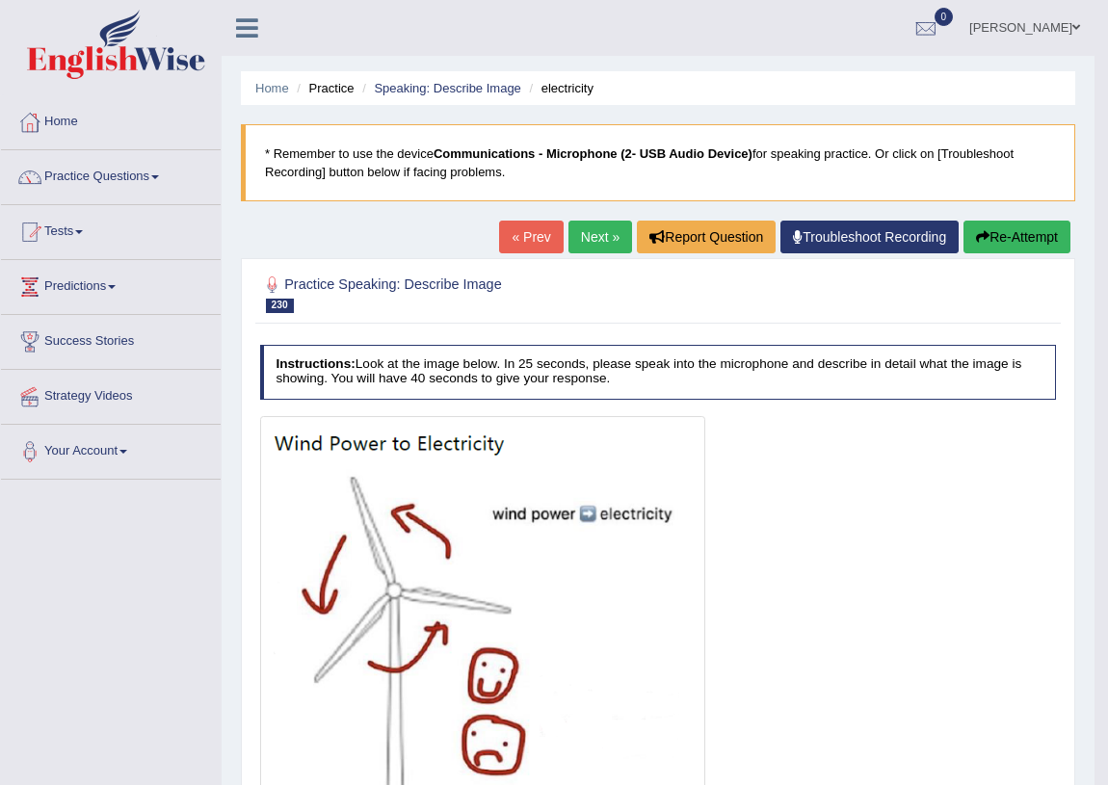
click at [596, 223] on link "Next »" at bounding box center [601, 237] width 64 height 33
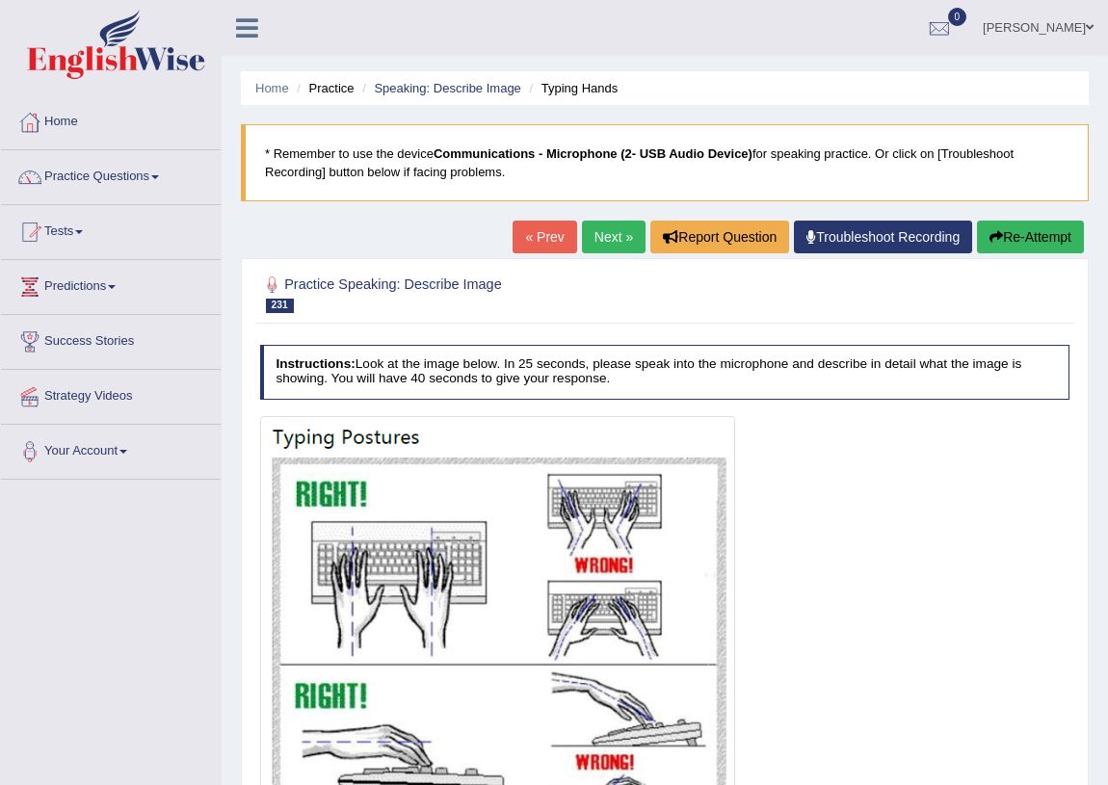
scroll to position [226, 0]
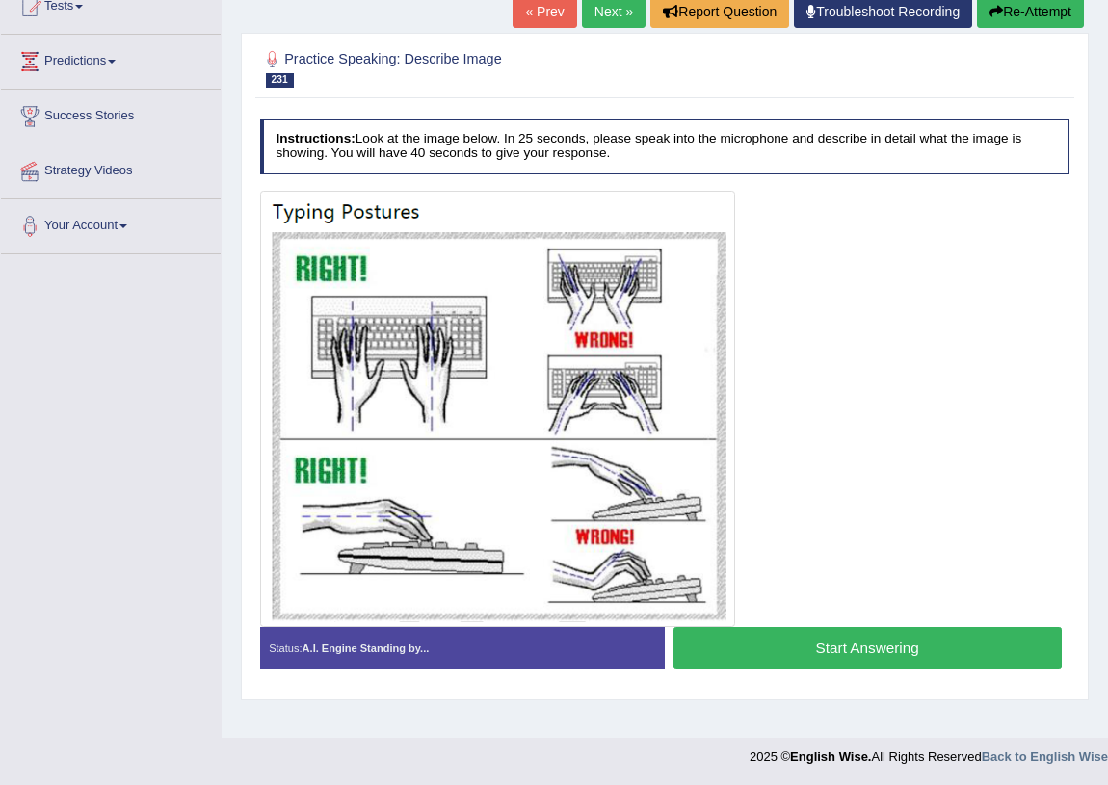
click at [787, 639] on button "Start Answering" at bounding box center [868, 647] width 388 height 41
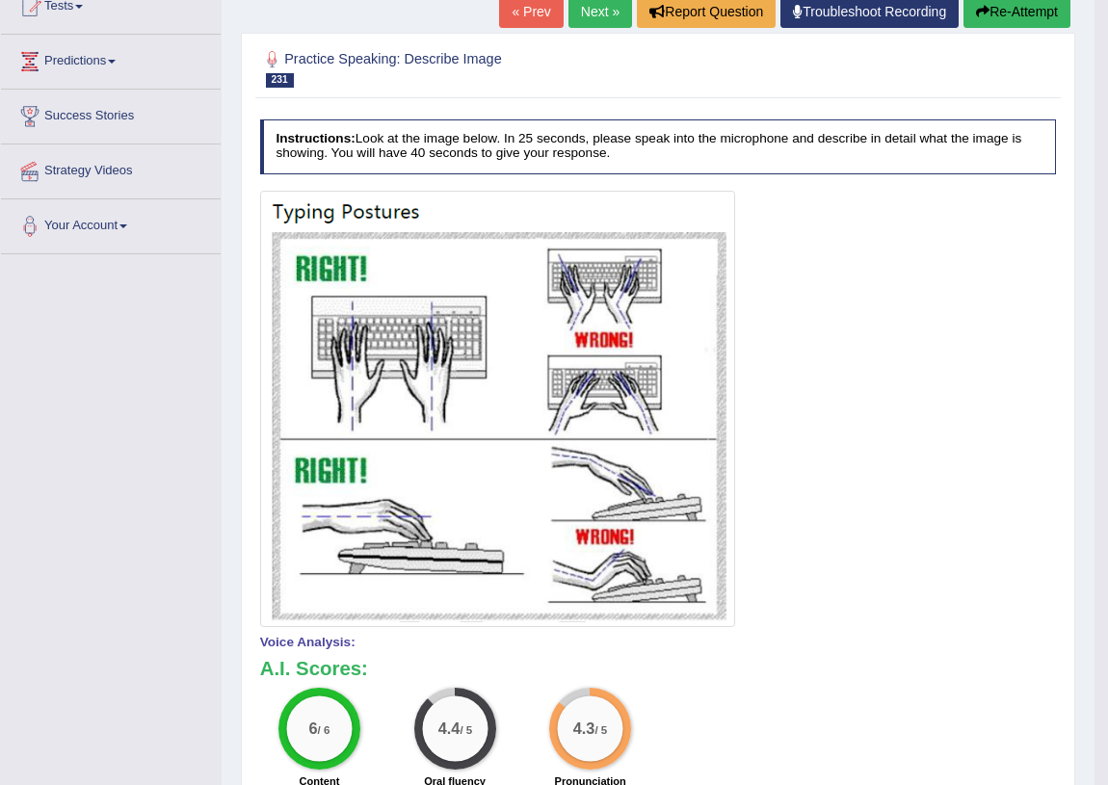
scroll to position [549, 0]
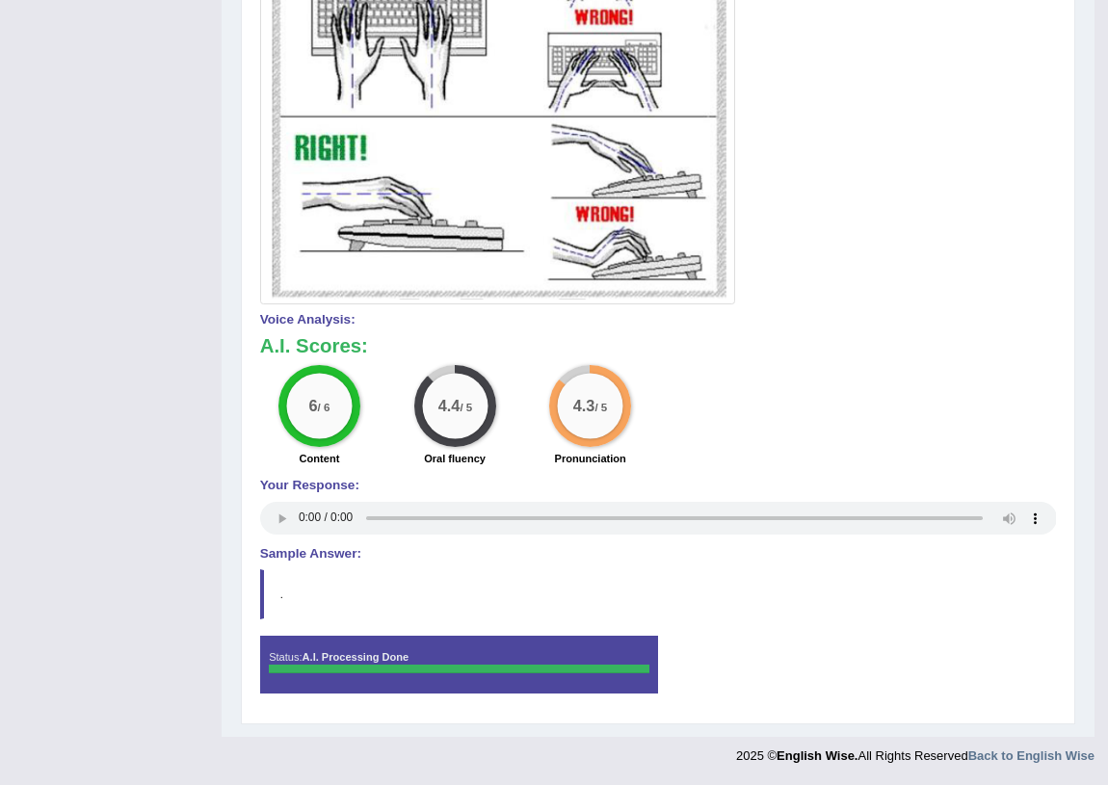
click at [272, 592] on blockquote "." at bounding box center [658, 595] width 797 height 50
click at [283, 597] on blockquote "." at bounding box center [658, 595] width 797 height 50
click at [287, 597] on blockquote "." at bounding box center [658, 595] width 797 height 50
click at [290, 590] on blockquote "." at bounding box center [658, 595] width 797 height 50
click at [290, 551] on h4 "Sample Answer:" at bounding box center [658, 554] width 797 height 14
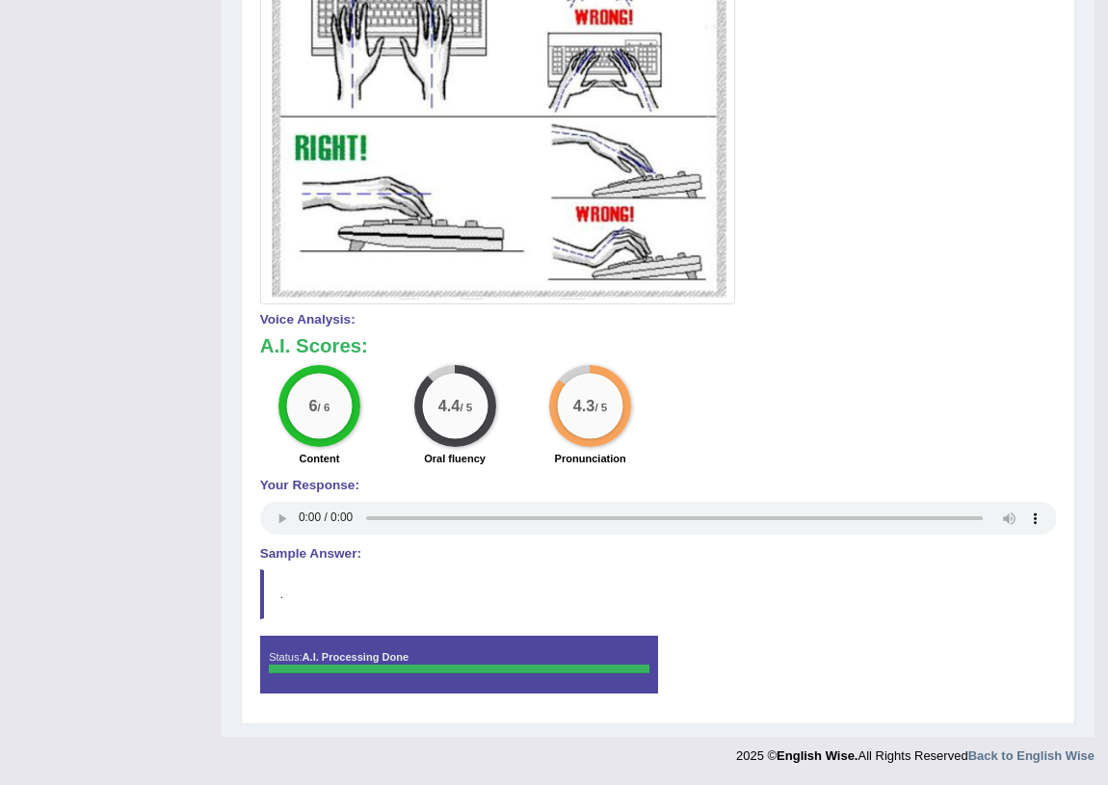
click at [290, 551] on h4 "Sample Answer:" at bounding box center [658, 554] width 797 height 14
click at [301, 591] on blockquote "." at bounding box center [658, 595] width 797 height 50
click at [301, 588] on blockquote "." at bounding box center [658, 595] width 797 height 50
click at [281, 597] on blockquote "." at bounding box center [658, 595] width 797 height 50
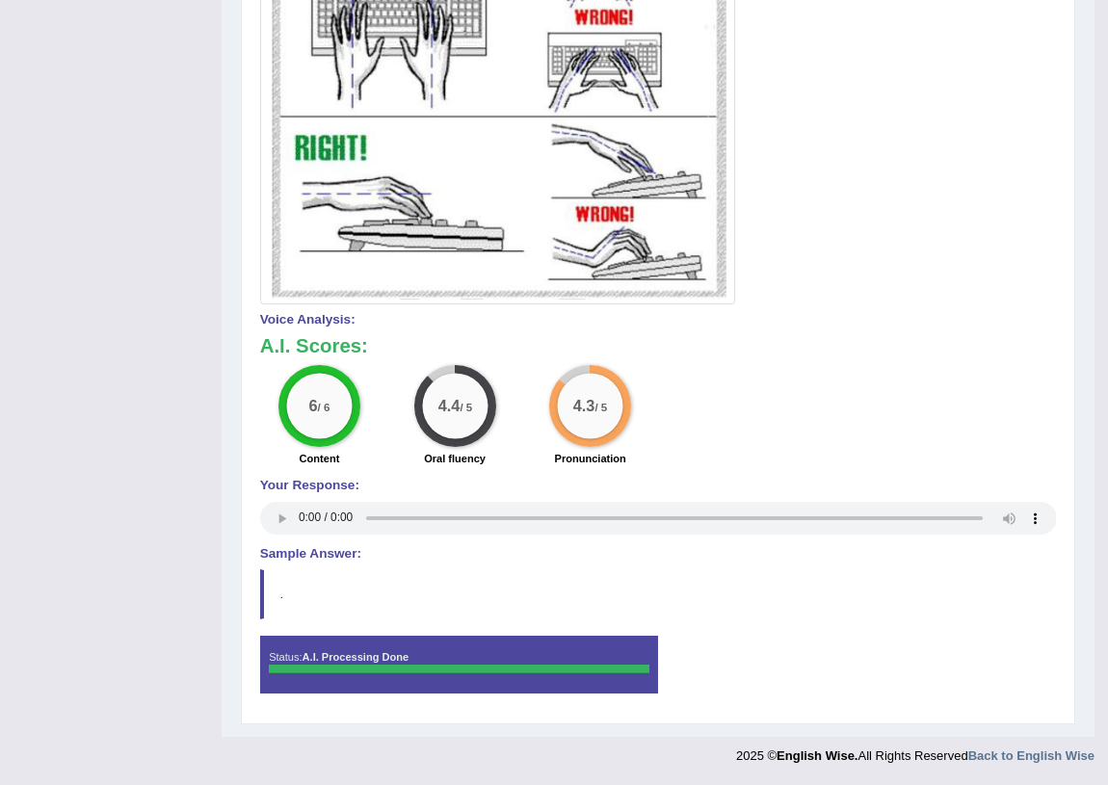
click at [280, 590] on blockquote "." at bounding box center [658, 595] width 797 height 50
drag, startPoint x: 287, startPoint y: 586, endPoint x: 297, endPoint y: 566, distance: 22.4
click at [289, 573] on blockquote "." at bounding box center [658, 595] width 797 height 50
click at [301, 561] on div "Instructions: Look at the image below. In 25 seconds, please speak into the mic…" at bounding box center [657, 251] width 805 height 927
click at [303, 559] on h4 "Sample Answer:" at bounding box center [658, 554] width 797 height 14
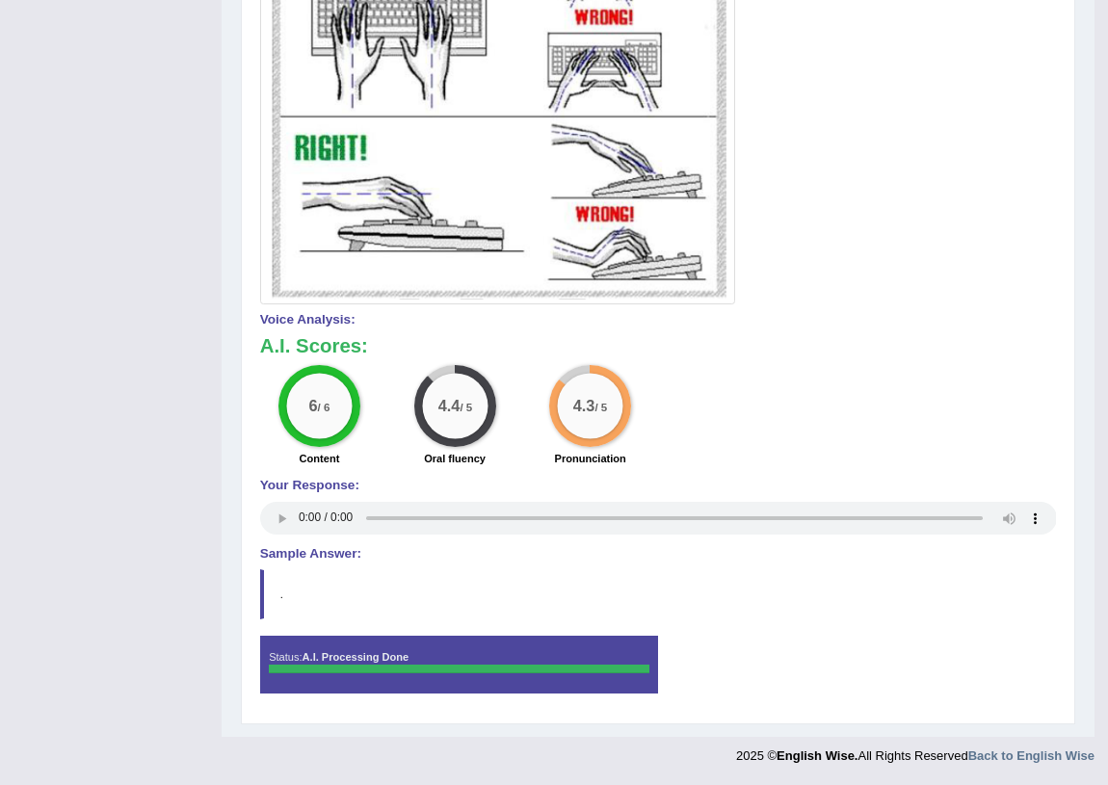
drag, startPoint x: 303, startPoint y: 559, endPoint x: 303, endPoint y: 572, distance: 12.5
click at [303, 572] on div "Instructions: Look at the image below. In 25 seconds, please speak into the mic…" at bounding box center [657, 251] width 805 height 927
click at [303, 570] on blockquote "." at bounding box center [658, 595] width 797 height 50
click at [306, 577] on div "Instructions: Look at the image below. In 25 seconds, please speak into the mic…" at bounding box center [657, 251] width 805 height 927
click at [305, 595] on blockquote "." at bounding box center [658, 595] width 797 height 50
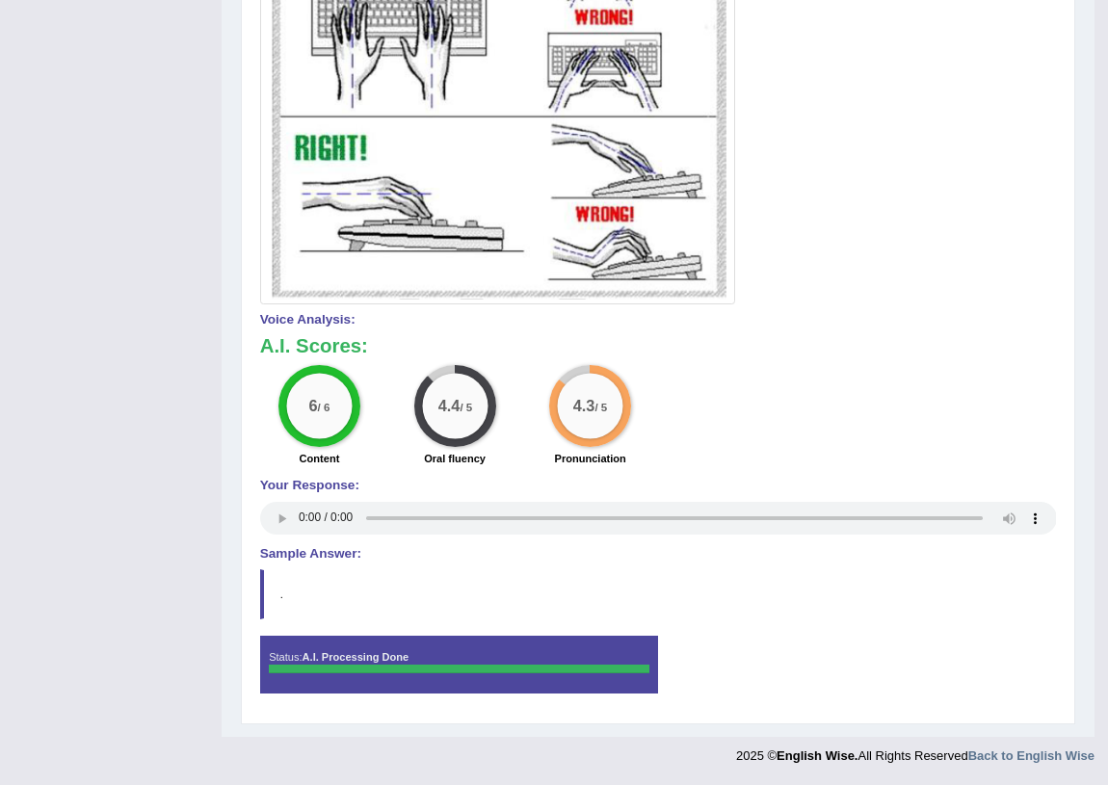
click at [305, 595] on blockquote "." at bounding box center [658, 595] width 797 height 50
drag, startPoint x: 305, startPoint y: 595, endPoint x: 293, endPoint y: 600, distance: 12.9
click at [293, 600] on blockquote "." at bounding box center [658, 595] width 797 height 50
click at [279, 595] on blockquote "." at bounding box center [658, 595] width 797 height 50
drag, startPoint x: 274, startPoint y: 590, endPoint x: 267, endPoint y: 572, distance: 19.5
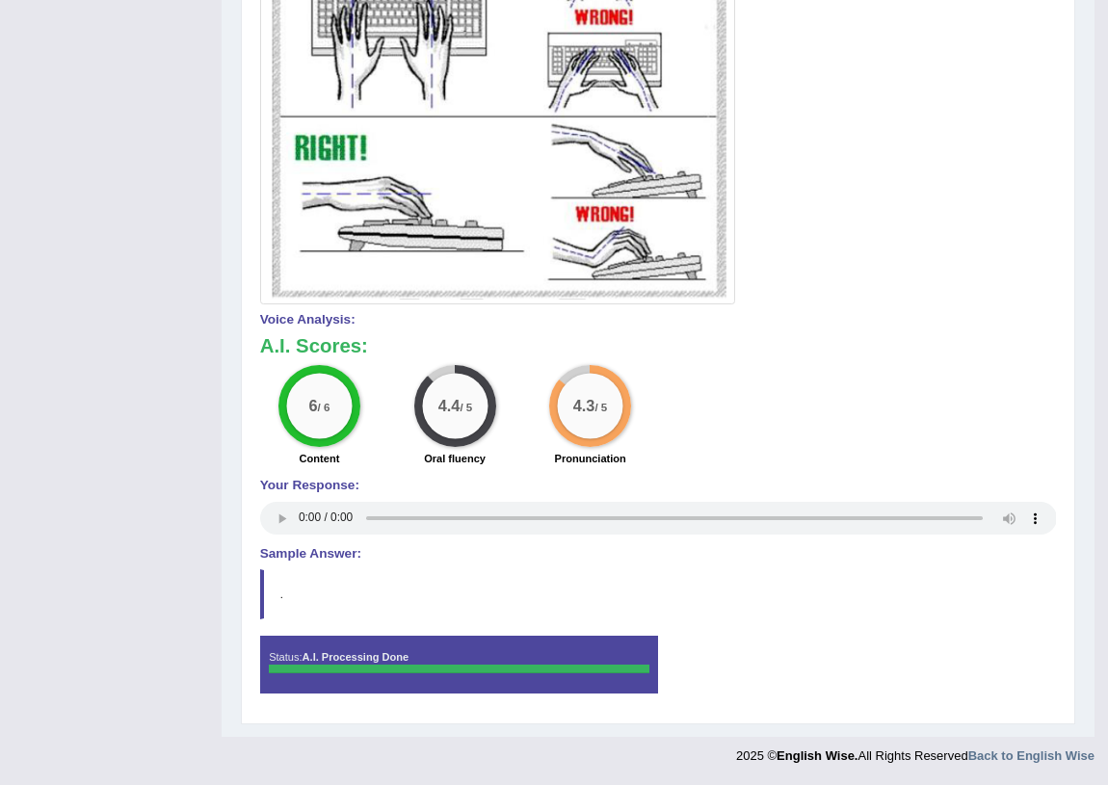
click at [273, 592] on blockquote "." at bounding box center [658, 595] width 797 height 50
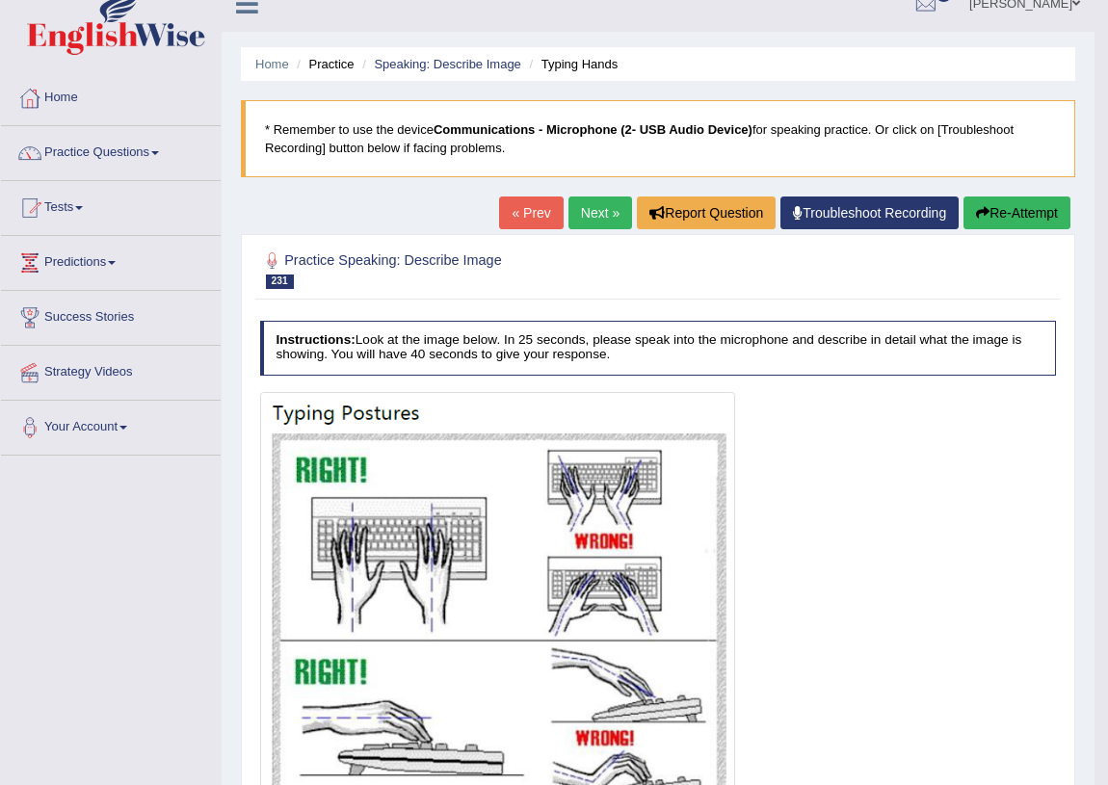
scroll to position [0, 0]
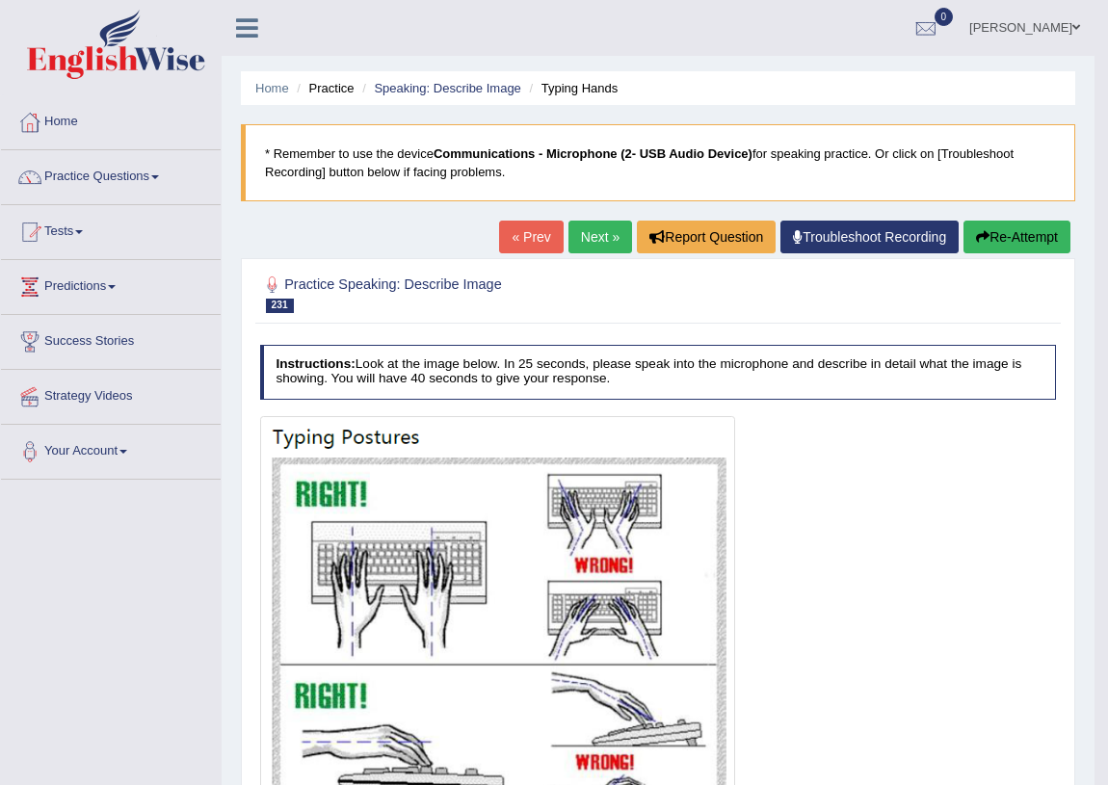
click at [571, 244] on link "Next »" at bounding box center [601, 237] width 64 height 33
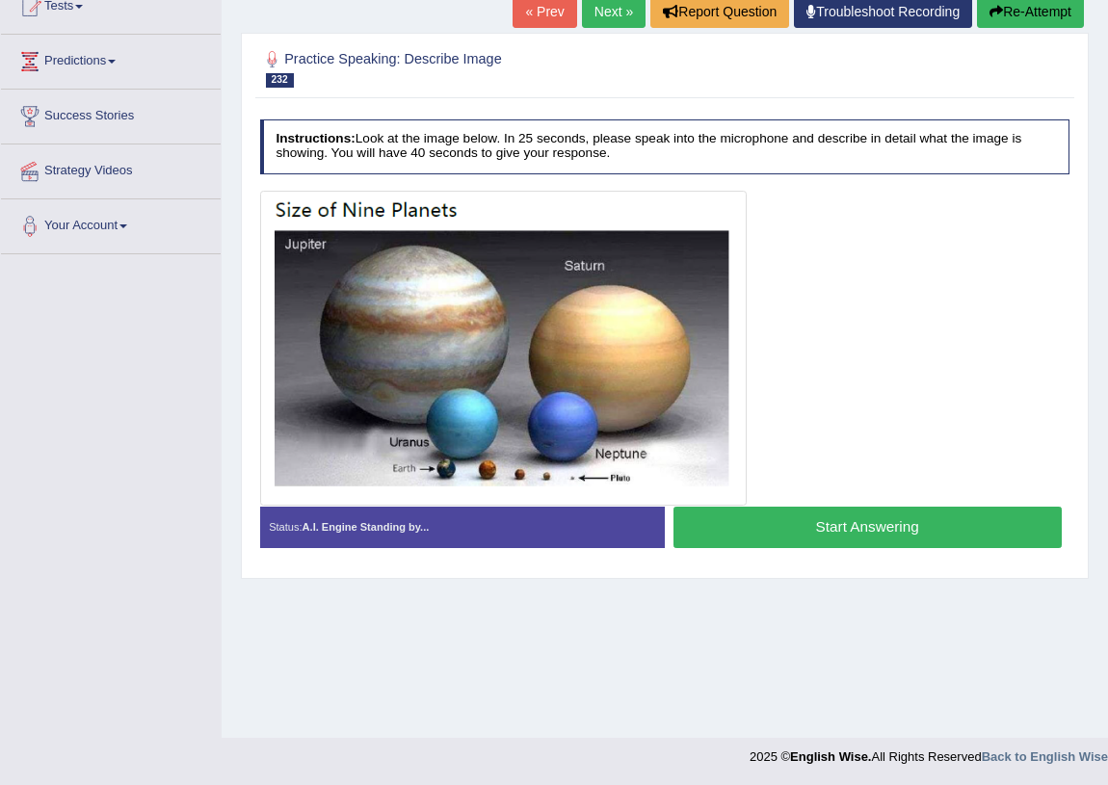
click at [743, 526] on button "Start Answering" at bounding box center [868, 527] width 388 height 41
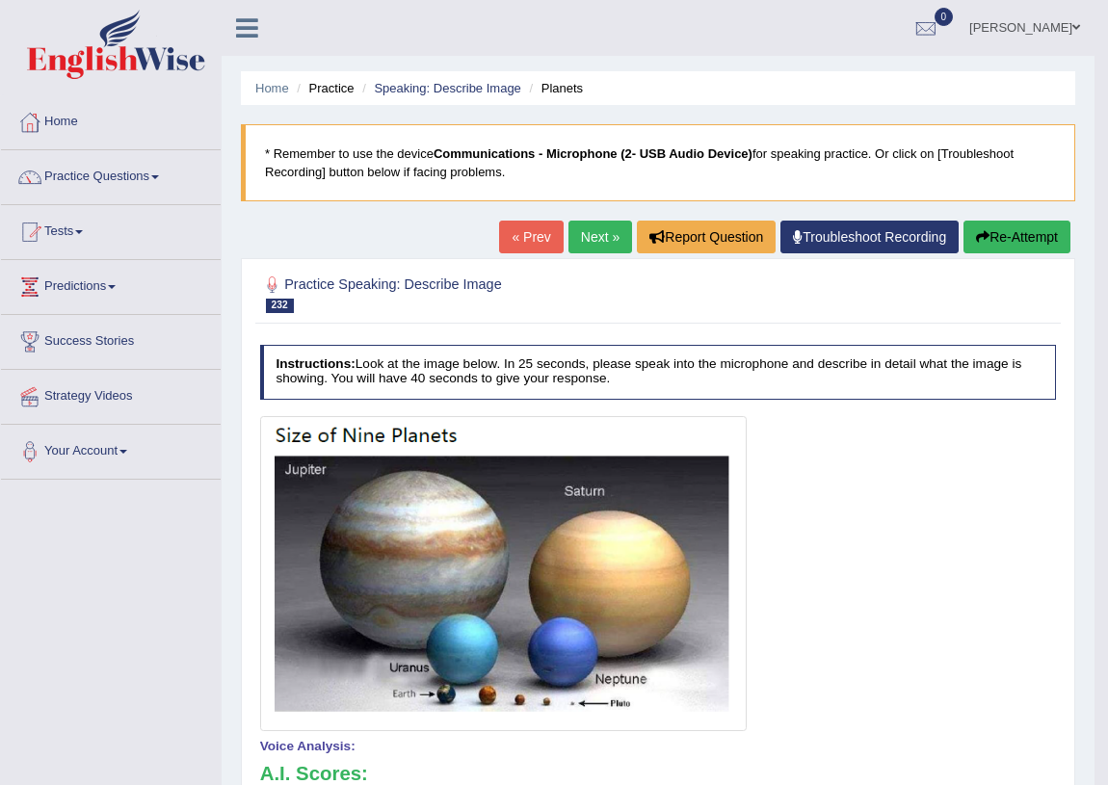
click at [599, 237] on link "Next »" at bounding box center [601, 237] width 64 height 33
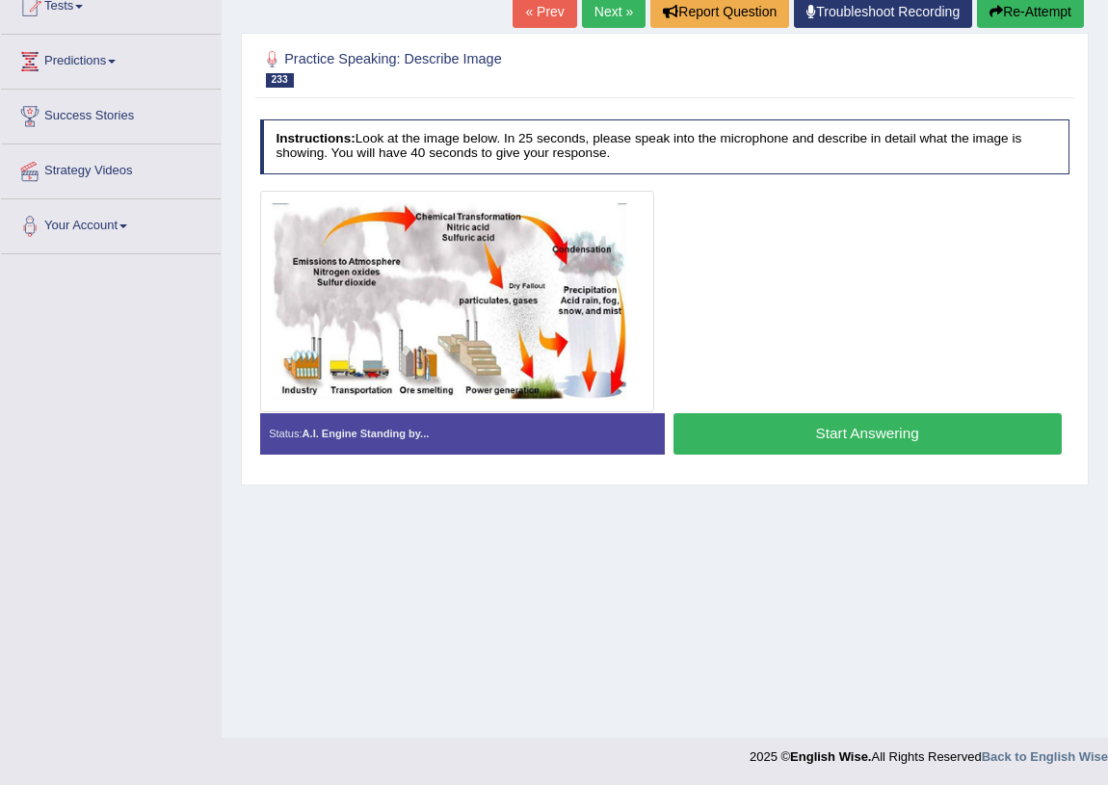
click at [829, 436] on button "Start Answering" at bounding box center [868, 433] width 388 height 41
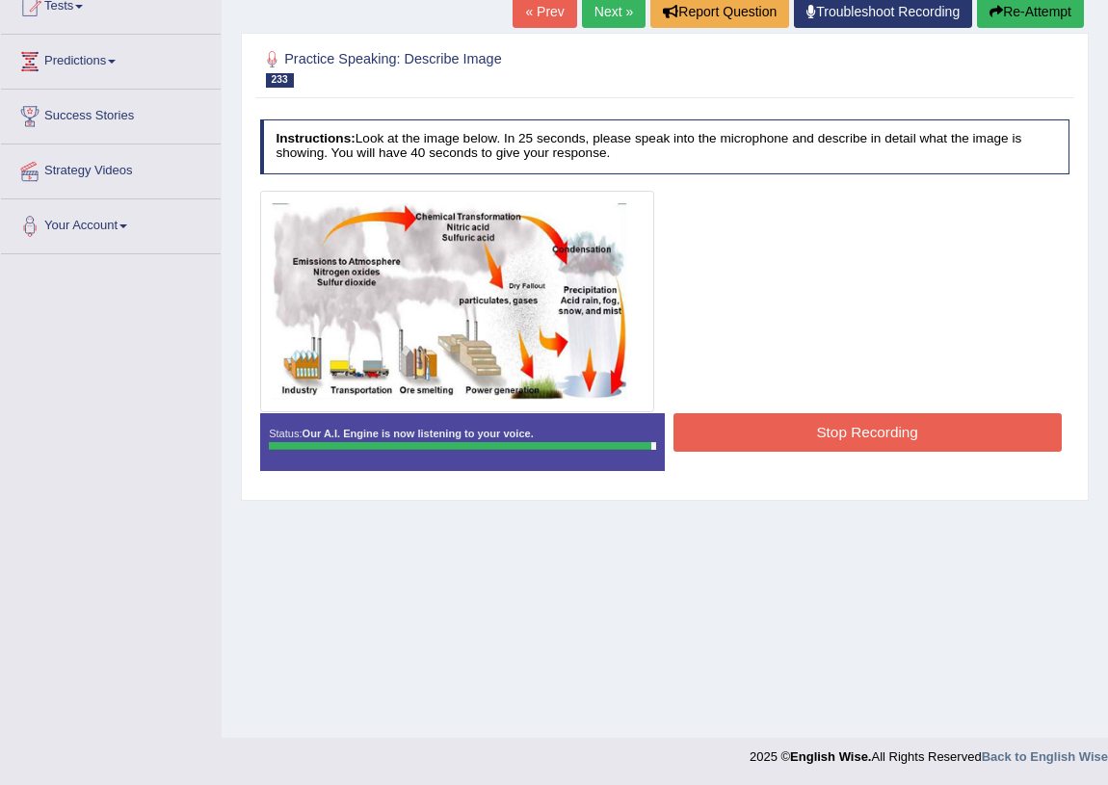
click at [737, 426] on button "Stop Recording" at bounding box center [868, 432] width 388 height 38
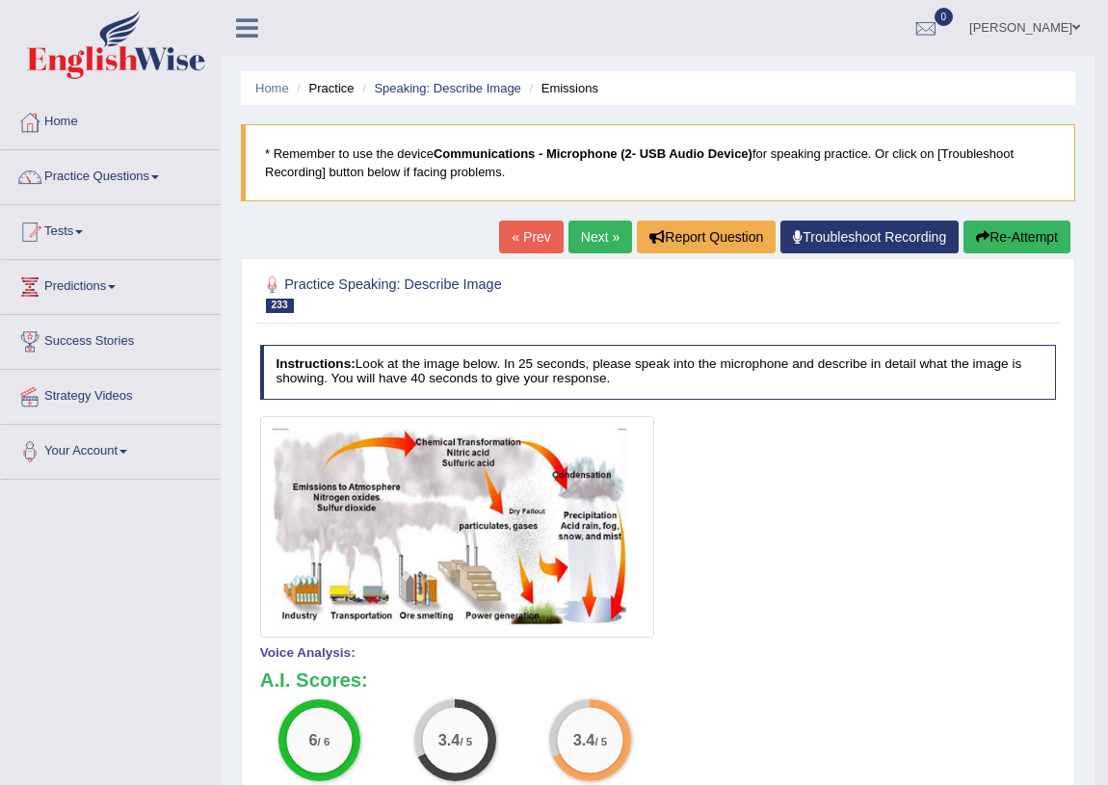
scroll to position [335, 0]
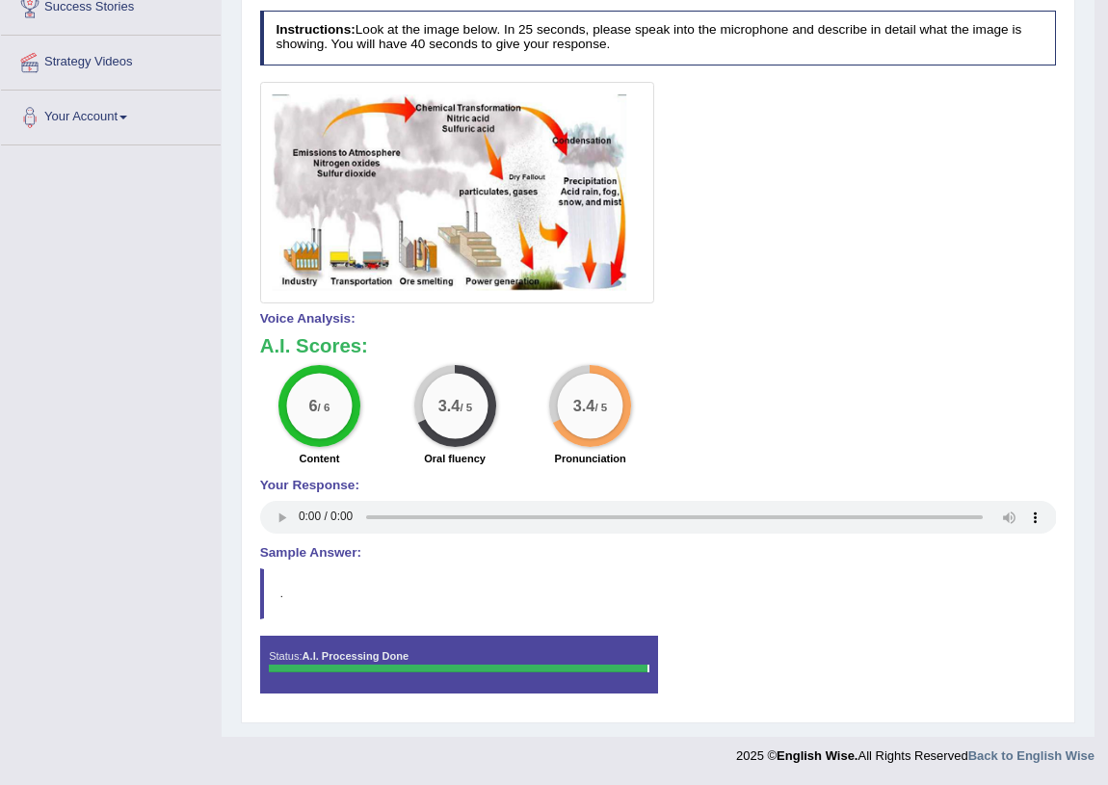
click at [287, 598] on blockquote "." at bounding box center [658, 594] width 797 height 50
click at [281, 591] on blockquote "." at bounding box center [658, 594] width 797 height 50
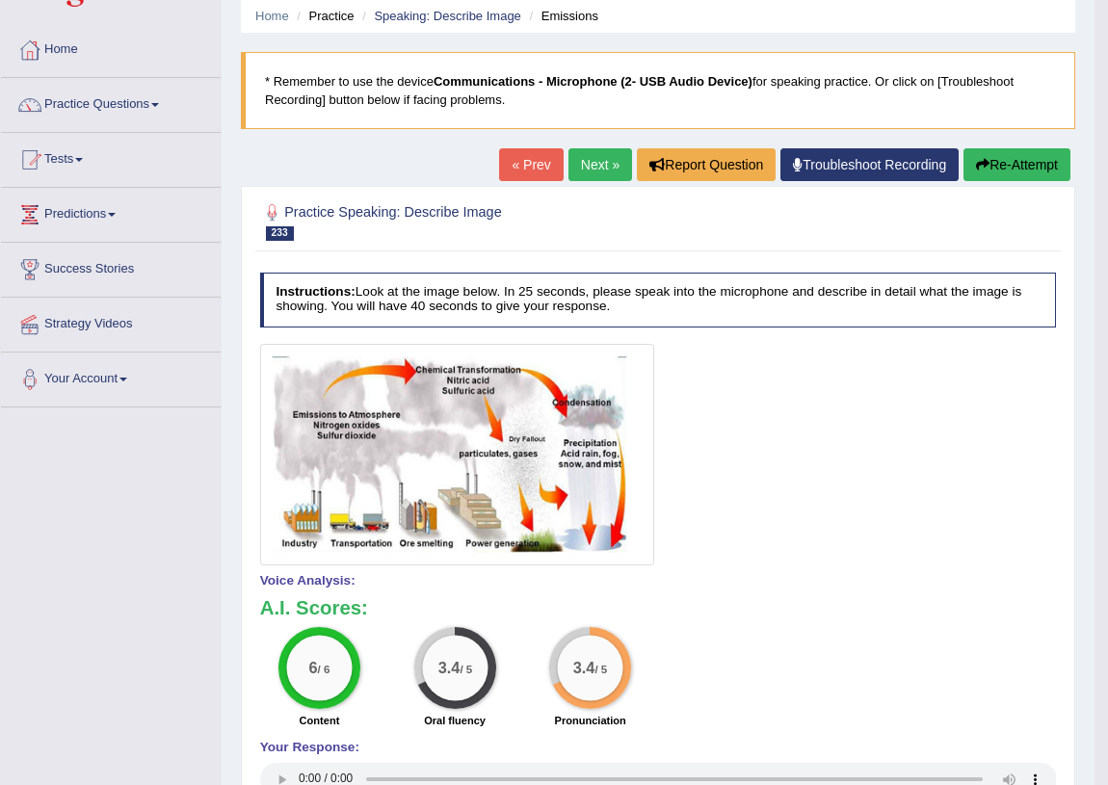
scroll to position [0, 0]
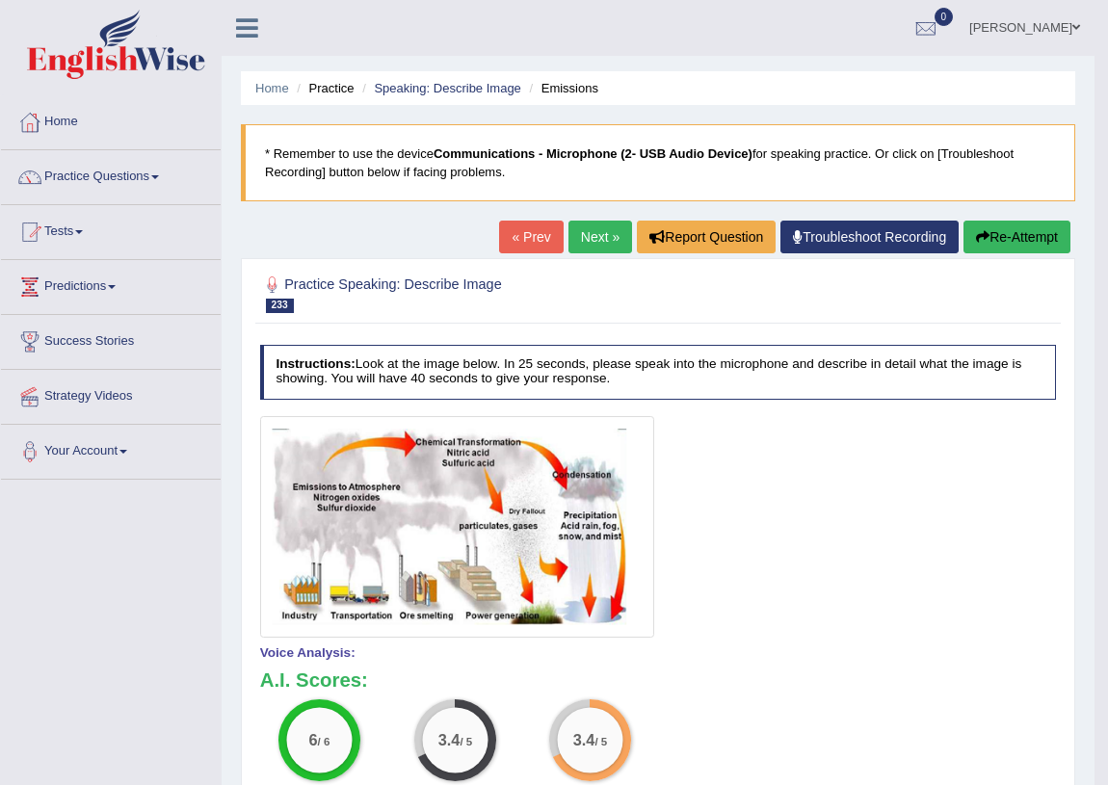
click at [595, 243] on link "Next »" at bounding box center [601, 237] width 64 height 33
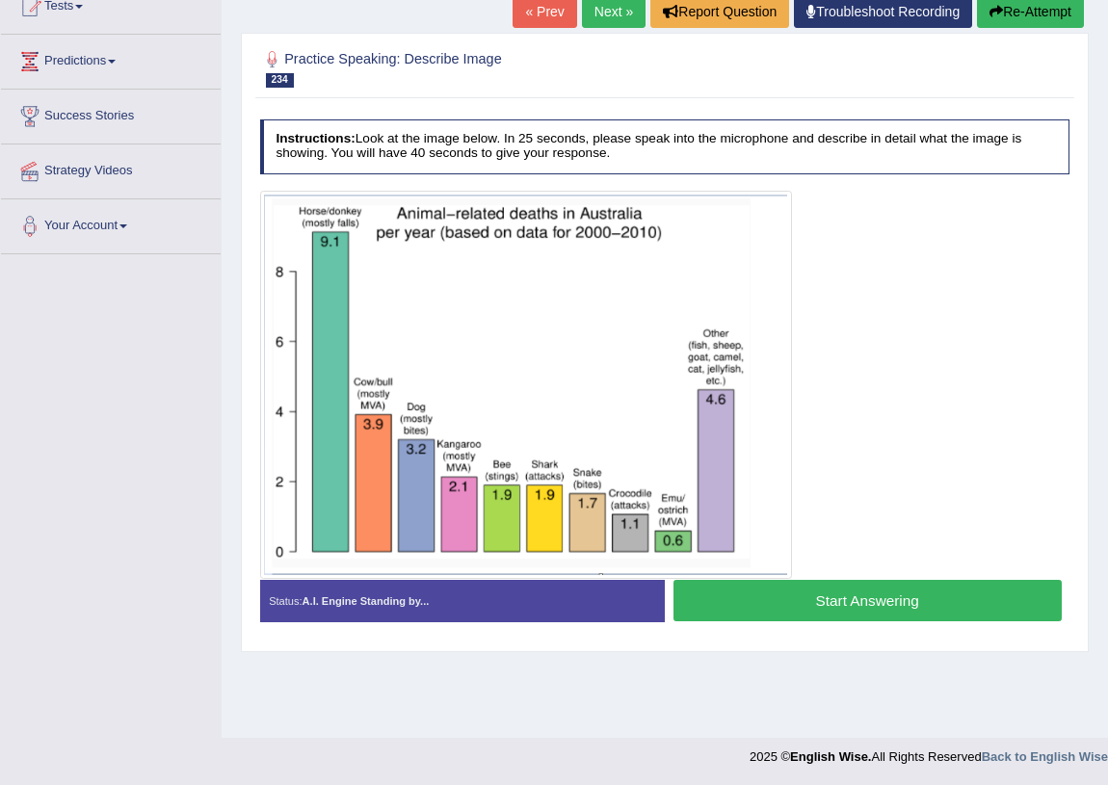
click at [842, 613] on button "Start Answering" at bounding box center [868, 600] width 388 height 41
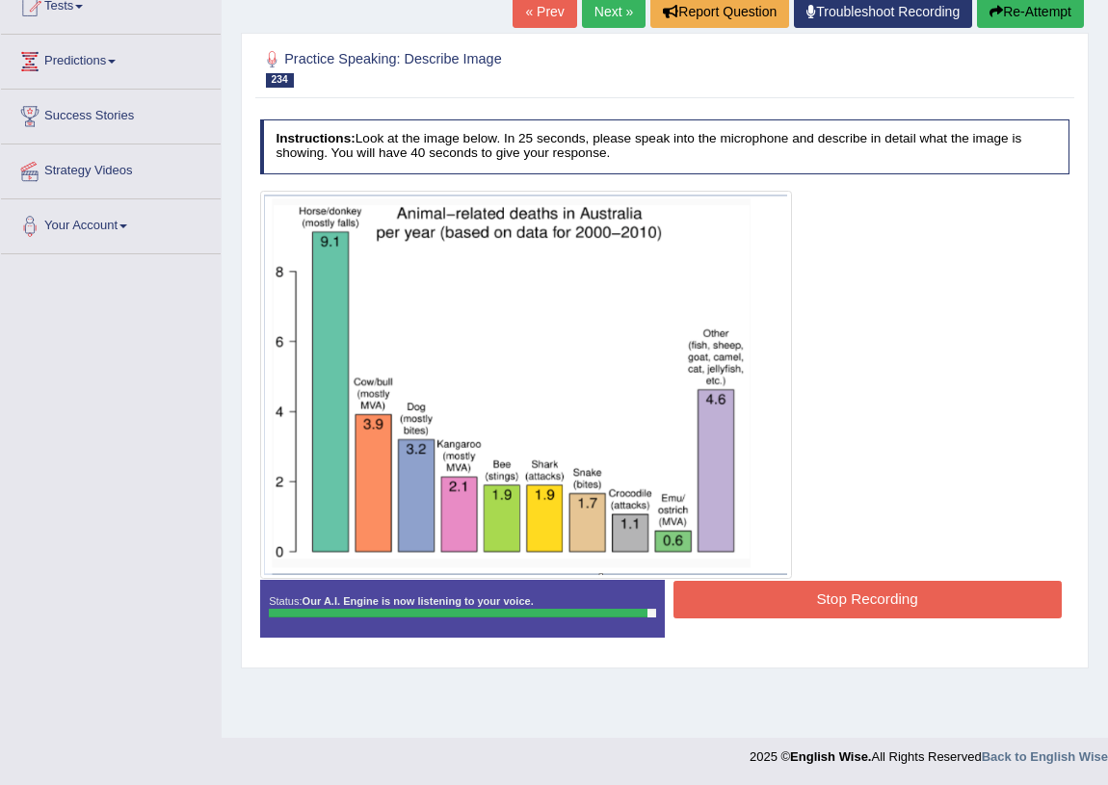
click at [842, 612] on button "Stop Recording" at bounding box center [868, 600] width 388 height 38
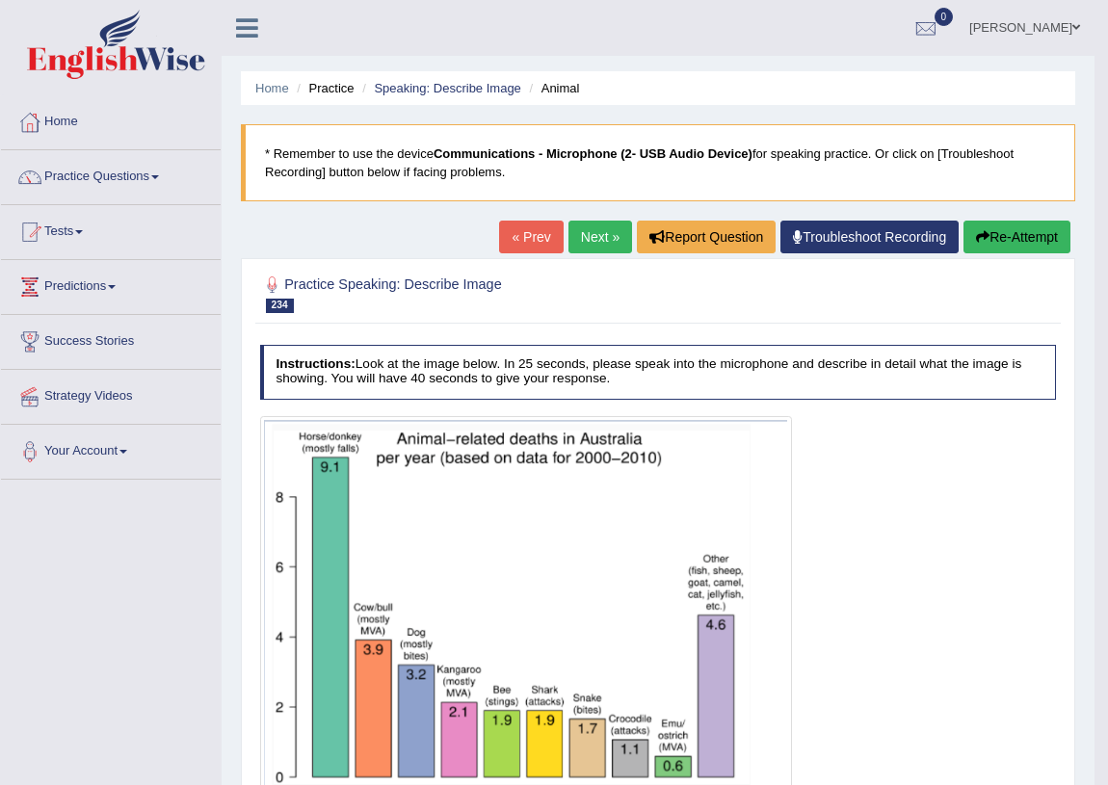
click at [614, 234] on link "Next »" at bounding box center [601, 237] width 64 height 33
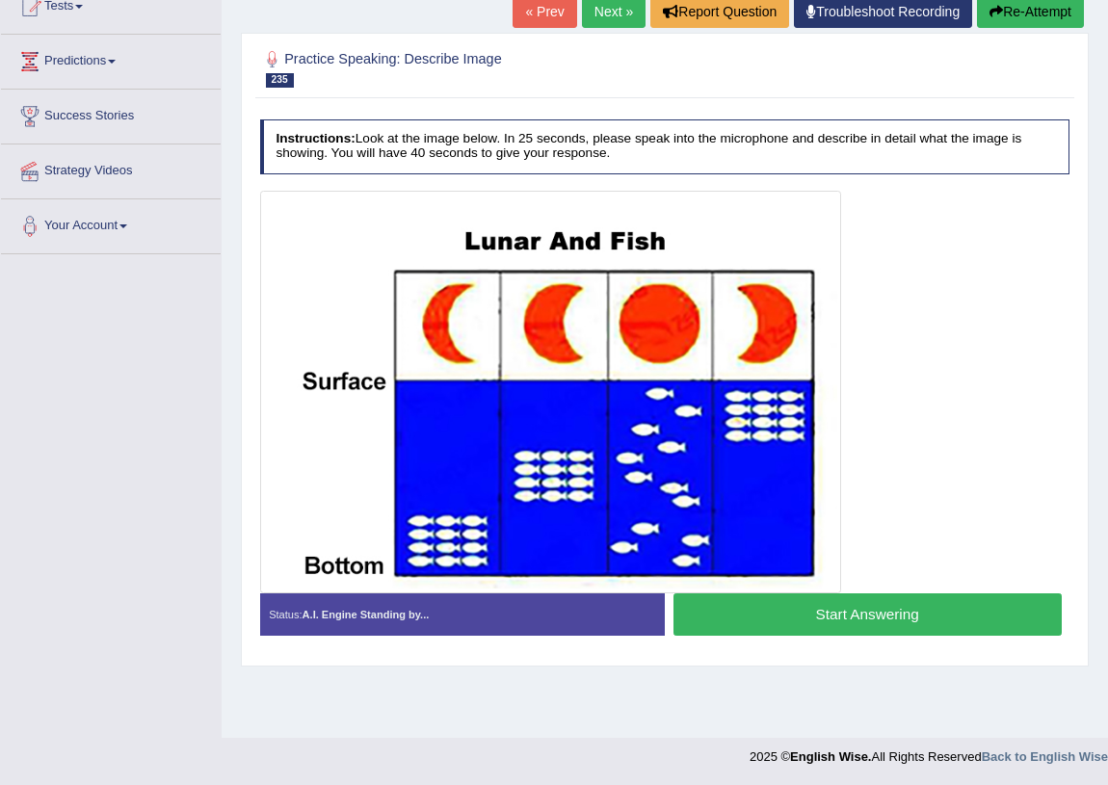
click at [848, 614] on button "Start Answering" at bounding box center [868, 614] width 388 height 41
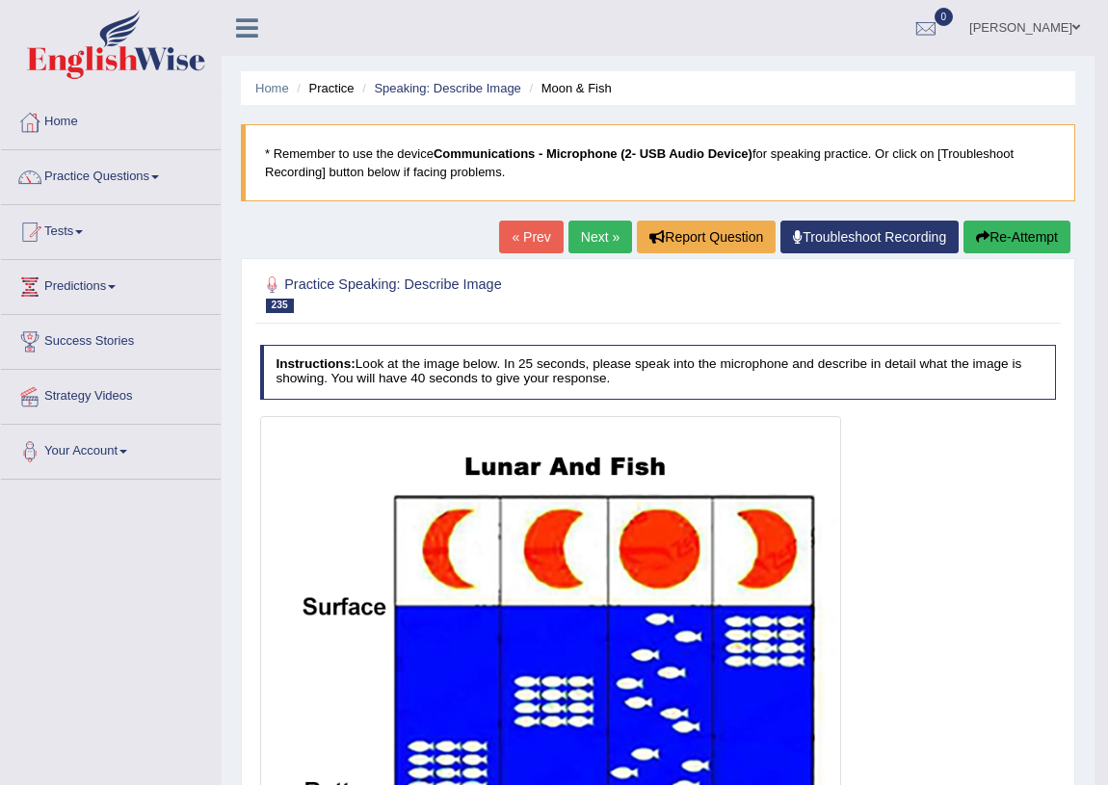
click at [583, 235] on link "Next »" at bounding box center [601, 237] width 64 height 33
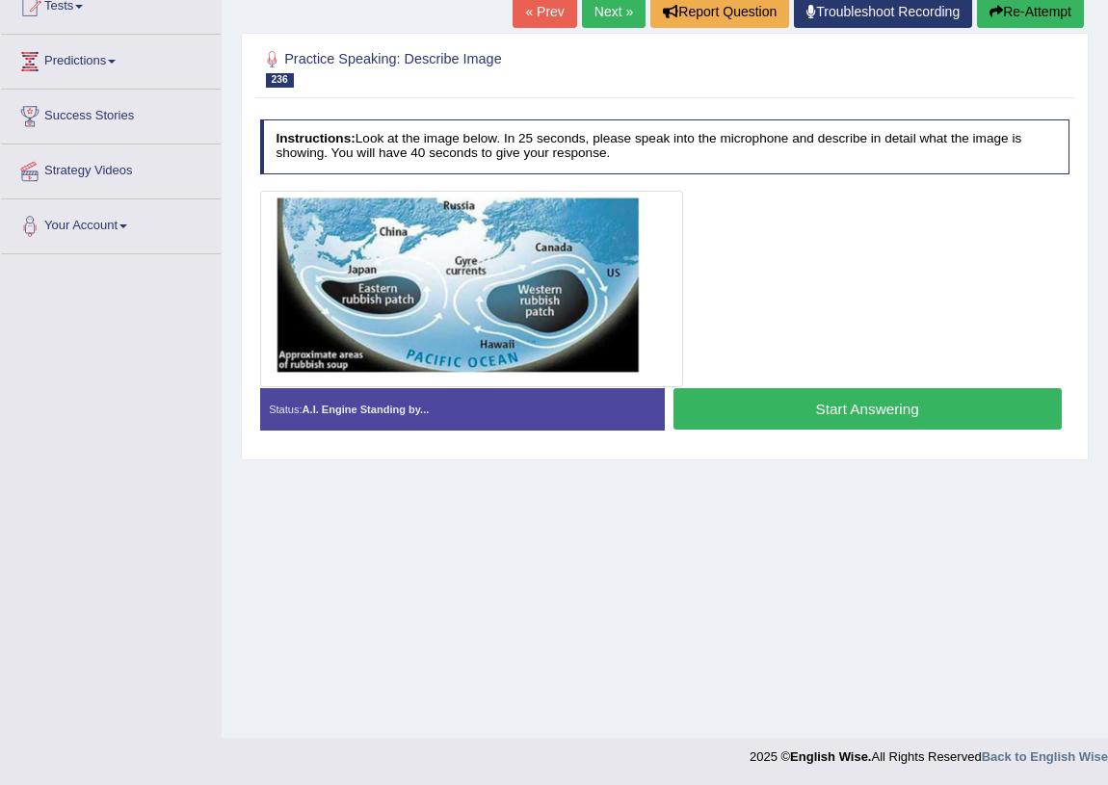
click at [765, 398] on button "Start Answering" at bounding box center [868, 408] width 388 height 41
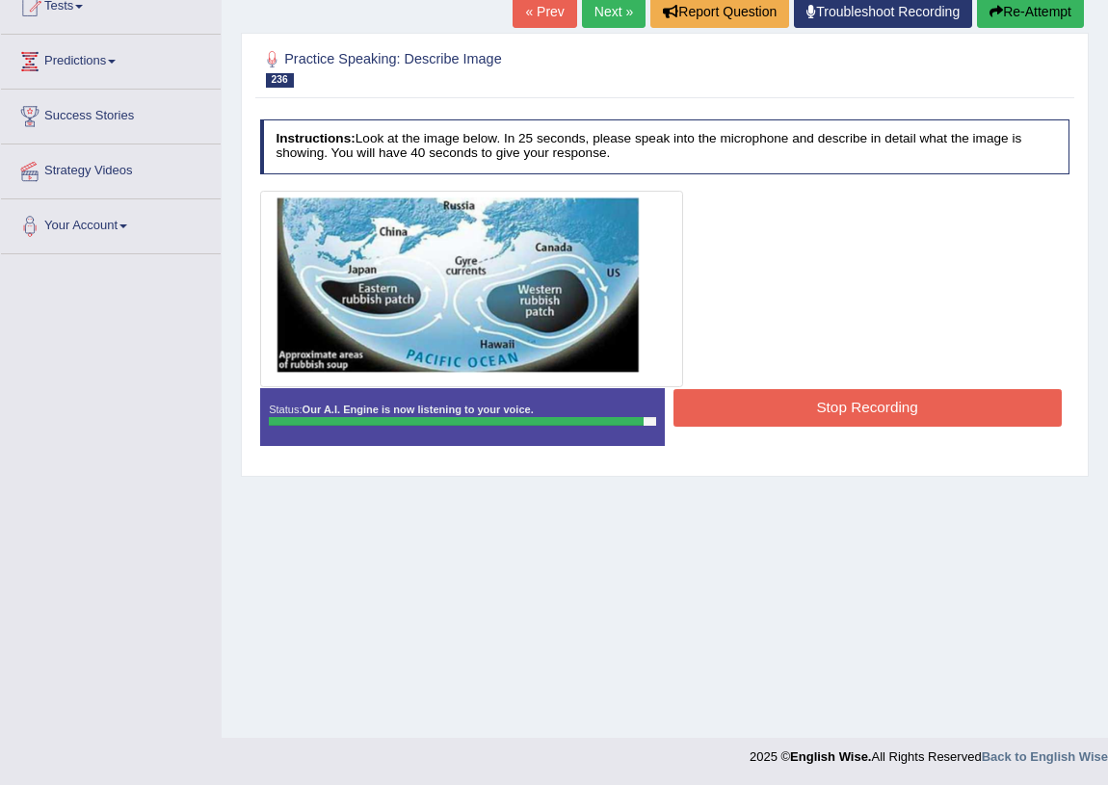
click at [857, 425] on button "Stop Recording" at bounding box center [868, 408] width 388 height 38
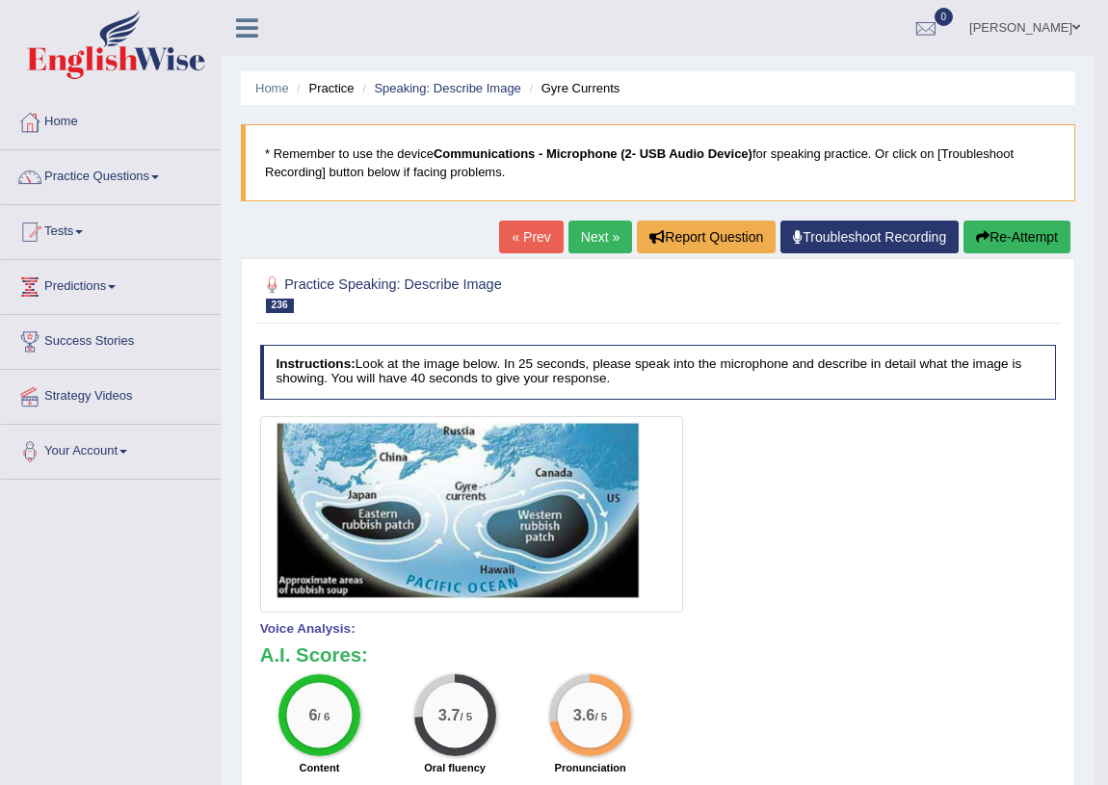
click at [580, 230] on link "Next »" at bounding box center [601, 237] width 64 height 33
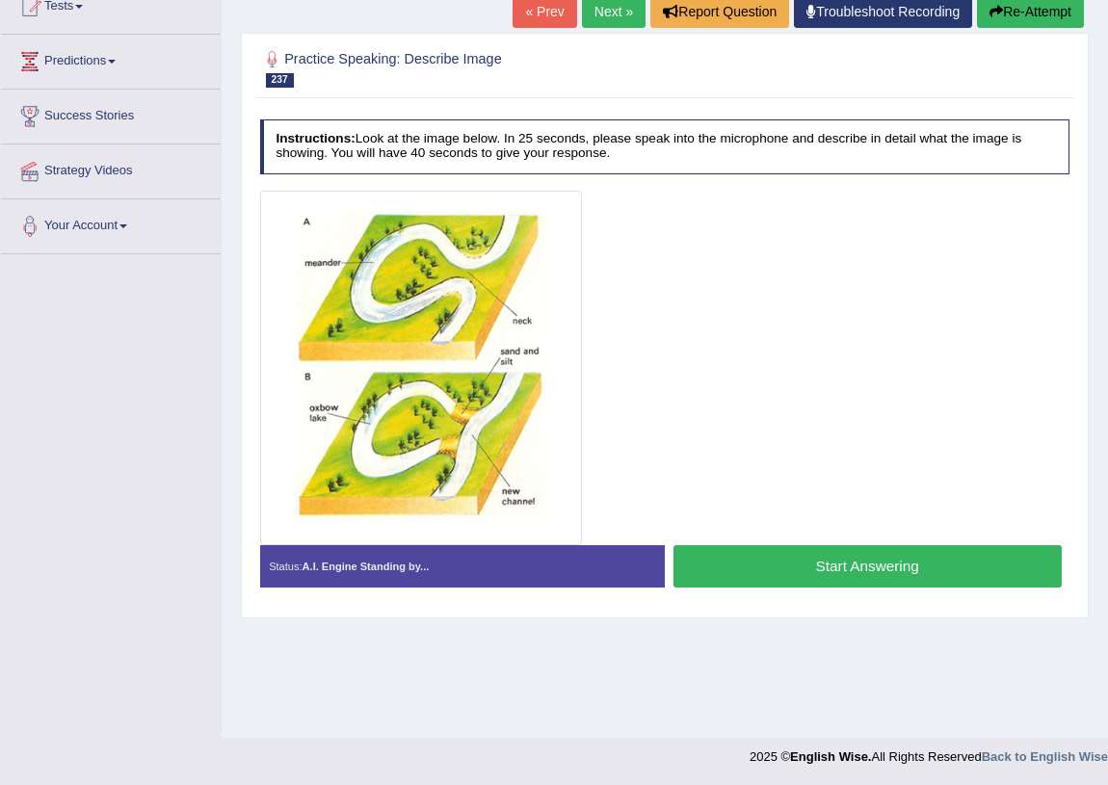
click at [847, 563] on button "Start Answering" at bounding box center [868, 566] width 388 height 41
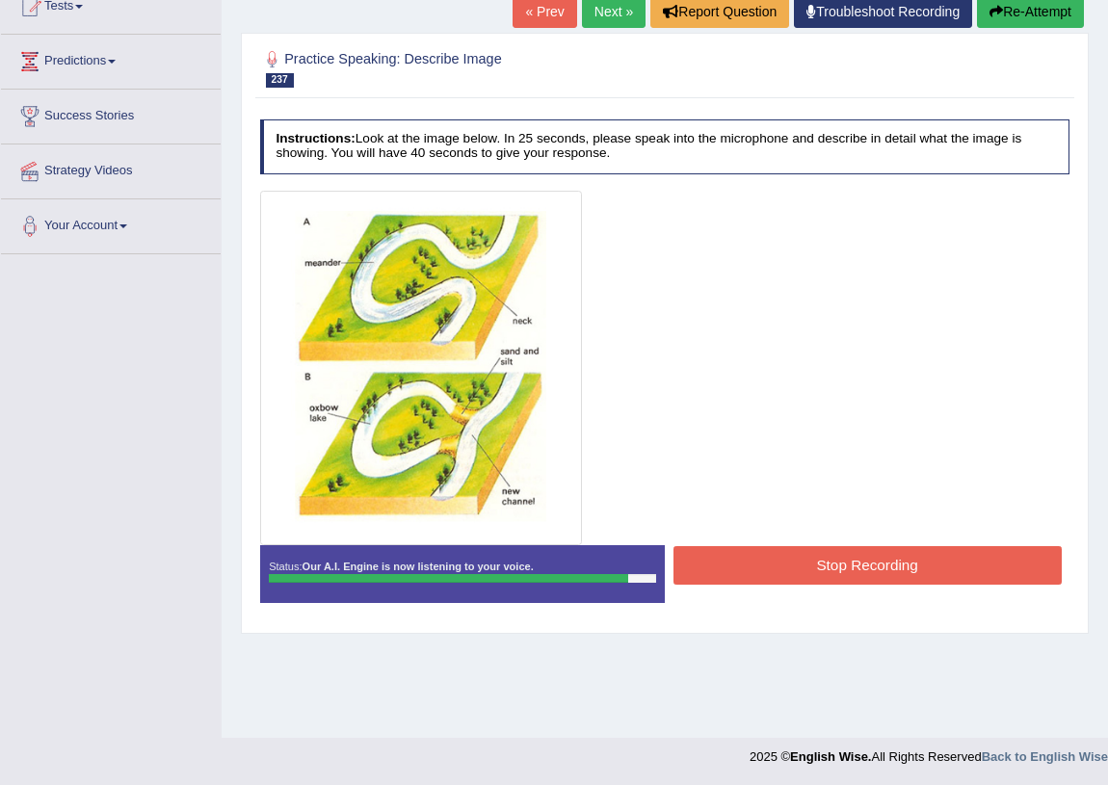
click at [847, 546] on button "Stop Recording" at bounding box center [868, 565] width 388 height 38
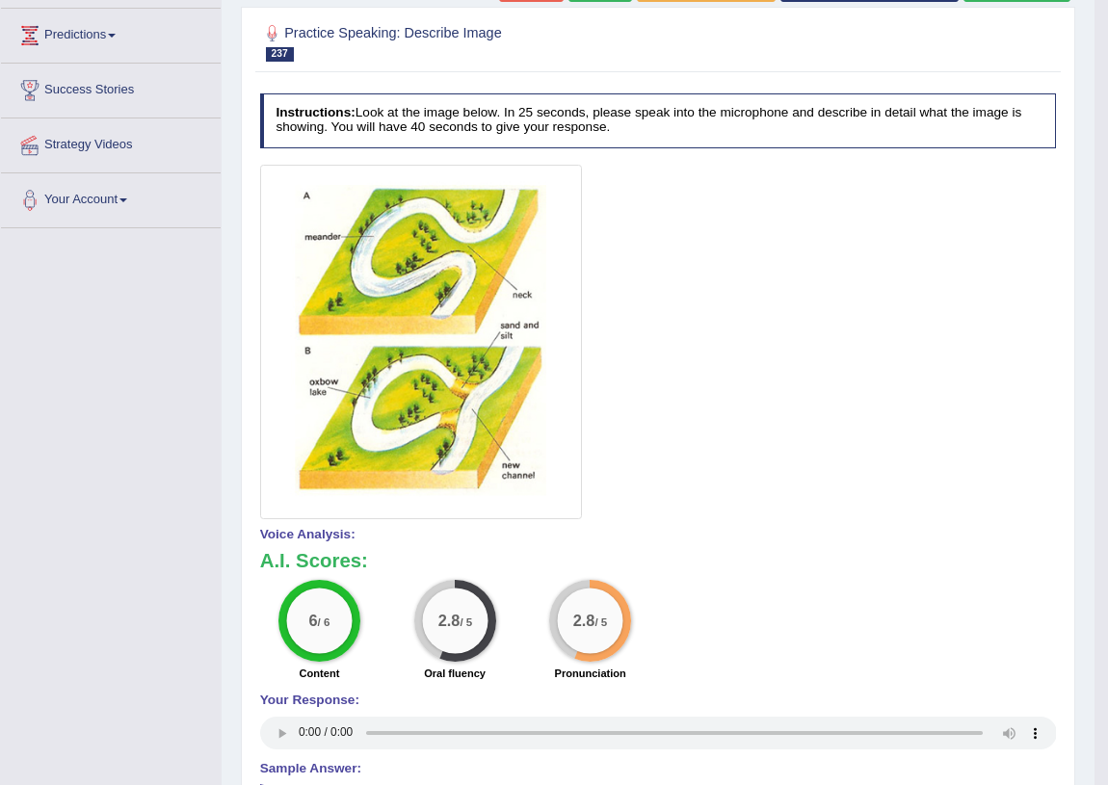
scroll to position [164, 0]
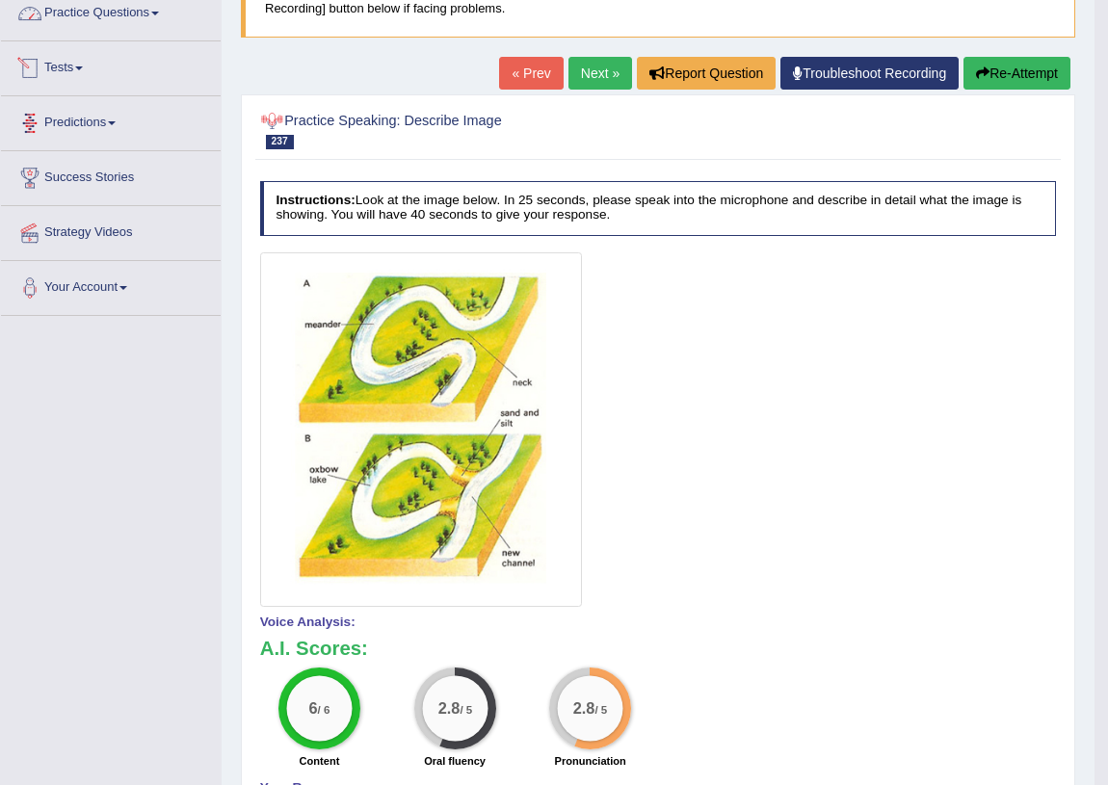
click at [137, 19] on link "Practice Questions" at bounding box center [111, 11] width 220 height 48
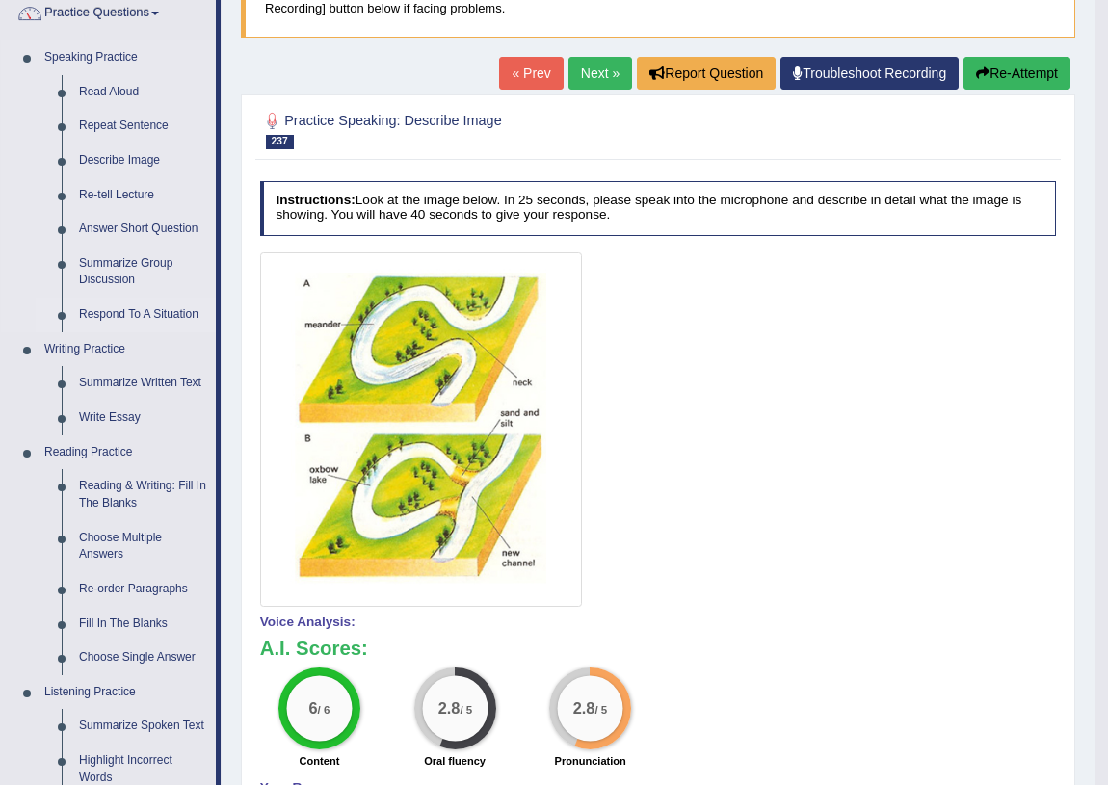
click at [123, 305] on link "Respond To A Situation" at bounding box center [143, 315] width 146 height 35
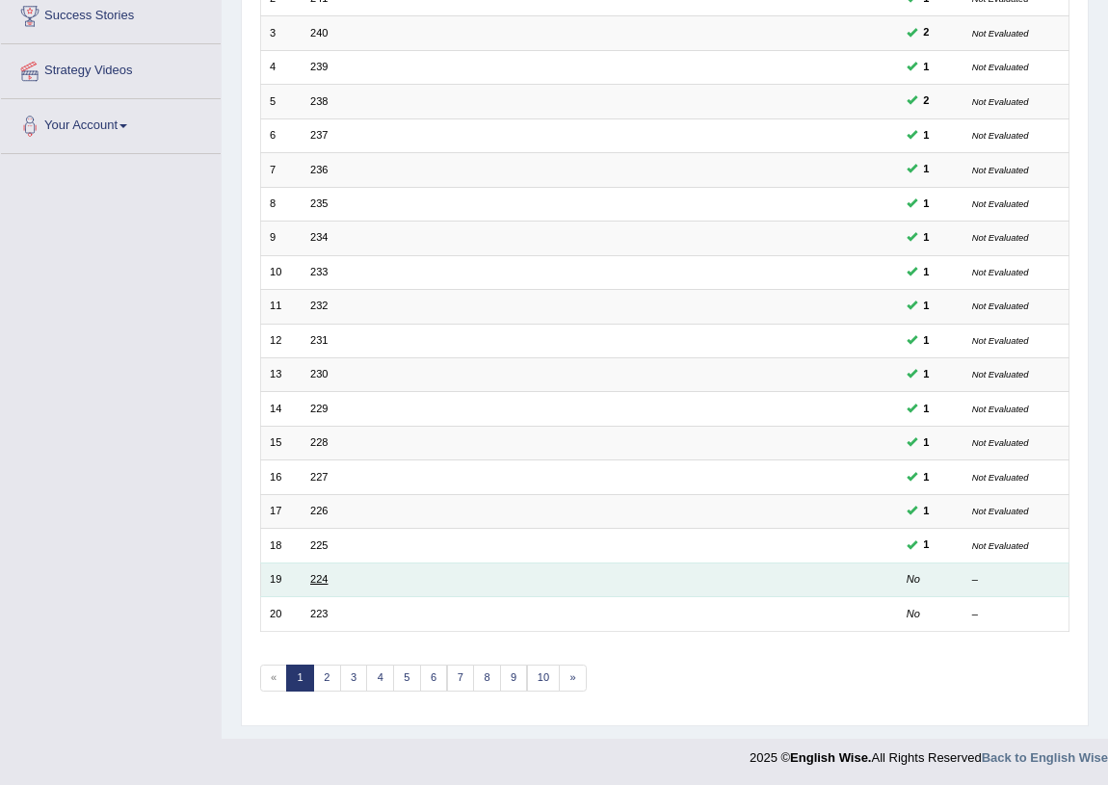
click at [326, 582] on link "224" at bounding box center [318, 579] width 17 height 12
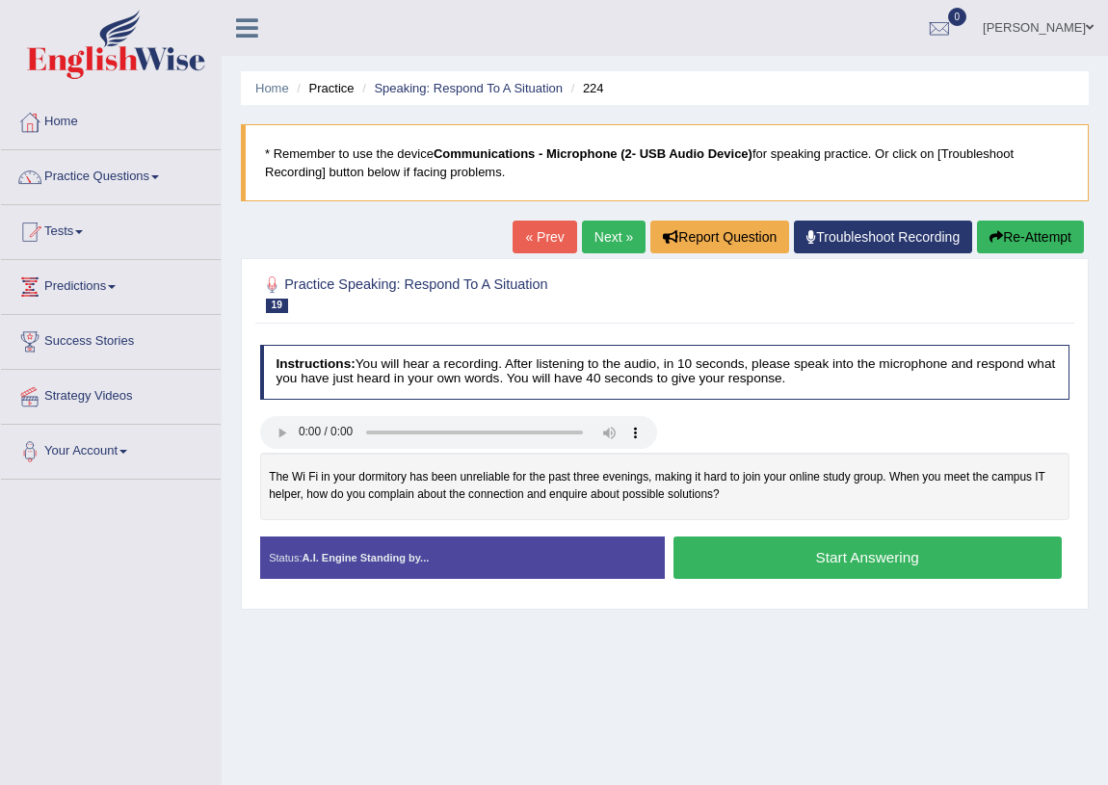
click at [734, 563] on button "Start Answering" at bounding box center [868, 557] width 388 height 41
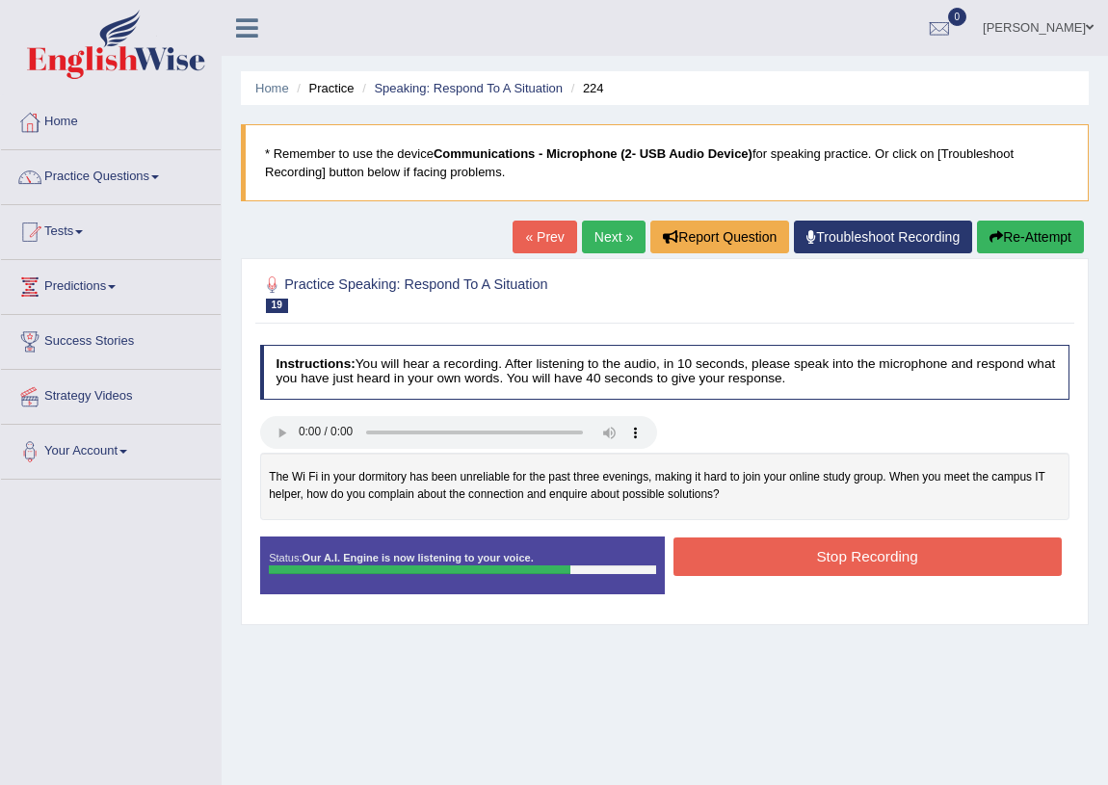
click at [800, 549] on button "Stop Recording" at bounding box center [868, 557] width 388 height 38
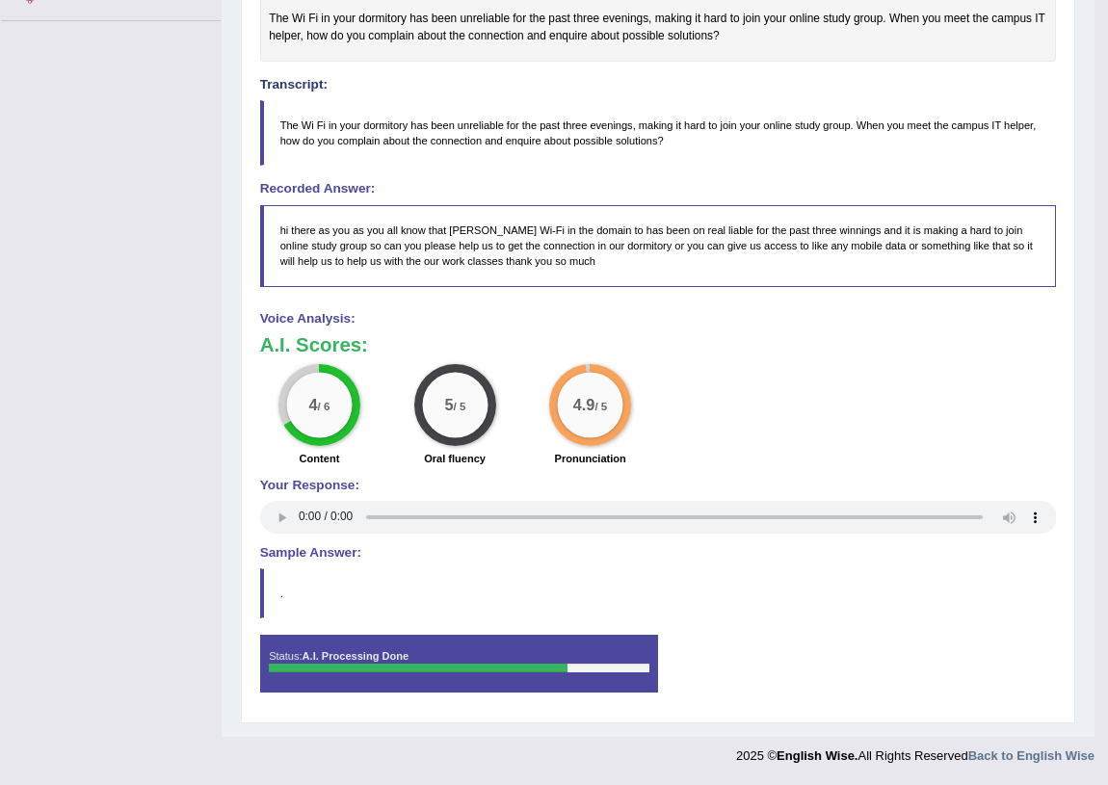
scroll to position [21, 0]
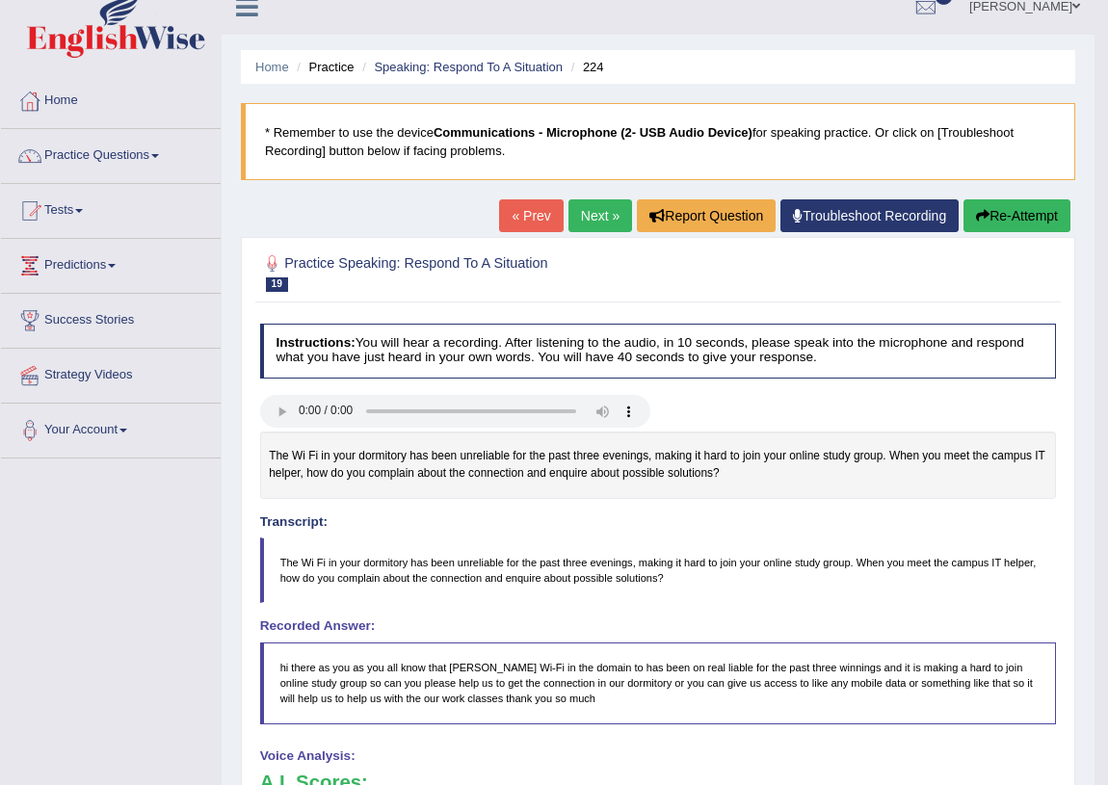
click at [598, 211] on link "Next »" at bounding box center [601, 216] width 64 height 33
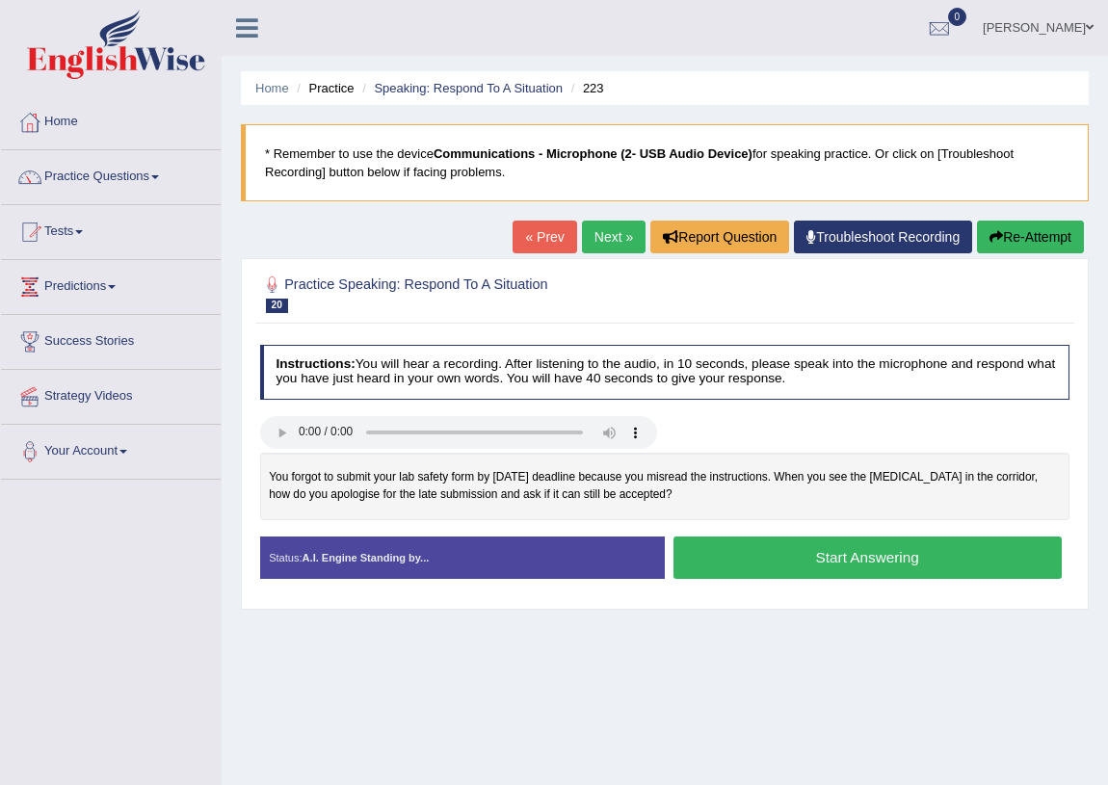
click at [717, 559] on button "Start Answering" at bounding box center [868, 557] width 388 height 41
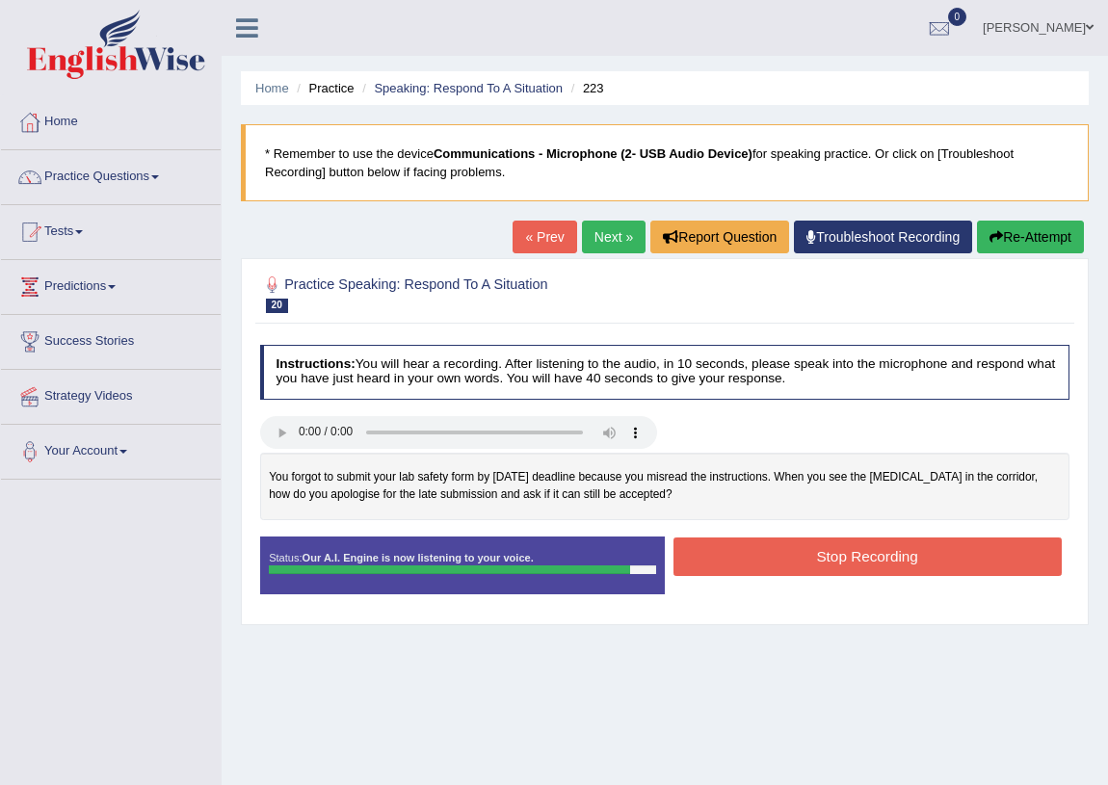
click at [718, 552] on button "Stop Recording" at bounding box center [868, 557] width 388 height 38
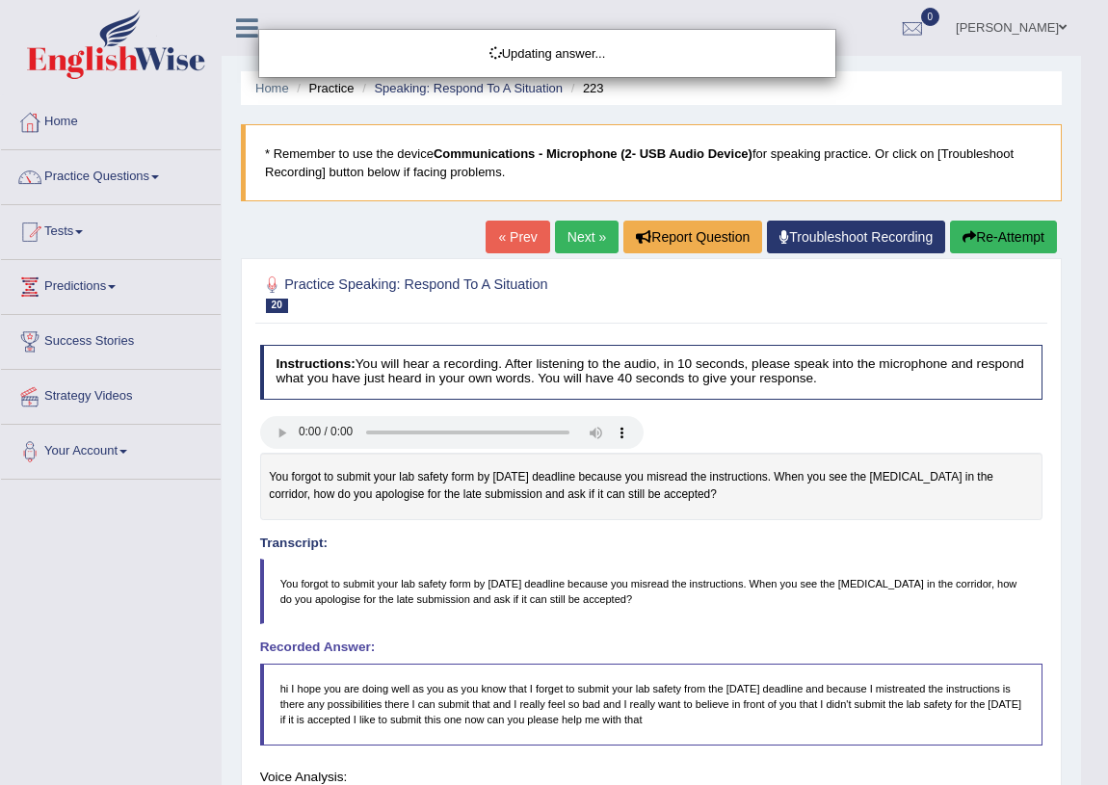
scroll to position [226, 0]
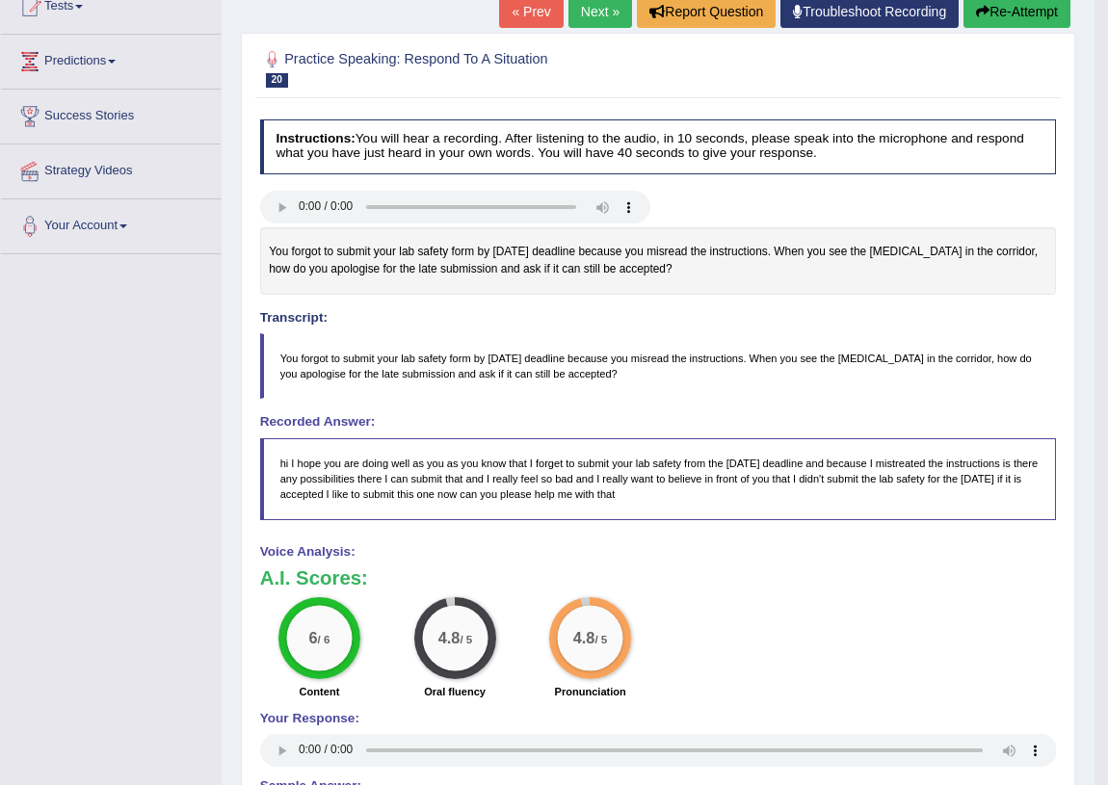
click at [591, 16] on link "Next »" at bounding box center [601, 11] width 64 height 33
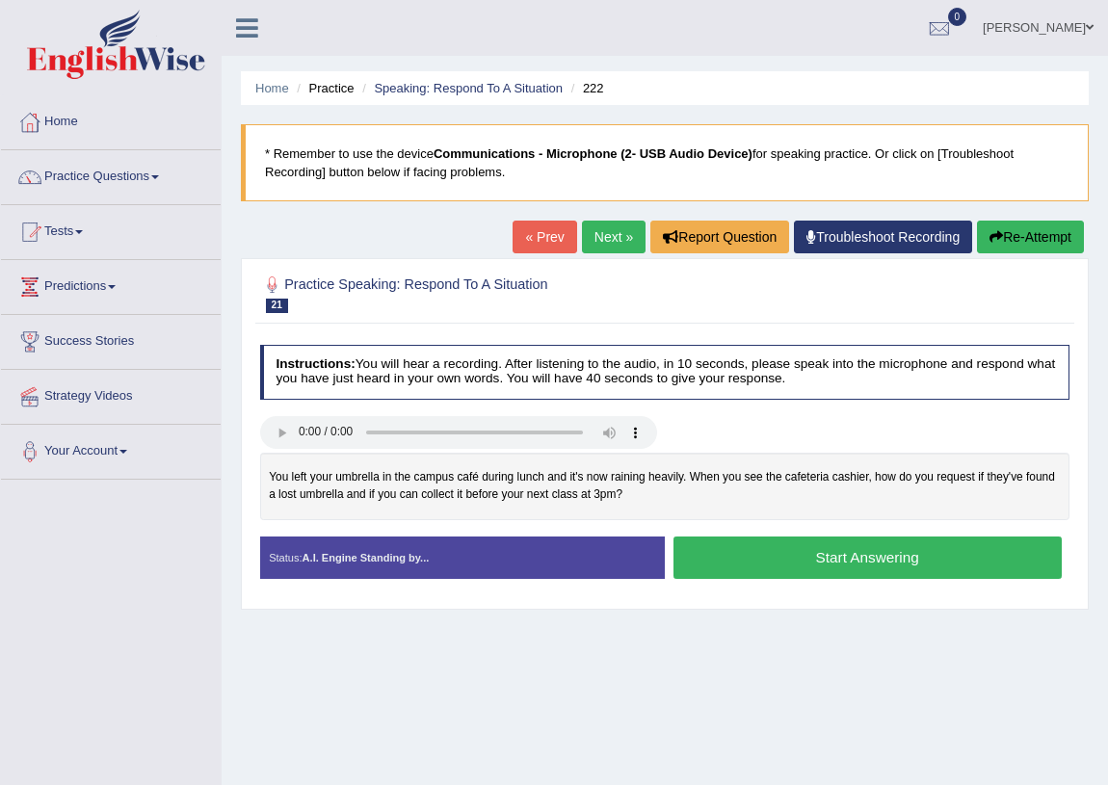
click at [816, 560] on button "Start Answering" at bounding box center [868, 557] width 388 height 41
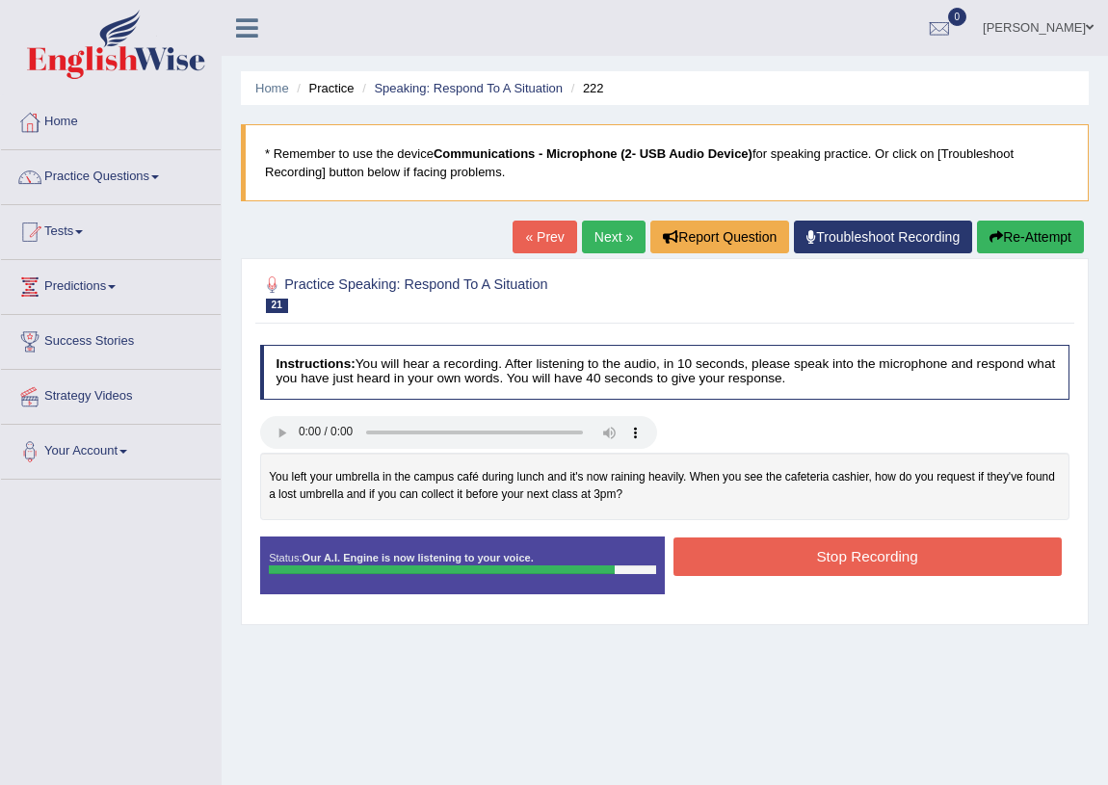
click at [783, 553] on button "Stop Recording" at bounding box center [868, 557] width 388 height 38
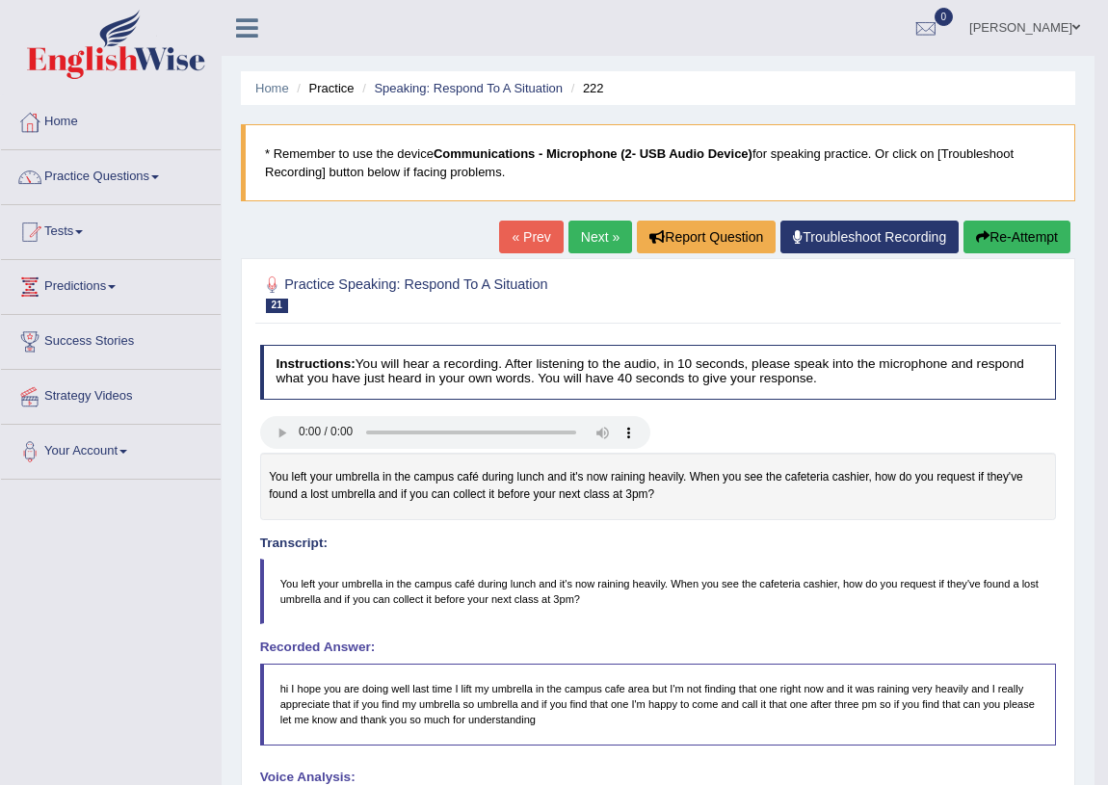
click at [981, 239] on icon "button" at bounding box center [982, 236] width 13 height 13
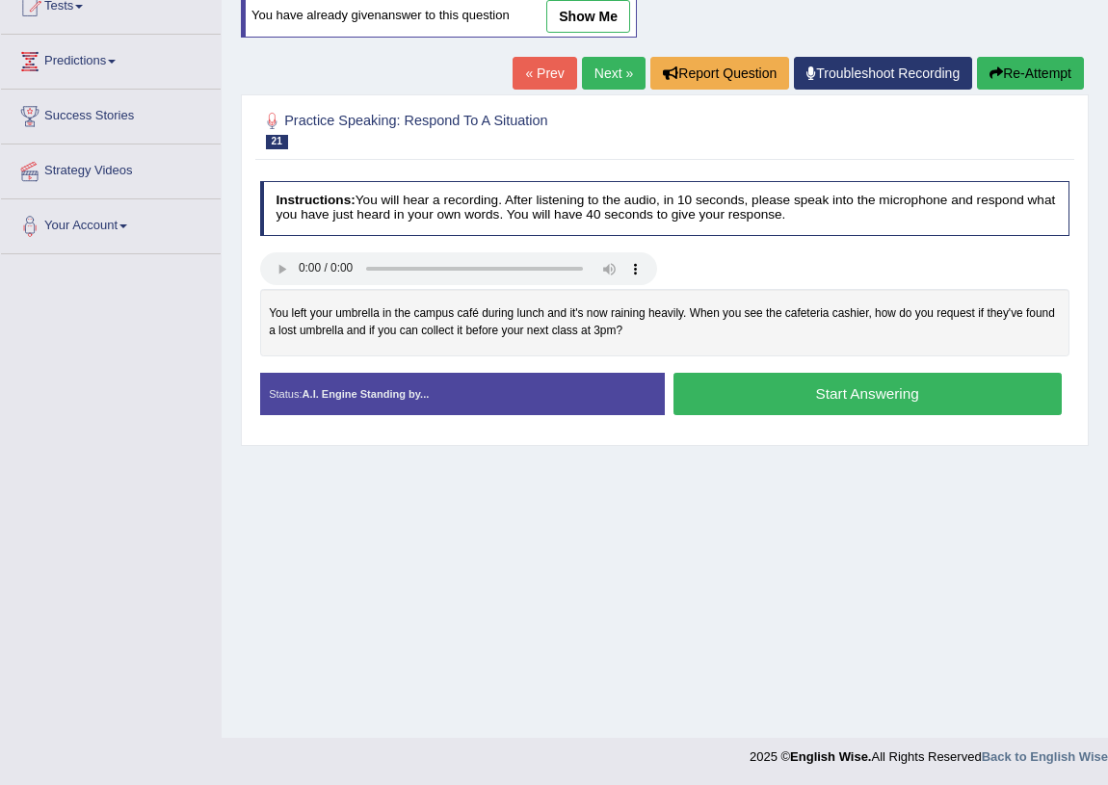
click at [790, 394] on button "Start Answering" at bounding box center [868, 393] width 388 height 41
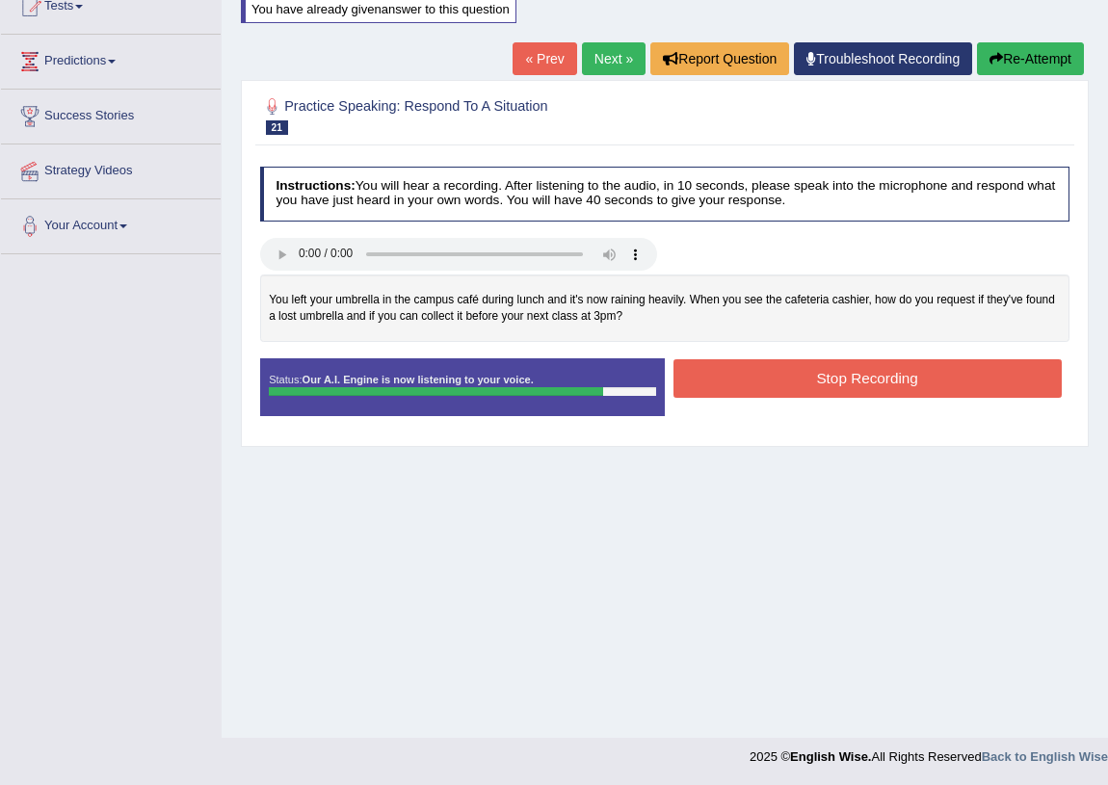
click at [775, 384] on button "Stop Recording" at bounding box center [868, 378] width 388 height 38
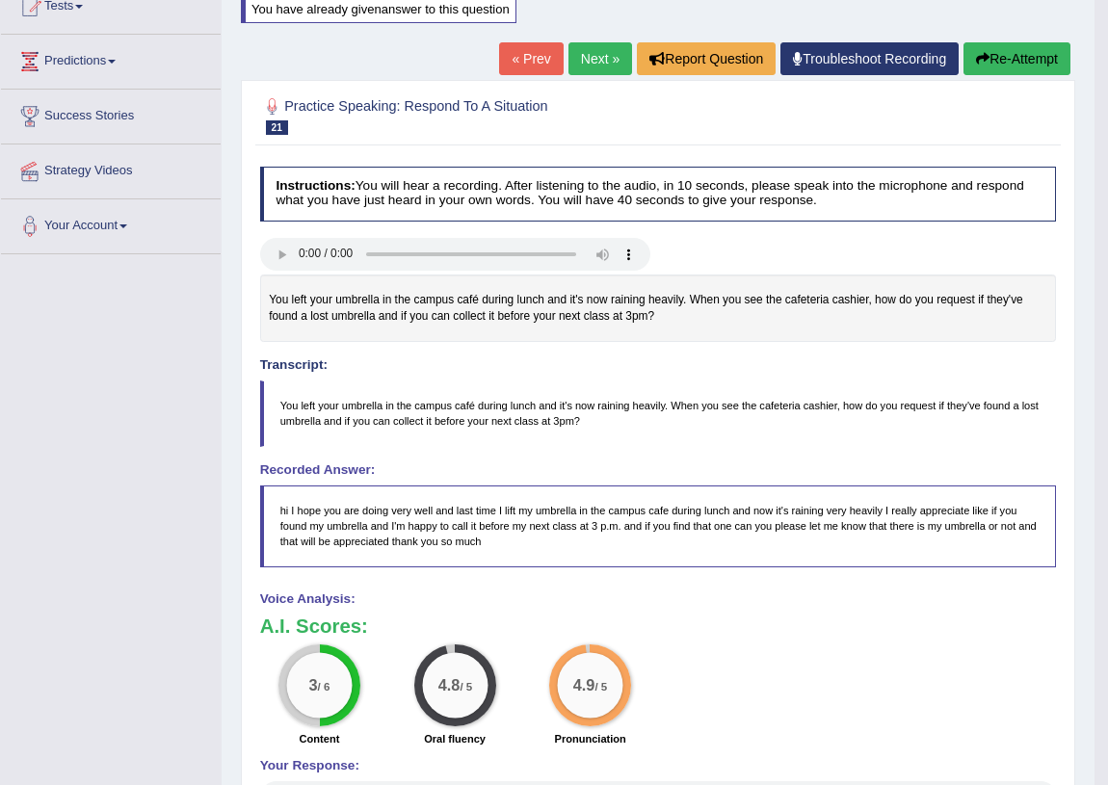
scroll to position [507, 0]
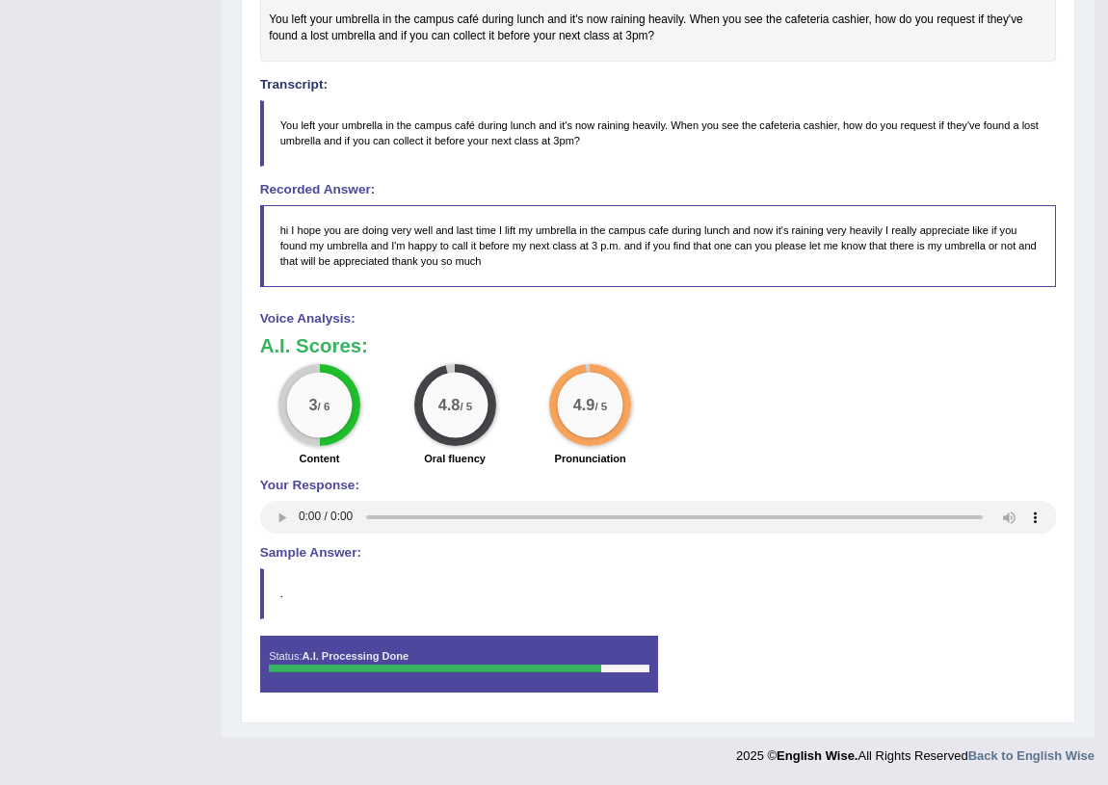
click at [269, 595] on blockquote "." at bounding box center [658, 594] width 797 height 50
click at [269, 582] on blockquote "." at bounding box center [658, 594] width 797 height 50
drag, startPoint x: 286, startPoint y: 571, endPoint x: 305, endPoint y: 520, distance: 53.4
click at [291, 559] on div "Instructions: You will hear a recording. After listening to the audio, in 10 se…" at bounding box center [657, 296] width 805 height 837
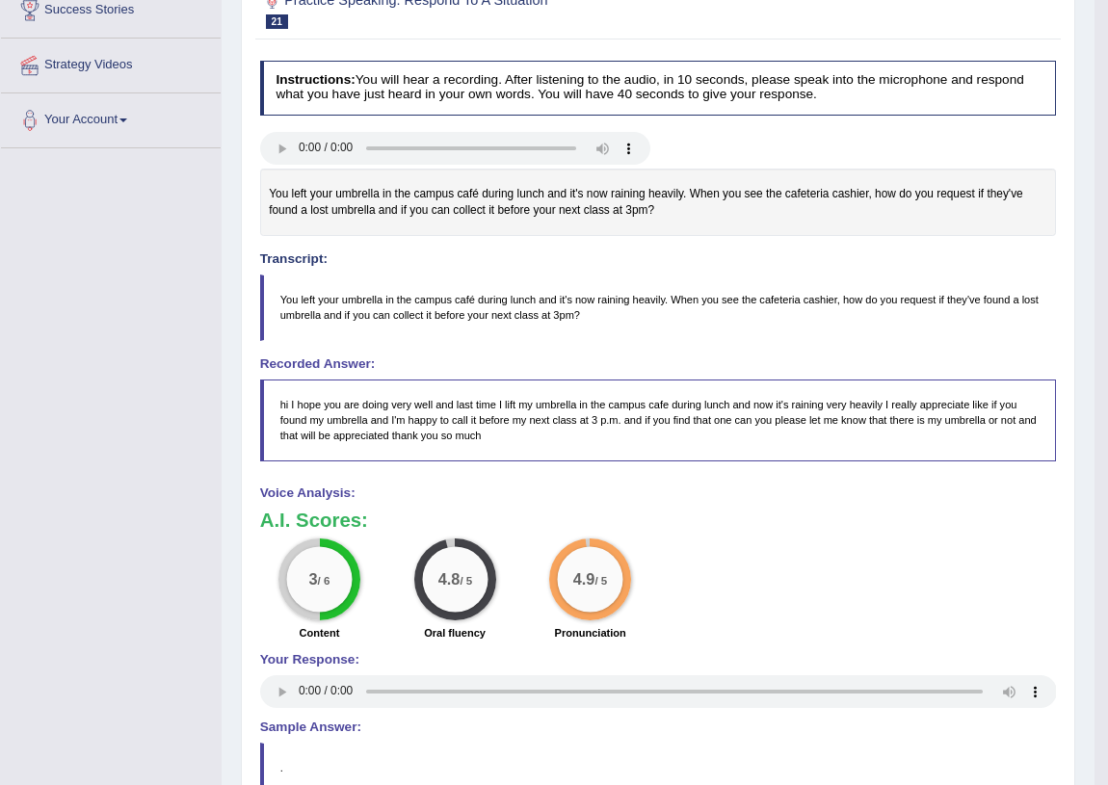
scroll to position [0, 0]
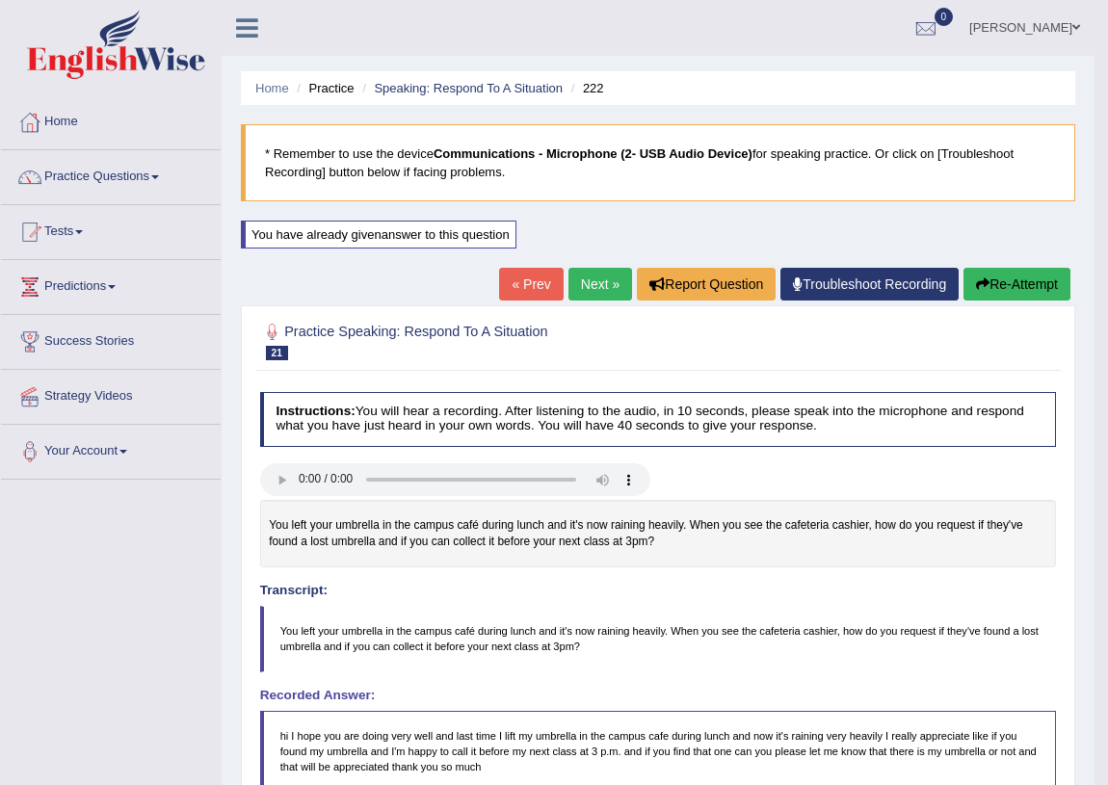
click at [598, 289] on link "Next »" at bounding box center [601, 284] width 64 height 33
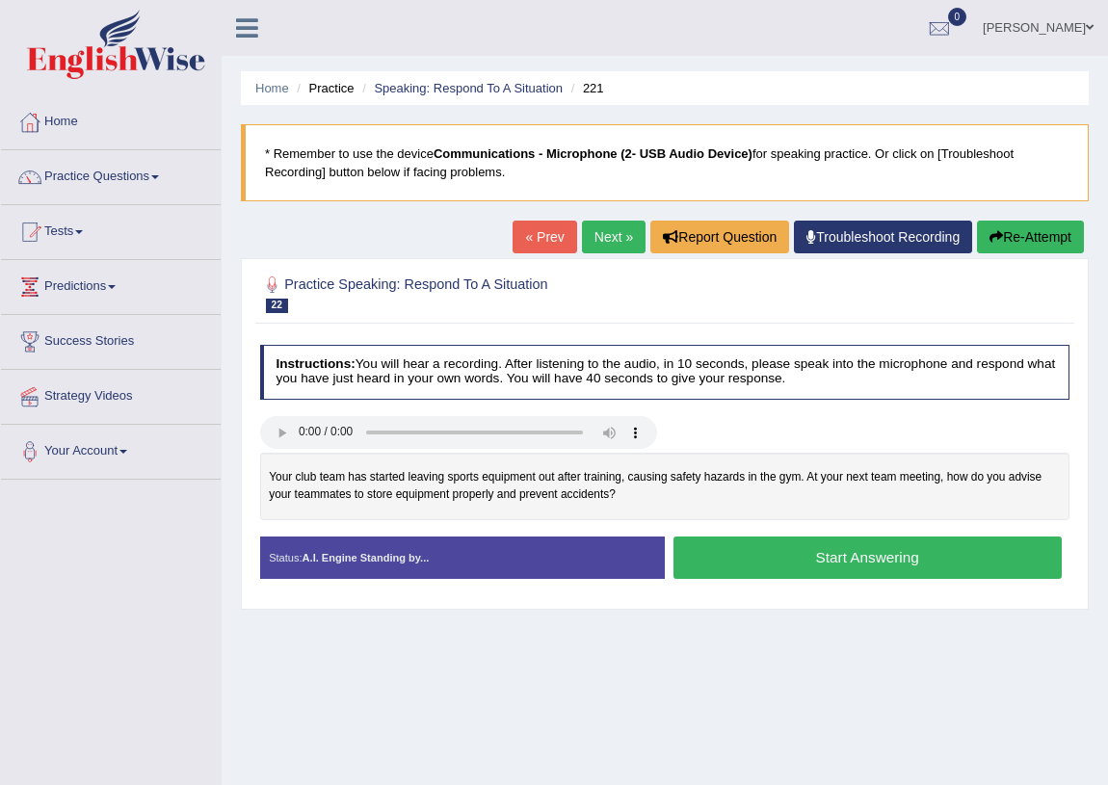
click at [772, 558] on button "Start Answering" at bounding box center [868, 557] width 388 height 41
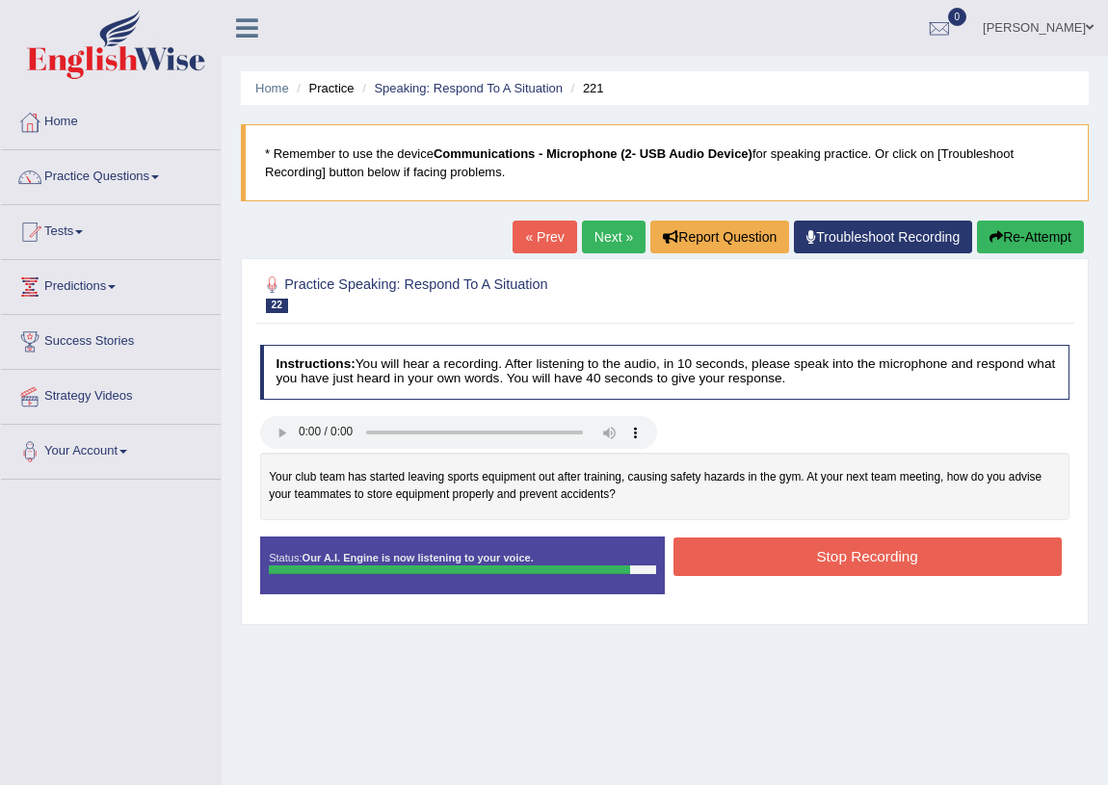
click at [769, 563] on button "Stop Recording" at bounding box center [868, 557] width 388 height 38
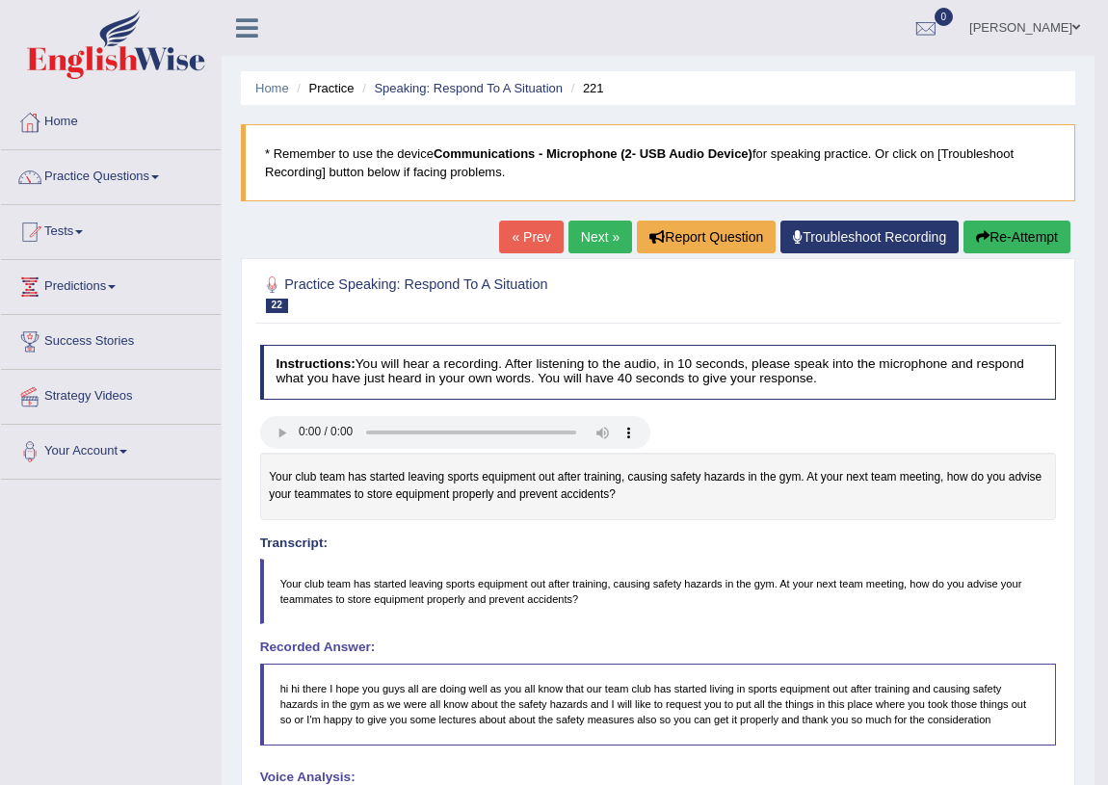
click at [583, 226] on link "Next »" at bounding box center [601, 237] width 64 height 33
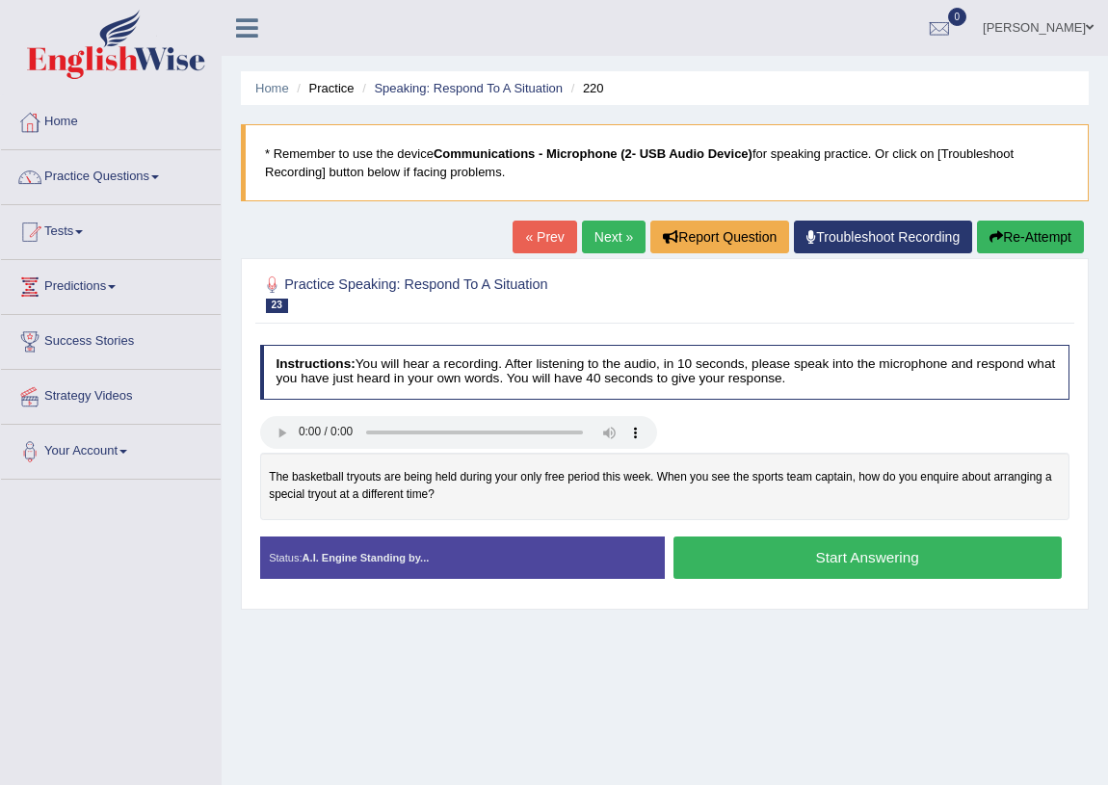
click at [761, 549] on button "Start Answering" at bounding box center [868, 557] width 388 height 41
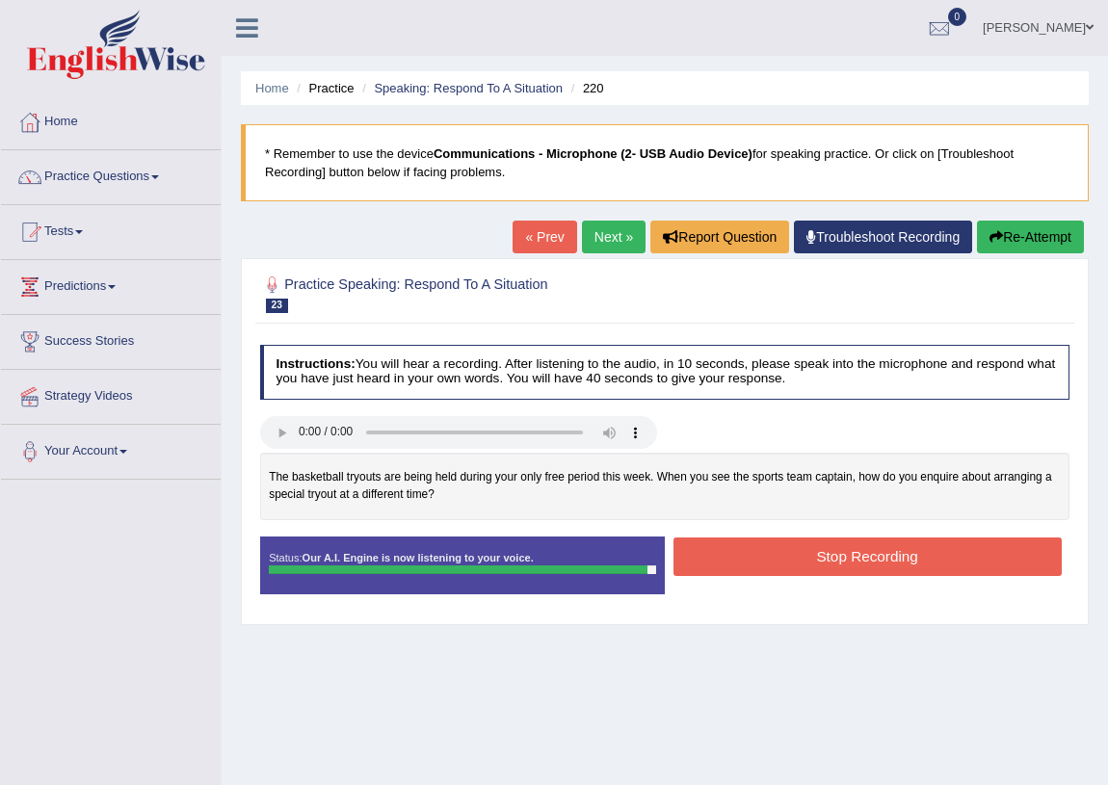
click at [740, 559] on button "Stop Recording" at bounding box center [868, 557] width 388 height 38
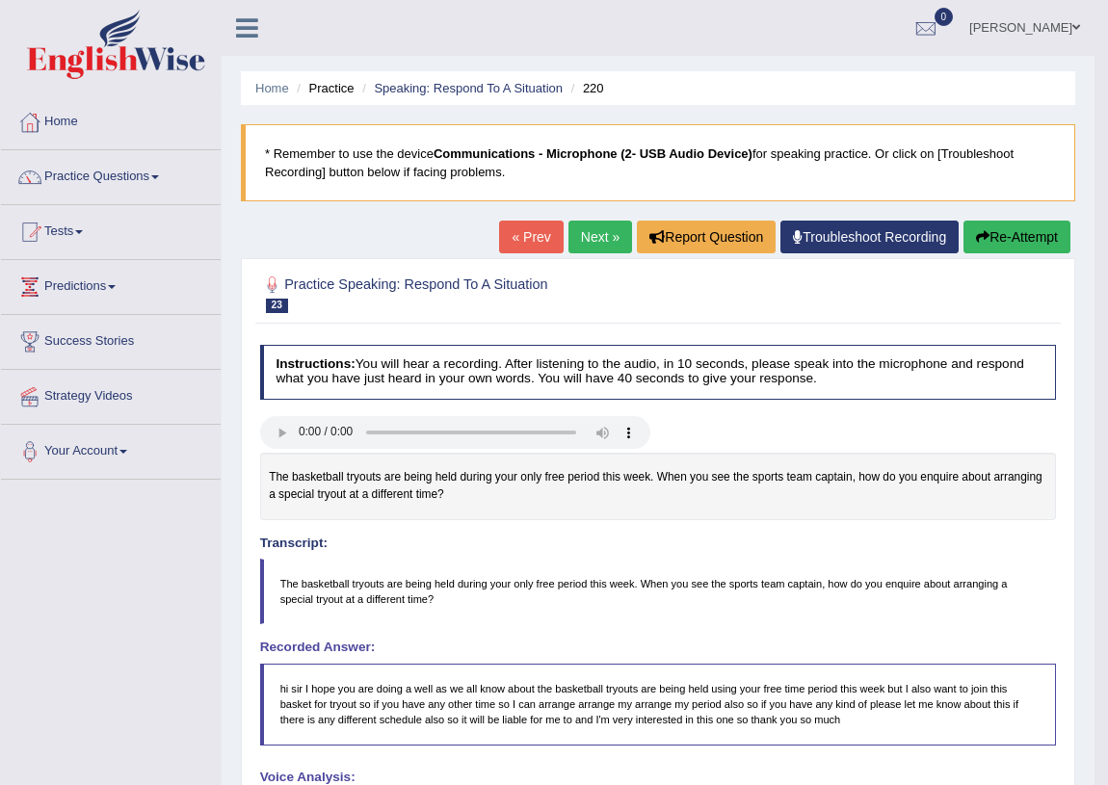
click at [596, 243] on link "Next »" at bounding box center [601, 237] width 64 height 33
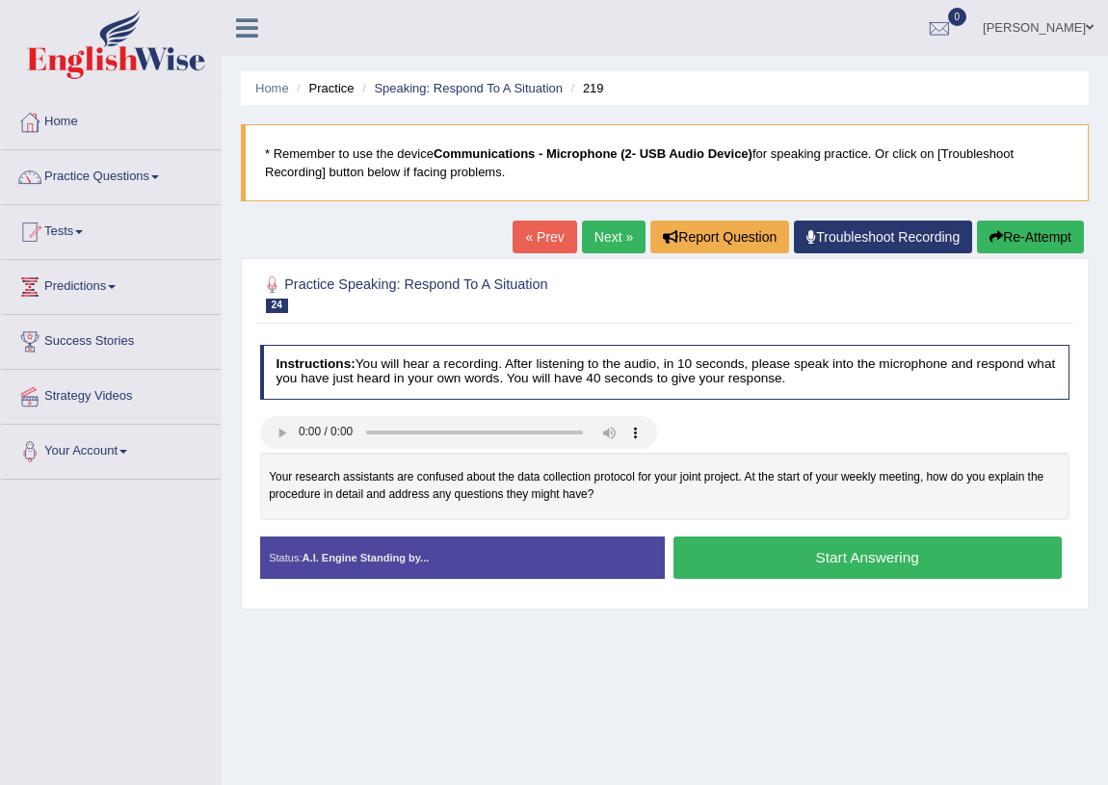
click at [740, 568] on button "Start Answering" at bounding box center [868, 557] width 388 height 41
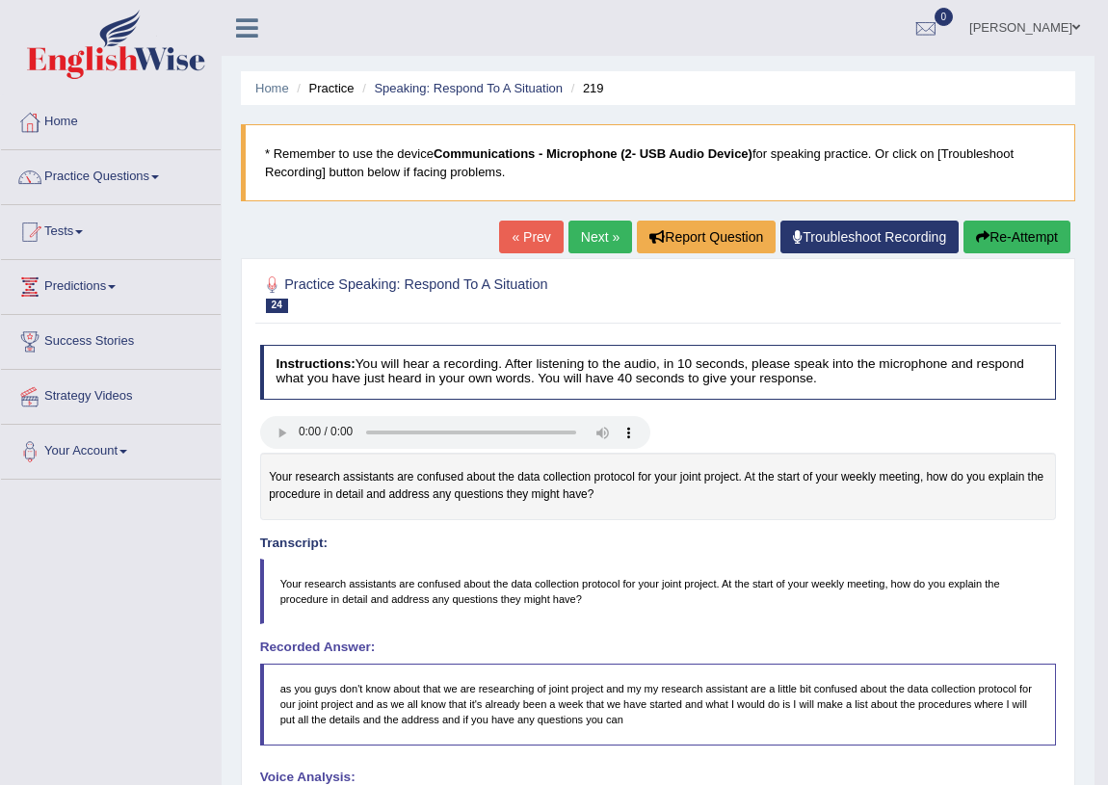
click at [578, 228] on link "Next »" at bounding box center [601, 237] width 64 height 33
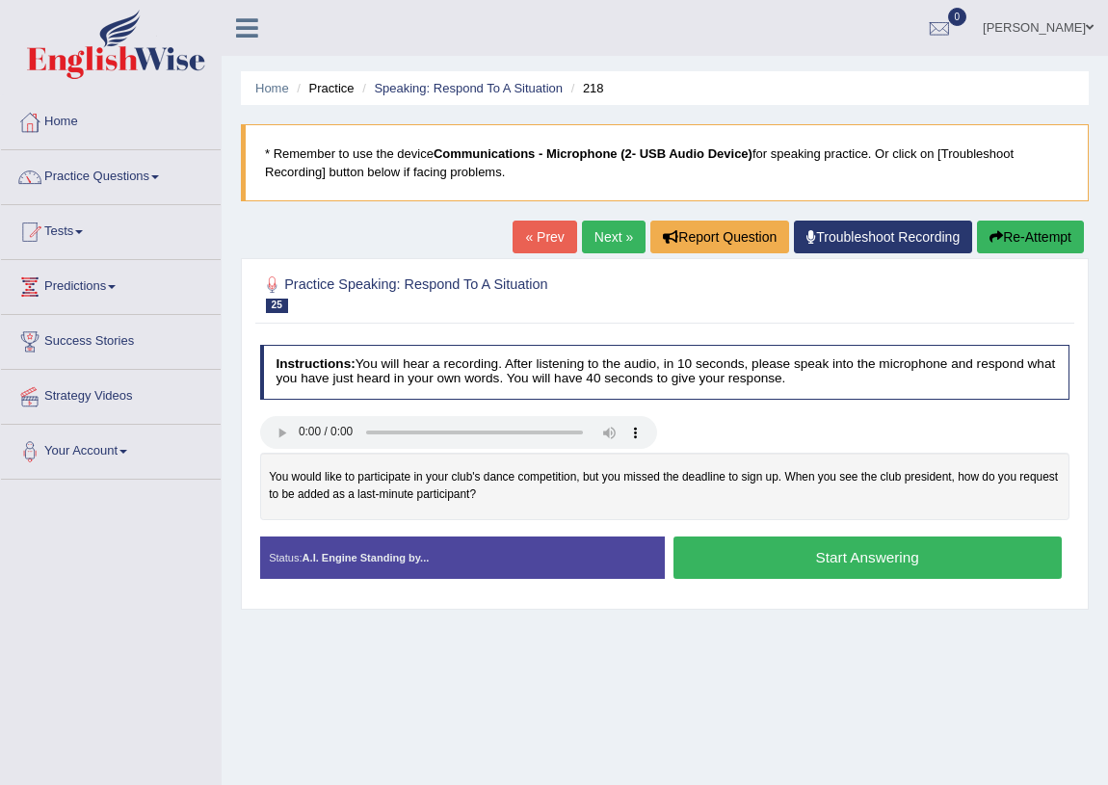
click at [802, 558] on button "Start Answering" at bounding box center [868, 557] width 388 height 41
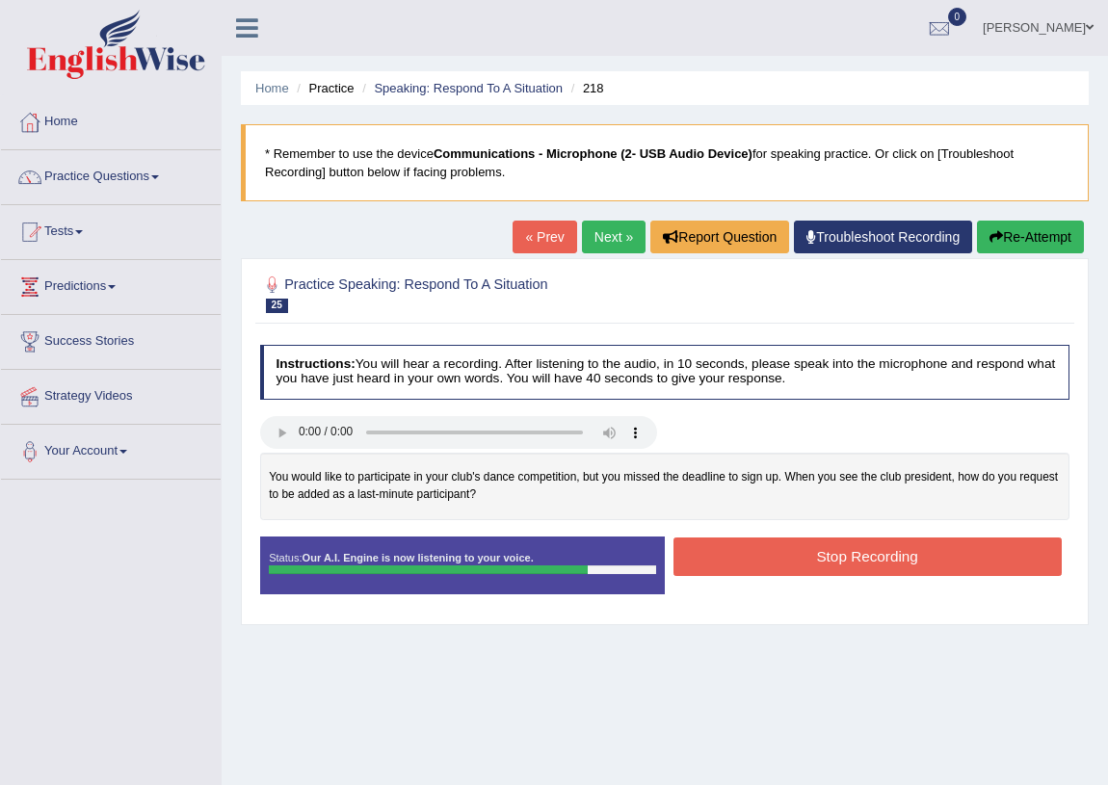
click at [723, 561] on button "Stop Recording" at bounding box center [868, 557] width 388 height 38
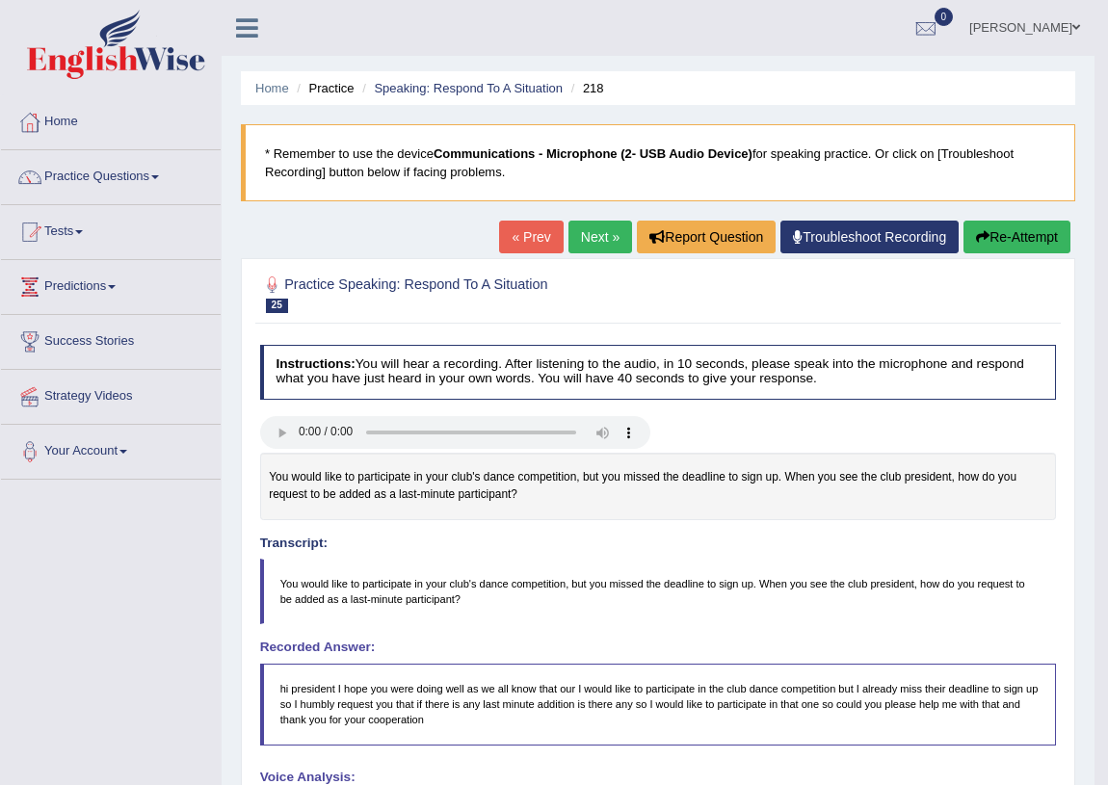
click at [573, 239] on link "Next »" at bounding box center [601, 237] width 64 height 33
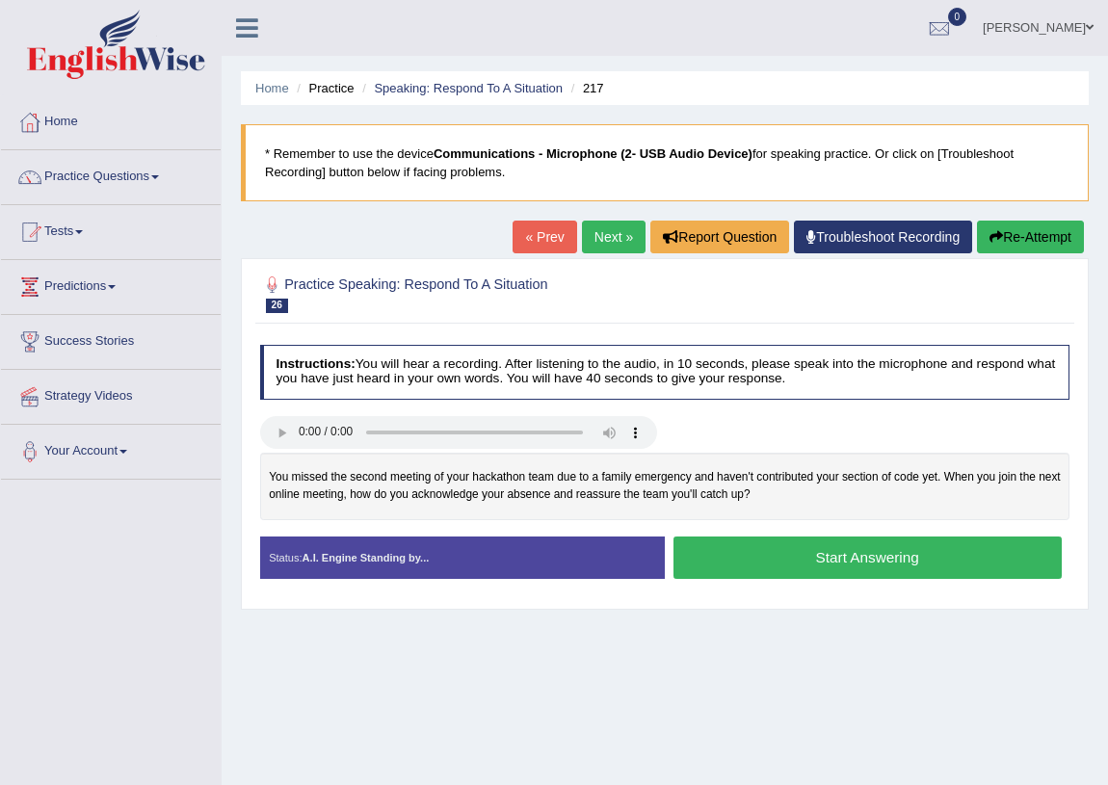
scroll to position [226, 0]
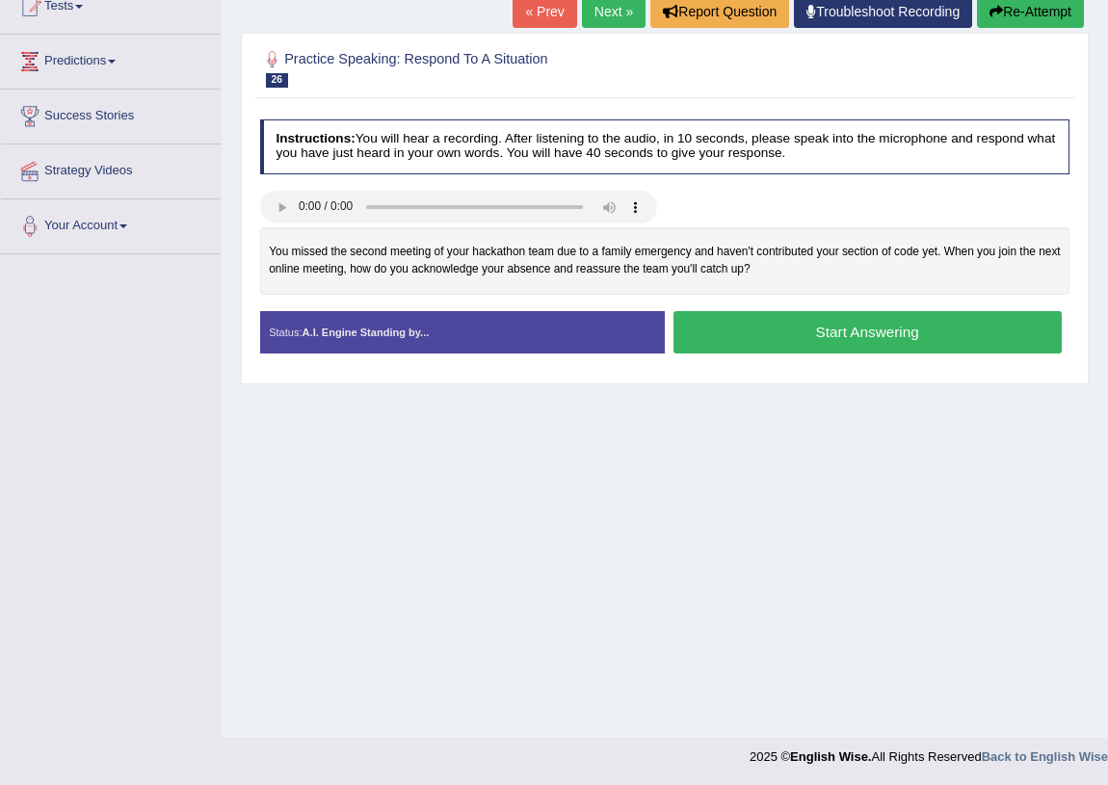
click at [738, 334] on button "Start Answering" at bounding box center [868, 331] width 388 height 41
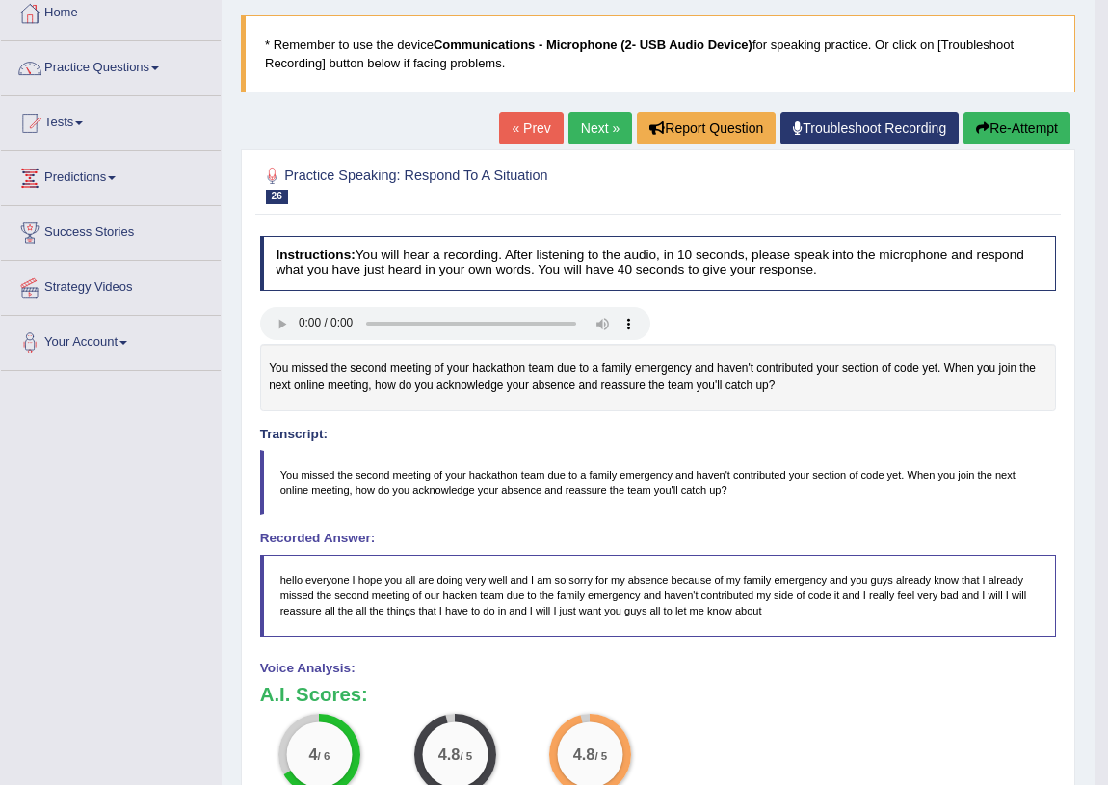
scroll to position [21, 0]
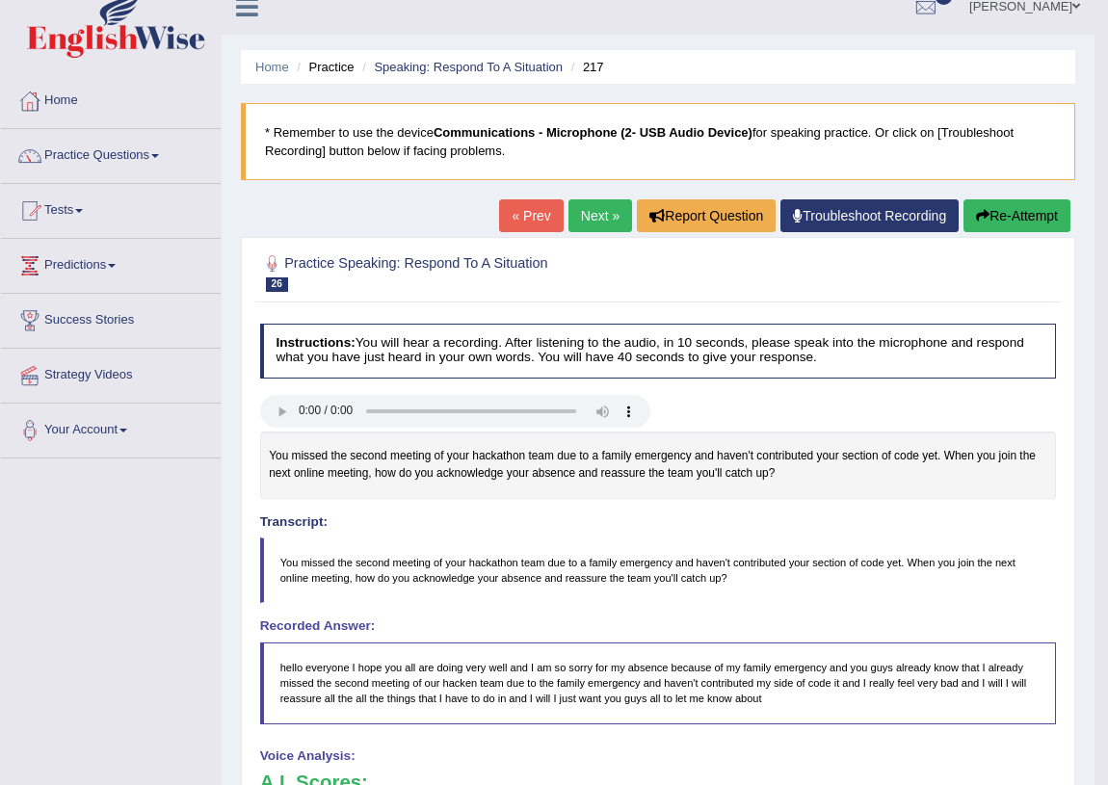
click at [609, 207] on link "Next »" at bounding box center [601, 216] width 64 height 33
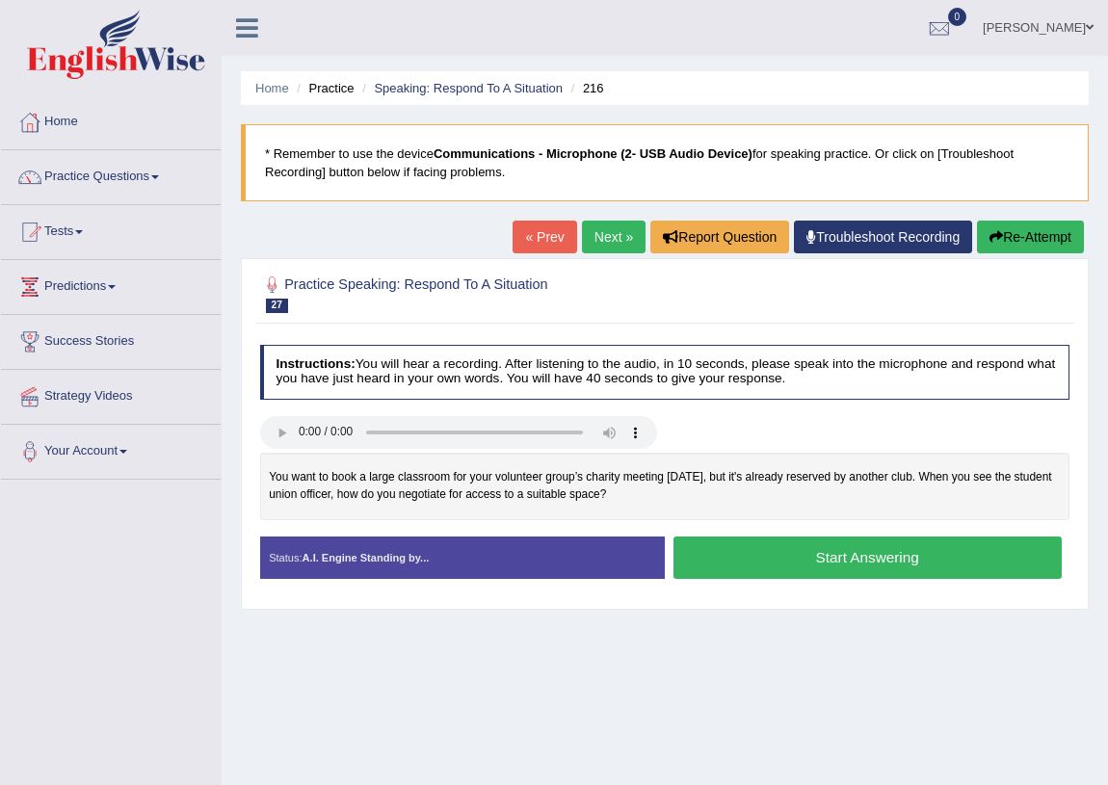
click at [768, 556] on button "Start Answering" at bounding box center [868, 557] width 388 height 41
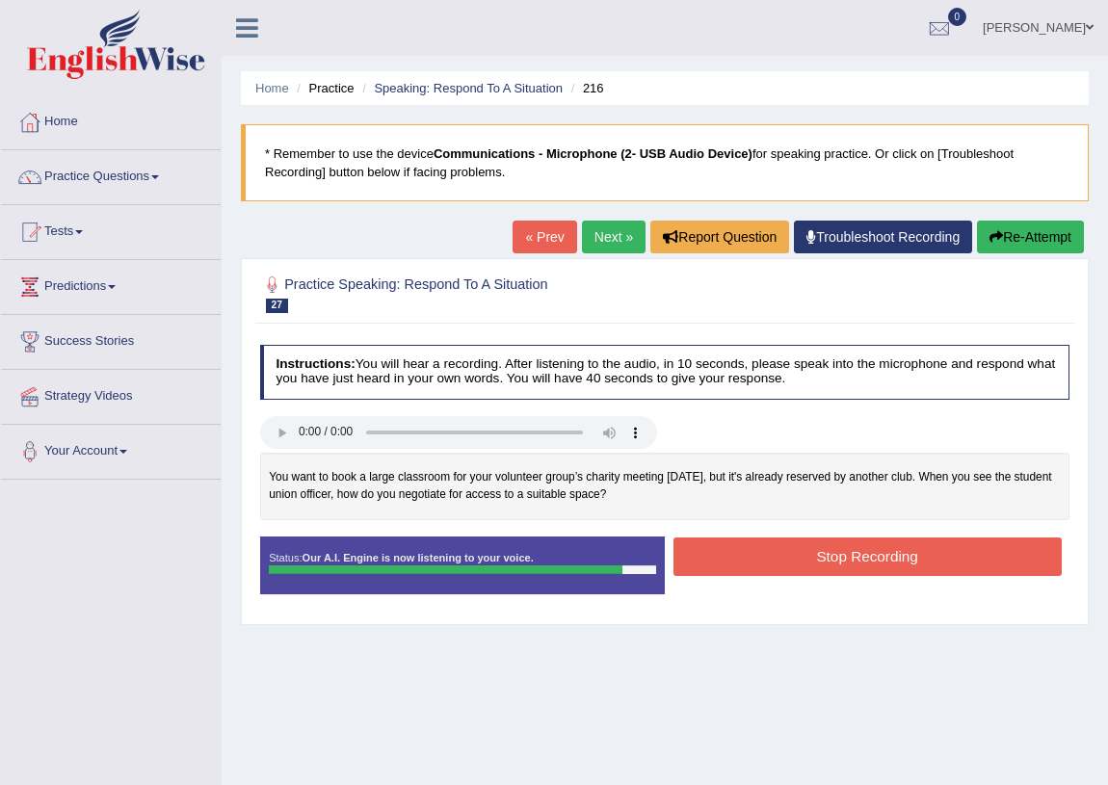
click at [743, 549] on button "Stop Recording" at bounding box center [868, 557] width 388 height 38
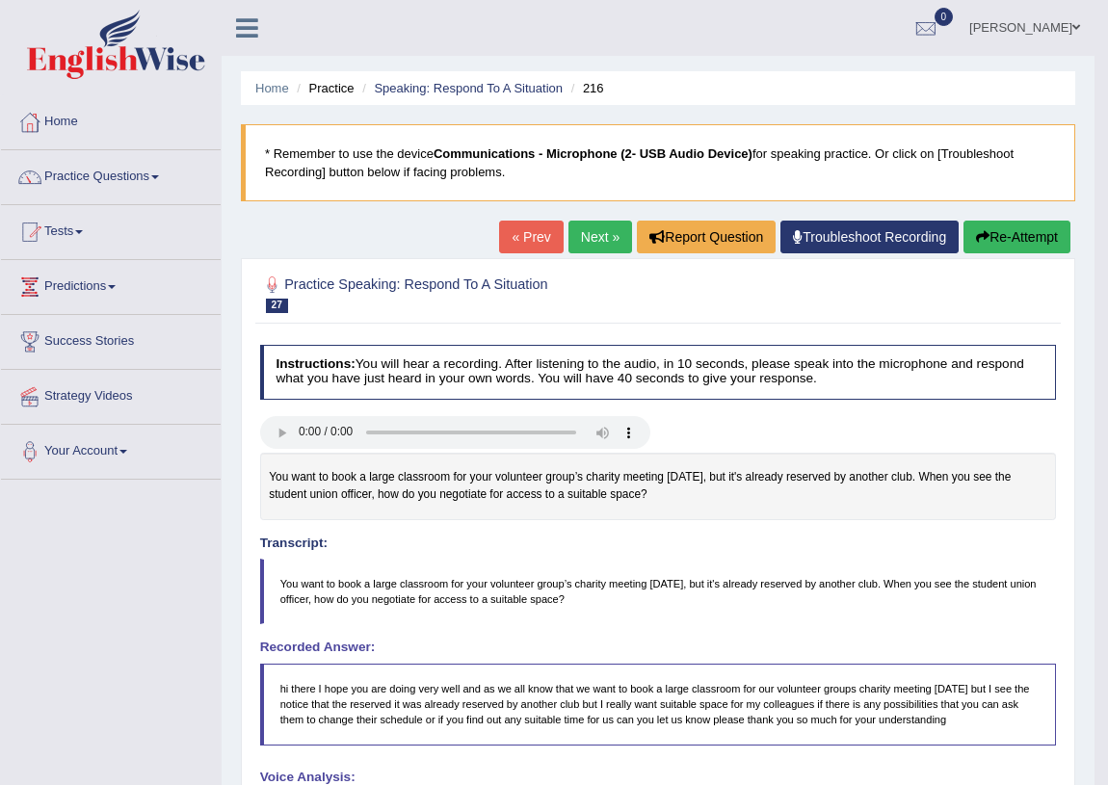
click at [592, 240] on link "Next »" at bounding box center [601, 237] width 64 height 33
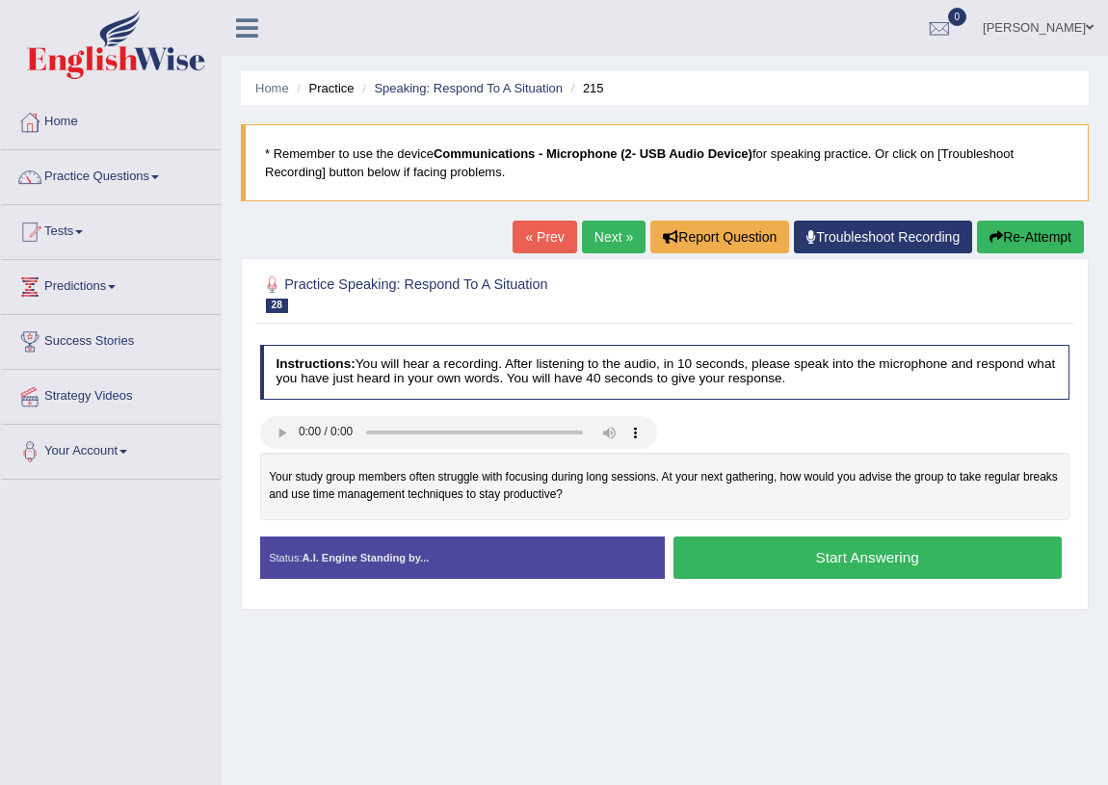
click at [768, 550] on button "Start Answering" at bounding box center [868, 557] width 388 height 41
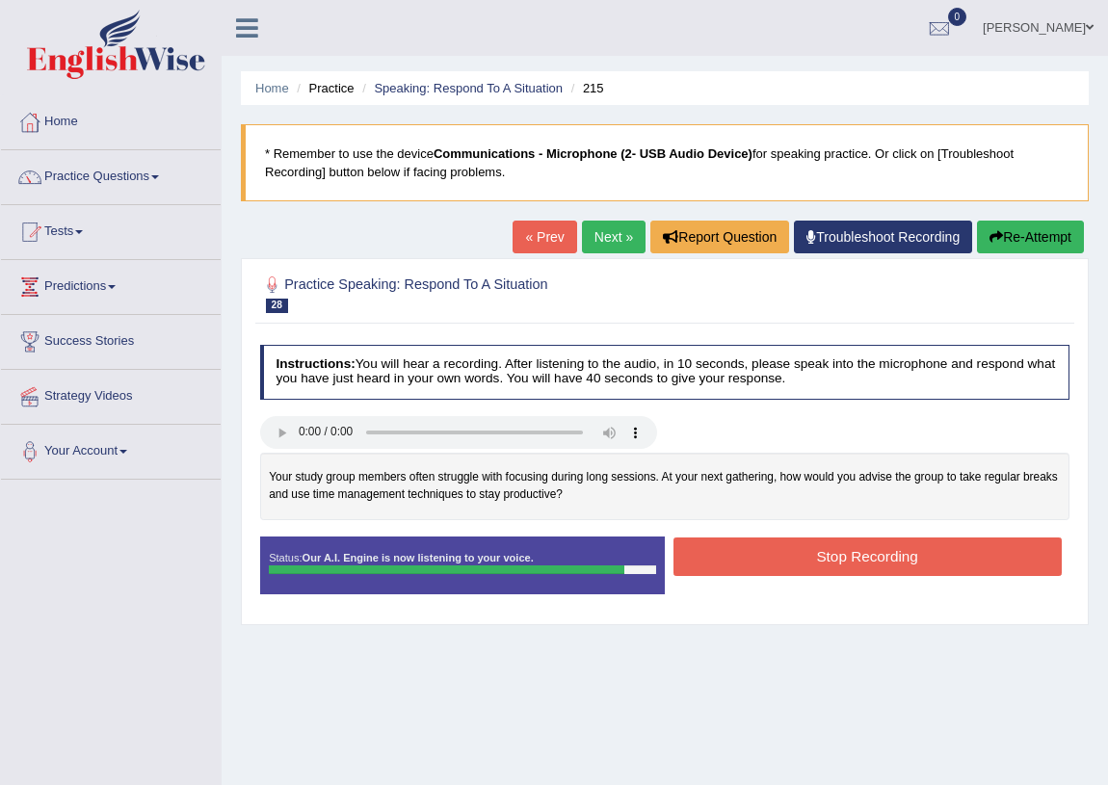
click at [761, 553] on button "Stop Recording" at bounding box center [868, 557] width 388 height 38
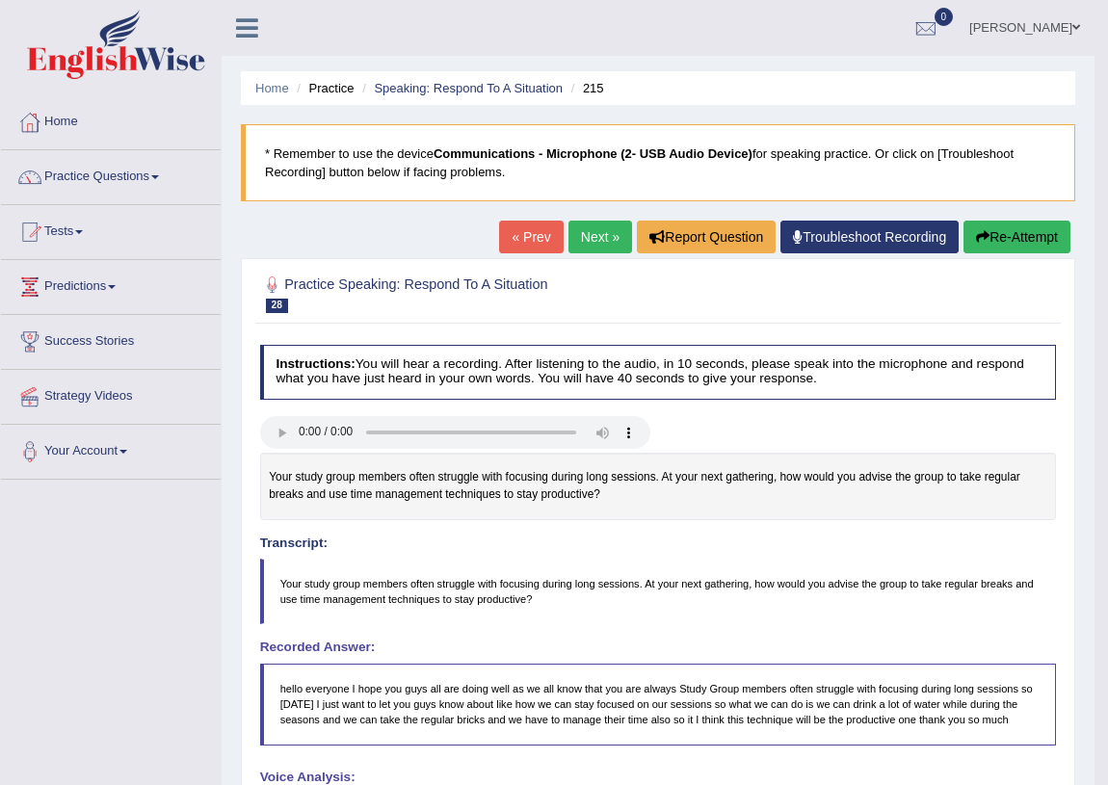
click at [588, 251] on link "Next »" at bounding box center [601, 237] width 64 height 33
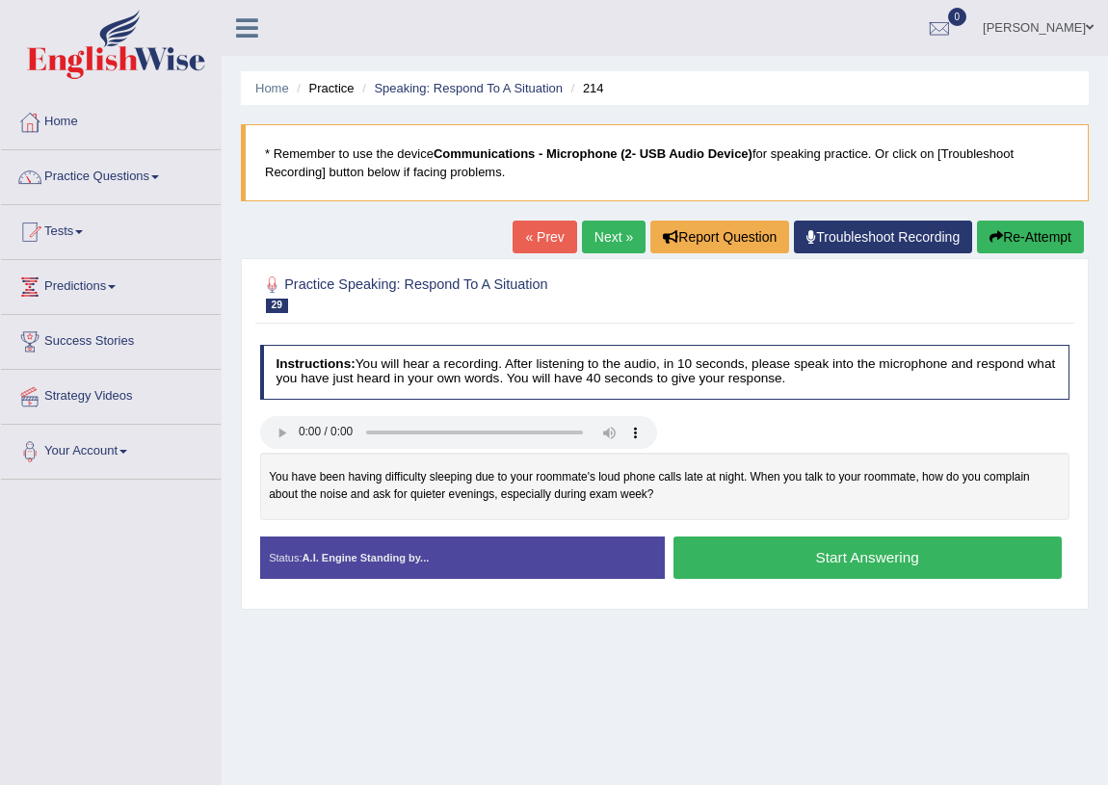
click at [782, 566] on button "Start Answering" at bounding box center [868, 557] width 388 height 41
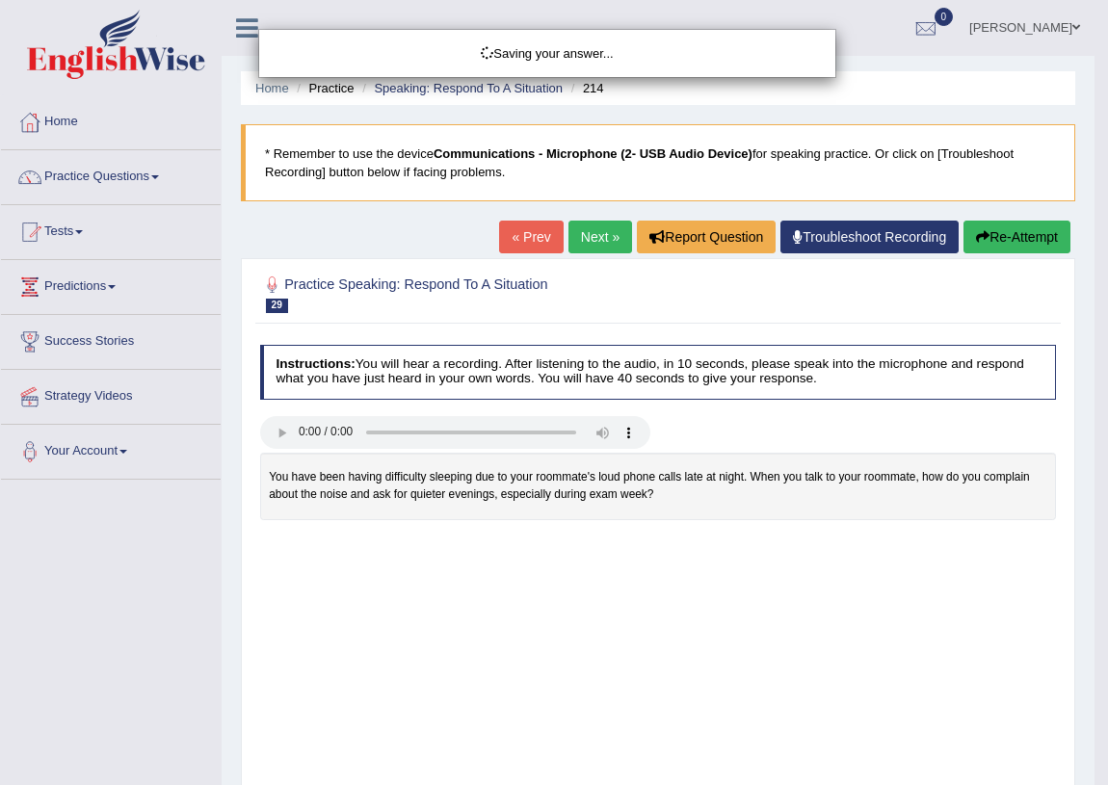
click at [765, 558] on body "Toggle navigation Home Practice Questions Speaking Practice Read Aloud Repeat S…" at bounding box center [554, 392] width 1108 height 785
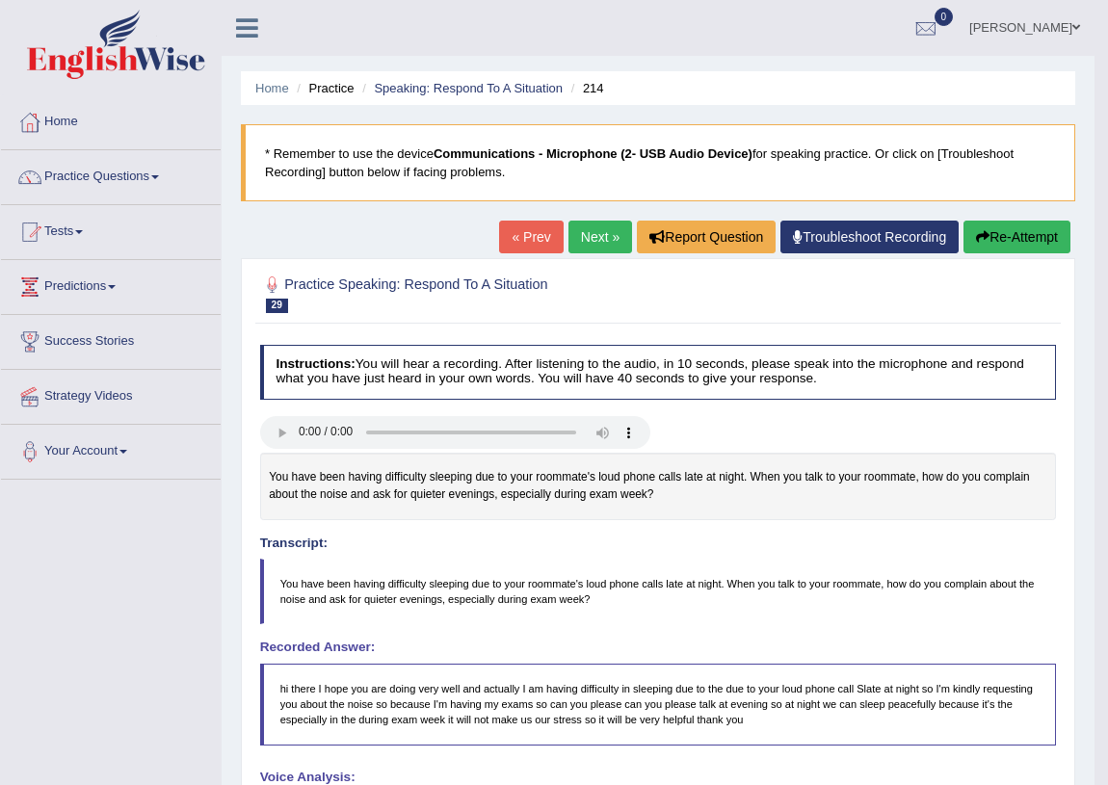
click at [569, 230] on link "Next »" at bounding box center [601, 237] width 64 height 33
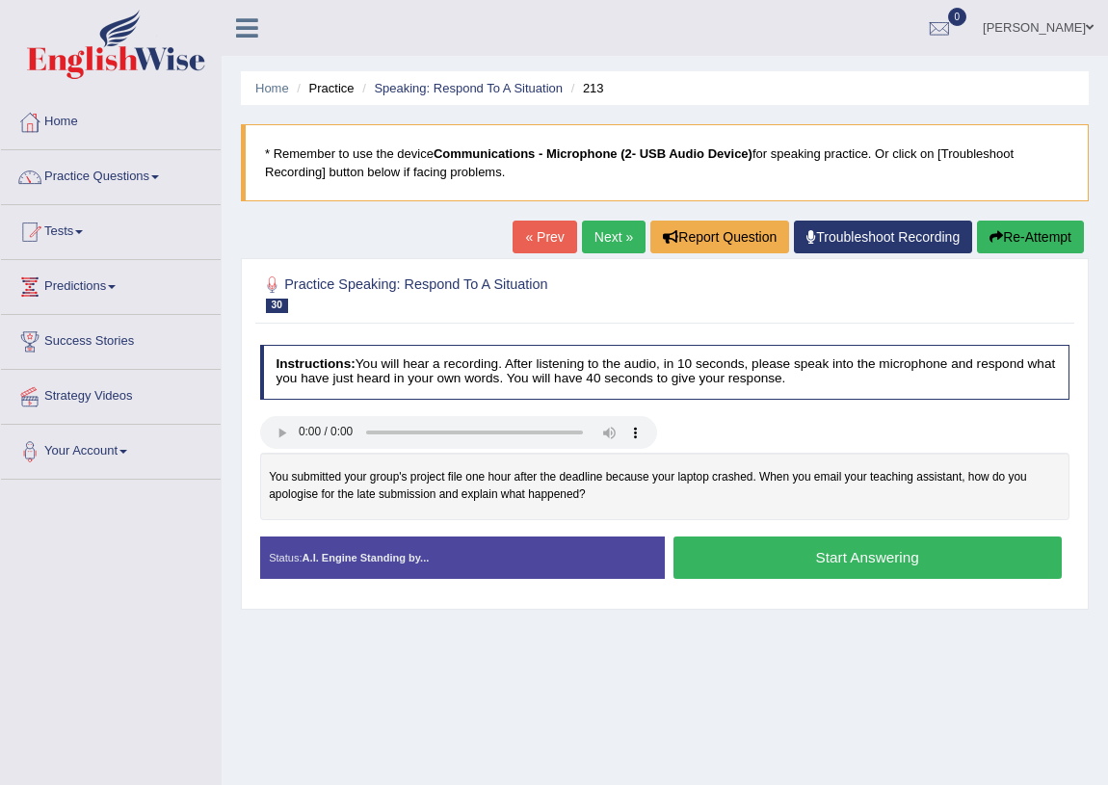
click at [834, 553] on button "Start Answering" at bounding box center [868, 557] width 388 height 41
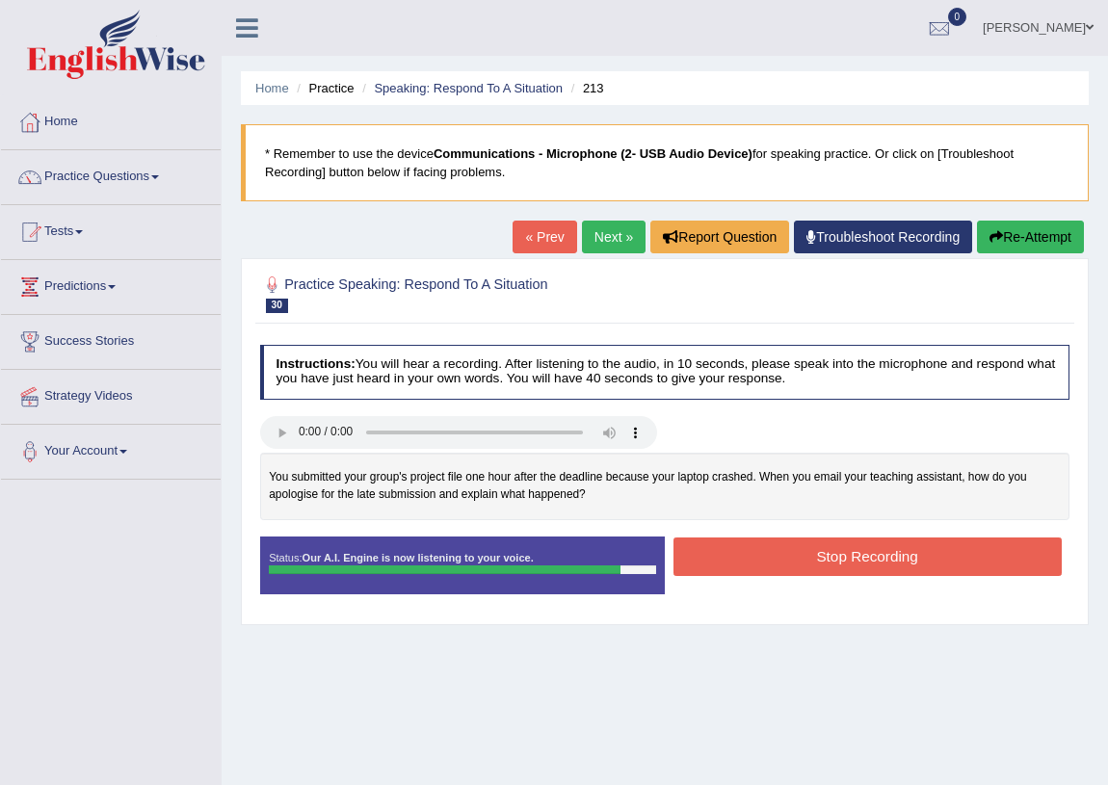
click at [737, 558] on button "Stop Recording" at bounding box center [868, 557] width 388 height 38
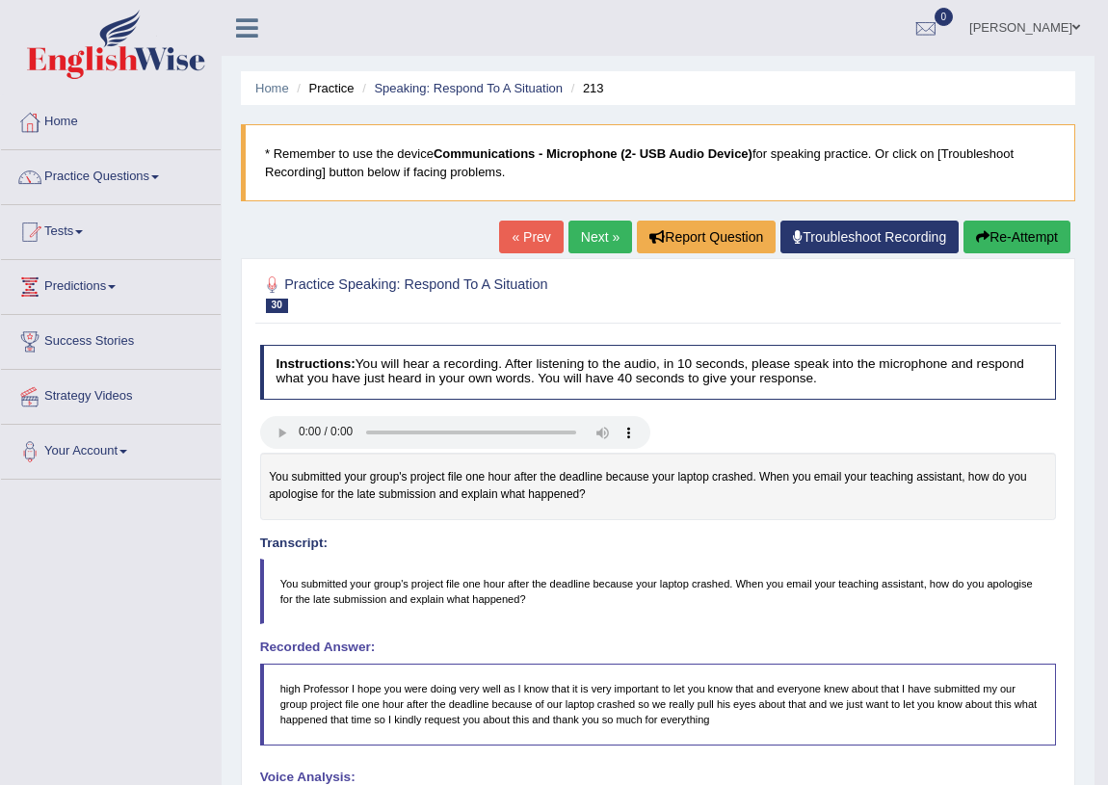
click at [982, 248] on button "Re-Attempt" at bounding box center [1017, 237] width 107 height 33
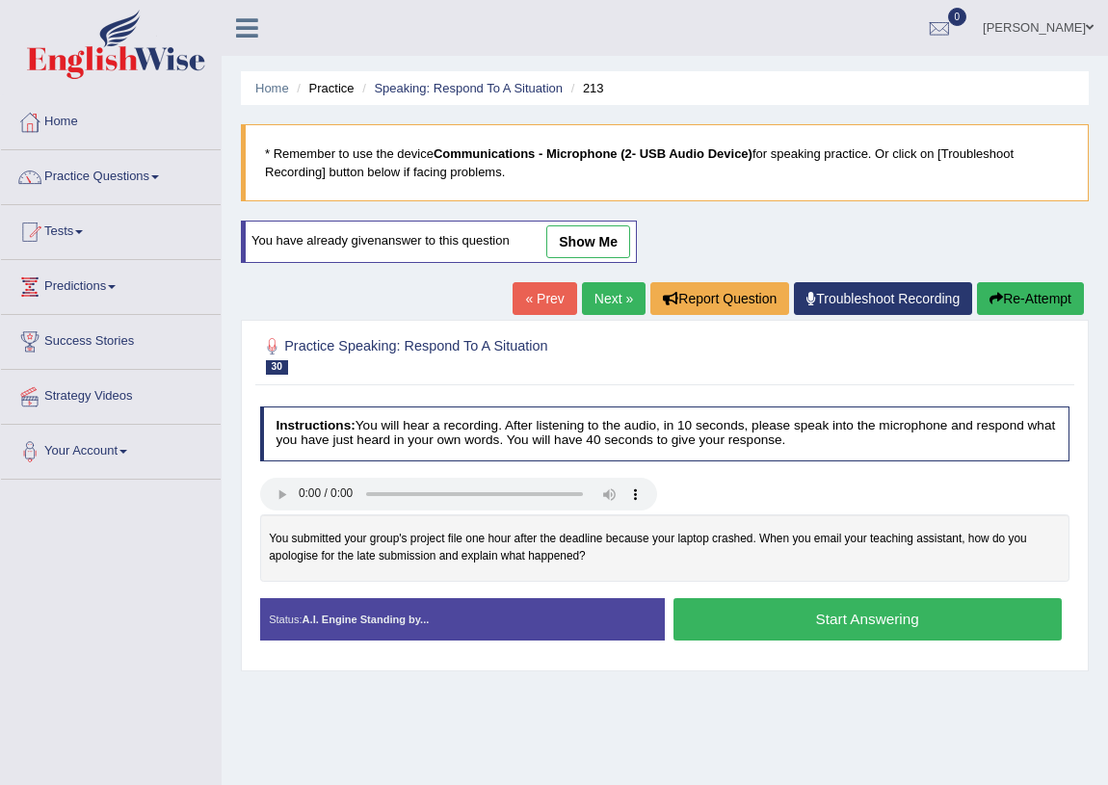
click at [861, 616] on button "Start Answering" at bounding box center [868, 619] width 388 height 41
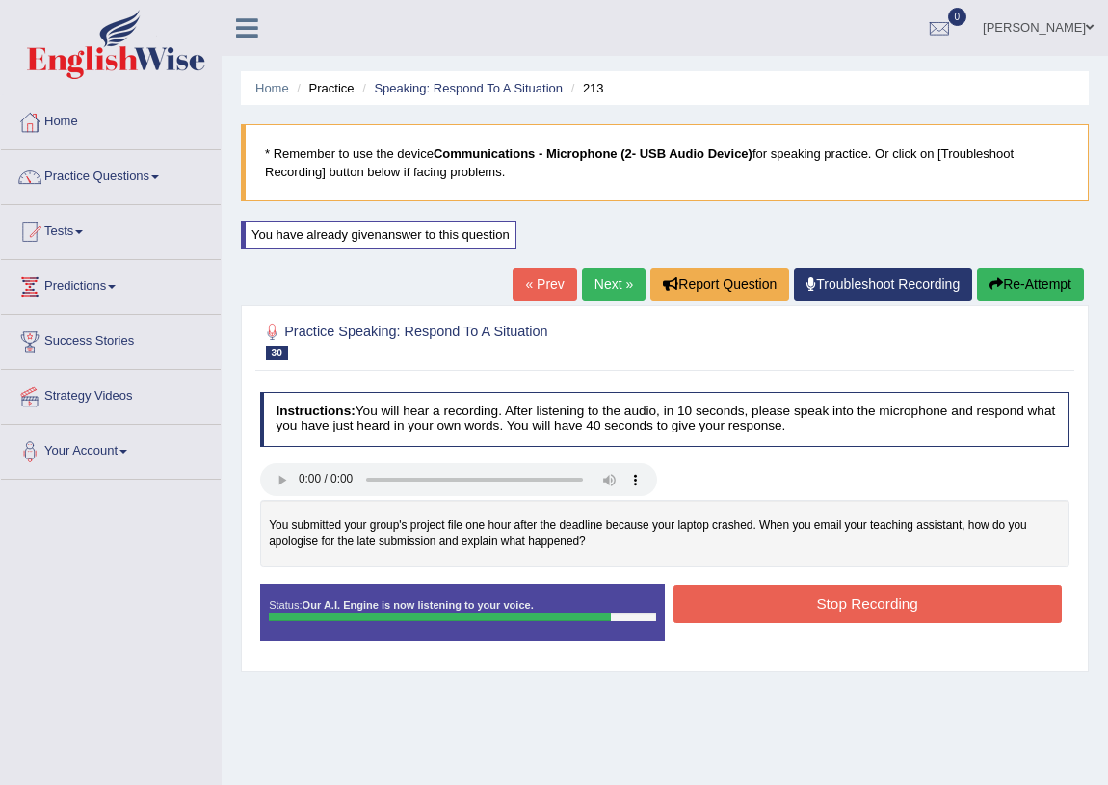
click at [755, 597] on button "Stop Recording" at bounding box center [868, 604] width 388 height 38
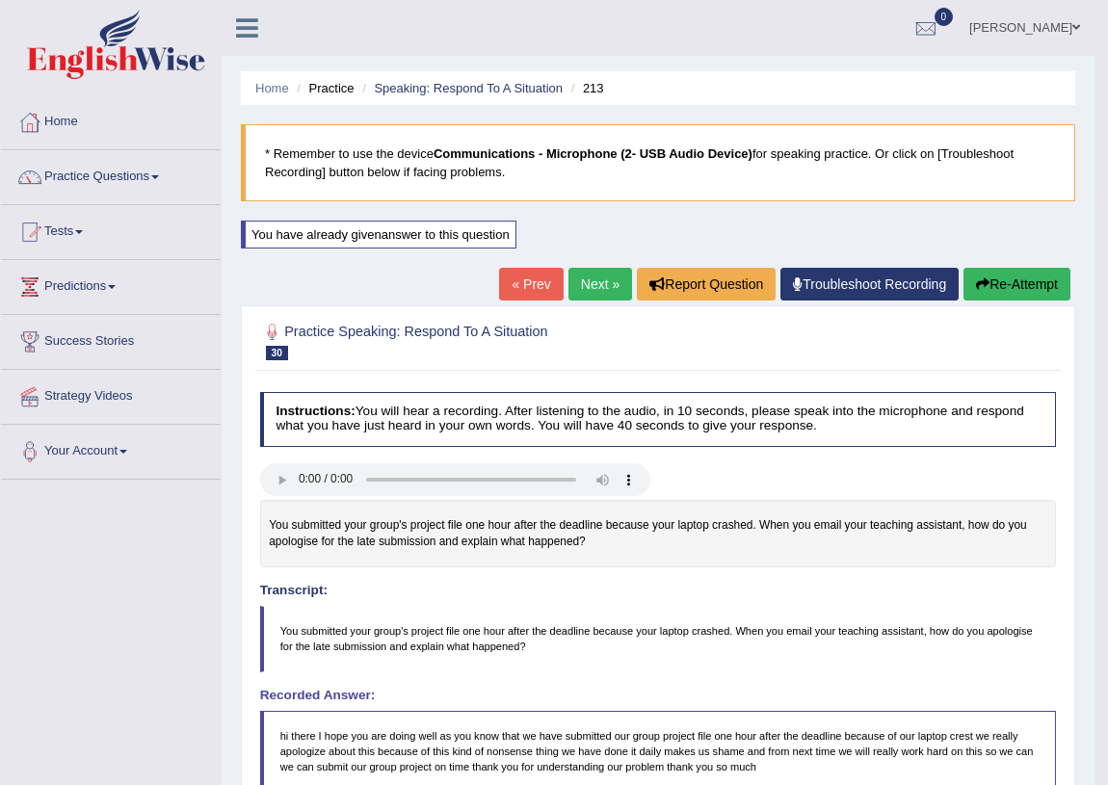
click at [583, 289] on link "Next »" at bounding box center [601, 284] width 64 height 33
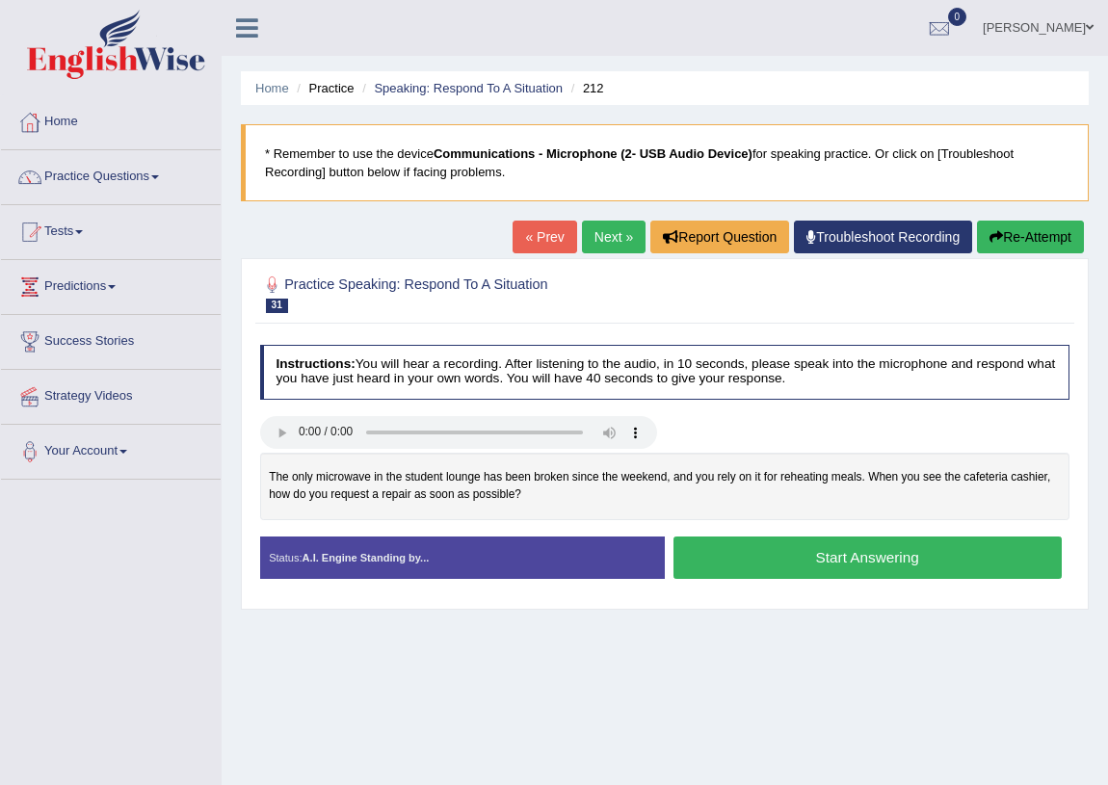
click at [742, 562] on button "Start Answering" at bounding box center [868, 557] width 388 height 41
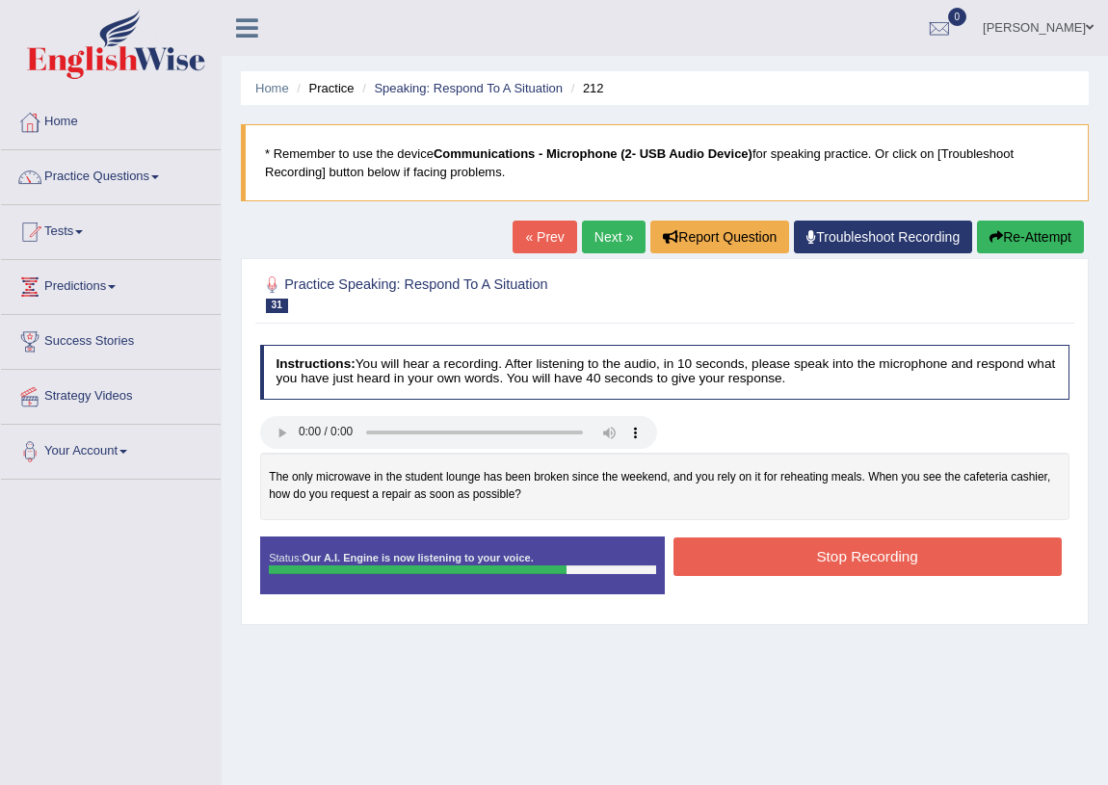
click at [836, 558] on button "Stop Recording" at bounding box center [868, 557] width 388 height 38
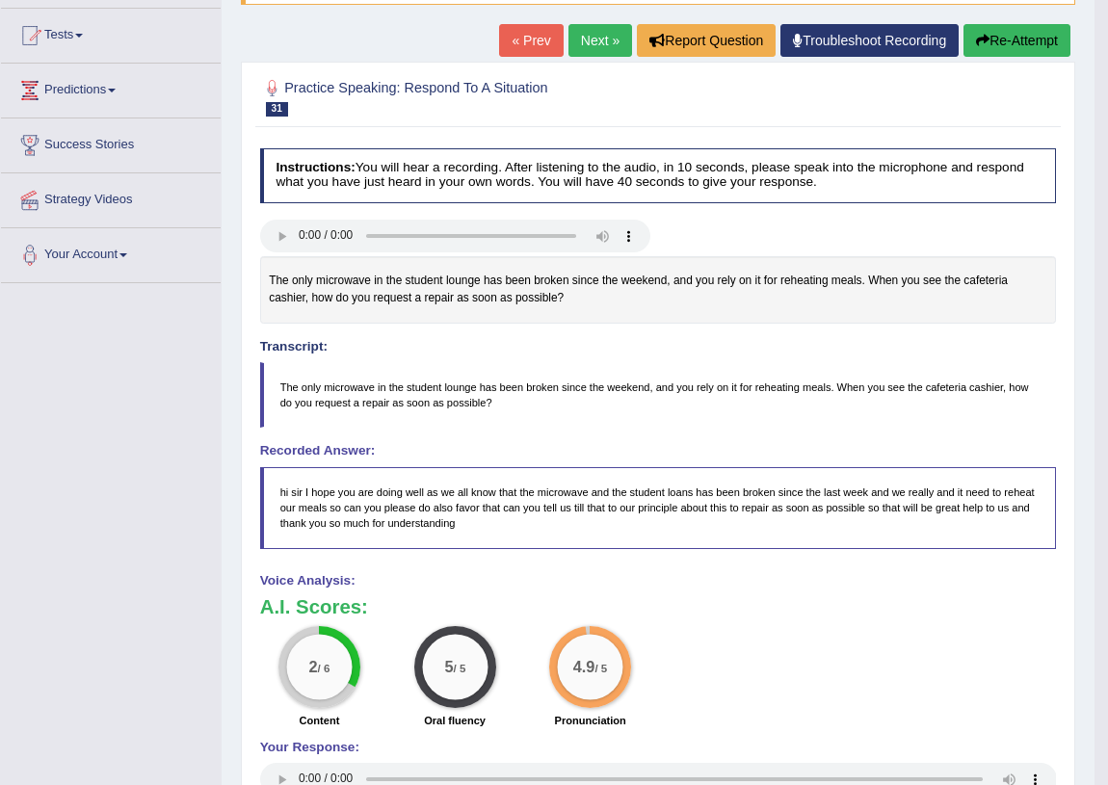
scroll to position [109, 0]
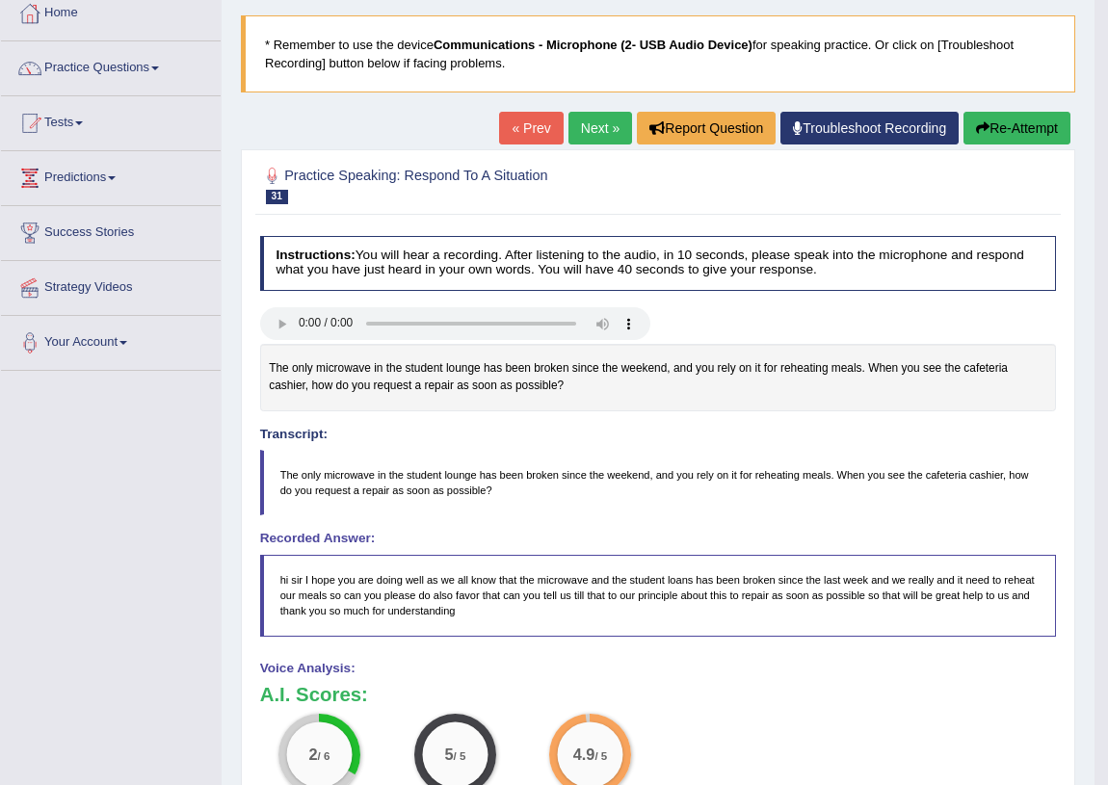
click at [983, 116] on button "Re-Attempt" at bounding box center [1017, 128] width 107 height 33
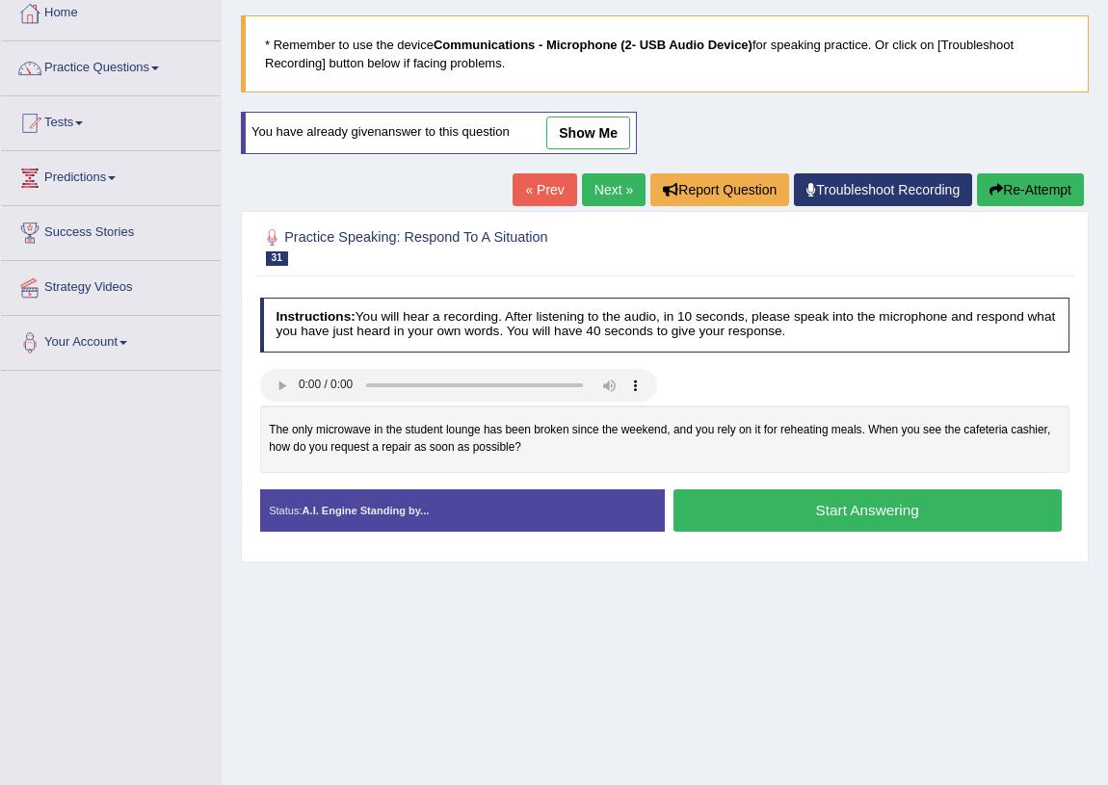
scroll to position [109, 0]
click at [782, 519] on button "Start Answering" at bounding box center [868, 510] width 388 height 41
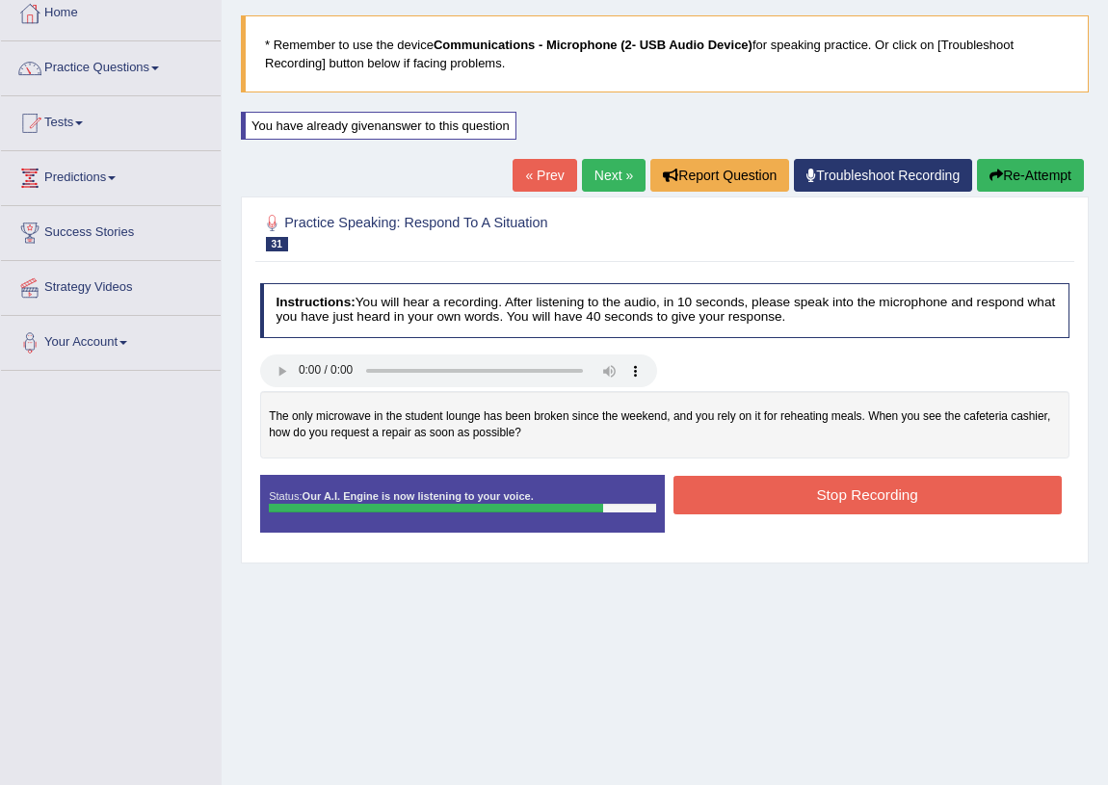
click at [785, 486] on button "Stop Recording" at bounding box center [868, 495] width 388 height 38
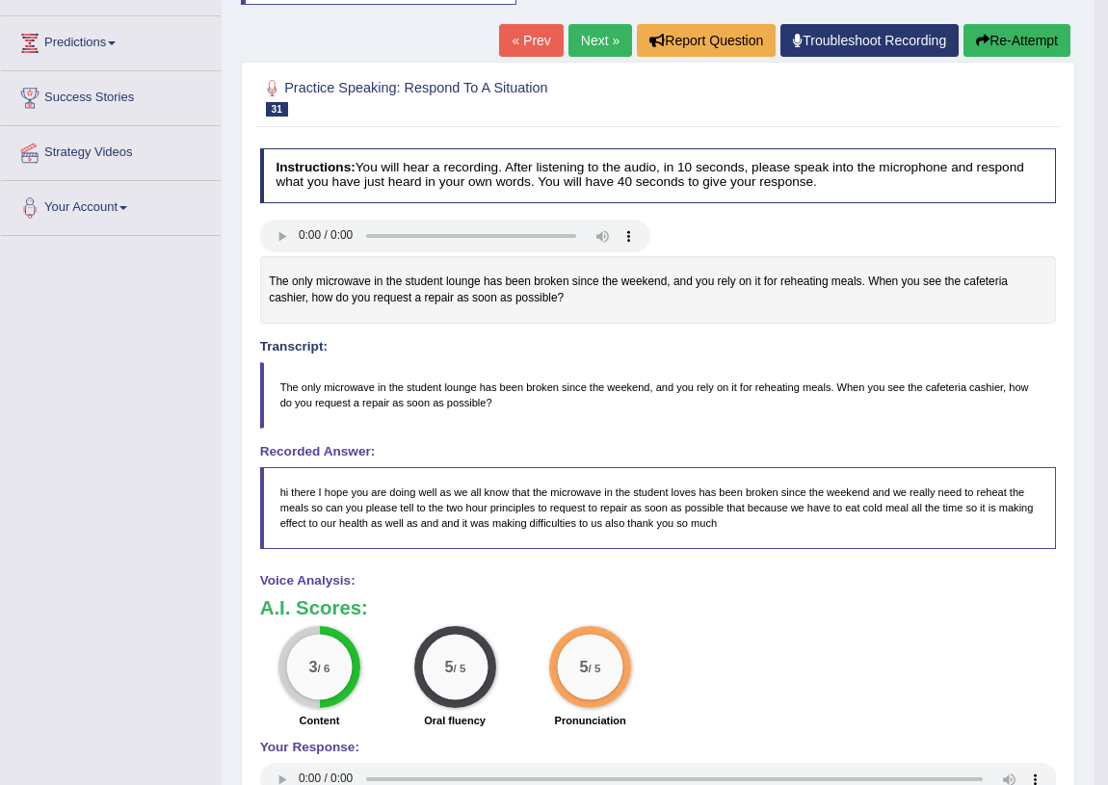
scroll to position [0, 0]
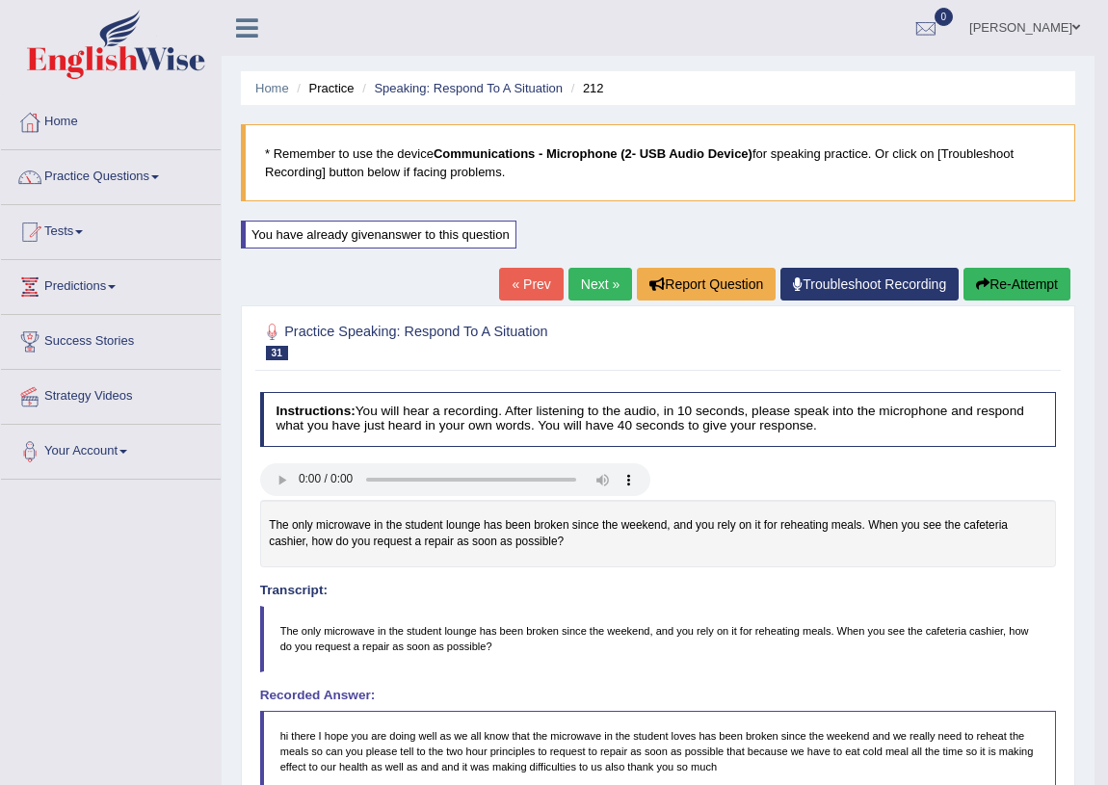
click at [572, 275] on link "Next »" at bounding box center [601, 284] width 64 height 33
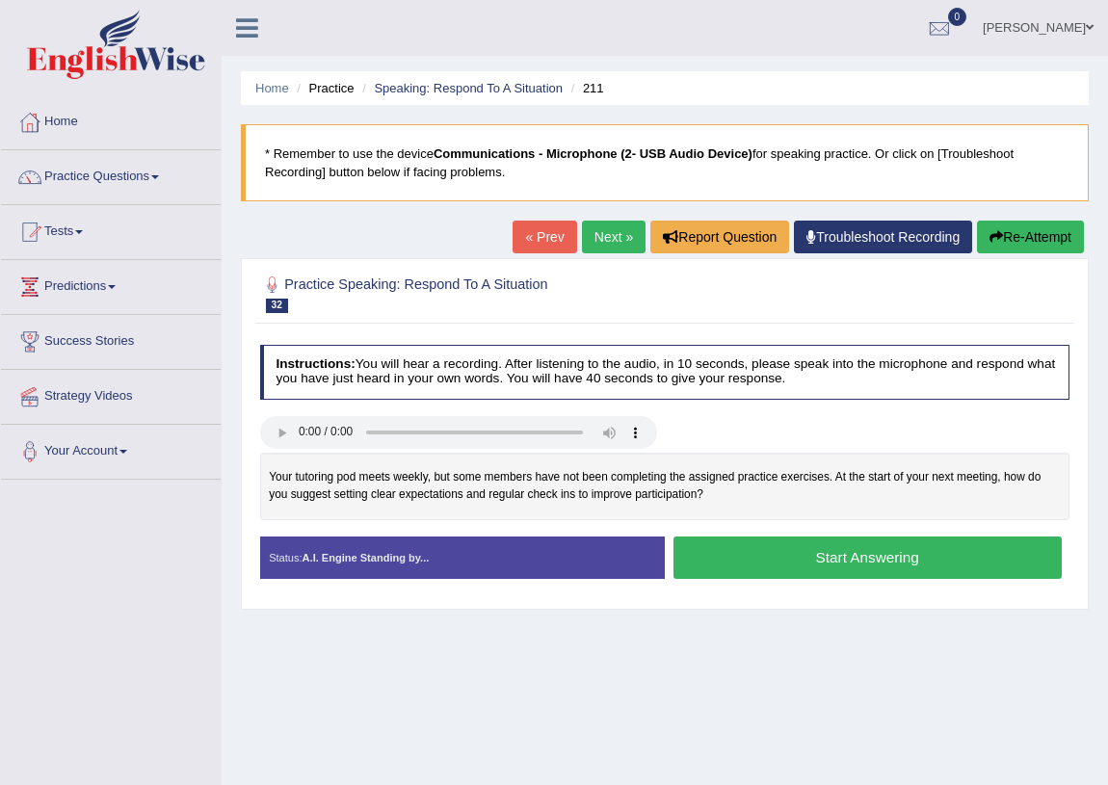
click at [728, 559] on button "Start Answering" at bounding box center [868, 557] width 388 height 41
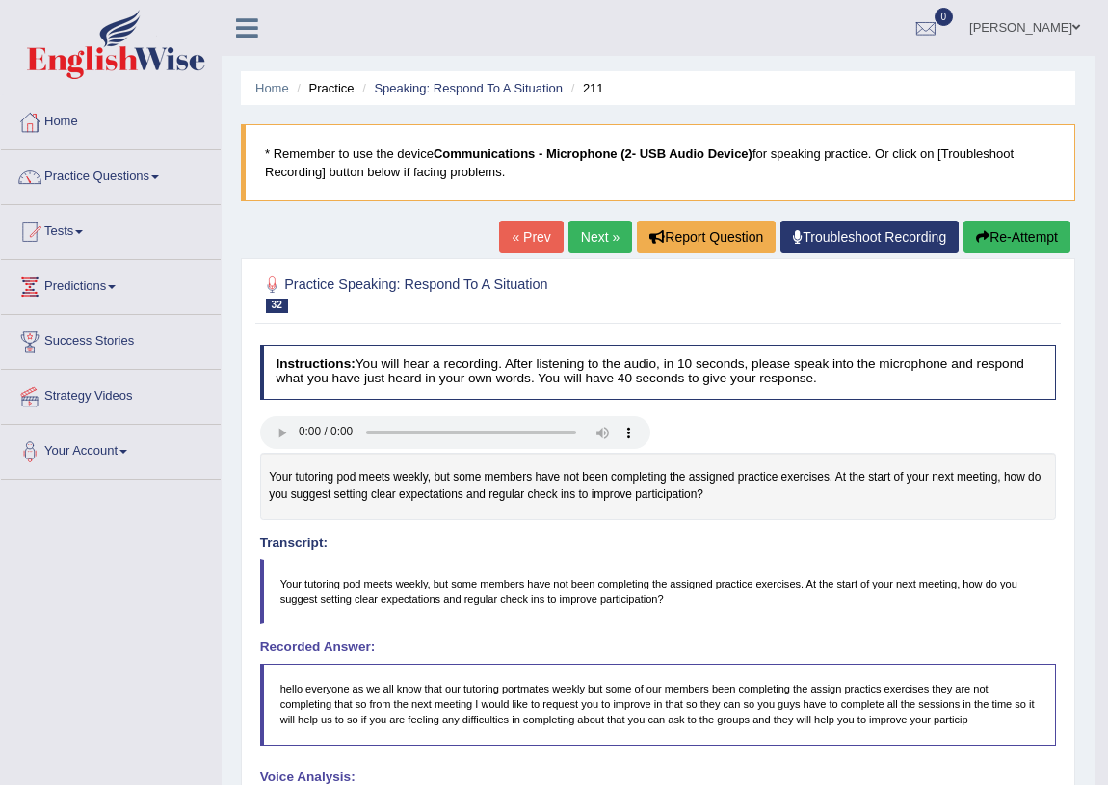
click at [578, 220] on div "Home Practice Speaking: Respond To A Situation 211 * Remember to use the device…" at bounding box center [658, 598] width 873 height 1196
click at [584, 231] on link "Next »" at bounding box center [601, 237] width 64 height 33
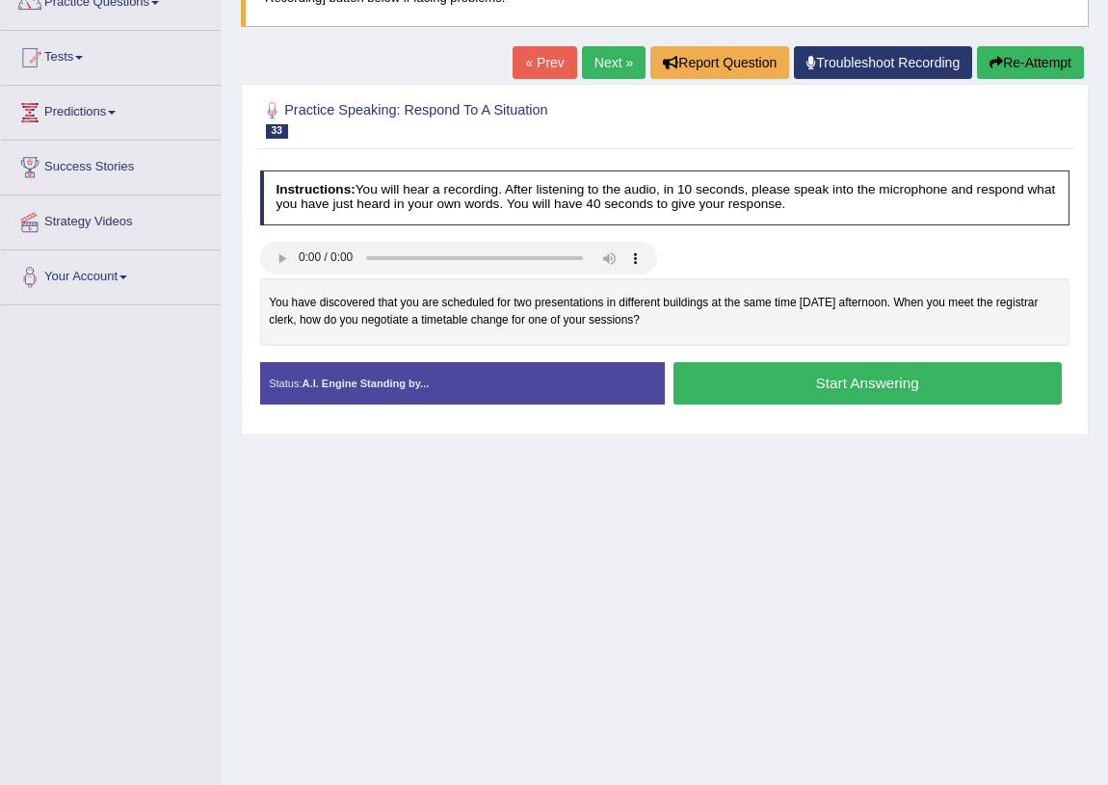
click at [742, 385] on button "Start Answering" at bounding box center [868, 382] width 388 height 41
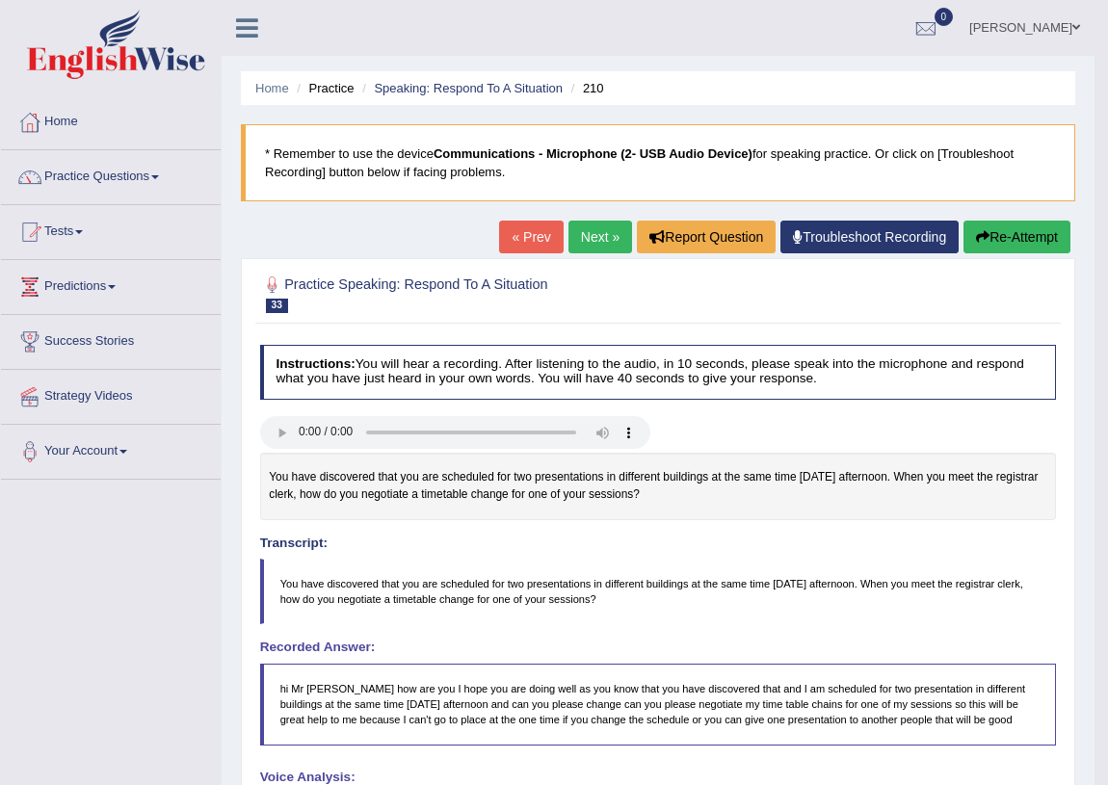
click at [585, 234] on link "Next »" at bounding box center [601, 237] width 64 height 33
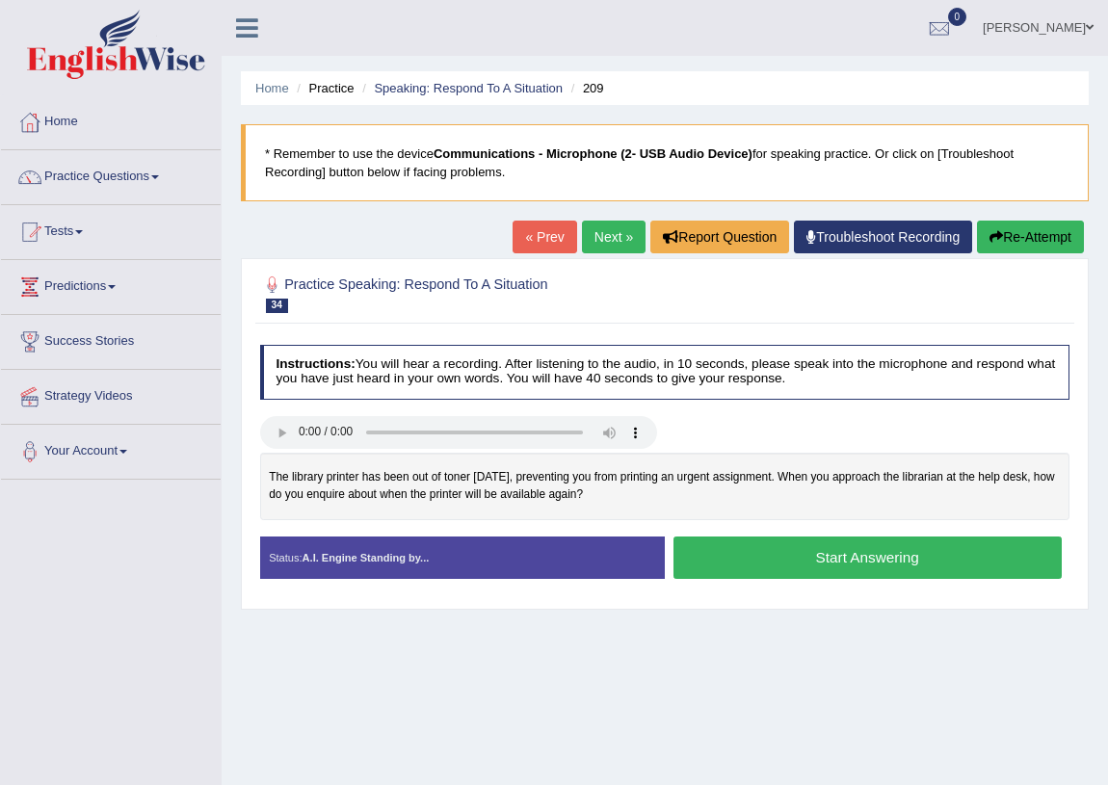
click at [770, 557] on button "Start Answering" at bounding box center [868, 557] width 388 height 41
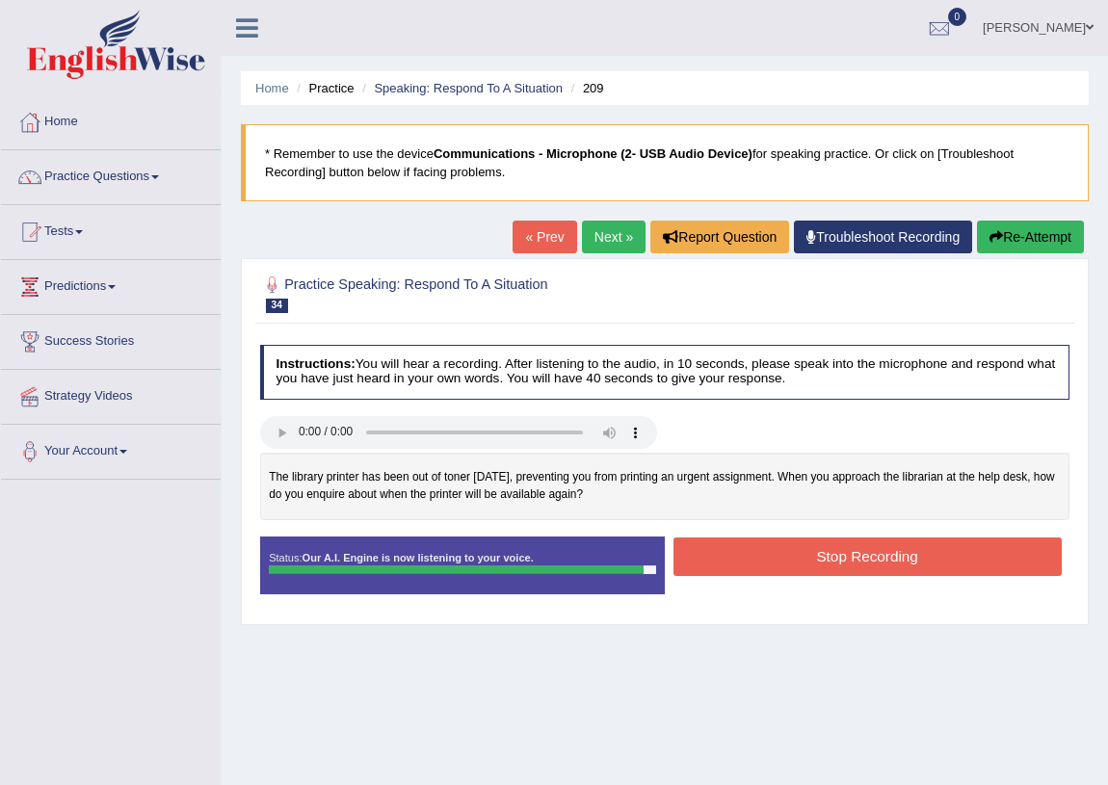
click at [783, 569] on button "Stop Recording" at bounding box center [868, 557] width 388 height 38
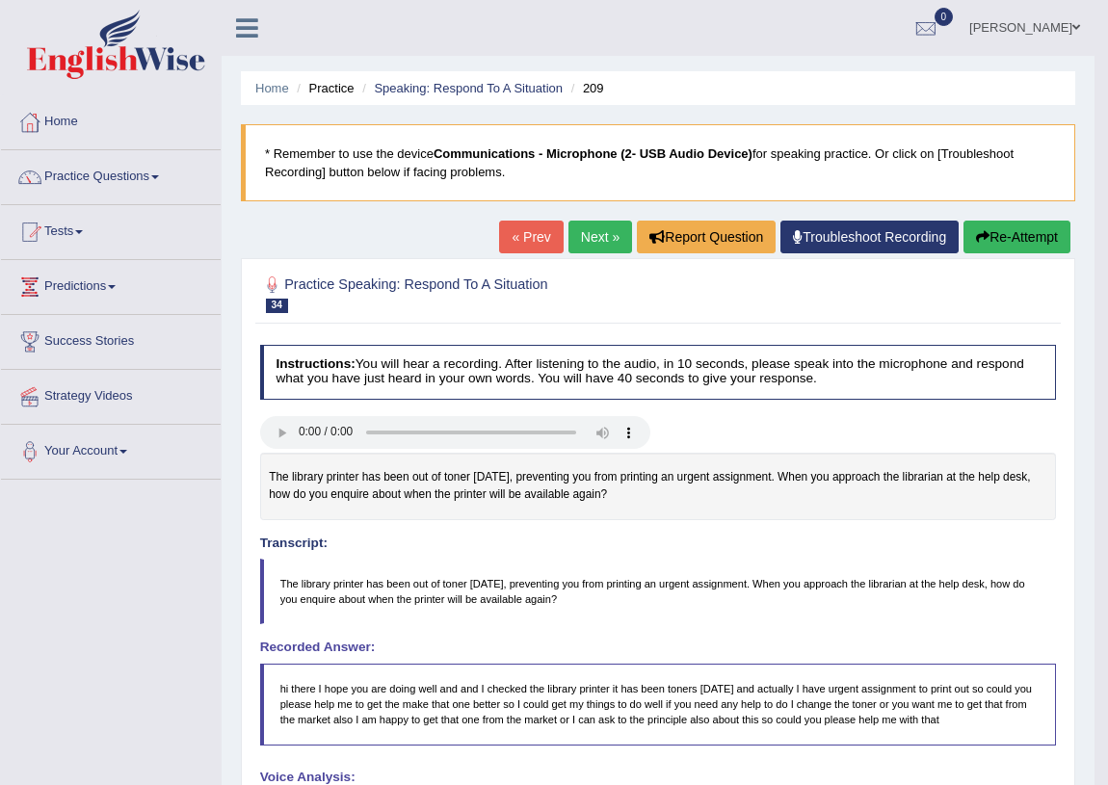
click at [580, 226] on link "Next »" at bounding box center [601, 237] width 64 height 33
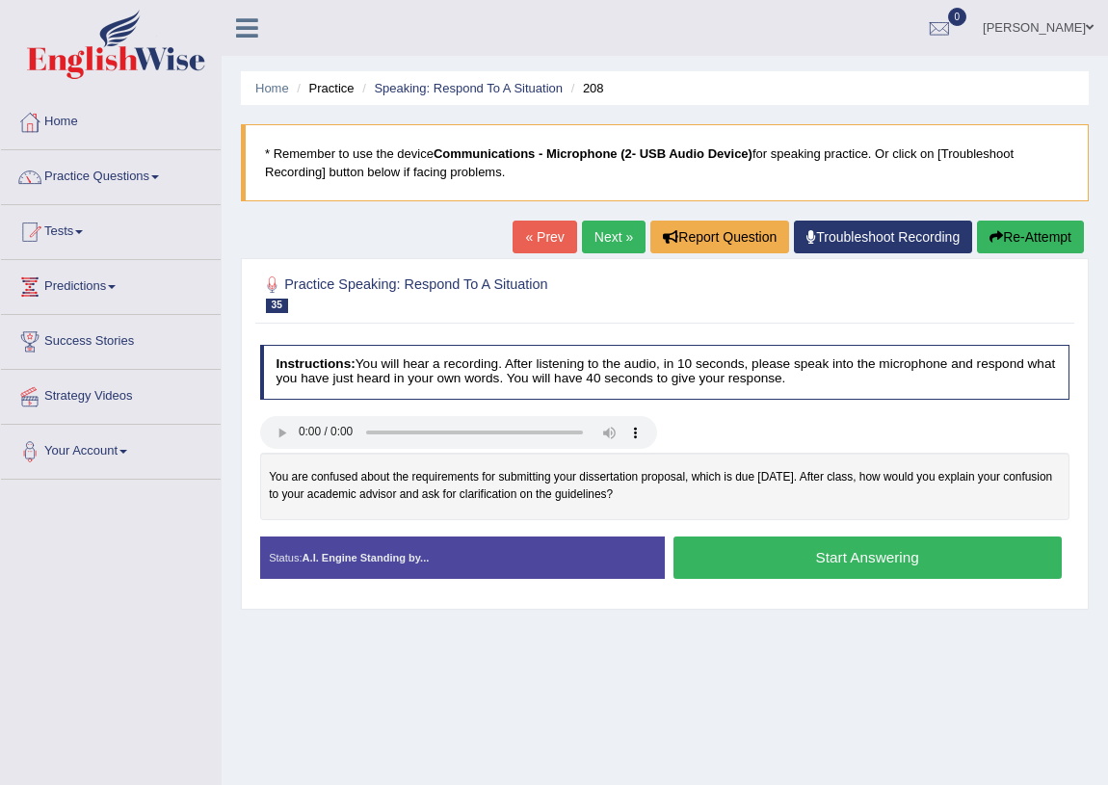
click at [801, 558] on button "Start Answering" at bounding box center [868, 557] width 388 height 41
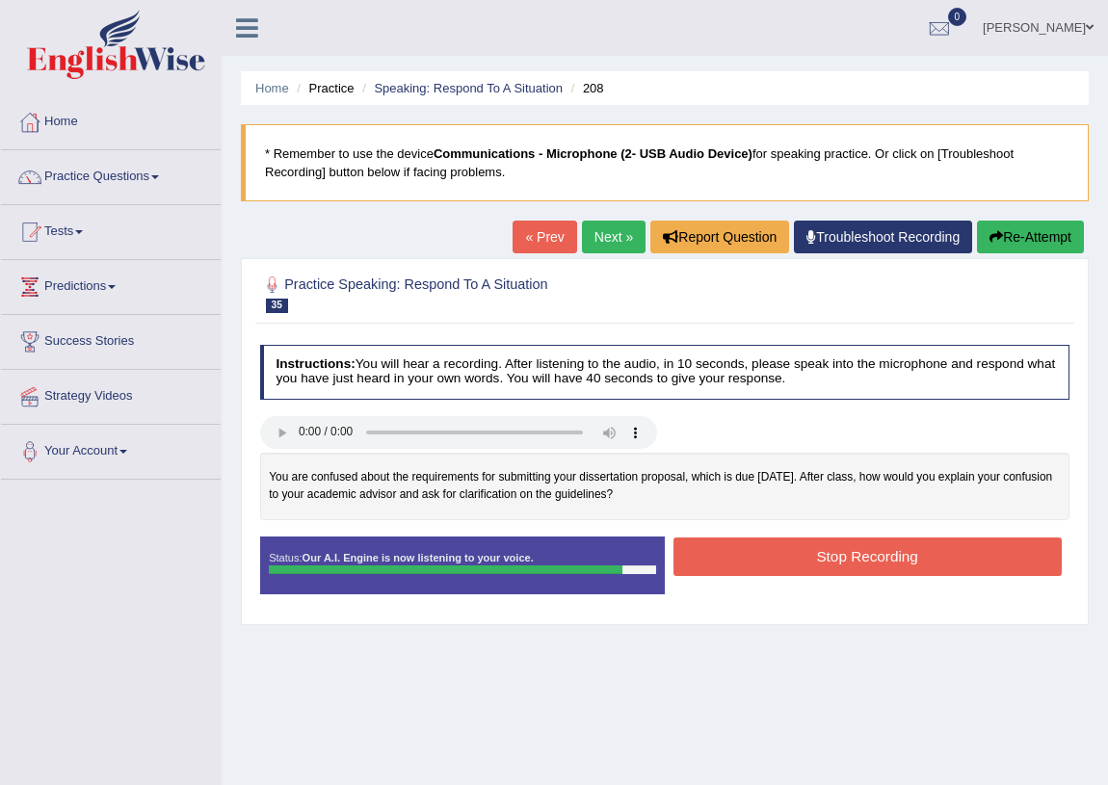
click at [756, 568] on button "Stop Recording" at bounding box center [868, 557] width 388 height 38
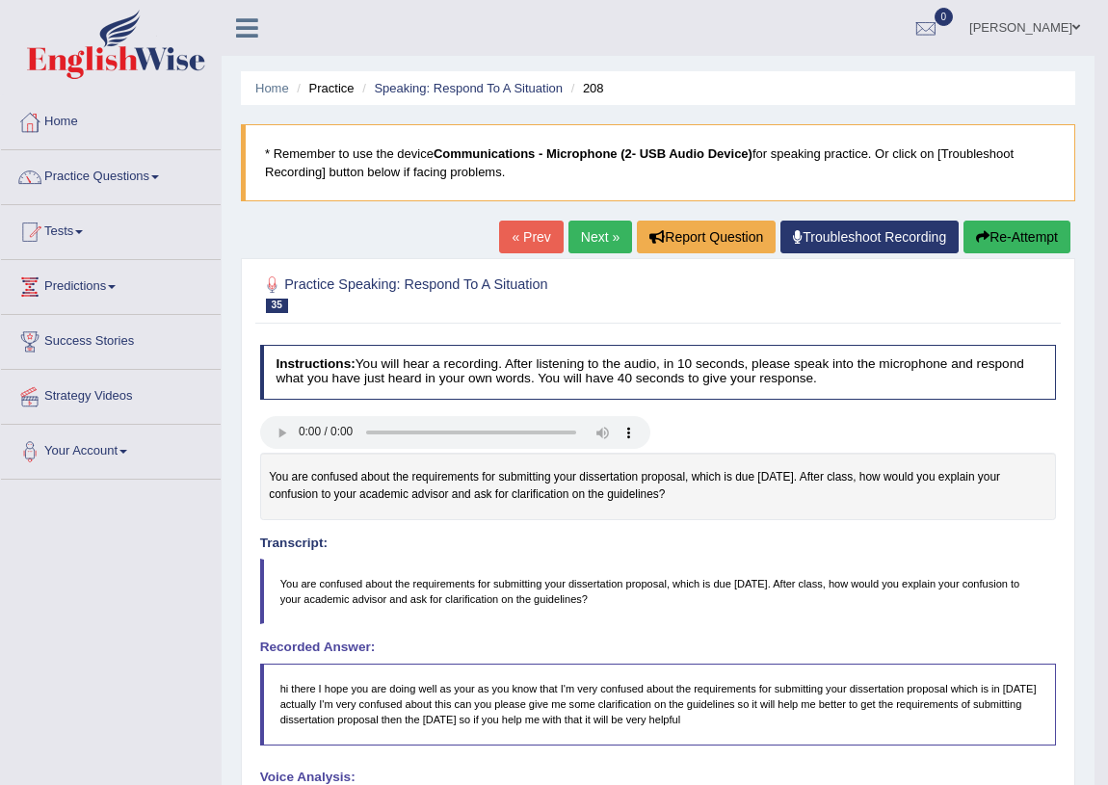
click at [598, 228] on link "Next »" at bounding box center [601, 237] width 64 height 33
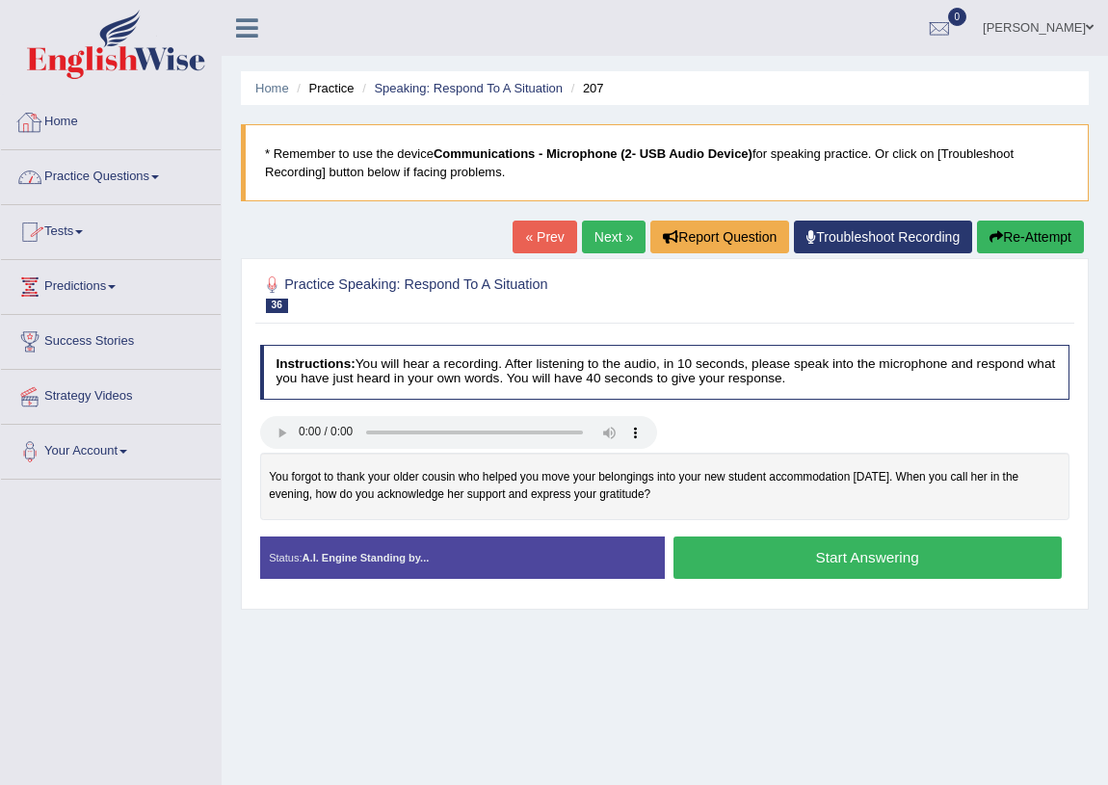
click at [86, 126] on link "Home" at bounding box center [111, 119] width 220 height 48
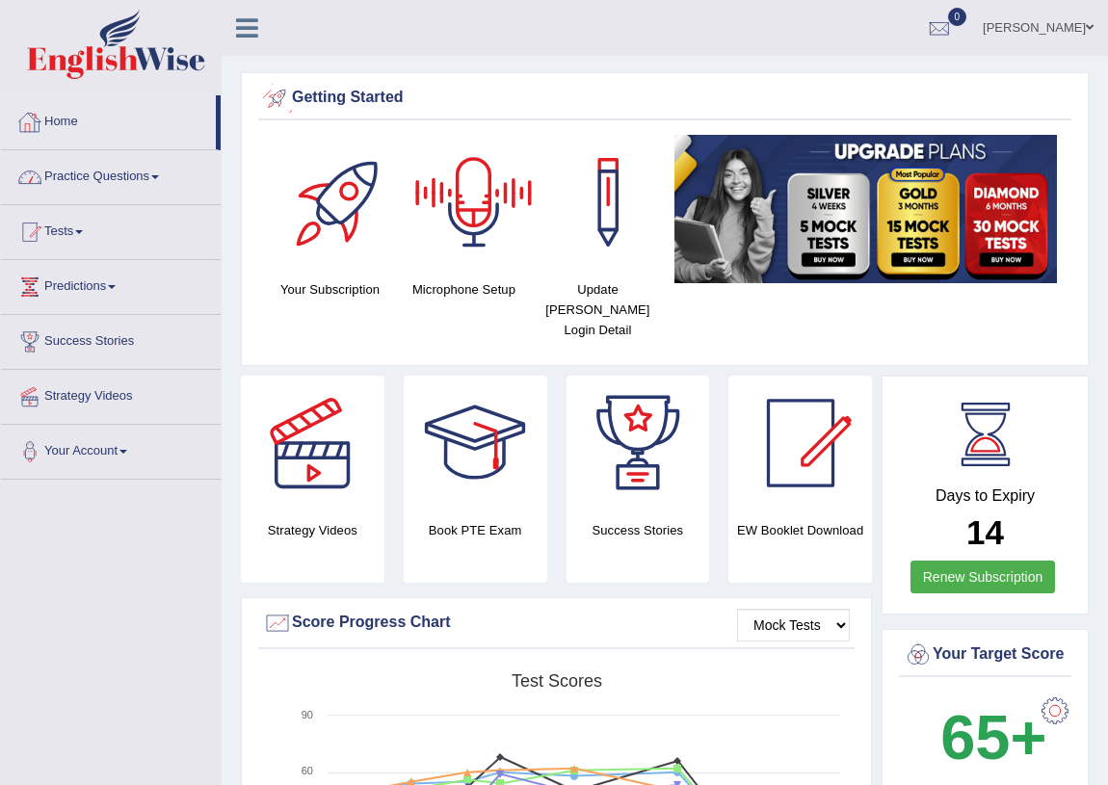
click at [109, 128] on link "Home" at bounding box center [108, 119] width 215 height 48
click at [1095, 23] on link "[PERSON_NAME]" at bounding box center [1039, 25] width 140 height 50
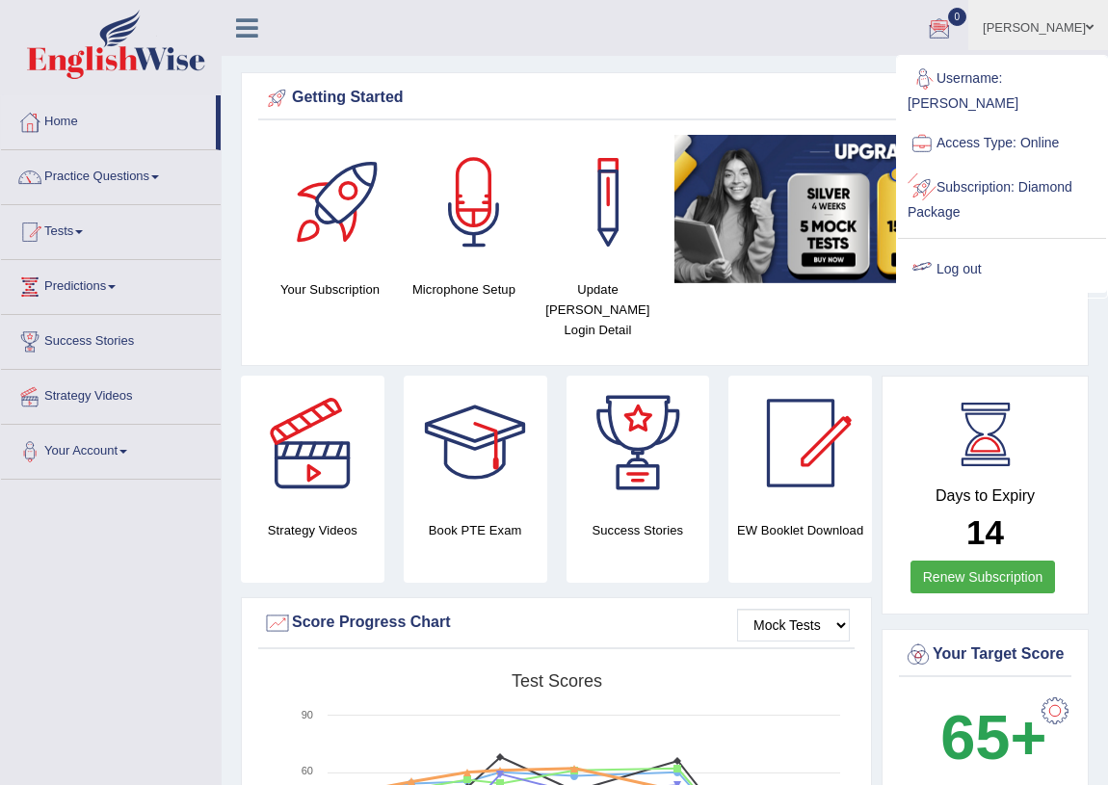
click at [984, 248] on link "Log out" at bounding box center [1002, 270] width 208 height 44
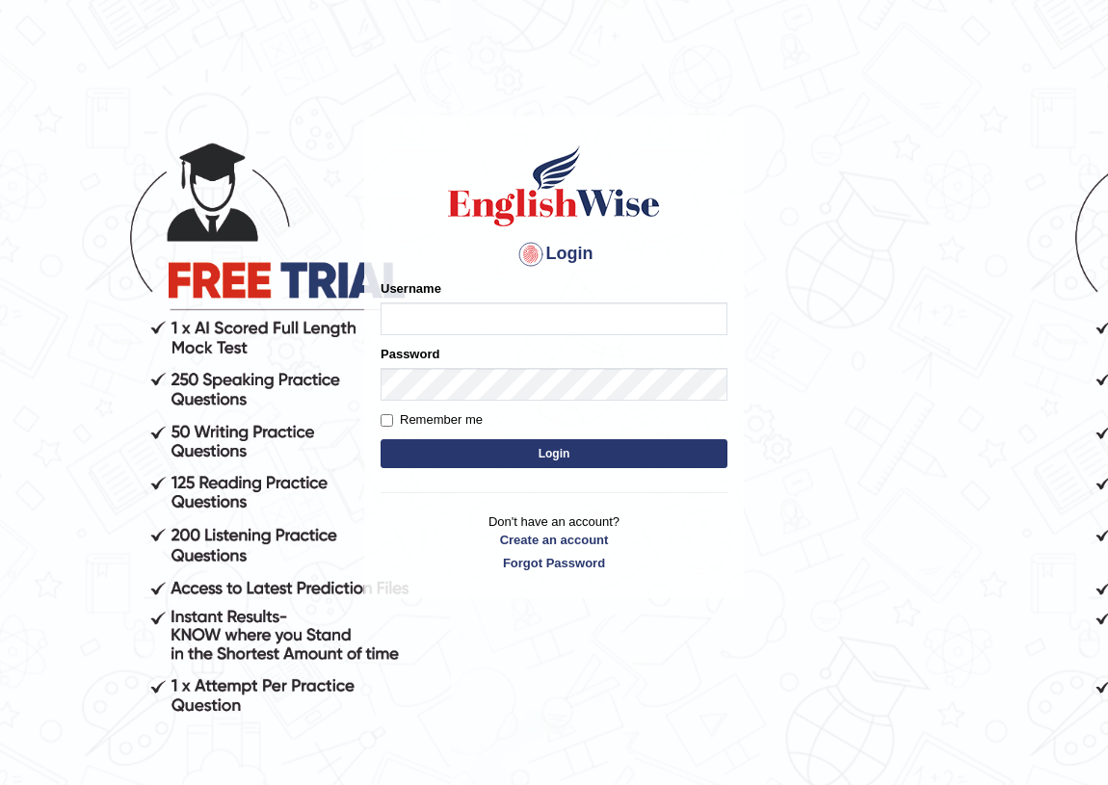
click at [443, 320] on input "Username" at bounding box center [554, 319] width 347 height 33
type input "EmilyLorie"
click at [477, 439] on button "Login" at bounding box center [554, 453] width 347 height 29
click at [480, 450] on button "Login" at bounding box center [554, 453] width 347 height 29
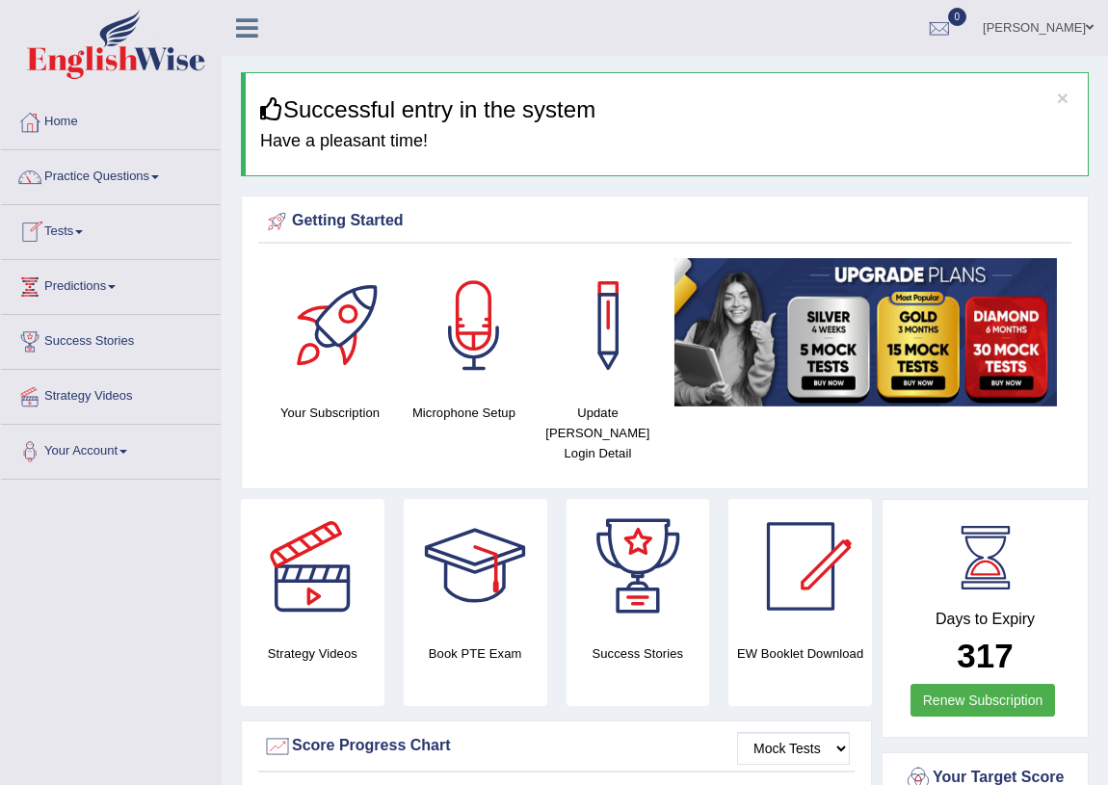
click at [142, 183] on link "Practice Questions" at bounding box center [111, 174] width 220 height 48
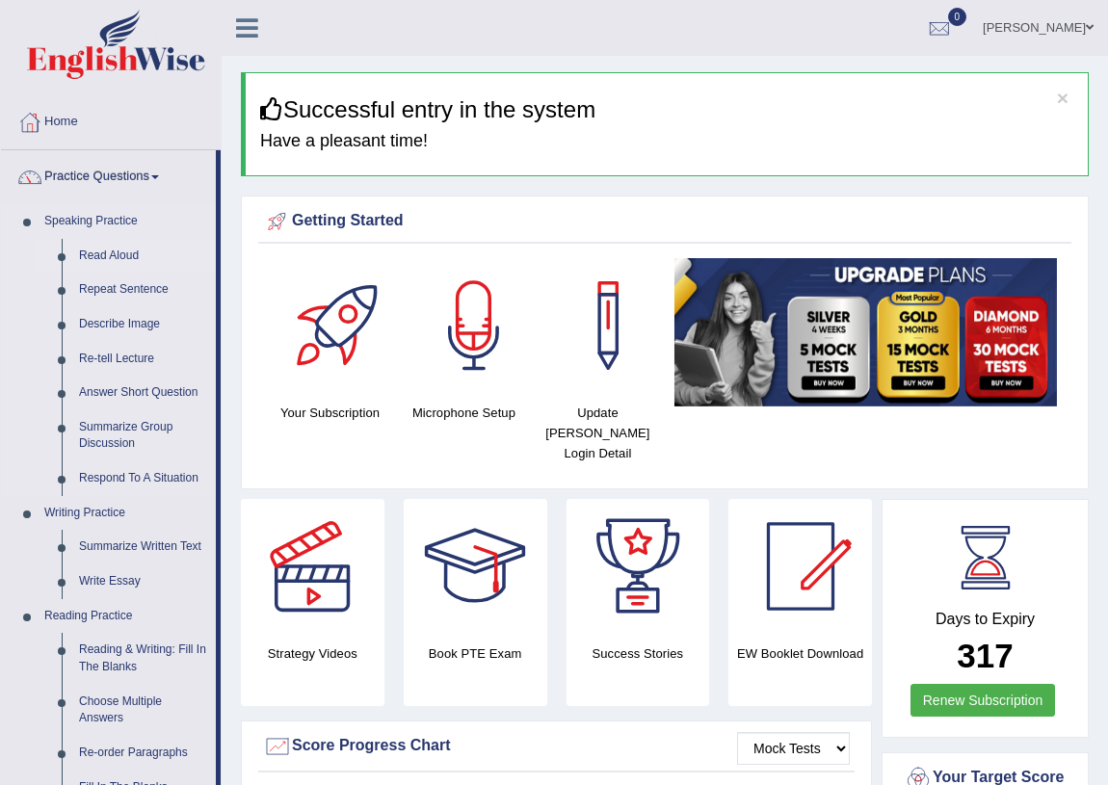
click at [124, 257] on link "Read Aloud" at bounding box center [143, 256] width 146 height 35
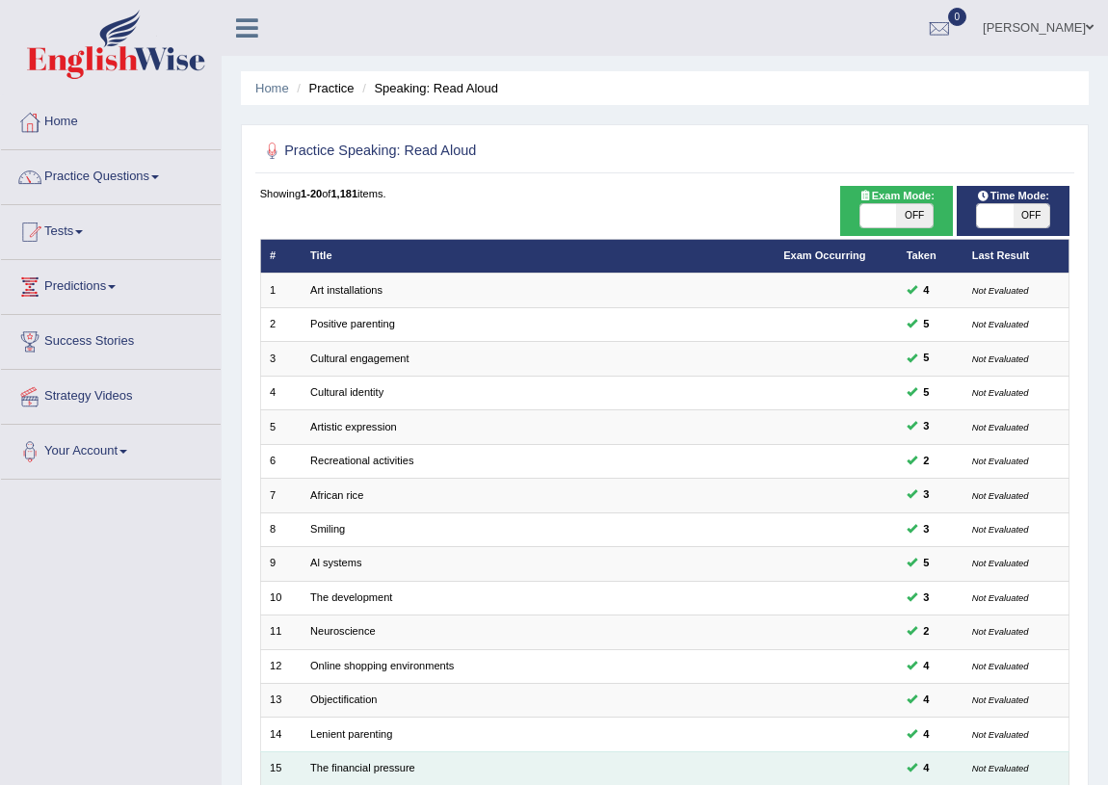
click at [752, 760] on td "The financial pressure" at bounding box center [538, 769] width 473 height 34
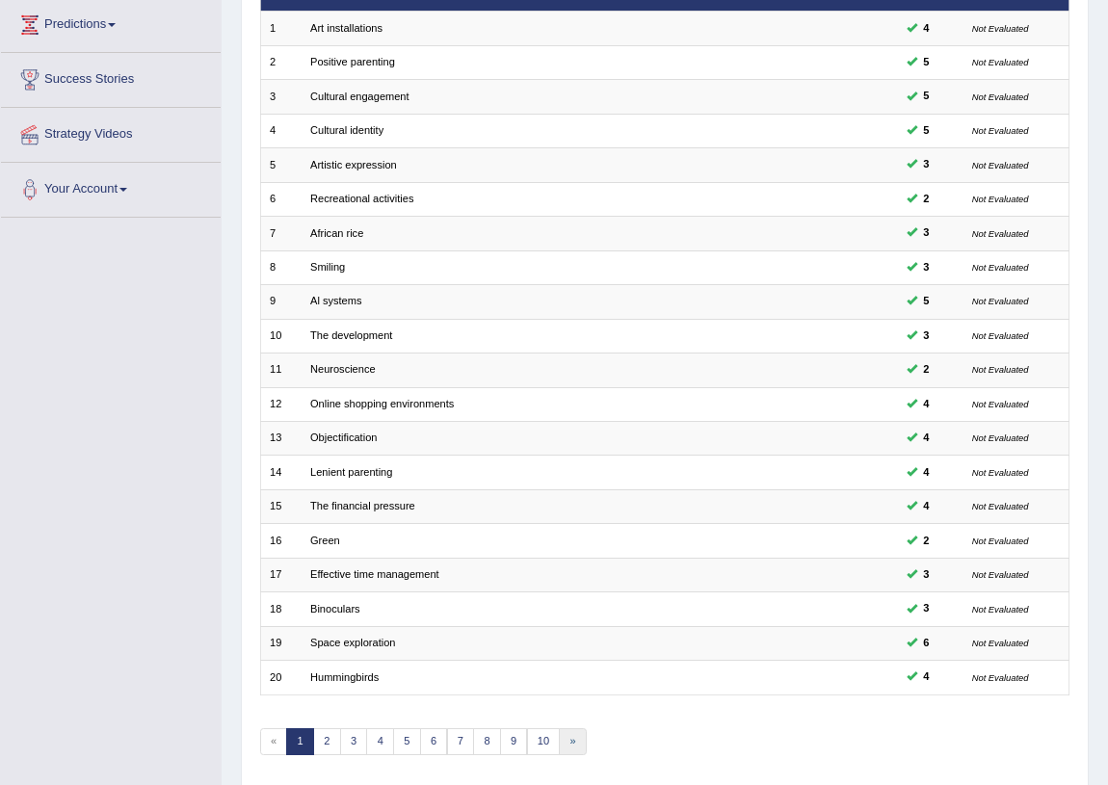
scroll to position [326, 0]
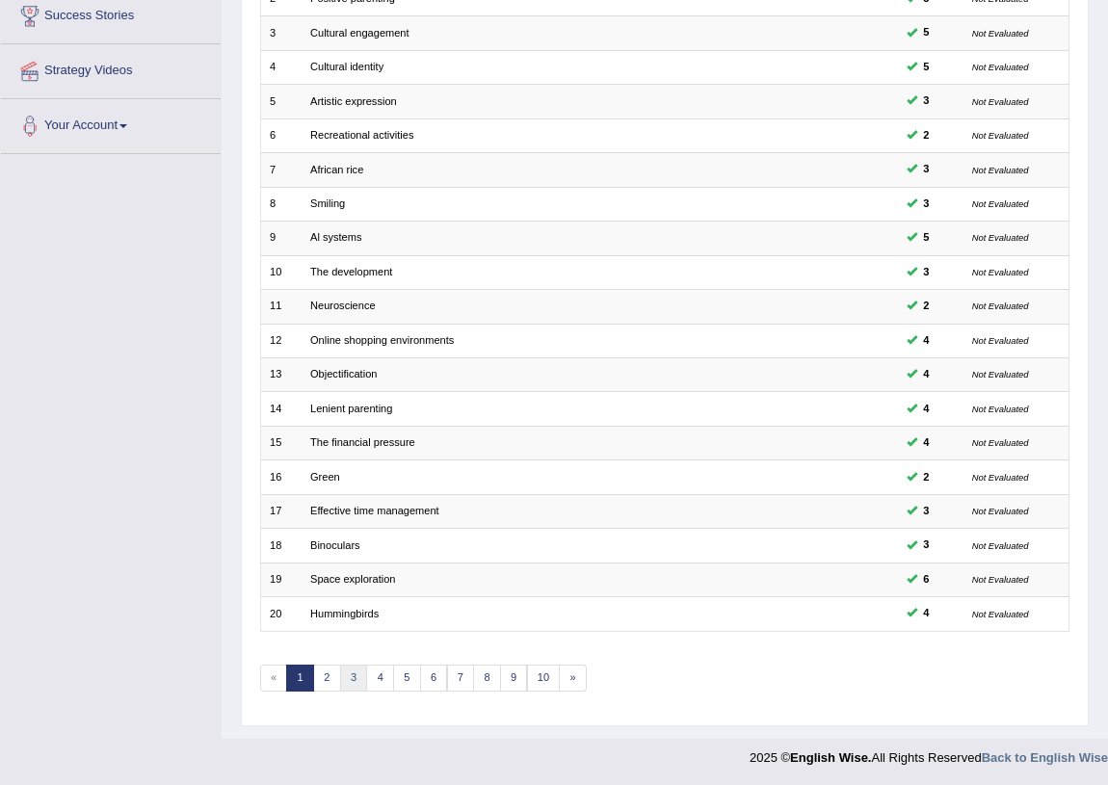
click at [355, 676] on link "3" at bounding box center [354, 678] width 28 height 27
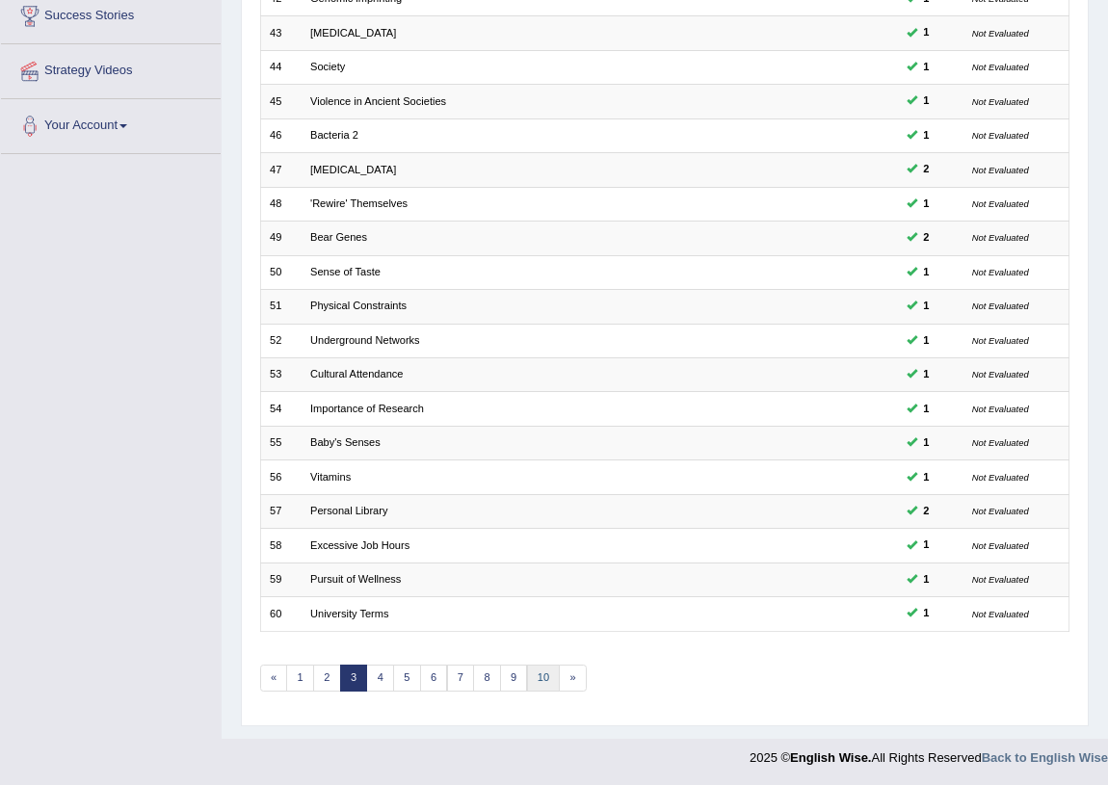
scroll to position [326, 0]
